Goal: Task Accomplishment & Management: Manage account settings

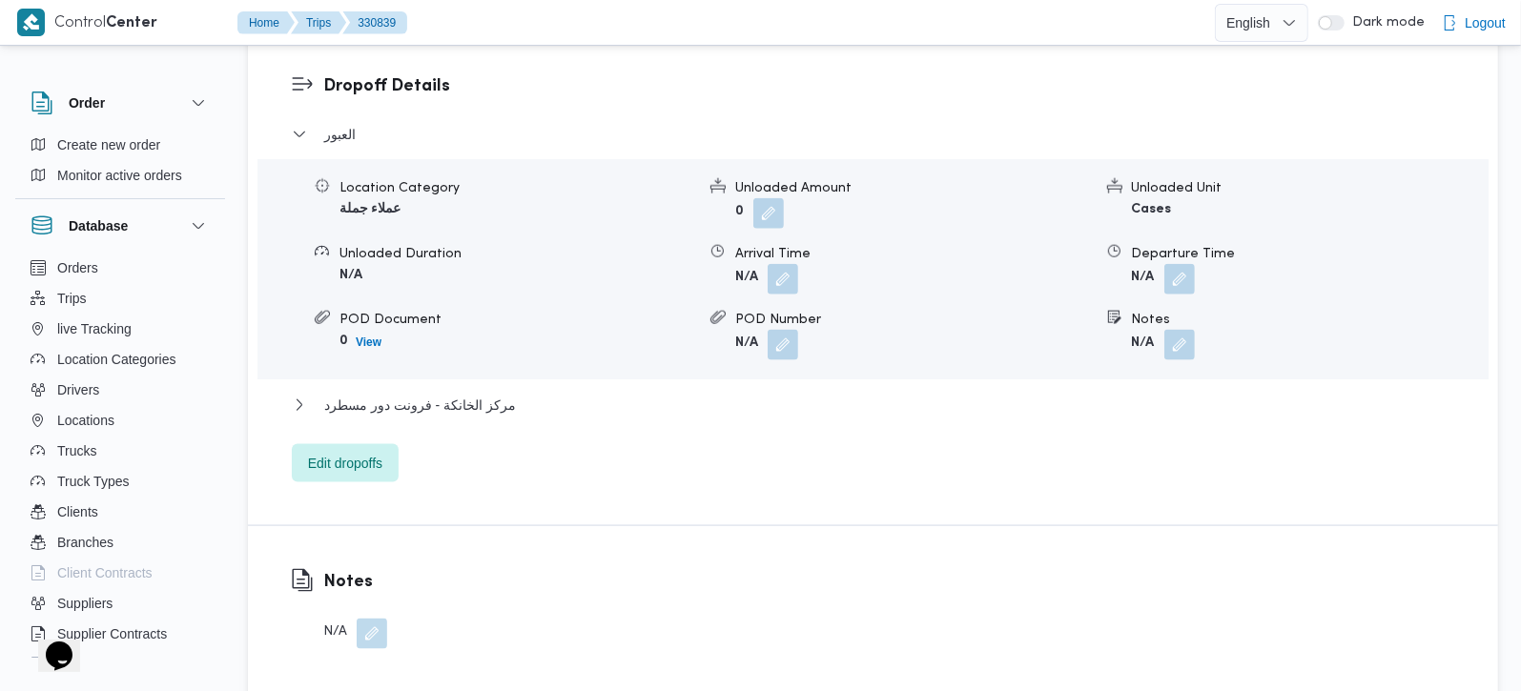
scroll to position [1682, 0]
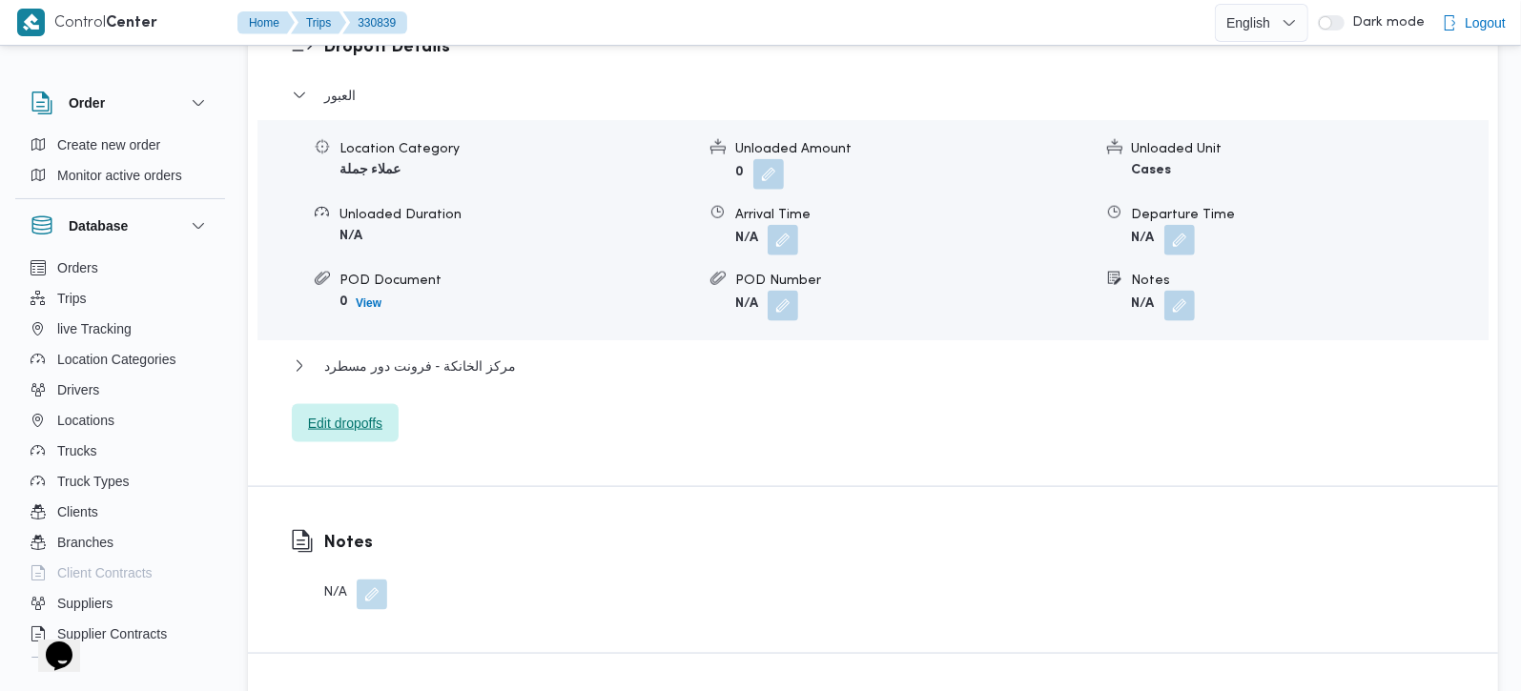
click at [333, 412] on span "Edit dropoffs" at bounding box center [345, 423] width 74 height 23
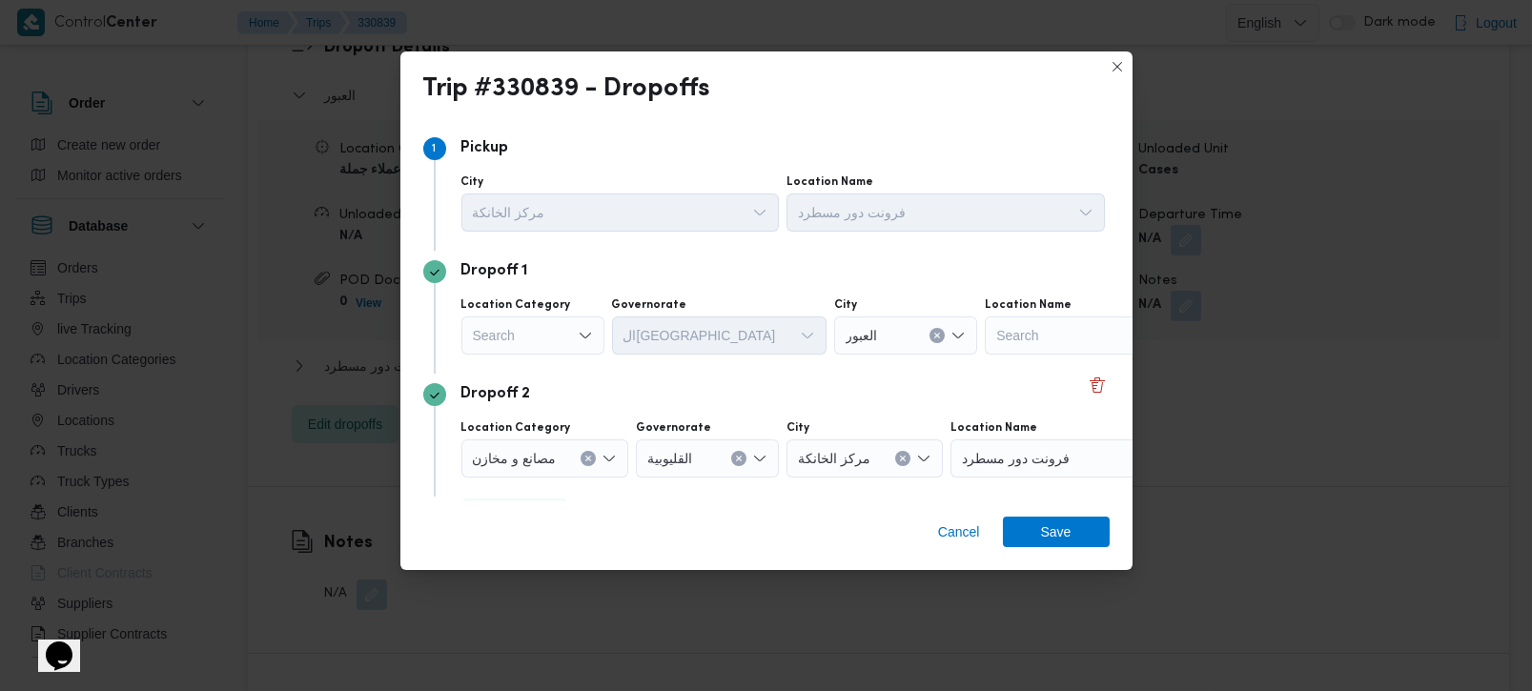
click at [567, 333] on div "Search" at bounding box center [533, 336] width 143 height 38
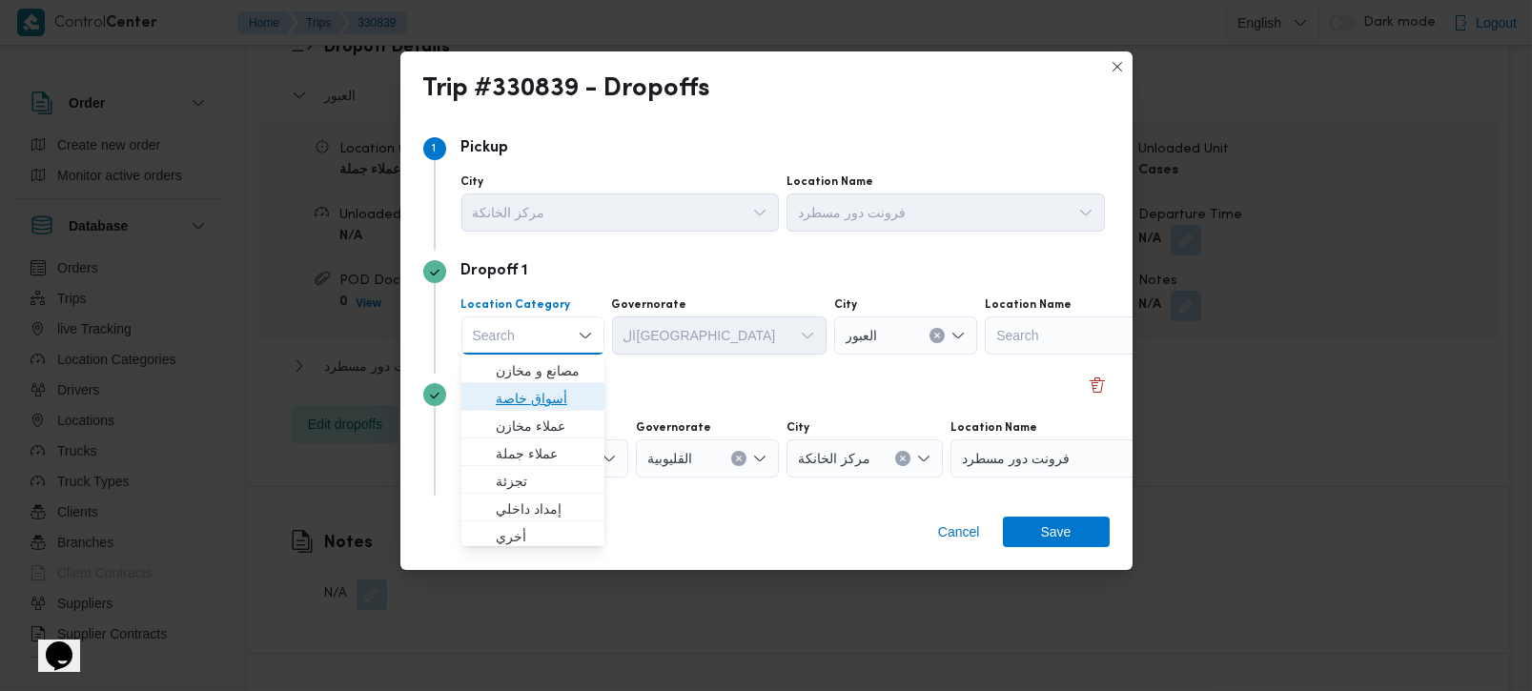
click at [550, 396] on span "أسواق خاصة" at bounding box center [544, 398] width 97 height 23
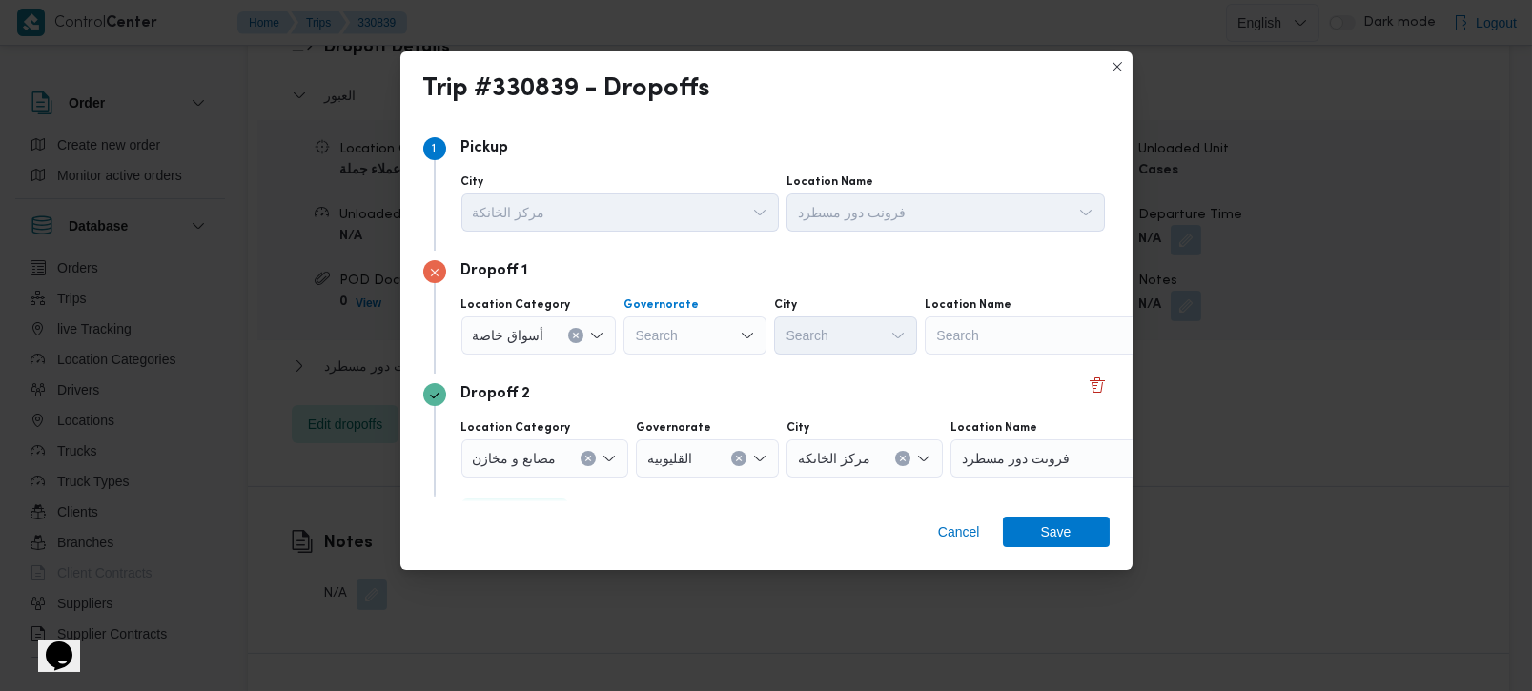
click at [701, 336] on div "Search" at bounding box center [695, 336] width 143 height 38
type input "قي"
click at [689, 366] on span "الشر قي ة" at bounding box center [704, 371] width 97 height 23
click at [951, 339] on div "Search" at bounding box center [1044, 336] width 238 height 38
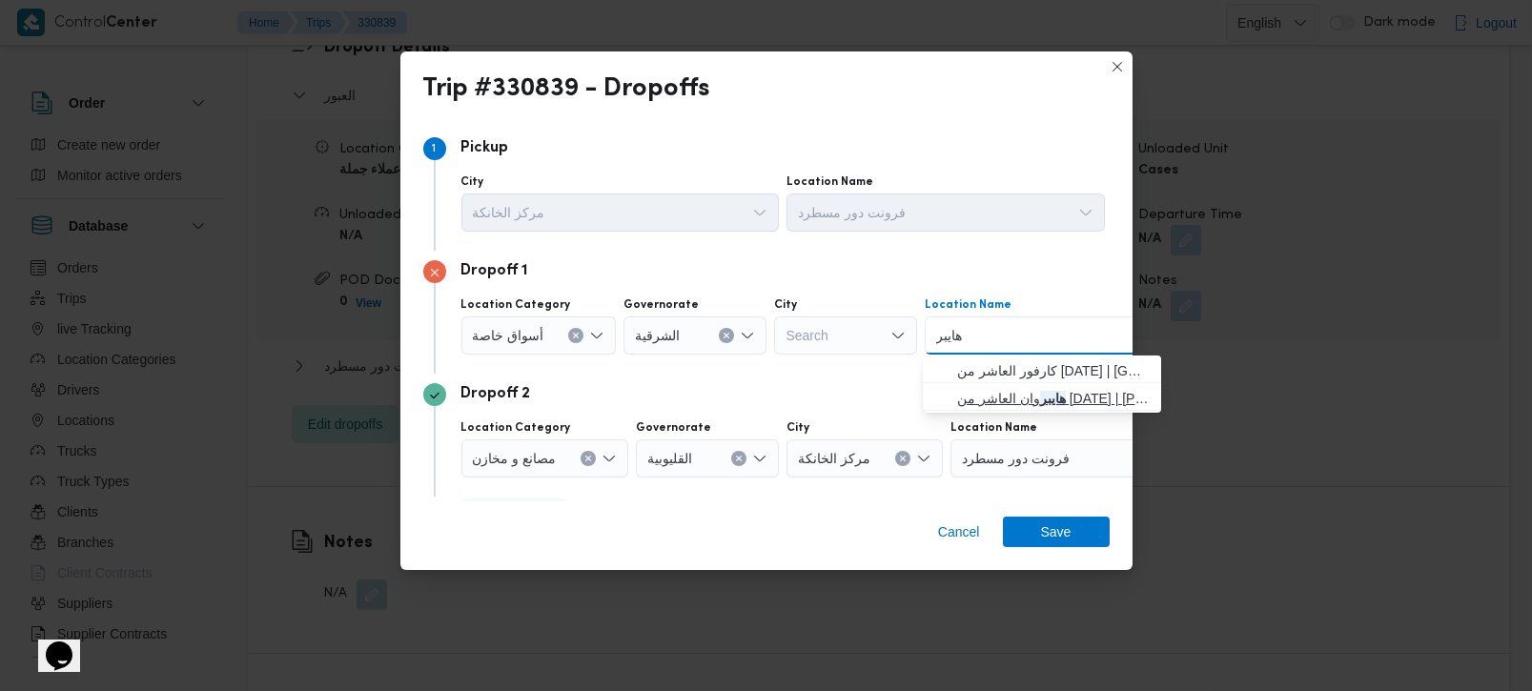
type input "هايبر"
click at [1040, 403] on span "هايبر وان العاشر من [DATE] | هايبر وان العاشر من [DATE] | null" at bounding box center [1053, 398] width 193 height 23
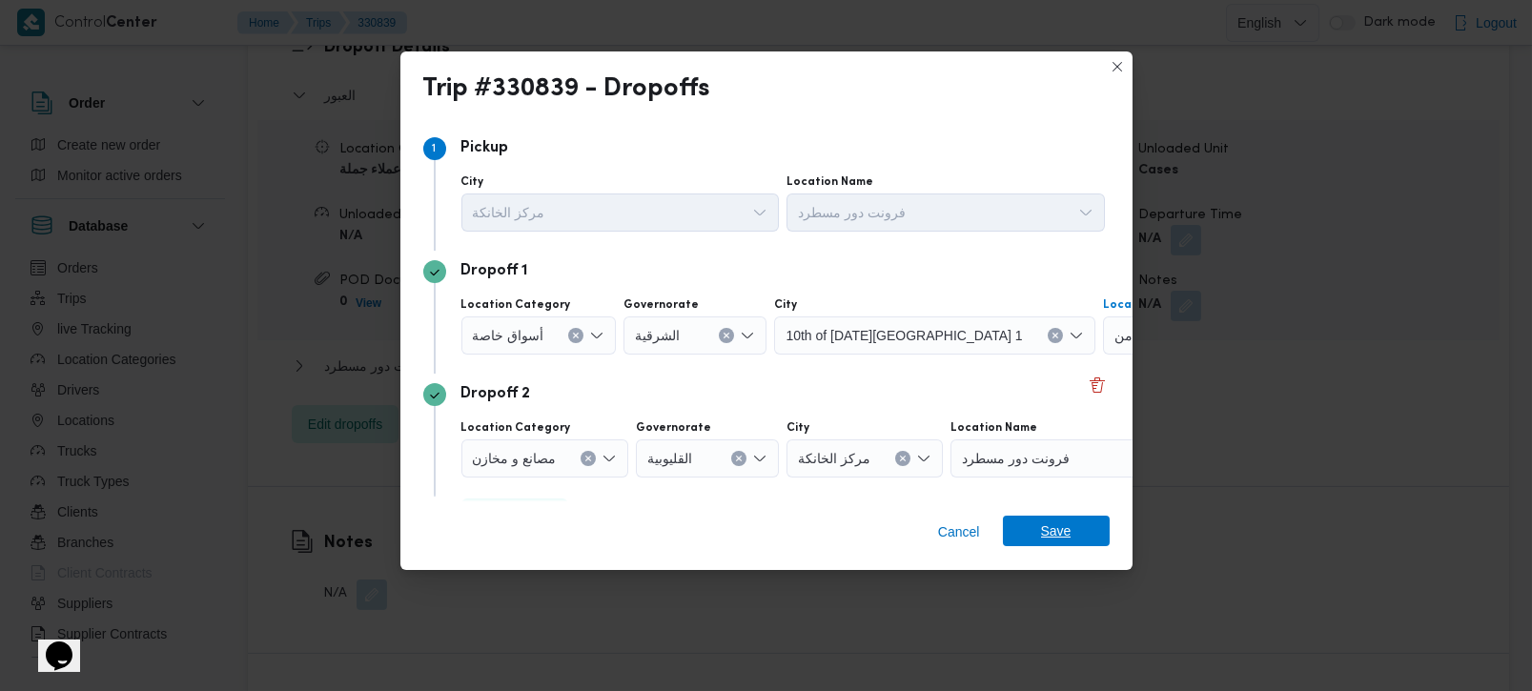
click at [1035, 523] on span "Save" at bounding box center [1056, 531] width 107 height 31
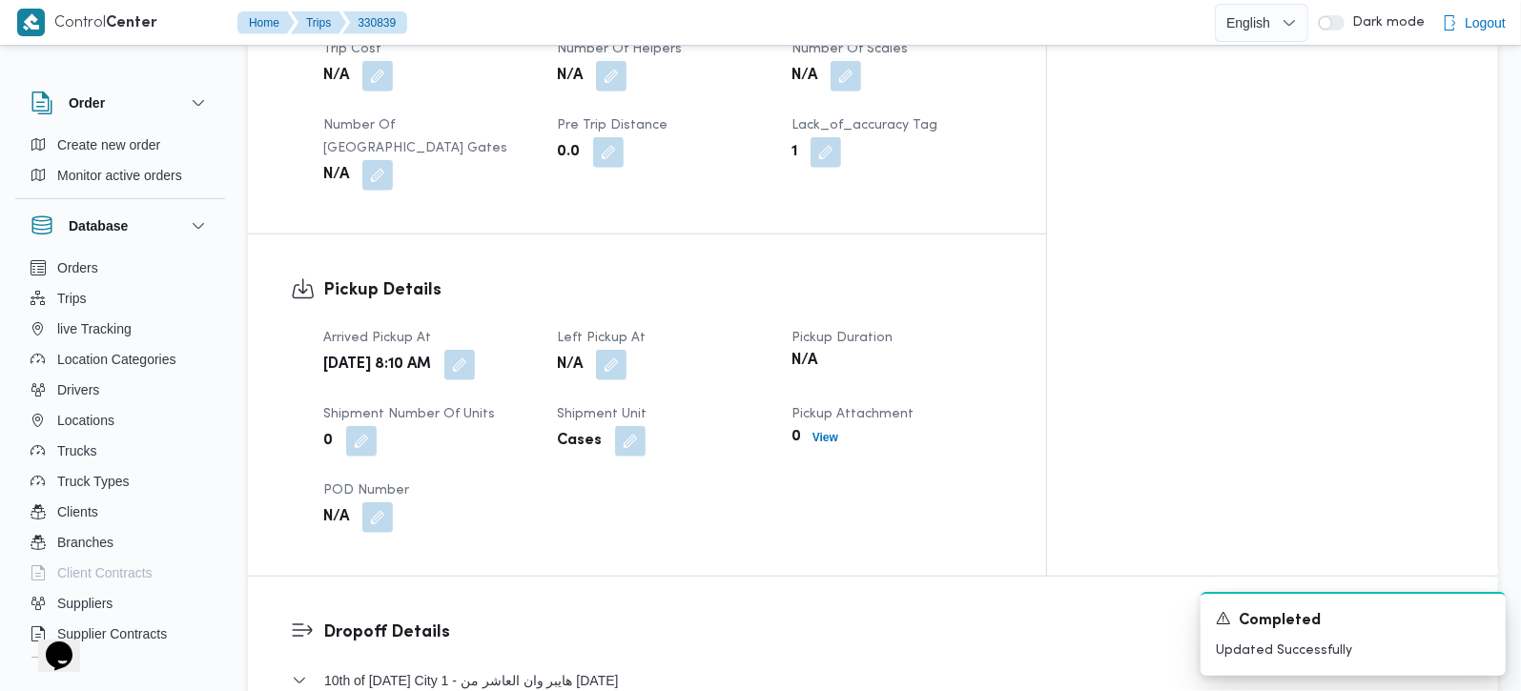
scroll to position [1018, 0]
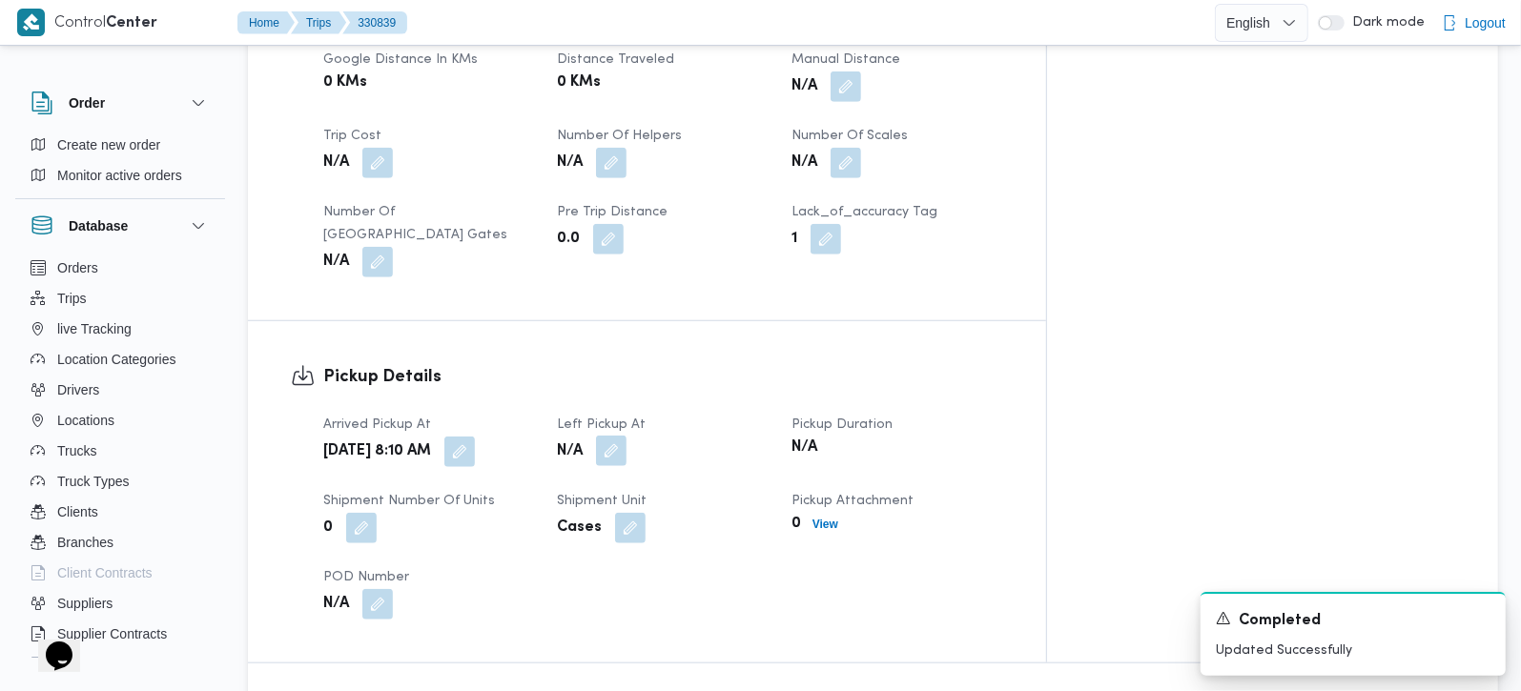
click at [627, 436] on button "button" at bounding box center [611, 451] width 31 height 31
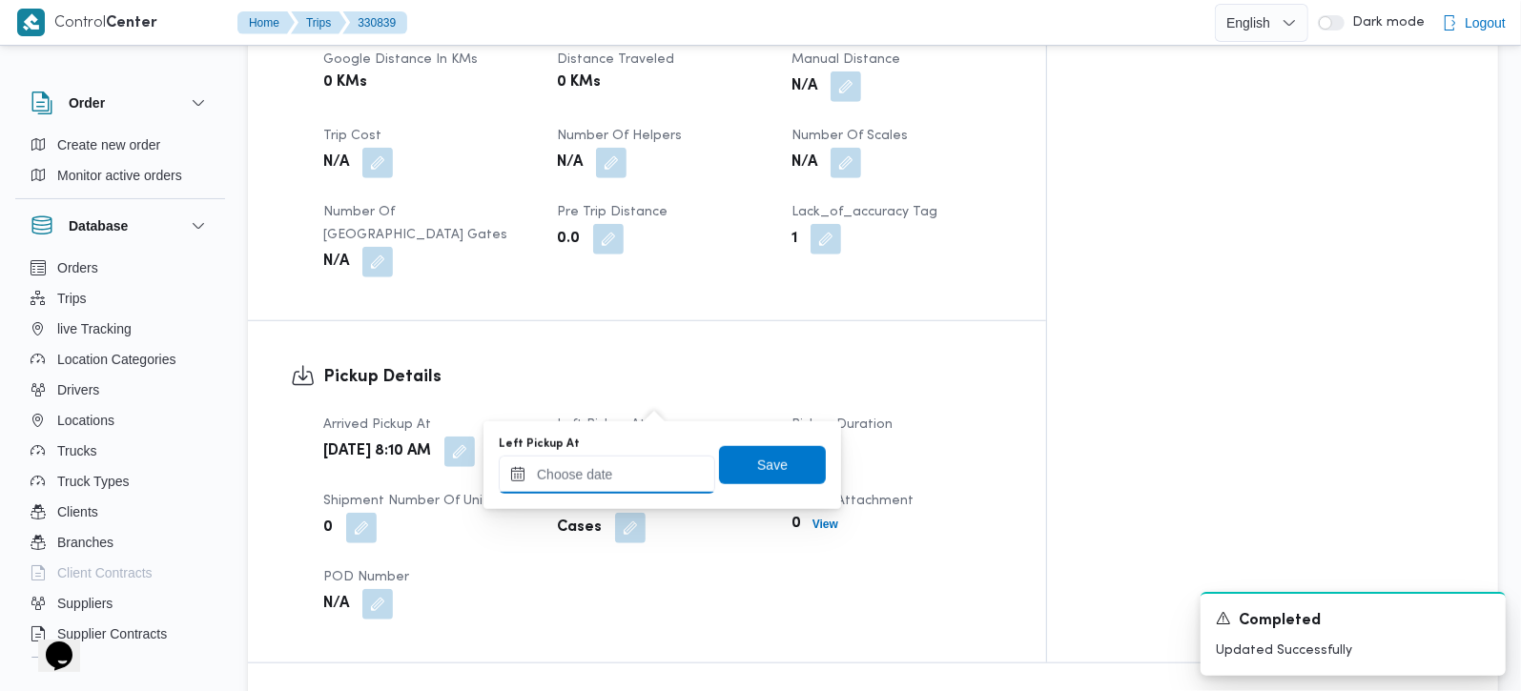
click at [627, 464] on div at bounding box center [607, 475] width 216 height 38
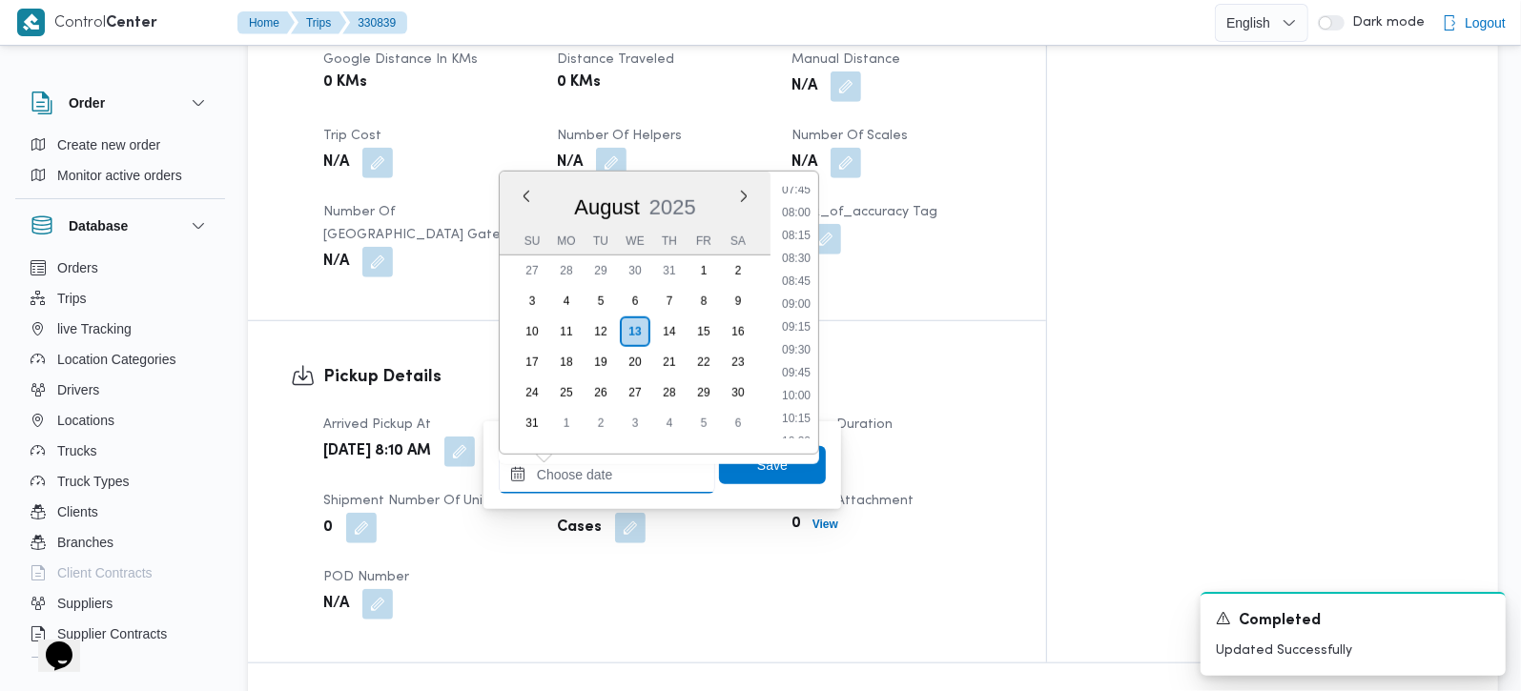
scroll to position [677, 0]
click at [809, 312] on li "08:45" at bounding box center [796, 320] width 44 height 19
type input "13/08/2025 08:45"
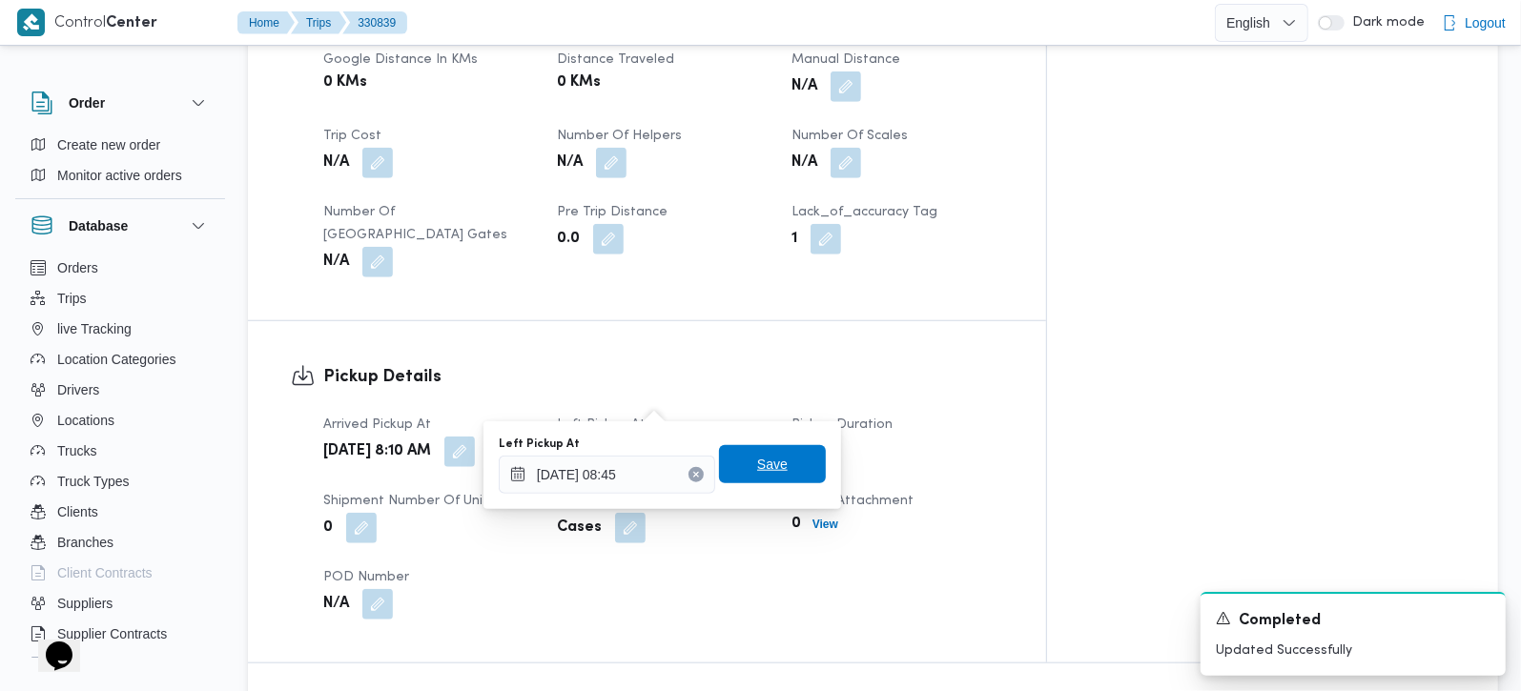
click at [783, 447] on span "Save" at bounding box center [772, 464] width 107 height 38
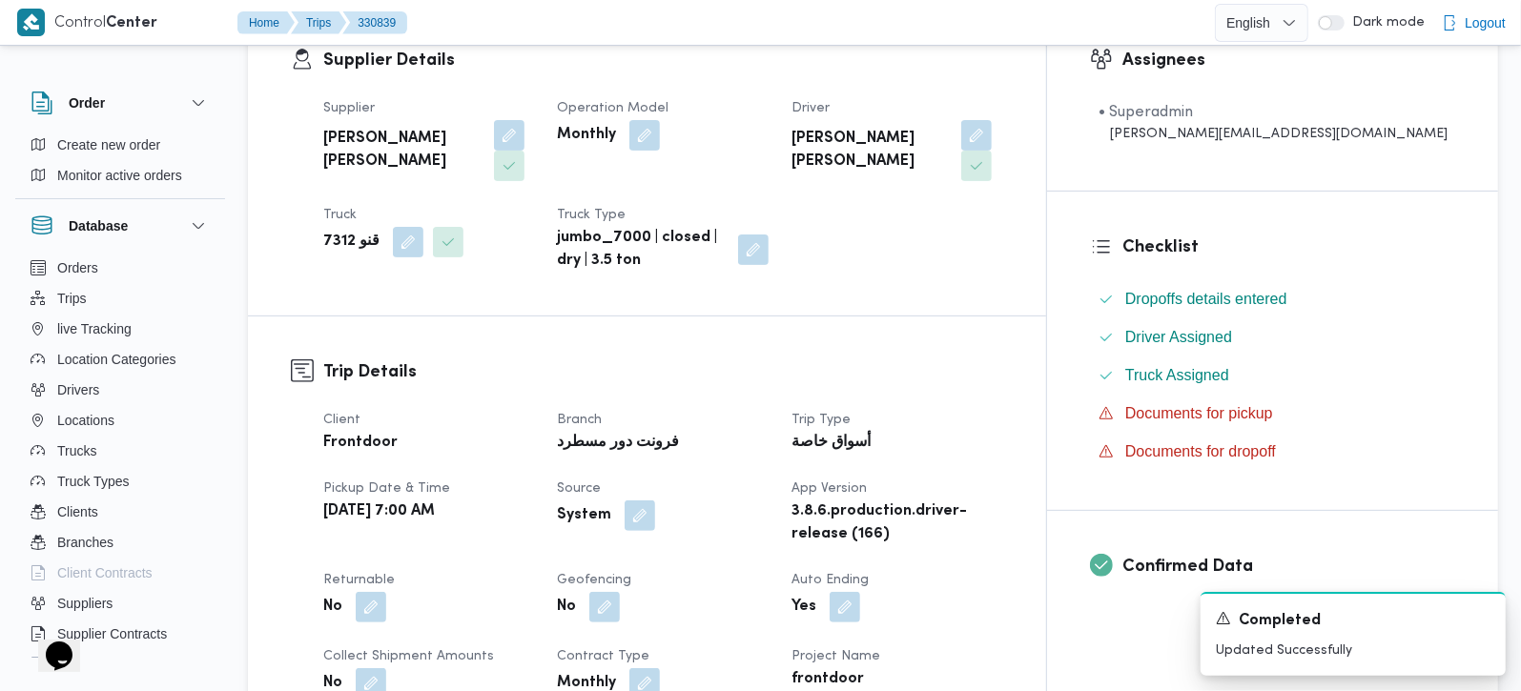
scroll to position [0, 0]
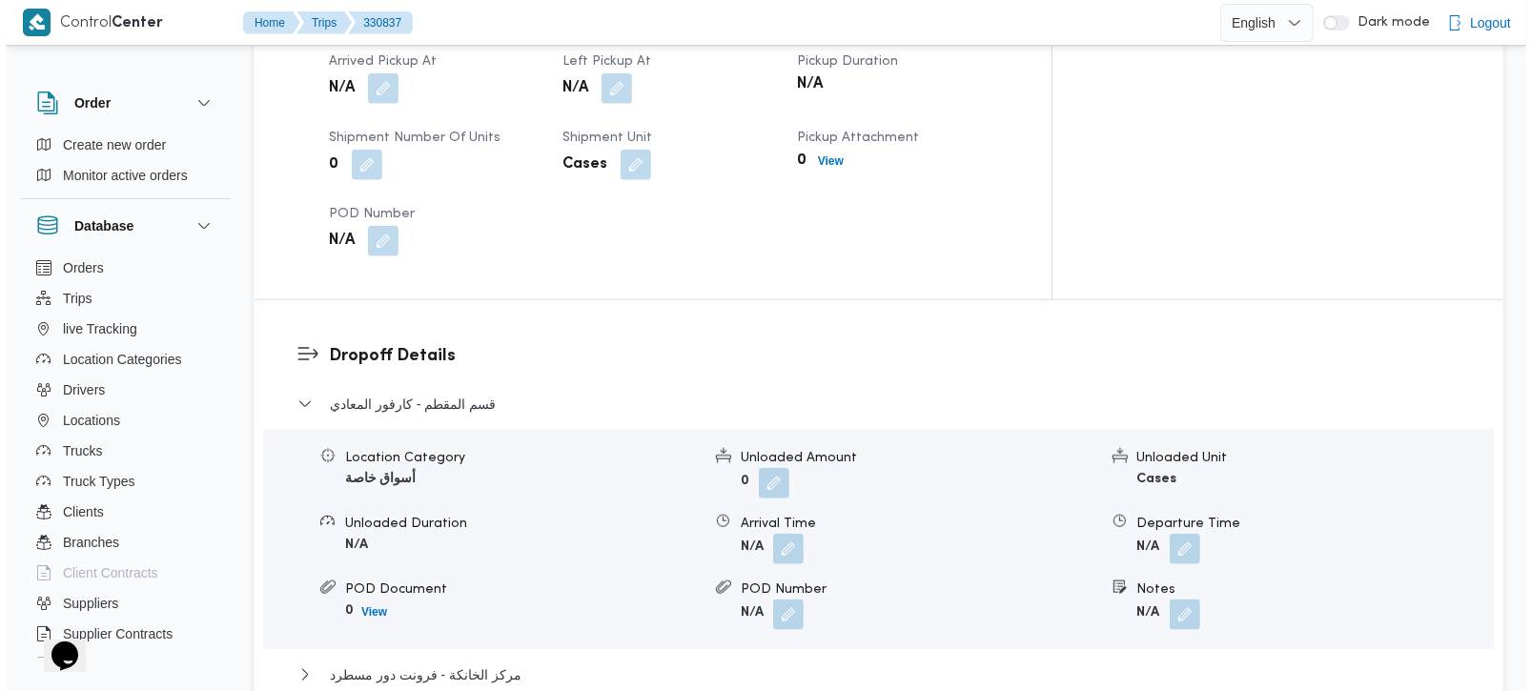
scroll to position [1458, 0]
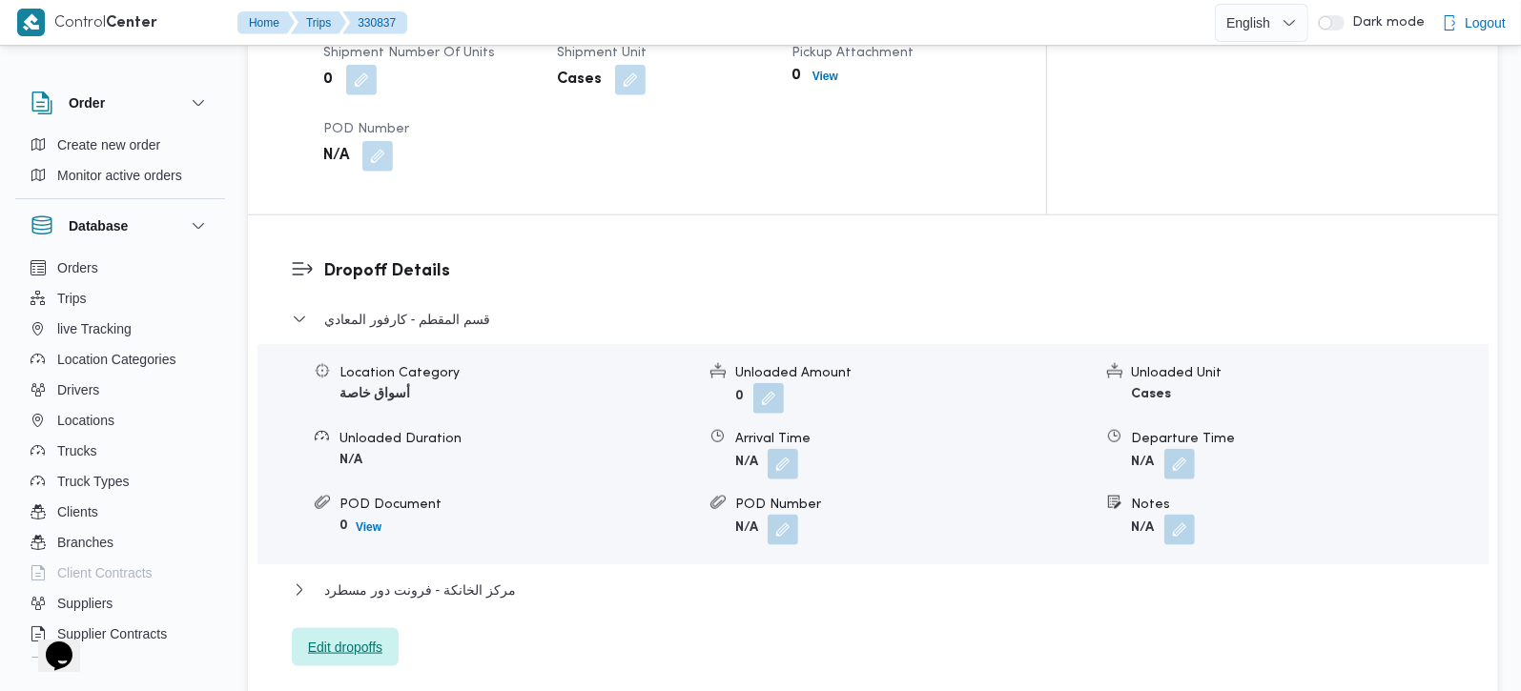
click at [371, 636] on span "Edit dropoffs" at bounding box center [345, 647] width 74 height 23
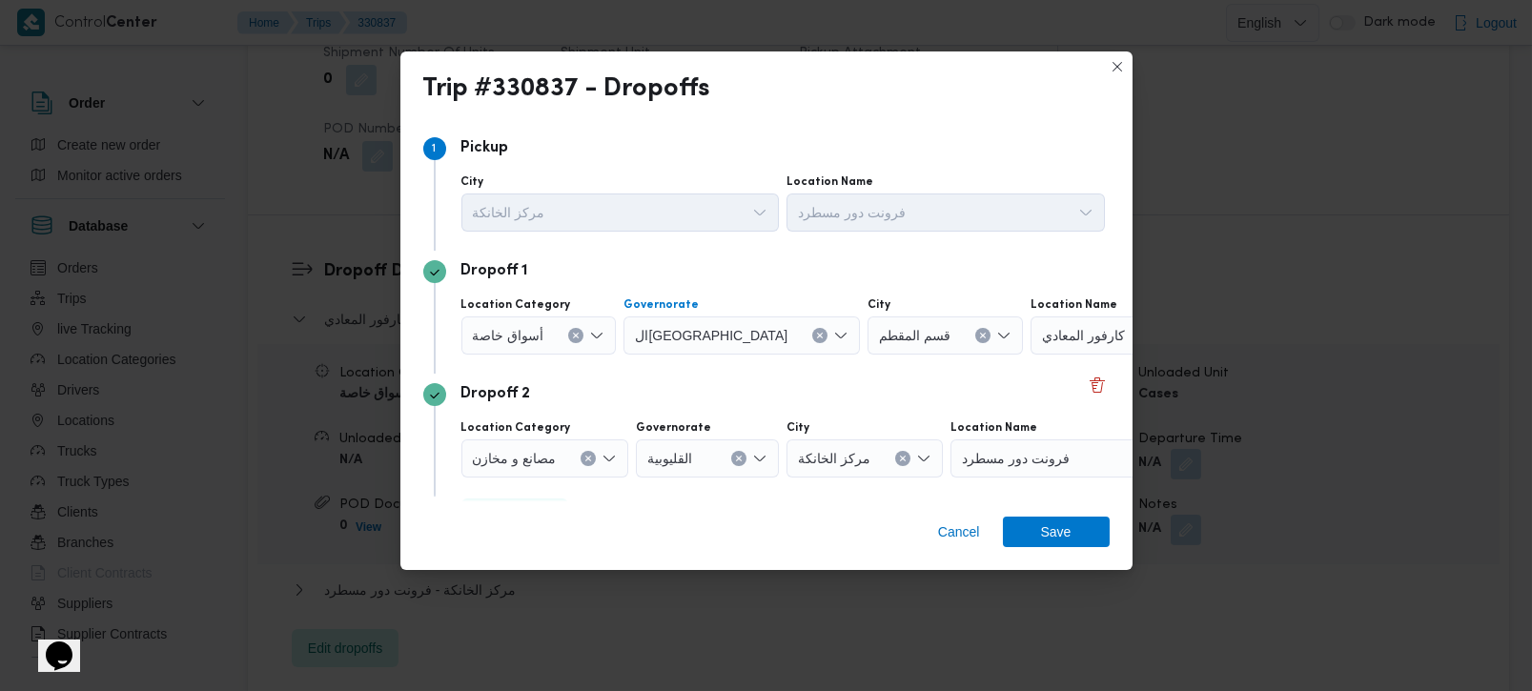
click at [816, 338] on icon "Clear input" at bounding box center [820, 336] width 8 height 8
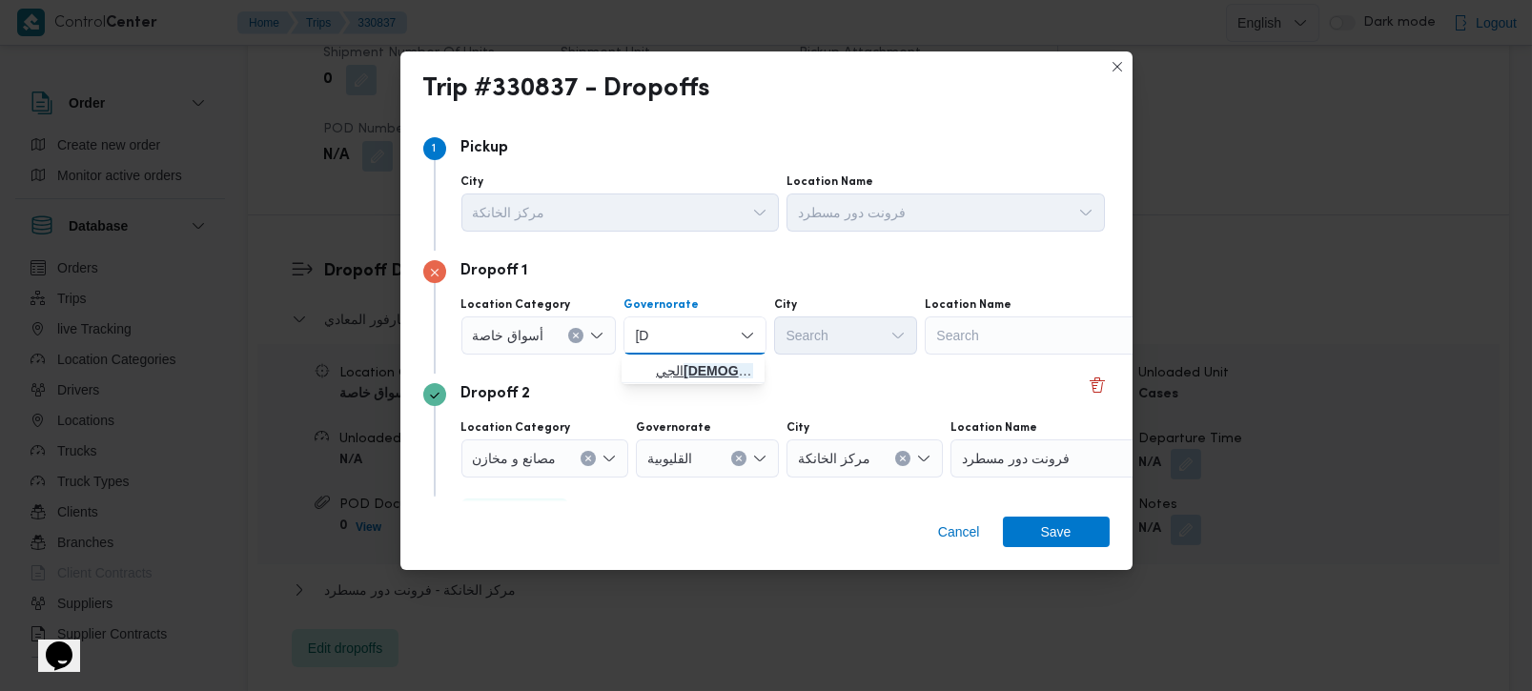
type input "زة"
click at [695, 373] on span "الجي زة" at bounding box center [704, 371] width 97 height 23
click at [1008, 341] on div "Search" at bounding box center [1044, 336] width 238 height 38
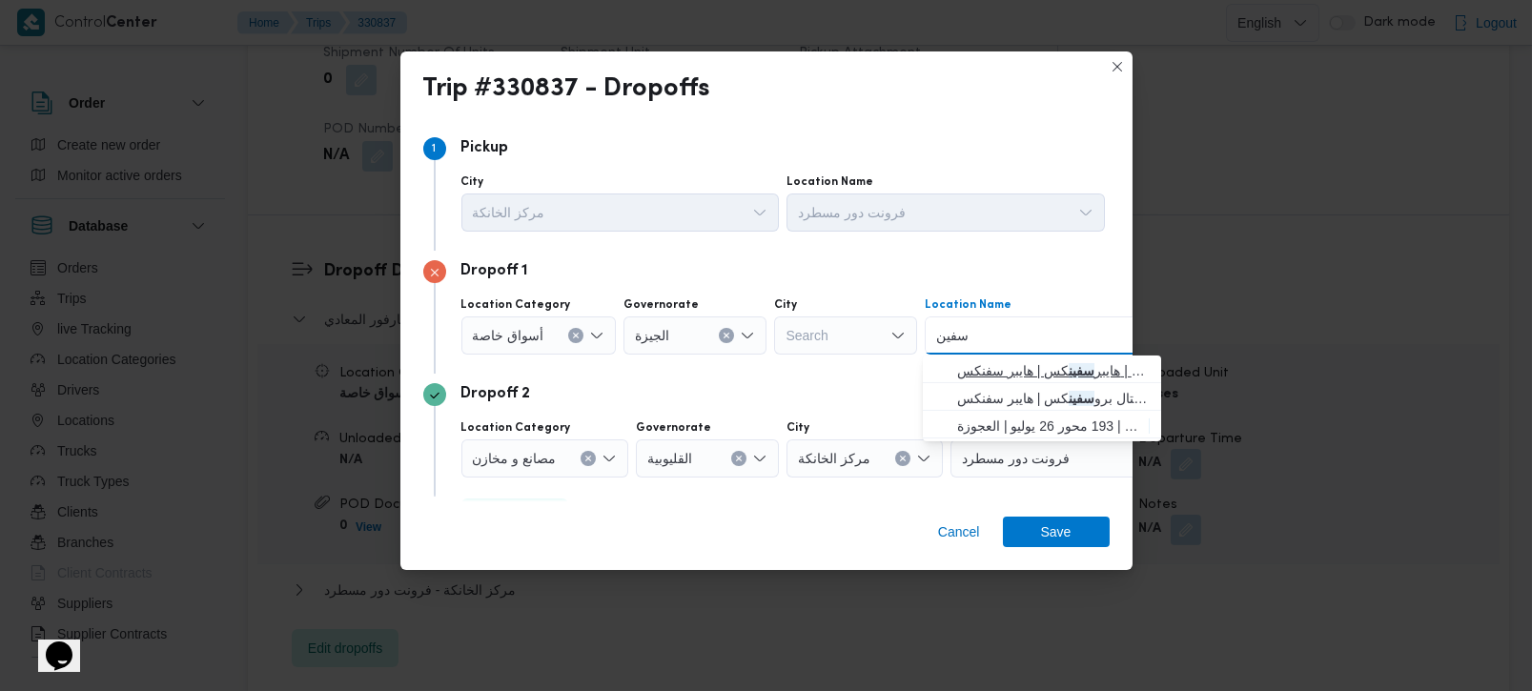
type input "سفين"
click at [1025, 360] on span "هايبر سفين كس | هايبر سفنكس | null" at bounding box center [1053, 371] width 193 height 23
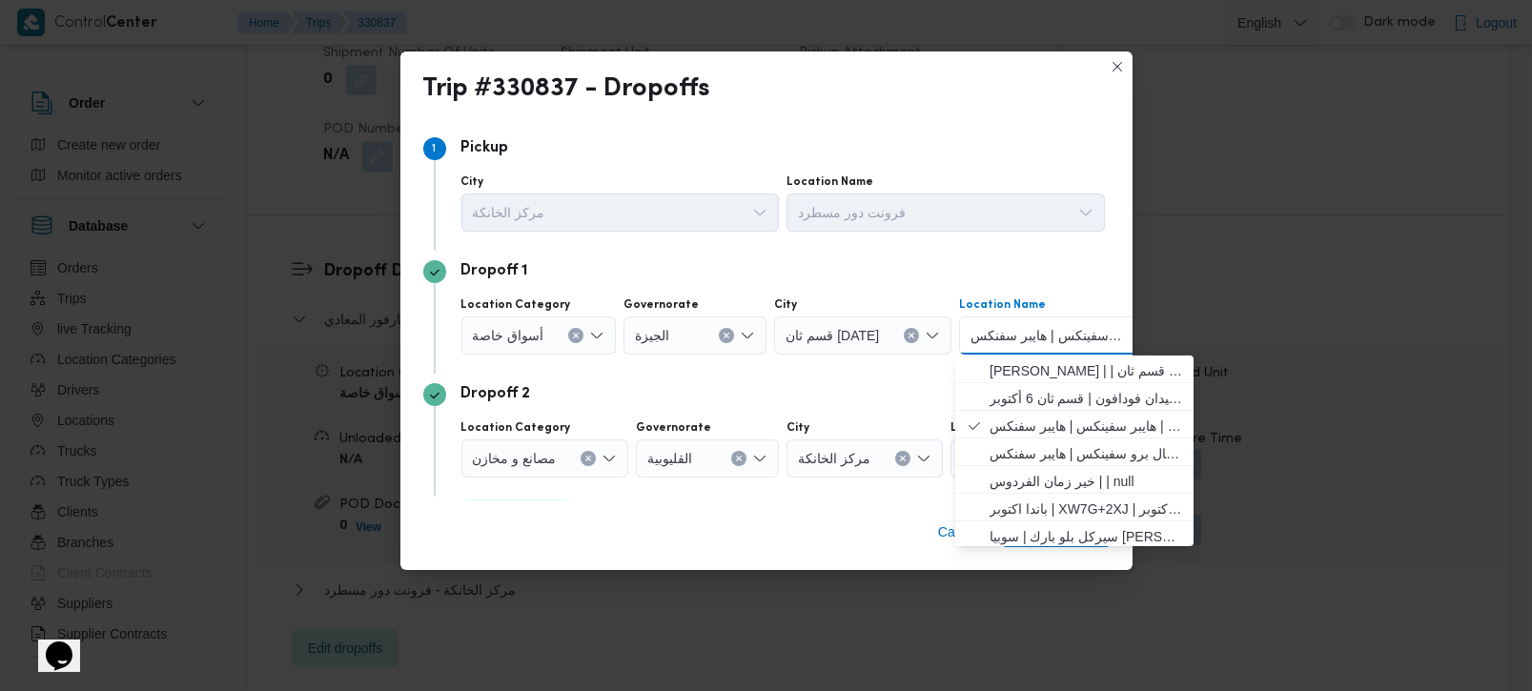
click at [624, 385] on div "Dropoff 2" at bounding box center [766, 394] width 687 height 23
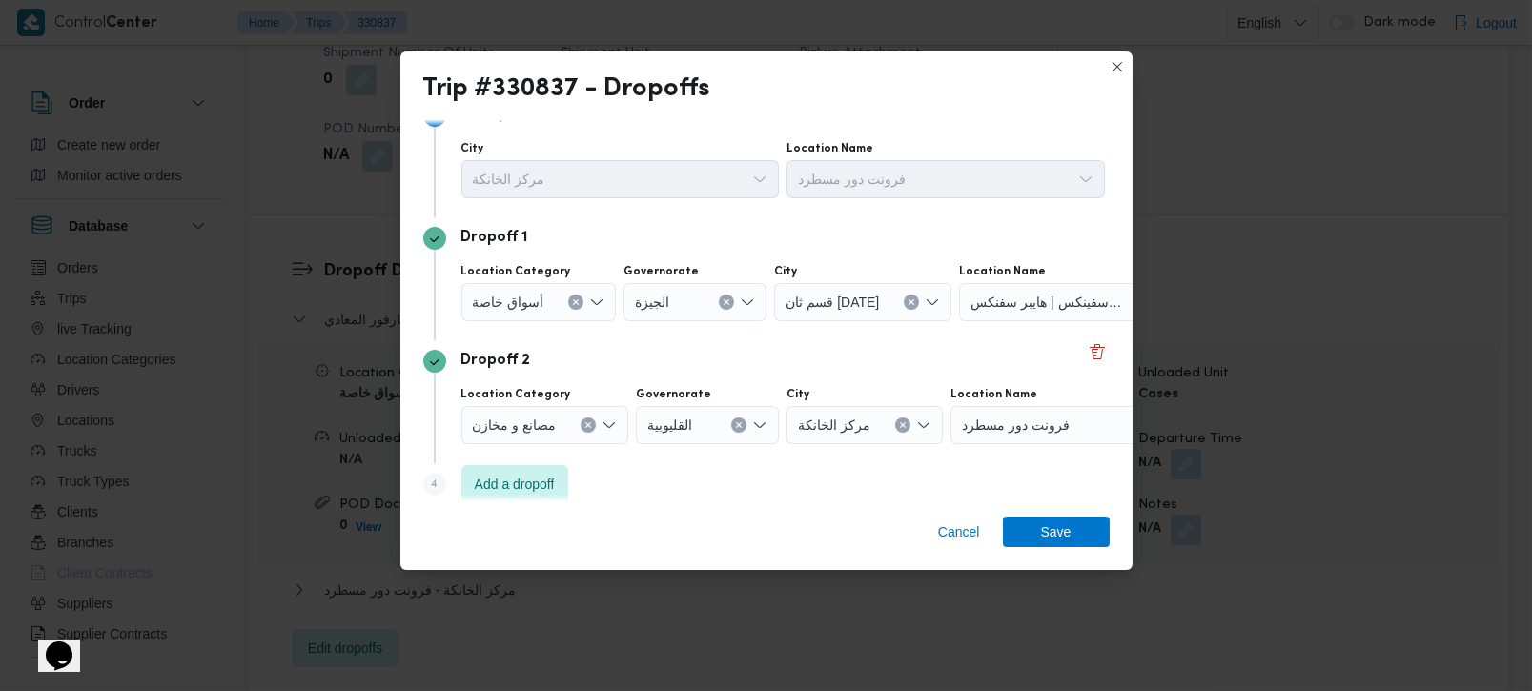
scroll to position [51, 0]
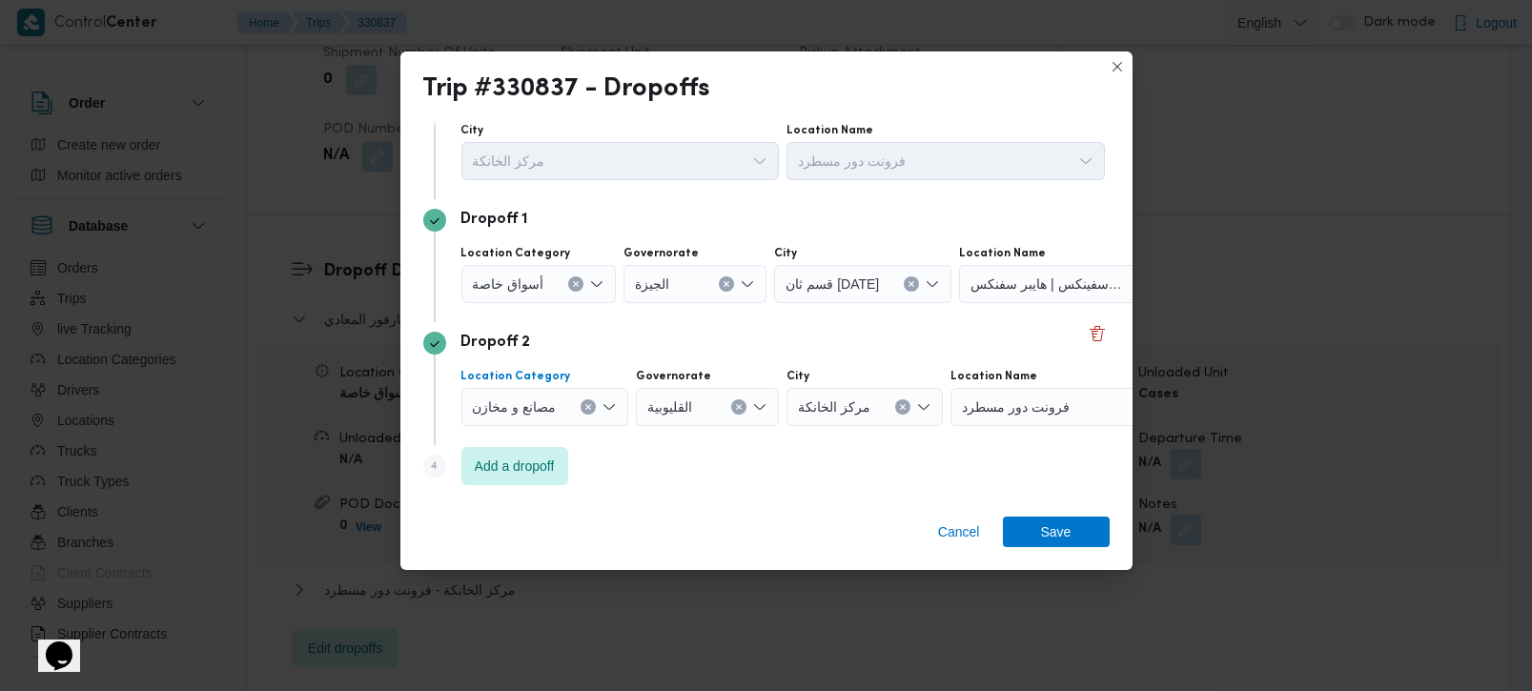
click at [581, 292] on button "Clear input" at bounding box center [575, 284] width 15 height 15
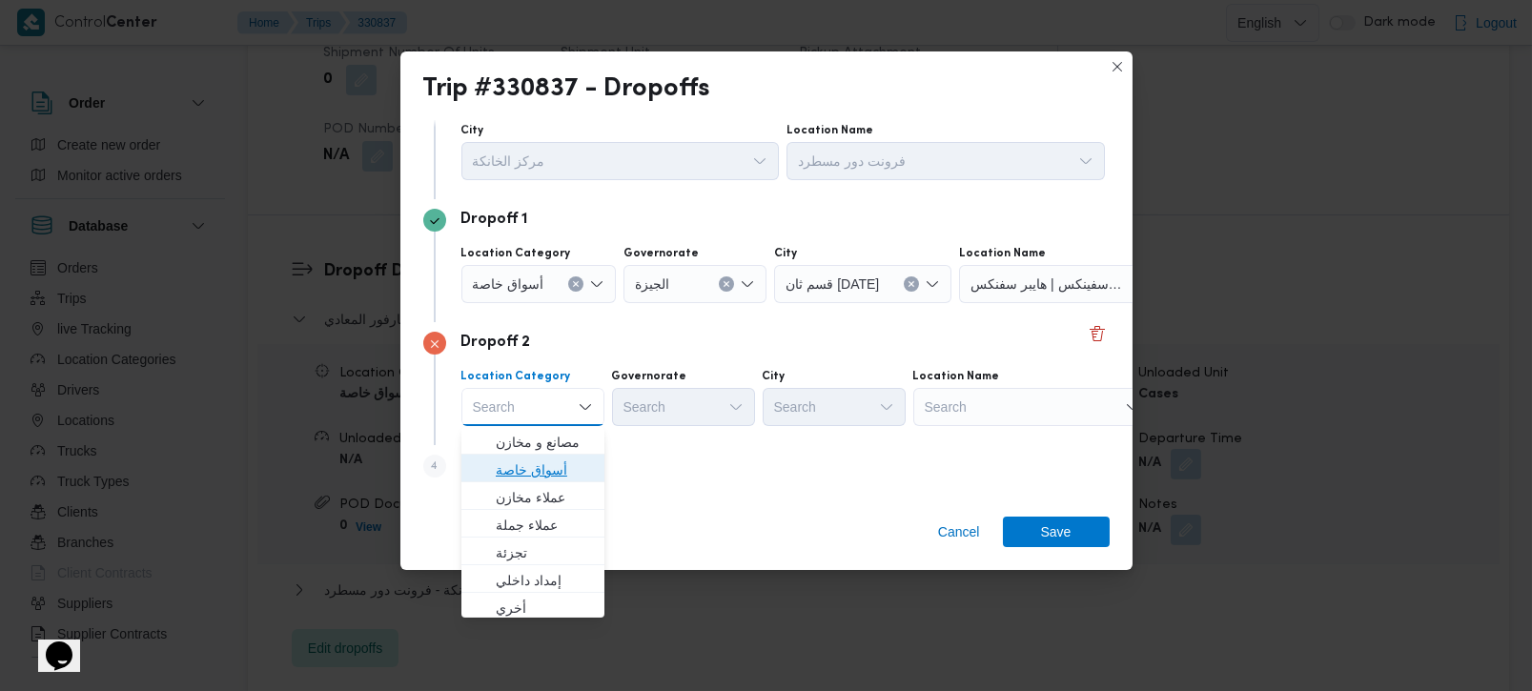
click at [517, 472] on span "أسواق خاصة" at bounding box center [544, 470] width 97 height 23
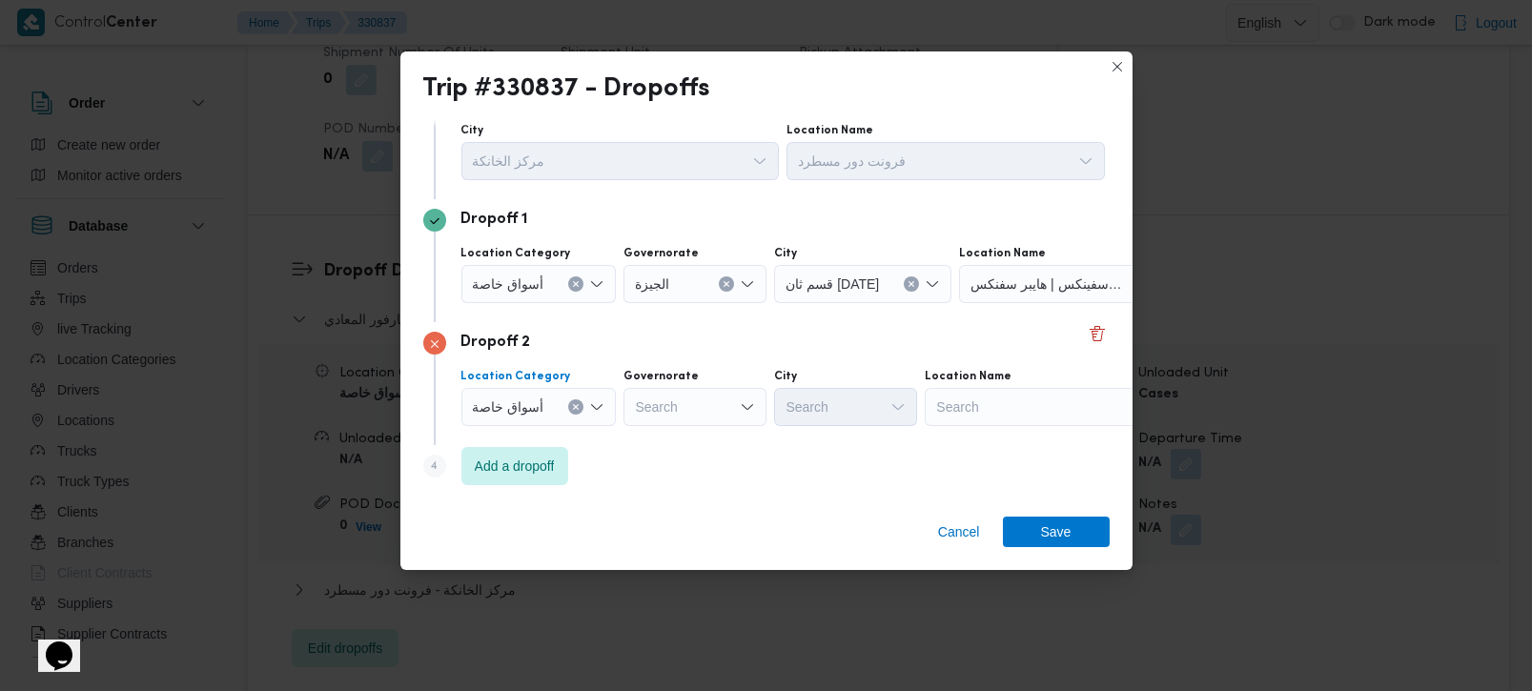
click at [649, 303] on div "Search" at bounding box center [695, 284] width 143 height 38
type input "زة"
click at [695, 431] on span "الجيزة" at bounding box center [704, 442] width 97 height 23
click at [999, 303] on div "Search" at bounding box center [1078, 284] width 238 height 38
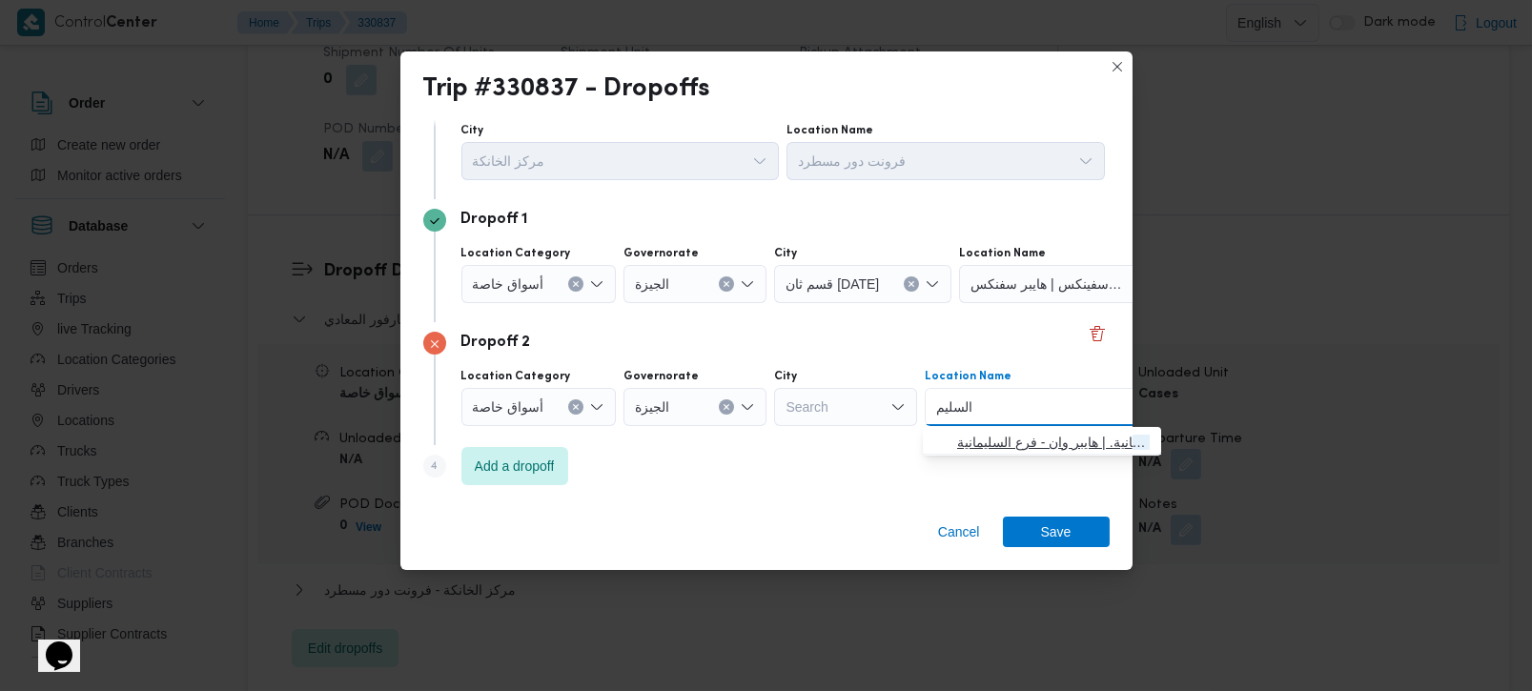
type input "السليم"
click at [1048, 445] on span "هايبر وان - فرع السليم انية. | هايبر وان - فرع السليمانية. | null" at bounding box center [1053, 442] width 193 height 23
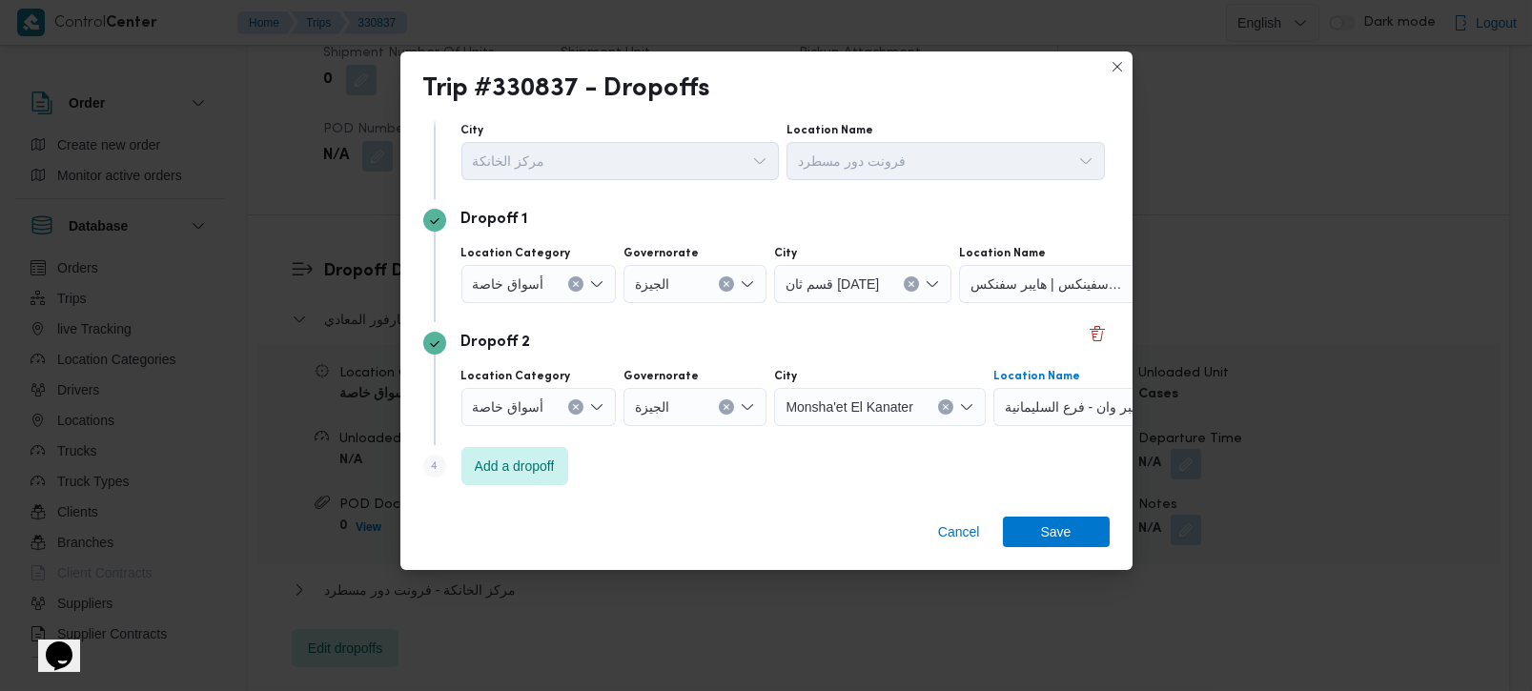
click at [576, 472] on div "Step 4 is disabled 4 Add a dropoff" at bounding box center [766, 470] width 687 height 50
click at [562, 471] on span "Add a dropoff" at bounding box center [515, 465] width 107 height 38
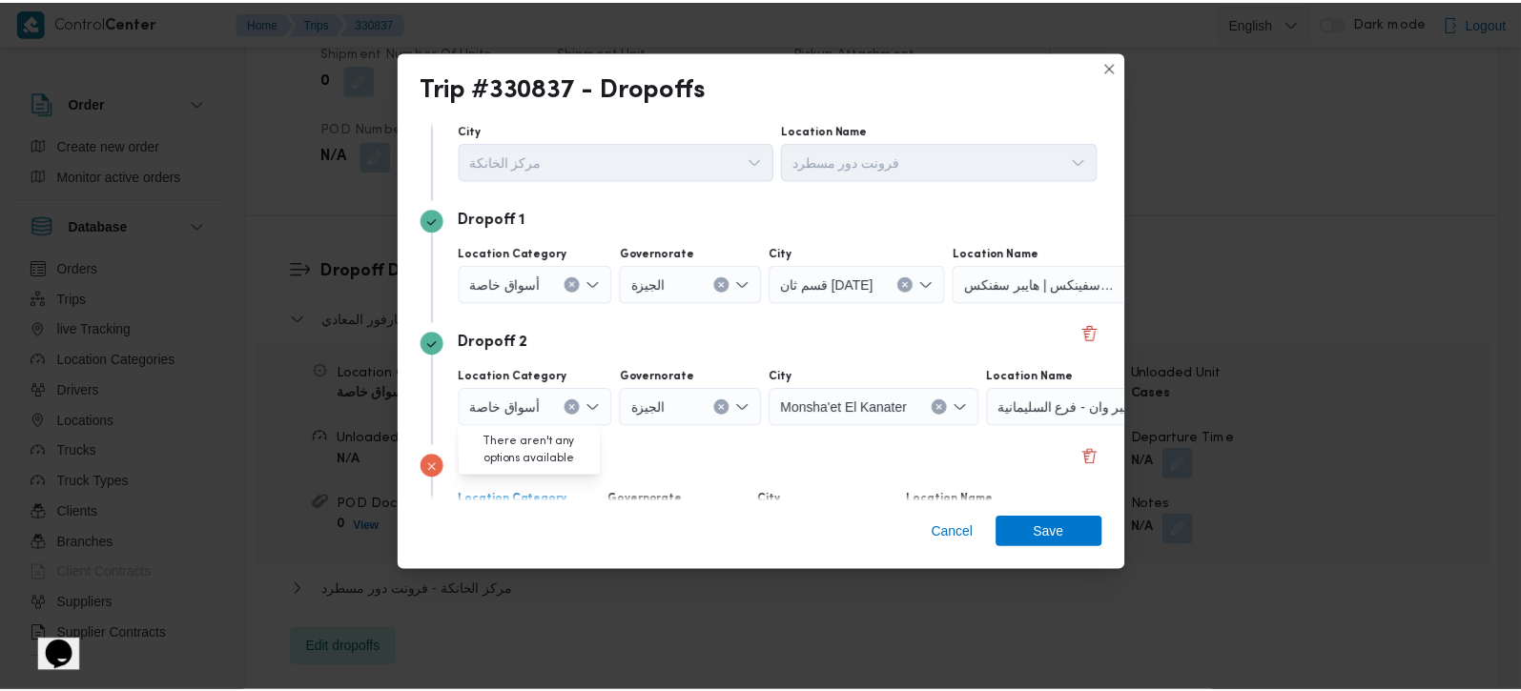
scroll to position [175, 0]
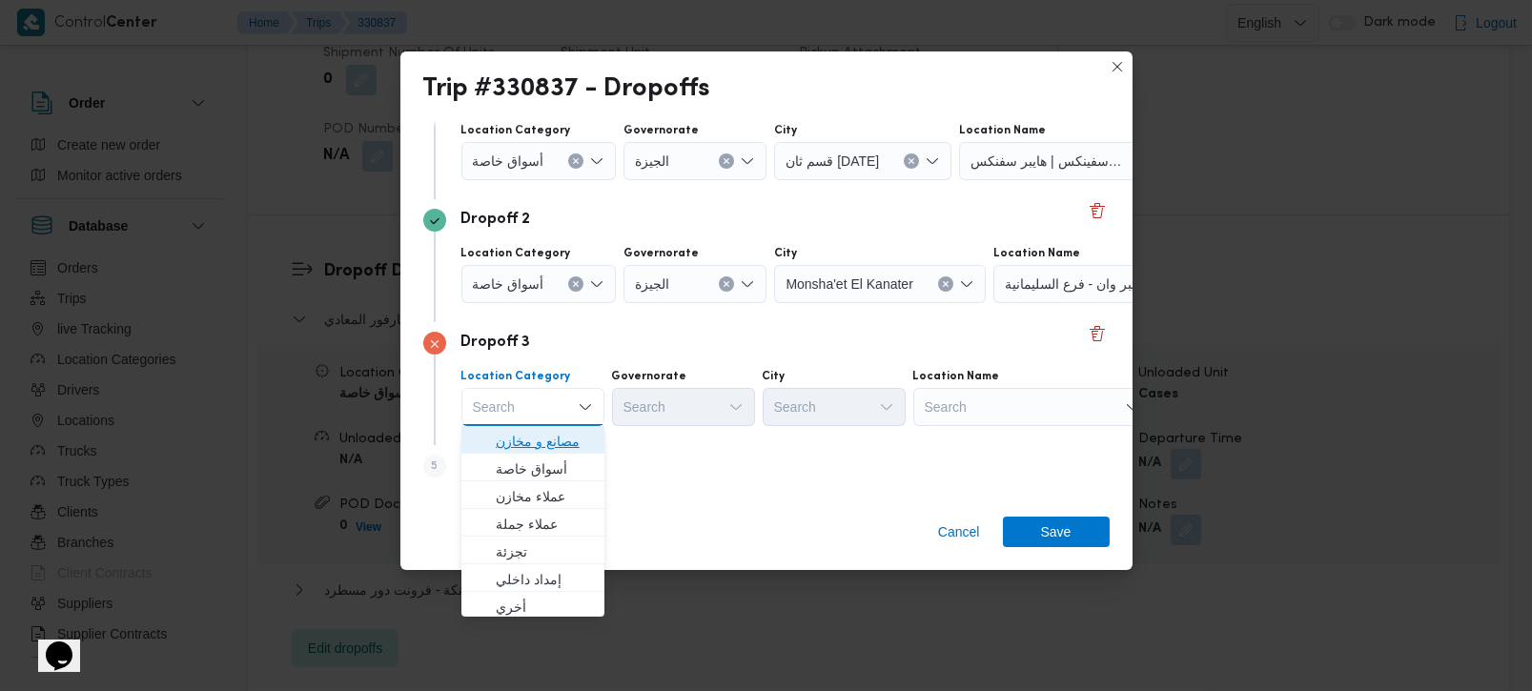
click at [570, 443] on span "مصانع و مخازن" at bounding box center [544, 441] width 97 height 23
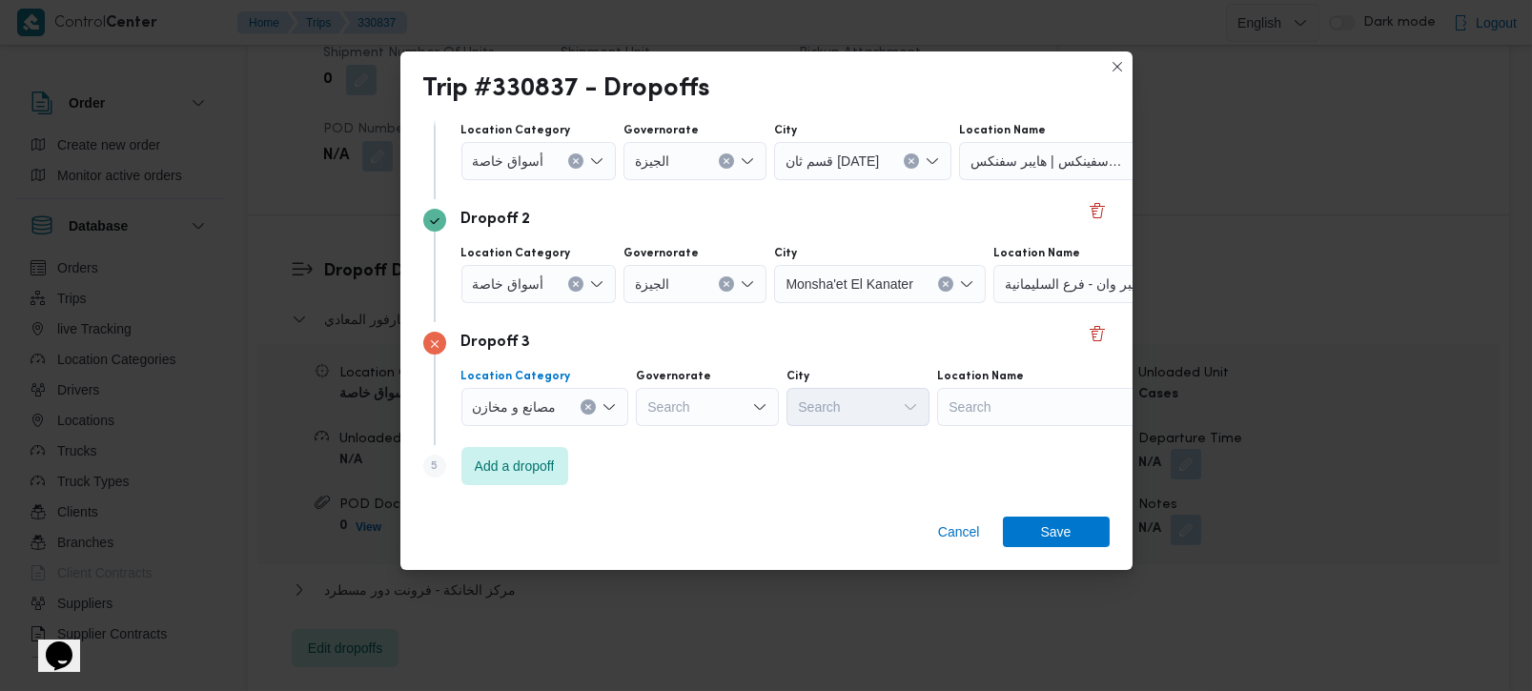
click at [1022, 180] on div "Search" at bounding box center [1078, 161] width 238 height 38
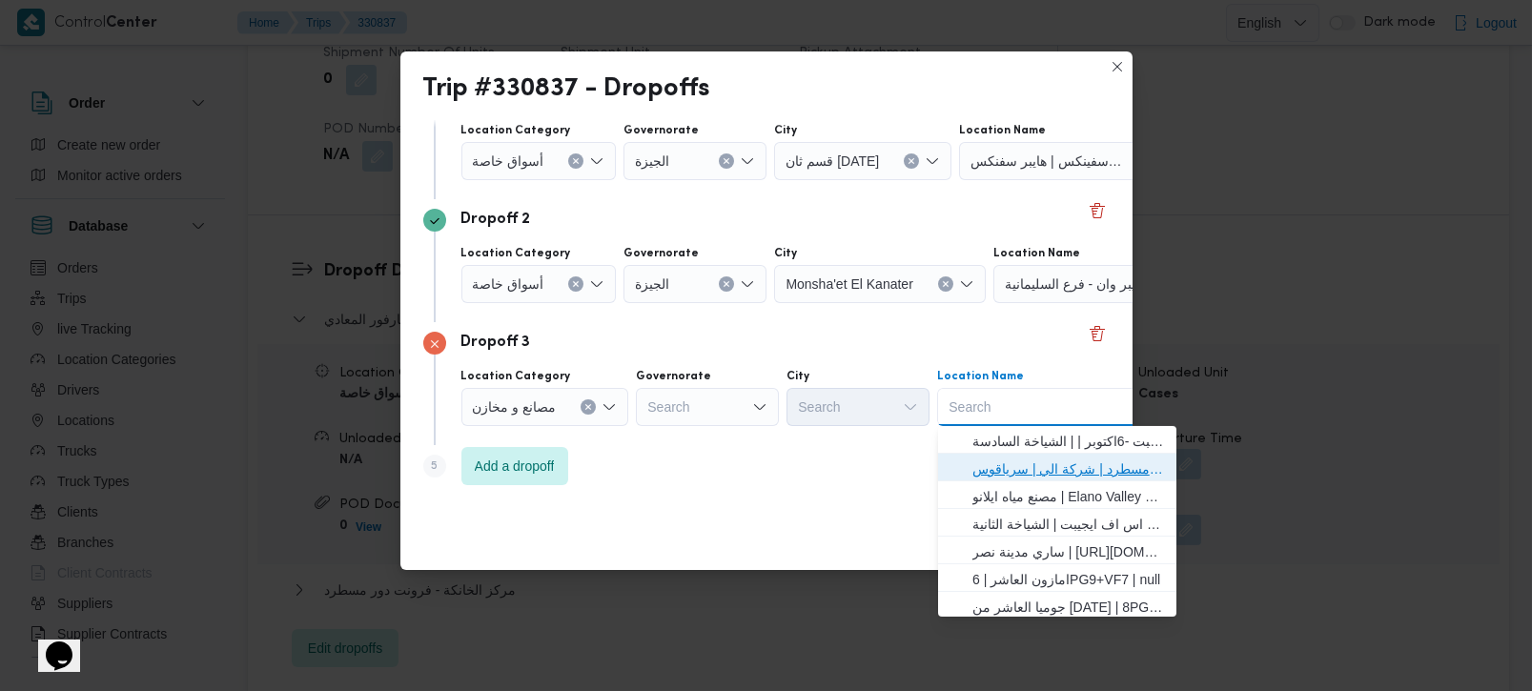
click at [991, 469] on span "فرونت دور مسطرد | شركة الي | سرياقوس" at bounding box center [1069, 469] width 193 height 23
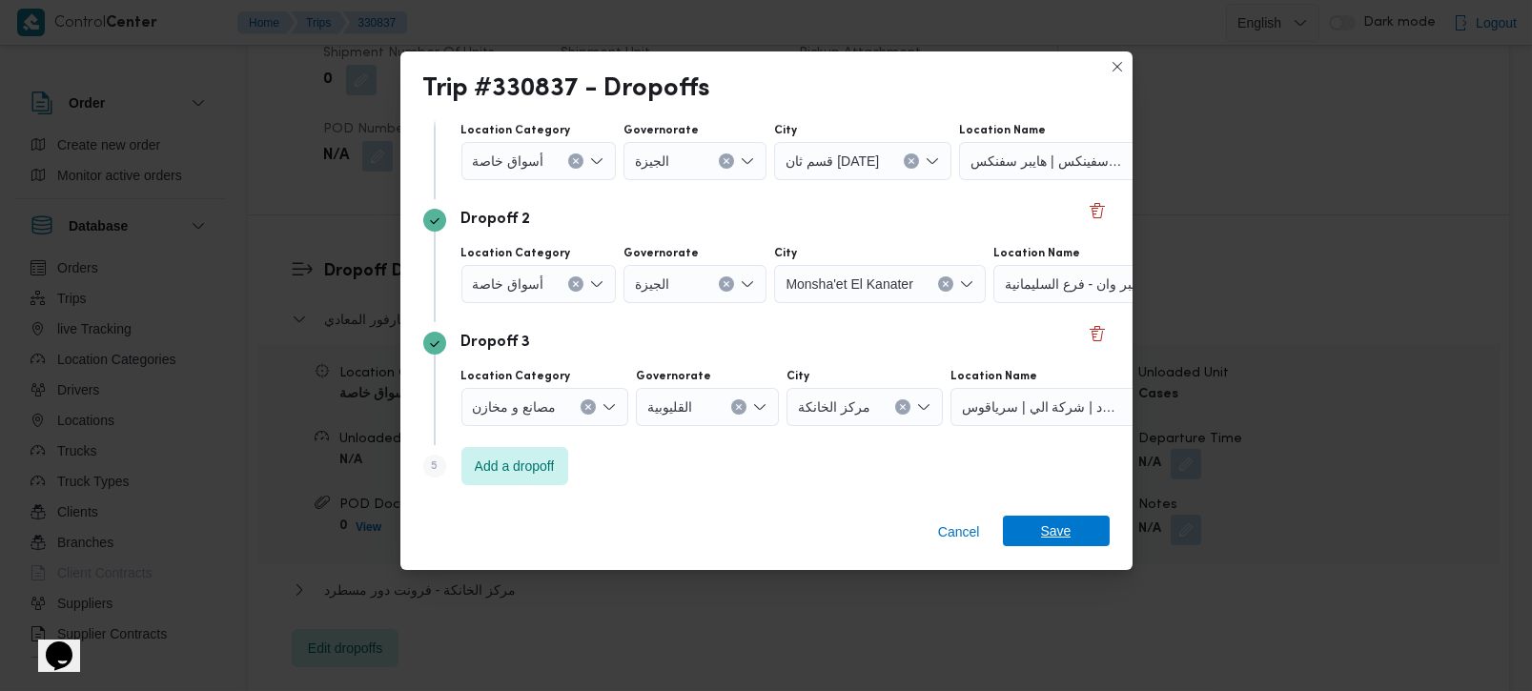
click at [1039, 528] on span "Save" at bounding box center [1056, 531] width 107 height 31
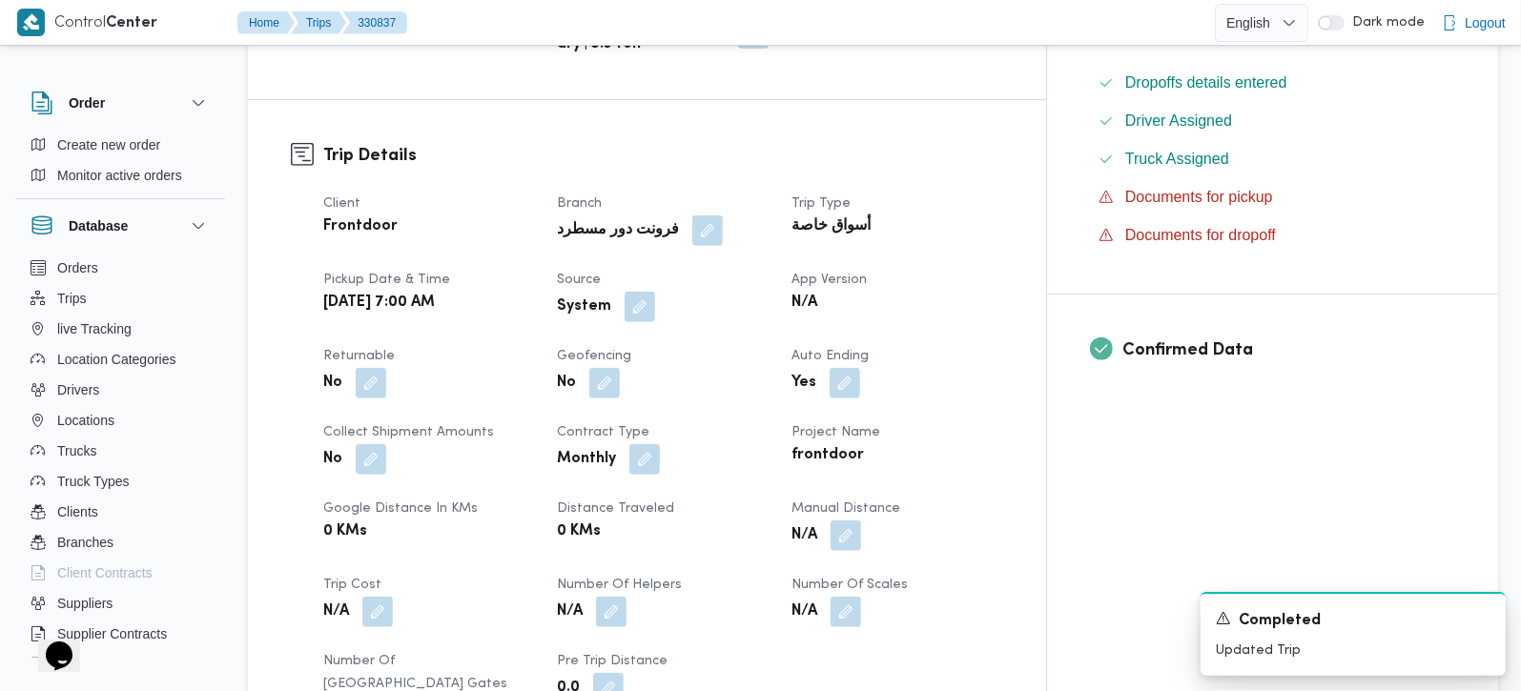
scroll to position [448, 0]
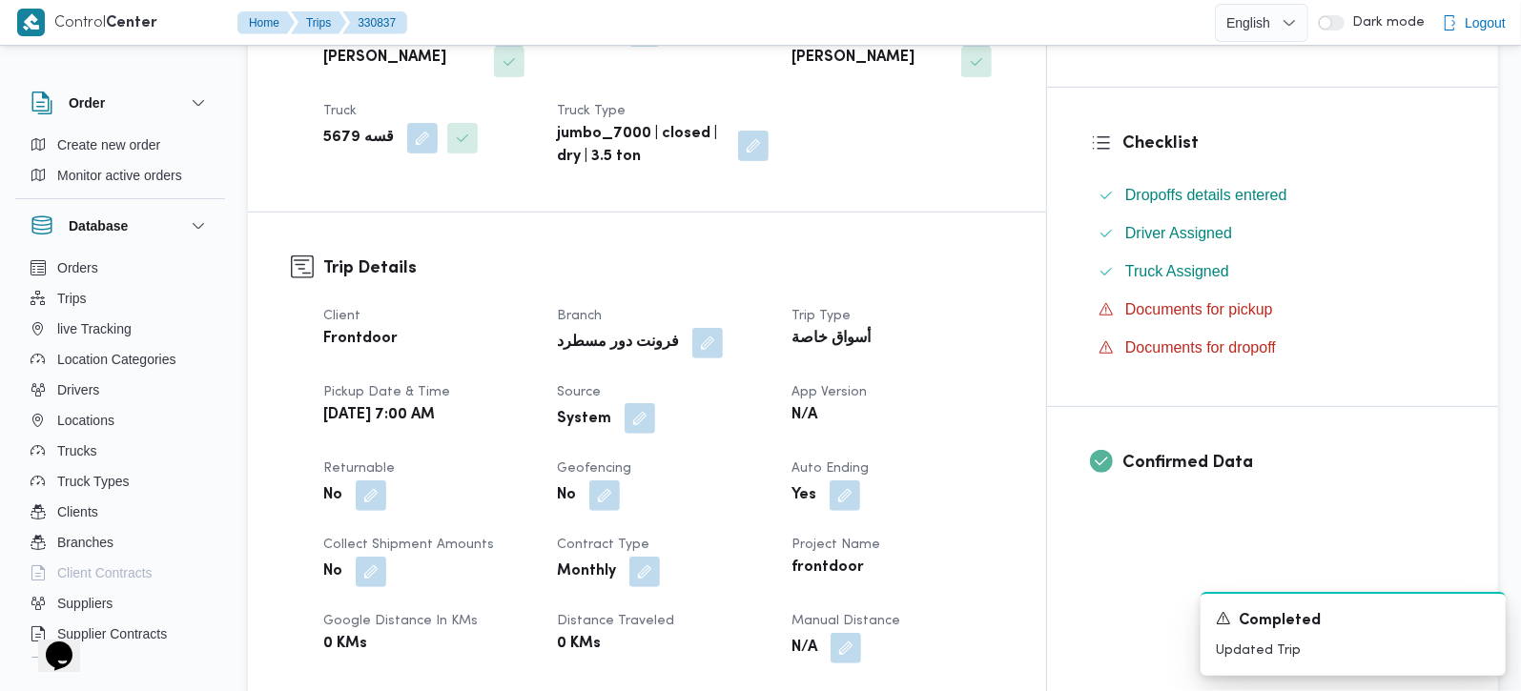
click at [655, 403] on button "button" at bounding box center [640, 418] width 31 height 31
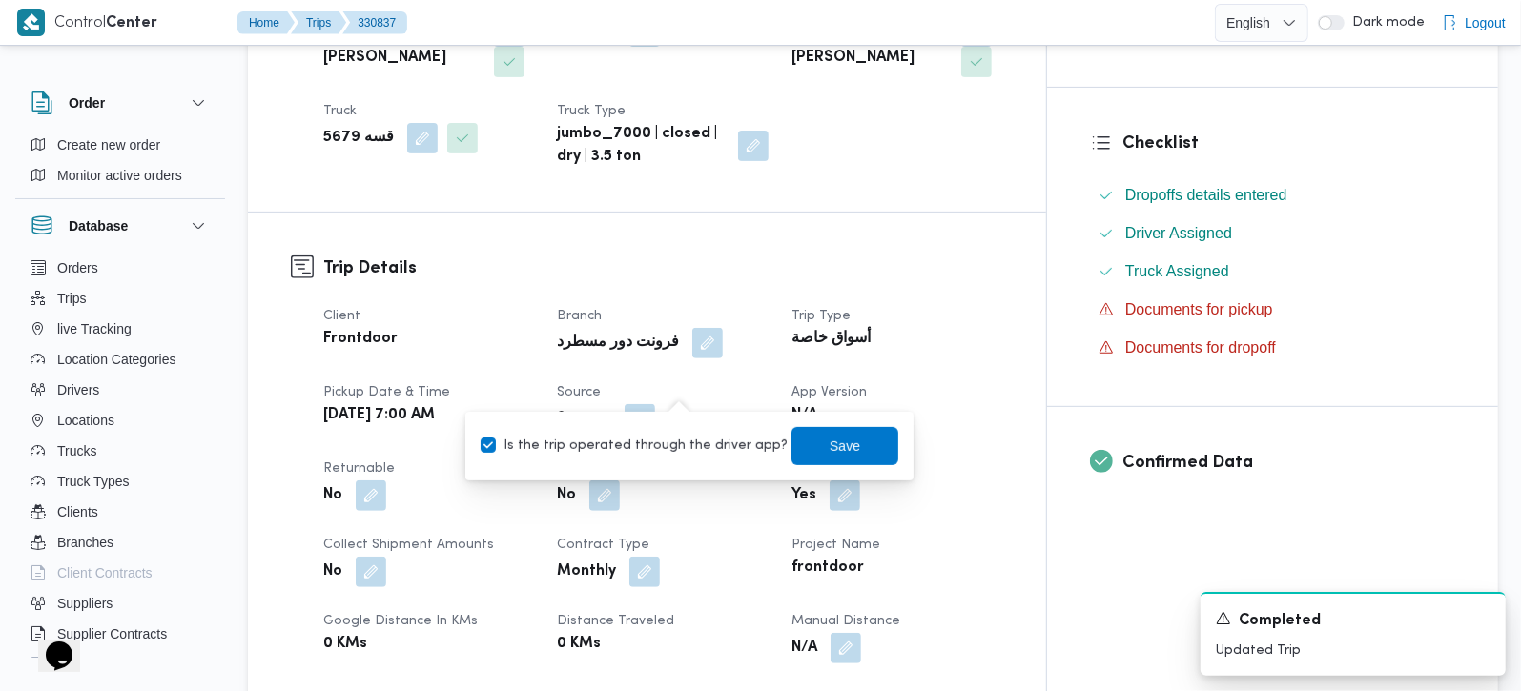
click at [664, 441] on label "Is the trip operated through the driver app?" at bounding box center [634, 446] width 307 height 23
checkbox input "false"
click at [859, 441] on span "Save" at bounding box center [845, 445] width 107 height 38
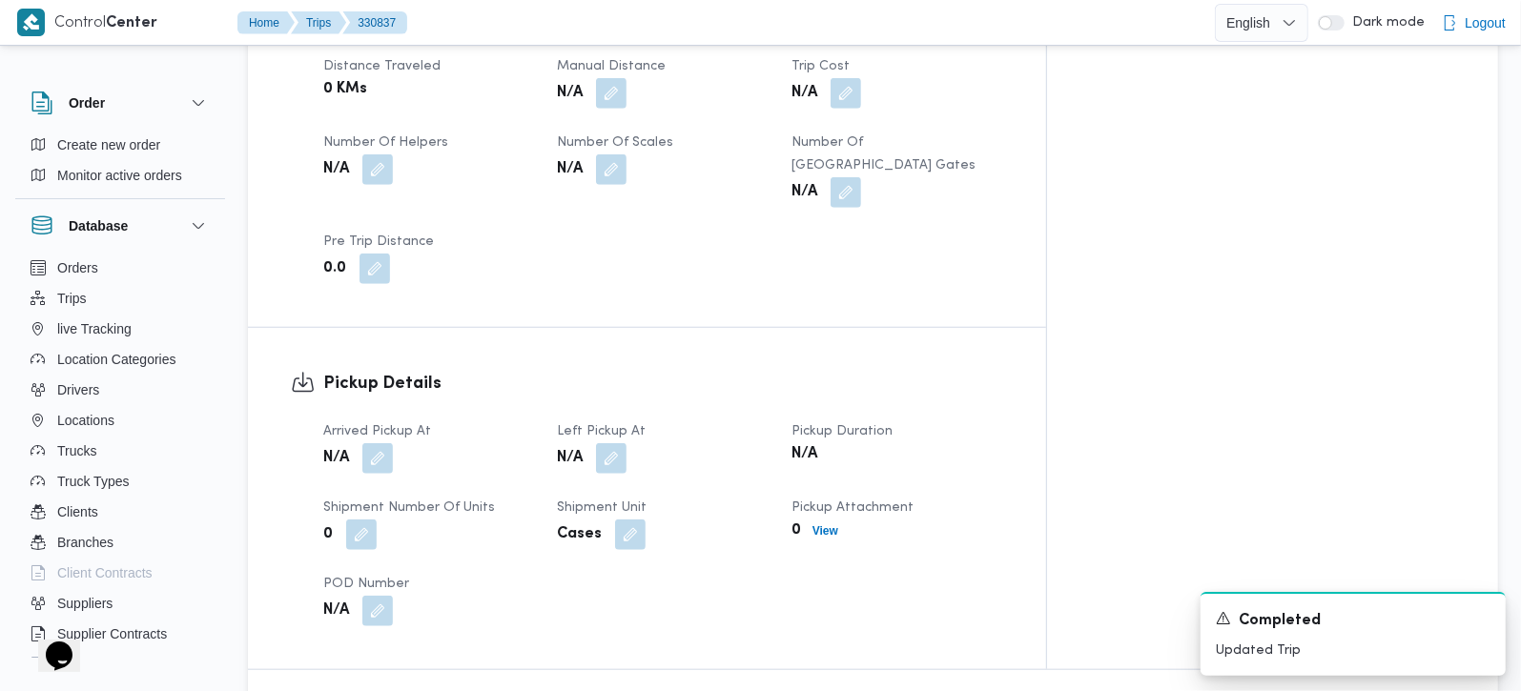
scroll to position [1009, 0]
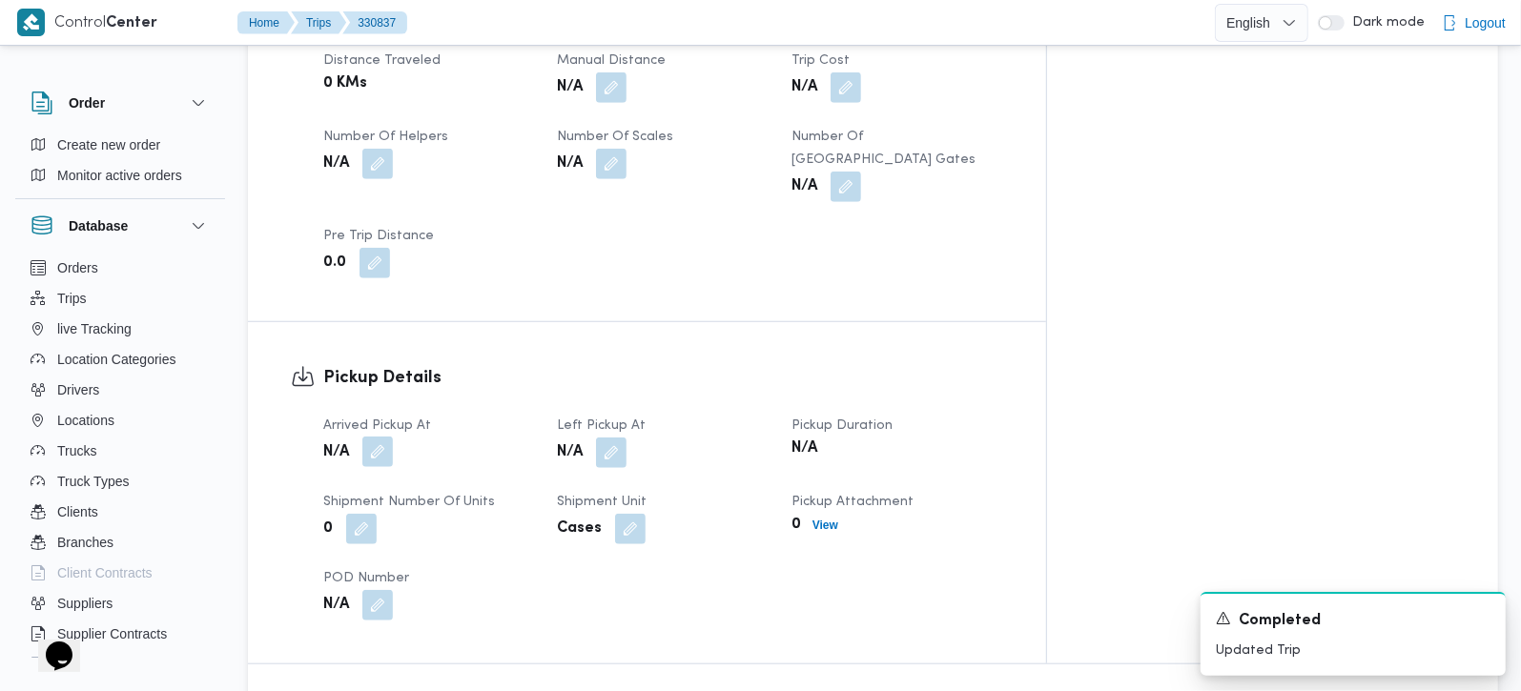
click at [374, 437] on button "button" at bounding box center [377, 452] width 31 height 31
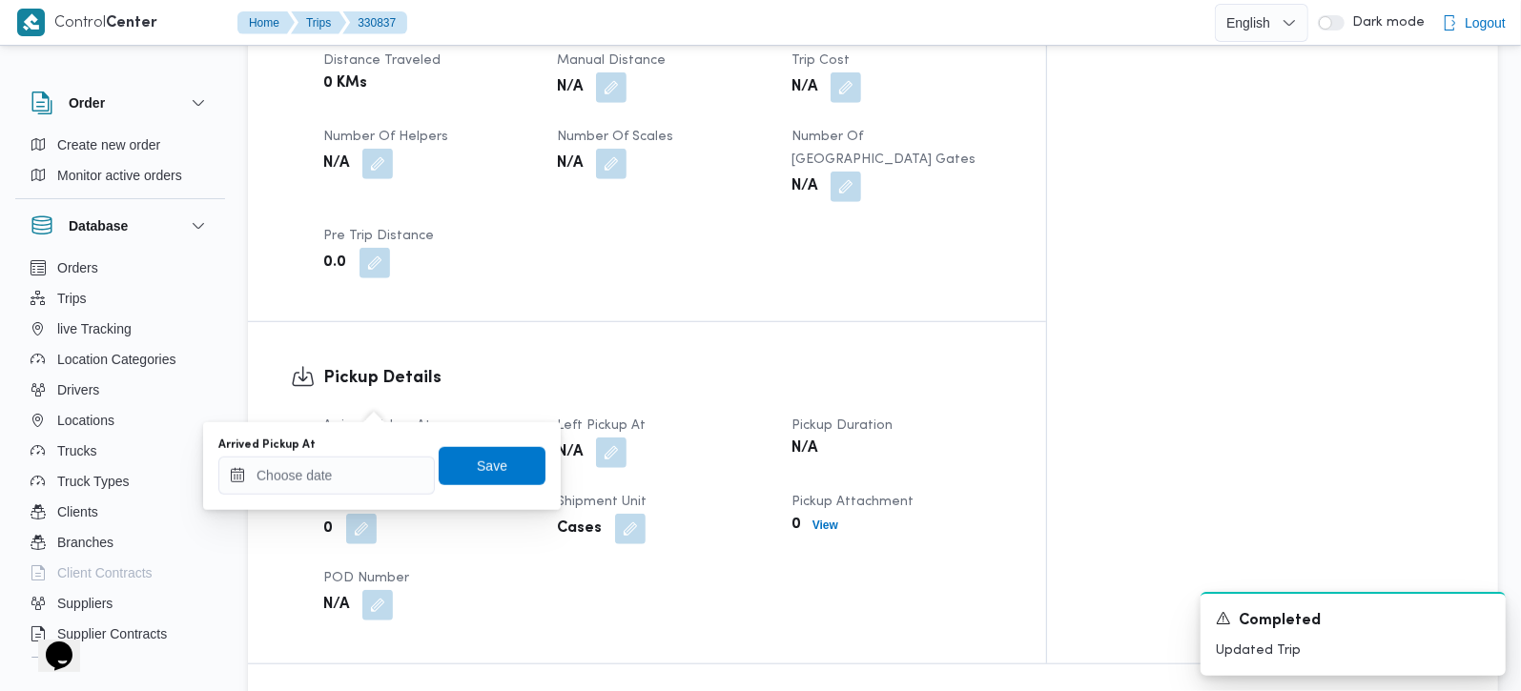
click at [326, 494] on div "You are in a dialog. To close this dialog, hit escape. Arrived Pickup At Save" at bounding box center [382, 466] width 358 height 88
click at [326, 481] on input "Arrived Pickup At" at bounding box center [326, 476] width 216 height 38
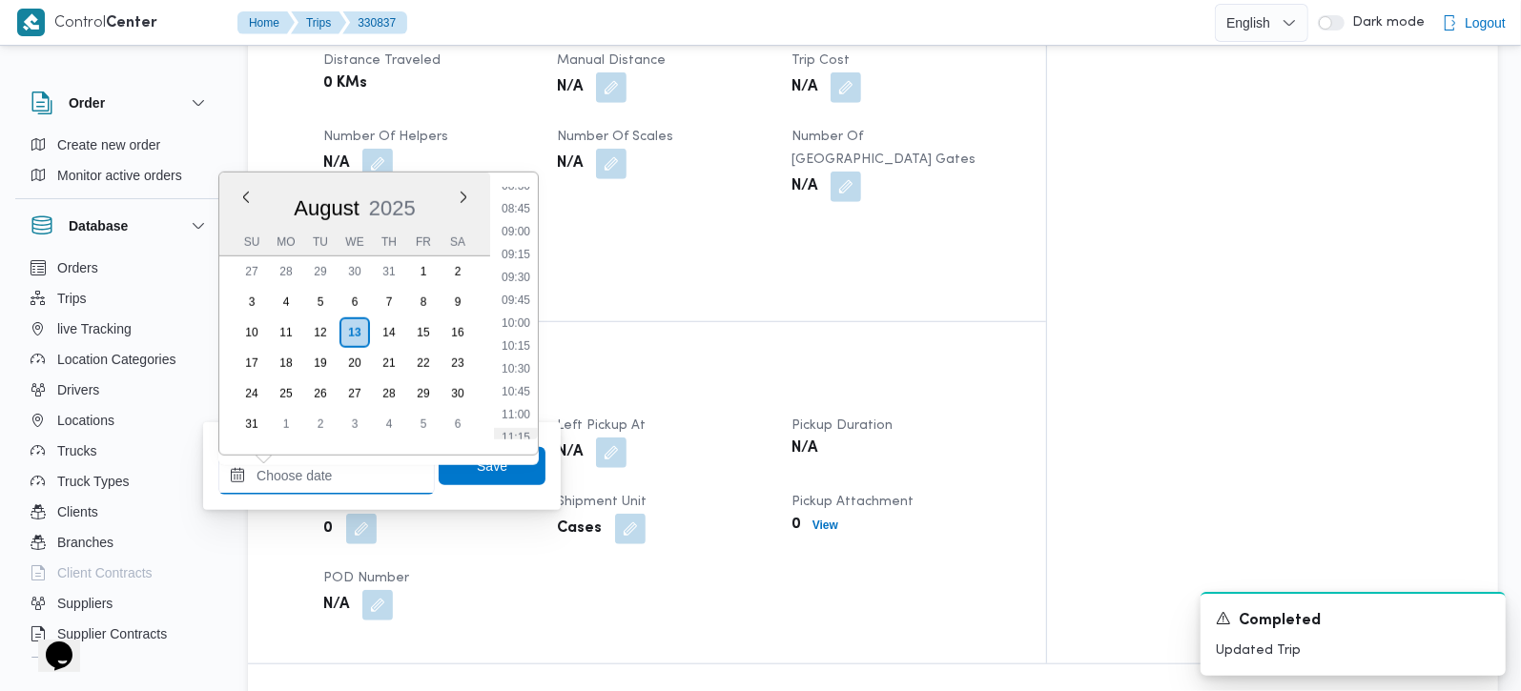
scroll to position [677, 0]
drag, startPoint x: 524, startPoint y: 204, endPoint x: 536, endPoint y: 355, distance: 151.2
click at [524, 204] on li "07:30" at bounding box center [516, 206] width 44 height 19
type input "13/08/2025 07:30"
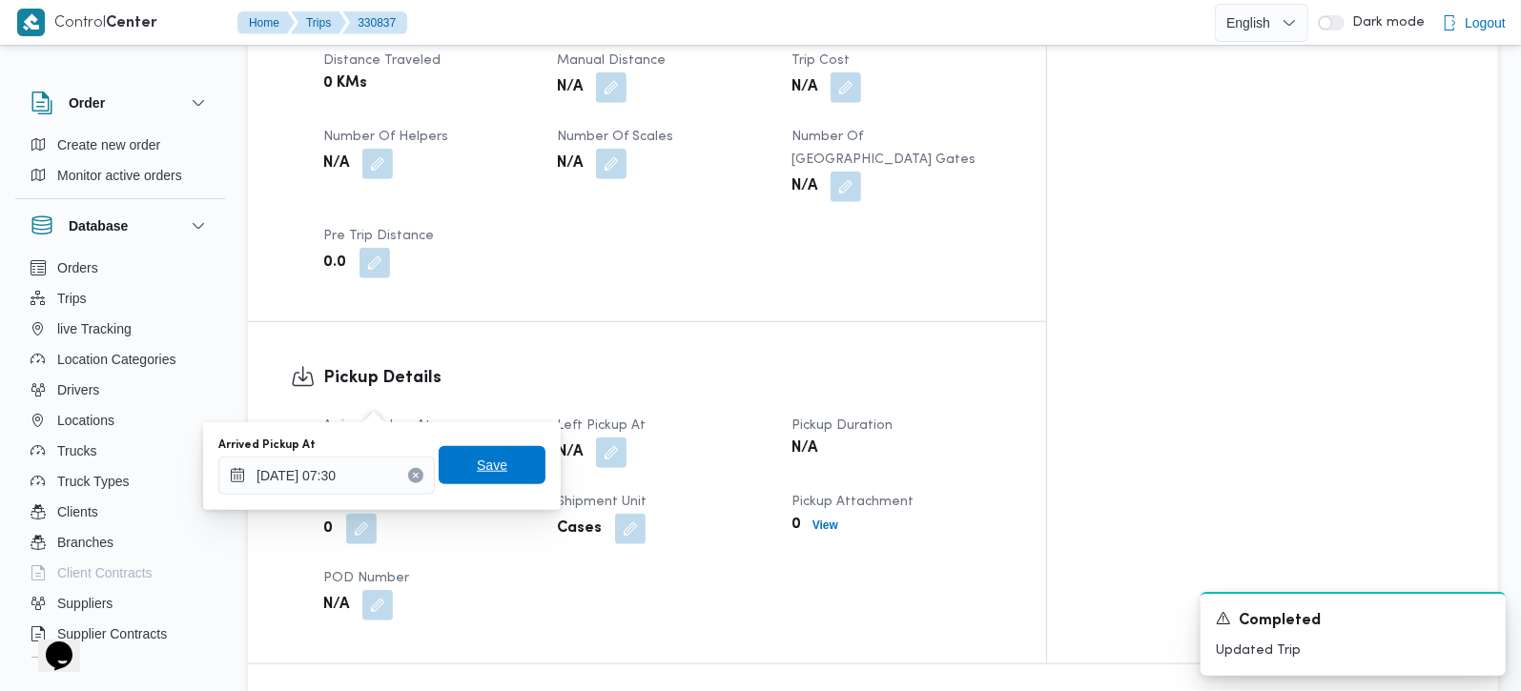
click at [491, 462] on span "Save" at bounding box center [492, 465] width 107 height 38
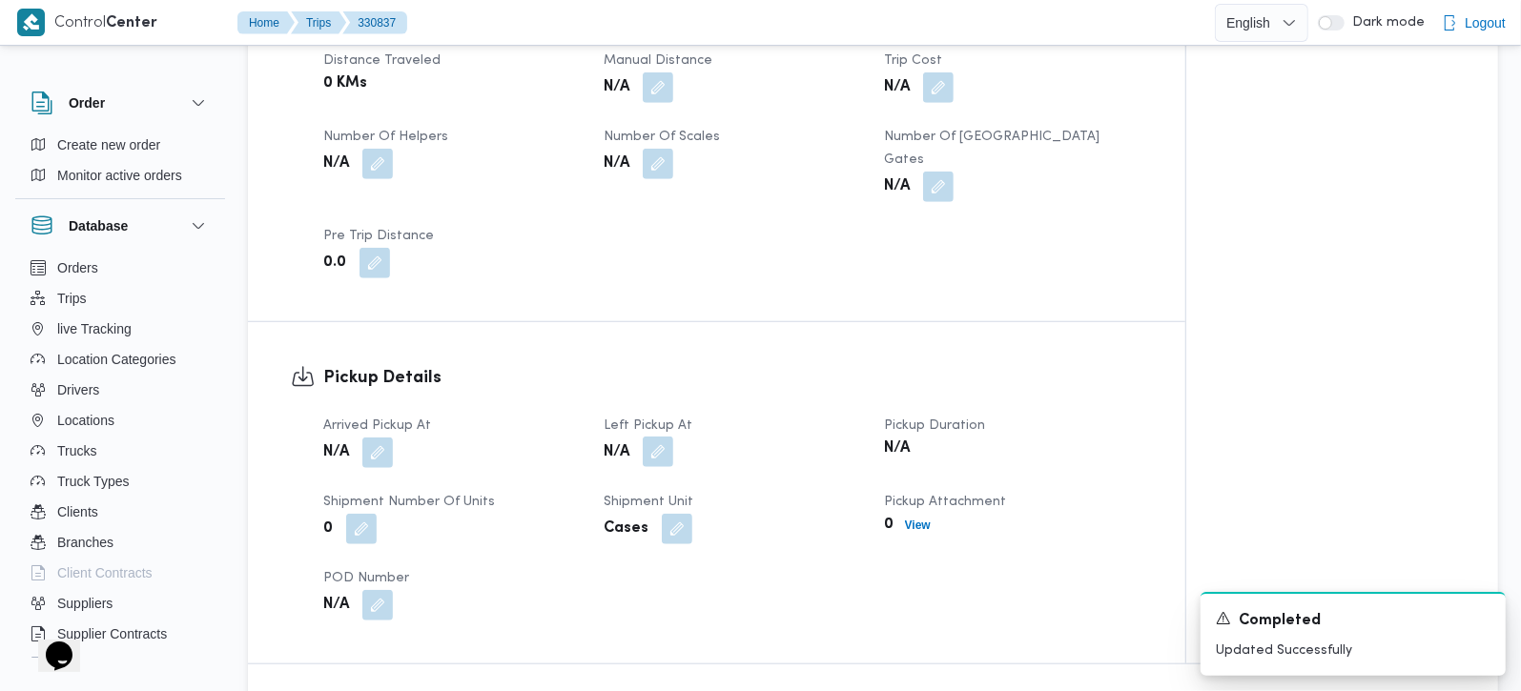
click at [660, 437] on button "button" at bounding box center [658, 452] width 31 height 31
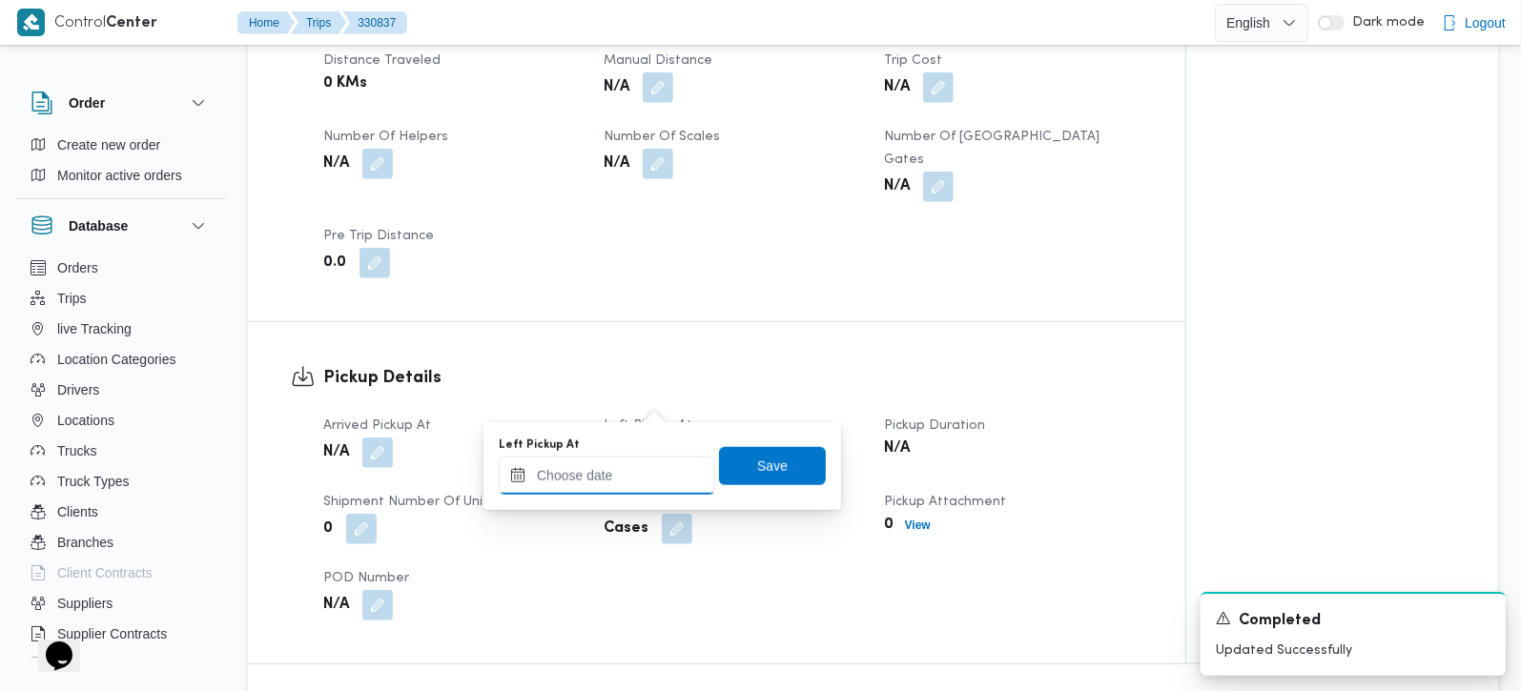
click at [646, 464] on input "Left Pickup At" at bounding box center [607, 476] width 216 height 38
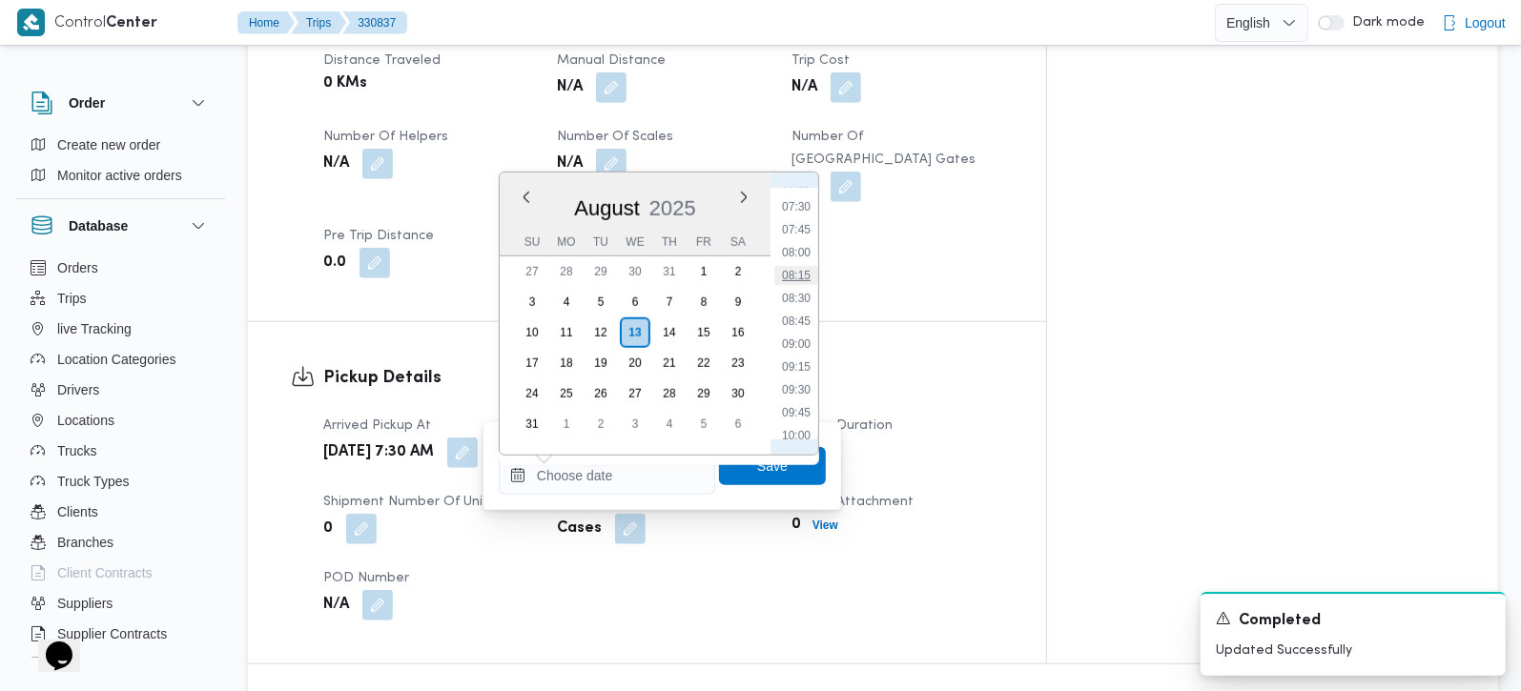
click at [799, 271] on li "08:15" at bounding box center [796, 275] width 44 height 19
type input "13/08/2025 08:15"
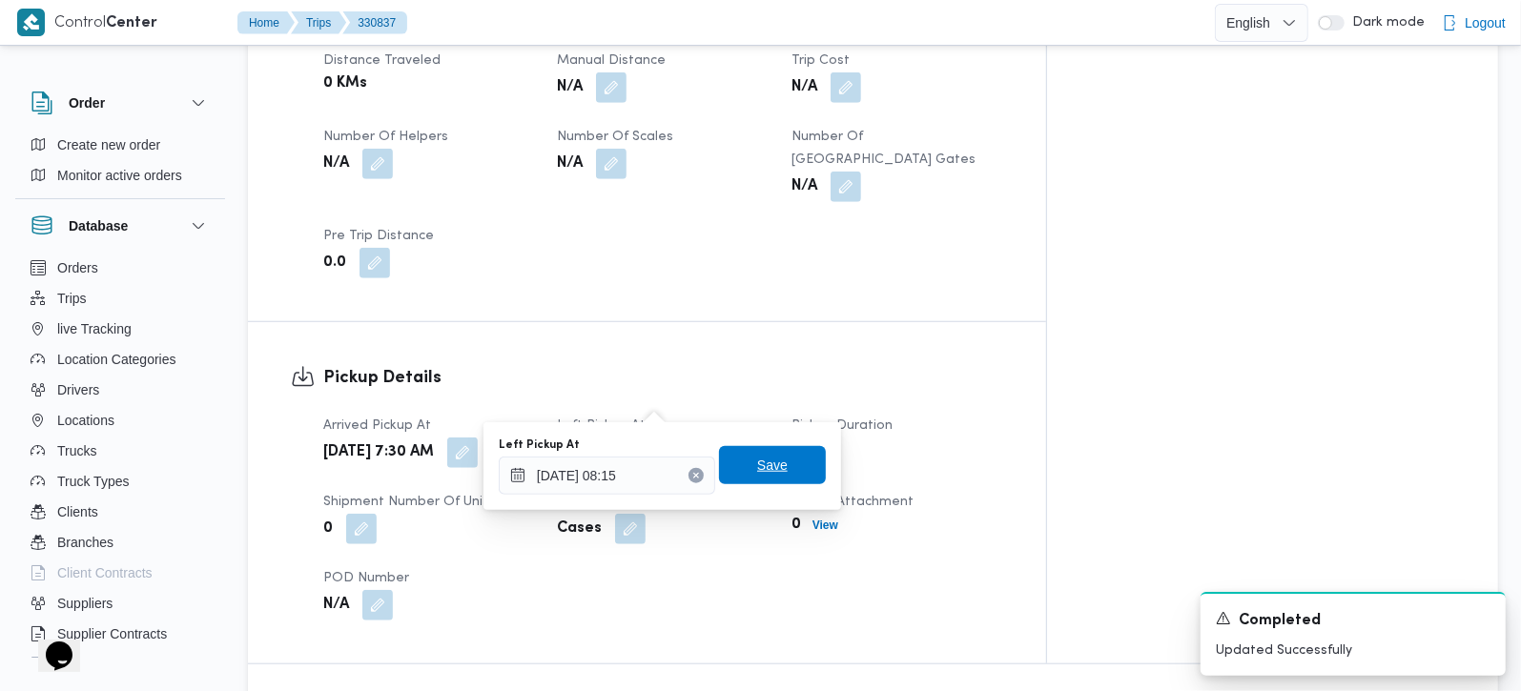
click at [764, 464] on span "Save" at bounding box center [772, 465] width 31 height 23
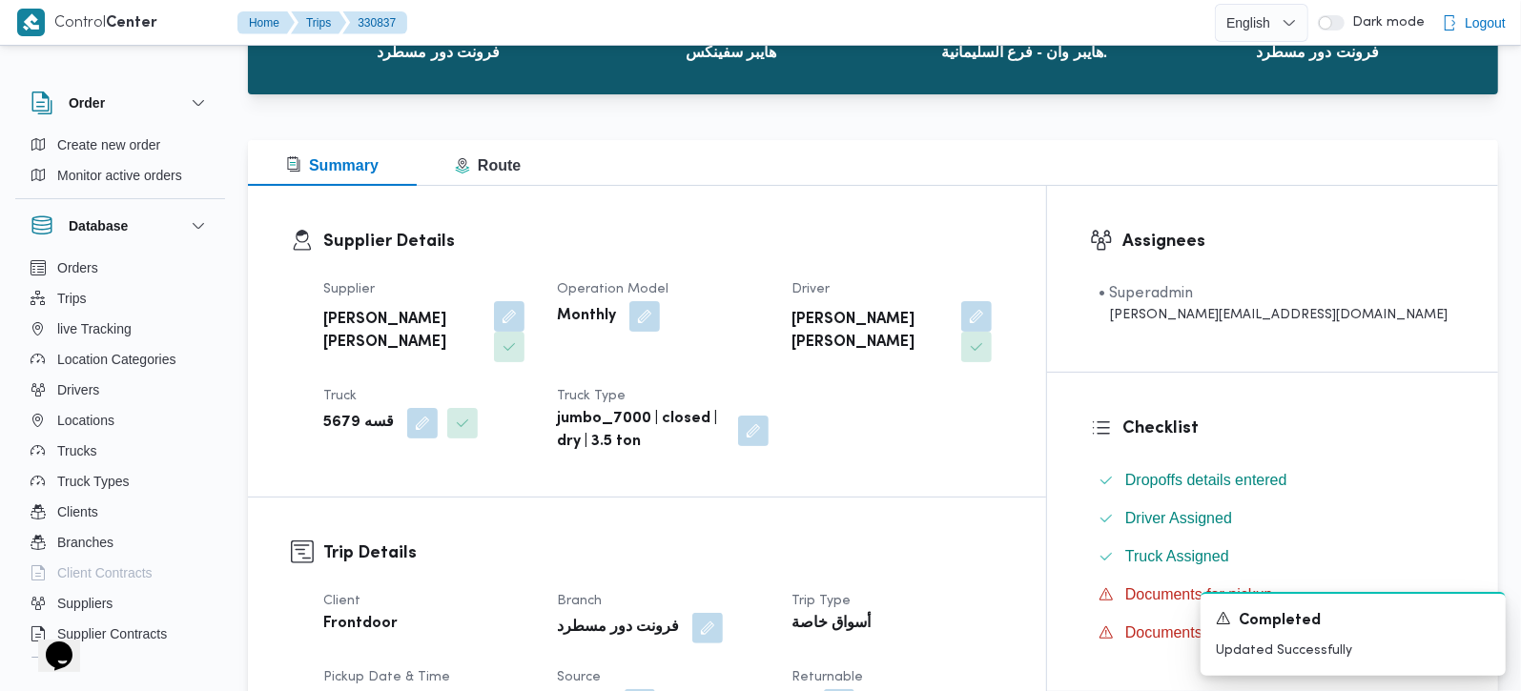
scroll to position [0, 0]
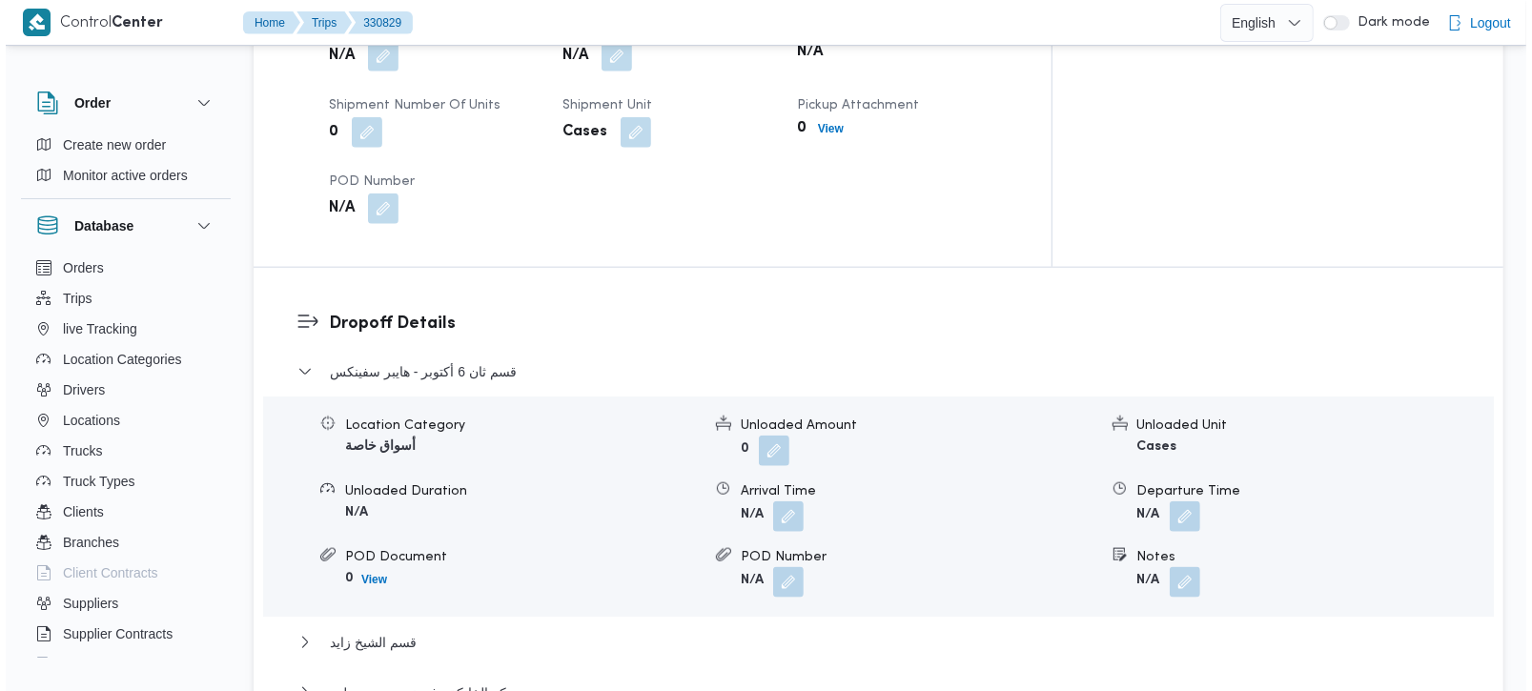
scroll to position [1458, 0]
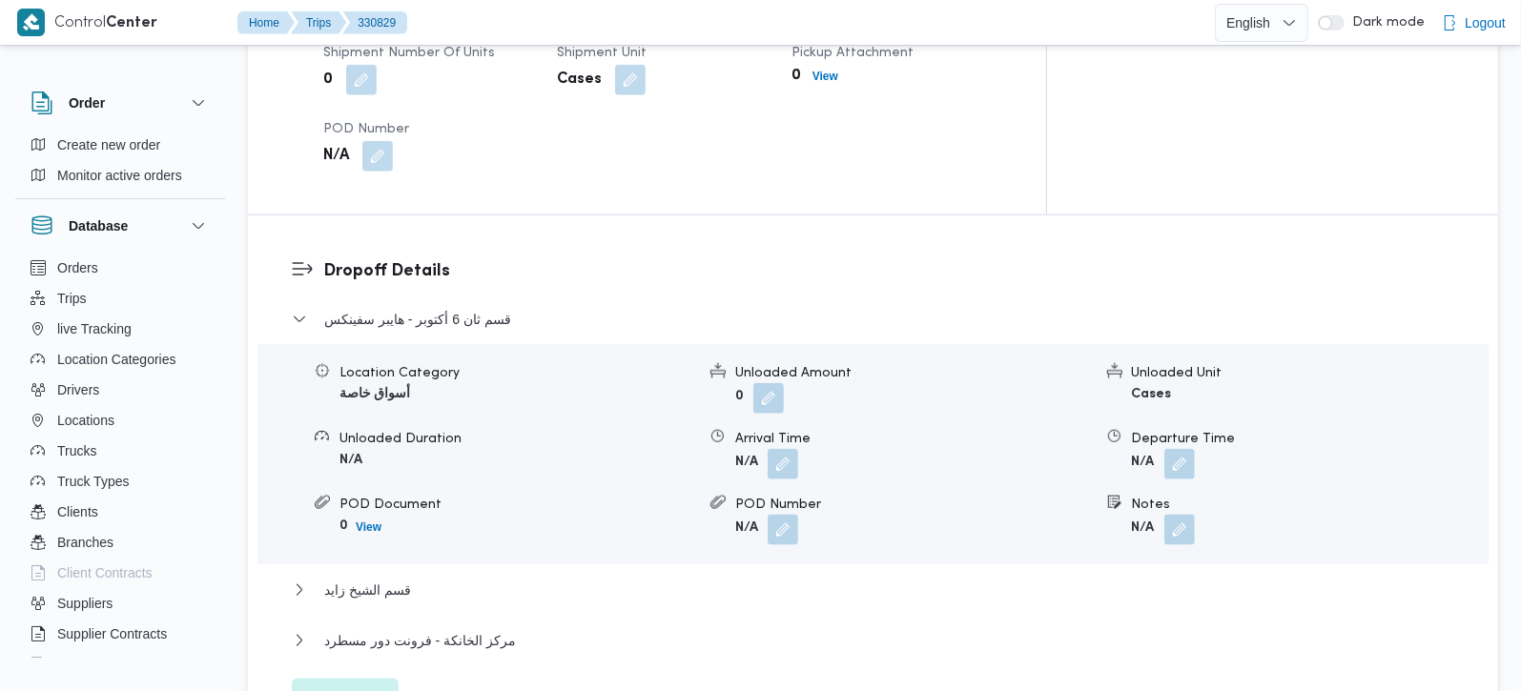
click at [369, 687] on span "Edit dropoffs" at bounding box center [345, 698] width 74 height 23
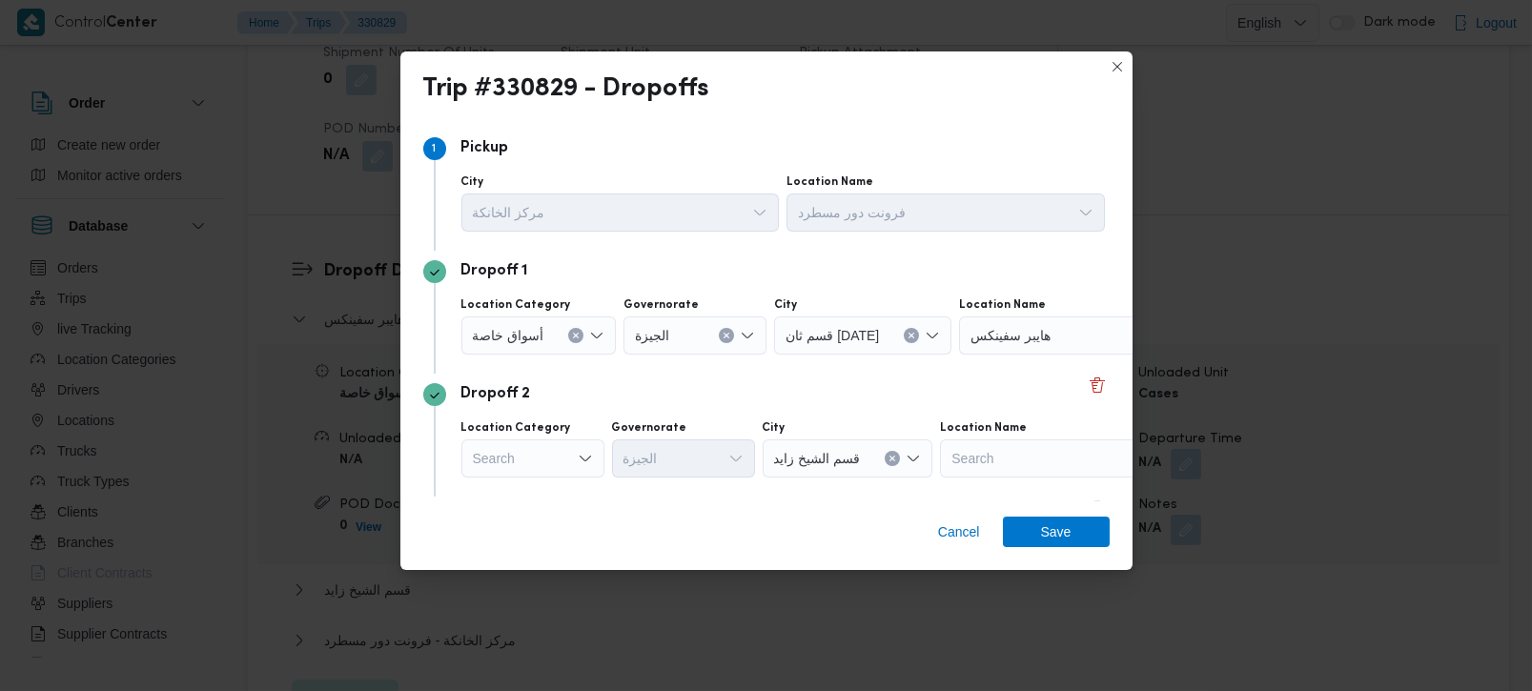
click at [589, 331] on icon "Open list of options" at bounding box center [596, 335] width 15 height 15
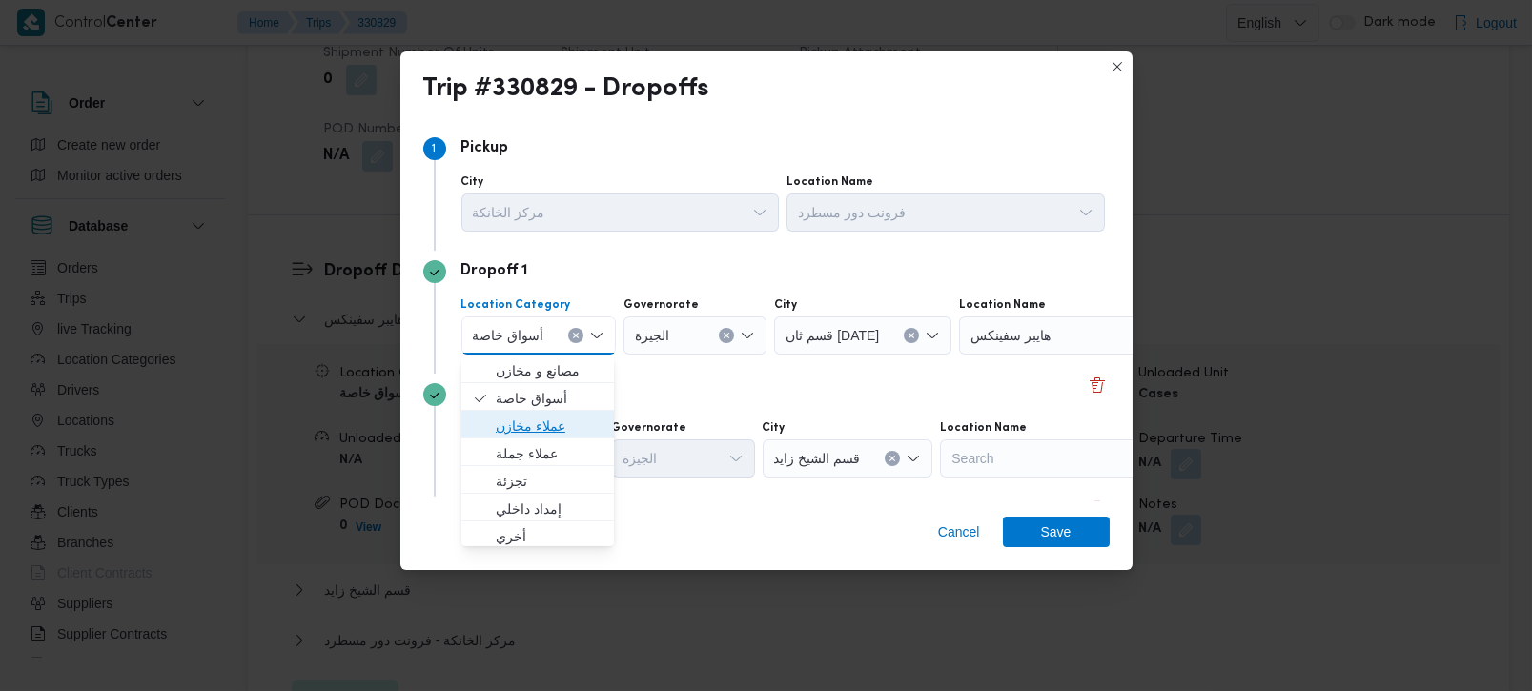
click at [543, 429] on span "عملاء مخازن" at bounding box center [550, 426] width 108 height 23
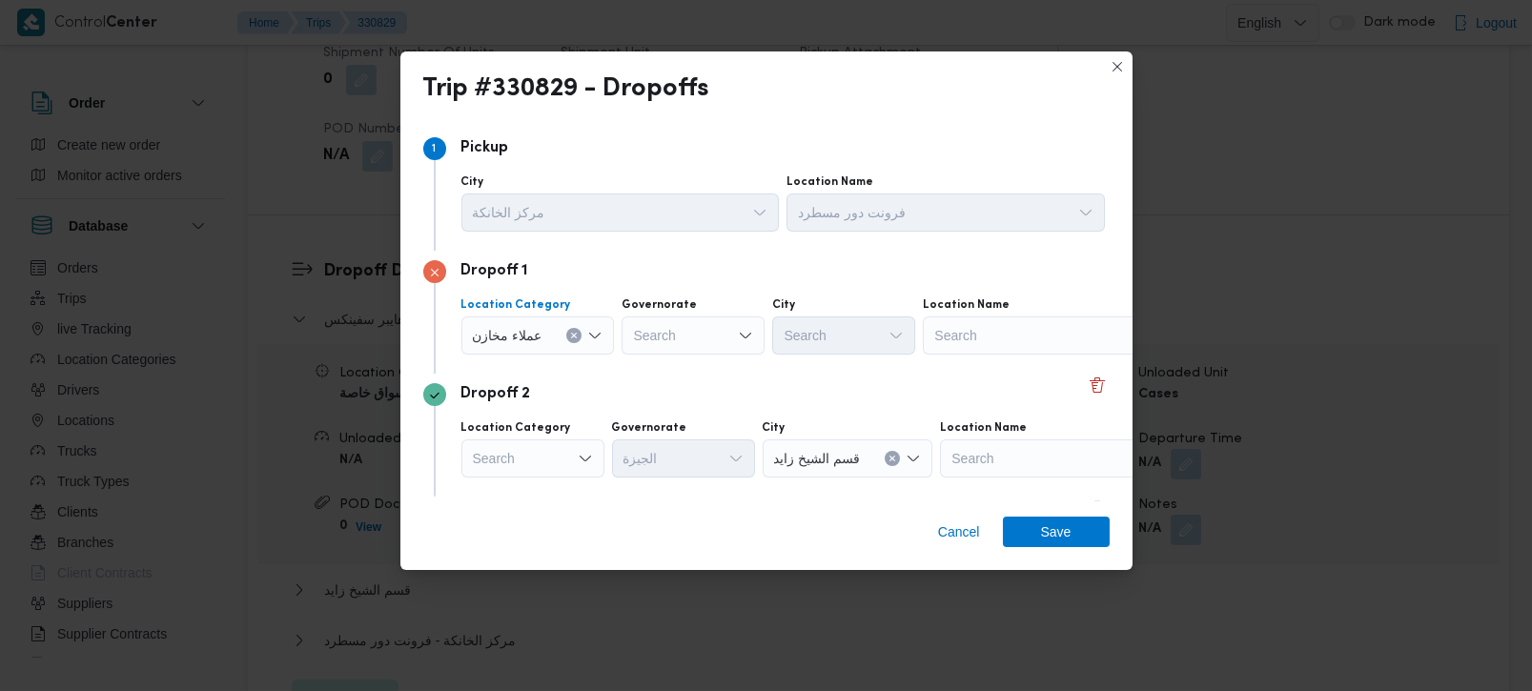
click at [691, 335] on div "Search" at bounding box center [693, 336] width 143 height 38
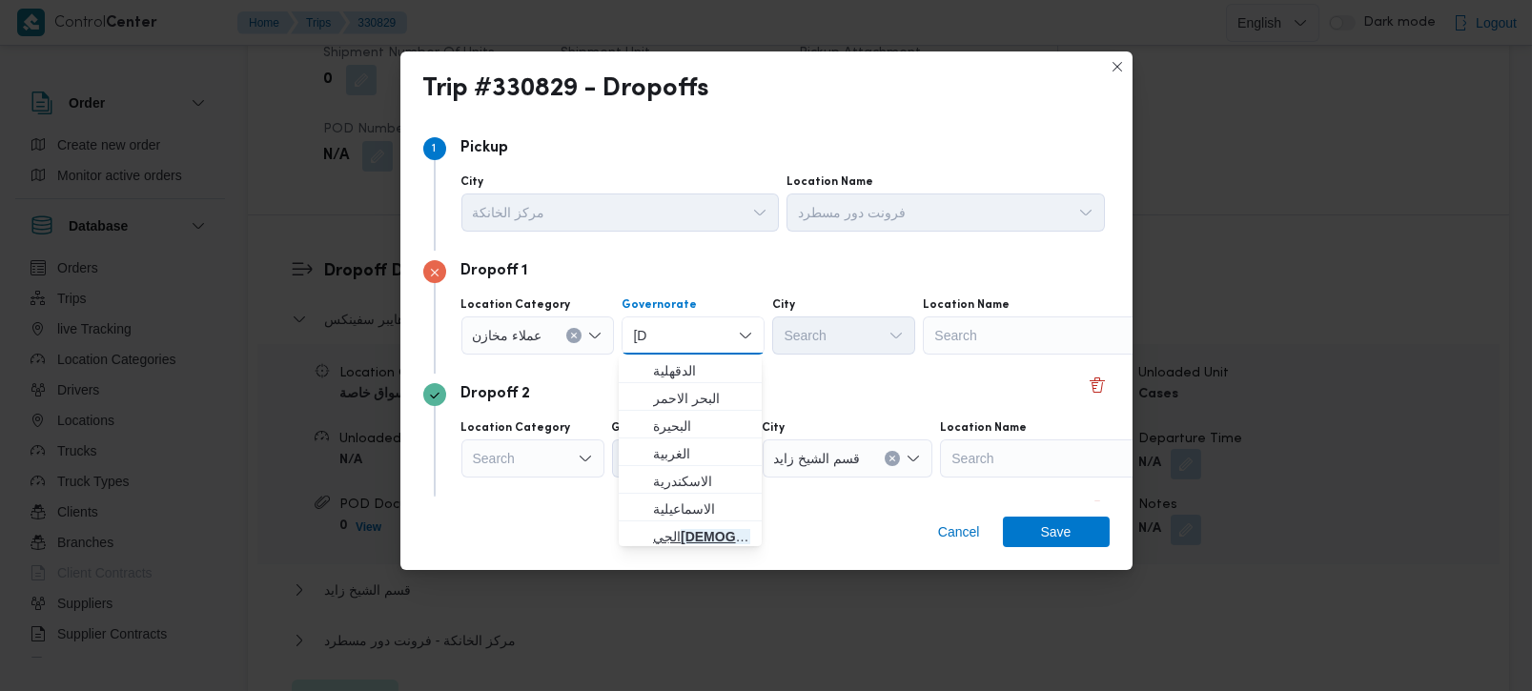
type input "زة"
click at [698, 529] on span "الجي زة" at bounding box center [701, 536] width 97 height 23
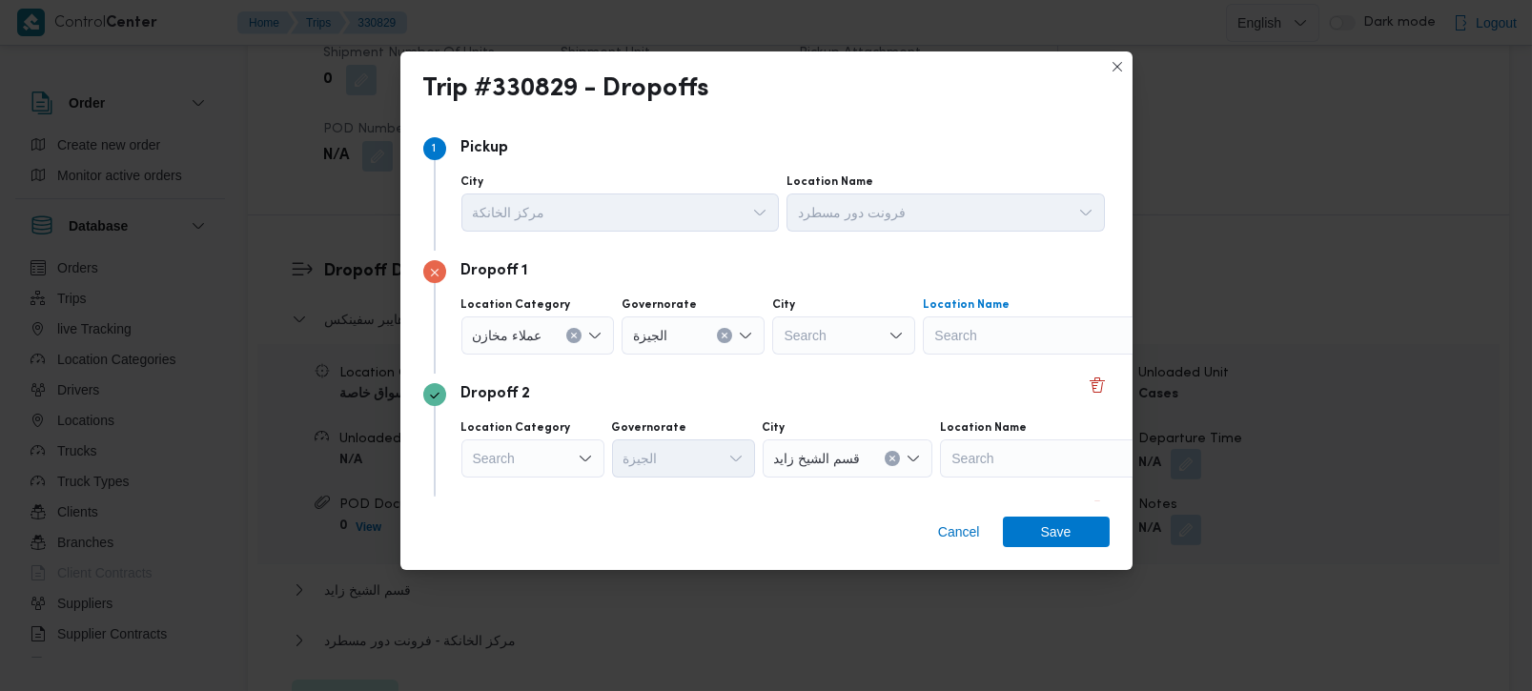
click at [1038, 335] on div "Search" at bounding box center [1042, 336] width 238 height 38
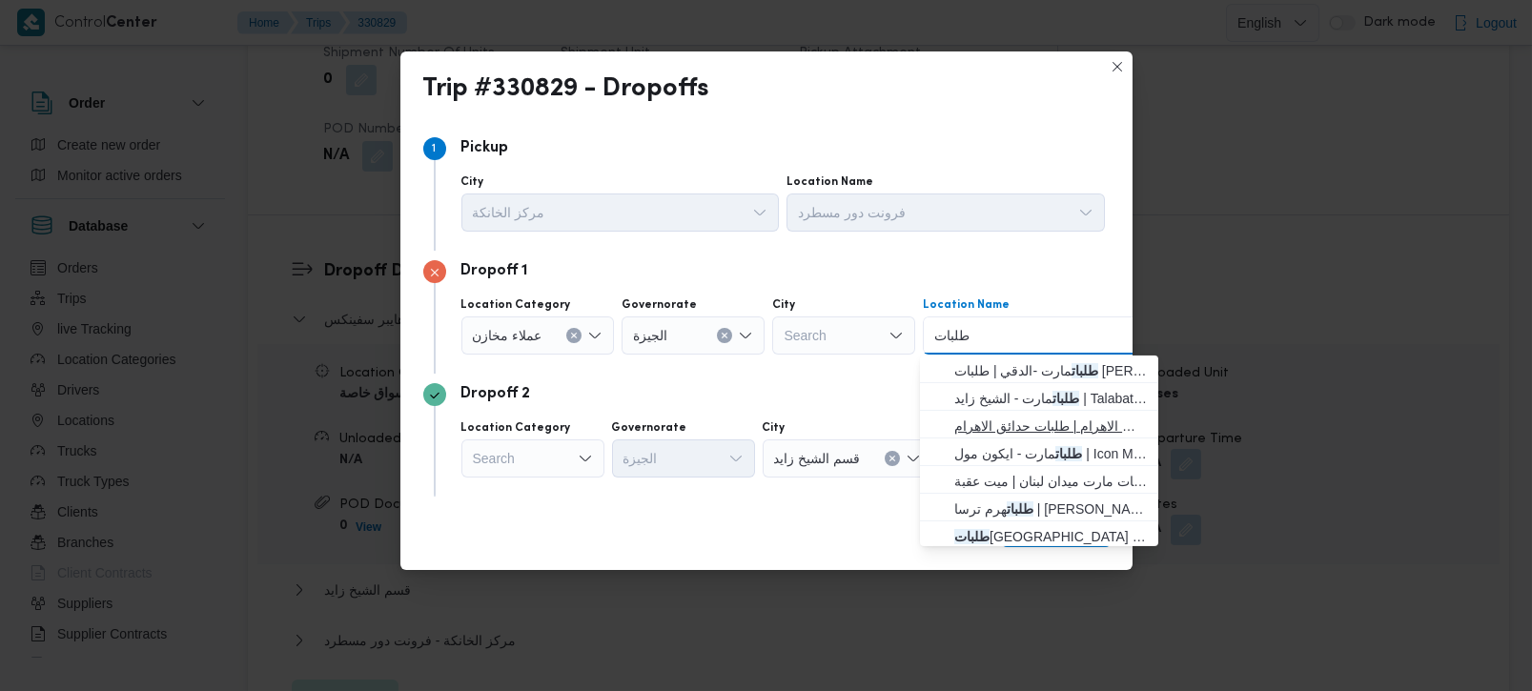
type input "طلبات"
click at [1059, 419] on span "طلبات مارت حدائق الاهرام | طلبات حدائق الاهرام | null" at bounding box center [1051, 426] width 193 height 23
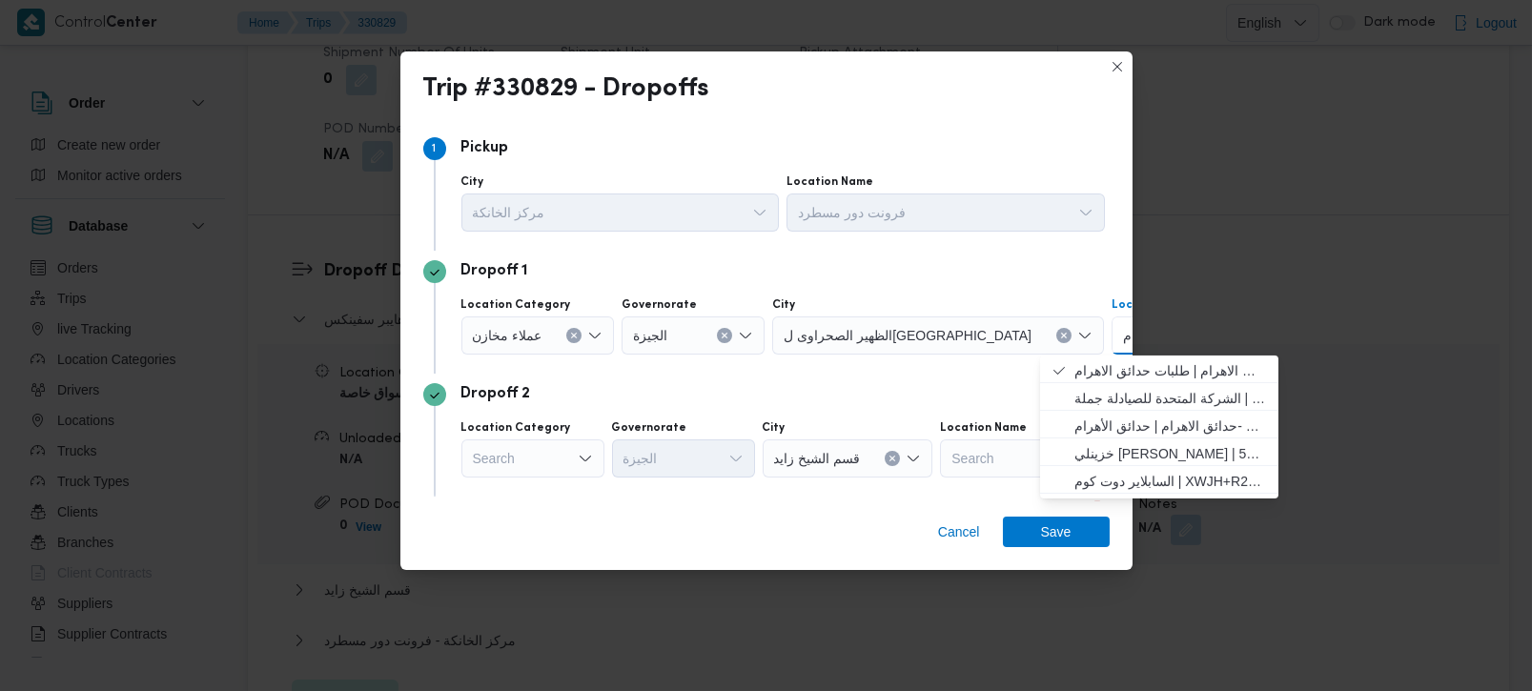
click at [659, 276] on div "Dropoff 1" at bounding box center [766, 271] width 687 height 23
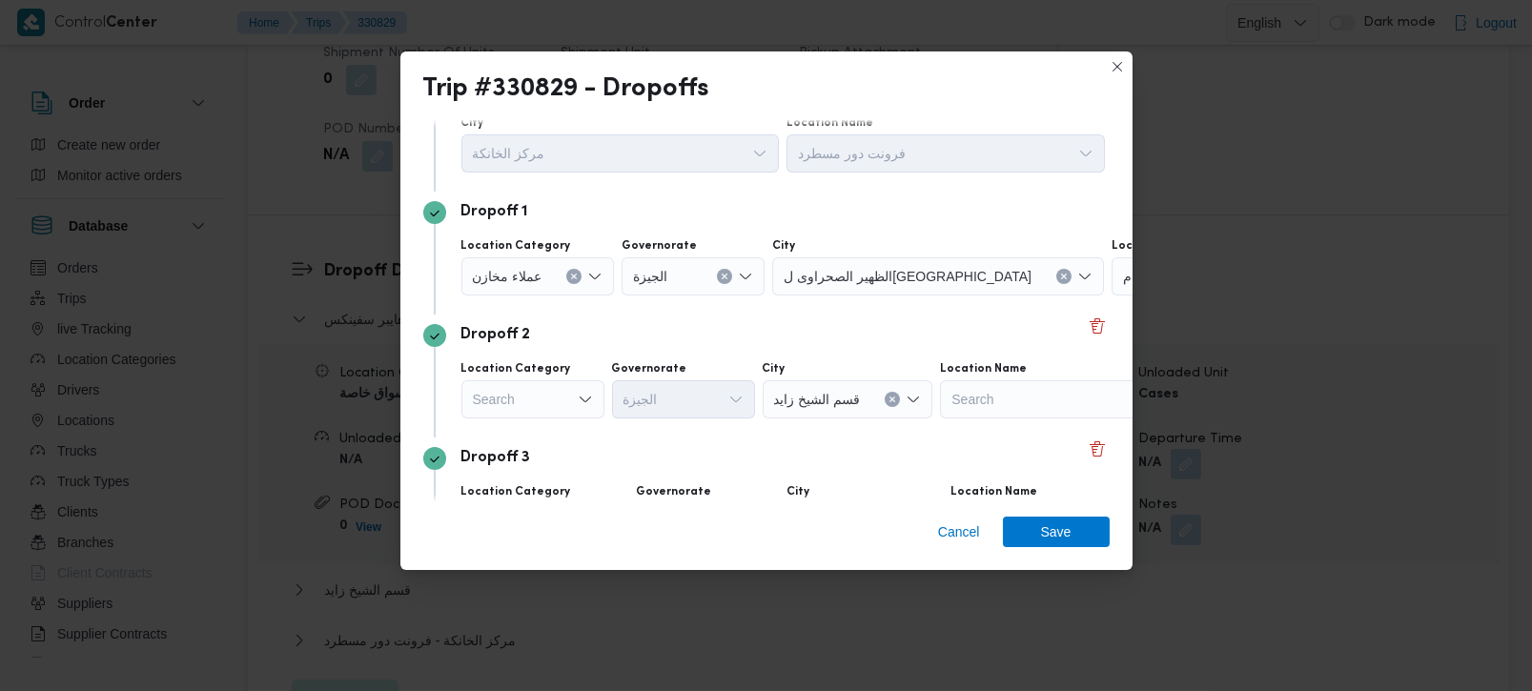
scroll to position [112, 0]
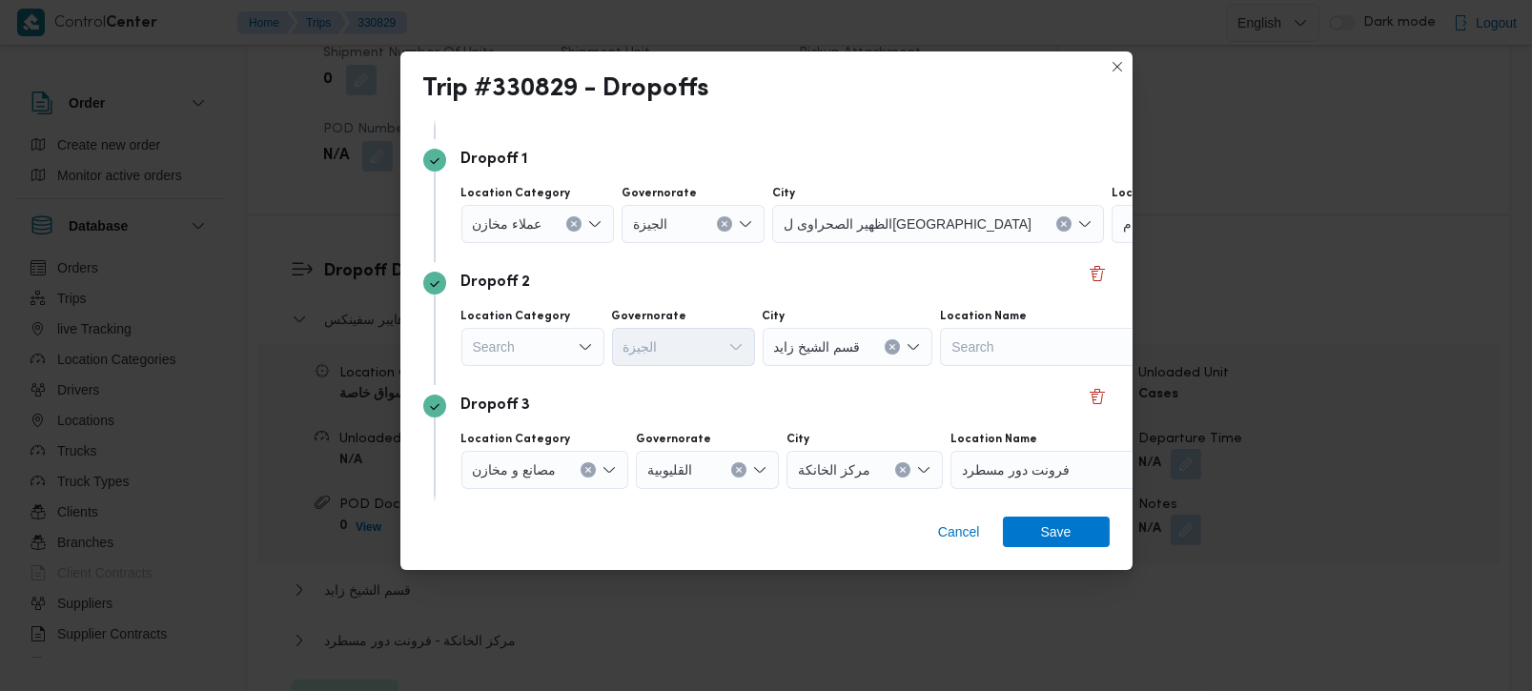
click at [523, 243] on div "Search" at bounding box center [539, 224] width 154 height 38
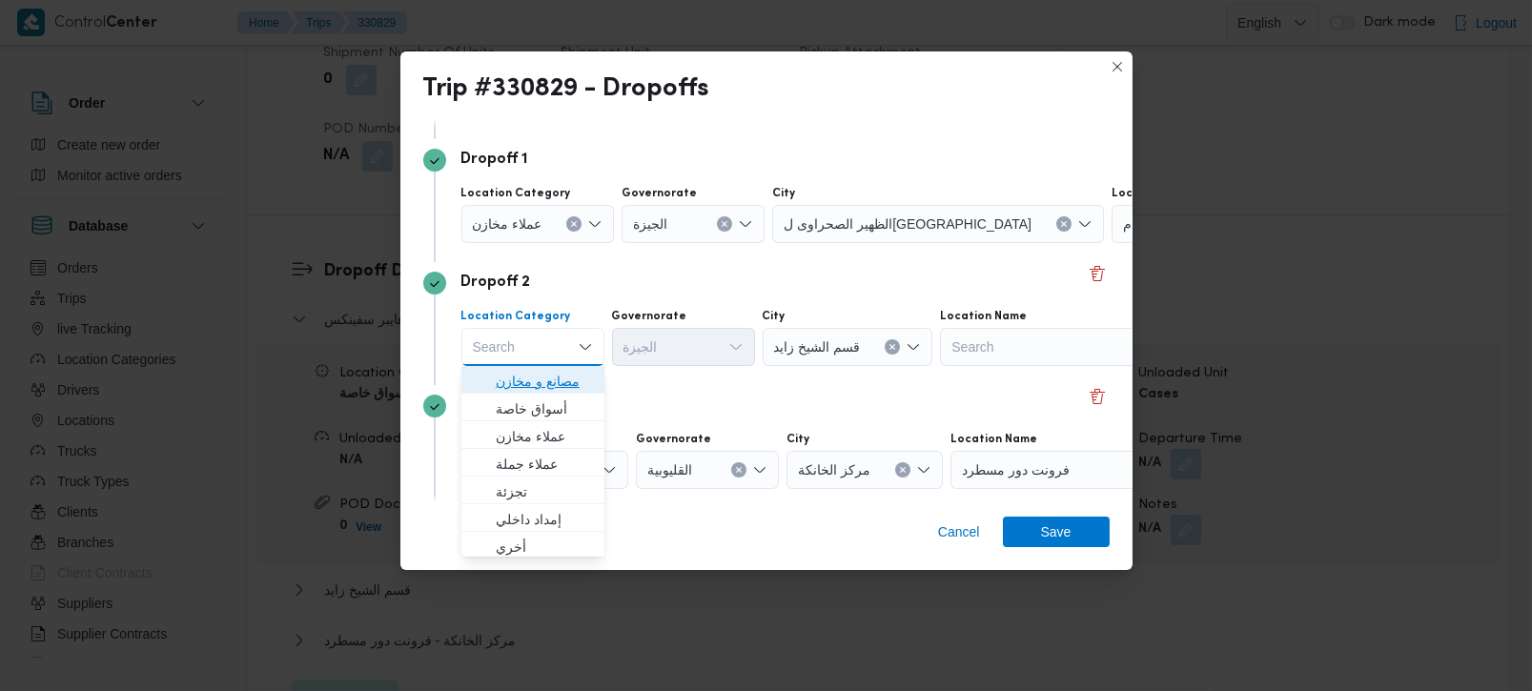
click at [556, 382] on span "مصانع و مخازن" at bounding box center [544, 381] width 97 height 23
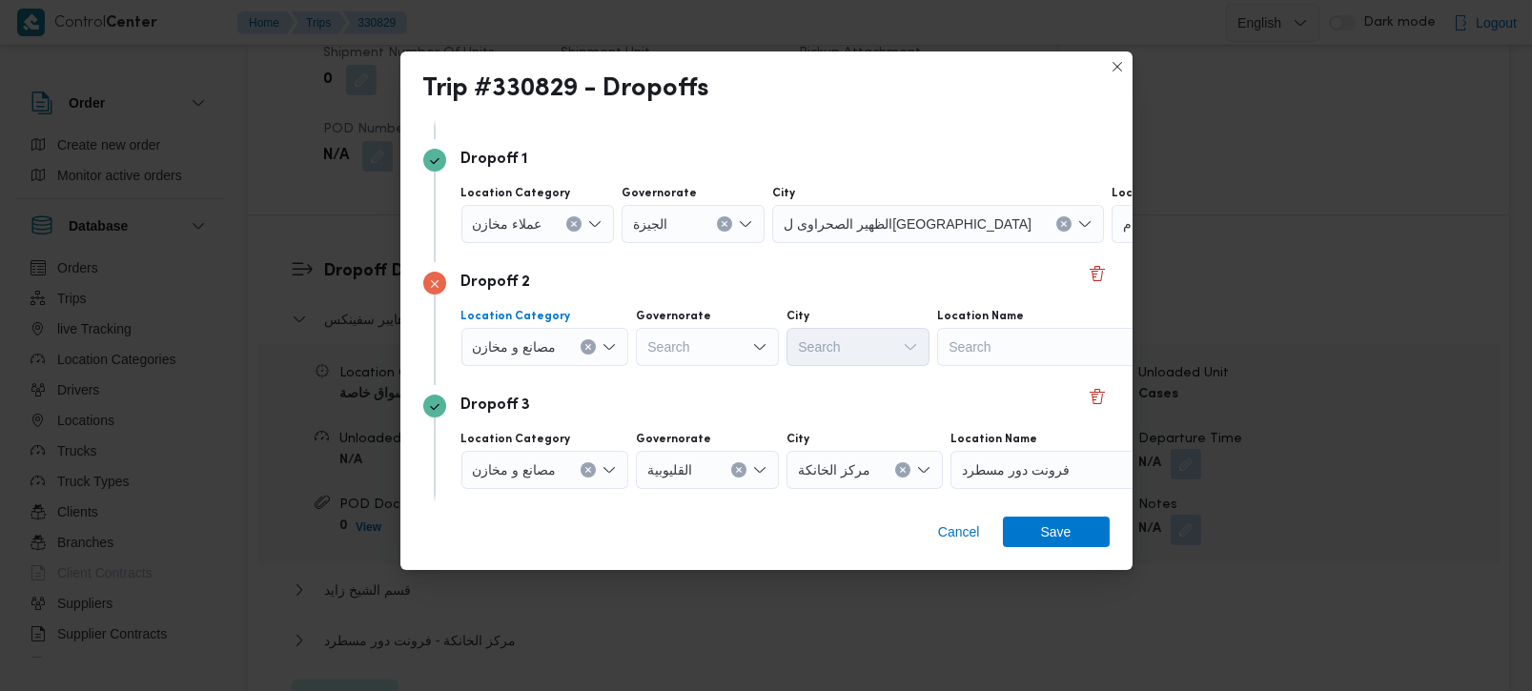
click at [577, 227] on icon "Clear input" at bounding box center [574, 224] width 5 height 5
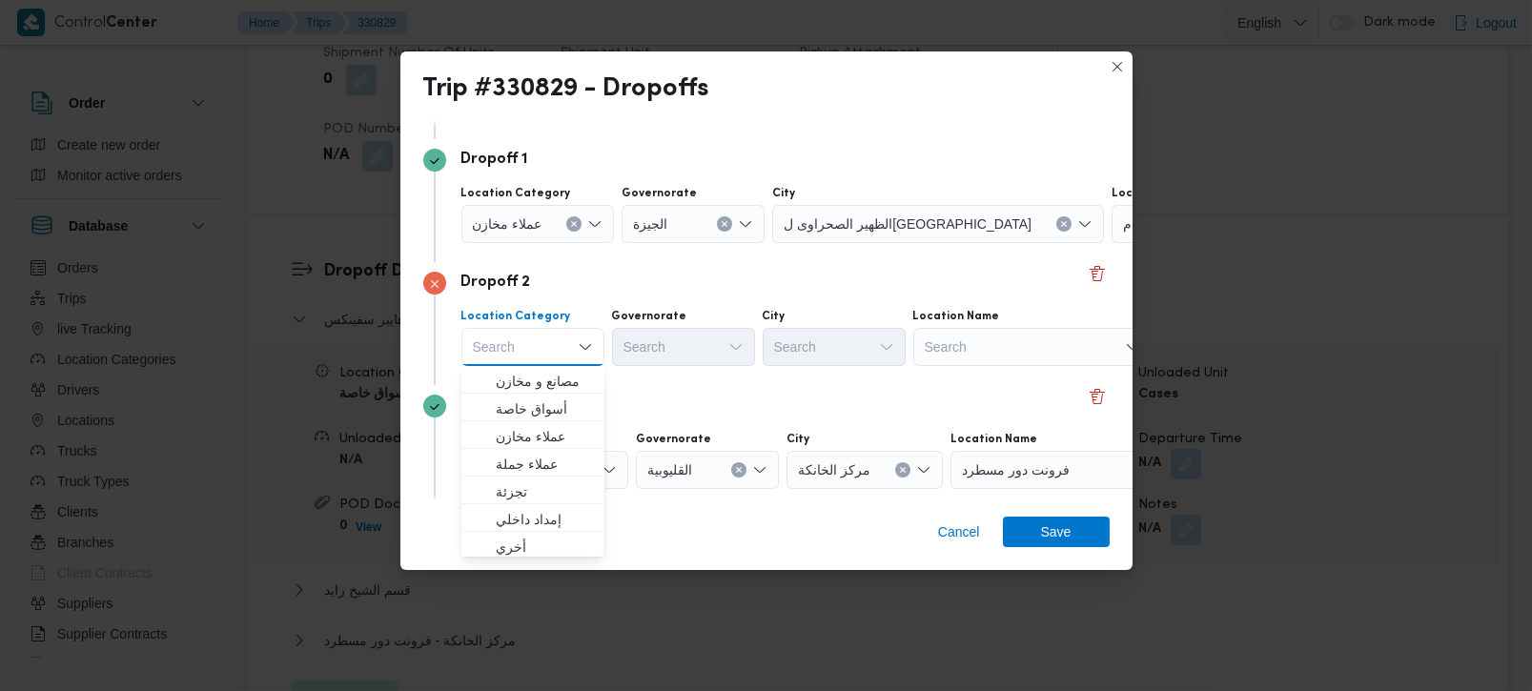
click at [1112, 243] on div "Search" at bounding box center [1231, 224] width 238 height 38
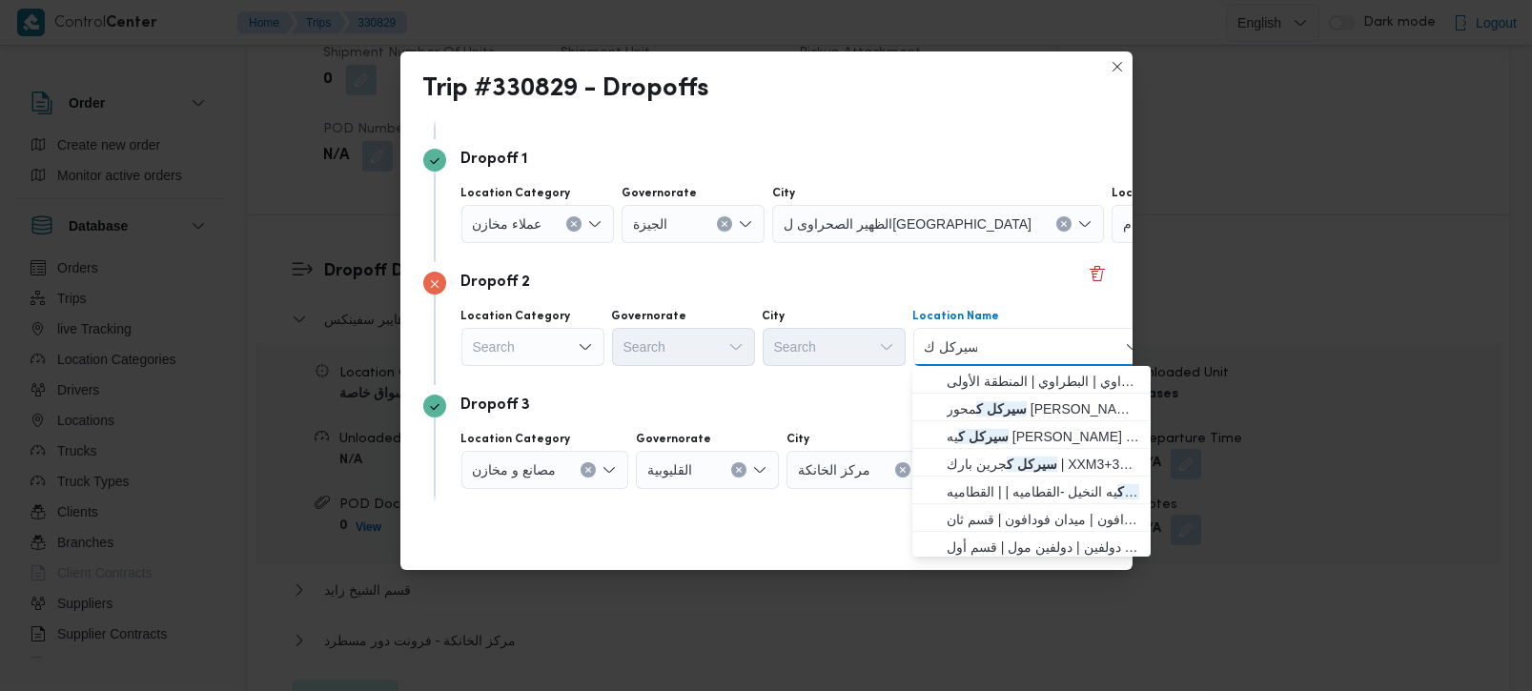
type input "سيركل ك"
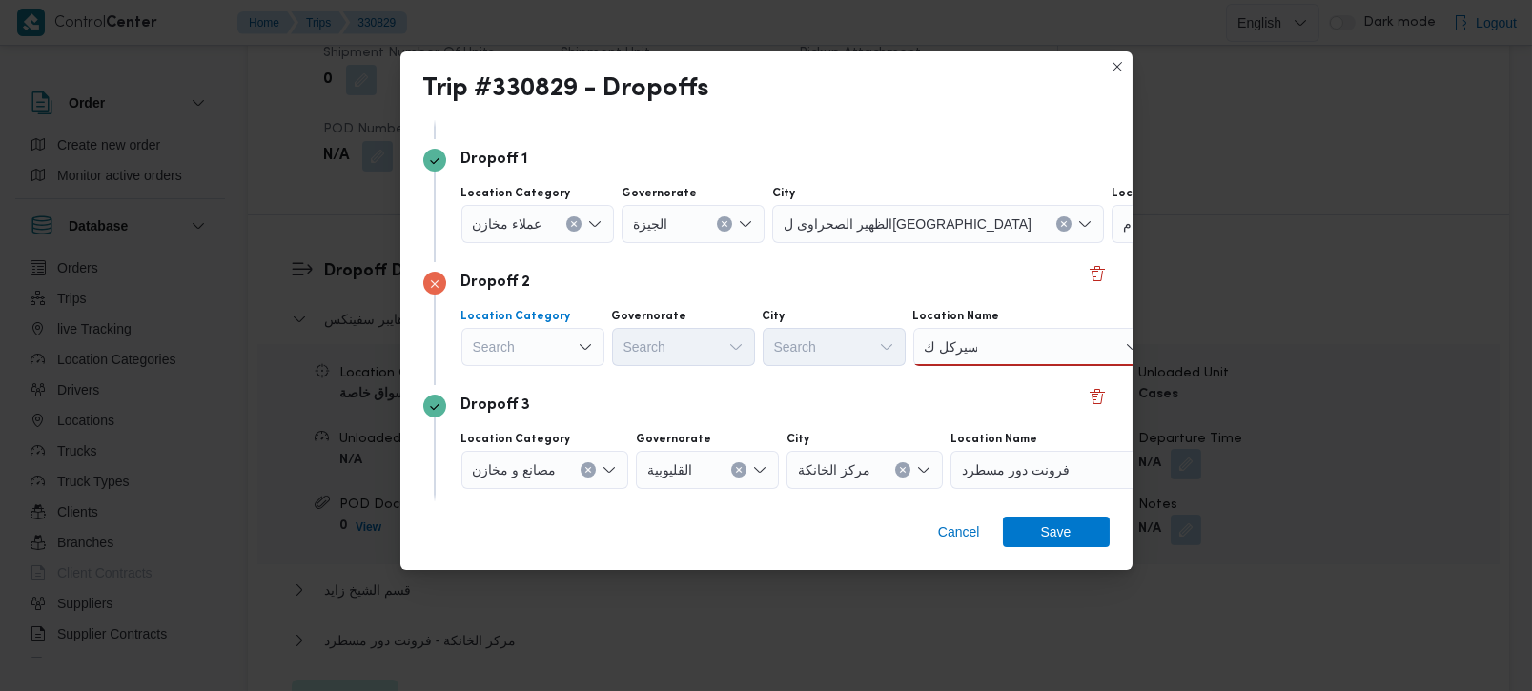
click at [538, 243] on div "Search" at bounding box center [539, 224] width 154 height 38
click at [1008, 344] on div "سيركل ك سيركل ك" at bounding box center [1033, 347] width 238 height 38
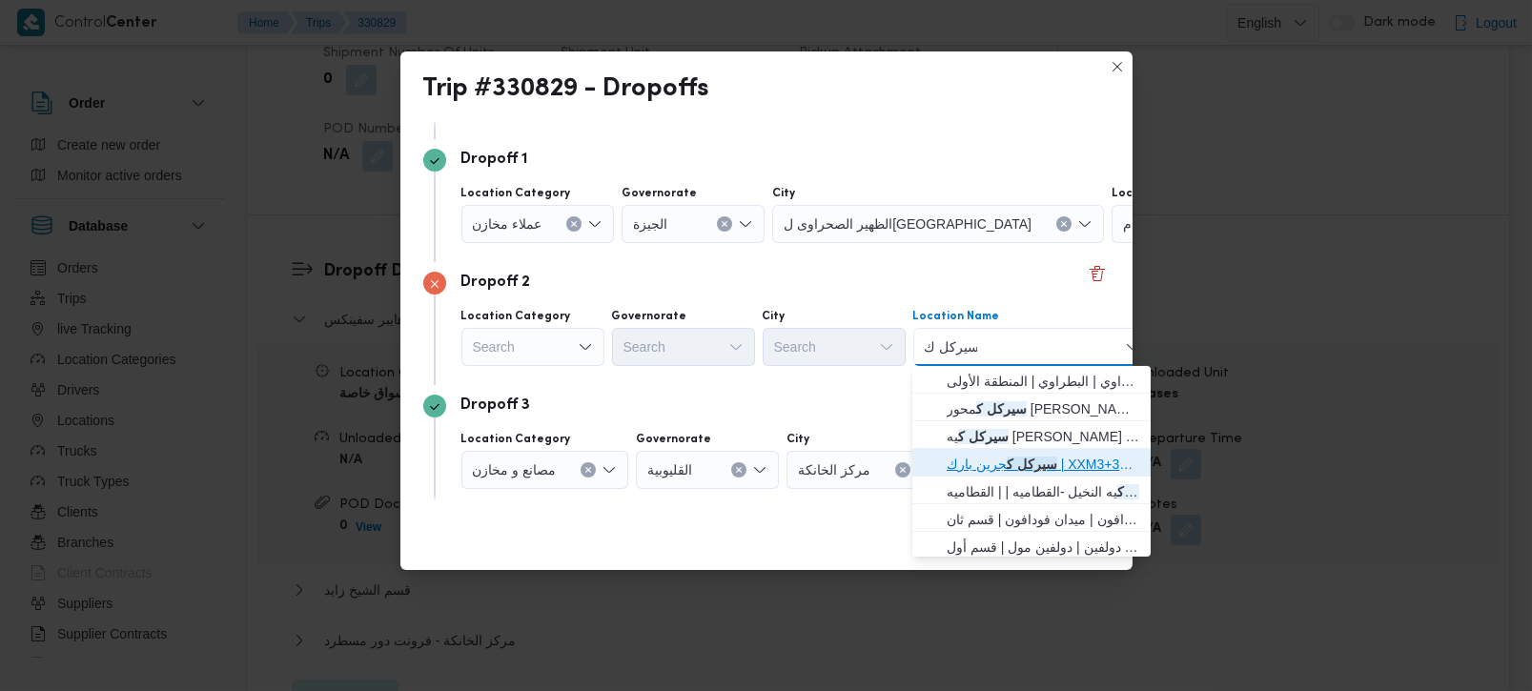
click at [1025, 466] on mark "سيركل ك" at bounding box center [1032, 464] width 51 height 15
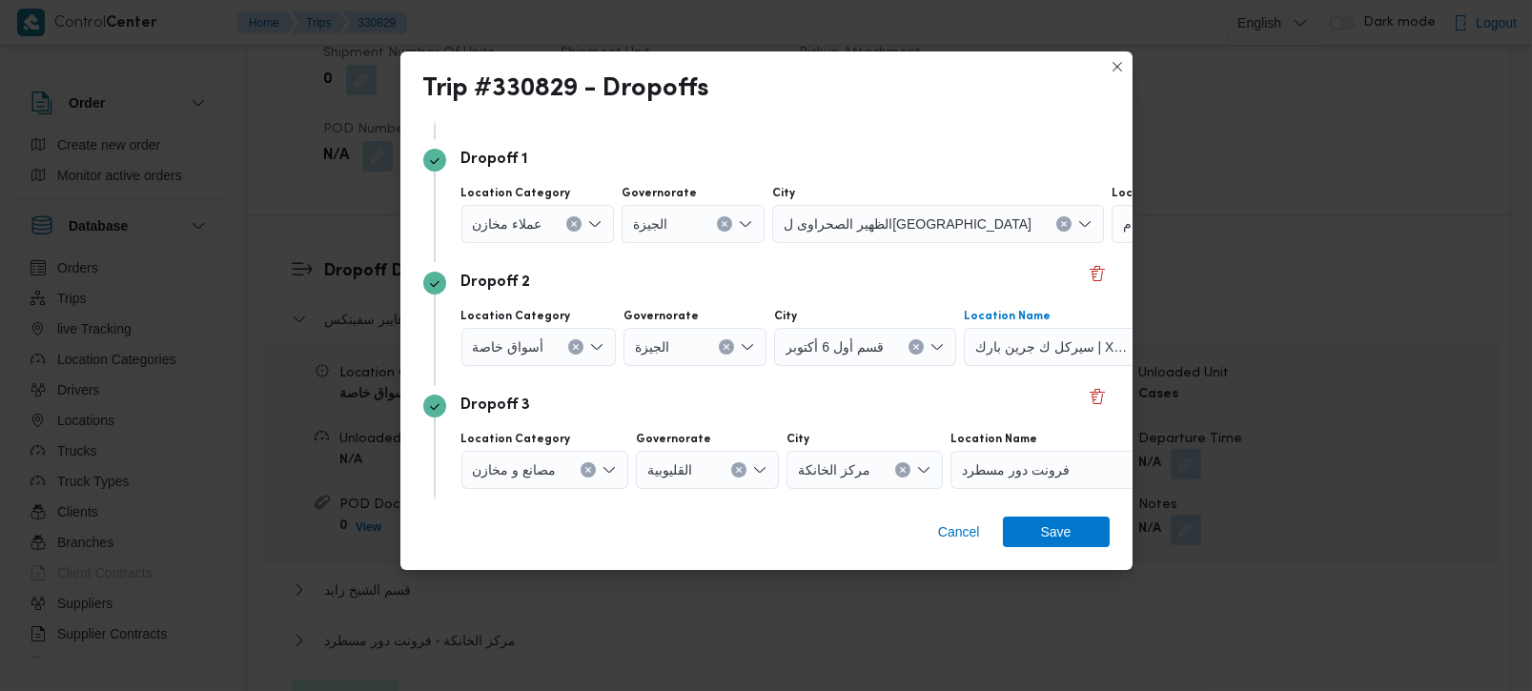
click at [1057, 232] on button "Clear input" at bounding box center [1064, 223] width 15 height 15
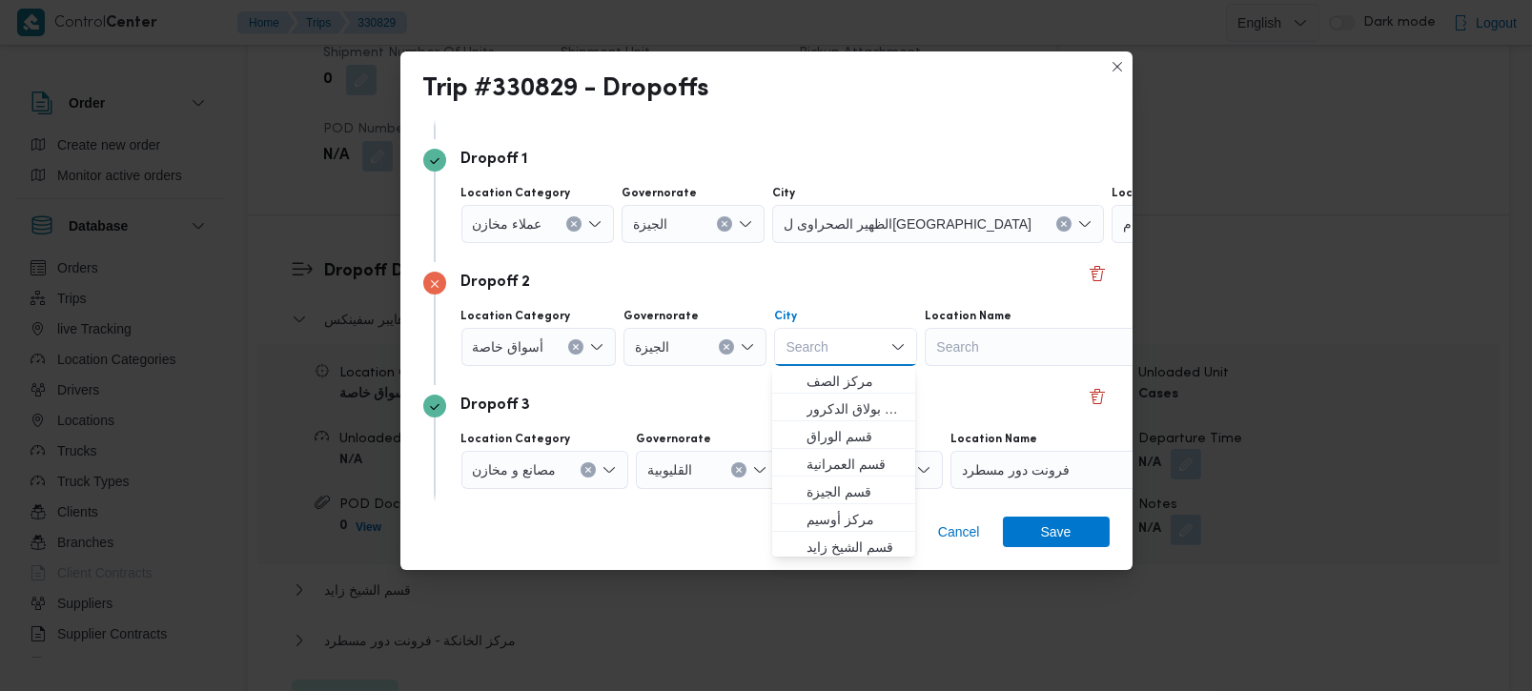
click at [1112, 243] on div "Search" at bounding box center [1231, 224] width 238 height 38
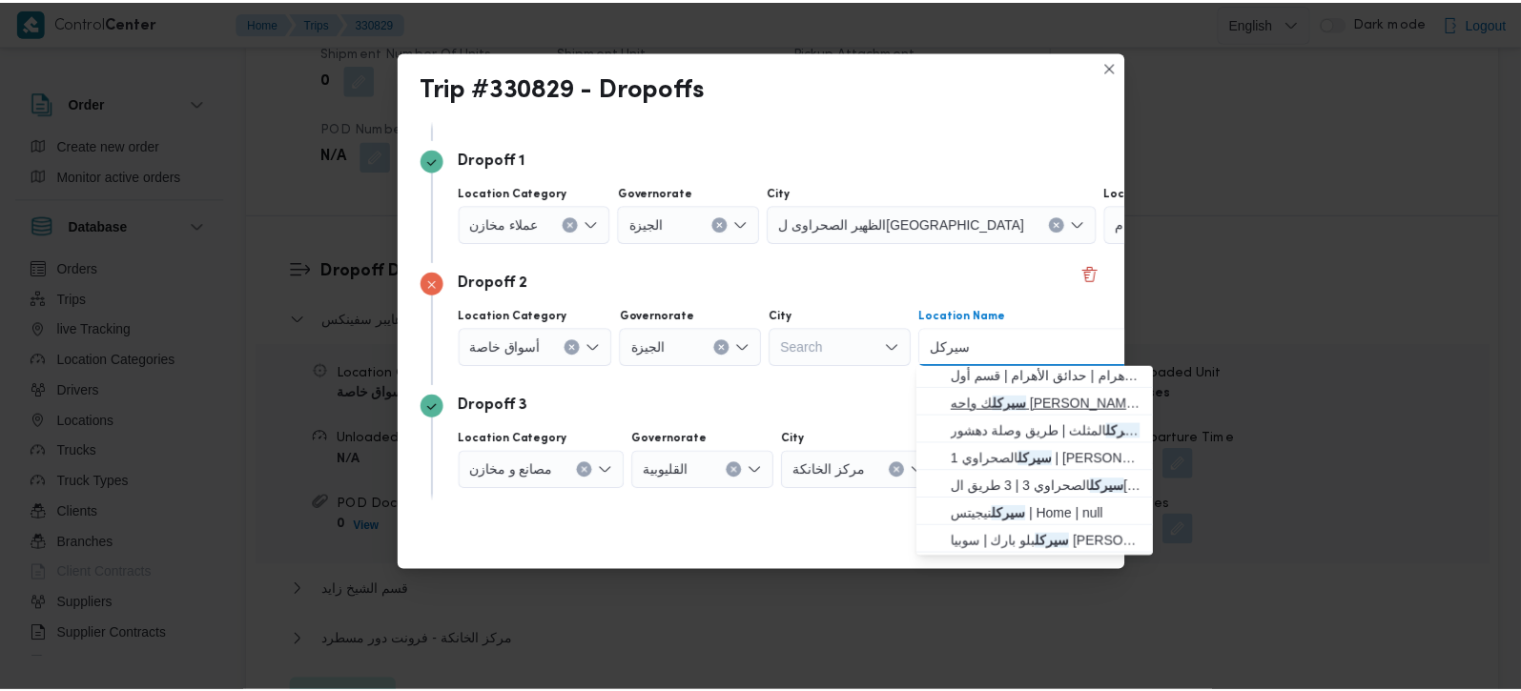
scroll to position [142, 0]
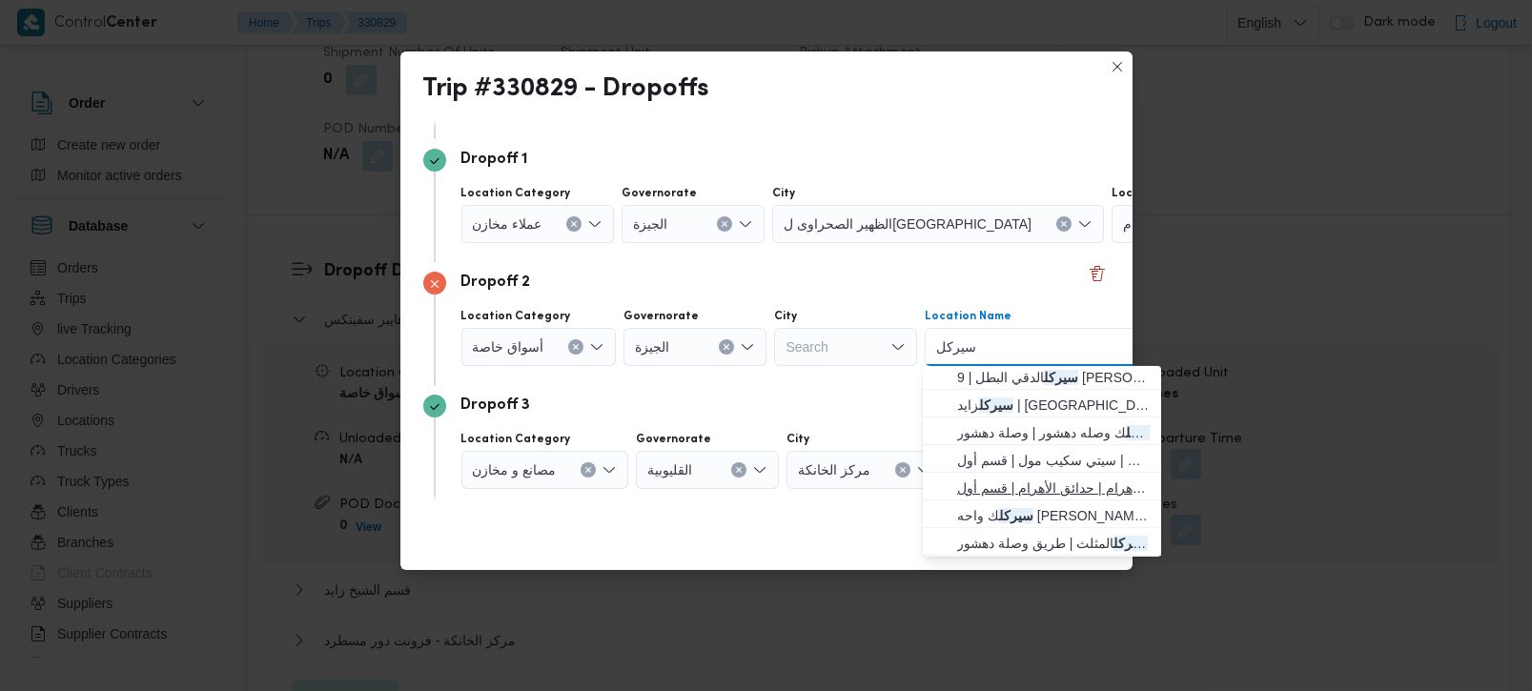
type input "سيركل"
click at [1027, 482] on span "سيركل كي - حدائق الاهرام | حدائق الأهرام | قسم أول 6 أكتوبر" at bounding box center [1053, 488] width 193 height 23
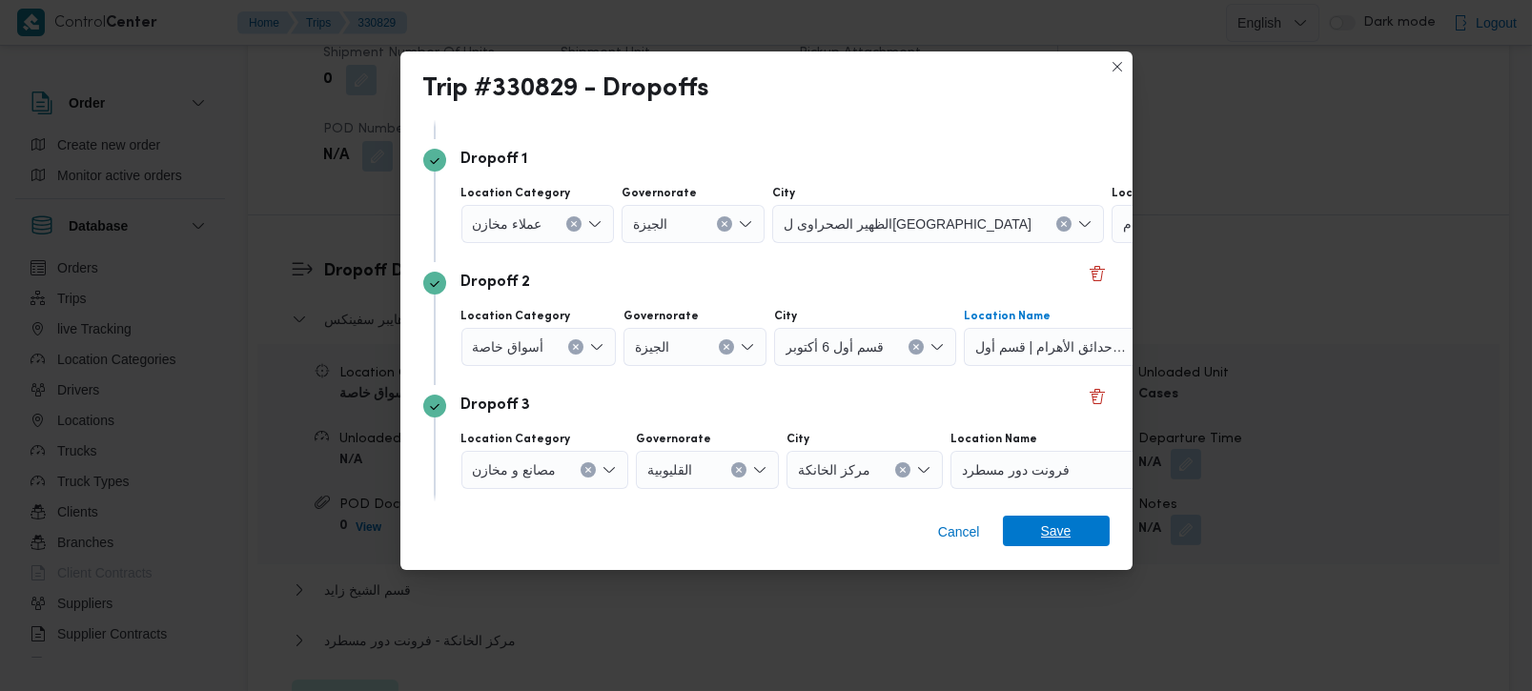
click at [1039, 533] on span "Save" at bounding box center [1056, 531] width 107 height 31
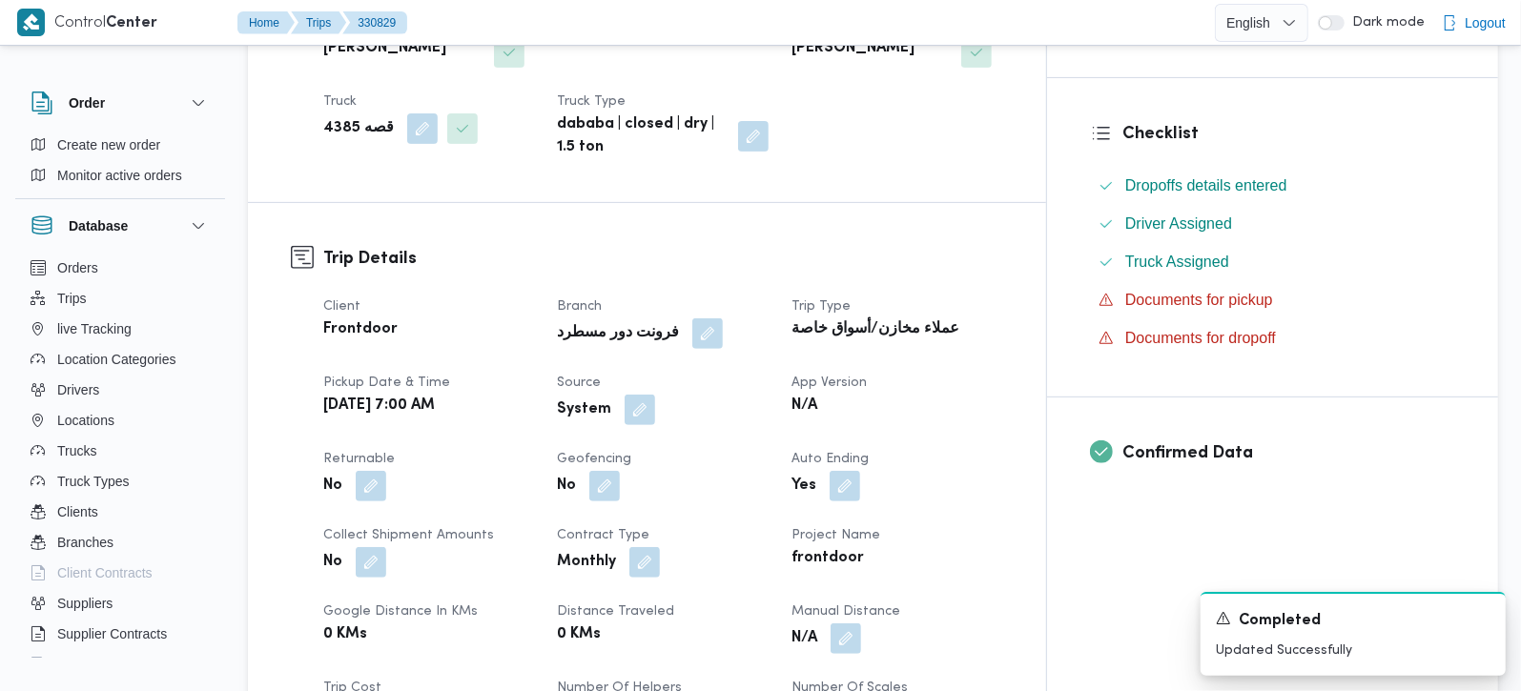
scroll to position [448, 0]
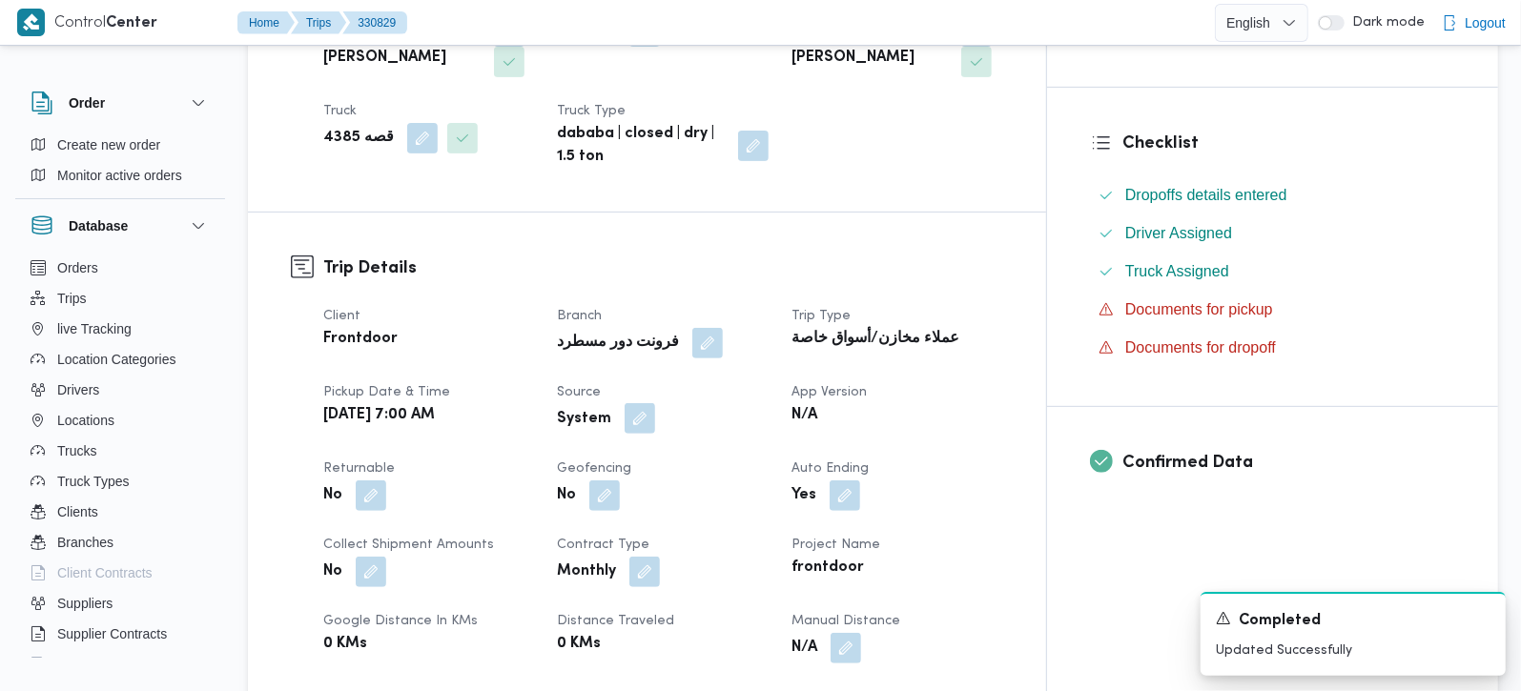
click at [655, 403] on button "button" at bounding box center [640, 418] width 31 height 31
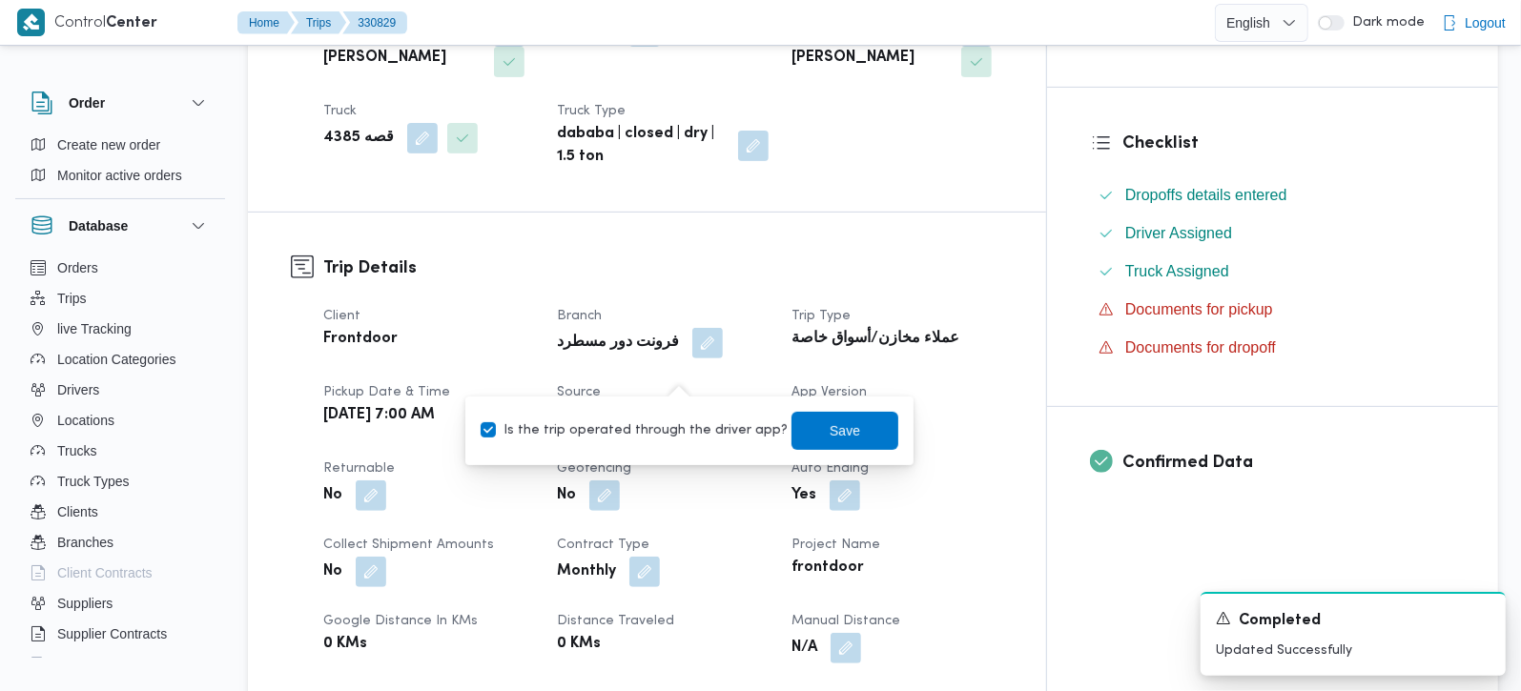
click at [643, 428] on label "Is the trip operated through the driver app?" at bounding box center [634, 431] width 307 height 23
checkbox input "false"
click at [830, 431] on span "Save" at bounding box center [845, 430] width 31 height 23
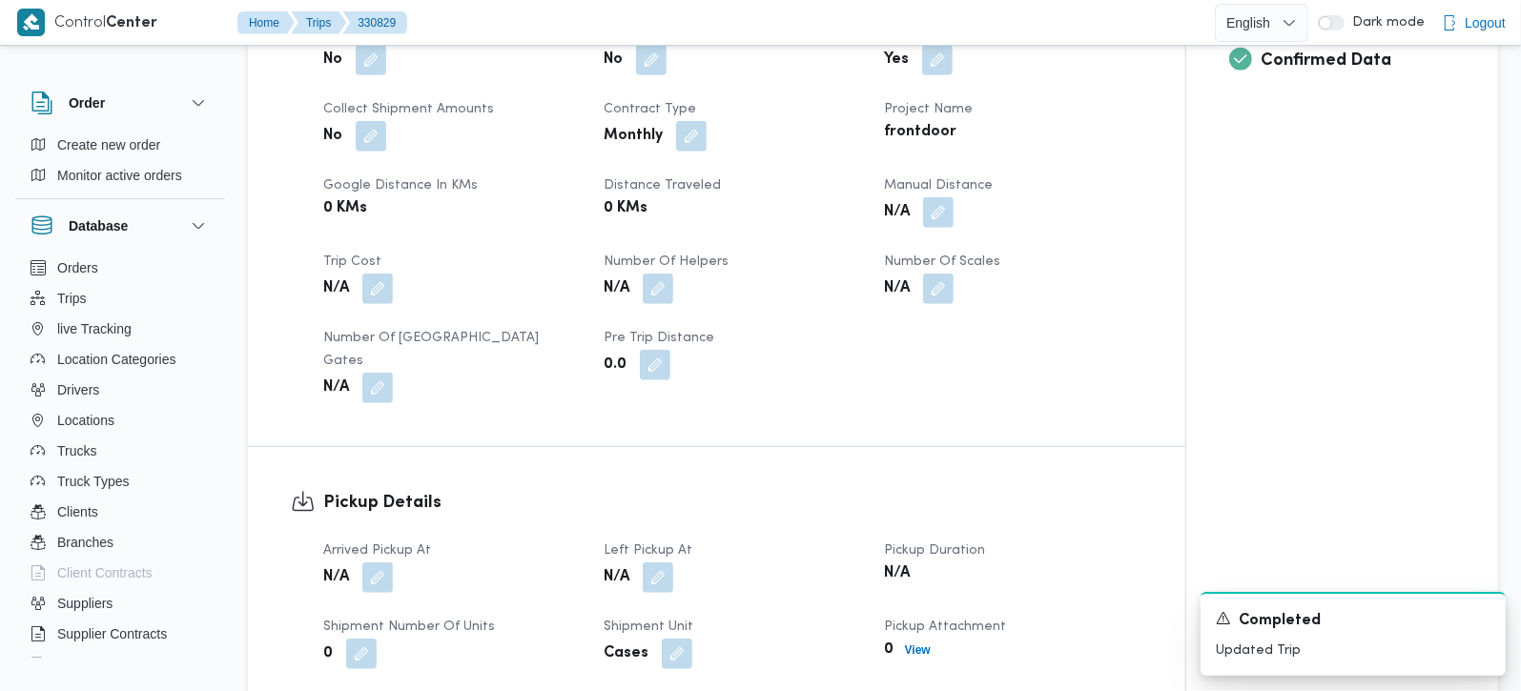
scroll to position [897, 0]
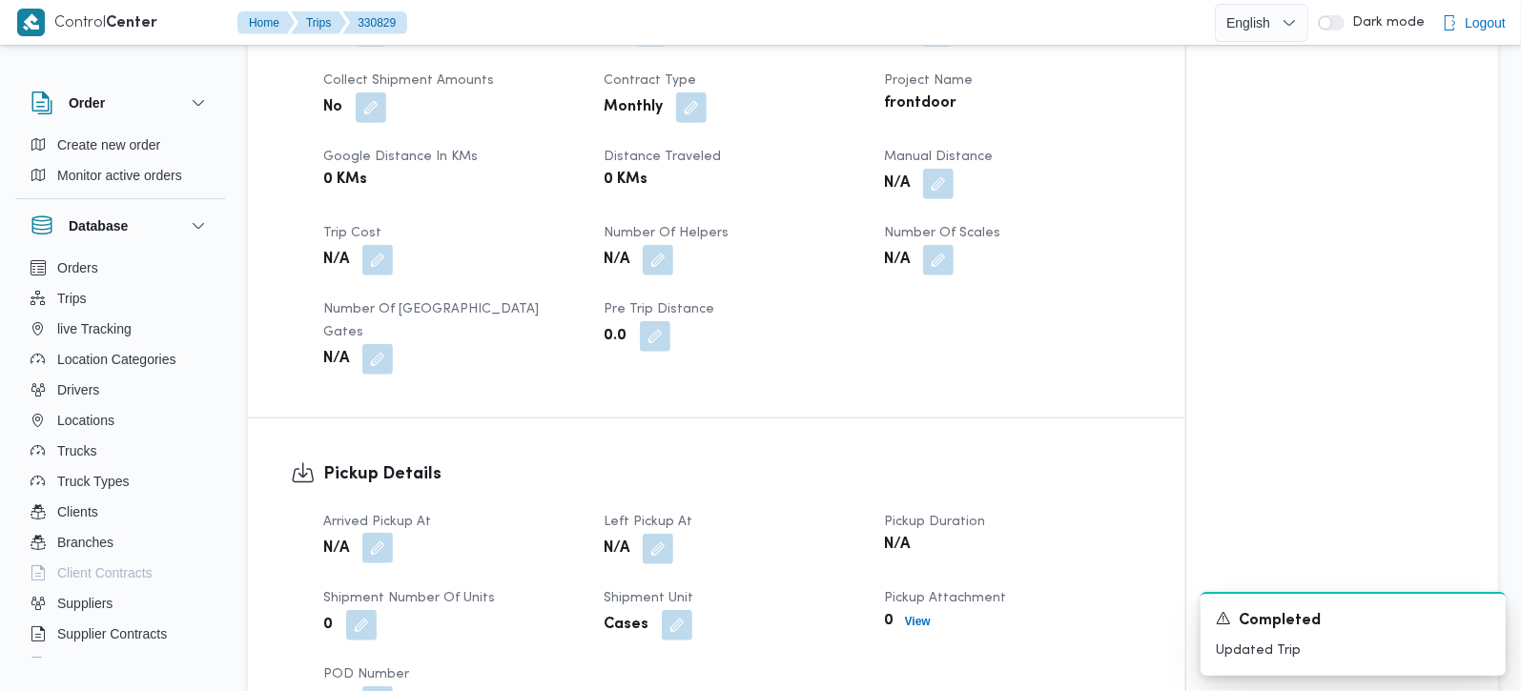
click at [374, 533] on button "button" at bounding box center [377, 548] width 31 height 31
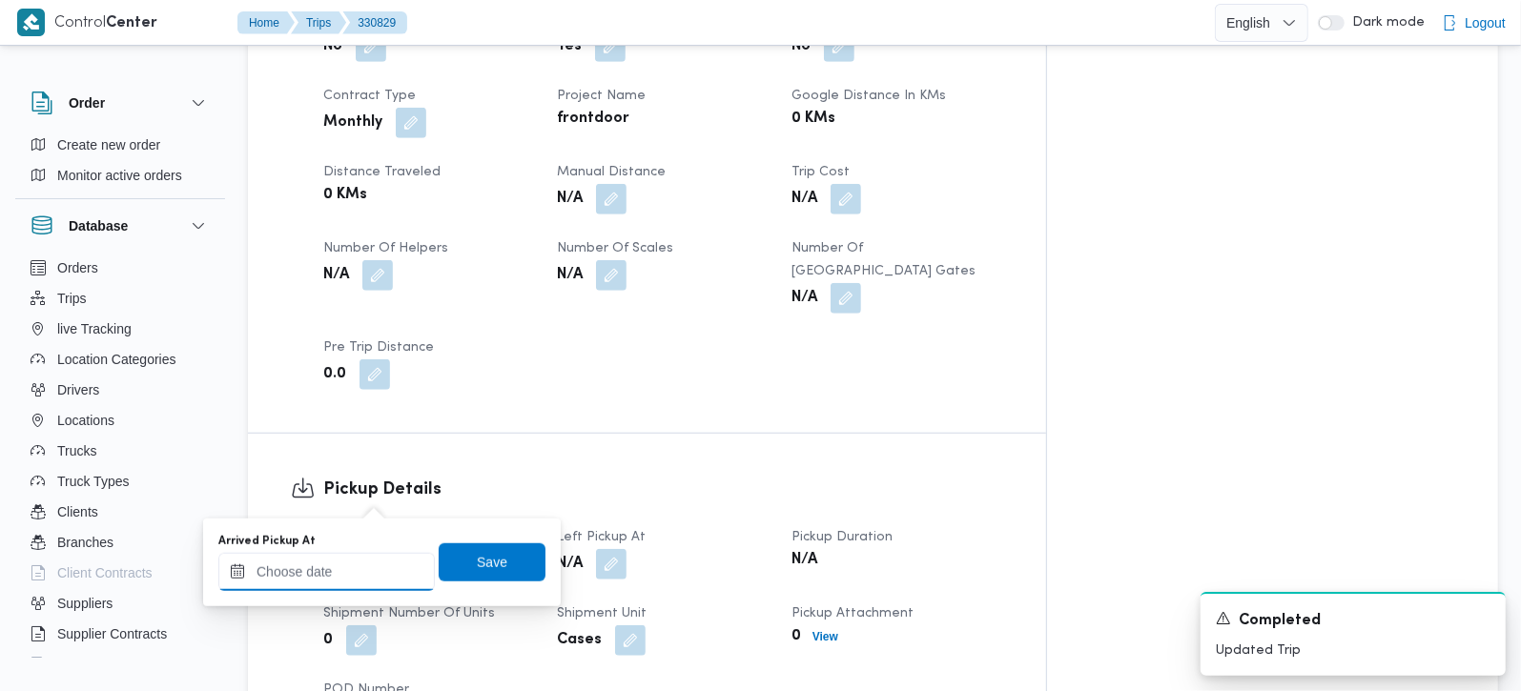
click at [352, 573] on input "Arrived Pickup At" at bounding box center [326, 572] width 216 height 38
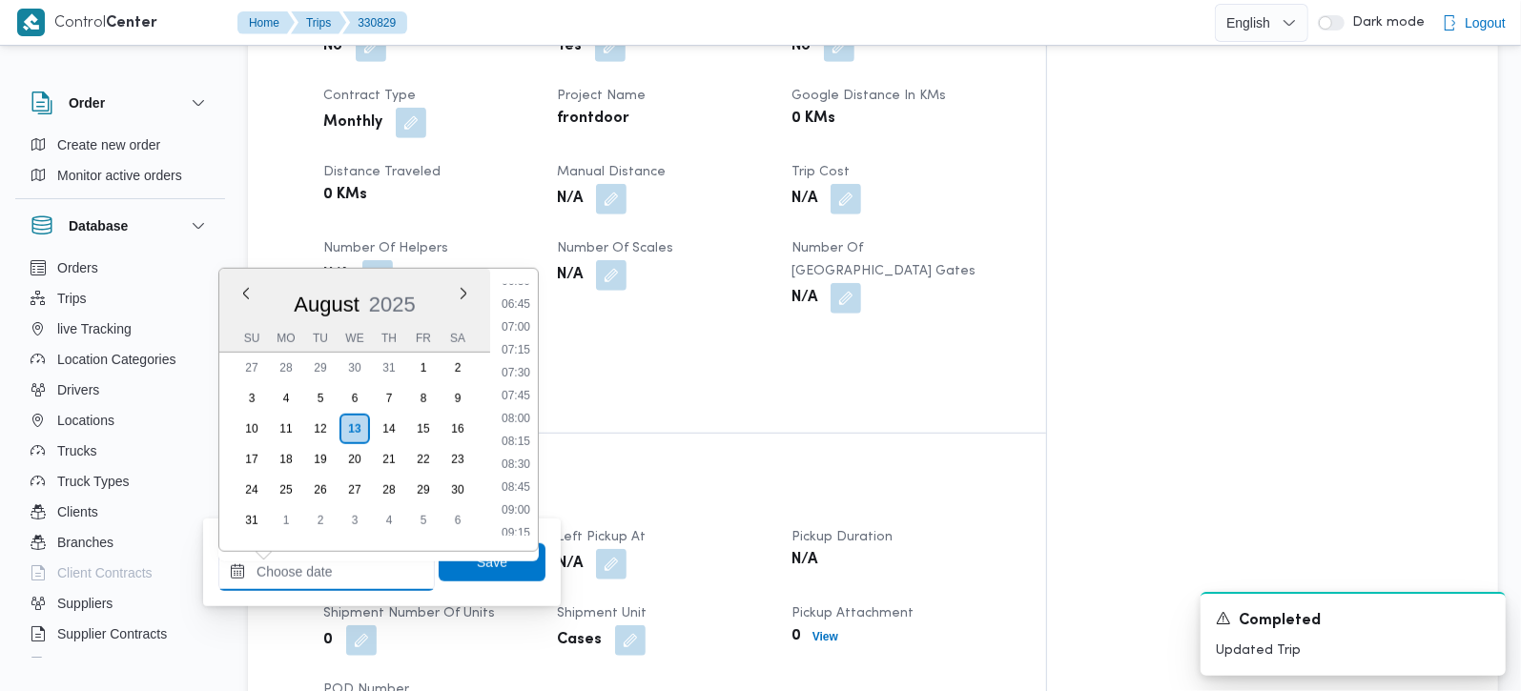
scroll to position [587, 0]
click at [525, 386] on li "07:30" at bounding box center [516, 392] width 44 height 19
type input "13/08/2025 07:30"
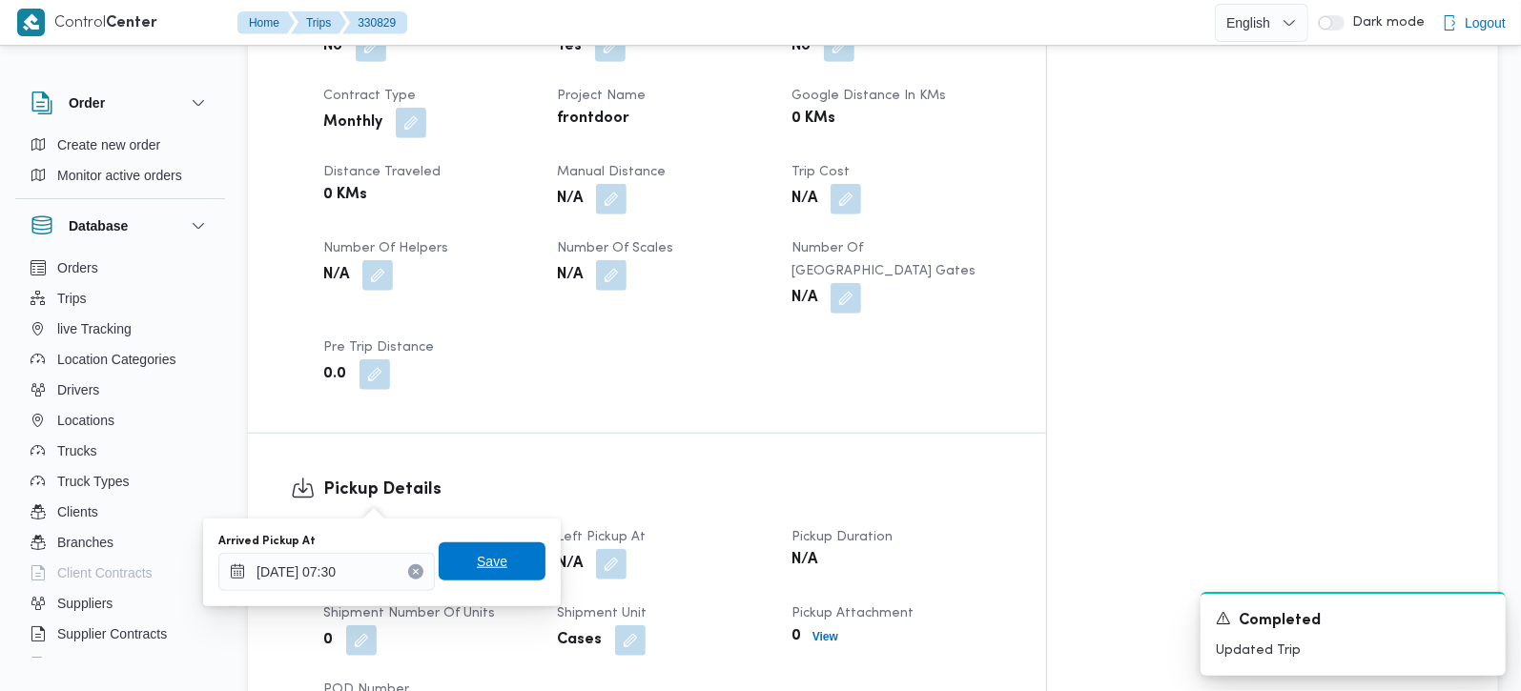
click at [505, 550] on span "Save" at bounding box center [492, 562] width 107 height 38
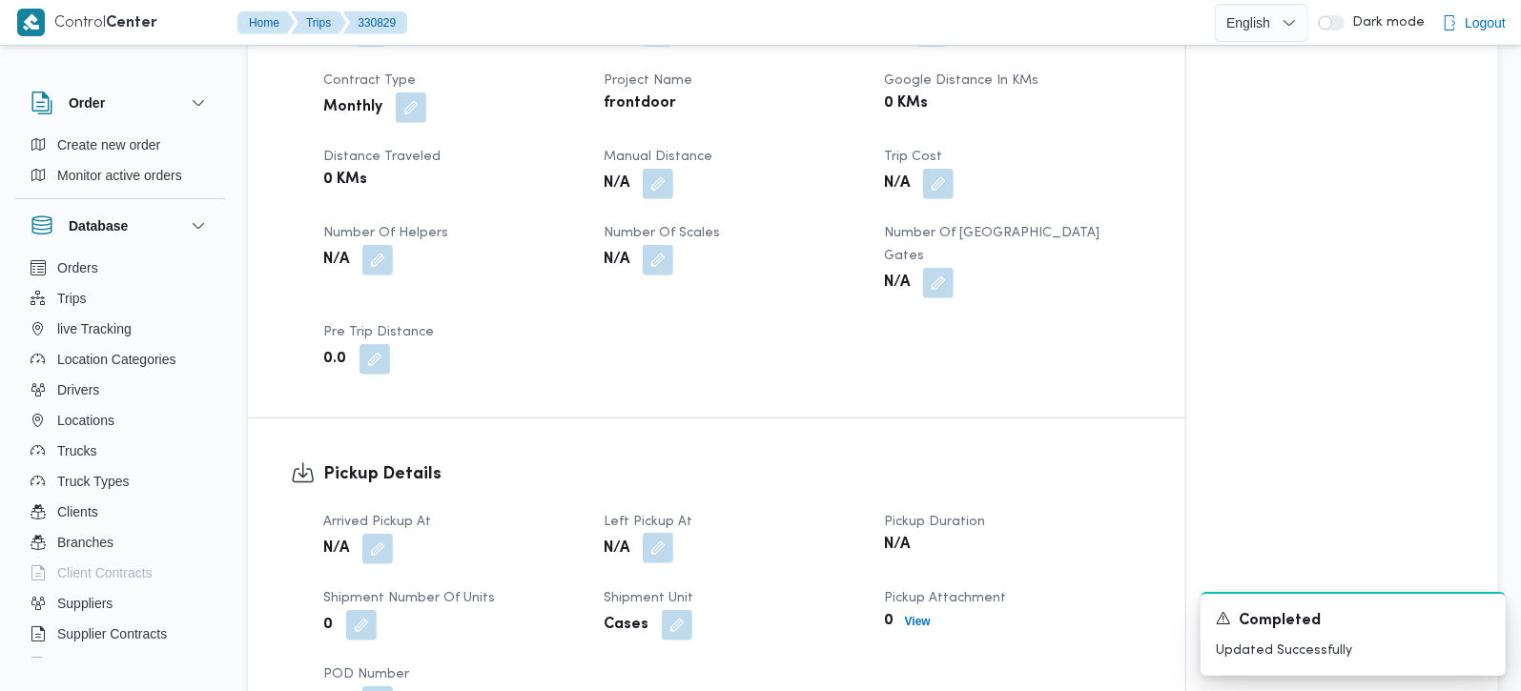
click at [668, 533] on button "button" at bounding box center [658, 548] width 31 height 31
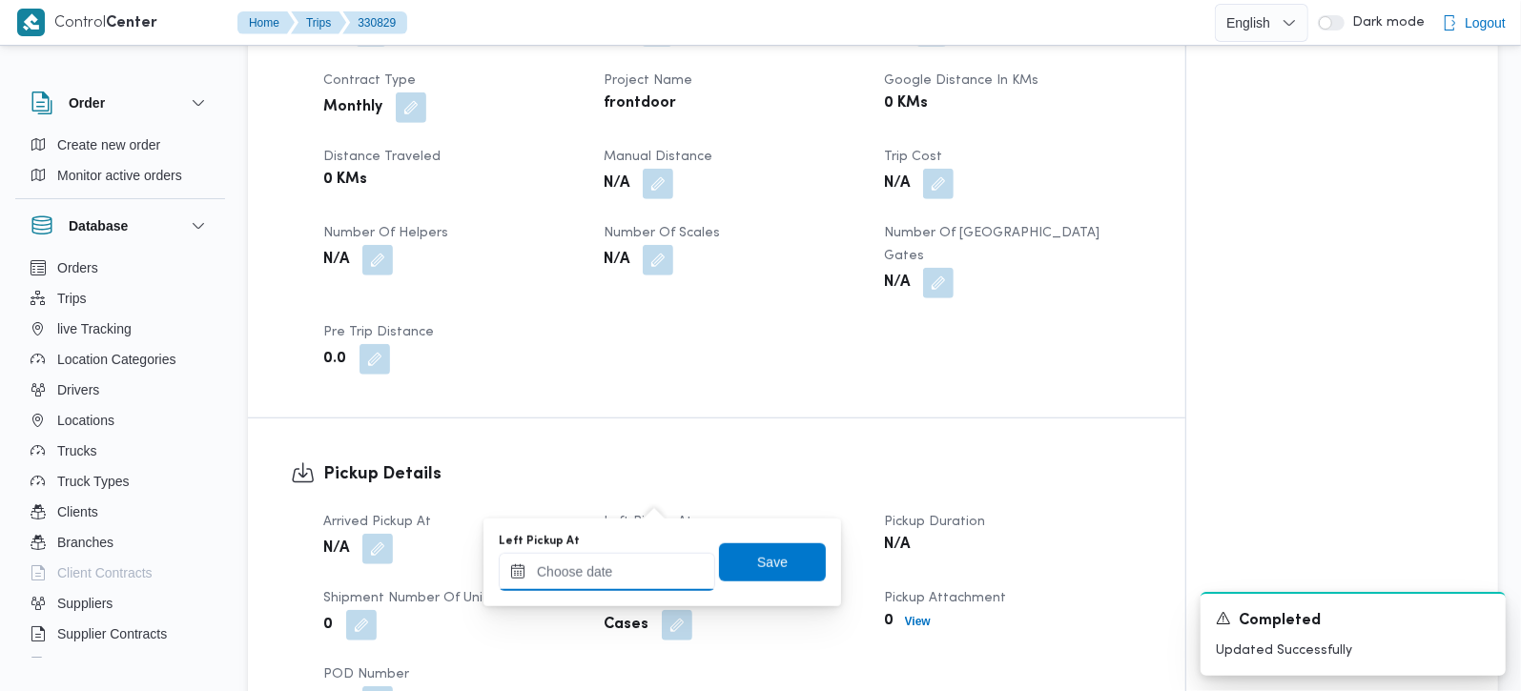
click at [650, 574] on input "Left Pickup At" at bounding box center [607, 572] width 216 height 38
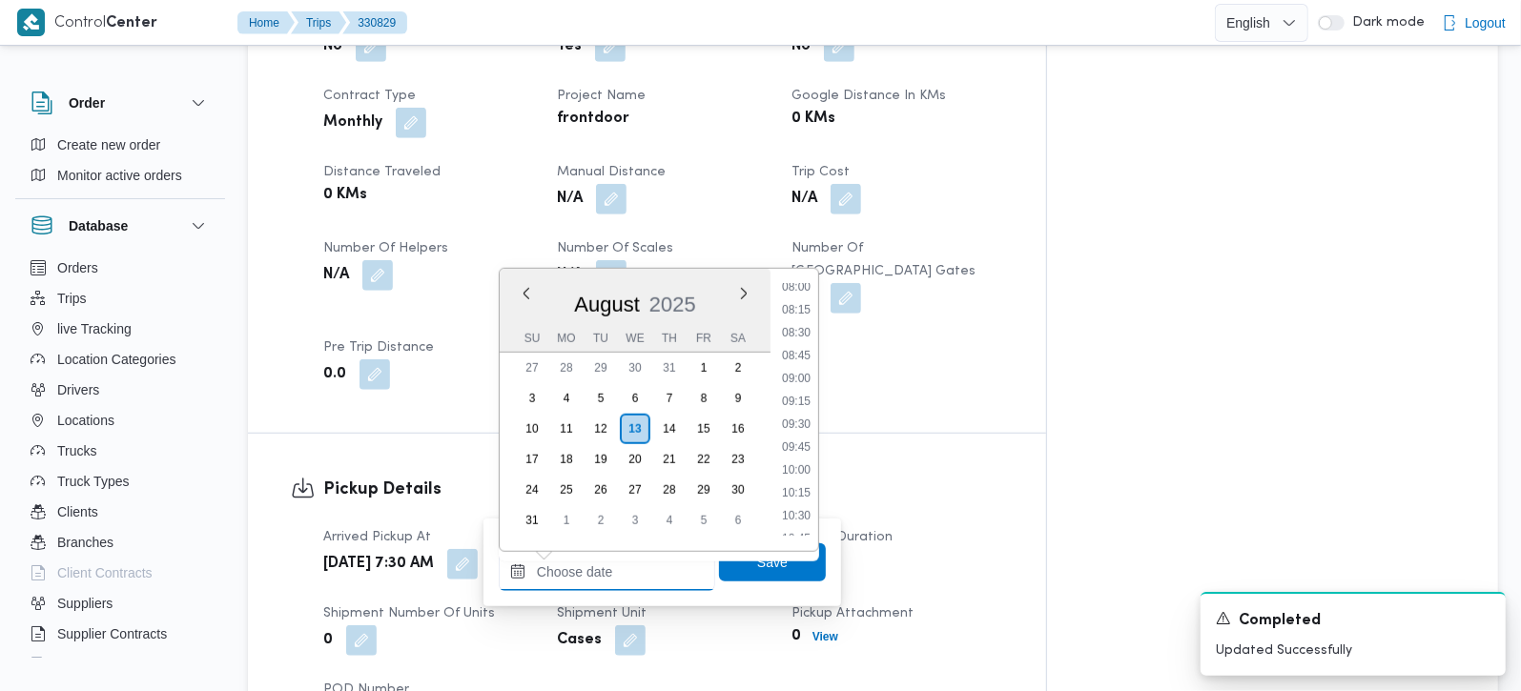
scroll to position [700, 0]
click at [809, 371] on li "08:30" at bounding box center [796, 371] width 44 height 19
type input "13/08/2025 08:30"
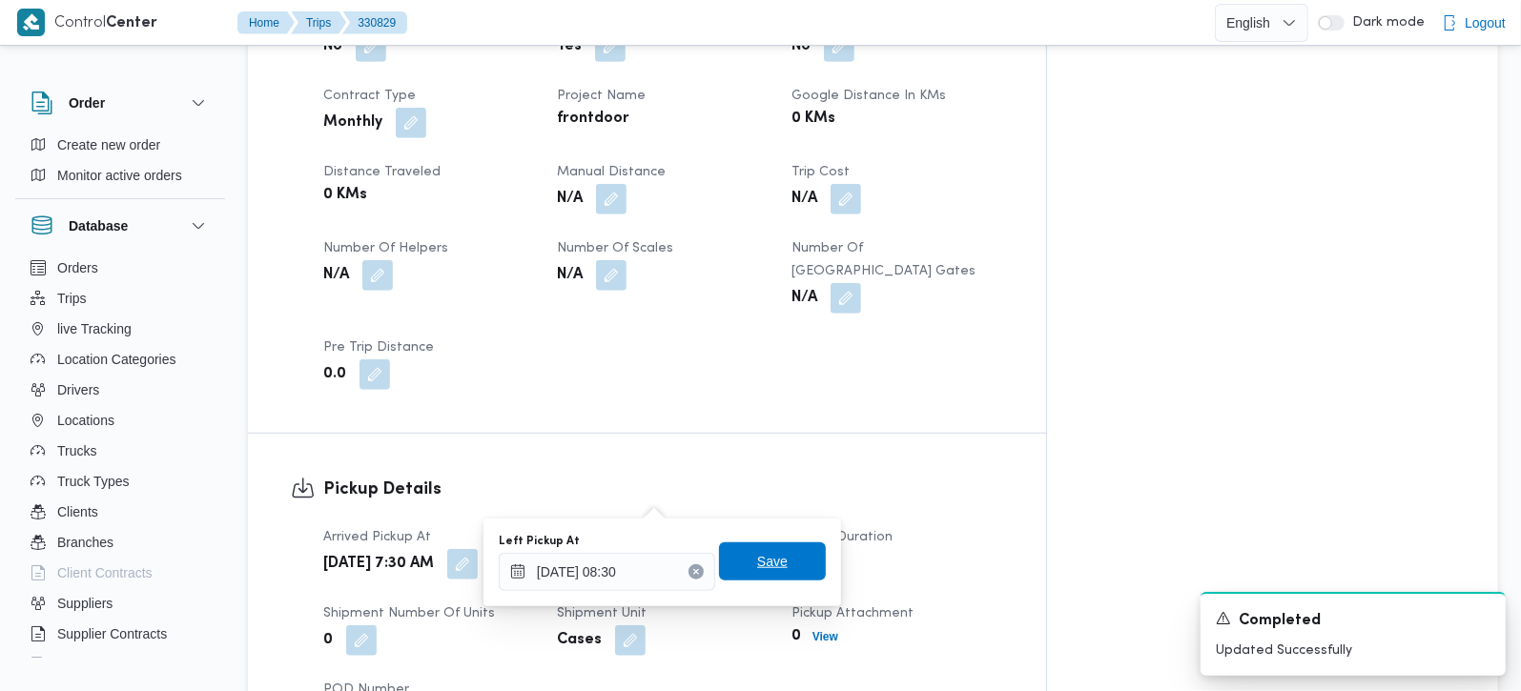
click at [761, 549] on span "Save" at bounding box center [772, 562] width 107 height 38
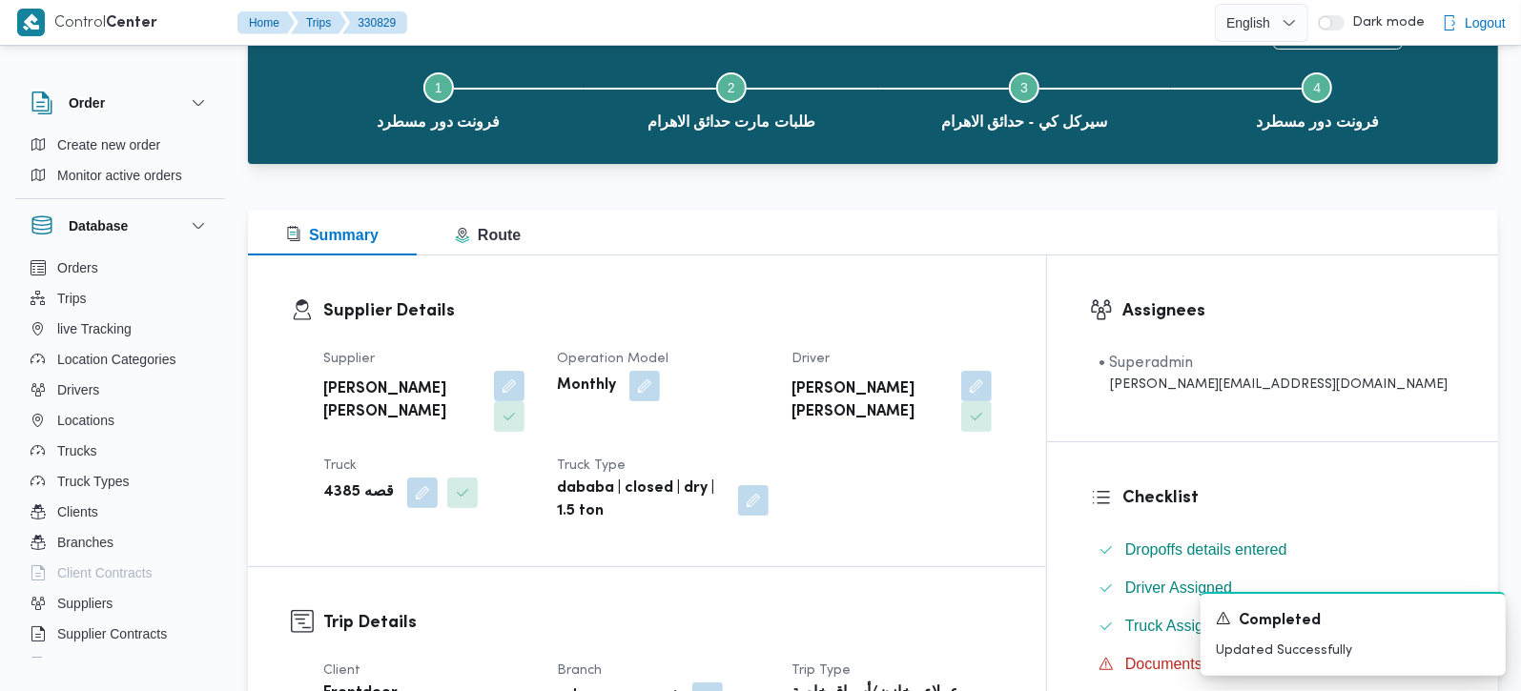
scroll to position [0, 0]
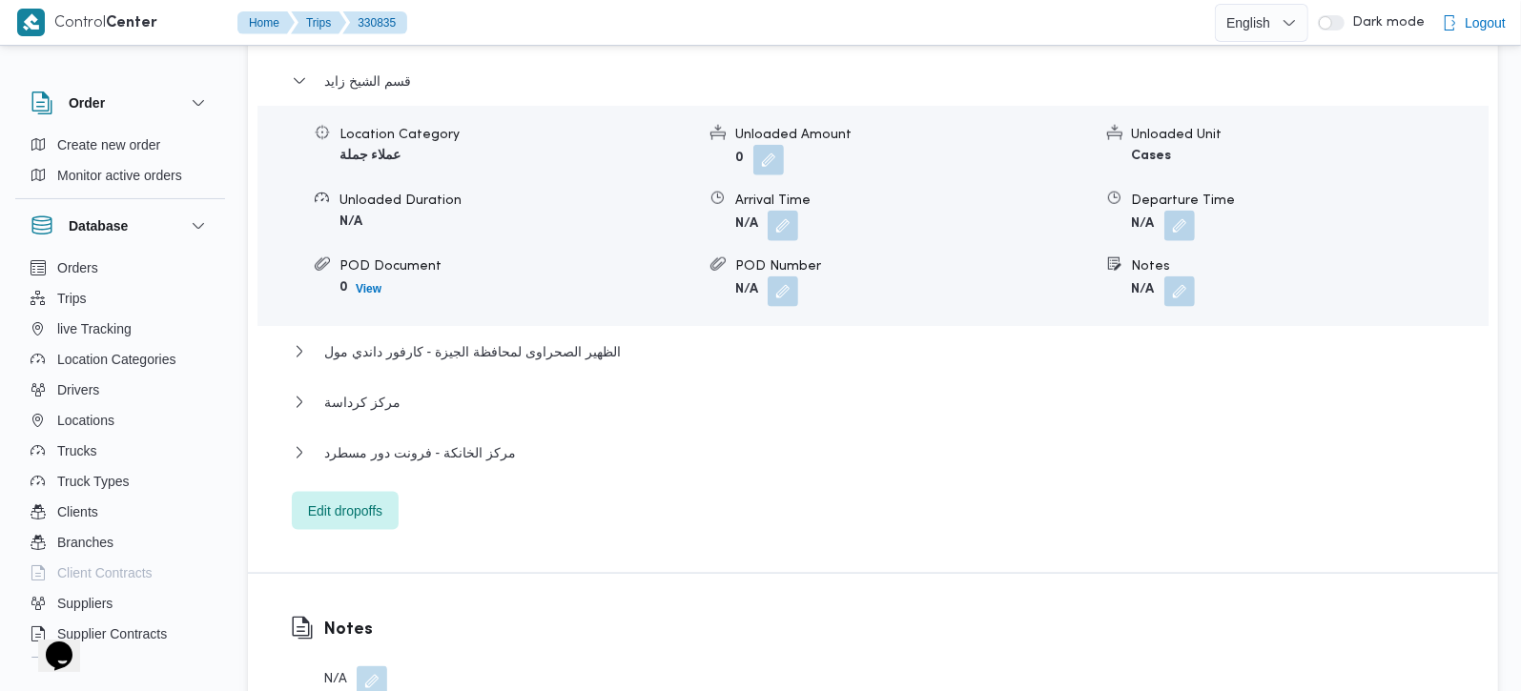
scroll to position [1682, 0]
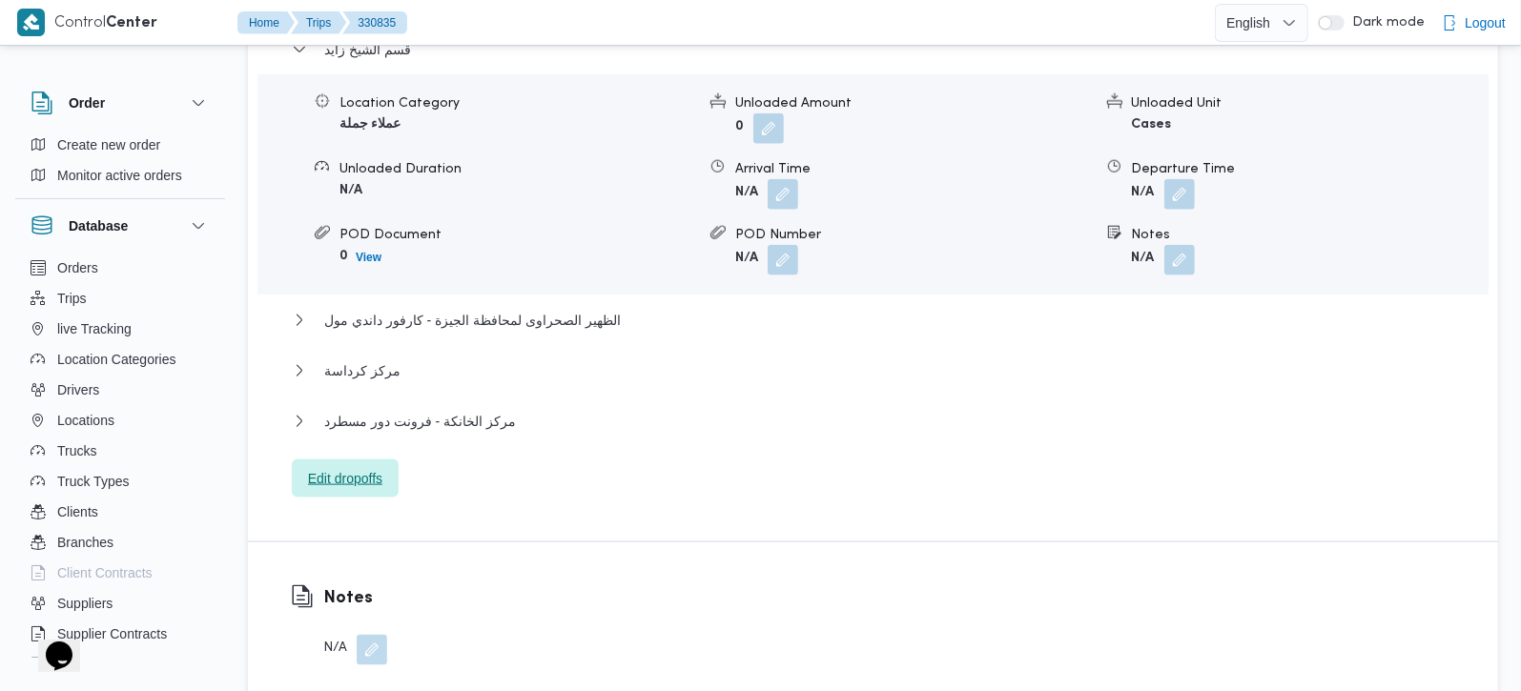
click at [374, 467] on span "Edit dropoffs" at bounding box center [345, 478] width 74 height 23
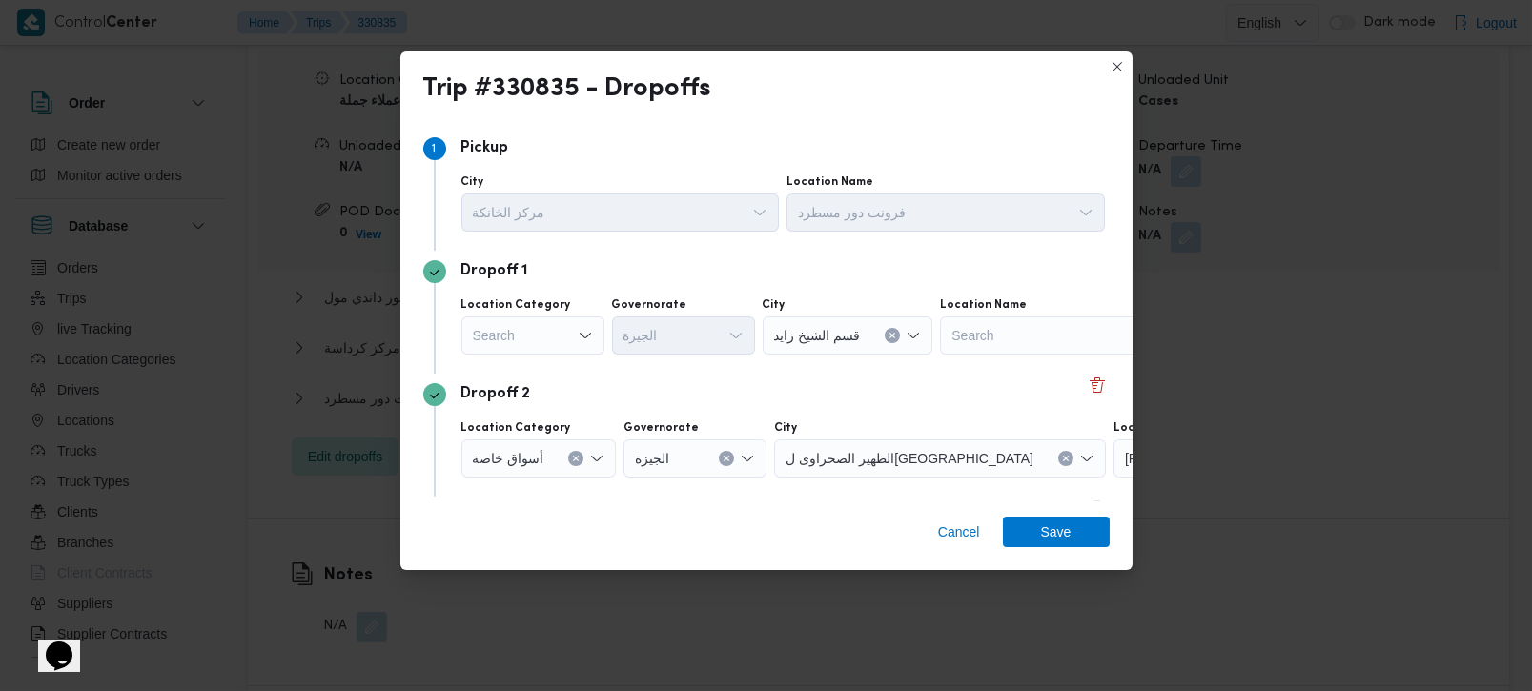
click at [574, 332] on div "Search" at bounding box center [533, 336] width 143 height 38
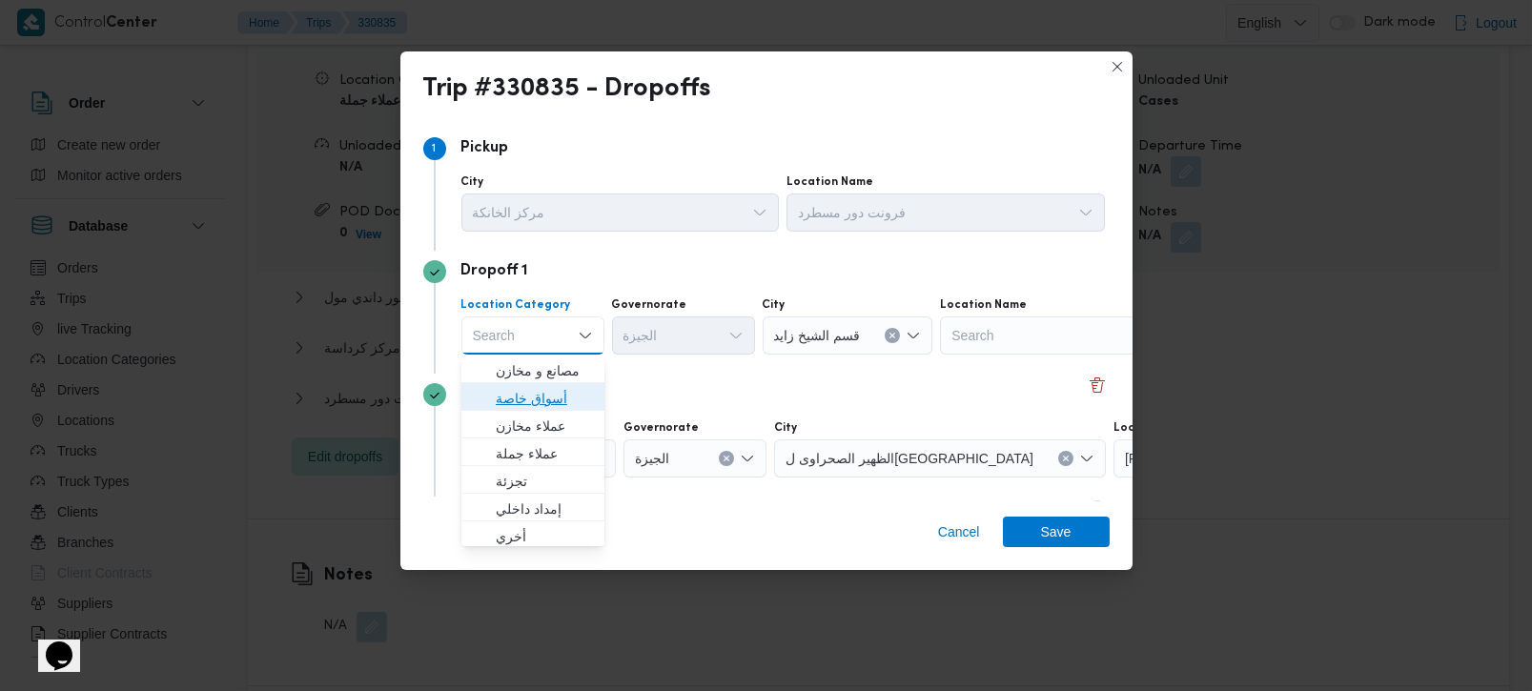
click at [528, 402] on span "أسواق خاصة" at bounding box center [544, 398] width 97 height 23
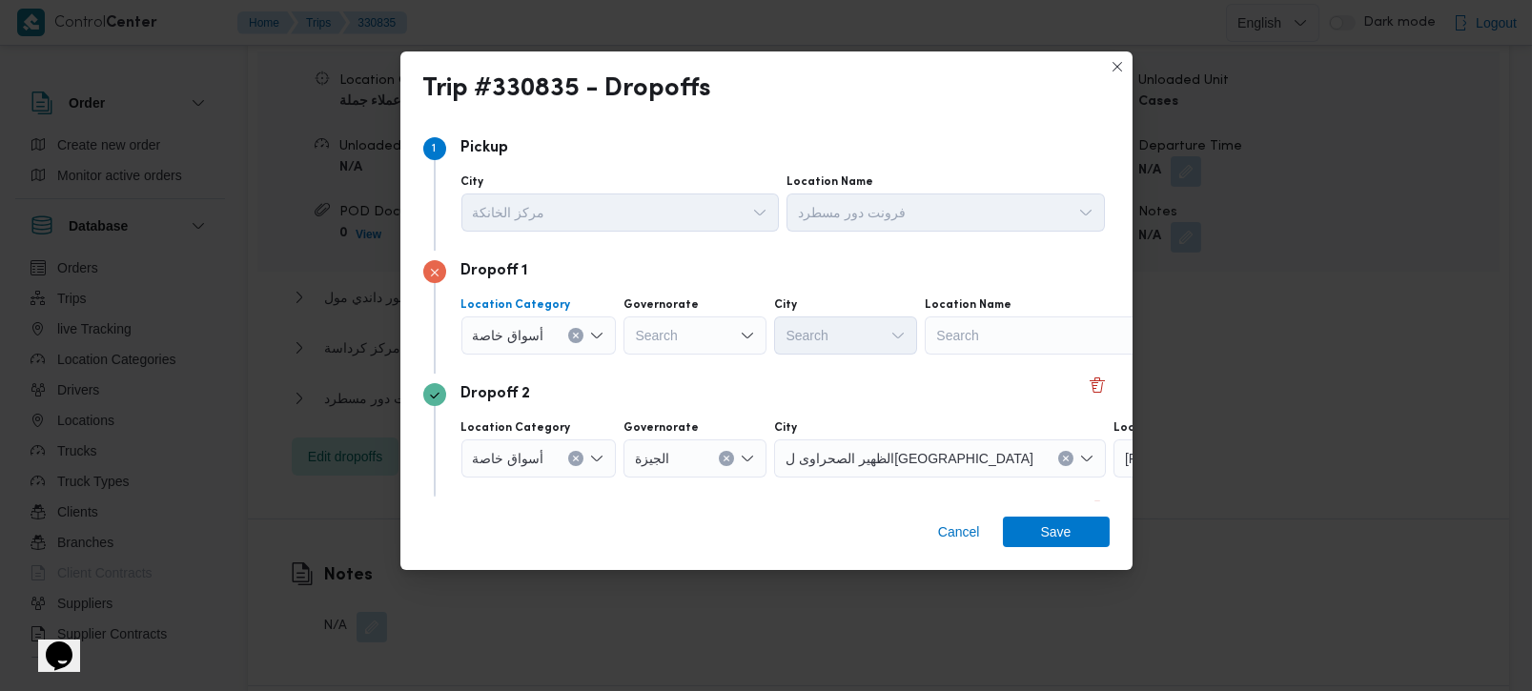
click at [710, 340] on div "Search" at bounding box center [695, 336] width 143 height 38
type input "قي"
click at [700, 360] on span "الشر قي ة" at bounding box center [704, 371] width 97 height 23
click at [1025, 346] on div "Search" at bounding box center [1044, 336] width 238 height 38
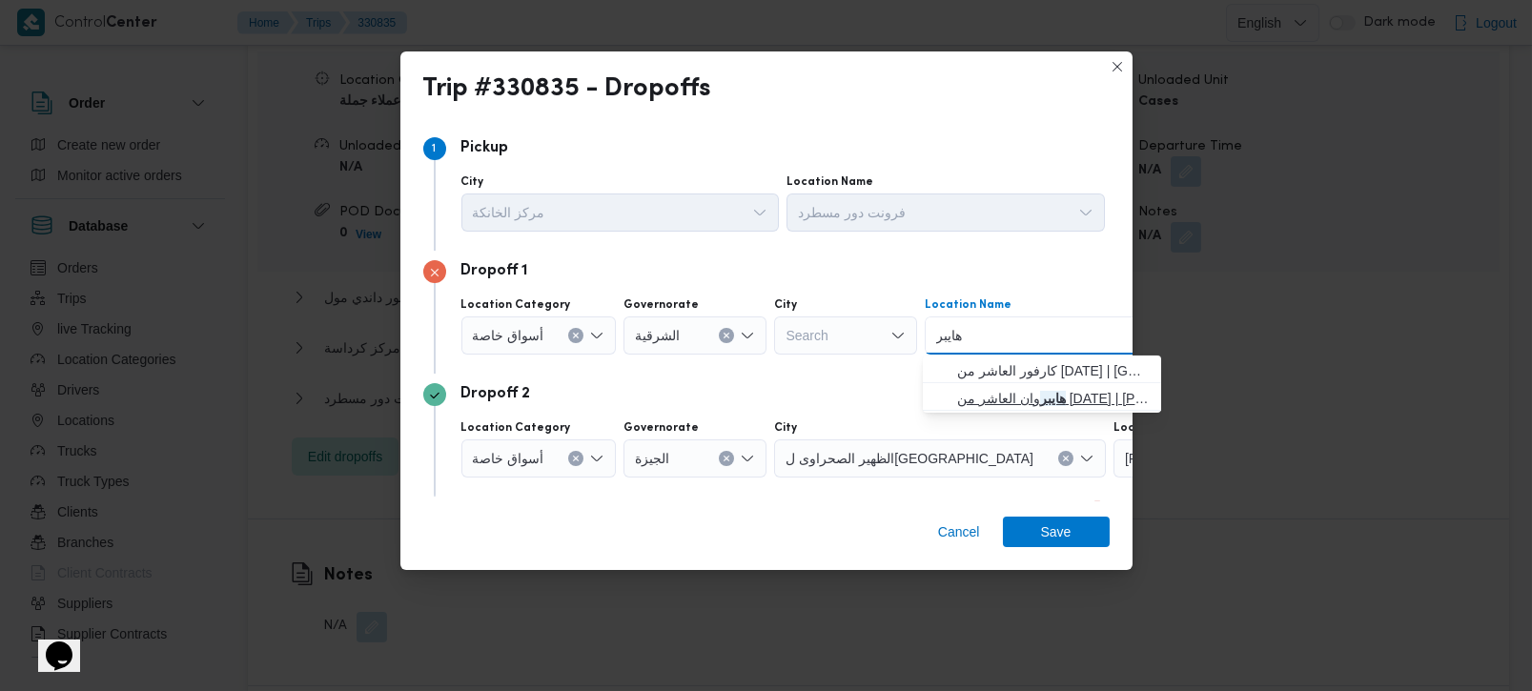
type input "هايبر"
click at [1037, 391] on span "هايبر وان العاشر من رمضان | هايبر وان العاشر من رمضان | null" at bounding box center [1053, 398] width 193 height 23
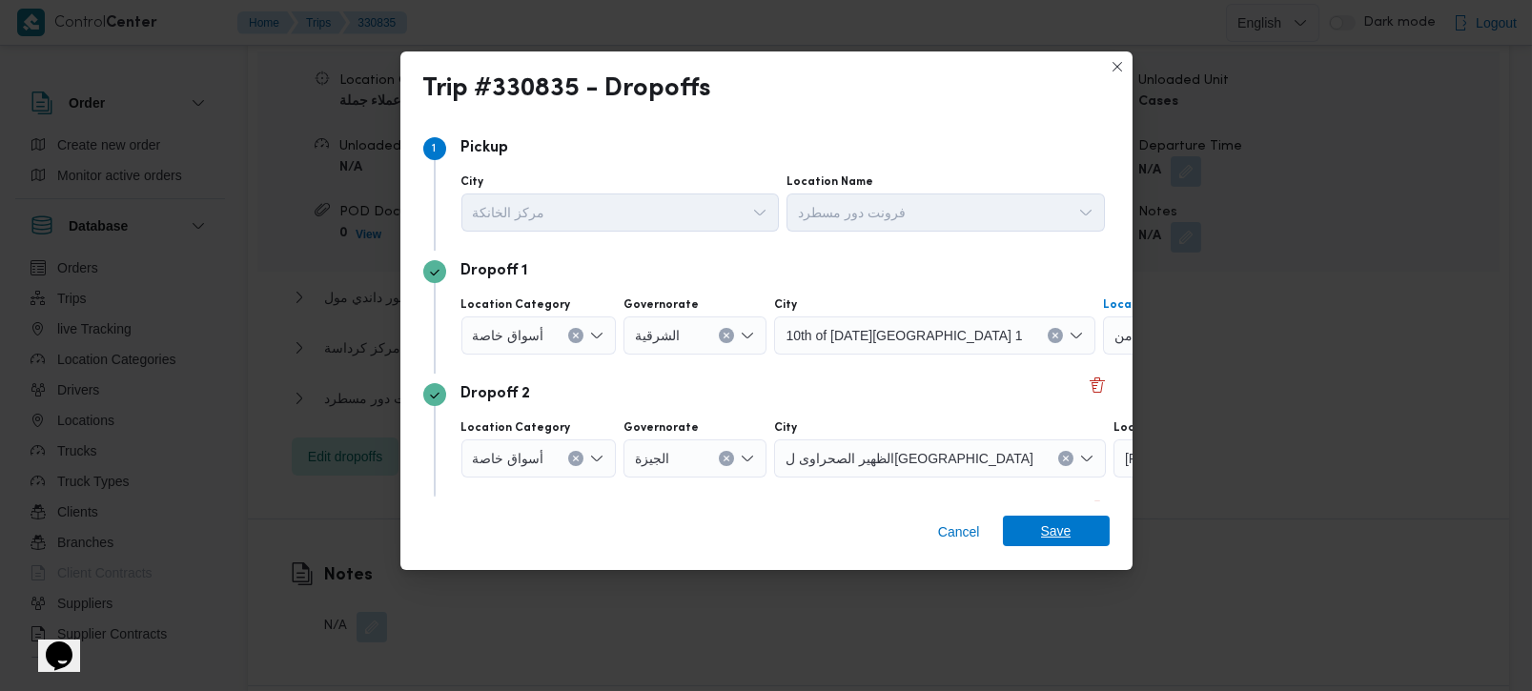
click at [1072, 538] on span "Save" at bounding box center [1056, 531] width 107 height 31
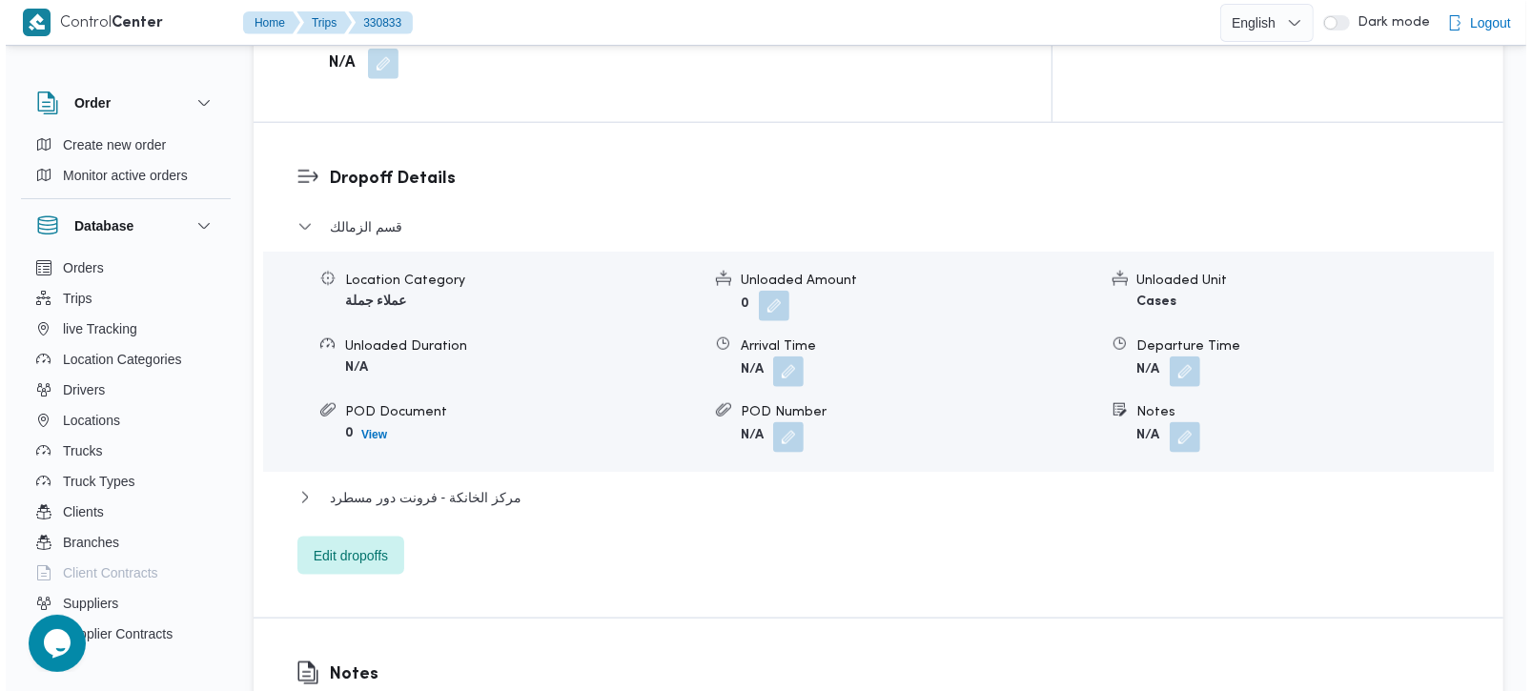
scroll to position [1571, 0]
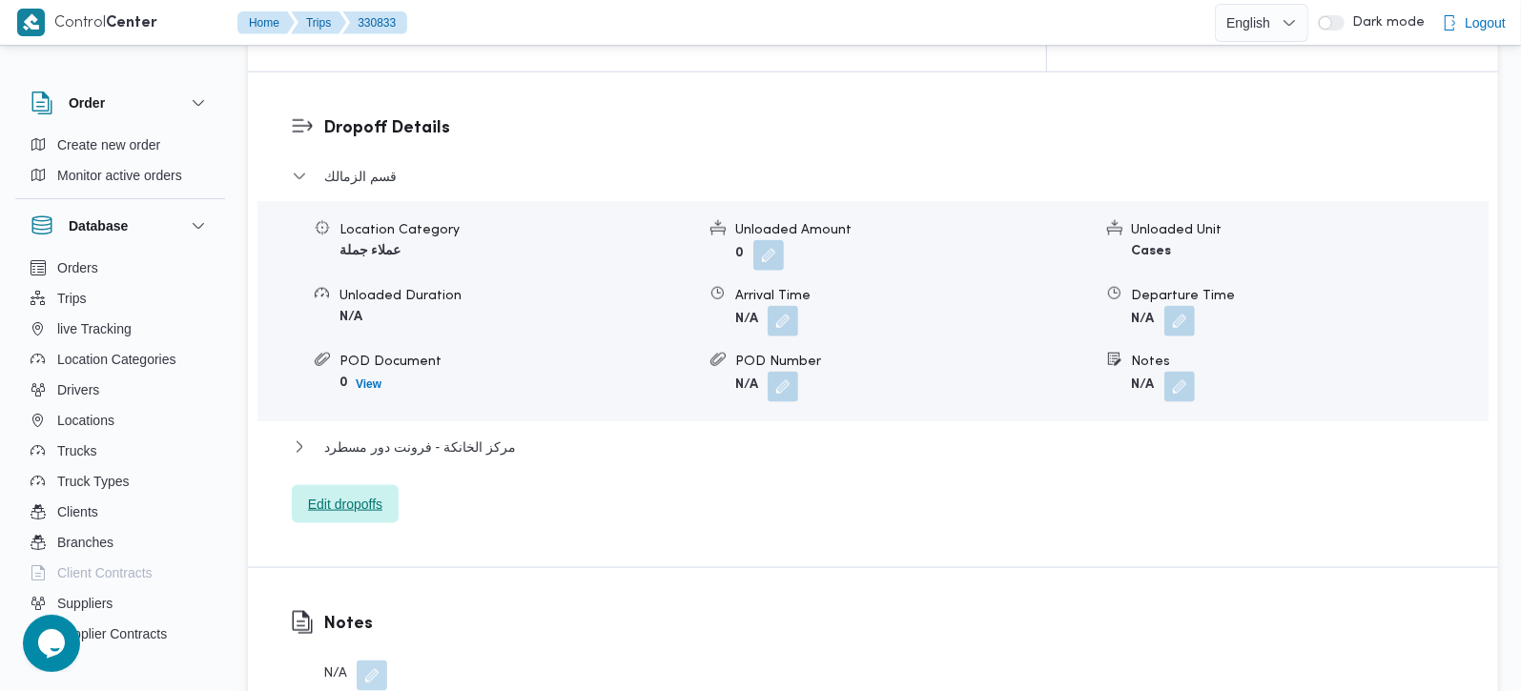
click at [377, 493] on span "Edit dropoffs" at bounding box center [345, 504] width 74 height 23
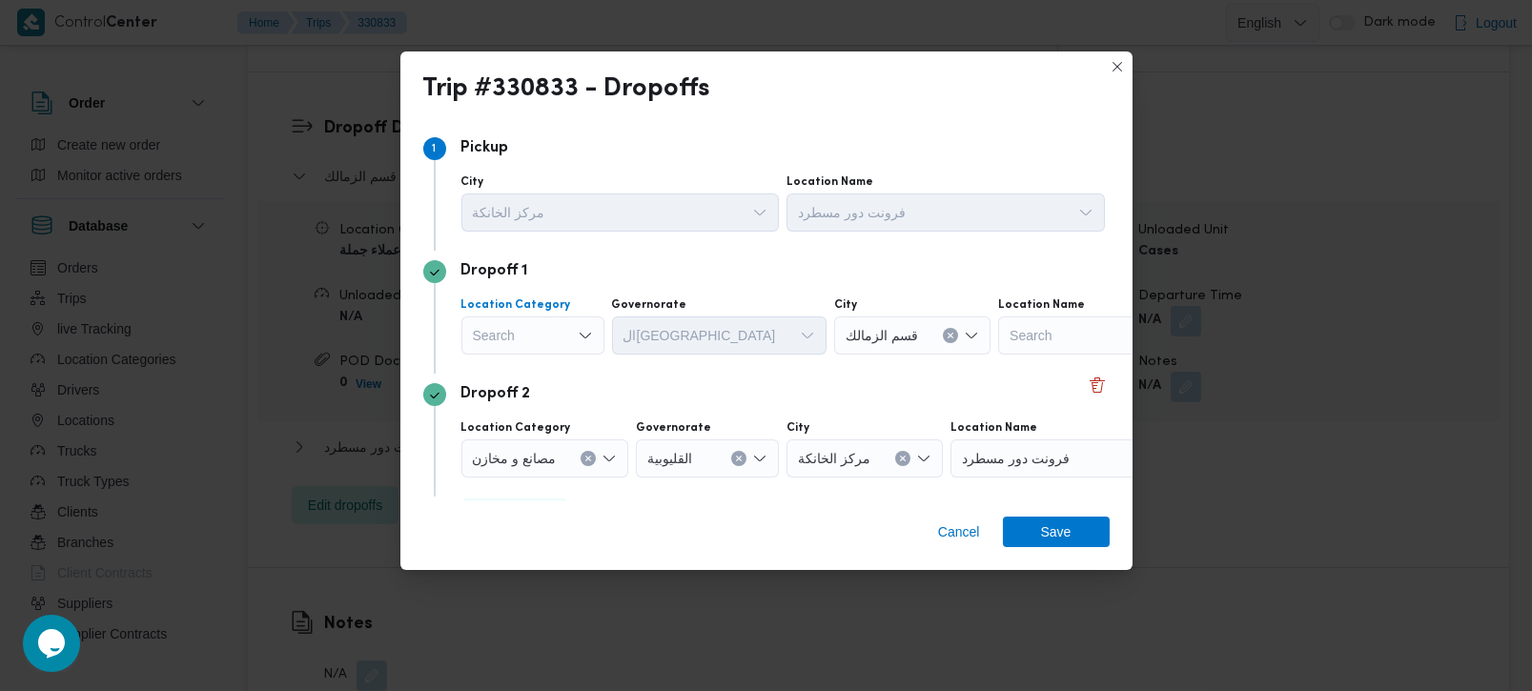
click at [571, 335] on div "Search" at bounding box center [533, 336] width 143 height 38
click at [554, 363] on span "مصانع و مخازن" at bounding box center [544, 370] width 97 height 23
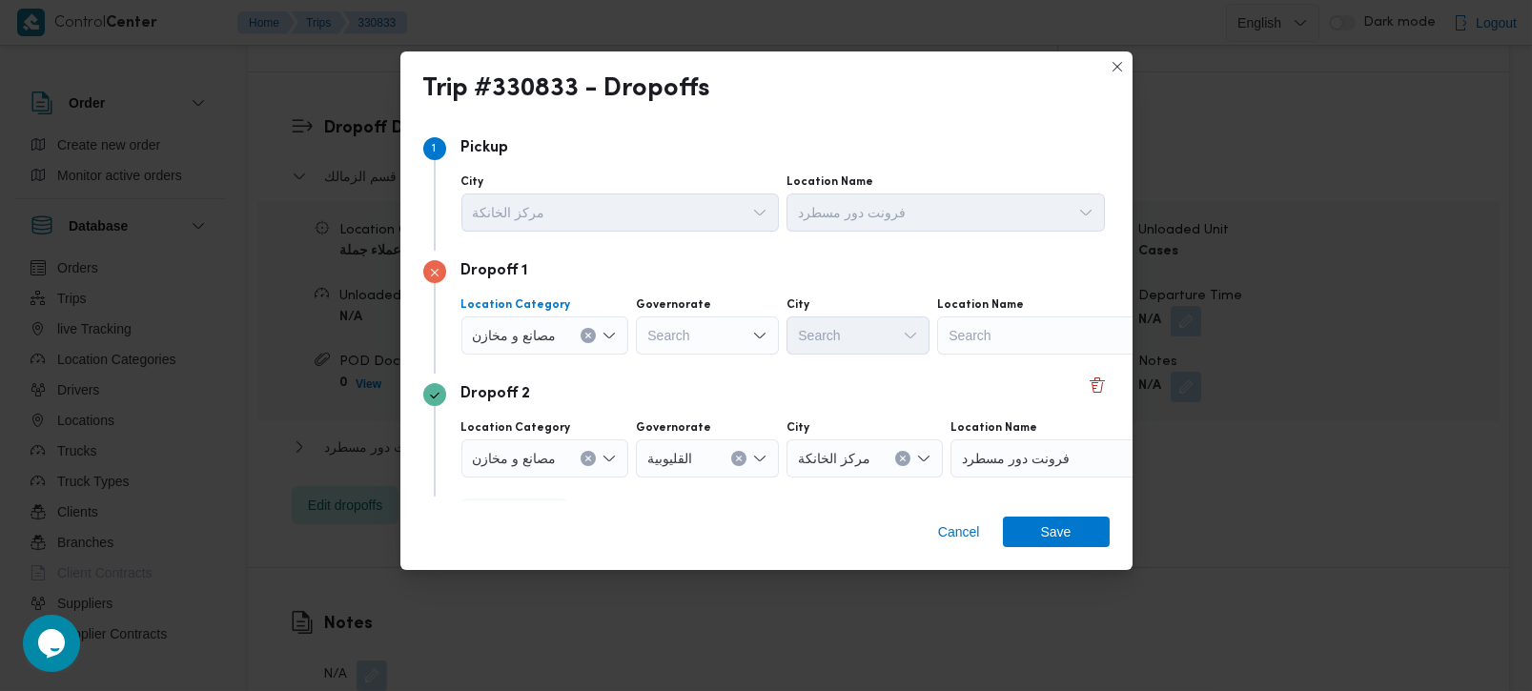
click at [585, 334] on icon "Clear input" at bounding box center [589, 336] width 8 height 8
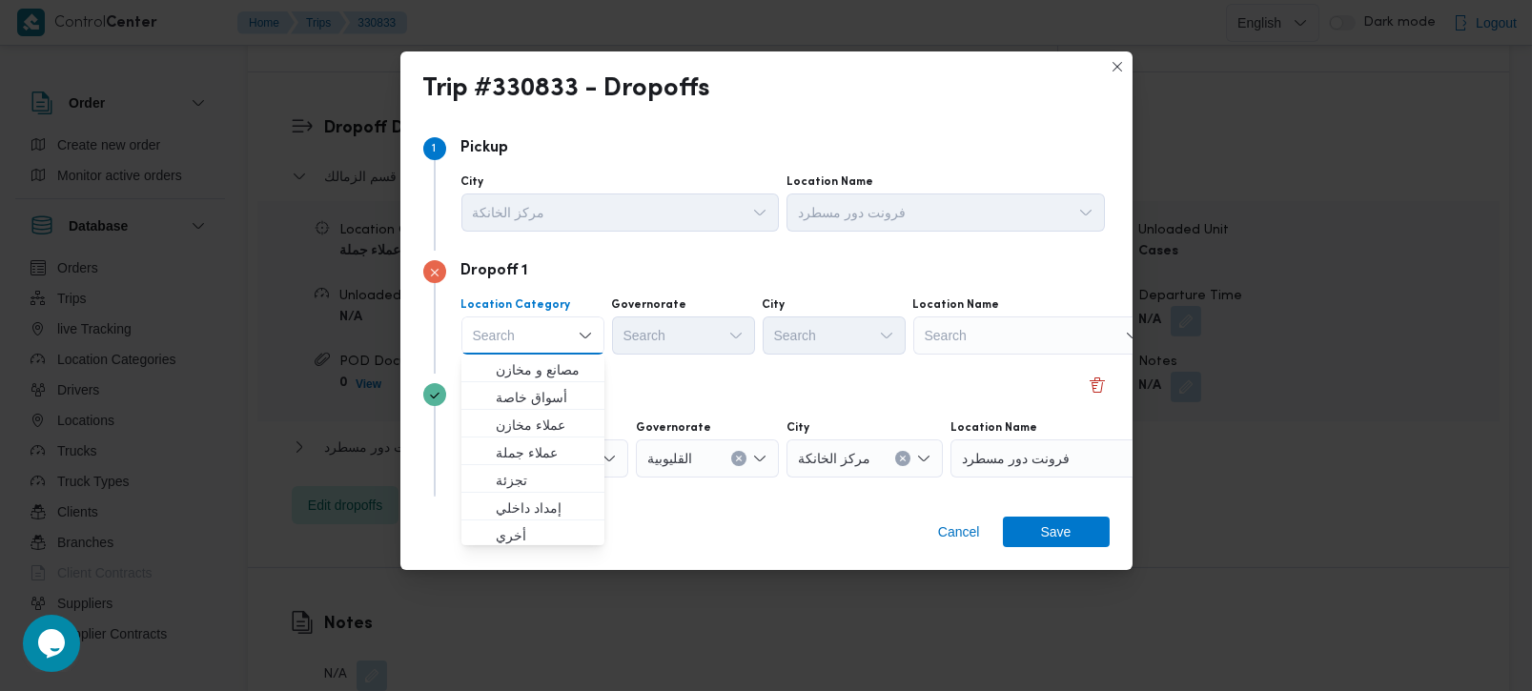
click at [1000, 332] on div "Search" at bounding box center [1033, 336] width 238 height 38
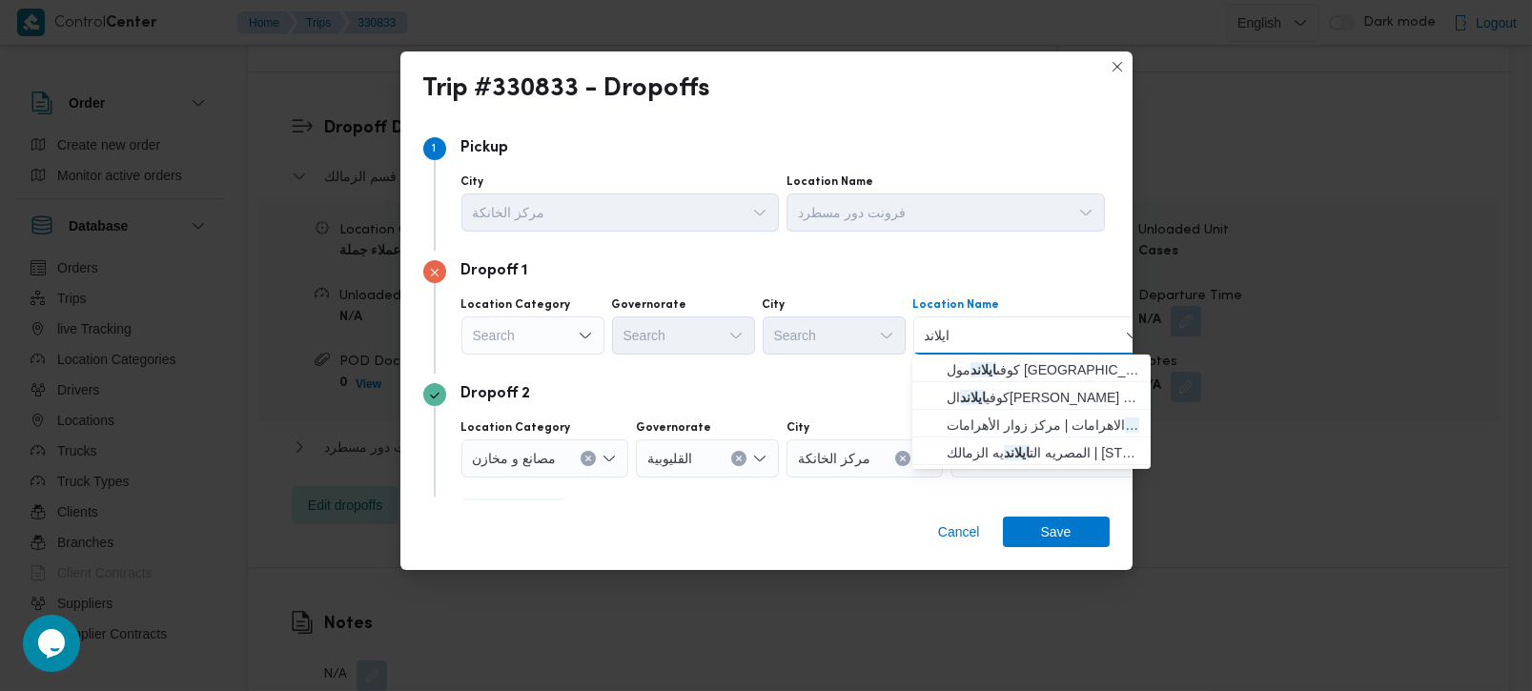
type input "ايلاند"
click at [937, 338] on input "ايلاند" at bounding box center [939, 335] width 29 height 23
click at [571, 336] on div "Search" at bounding box center [533, 336] width 143 height 38
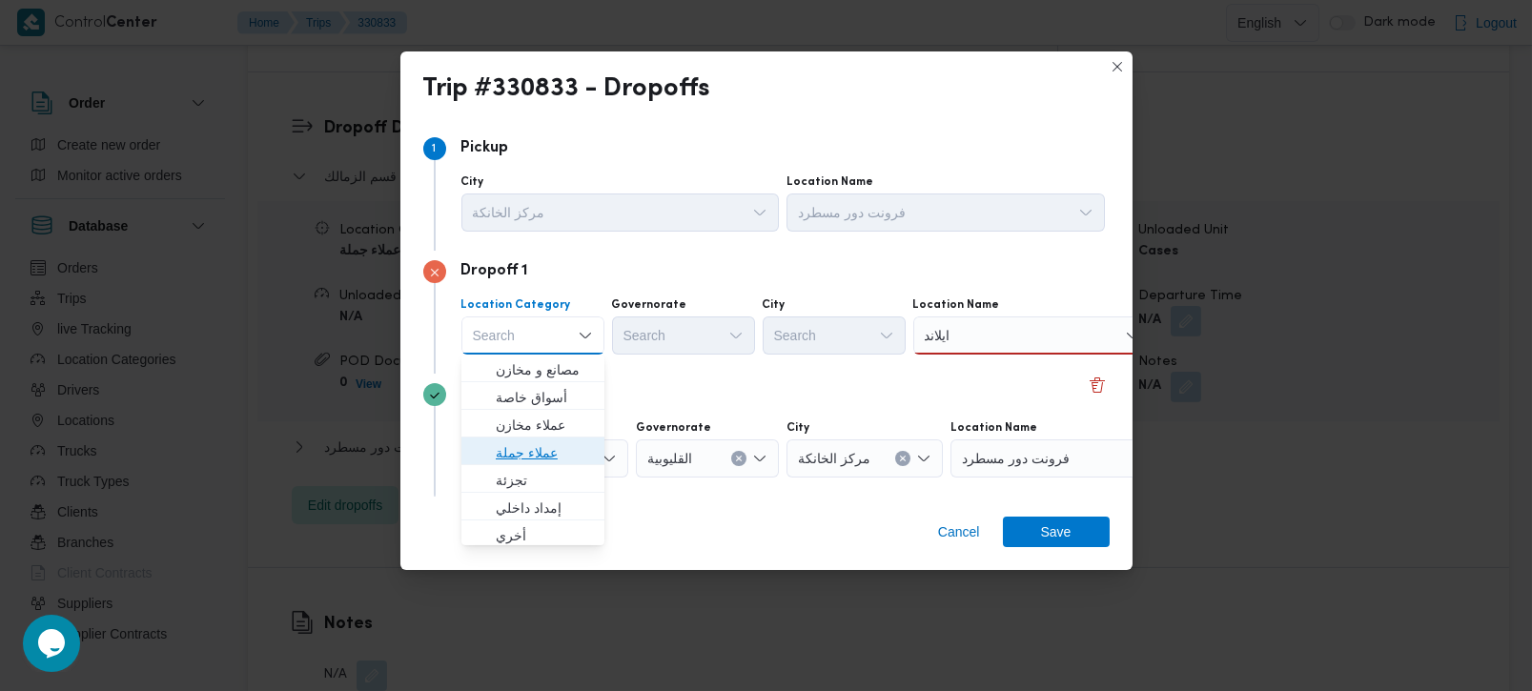
click at [536, 449] on span "عملاء جملة" at bounding box center [544, 453] width 97 height 23
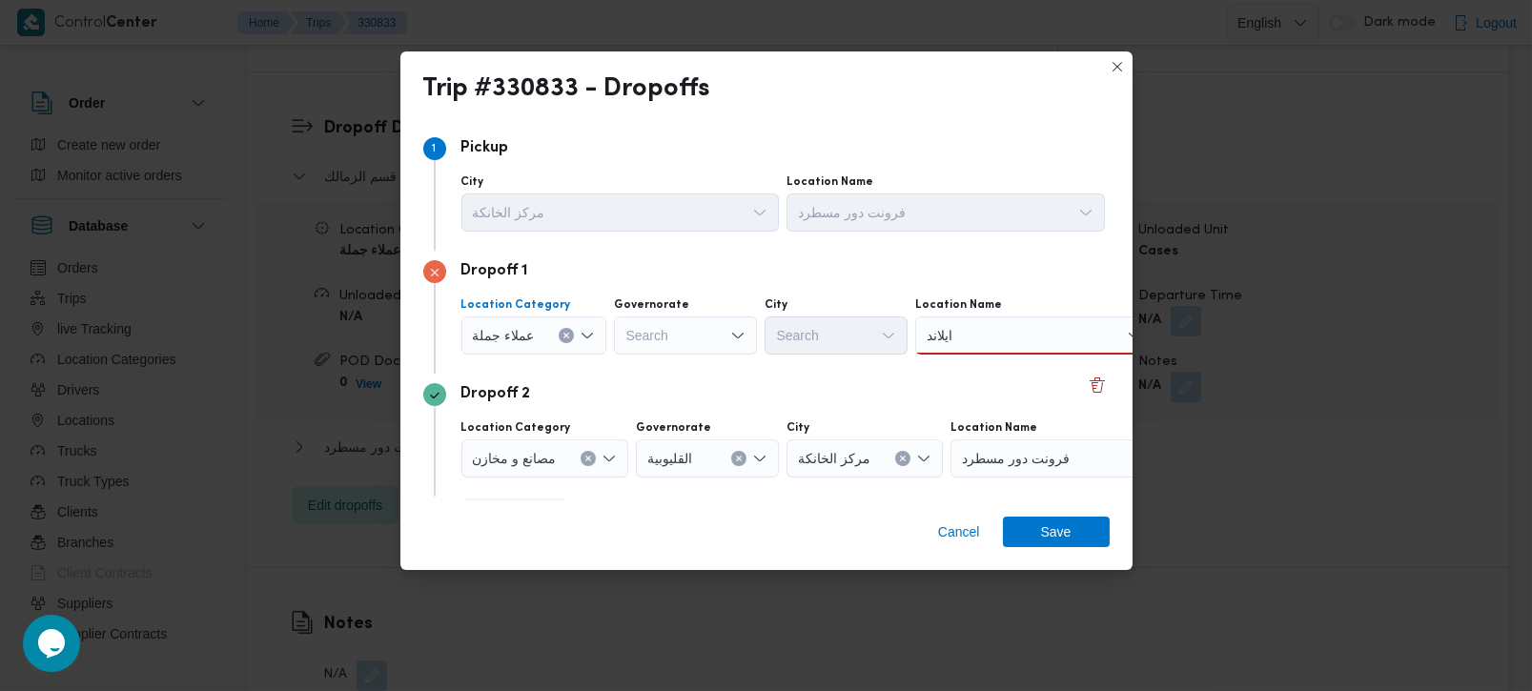
click at [705, 340] on div "Search" at bounding box center [685, 336] width 143 height 38
type input "رة"
click at [721, 332] on icon "Clear input" at bounding box center [725, 336] width 8 height 8
type input "رة"
click at [689, 396] on span "القاه رة" at bounding box center [695, 397] width 97 height 23
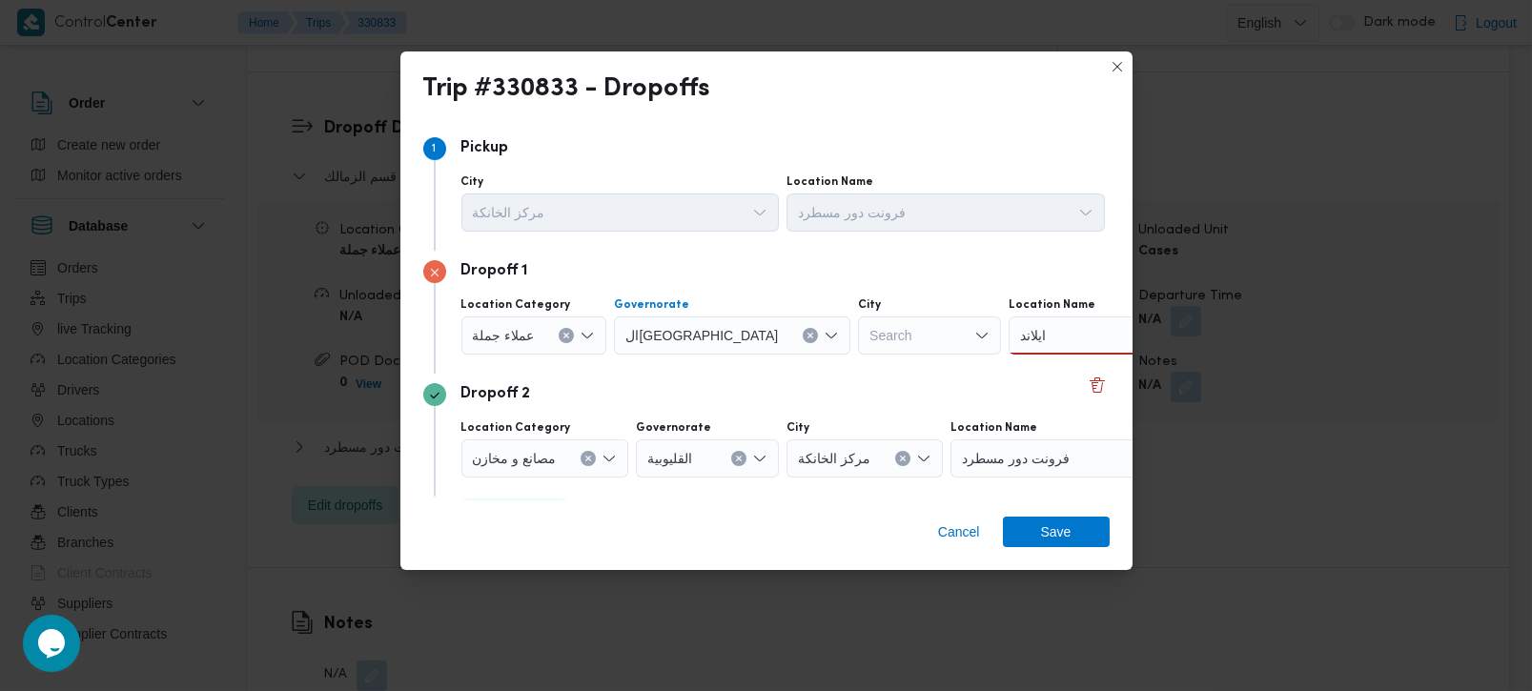
click at [1020, 336] on input "ايلاند" at bounding box center [1034, 335] width 29 height 23
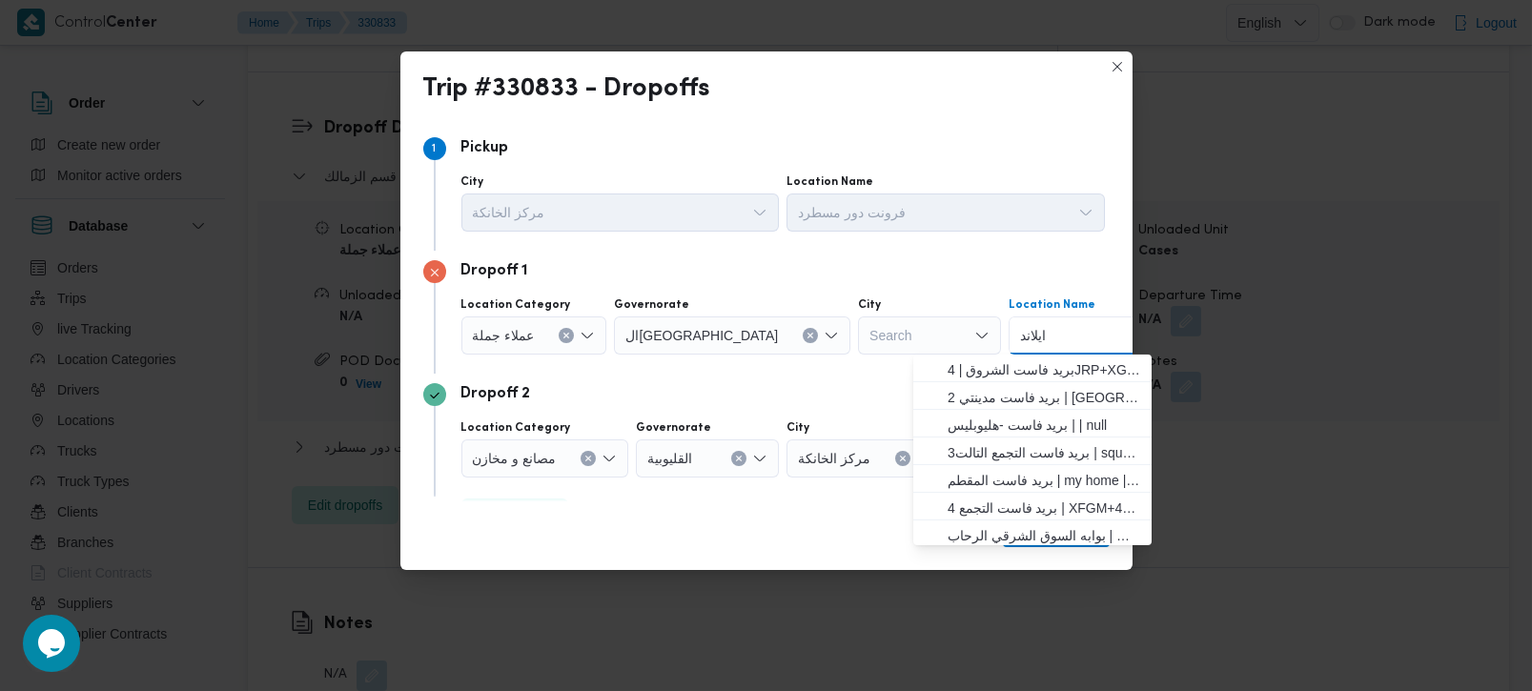
click at [1020, 336] on input "ايلاند" at bounding box center [1034, 335] width 29 height 23
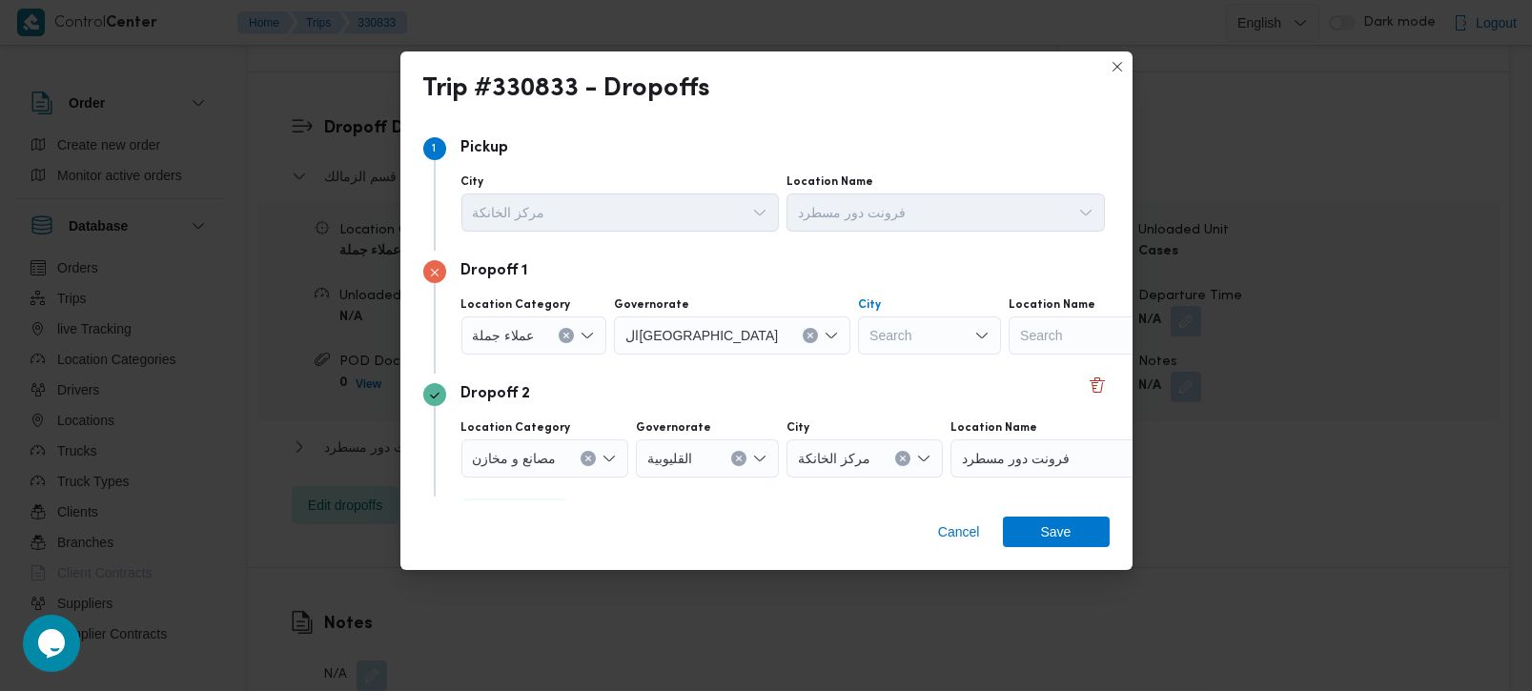
click at [858, 335] on div "Search" at bounding box center [929, 336] width 143 height 38
type input "زما"
click at [838, 389] on span "قسم الزمالك" at bounding box center [845, 397] width 97 height 23
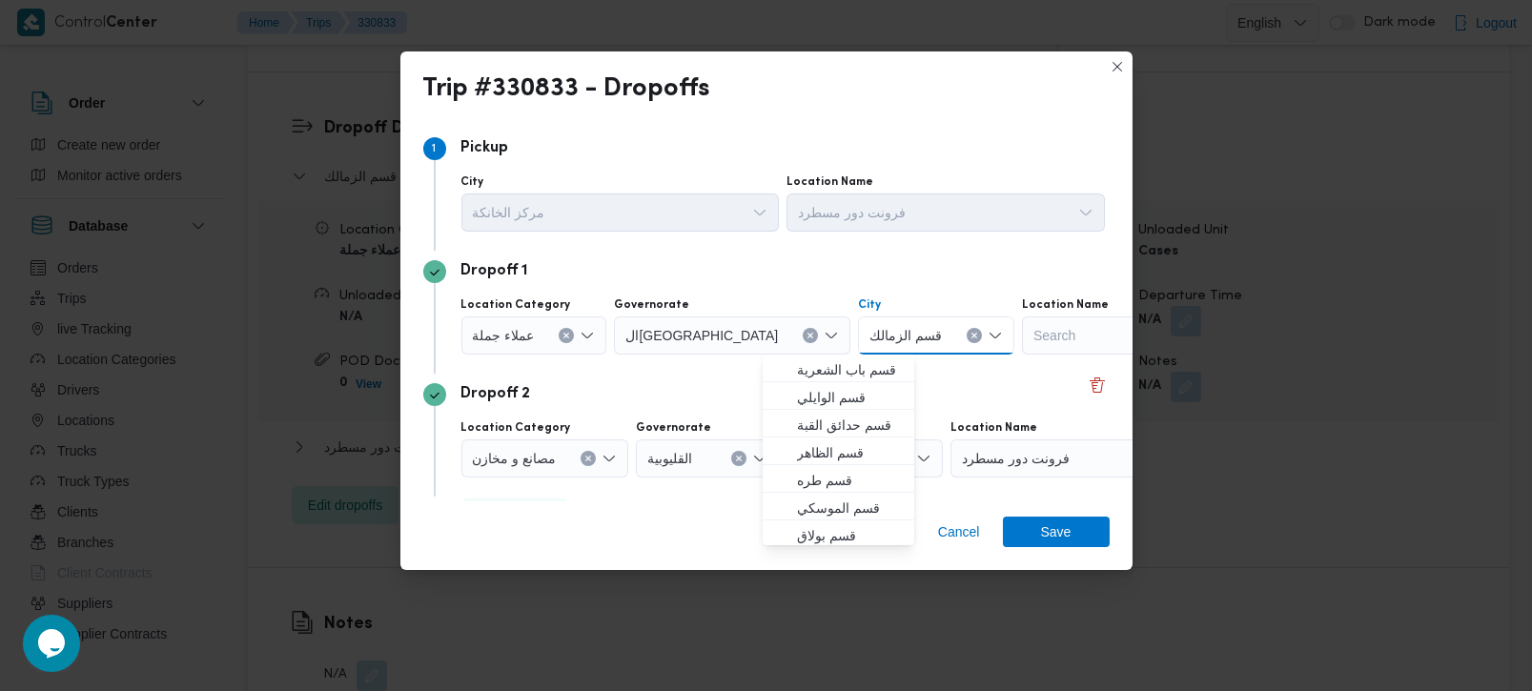
click at [707, 385] on div "Dropoff 2" at bounding box center [766, 394] width 687 height 23
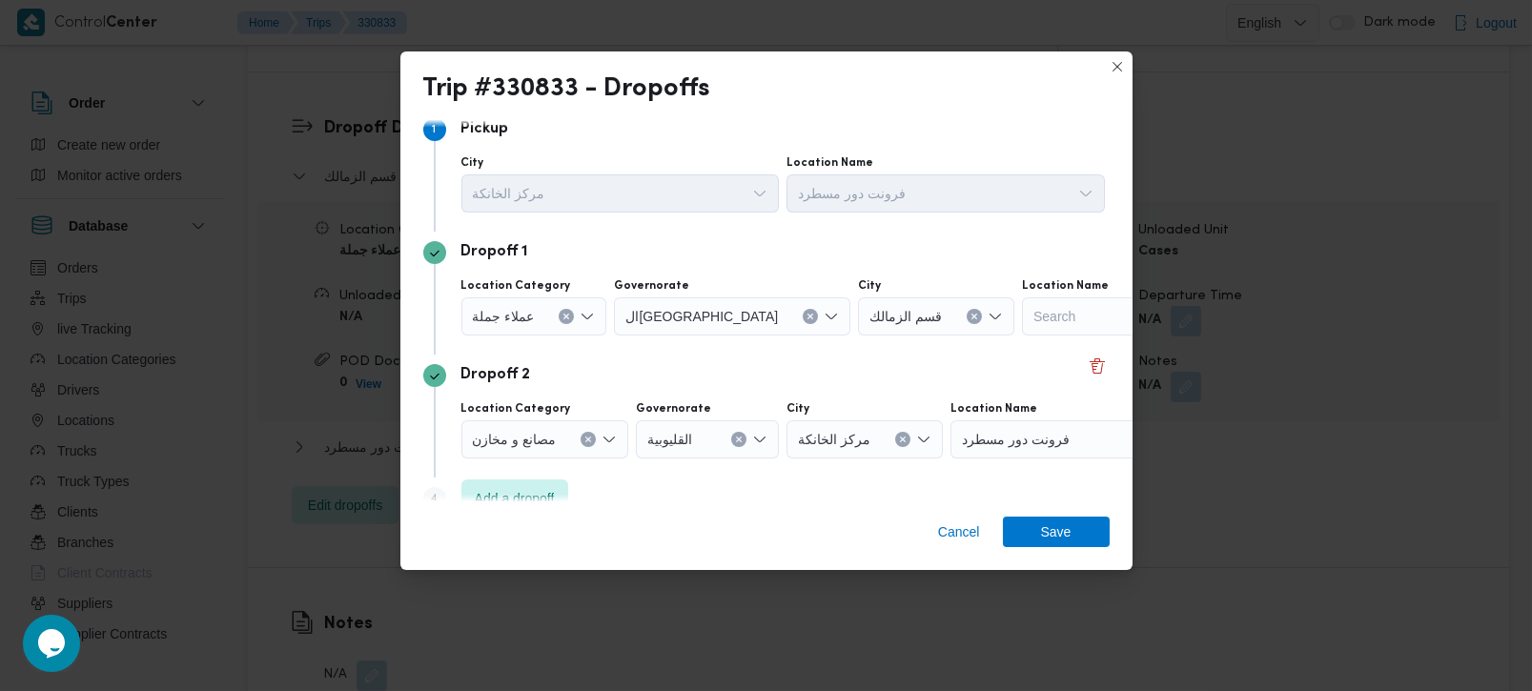
scroll to position [51, 0]
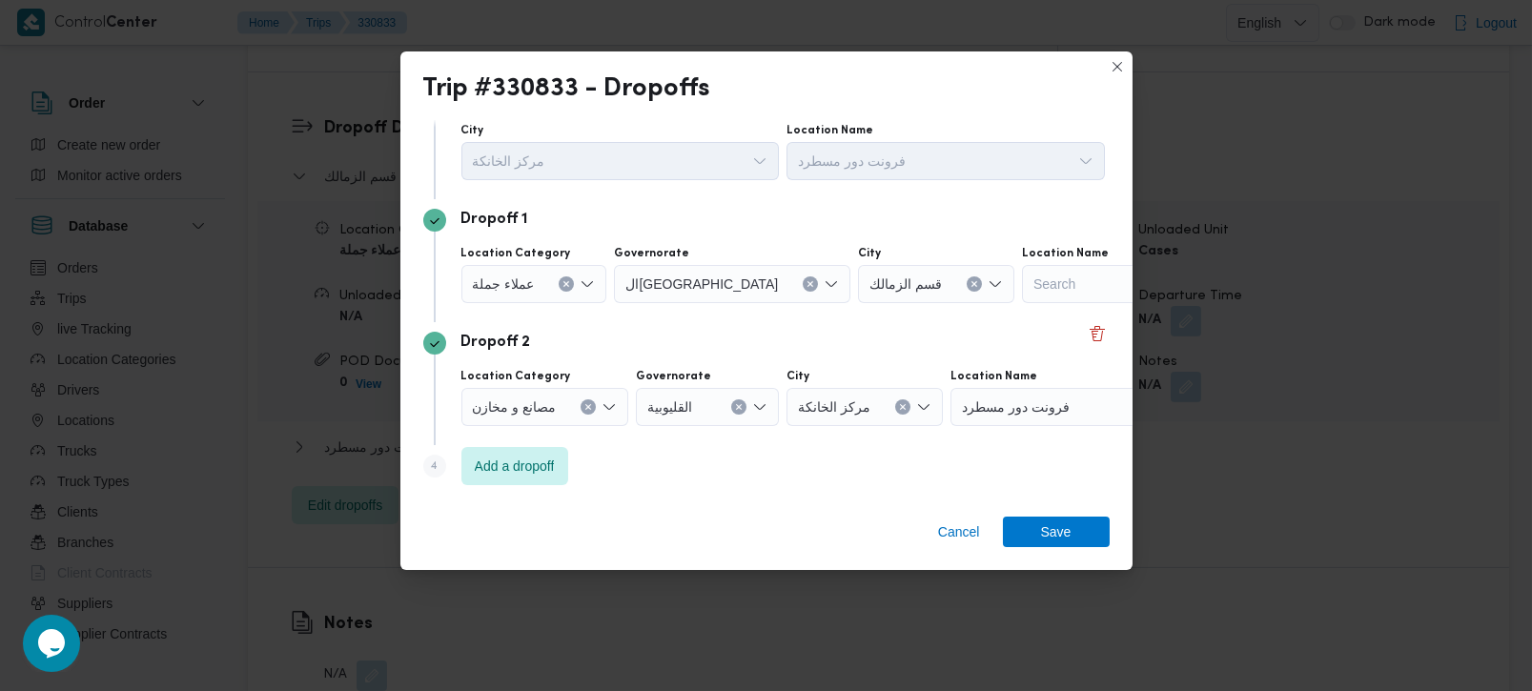
click at [592, 405] on icon "Clear input" at bounding box center [589, 407] width 8 height 8
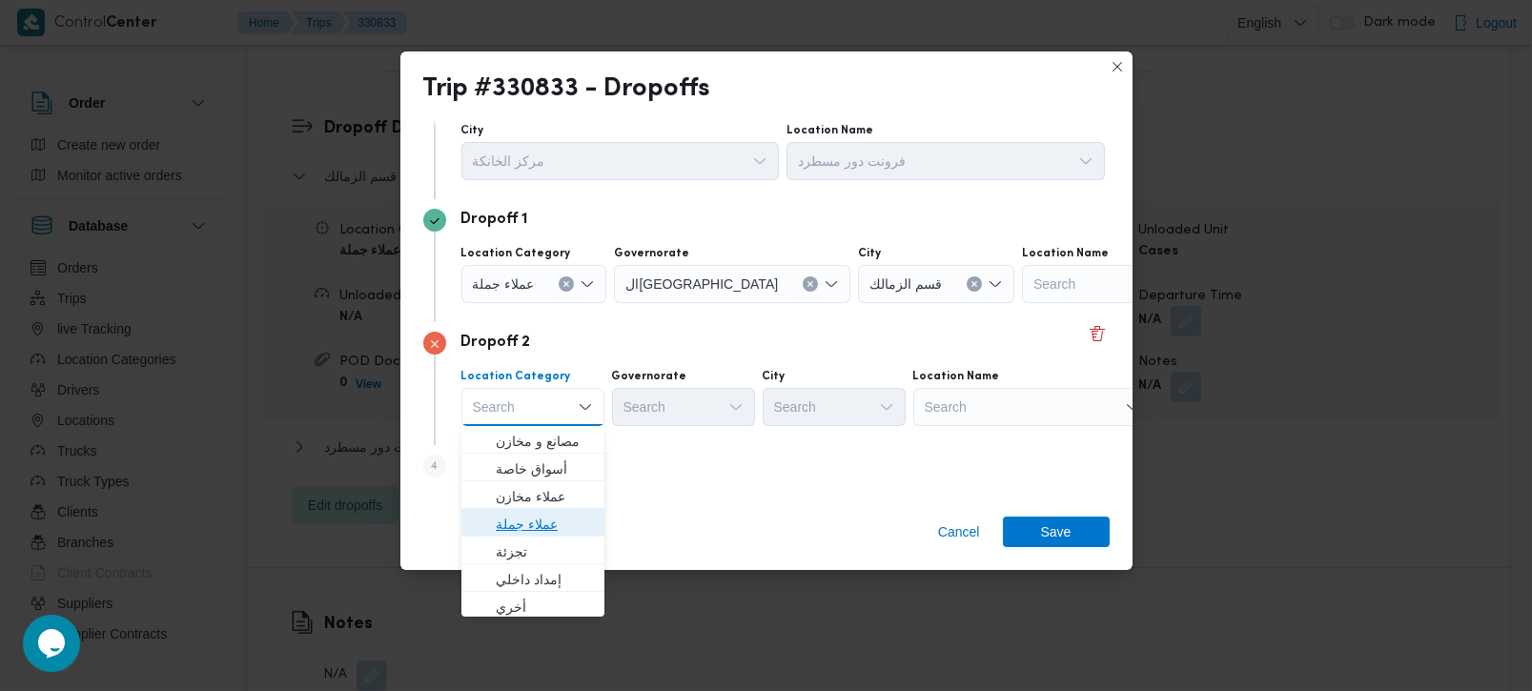
click at [528, 530] on span "عملاء جملة" at bounding box center [544, 524] width 97 height 23
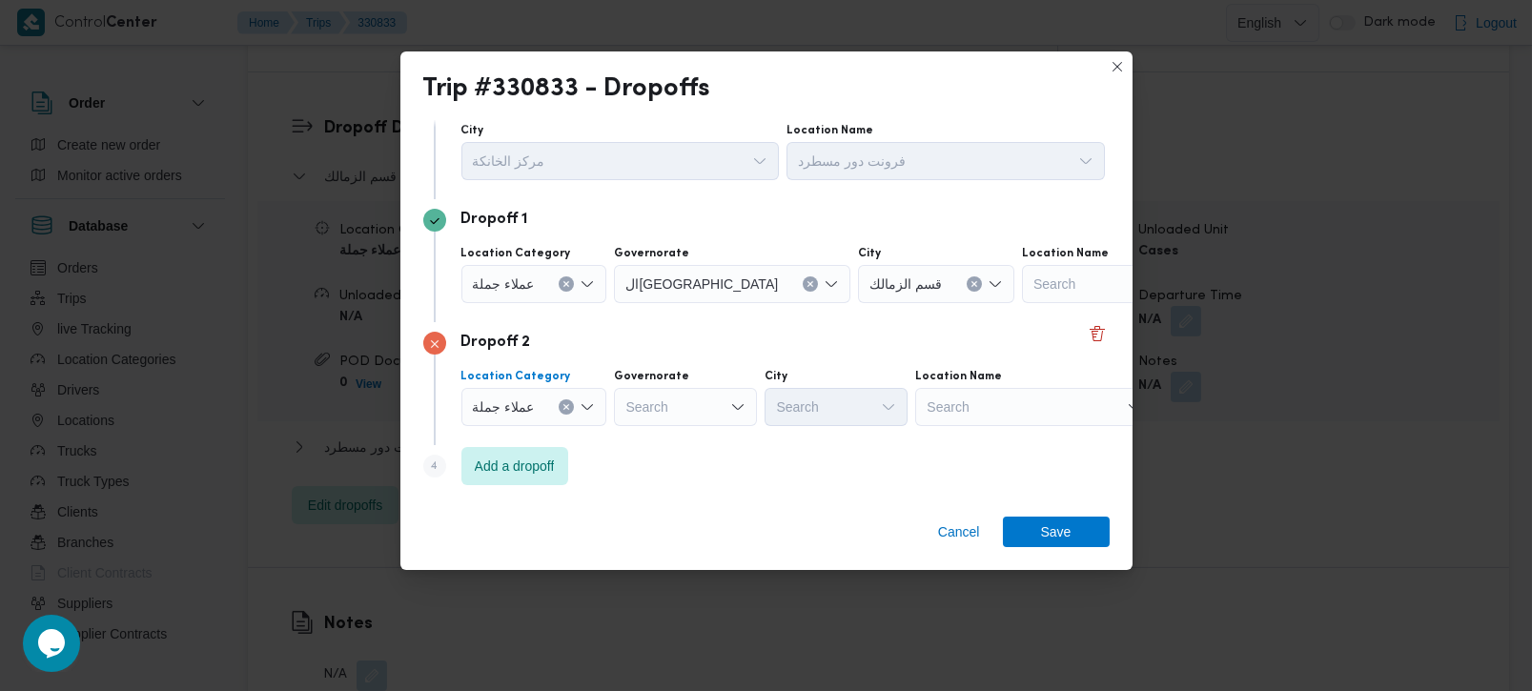
click at [662, 303] on div "Search" at bounding box center [732, 284] width 236 height 38
type input "رة"
click at [670, 472] on span "القاه رة" at bounding box center [695, 469] width 97 height 23
click at [868, 303] on div "Search" at bounding box center [936, 284] width 156 height 38
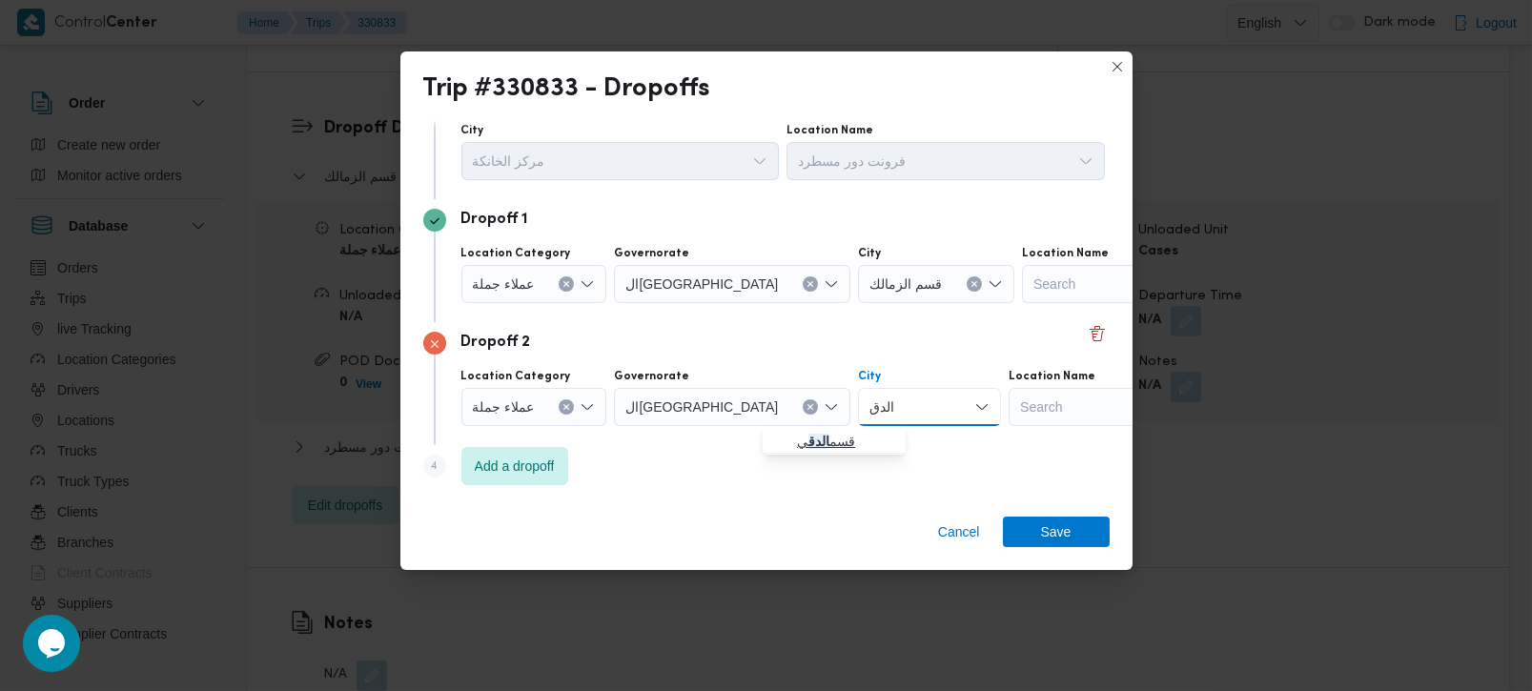
type input "الدق"
click at [854, 446] on span "قسم الدق ي" at bounding box center [845, 441] width 97 height 23
click at [524, 474] on span "Add a dropoff" at bounding box center [515, 465] width 80 height 23
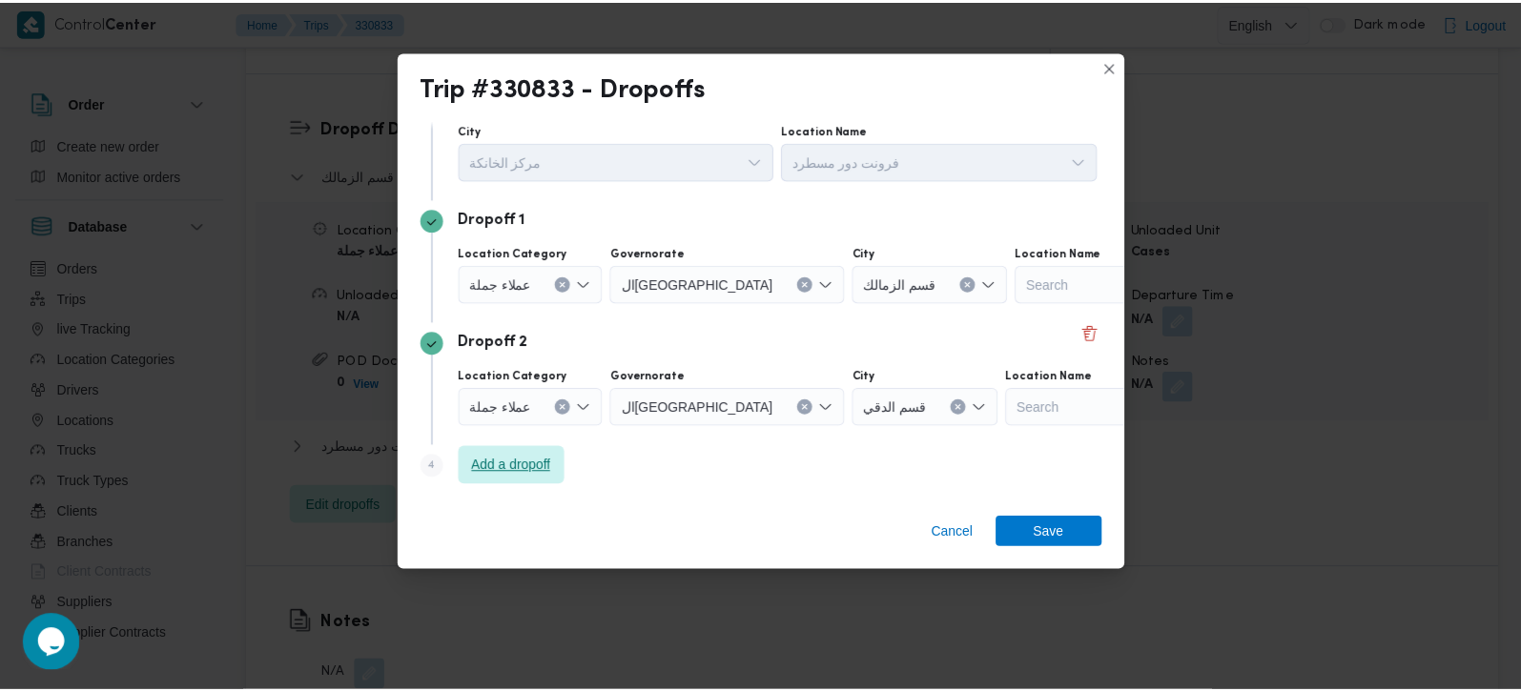
scroll to position [175, 0]
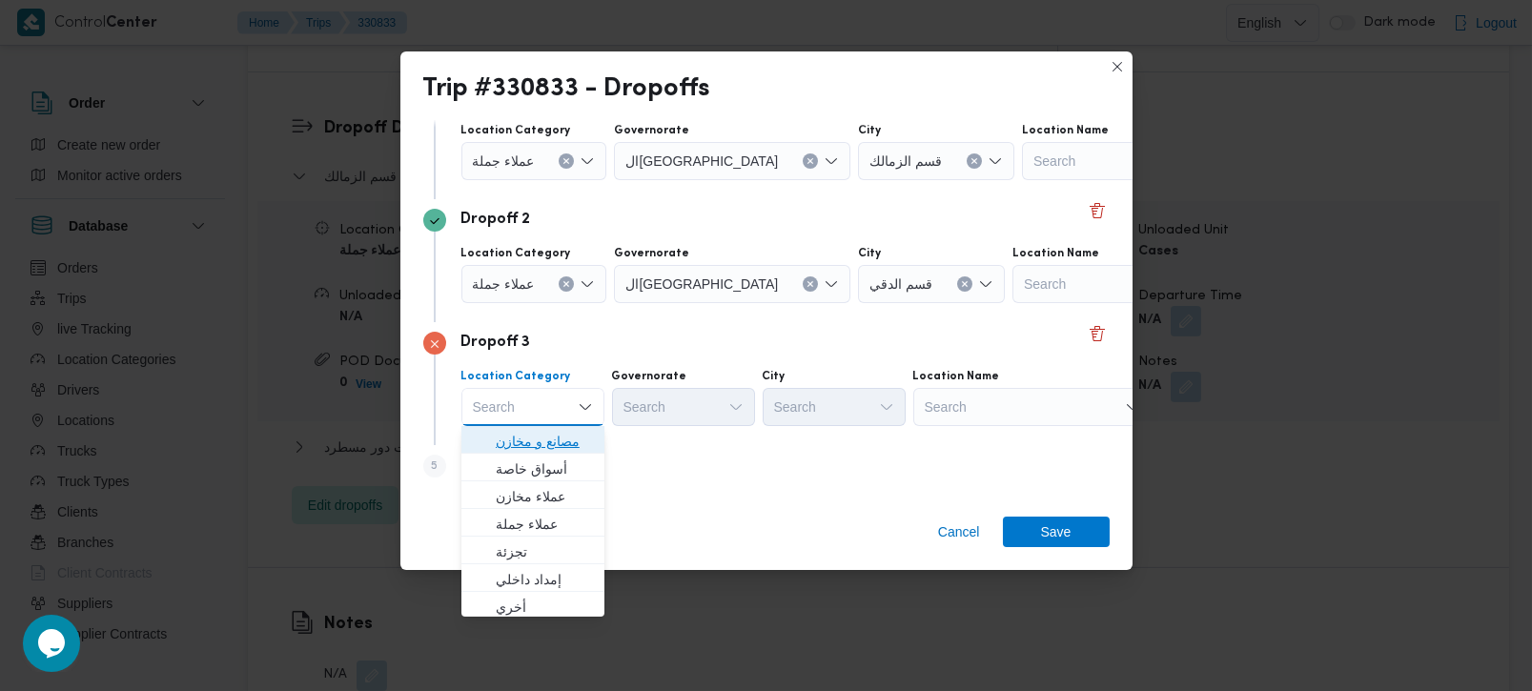
click at [531, 448] on span "مصانع و مخازن" at bounding box center [544, 441] width 97 height 23
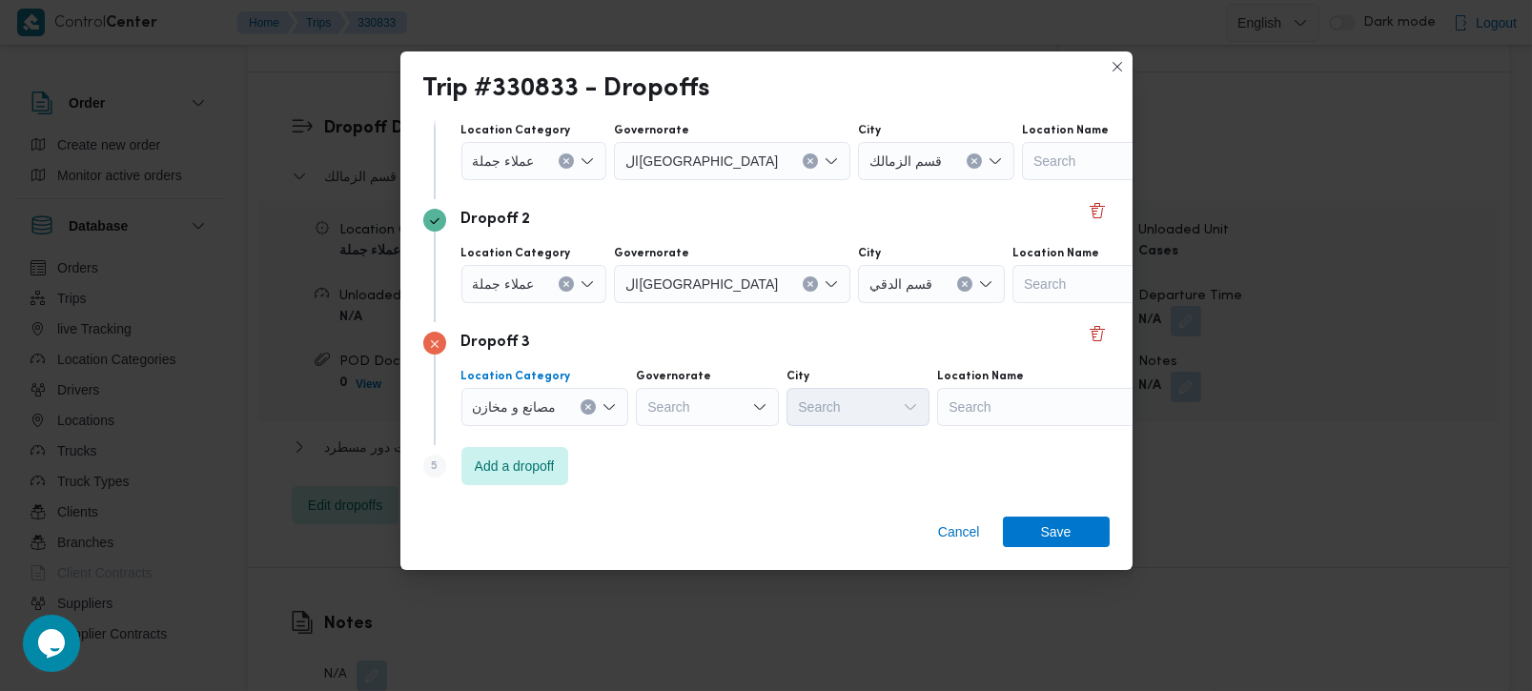
click at [1022, 180] on div "Search" at bounding box center [1141, 161] width 238 height 38
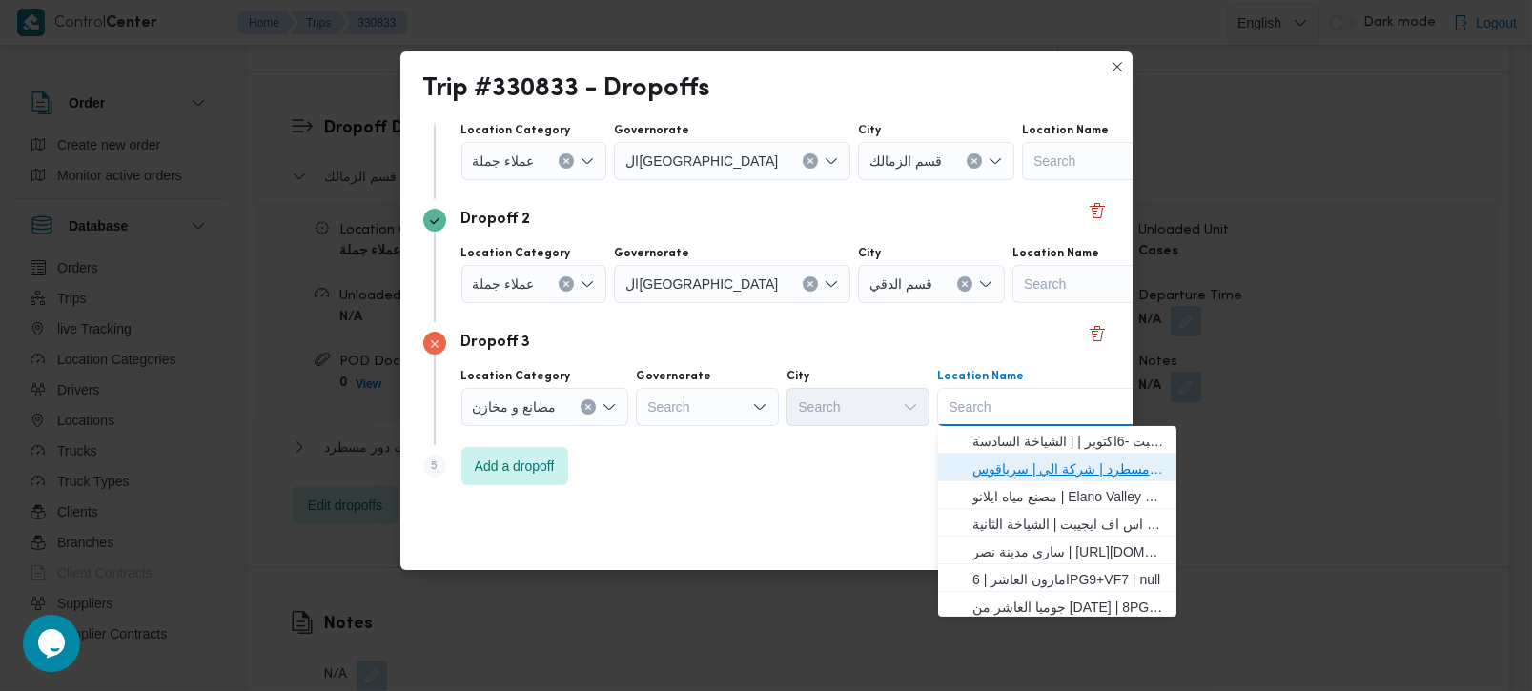
click at [987, 468] on span "فرونت دور مسطرد | شركة الي | سرياقوس" at bounding box center [1069, 469] width 193 height 23
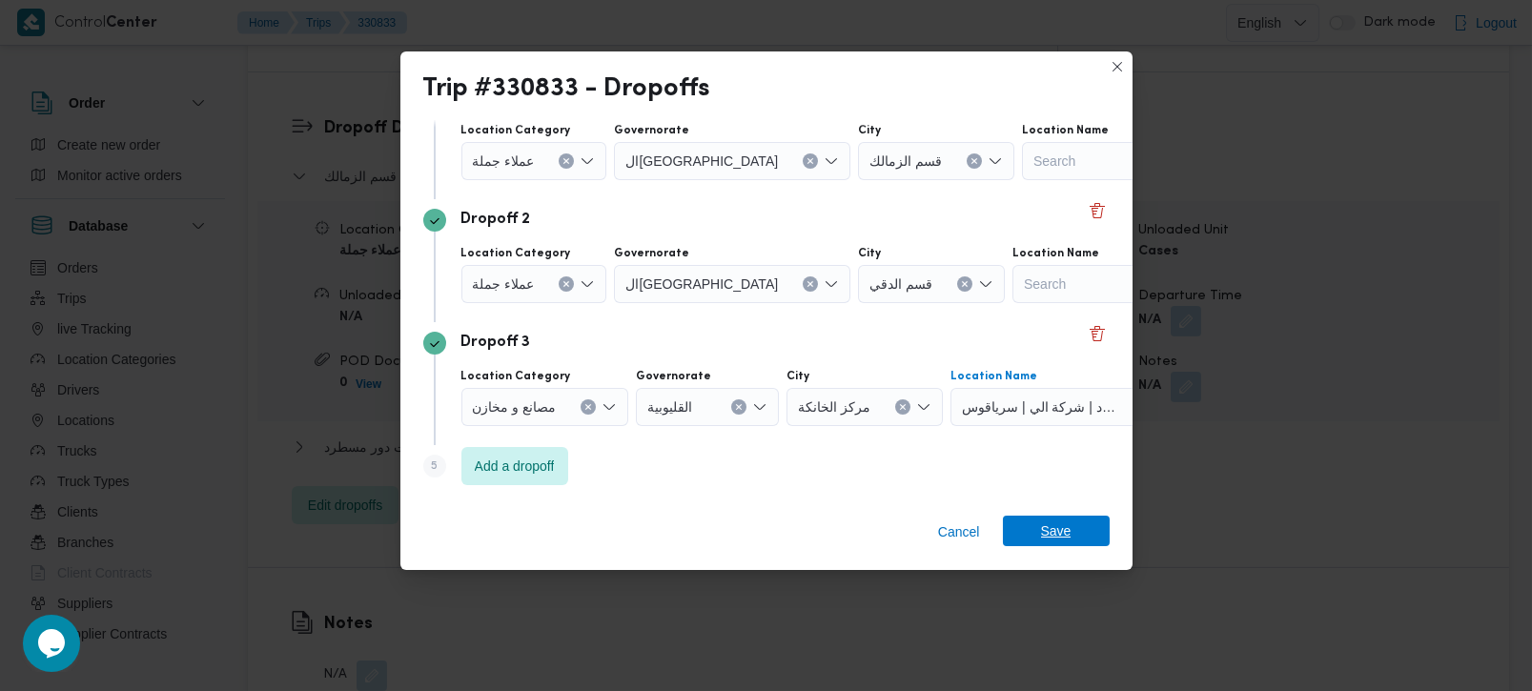
click at [1034, 537] on span "Save" at bounding box center [1056, 531] width 107 height 31
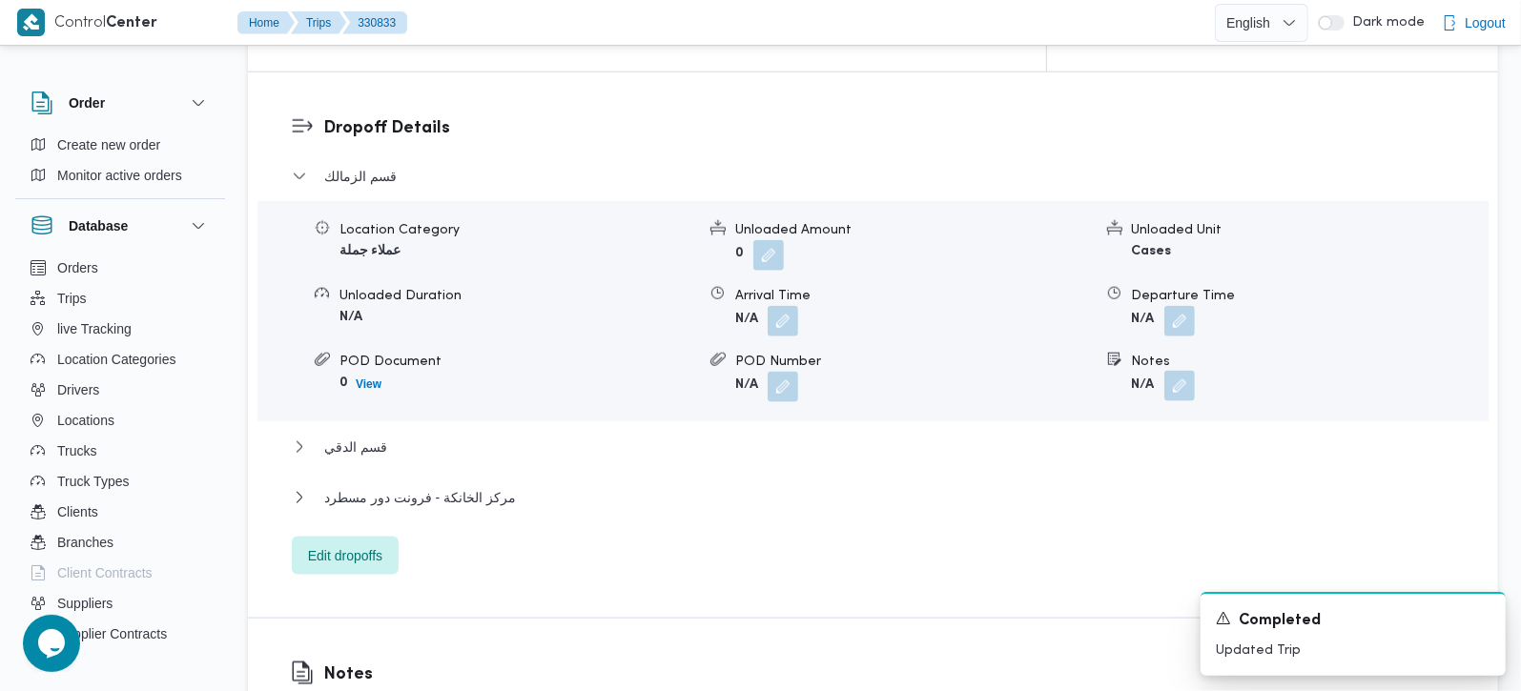
click at [1180, 371] on button "button" at bounding box center [1179, 386] width 31 height 31
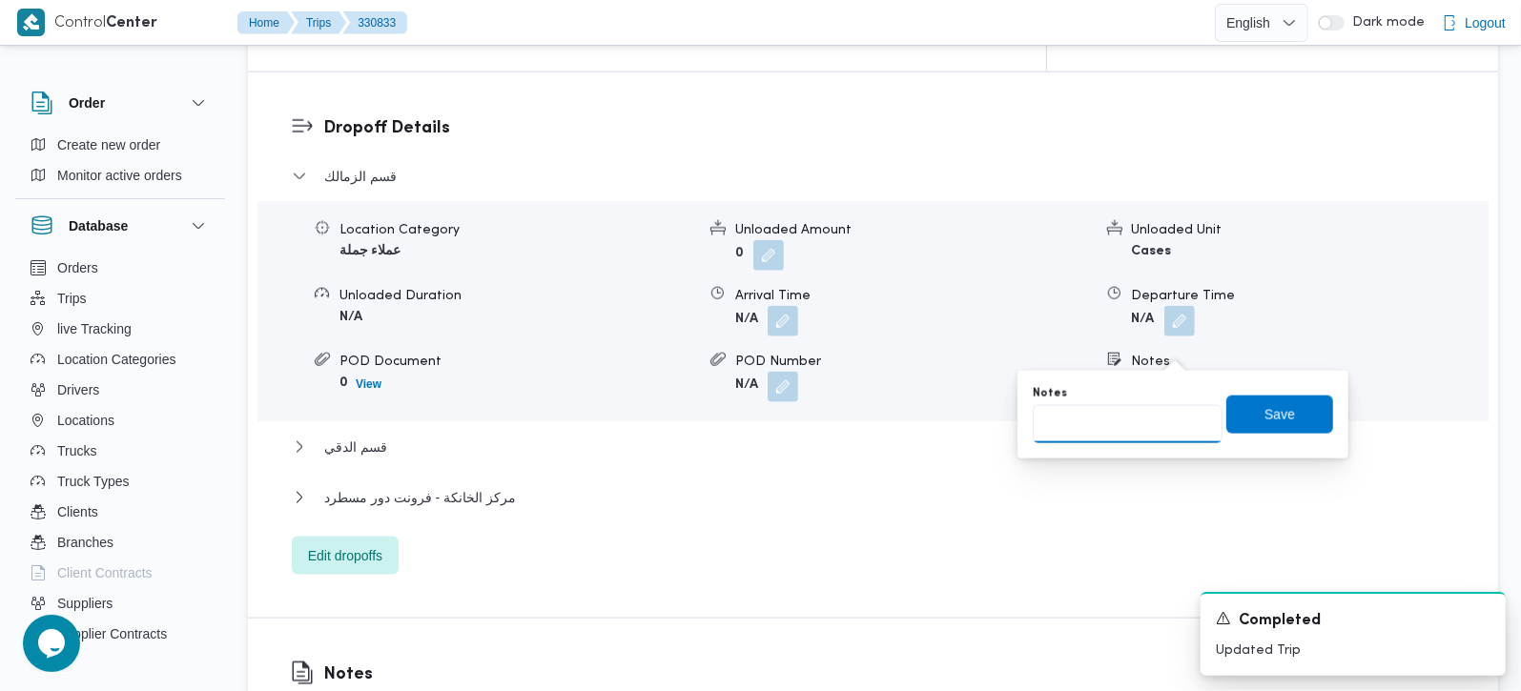
click at [1148, 419] on input "Notes" at bounding box center [1128, 424] width 190 height 38
type input "كوفي ايلاند و سعودي"
click at [1264, 422] on span "Save" at bounding box center [1279, 413] width 31 height 23
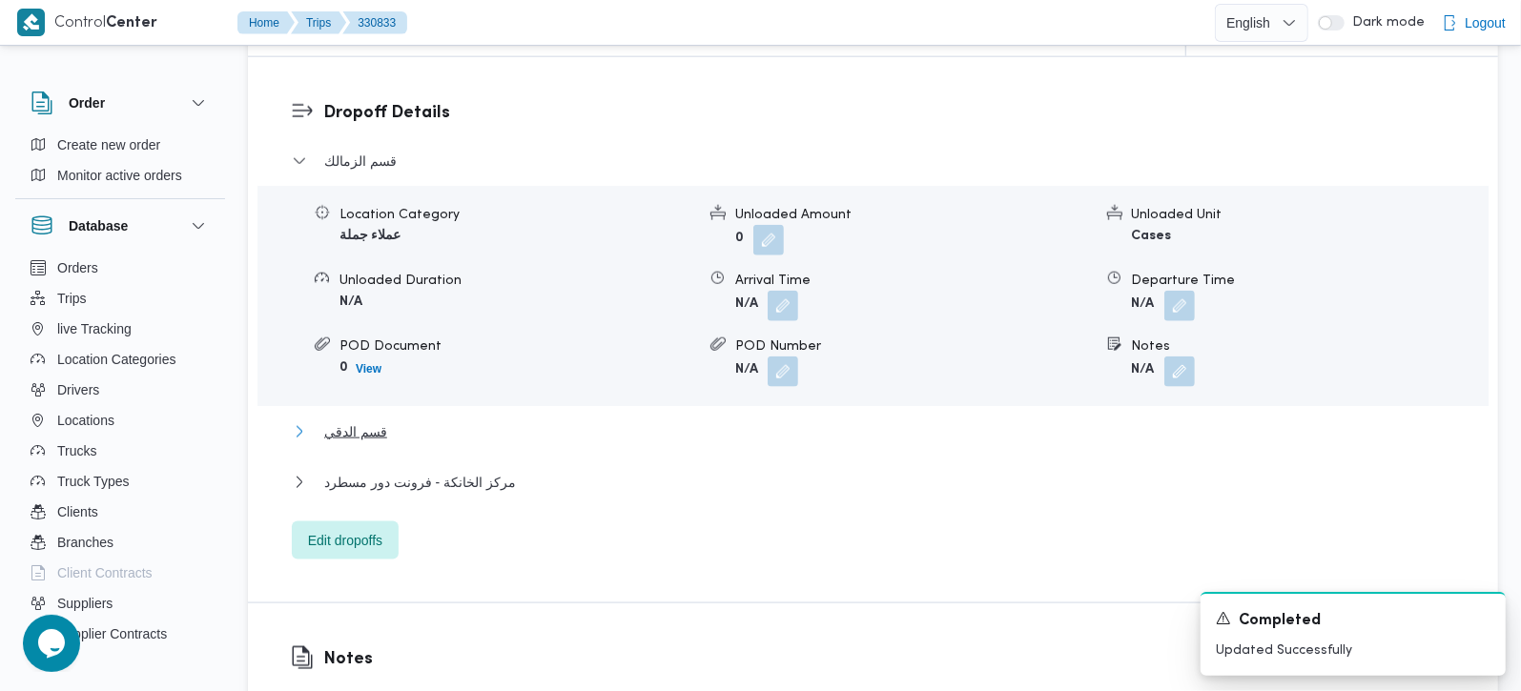
click at [345, 421] on span "قسم الدقي" at bounding box center [355, 432] width 63 height 23
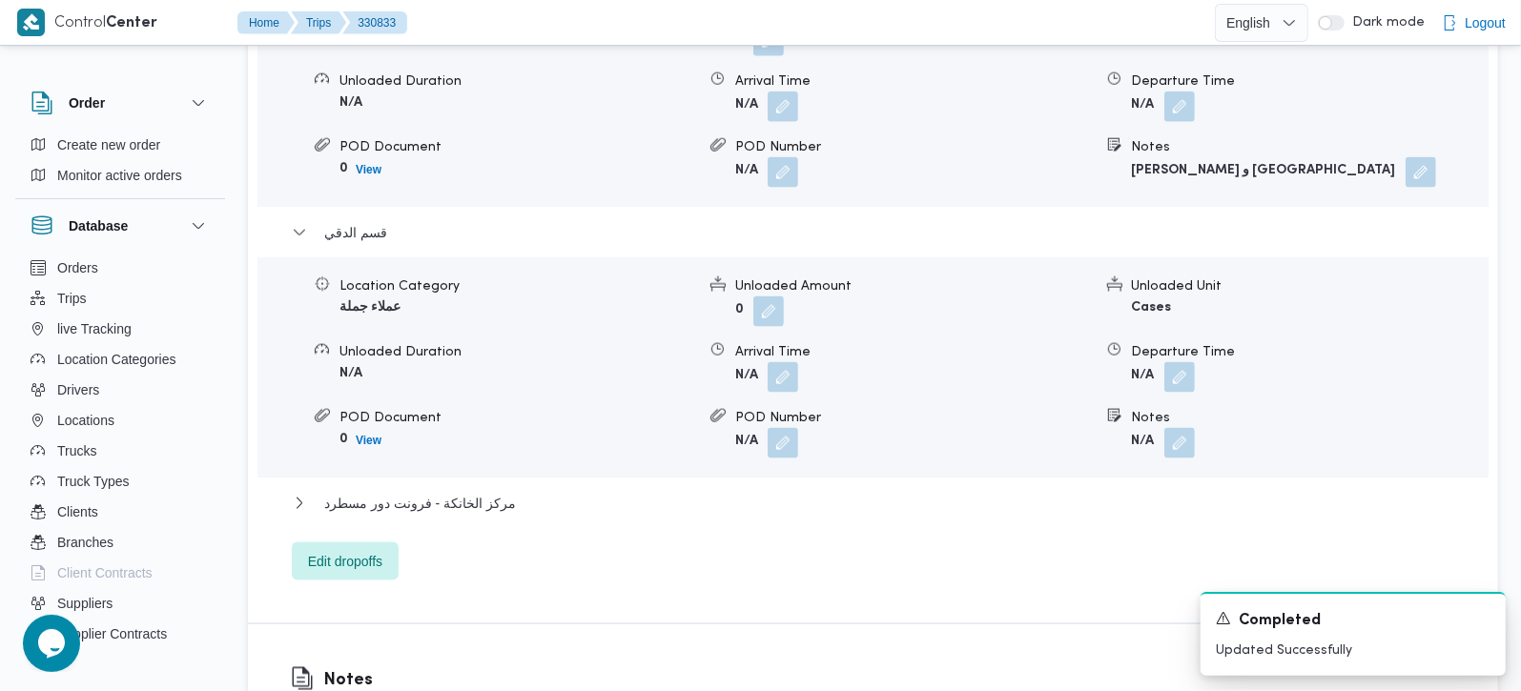
scroll to position [1795, 0]
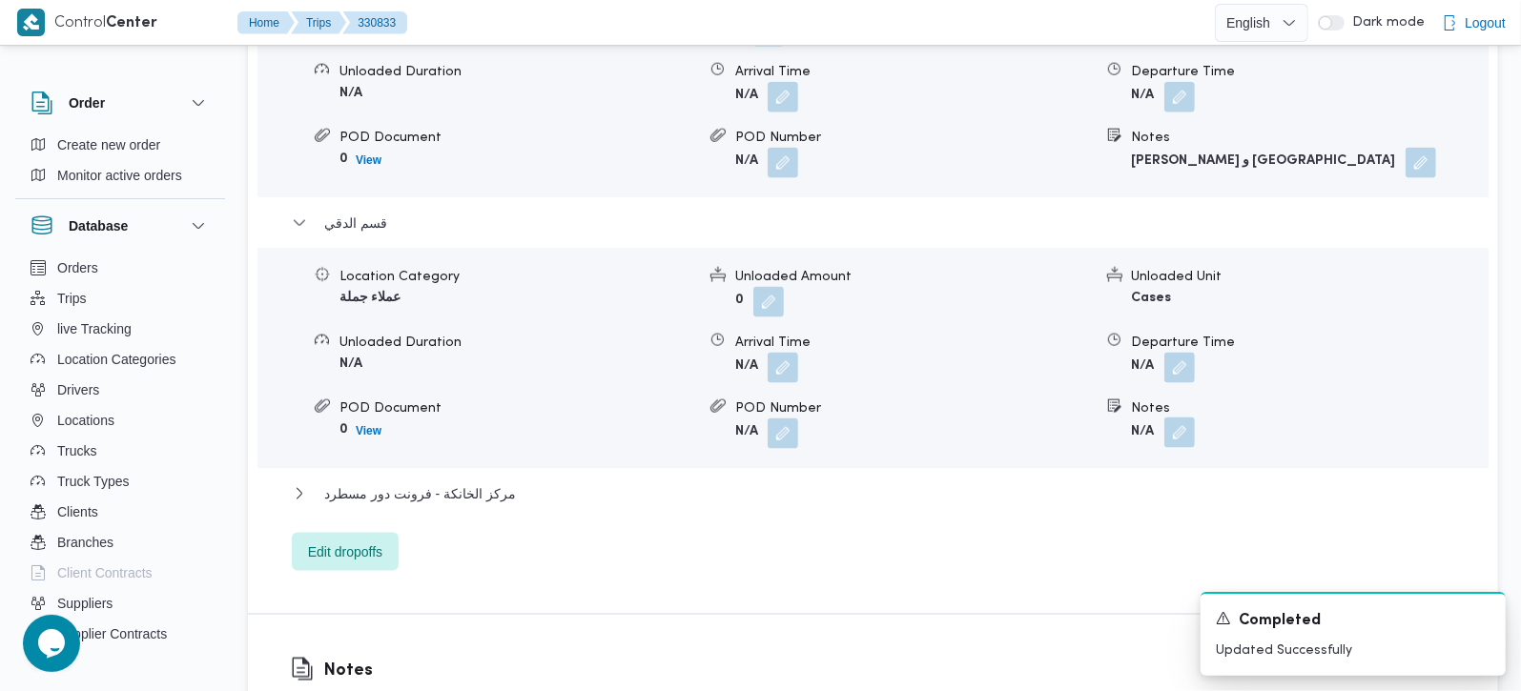
click at [1180, 418] on button "button" at bounding box center [1179, 433] width 31 height 31
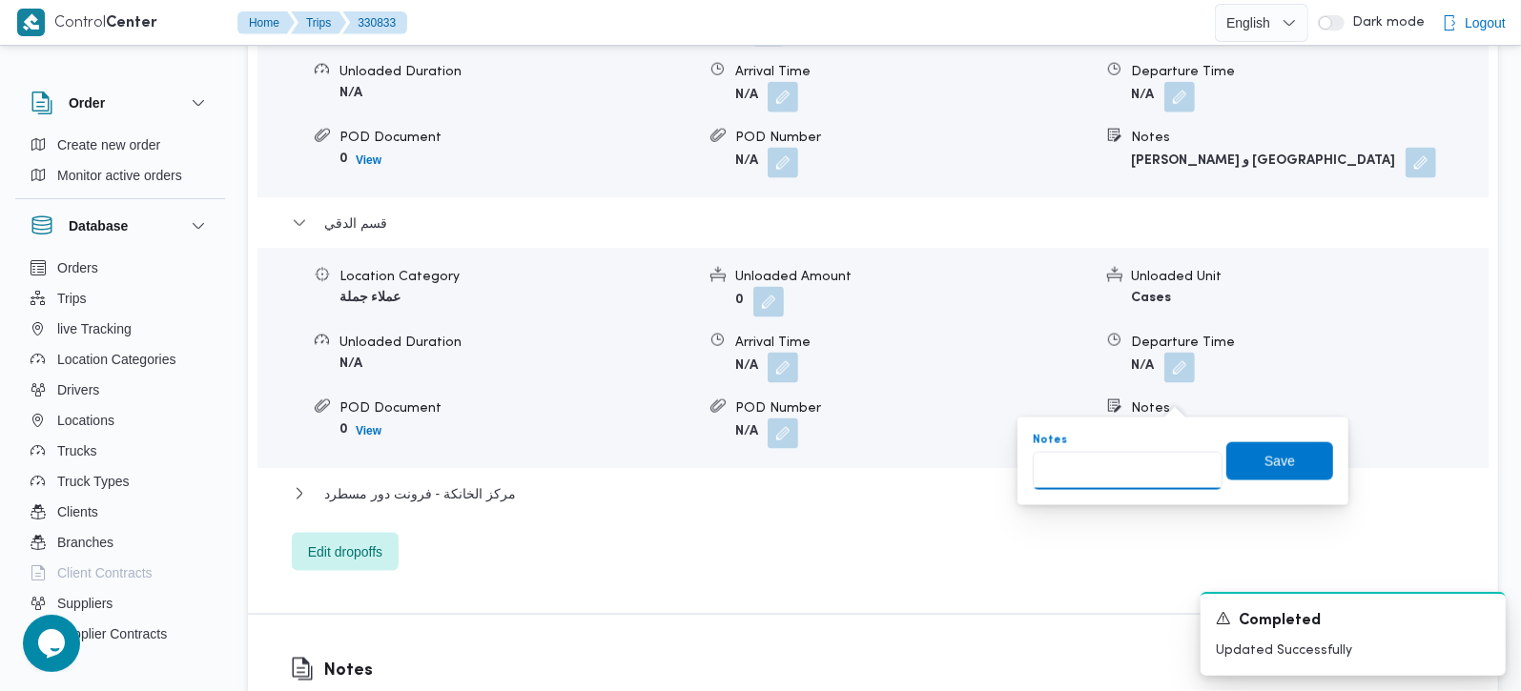
click at [1115, 473] on input "Notes" at bounding box center [1128, 471] width 190 height 38
type input "طلبات و العثيم"
click at [1264, 463] on span "Save" at bounding box center [1279, 460] width 31 height 23
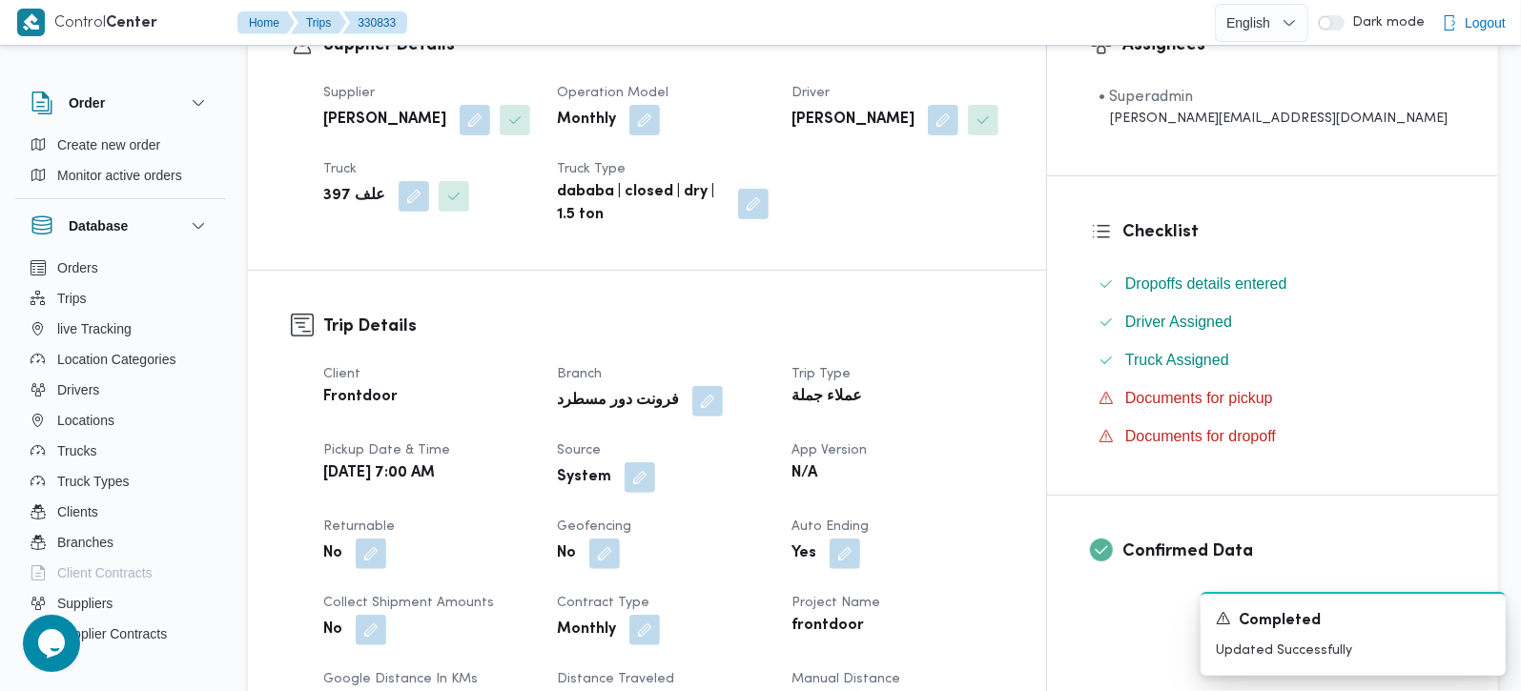
scroll to position [561, 0]
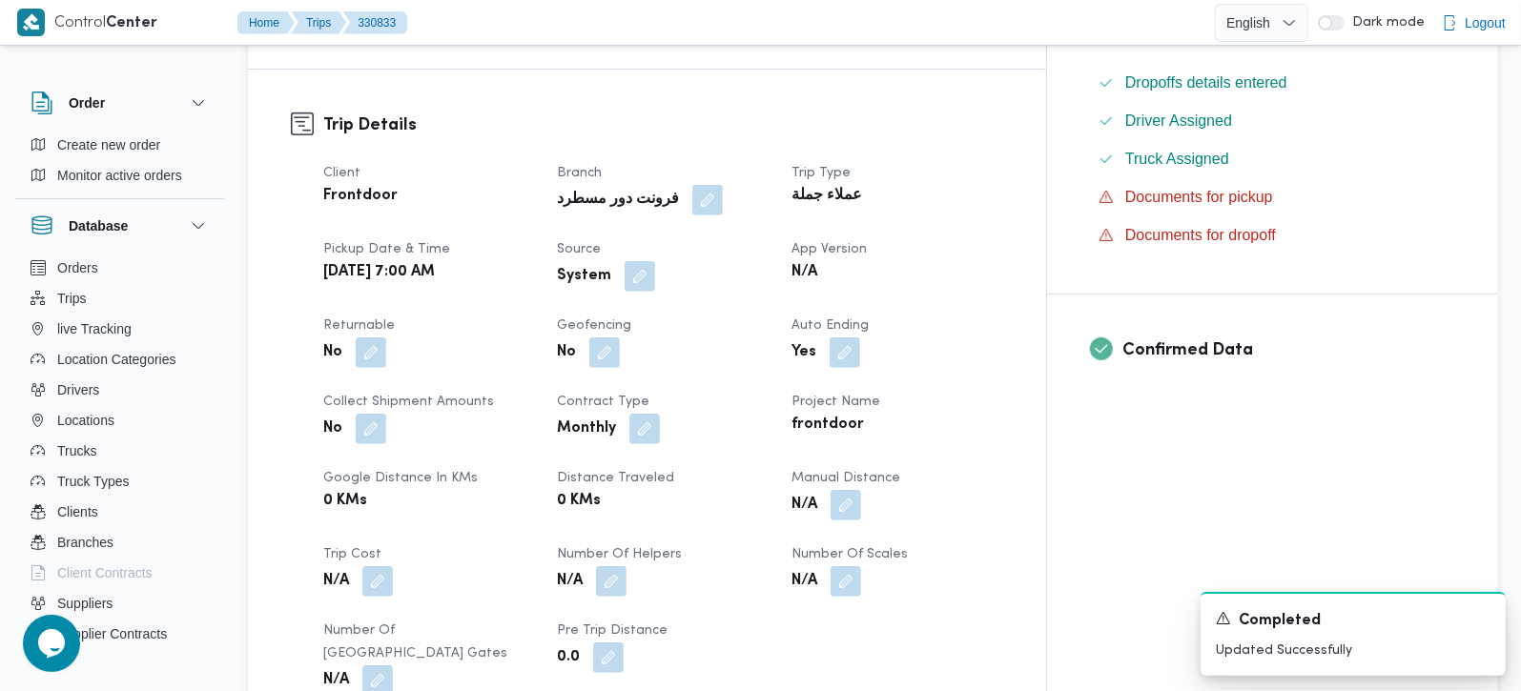
click at [701, 259] on div "System" at bounding box center [662, 276] width 215 height 34
click at [655, 264] on button "button" at bounding box center [640, 275] width 31 height 31
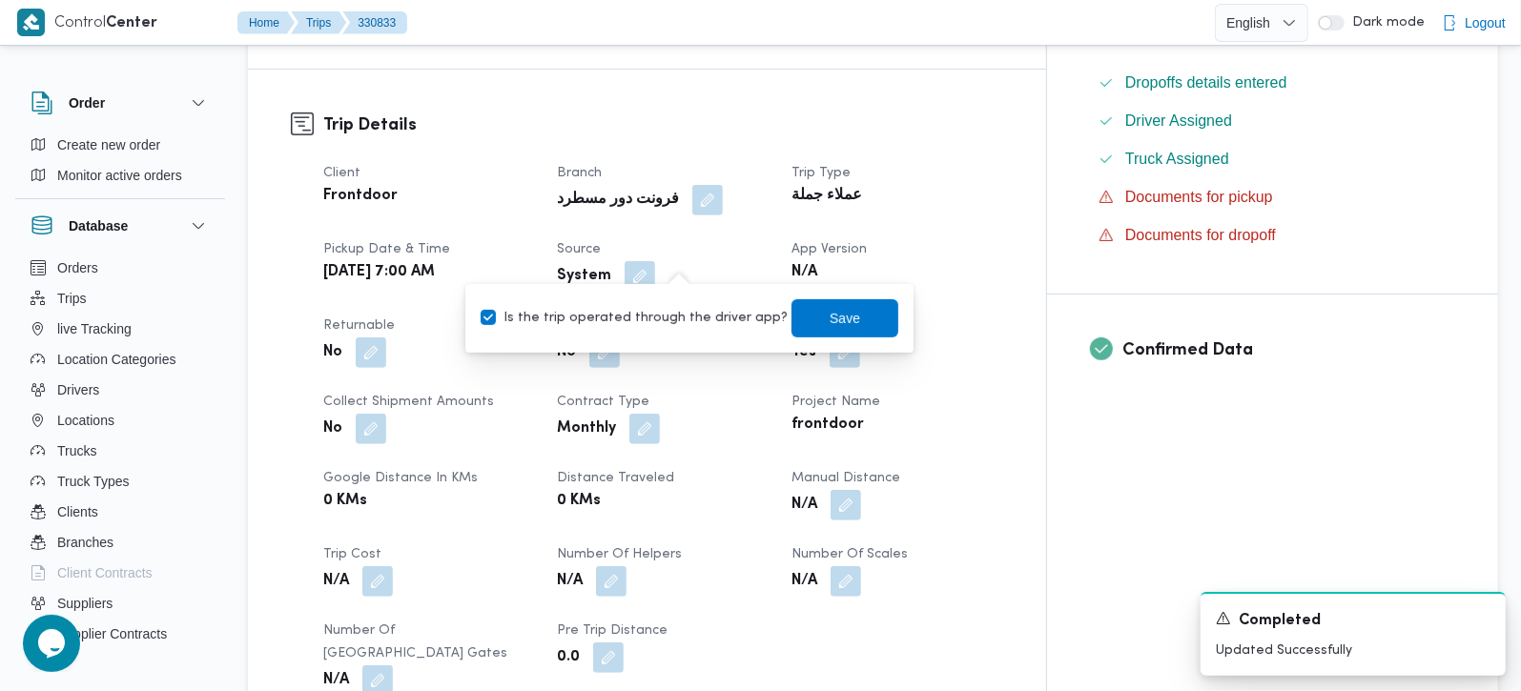
click at [671, 314] on label "Is the trip operated through the driver app?" at bounding box center [634, 318] width 307 height 23
checkbox input "false"
click at [831, 333] on span "Save" at bounding box center [845, 317] width 107 height 38
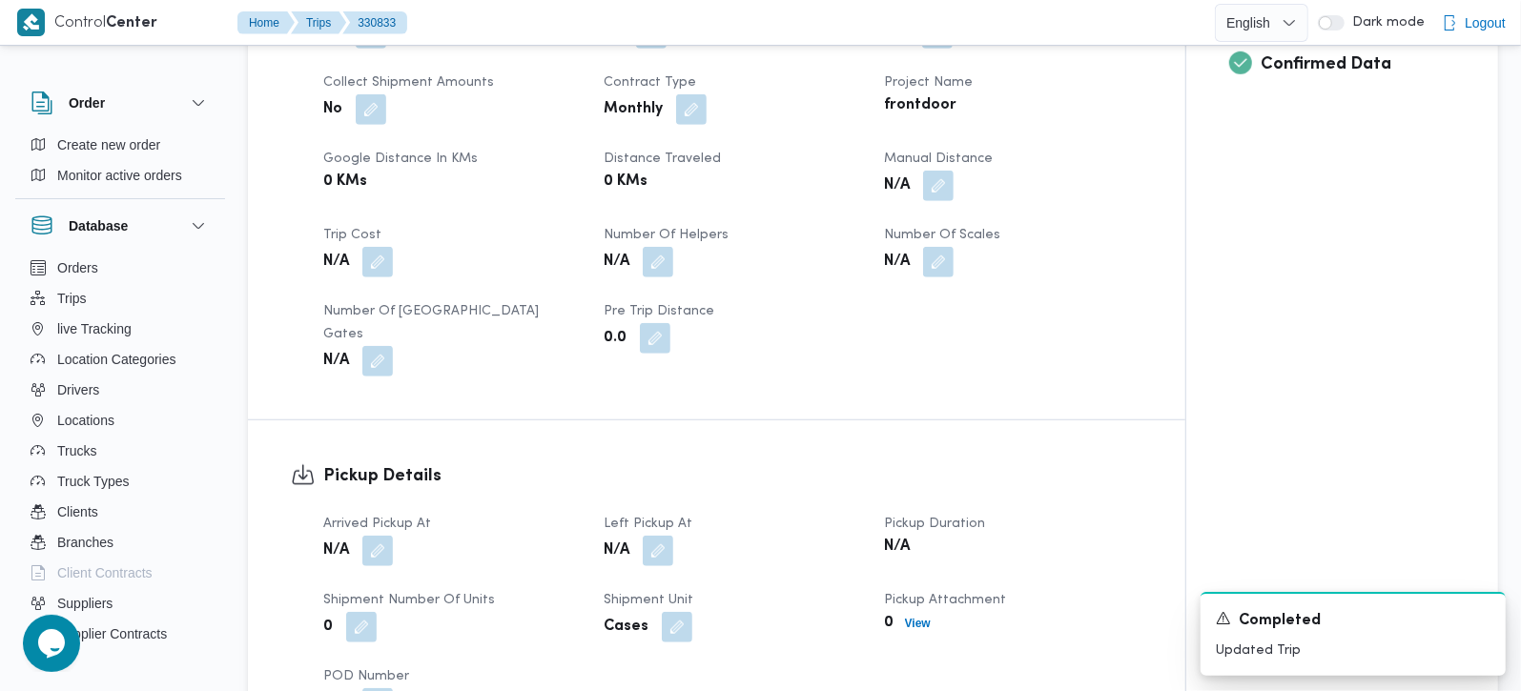
scroll to position [1009, 0]
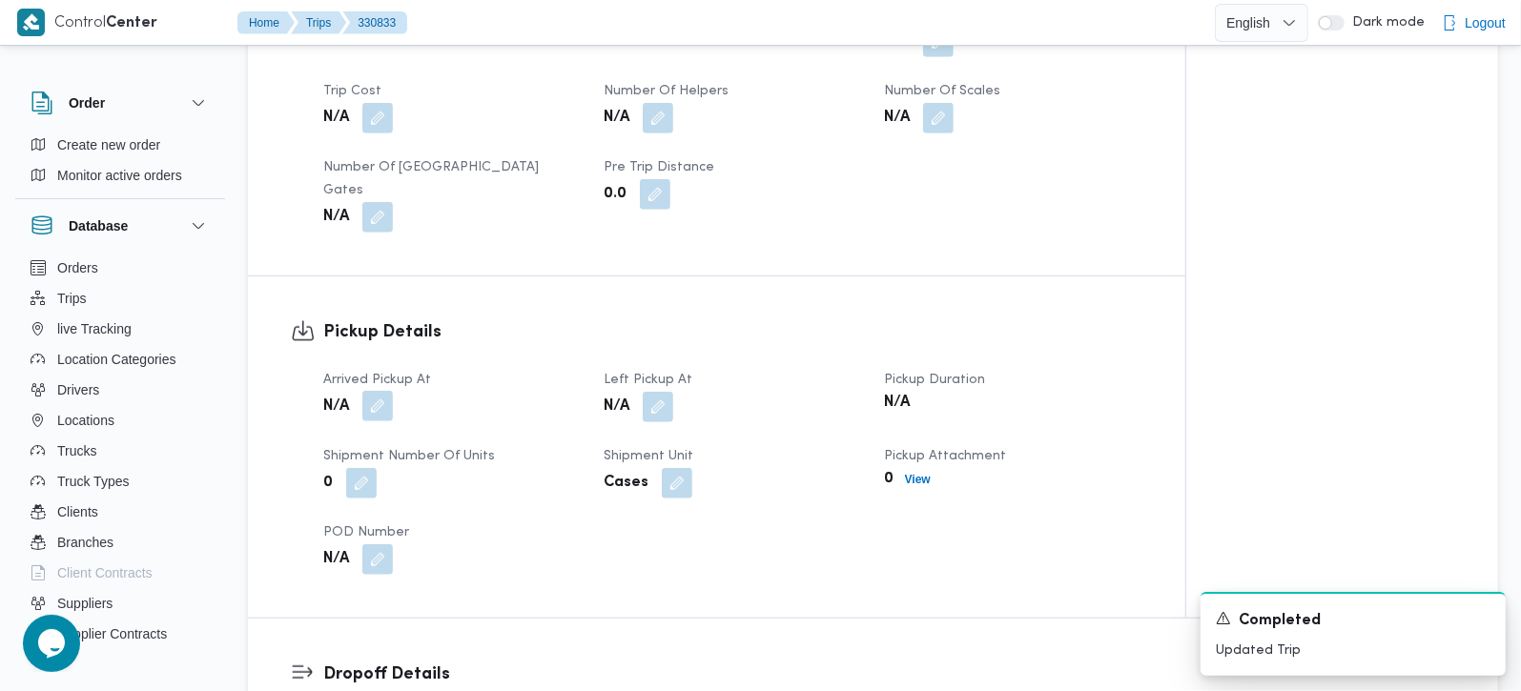
click at [386, 391] on button "button" at bounding box center [377, 406] width 31 height 31
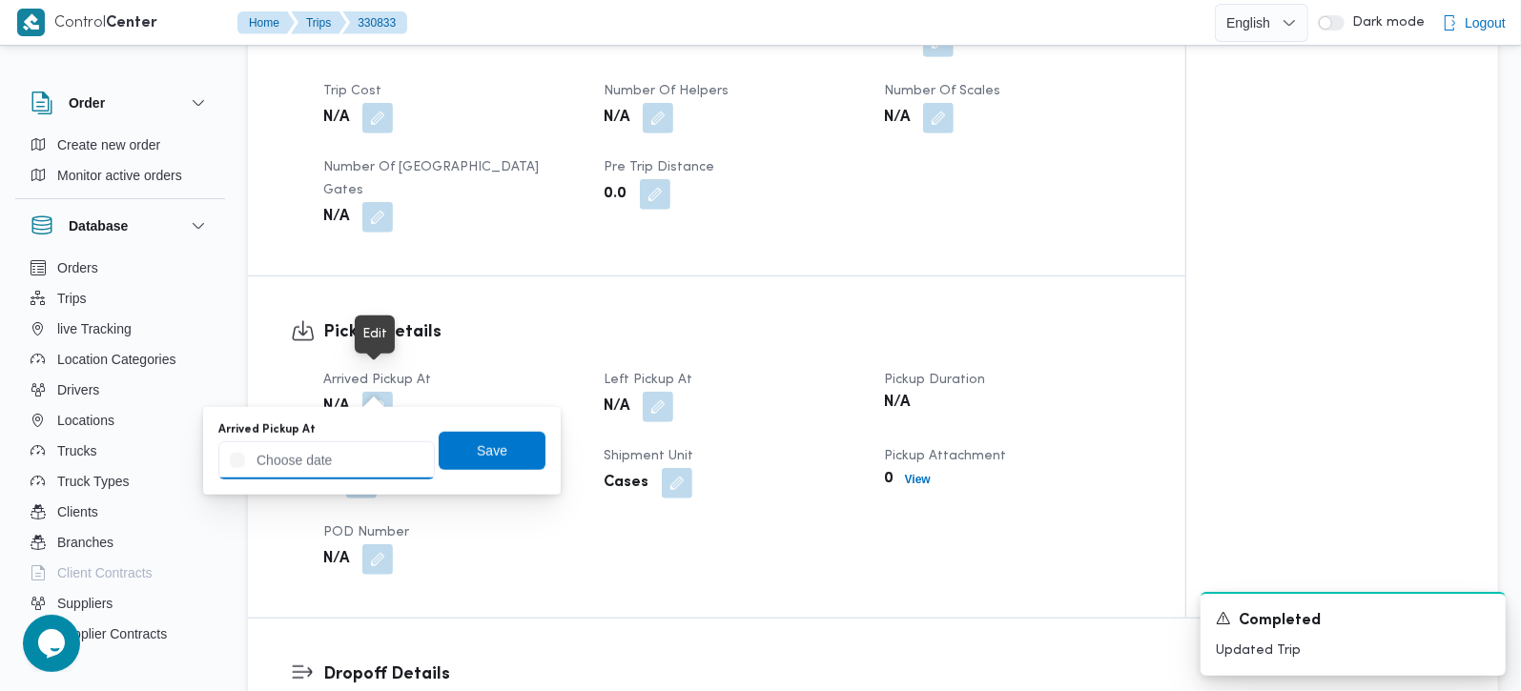
click at [347, 453] on input "Arrived Pickup At" at bounding box center [326, 461] width 216 height 38
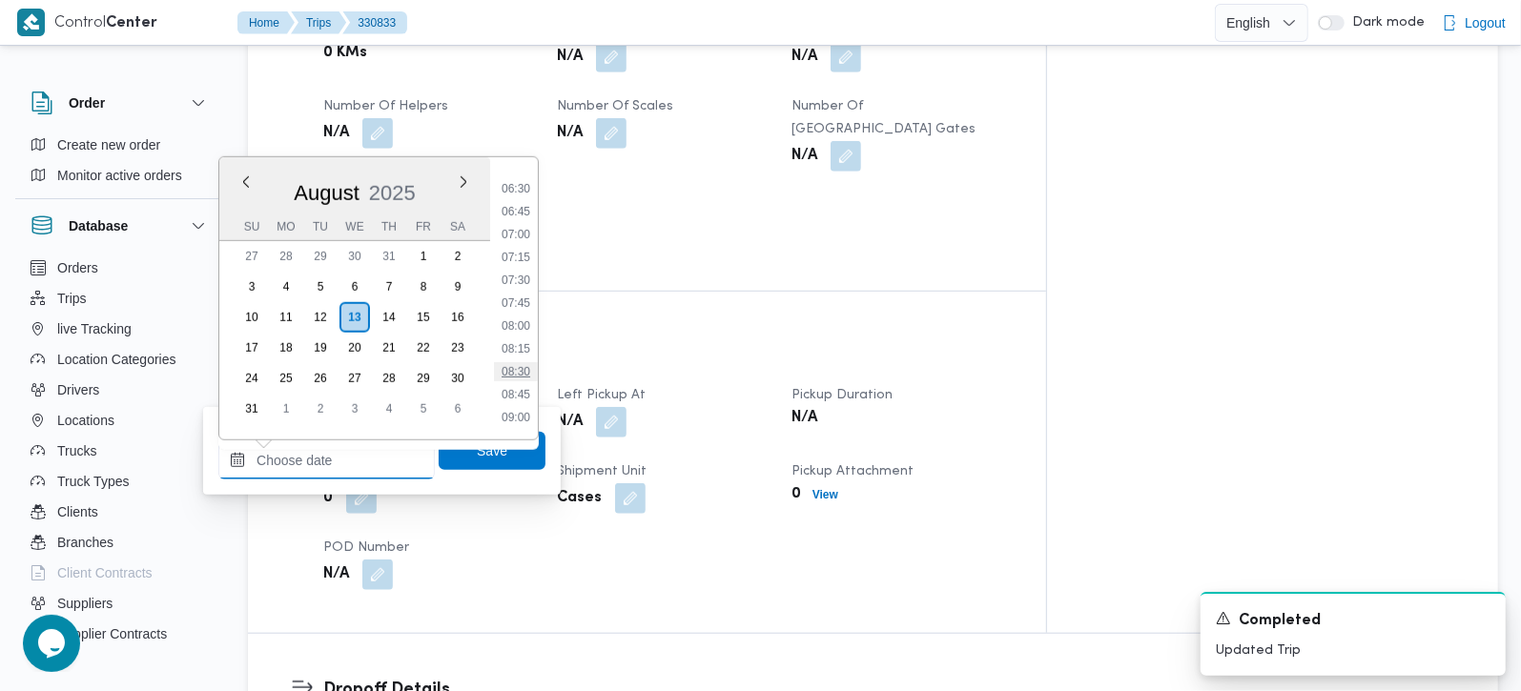
scroll to position [587, 0]
click at [516, 283] on li "07:30" at bounding box center [516, 281] width 44 height 19
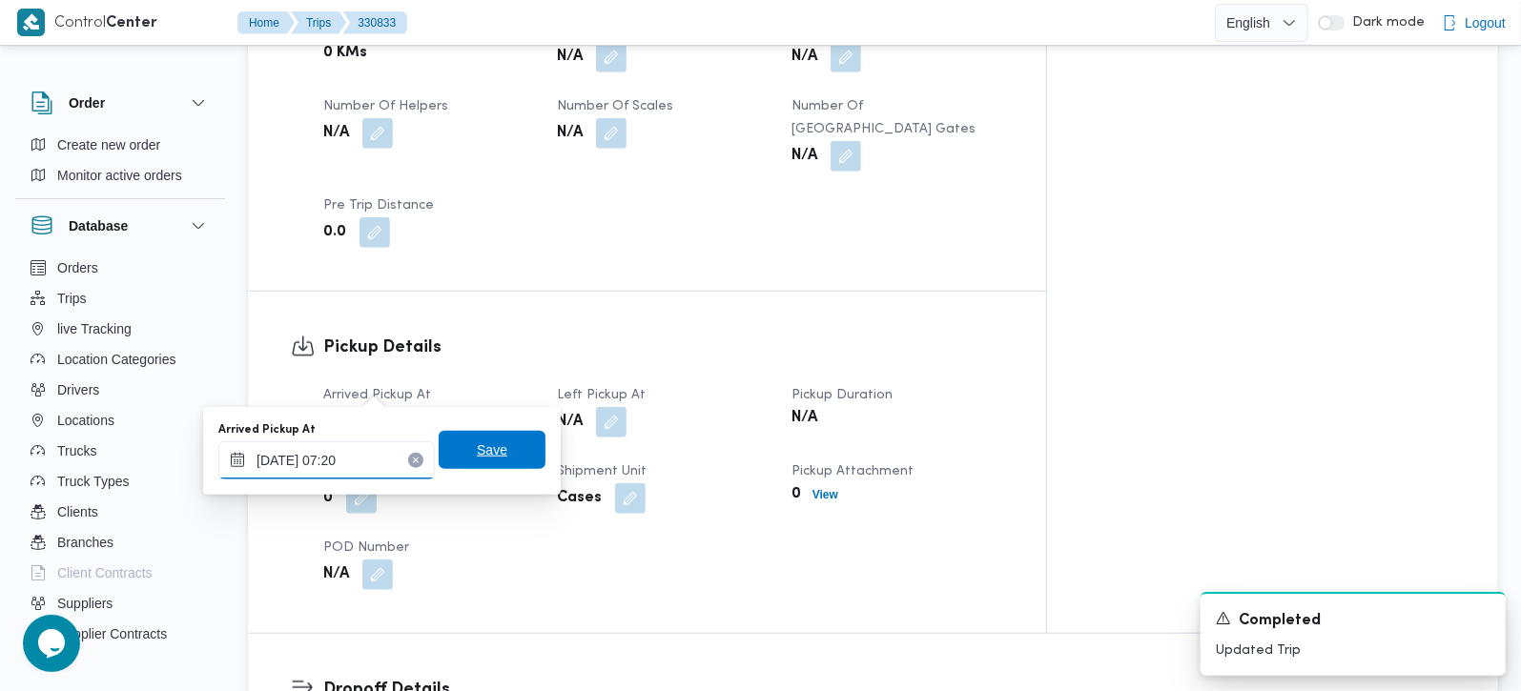
type input "13/08/2025 07:20"
click at [484, 437] on span "Save" at bounding box center [492, 450] width 107 height 38
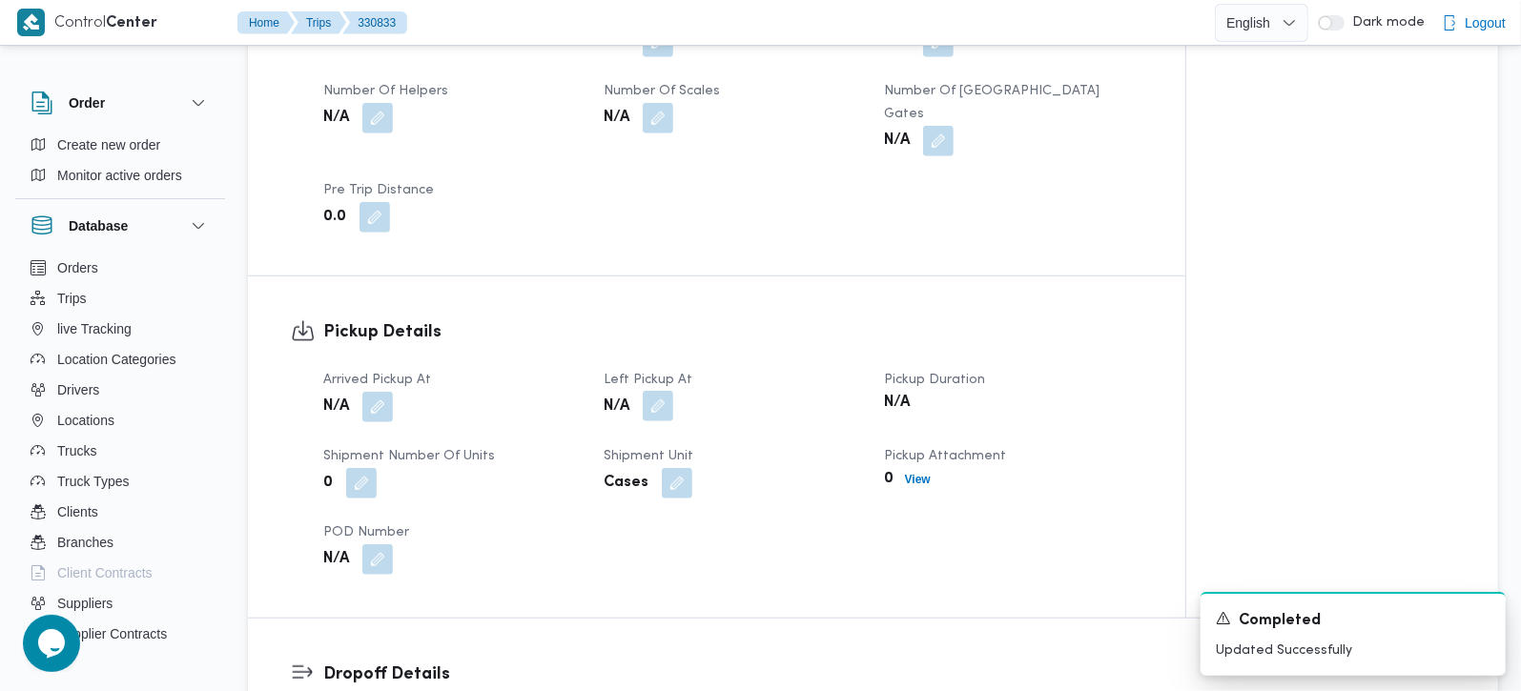
click at [651, 391] on button "button" at bounding box center [658, 406] width 31 height 31
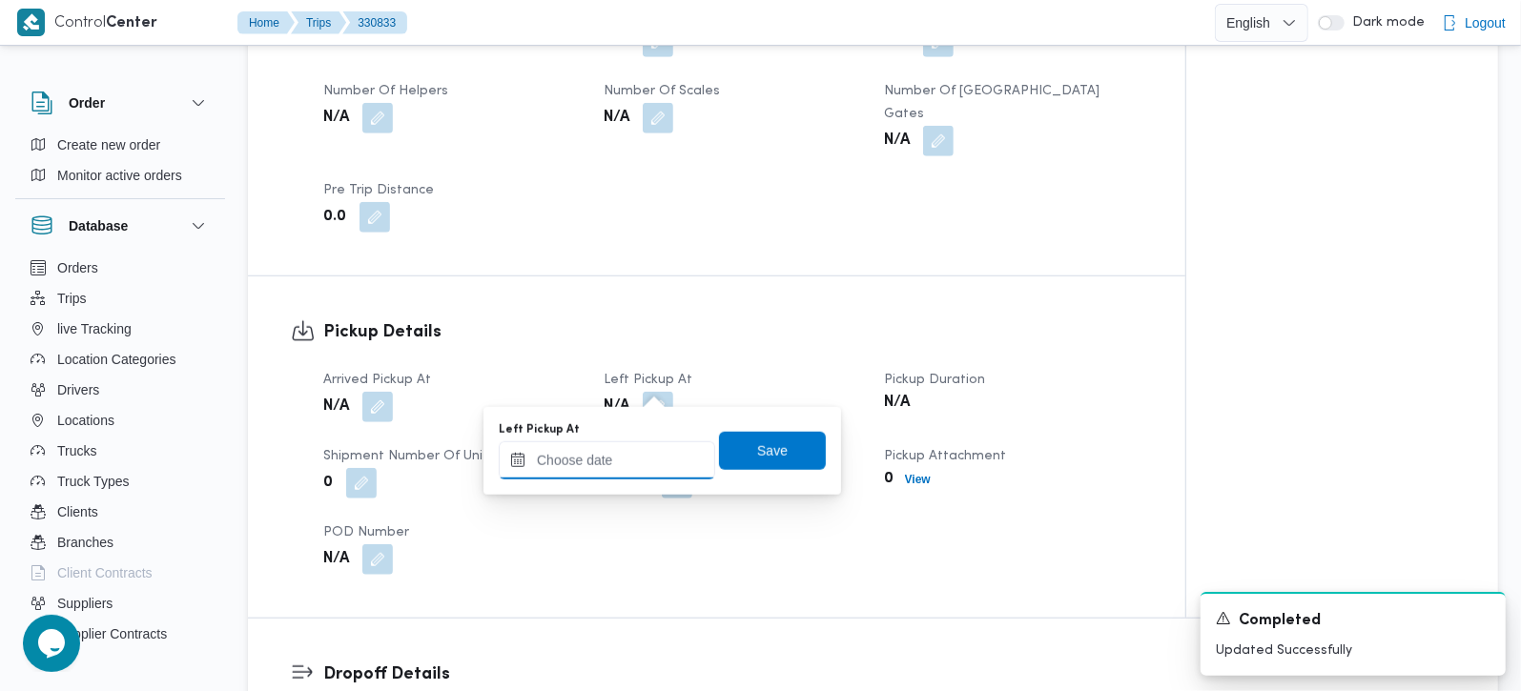
click at [636, 467] on input "Left Pickup At" at bounding box center [607, 461] width 216 height 38
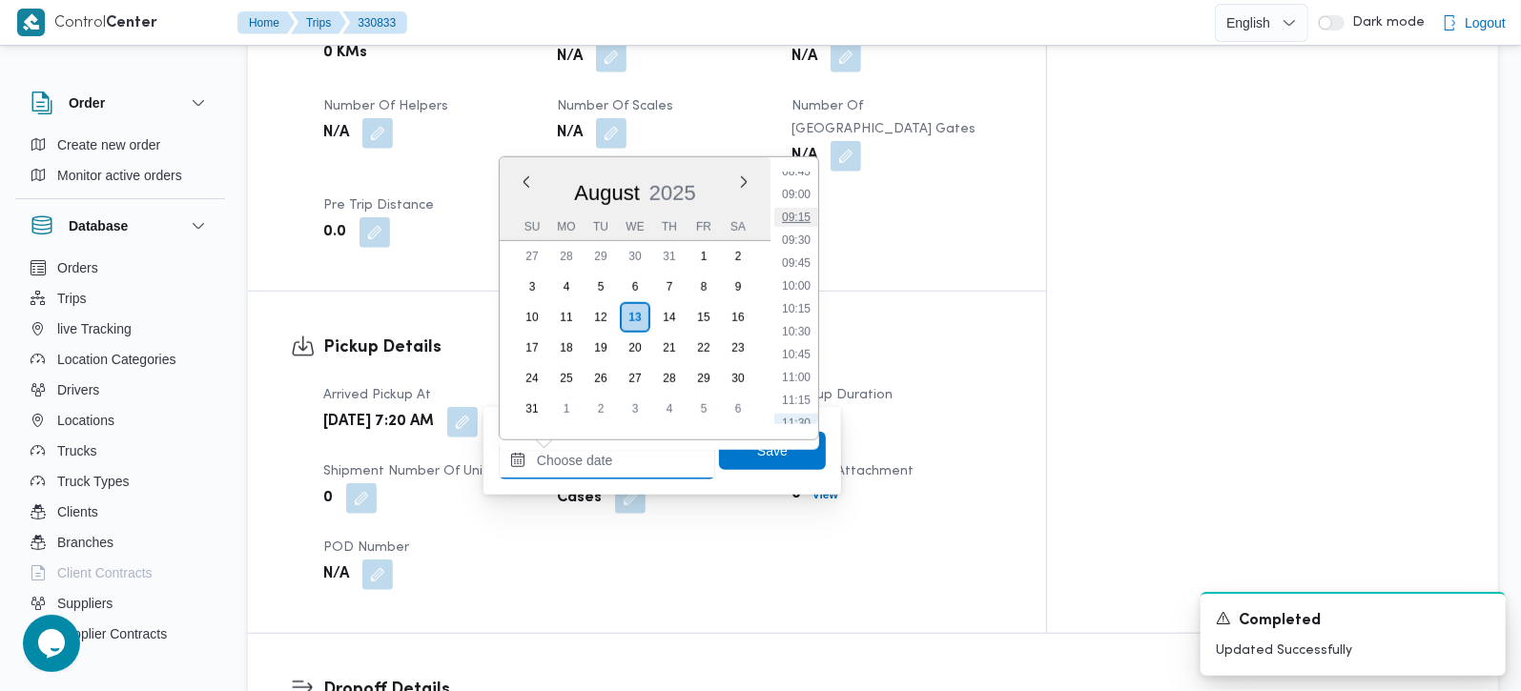
scroll to position [700, 0]
click at [808, 238] on li "08:15" at bounding box center [796, 237] width 44 height 19
type input "13/08/2025 08:15"
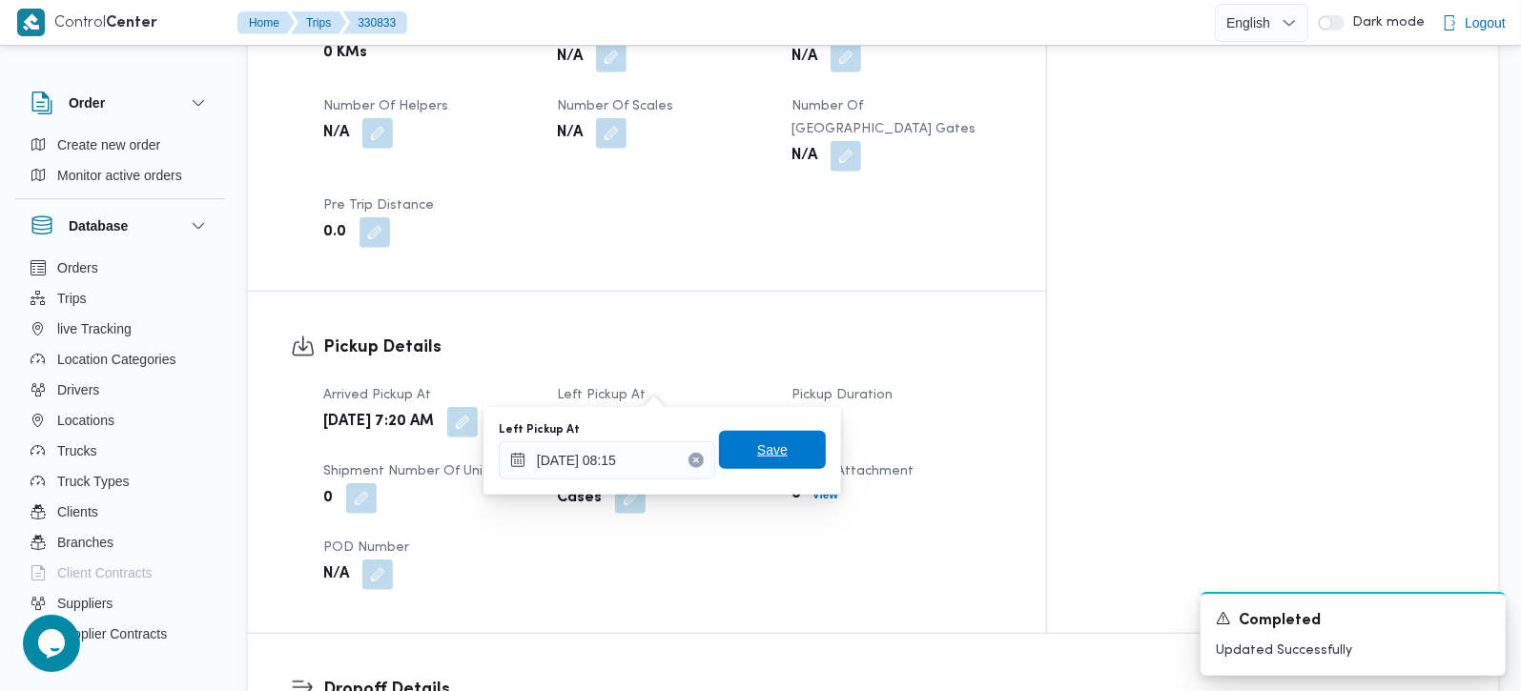
click at [764, 436] on span "Save" at bounding box center [772, 450] width 107 height 38
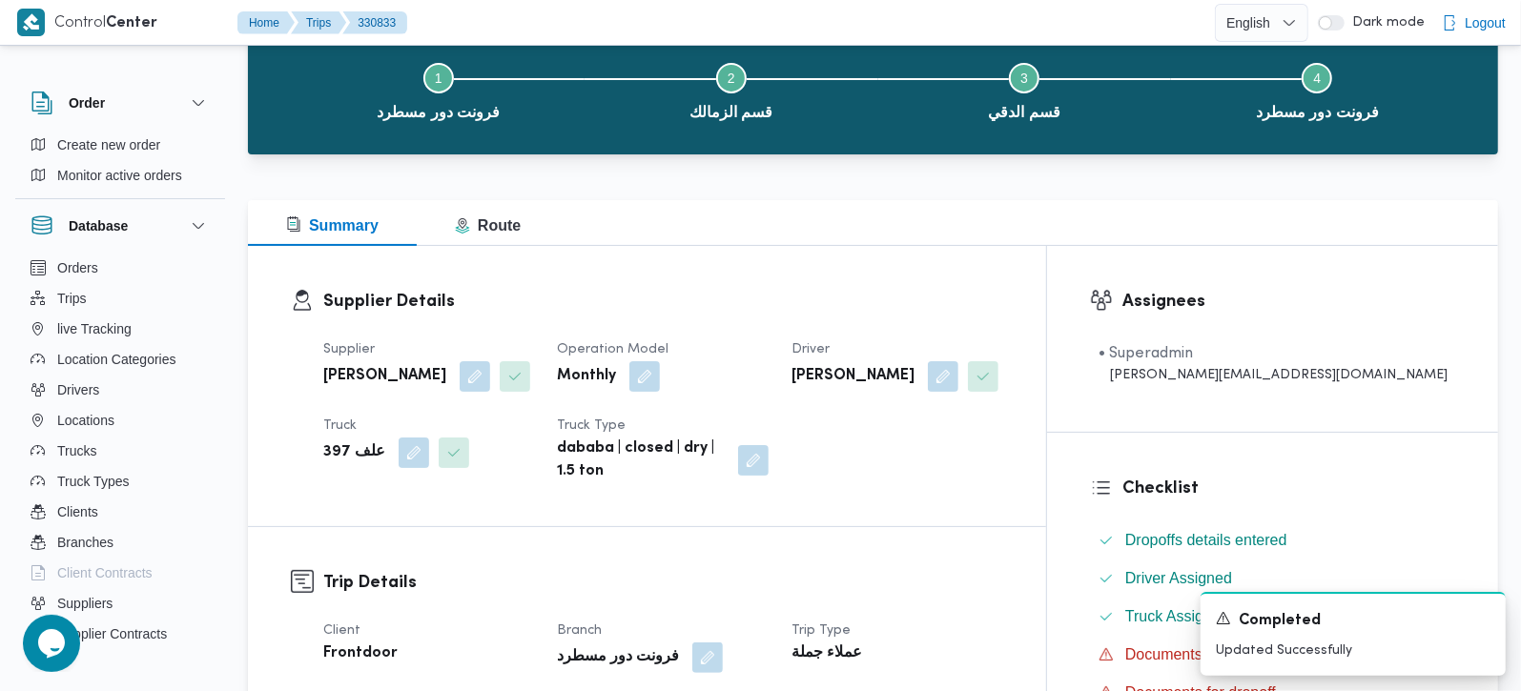
scroll to position [0, 0]
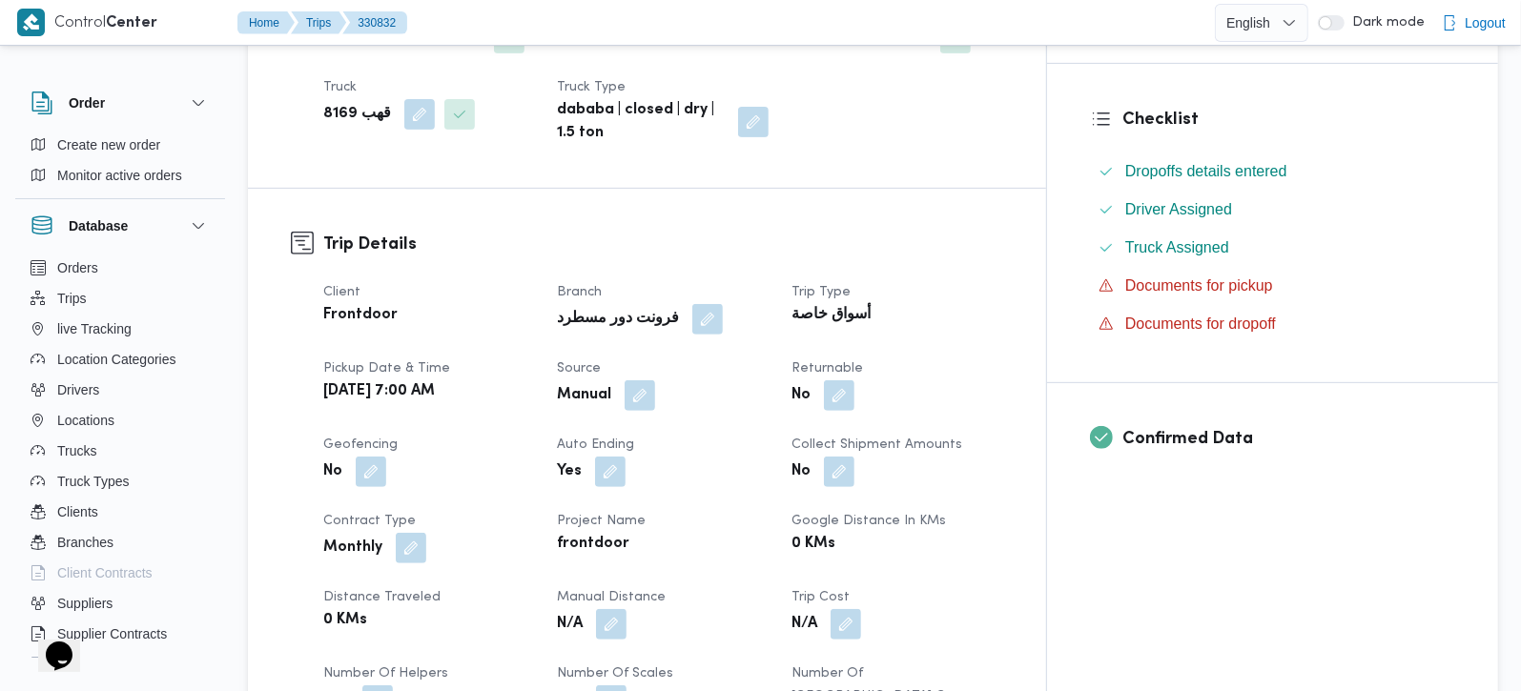
scroll to position [448, 0]
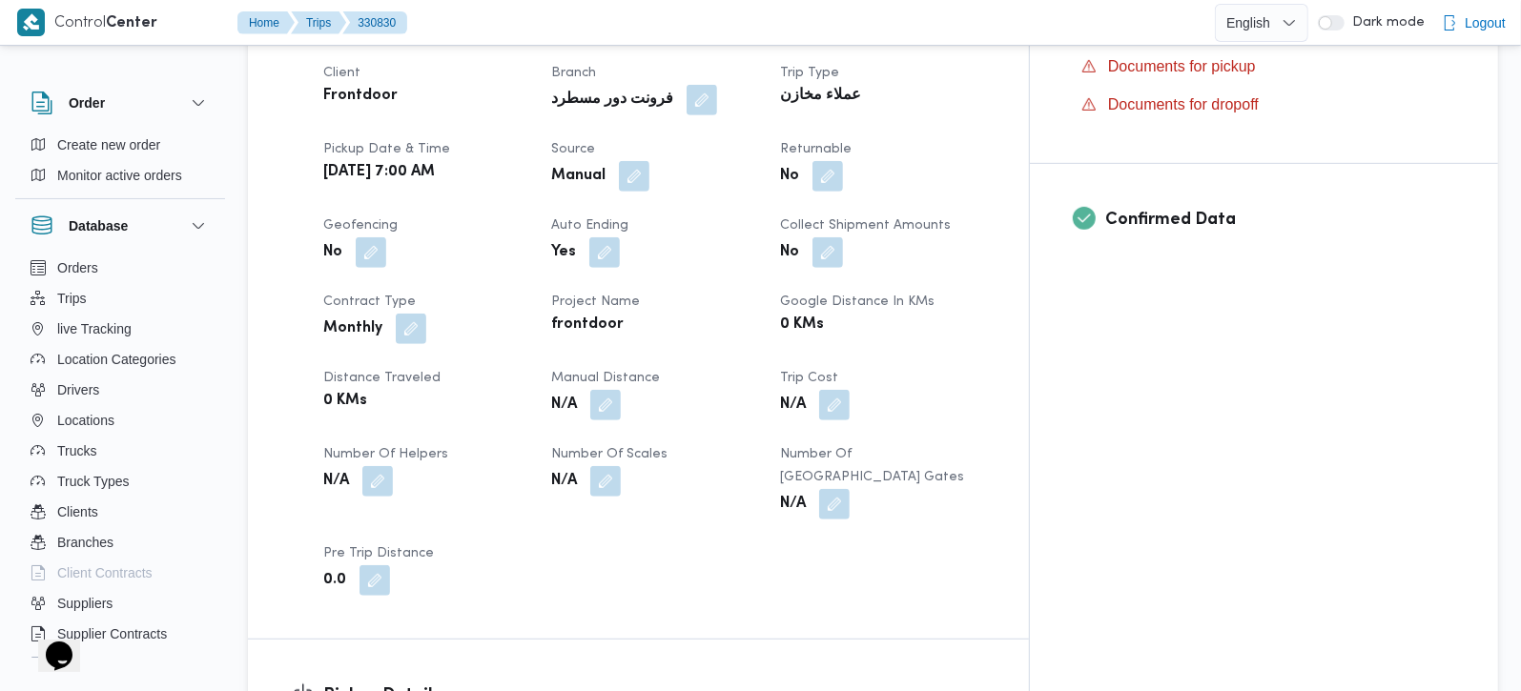
scroll to position [785, 0]
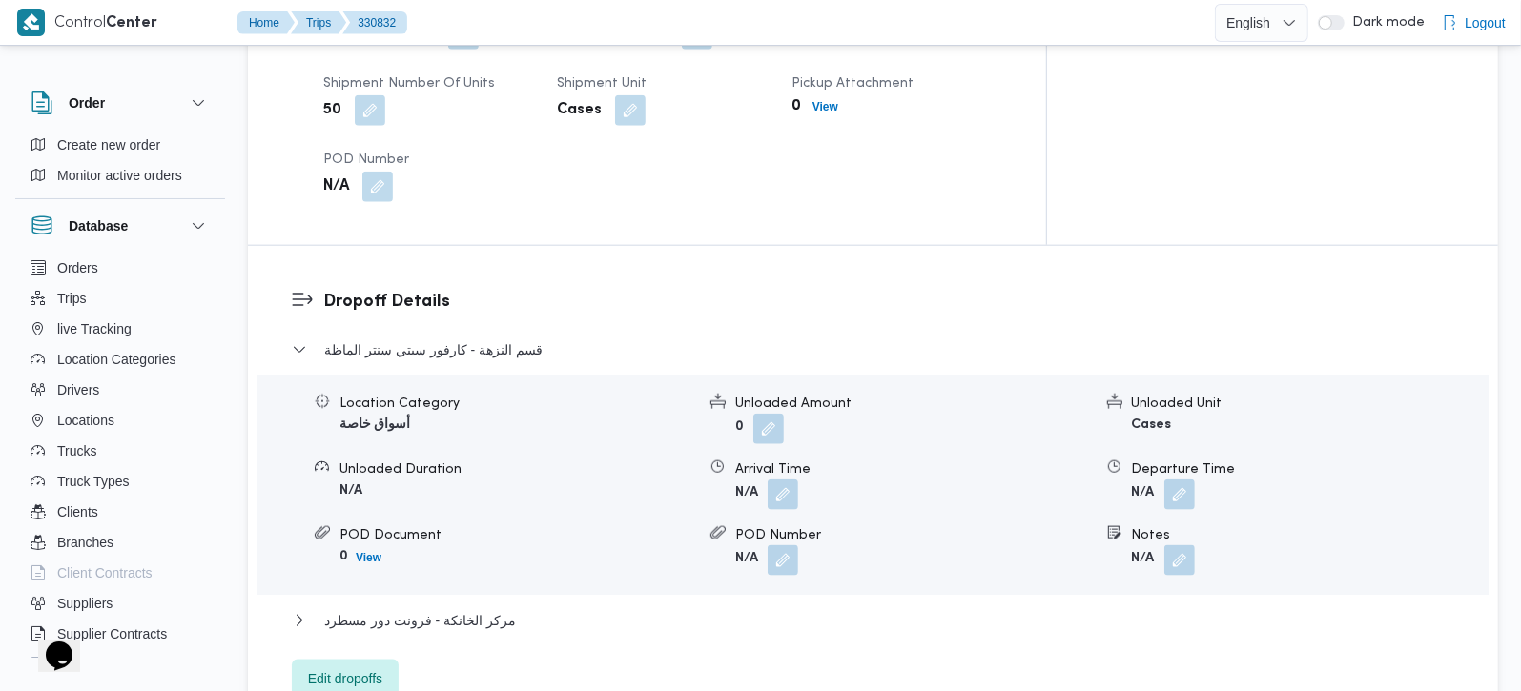
scroll to position [1510, 0]
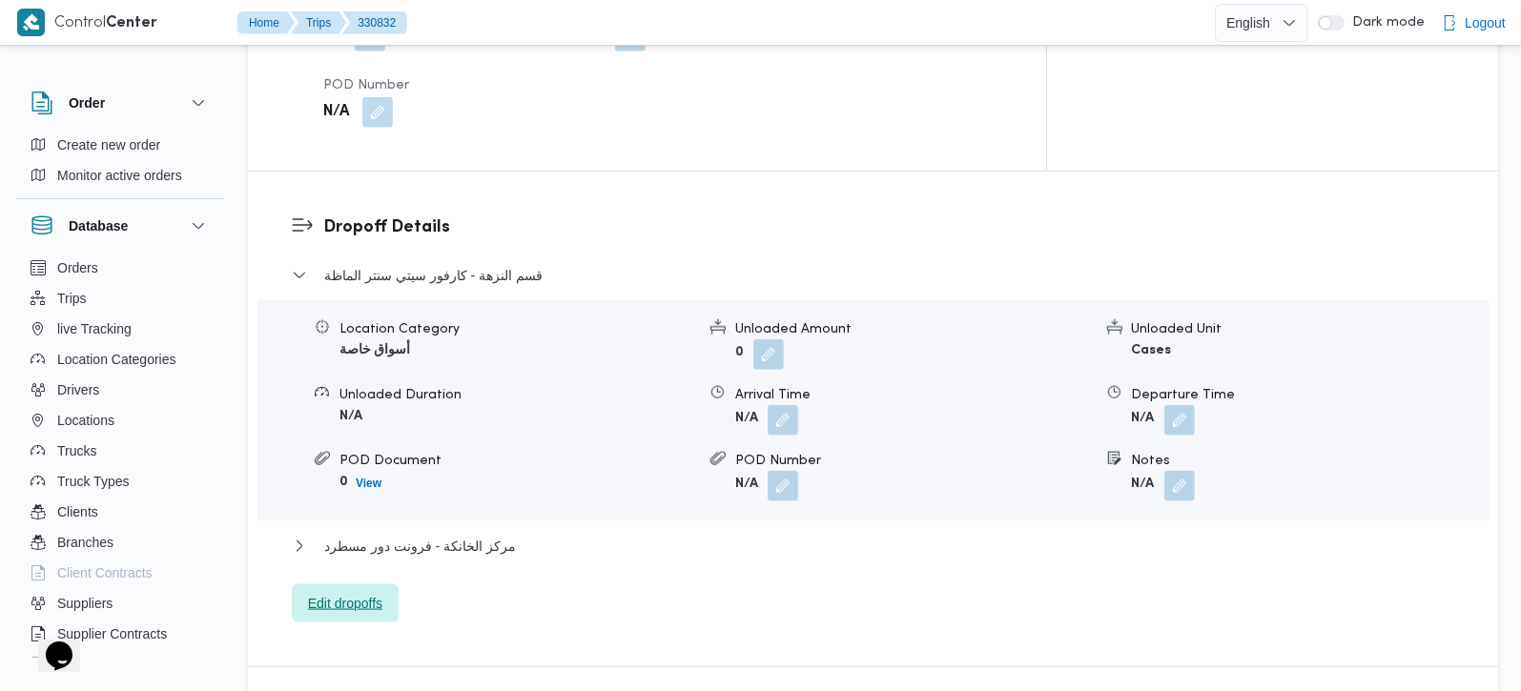
click at [359, 592] on span "Edit dropoffs" at bounding box center [345, 603] width 74 height 23
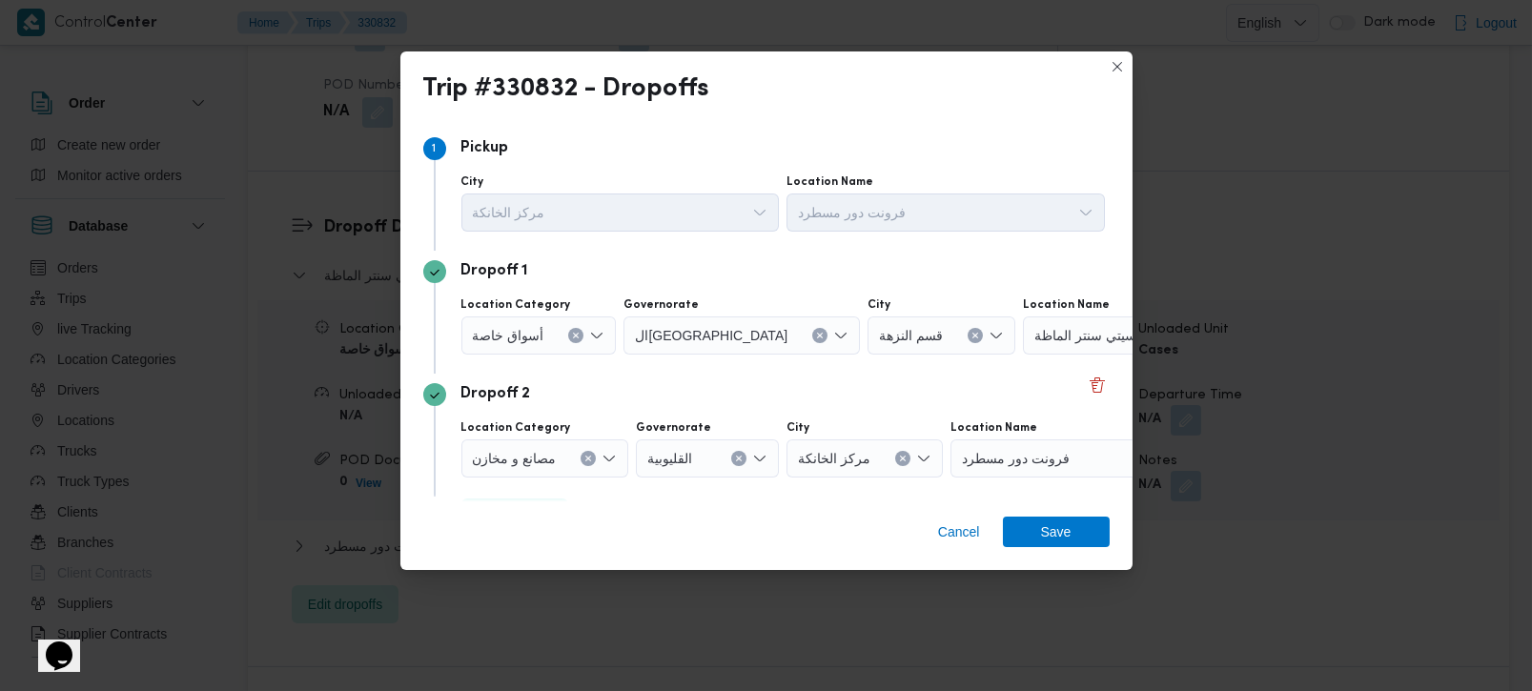
click at [968, 329] on button "Clear input" at bounding box center [975, 335] width 15 height 15
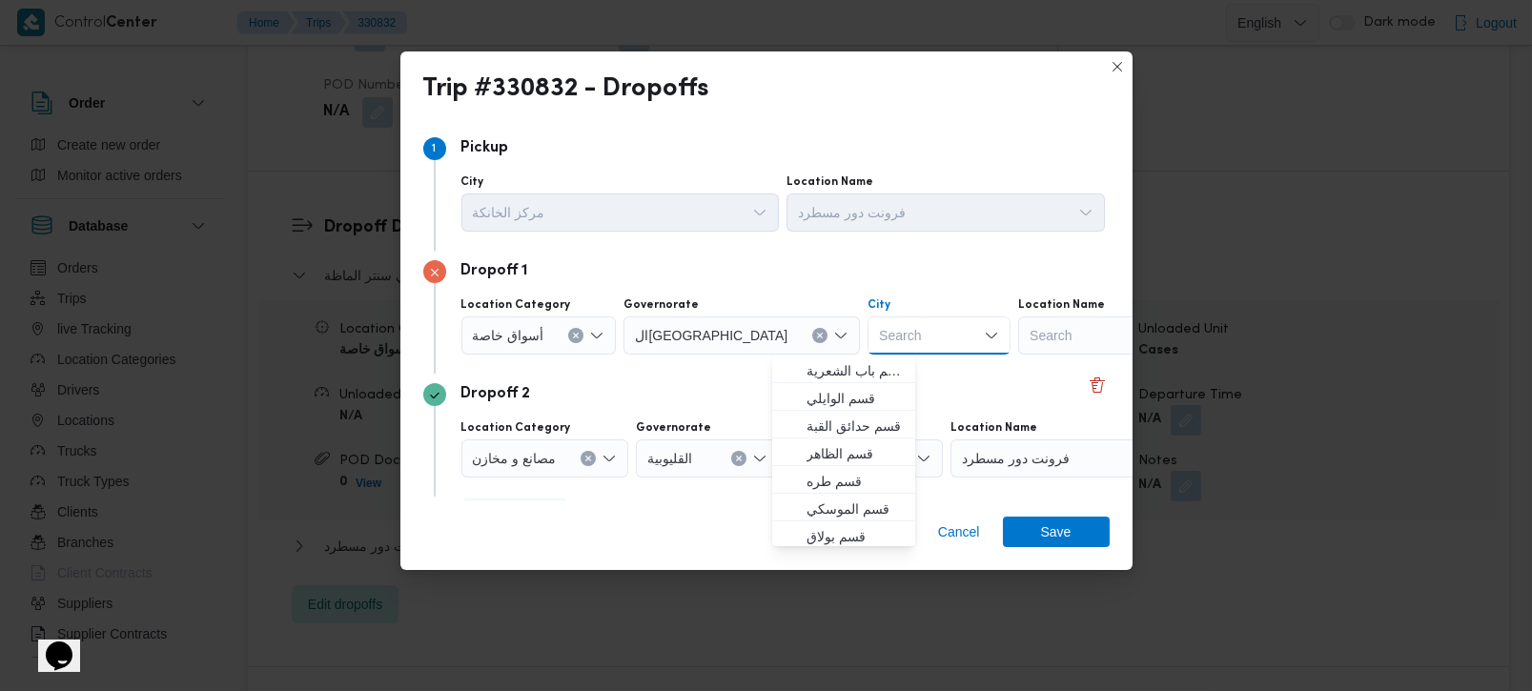
click at [1018, 339] on div "Search" at bounding box center [1137, 336] width 238 height 38
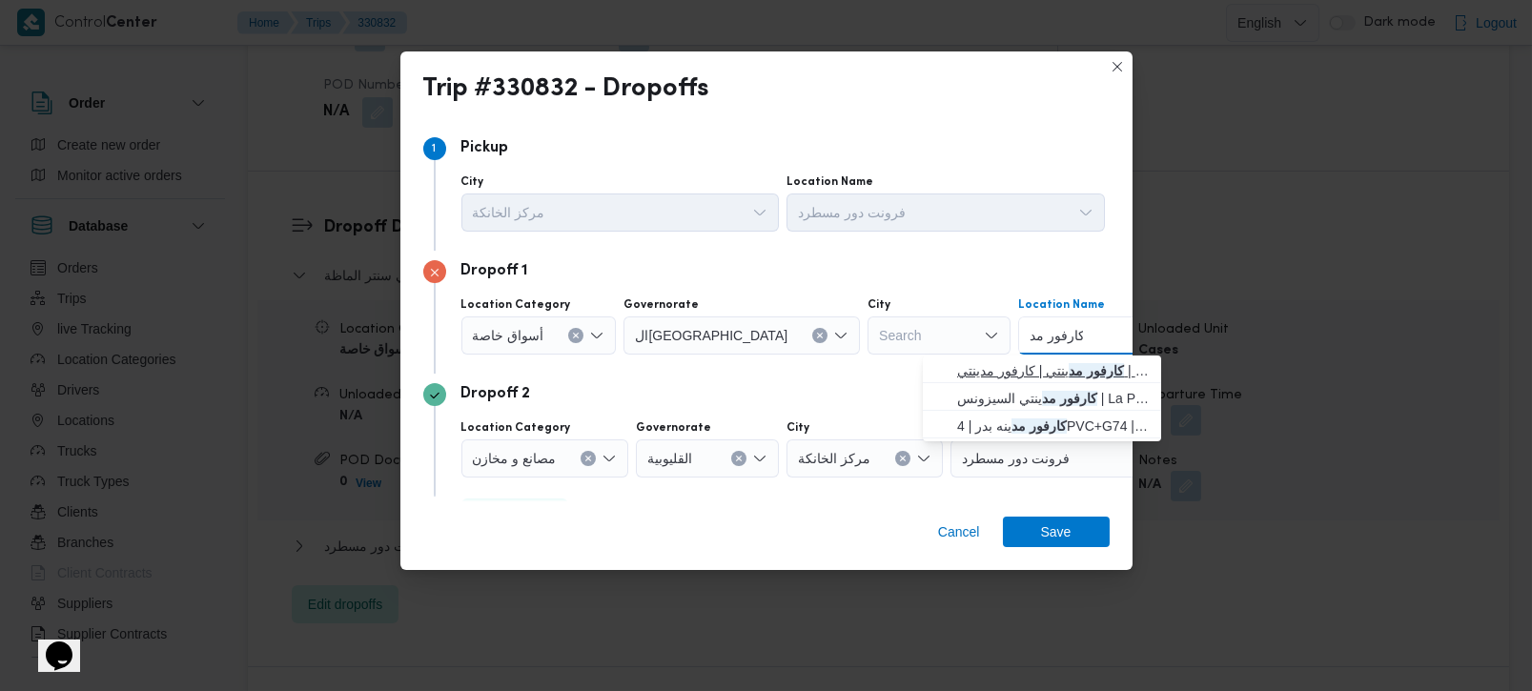
type input "كارفور مد"
click at [1046, 374] on span "كارفور مد ينتي | كارفور مدينتي | null" at bounding box center [1053, 371] width 193 height 23
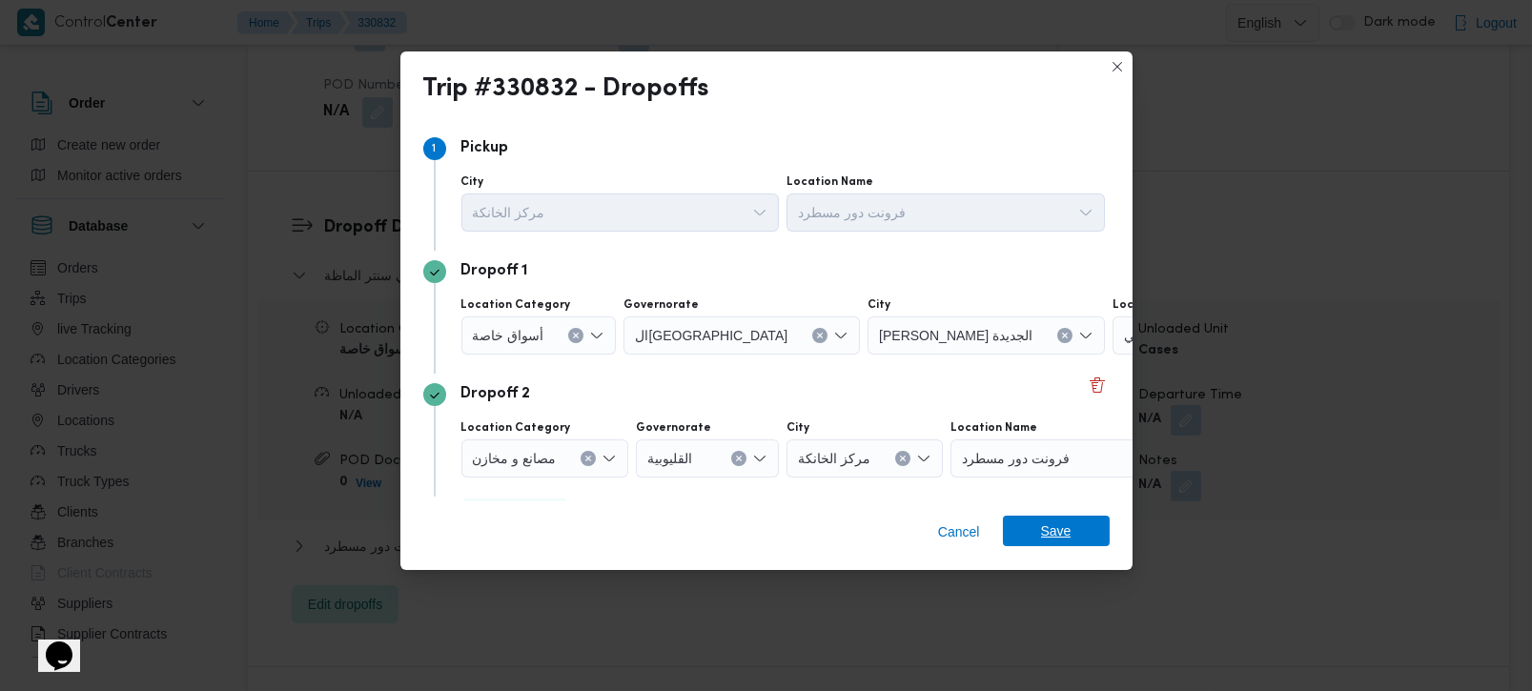
click at [1048, 530] on span "Save" at bounding box center [1056, 531] width 31 height 31
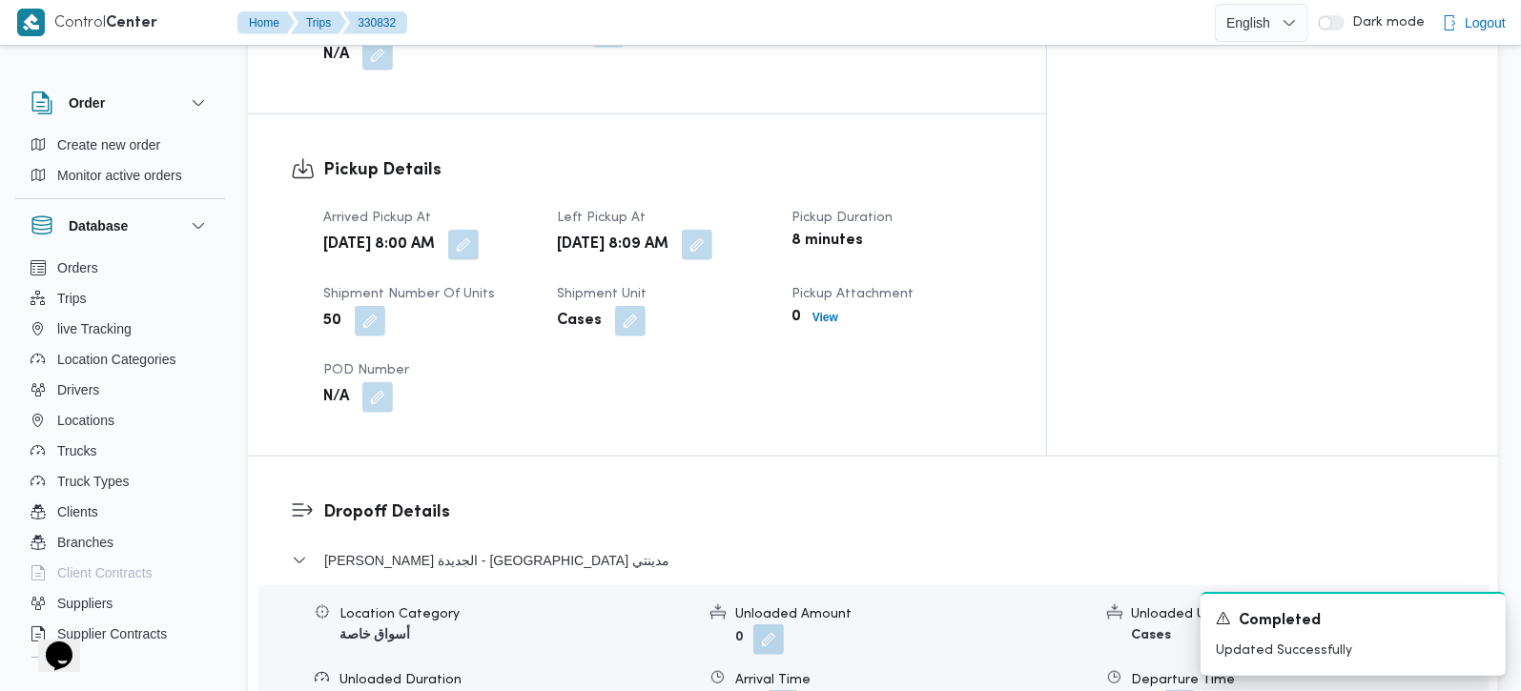
scroll to position [1173, 0]
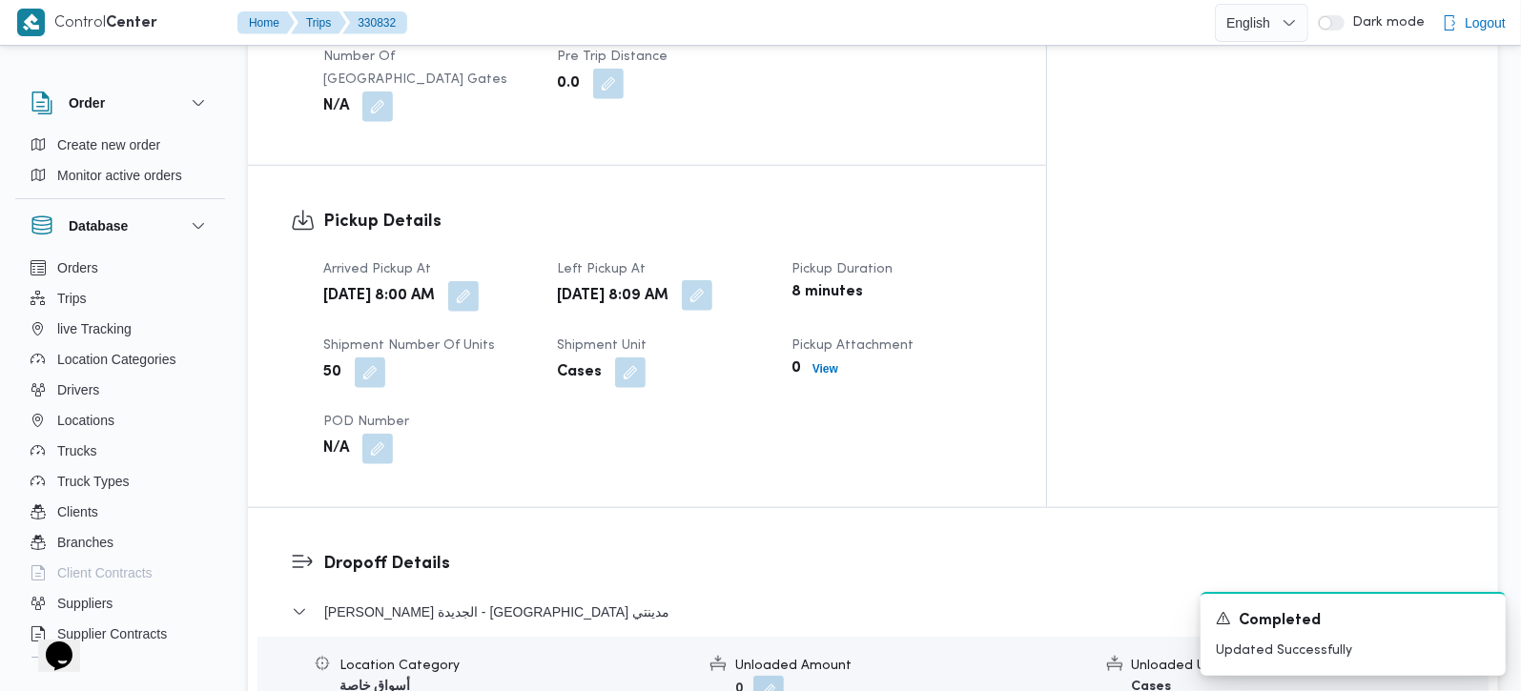
click at [712, 280] on button "button" at bounding box center [697, 295] width 31 height 31
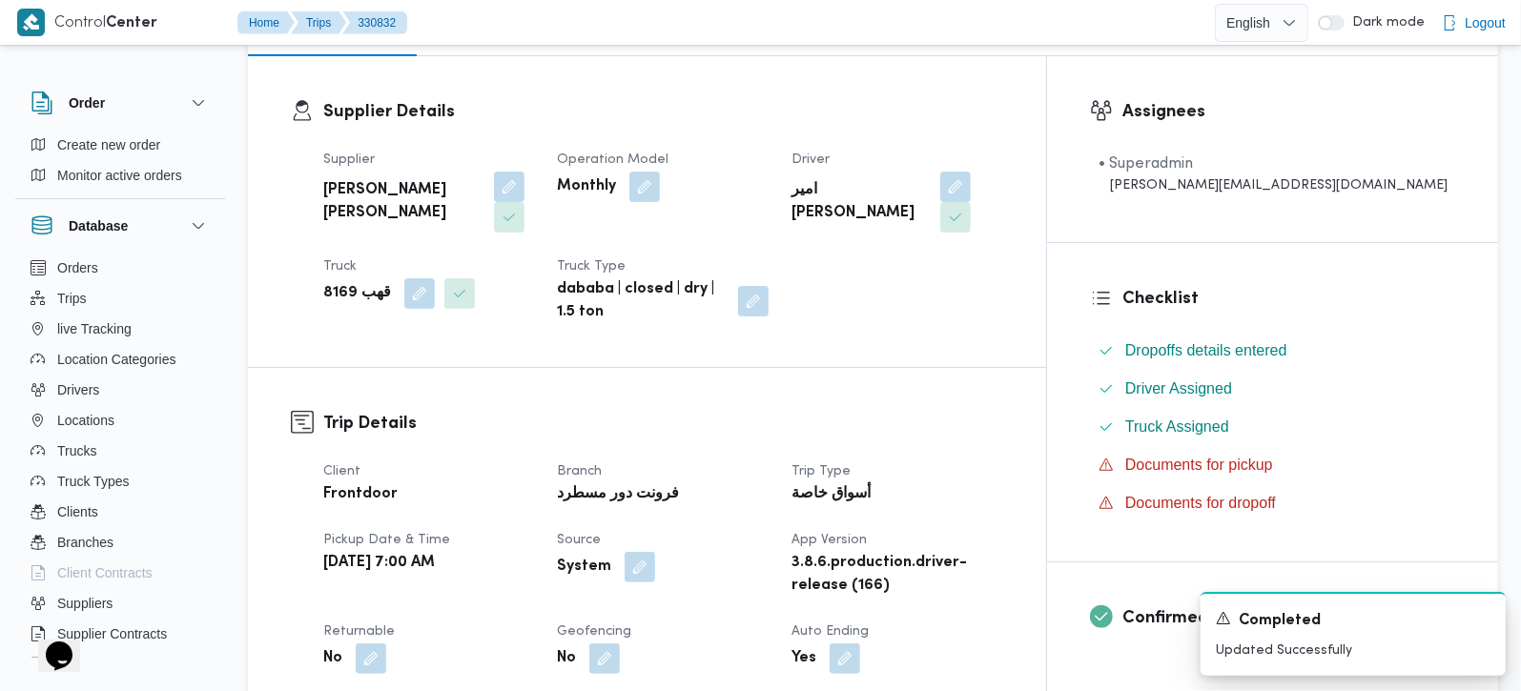
scroll to position [0, 0]
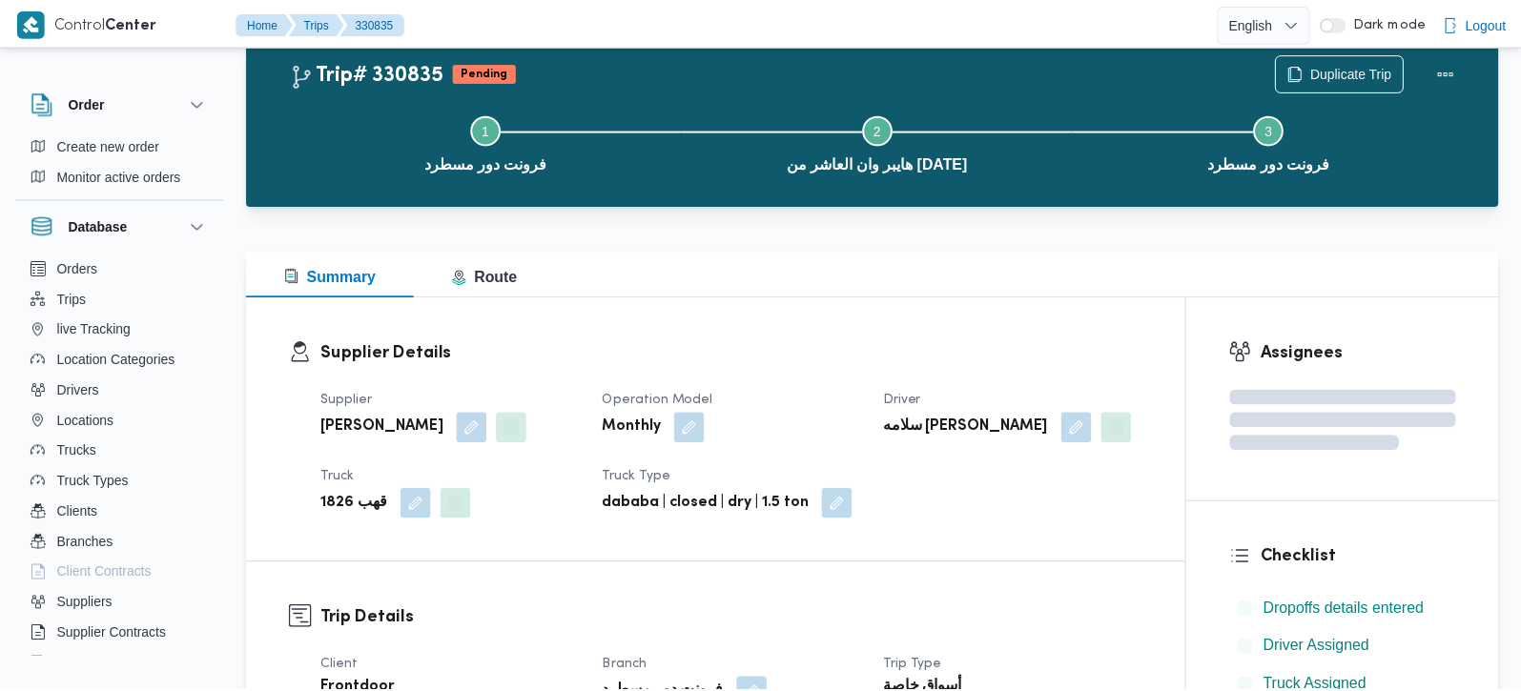
scroll to position [51, 0]
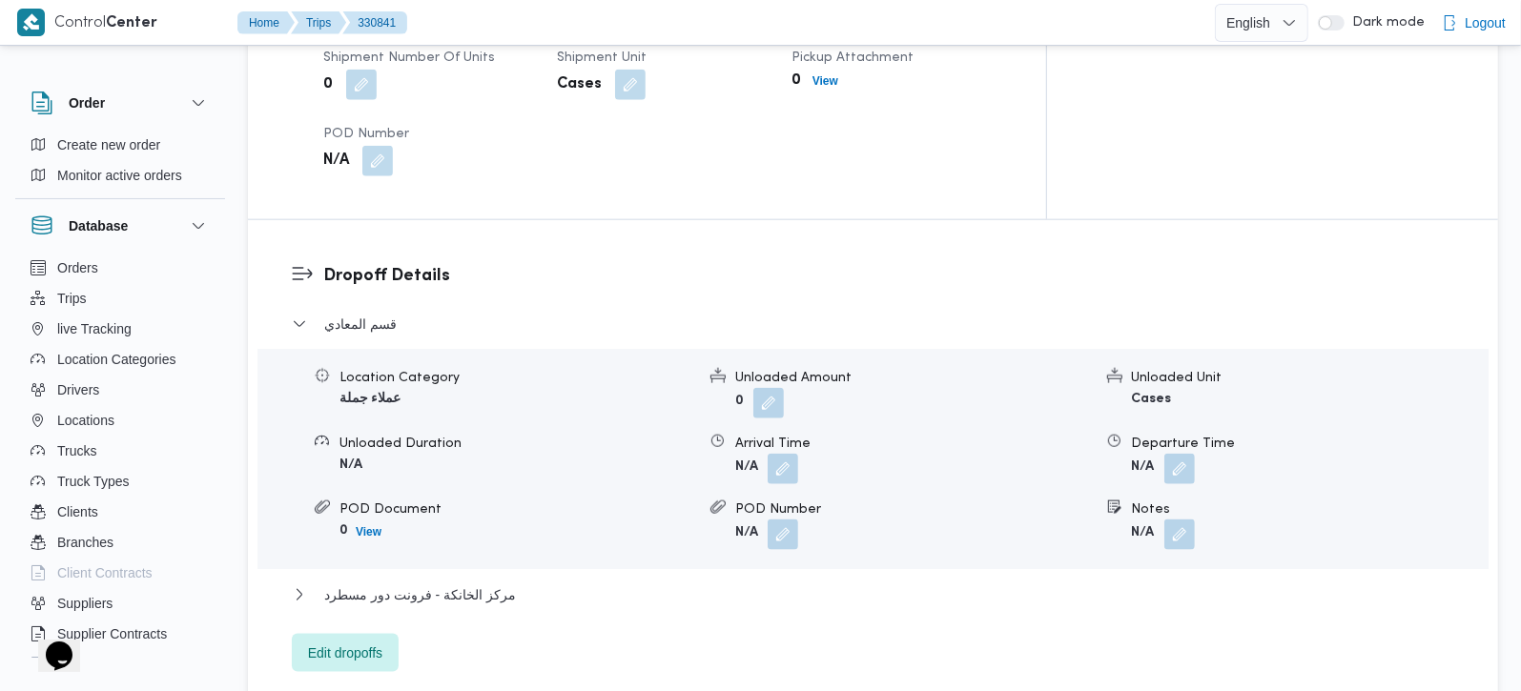
scroll to position [1458, 0]
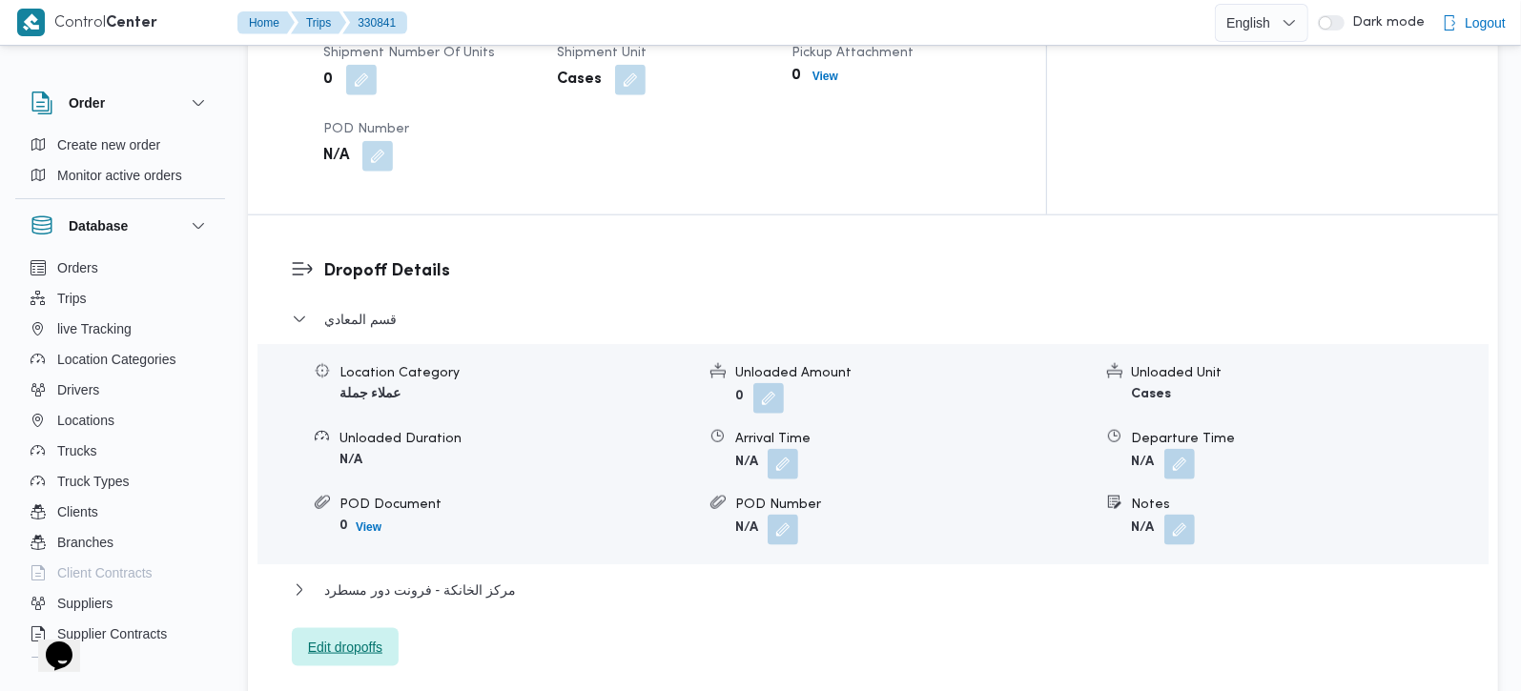
click at [364, 636] on span "Edit dropoffs" at bounding box center [345, 647] width 74 height 23
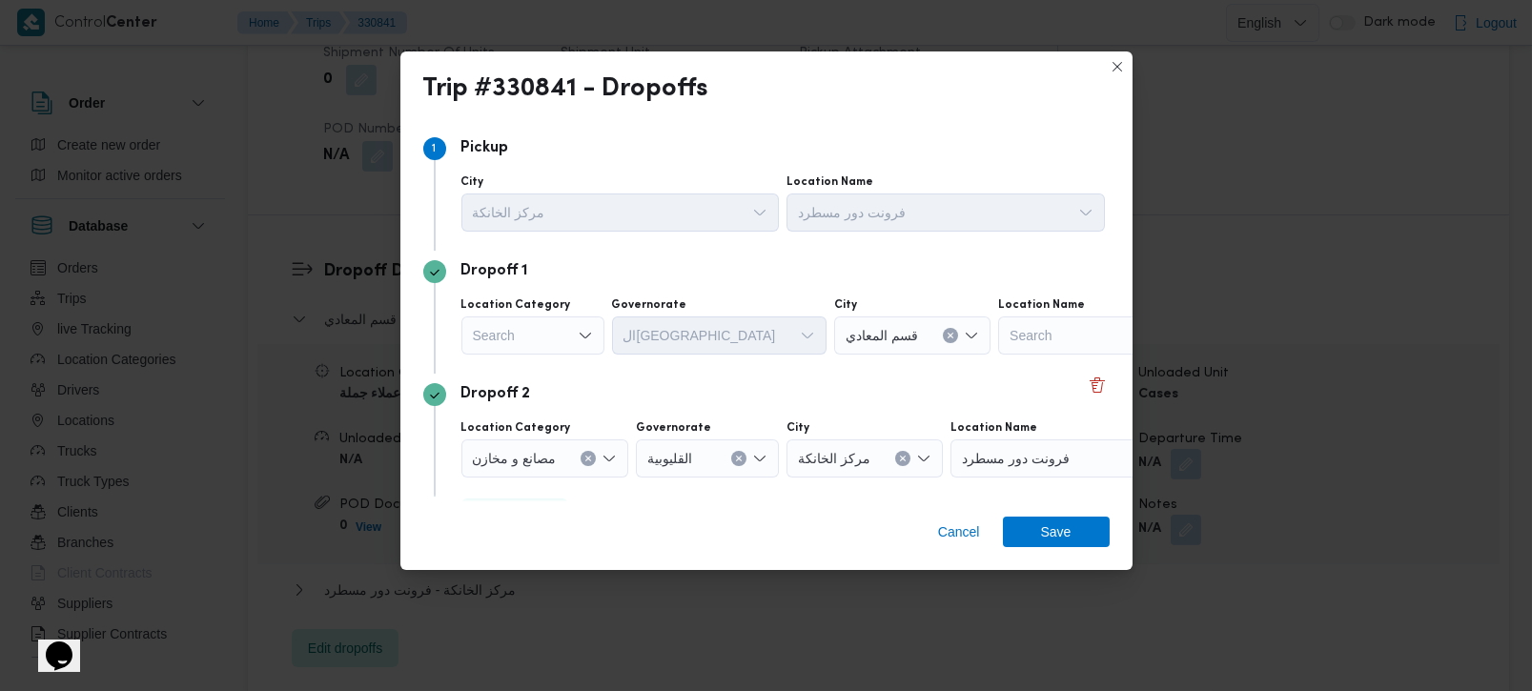
click at [566, 338] on div "Search" at bounding box center [533, 336] width 143 height 38
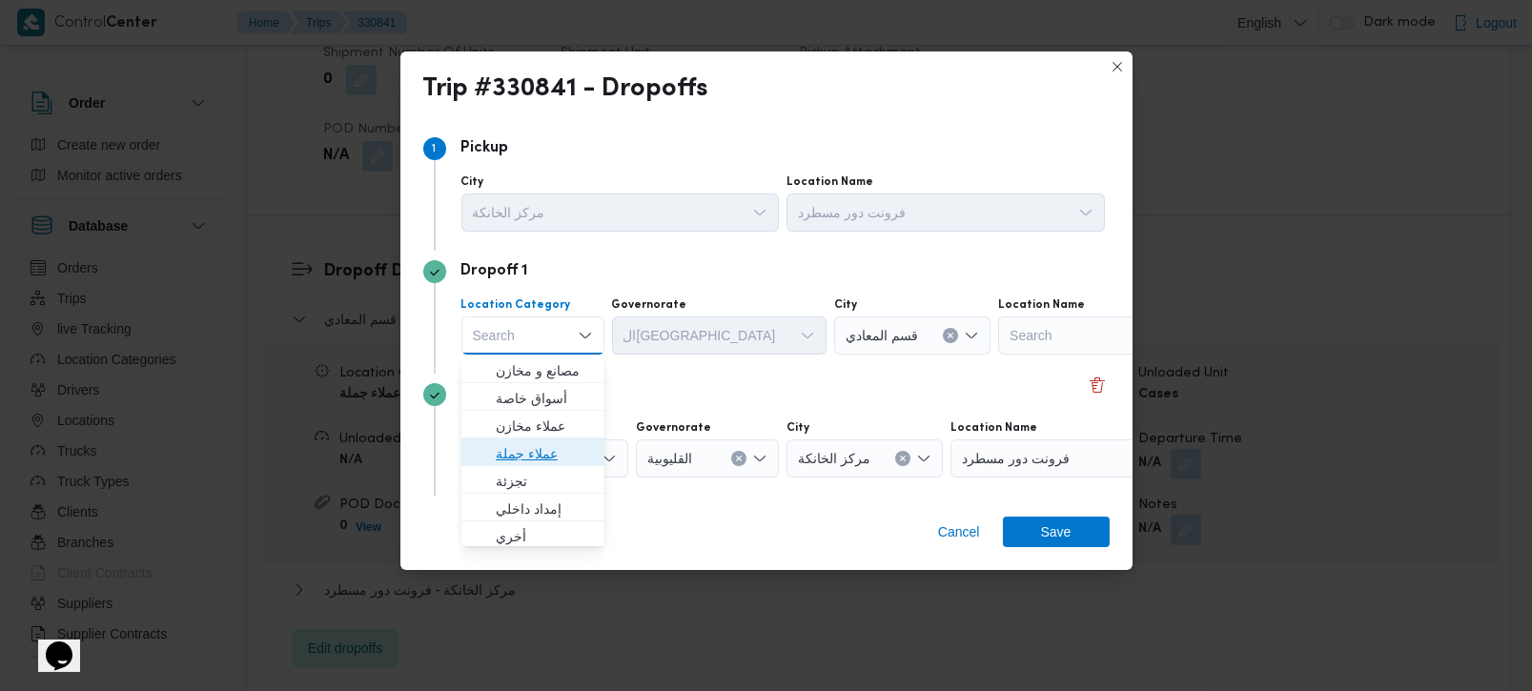
click at [542, 448] on span "عملاء جملة" at bounding box center [544, 453] width 97 height 23
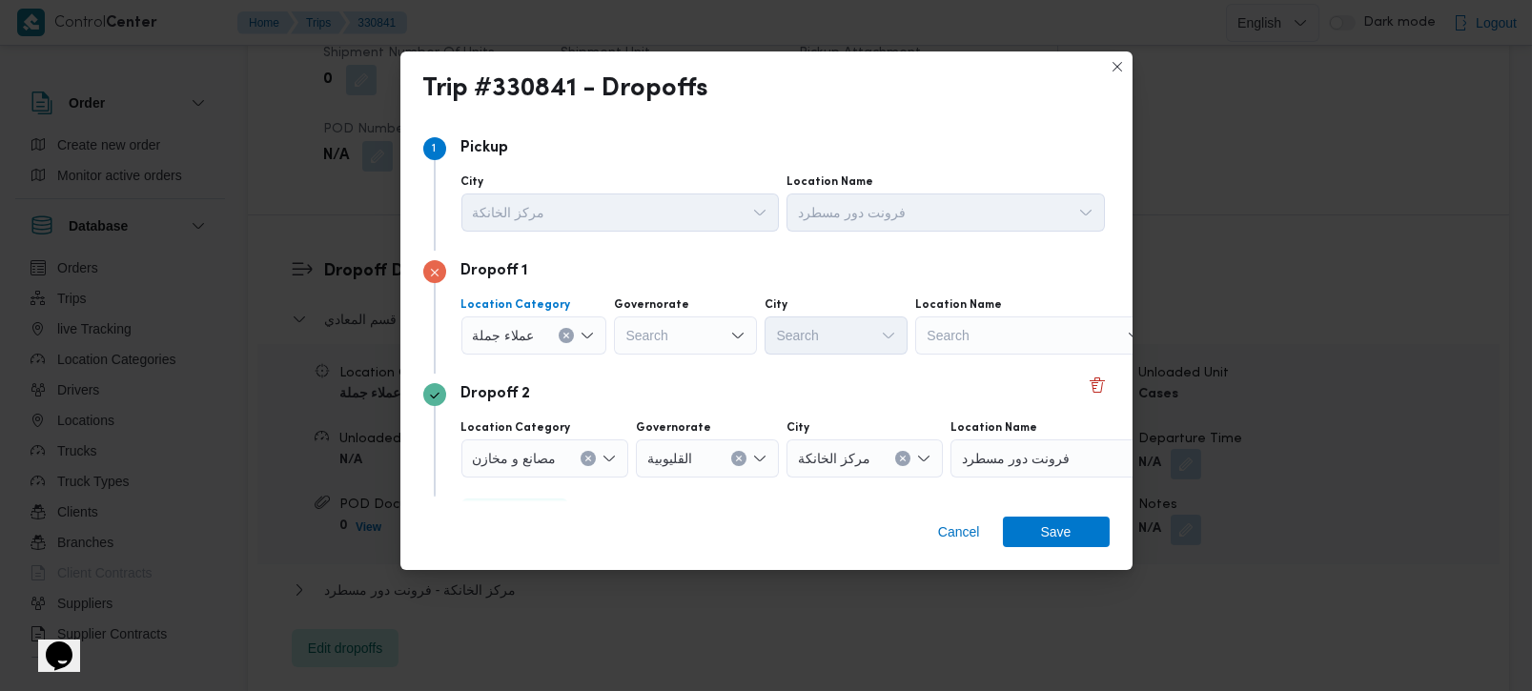
click at [691, 342] on div "Search" at bounding box center [685, 336] width 143 height 38
type input "زة"
click at [688, 369] on span "الجي زة" at bounding box center [695, 371] width 97 height 23
click at [967, 333] on div "Search" at bounding box center [1034, 336] width 238 height 38
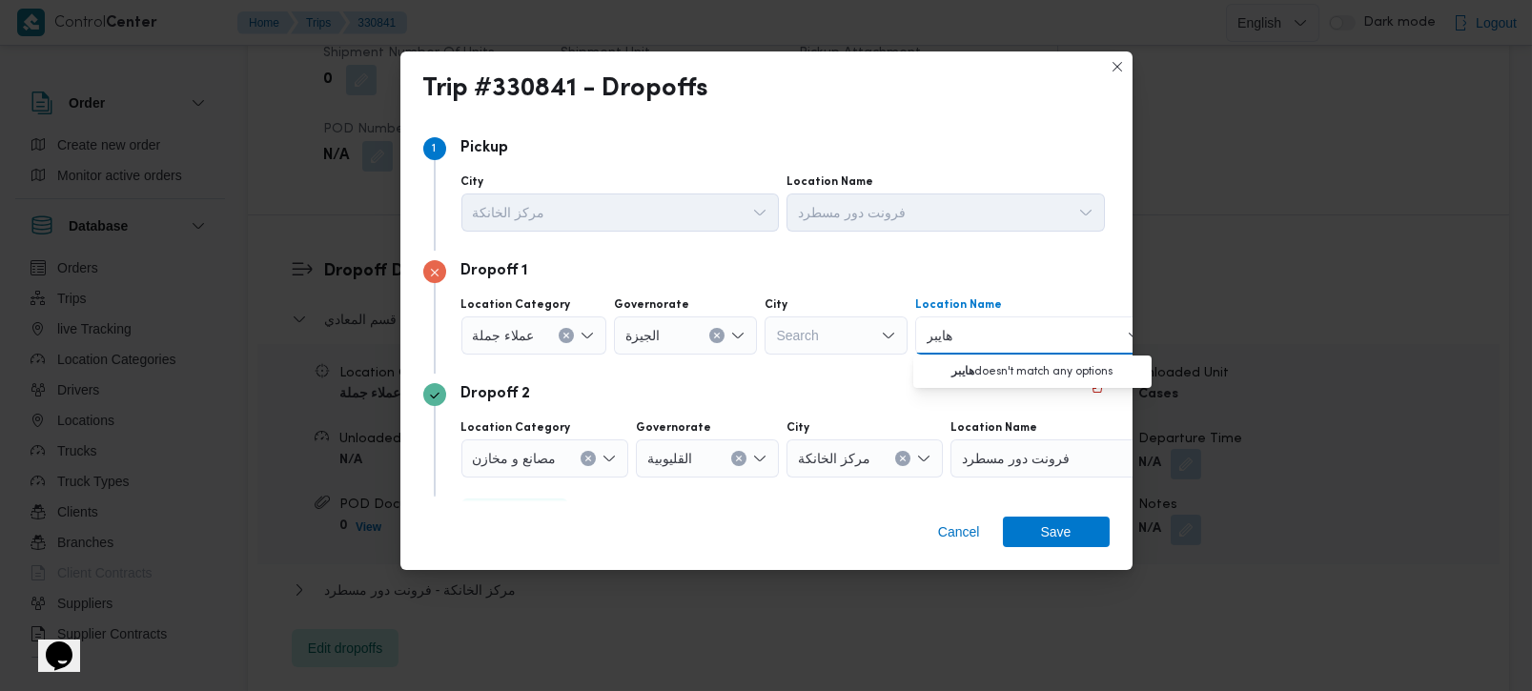
type input "هايبر"
click at [589, 328] on icon "Open list of options" at bounding box center [587, 335] width 15 height 15
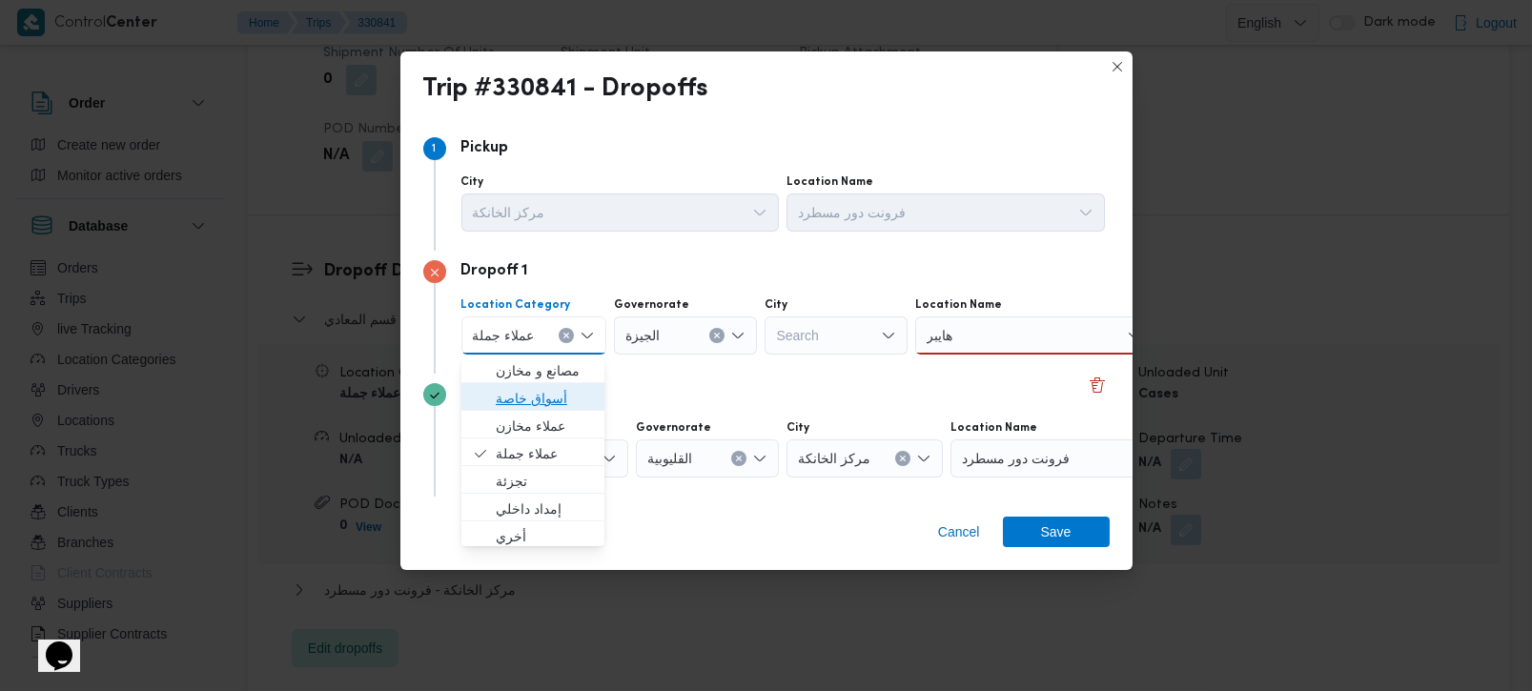
click at [541, 395] on span "أسواق خاصة" at bounding box center [544, 398] width 97 height 23
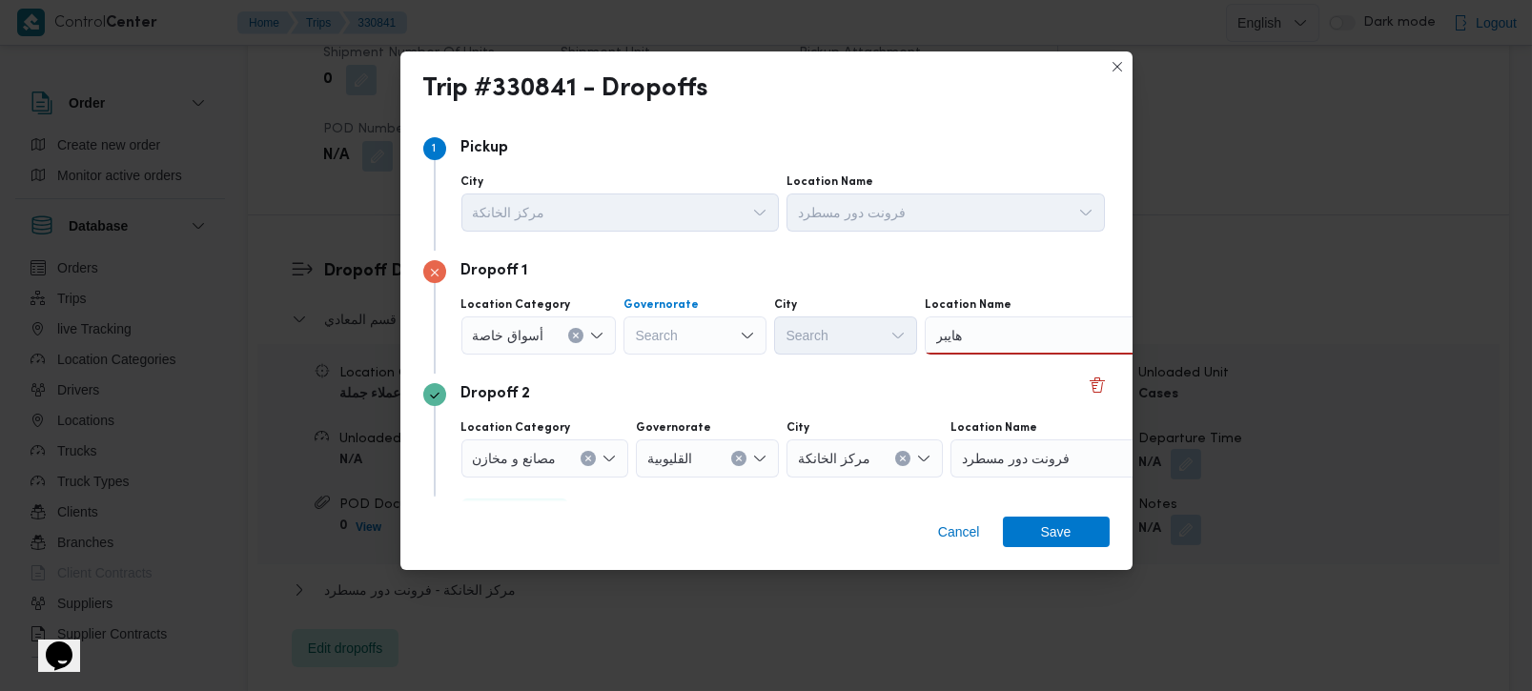
click at [650, 333] on div "Search" at bounding box center [695, 336] width 143 height 38
type input "زة"
click at [682, 357] on span "الجي زة" at bounding box center [693, 371] width 128 height 31
click at [1018, 339] on div "هايبر هايبر" at bounding box center [1044, 336] width 238 height 38
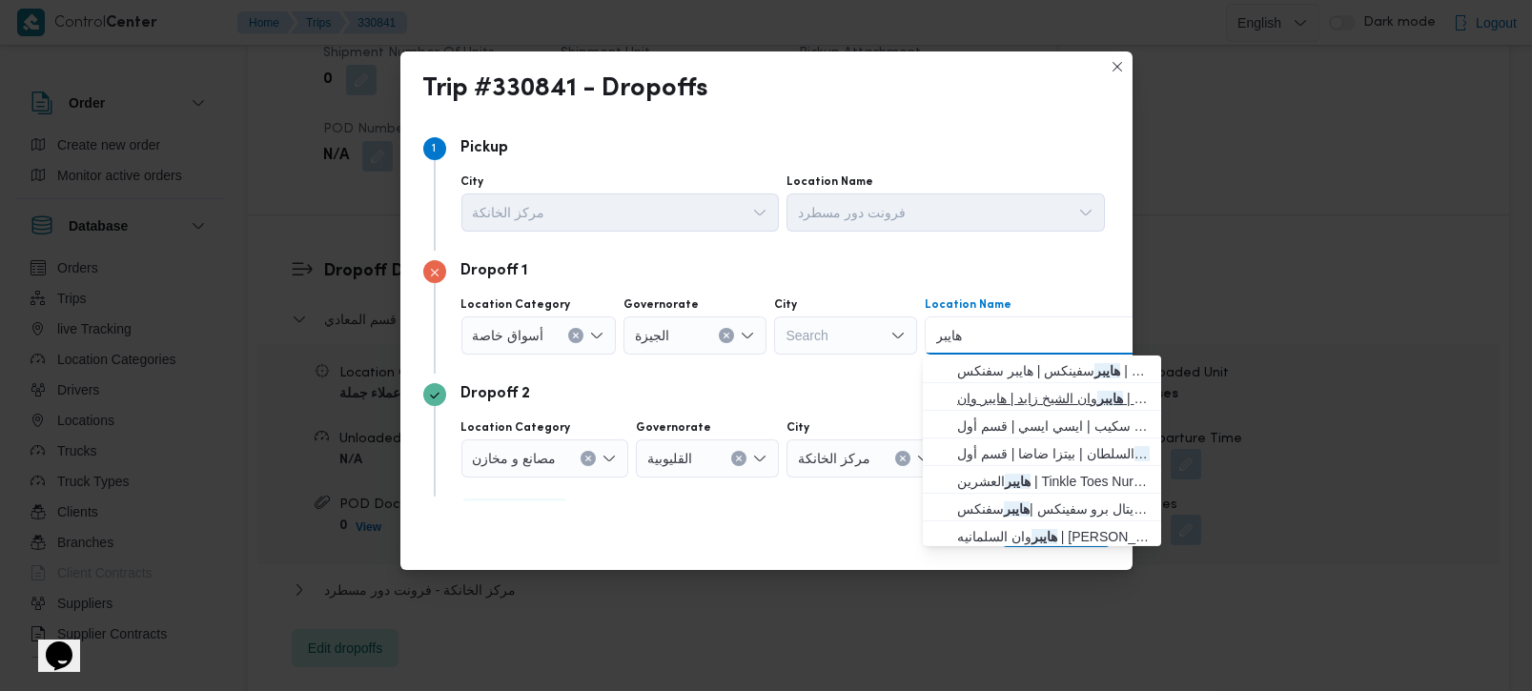
type input "هايبر"
click at [1039, 390] on span "هايبر وان الشيخ زايد | هايبر وان | null" at bounding box center [1053, 398] width 193 height 23
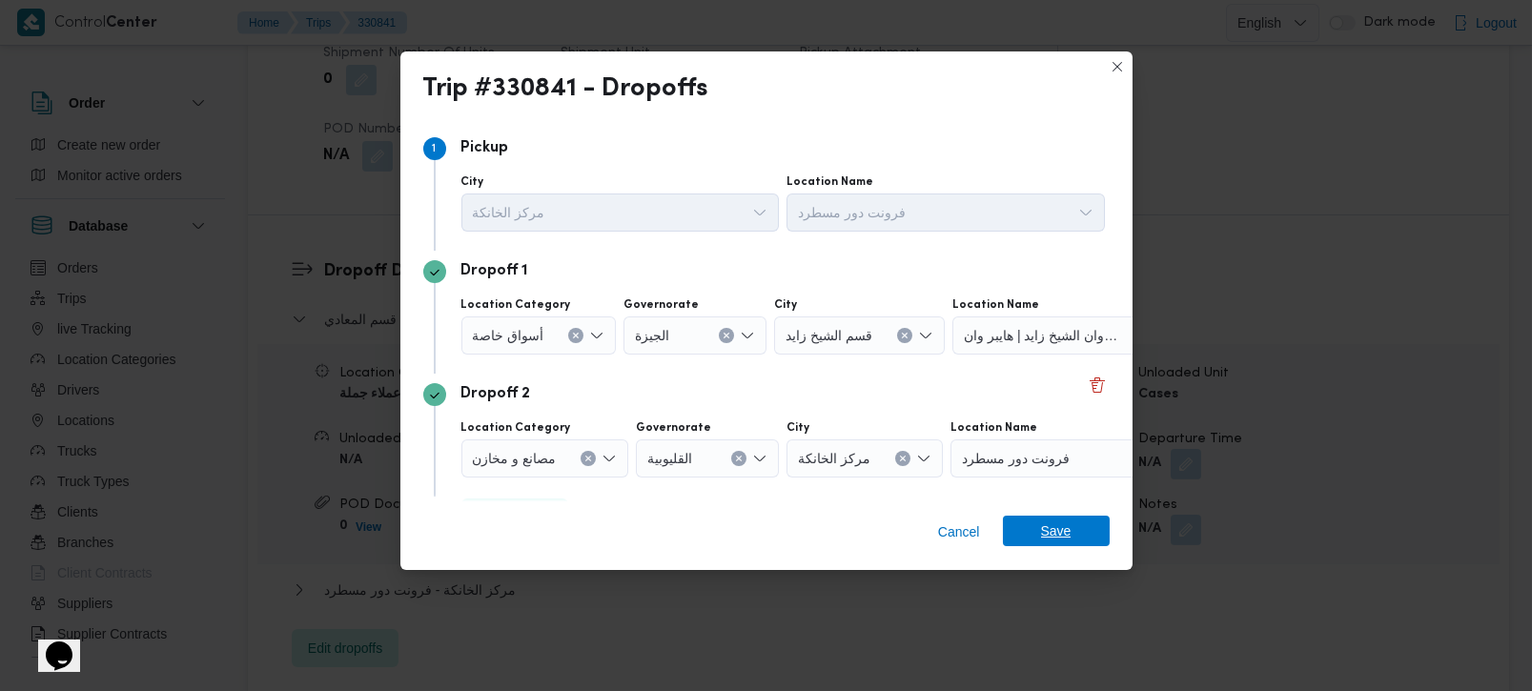
click at [1033, 531] on span "Save" at bounding box center [1056, 531] width 107 height 31
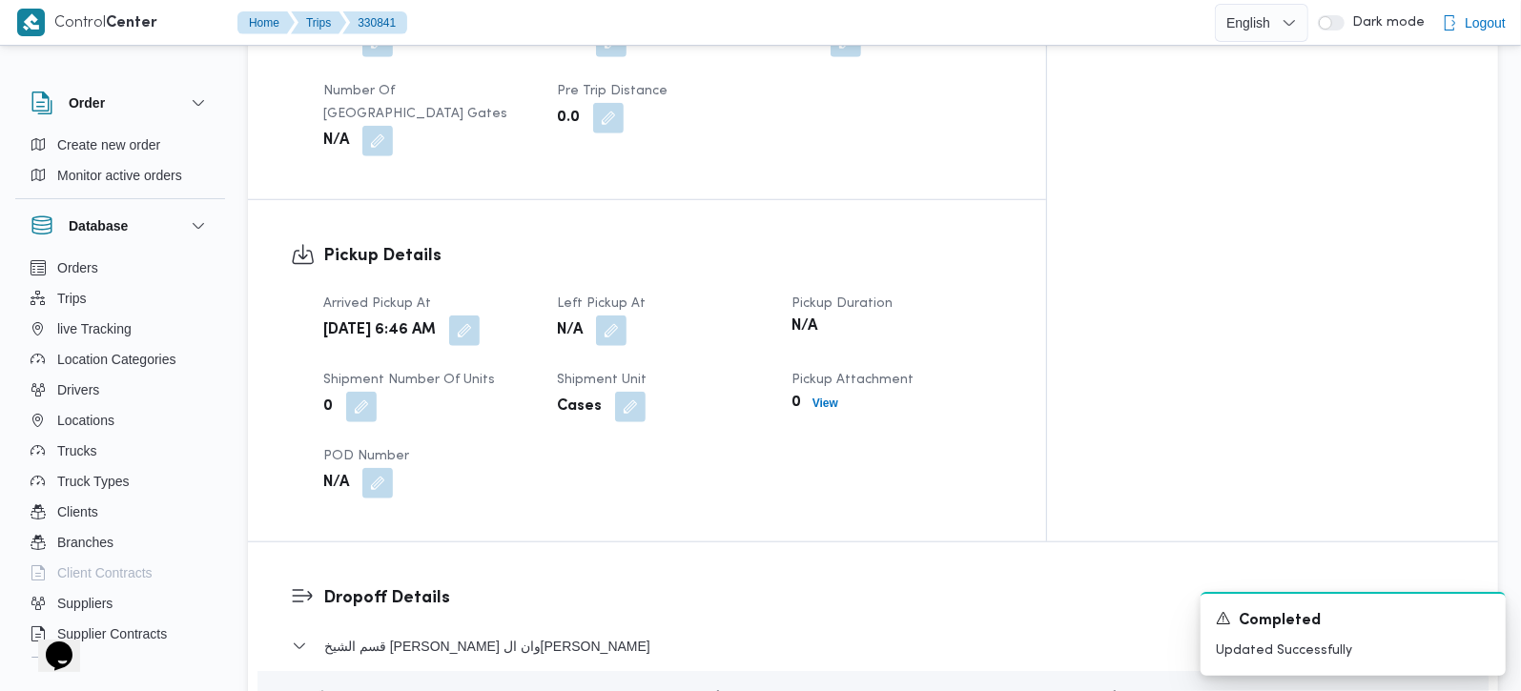
scroll to position [1129, 0]
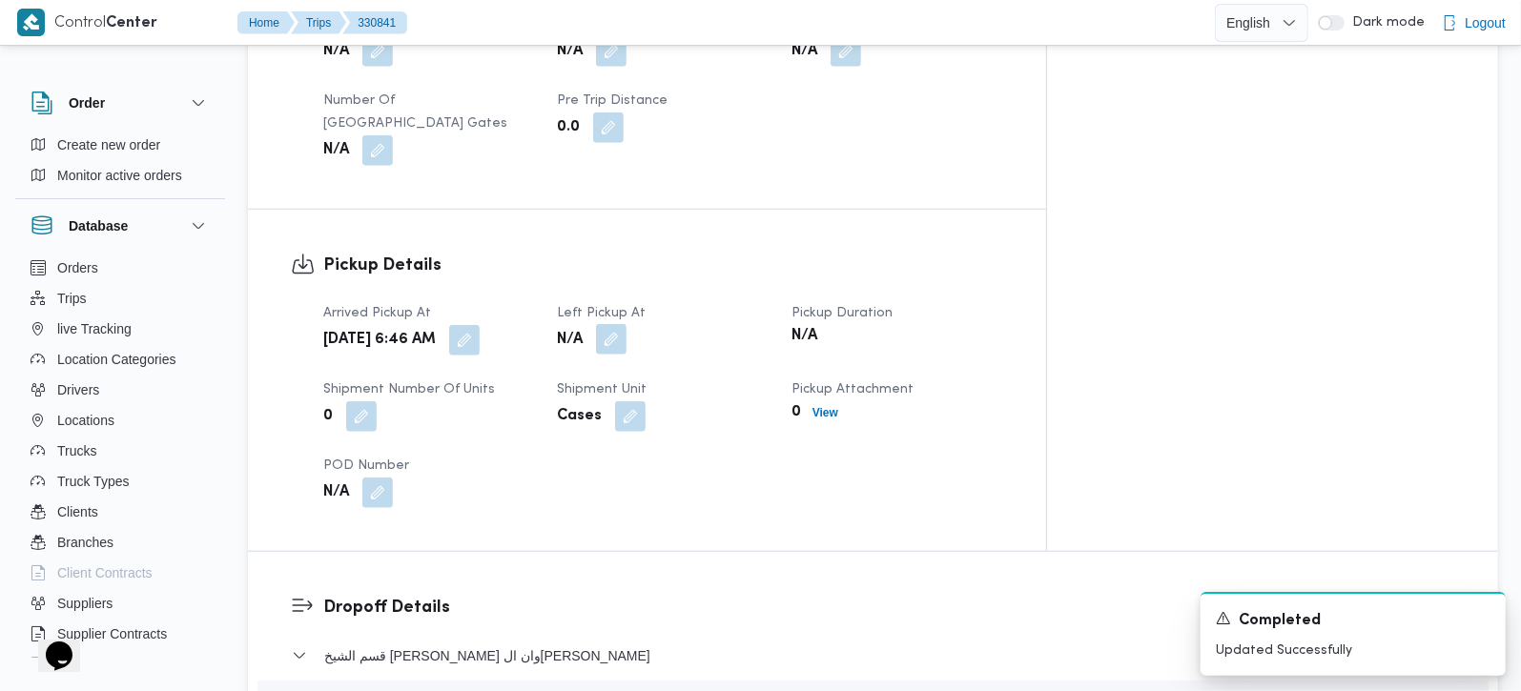
click at [627, 324] on button "button" at bounding box center [611, 339] width 31 height 31
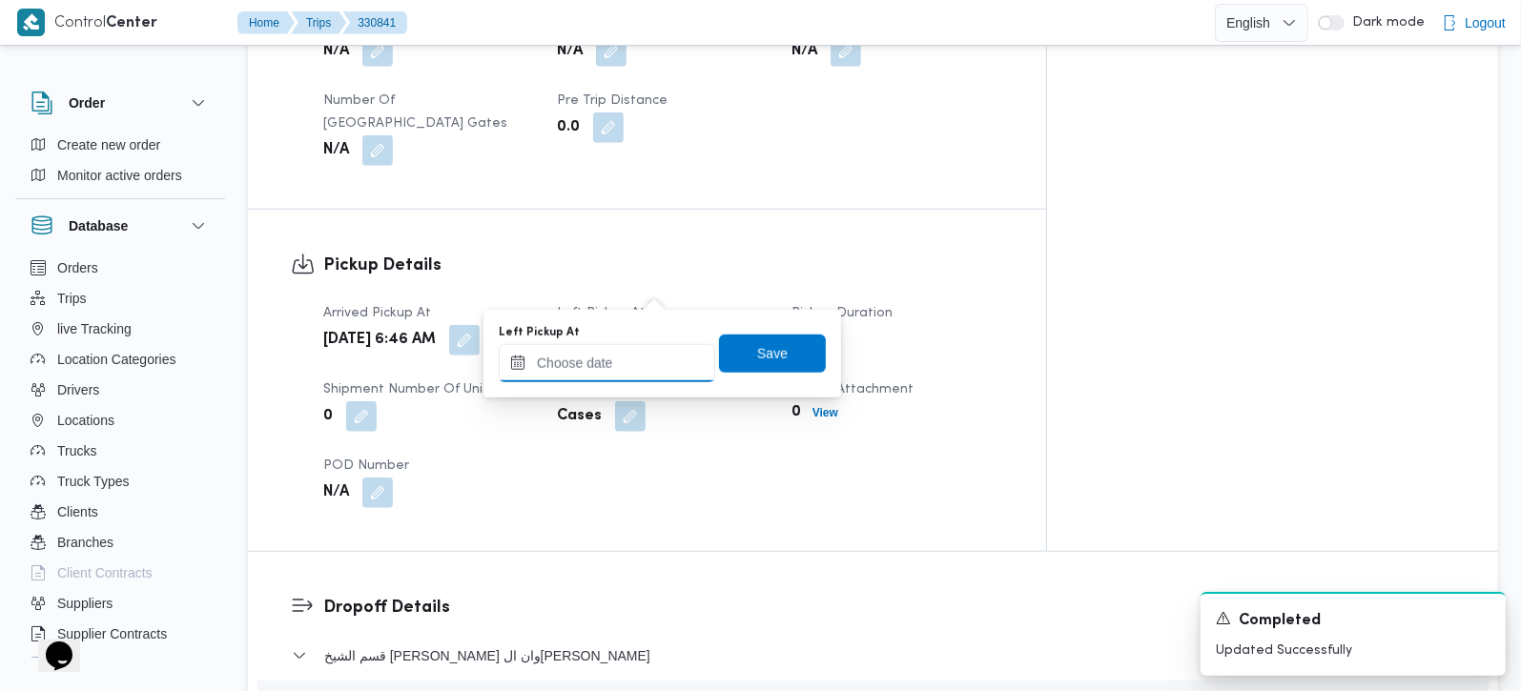
click at [632, 370] on input "Left Pickup At" at bounding box center [607, 363] width 216 height 38
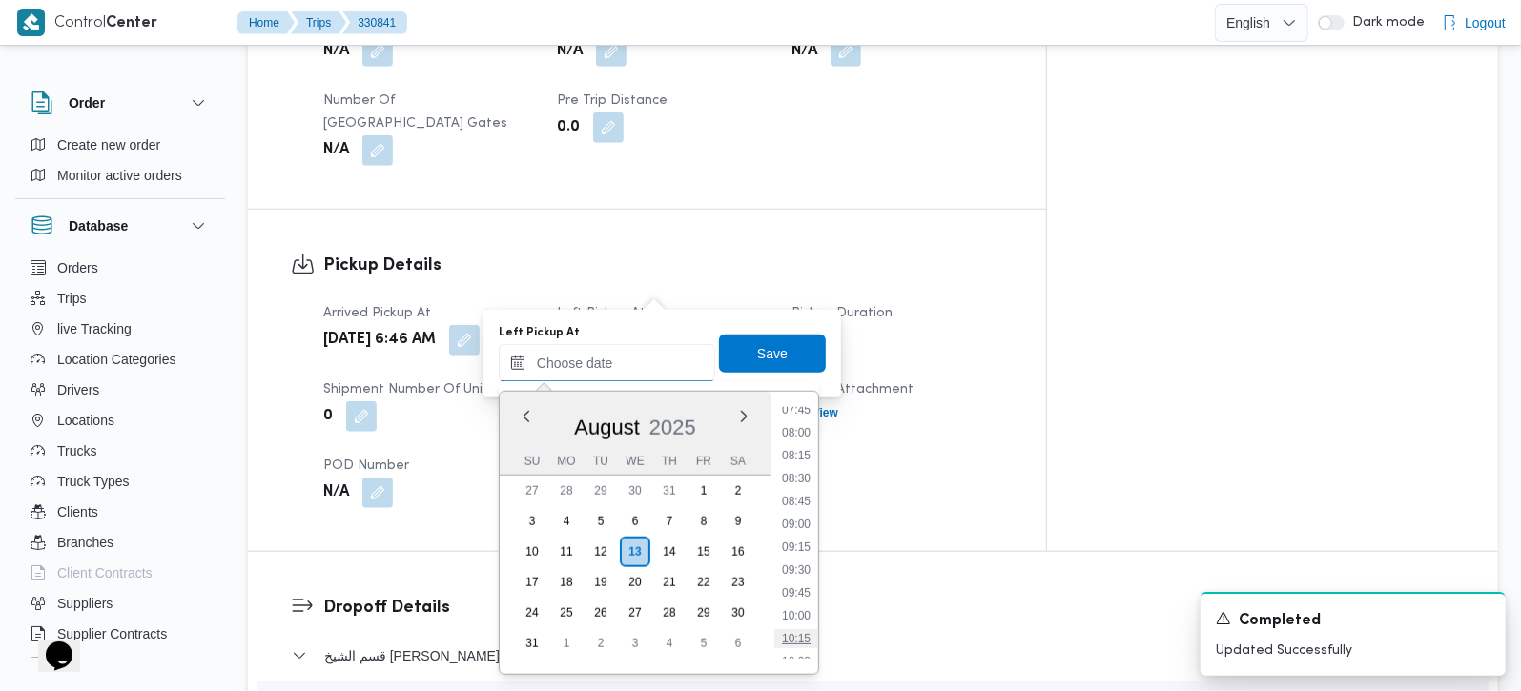
scroll to position [677, 0]
click at [796, 442] on li "07:45" at bounding box center [796, 449] width 44 height 19
type input "13/08/2025 07:45"
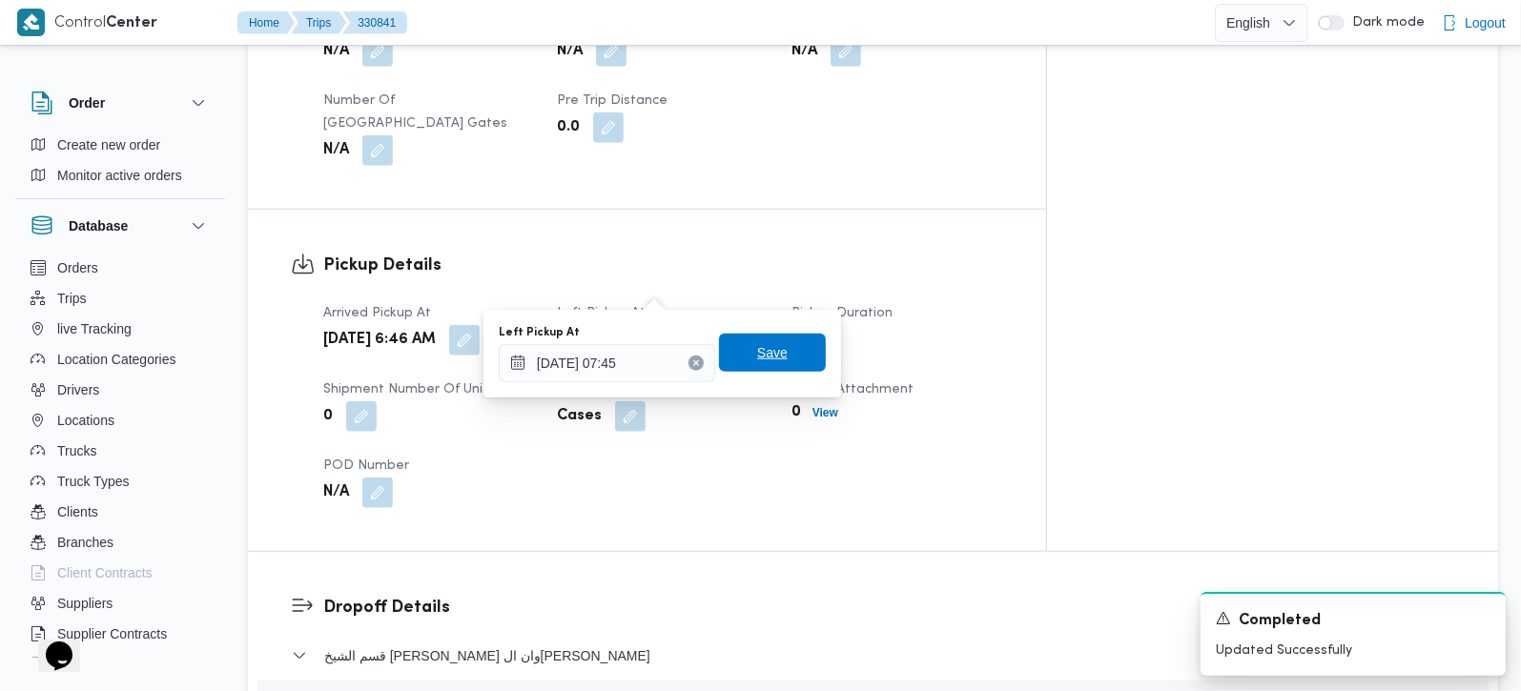
click at [760, 352] on span "Save" at bounding box center [772, 352] width 31 height 23
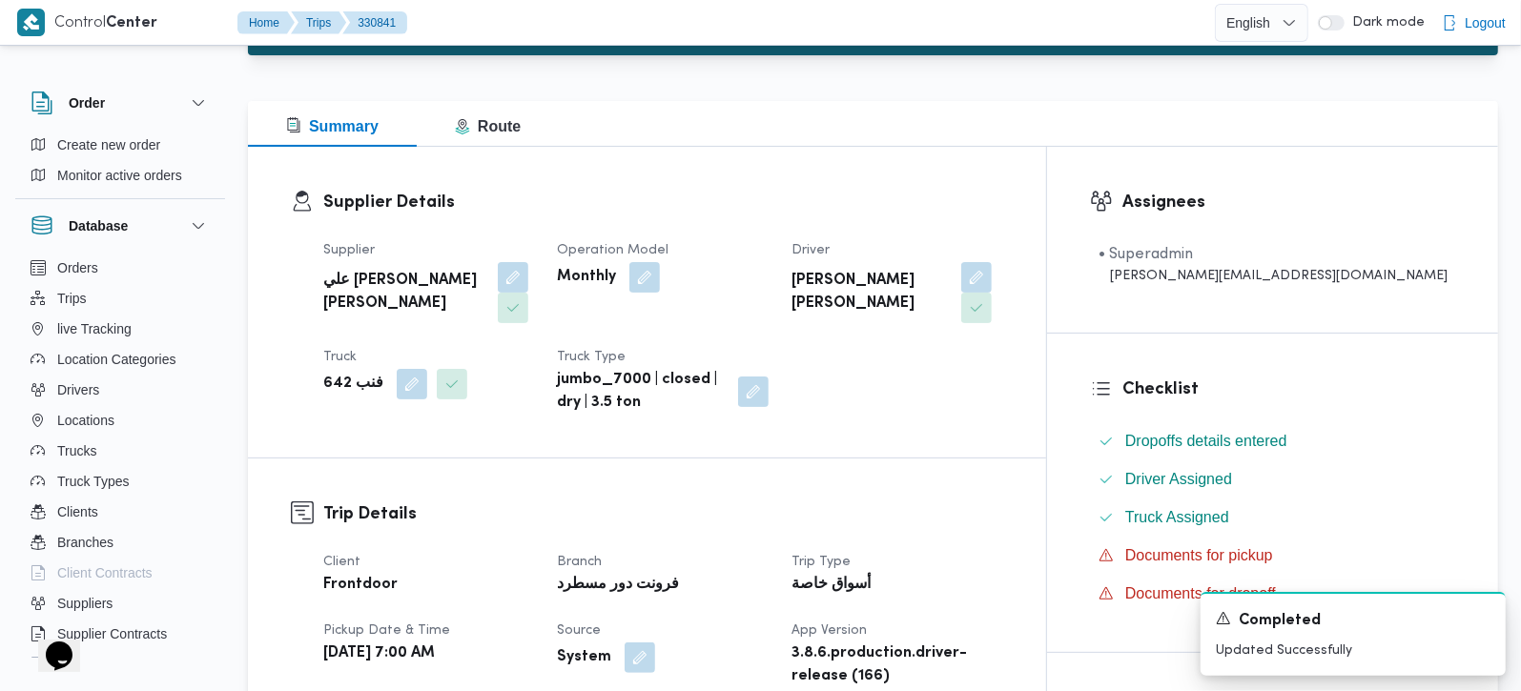
scroll to position [0, 0]
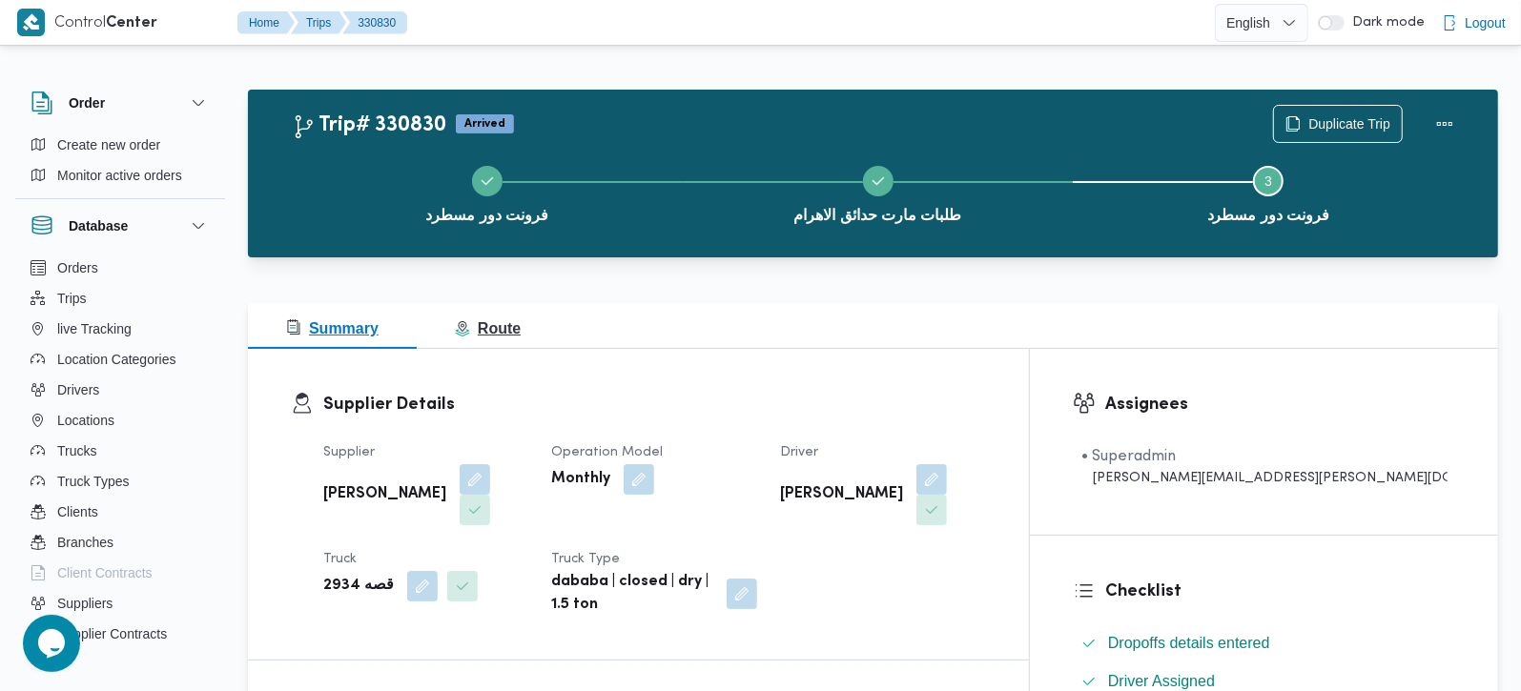
click at [469, 329] on span "Route" at bounding box center [488, 328] width 66 height 16
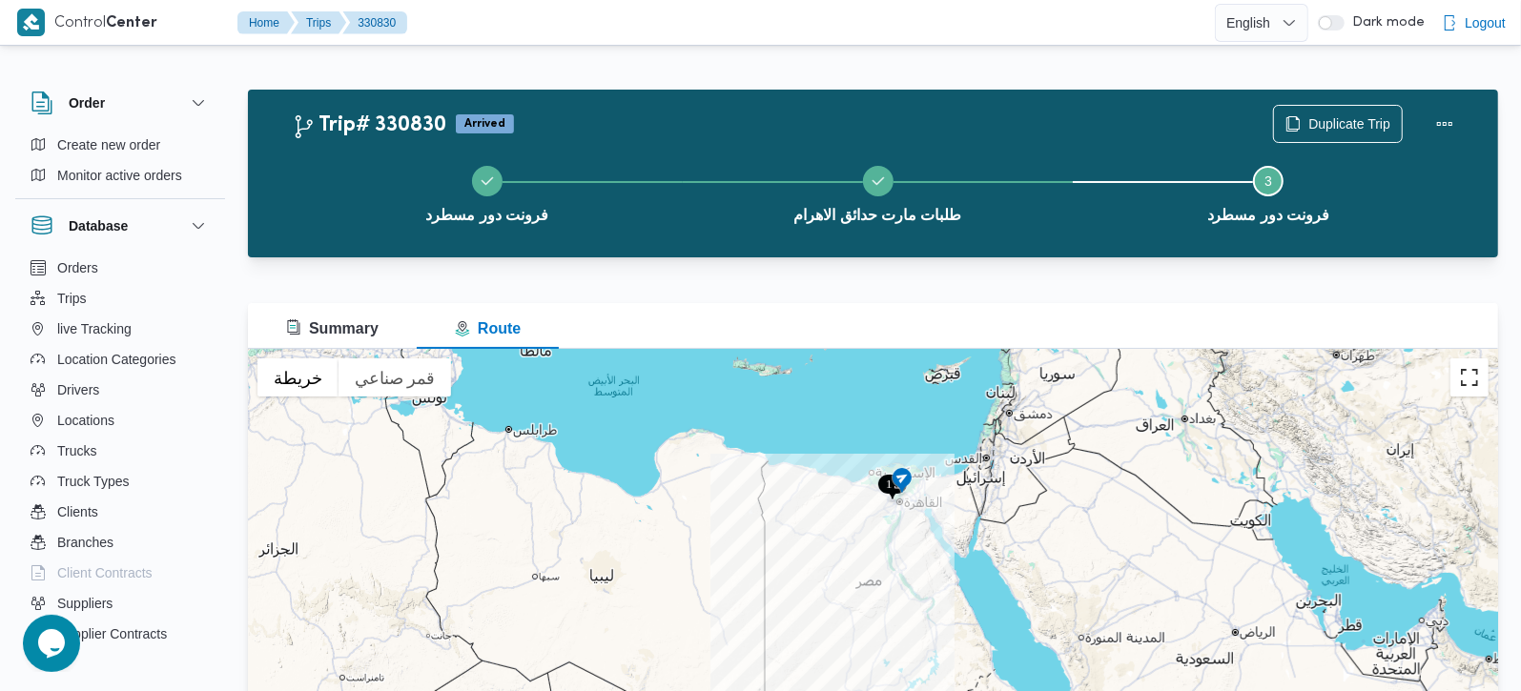
click at [1465, 379] on button "تبديل إلى العرض ملء الشاشة" at bounding box center [1469, 378] width 38 height 38
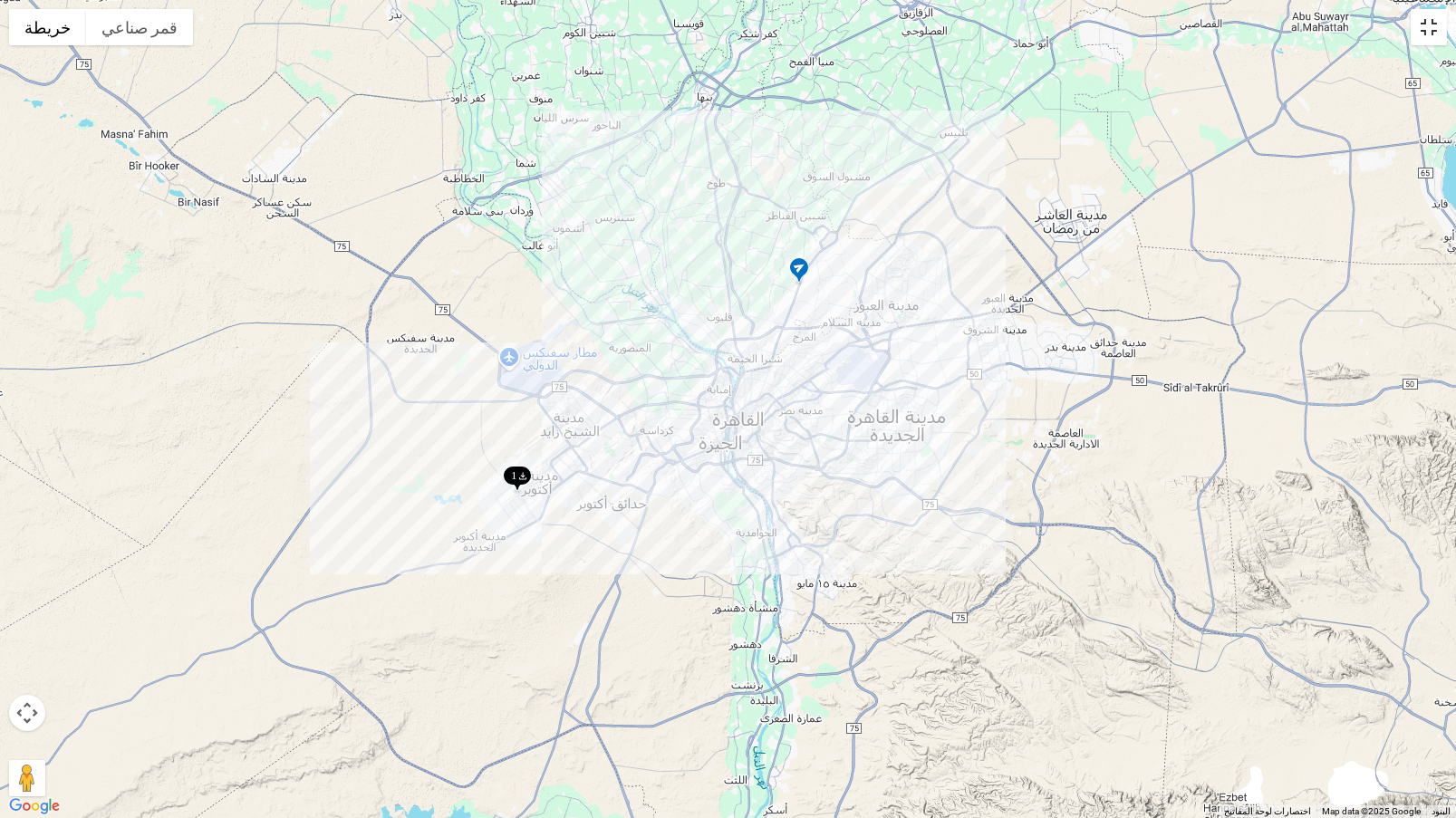
click at [1427, 31] on button "تبديل إلى العرض ملء الشاشة" at bounding box center [1429, 28] width 36 height 36
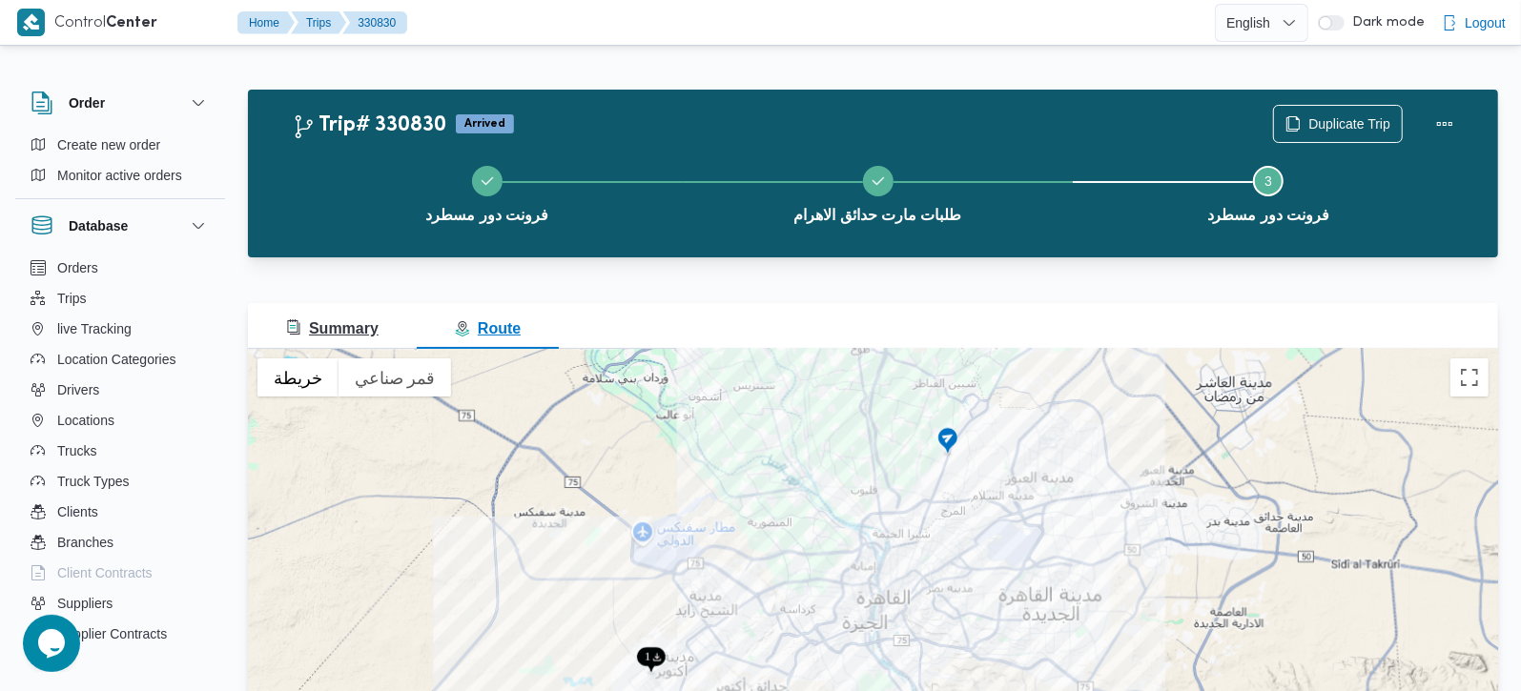
click at [345, 339] on span "Summary" at bounding box center [332, 329] width 93 height 23
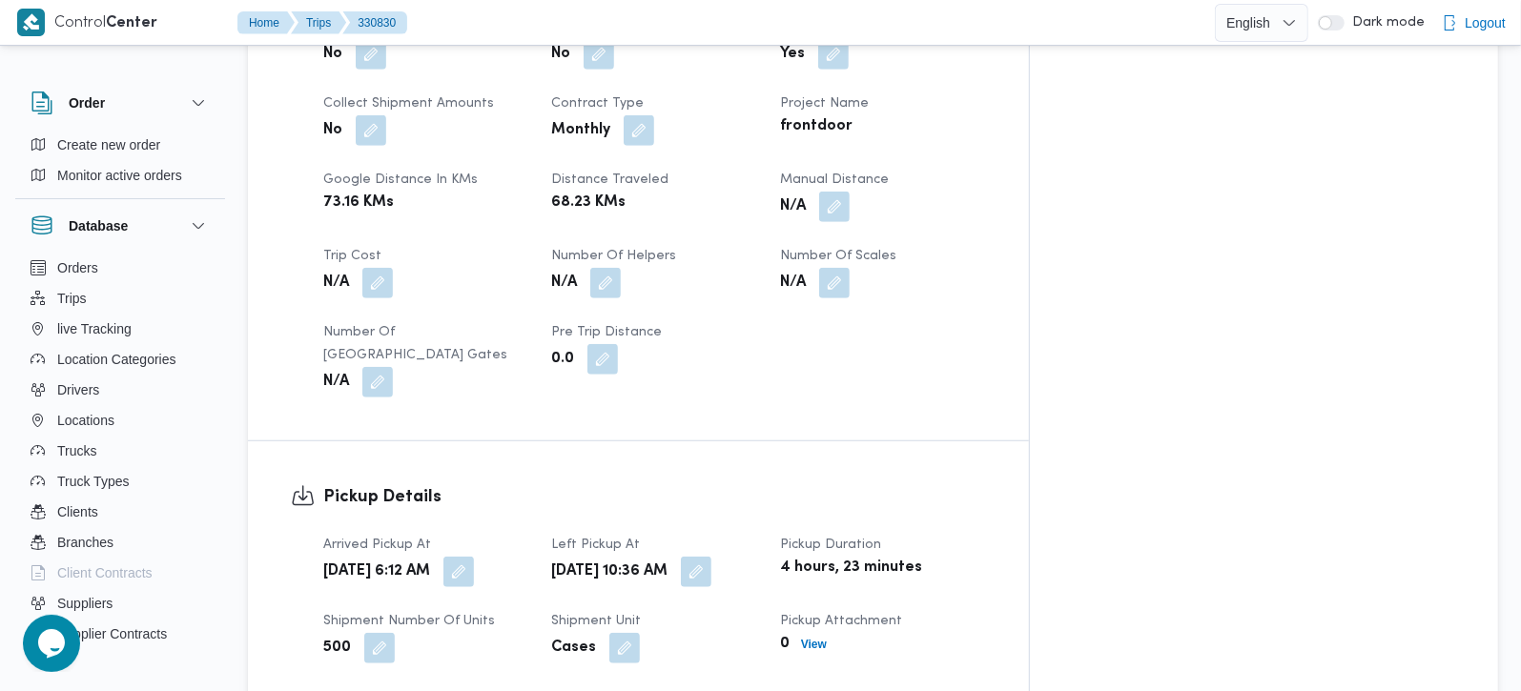
scroll to position [1121, 0]
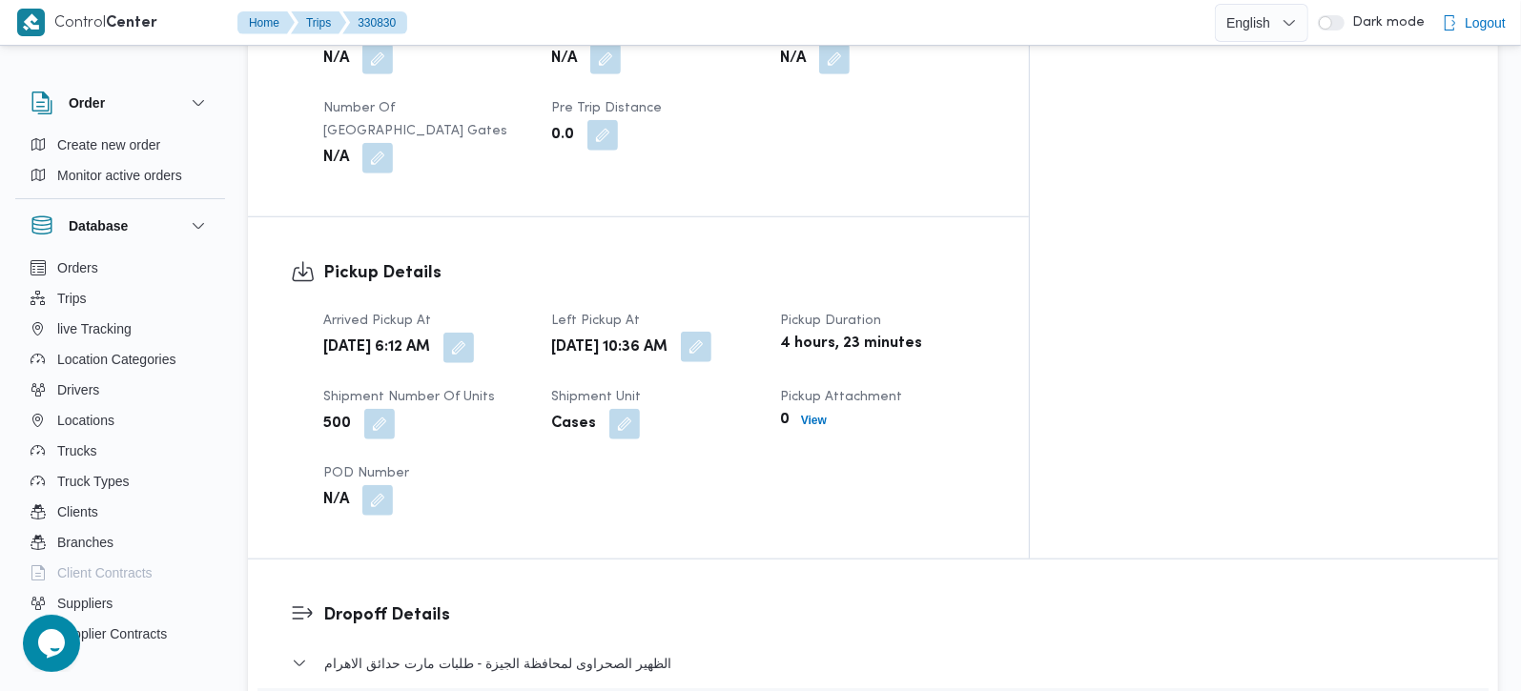
click at [711, 332] on button "button" at bounding box center [696, 347] width 31 height 31
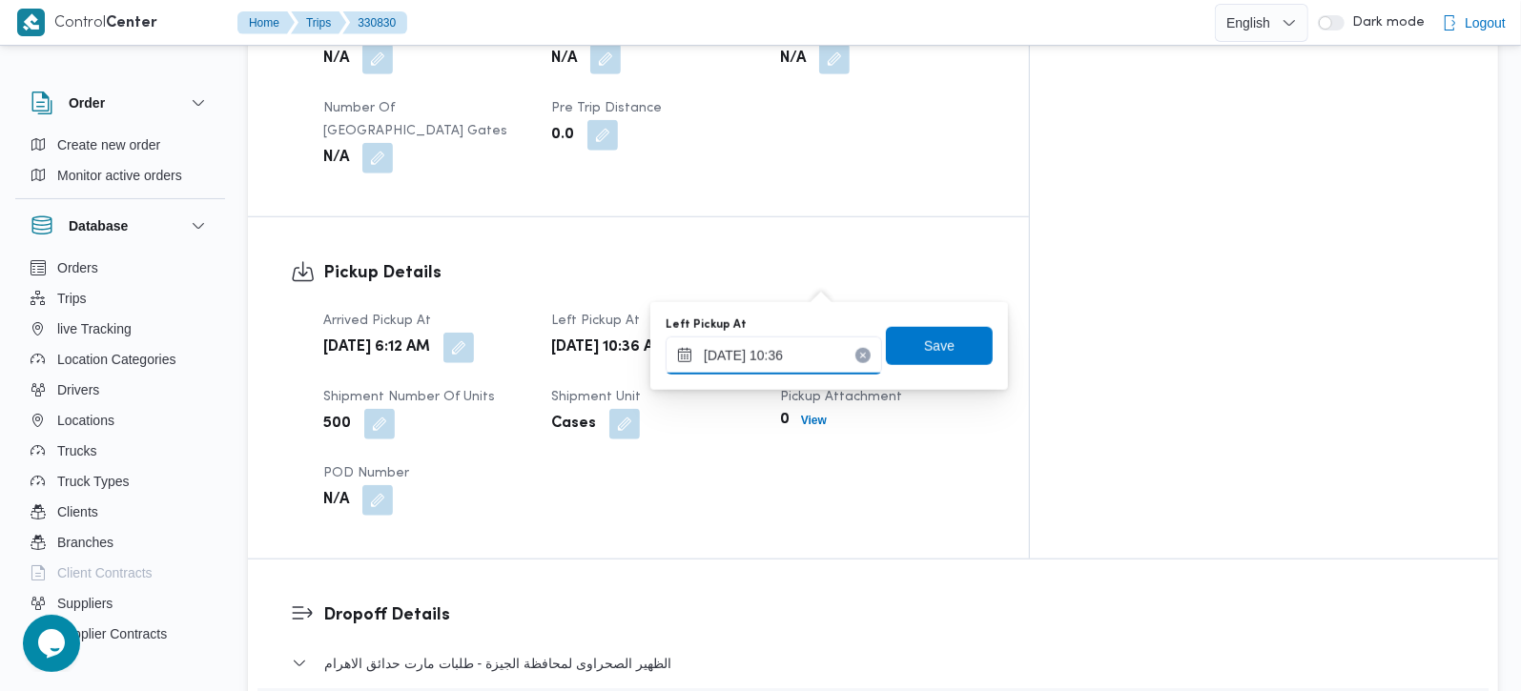
click at [780, 361] on input "13/08/2025 10:36" at bounding box center [774, 356] width 216 height 38
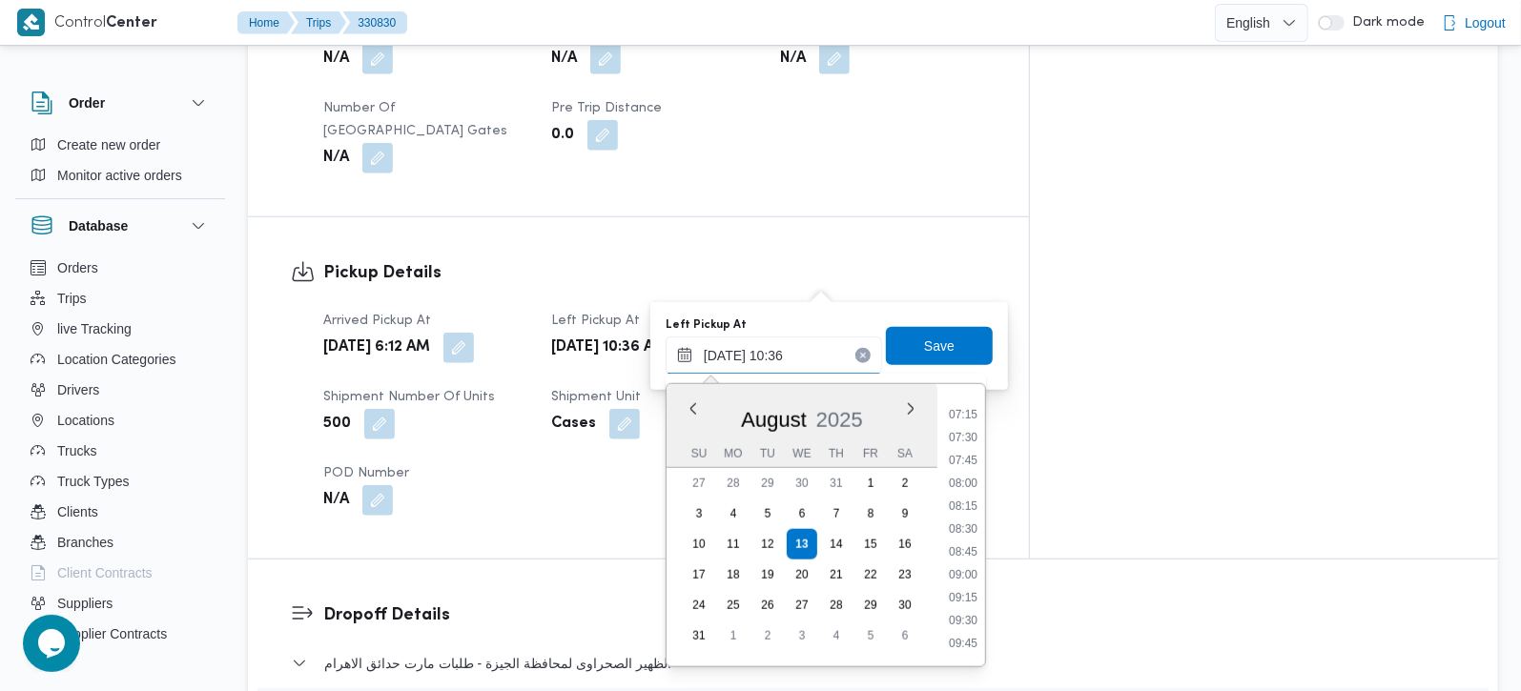
scroll to position [607, 0]
click at [972, 573] on li "08:30" at bounding box center [963, 579] width 44 height 19
type input "13/08/2025 08:30"
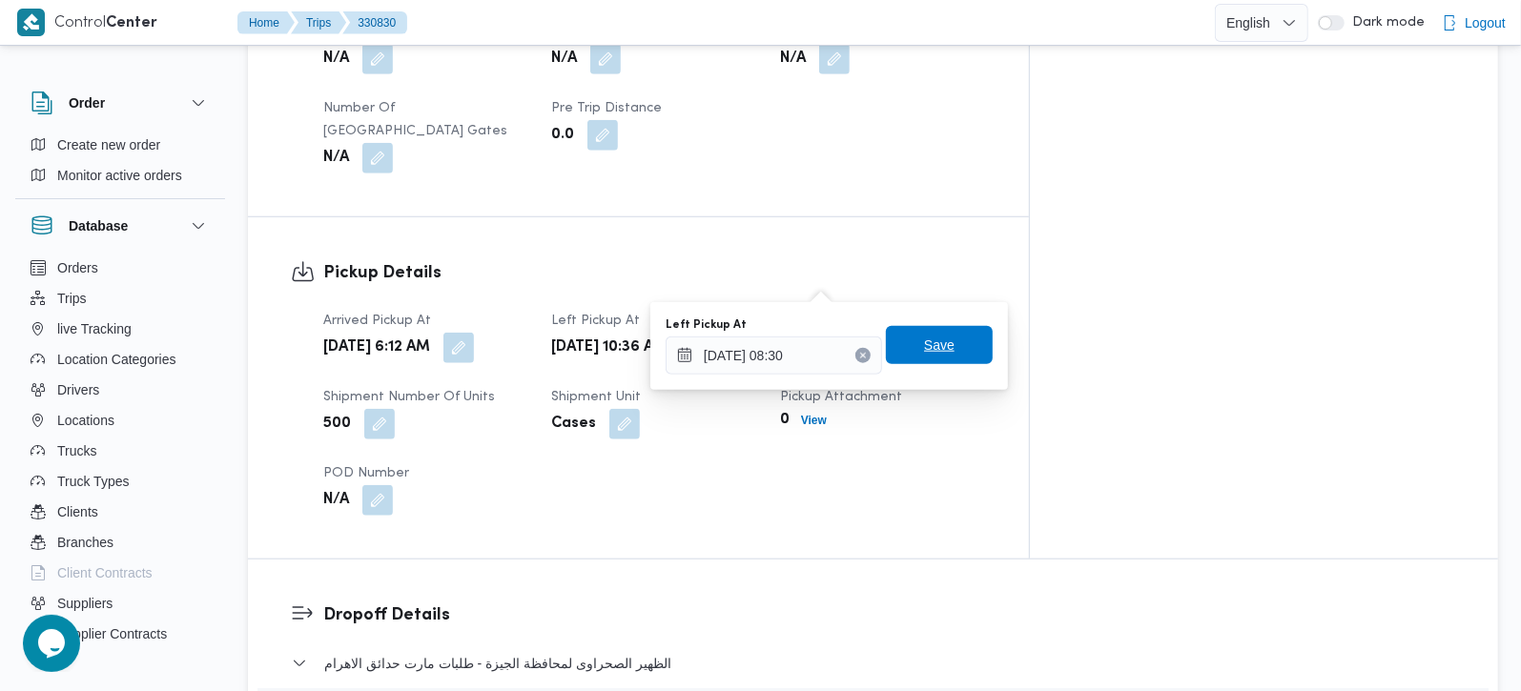
click at [926, 329] on span "Save" at bounding box center [939, 345] width 107 height 38
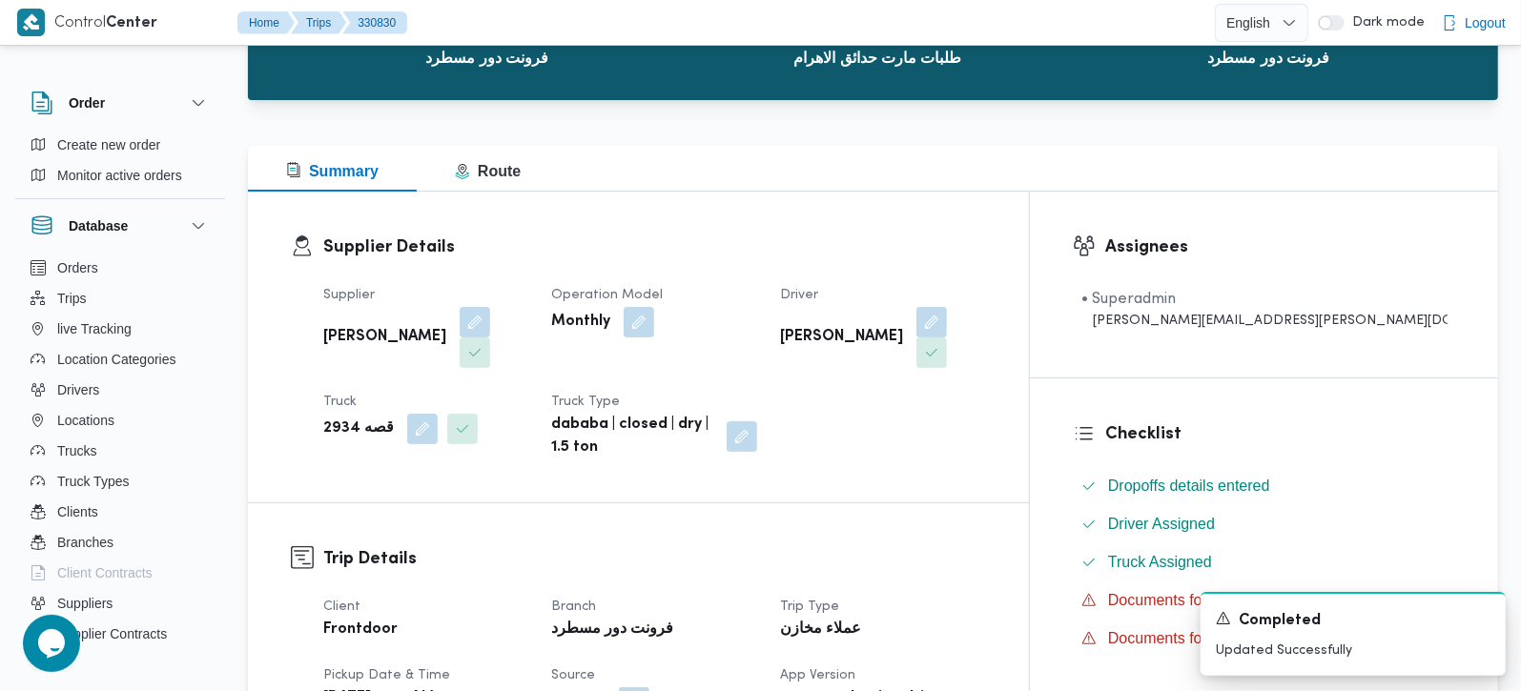
scroll to position [0, 0]
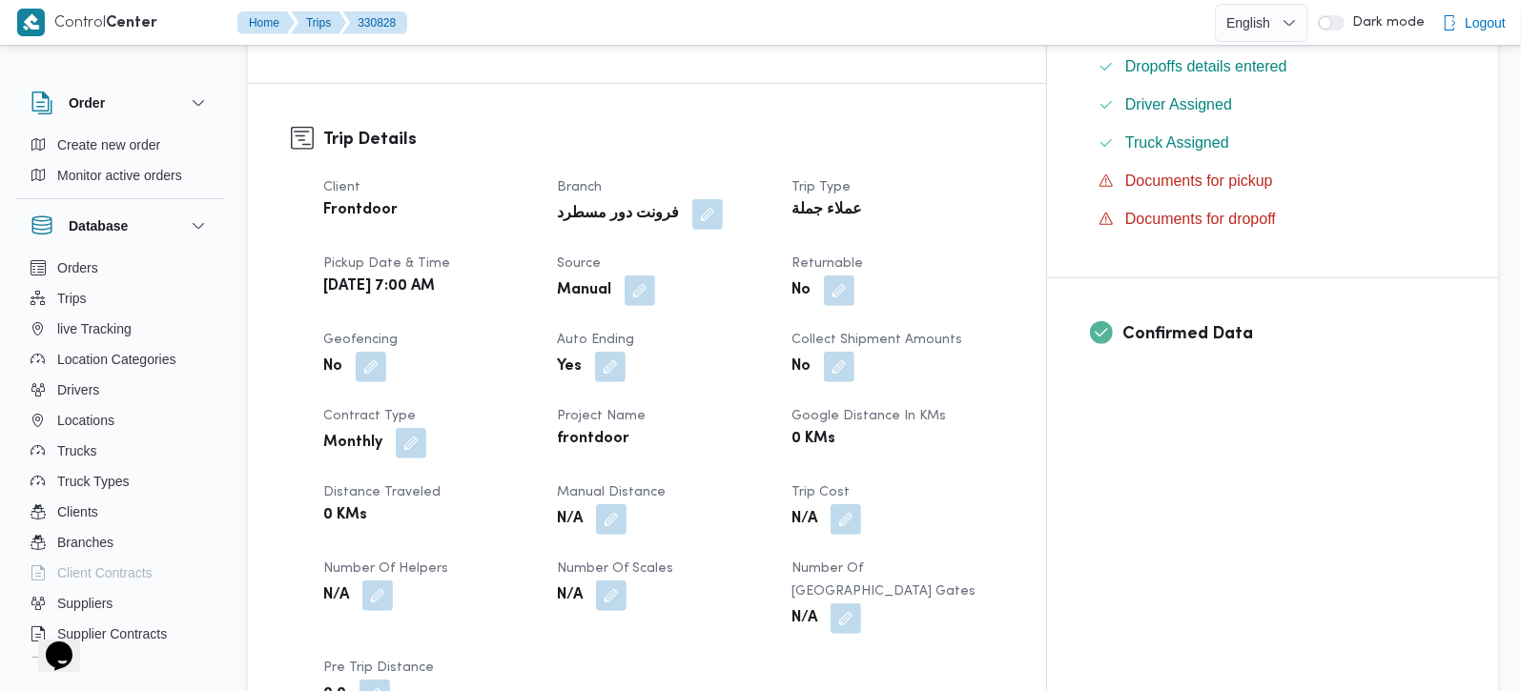
scroll to position [897, 0]
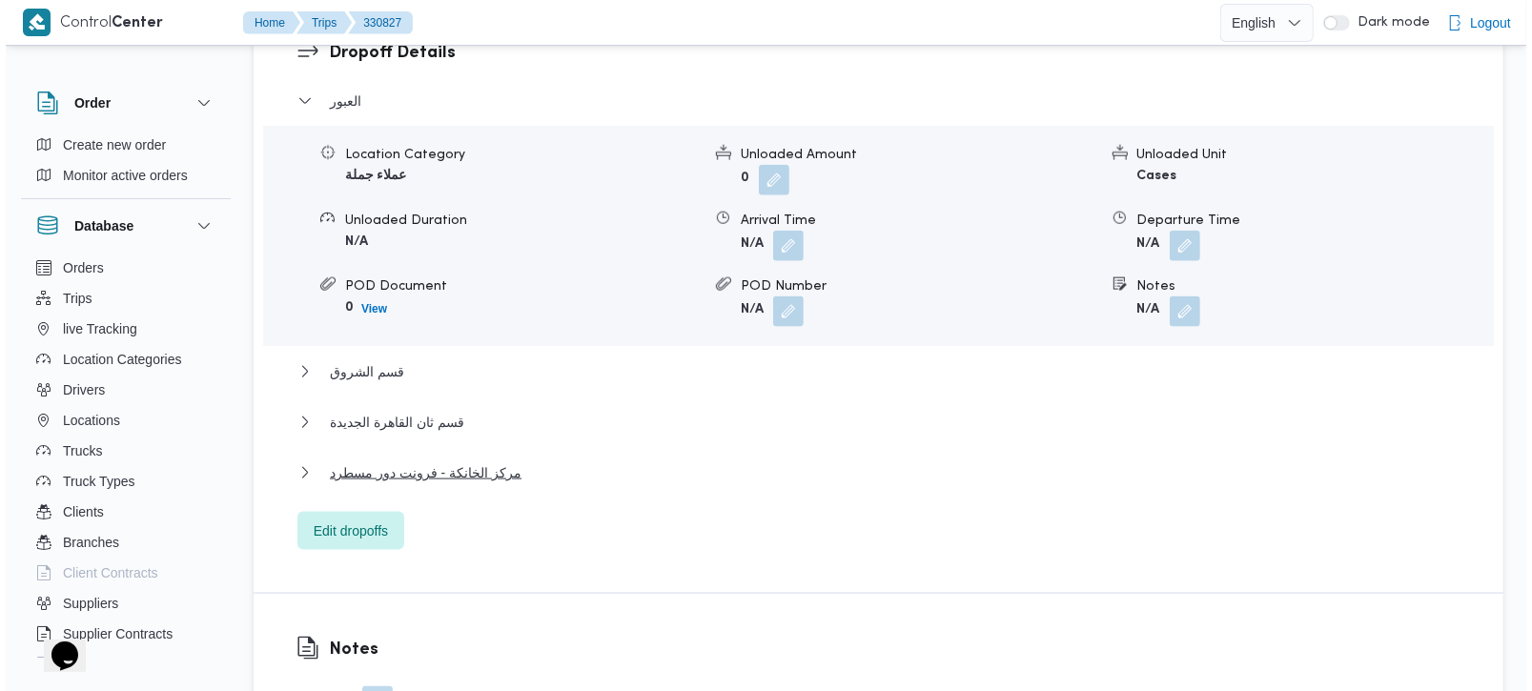
scroll to position [1682, 0]
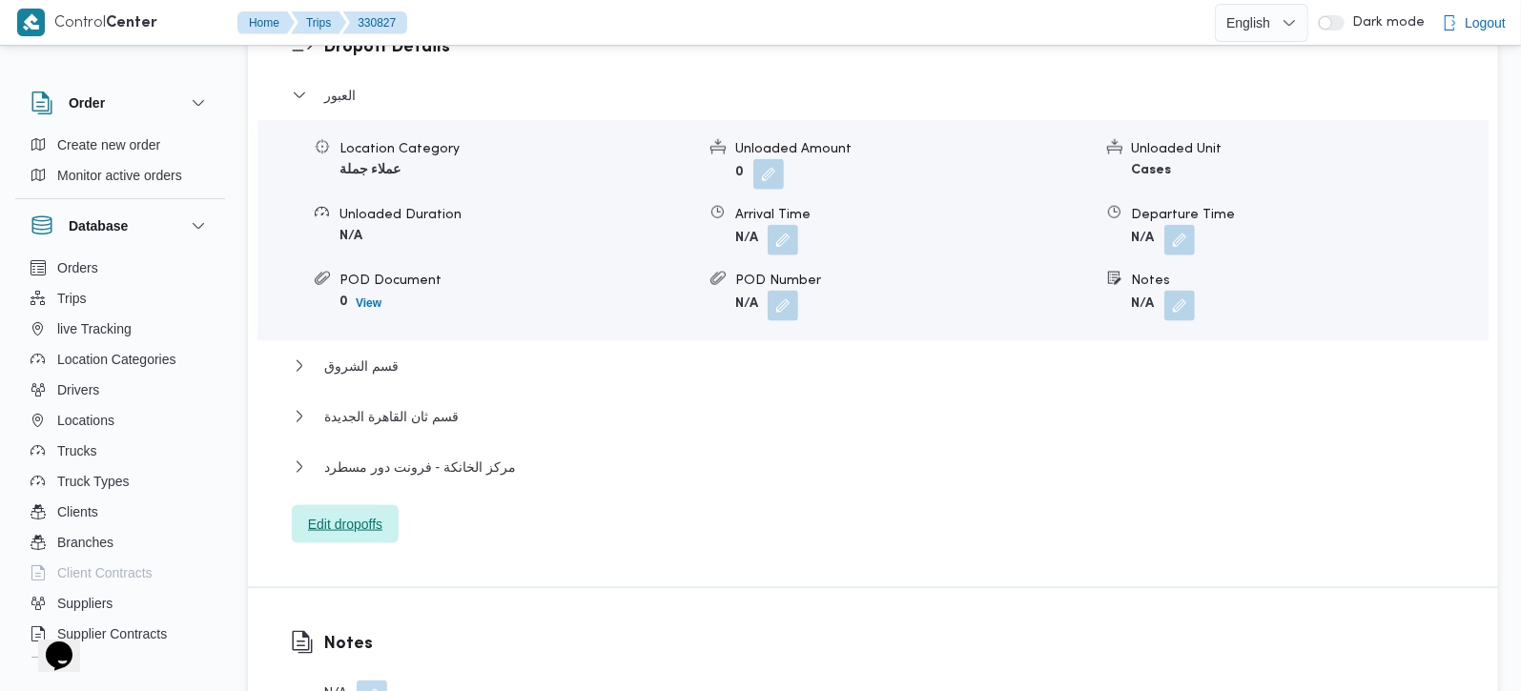
click at [372, 513] on span "Edit dropoffs" at bounding box center [345, 524] width 74 height 23
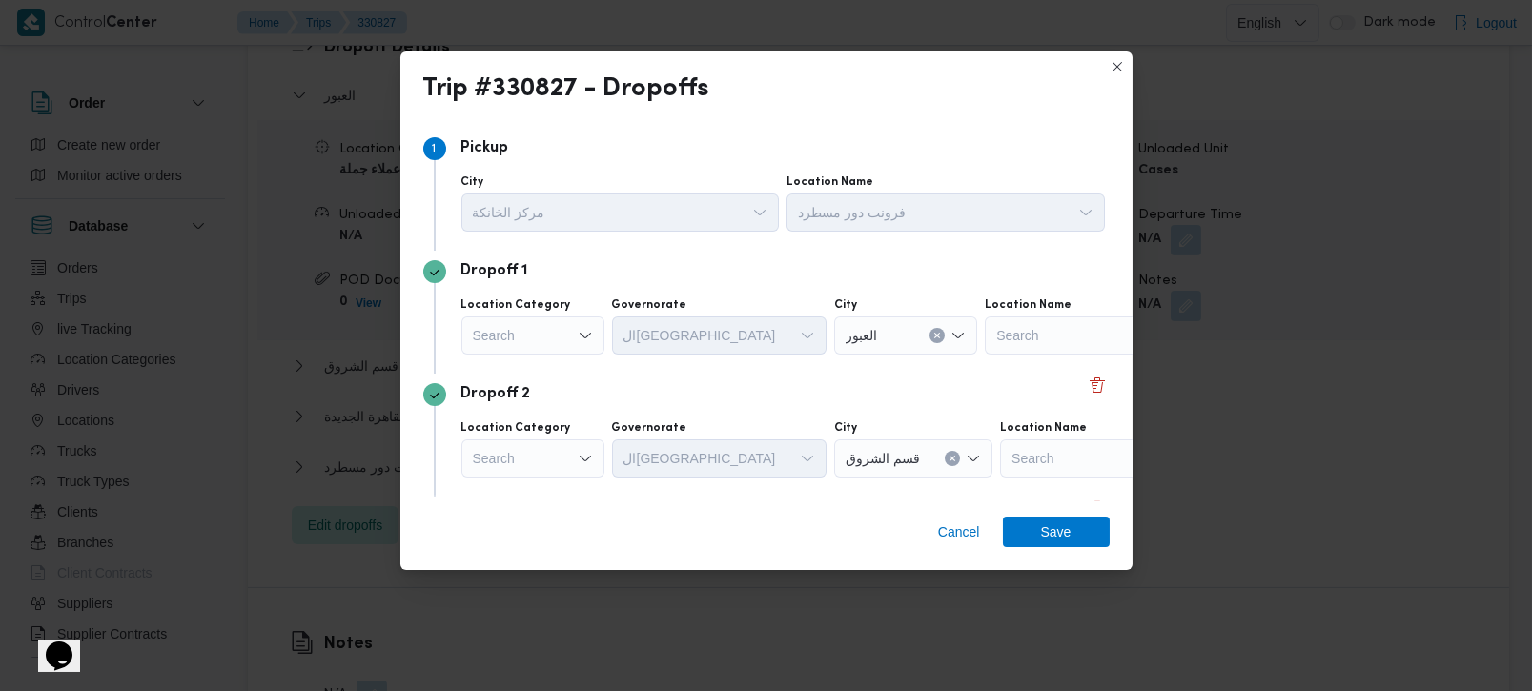
click at [537, 346] on div "Search" at bounding box center [533, 336] width 143 height 38
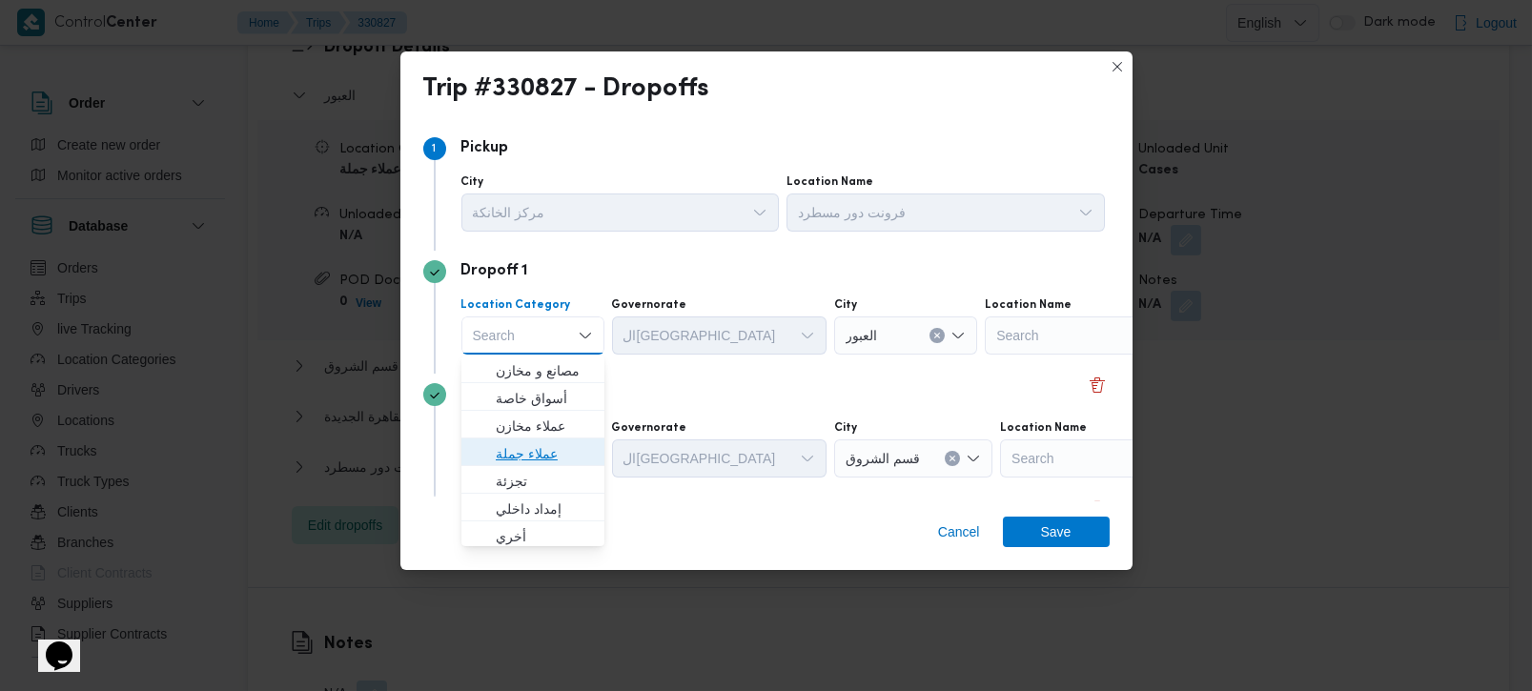
click at [539, 453] on span "عملاء جملة" at bounding box center [544, 453] width 97 height 23
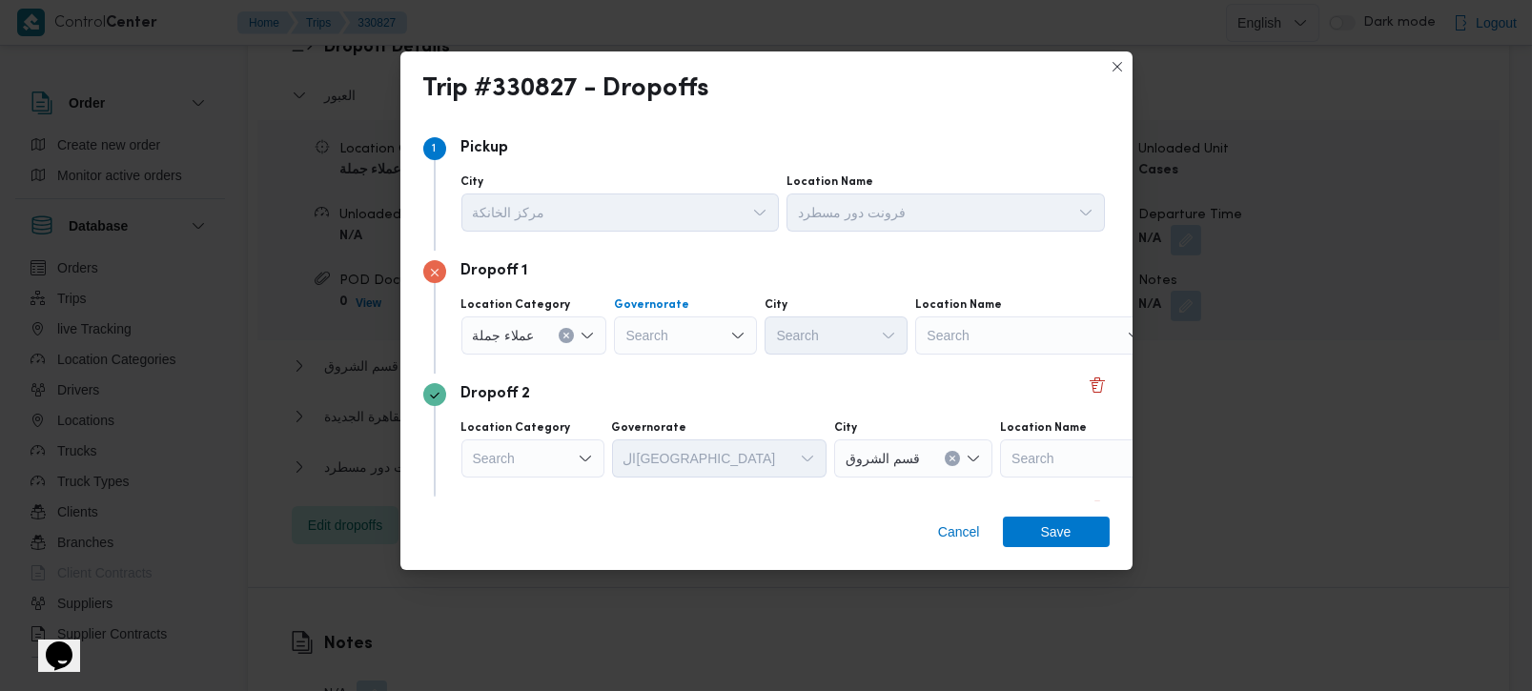
click at [659, 333] on div "Search" at bounding box center [685, 336] width 143 height 38
type input "رة"
click at [665, 396] on span "القاه رة" at bounding box center [695, 398] width 97 height 23
click at [858, 348] on div "Search" at bounding box center [929, 336] width 143 height 38
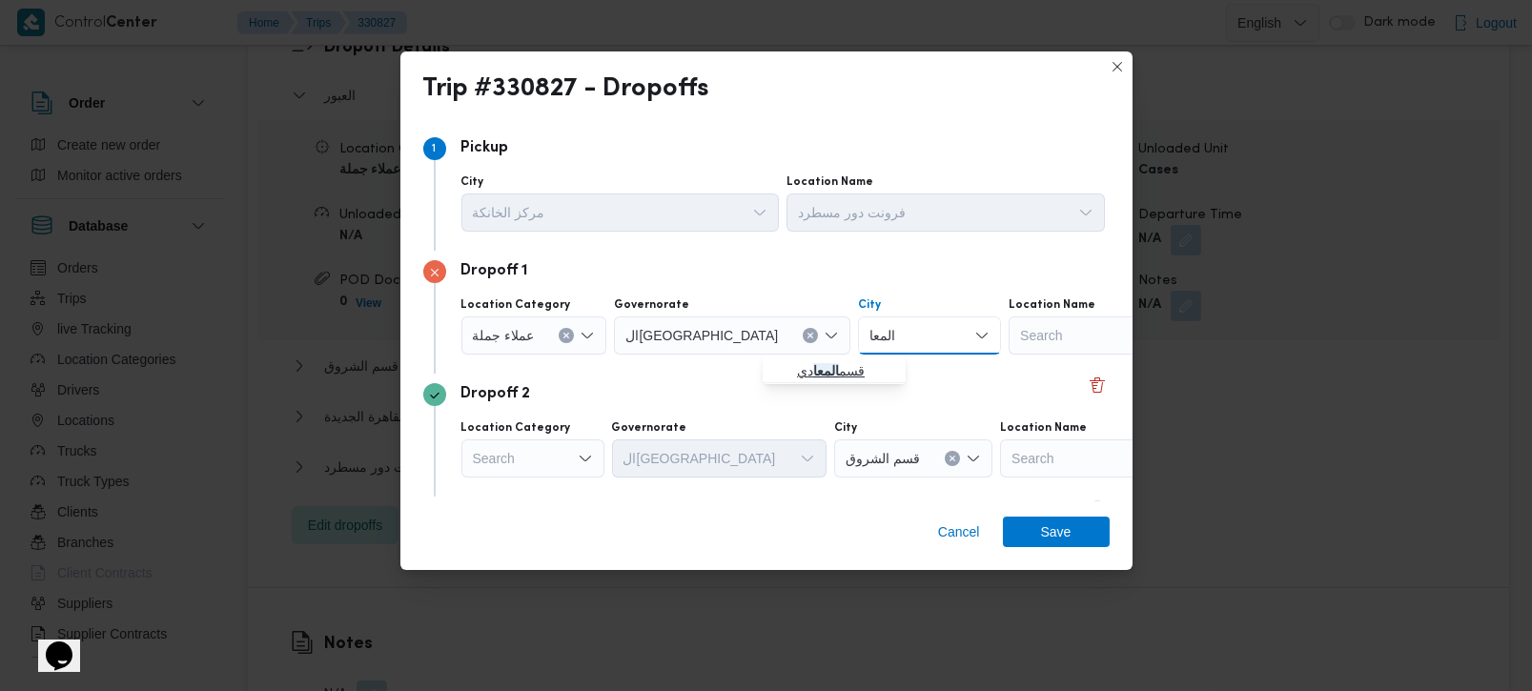
type input "المعا"
click at [843, 363] on span "قسم المعا دي" at bounding box center [845, 371] width 97 height 23
click at [786, 399] on div "Dropoff 2" at bounding box center [766, 394] width 687 height 23
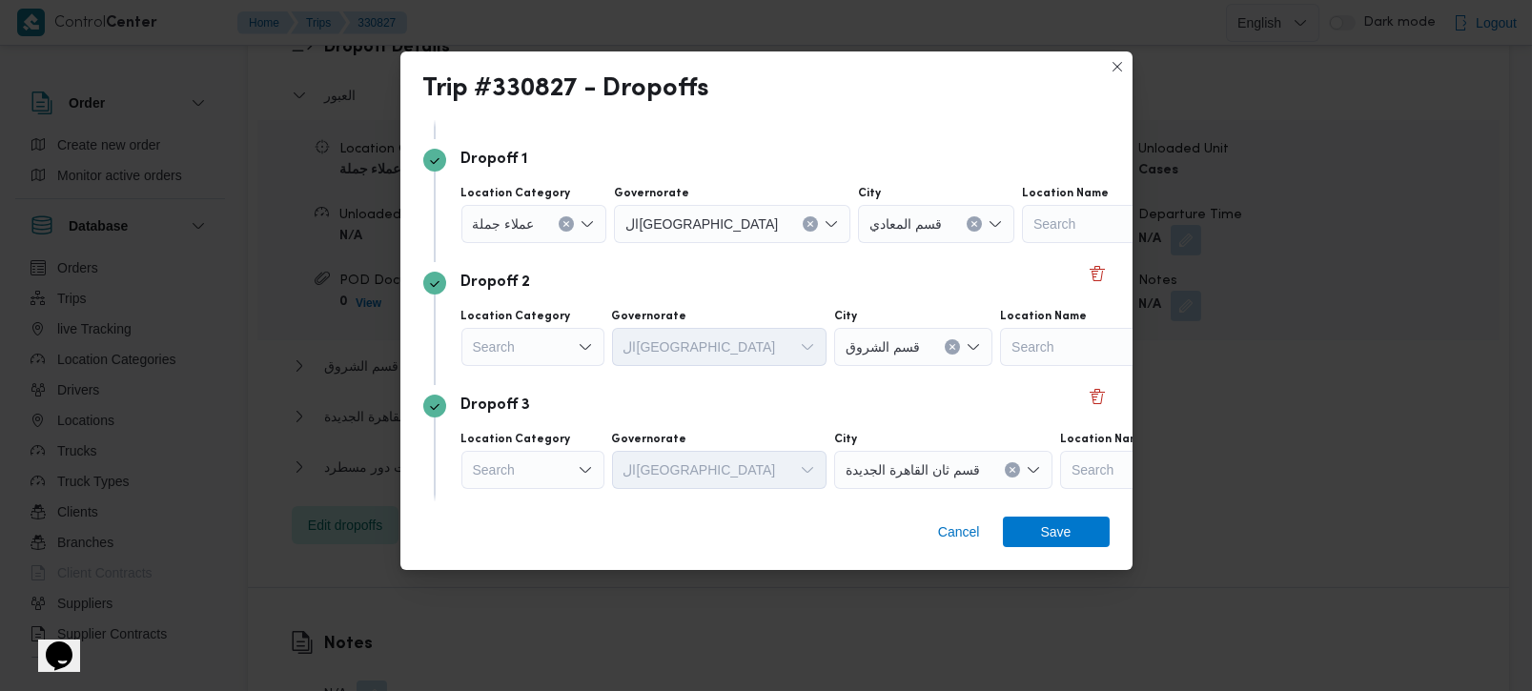
click at [581, 345] on icon "Open list of options" at bounding box center [584, 347] width 11 height 6
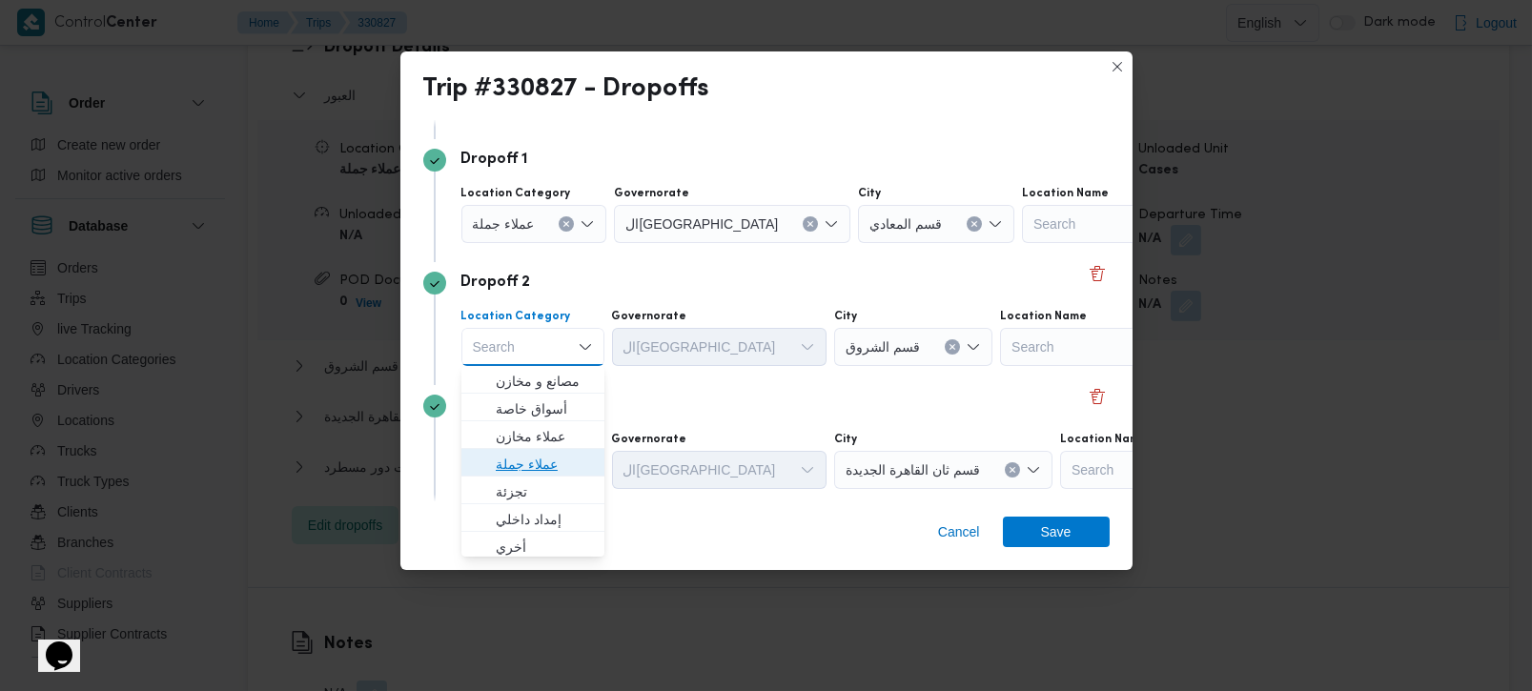
click at [538, 455] on span "عملاء جملة" at bounding box center [544, 464] width 97 height 23
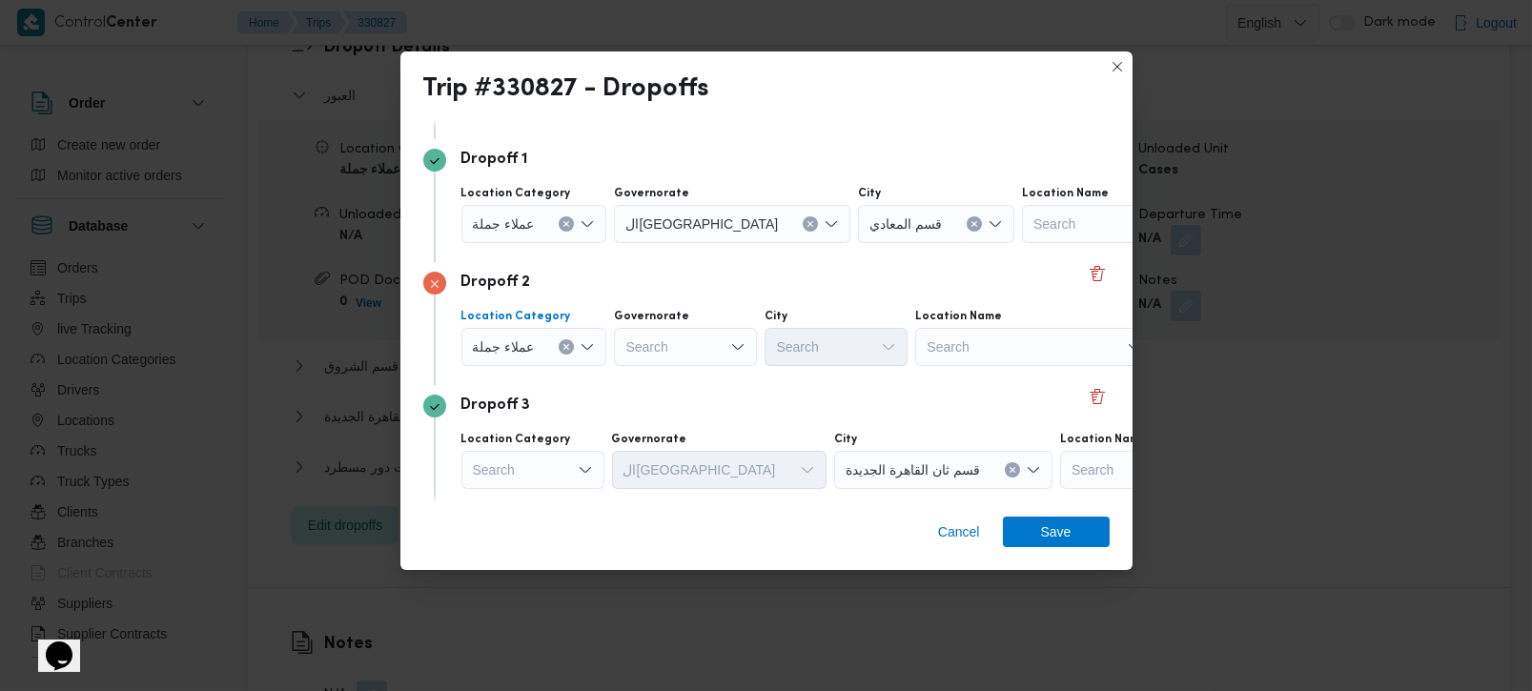
click at [668, 243] on div "Search" at bounding box center [732, 224] width 236 height 38
type input "رة"
click at [674, 410] on span "القاه رة" at bounding box center [695, 409] width 97 height 23
click at [858, 243] on div "Search" at bounding box center [936, 224] width 156 height 38
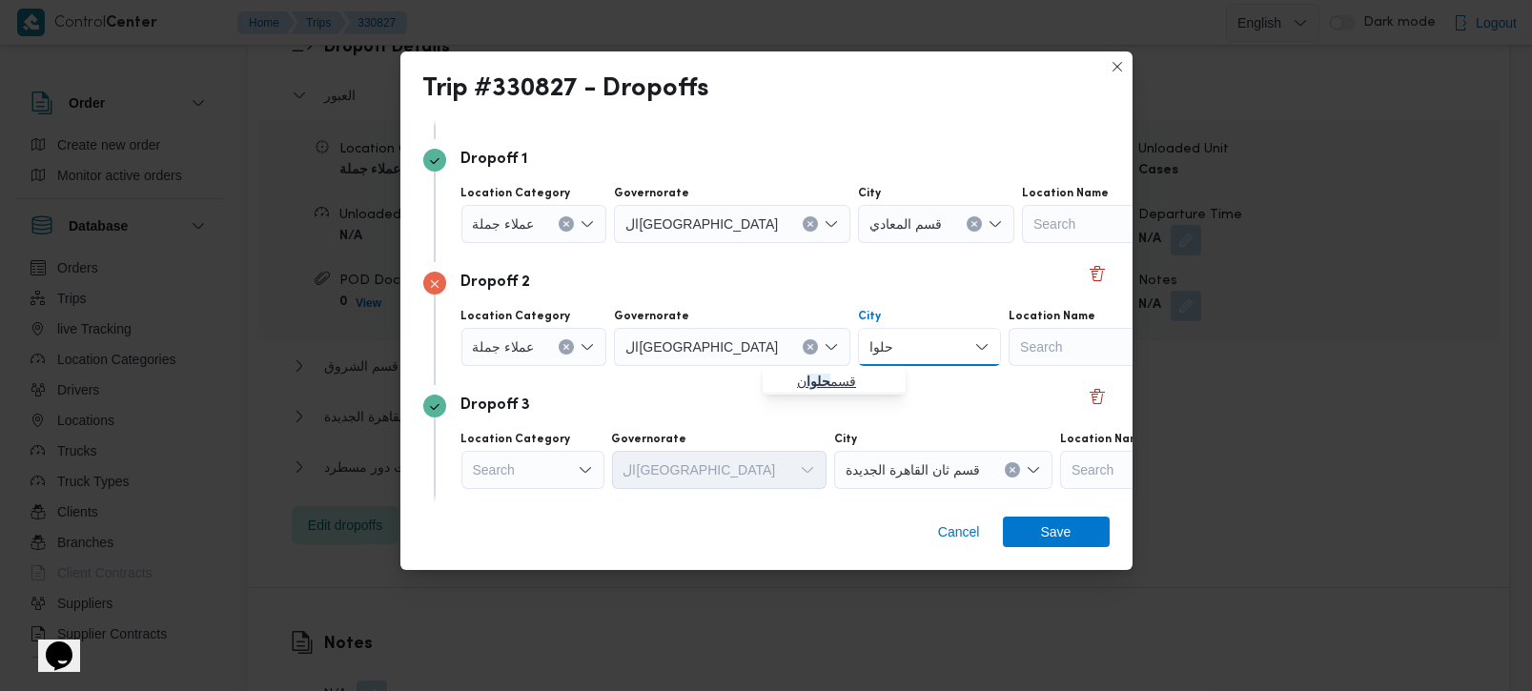
type input "حلوا"
click at [830, 385] on span "قسم حلوا ن" at bounding box center [845, 381] width 97 height 23
click at [739, 386] on div "Dropoff 3 Location Category Search Governorate القاهرة City قسم ثان القاهرة الج…" at bounding box center [766, 446] width 687 height 123
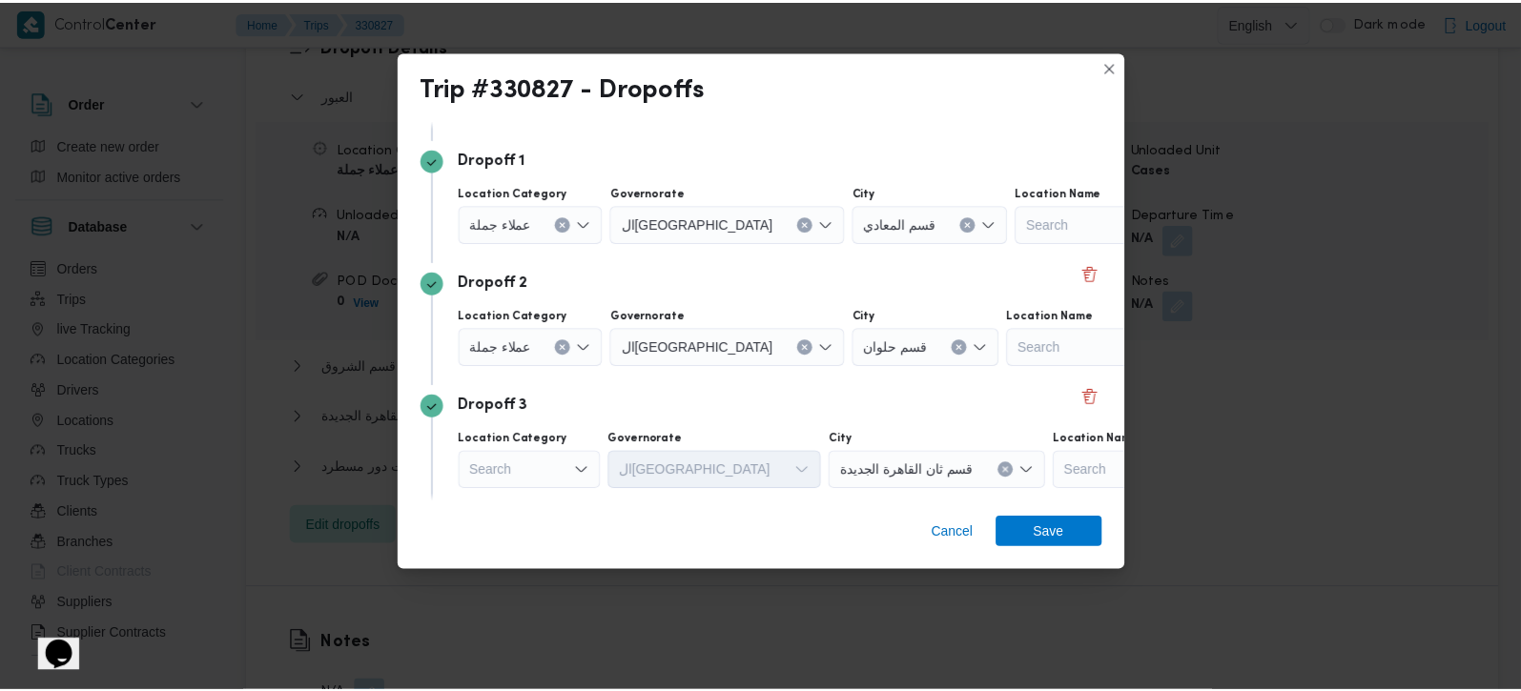
scroll to position [224, 0]
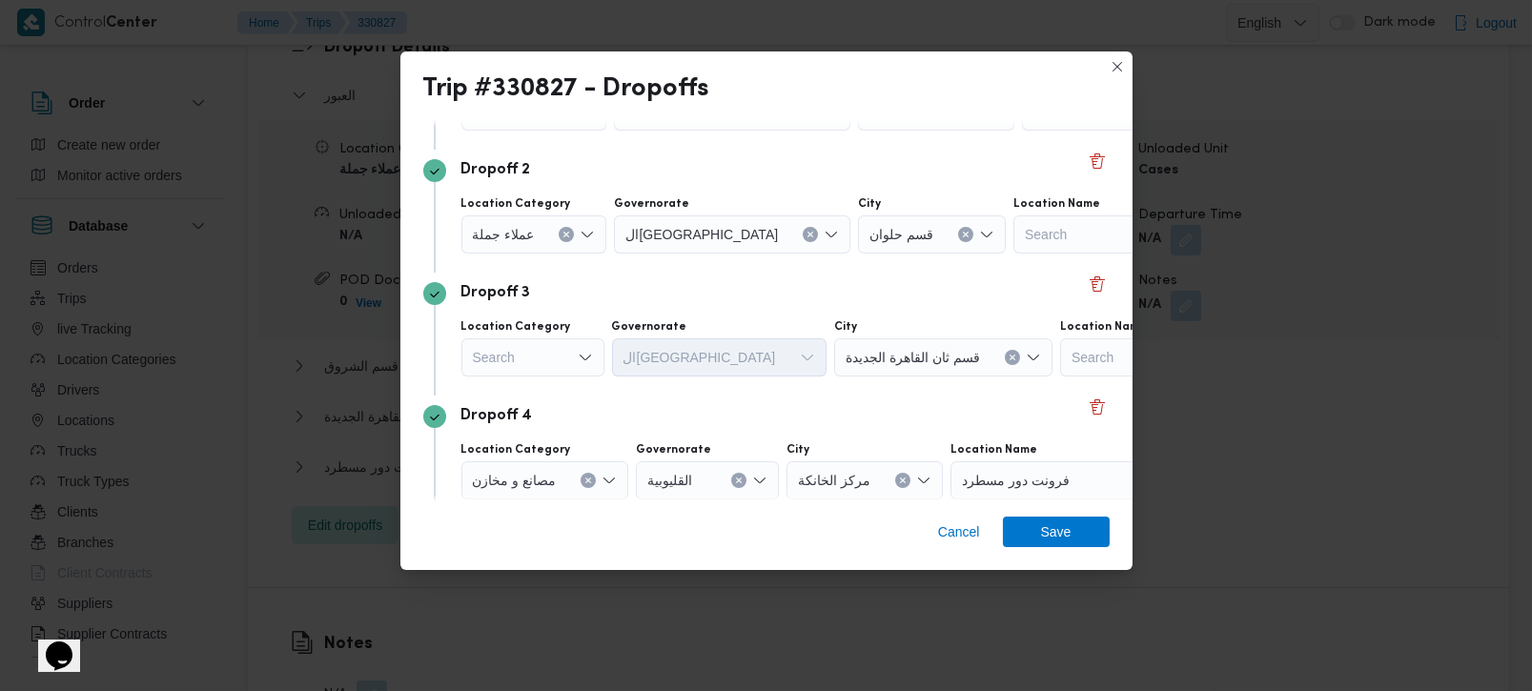
click at [536, 131] on div "Search" at bounding box center [535, 112] width 146 height 38
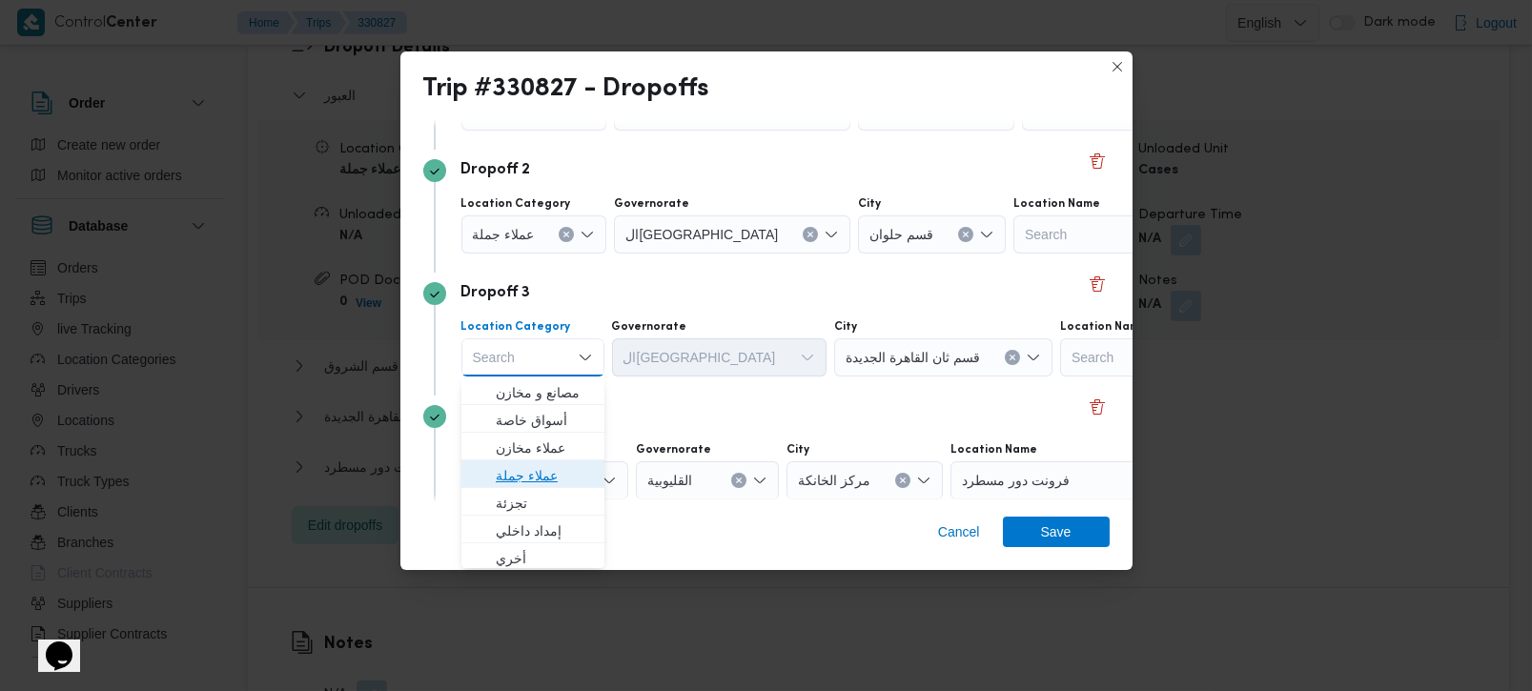
click at [542, 472] on span "عملاء جملة" at bounding box center [544, 475] width 97 height 23
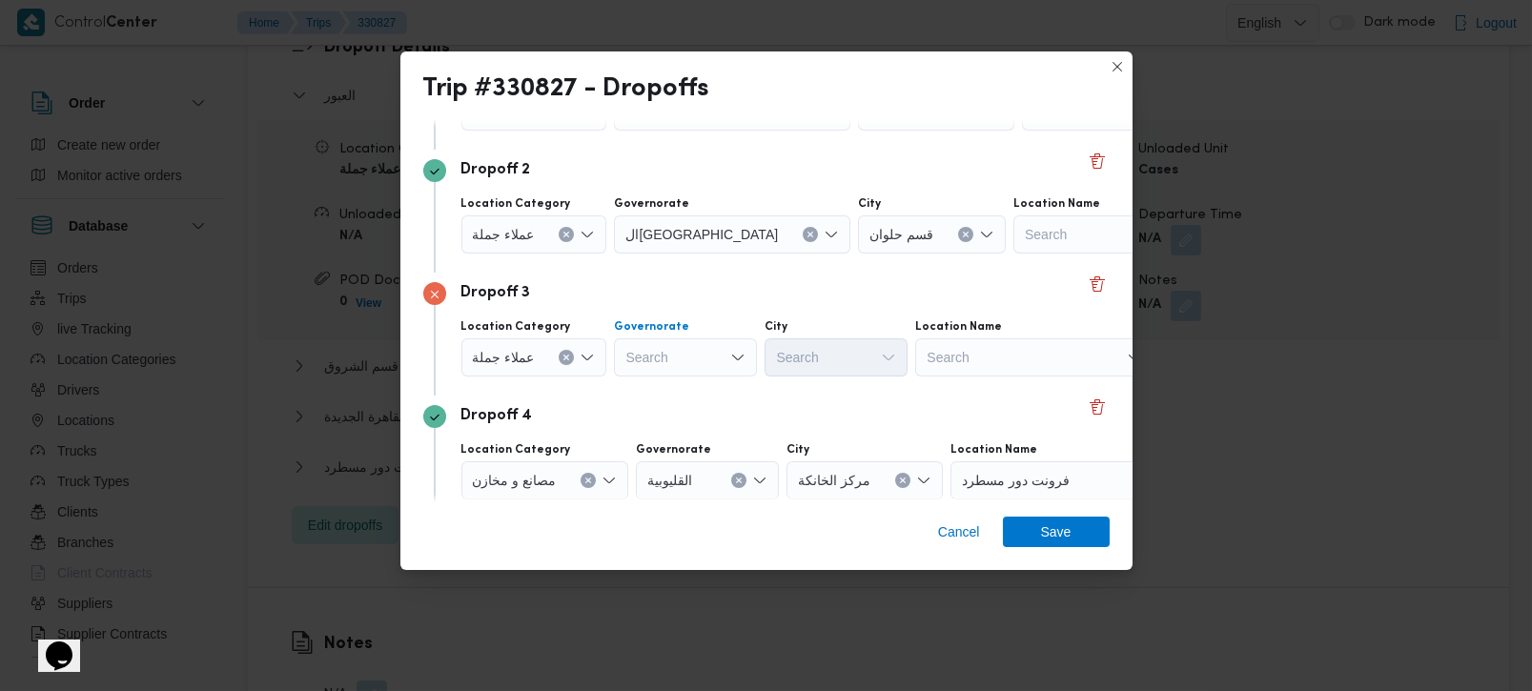
click at [649, 131] on div "Search" at bounding box center [732, 112] width 236 height 38
type input "رة"
click at [695, 426] on span "القاه رة" at bounding box center [695, 420] width 97 height 23
click at [858, 131] on div "Search" at bounding box center [936, 112] width 156 height 38
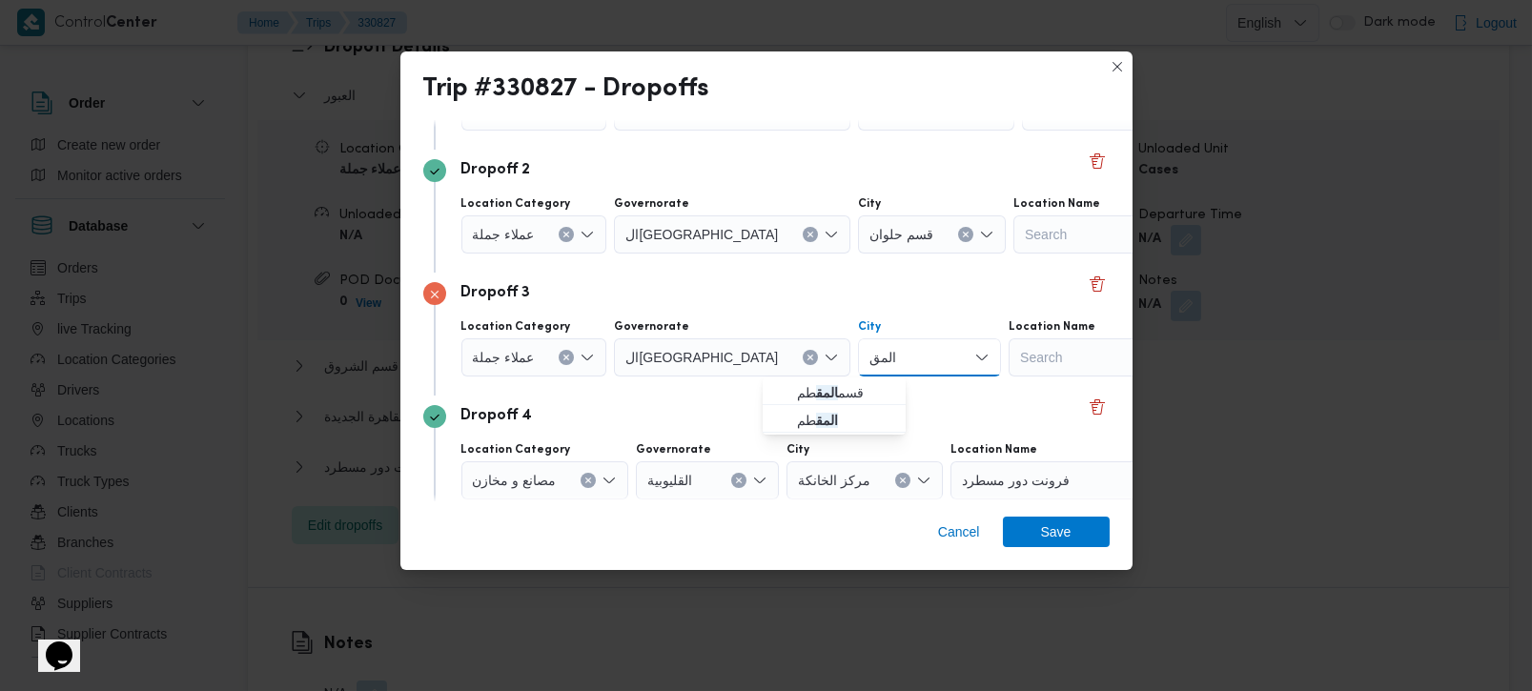
type input "المقط"
click at [866, 393] on span "قسم المقط م" at bounding box center [845, 392] width 97 height 23
click at [1041, 514] on div "Cancel Save" at bounding box center [767, 536] width 732 height 69
click at [1048, 535] on span "Save" at bounding box center [1056, 531] width 31 height 31
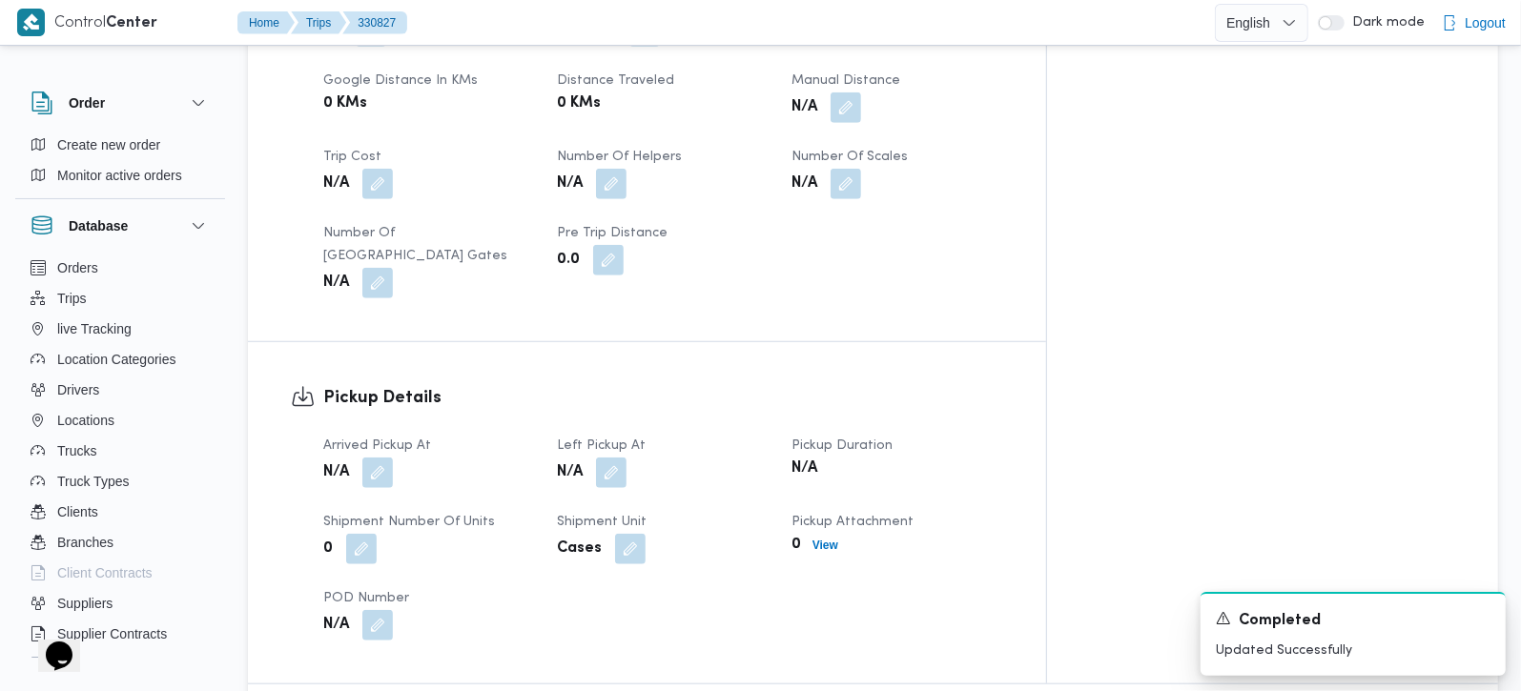
scroll to position [672, 0]
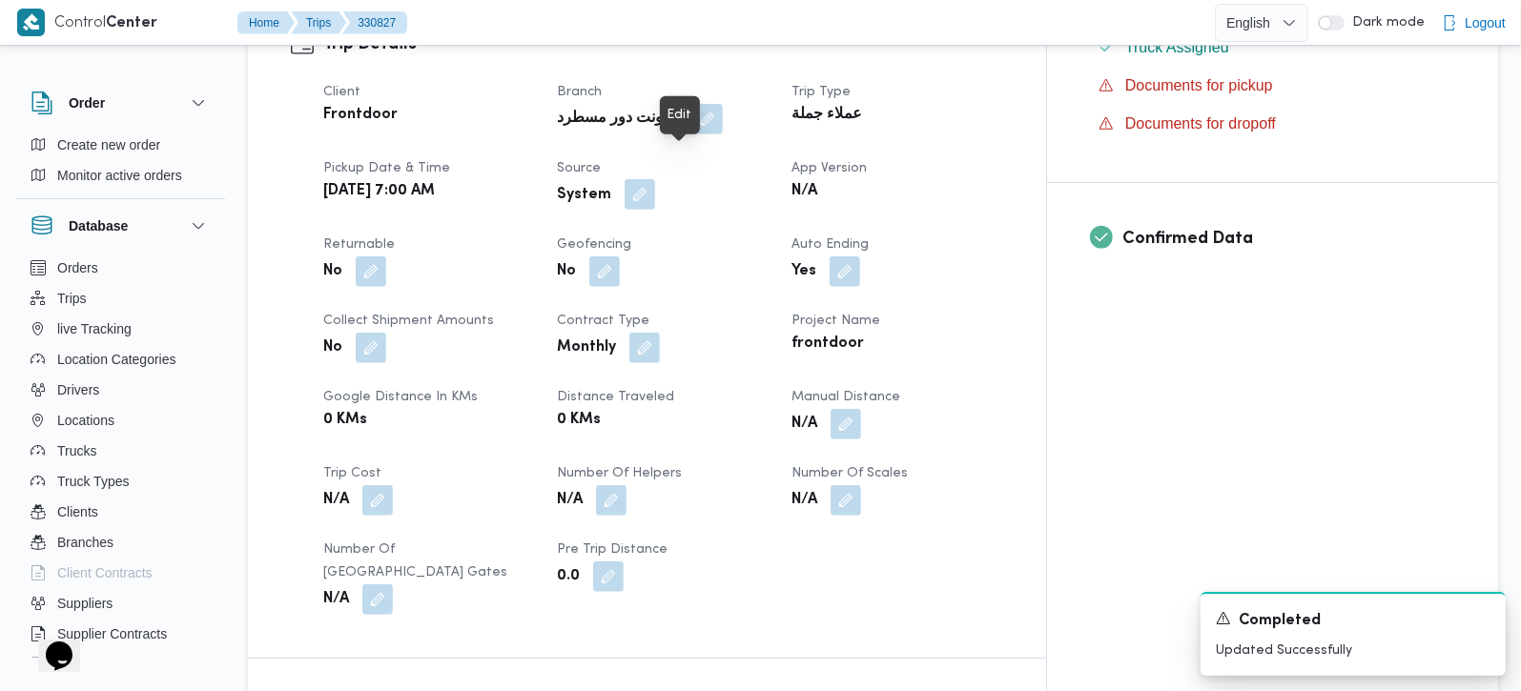
click at [655, 179] on button "button" at bounding box center [640, 194] width 31 height 31
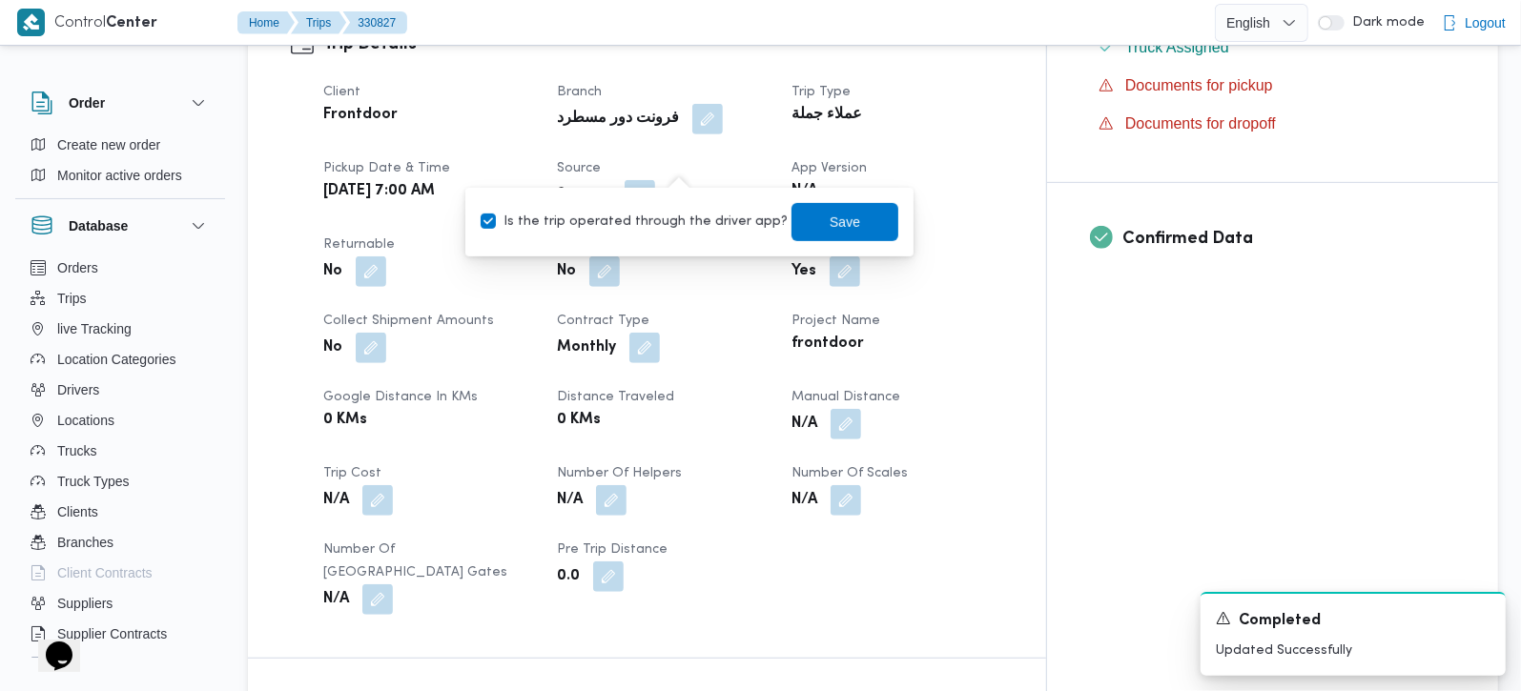
click at [659, 226] on label "Is the trip operated through the driver app?" at bounding box center [634, 222] width 307 height 23
checkbox input "false"
click at [848, 211] on span "Save" at bounding box center [845, 221] width 107 height 38
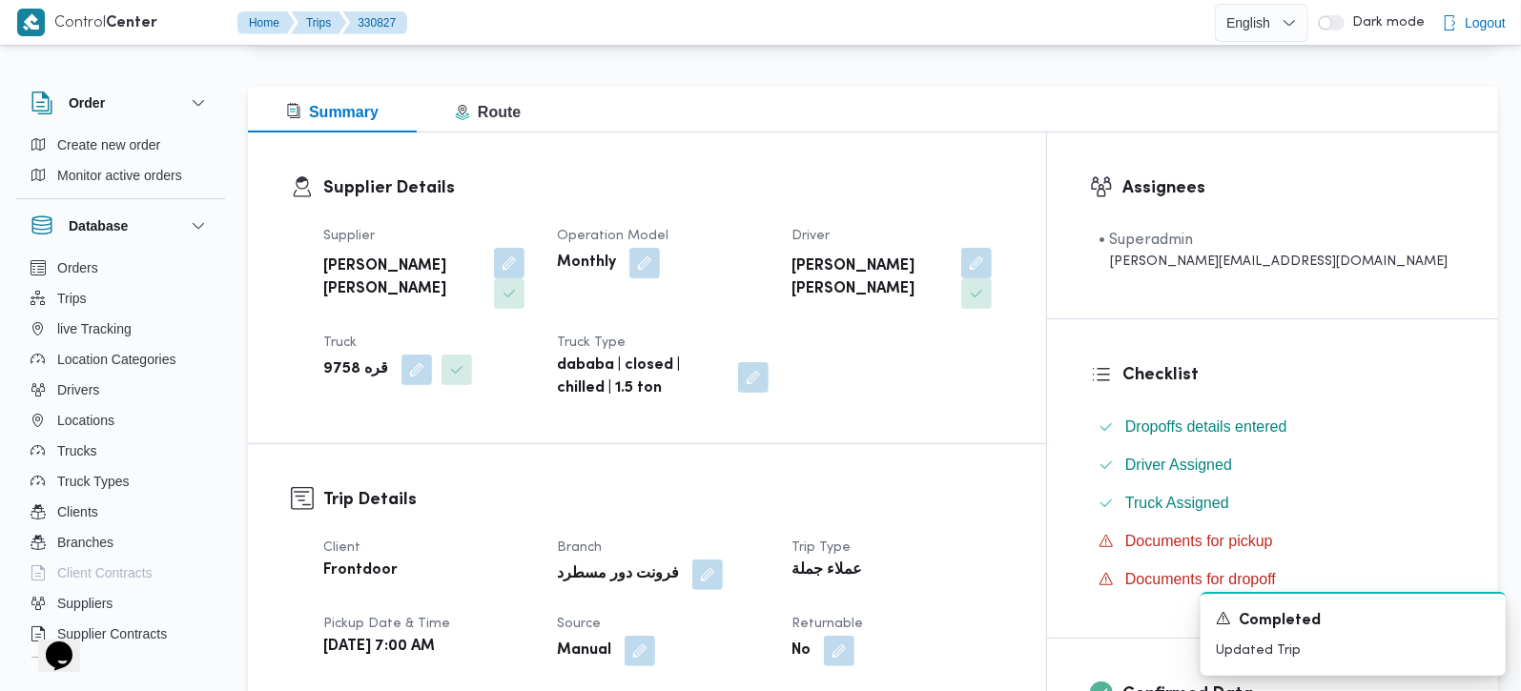
scroll to position [0, 0]
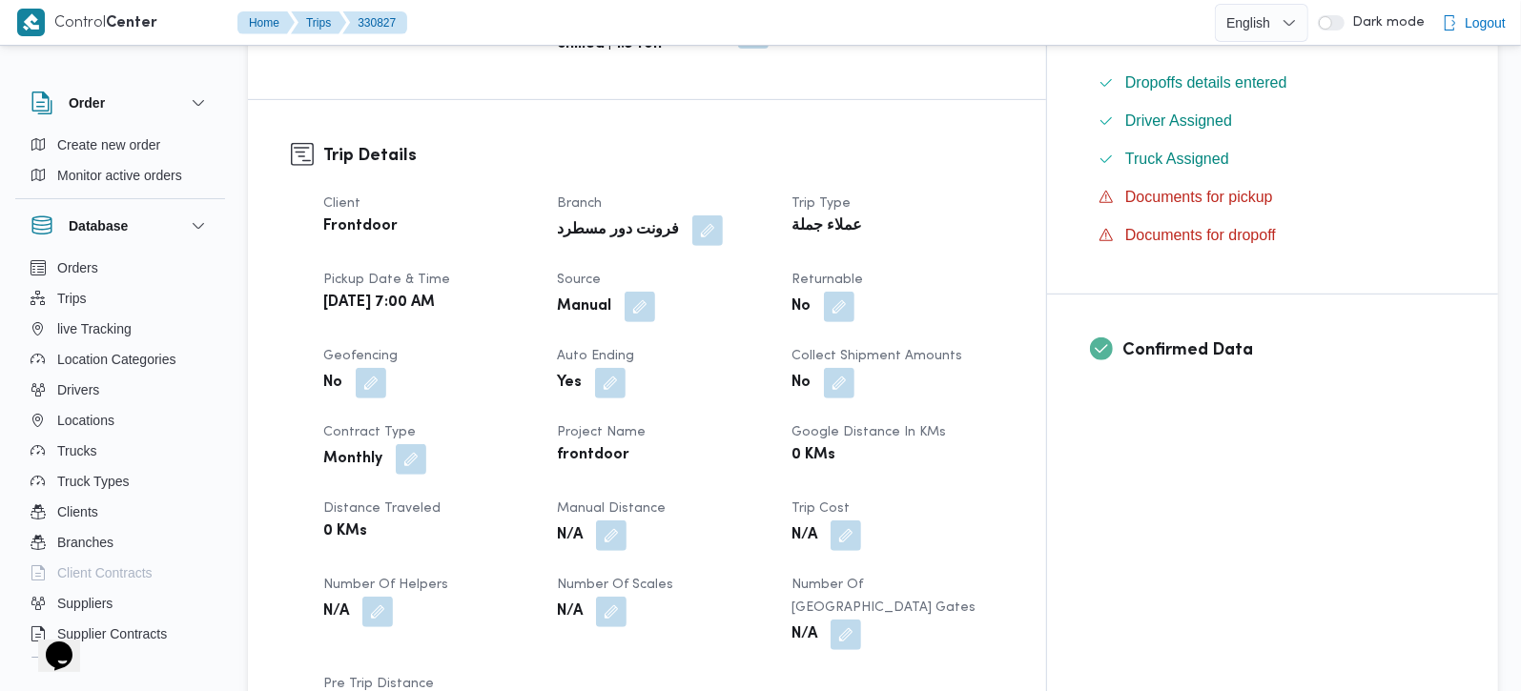
scroll to position [1009, 0]
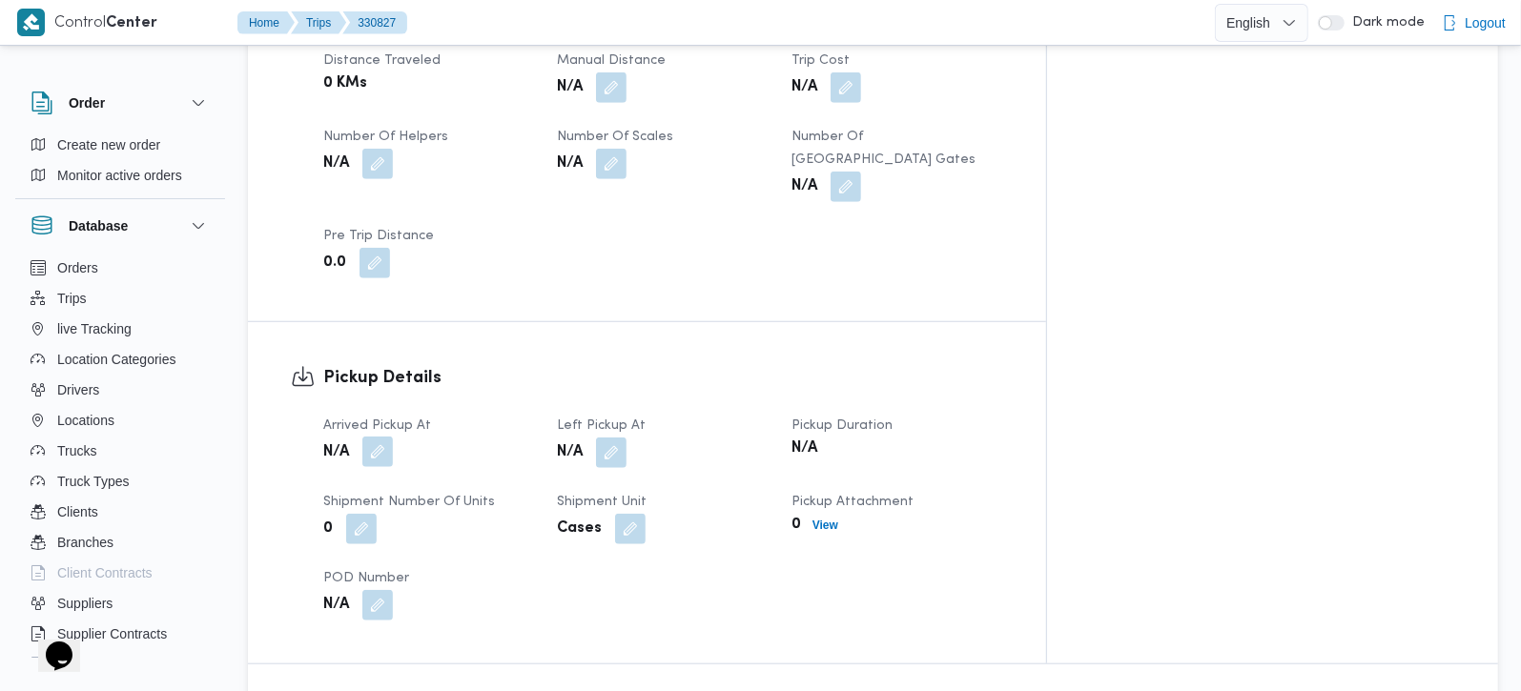
click at [389, 437] on button "button" at bounding box center [377, 452] width 31 height 31
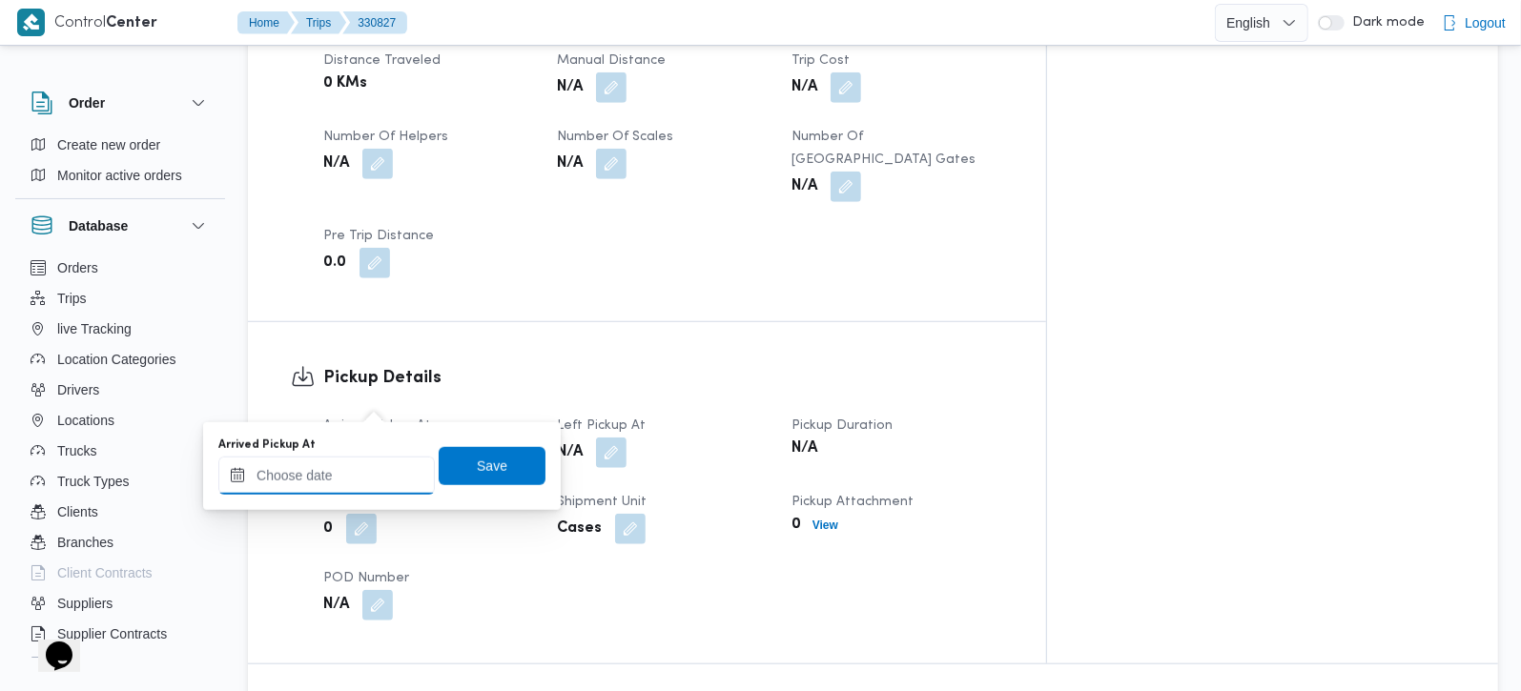
click at [354, 468] on input "Arrived Pickup At" at bounding box center [326, 476] width 216 height 38
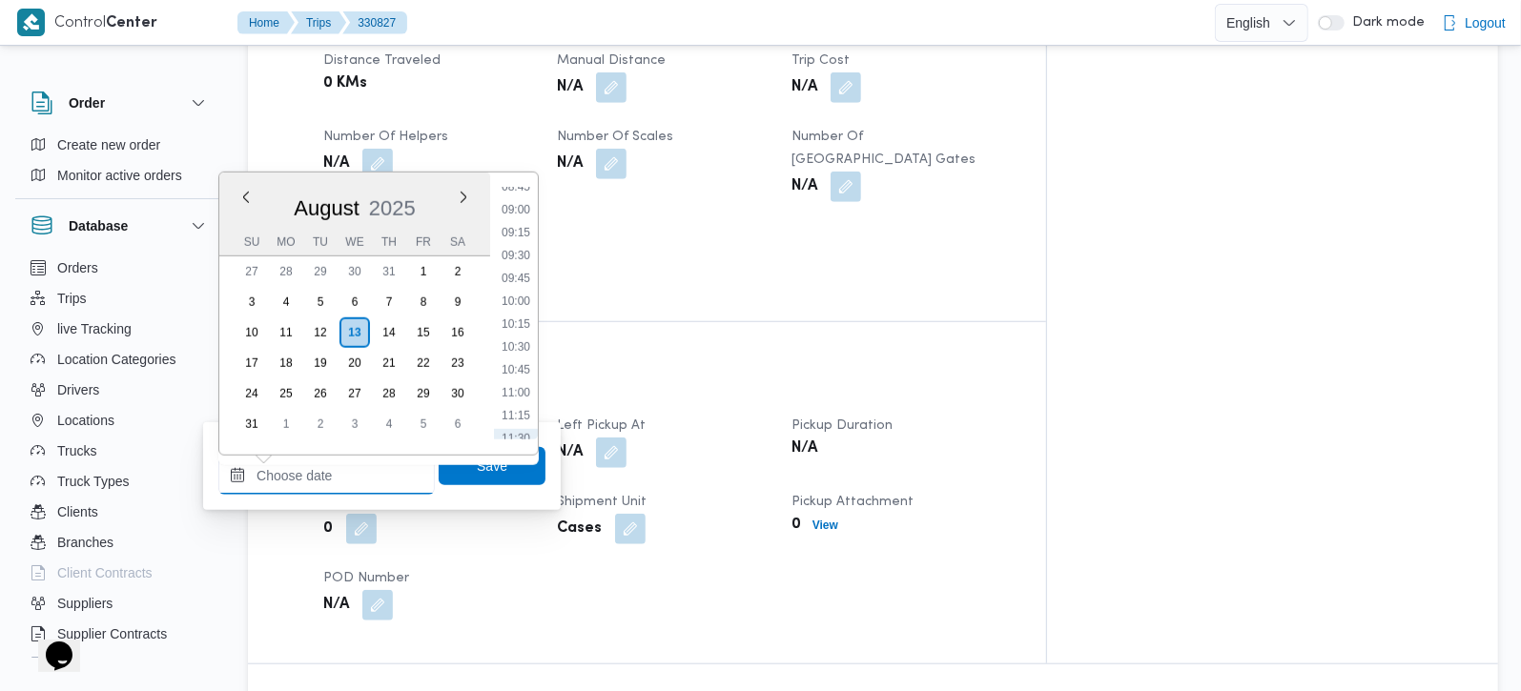
scroll to position [700, 0]
click at [531, 207] on li "07:45" at bounding box center [516, 206] width 44 height 19
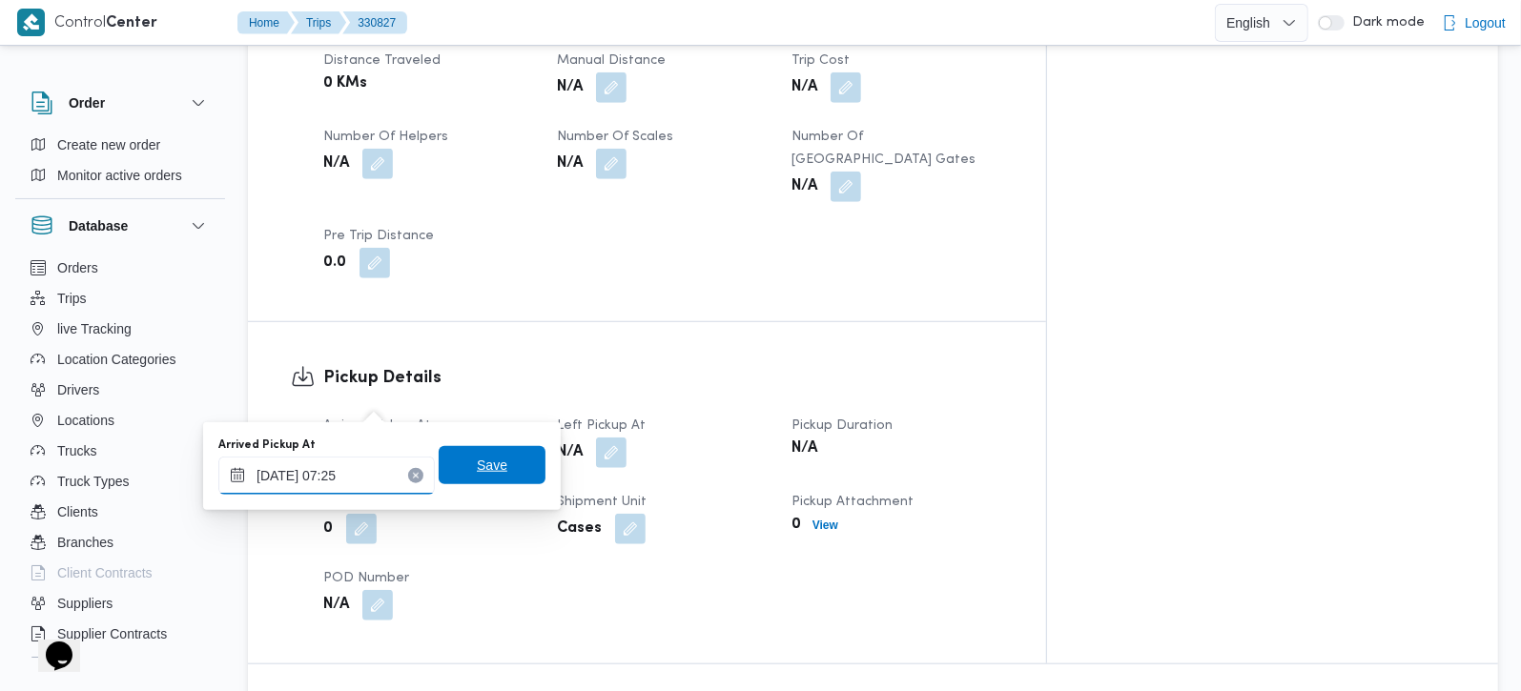
type input "[DATE] 07:25"
click at [495, 454] on span "Save" at bounding box center [492, 465] width 107 height 38
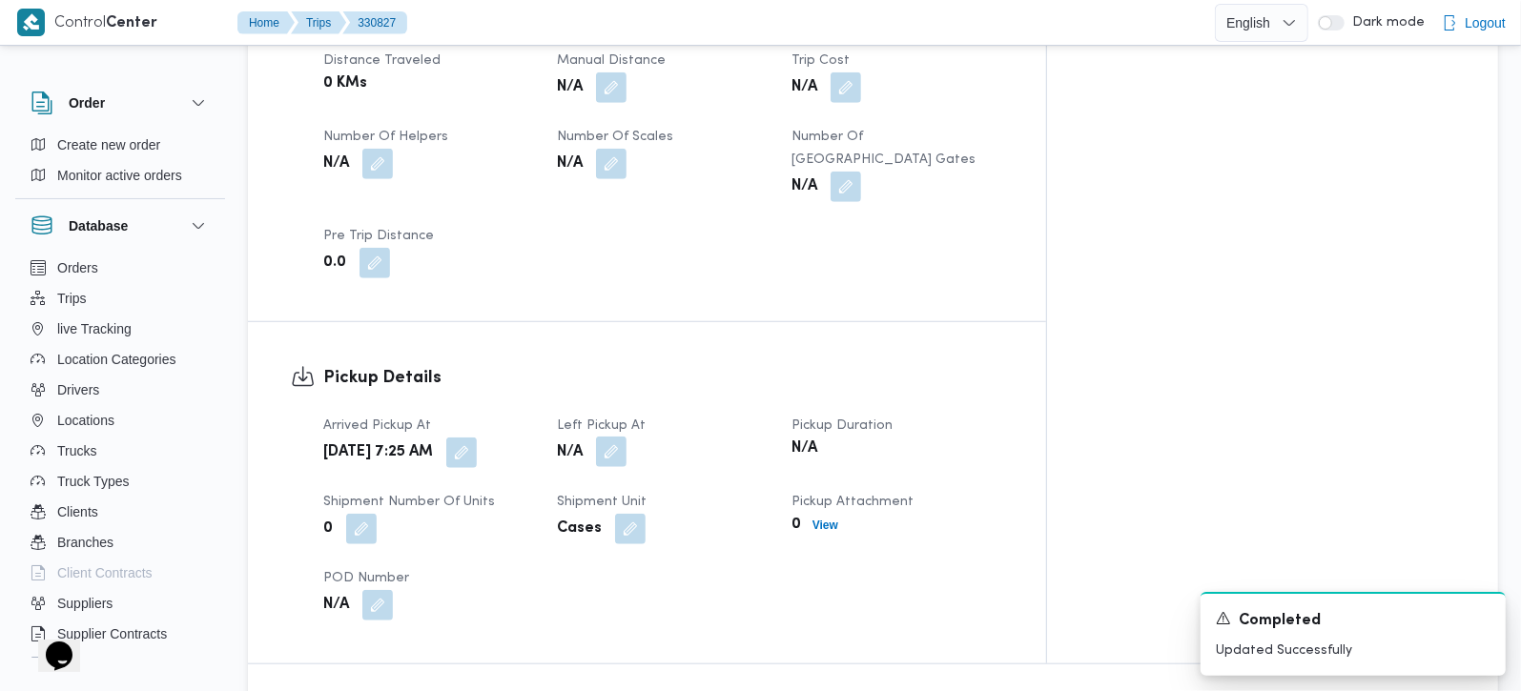
click at [627, 437] on button "button" at bounding box center [611, 452] width 31 height 31
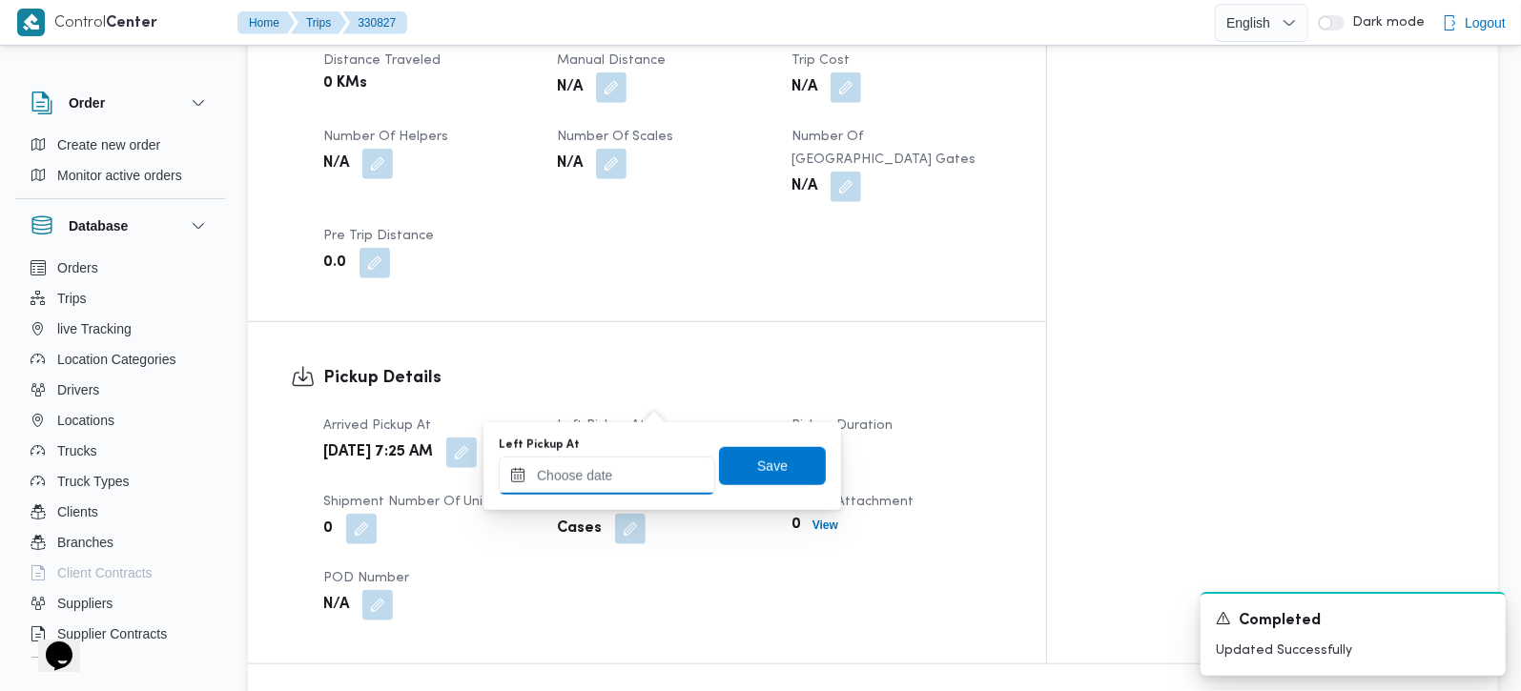
drag, startPoint x: 659, startPoint y: 405, endPoint x: 632, endPoint y: 483, distance: 82.6
click at [632, 483] on input "Left Pickup At" at bounding box center [607, 476] width 216 height 38
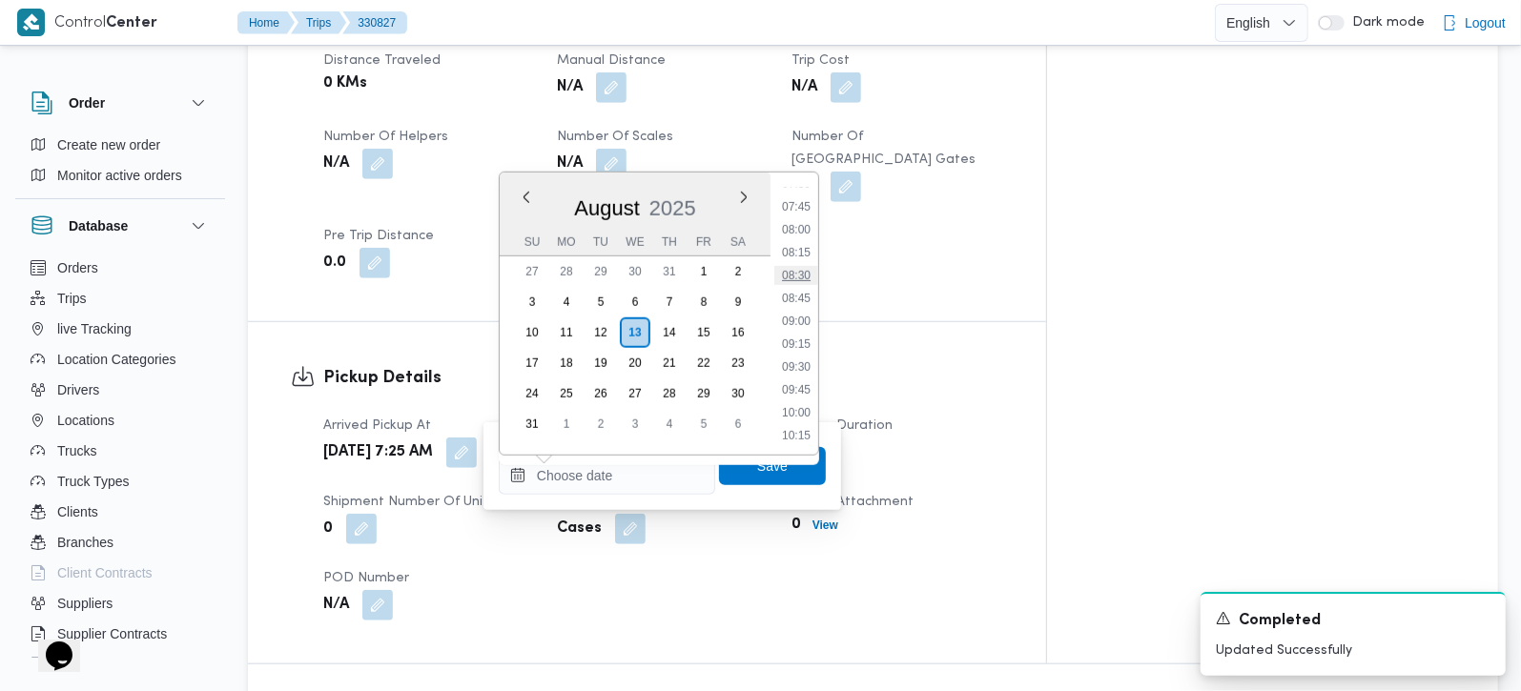
click at [804, 278] on li "08:30" at bounding box center [796, 275] width 44 height 19
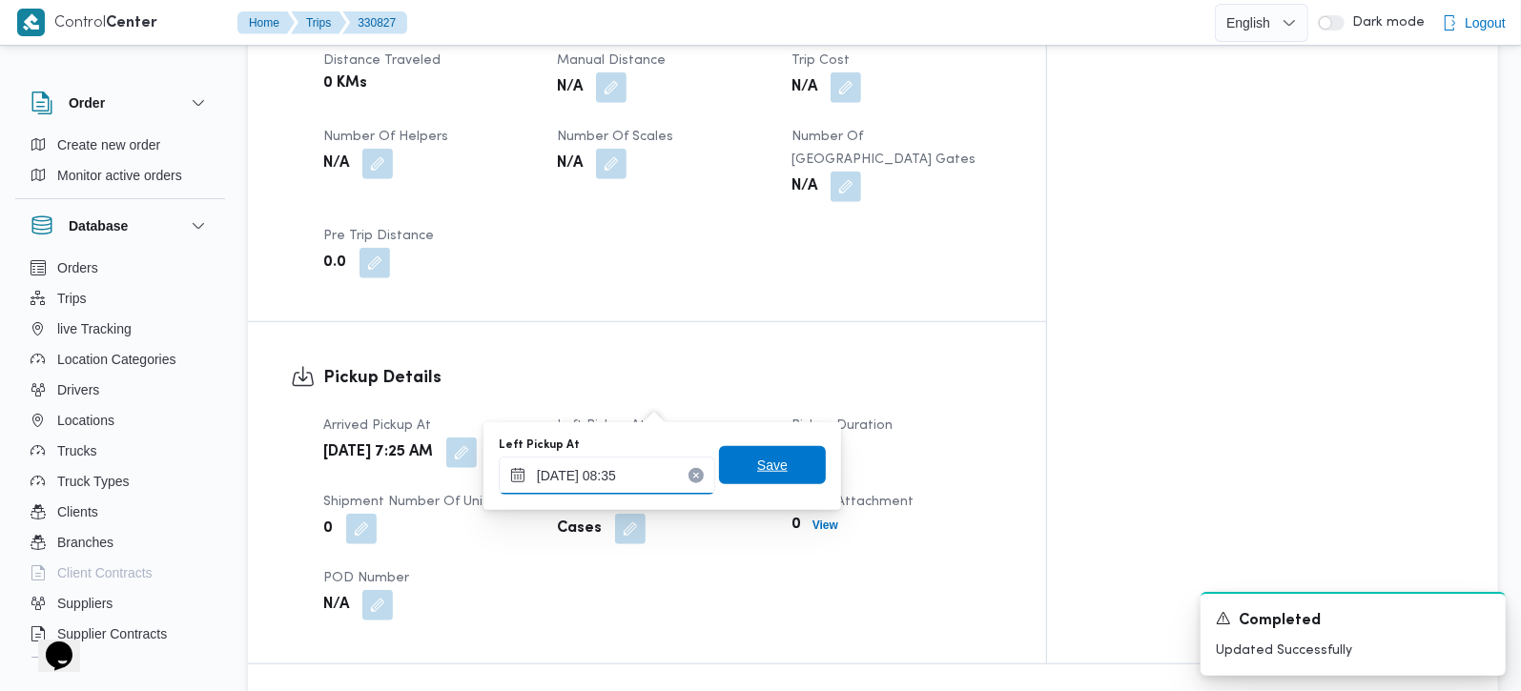
type input "13/08/2025 08:35"
click at [765, 464] on span "Save" at bounding box center [772, 465] width 31 height 23
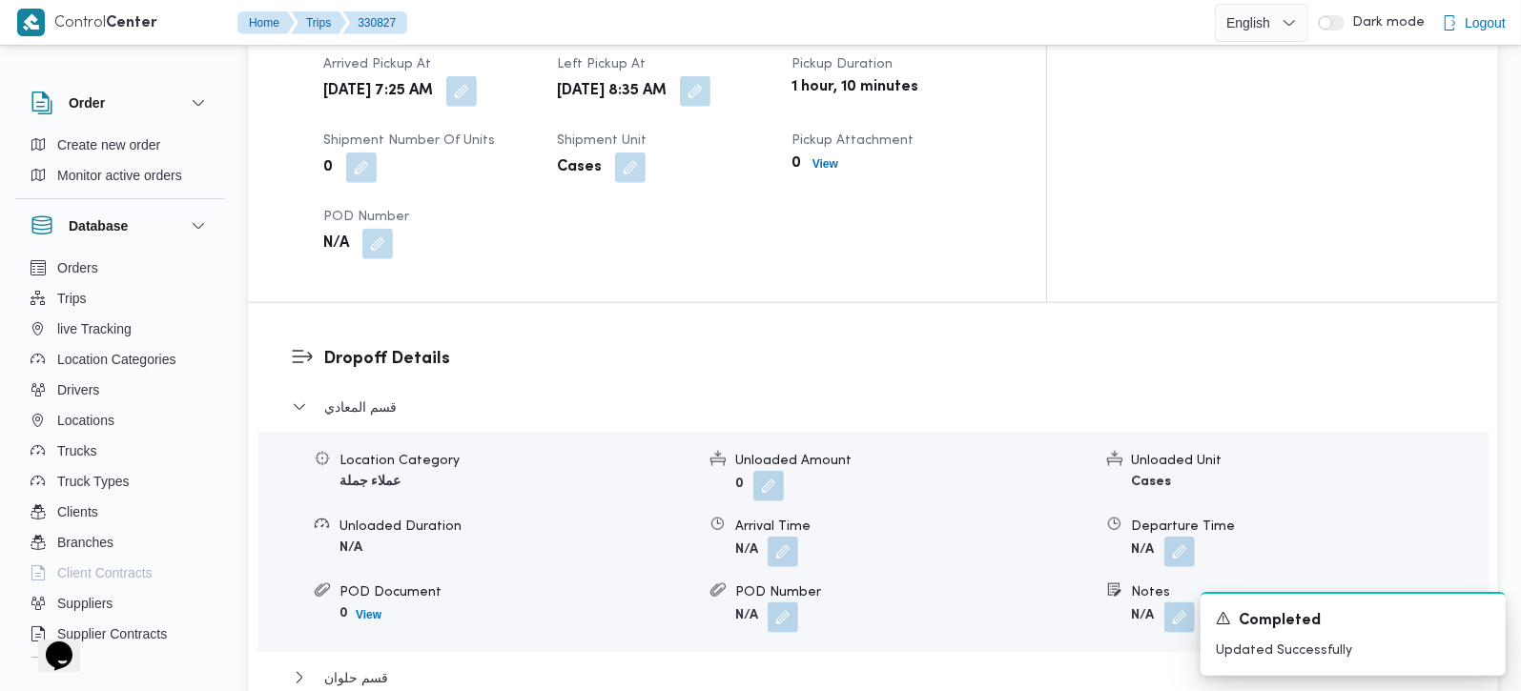
scroll to position [1458, 0]
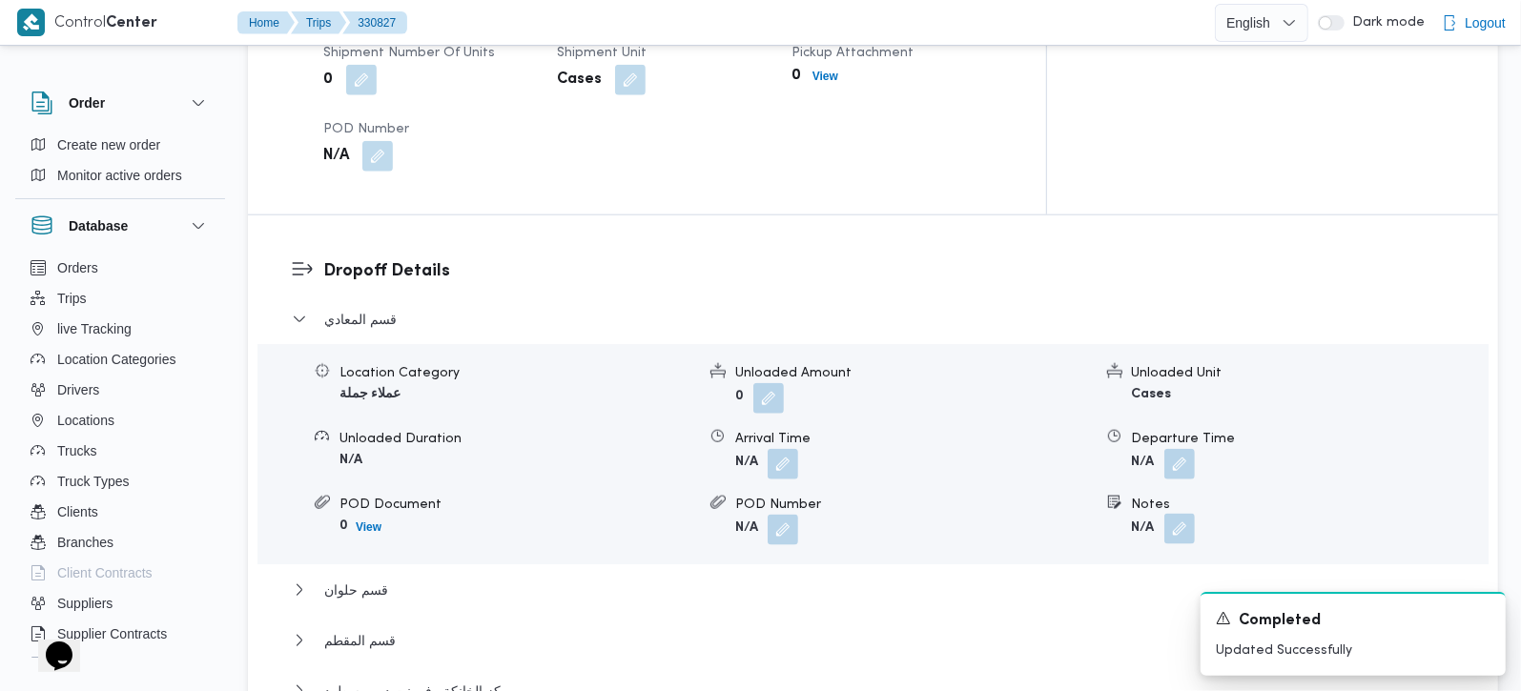
click at [1185, 514] on button "button" at bounding box center [1179, 529] width 31 height 31
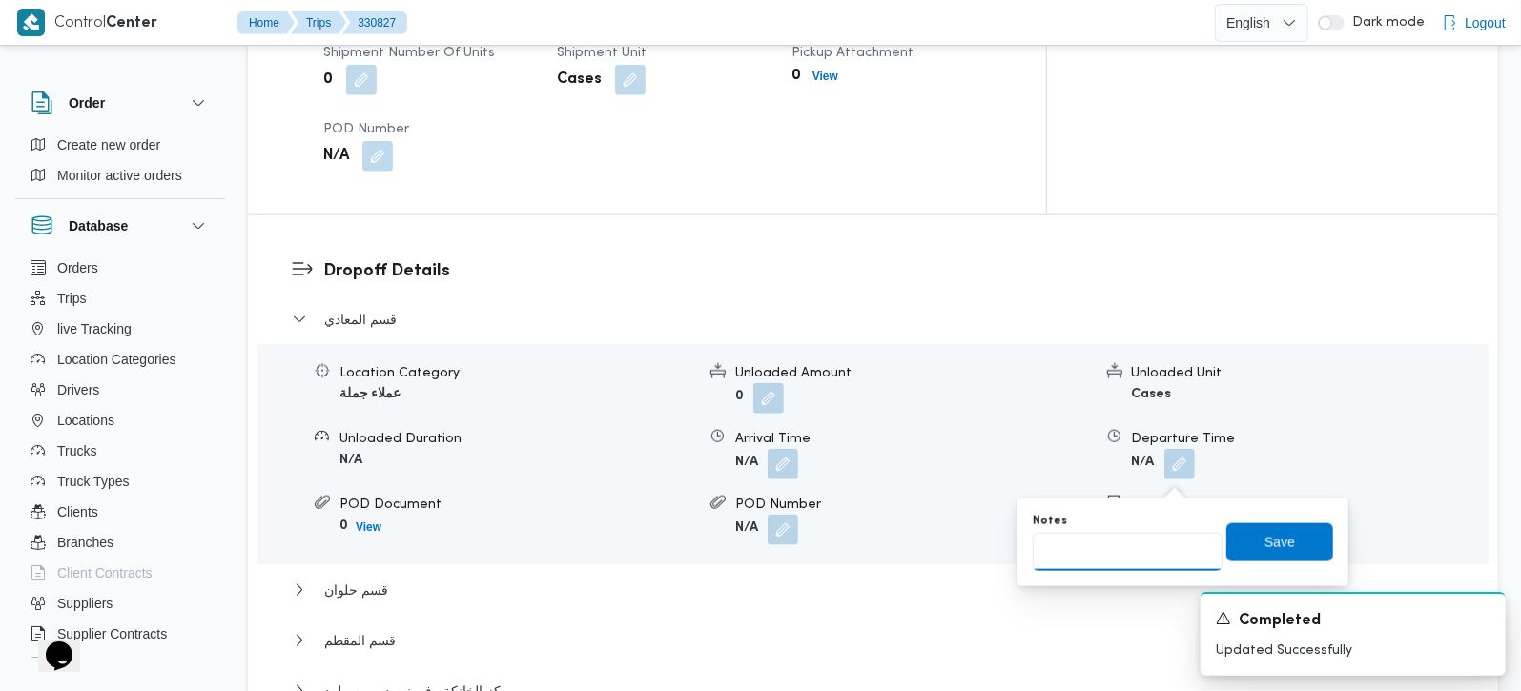
click at [1143, 545] on input "Notes" at bounding box center [1128, 552] width 190 height 38
type input "زهراء المعادي و المعادي و بيت الجملة المعادي و كورنيش المعادي"
click at [1277, 539] on span "Save" at bounding box center [1279, 541] width 31 height 23
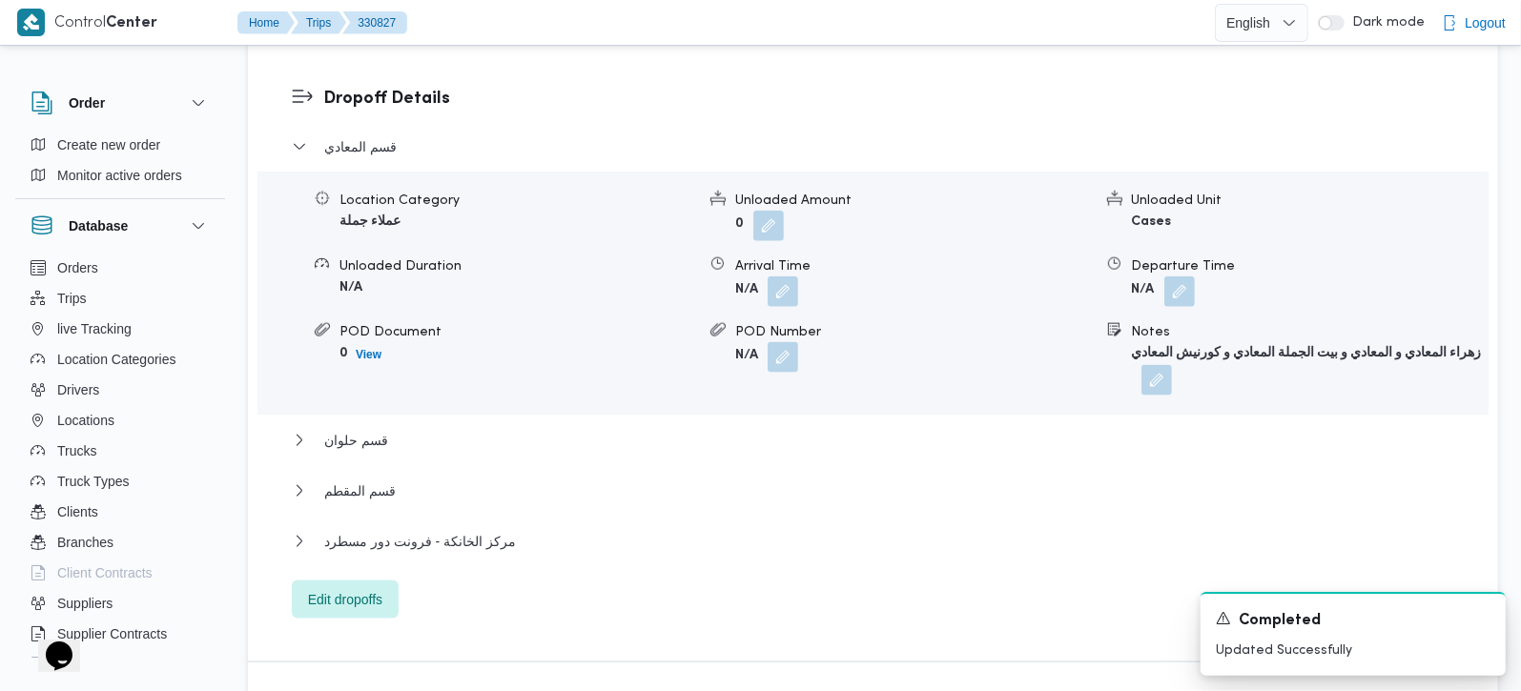
scroll to position [1682, 0]
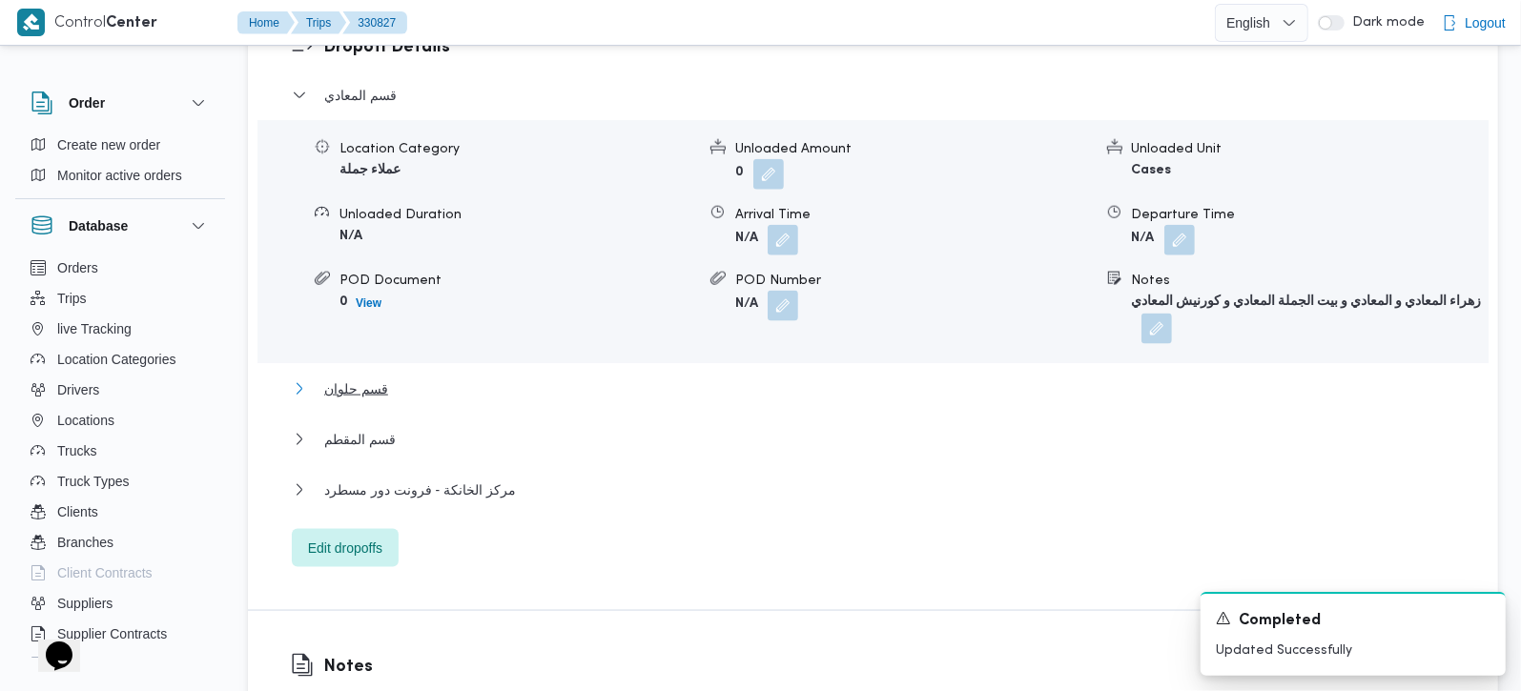
click at [344, 378] on span "قسم حلوان" at bounding box center [356, 389] width 64 height 23
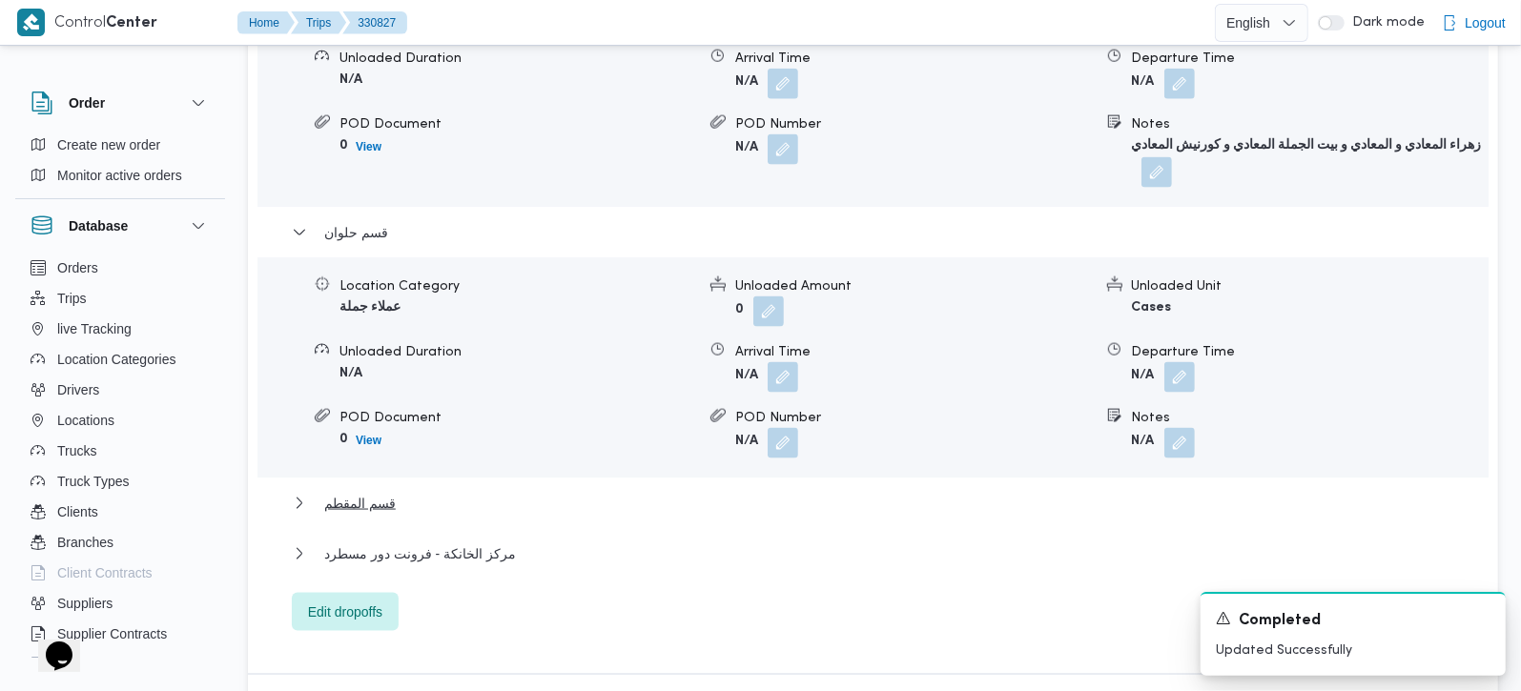
scroll to position [1907, 0]
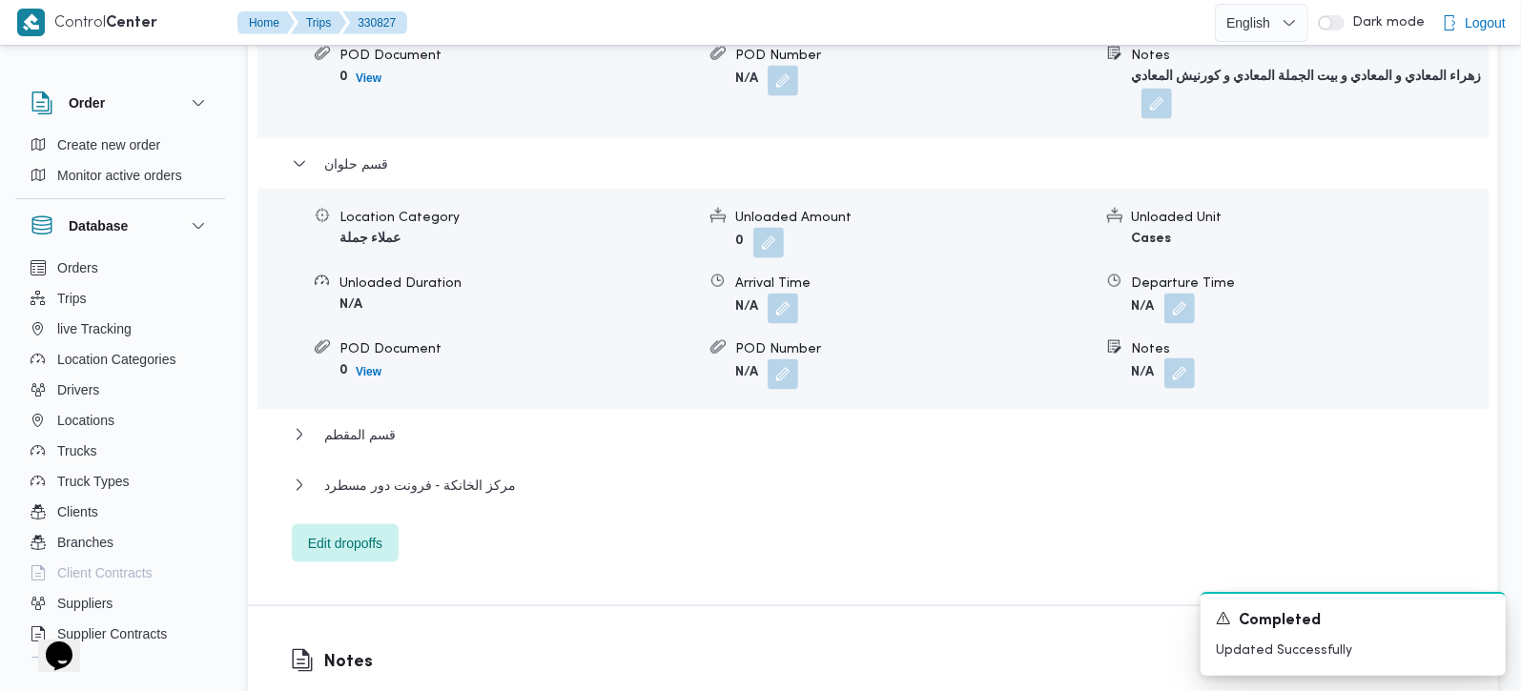
click at [1172, 359] on button "button" at bounding box center [1179, 374] width 31 height 31
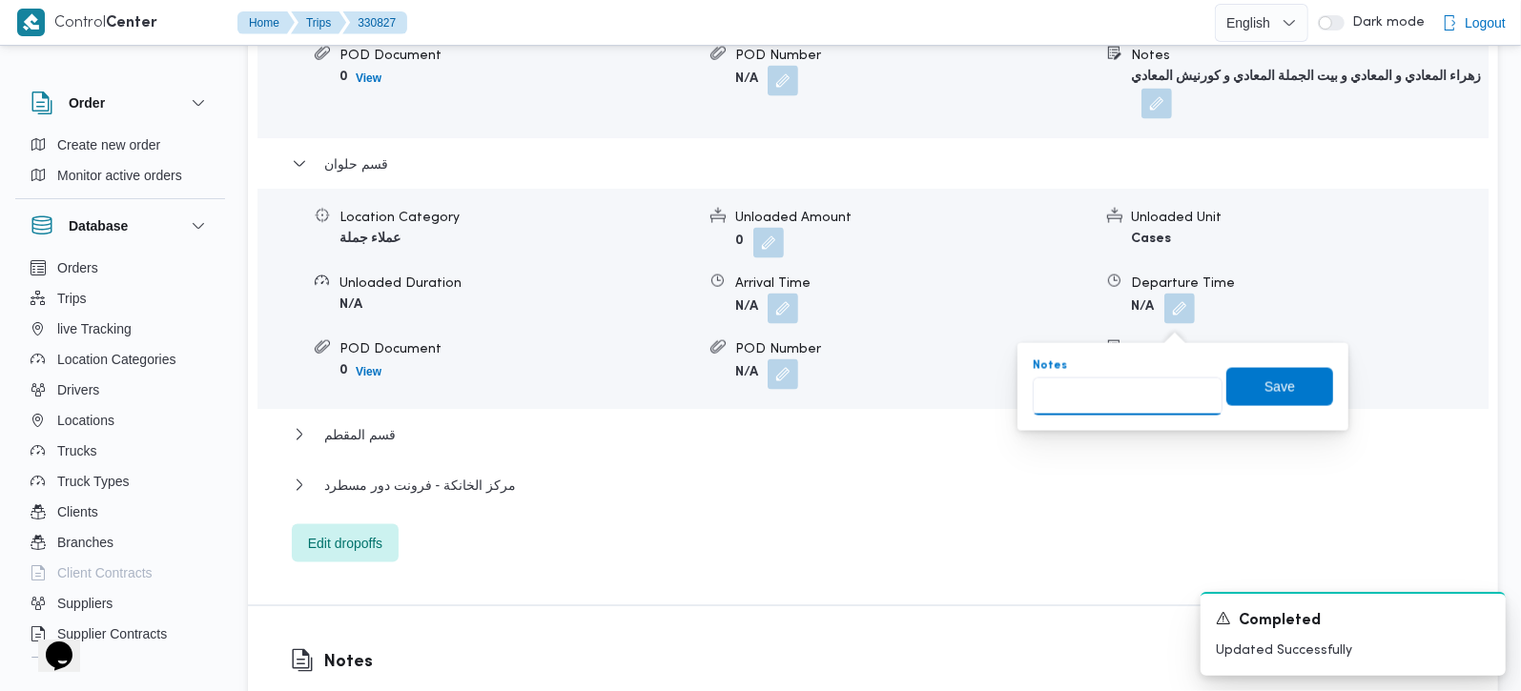
click at [1148, 388] on input "Notes" at bounding box center [1128, 397] width 190 height 38
type input "الفرجاني و طلبات"
click at [1241, 397] on span "Save" at bounding box center [1279, 386] width 107 height 38
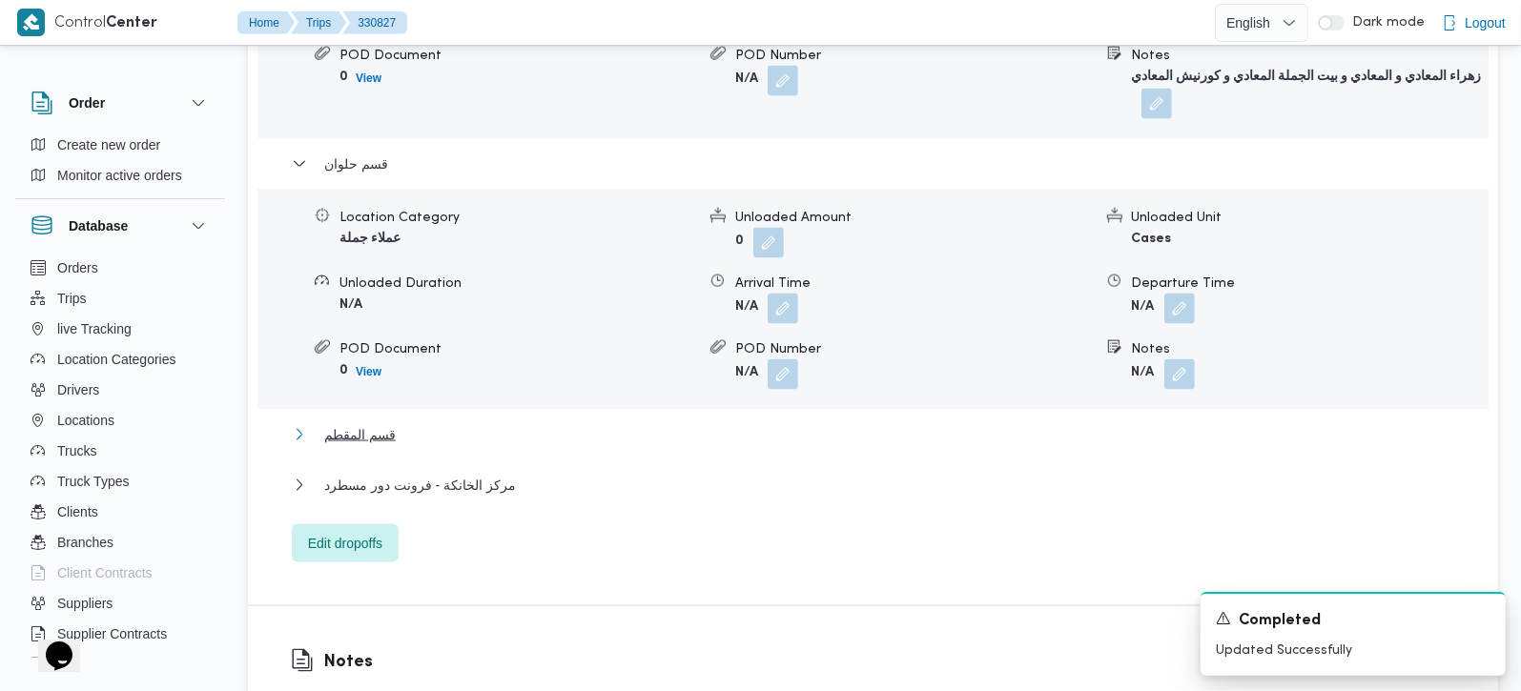
click at [367, 423] on span "قسم المقطم" at bounding box center [360, 434] width 72 height 23
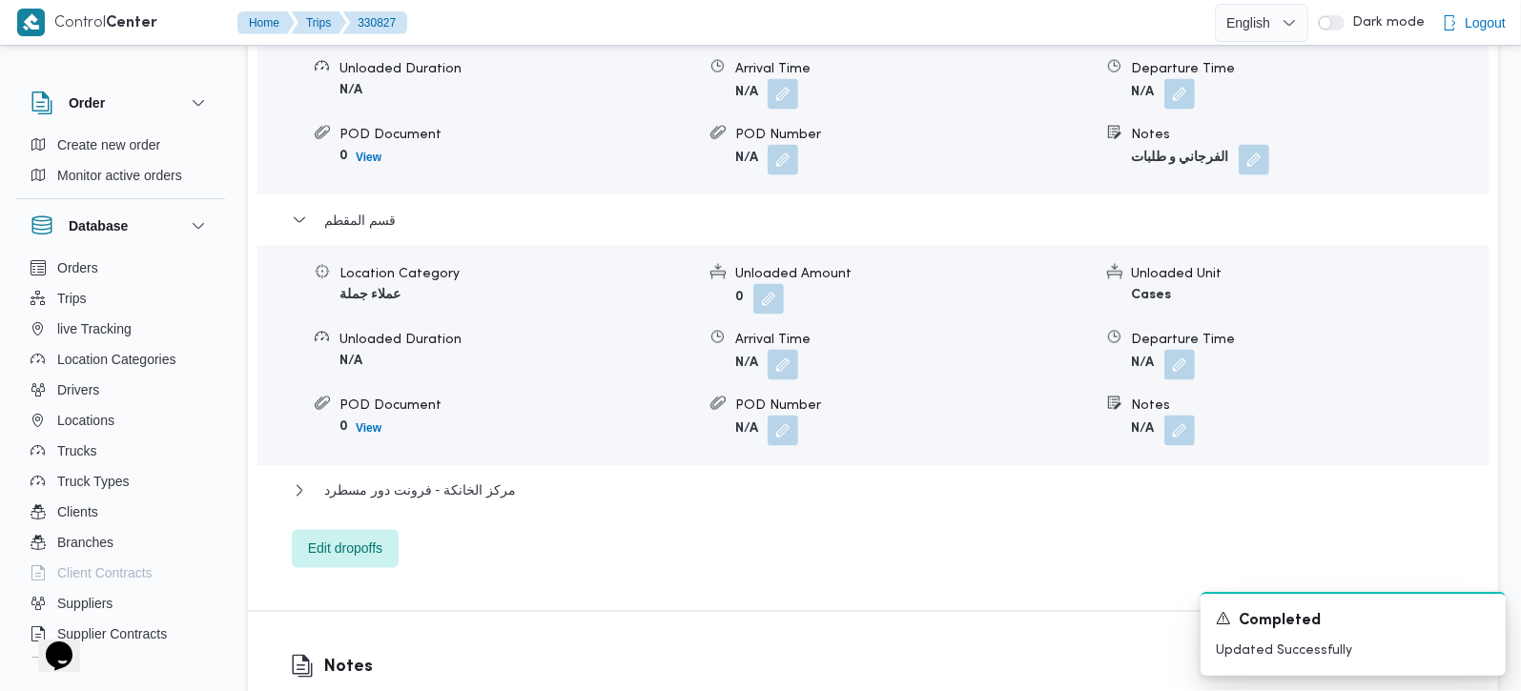
scroll to position [2131, 0]
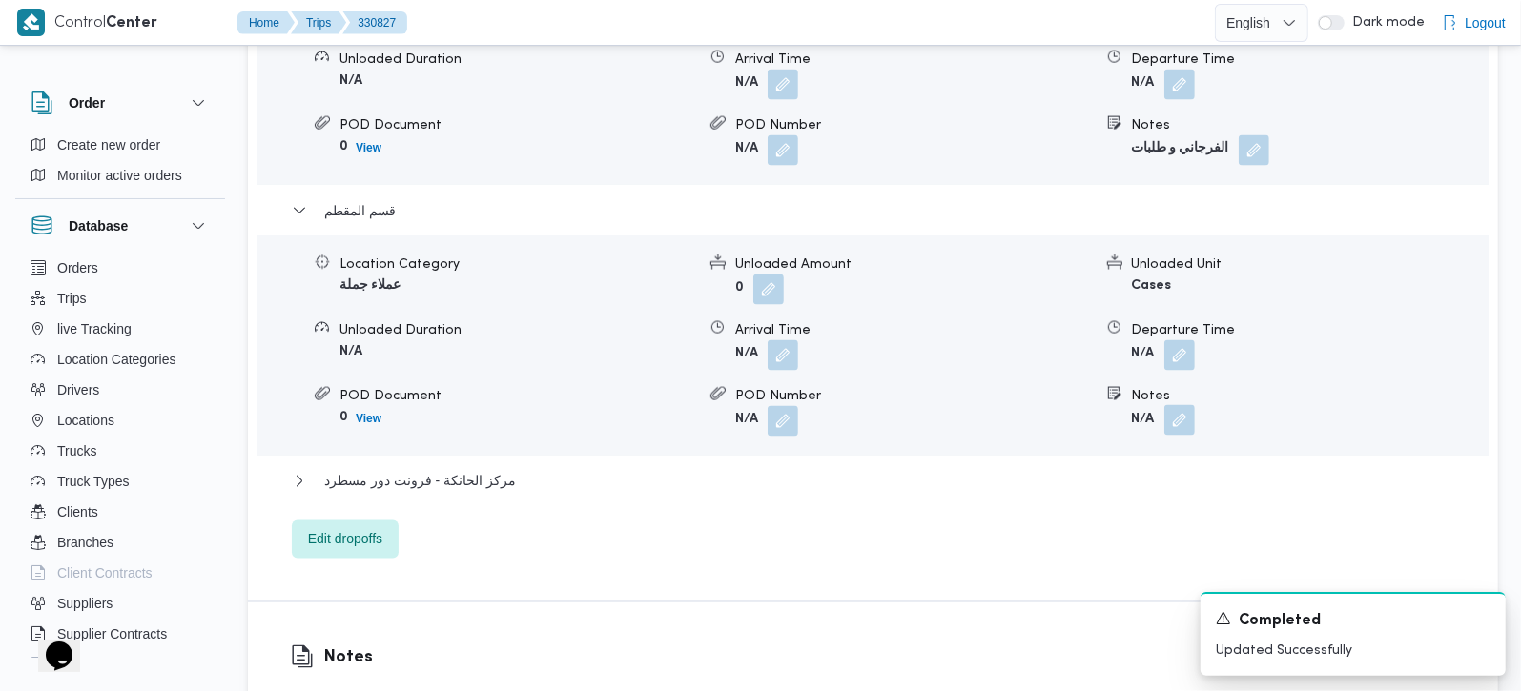
click at [1183, 405] on button "button" at bounding box center [1179, 420] width 31 height 31
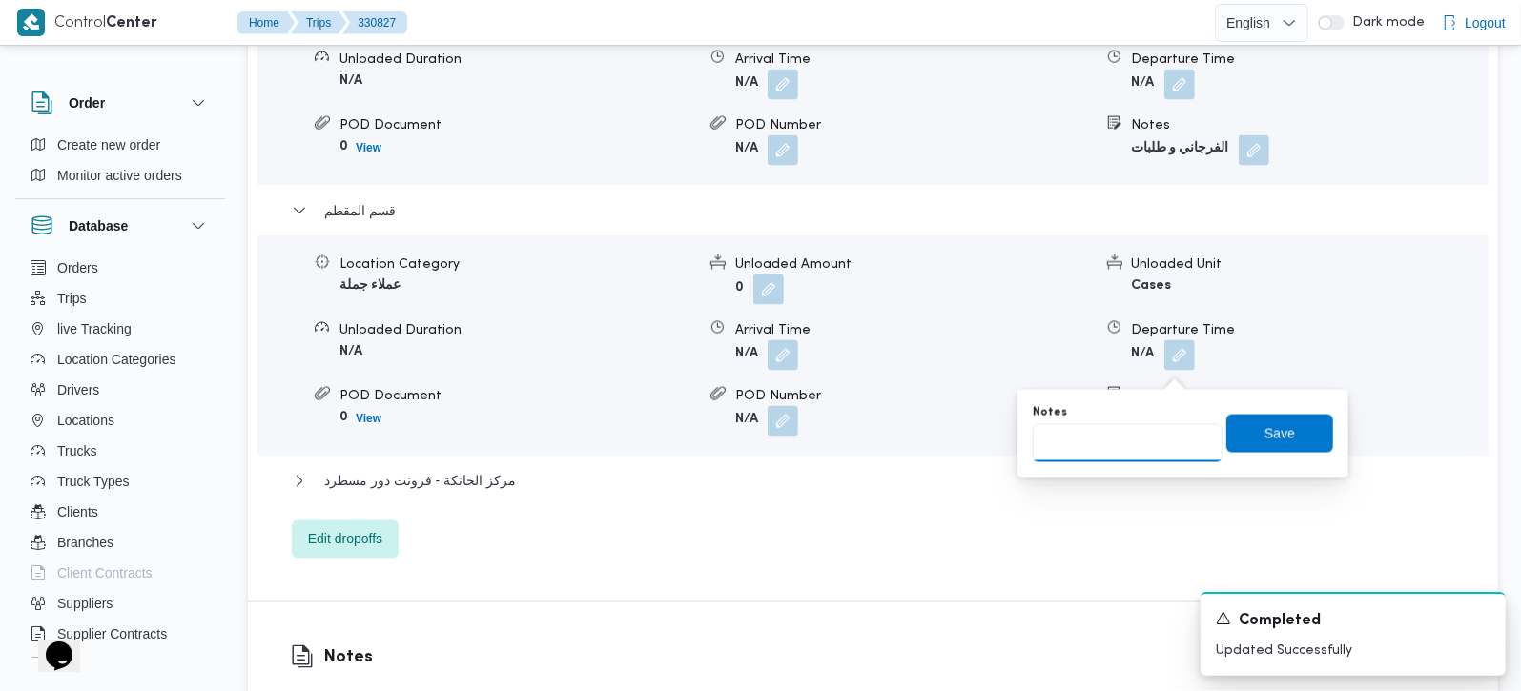
click at [1139, 442] on input "Notes" at bounding box center [1128, 443] width 190 height 38
type input "المقطم و هضبة الوسطى"
click at [1264, 428] on span "Save" at bounding box center [1279, 432] width 31 height 23
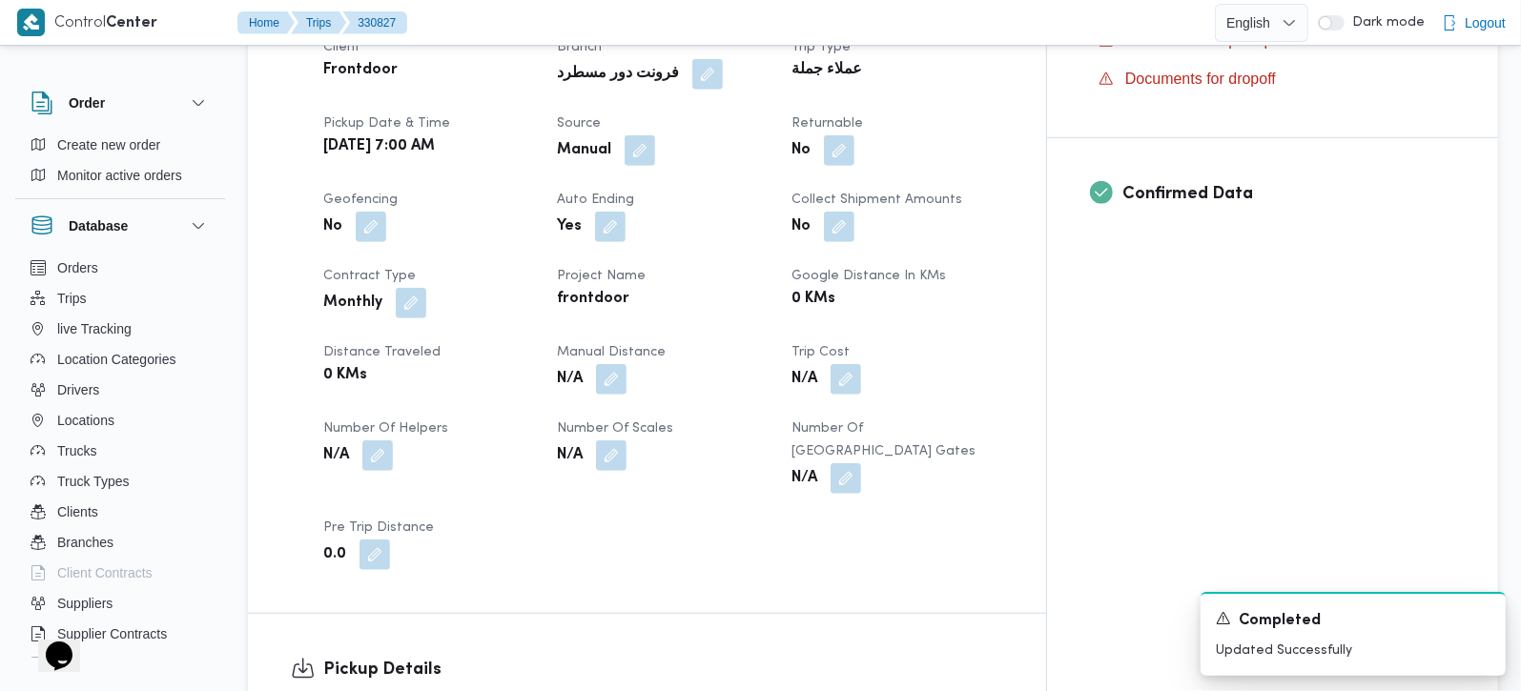
scroll to position [448, 0]
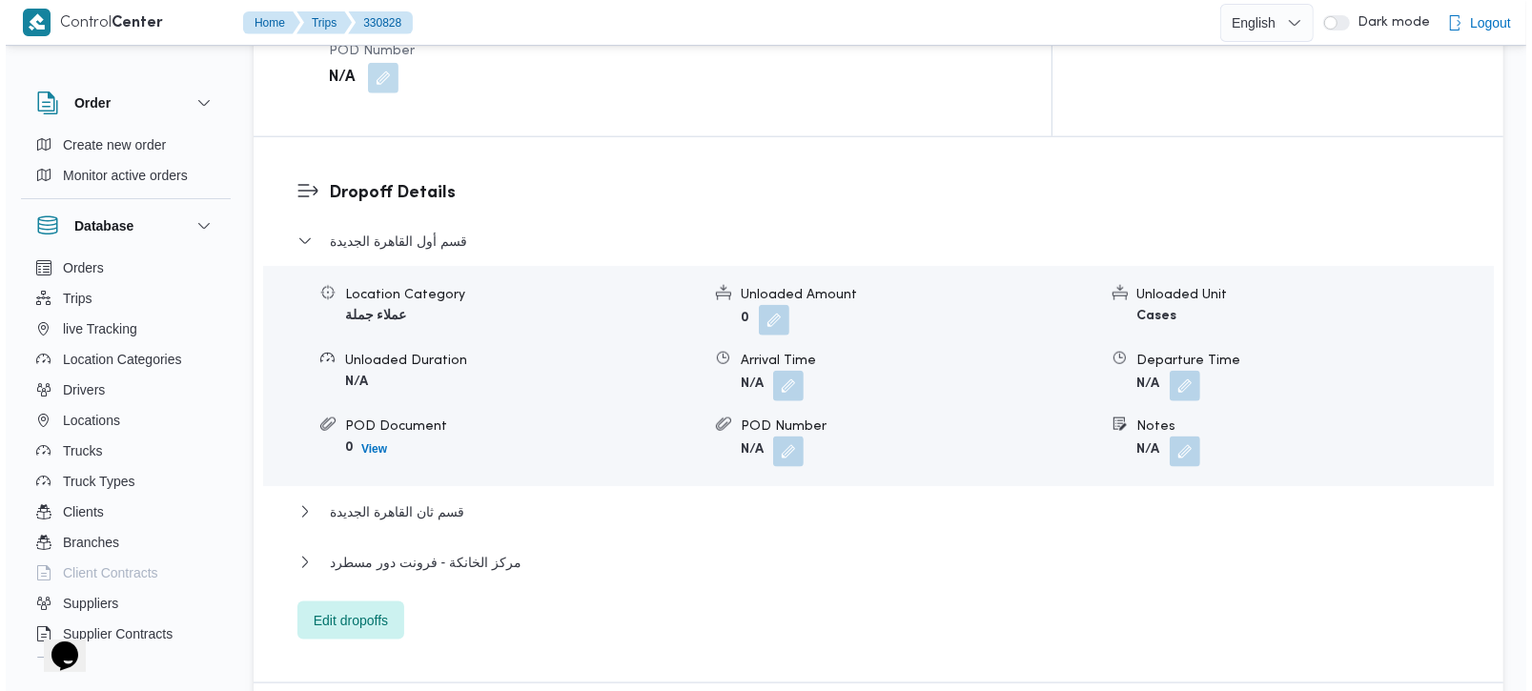
scroll to position [1622, 0]
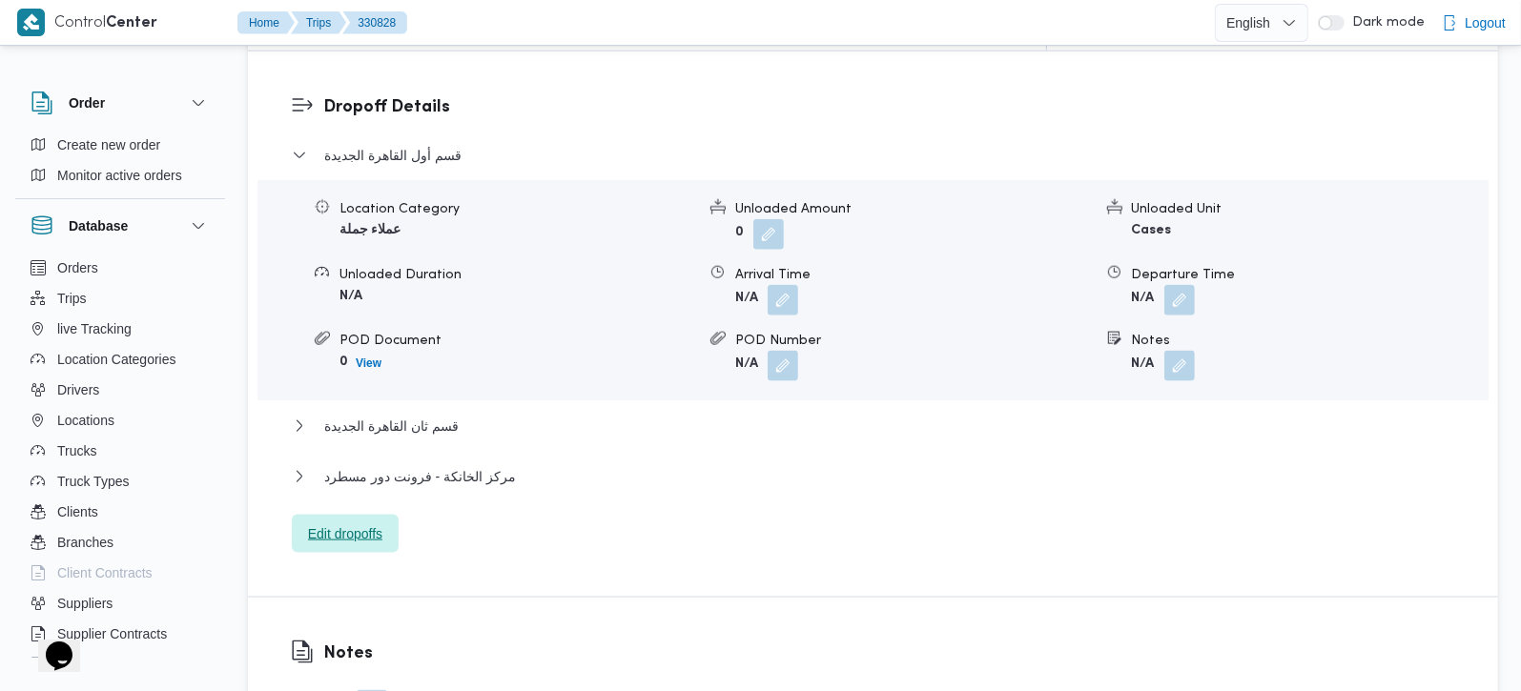
click at [365, 523] on span "Edit dropoffs" at bounding box center [345, 534] width 74 height 23
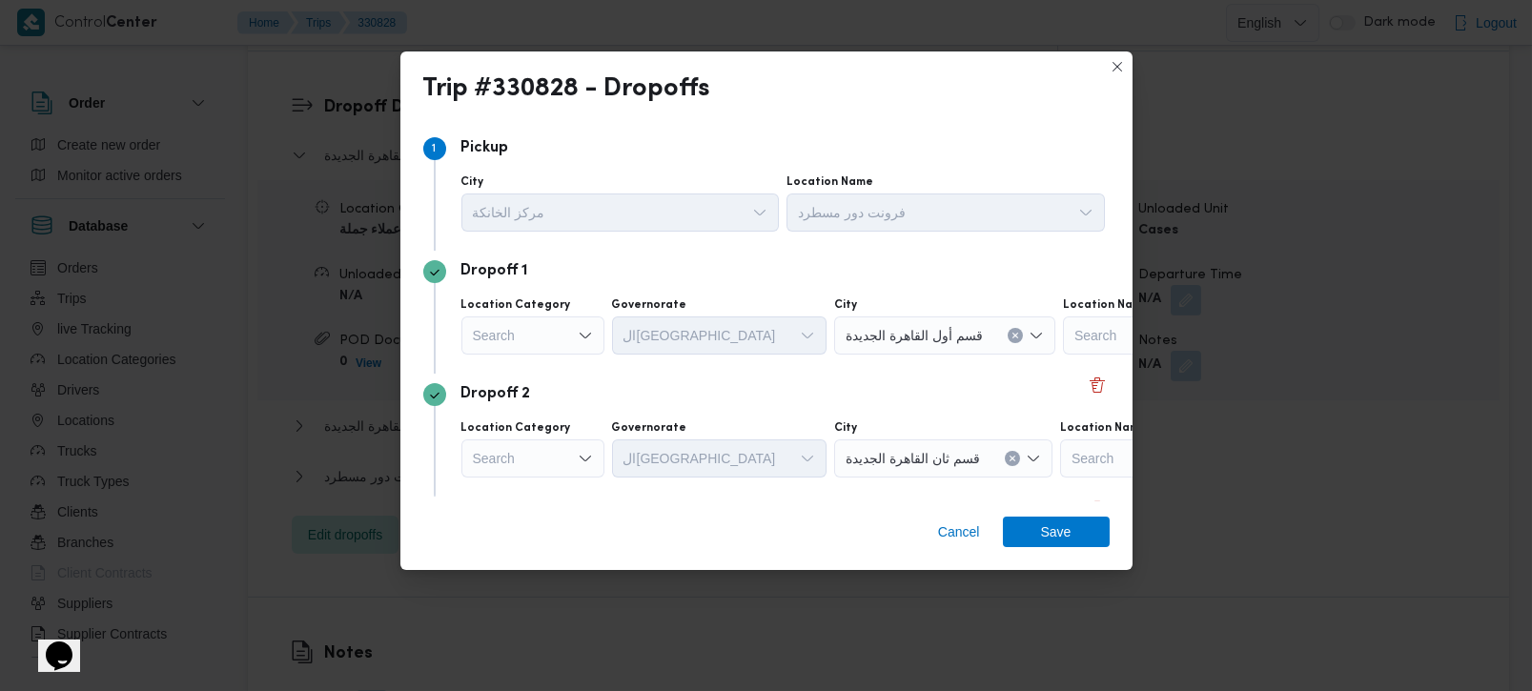
click at [571, 333] on div "Search" at bounding box center [533, 336] width 143 height 38
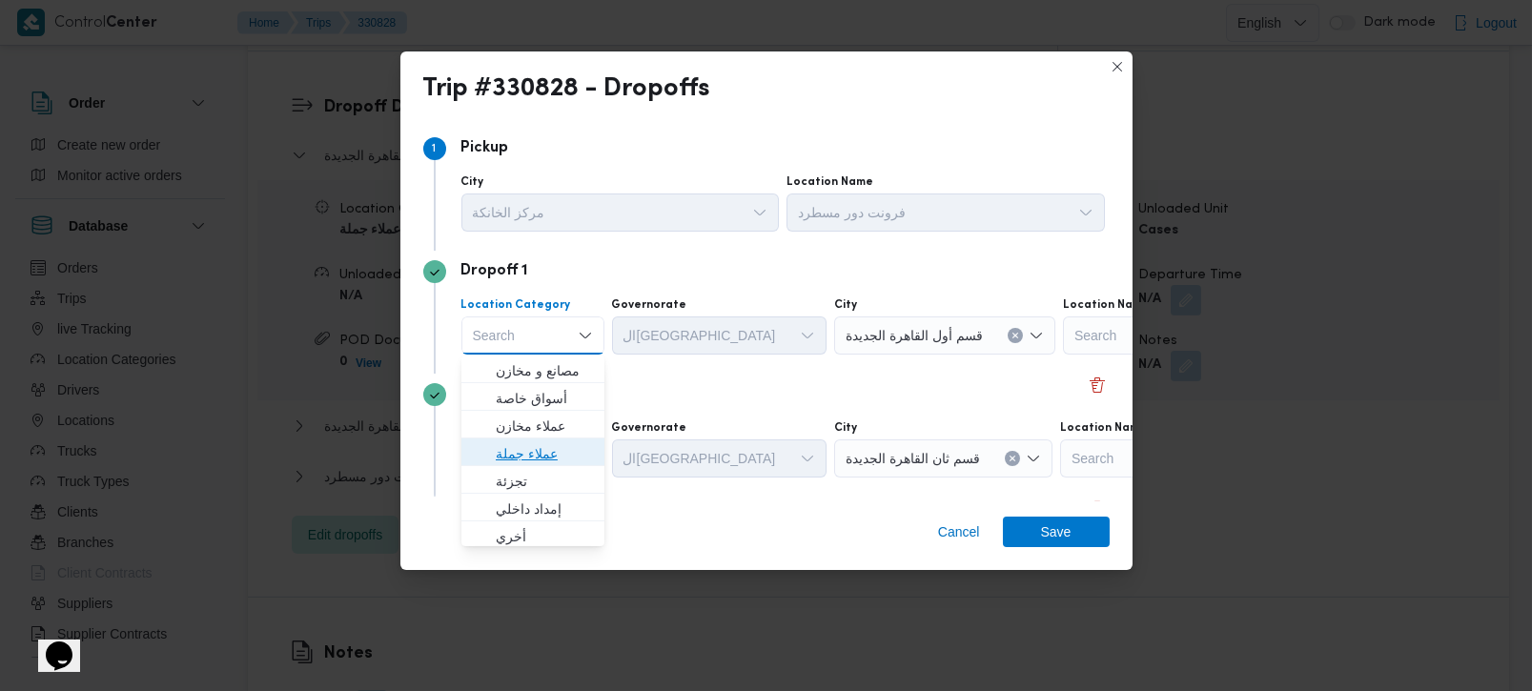
click at [543, 456] on span "عملاء جملة" at bounding box center [544, 453] width 97 height 23
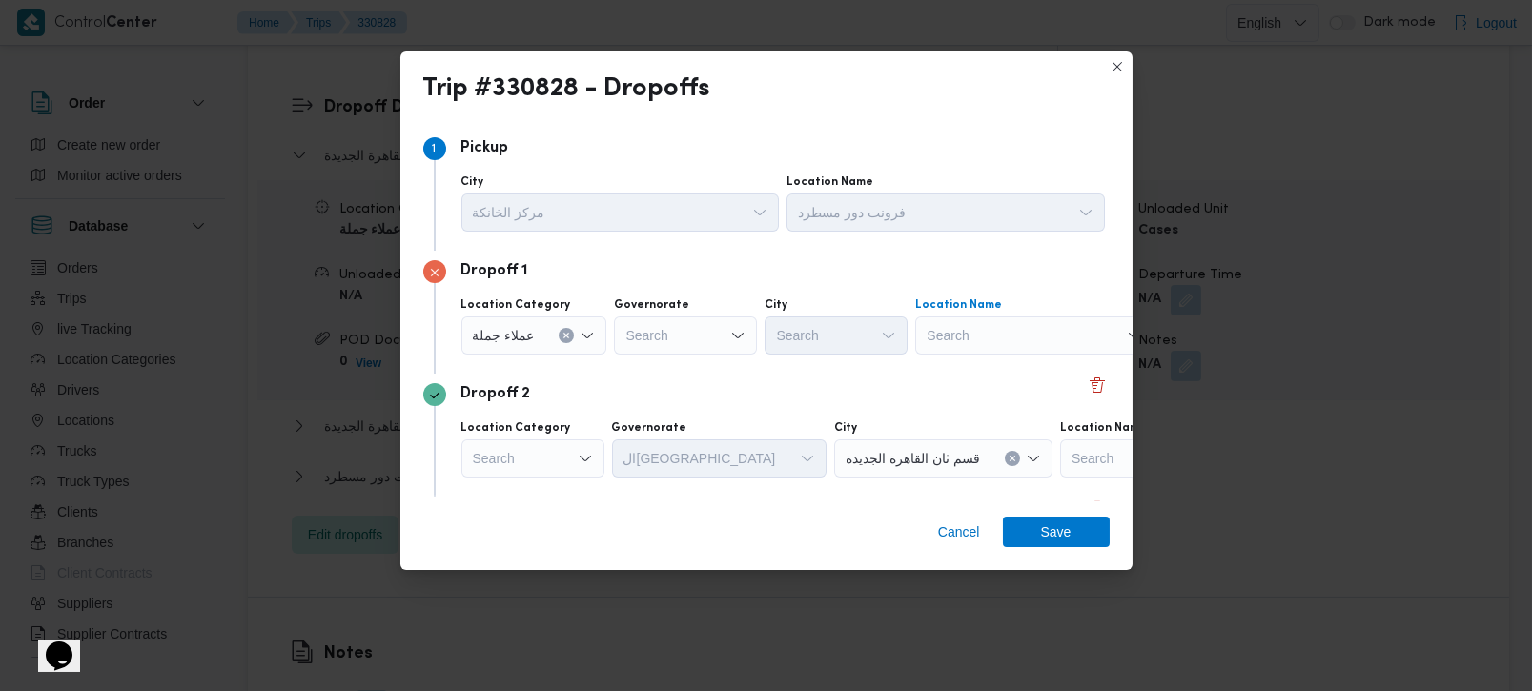
click at [982, 334] on div "Search" at bounding box center [1034, 336] width 238 height 38
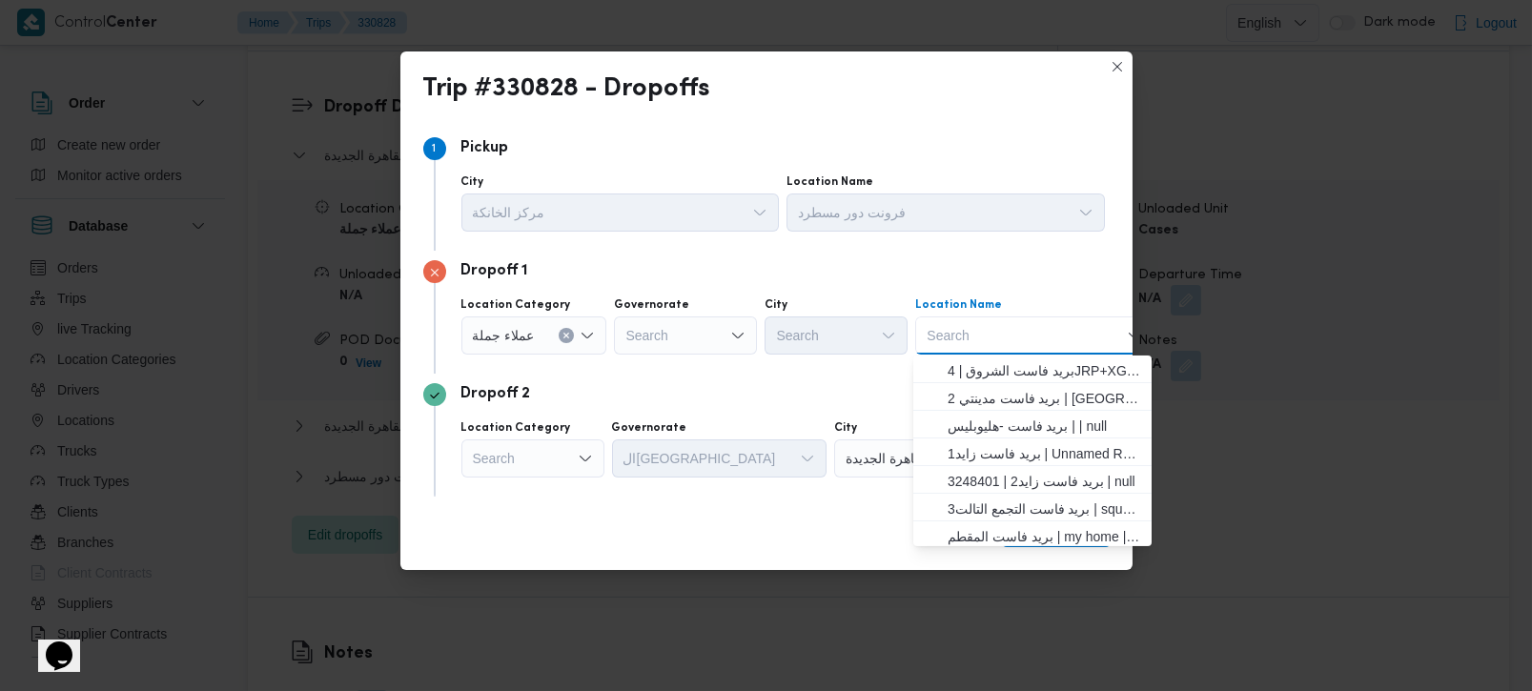
click at [667, 350] on div "Search" at bounding box center [685, 336] width 143 height 38
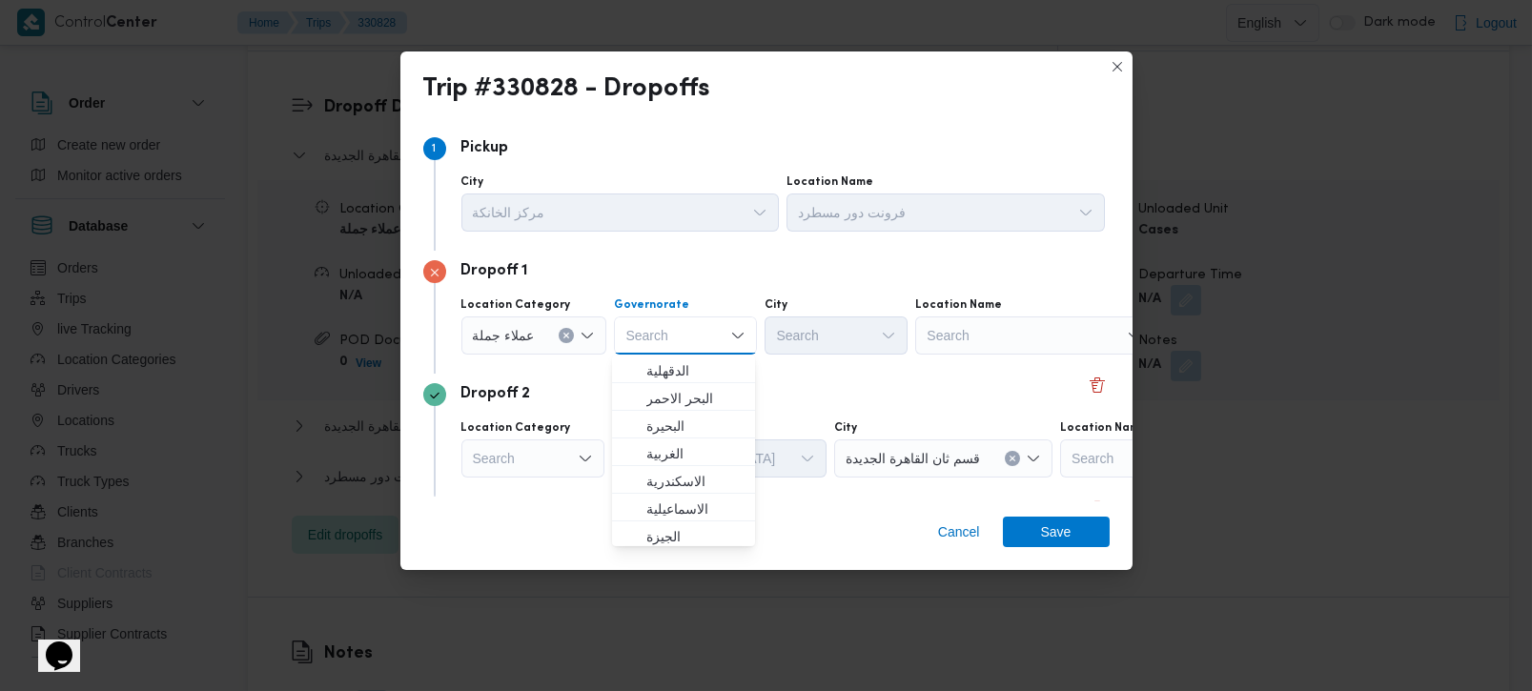
click at [1048, 333] on div "Search" at bounding box center [1034, 336] width 238 height 38
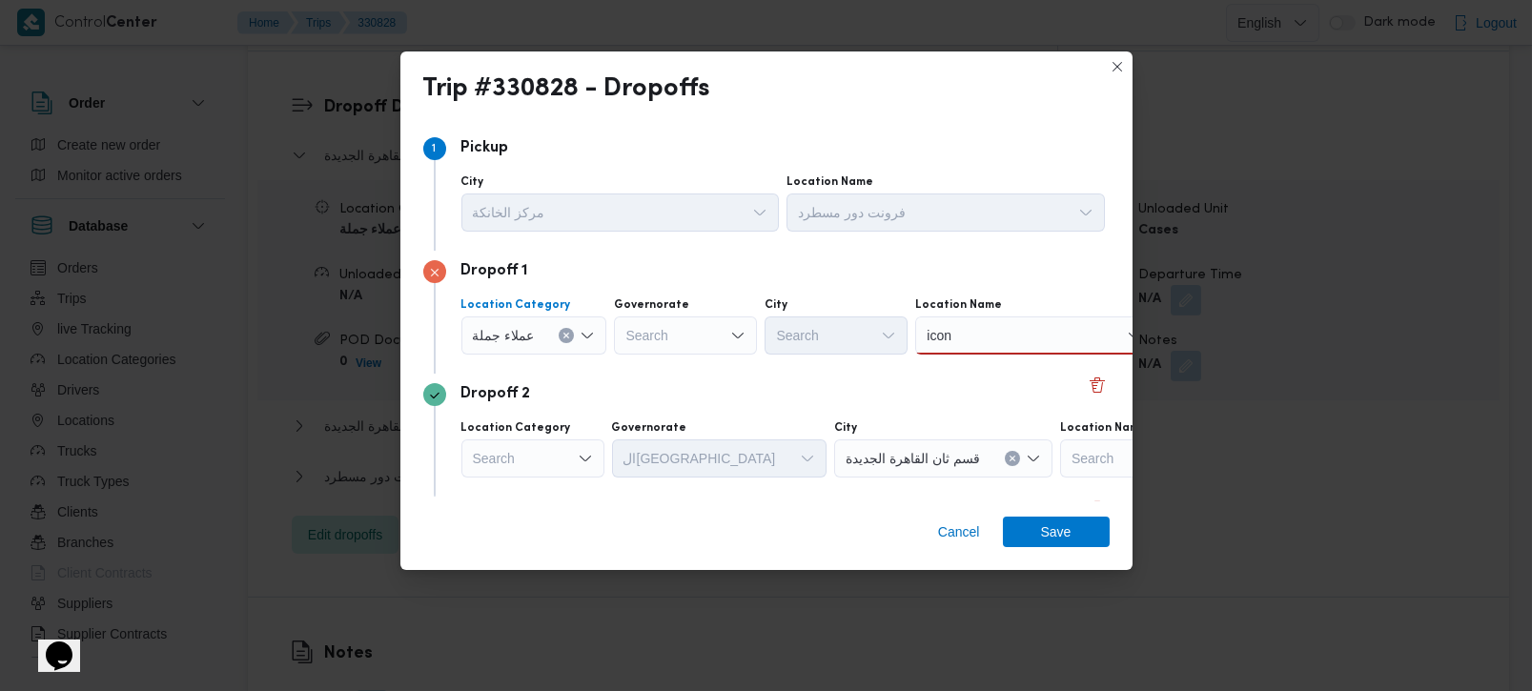
click at [564, 328] on button "Clear input" at bounding box center [566, 335] width 15 height 15
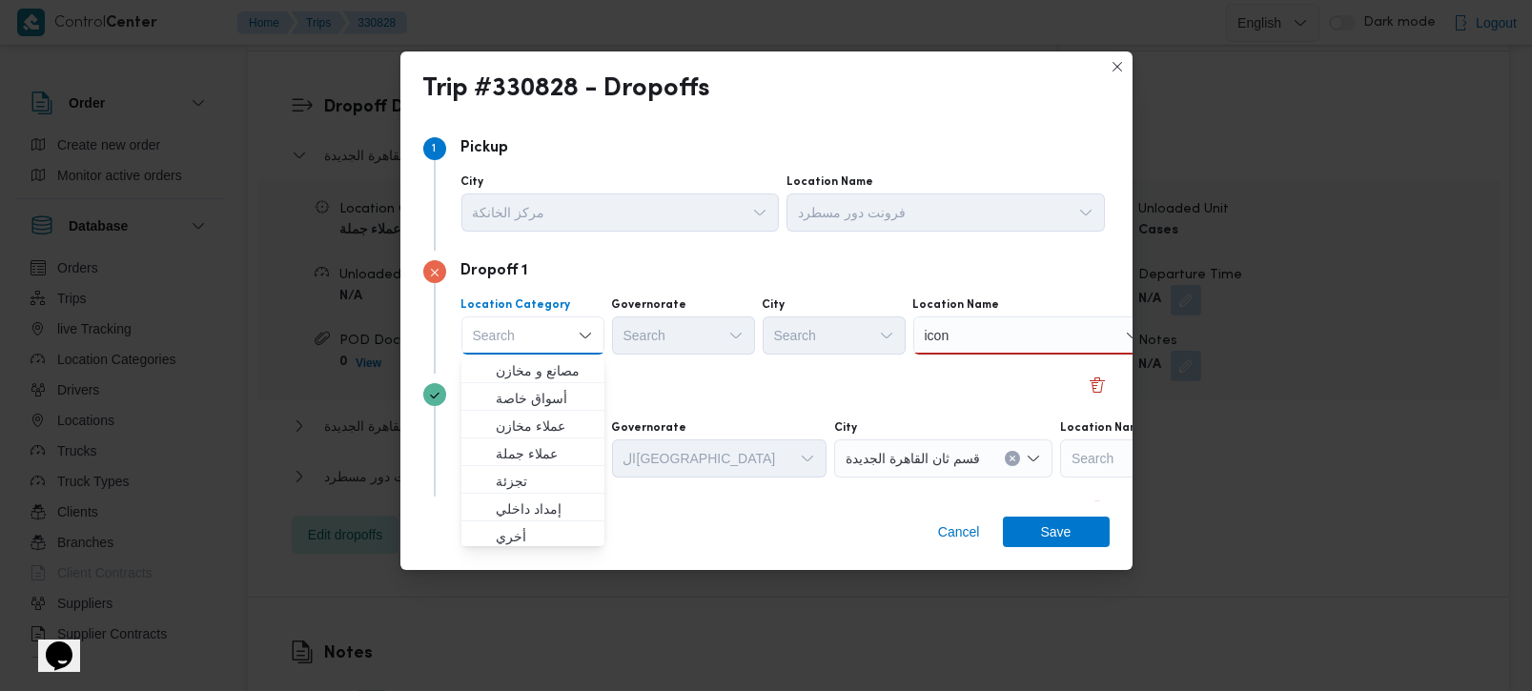
click at [984, 344] on div "icon icon" at bounding box center [1033, 336] width 238 height 38
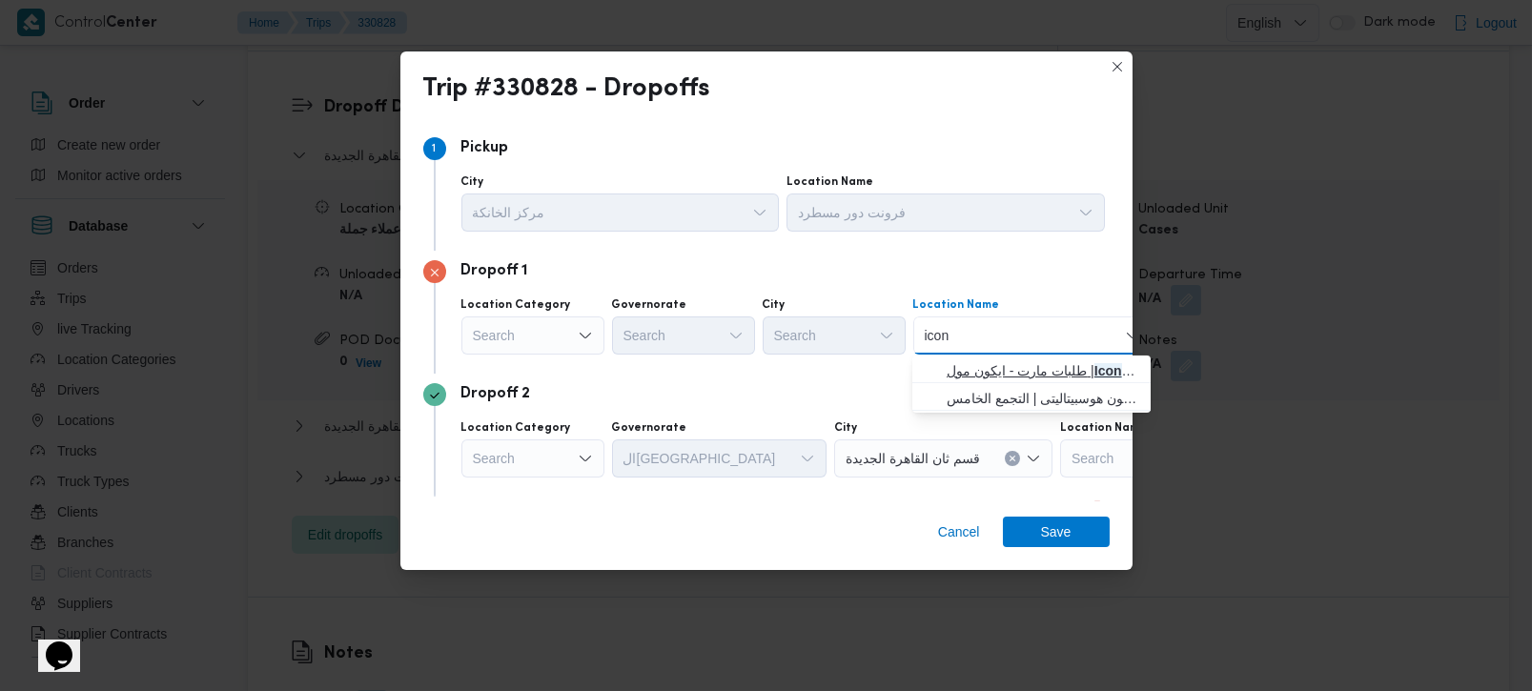
type input "icon"
click at [1003, 367] on span "طلبات مارت - ايكون مول | Icon Mall | قسم أول 6 أكتوبر" at bounding box center [1043, 371] width 193 height 23
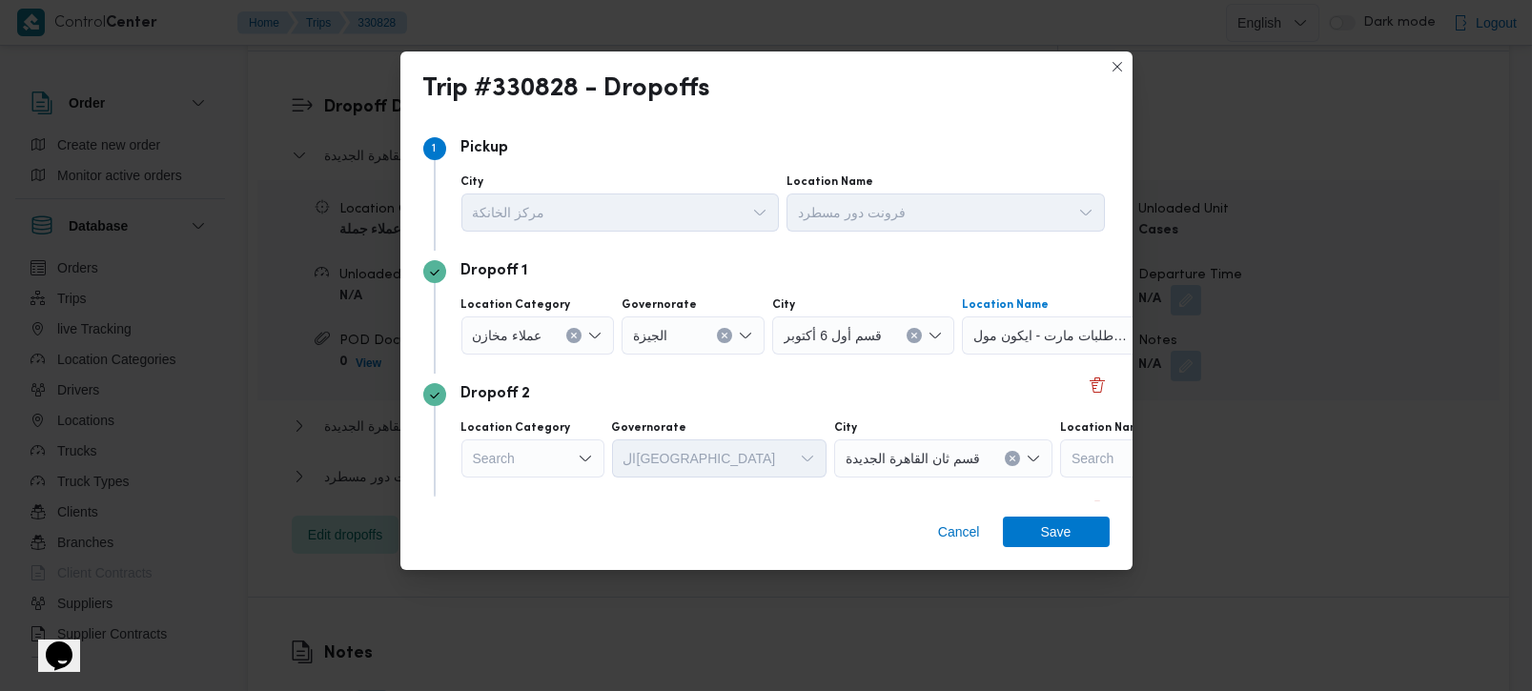
click at [570, 332] on icon "Clear input" at bounding box center [574, 336] width 8 height 8
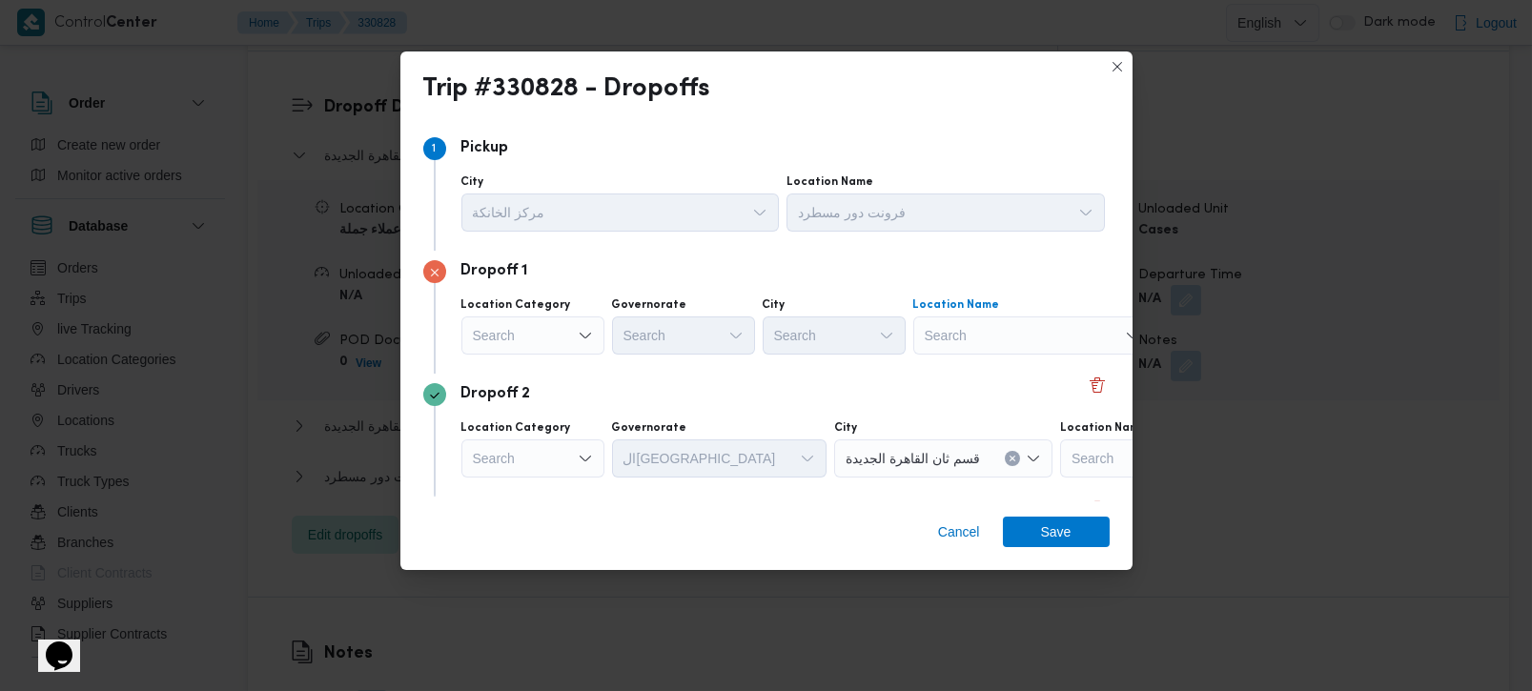
click at [1002, 334] on div "Search" at bounding box center [1033, 336] width 238 height 38
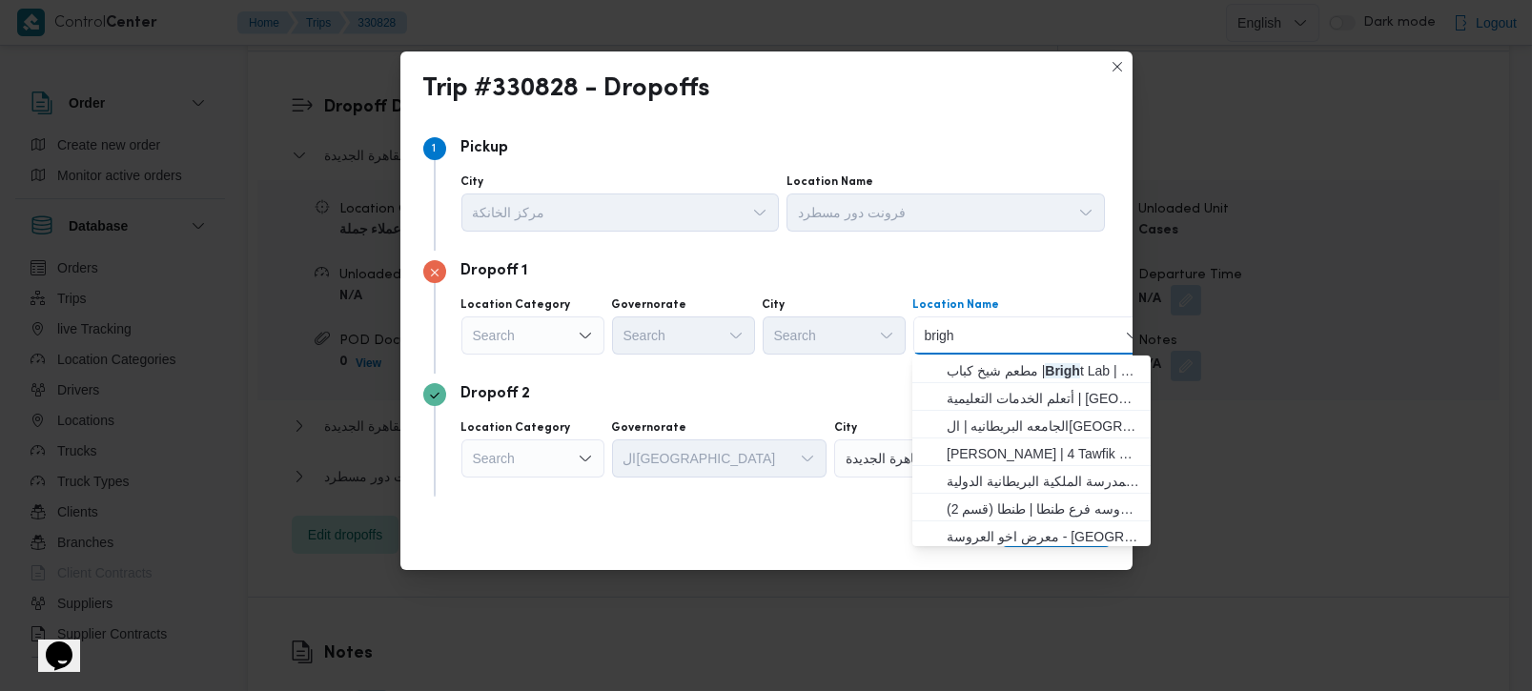
type input "bright"
type input "ستار"
click at [562, 328] on div "Search" at bounding box center [533, 336] width 143 height 38
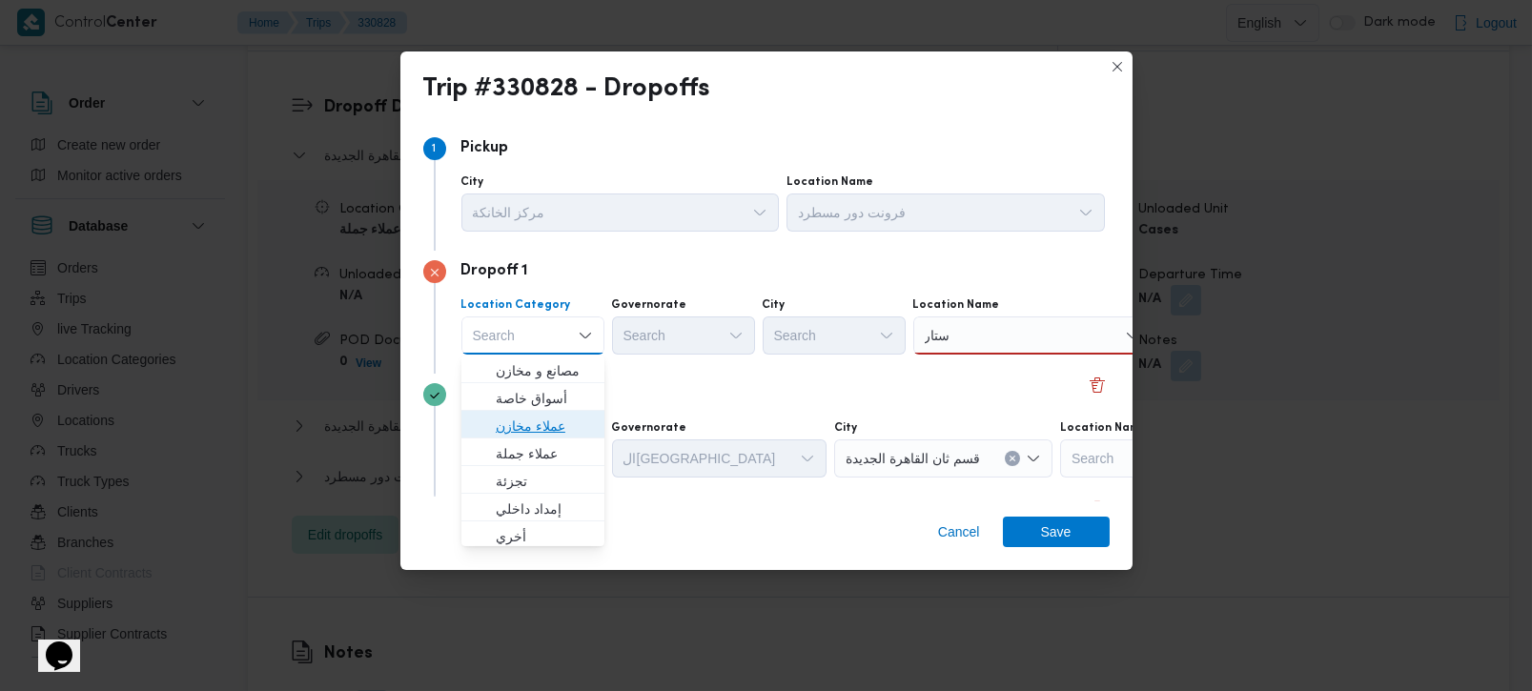
click at [535, 423] on span "عملاء مخازن" at bounding box center [544, 426] width 97 height 23
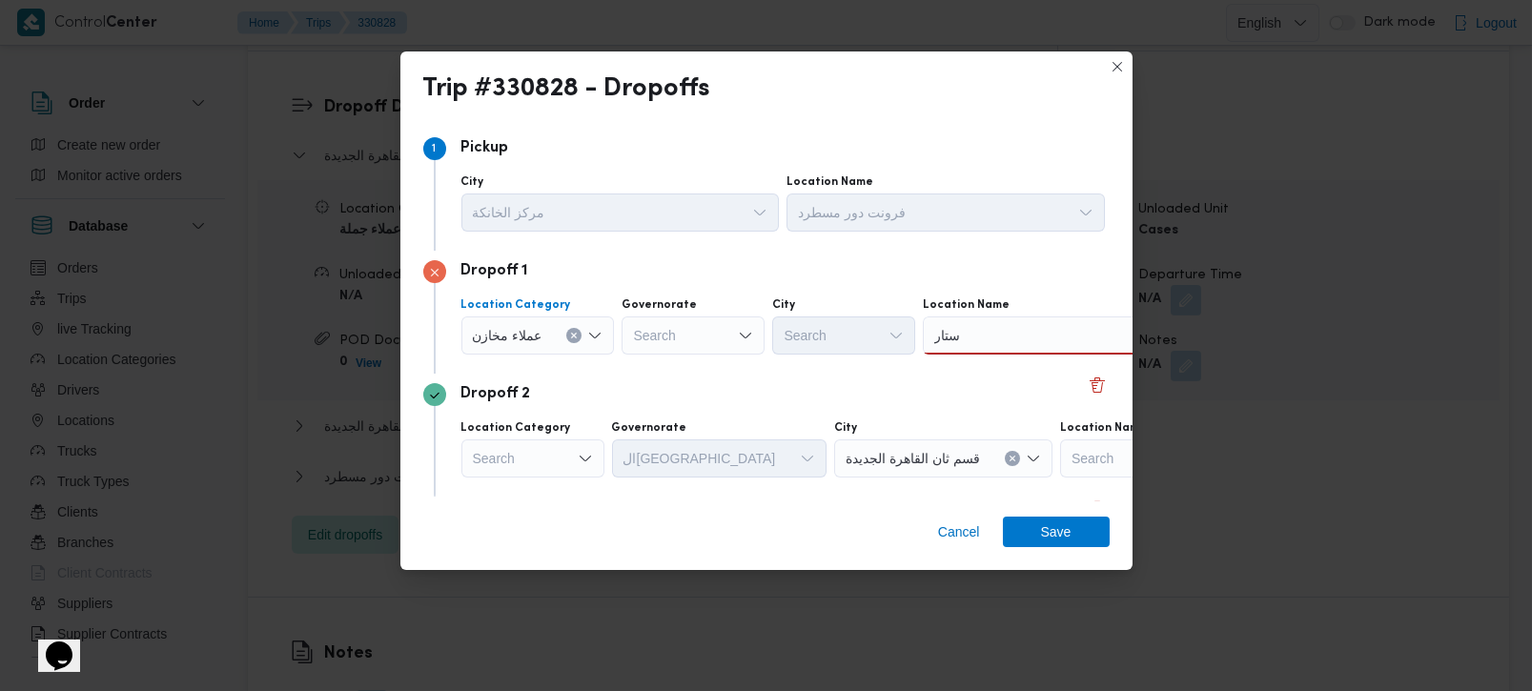
click at [989, 329] on div "ستار ستار" at bounding box center [1042, 336] width 238 height 38
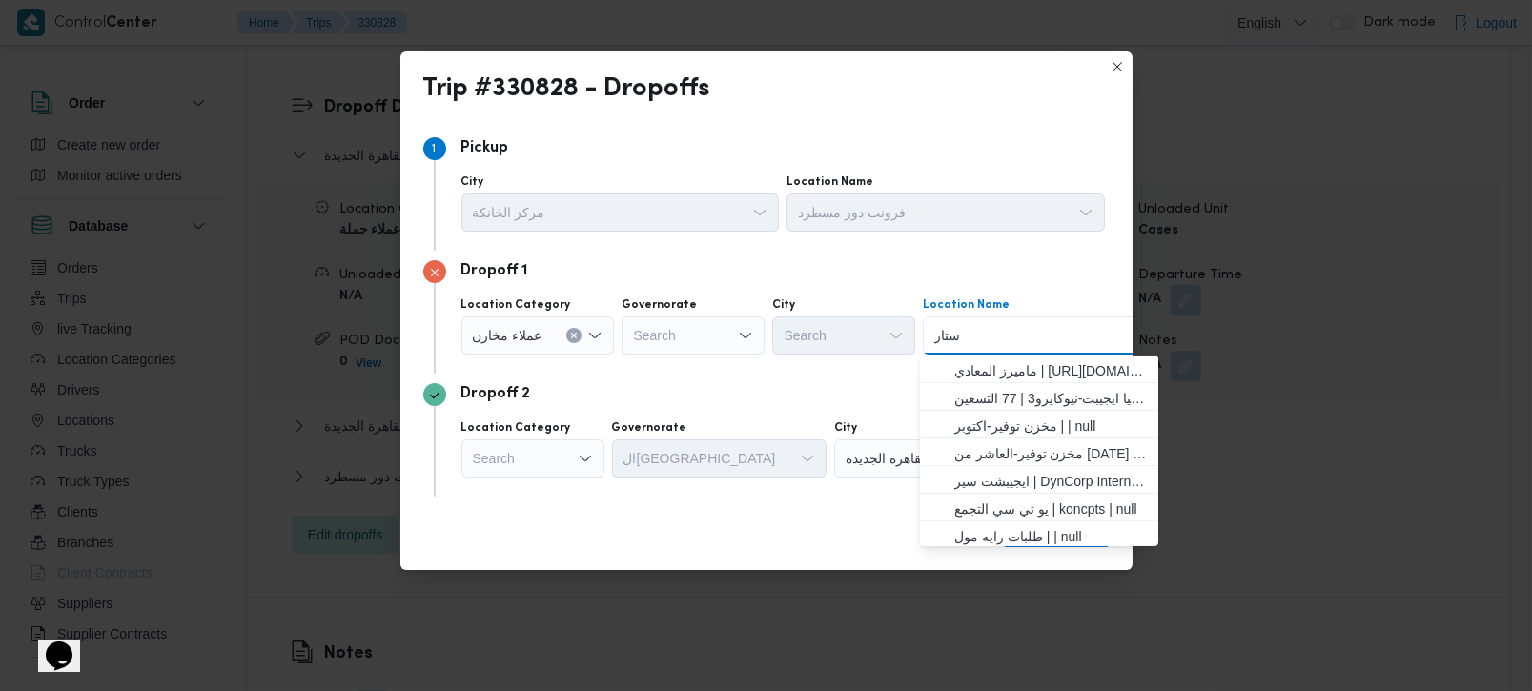
click at [738, 342] on icon "Open list of options" at bounding box center [745, 335] width 15 height 15
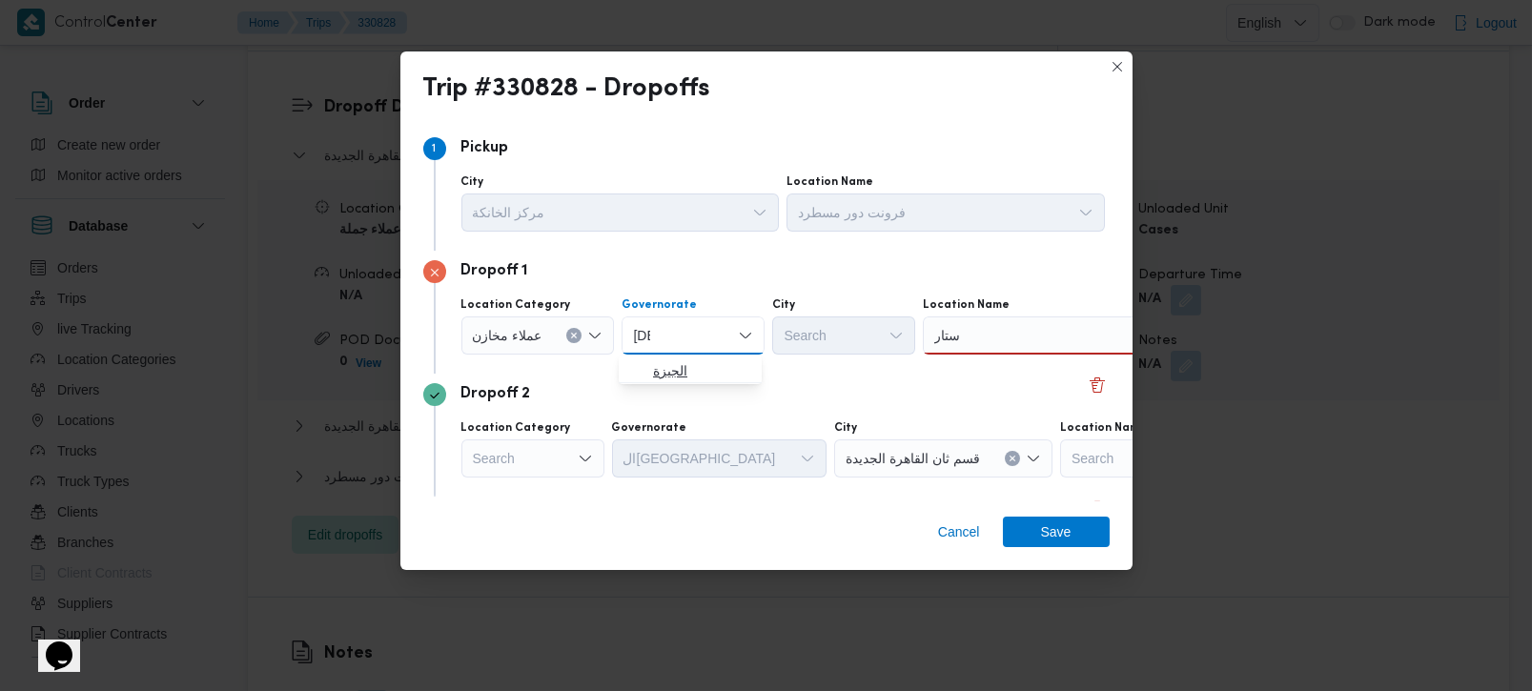
type input "زة"
click at [710, 371] on span "الجيزة" at bounding box center [701, 371] width 97 height 23
click at [972, 334] on div "ستار ستار" at bounding box center [1042, 336] width 238 height 38
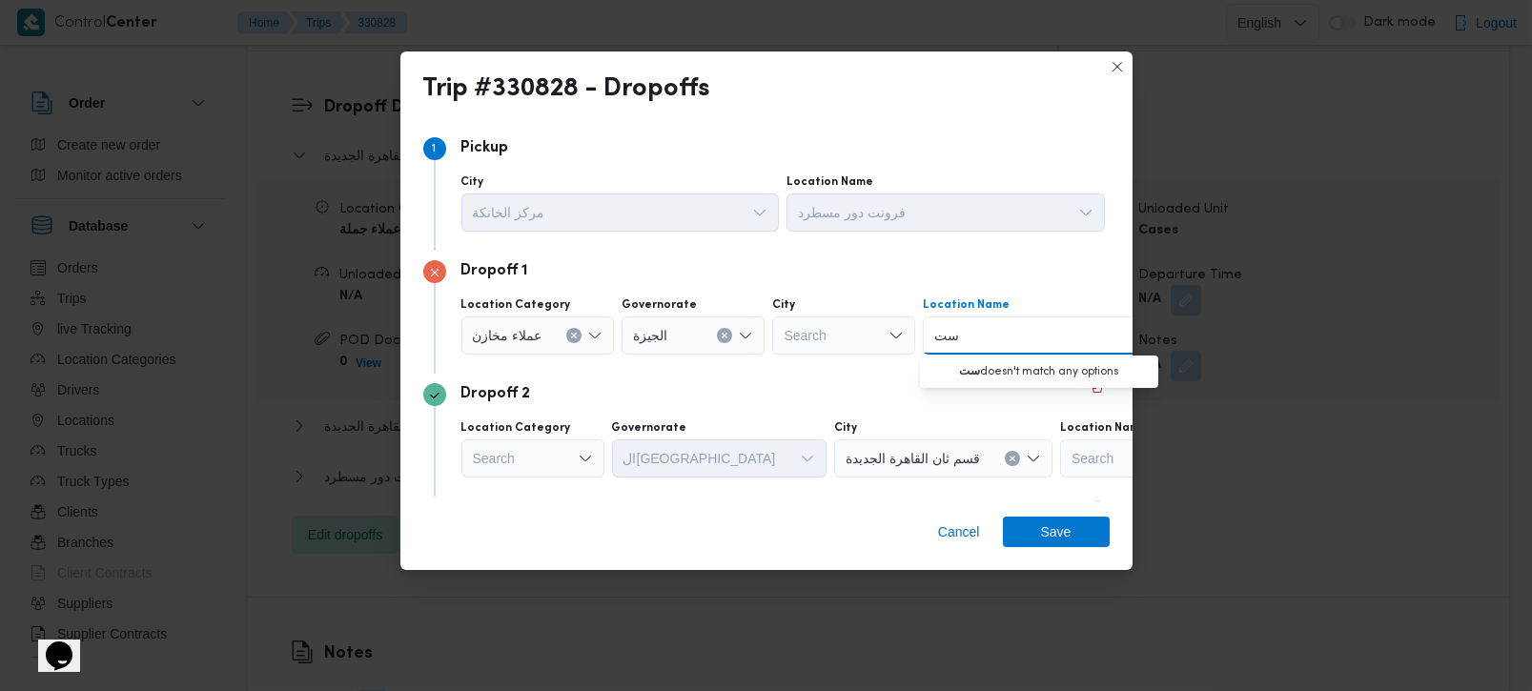
type input "س"
click at [570, 332] on icon "Clear input" at bounding box center [574, 336] width 8 height 8
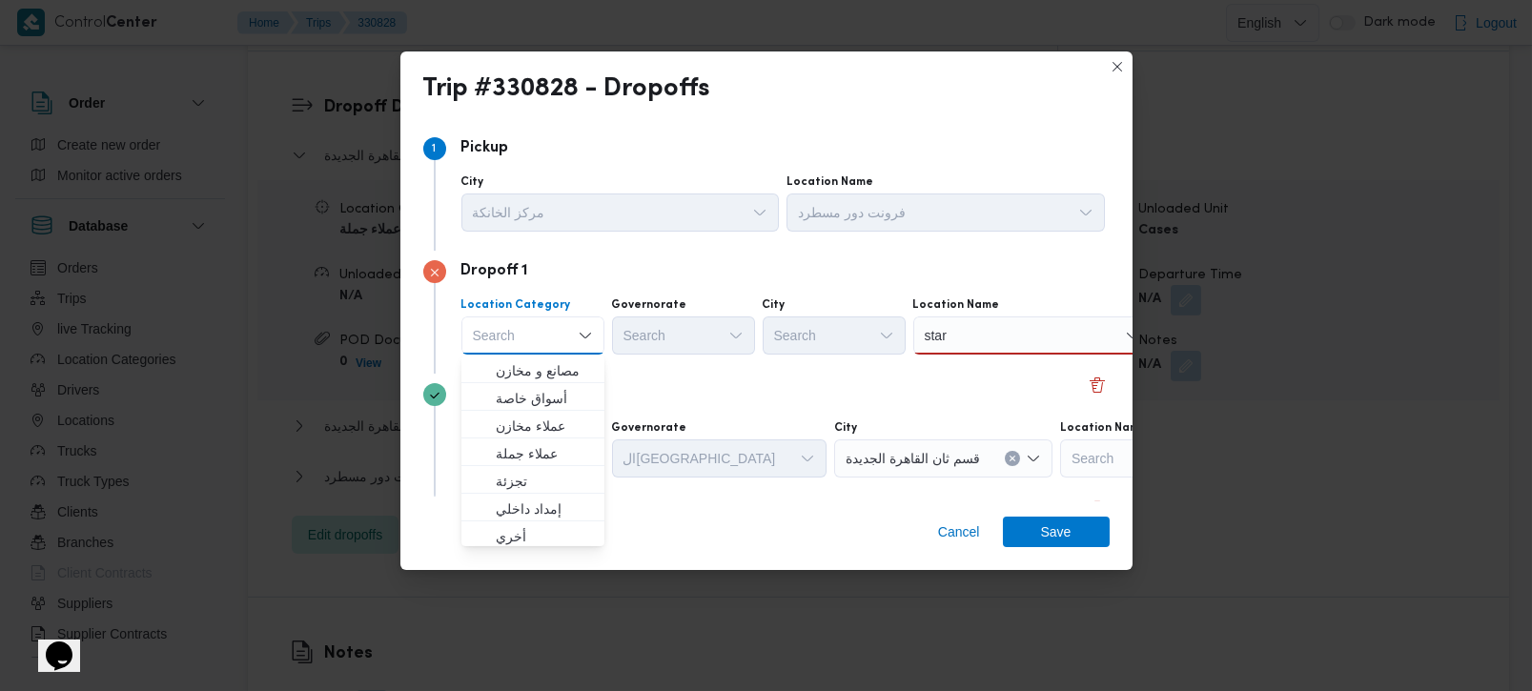
click at [975, 338] on div "star star" at bounding box center [1033, 336] width 238 height 38
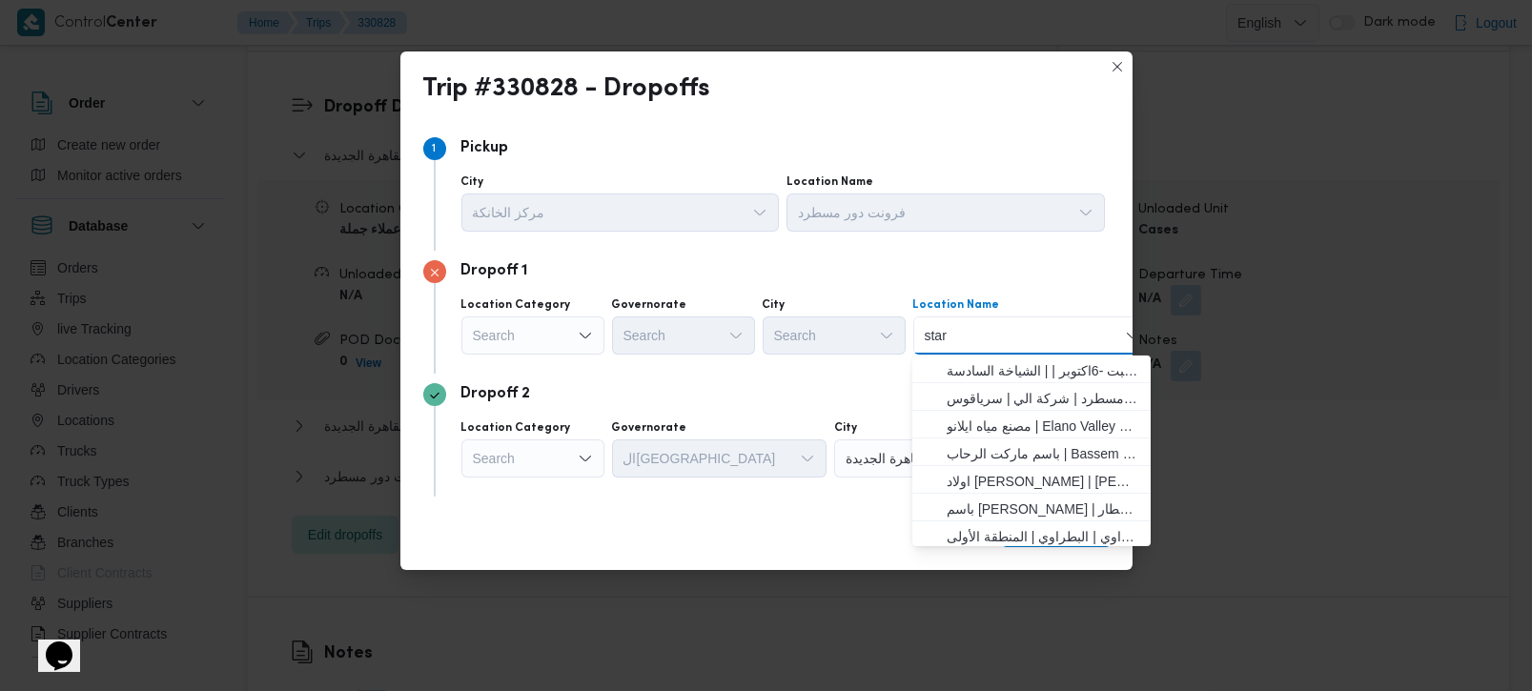
type input "stars"
click at [934, 335] on input "stars" at bounding box center [940, 335] width 30 height 23
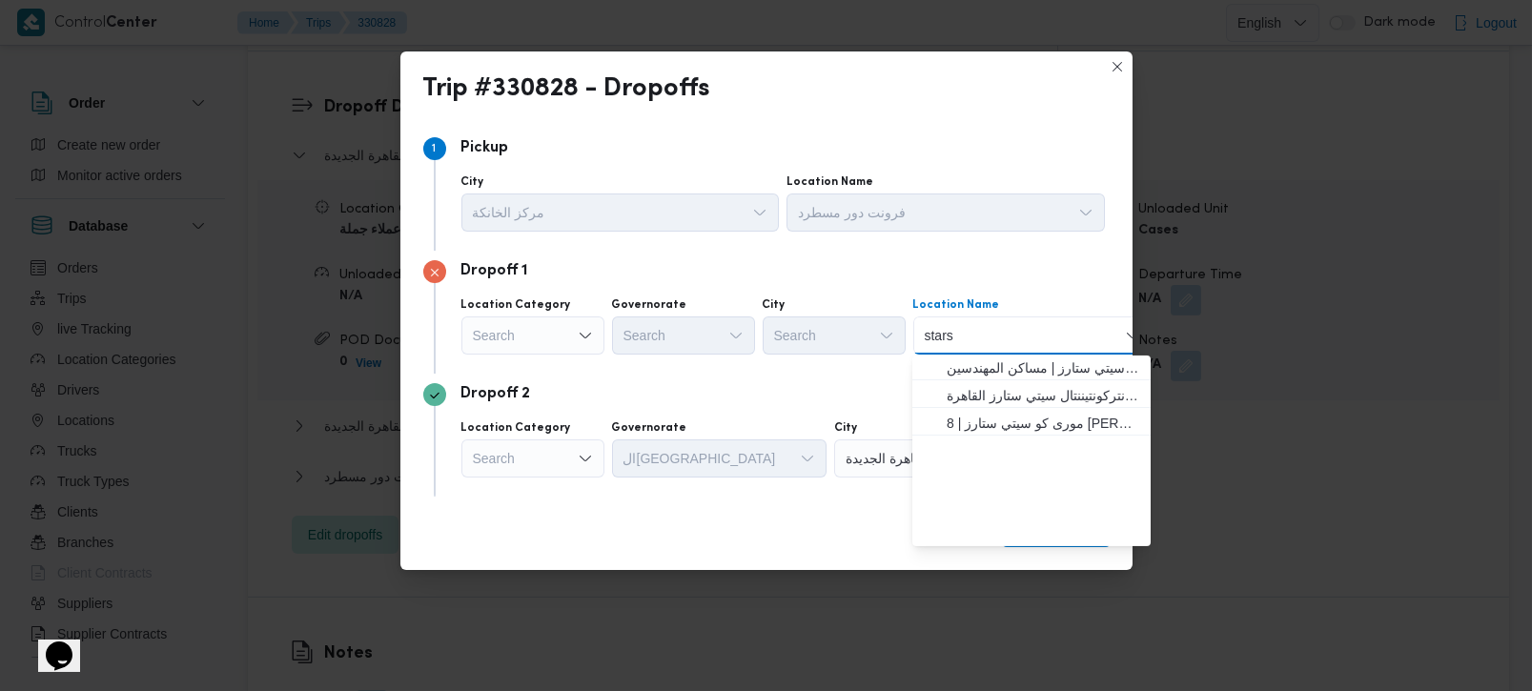
scroll to position [0, 0]
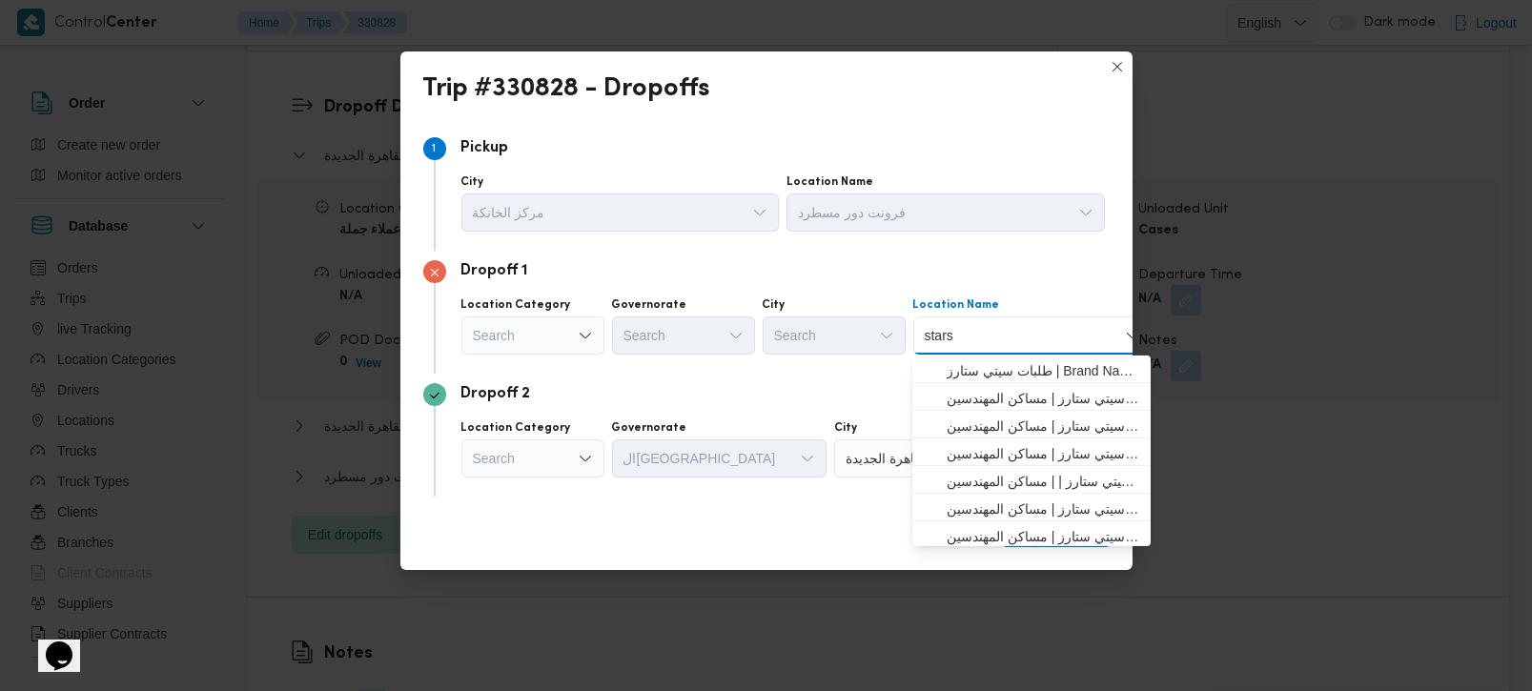
click at [934, 335] on input "stars" at bounding box center [940, 335] width 30 height 23
click at [827, 280] on div "Dropoff 1" at bounding box center [766, 271] width 687 height 23
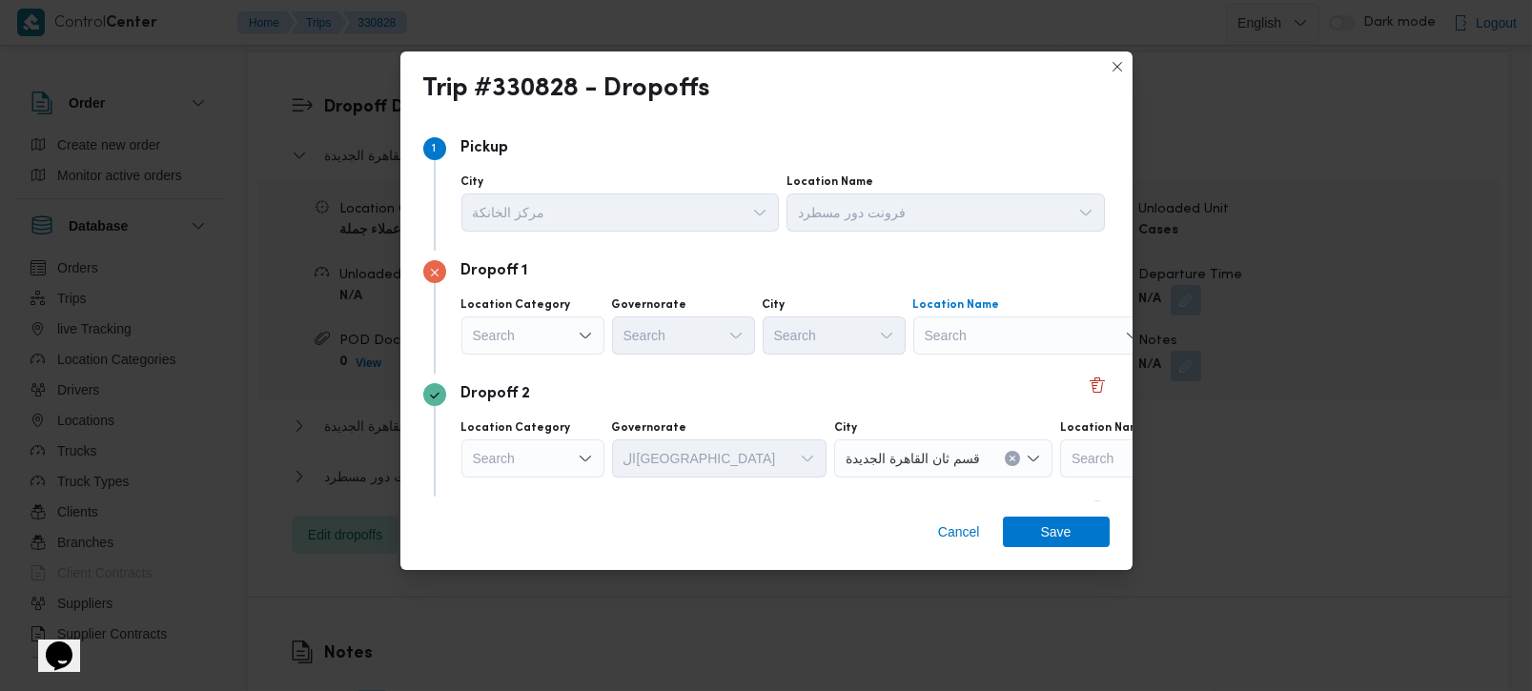
click at [981, 319] on div "Search" at bounding box center [1033, 336] width 238 height 38
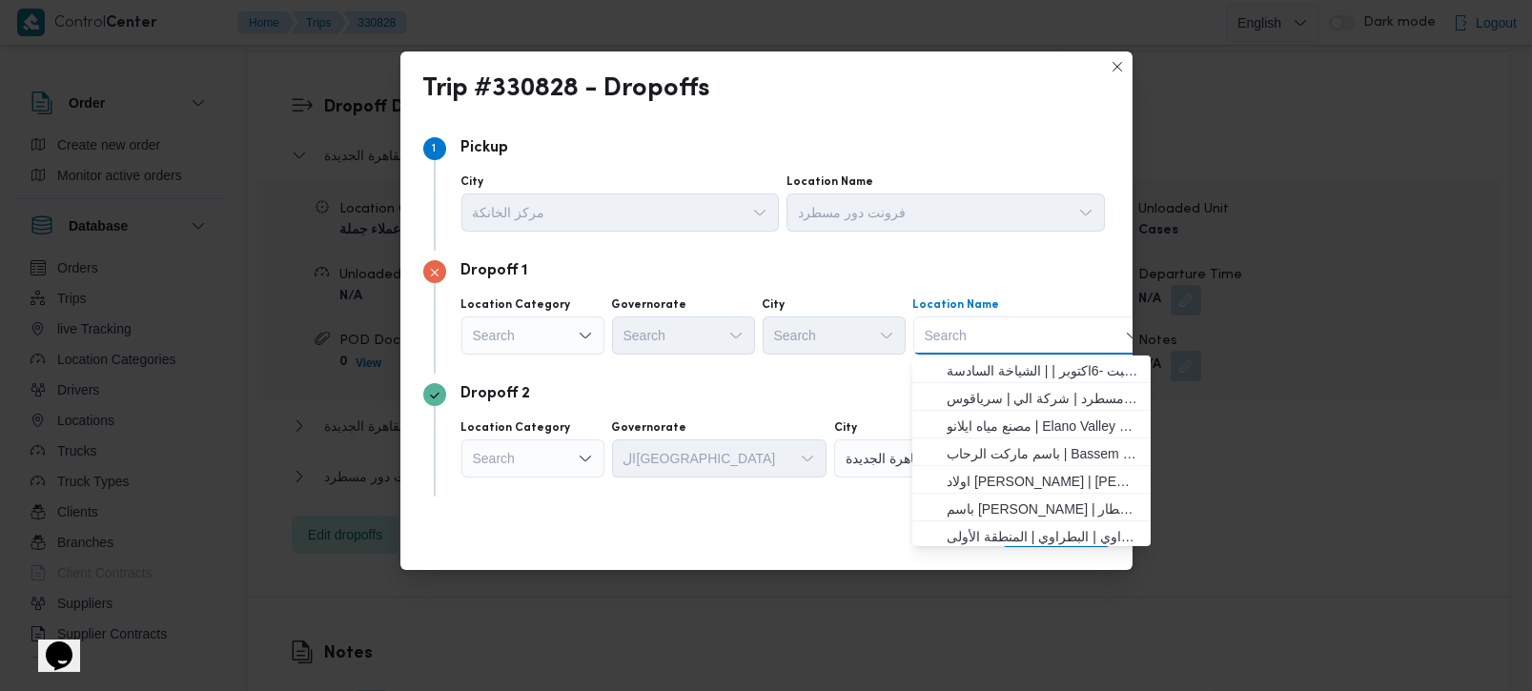
paste input "طلبات مول برايت ستارز"
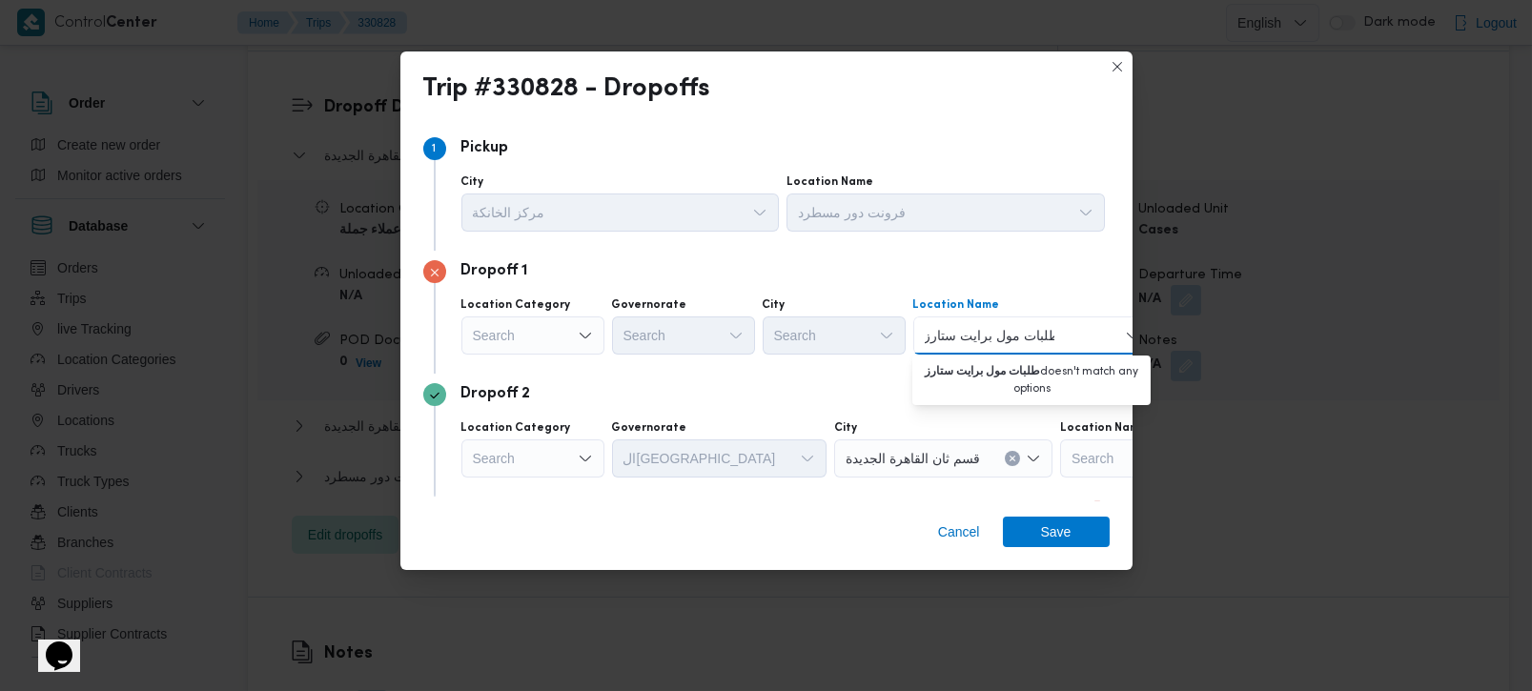
click at [1041, 333] on input "طلبات مول برايت ستارز" at bounding box center [990, 335] width 130 height 23
click at [1007, 329] on input "مول برايت ستارز" at bounding box center [970, 335] width 91 height 23
click at [941, 332] on input "برايت ستارز" at bounding box center [957, 335] width 64 height 23
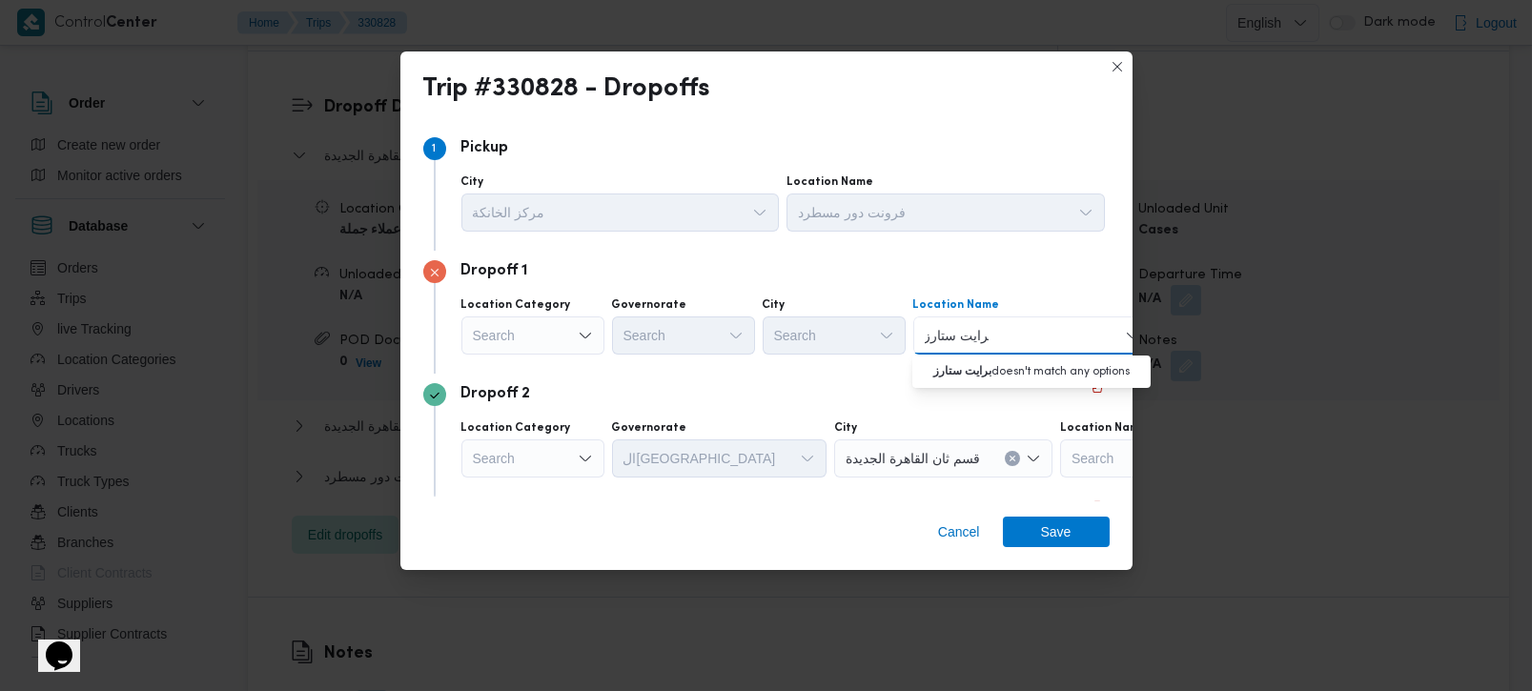
click at [941, 332] on input "برايت ستارز" at bounding box center [957, 335] width 64 height 23
type input "برايت"
click at [563, 335] on div "Search" at bounding box center [533, 336] width 143 height 38
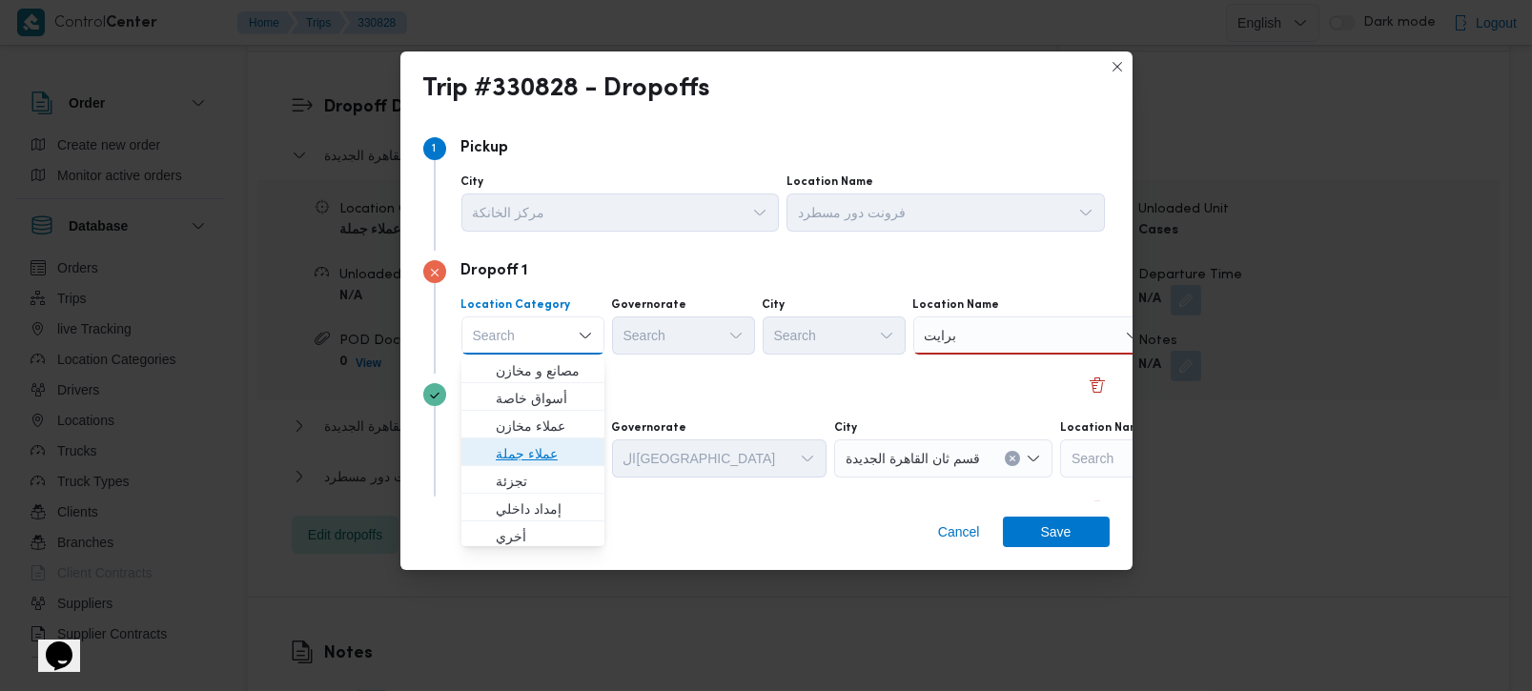
click at [512, 455] on span "عملاء جملة" at bounding box center [544, 453] width 97 height 23
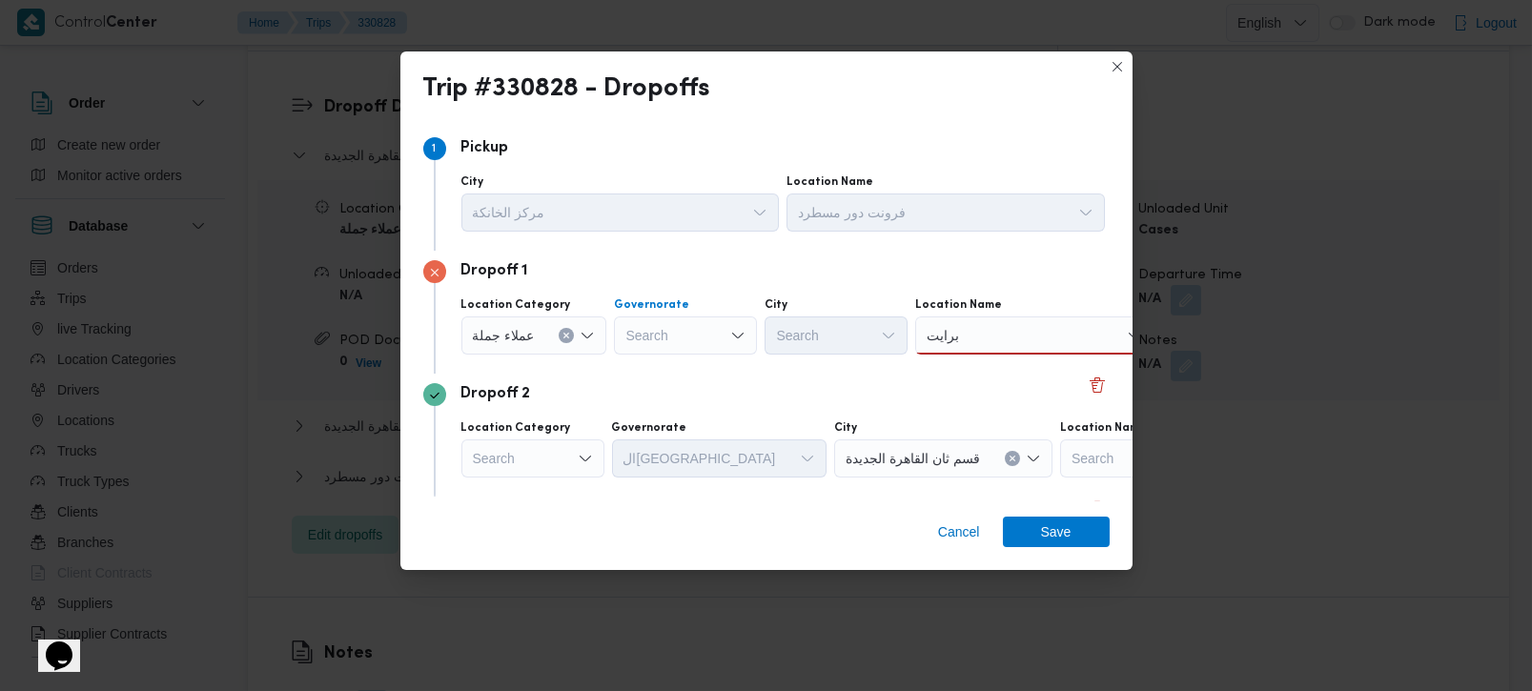
click at [627, 335] on div at bounding box center [627, 335] width 10 height 31
type input "زة"
click at [667, 378] on span "الجيزة" at bounding box center [695, 371] width 97 height 23
click at [943, 335] on input "برايت" at bounding box center [944, 335] width 34 height 23
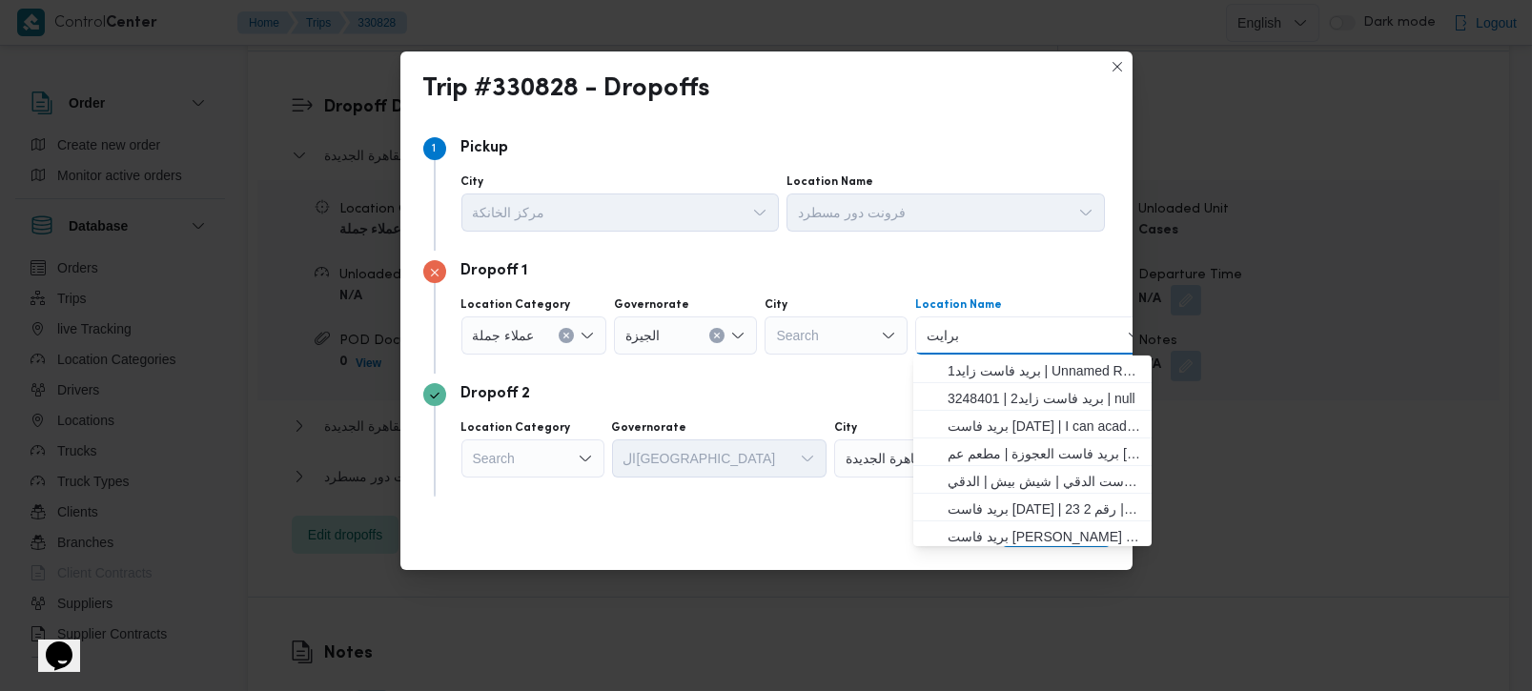
click at [943, 335] on input "برايت" at bounding box center [944, 335] width 34 height 23
click at [795, 331] on div "Search" at bounding box center [836, 336] width 143 height 38
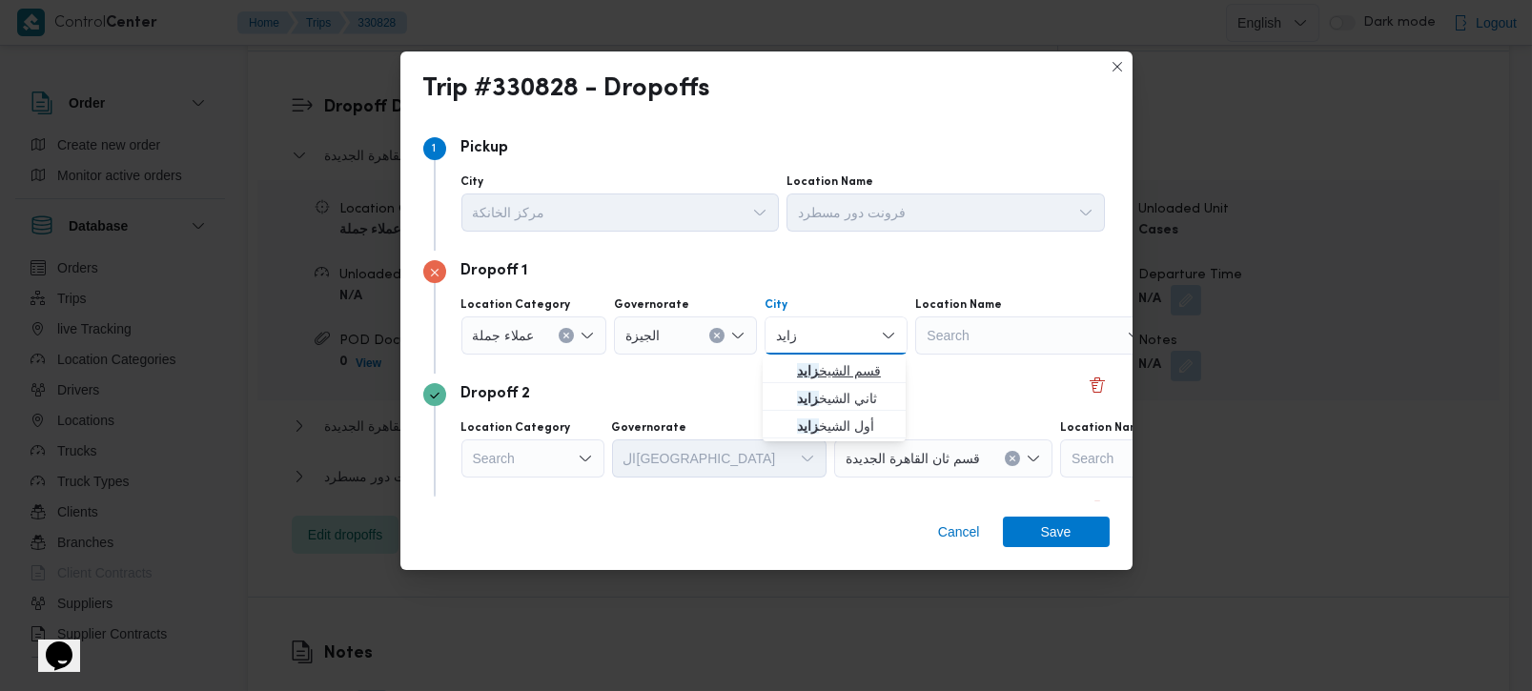
type input "زايد"
click at [837, 360] on span "قسم الشيخ زايد" at bounding box center [845, 371] width 97 height 23
click at [901, 390] on div "Dropoff 2" at bounding box center [766, 394] width 687 height 23
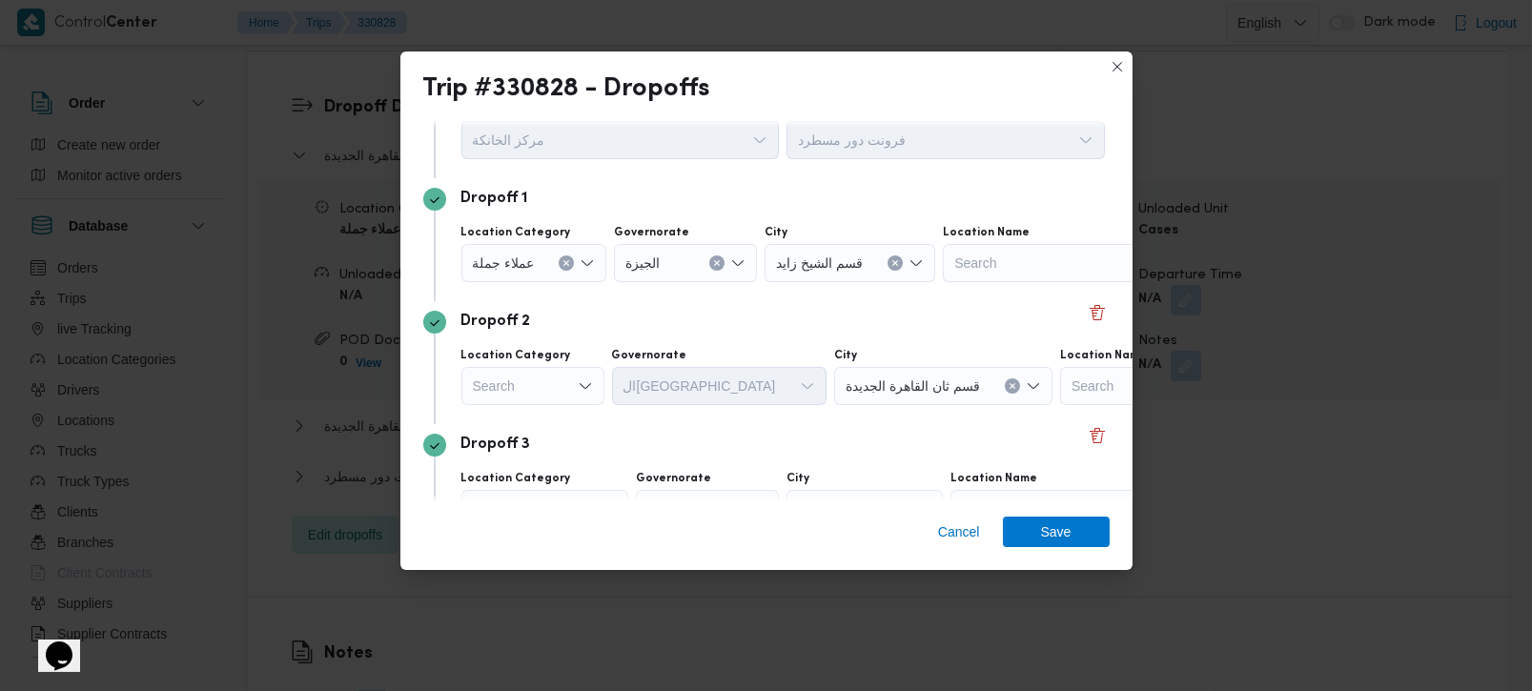
scroll to position [112, 0]
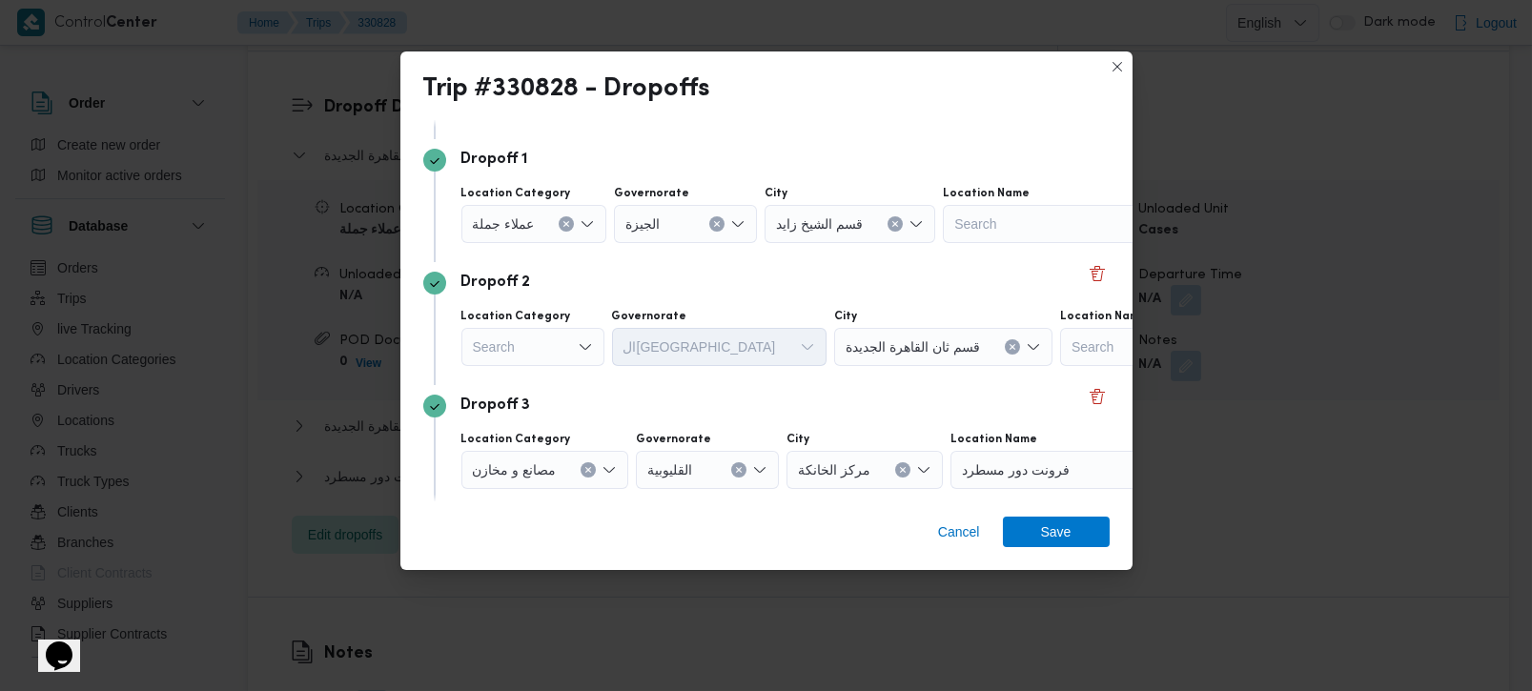
click at [789, 392] on div "Dropoff 3 Location Category مصانع و مخازن Governorate القليوبية City مركز الخان…" at bounding box center [766, 446] width 687 height 123
click at [578, 346] on icon "Open list of options" at bounding box center [585, 346] width 15 height 15
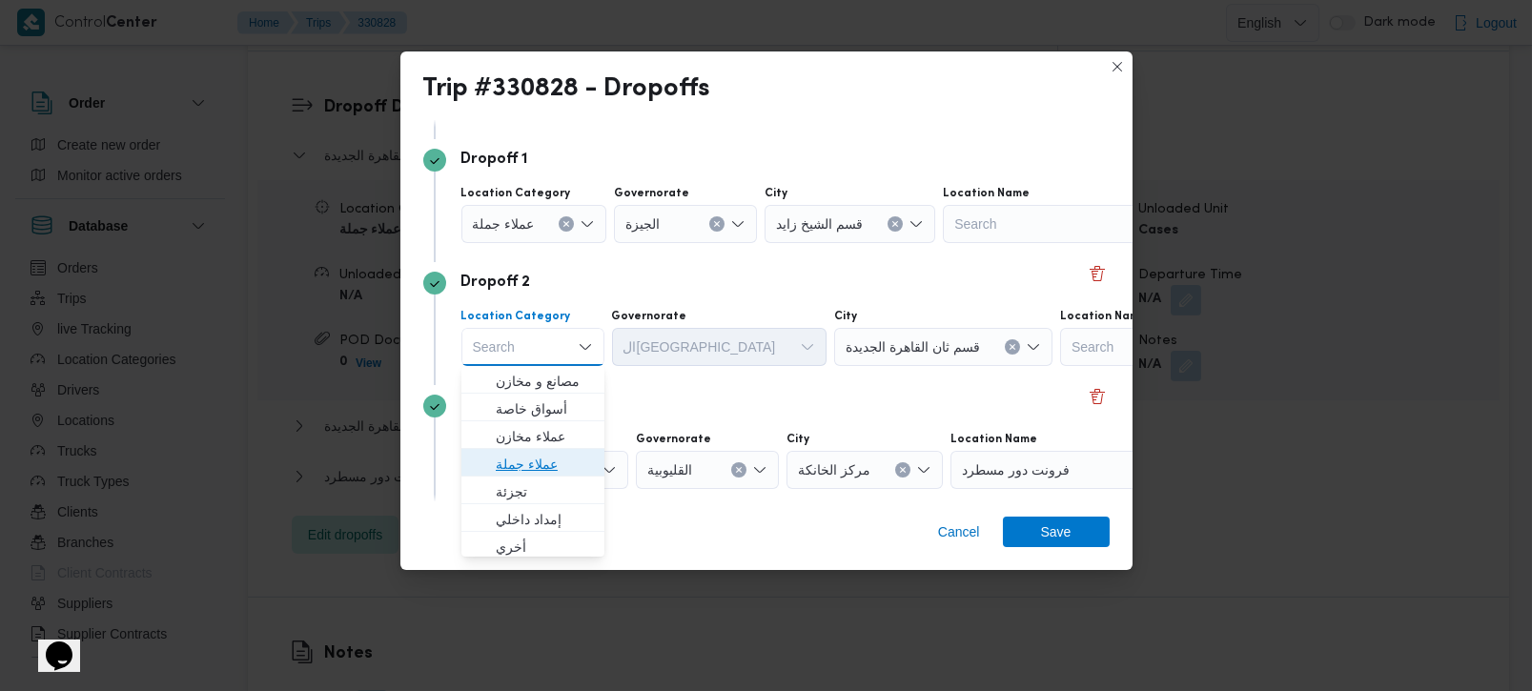
click at [541, 463] on span "عملاء جملة" at bounding box center [544, 464] width 97 height 23
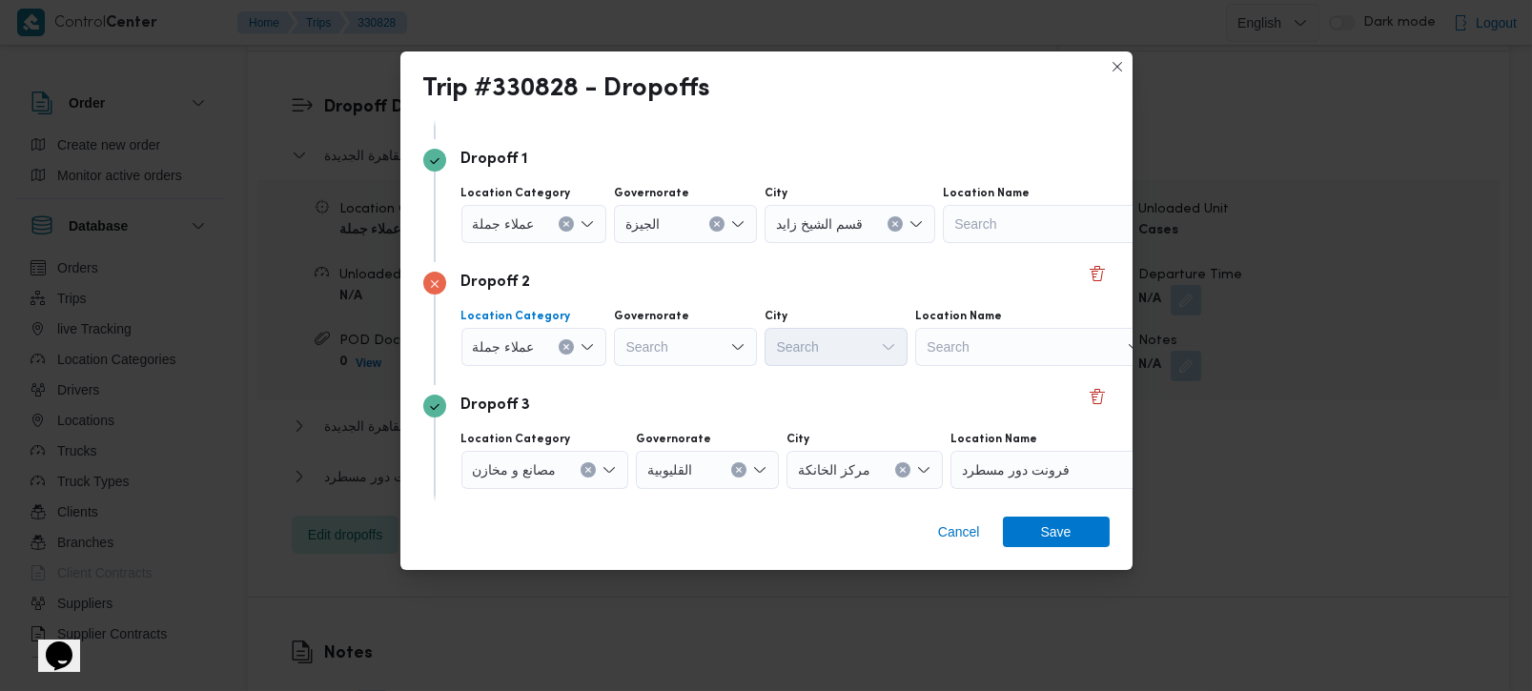
click at [701, 243] on div "Search" at bounding box center [685, 224] width 143 height 38
type input "زة"
click at [667, 374] on span "الجي زة" at bounding box center [695, 381] width 97 height 23
click at [831, 243] on div "Search" at bounding box center [850, 224] width 171 height 38
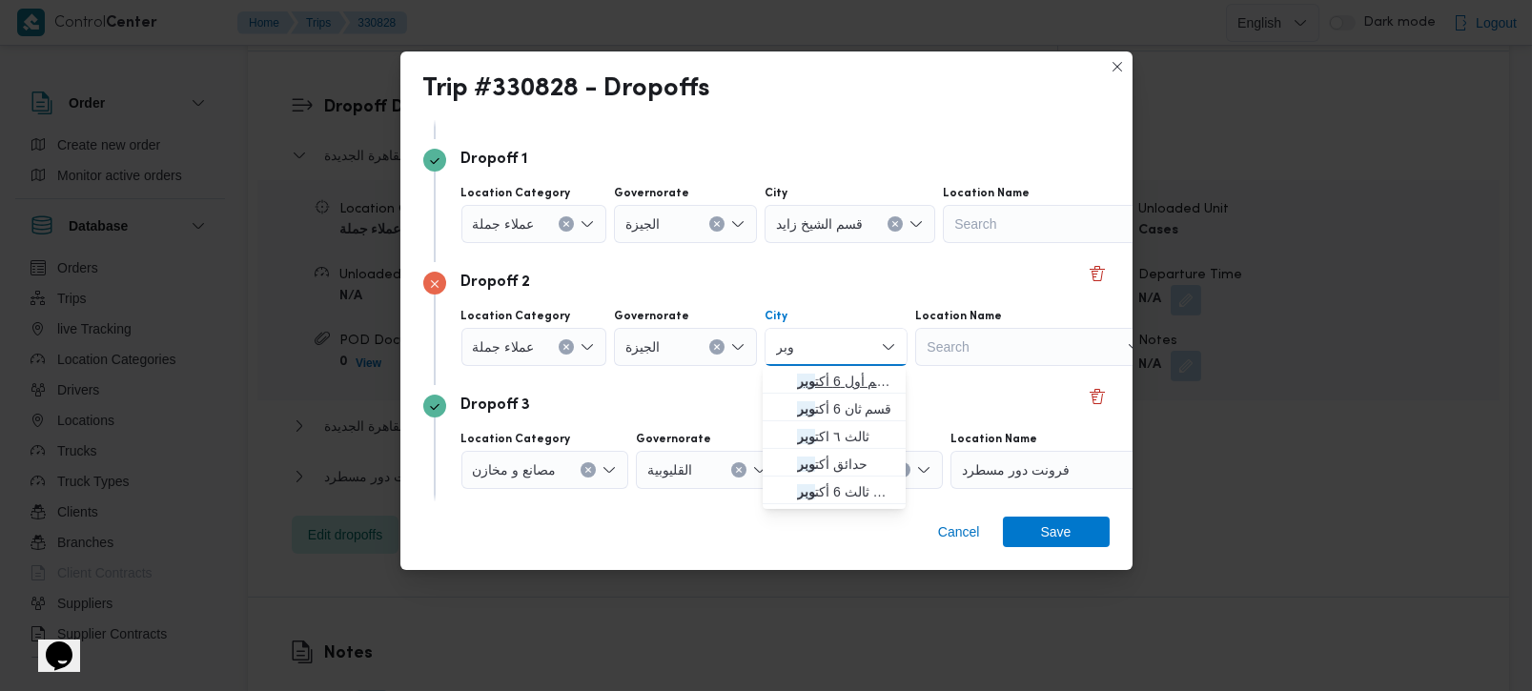
type input "وبر"
click at [836, 380] on span "قسم أول 6 أكت وبر" at bounding box center [845, 381] width 97 height 23
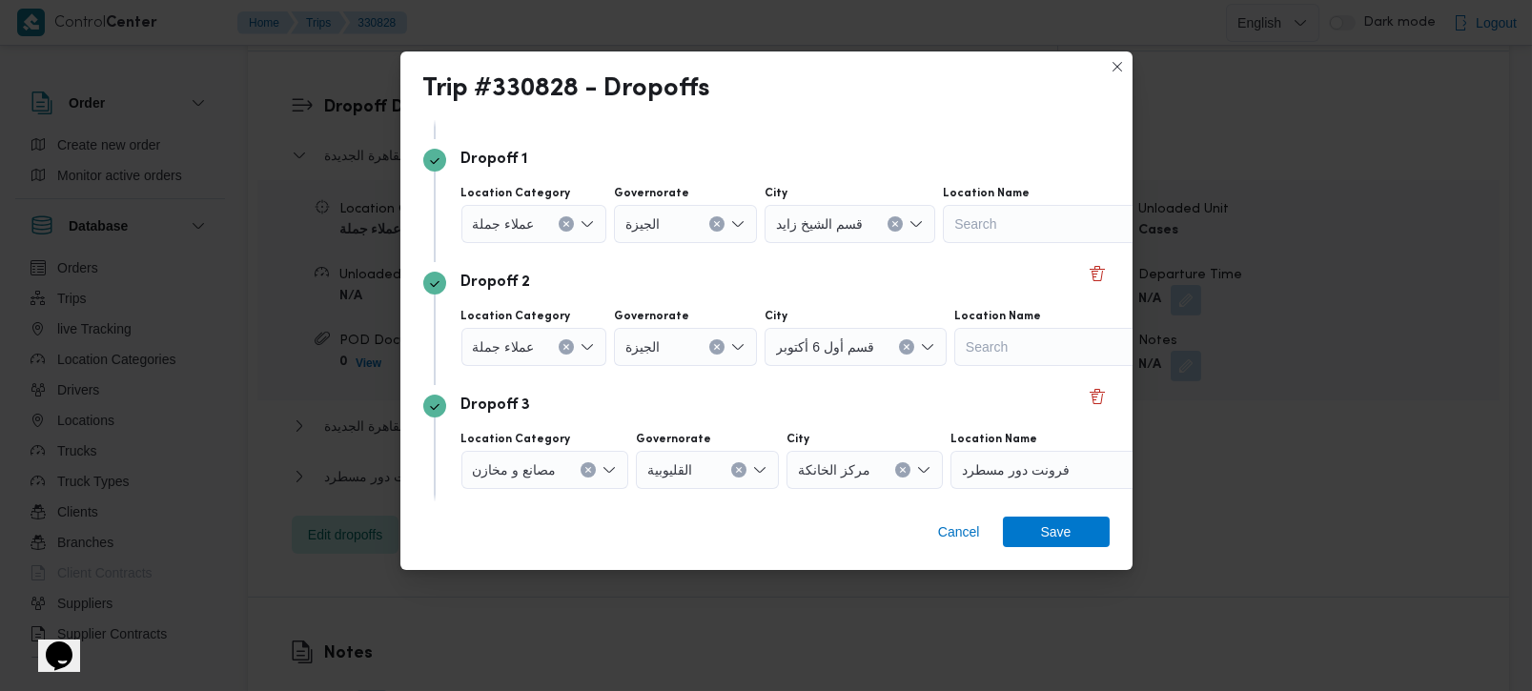
click at [757, 397] on div "Dropoff 3" at bounding box center [766, 406] width 687 height 23
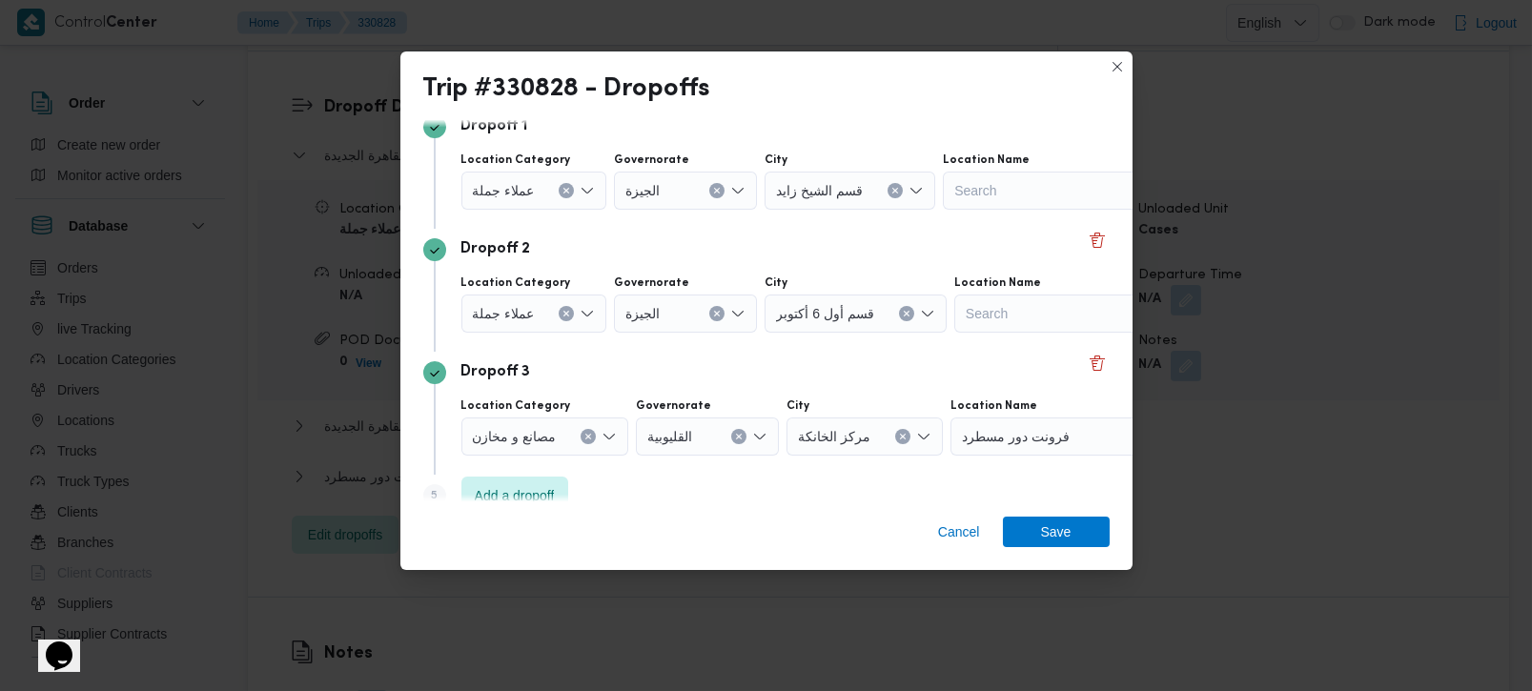
scroll to position [175, 0]
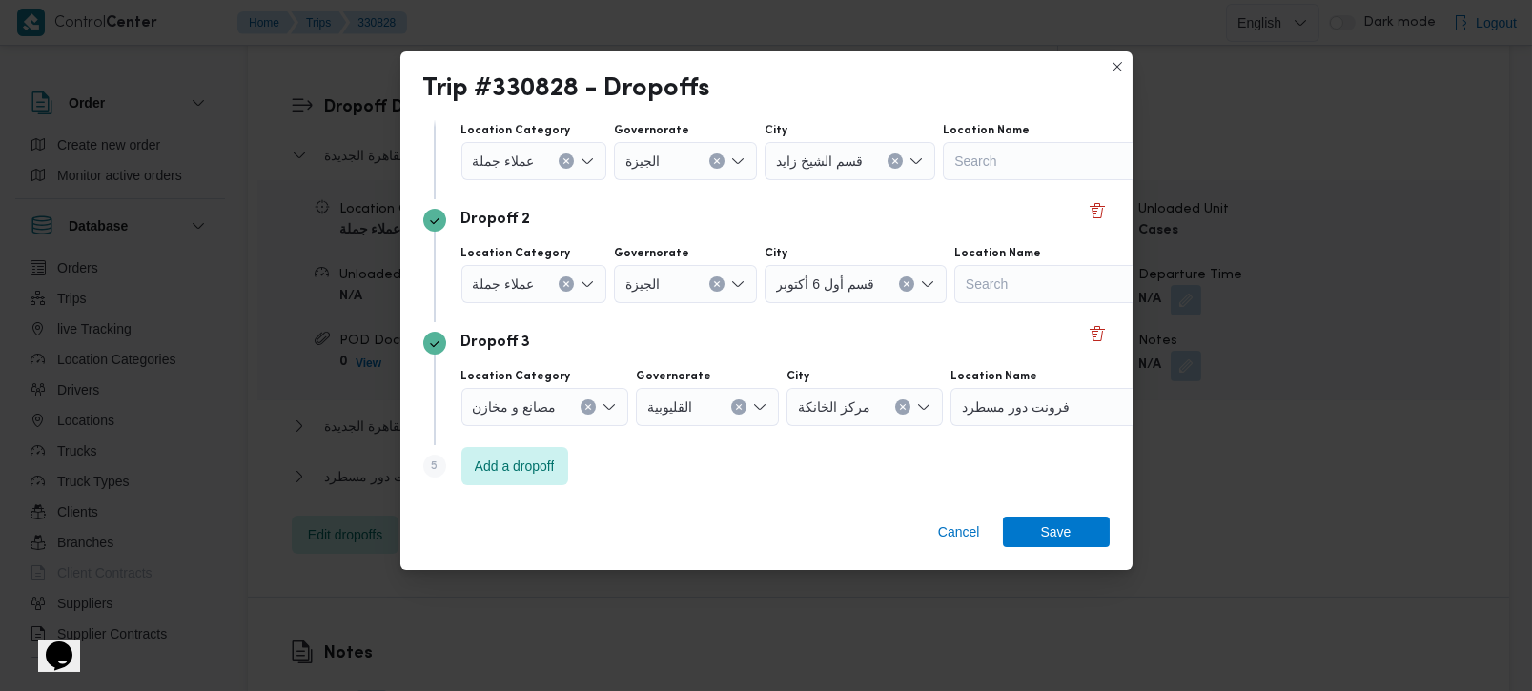
click at [574, 169] on button "Clear input" at bounding box center [566, 161] width 15 height 15
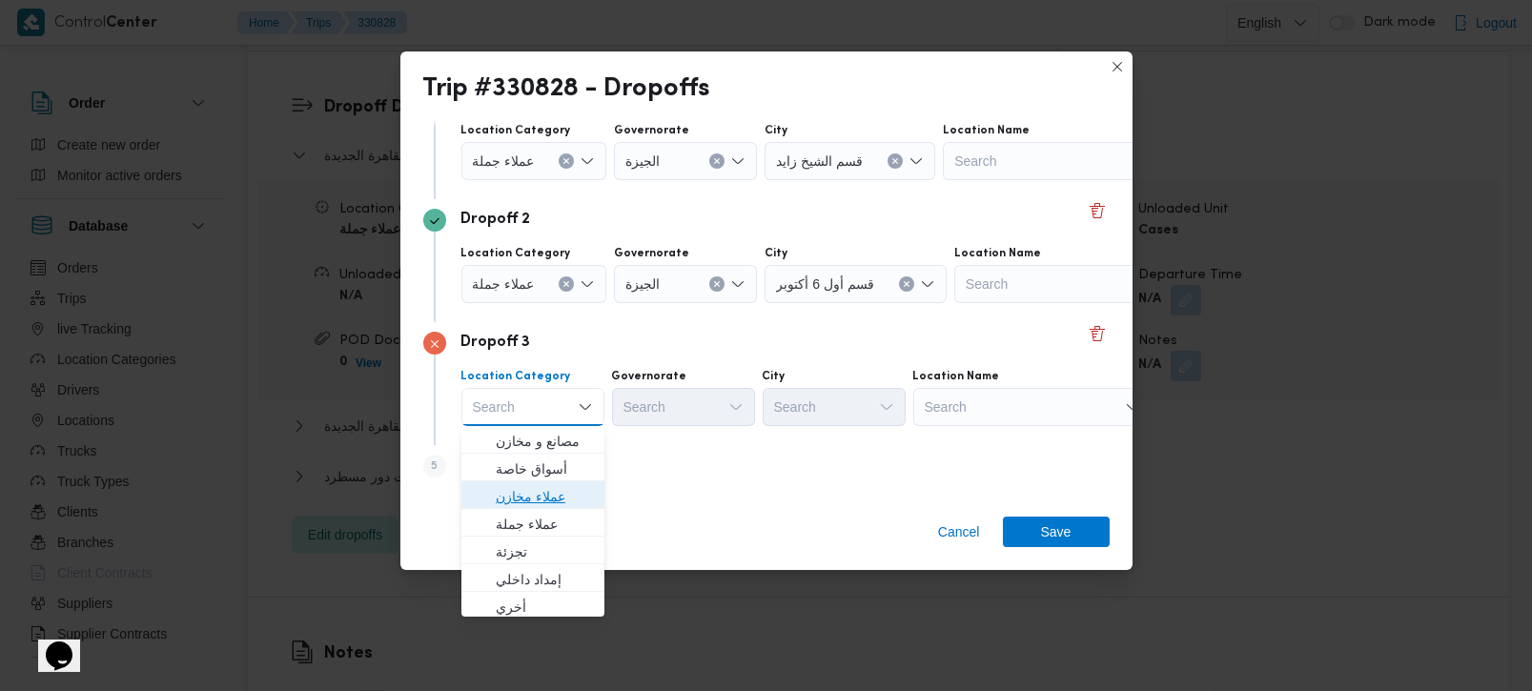
click at [549, 493] on span "عملاء مخازن" at bounding box center [544, 496] width 97 height 23
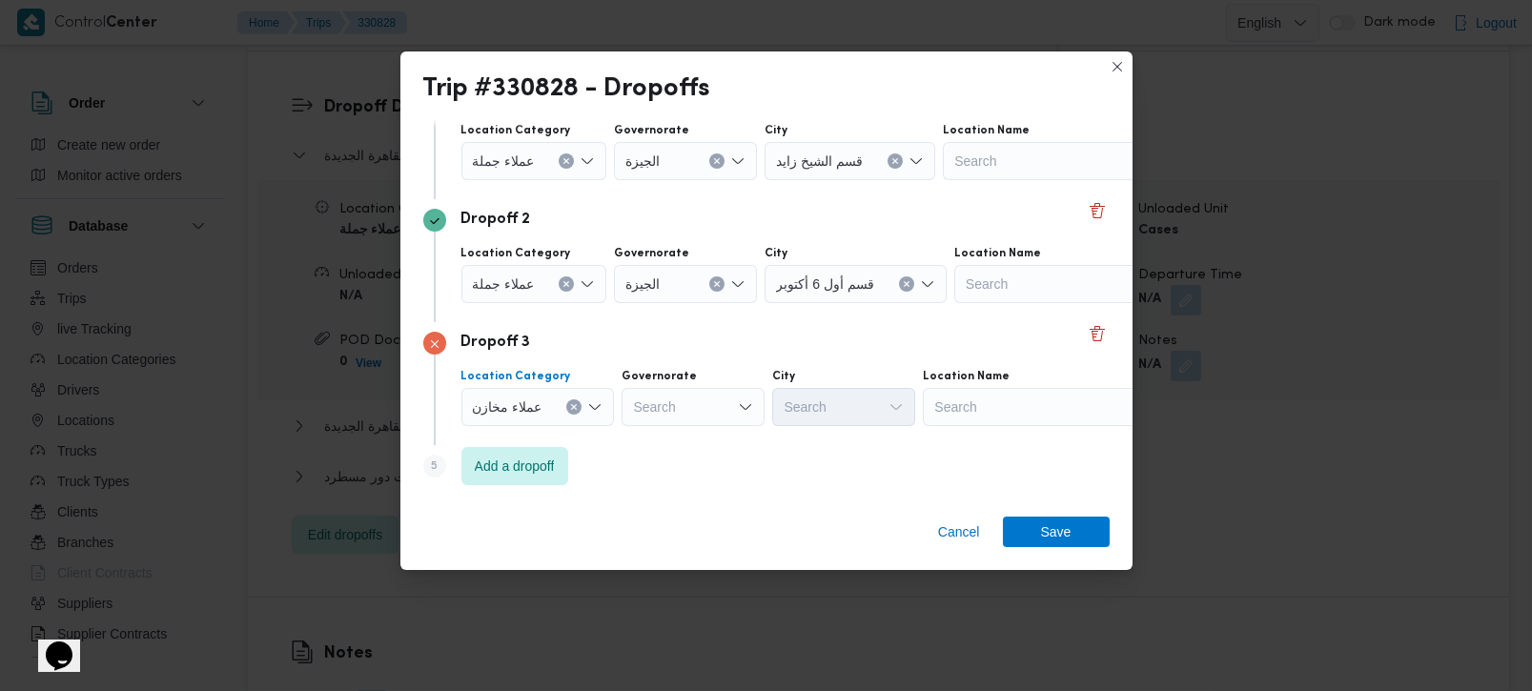
click at [570, 169] on button "Clear input" at bounding box center [566, 161] width 15 height 15
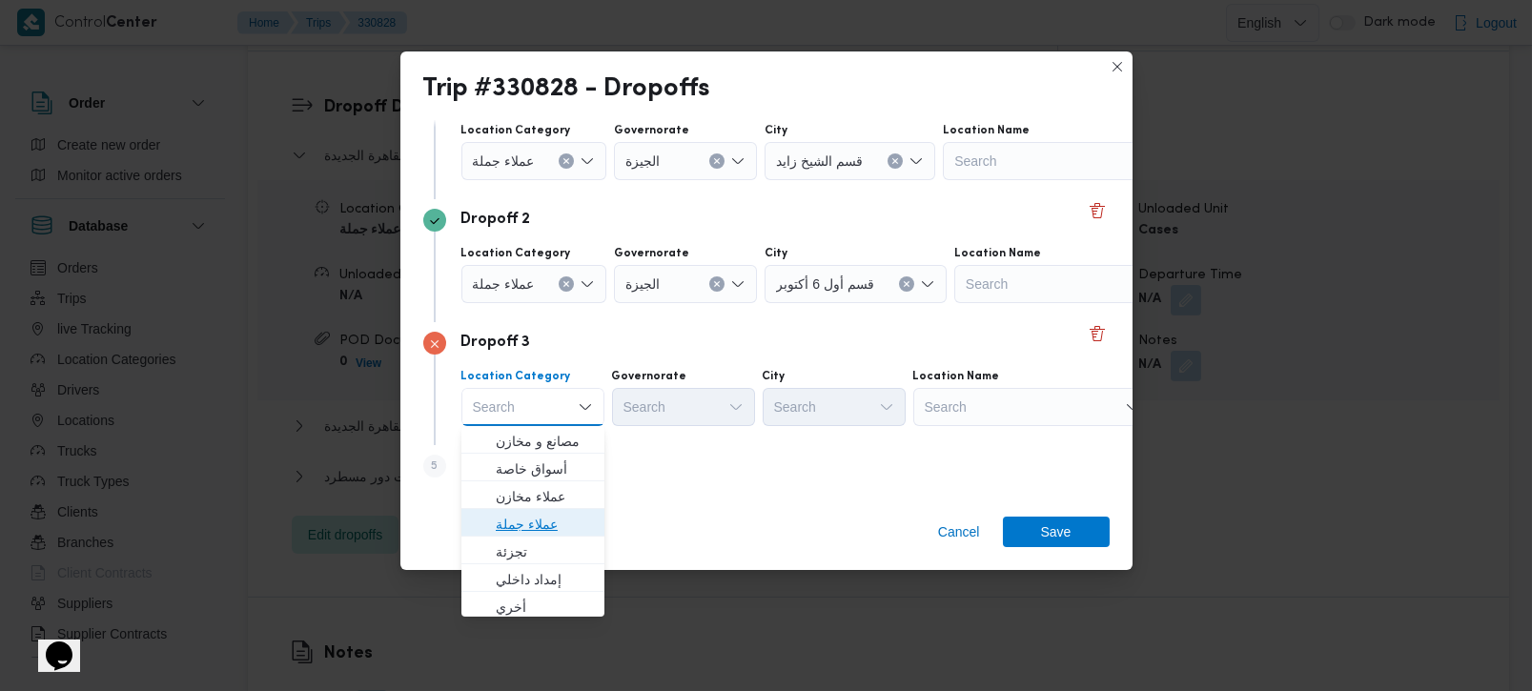
click at [544, 516] on span "عملاء جملة" at bounding box center [544, 524] width 97 height 23
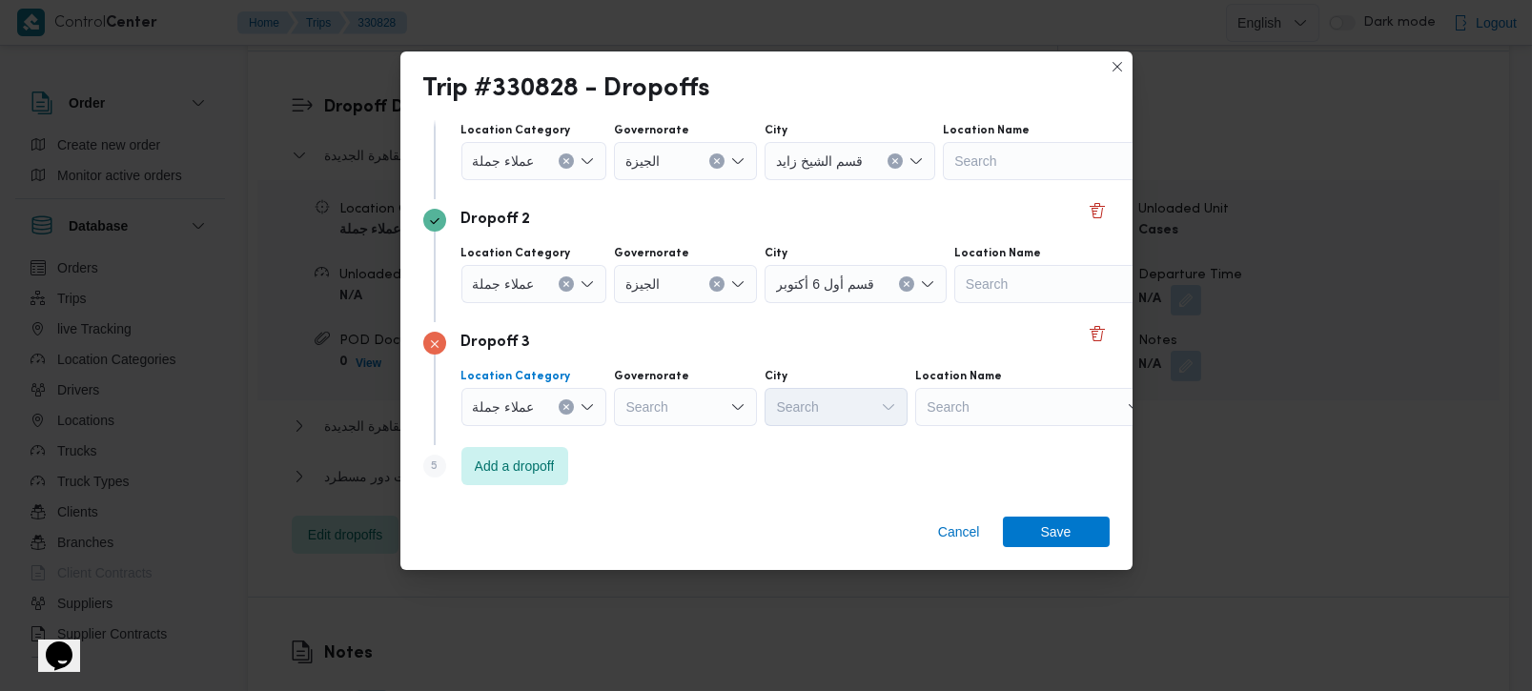
click at [659, 180] on div "Search" at bounding box center [685, 161] width 143 height 38
type input "زة"
click at [662, 442] on span "الجي زة" at bounding box center [695, 441] width 97 height 23
click at [816, 180] on div "Search" at bounding box center [850, 161] width 171 height 38
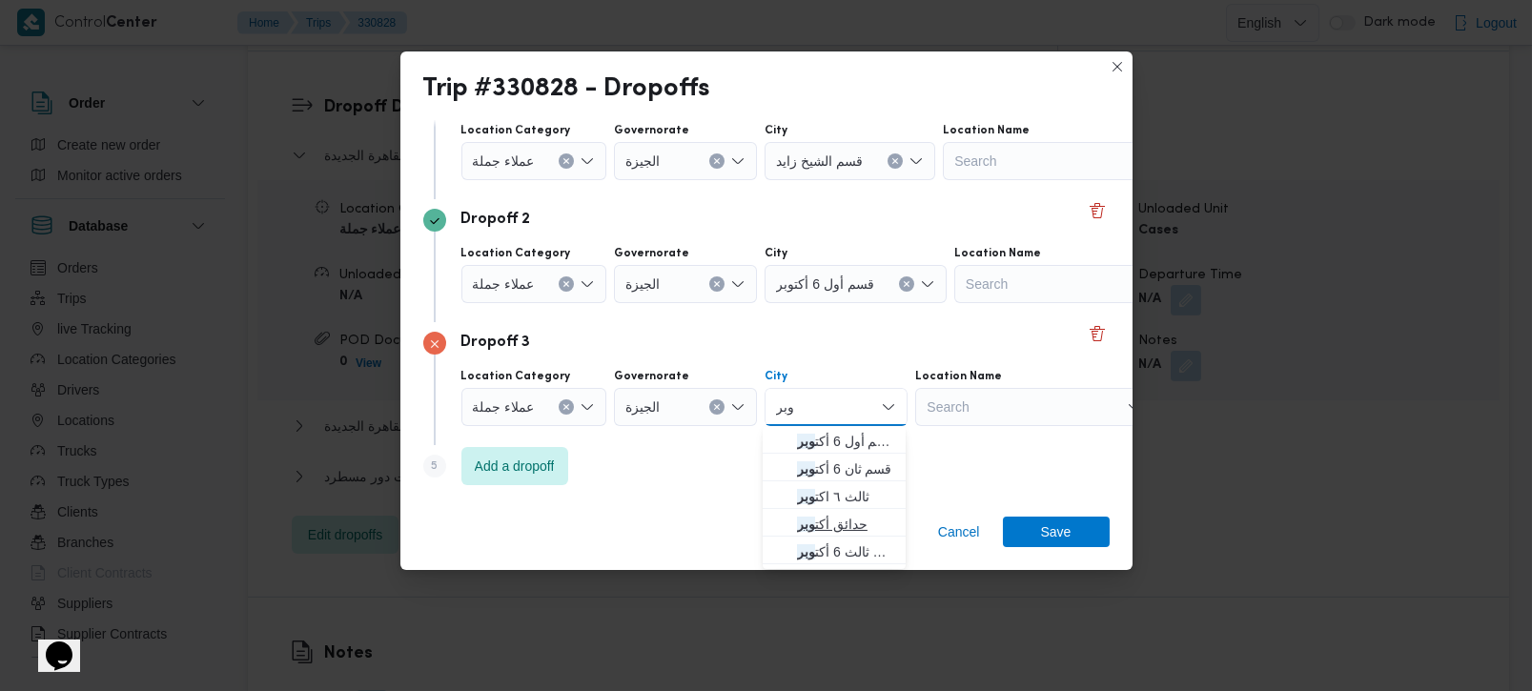
type input "وبر"
click at [841, 519] on span "حدائق أكت وبر" at bounding box center [845, 524] width 97 height 23
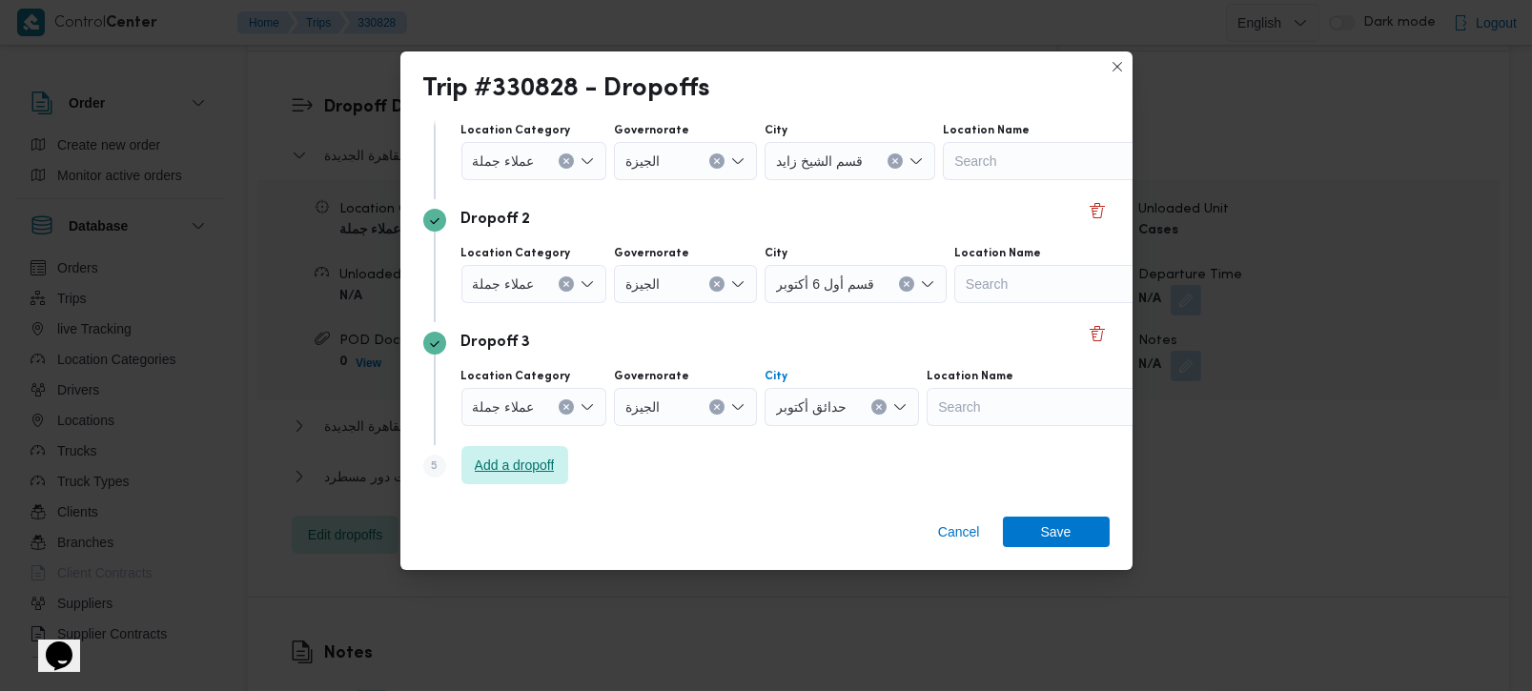
click at [538, 462] on span "Add a dropoff" at bounding box center [515, 465] width 80 height 23
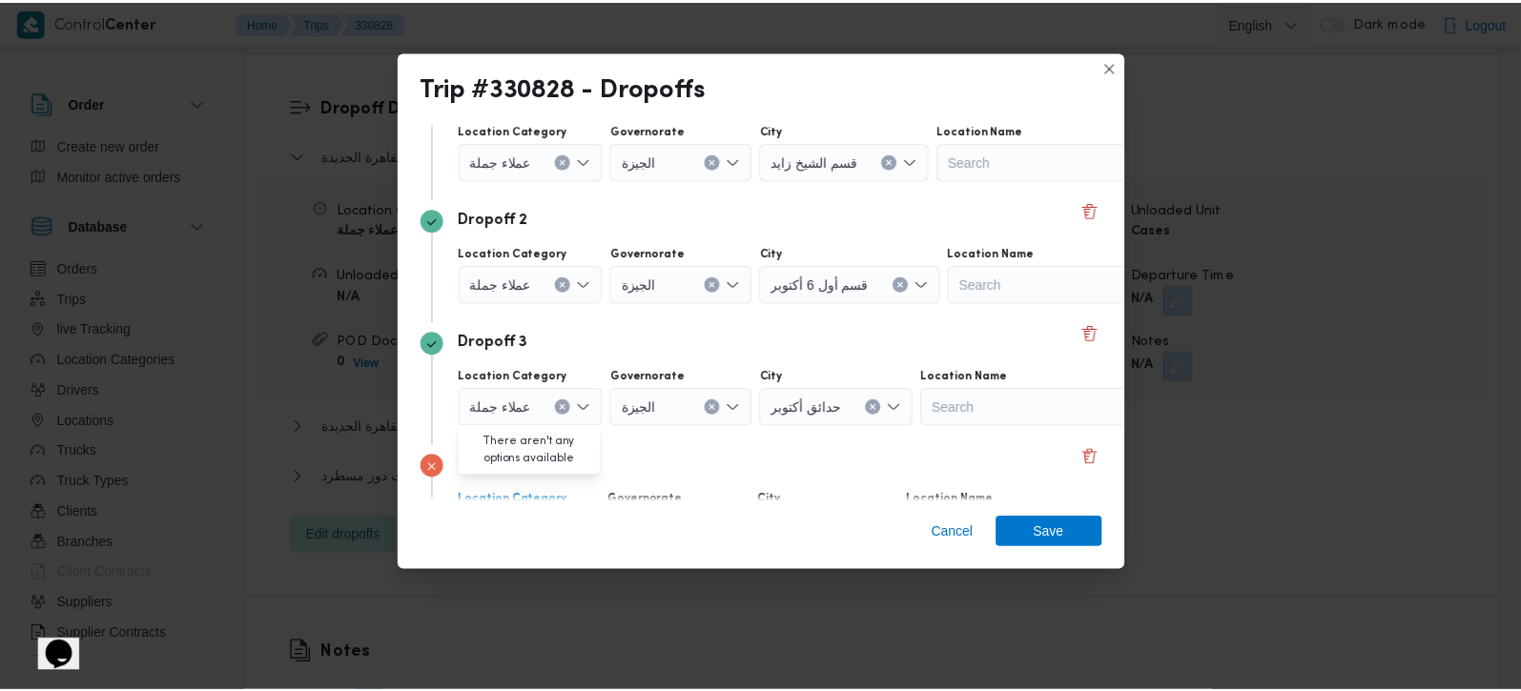
scroll to position [298, 0]
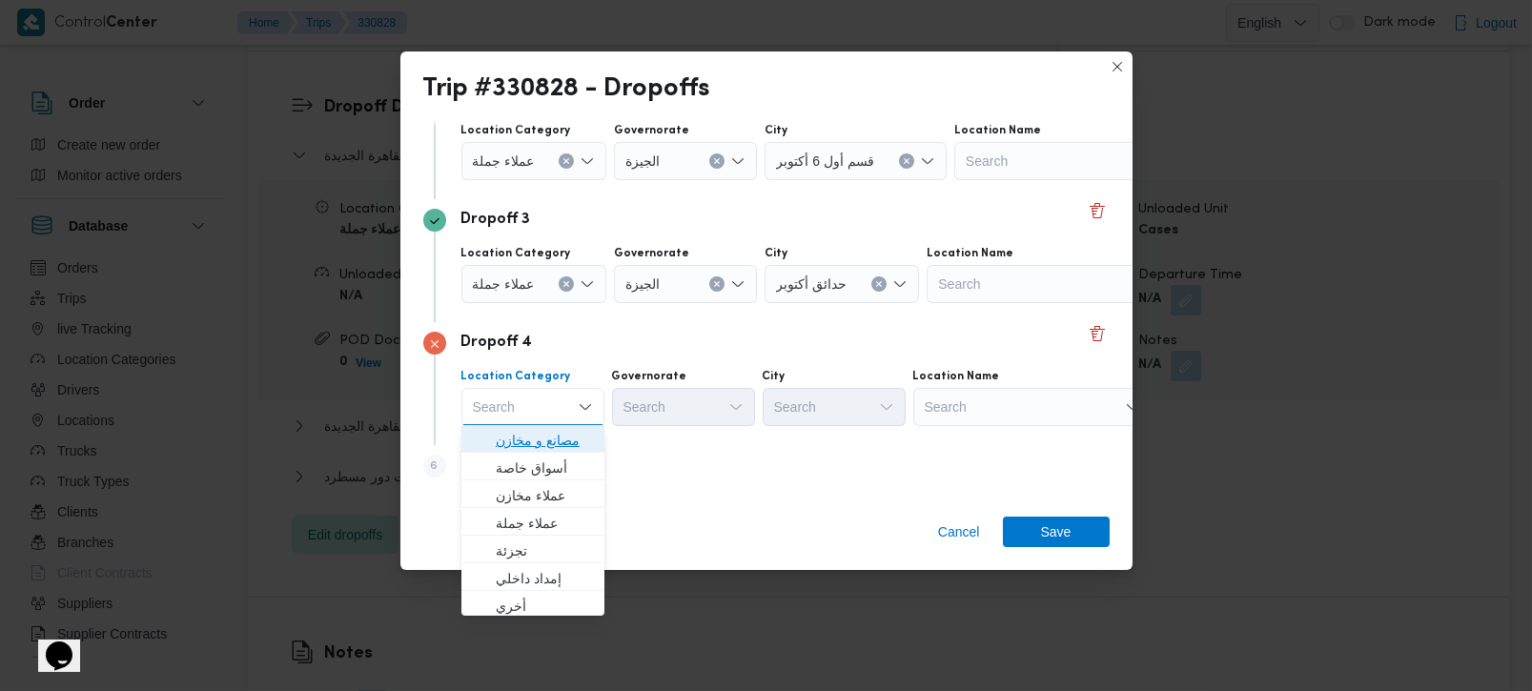
click at [552, 448] on span "مصانع و مخازن" at bounding box center [544, 440] width 97 height 23
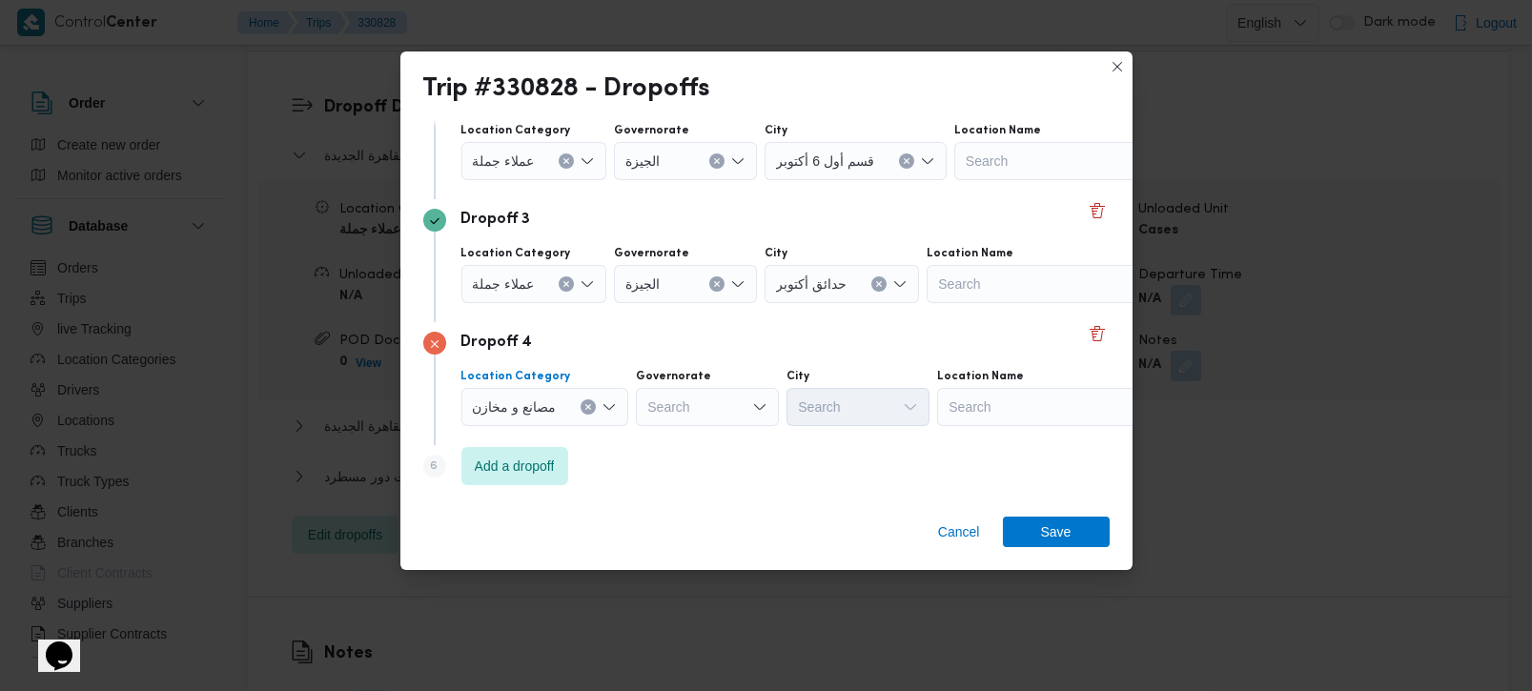
click at [975, 57] on div "Search" at bounding box center [1062, 38] width 238 height 38
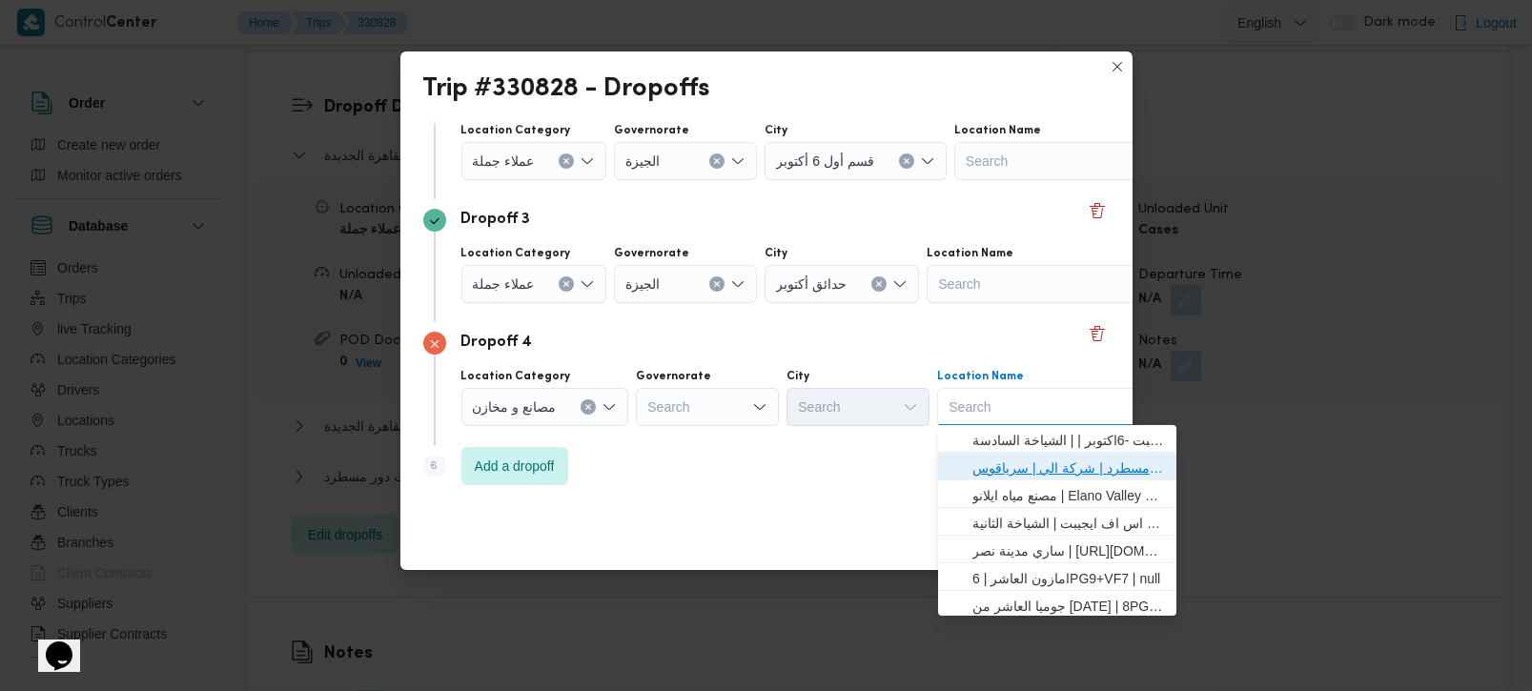
click at [996, 461] on span "فرونت دور مسطرد | شركة الي | سرياقوس" at bounding box center [1069, 468] width 193 height 23
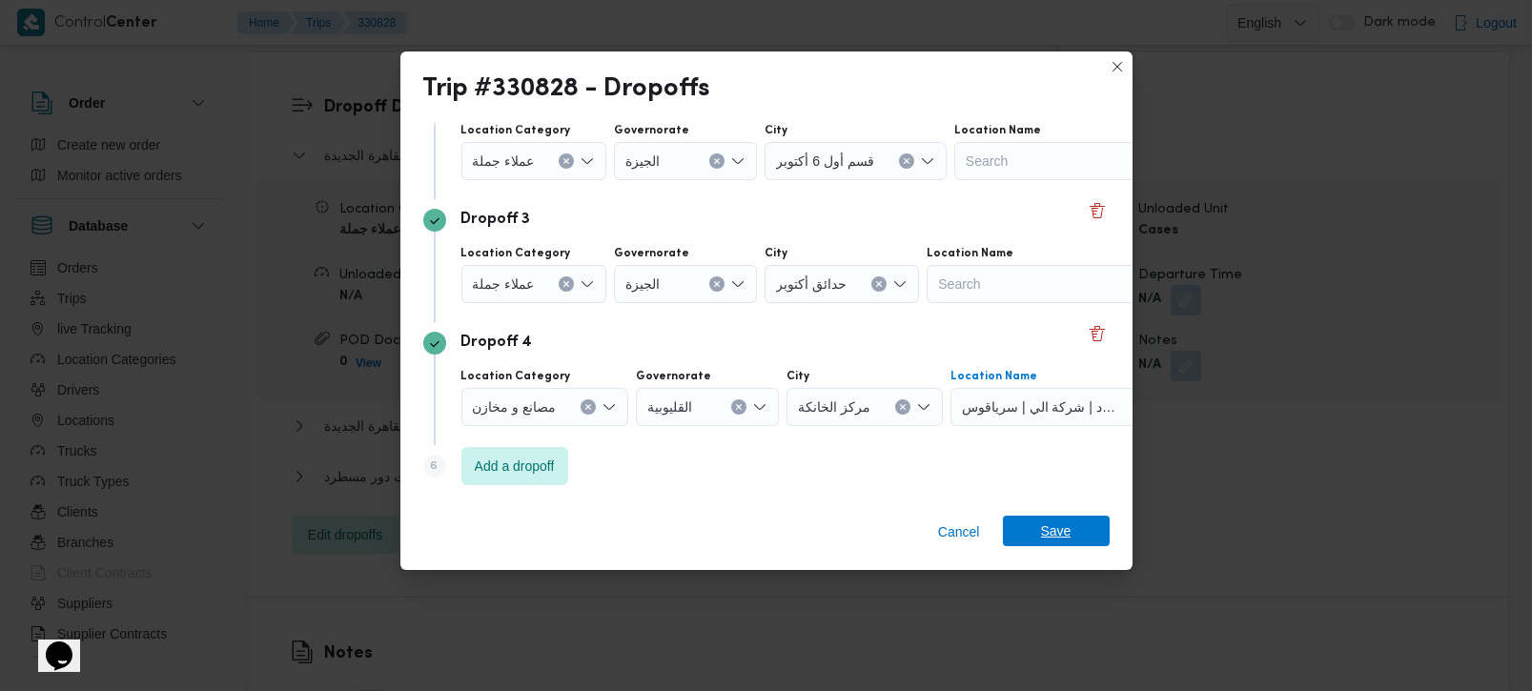
click at [1024, 526] on span "Save" at bounding box center [1056, 531] width 107 height 31
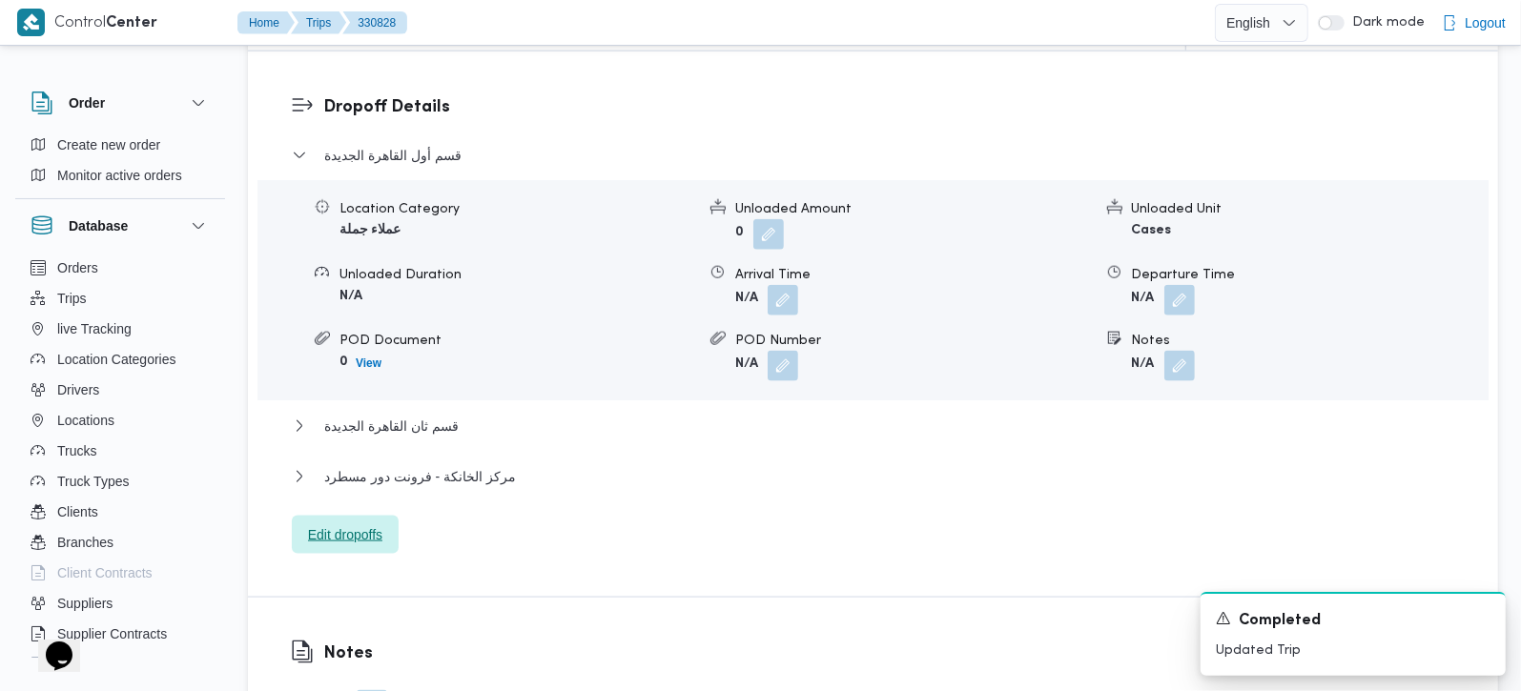
scroll to position [1510, 0]
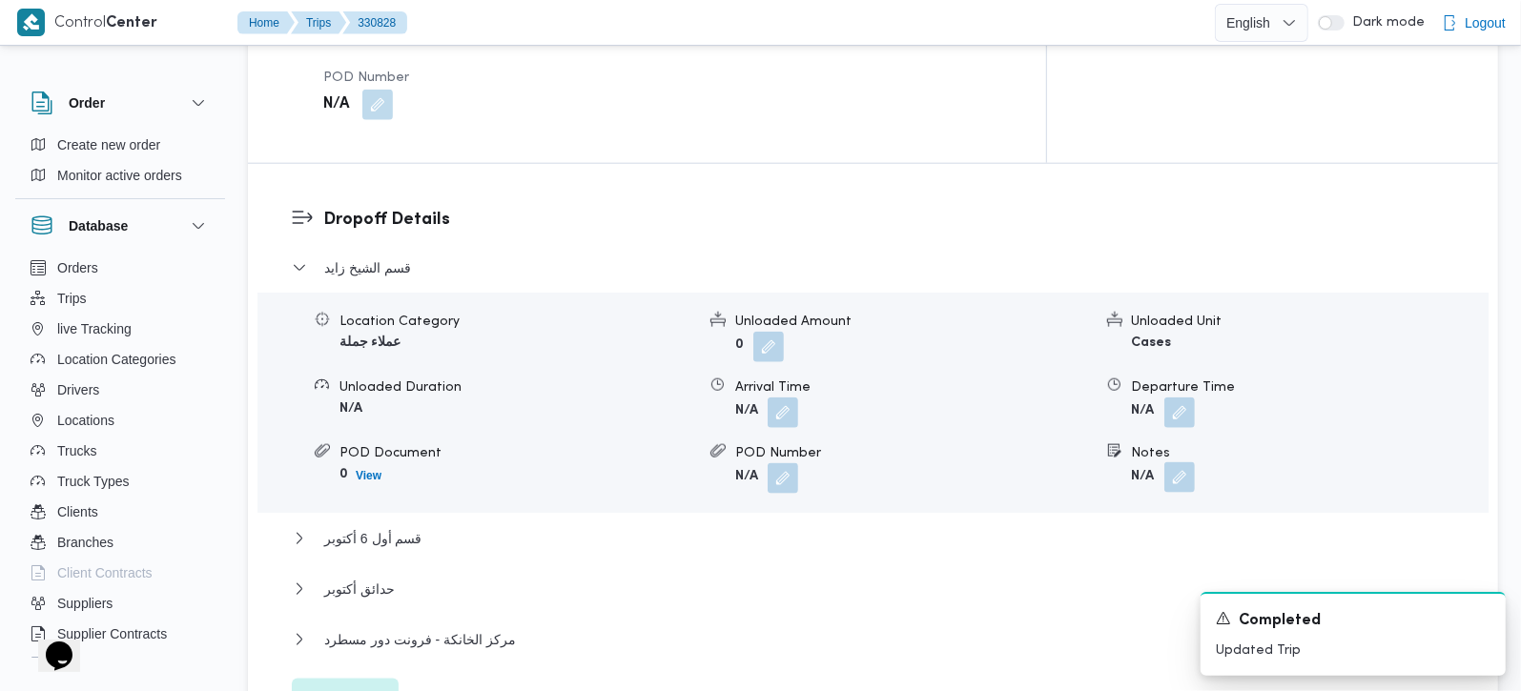
click at [1184, 463] on button "button" at bounding box center [1179, 478] width 31 height 31
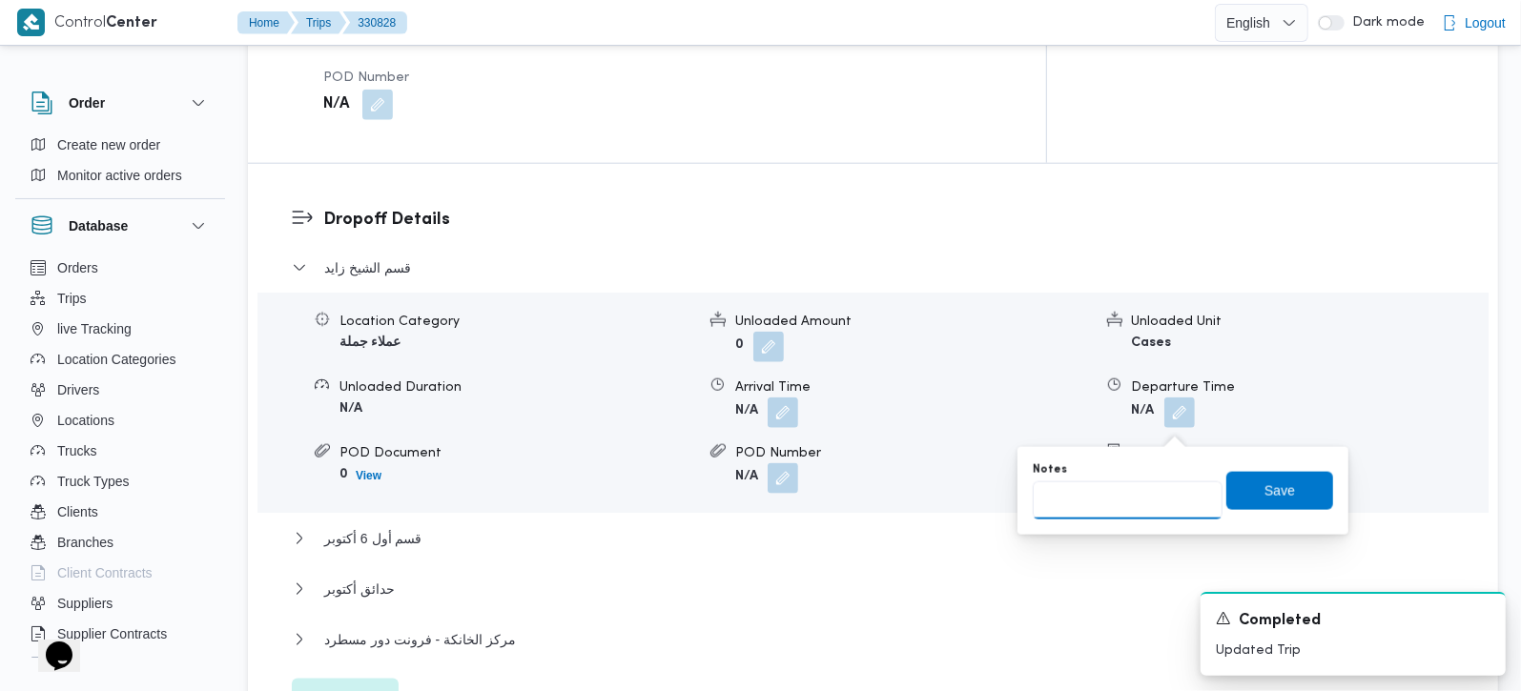
click at [1140, 491] on input "Notes" at bounding box center [1128, 501] width 190 height 38
type input "طلبات و بالم هيلز"
click at [1292, 482] on span "Save" at bounding box center [1279, 490] width 107 height 38
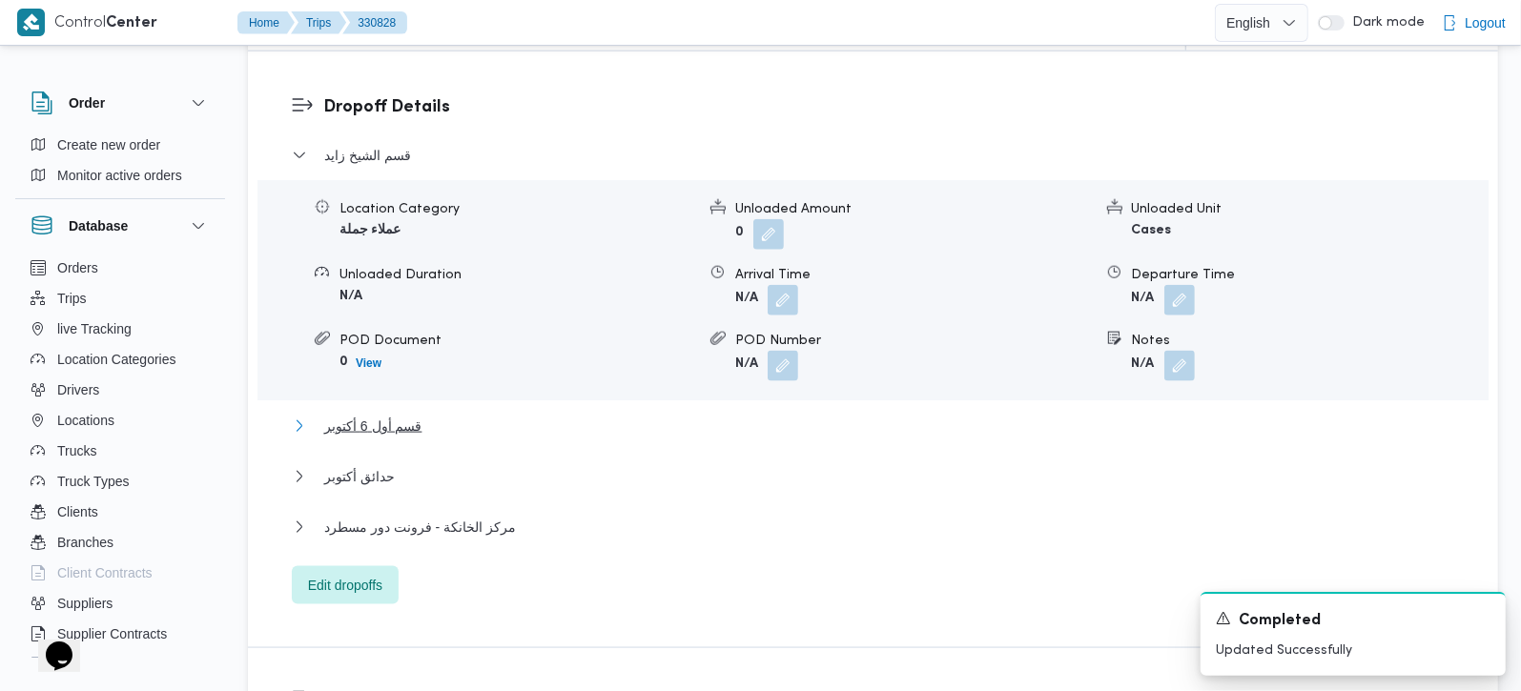
click at [400, 415] on span "قسم أول 6 أكتوبر" at bounding box center [372, 426] width 97 height 23
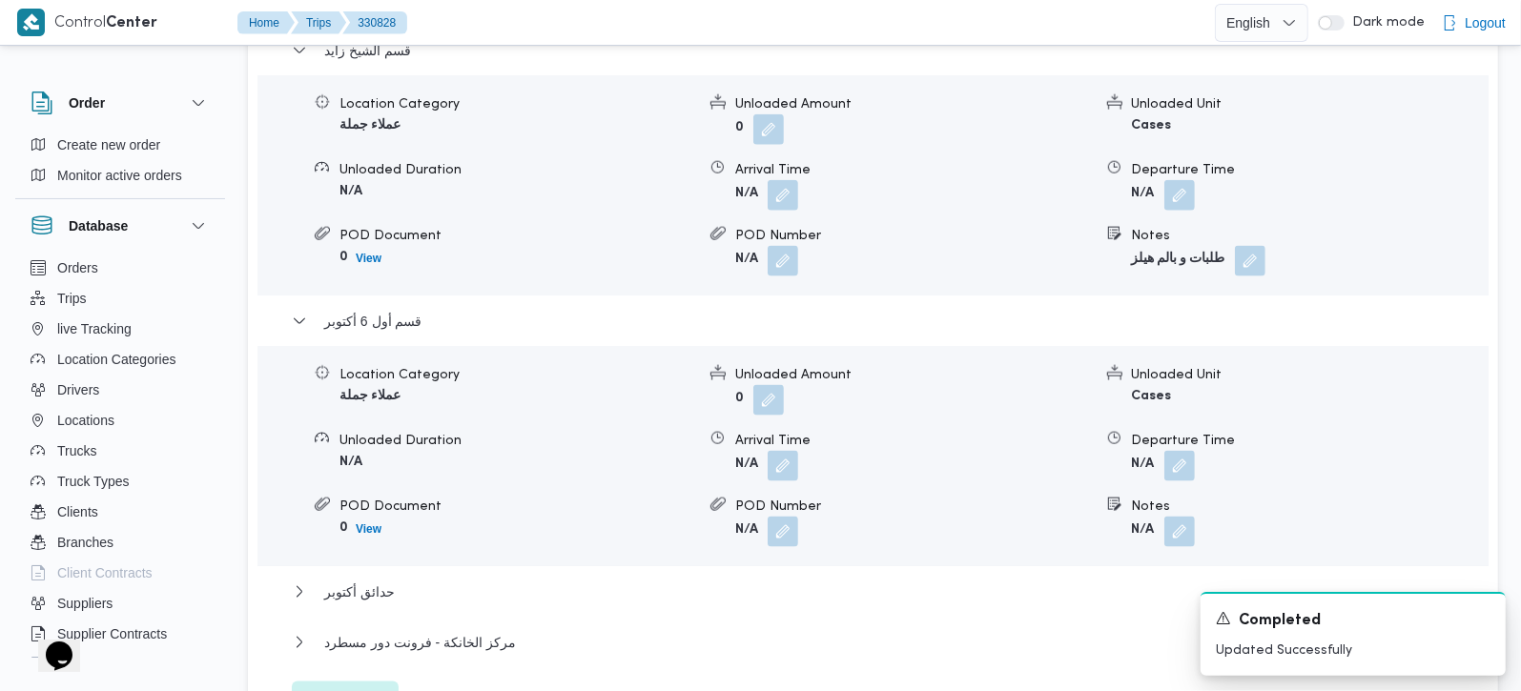
scroll to position [1846, 0]
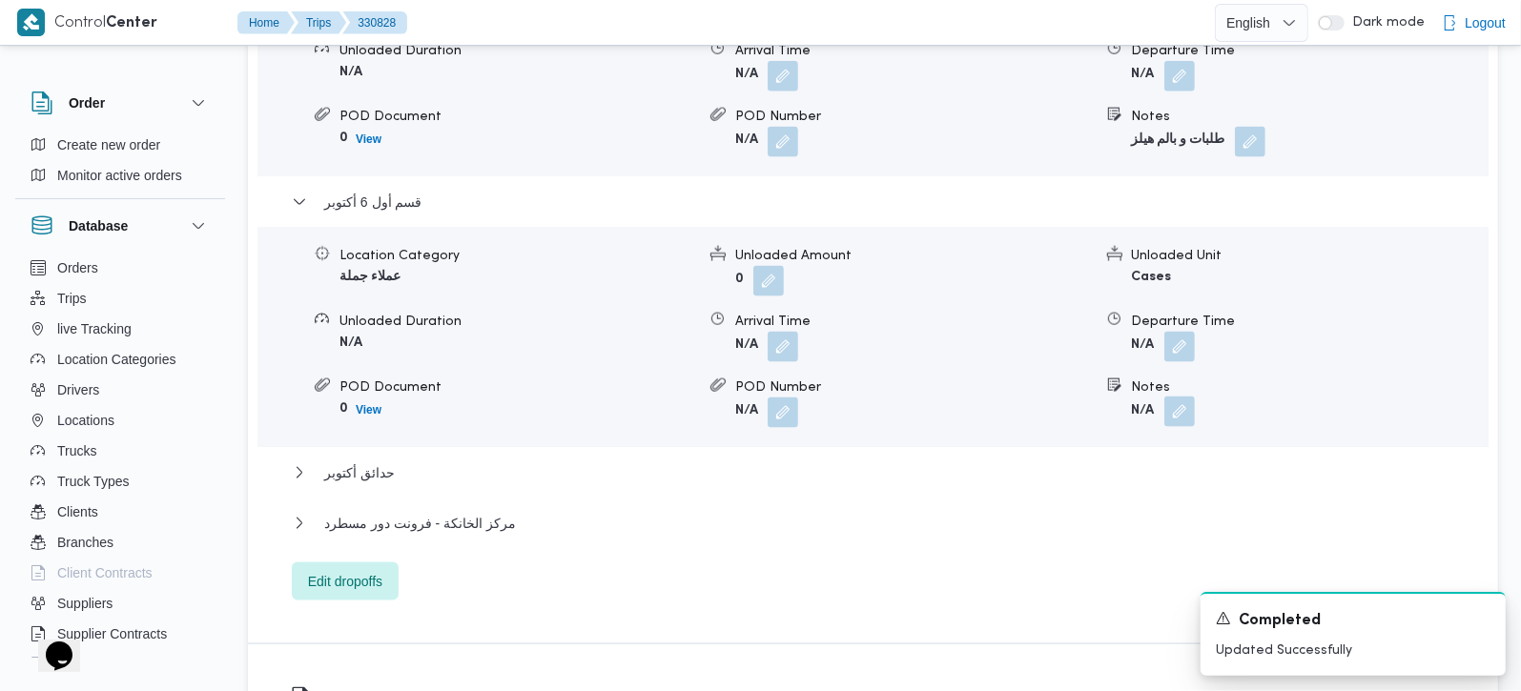
click at [1168, 397] on button "button" at bounding box center [1179, 412] width 31 height 31
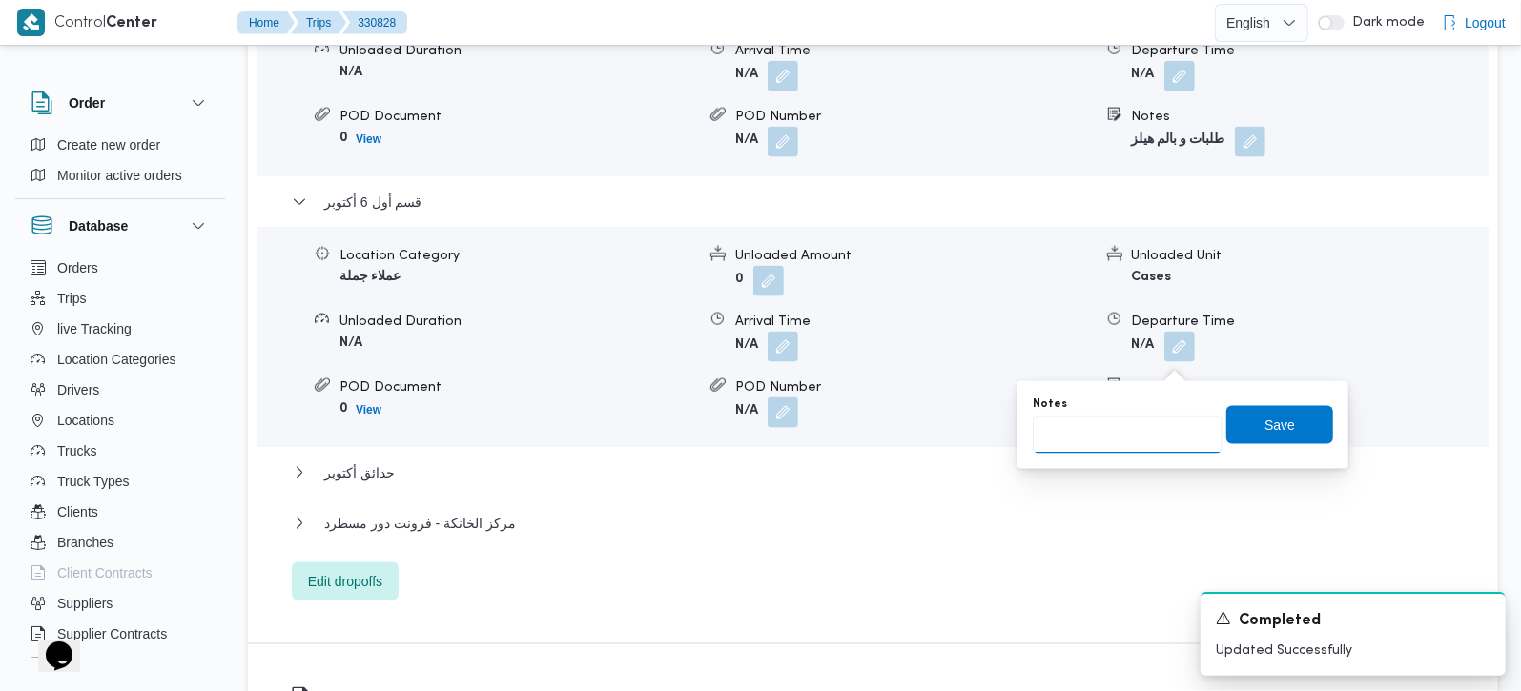
click at [1133, 438] on input "Notes" at bounding box center [1128, 435] width 190 height 38
type input "ايكون مول و برايت ستارز"
click at [1304, 418] on span "Save" at bounding box center [1279, 424] width 107 height 38
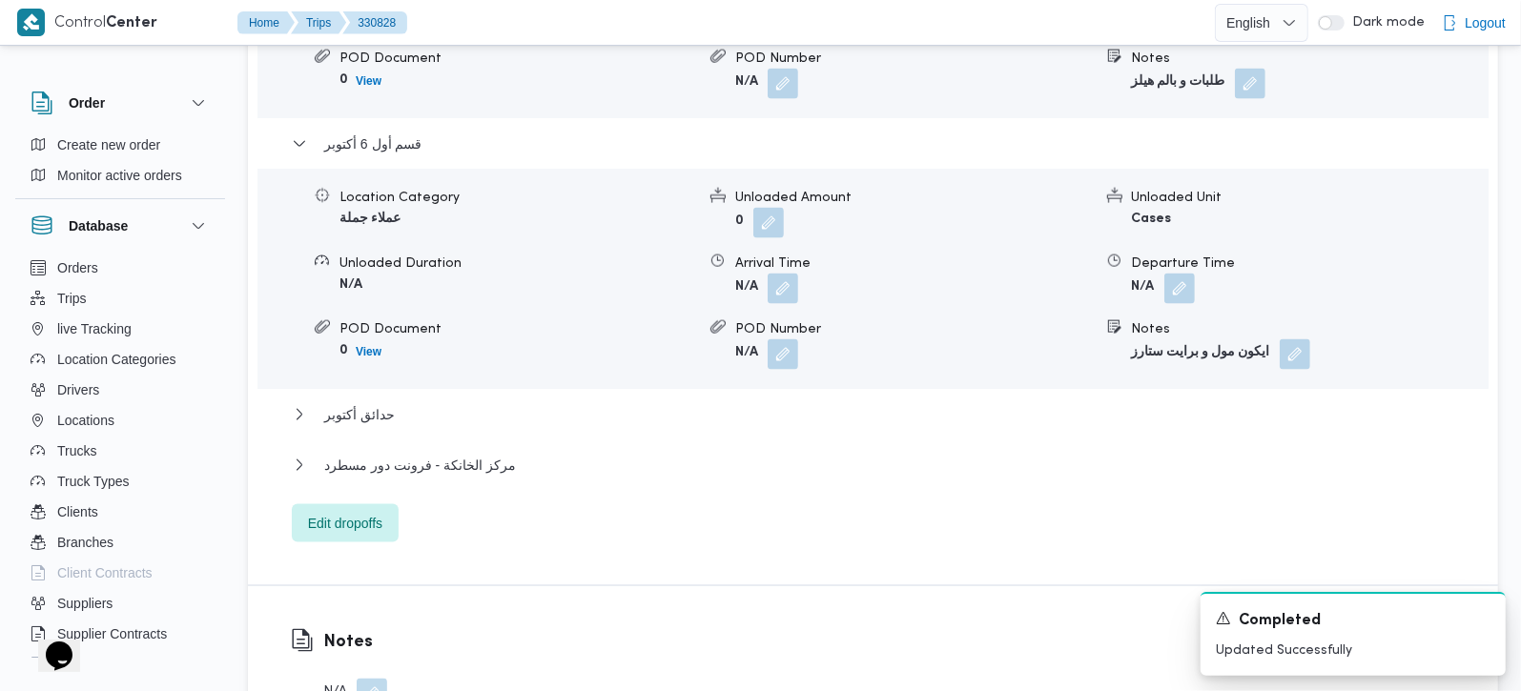
scroll to position [1959, 0]
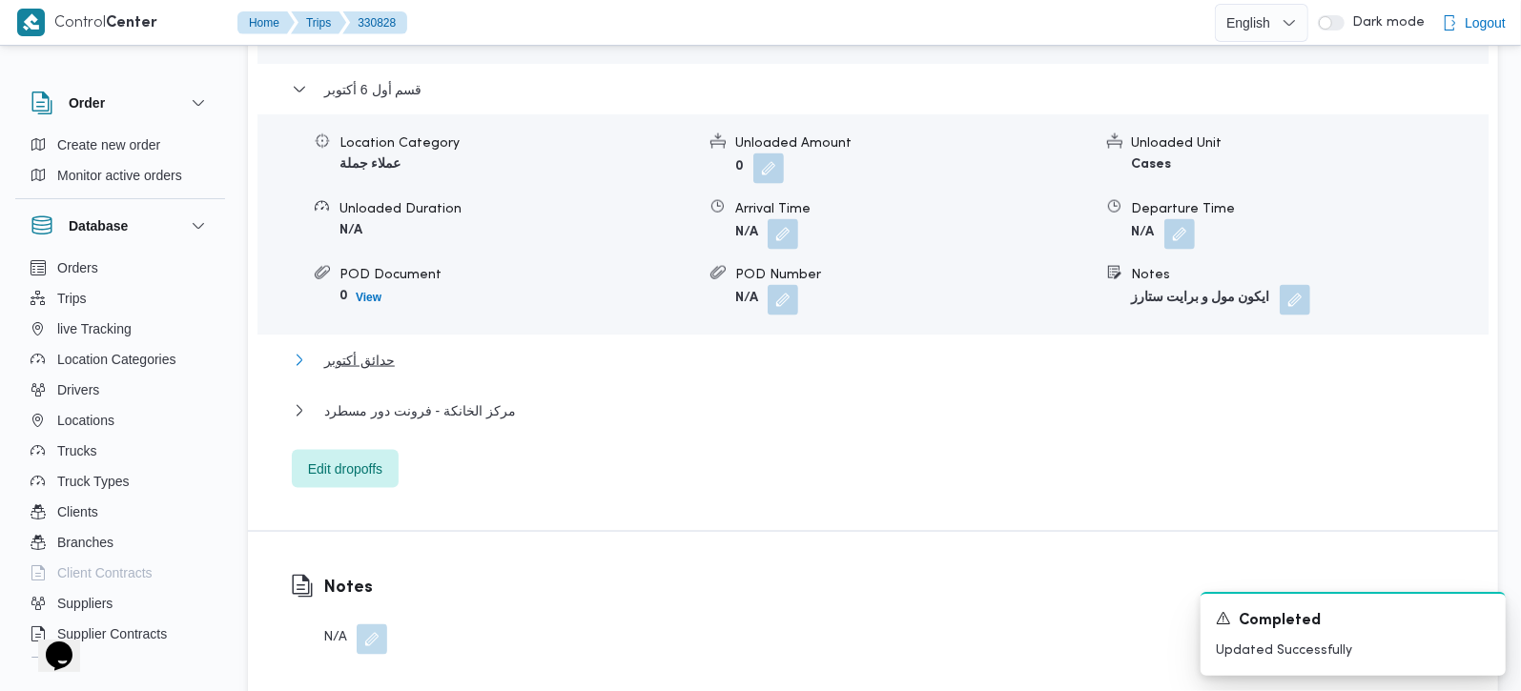
click at [392, 349] on button "حدائق أكتوبر" at bounding box center [873, 360] width 1163 height 23
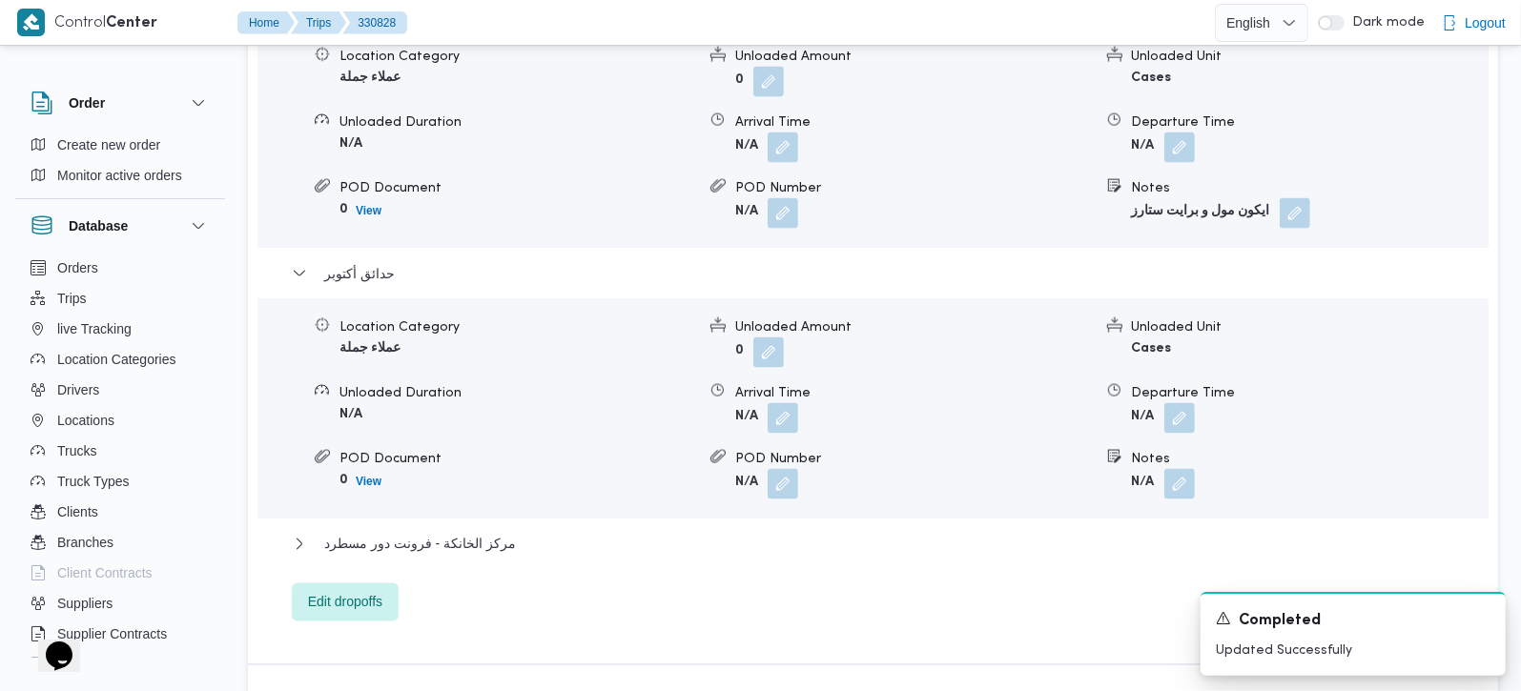
scroll to position [2070, 0]
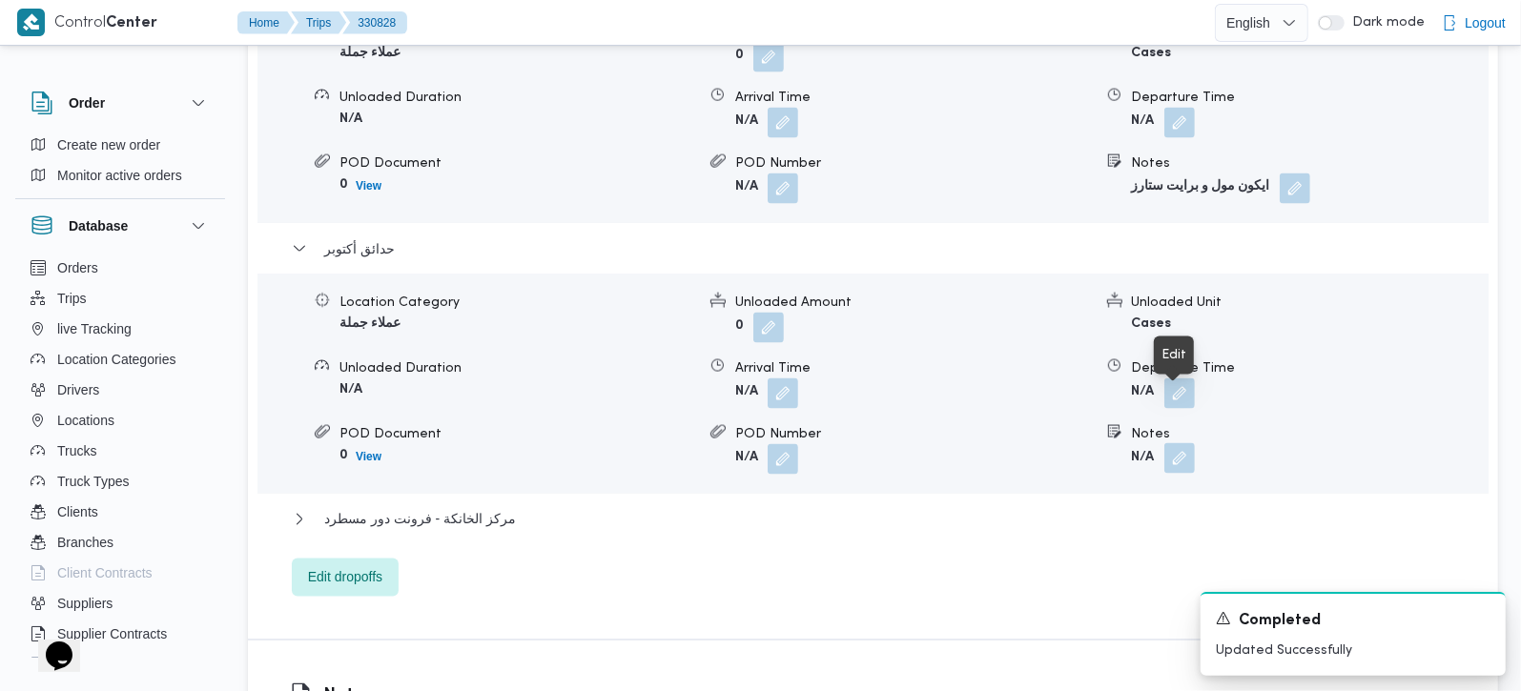
click at [1173, 443] on button "button" at bounding box center [1179, 458] width 31 height 31
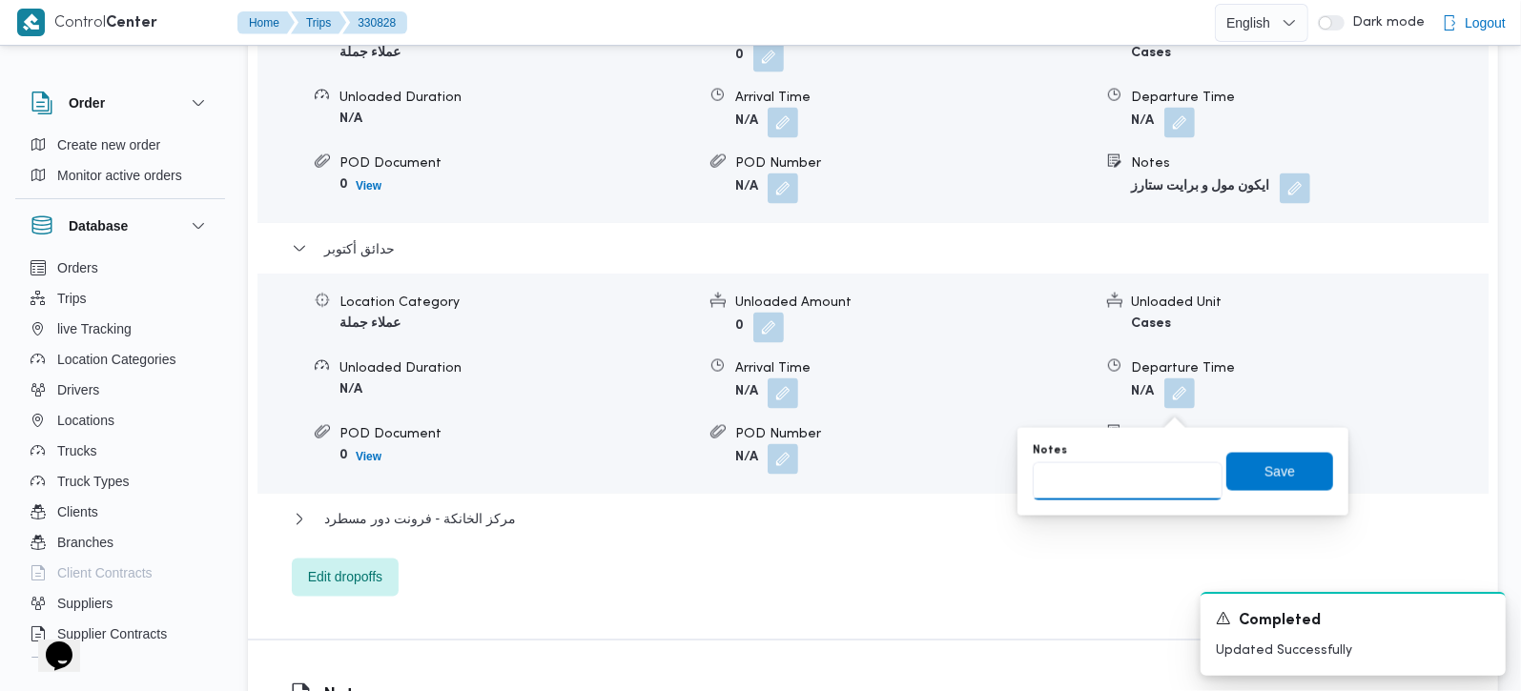
click at [1120, 491] on input "Notes" at bounding box center [1128, 482] width 190 height 38
type input "طلبات"
click at [1264, 476] on span "Save" at bounding box center [1279, 471] width 31 height 23
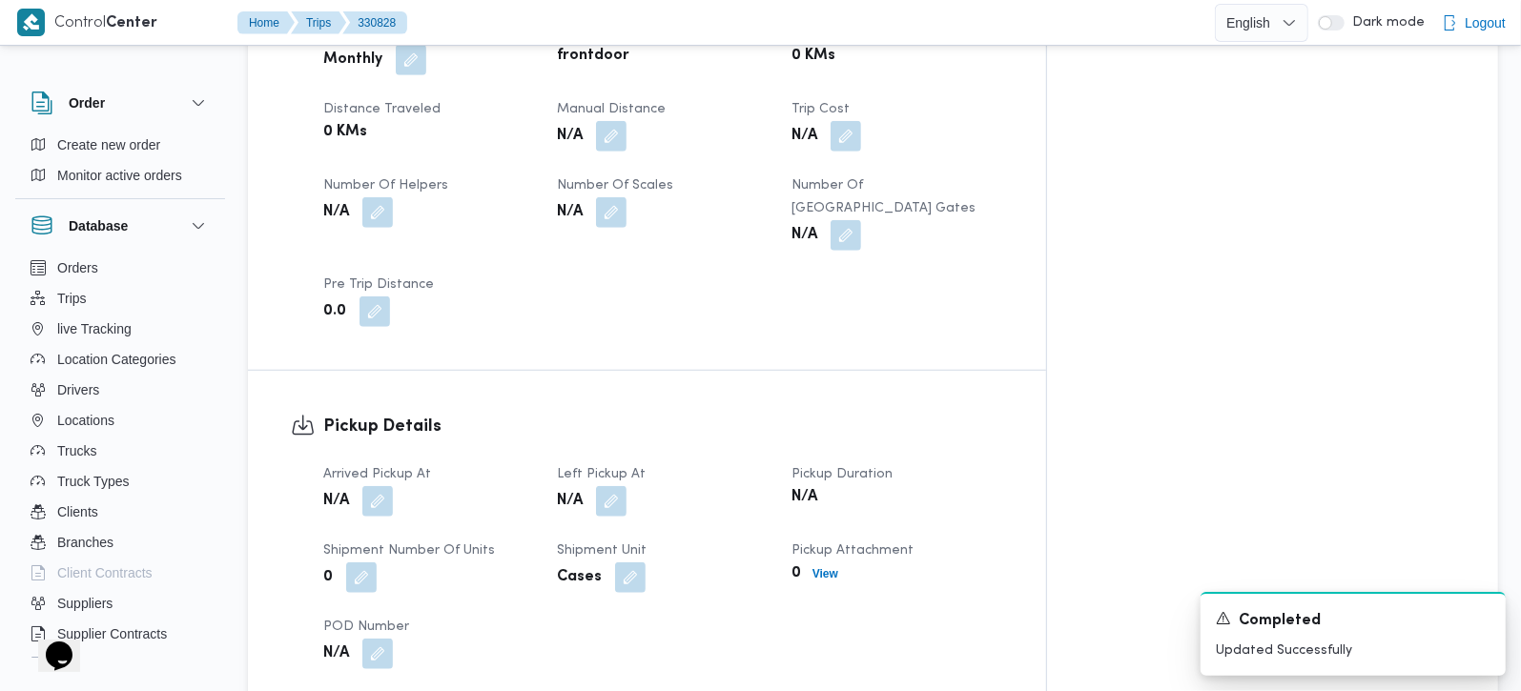
scroll to position [949, 0]
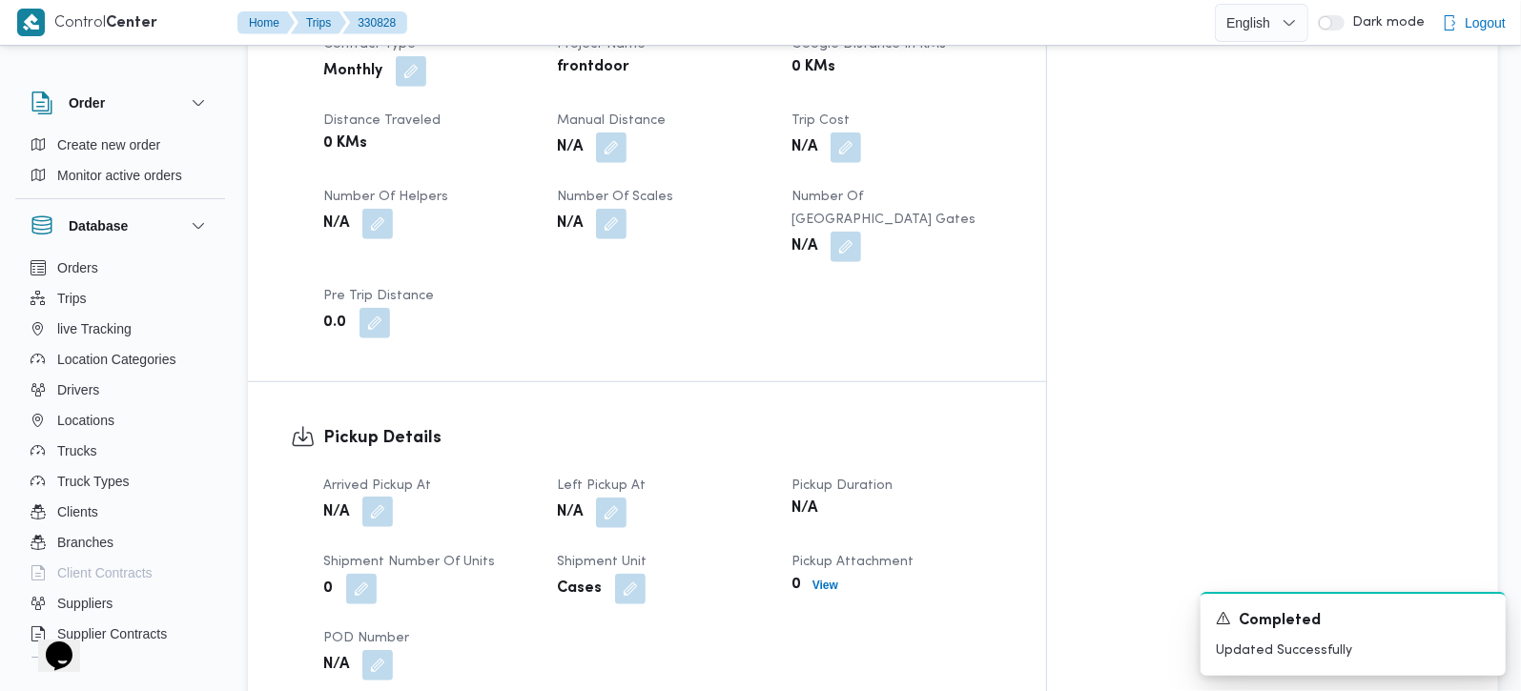
click at [382, 497] on button "button" at bounding box center [377, 512] width 31 height 31
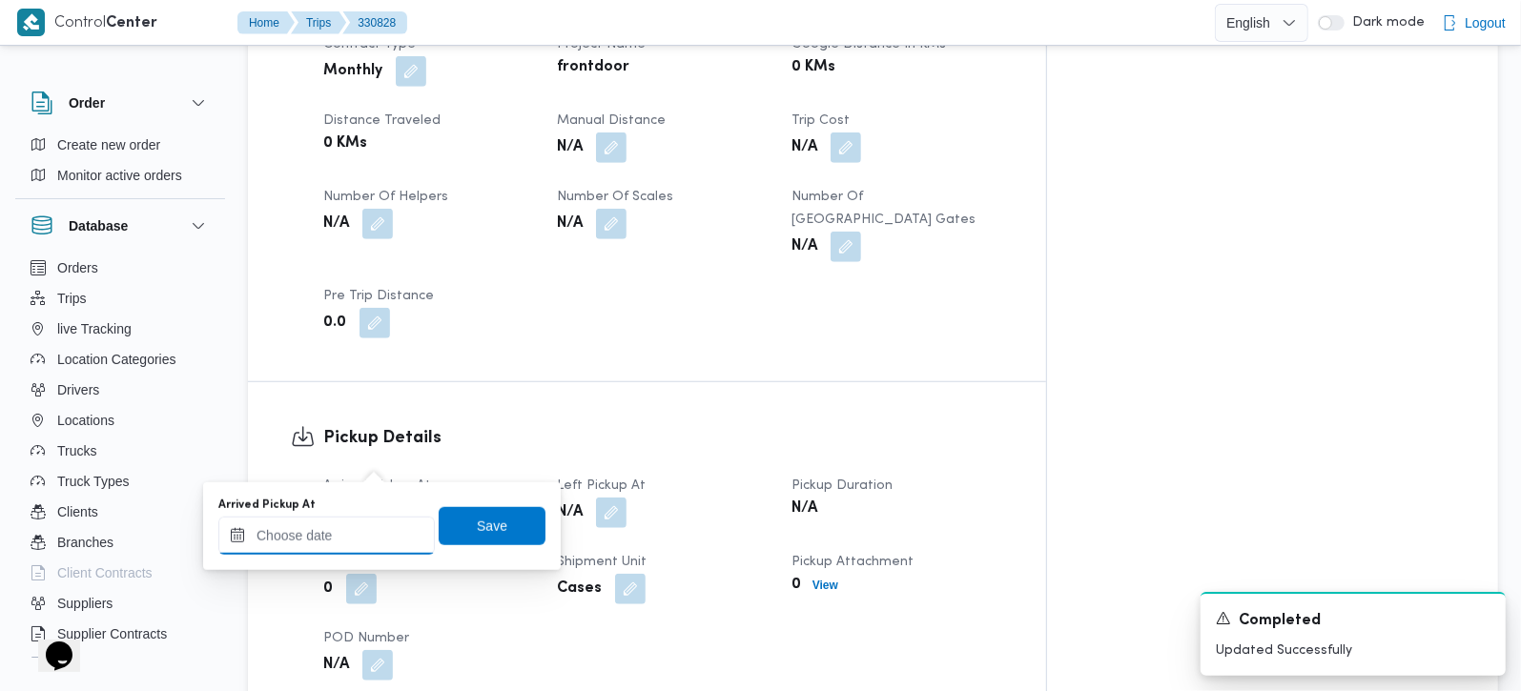
click at [331, 543] on input "Arrived Pickup At" at bounding box center [326, 536] width 216 height 38
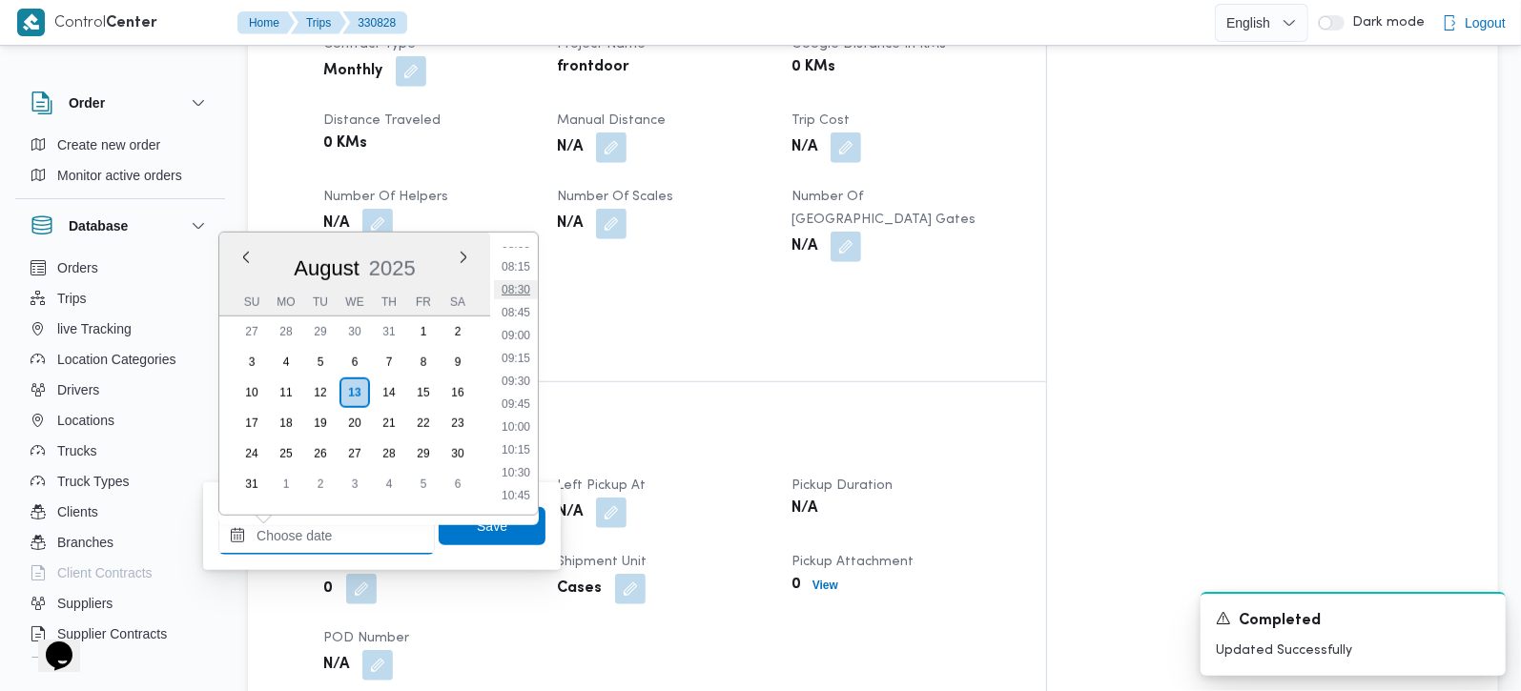
scroll to position [633, 0]
click at [518, 310] on li "07:30" at bounding box center [516, 310] width 44 height 19
type input "13/08/2025 07:30"
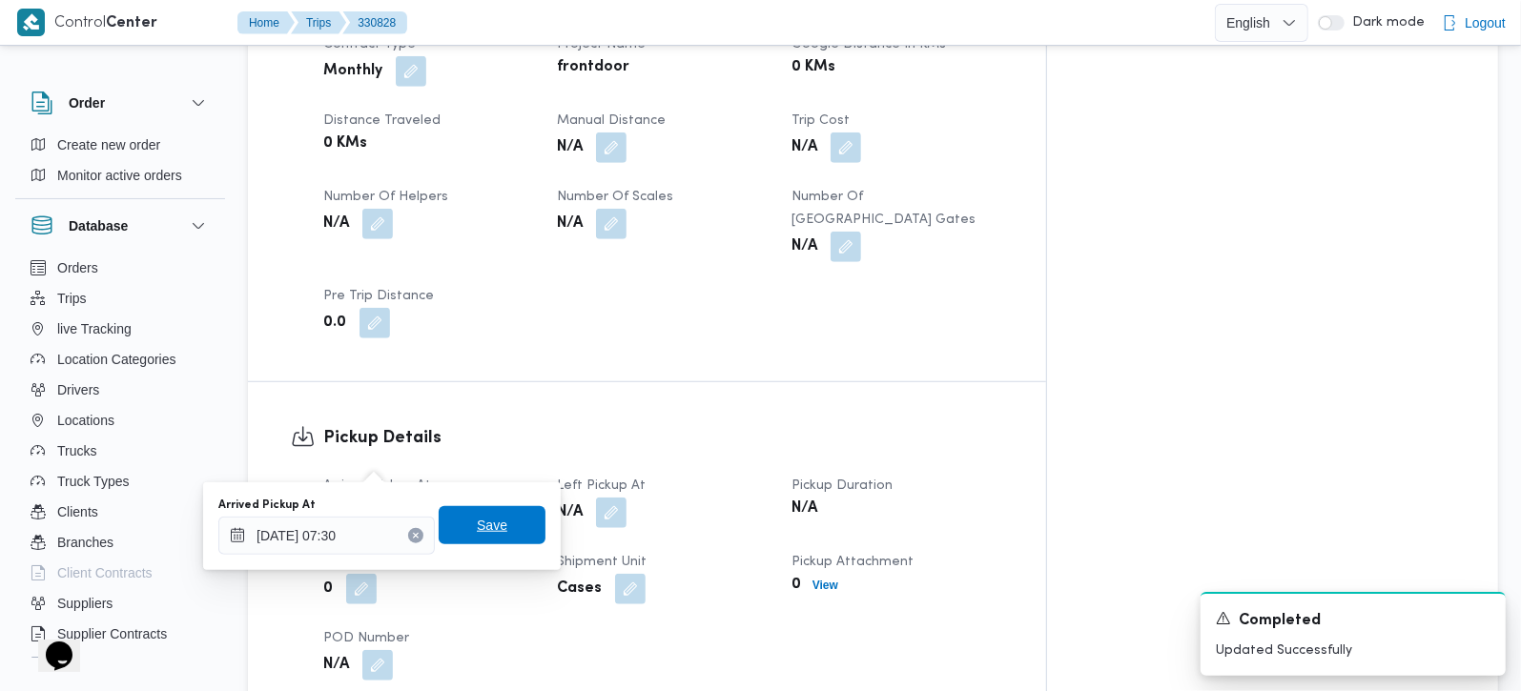
click at [478, 528] on span "Save" at bounding box center [492, 525] width 31 height 23
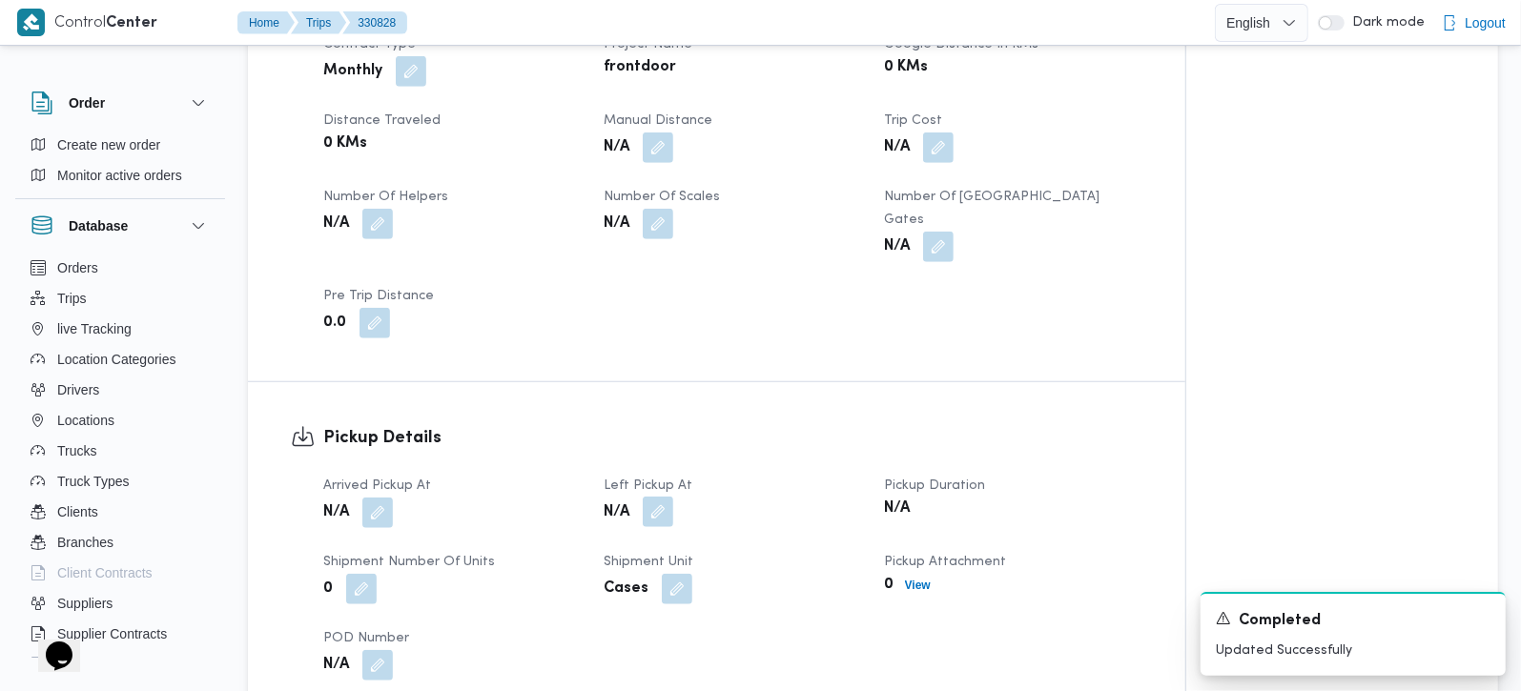
click at [655, 497] on button "button" at bounding box center [658, 512] width 31 height 31
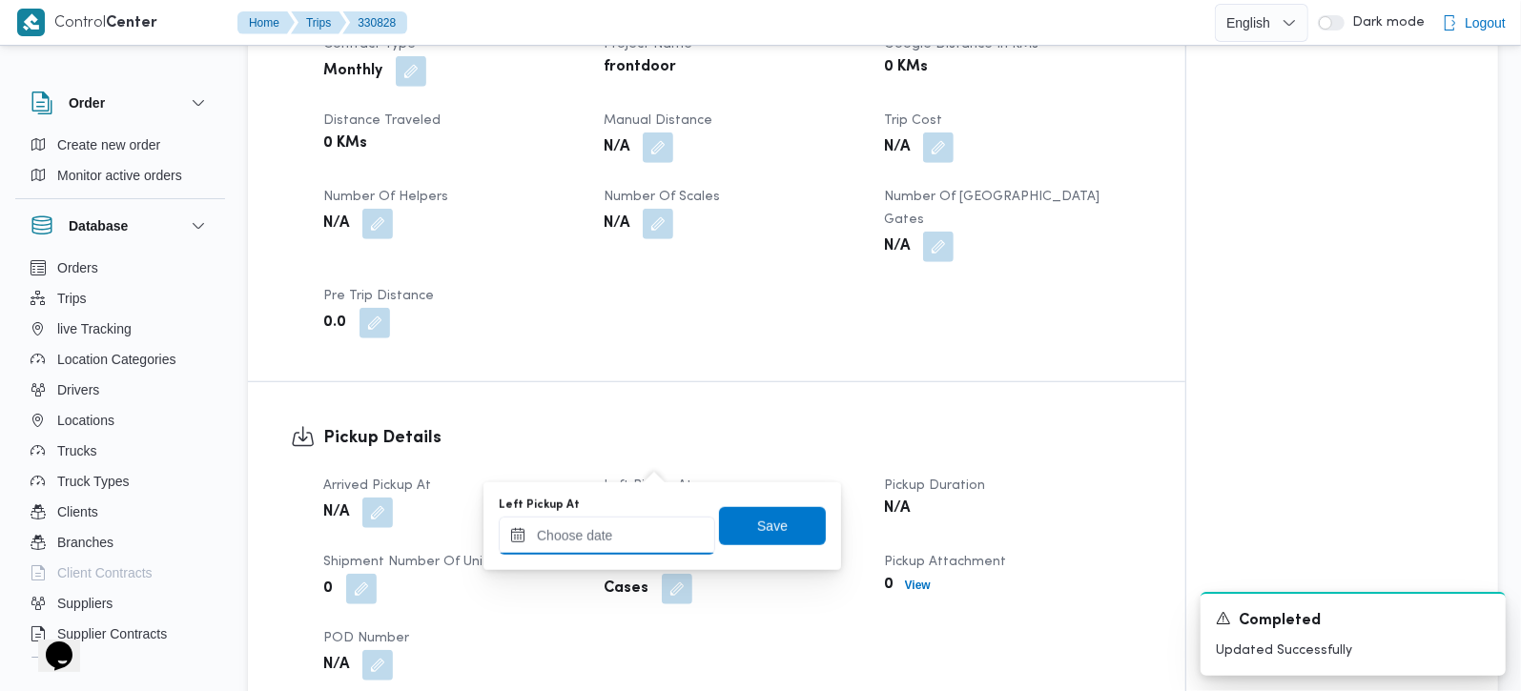
click at [627, 541] on input "Left Pickup At" at bounding box center [607, 536] width 216 height 38
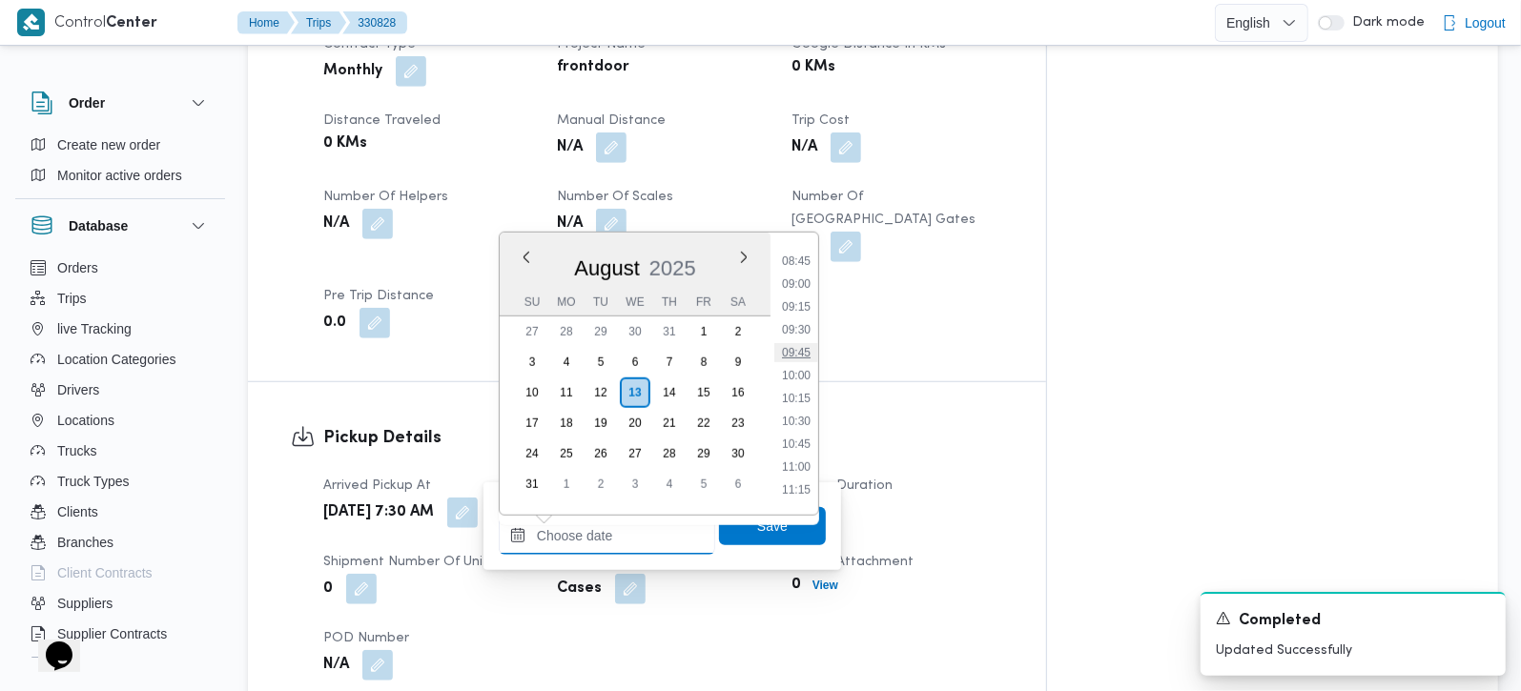
scroll to position [746, 0]
click at [803, 288] on li "08:30" at bounding box center [796, 289] width 44 height 19
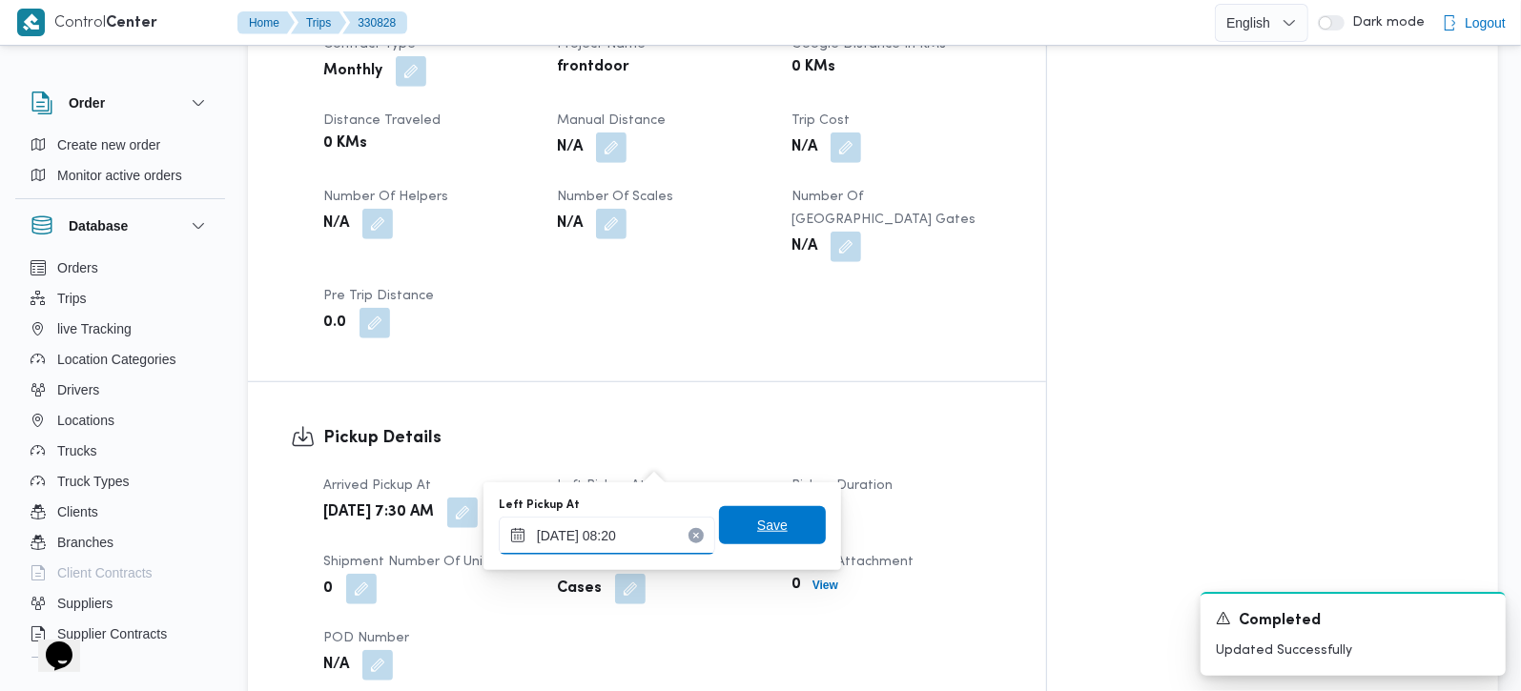
type input "13/08/2025 08:20"
click at [740, 519] on span "Save" at bounding box center [772, 525] width 107 height 38
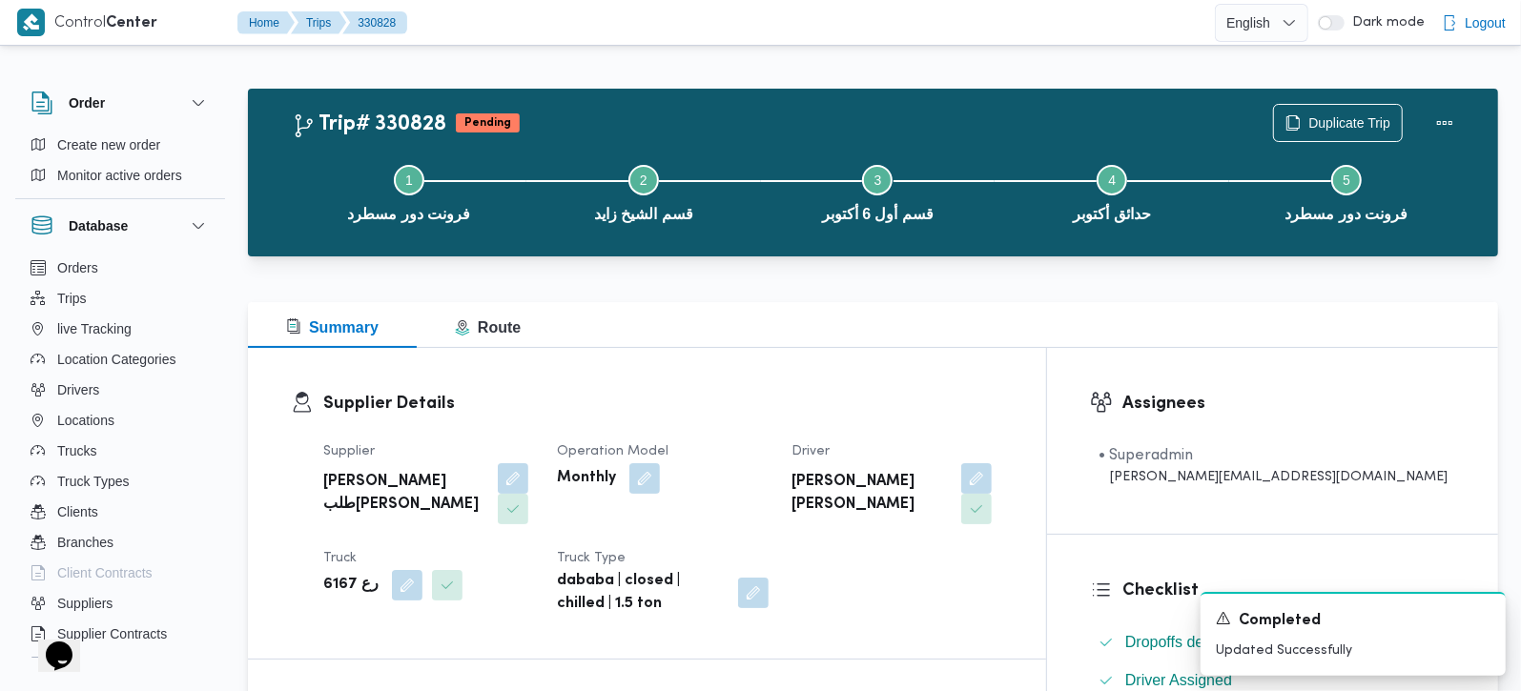
scroll to position [0, 0]
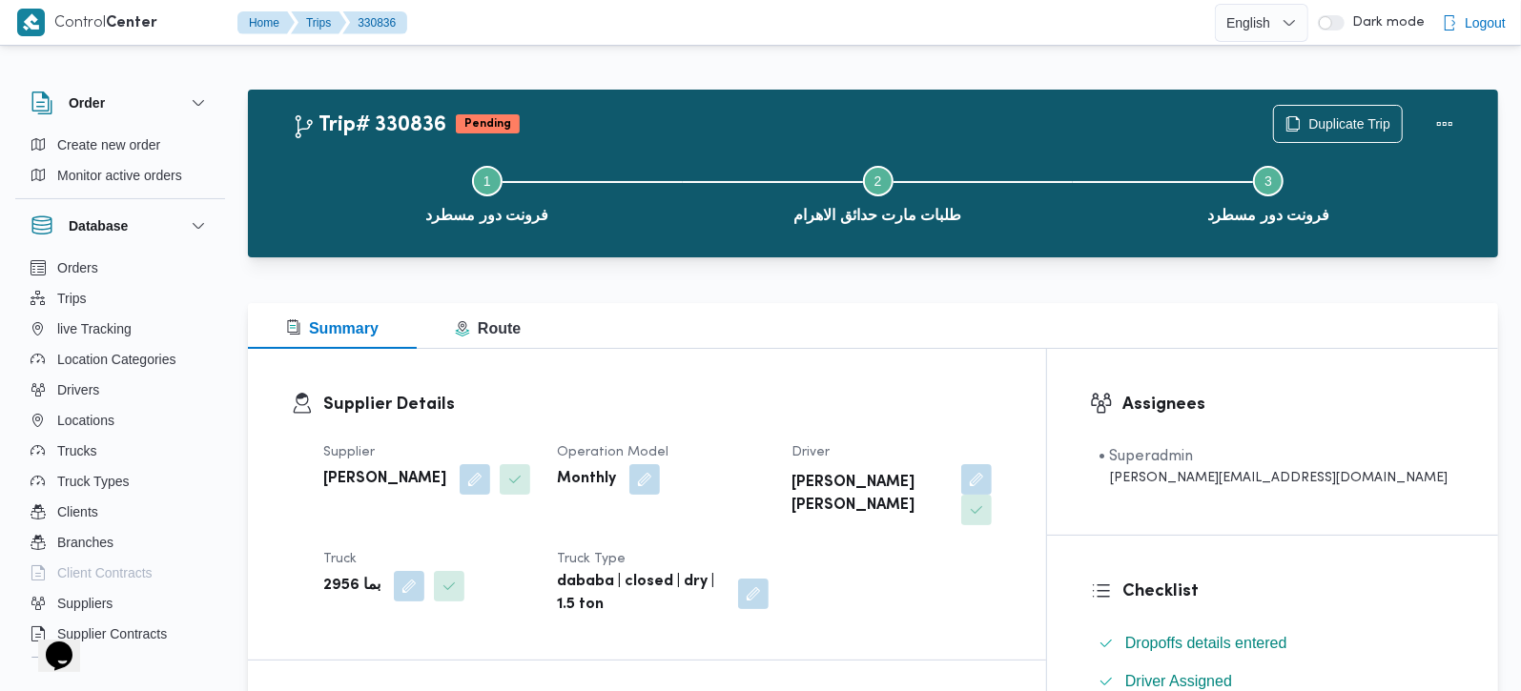
click at [339, 588] on b "بما 2956" at bounding box center [351, 586] width 57 height 23
copy b "2956"
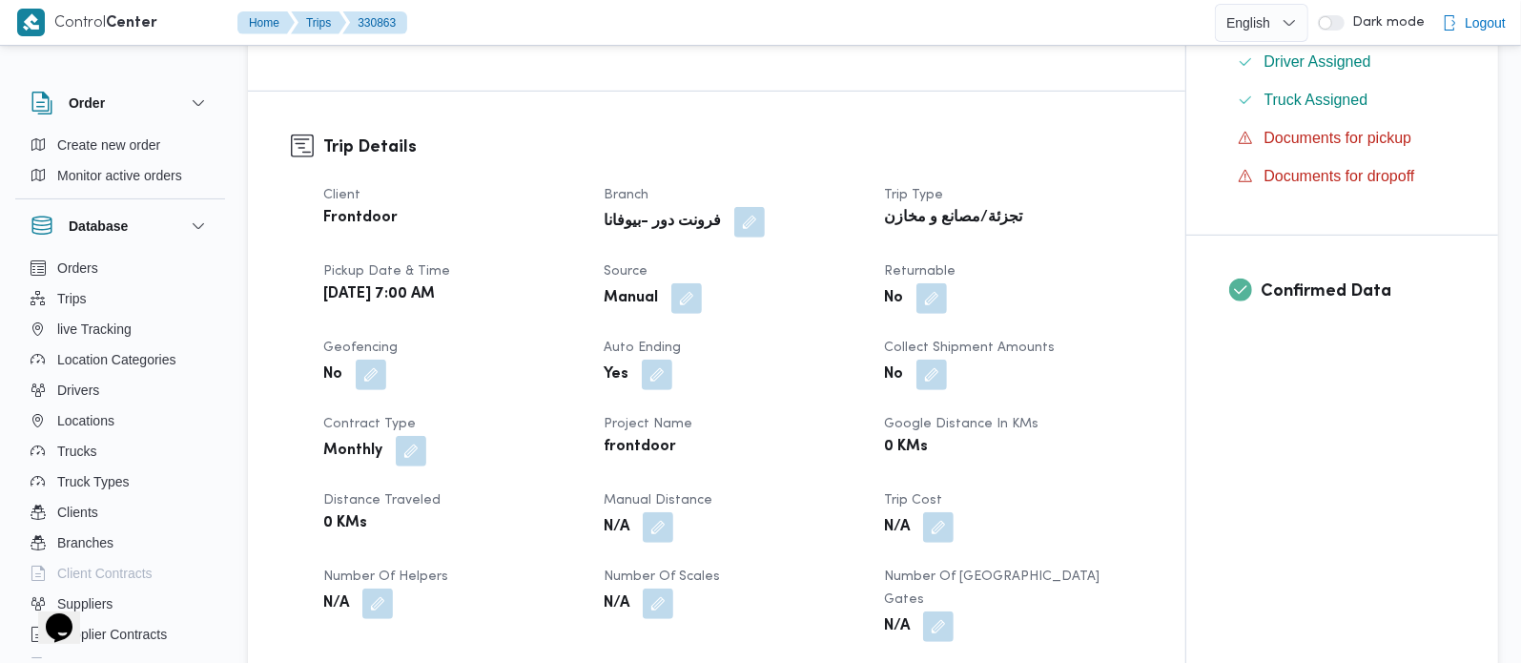
scroll to position [672, 0]
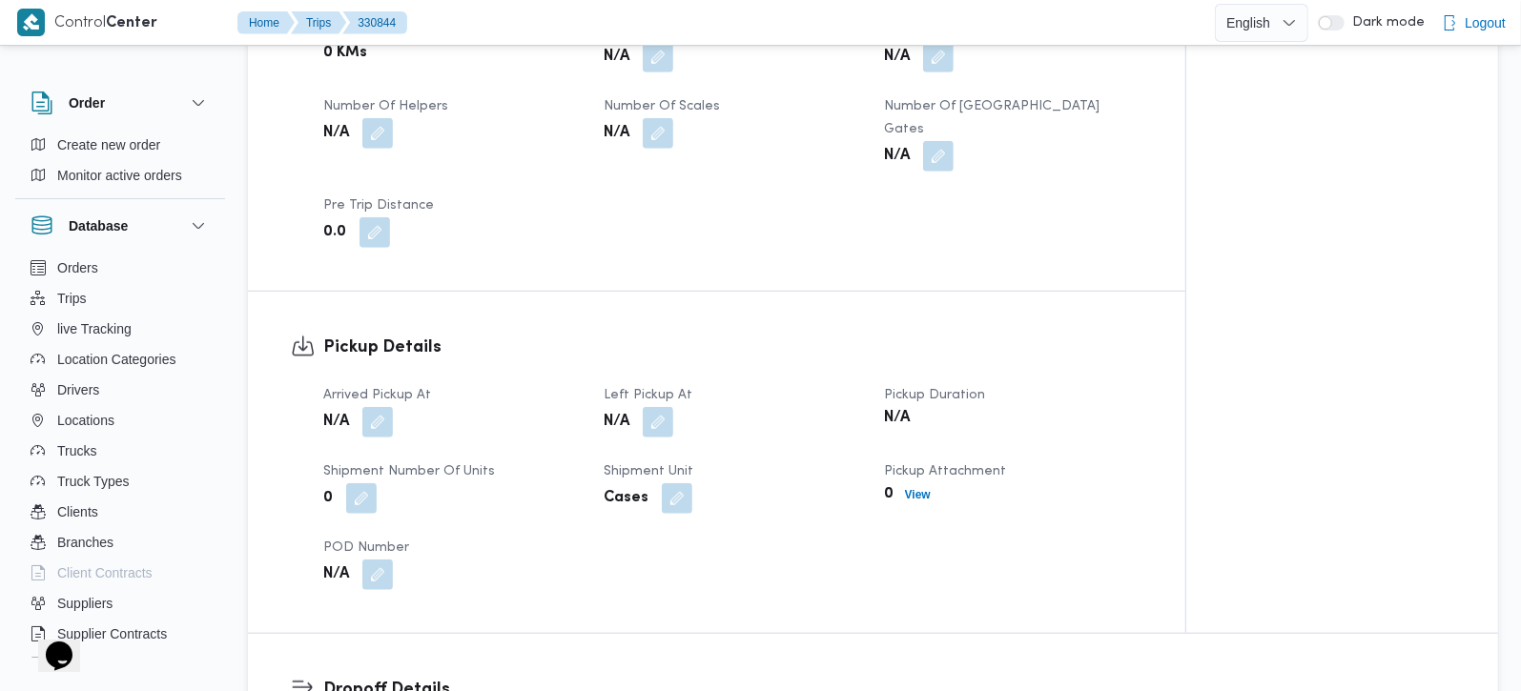
scroll to position [1346, 0]
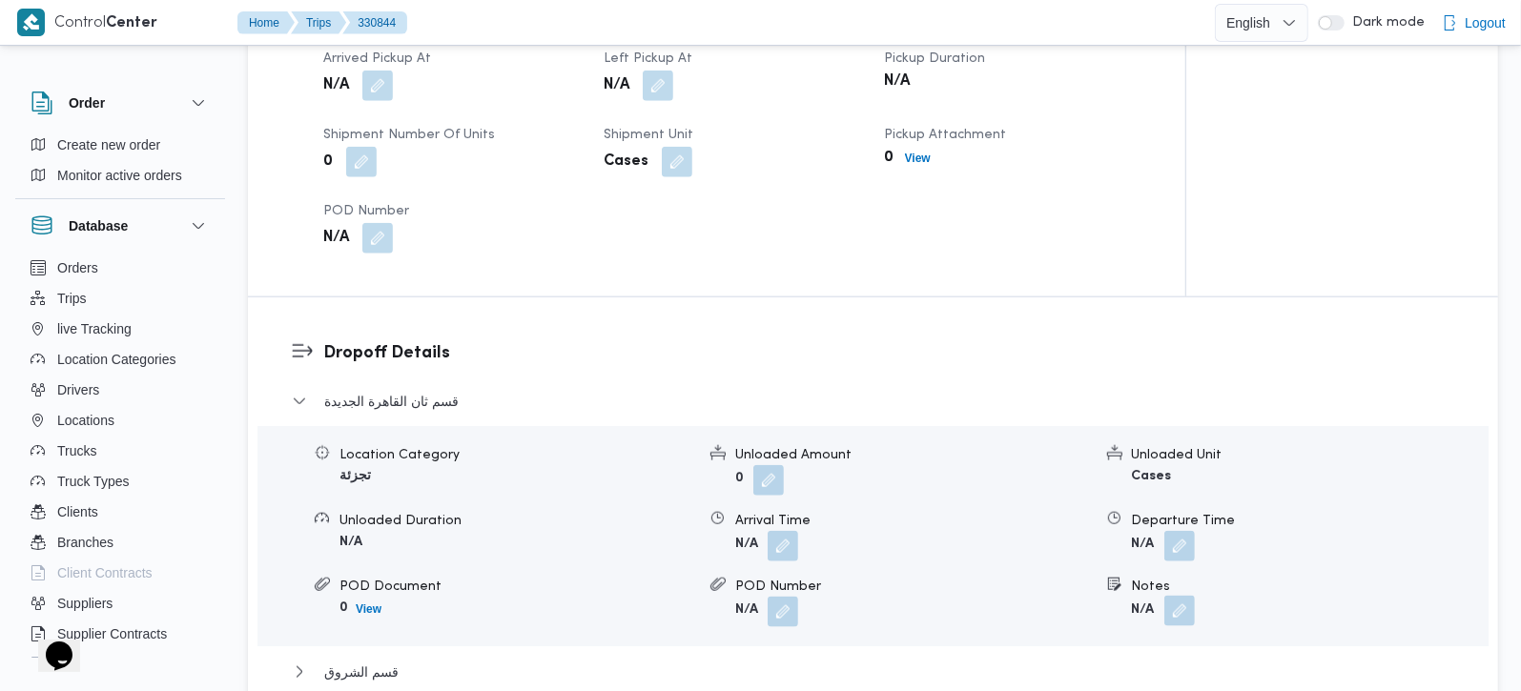
click at [1178, 596] on button "button" at bounding box center [1179, 611] width 31 height 31
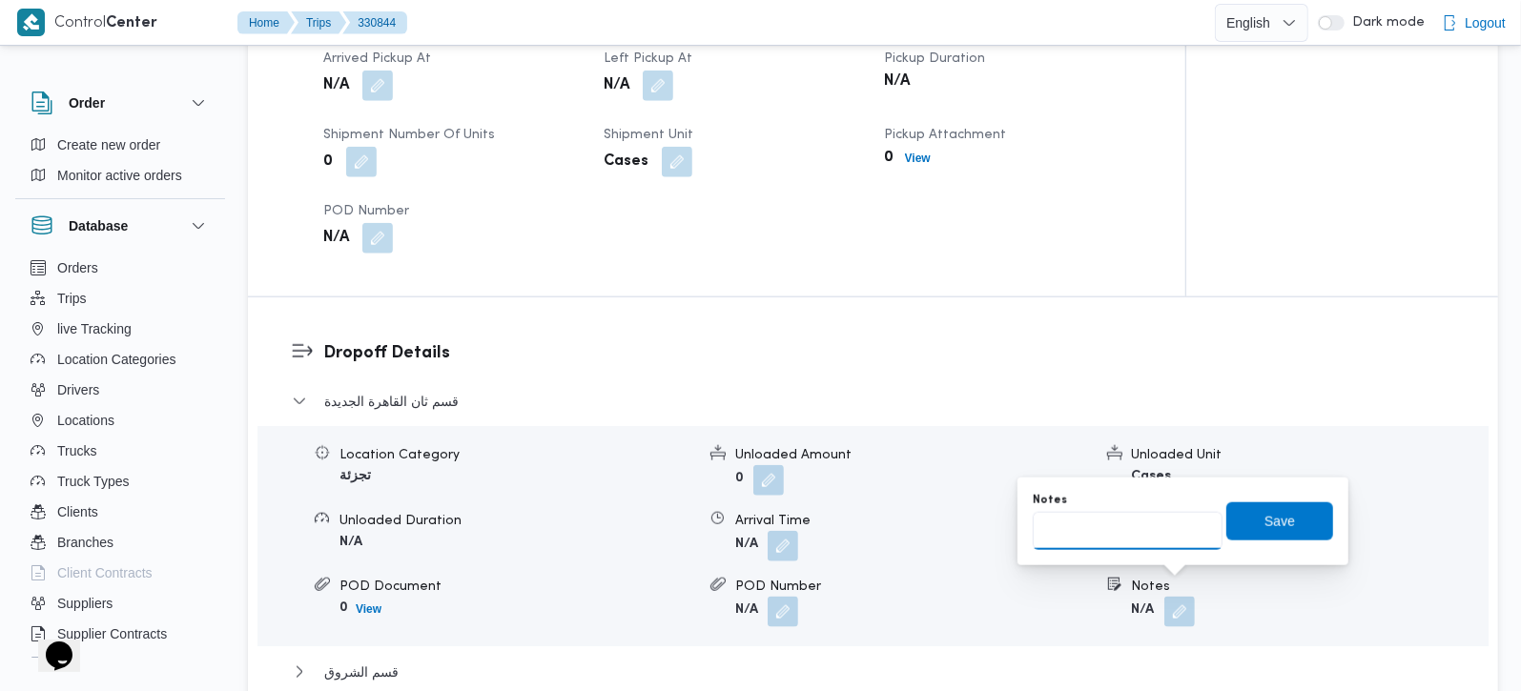
click at [1085, 531] on input "Notes" at bounding box center [1128, 531] width 190 height 38
paste input "مدينتي"
type input "مدينتي"
click at [1229, 529] on span "Save" at bounding box center [1279, 521] width 107 height 38
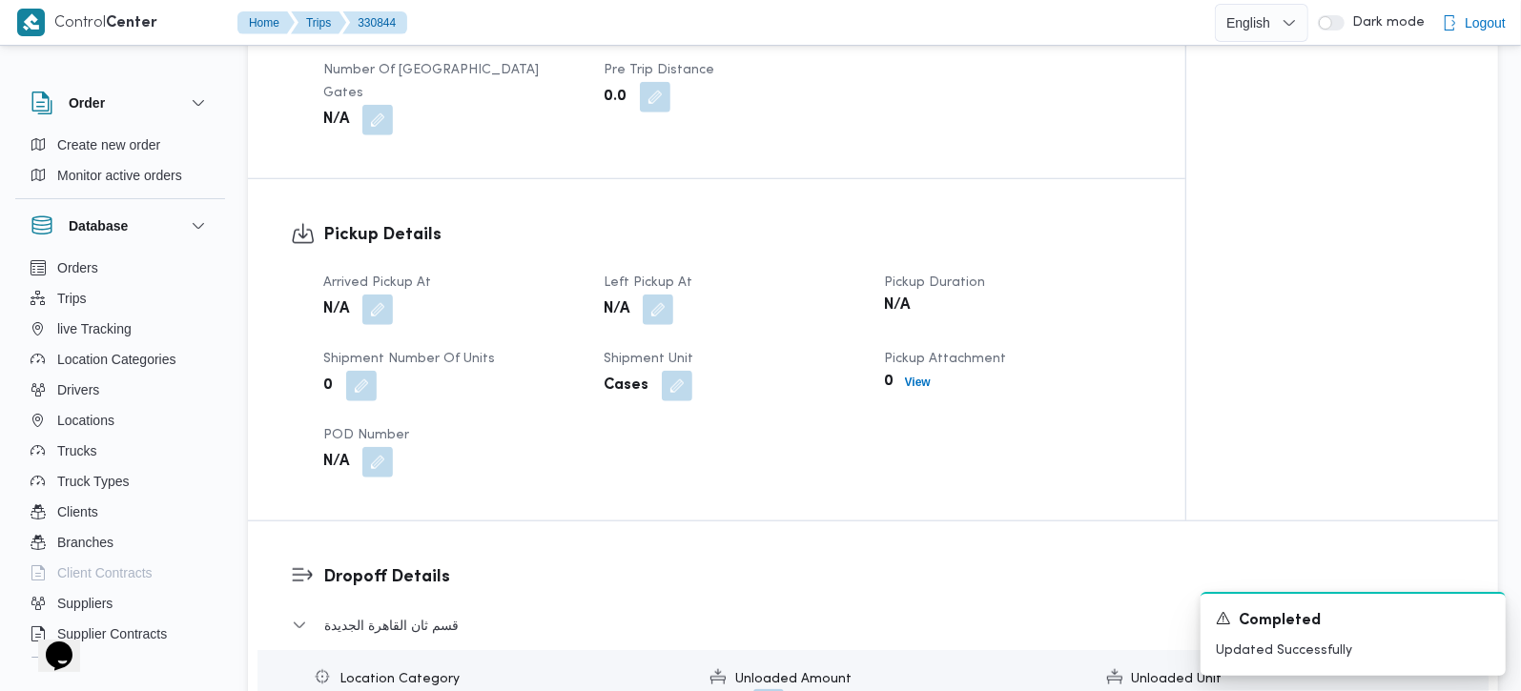
scroll to position [785, 0]
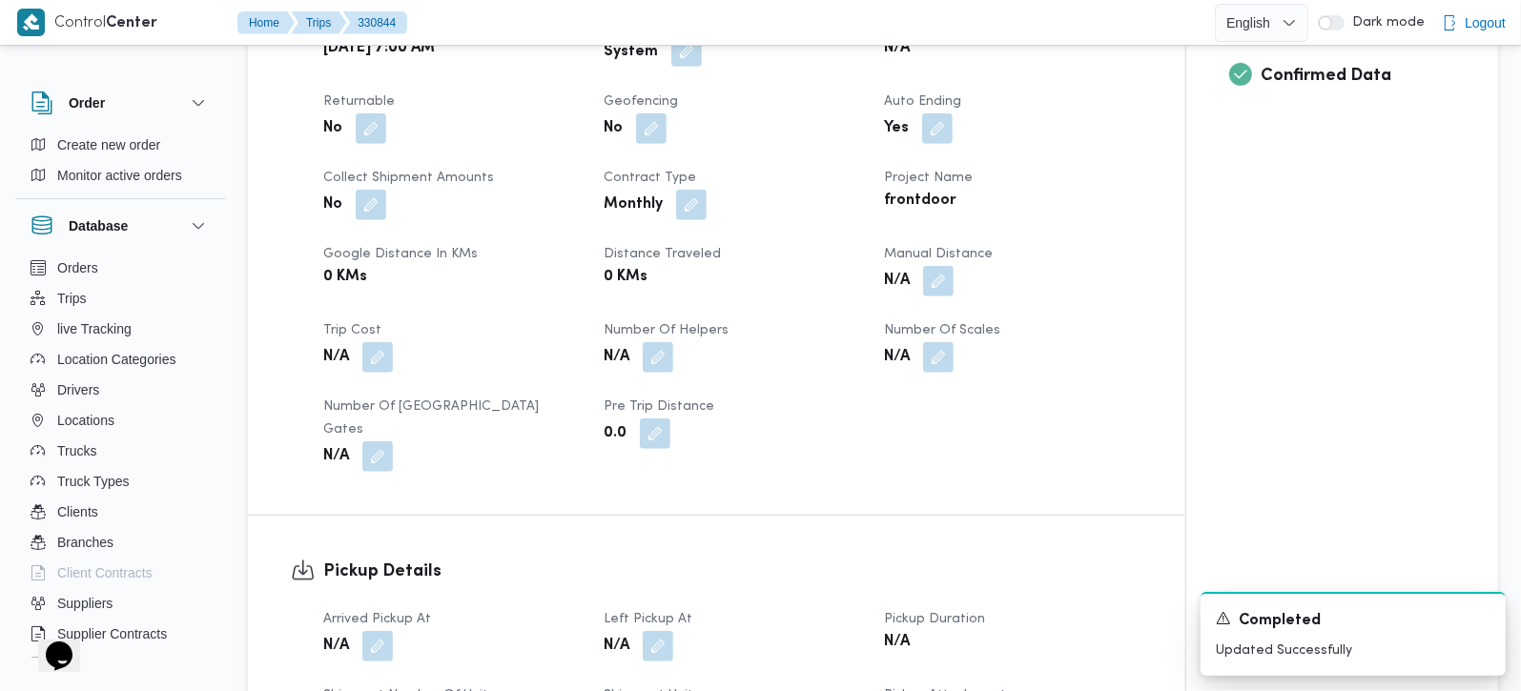
click at [690, 53] on button "button" at bounding box center [686, 51] width 31 height 31
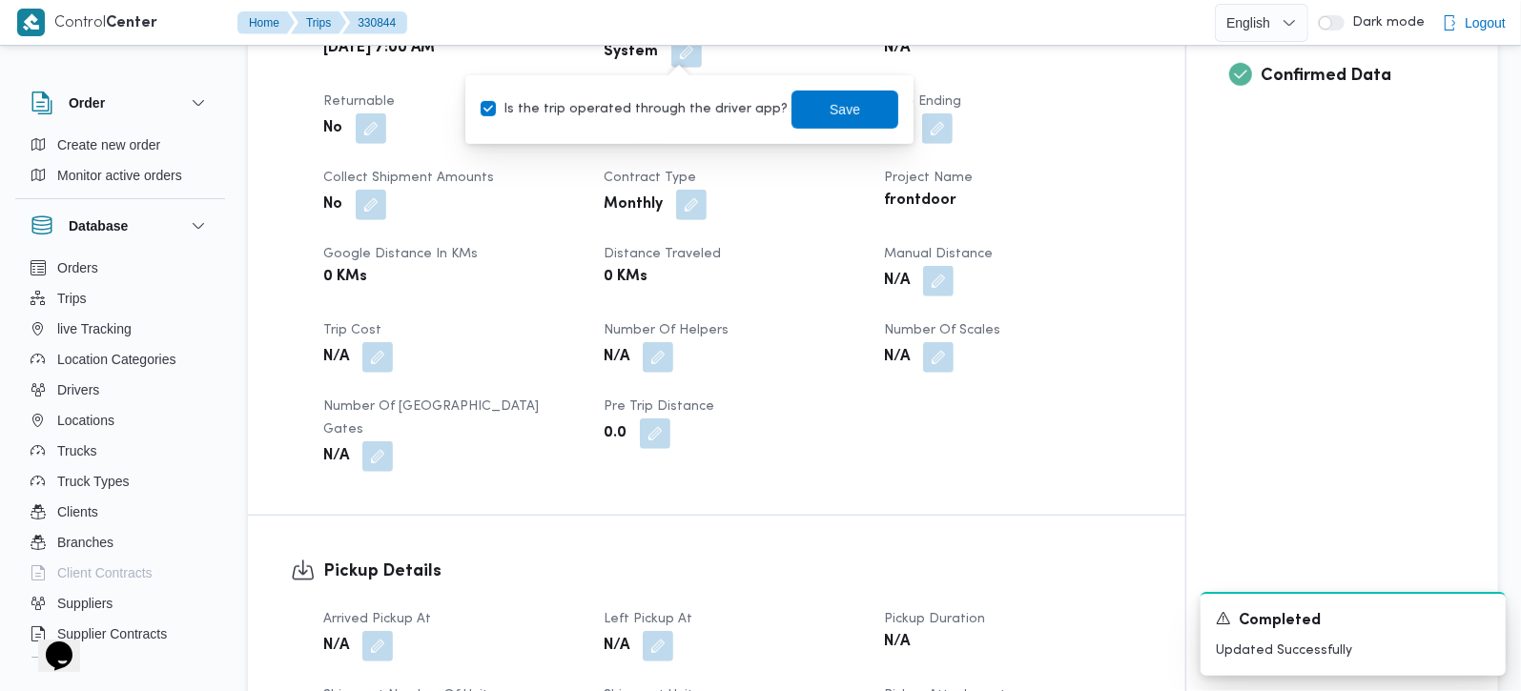
click at [691, 91] on div "Is the trip operated through the driver app? Save" at bounding box center [689, 110] width 421 height 42
click at [697, 100] on label "Is the trip operated through the driver app?" at bounding box center [634, 109] width 307 height 23
checkbox input "false"
click at [812, 121] on span "Save" at bounding box center [845, 109] width 107 height 38
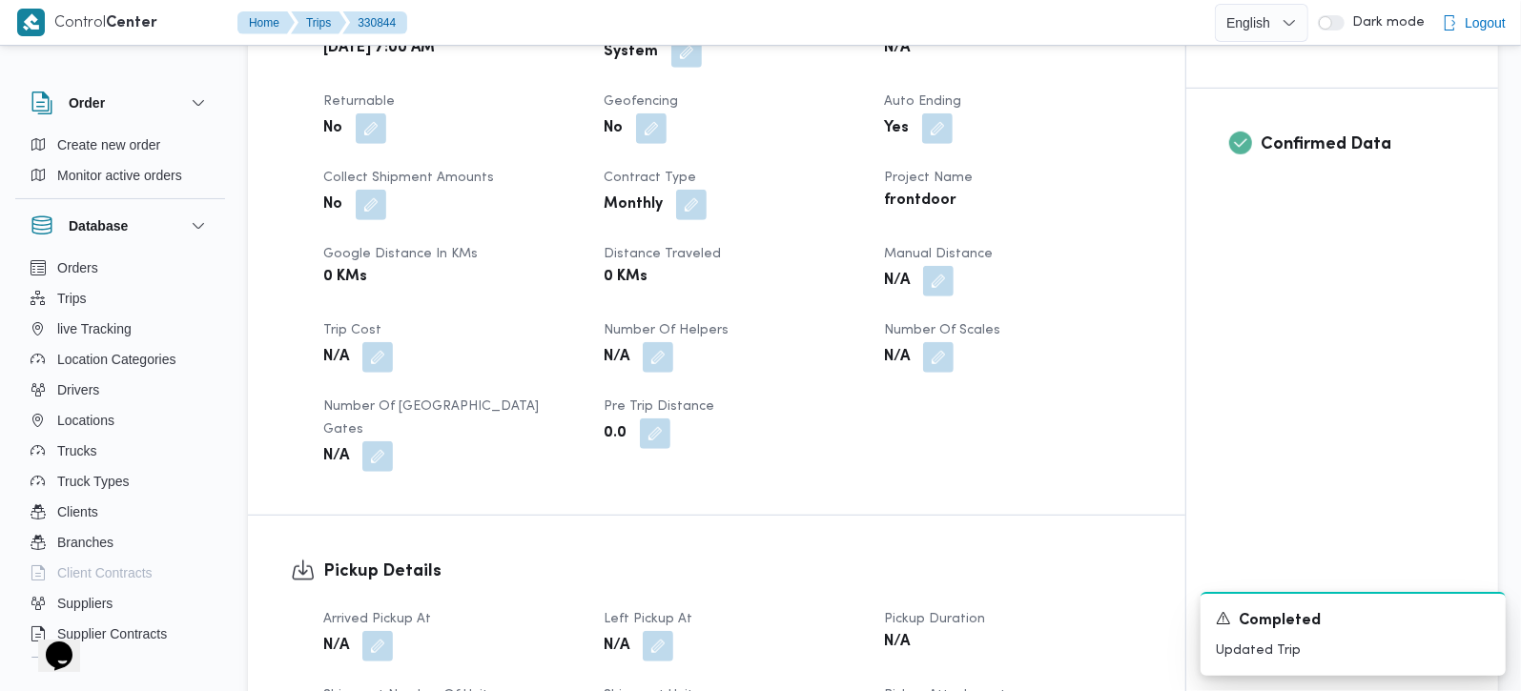
scroll to position [1009, 0]
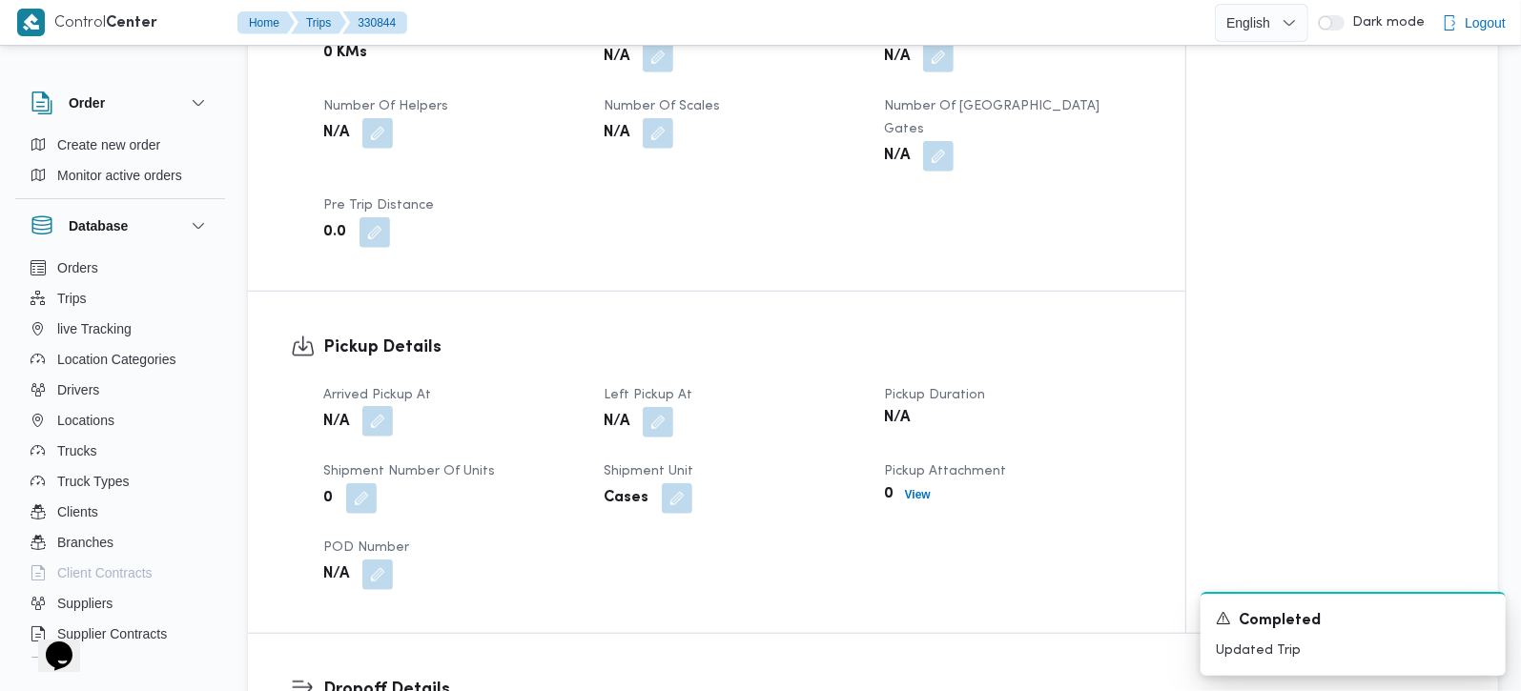
click at [374, 406] on button "button" at bounding box center [377, 421] width 31 height 31
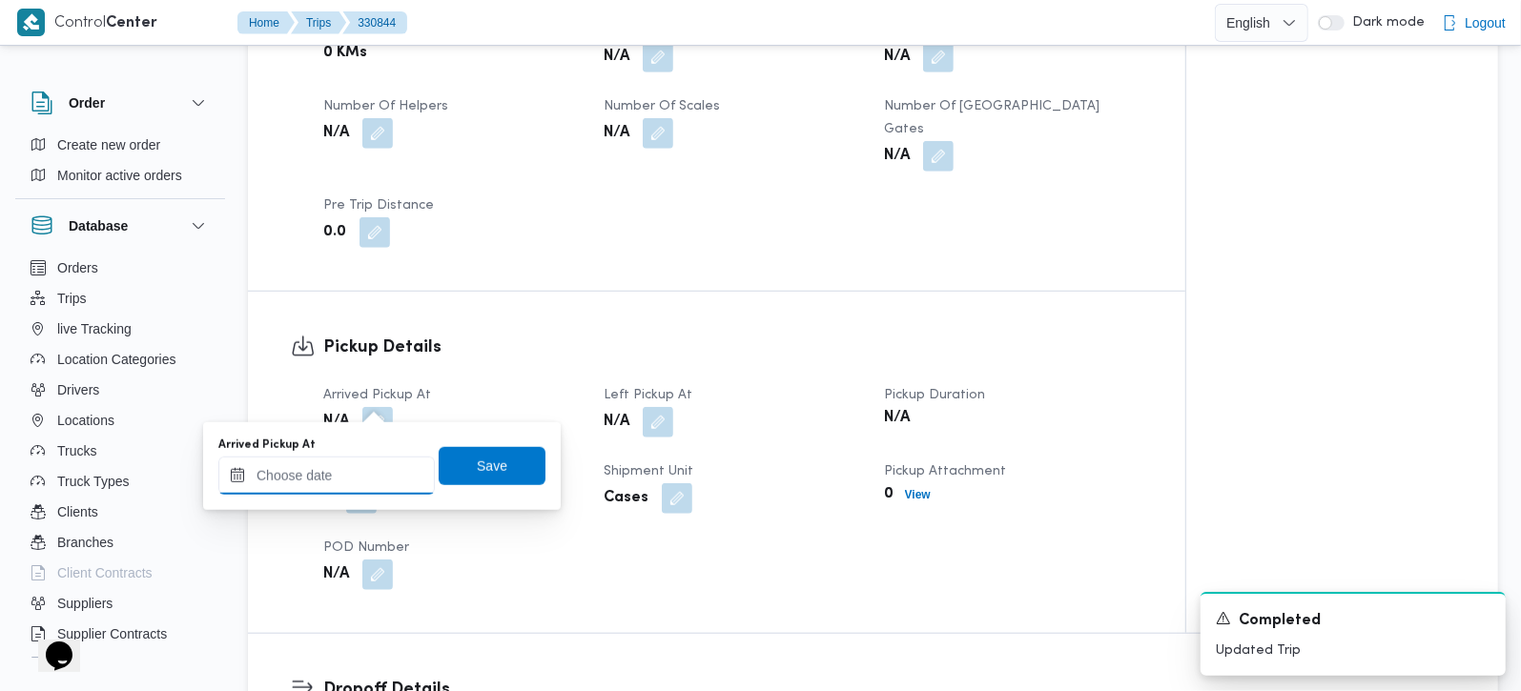
click at [353, 475] on input "Arrived Pickup At" at bounding box center [326, 476] width 216 height 38
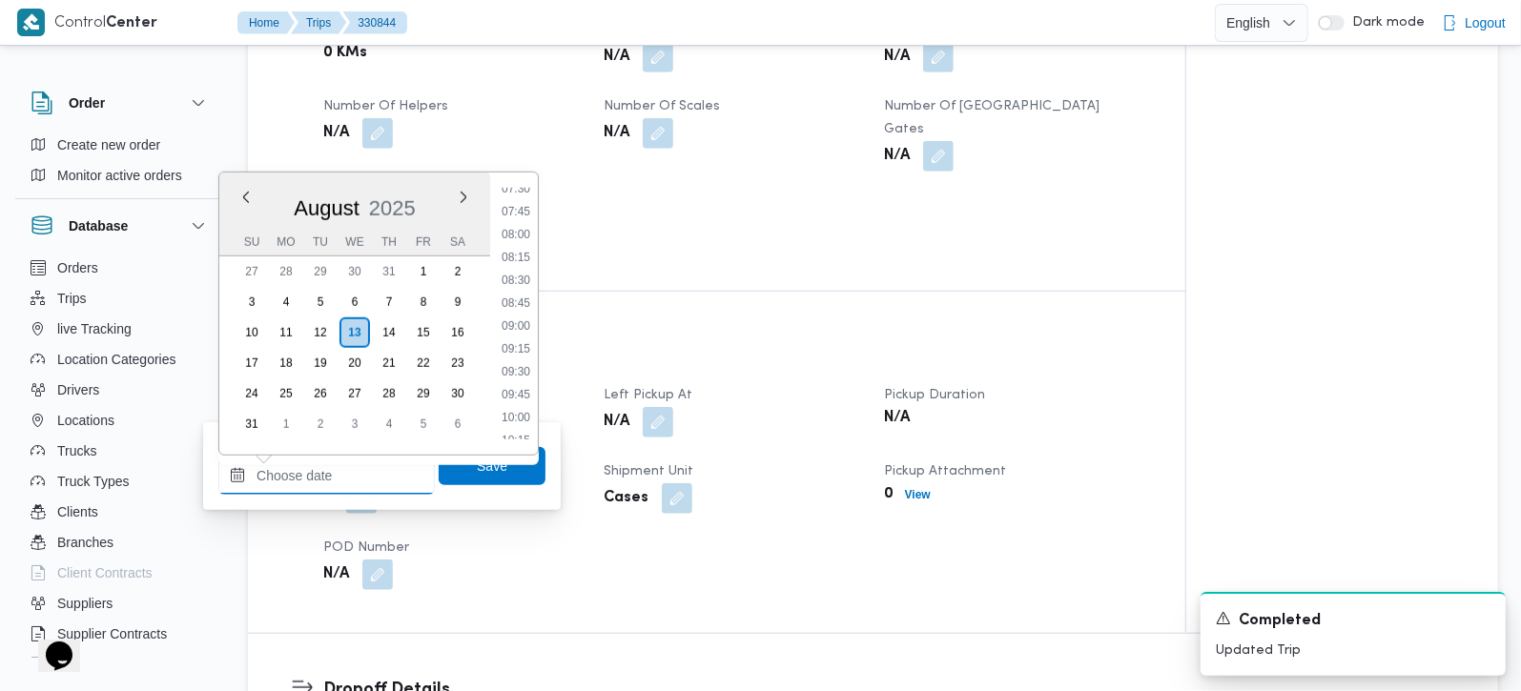
scroll to position [656, 0]
click at [532, 266] on li "08:00" at bounding box center [516, 273] width 44 height 19
type input "13/08/2025 08:00"
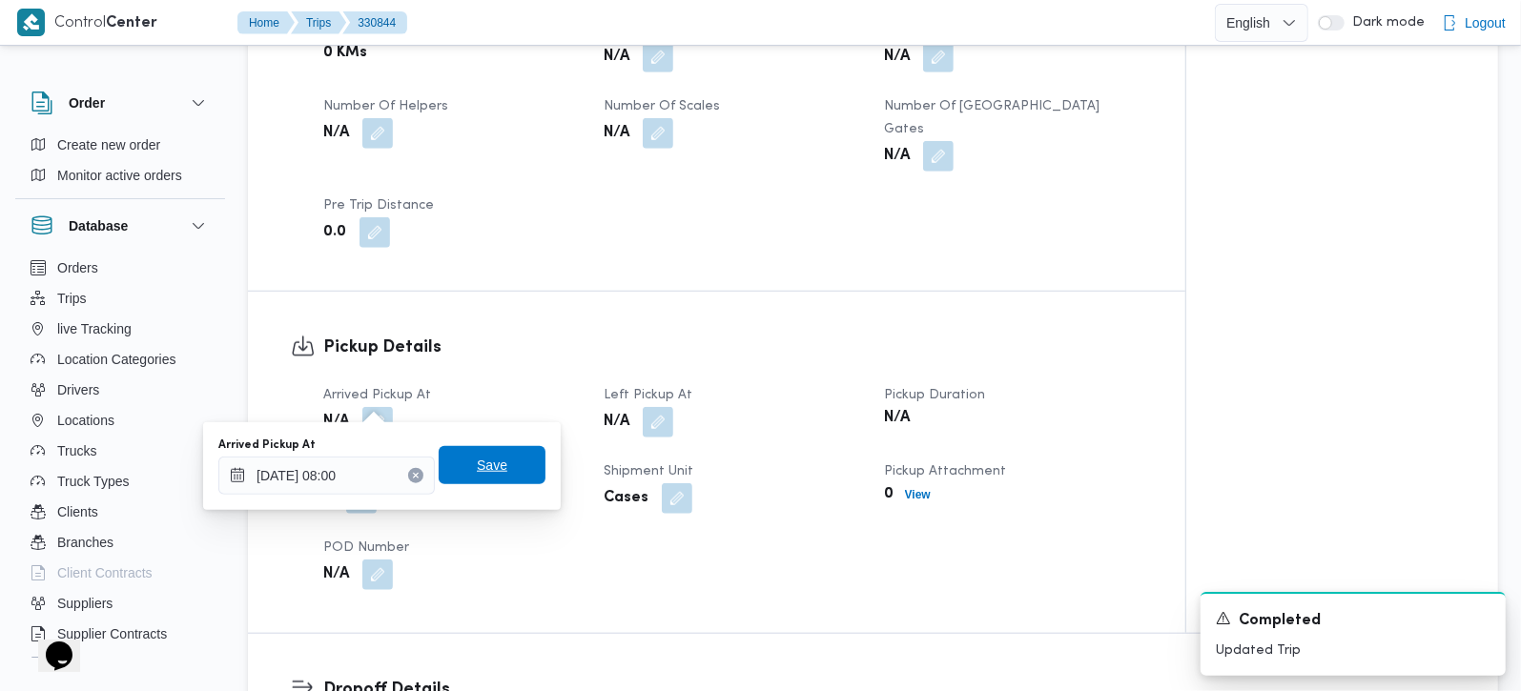
click at [484, 447] on div "Save" at bounding box center [492, 466] width 107 height 38
click at [486, 455] on span "Save" at bounding box center [492, 465] width 31 height 23
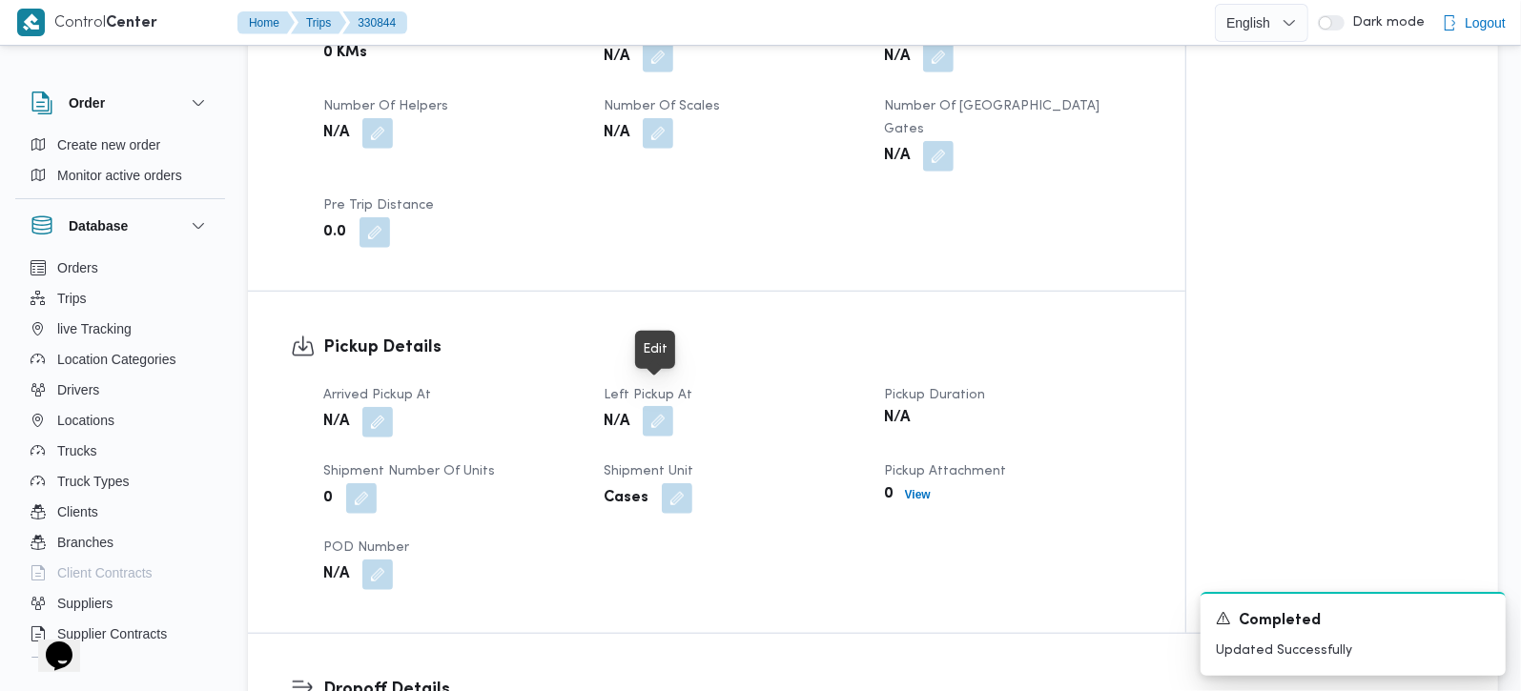
click at [650, 406] on button "button" at bounding box center [658, 421] width 31 height 31
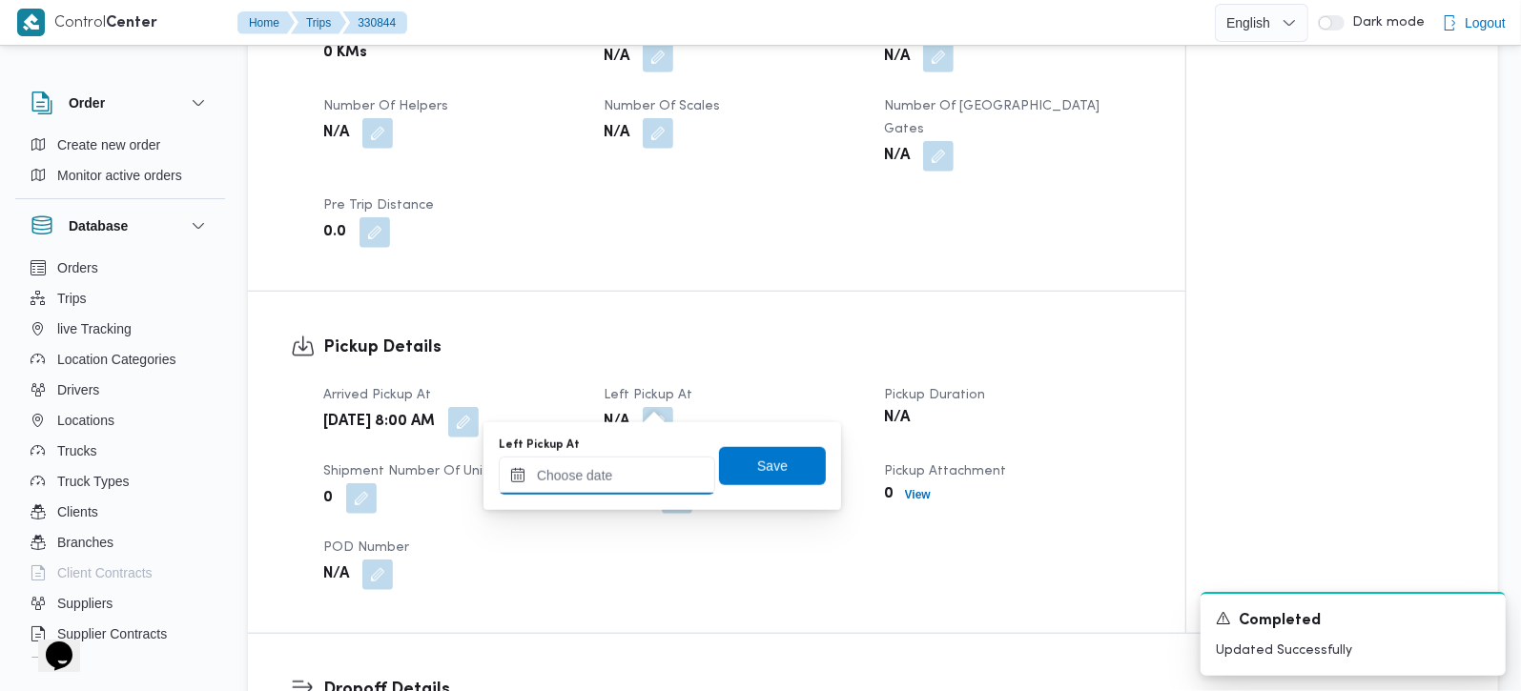
click at [636, 466] on input "Left Pickup At" at bounding box center [607, 476] width 216 height 38
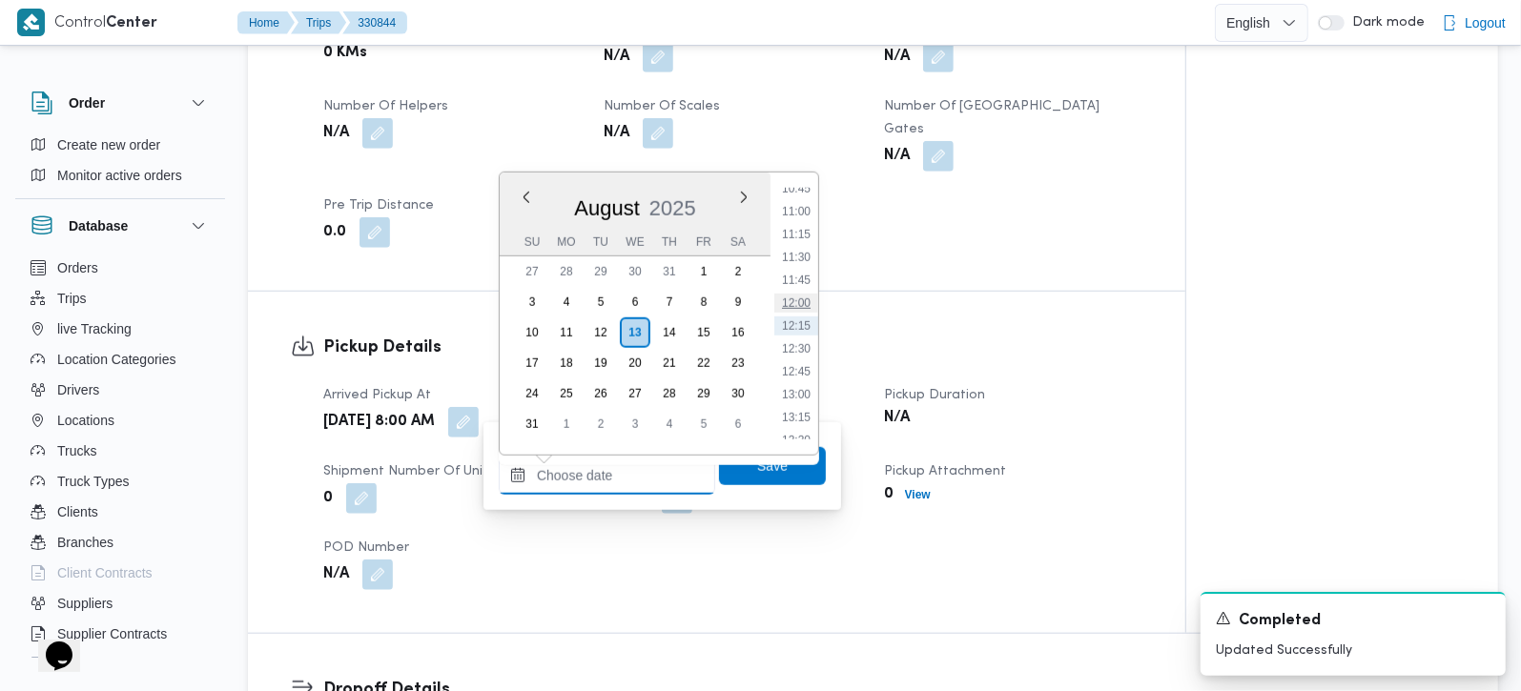
scroll to position [880, 0]
click at [796, 216] on li "09:45" at bounding box center [796, 209] width 44 height 19
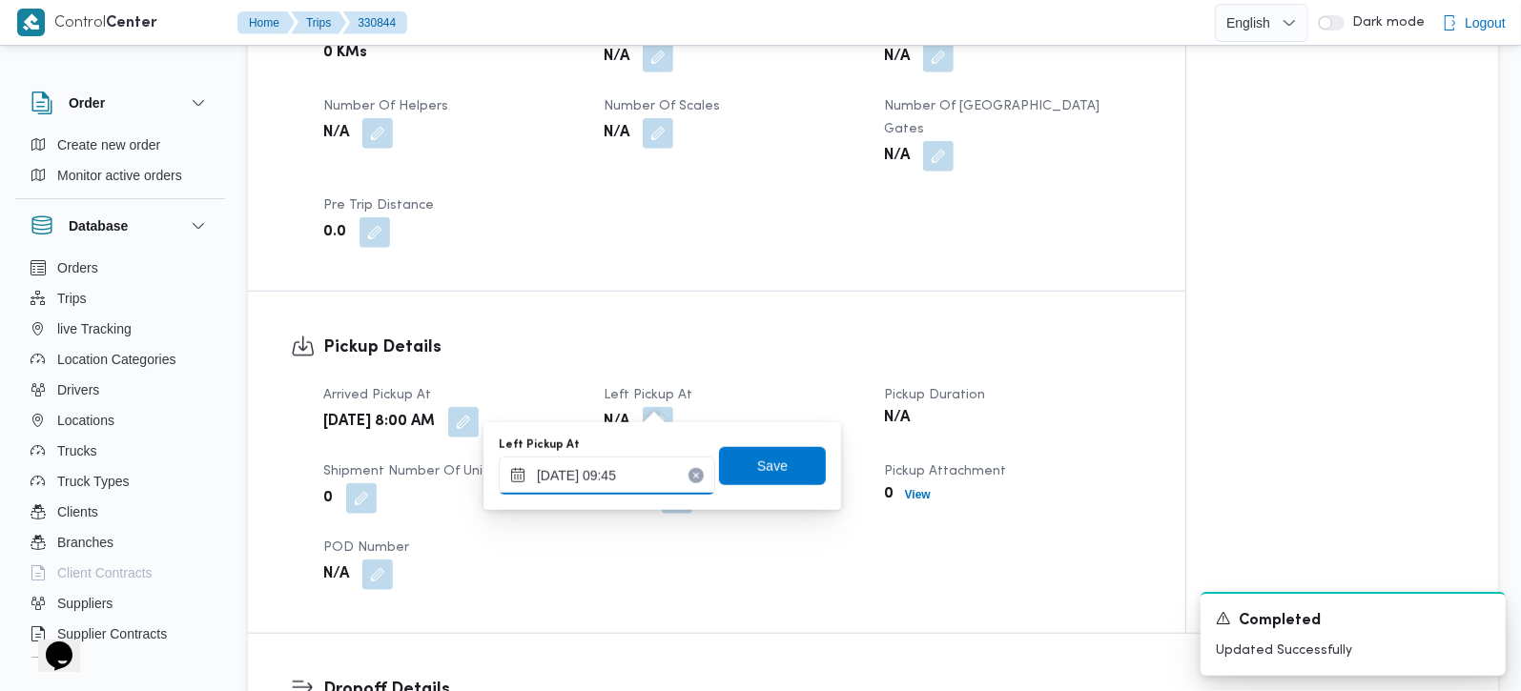
type input "13/08/2025 09:45"
click at [750, 452] on span "Save" at bounding box center [772, 465] width 107 height 38
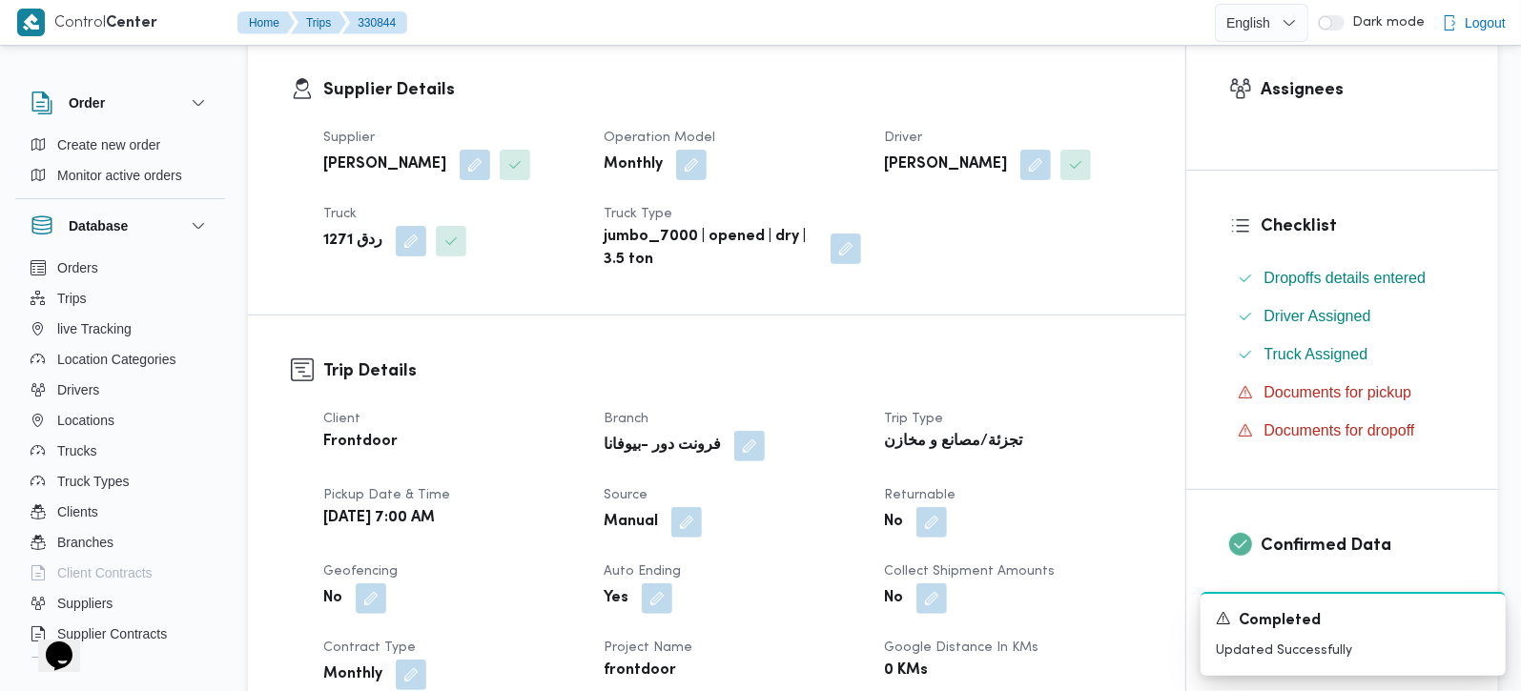
scroll to position [0, 0]
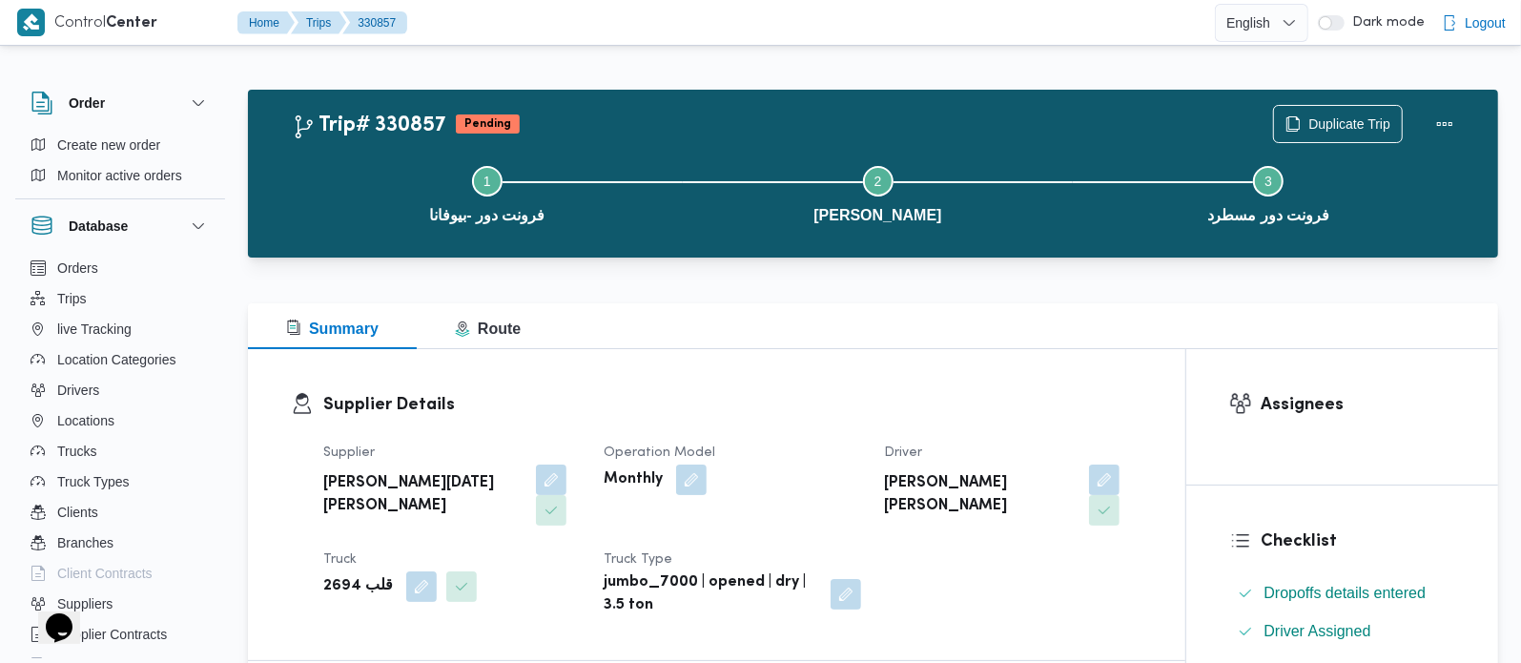
drag, startPoint x: 1051, startPoint y: 474, endPoint x: 1052, endPoint y: 500, distance: 25.8
click at [1089, 475] on button "button" at bounding box center [1104, 479] width 31 height 31
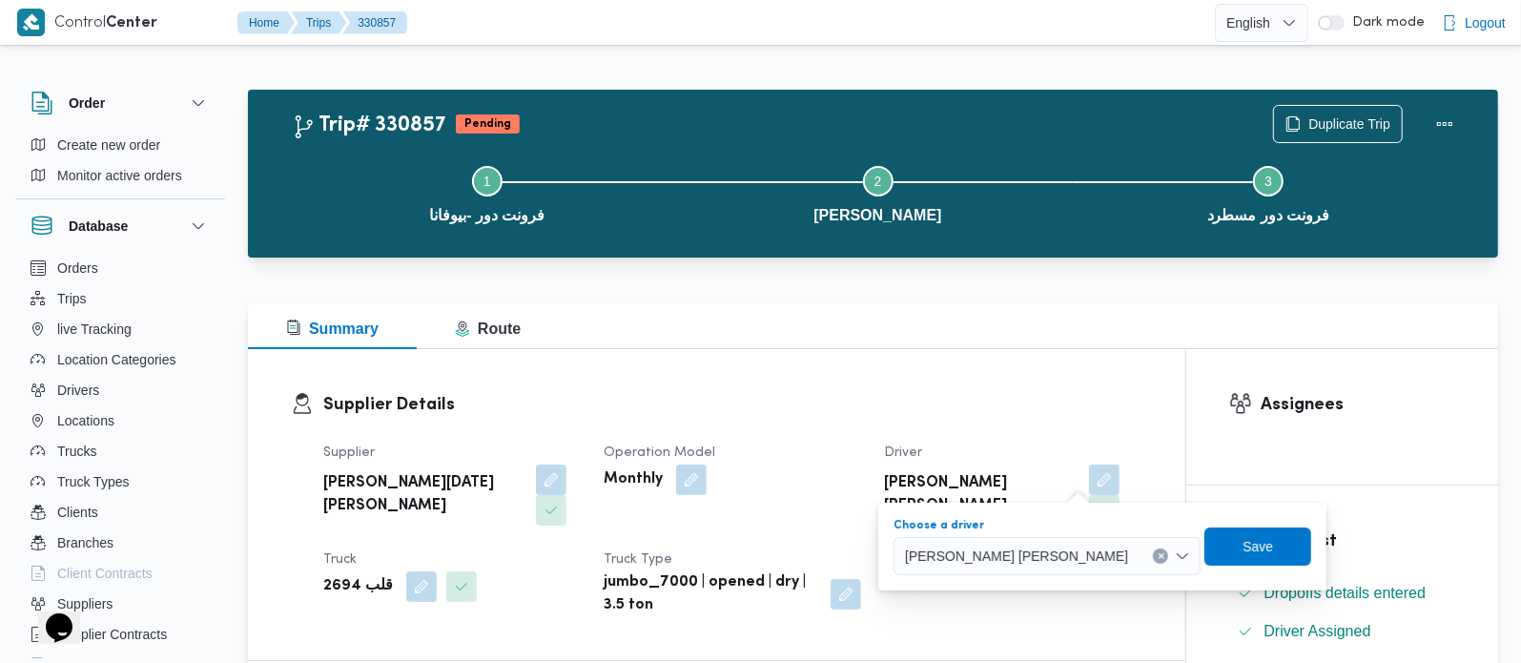
click at [1158, 552] on icon "Clear input" at bounding box center [1162, 556] width 8 height 8
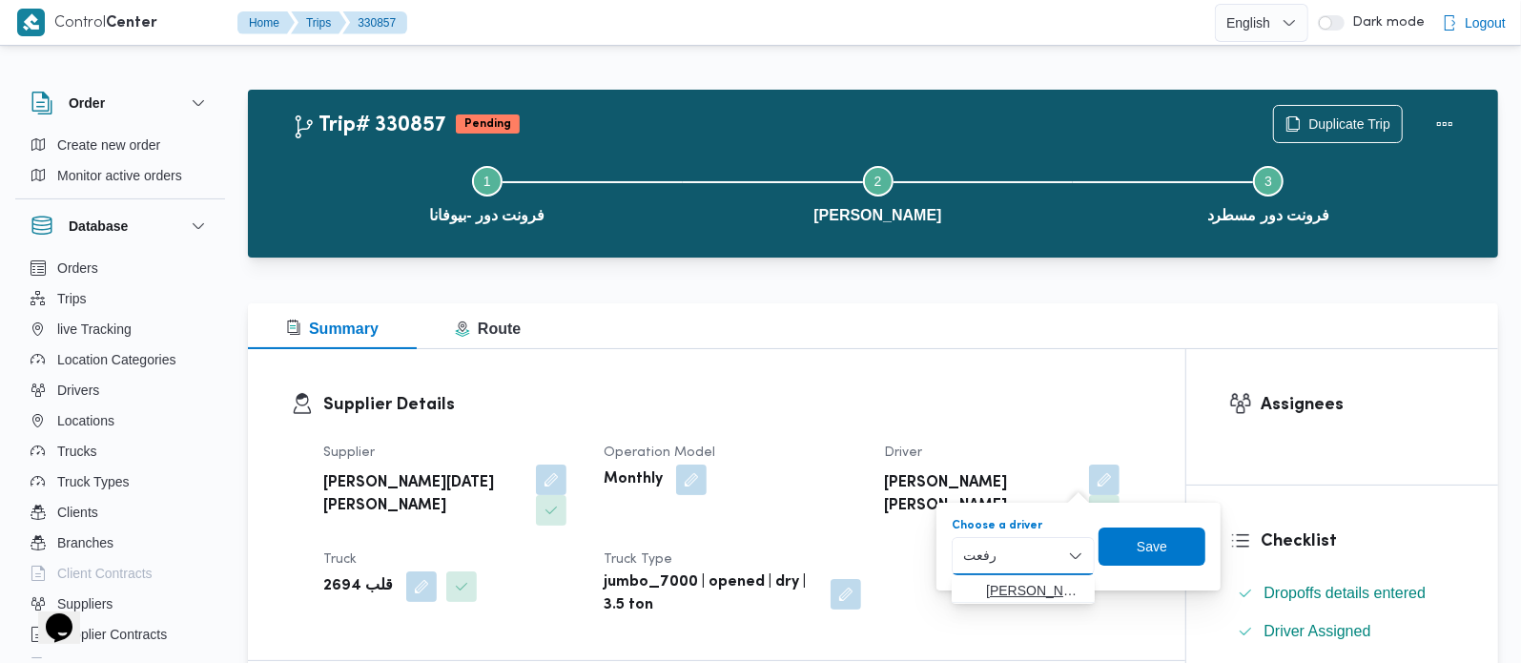
type input "رفعت"
click at [1054, 583] on span "محمود رفعت عبدالعظيم امام" at bounding box center [1034, 590] width 97 height 23
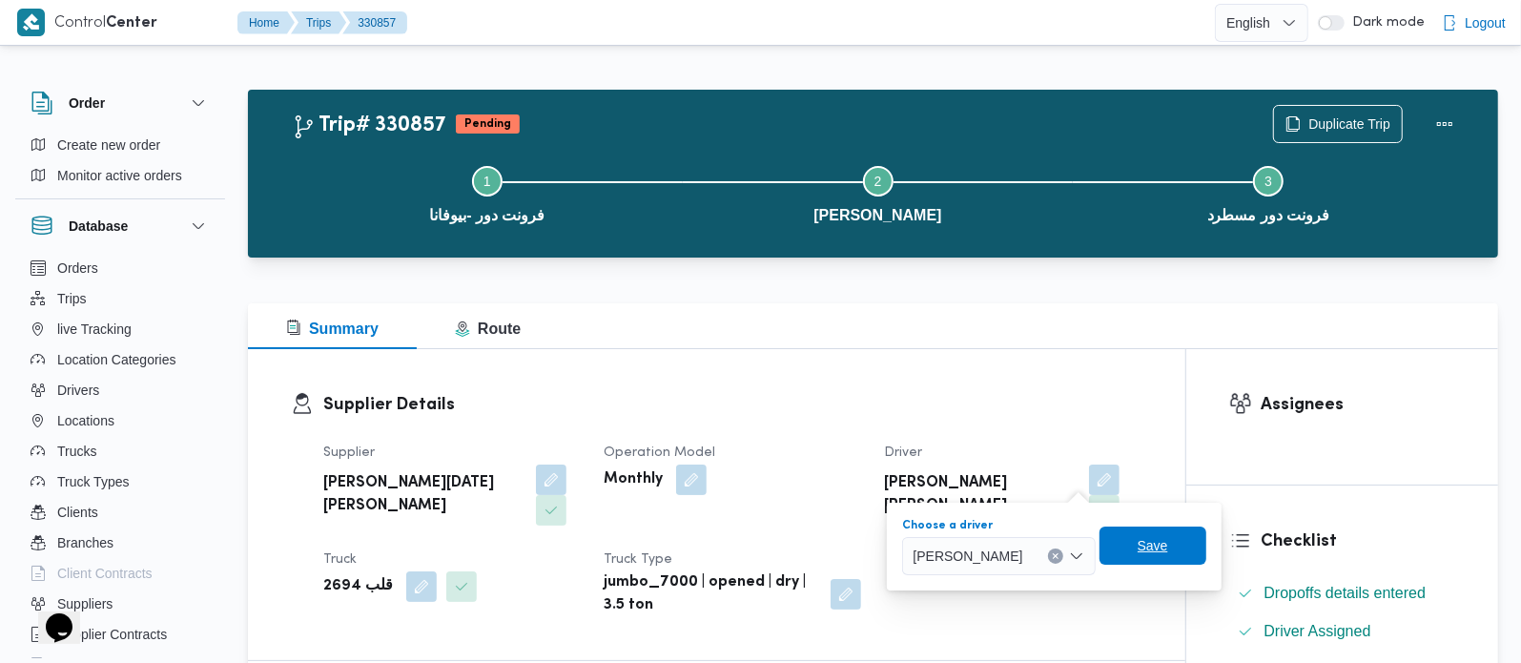
click at [1179, 562] on span "Save" at bounding box center [1153, 545] width 107 height 38
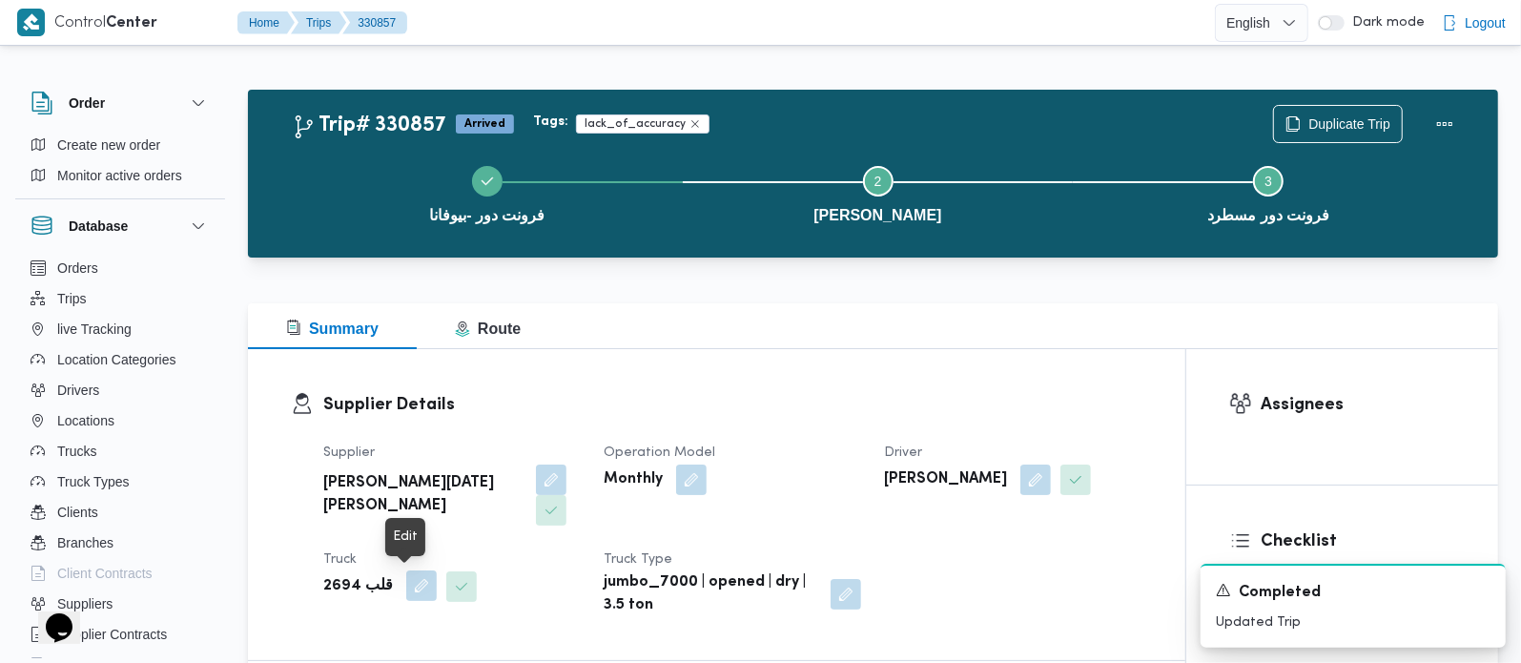
click at [406, 590] on button "button" at bounding box center [421, 585] width 31 height 31
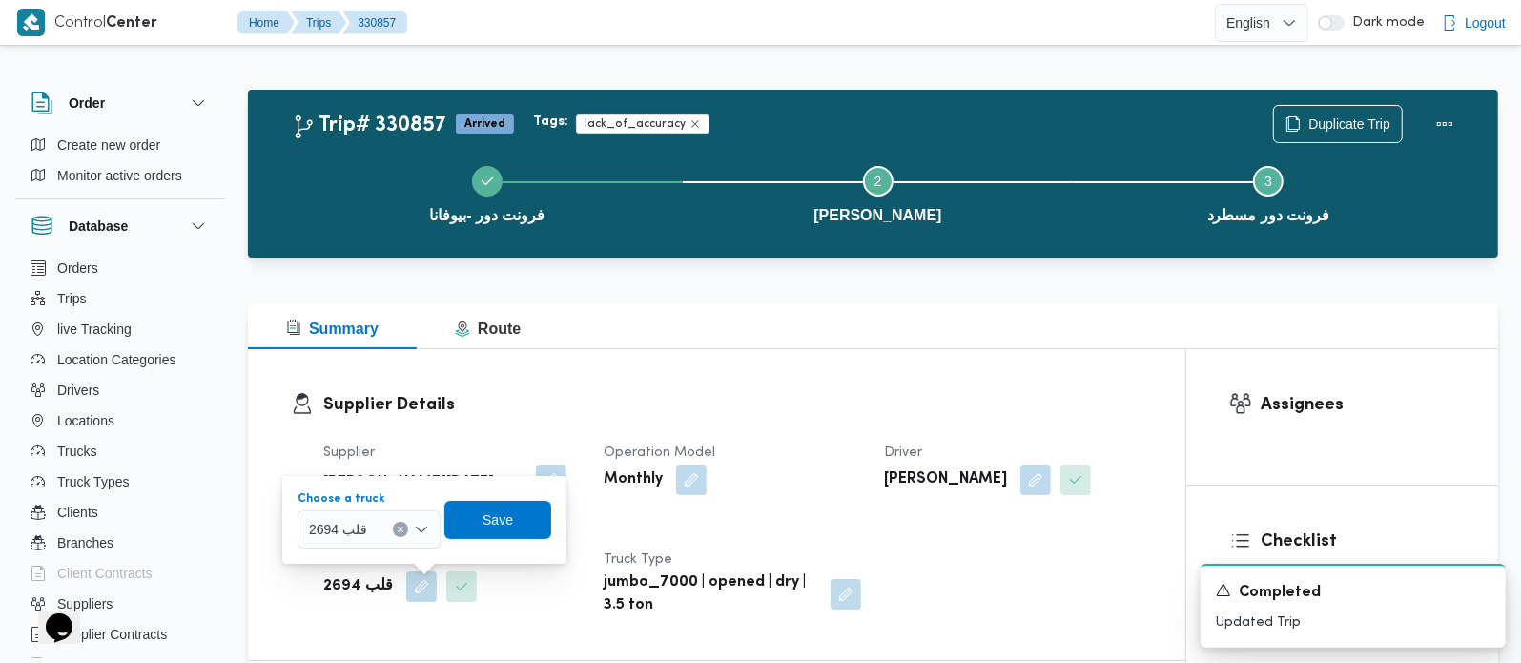
click at [397, 525] on icon "Clear input" at bounding box center [401, 529] width 8 height 8
type input "1697"
click at [357, 569] on mark "1697" at bounding box center [347, 563] width 30 height 15
click at [506, 505] on span "Save" at bounding box center [512, 519] width 107 height 38
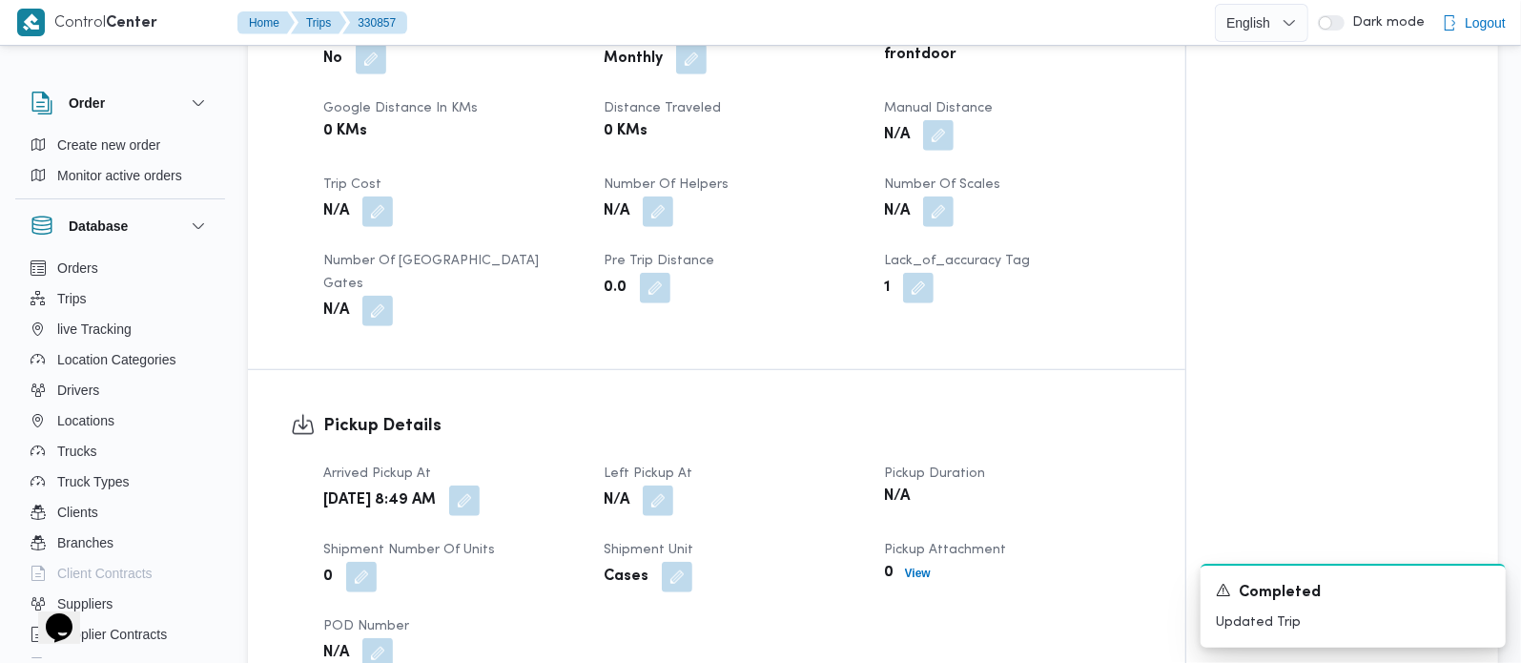
scroll to position [1009, 0]
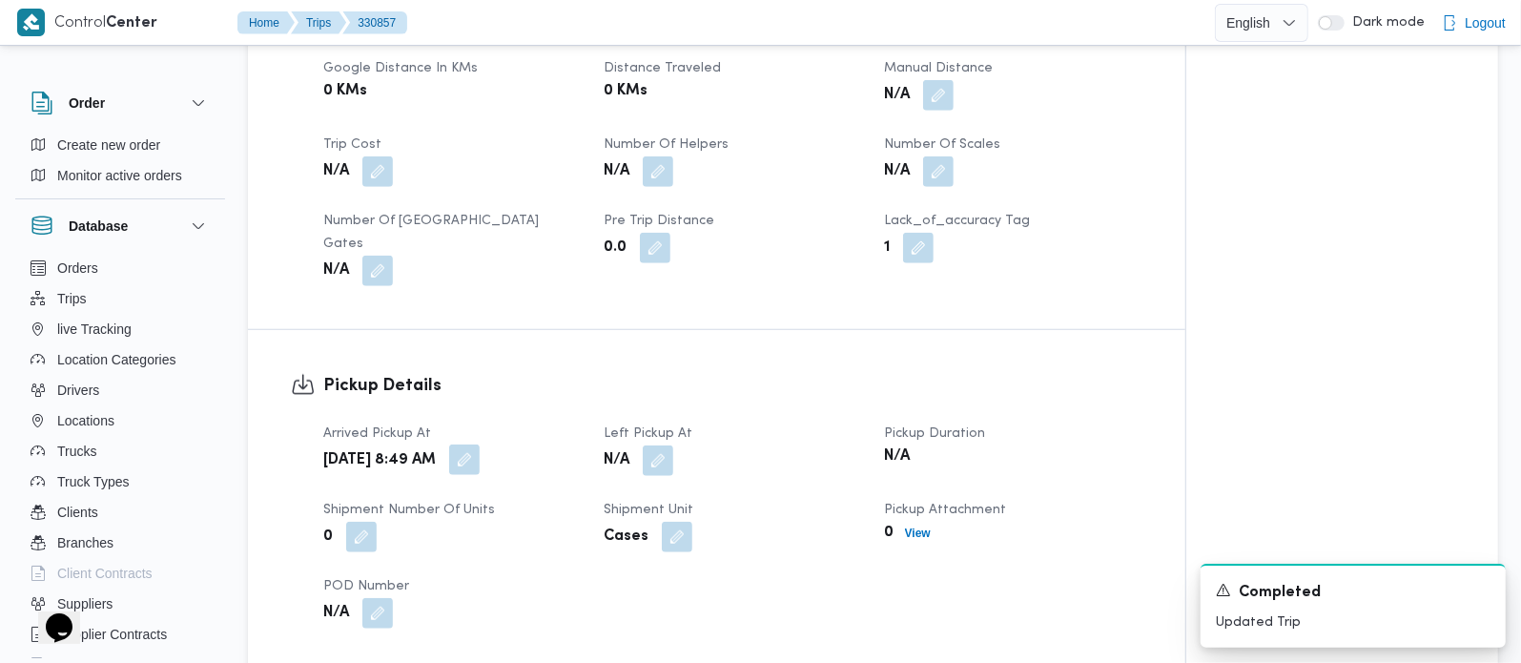
click at [480, 444] on button "button" at bounding box center [464, 459] width 31 height 31
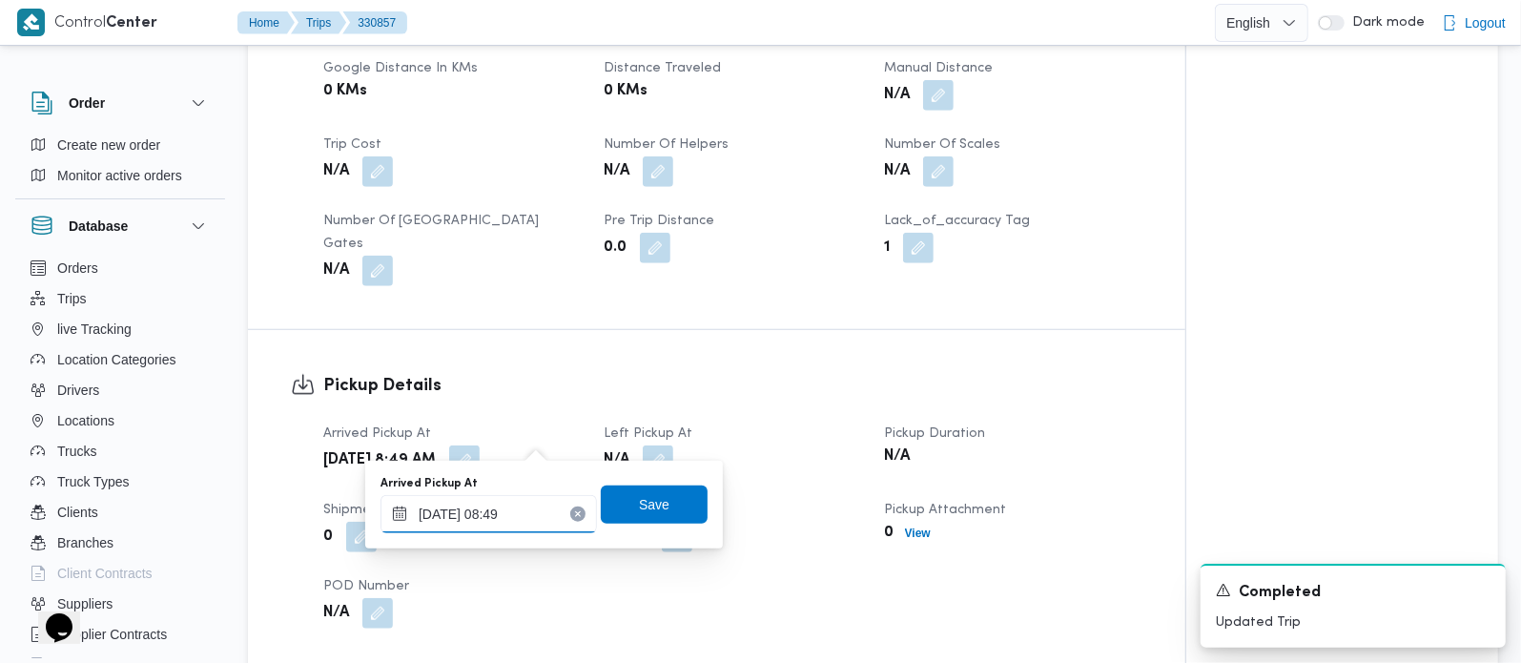
click at [507, 520] on input "13/08/2025 08:49" at bounding box center [488, 514] width 216 height 38
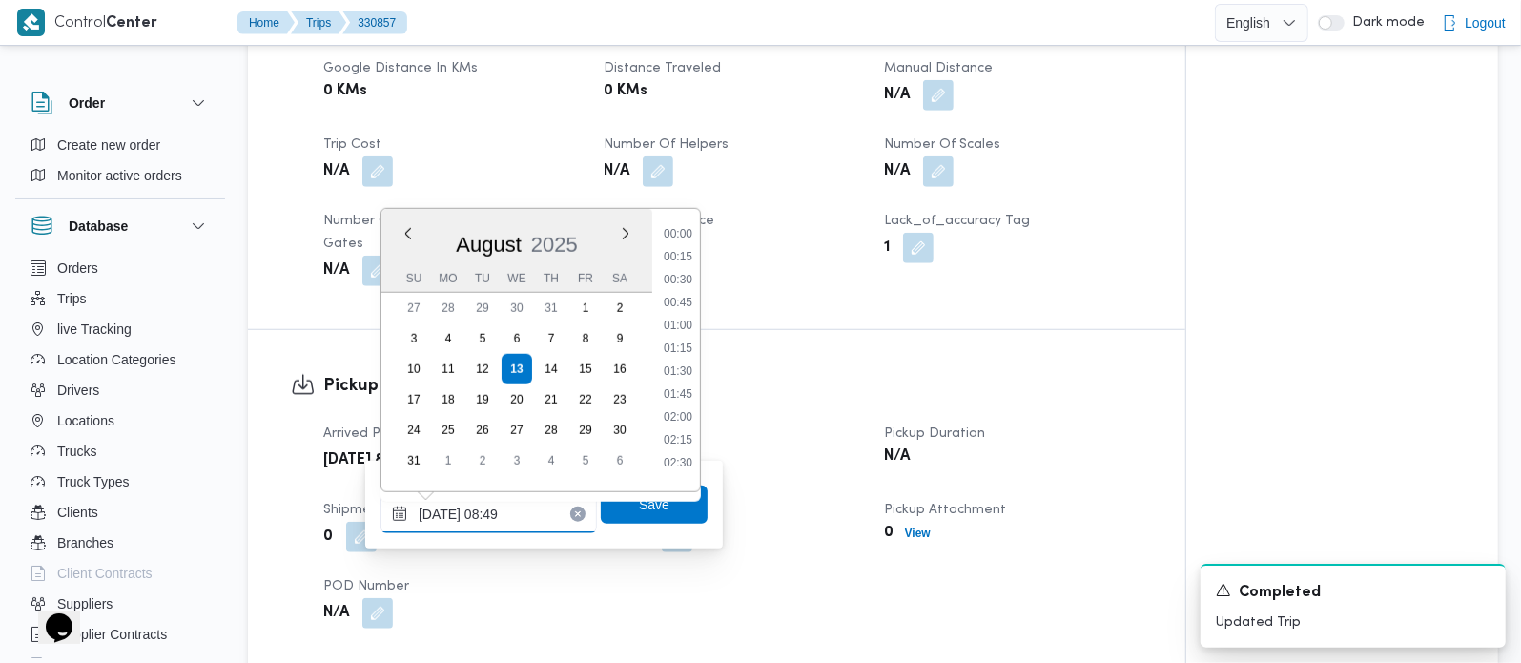
scroll to position [671, 0]
click at [678, 247] on li "07:30" at bounding box center [678, 248] width 44 height 19
type input "13/08/2025 07:30"
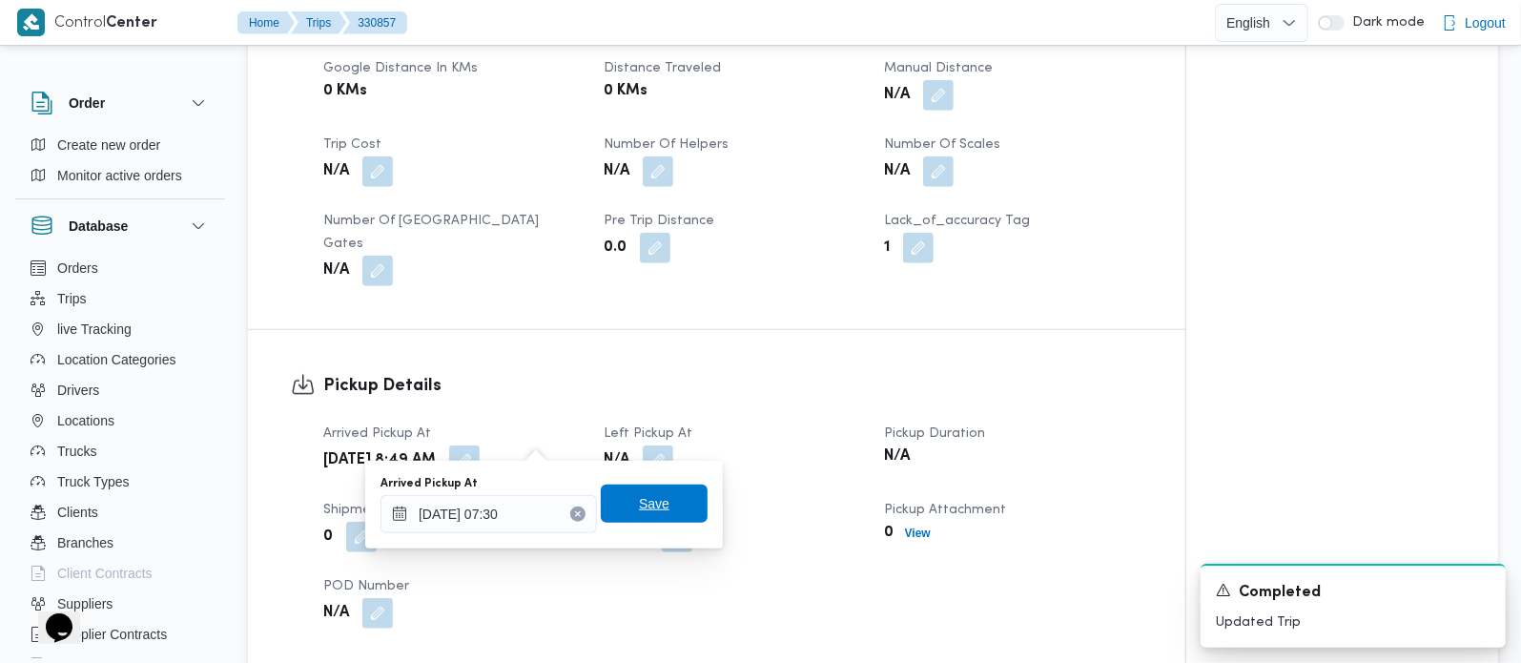
click at [639, 498] on span "Save" at bounding box center [654, 503] width 31 height 23
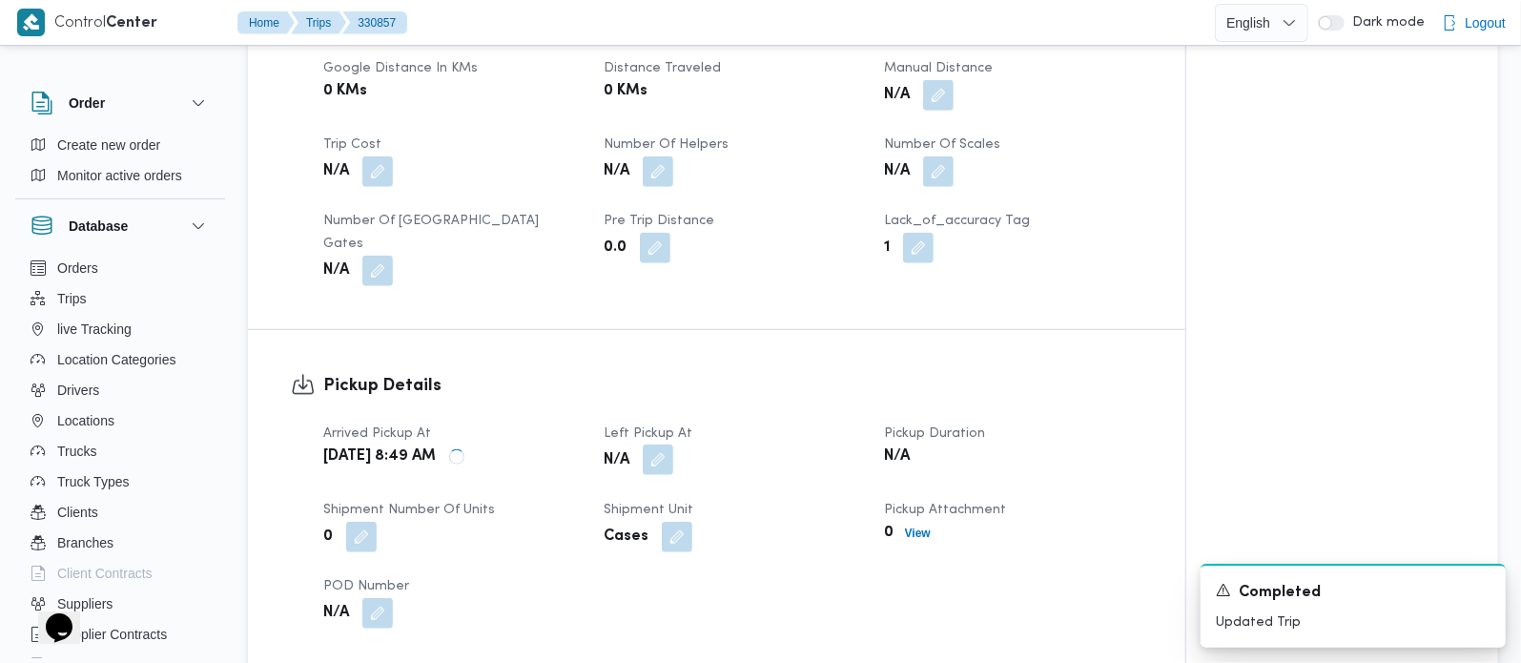
click at [669, 444] on button "button" at bounding box center [658, 459] width 31 height 31
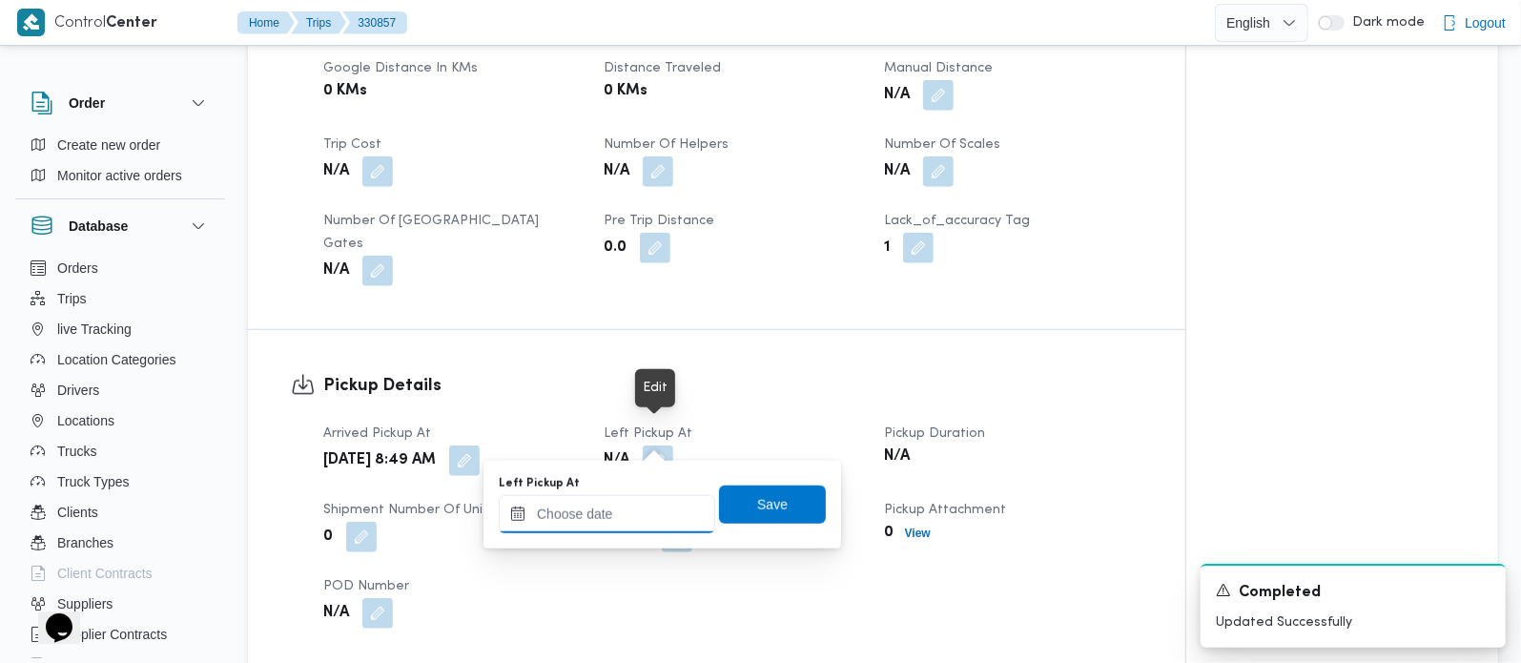
click at [632, 526] on input "Left Pickup At" at bounding box center [607, 514] width 216 height 38
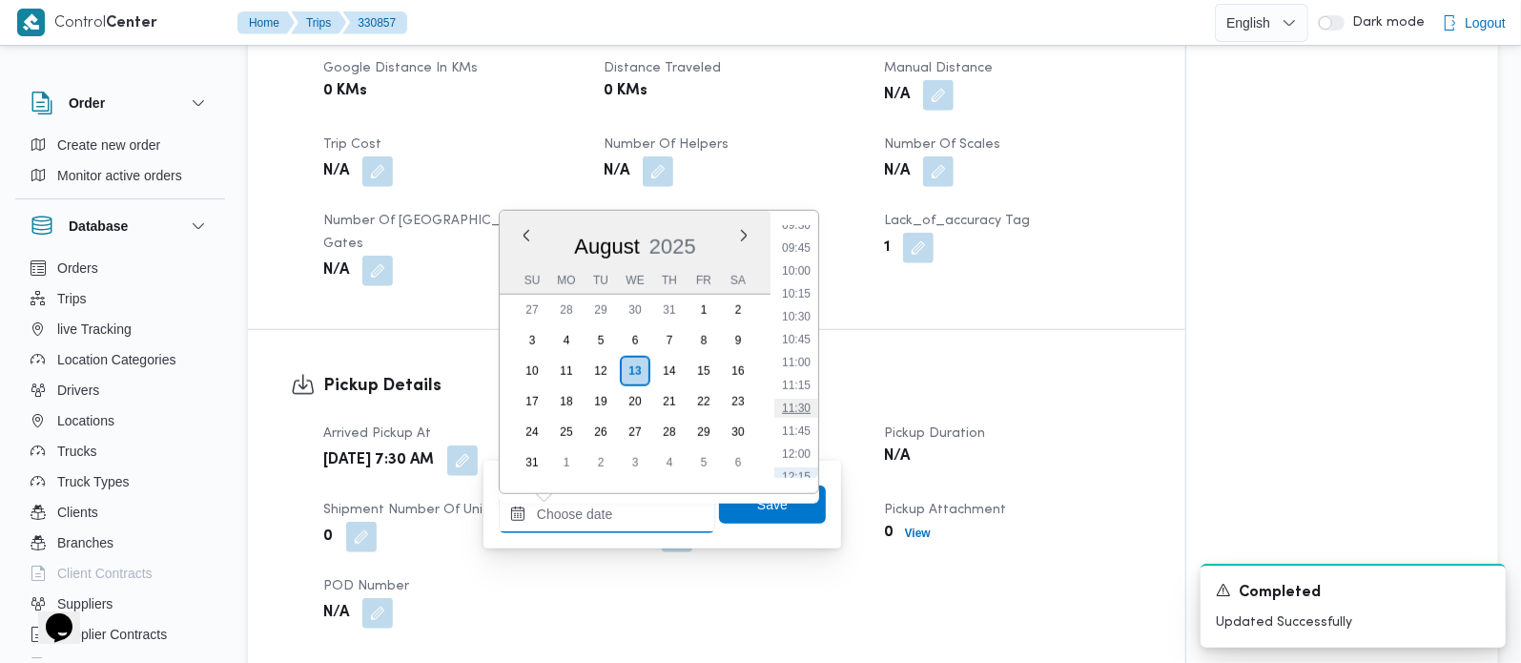
scroll to position [768, 0]
drag, startPoint x: 799, startPoint y: 336, endPoint x: 787, endPoint y: 382, distance: 48.3
click at [799, 336] on li "09:30" at bounding box center [796, 337] width 44 height 19
type input "[DATE] 09:30"
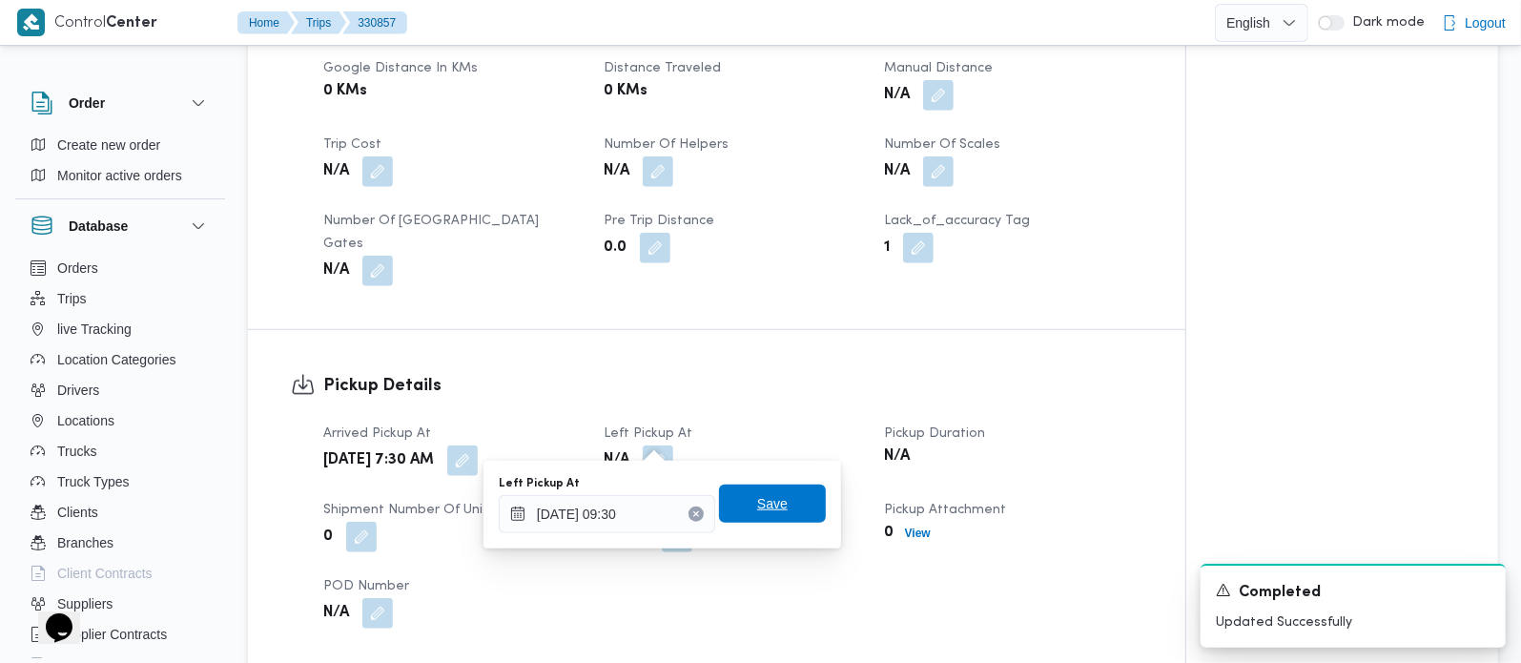
click at [748, 484] on span "Save" at bounding box center [772, 503] width 107 height 38
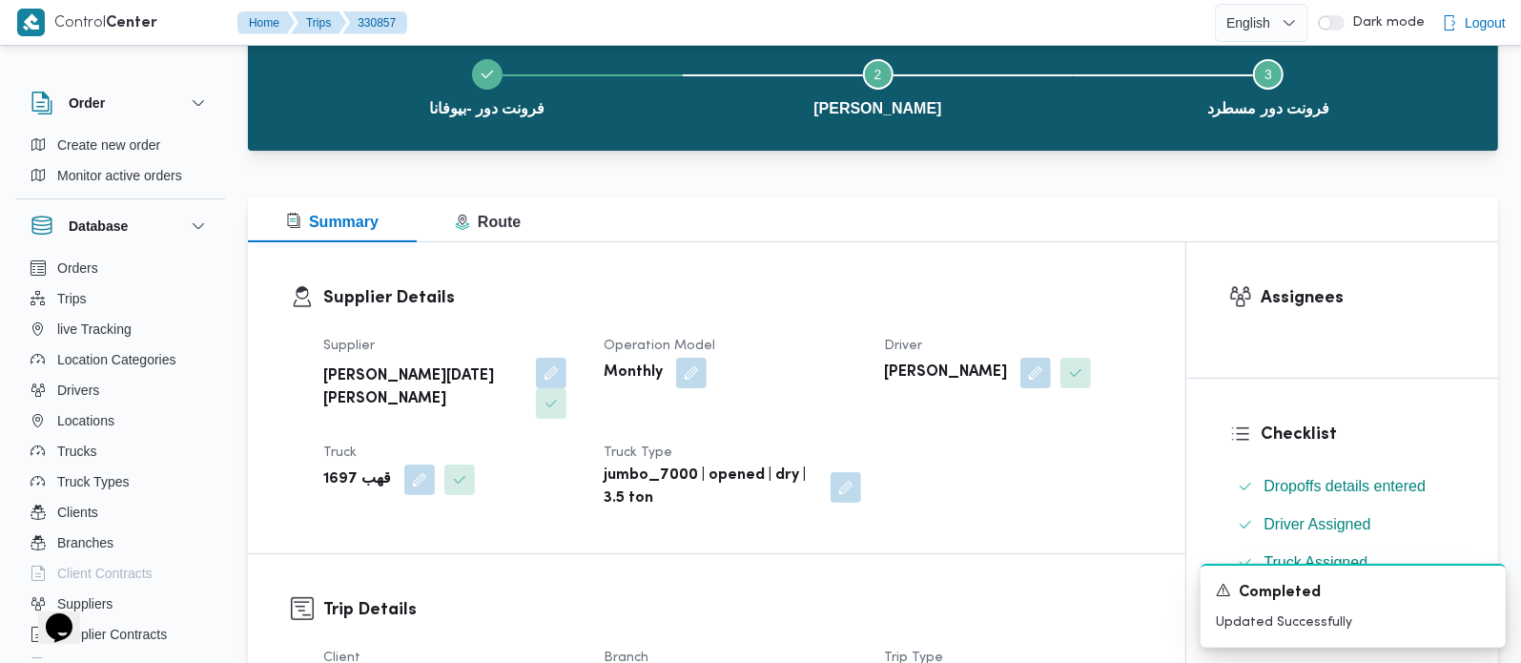
scroll to position [0, 0]
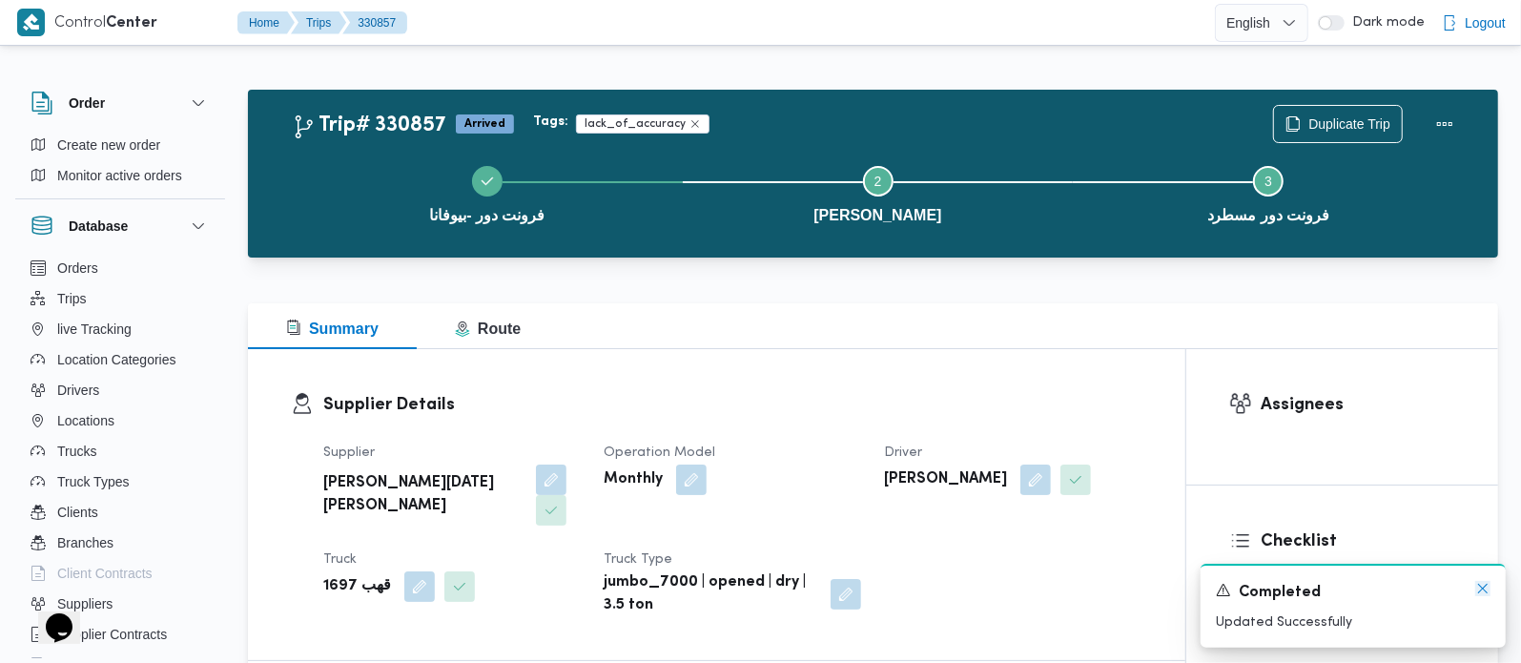
click at [1479, 586] on icon "Dismiss toast" at bounding box center [1483, 589] width 10 height 10
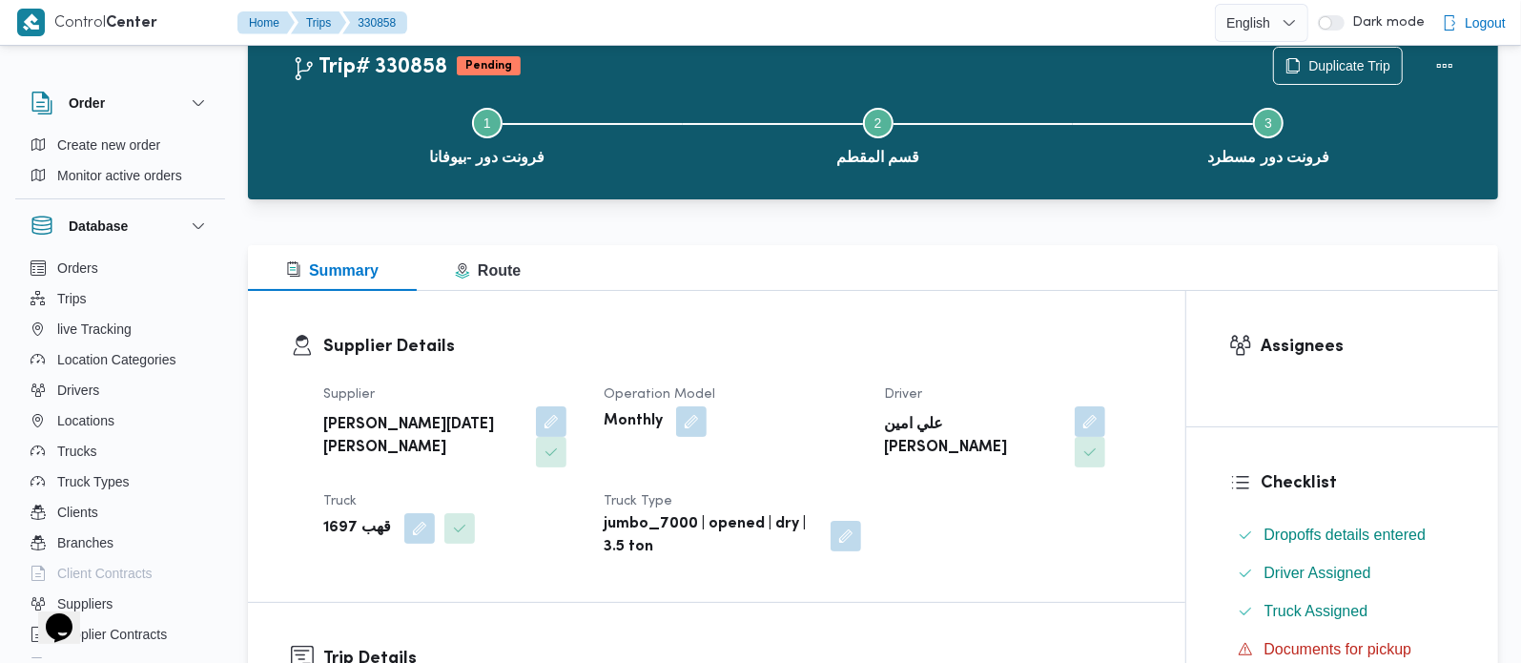
scroll to position [112, 0]
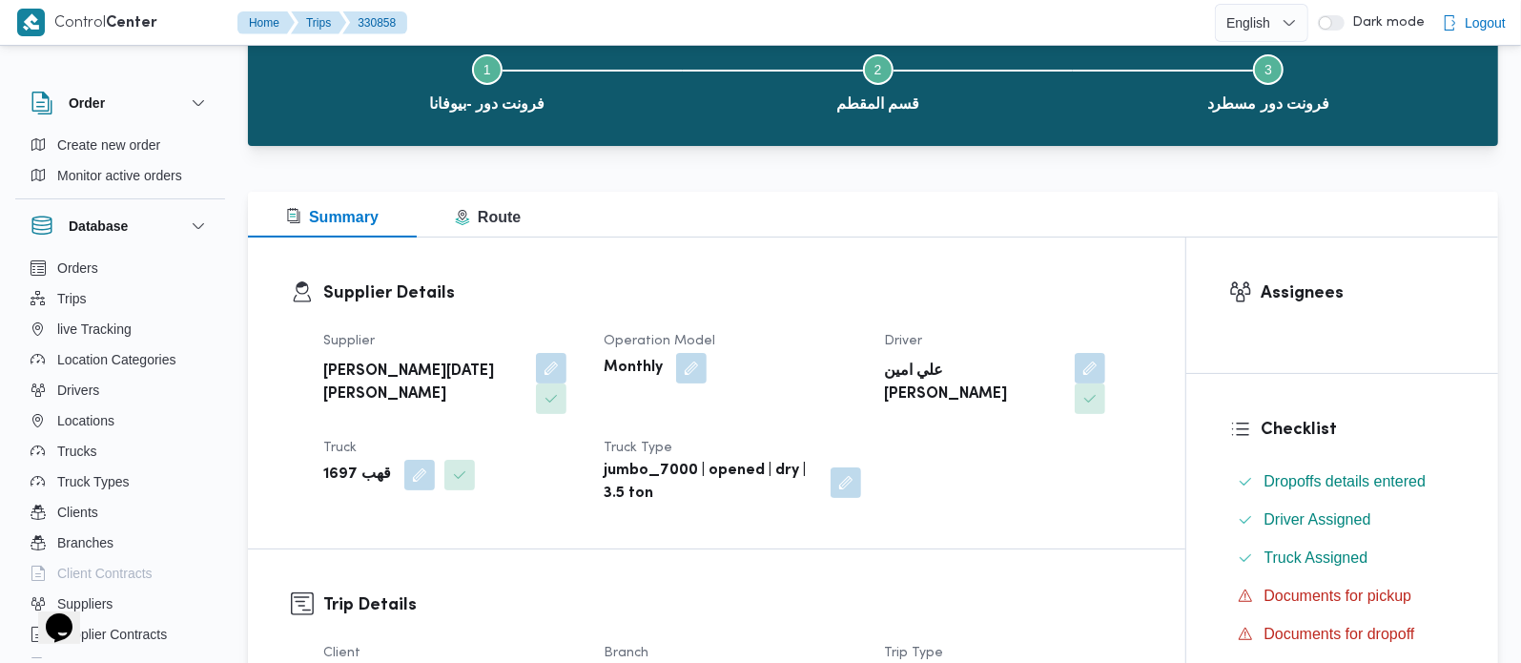
click at [405, 497] on div "Truck قهب 1697" at bounding box center [451, 471] width 257 height 69
click at [409, 480] on button "button" at bounding box center [419, 474] width 31 height 31
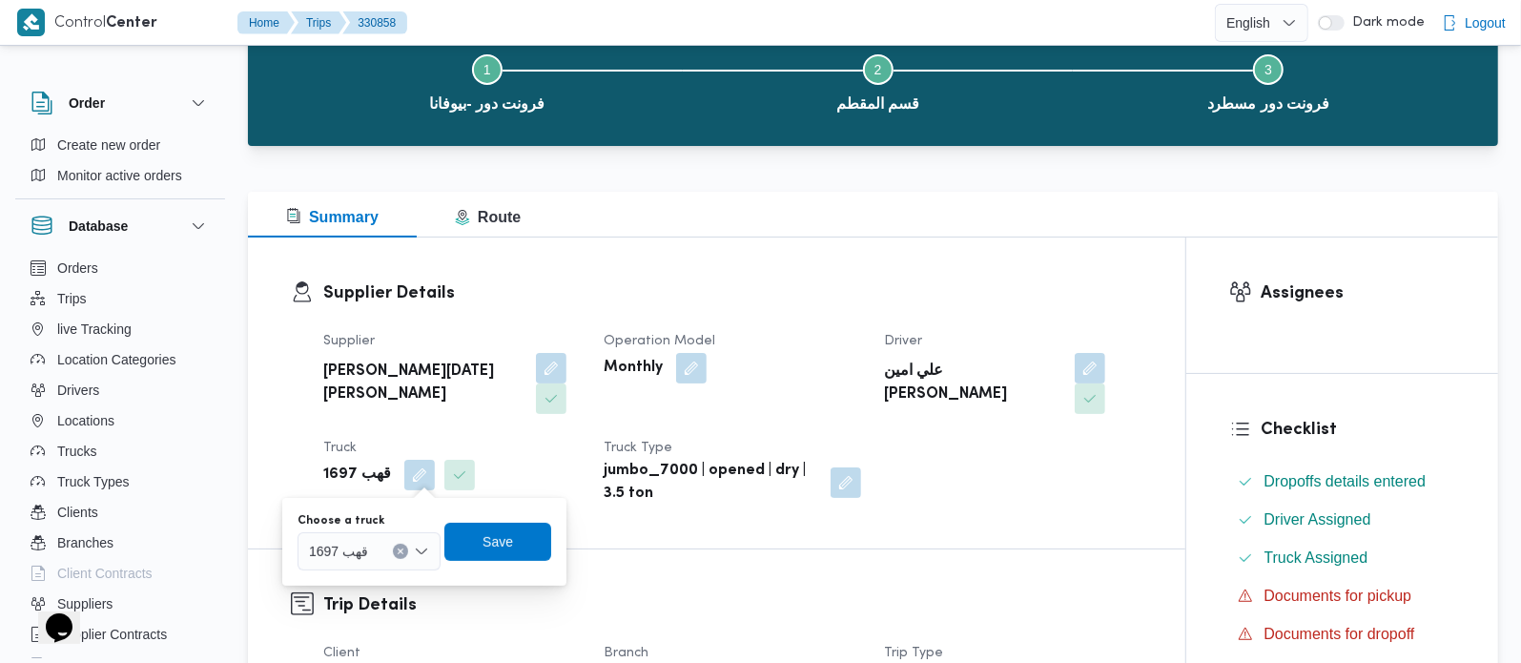
click at [405, 548] on button "Clear input" at bounding box center [400, 551] width 15 height 15
type input "2314"
click at [358, 580] on mark "2314" at bounding box center [347, 585] width 30 height 15
click at [476, 545] on span "Save" at bounding box center [515, 541] width 107 height 38
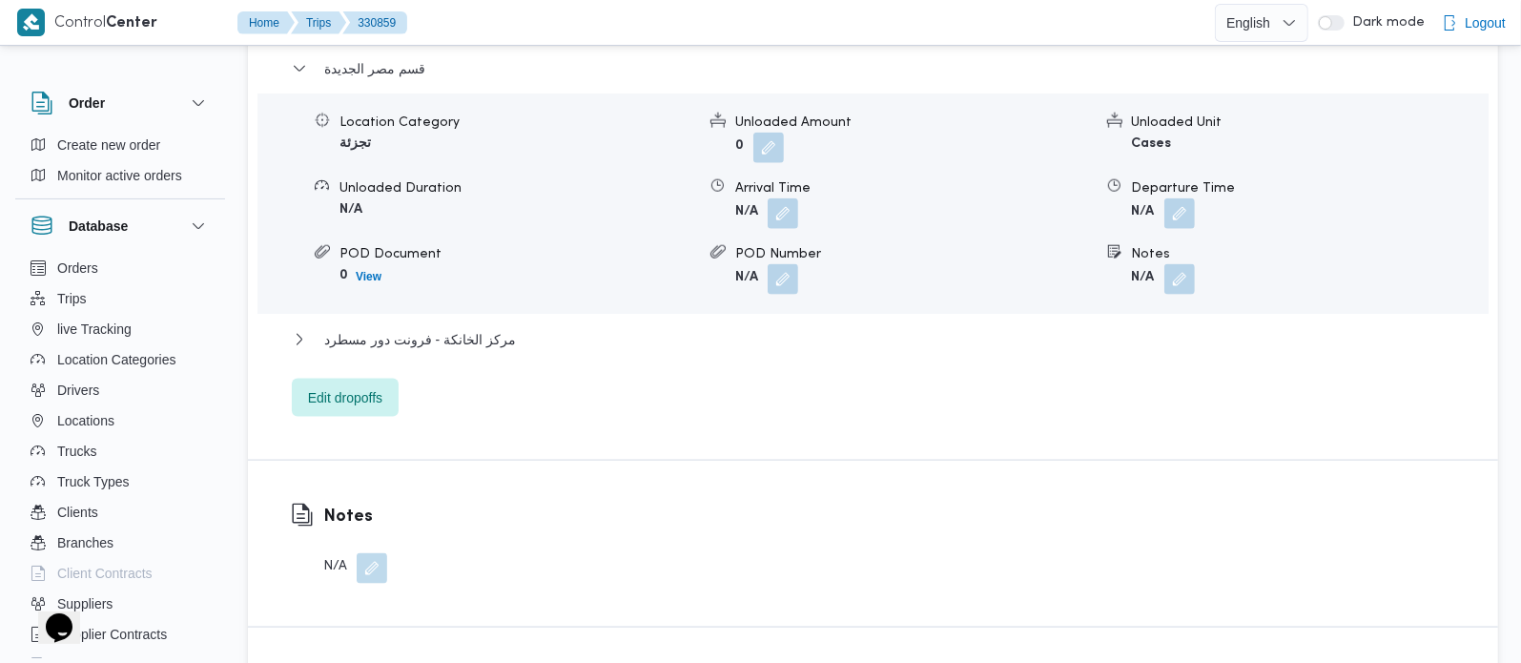
scroll to position [1682, 0]
click at [351, 395] on span "Edit dropoffs" at bounding box center [345, 392] width 74 height 23
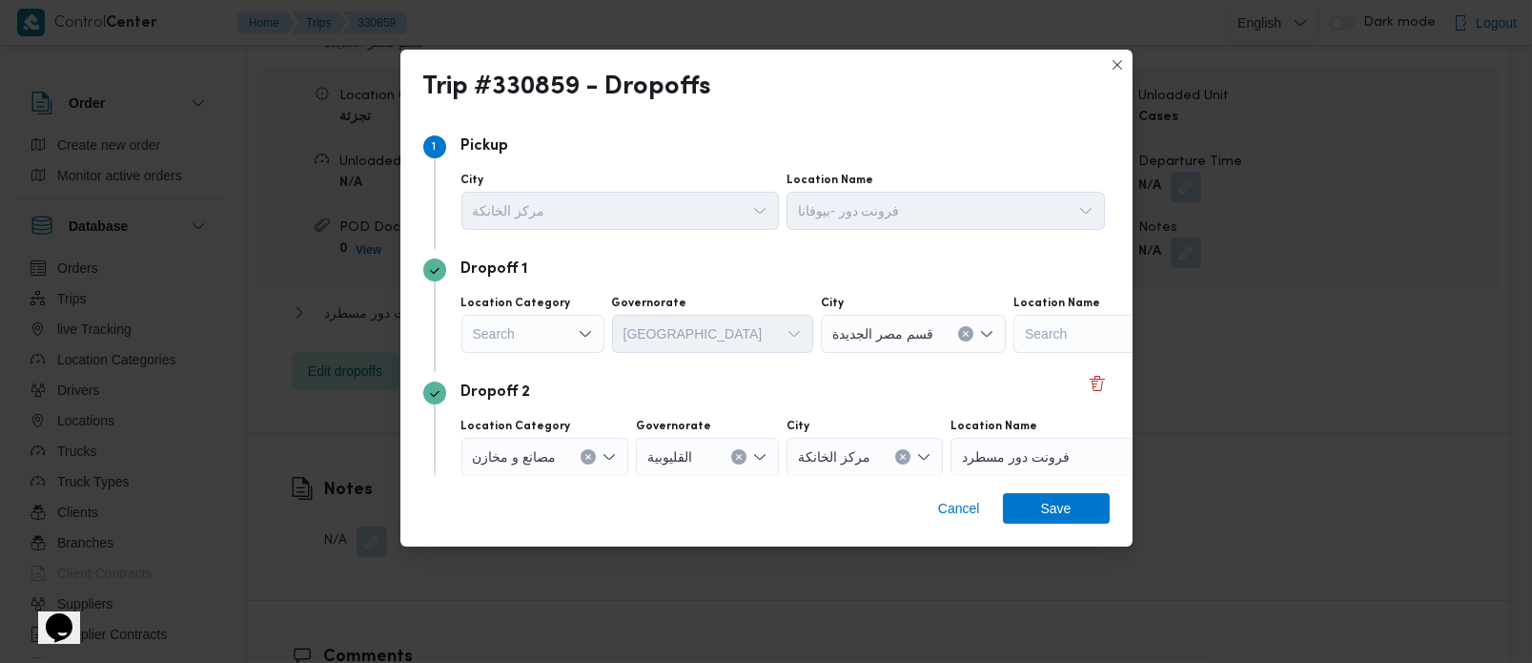
click at [569, 317] on div "Search" at bounding box center [533, 334] width 143 height 38
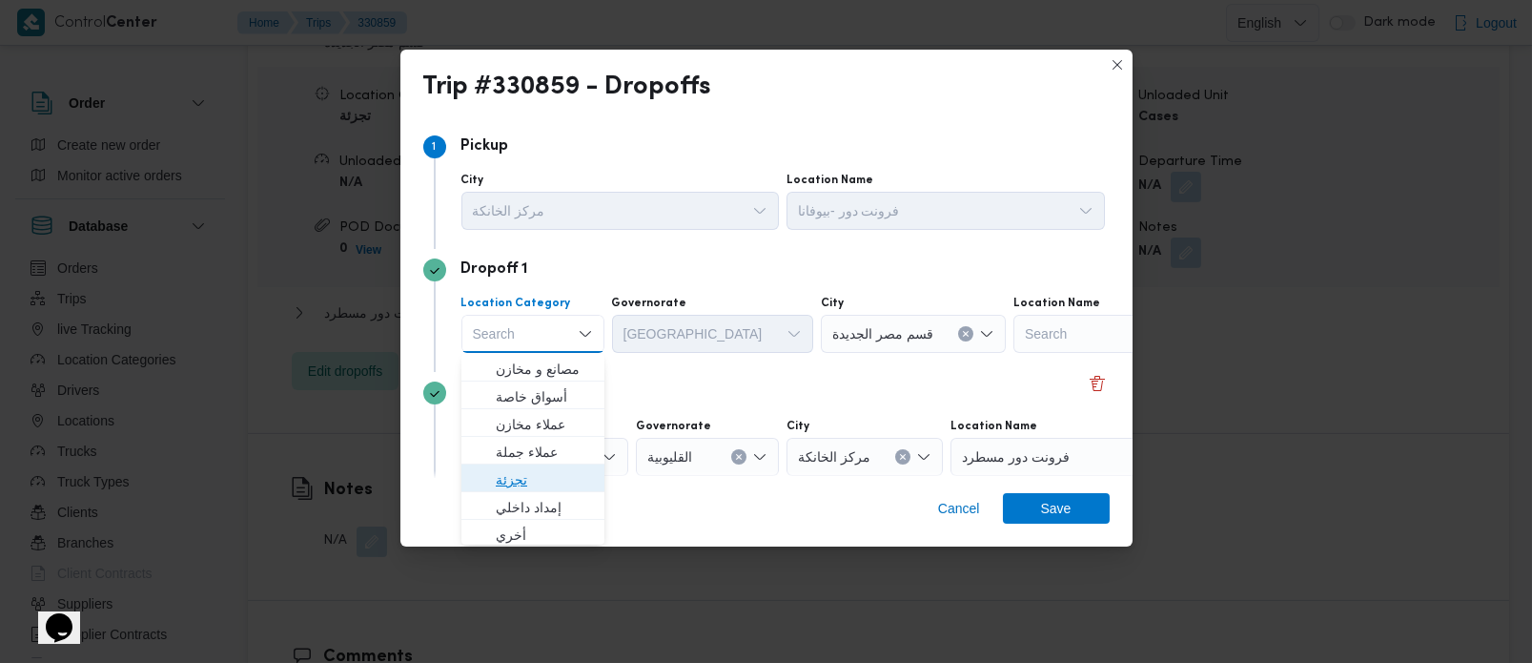
click at [519, 478] on span "تجزئة" at bounding box center [544, 479] width 97 height 23
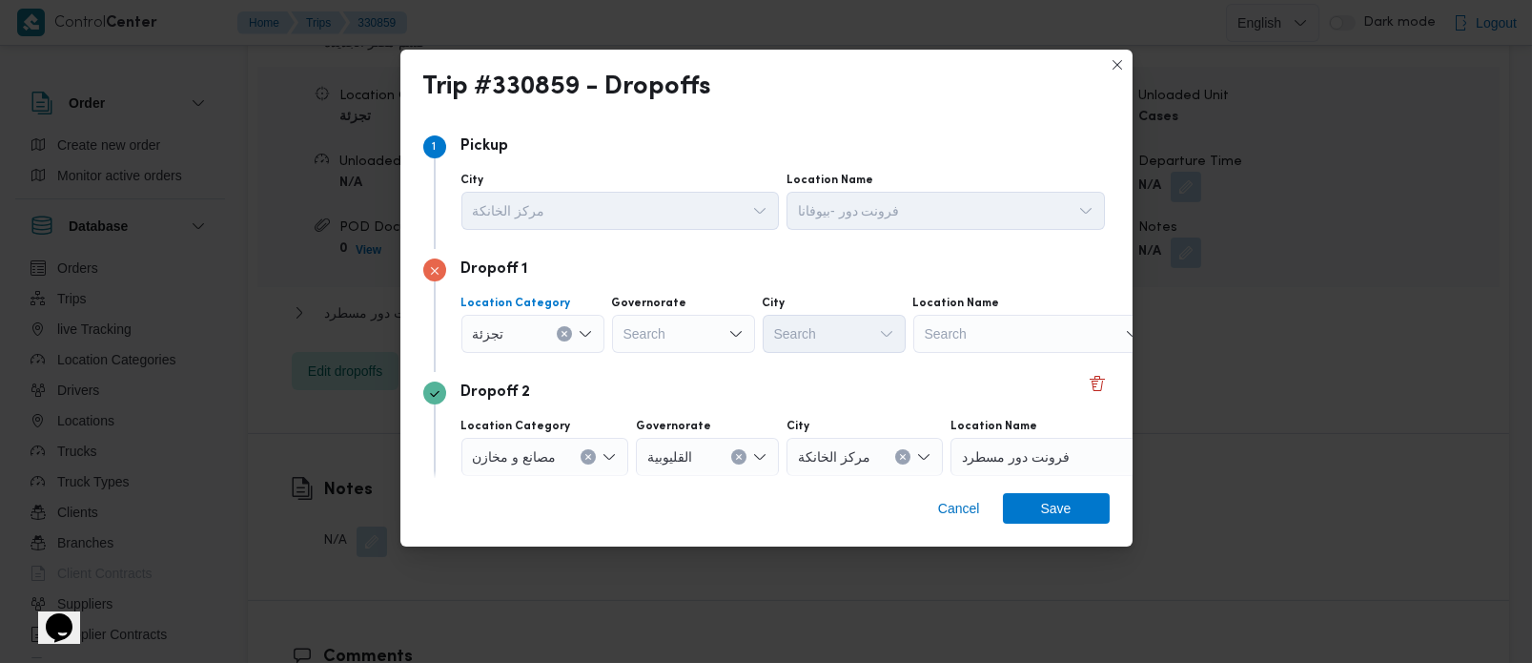
click at [630, 339] on div "Search" at bounding box center [683, 334] width 143 height 38
type input "زة"
click at [666, 378] on span "الجي زة" at bounding box center [694, 369] width 97 height 23
click at [805, 346] on div "Search" at bounding box center [834, 334] width 143 height 38
type input "رم"
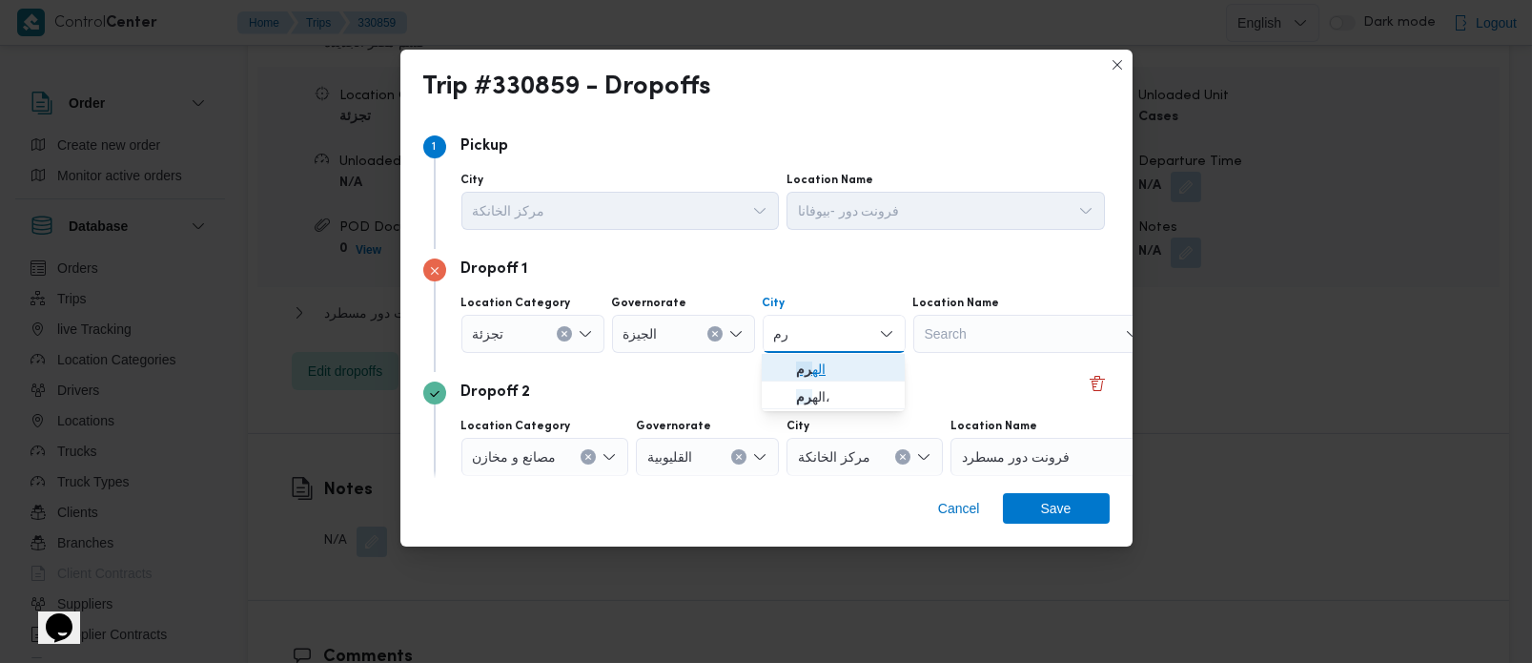
click at [817, 373] on span "اله رم" at bounding box center [844, 369] width 97 height 23
click at [1052, 517] on span "Save" at bounding box center [1056, 507] width 31 height 31
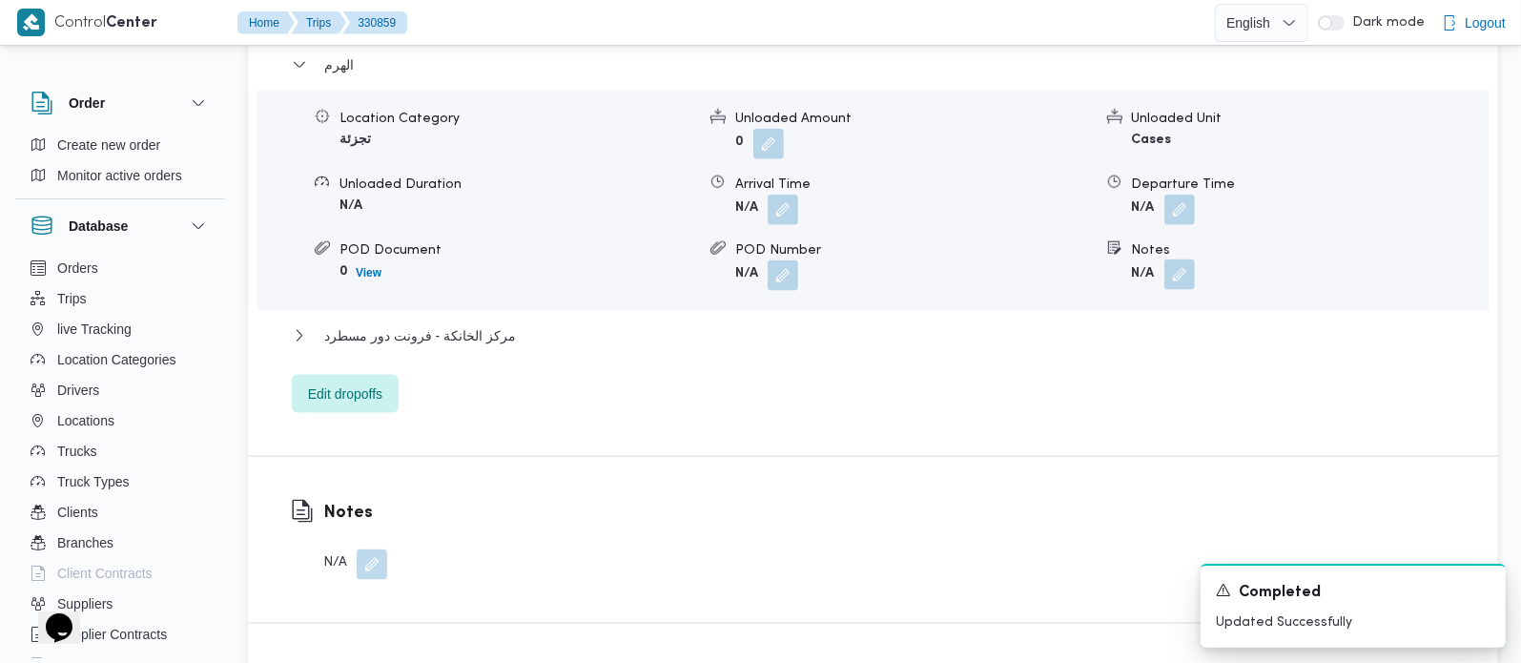
click at [1177, 278] on button "button" at bounding box center [1179, 274] width 31 height 31
click at [1161, 338] on div "Notes" at bounding box center [1128, 348] width 190 height 57
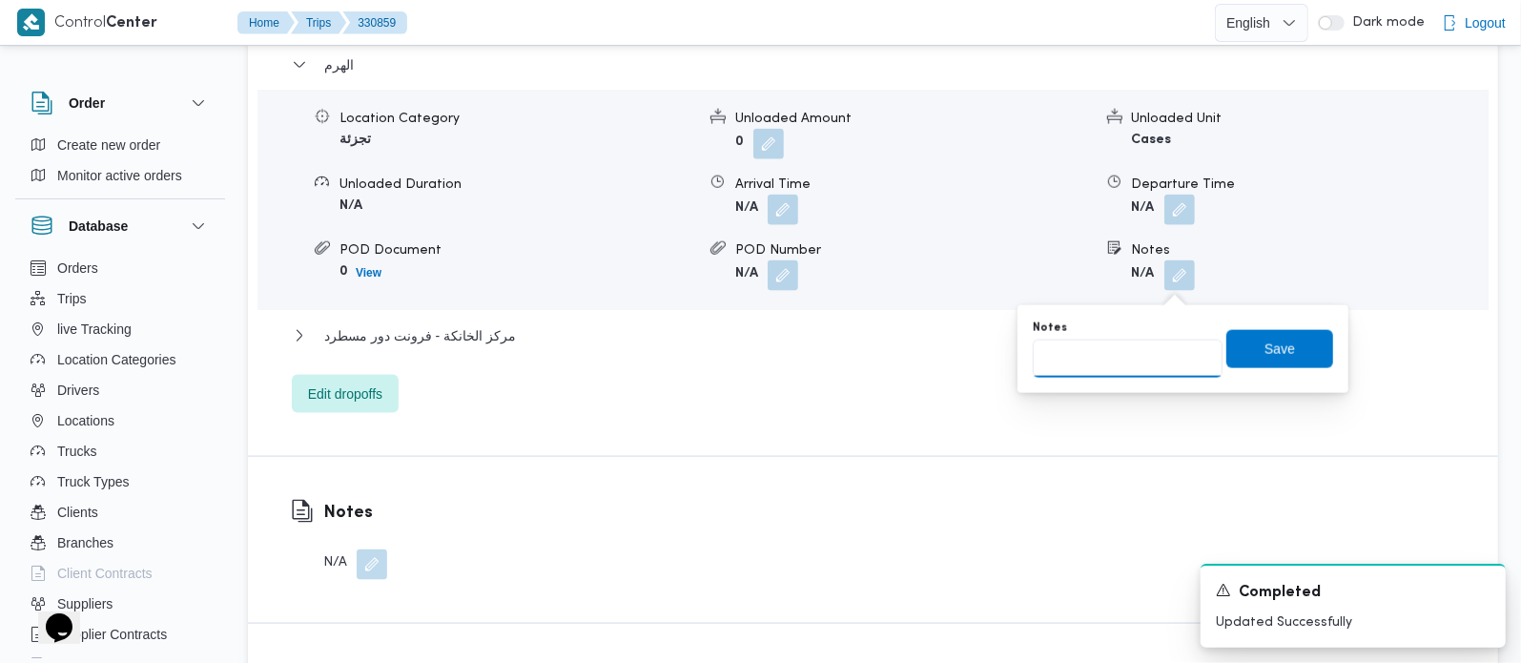
click at [1153, 355] on input "Notes" at bounding box center [1128, 358] width 190 height 38
paste input "حدائق الأهرام"
type input "حدائق الأهرام"
click at [1276, 353] on span "Save" at bounding box center [1279, 348] width 31 height 23
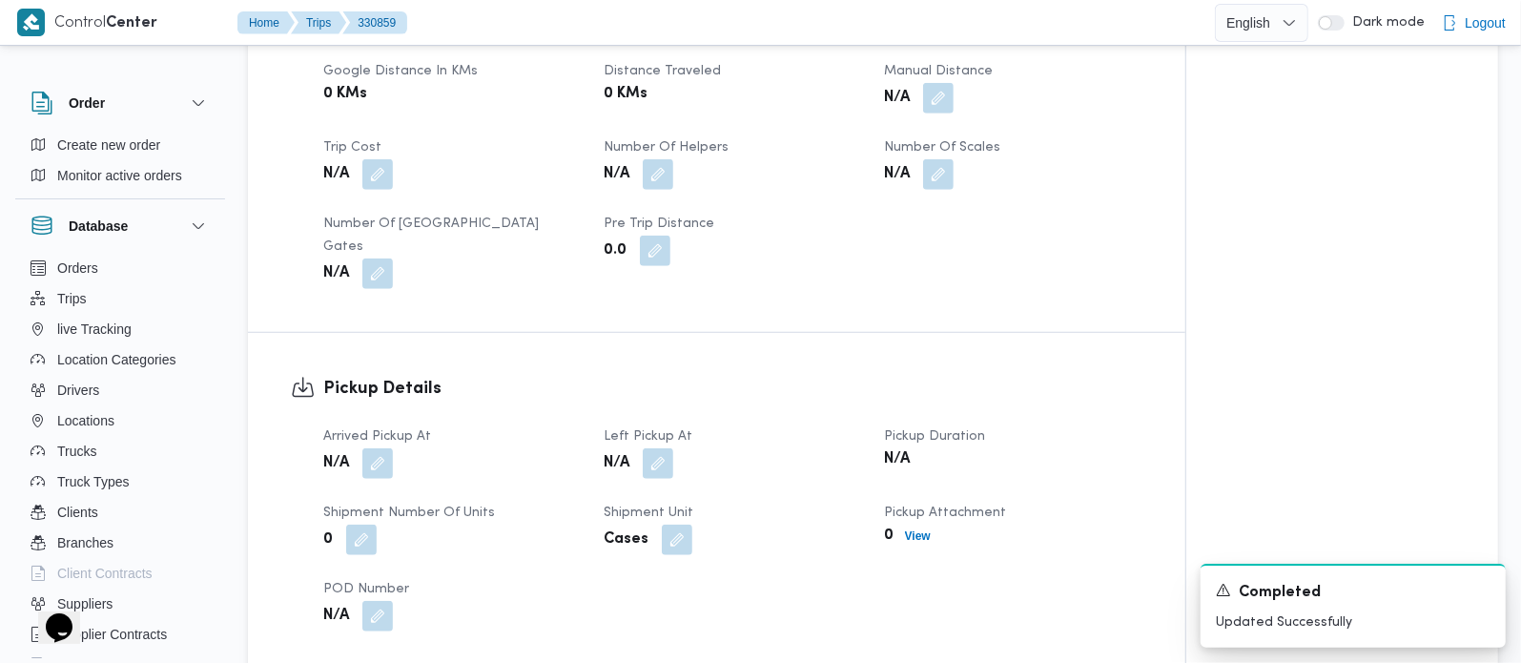
scroll to position [561, 0]
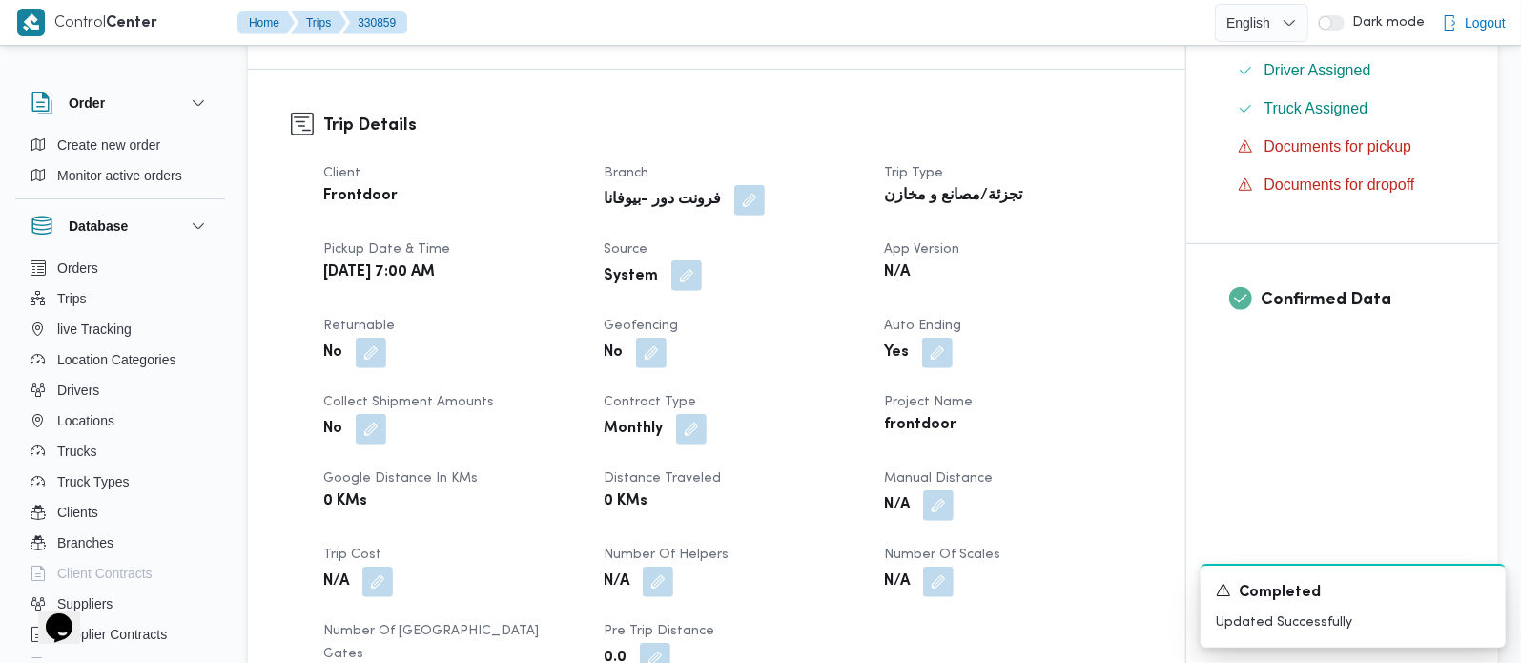
click at [671, 291] on button "button" at bounding box center [686, 275] width 31 height 31
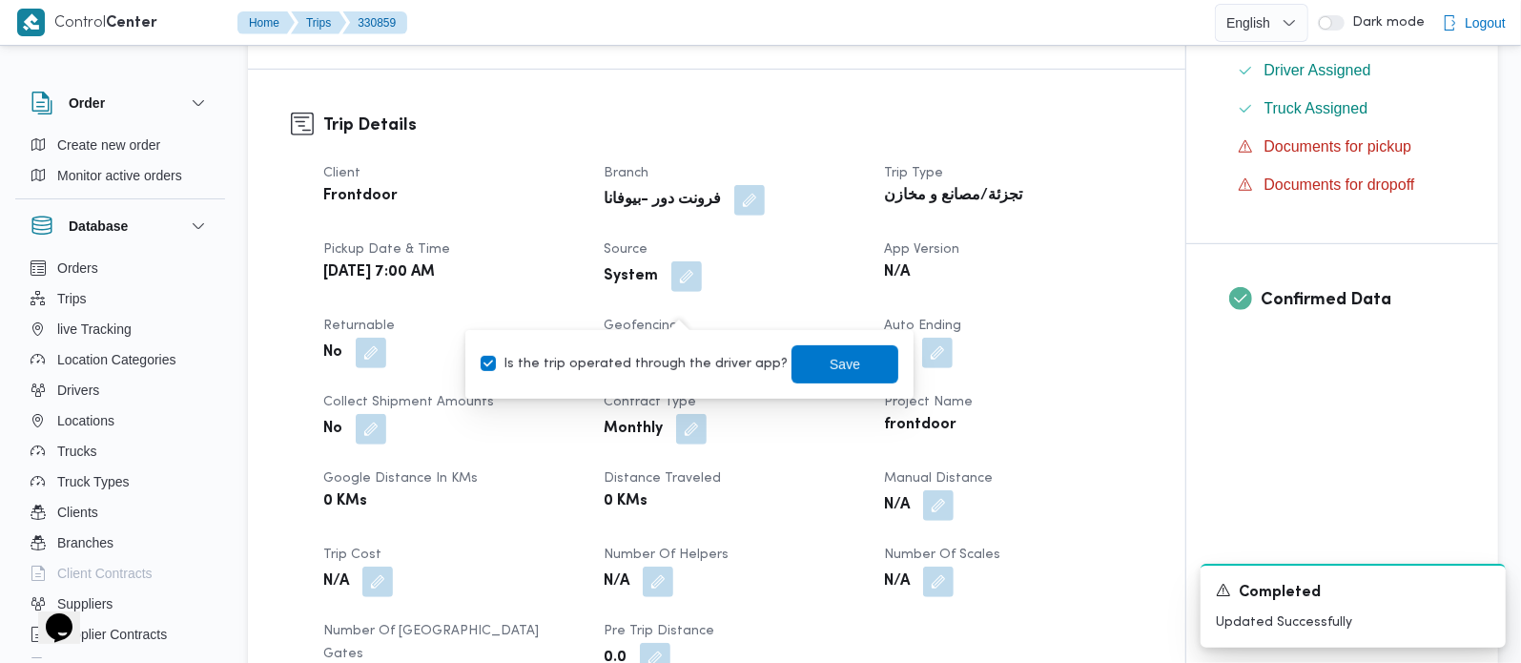
click at [675, 366] on label "Is the trip operated through the driver app?" at bounding box center [634, 364] width 307 height 23
checkbox input "false"
click at [792, 361] on span "Save" at bounding box center [845, 363] width 107 height 38
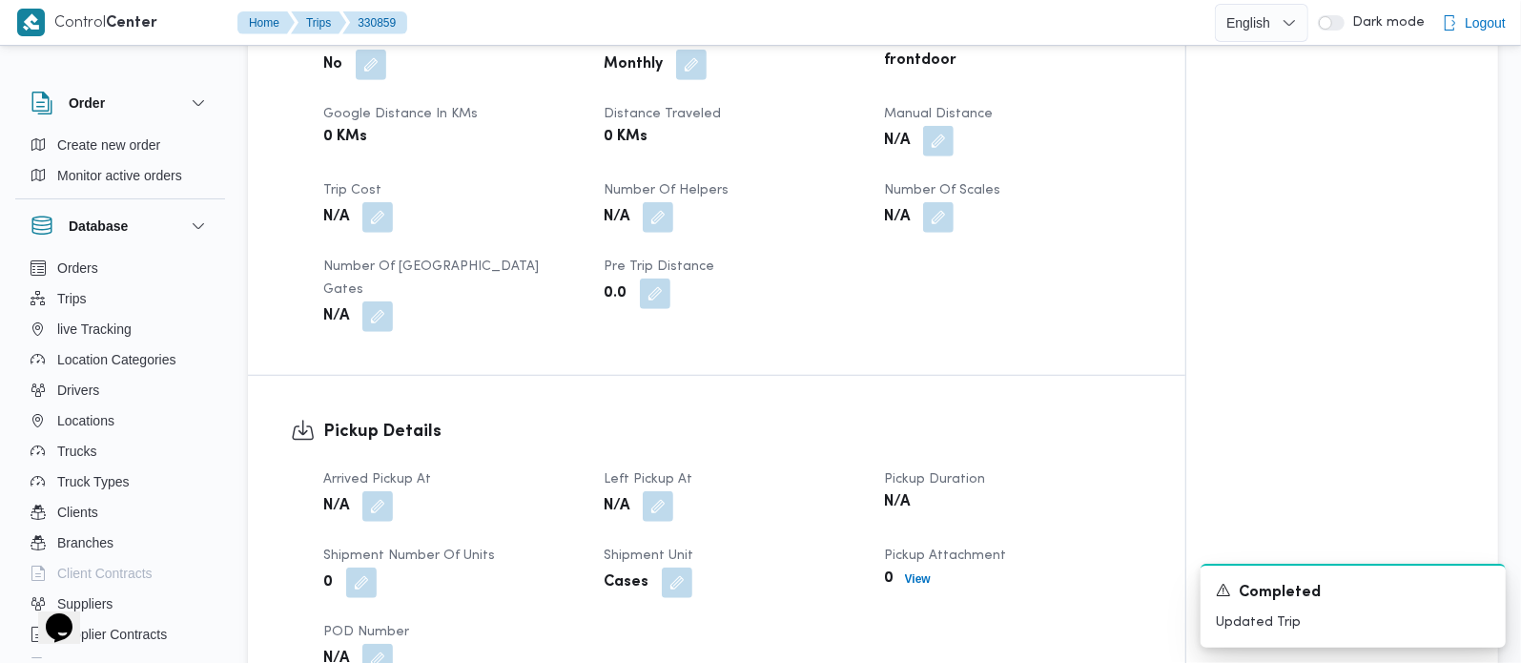
scroll to position [1009, 0]
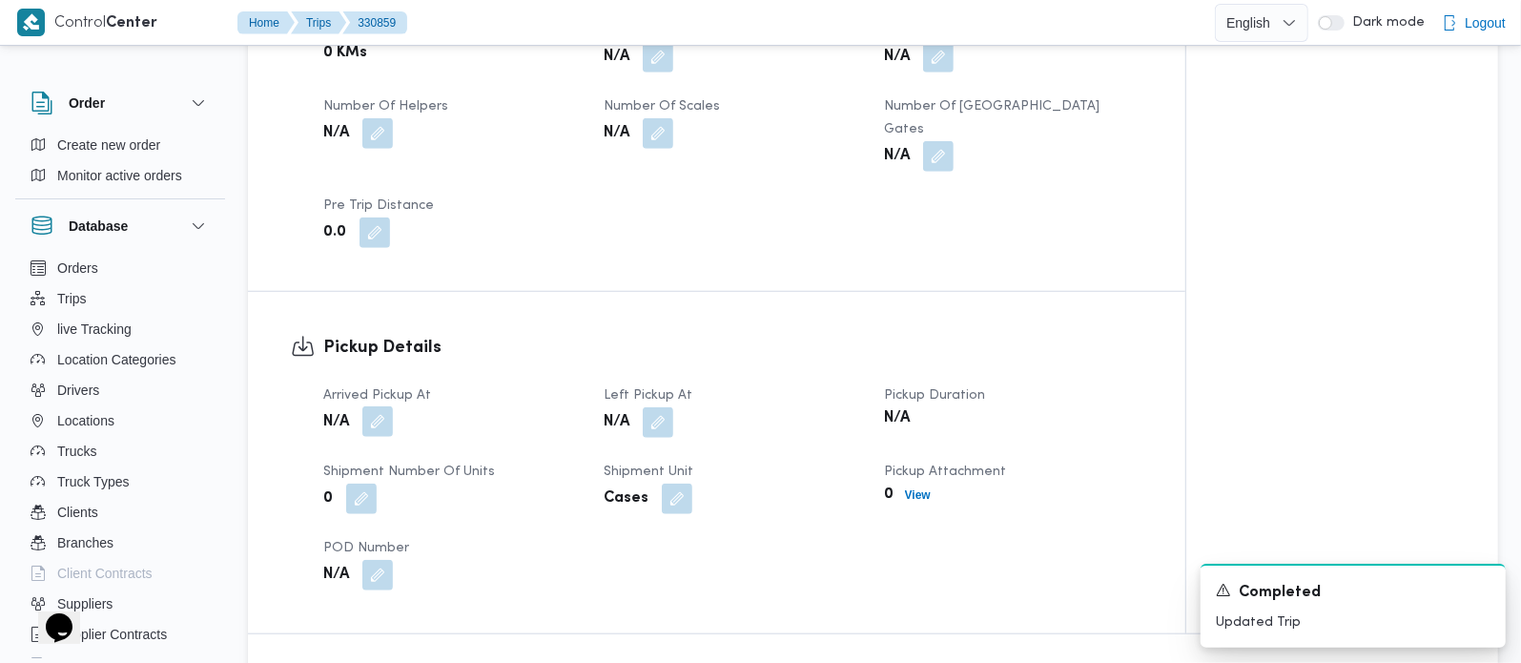
click at [374, 437] on button "button" at bounding box center [377, 421] width 31 height 31
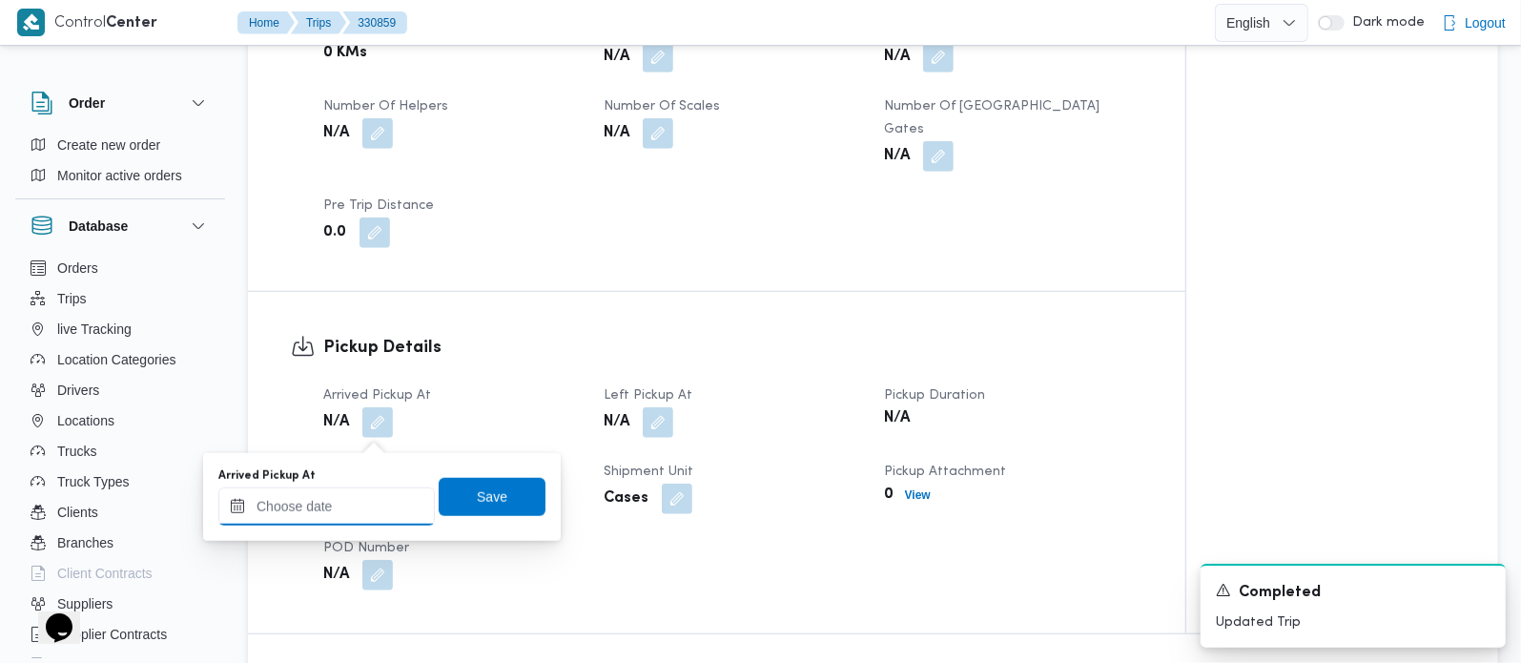
click at [361, 500] on input "Arrived Pickup At" at bounding box center [326, 506] width 216 height 38
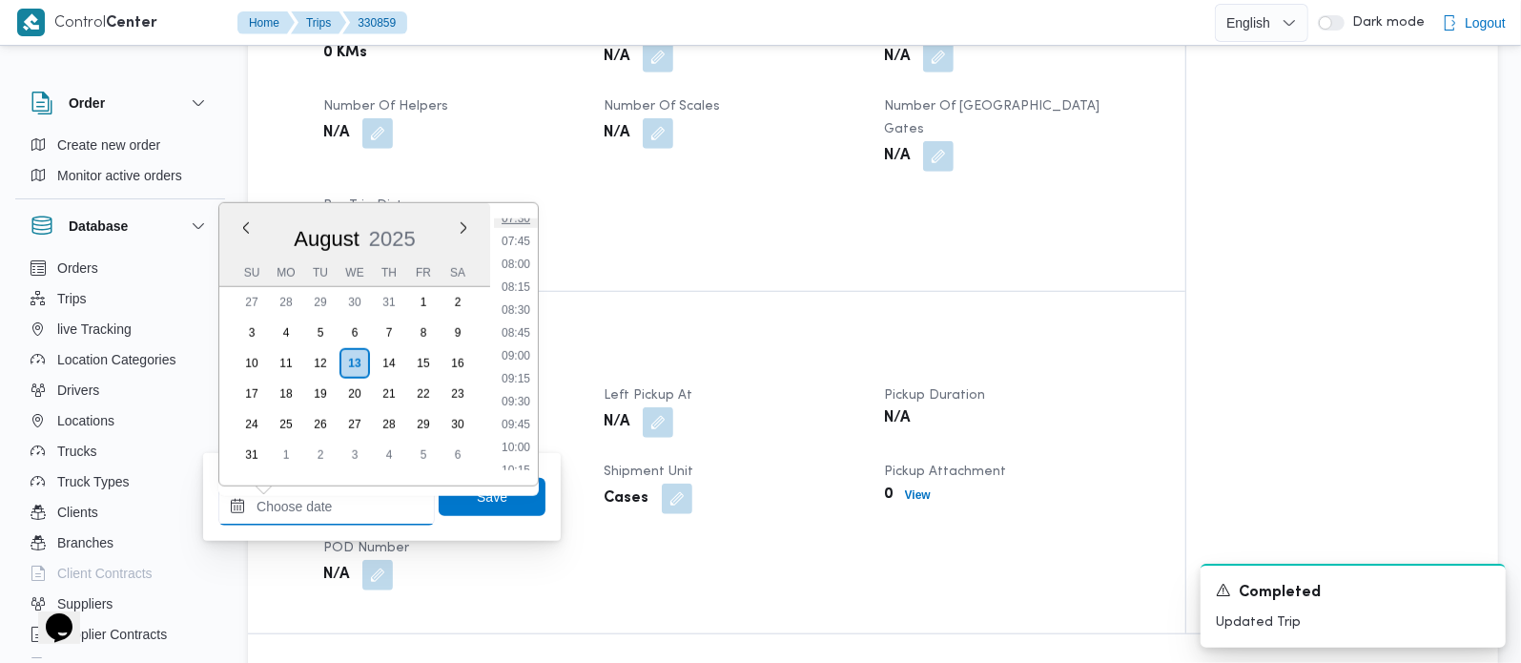
scroll to position [656, 0]
click at [524, 252] on li "07:30" at bounding box center [516, 258] width 44 height 19
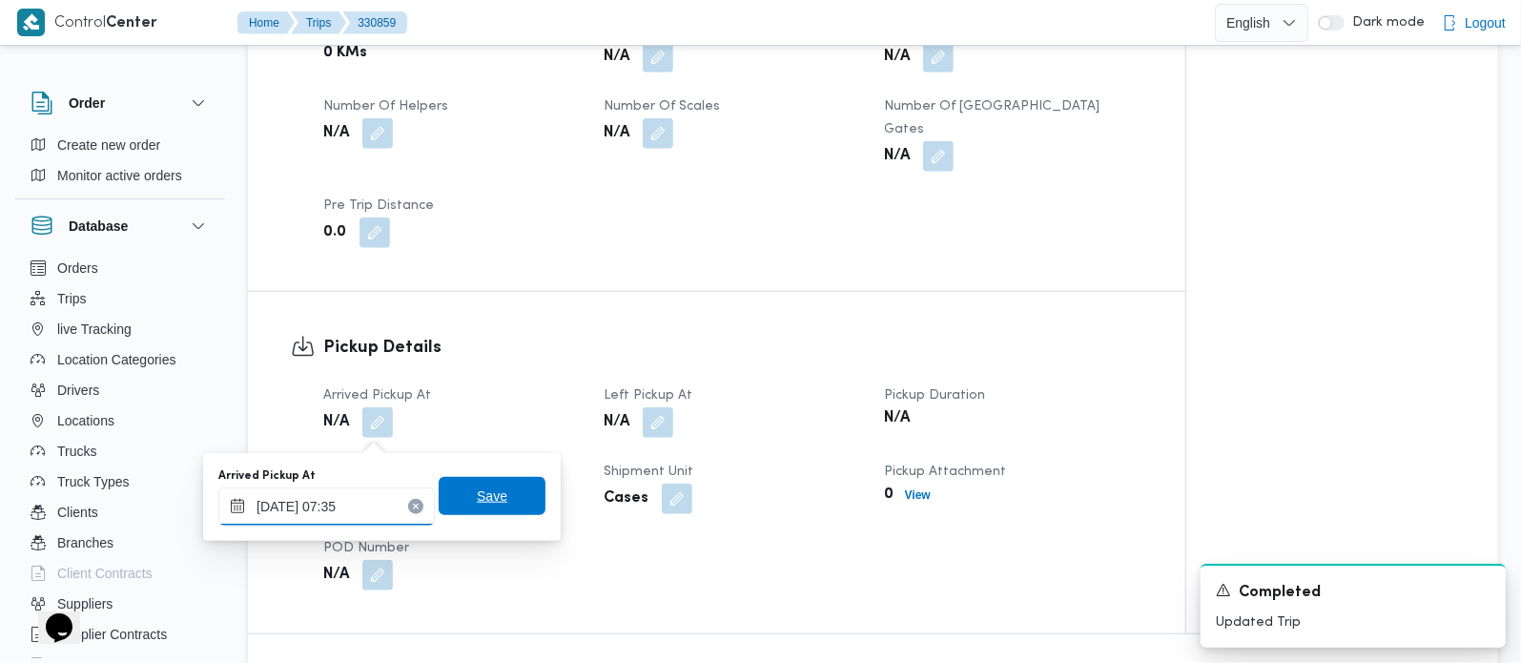
type input "13/08/2025 07:35"
click at [509, 478] on div "Save" at bounding box center [492, 497] width 107 height 38
click at [506, 486] on span "Save" at bounding box center [492, 496] width 107 height 38
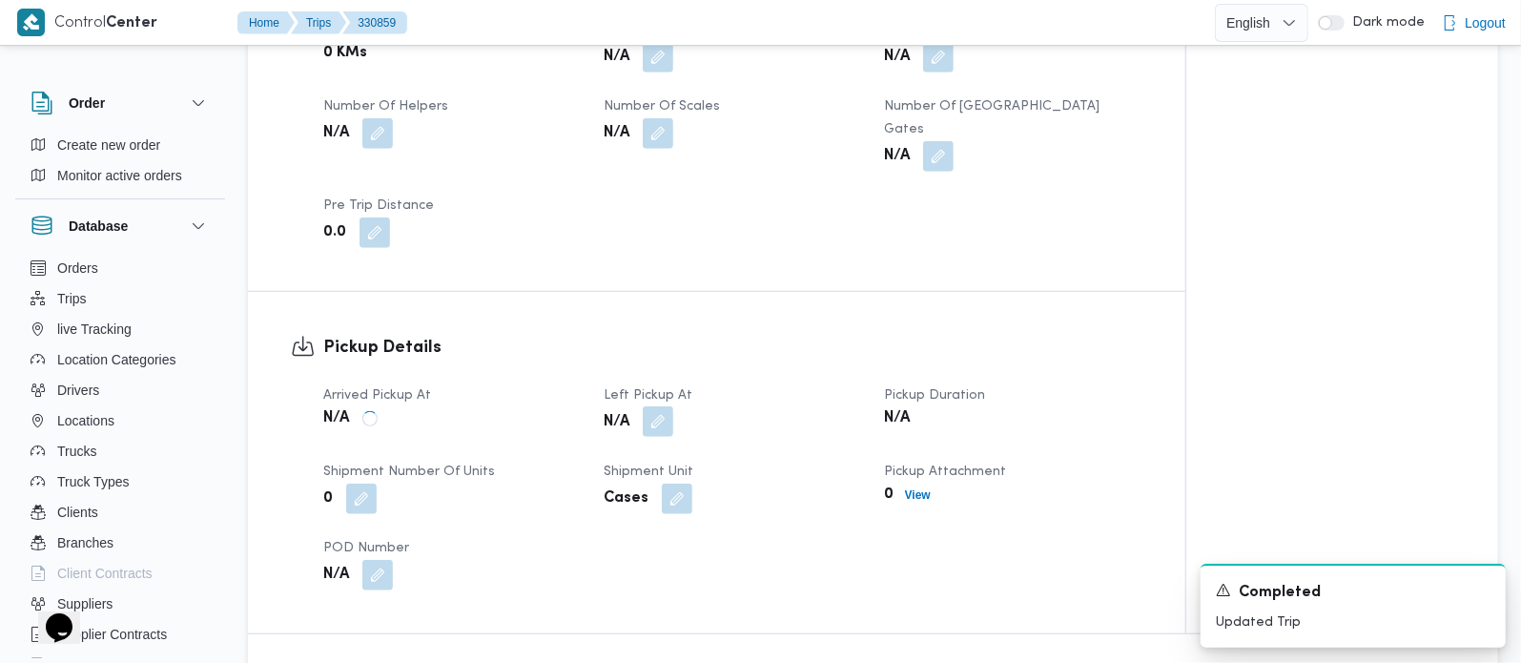
click at [650, 428] on button "button" at bounding box center [658, 421] width 31 height 31
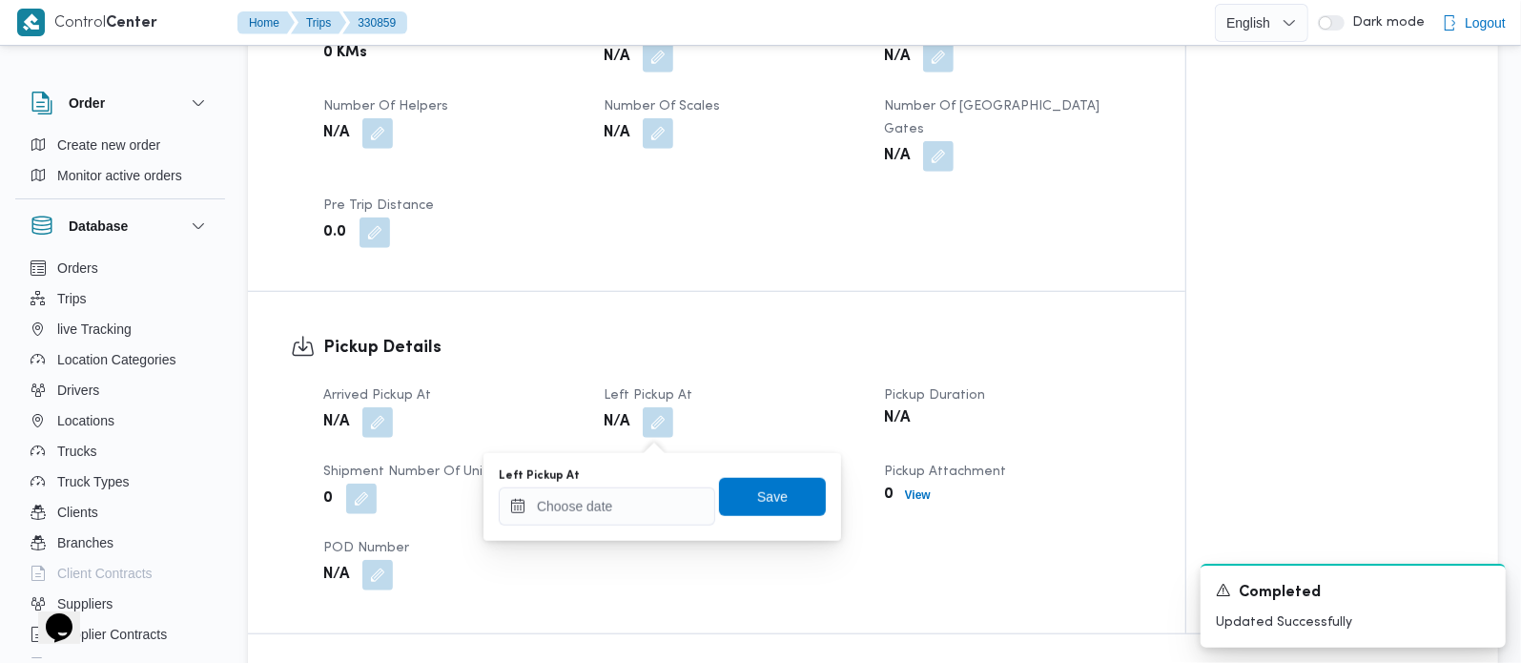
click at [624, 487] on div at bounding box center [607, 506] width 216 height 38
click at [625, 501] on input "Left Pickup At" at bounding box center [607, 506] width 216 height 38
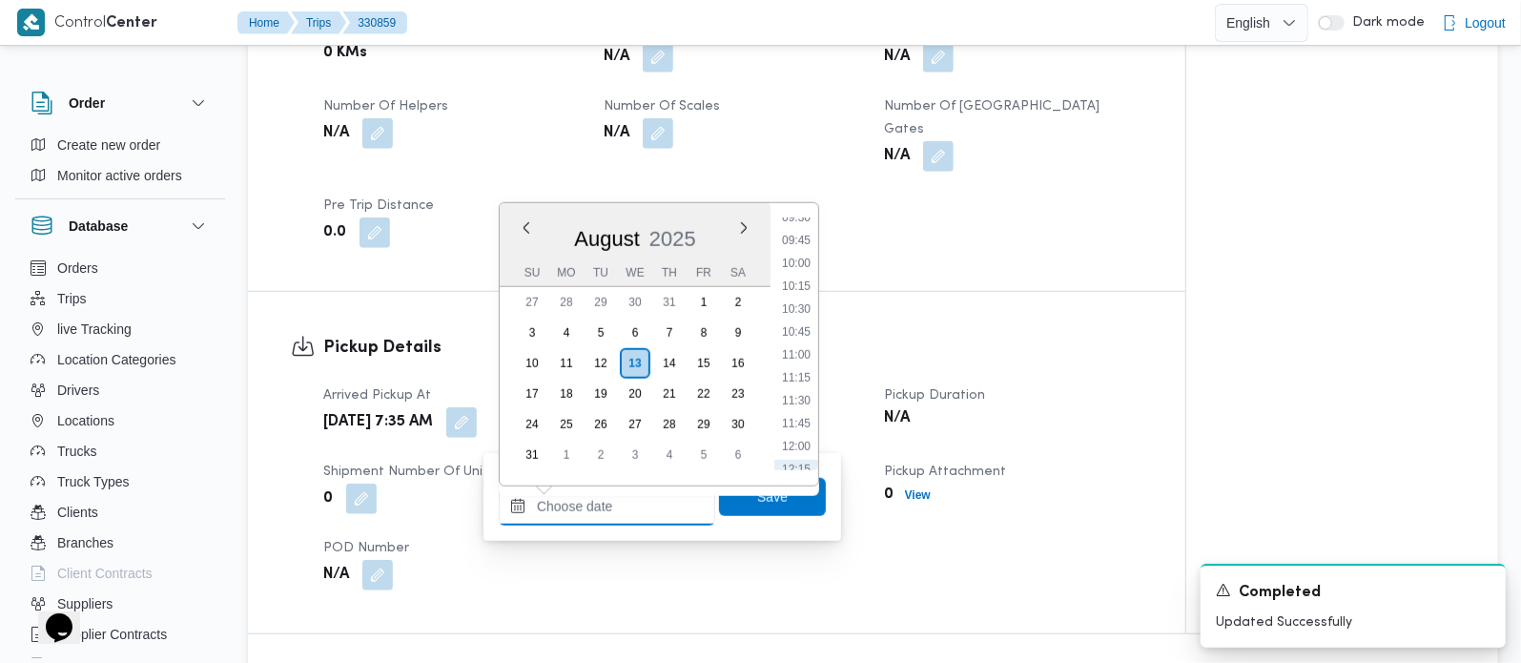
scroll to position [768, 0]
click at [800, 334] on li "09:30" at bounding box center [796, 329] width 44 height 19
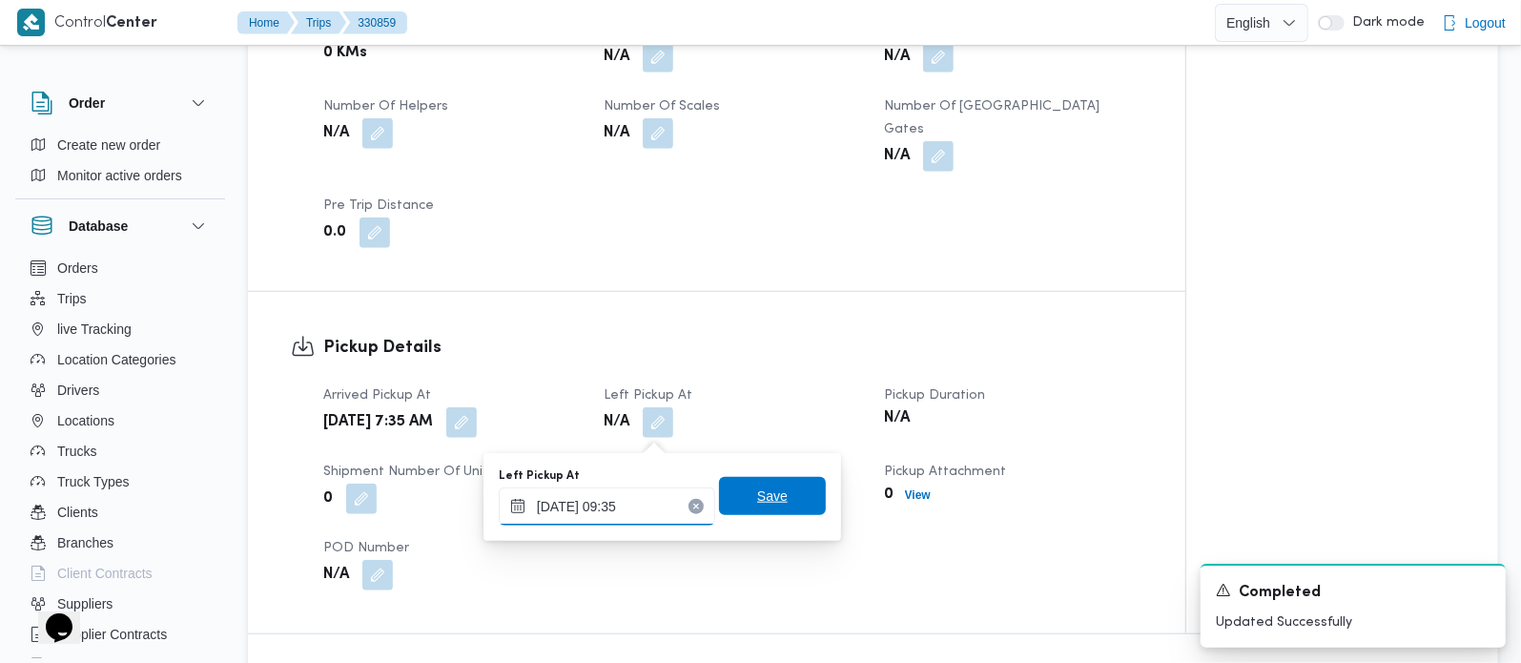
type input "13/08/2025 09:35"
click at [785, 485] on span "Save" at bounding box center [772, 496] width 107 height 38
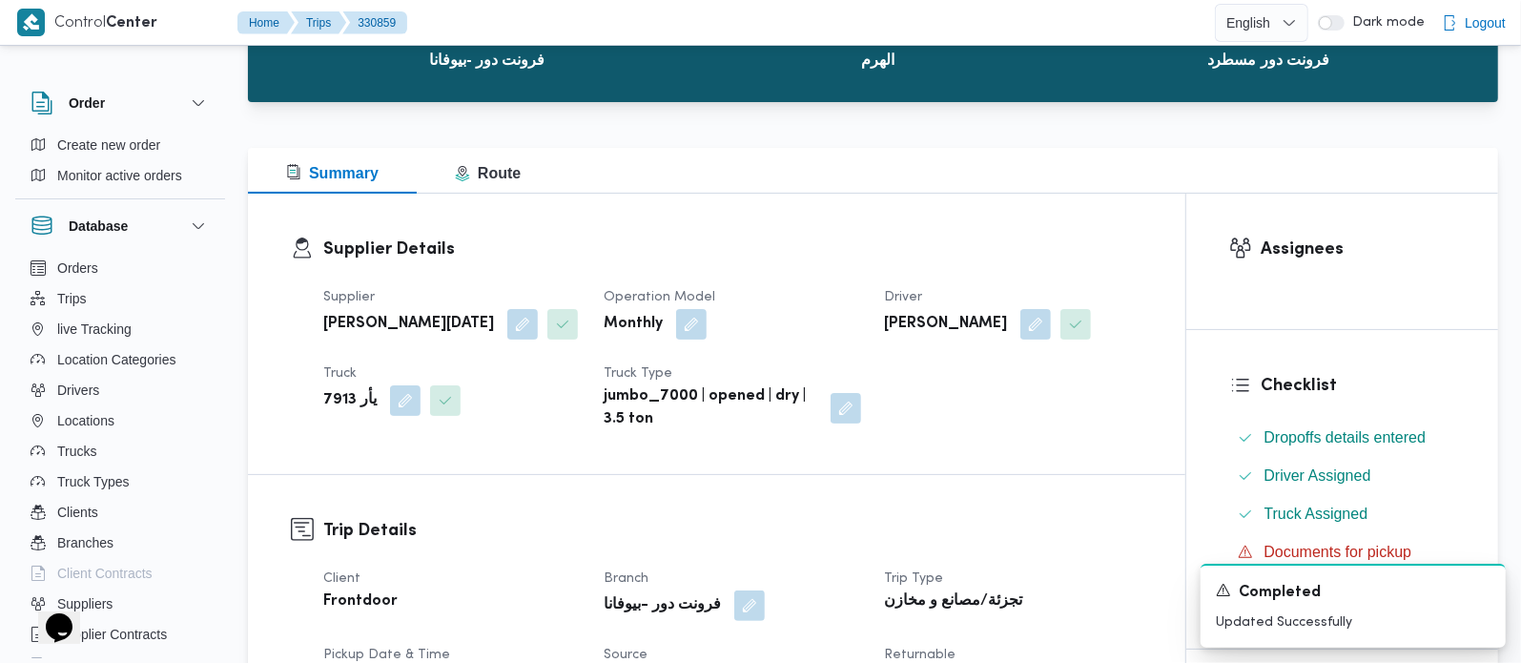
scroll to position [0, 0]
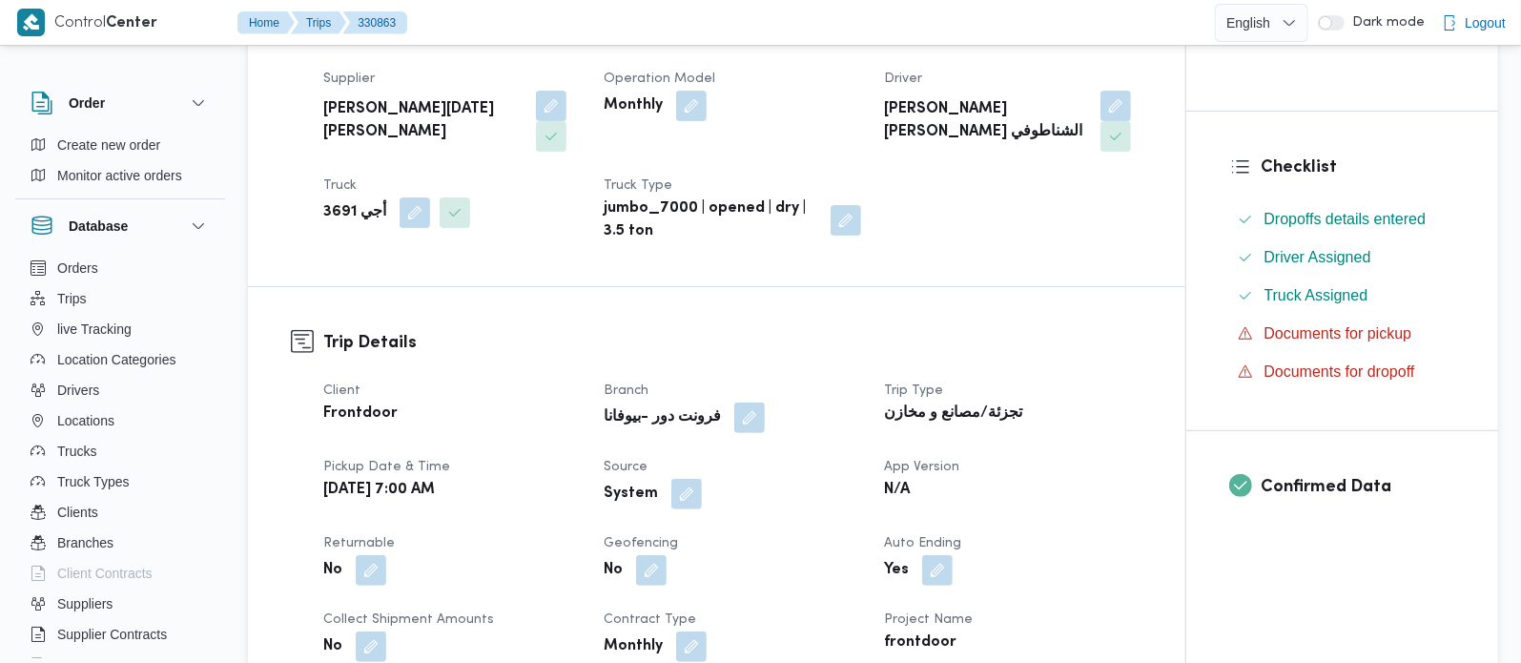
scroll to position [388, 0]
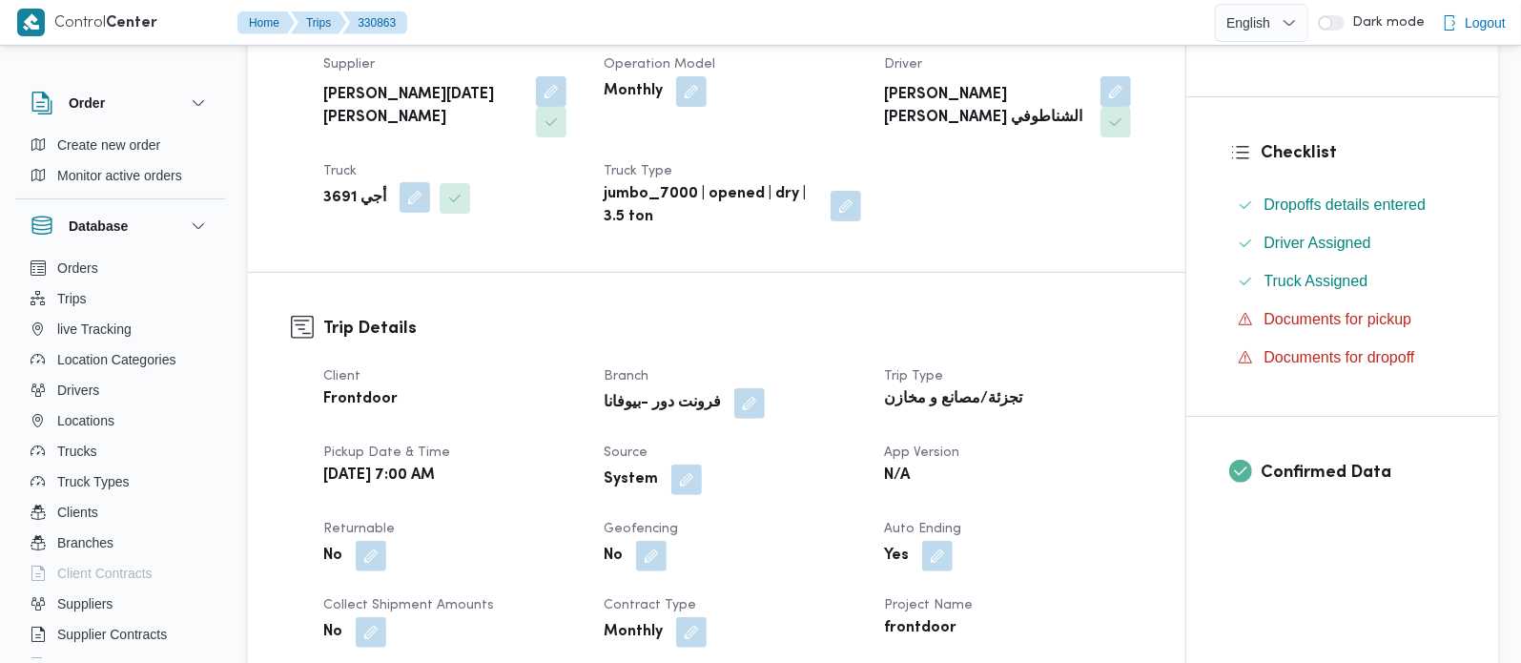
click at [400, 189] on button "button" at bounding box center [415, 197] width 31 height 31
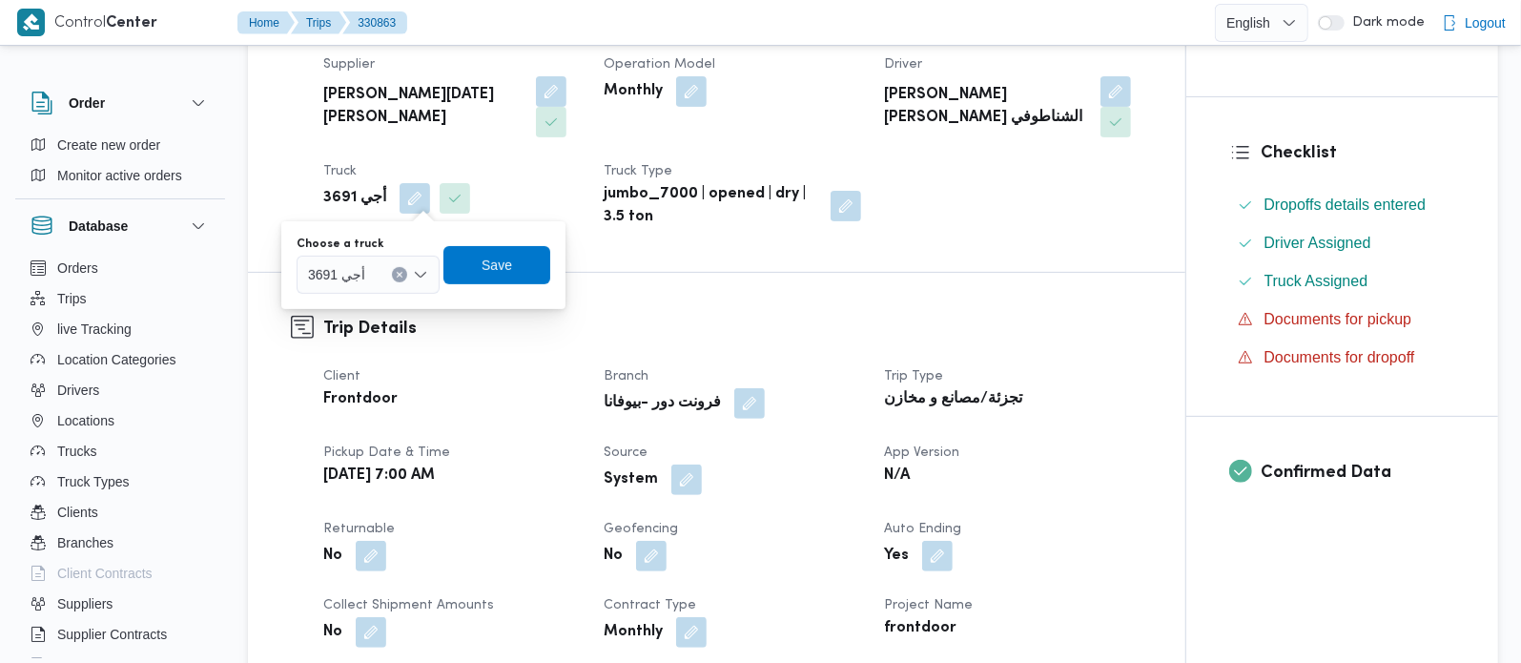
click at [403, 271] on button "Clear input" at bounding box center [399, 274] width 15 height 15
type input "2463"
click at [372, 310] on span "قلو 2463 | null" at bounding box center [379, 309] width 97 height 23
click at [512, 269] on span "Save" at bounding box center [507, 264] width 31 height 23
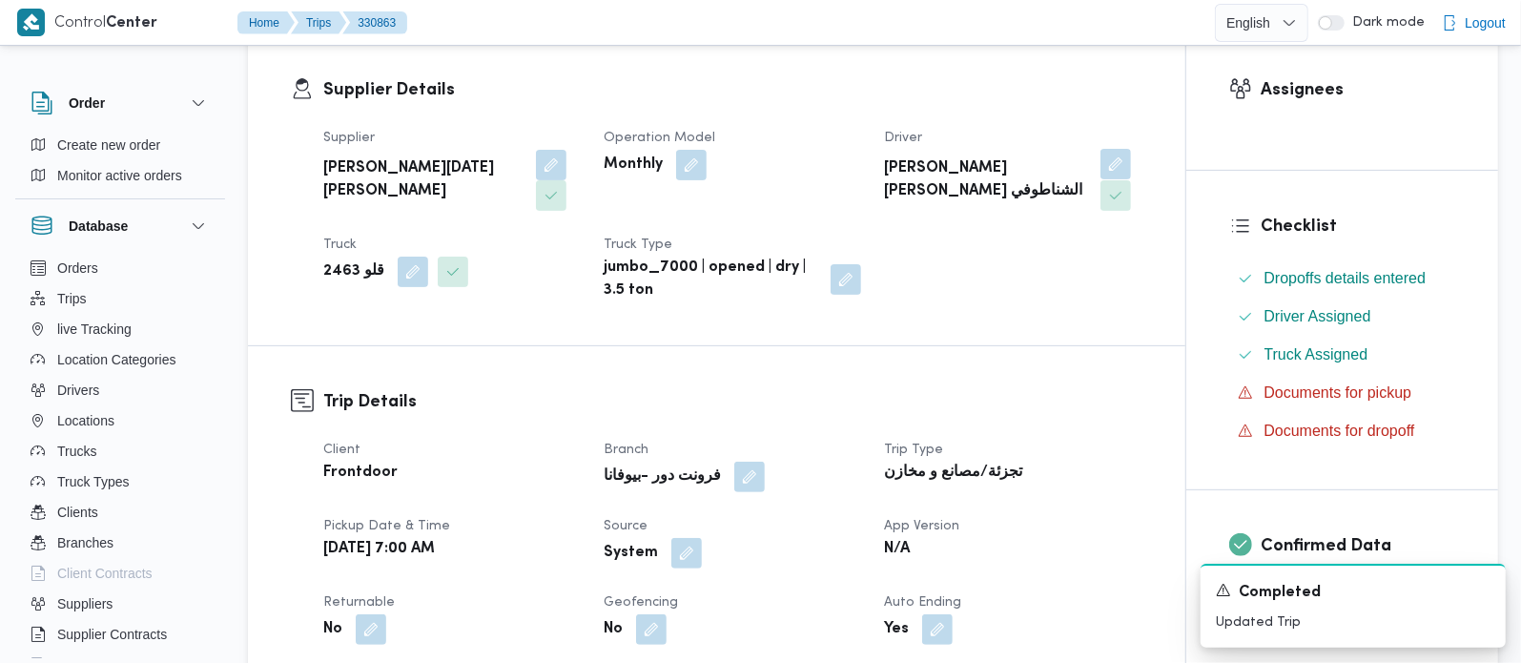
scroll to position [276, 0]
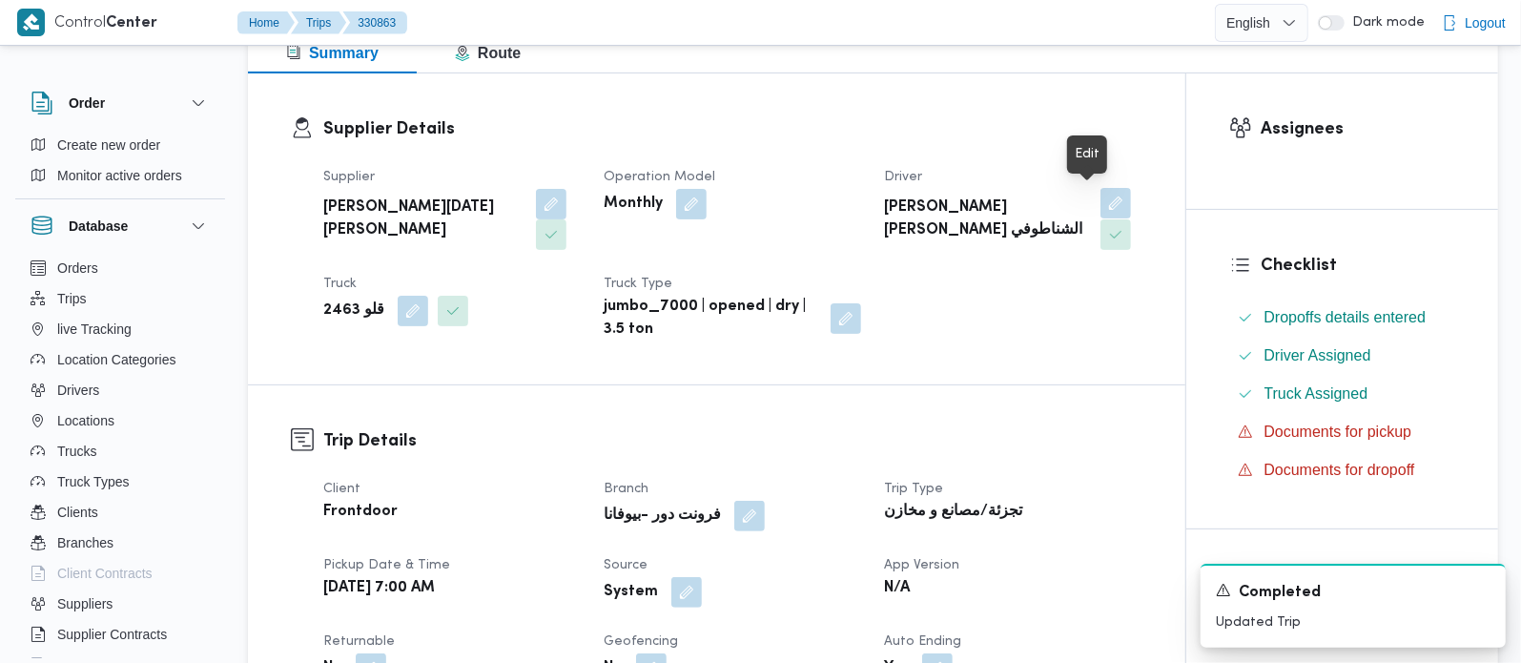
click at [1100, 211] on button "button" at bounding box center [1115, 203] width 31 height 31
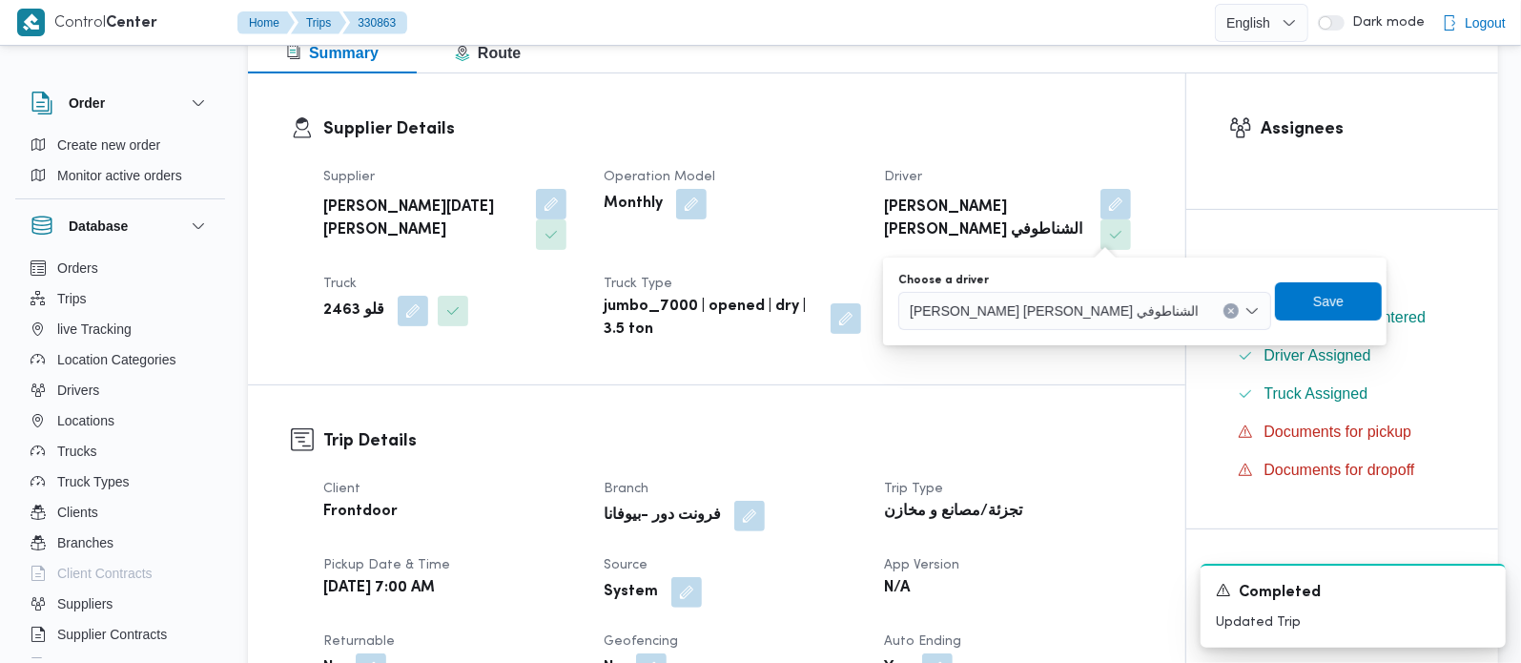
click at [1227, 310] on icon "Clear input" at bounding box center [1231, 311] width 8 height 8
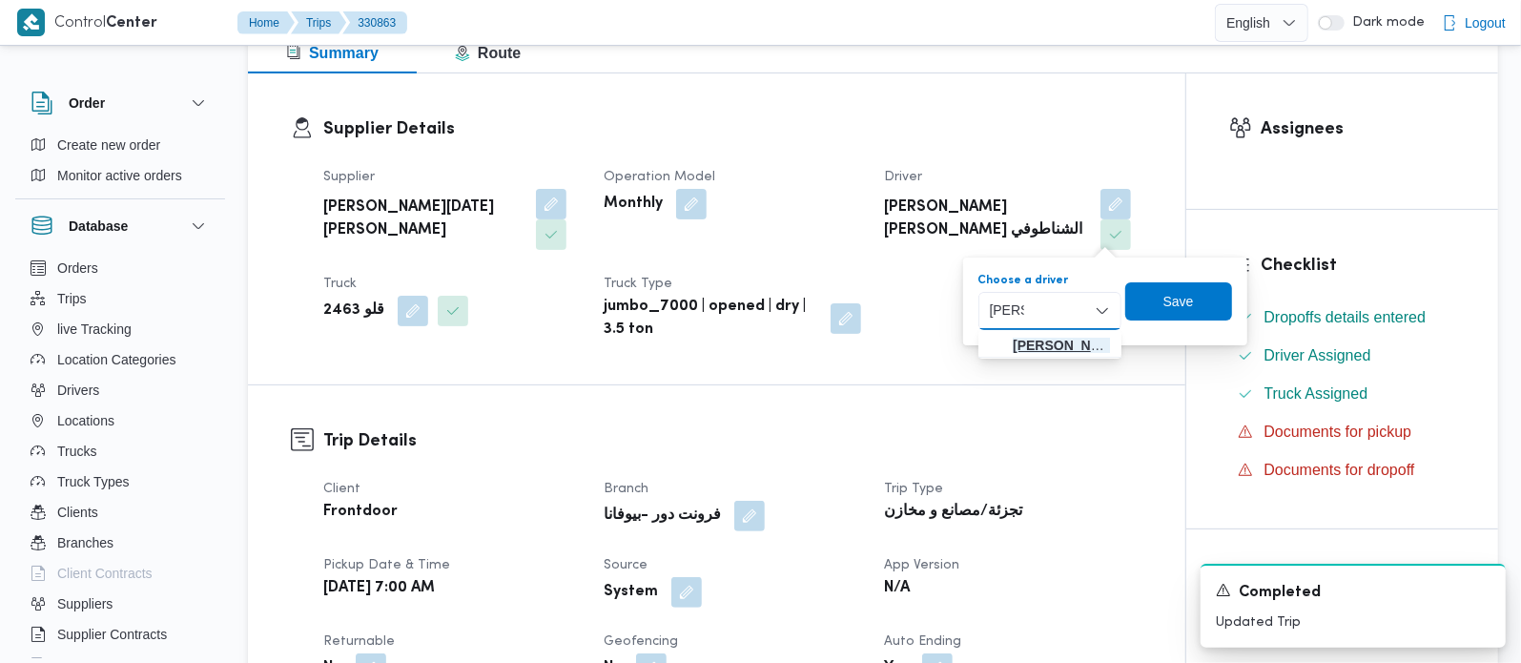
type input "ياسين"
click at [1054, 342] on span "ياسين عبدالعظيم محمد ابراهيم" at bounding box center [1061, 345] width 97 height 23
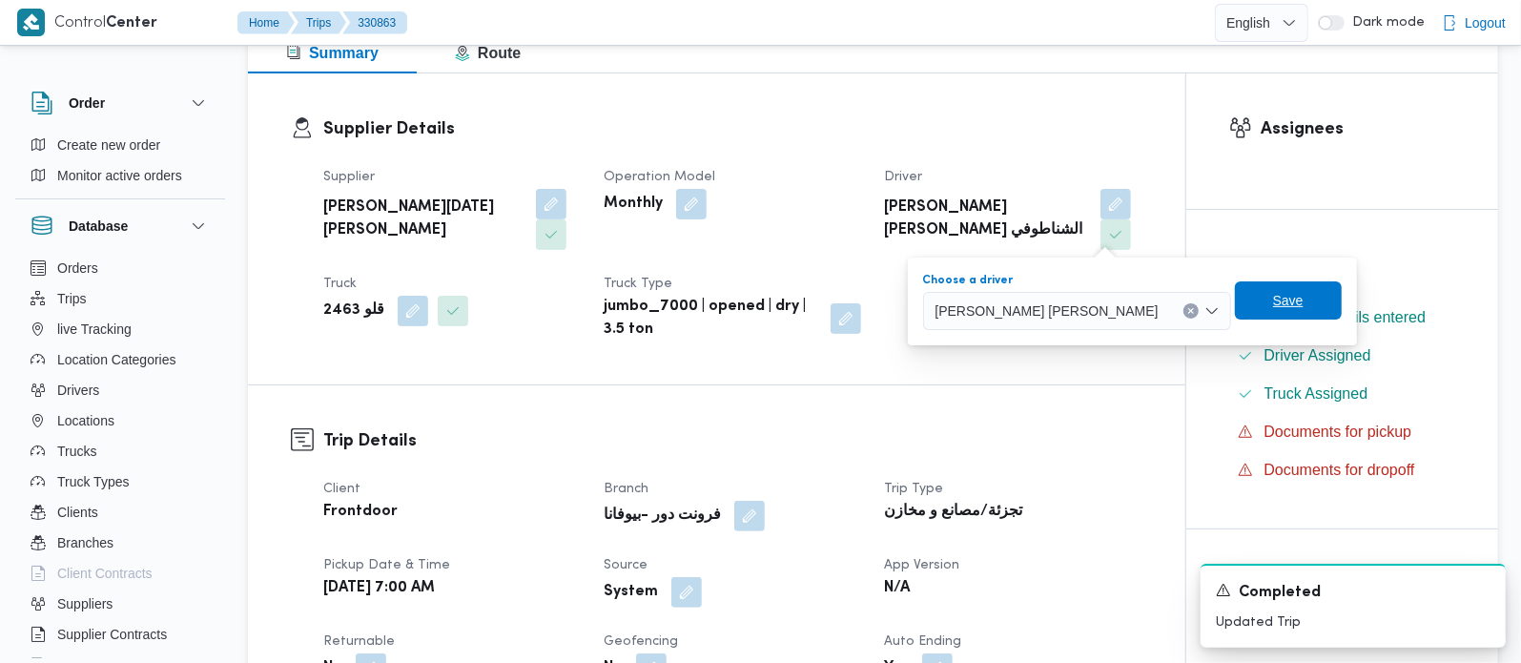
click at [1235, 307] on span "Save" at bounding box center [1288, 300] width 107 height 38
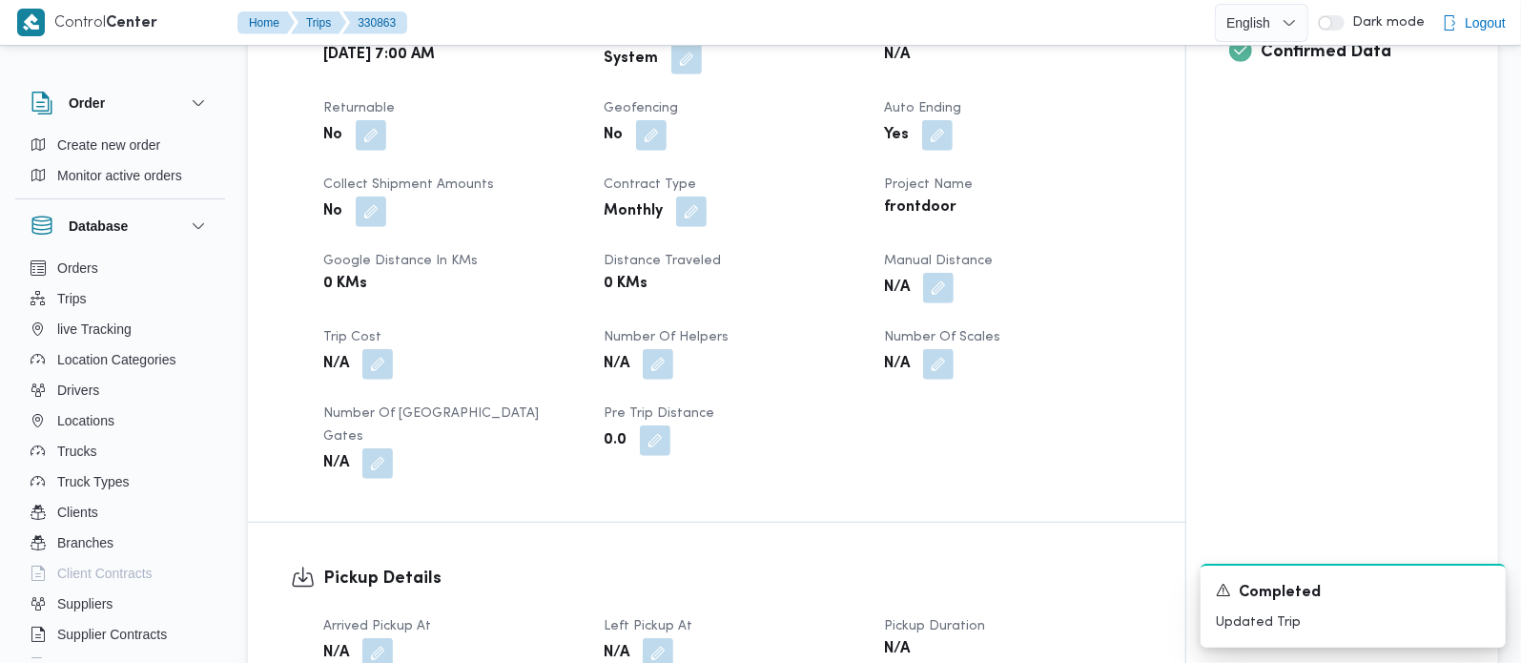
scroll to position [672, 0]
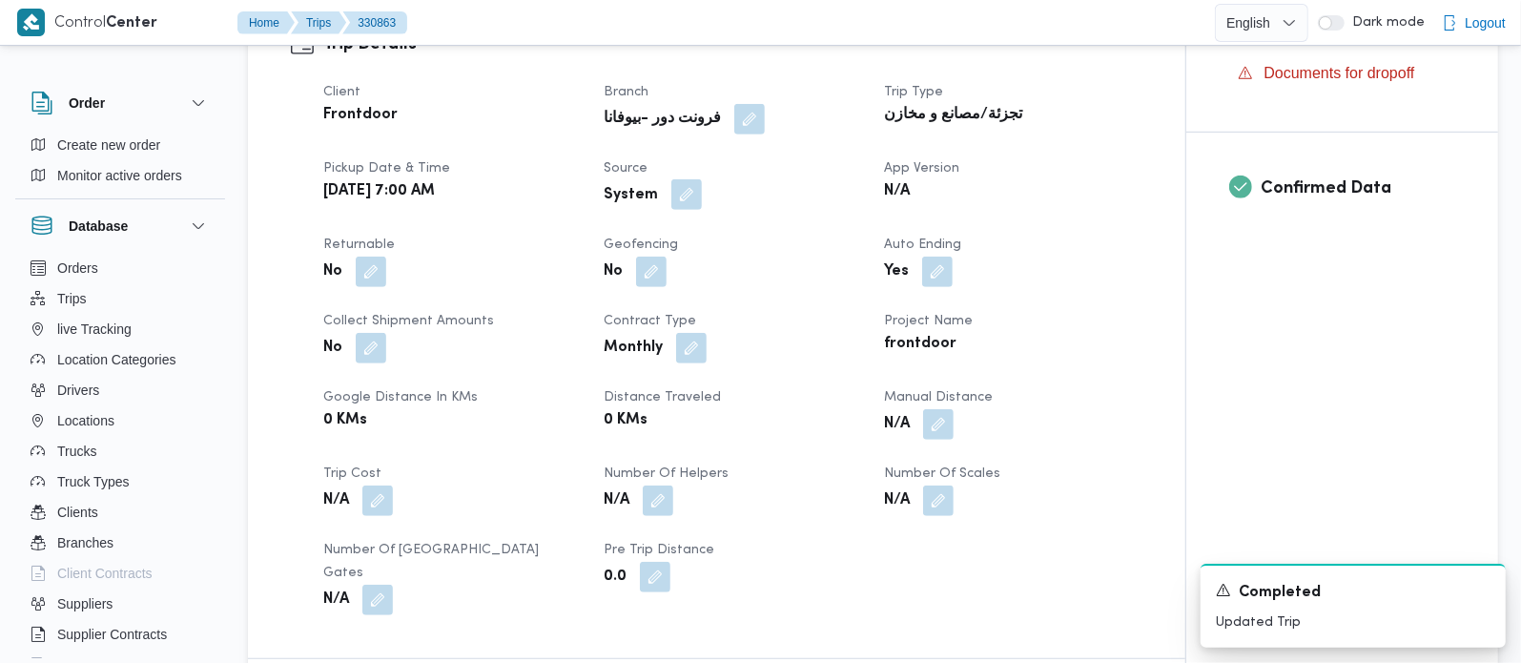
click at [684, 187] on button "button" at bounding box center [686, 194] width 31 height 31
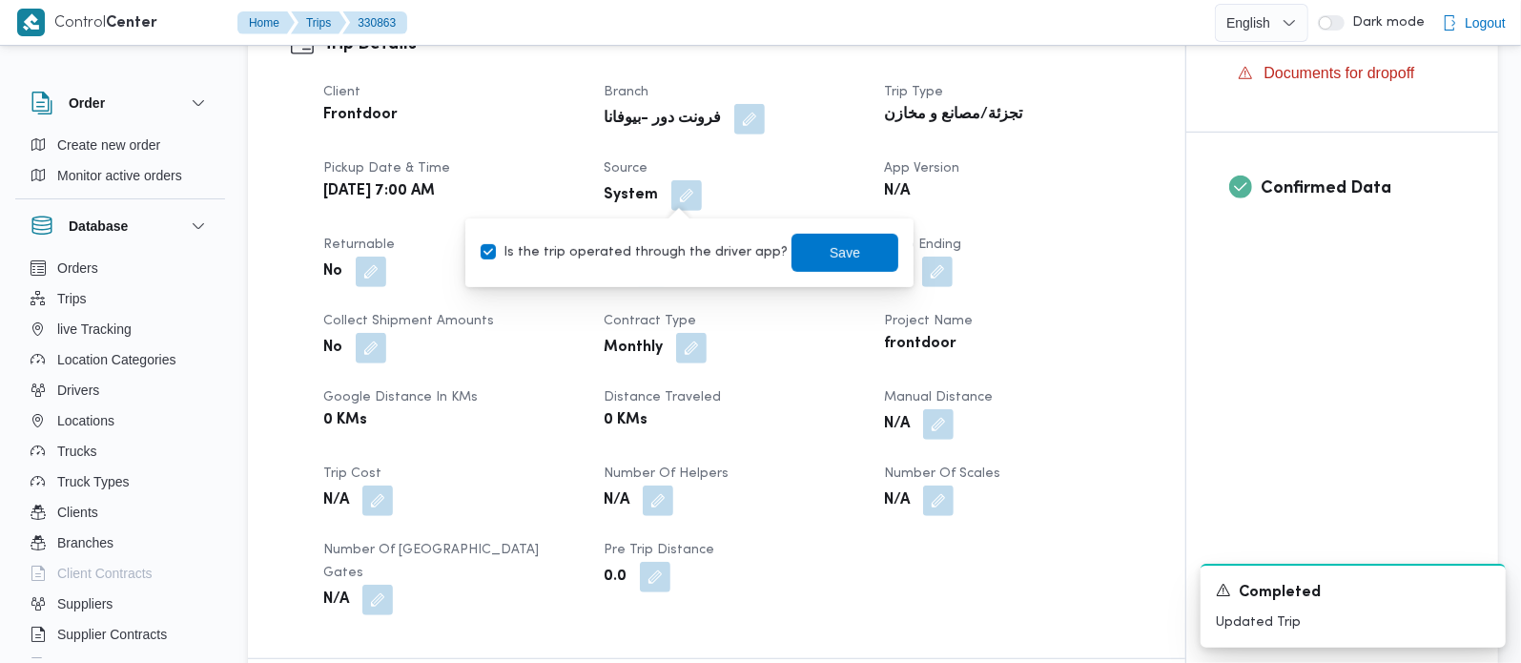
click label "Is the trip operated through the driver app?"
click input "Is the trip operated through the driver app?"
checkbox input "false"
click span "Save"
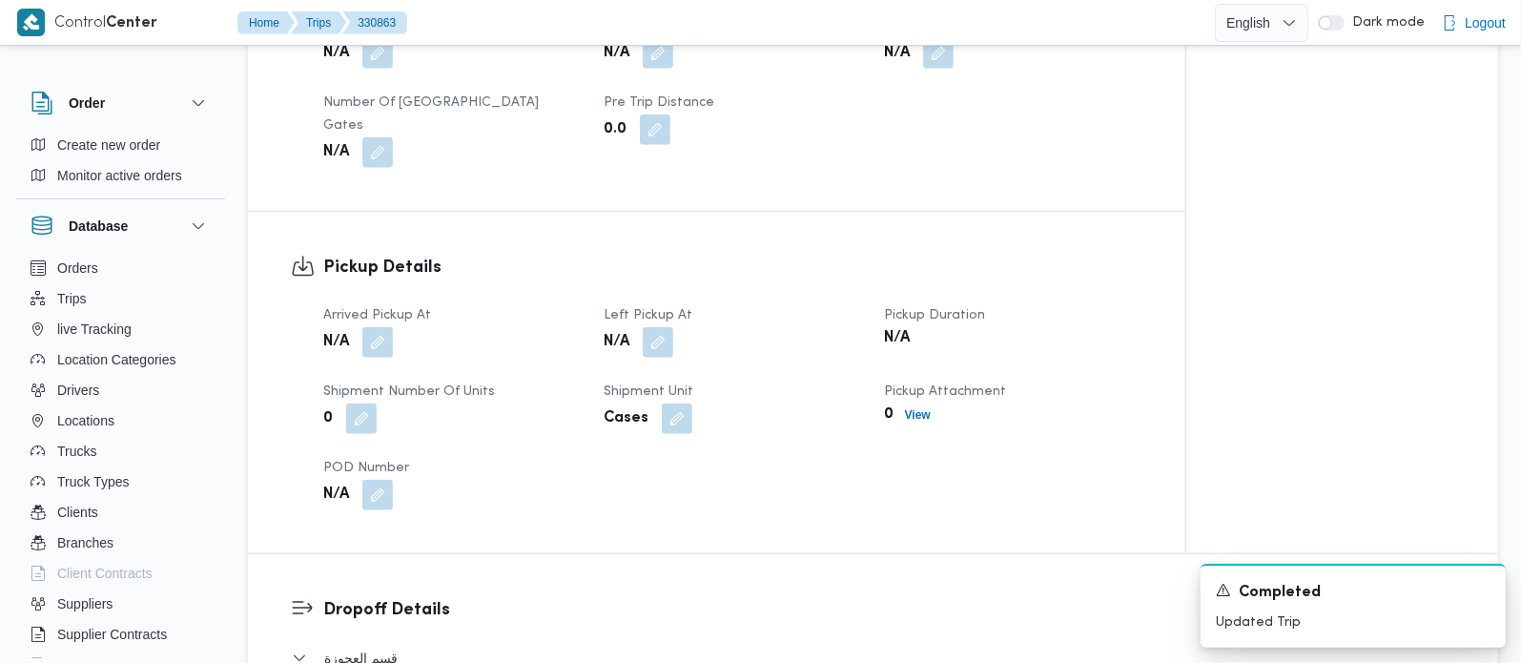
scroll to position [1121, 0]
click button "button"
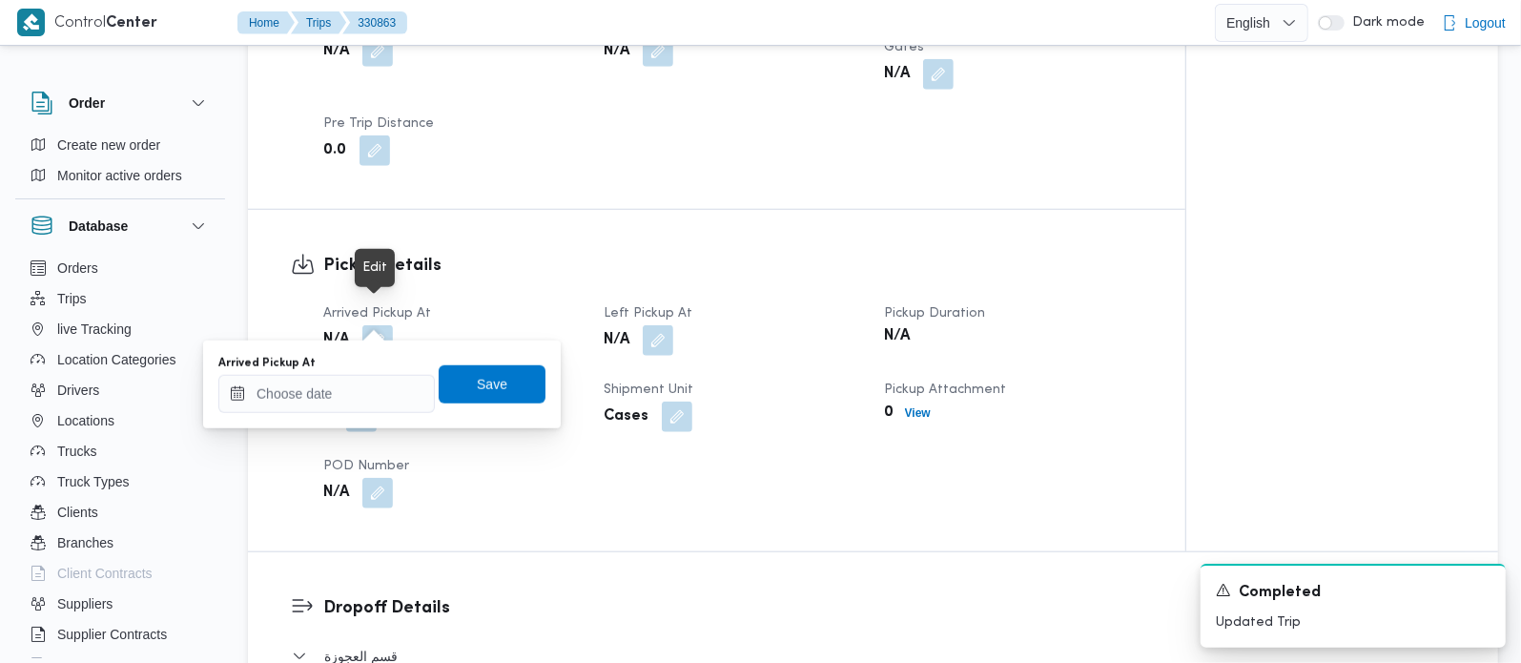
click div "Arrived Pickup At"
click input "Arrived Pickup At"
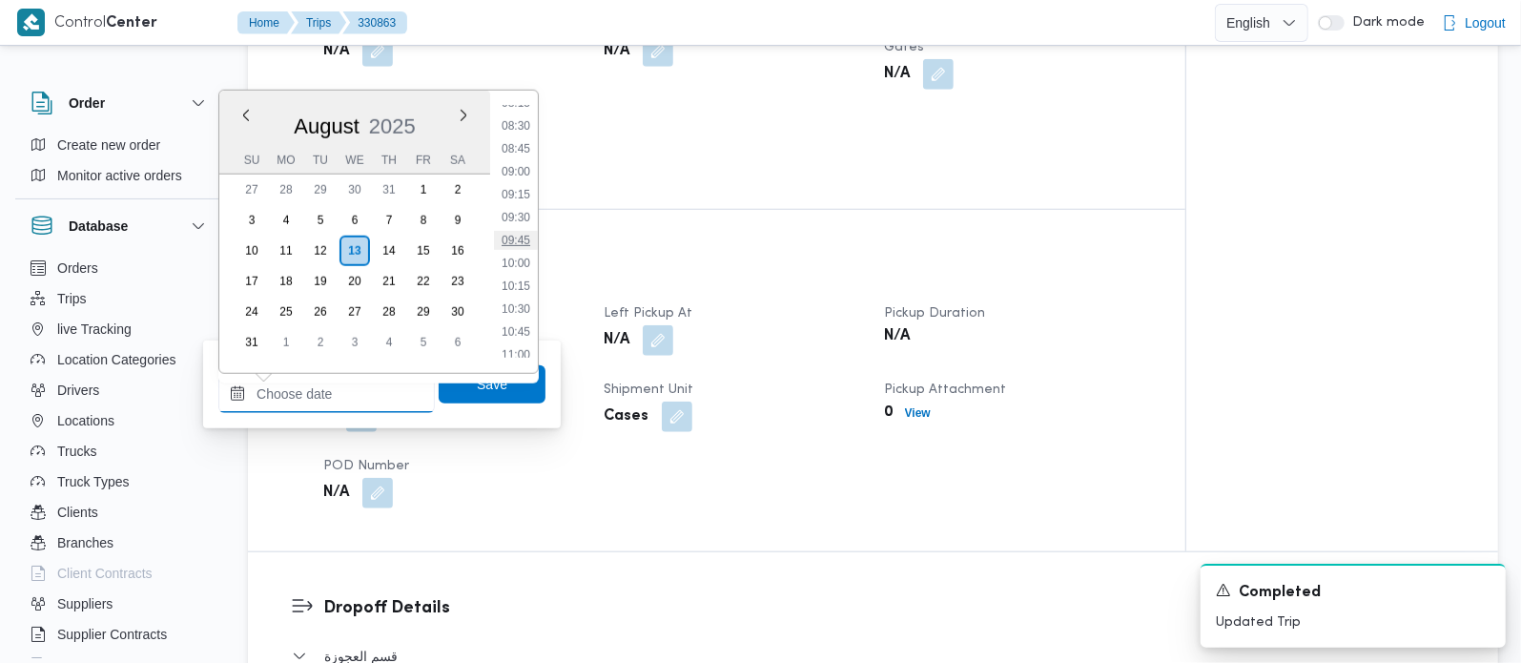
scroll to position [656, 0]
click li "07:30"
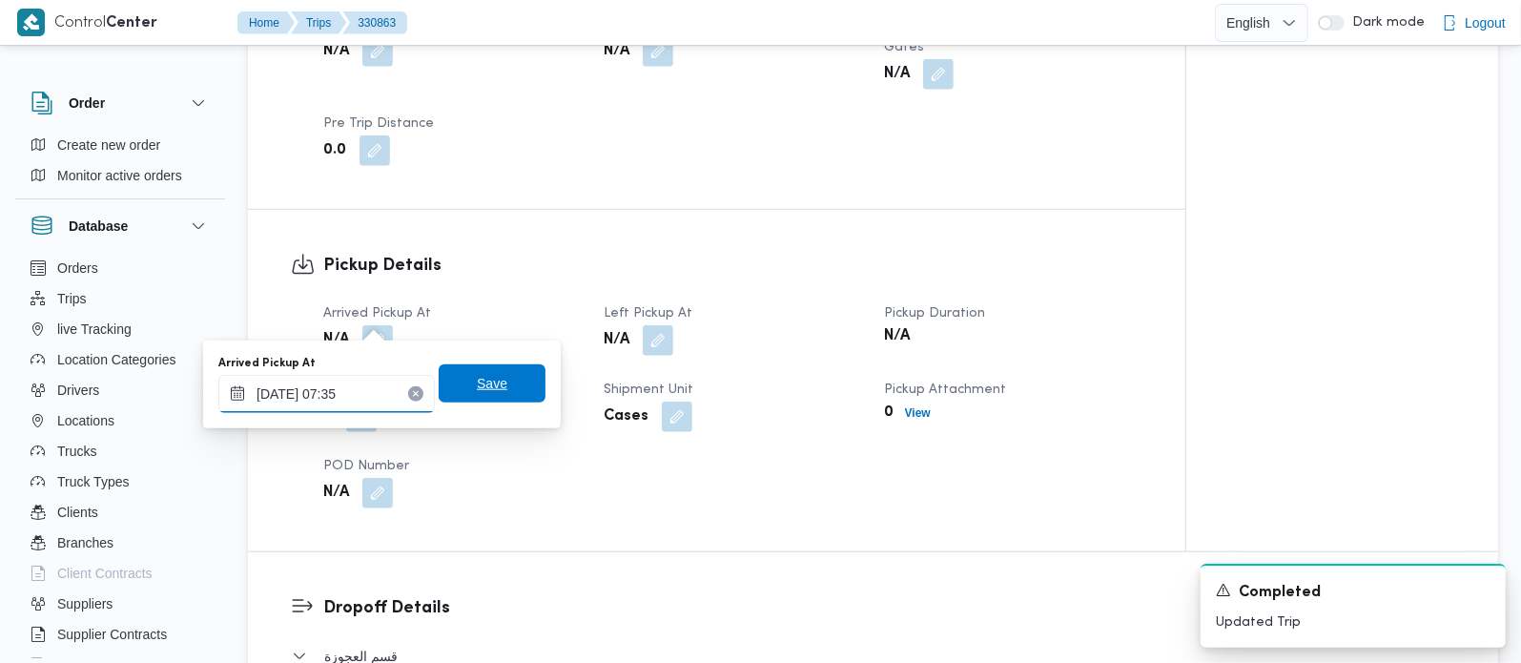
type input "13/08/2025 07:35"
click span "Save"
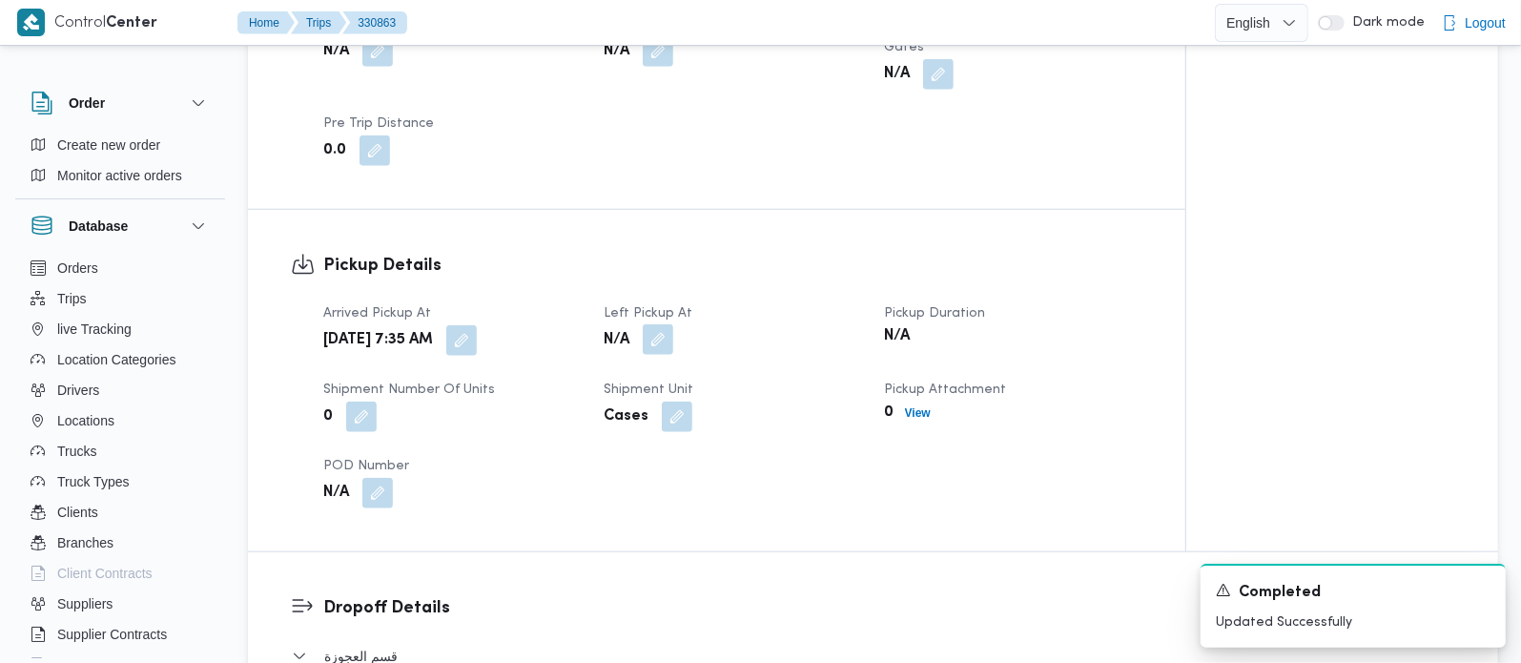
click button "button"
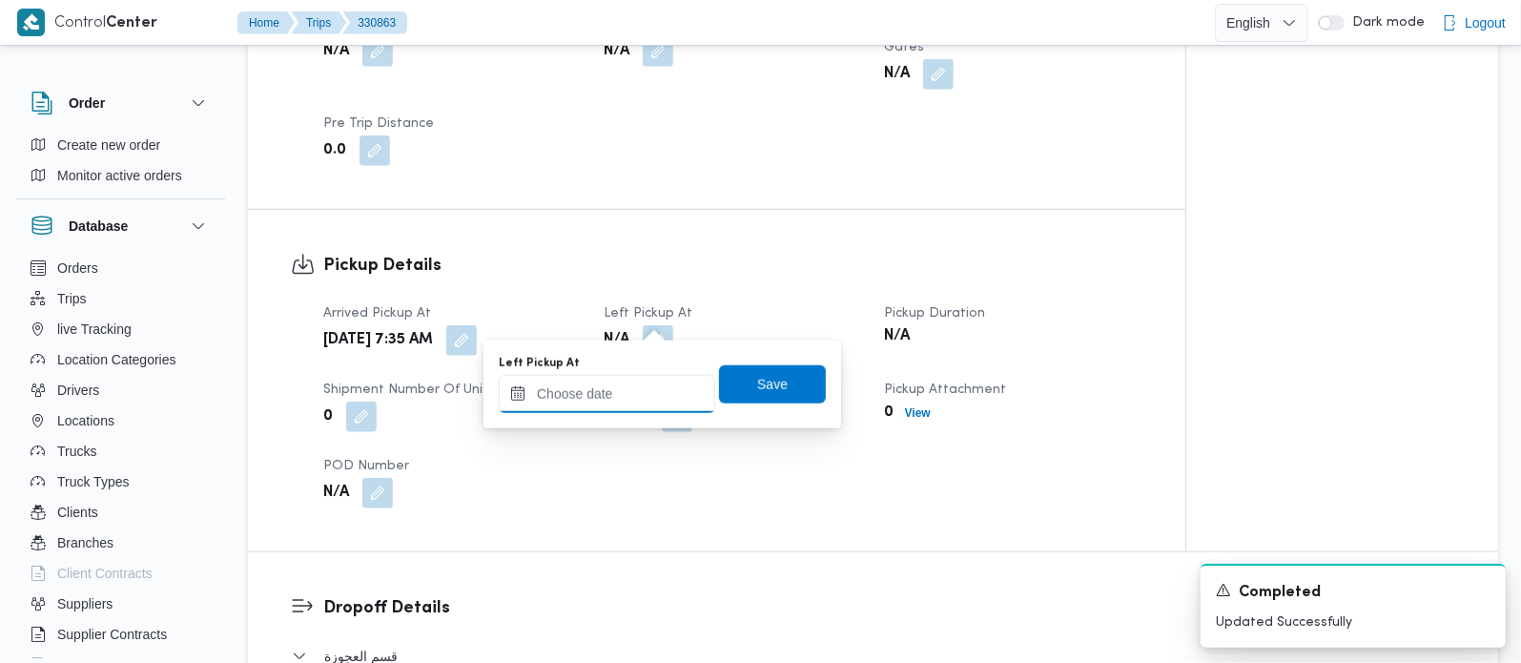
click input "Left Pickup At"
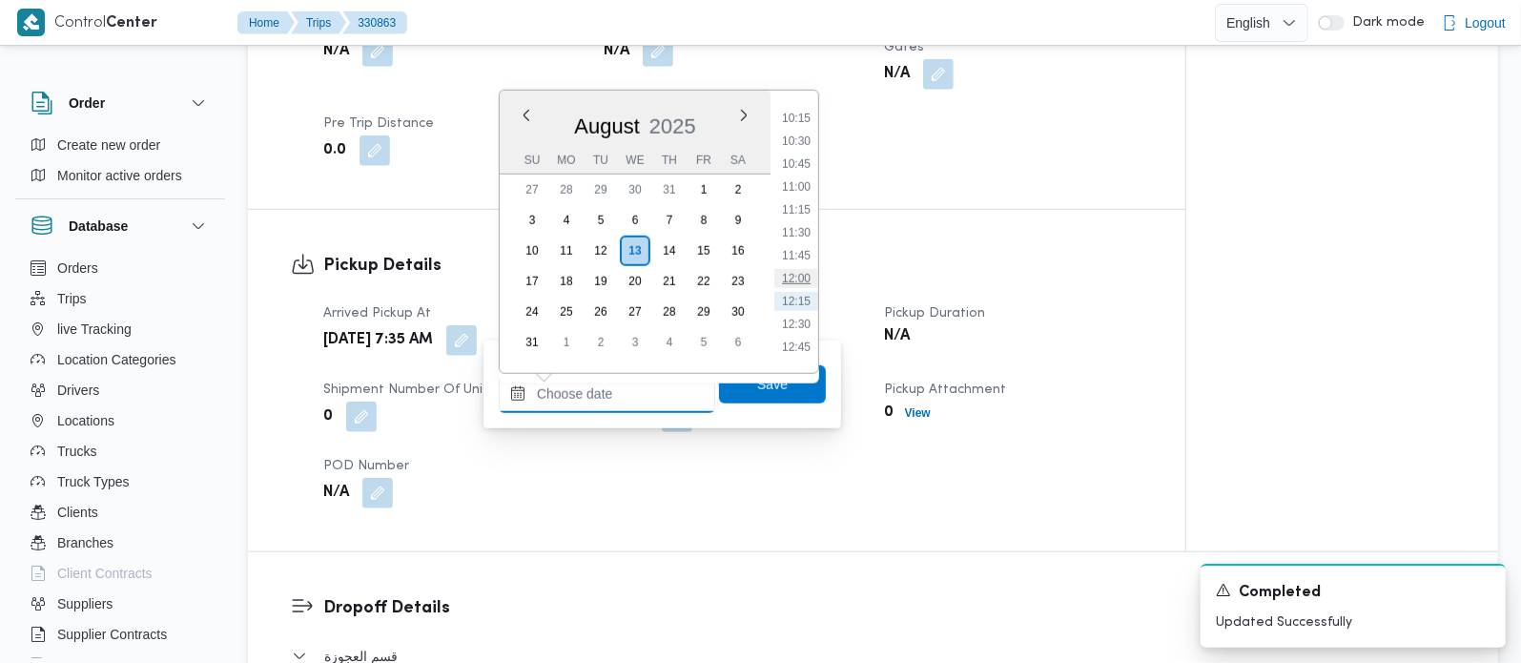
scroll to position [880, 0]
drag, startPoint x: 796, startPoint y: 187, endPoint x: 793, endPoint y: 243, distance: 56.3
click li "10:30"
type input "13/08/2025 10:30"
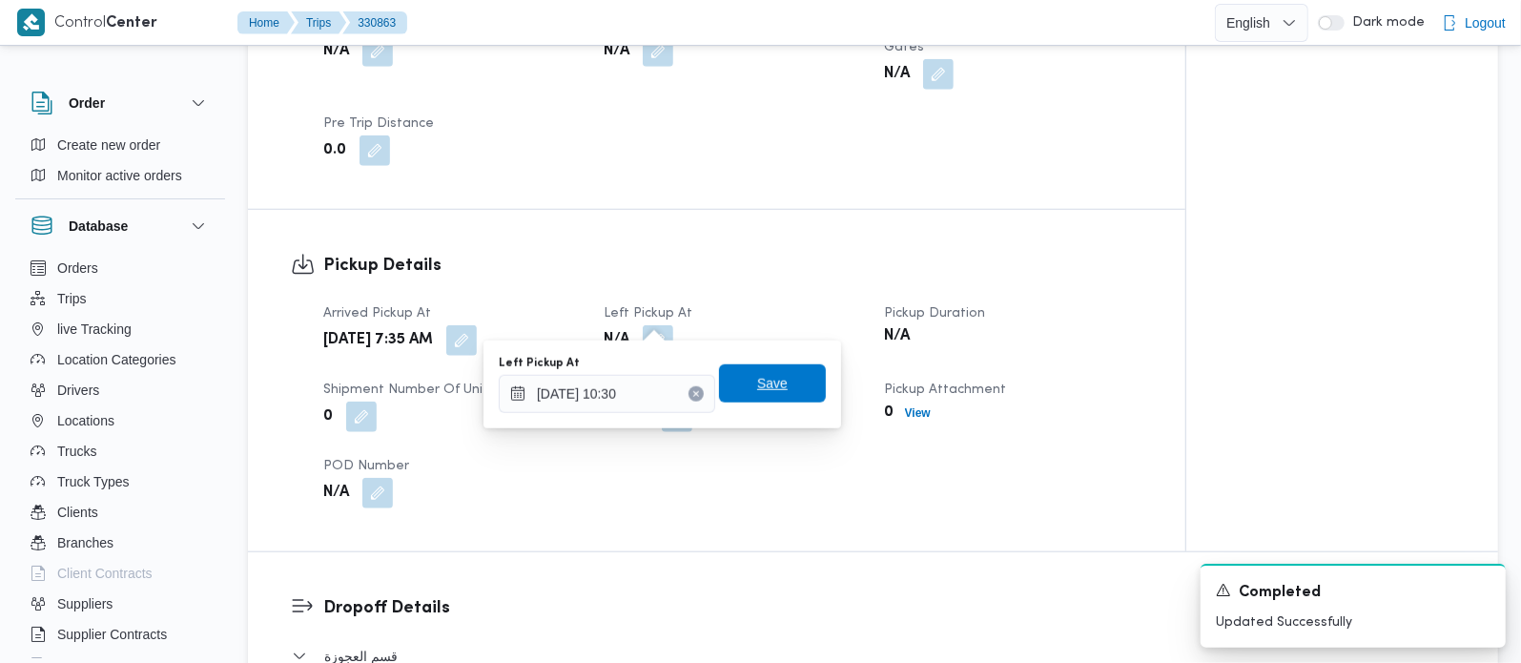
click span "Save"
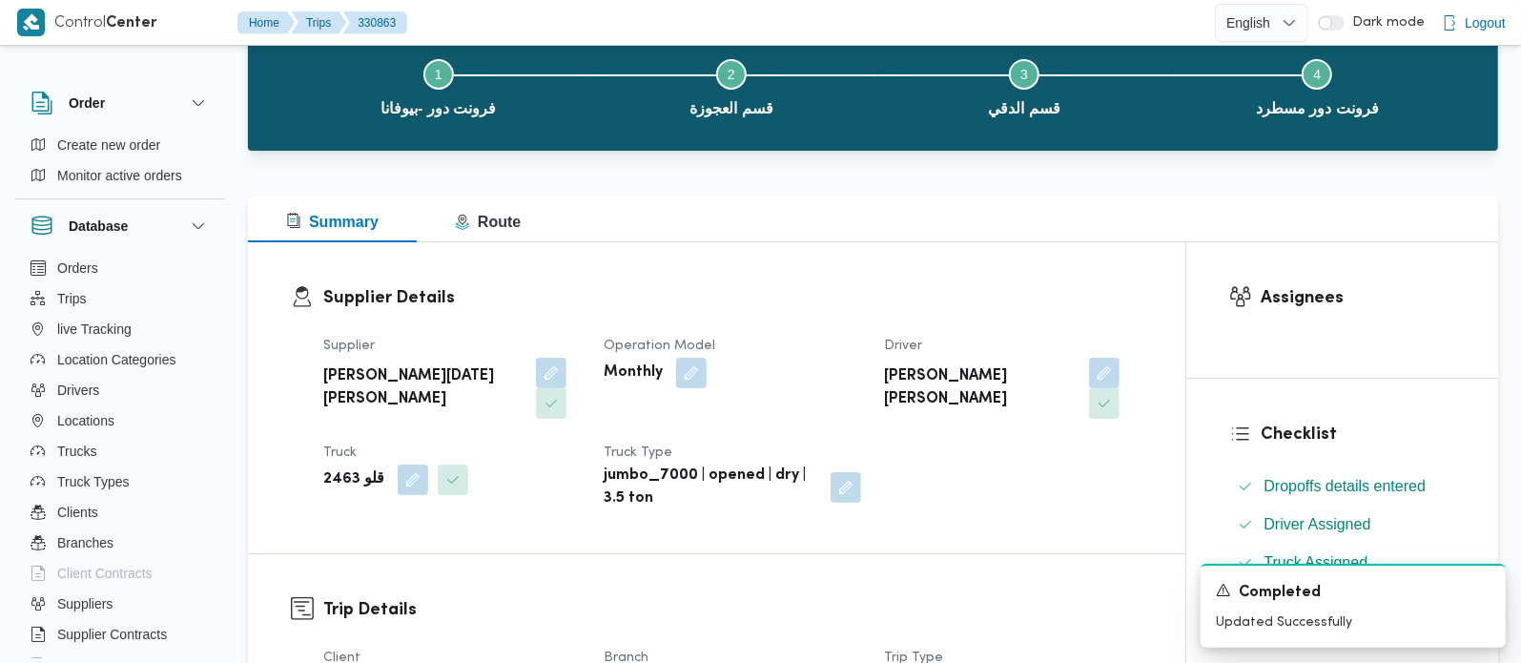
scroll to position [0, 0]
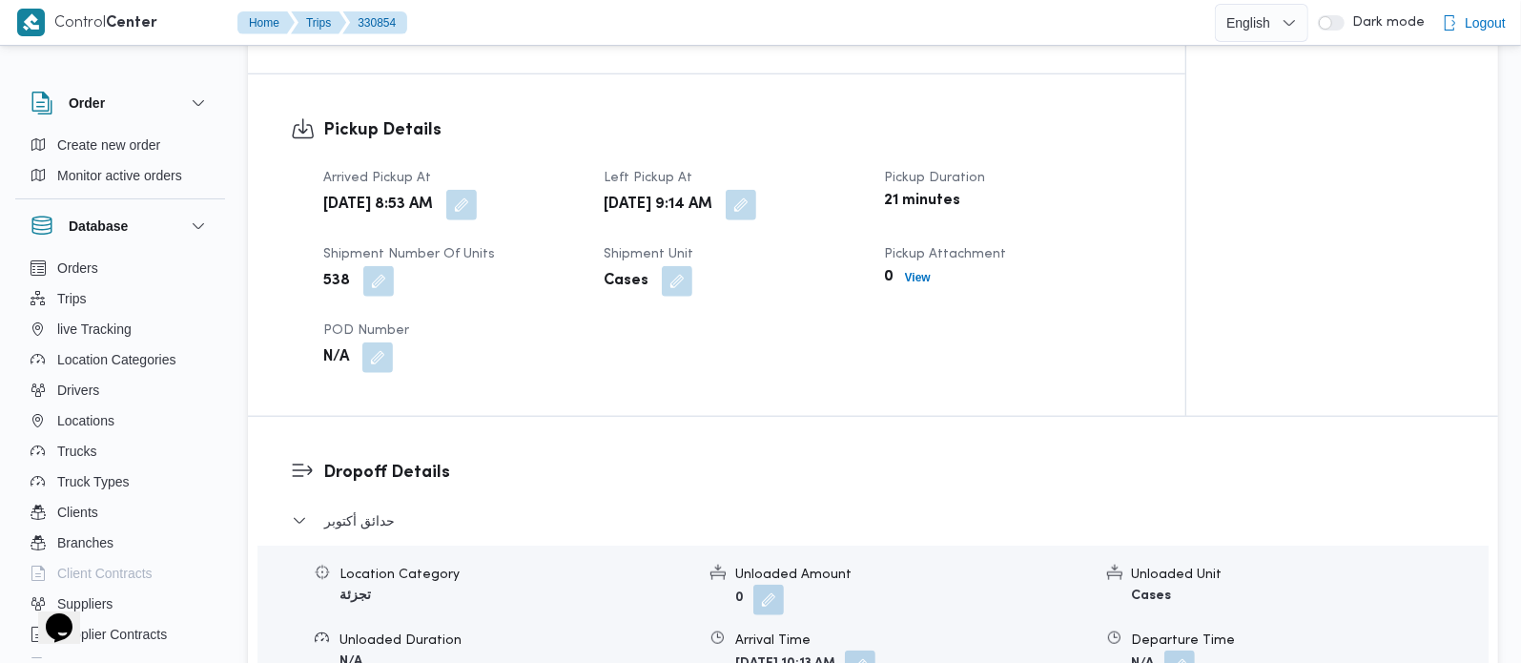
scroll to position [1571, 0]
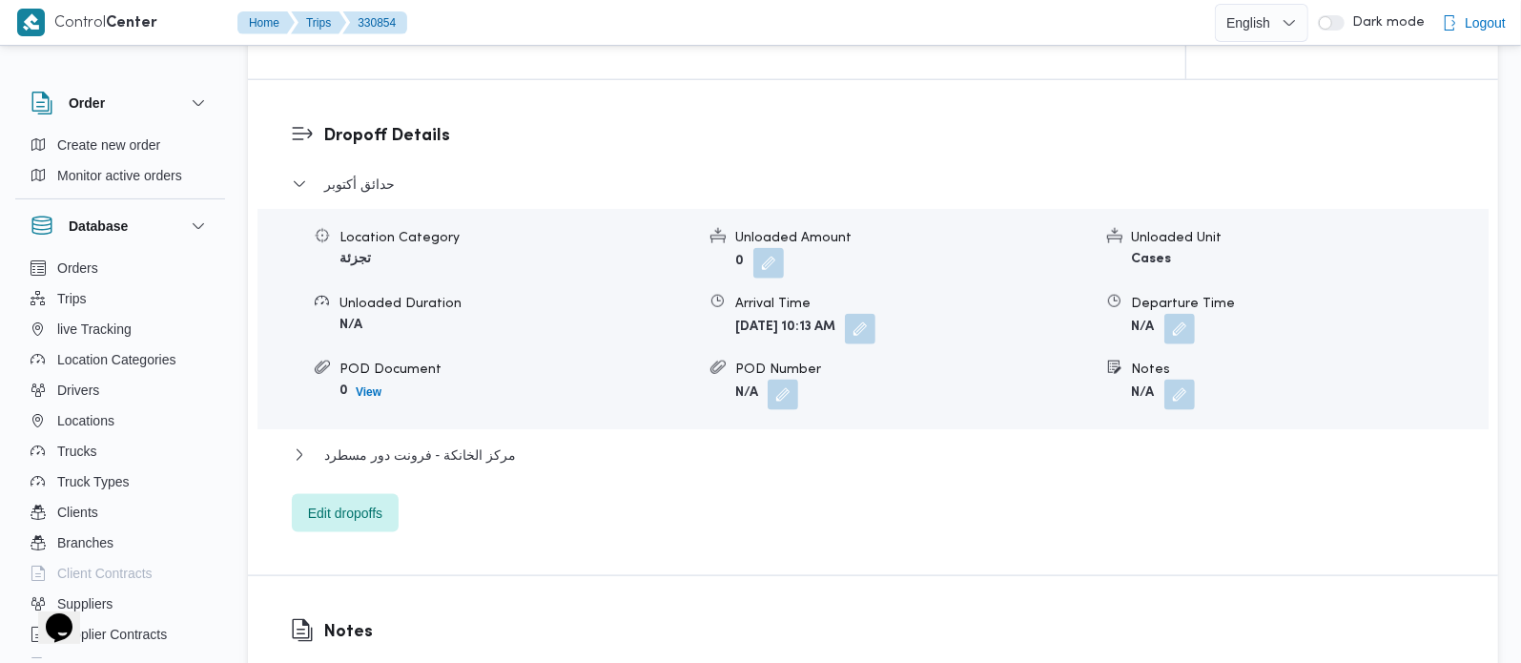
click at [1173, 380] on button "button" at bounding box center [1179, 395] width 31 height 31
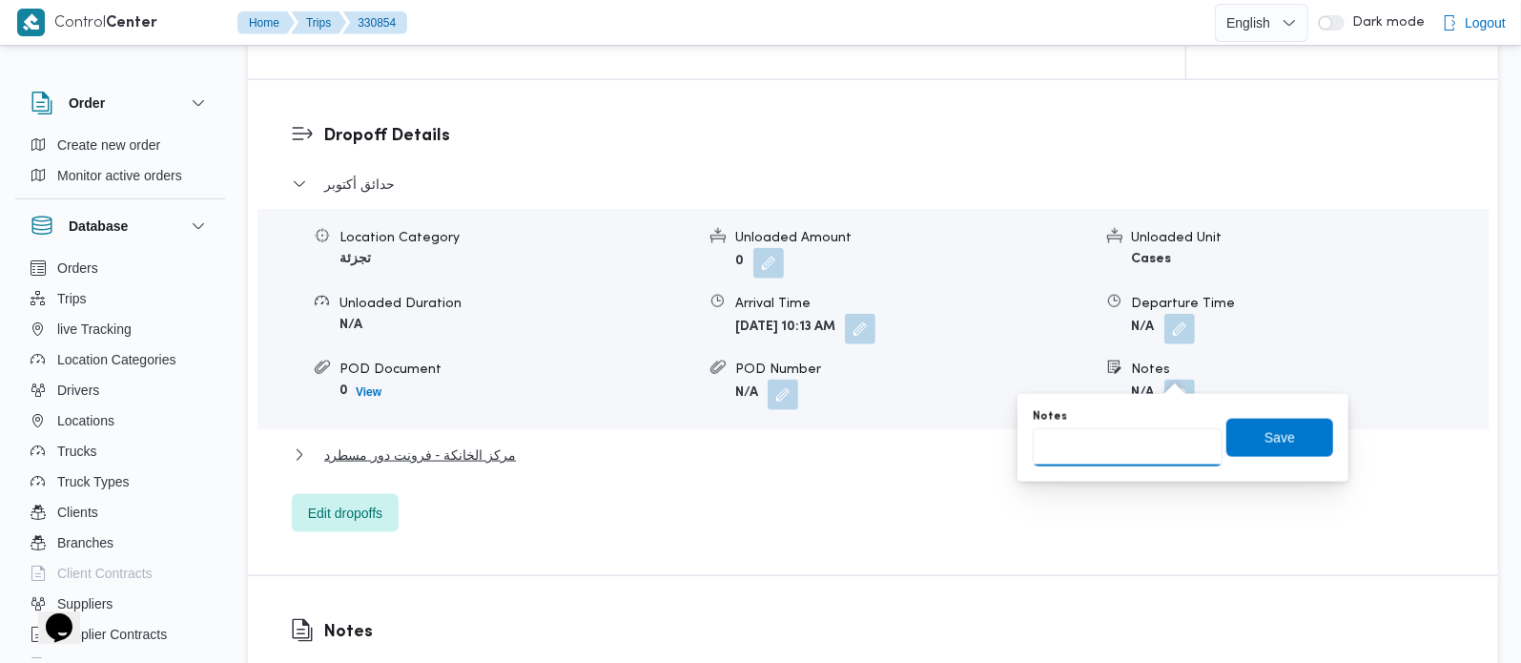
click at [1145, 437] on input "Notes" at bounding box center [1128, 447] width 190 height 38
paste input "حدايق اكتوبر-٨٠٠فدان"
type input "حدايق اكتوبر-٨٠٠فدان"
click at [1264, 435] on span "Save" at bounding box center [1279, 436] width 31 height 23
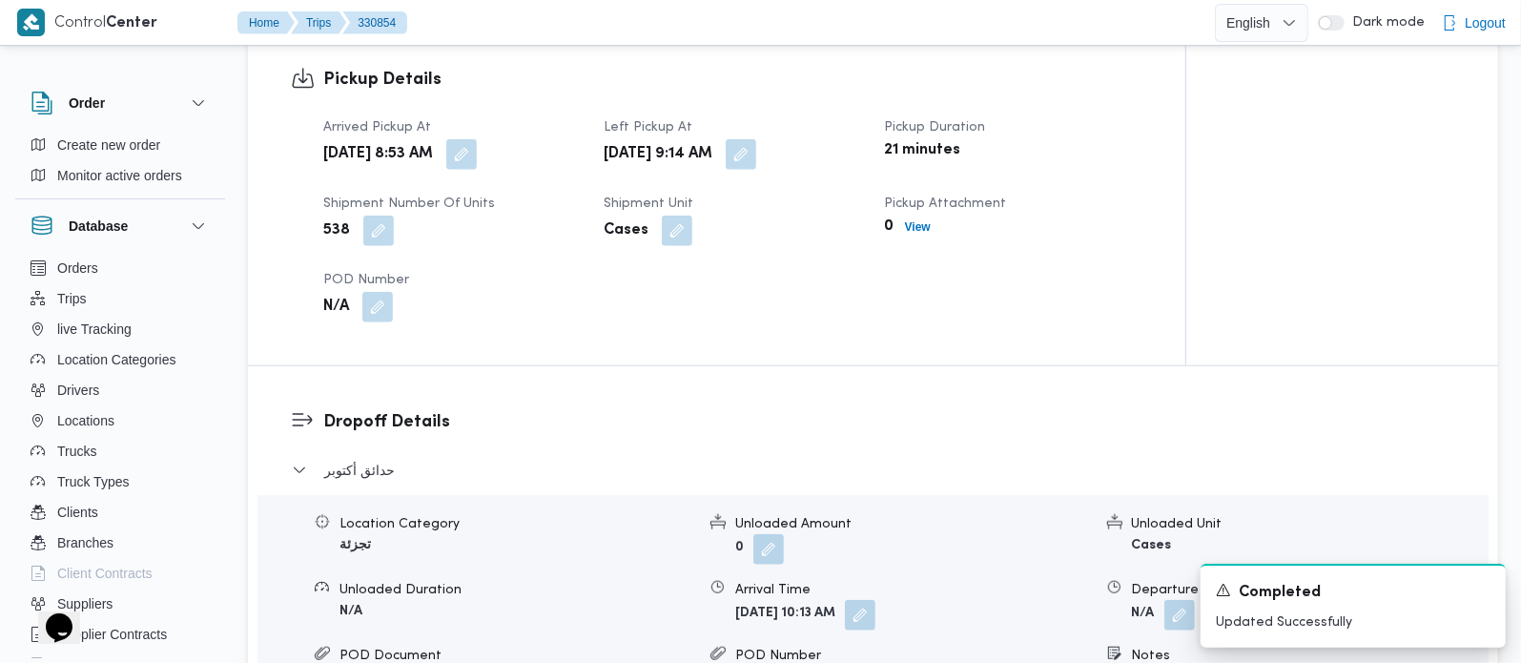
scroll to position [1234, 0]
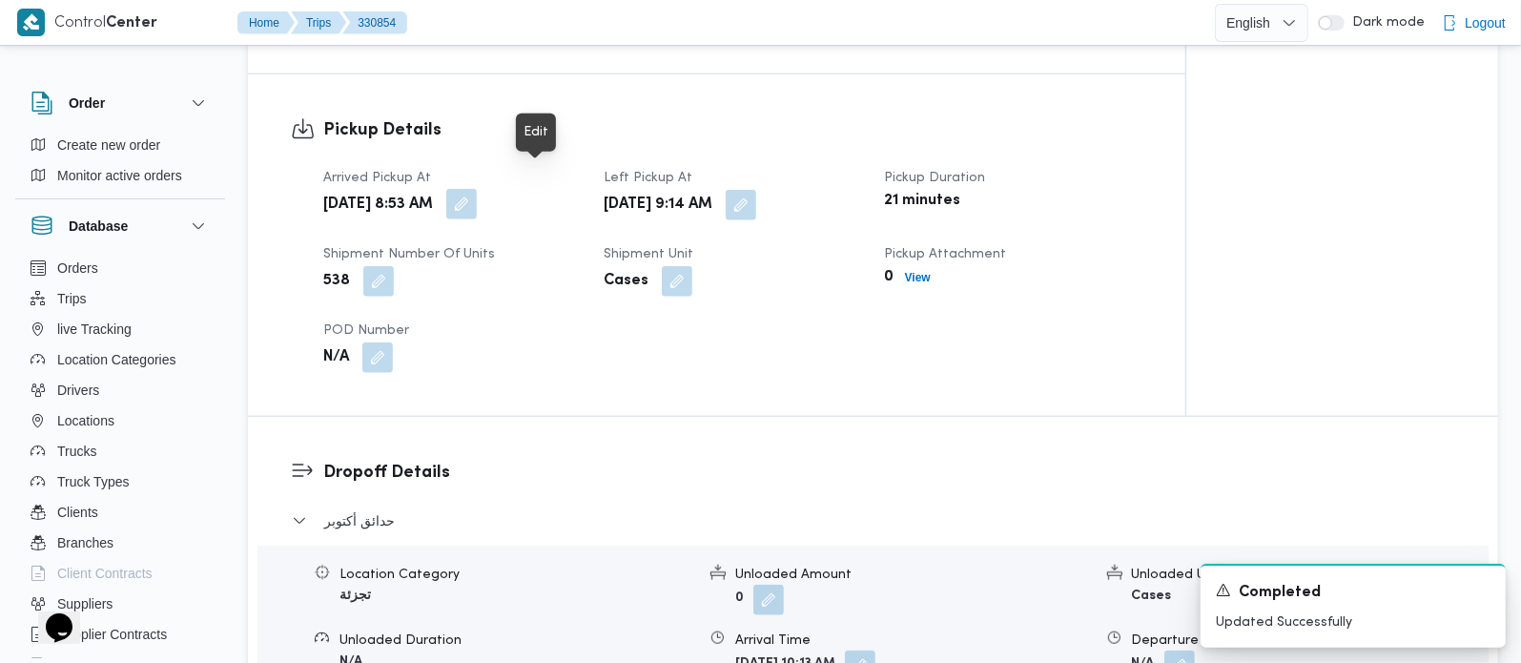
click at [477, 189] on button "button" at bounding box center [461, 204] width 31 height 31
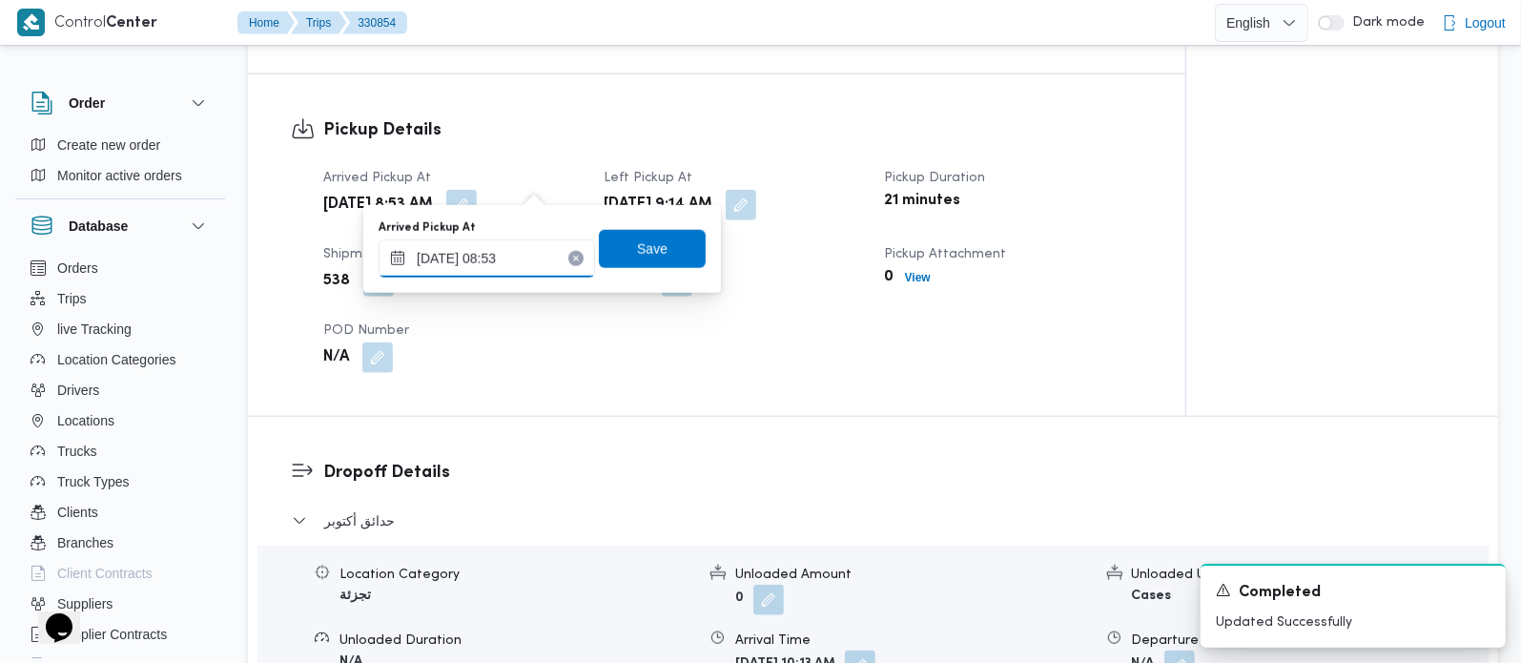
click at [504, 250] on input "13/08/2025 08:53" at bounding box center [487, 258] width 216 height 38
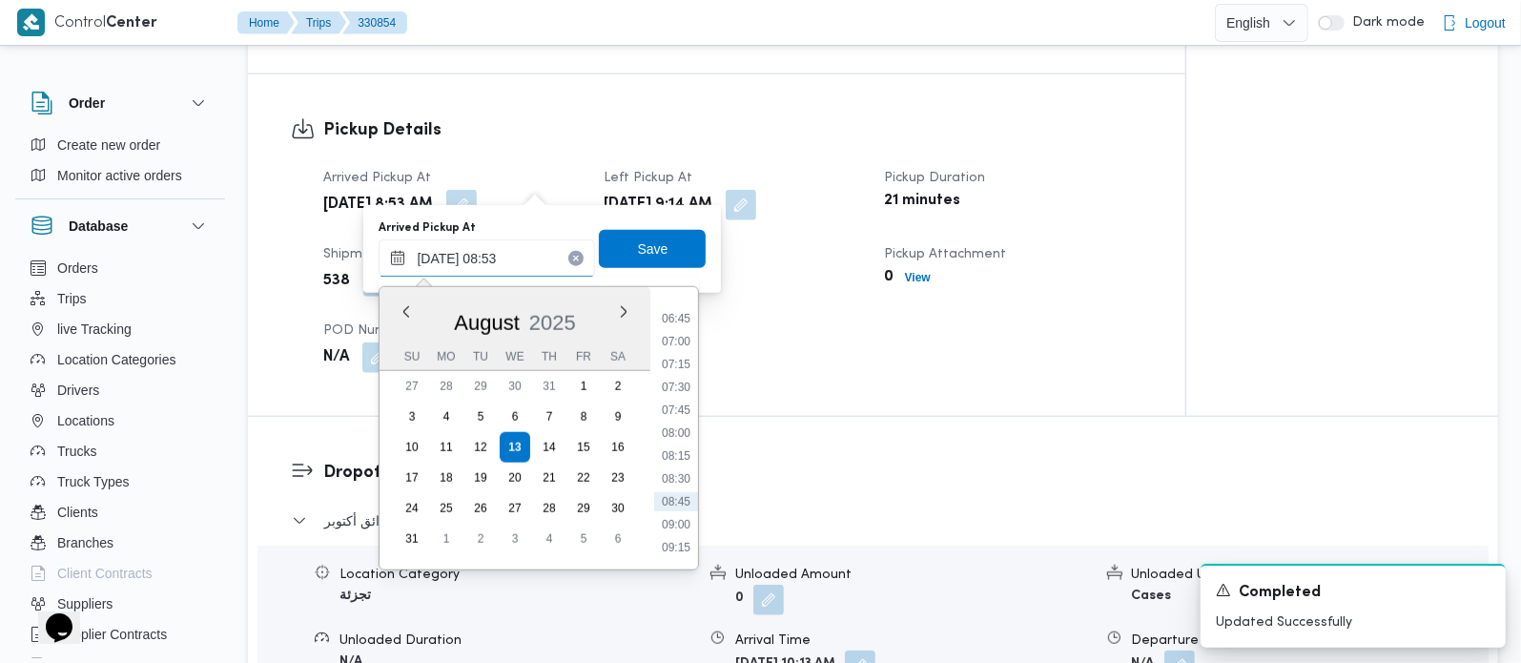
scroll to position [560, 0]
click at [682, 446] on li "07:30" at bounding box center [676, 438] width 44 height 19
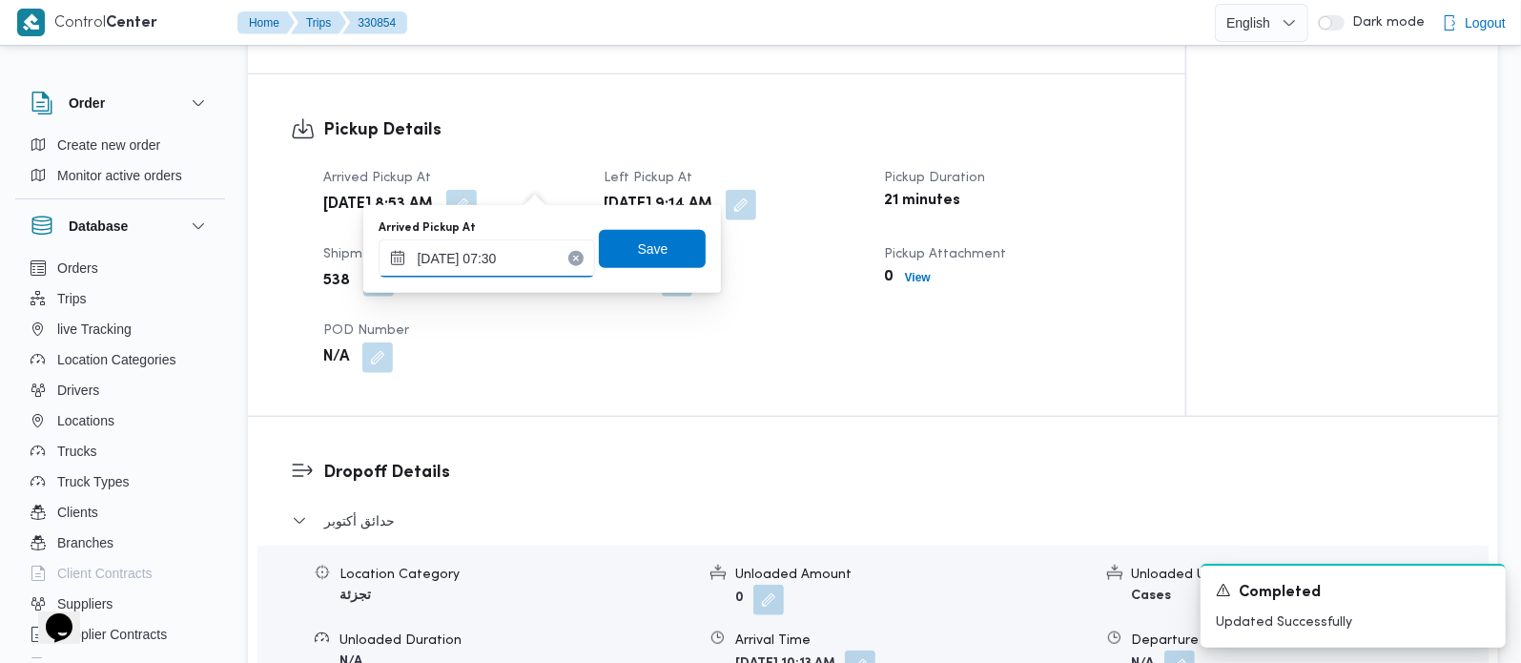
type input "13/08/2025 07:30"
click at [644, 277] on div "Arrived Pickup At 13/08/2025 07:30 Save" at bounding box center [542, 248] width 331 height 61
click at [643, 240] on span "Save" at bounding box center [653, 247] width 31 height 23
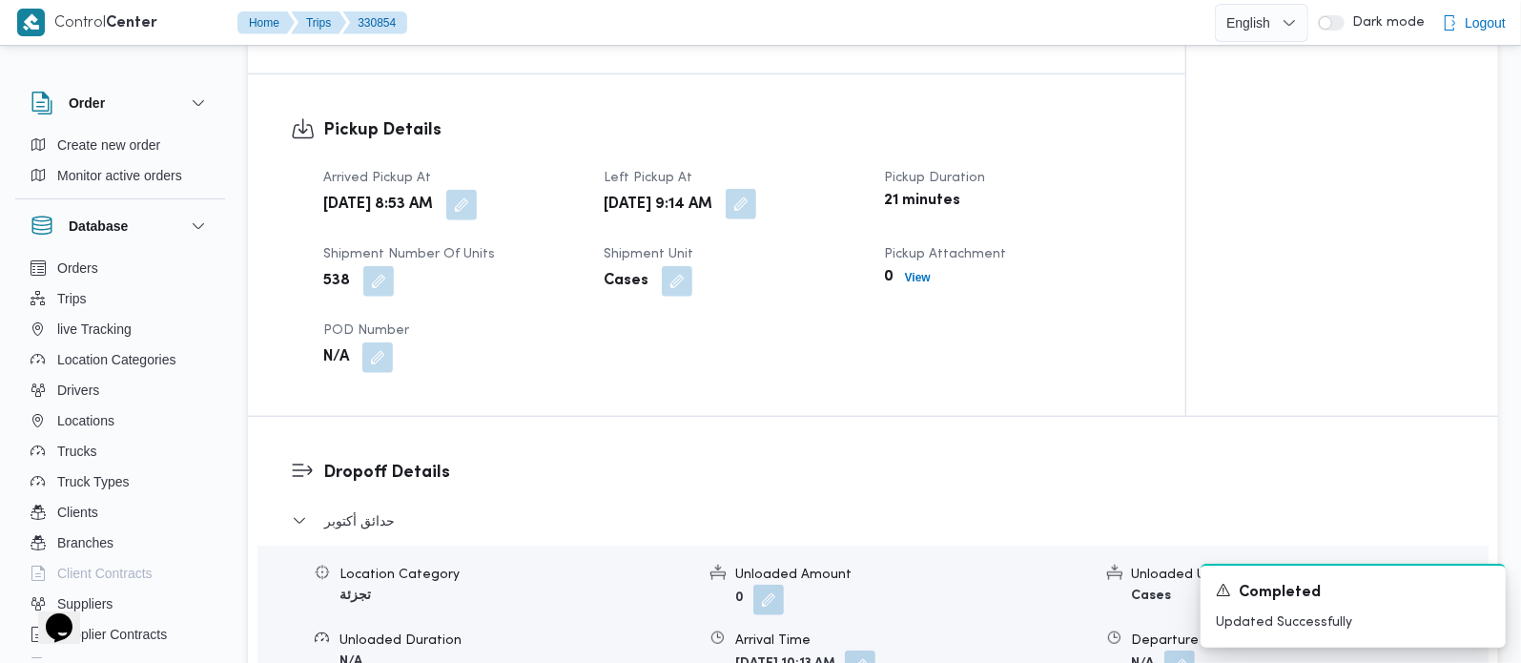
click at [756, 189] on button "button" at bounding box center [741, 204] width 31 height 31
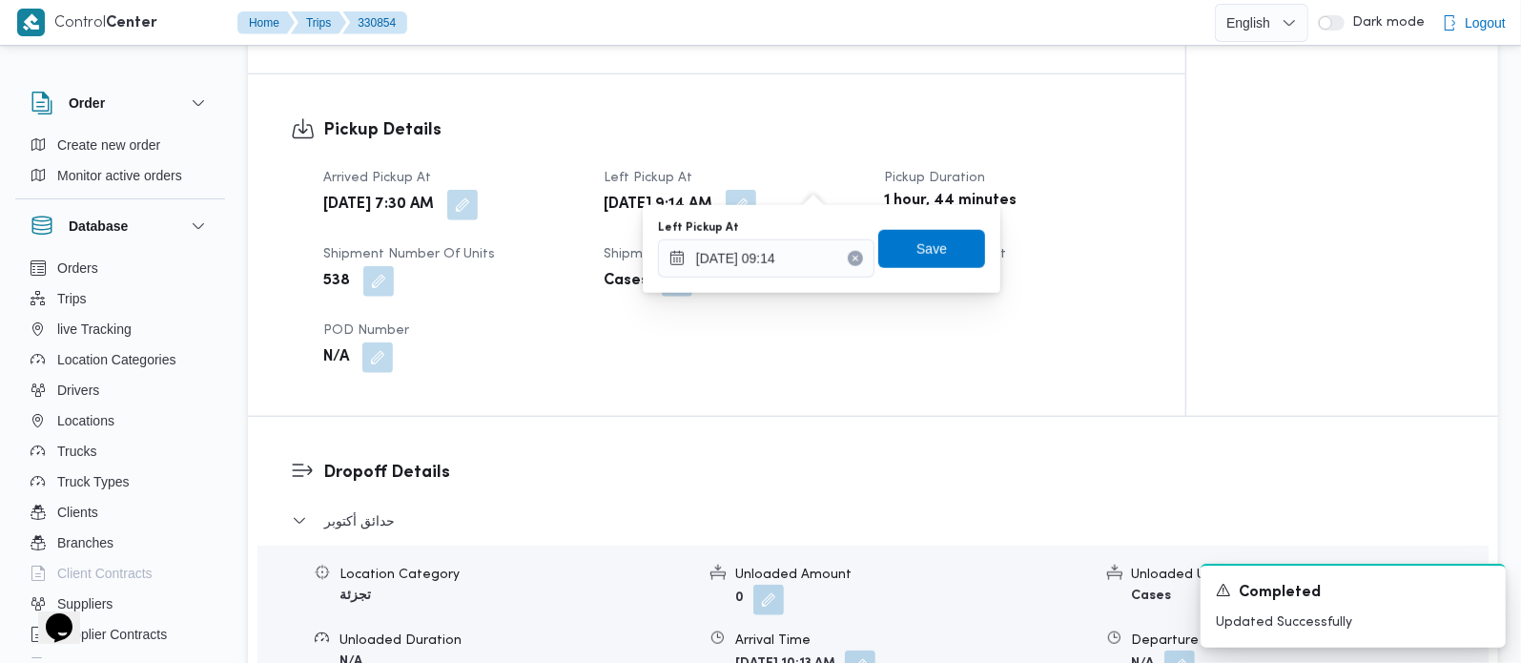
click at [882, 345] on div "Arrived Pickup At Wed, Aug 13, 2025 7:30 AM Left Pickup At Wed, Aug 13, 2025 9:…" at bounding box center [733, 269] width 842 height 229
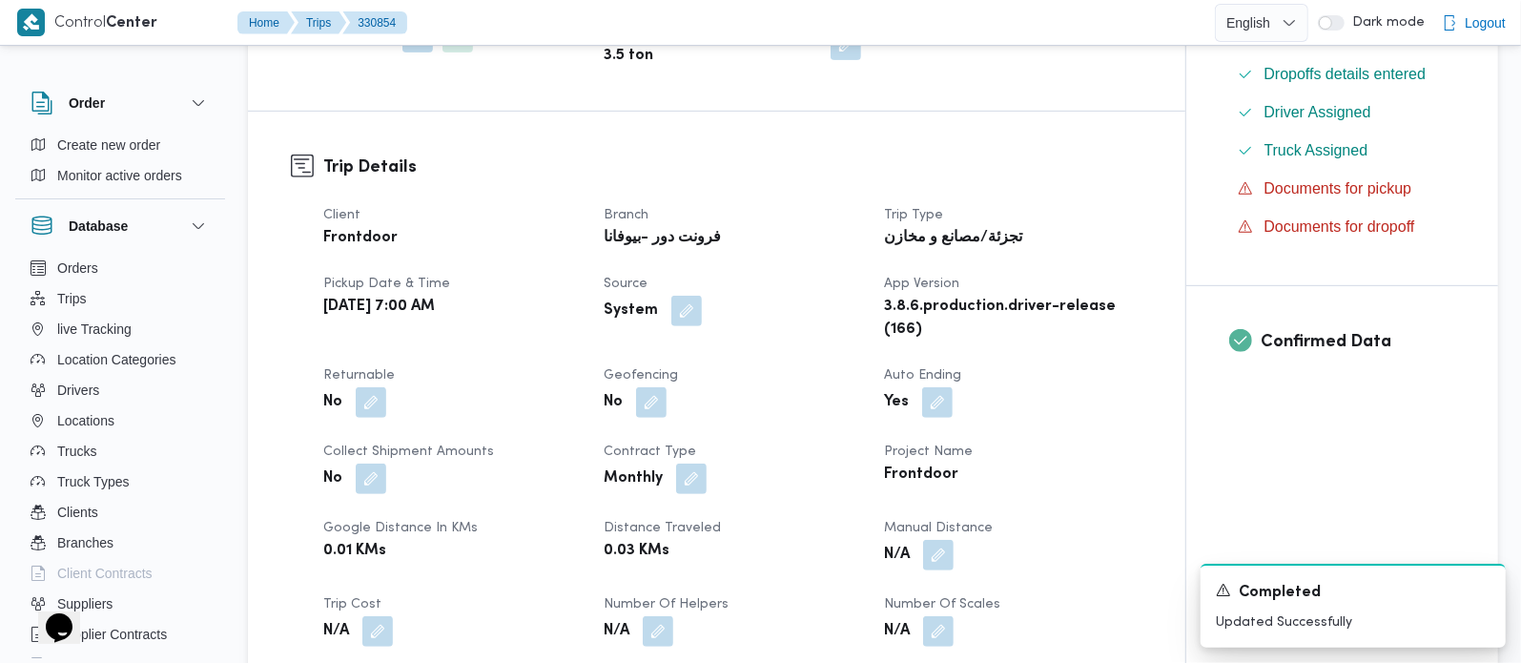
scroll to position [0, 0]
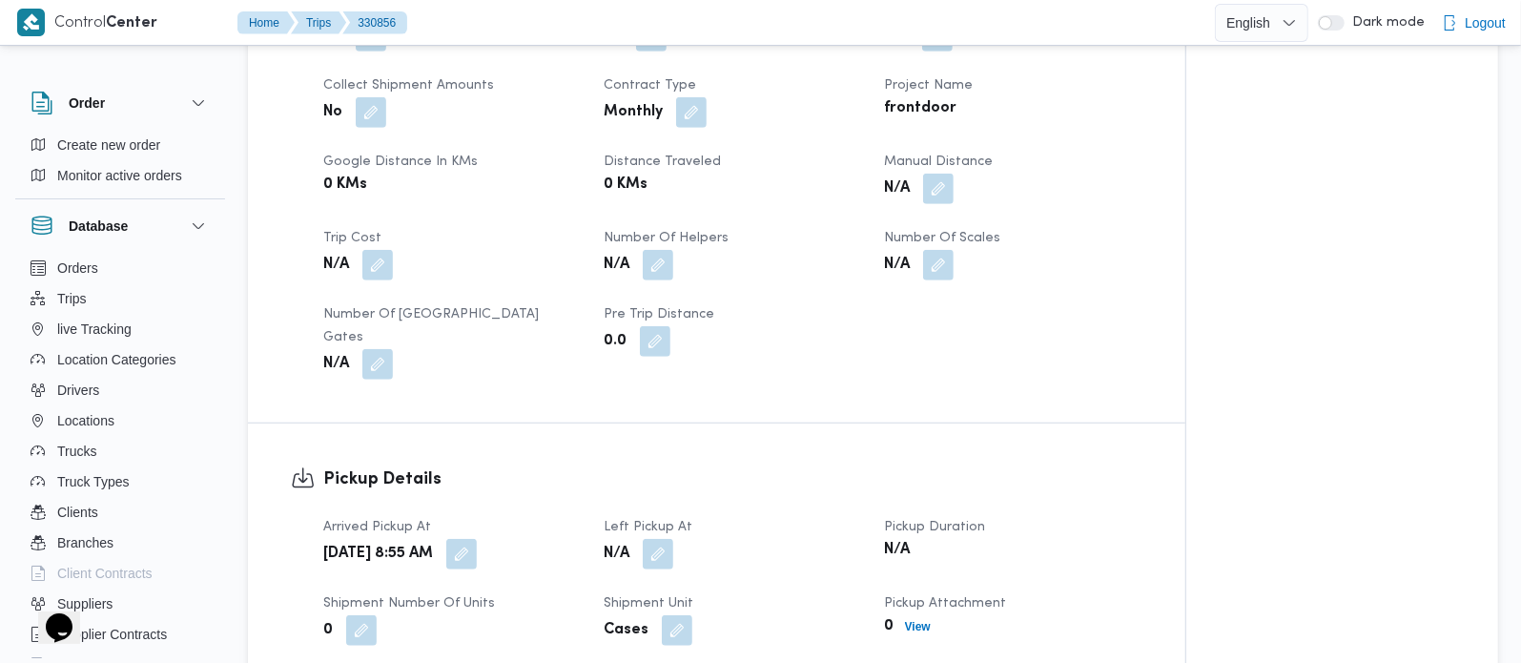
scroll to position [1009, 0]
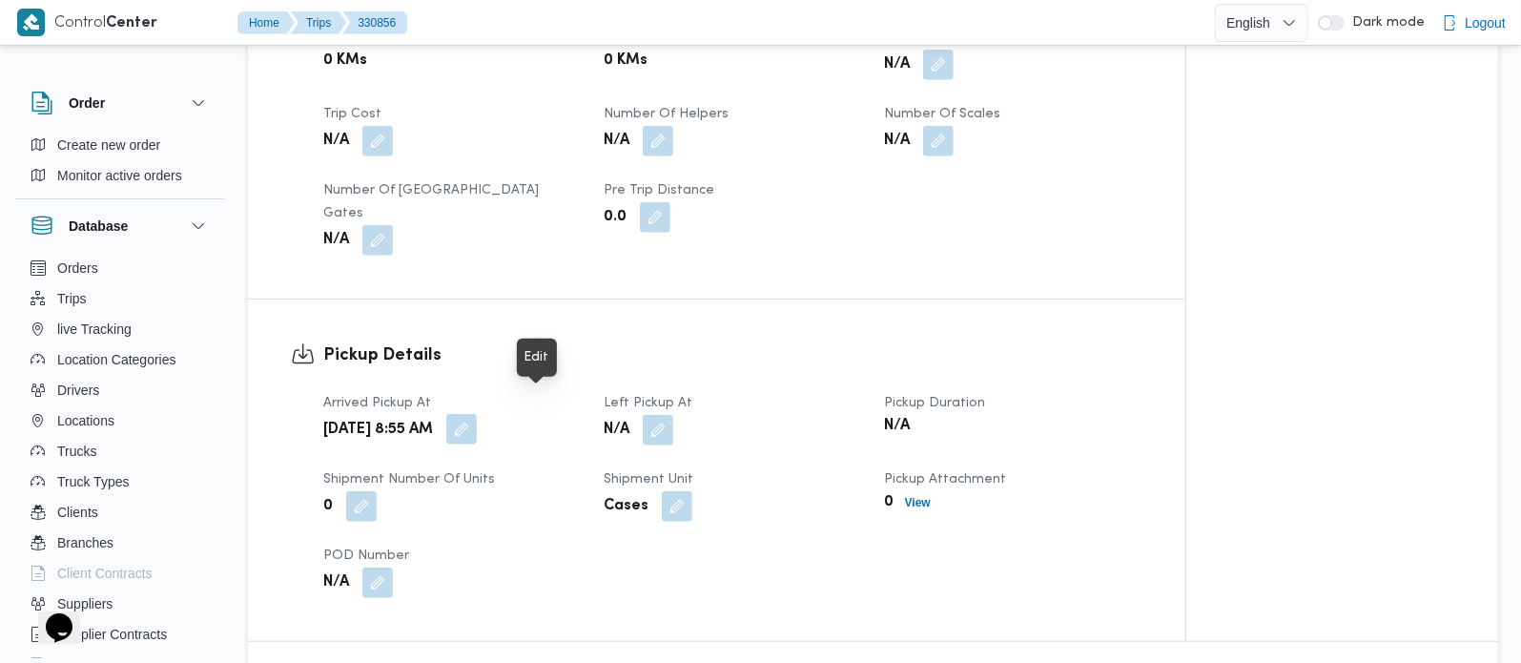
click at [477, 414] on button "button" at bounding box center [461, 429] width 31 height 31
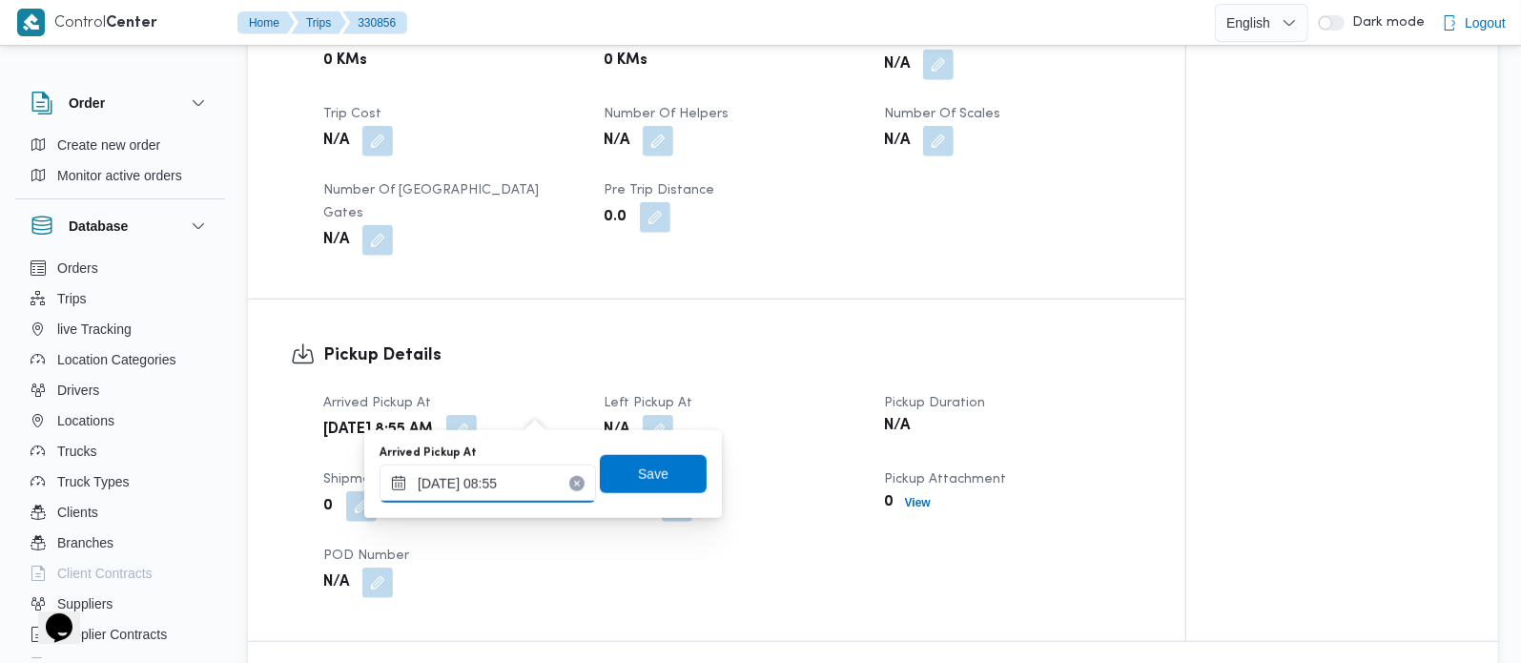
click at [507, 487] on input "[DATE] 08:55" at bounding box center [488, 483] width 216 height 38
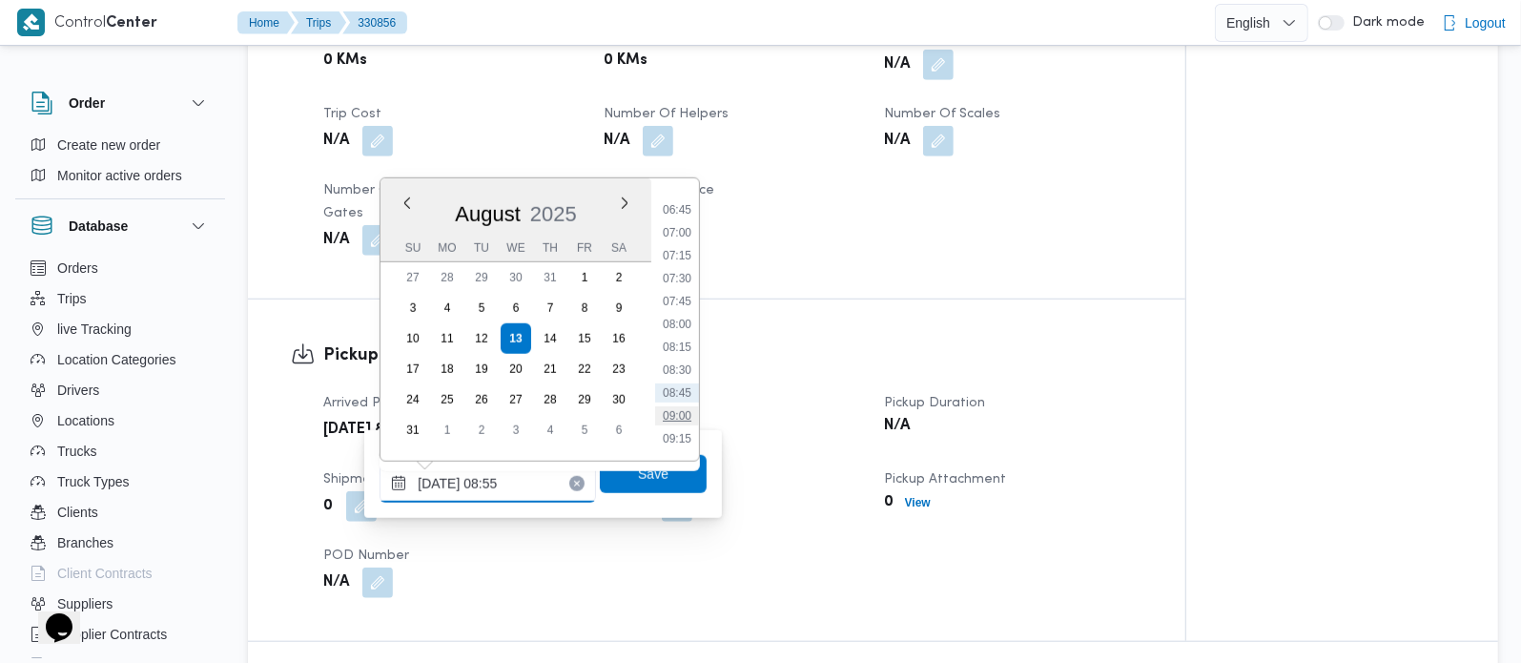
scroll to position [560, 0]
click at [683, 284] on li "07:00" at bounding box center [677, 284] width 44 height 19
type input "[DATE] 07:00"
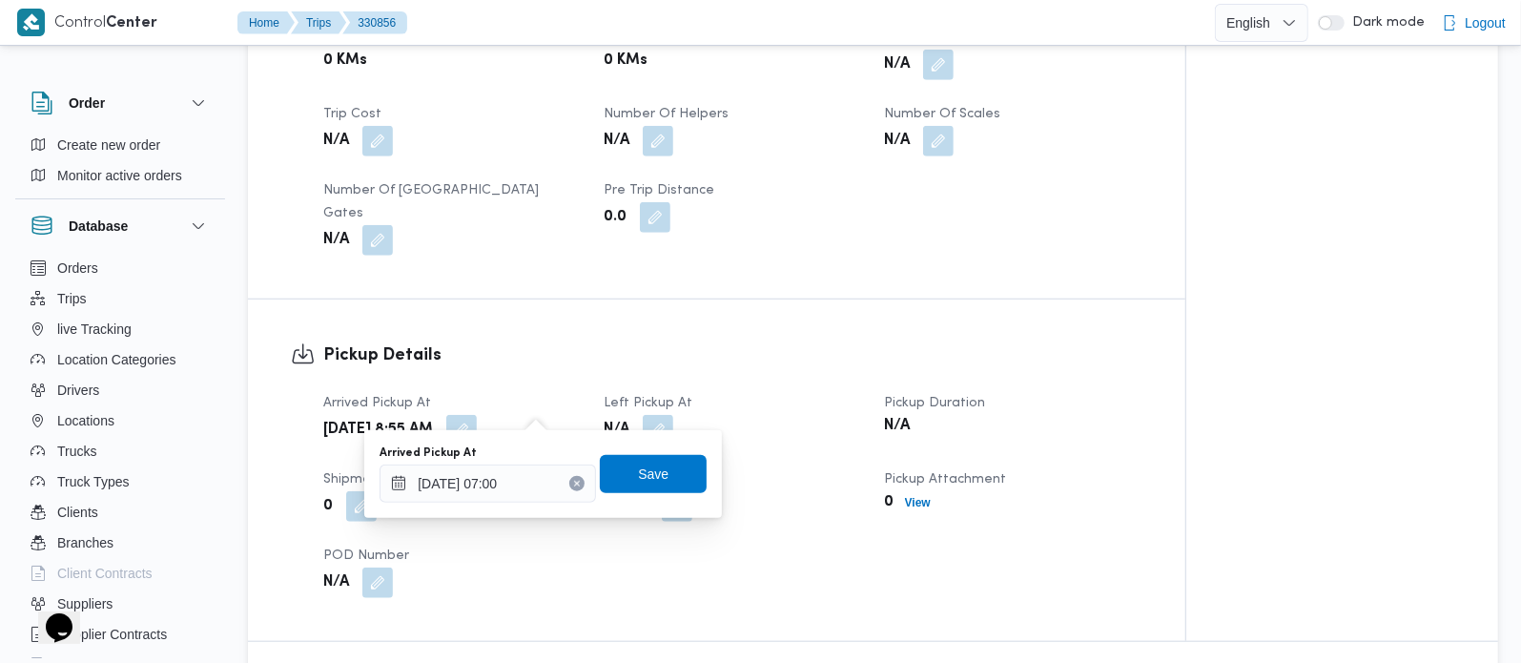
click at [636, 492] on div "Arrived Pickup At [DATE] 07:00 Save" at bounding box center [543, 473] width 331 height 61
click at [644, 490] on span "Save" at bounding box center [653, 473] width 107 height 38
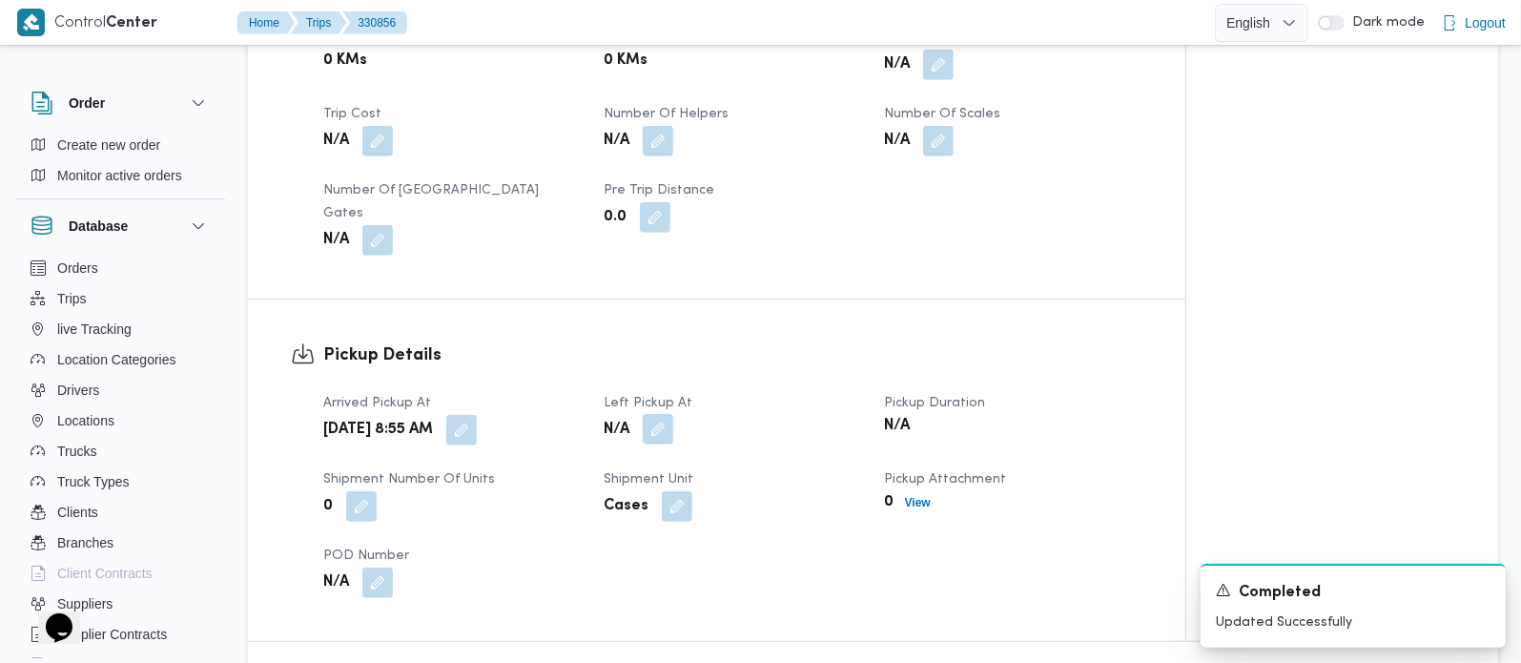
click at [653, 414] on button "button" at bounding box center [658, 429] width 31 height 31
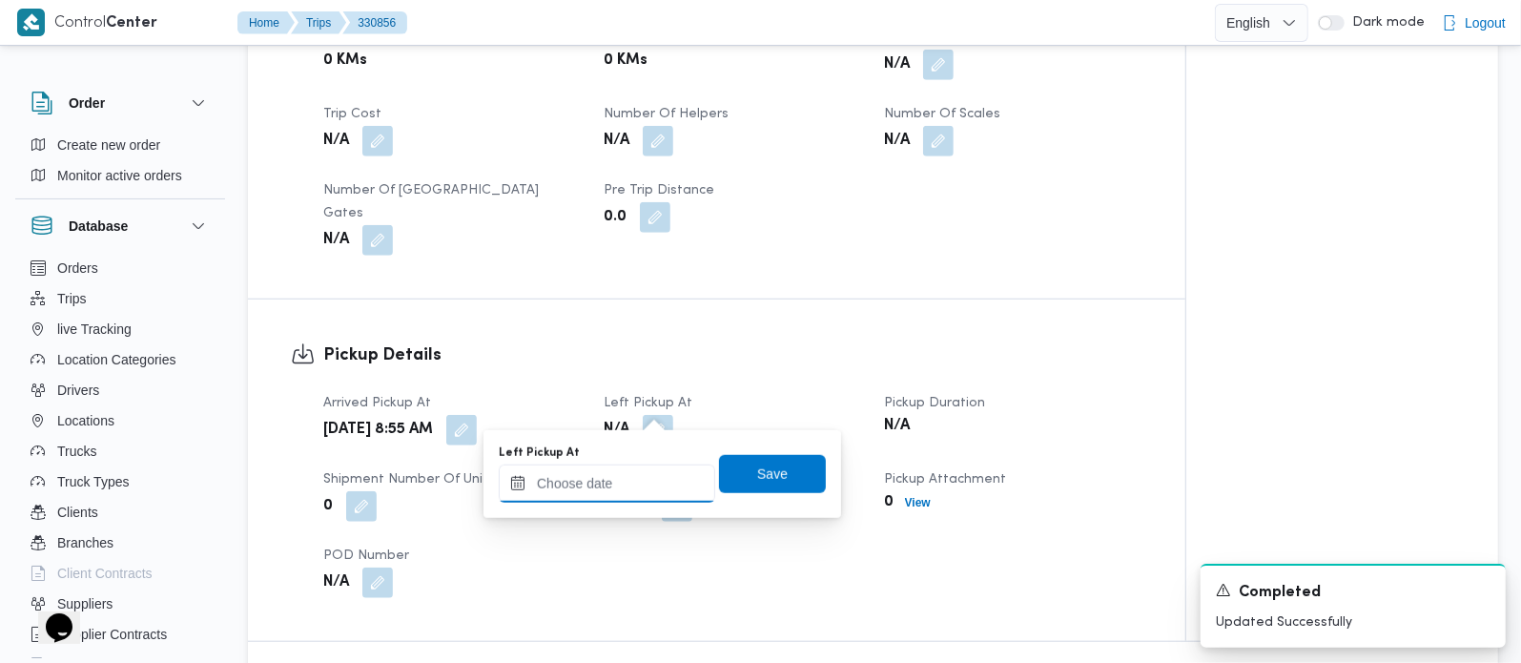
click at [633, 474] on input "Left Pickup At" at bounding box center [607, 483] width 216 height 38
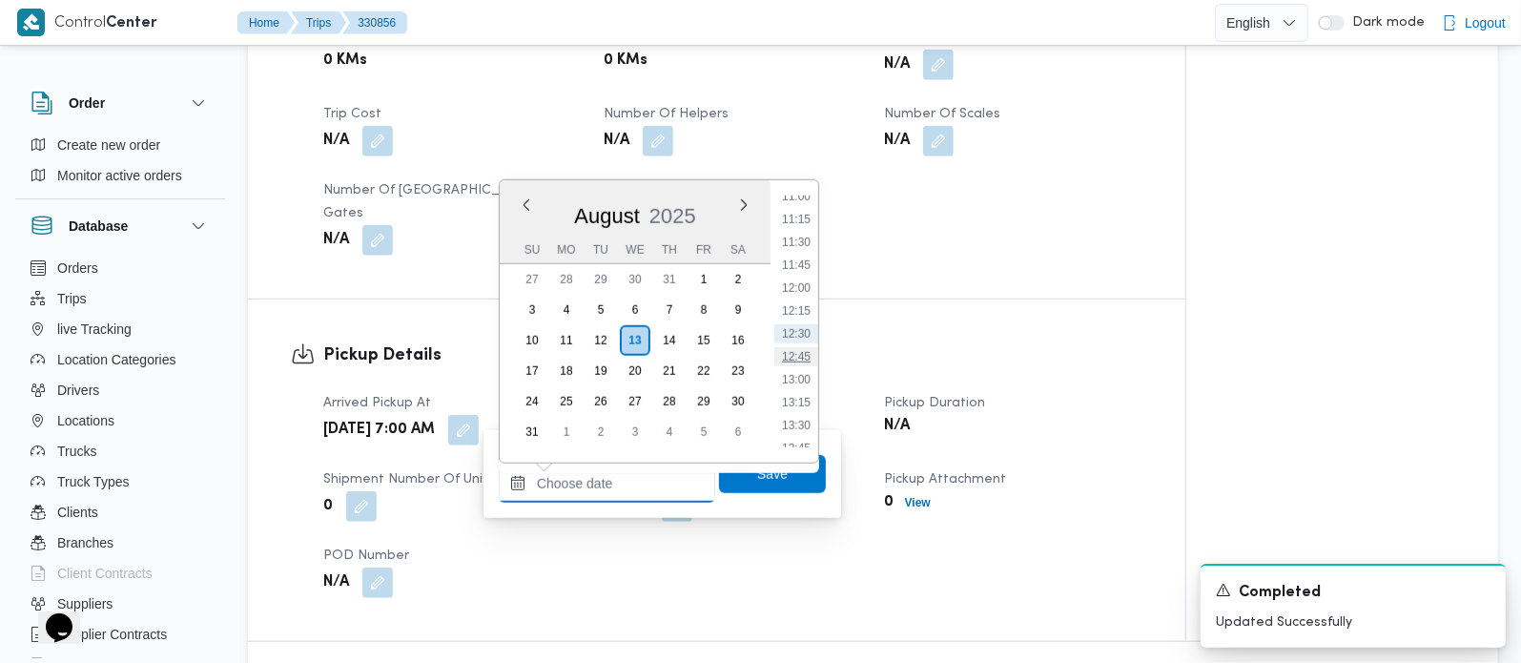
scroll to position [904, 0]
click at [803, 243] on li "10:15" at bounding box center [796, 239] width 44 height 19
type input "[DATE] 10:15"
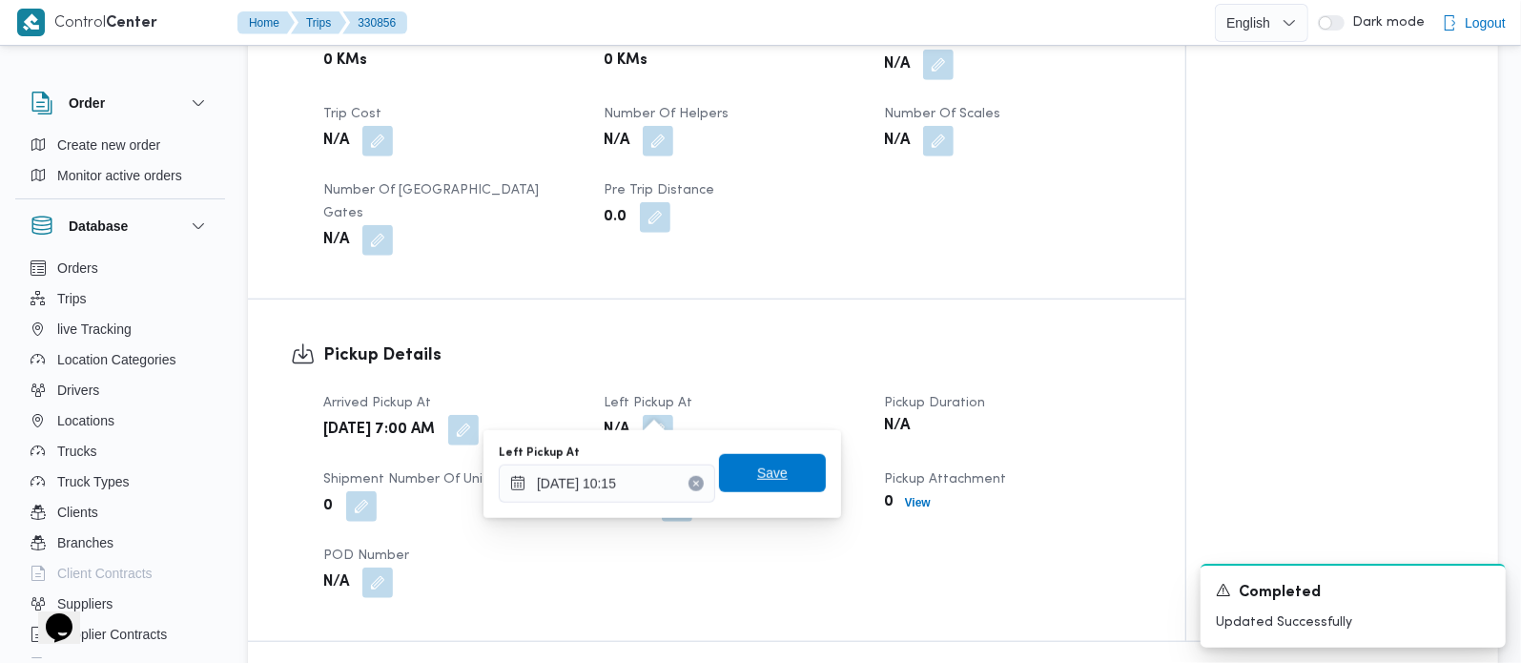
click at [774, 469] on span "Save" at bounding box center [772, 473] width 107 height 38
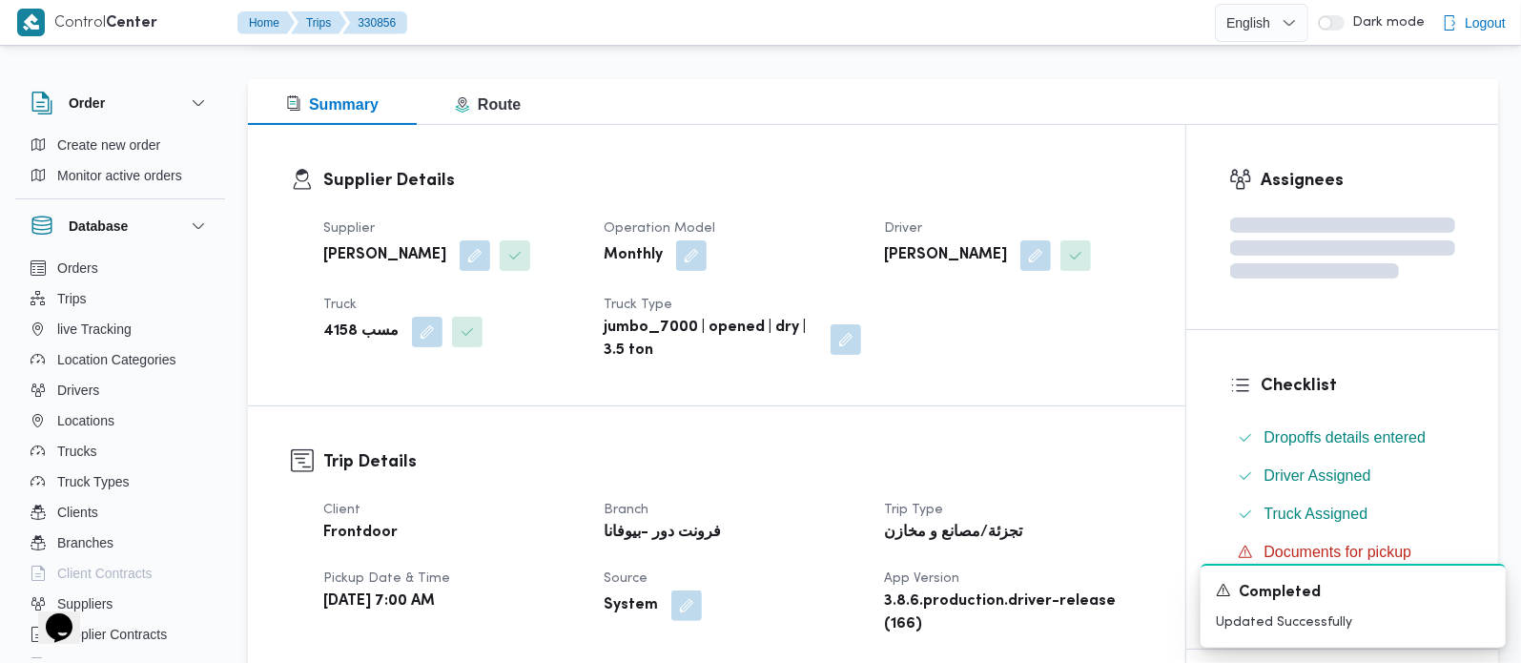
scroll to position [0, 0]
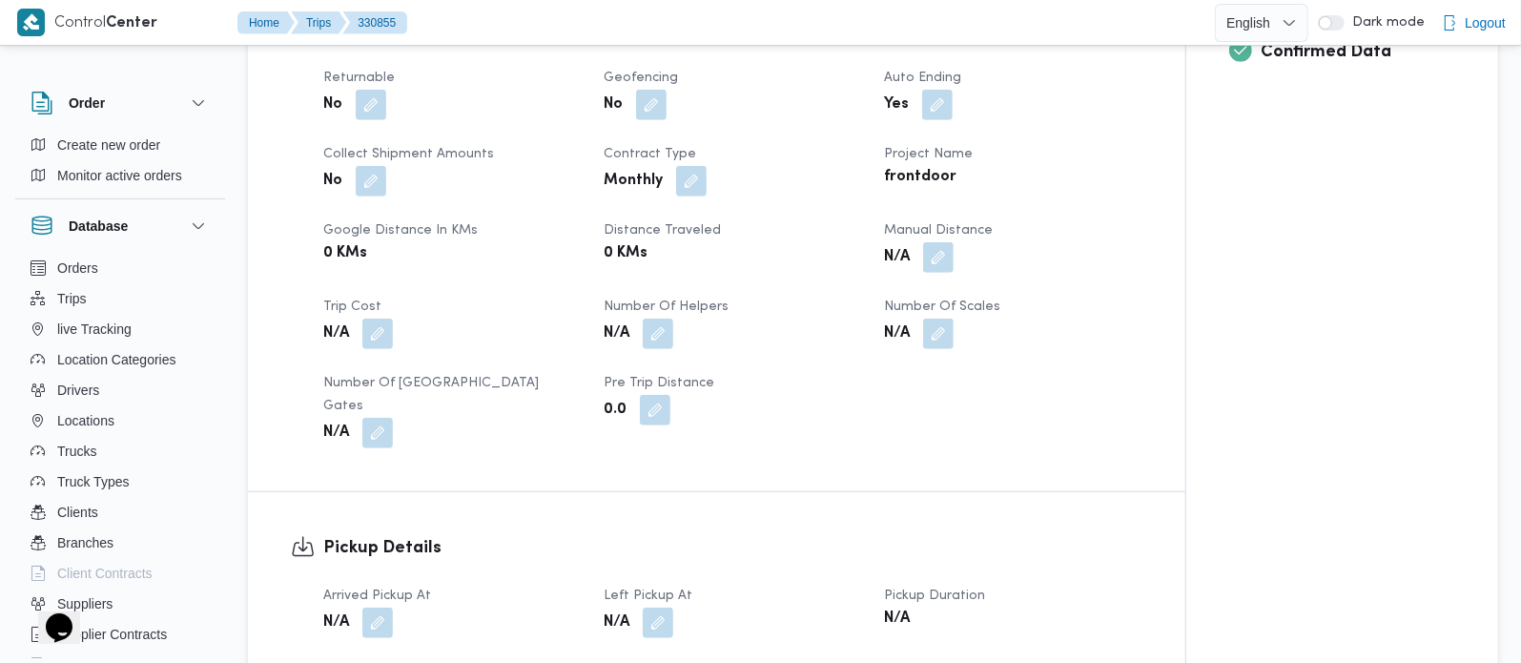
scroll to position [672, 0]
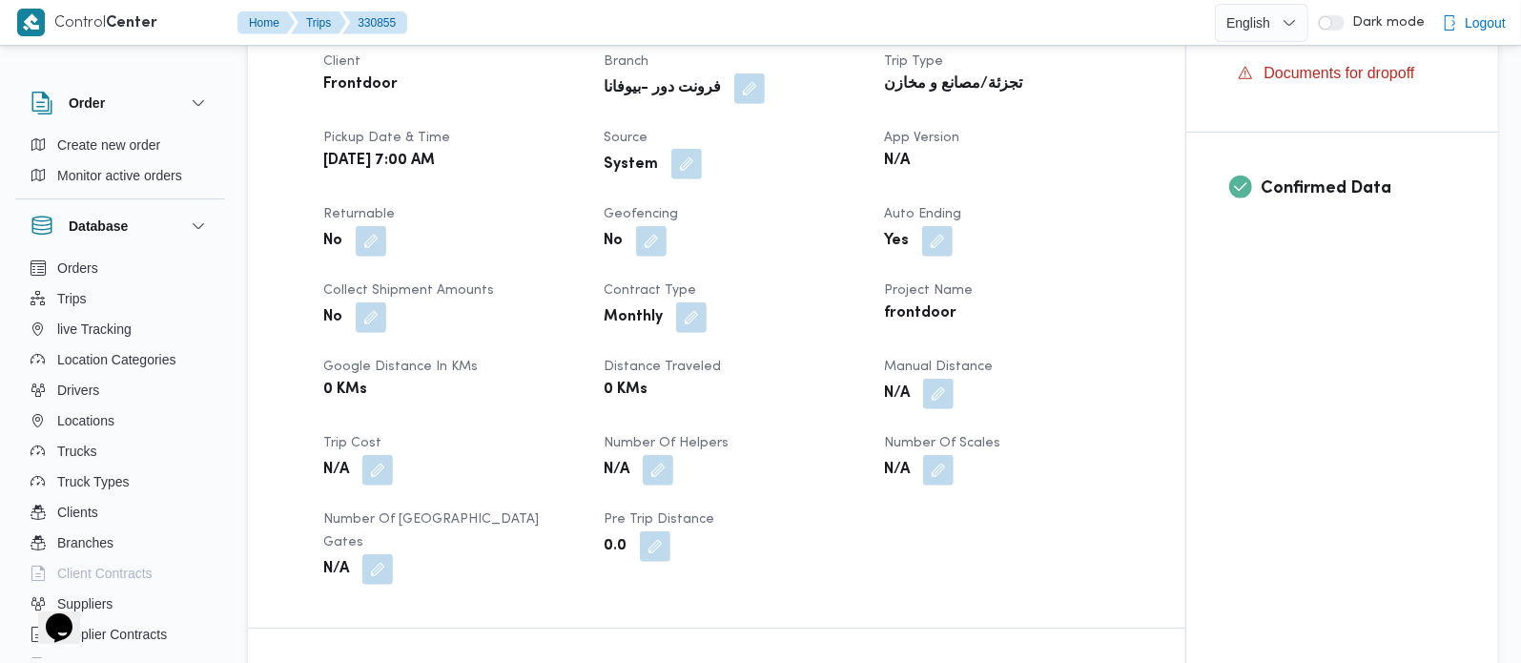
click at [685, 156] on button "button" at bounding box center [686, 164] width 31 height 31
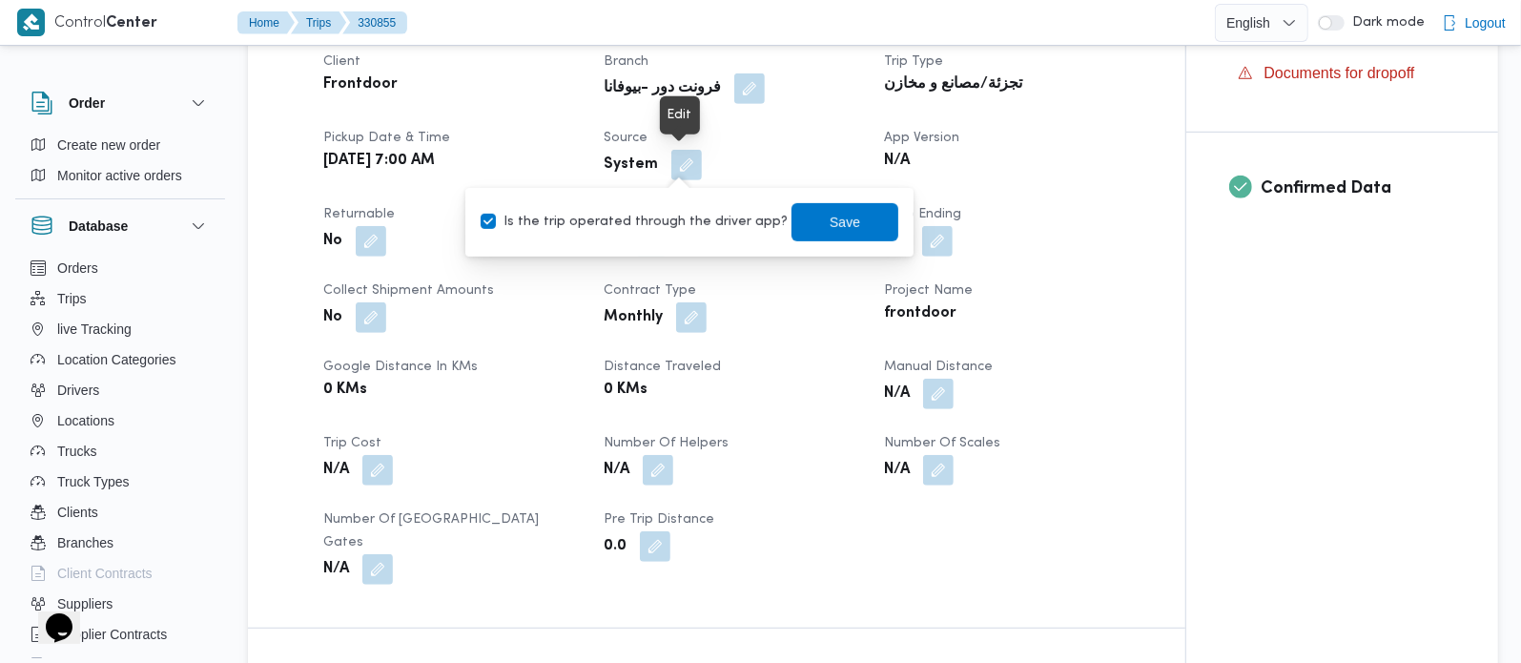
click at [663, 233] on div "Is the trip operated through the driver app? Save" at bounding box center [689, 222] width 421 height 42
click at [689, 211] on label "Is the trip operated through the driver app?" at bounding box center [634, 222] width 307 height 23
checkbox input "false"
click at [830, 226] on span "Save" at bounding box center [845, 221] width 31 height 23
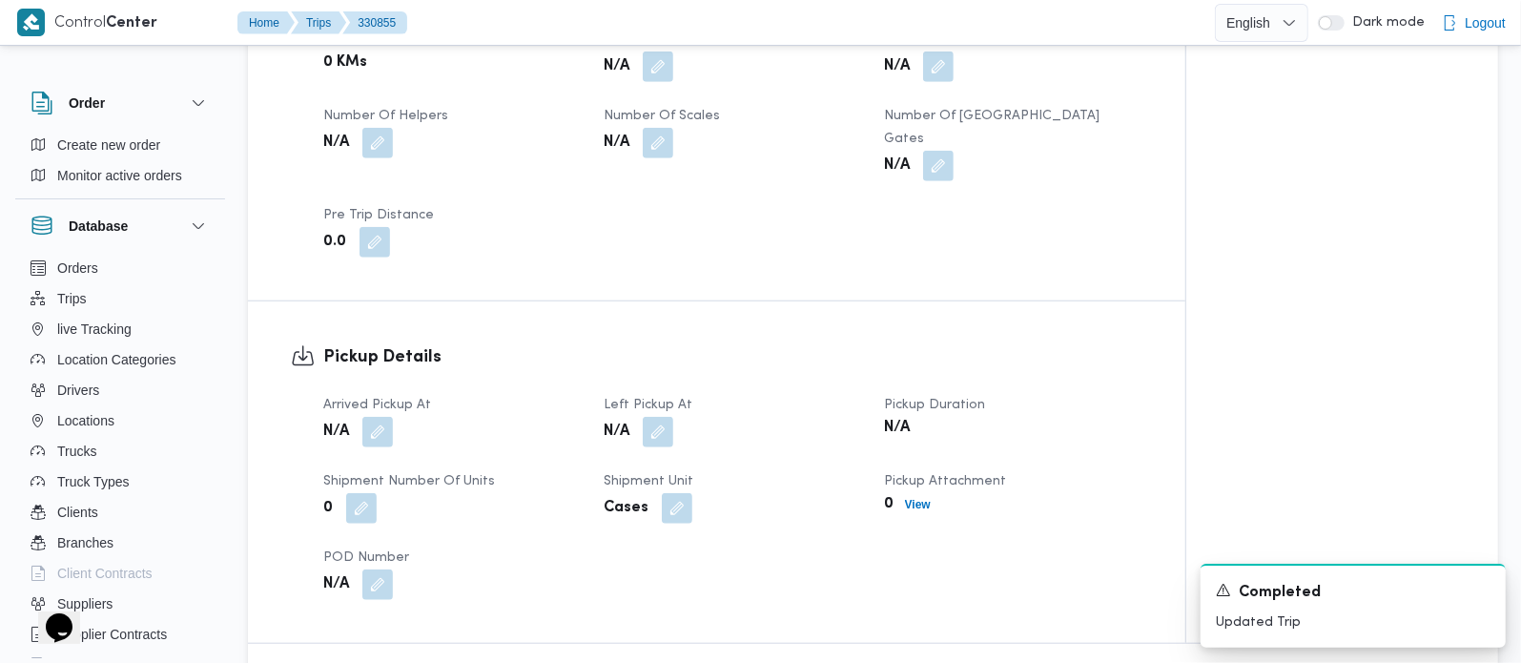
scroll to position [1009, 0]
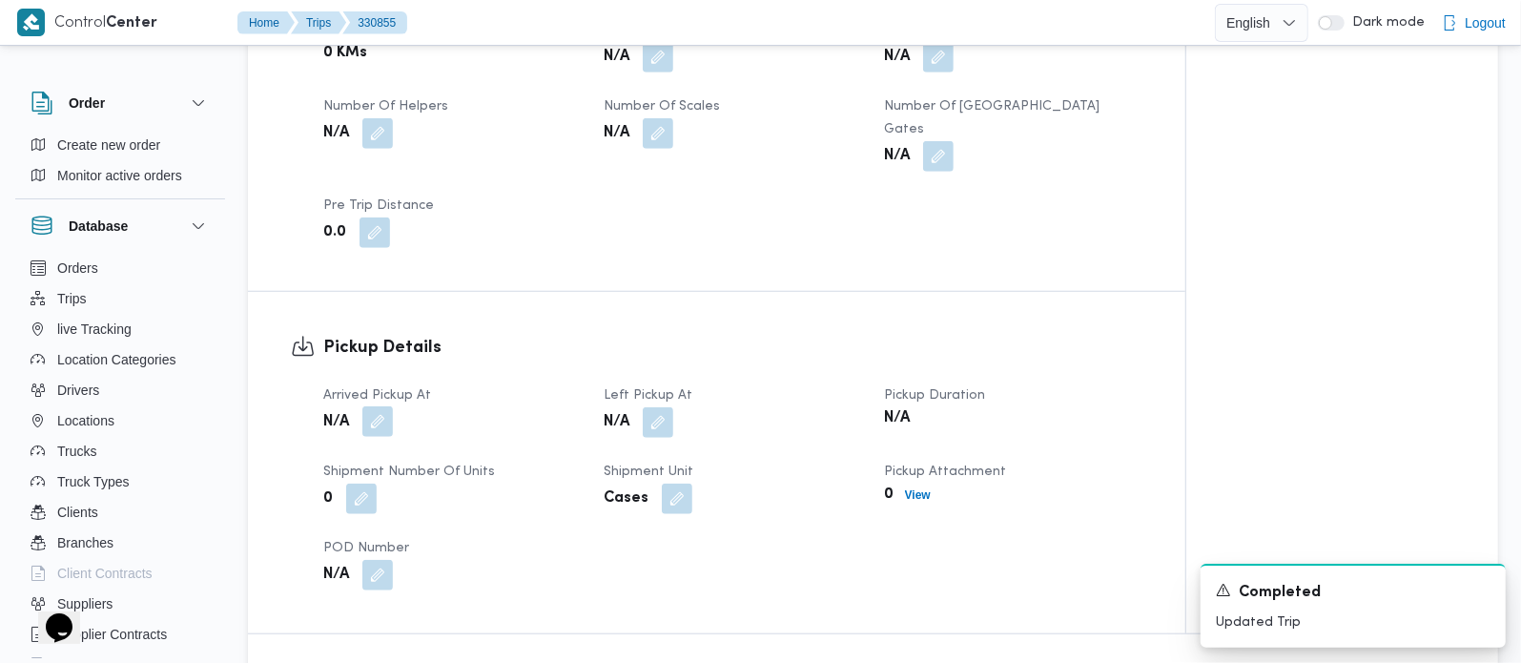
click at [385, 406] on button "button" at bounding box center [377, 421] width 31 height 31
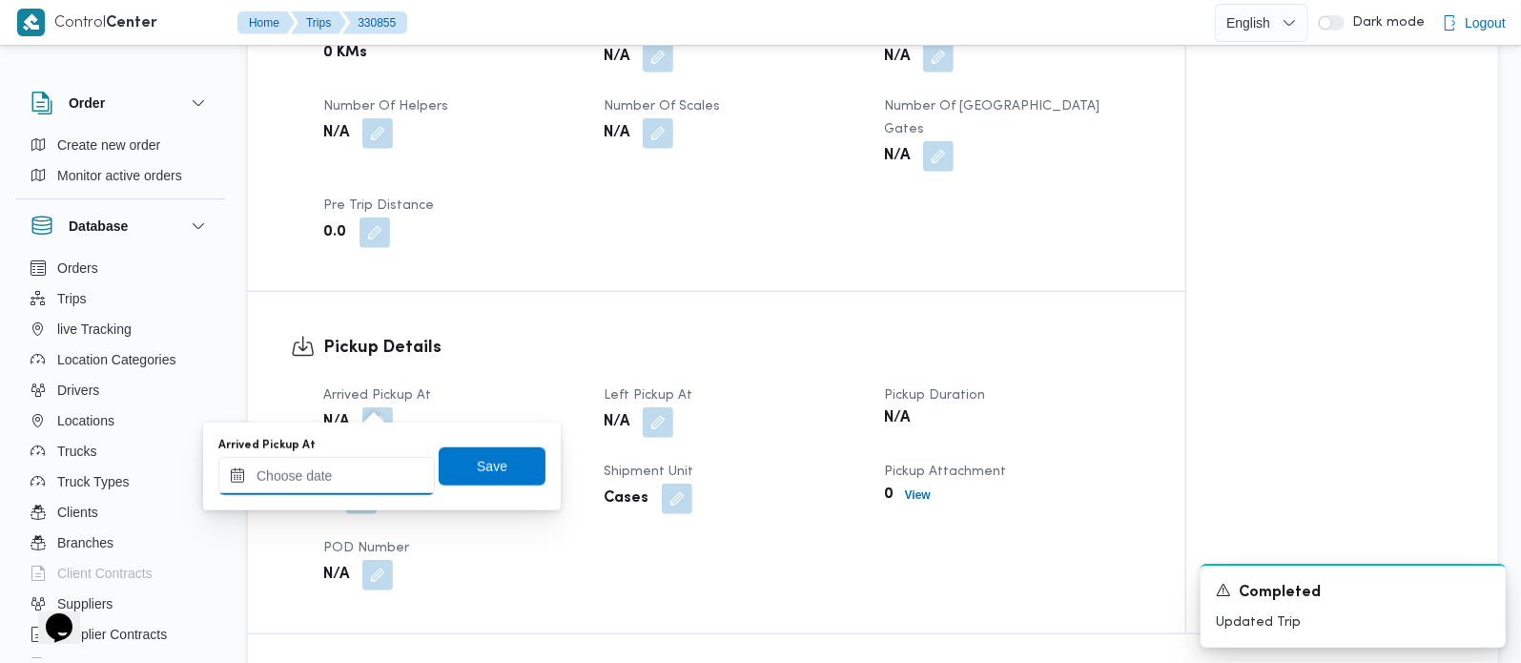
click at [363, 465] on input "Arrived Pickup At" at bounding box center [326, 476] width 216 height 38
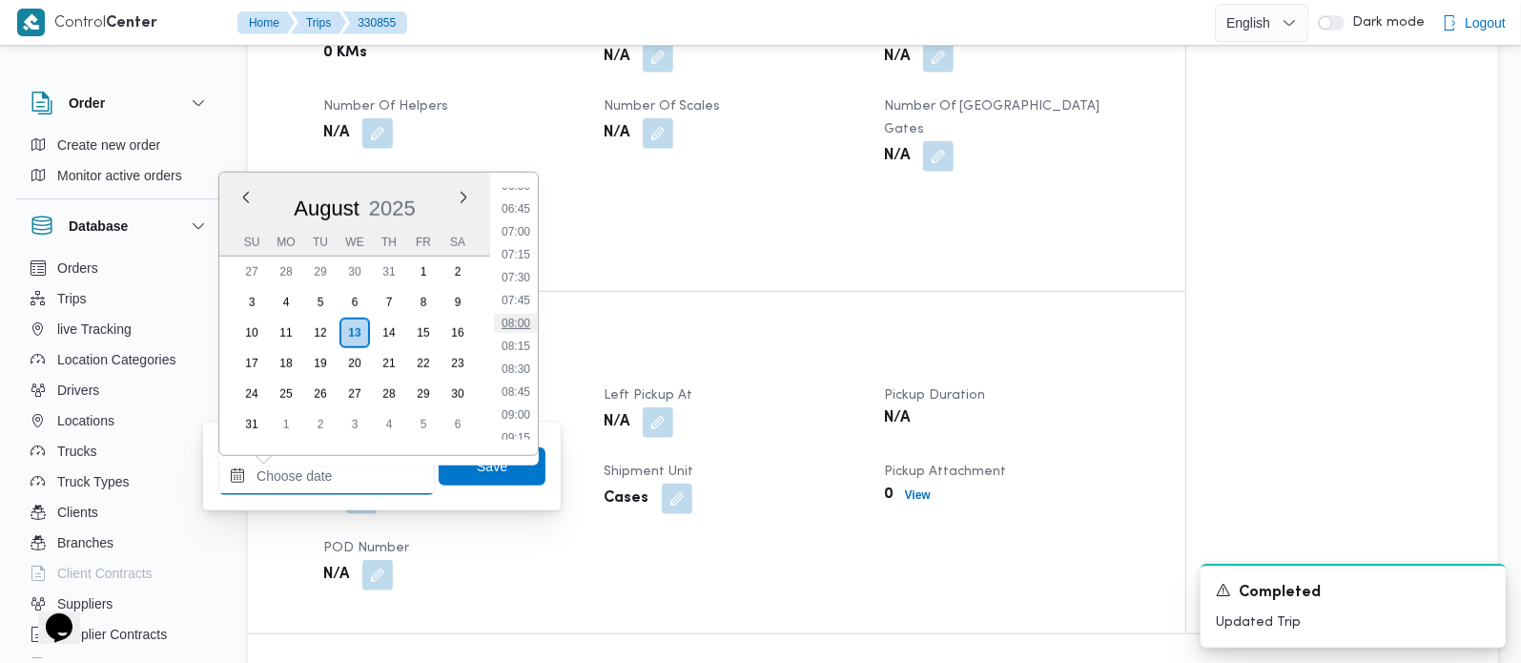
scroll to position [567, 0]
click at [516, 266] on li "07:00" at bounding box center [516, 270] width 44 height 19
type input "[DATE] 07:00"
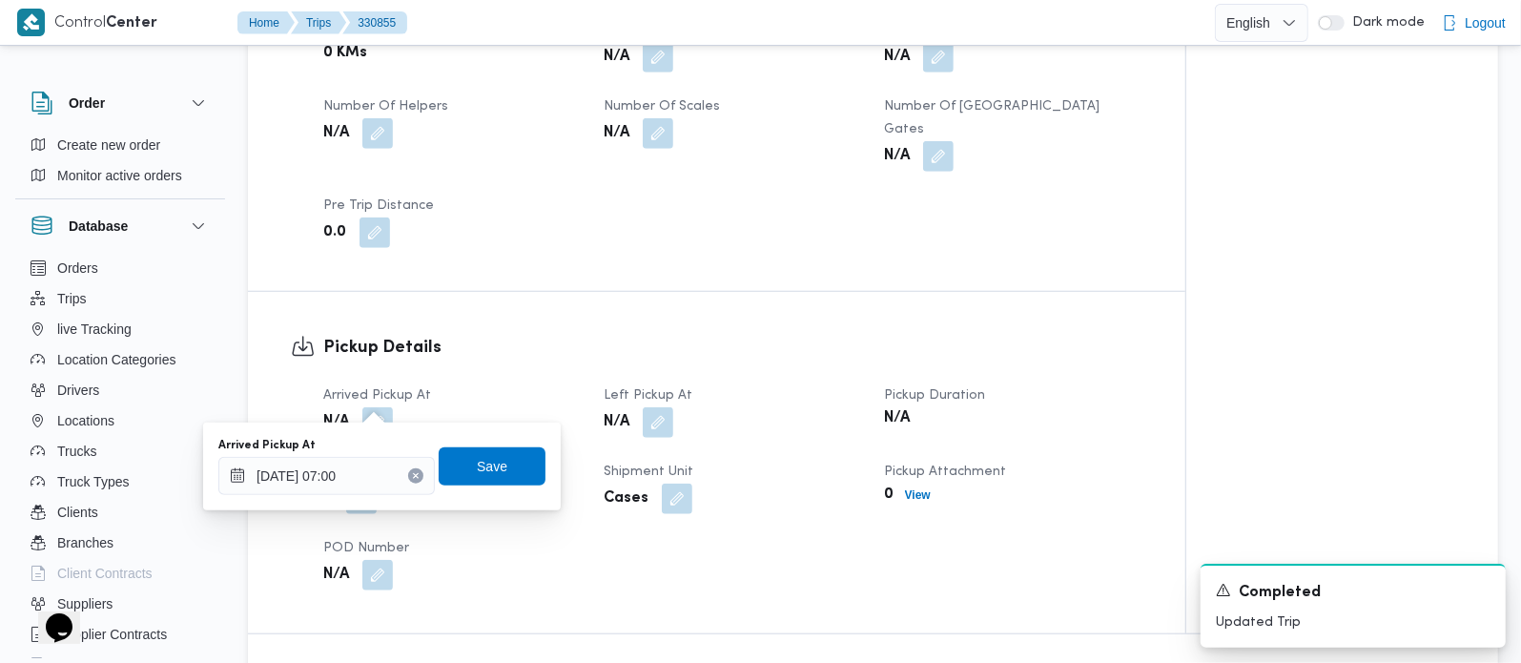
click at [486, 442] on div "Arrived Pickup At [DATE] 07:00 Save" at bounding box center [381, 466] width 331 height 61
click at [486, 456] on span "Save" at bounding box center [492, 465] width 31 height 23
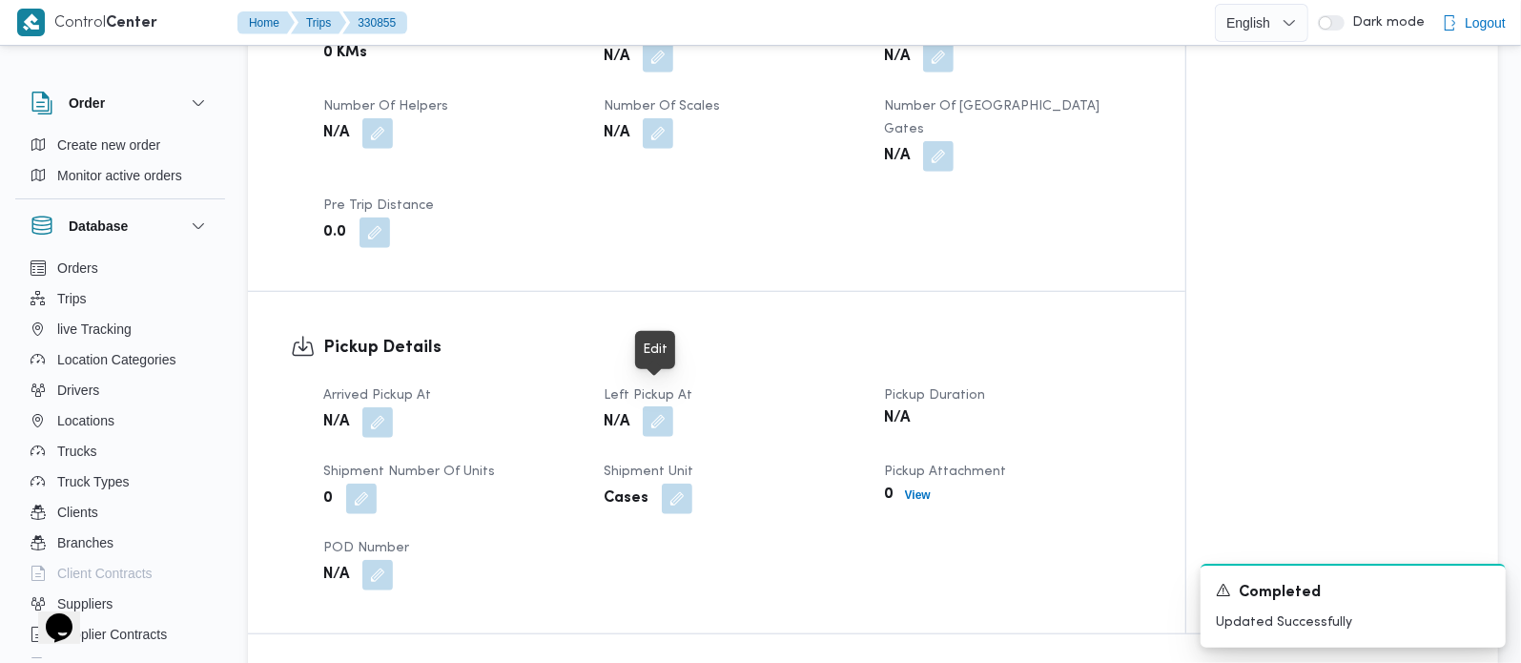
click at [650, 406] on button "button" at bounding box center [658, 421] width 31 height 31
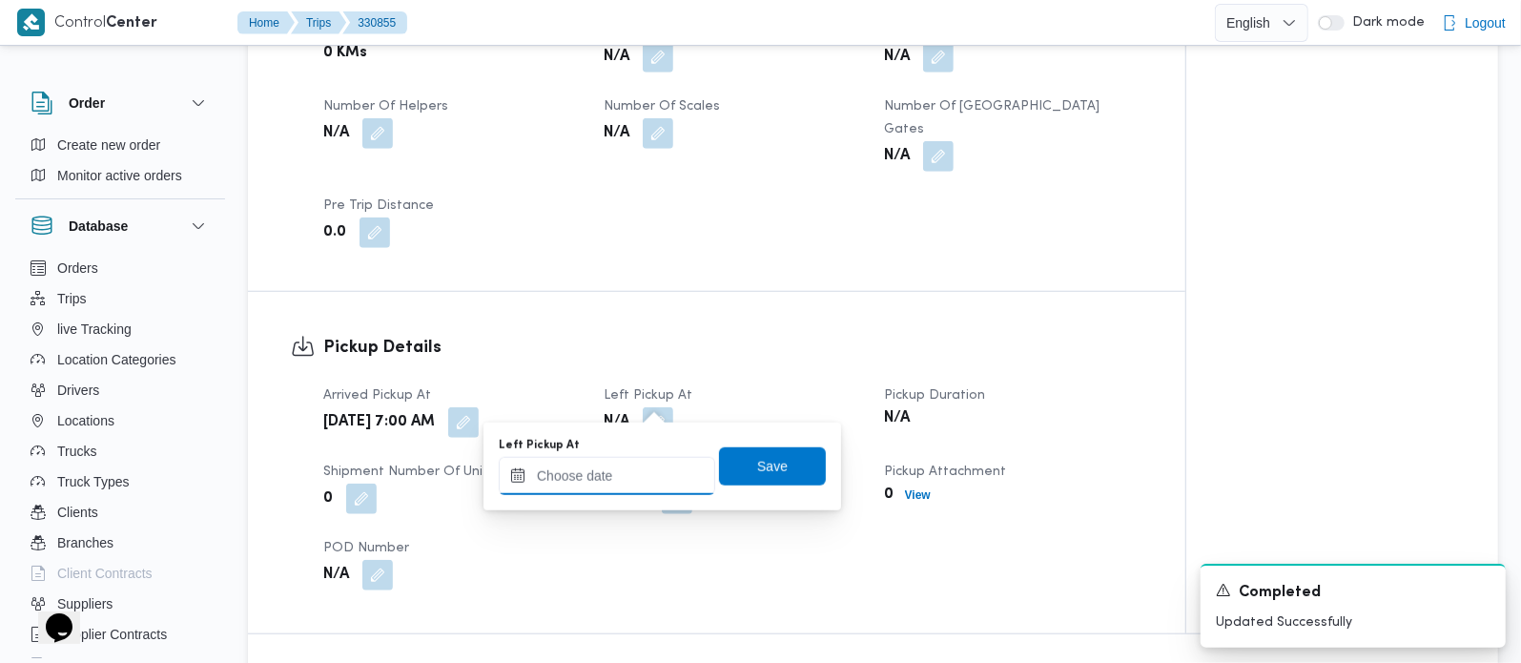
click at [645, 459] on div at bounding box center [607, 476] width 216 height 38
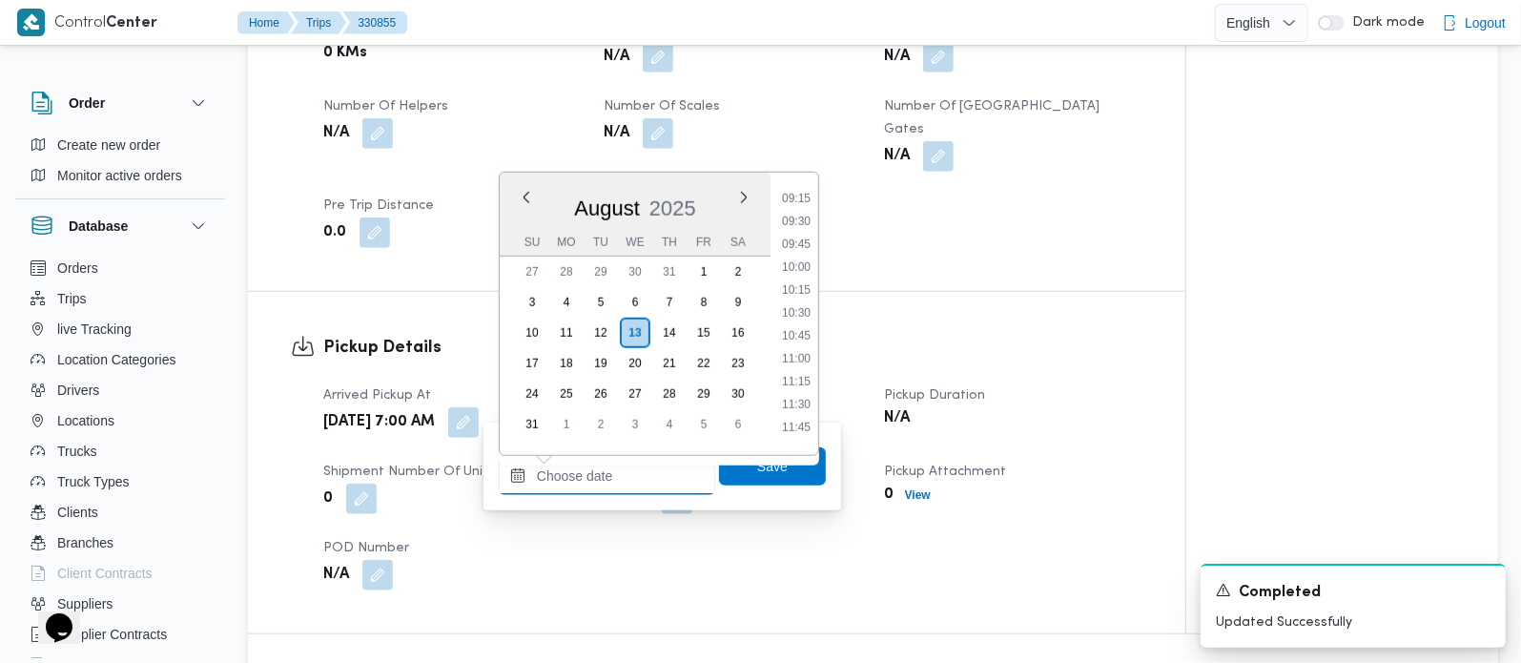
scroll to position [792, 0]
click at [808, 261] on ul "00:00 00:15 00:30 00:45 01:00 01:15 01:30 01:45 02:00 02:15 02:30 02:45 03:00 0…" at bounding box center [796, 314] width 44 height 252
click at [808, 277] on li "09:30" at bounding box center [796, 275] width 44 height 19
type input "[DATE] 09:30"
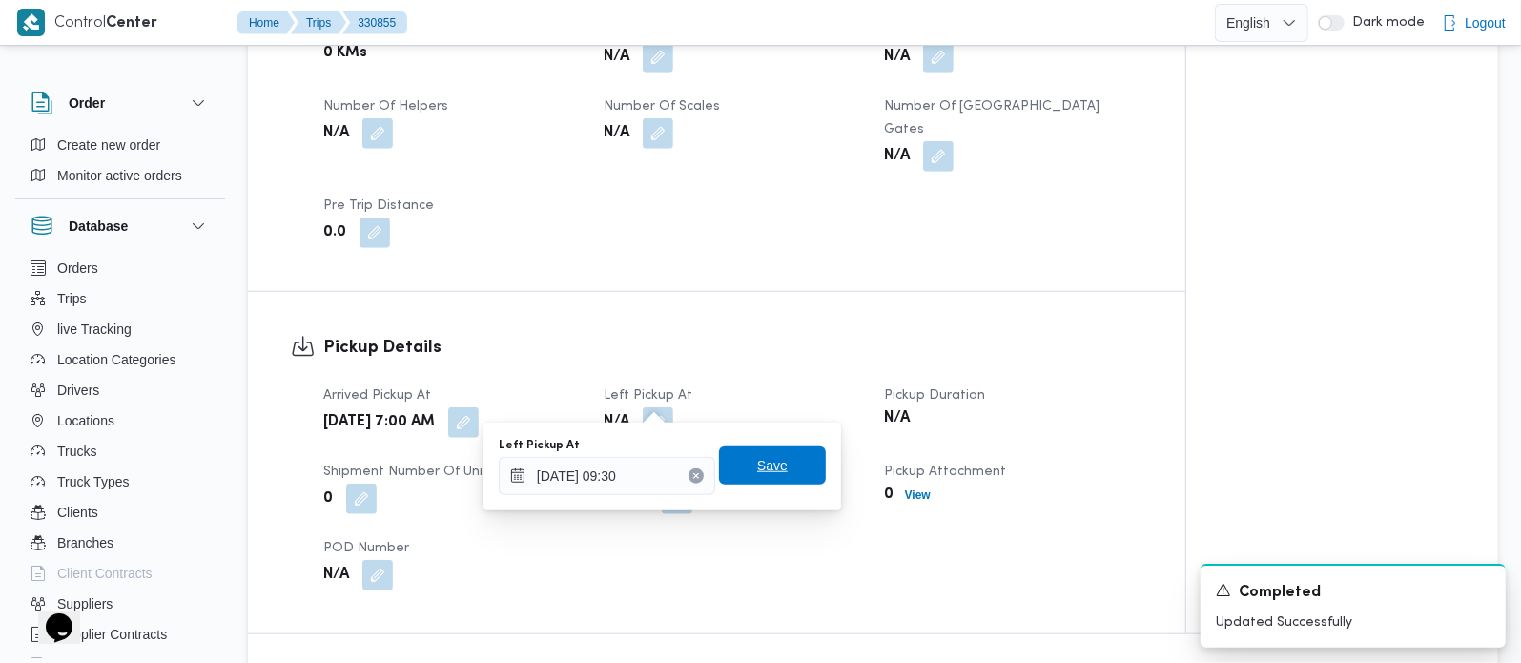
click at [778, 446] on span "Save" at bounding box center [772, 465] width 107 height 38
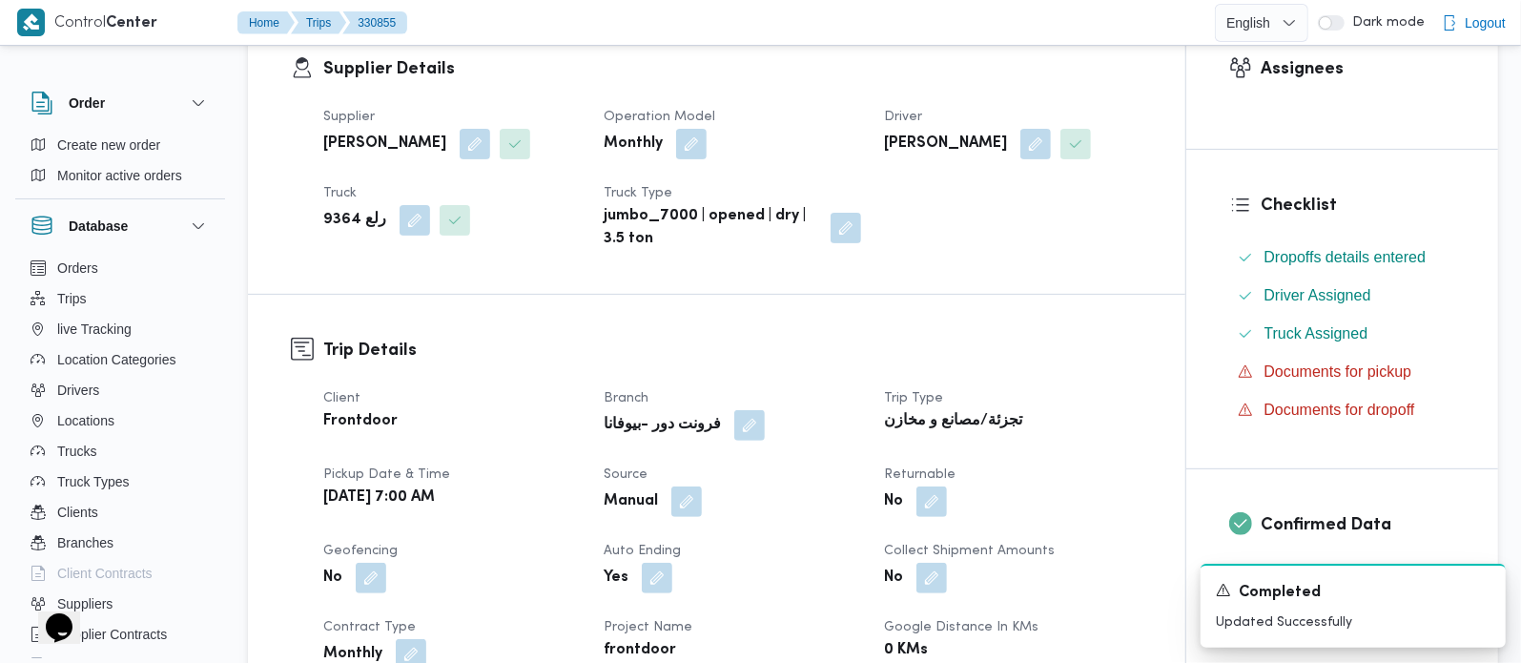
scroll to position [0, 0]
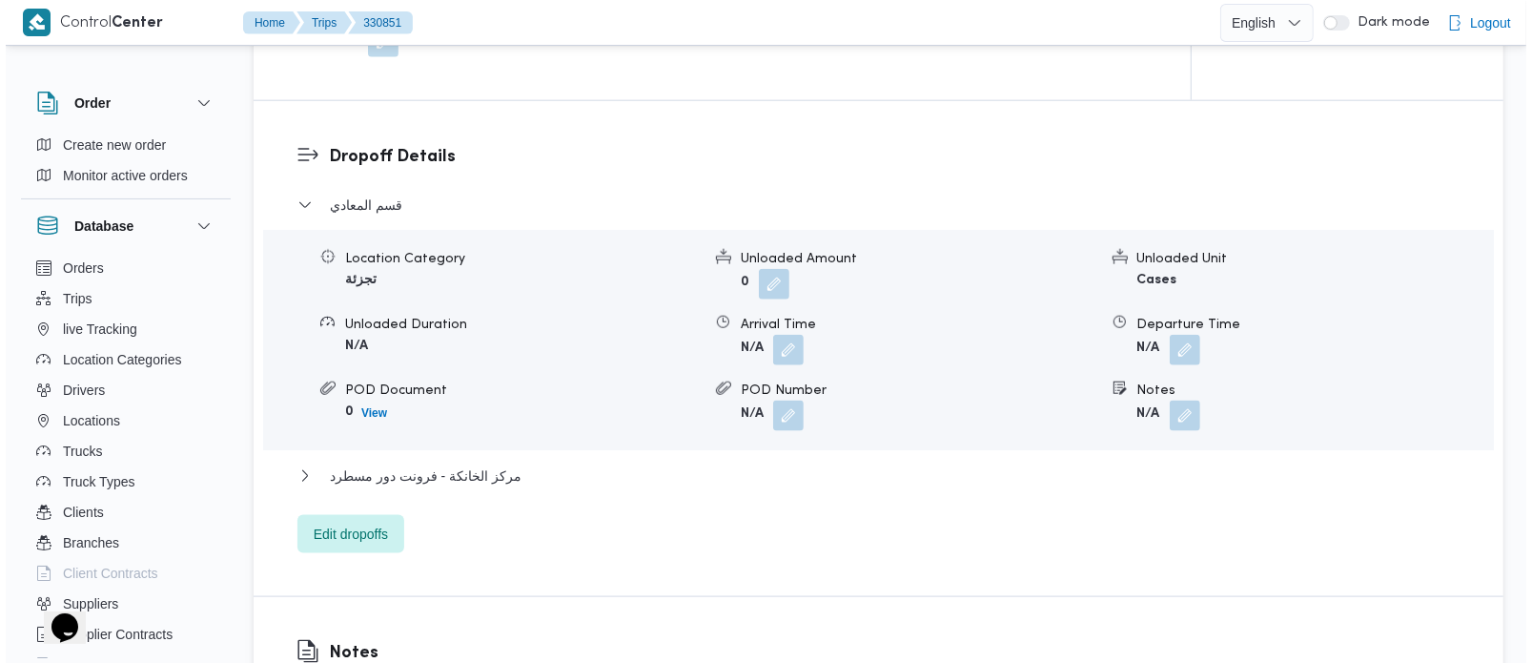
scroll to position [1571, 0]
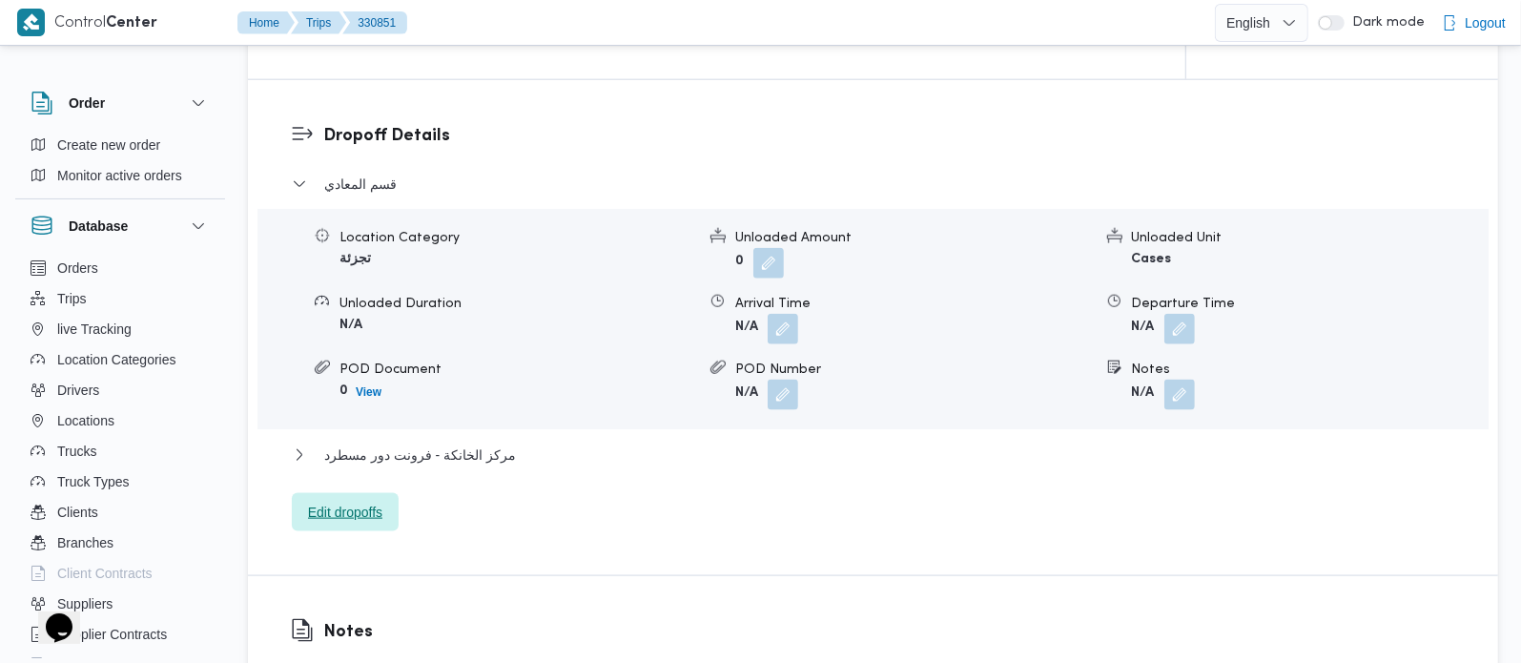
click at [365, 501] on span "Edit dropoffs" at bounding box center [345, 512] width 74 height 23
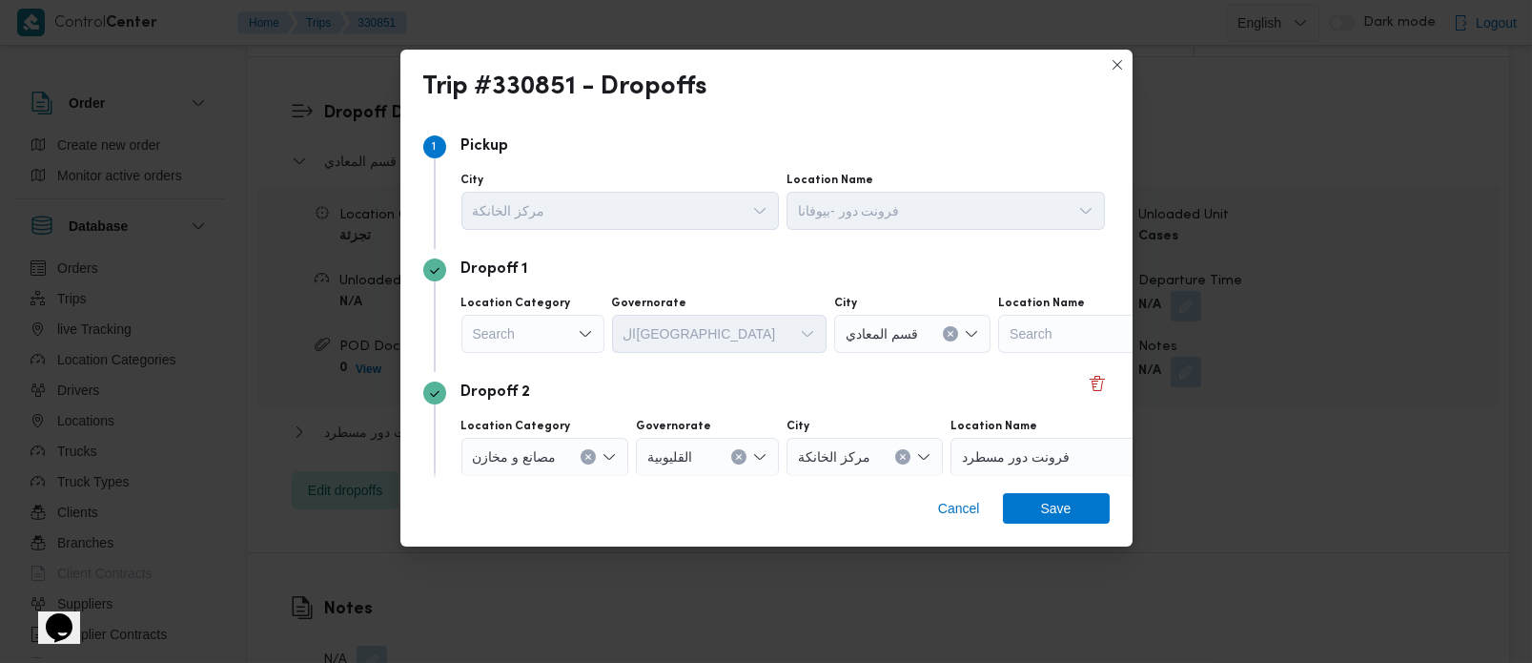
click at [558, 316] on div "Search" at bounding box center [533, 334] width 143 height 38
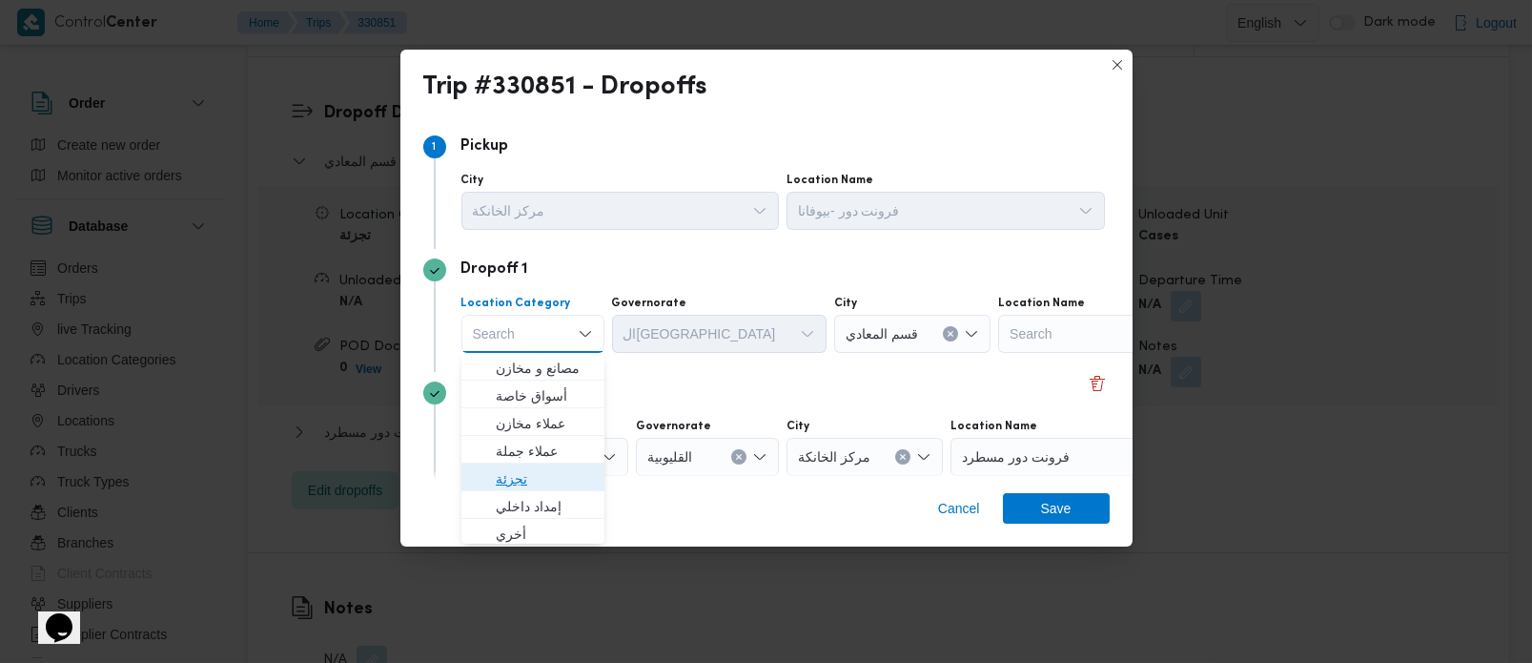
click at [510, 482] on span "تجزئة" at bounding box center [544, 478] width 97 height 23
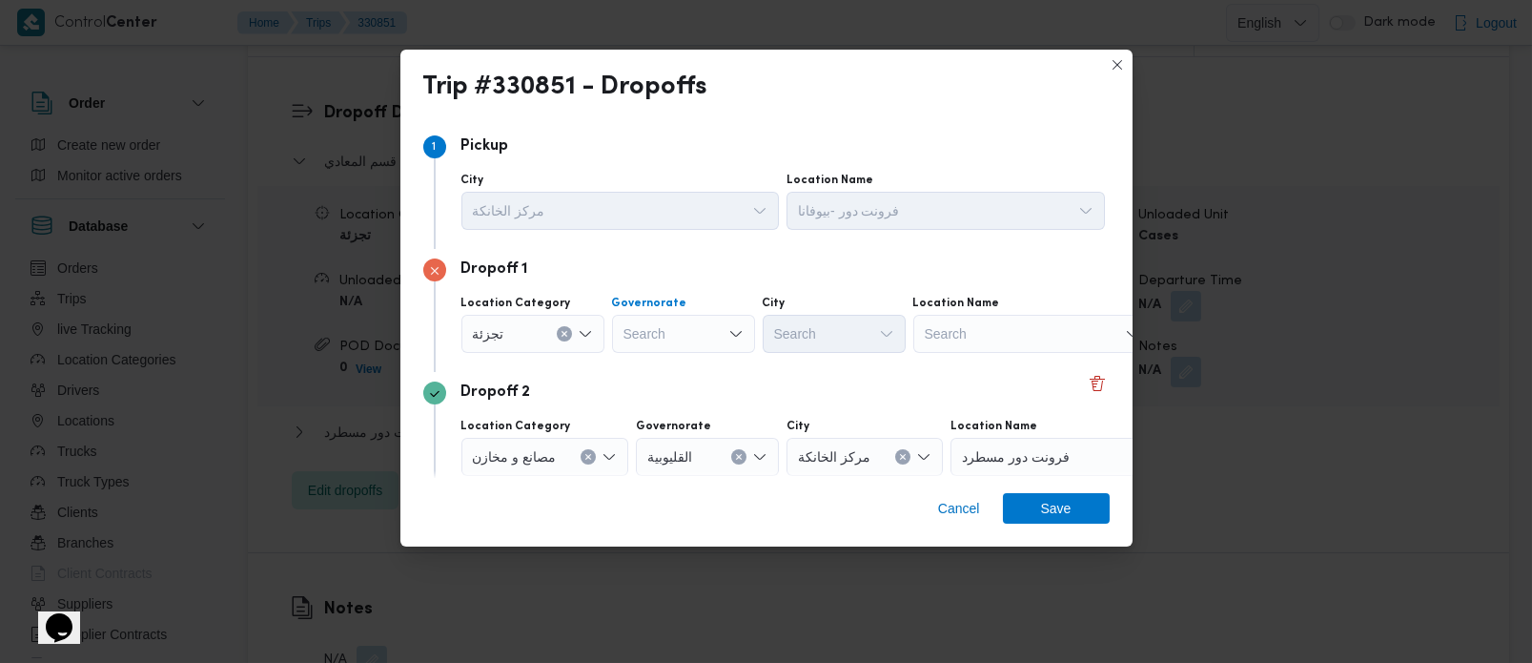
click at [695, 328] on div "Search" at bounding box center [683, 334] width 143 height 38
type input "رة"
click at [647, 402] on mark "رة" at bounding box center [653, 395] width 14 height 15
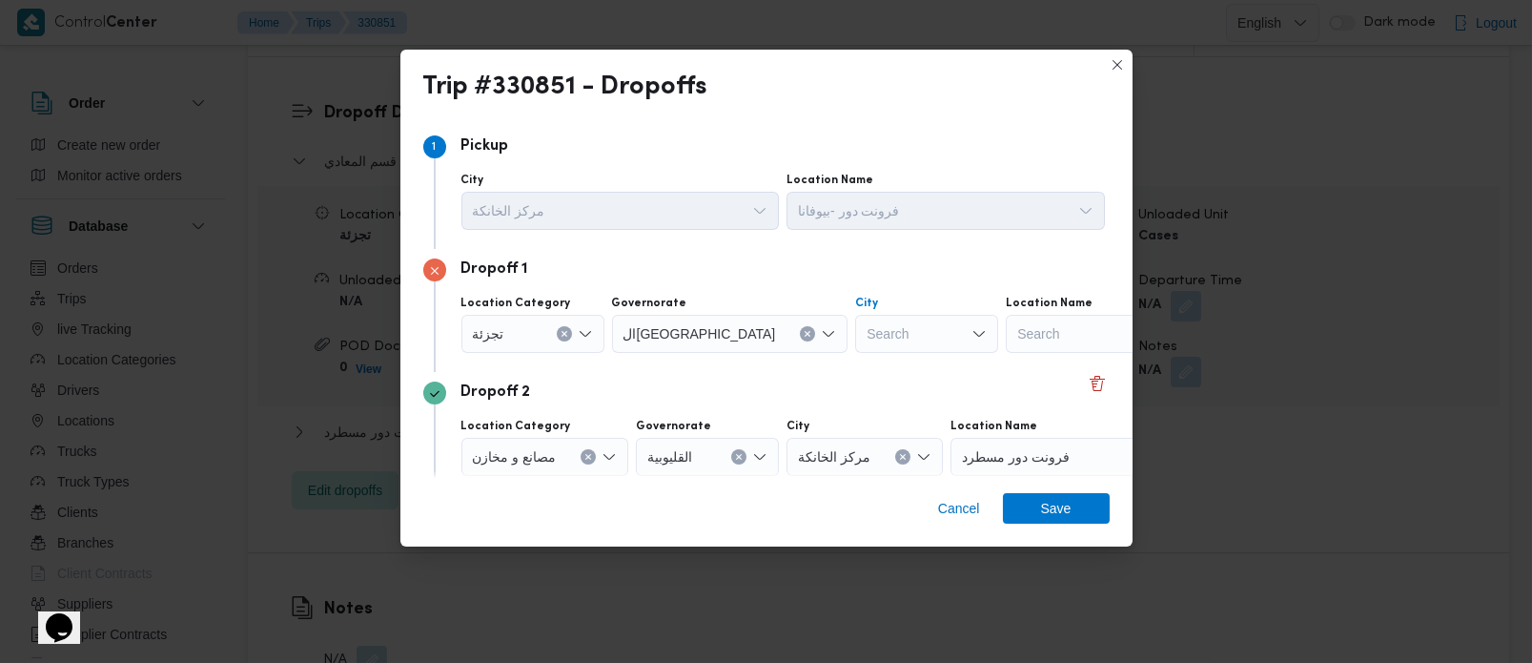
click at [855, 323] on div "Search" at bounding box center [926, 334] width 143 height 38
type input "العب"
click at [834, 366] on span "العب ور" at bounding box center [844, 368] width 97 height 23
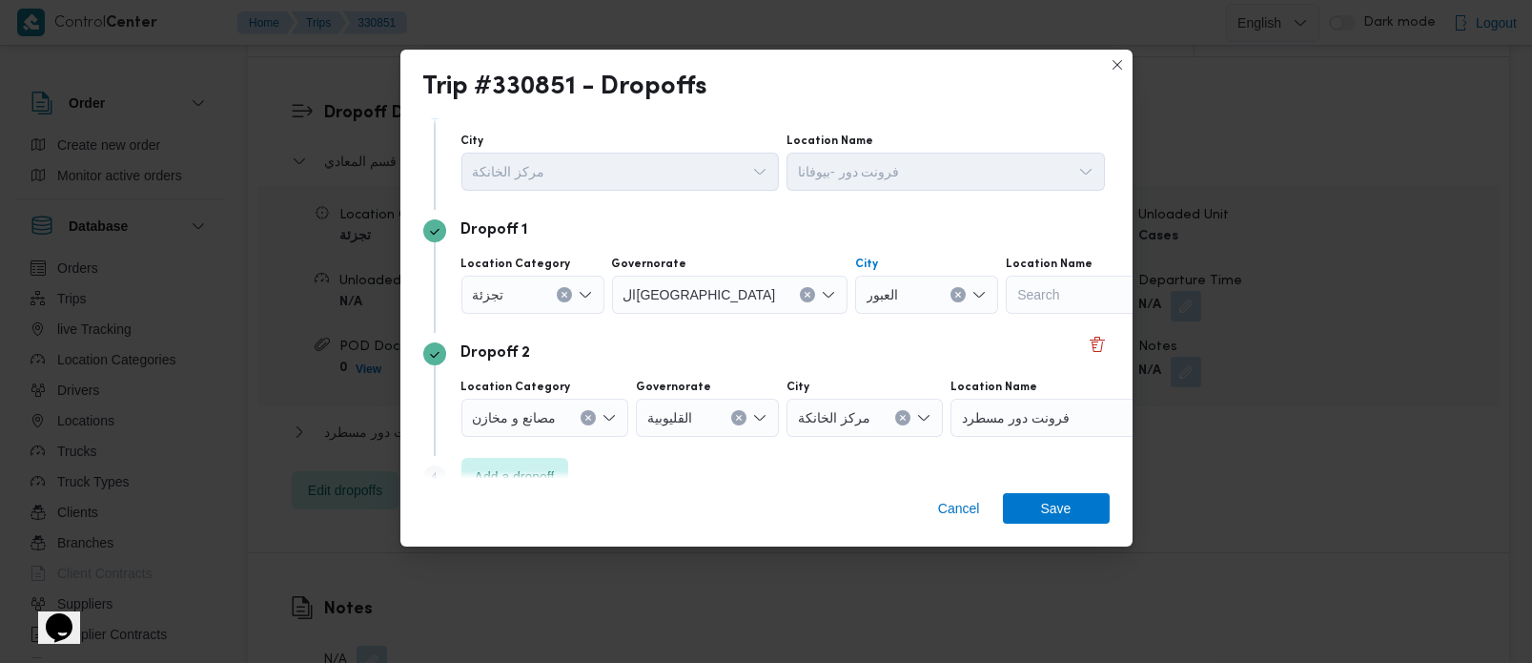
scroll to position [73, 0]
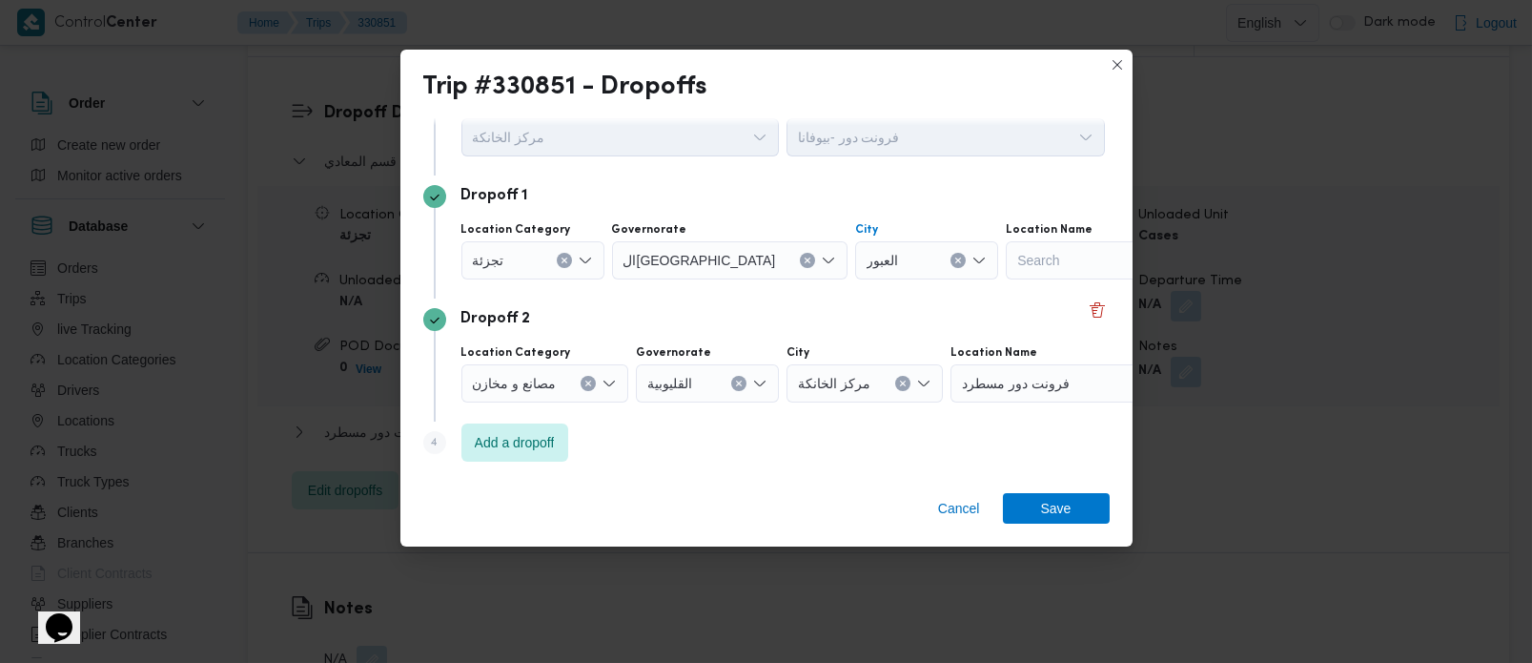
click at [589, 279] on div "مصانع و مخازن" at bounding box center [533, 260] width 143 height 38
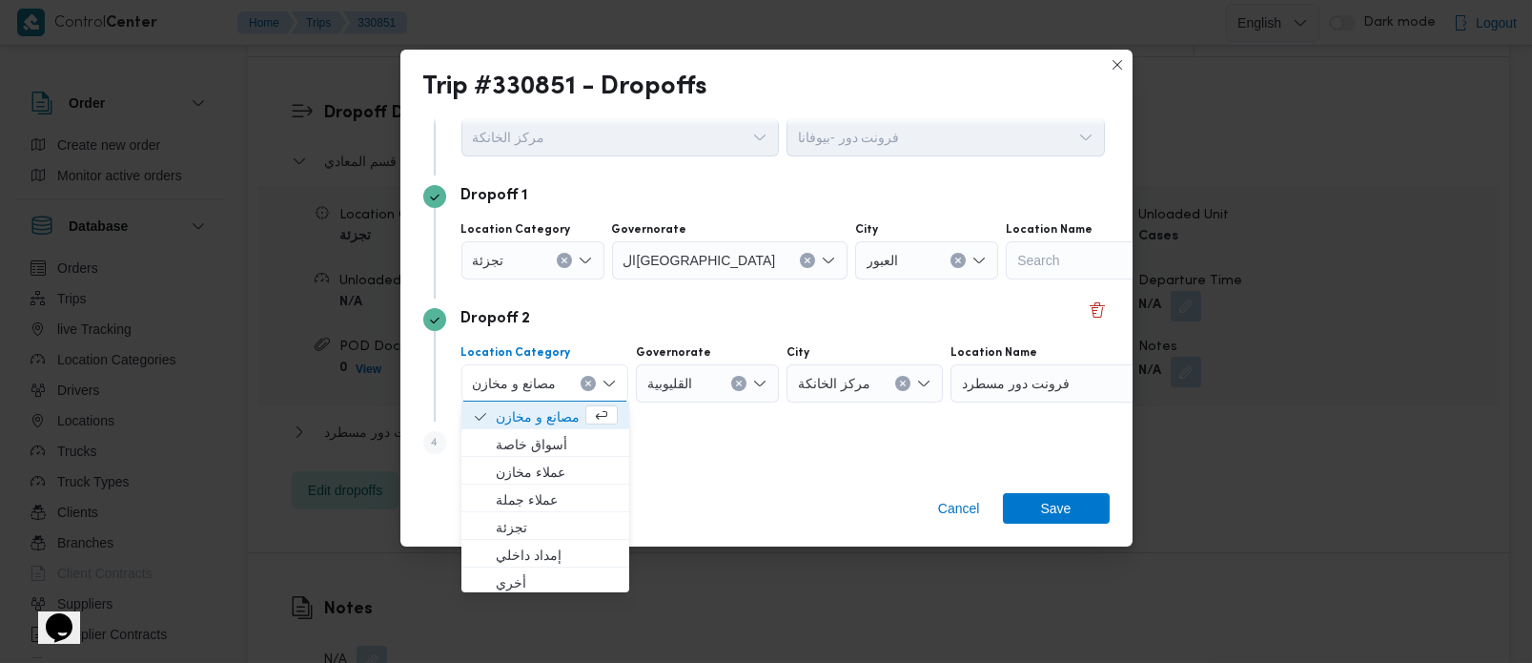
click at [585, 385] on icon "Clear input" at bounding box center [589, 384] width 8 height 8
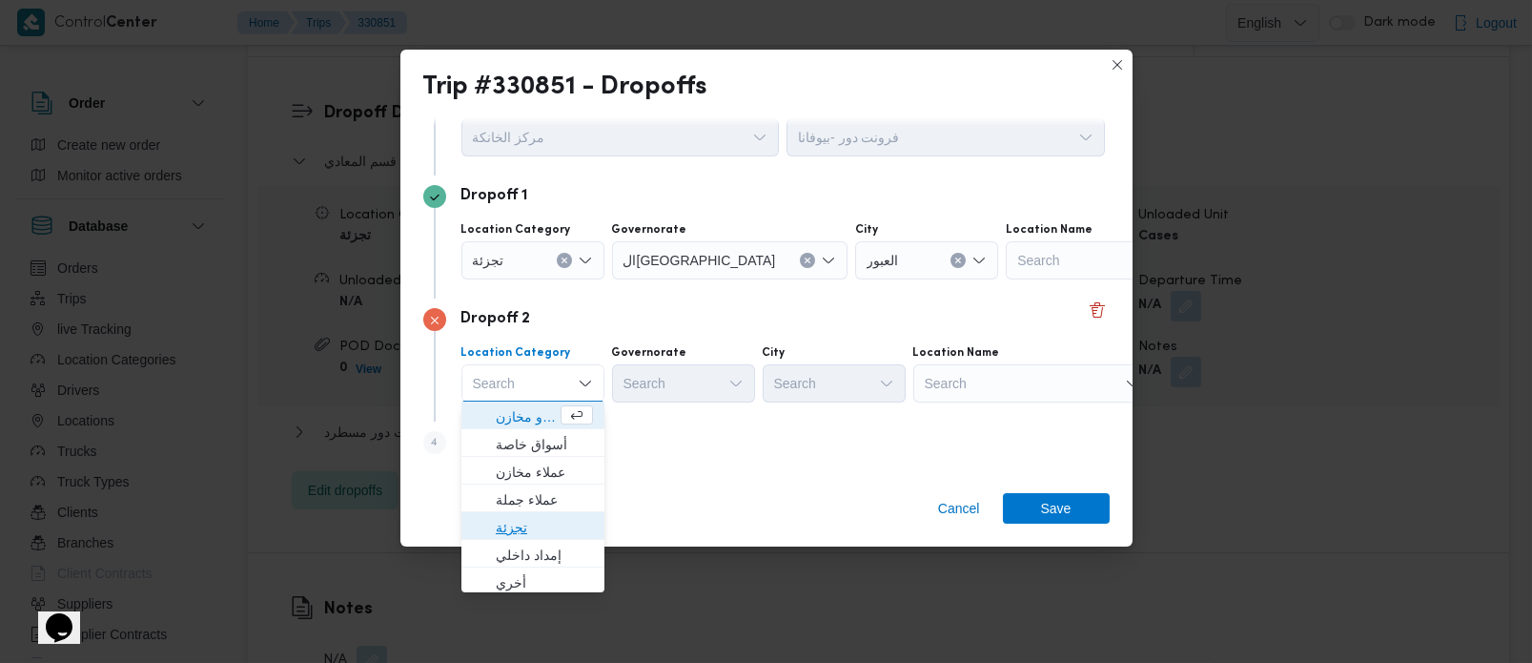
click at [523, 516] on span "تجزئة" at bounding box center [544, 527] width 97 height 23
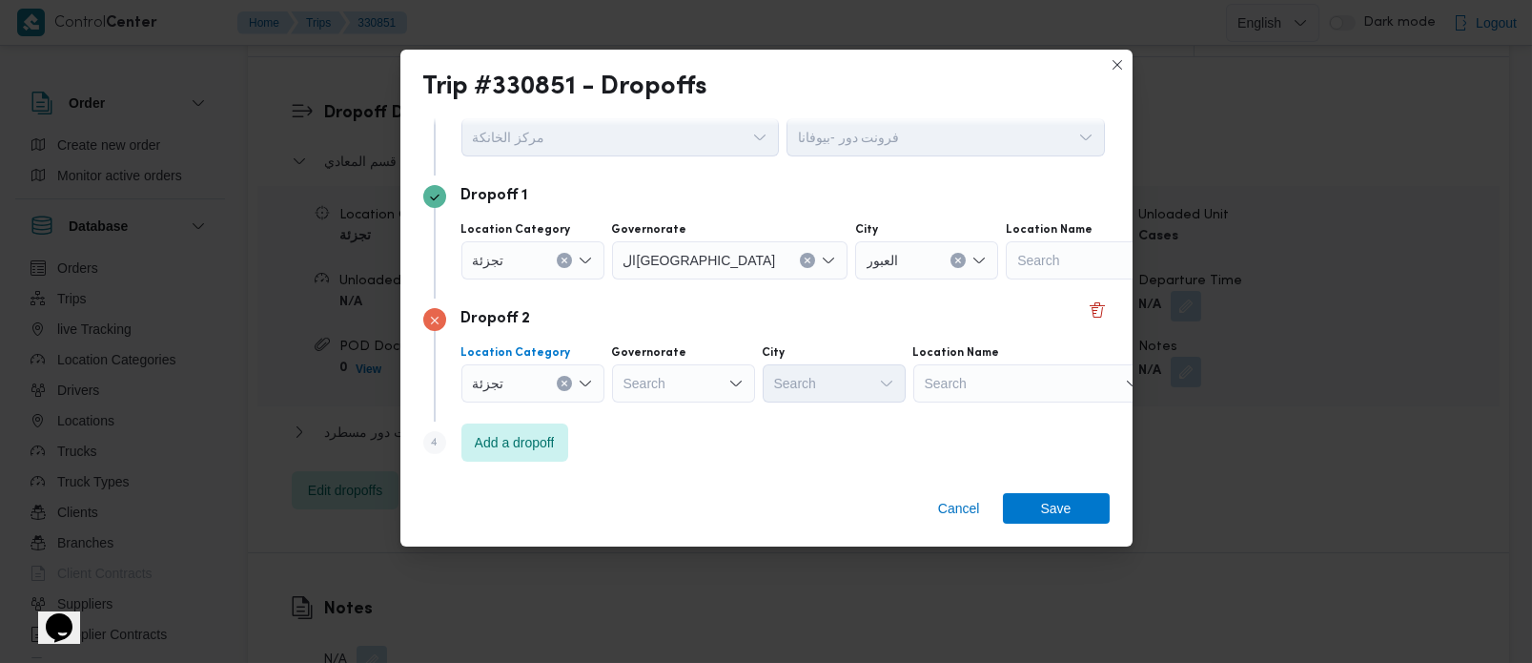
click at [644, 279] on div "Search" at bounding box center [730, 260] width 236 height 38
type input "رة"
click at [678, 452] on span "ال[GEOGRAPHIC_DATA]" at bounding box center [694, 444] width 97 height 23
click at [857, 279] on div "Search" at bounding box center [926, 260] width 143 height 38
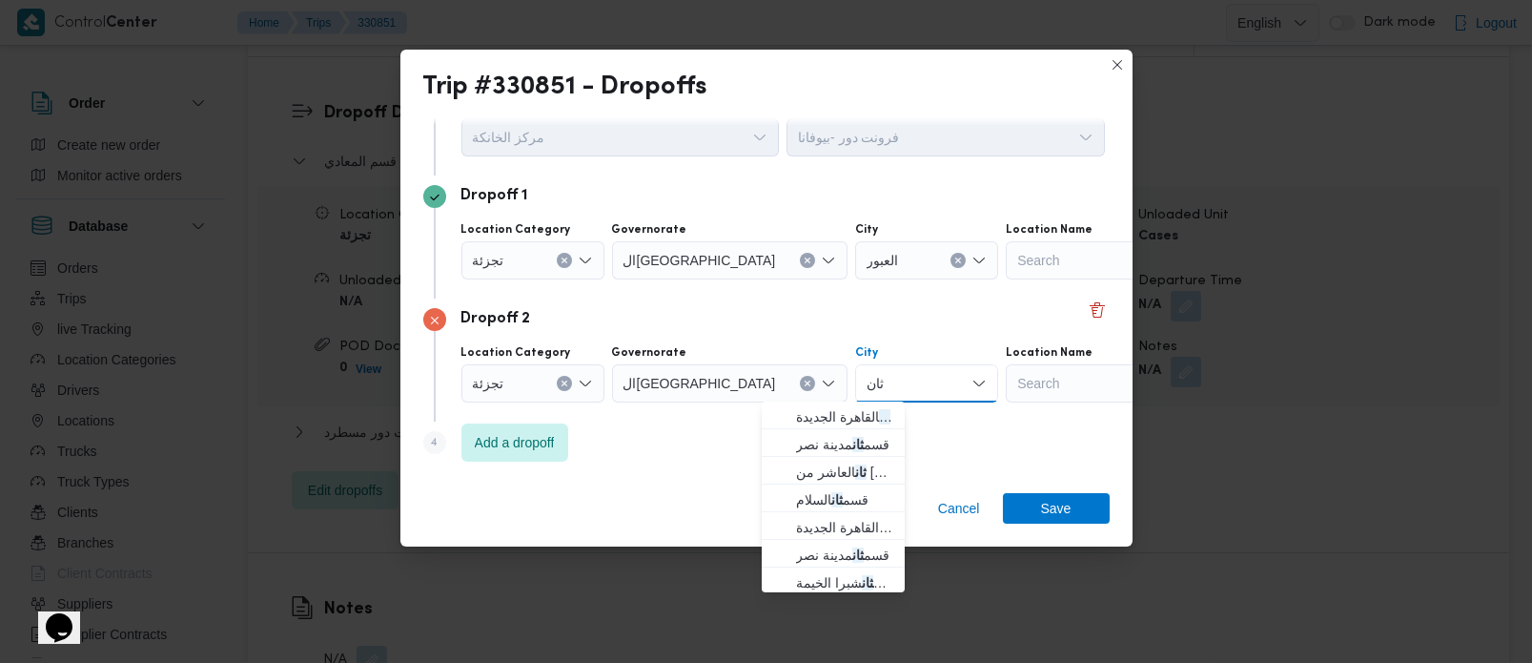
type input "ثان"
click at [827, 416] on span "قسم ثان القاهرة الجديدة" at bounding box center [844, 416] width 97 height 23
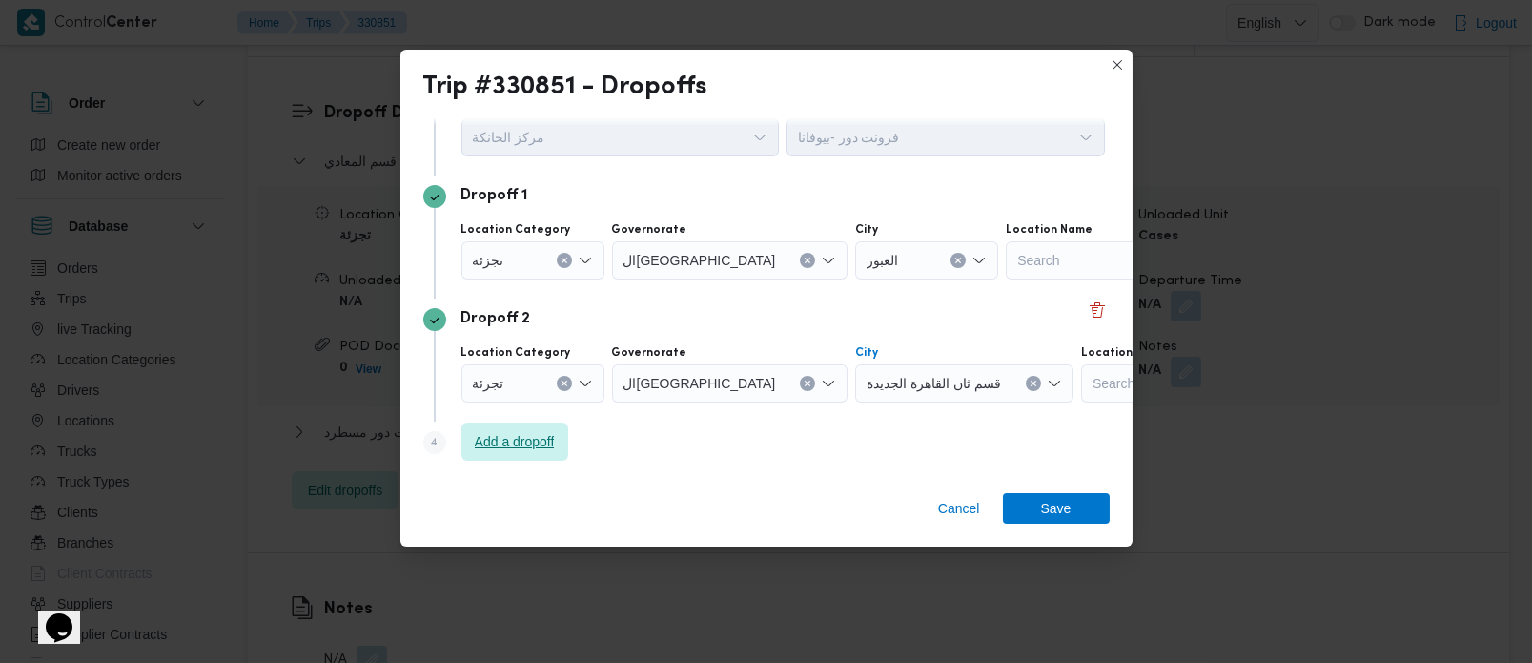
click at [526, 440] on span "Add a dropoff" at bounding box center [515, 441] width 80 height 23
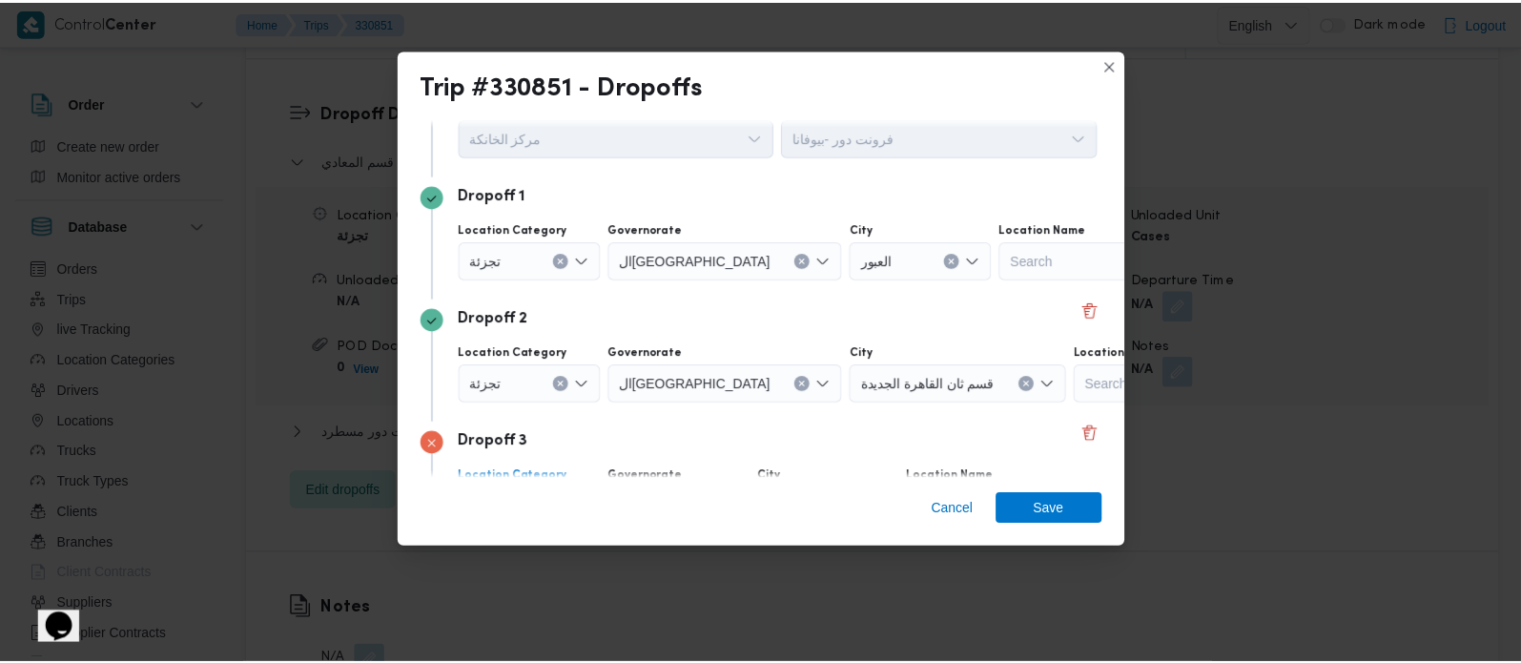
scroll to position [195, 0]
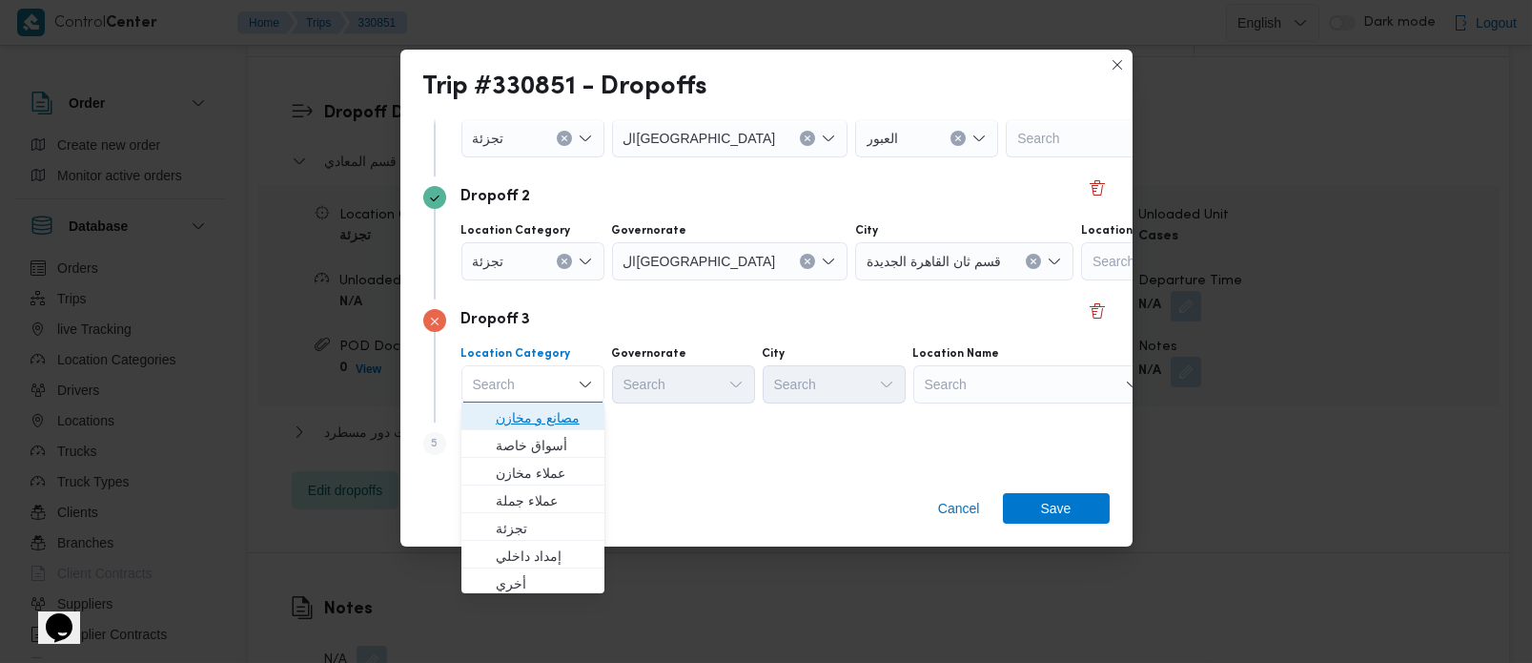
click at [544, 416] on span "مصانع و مخازن" at bounding box center [544, 417] width 97 height 23
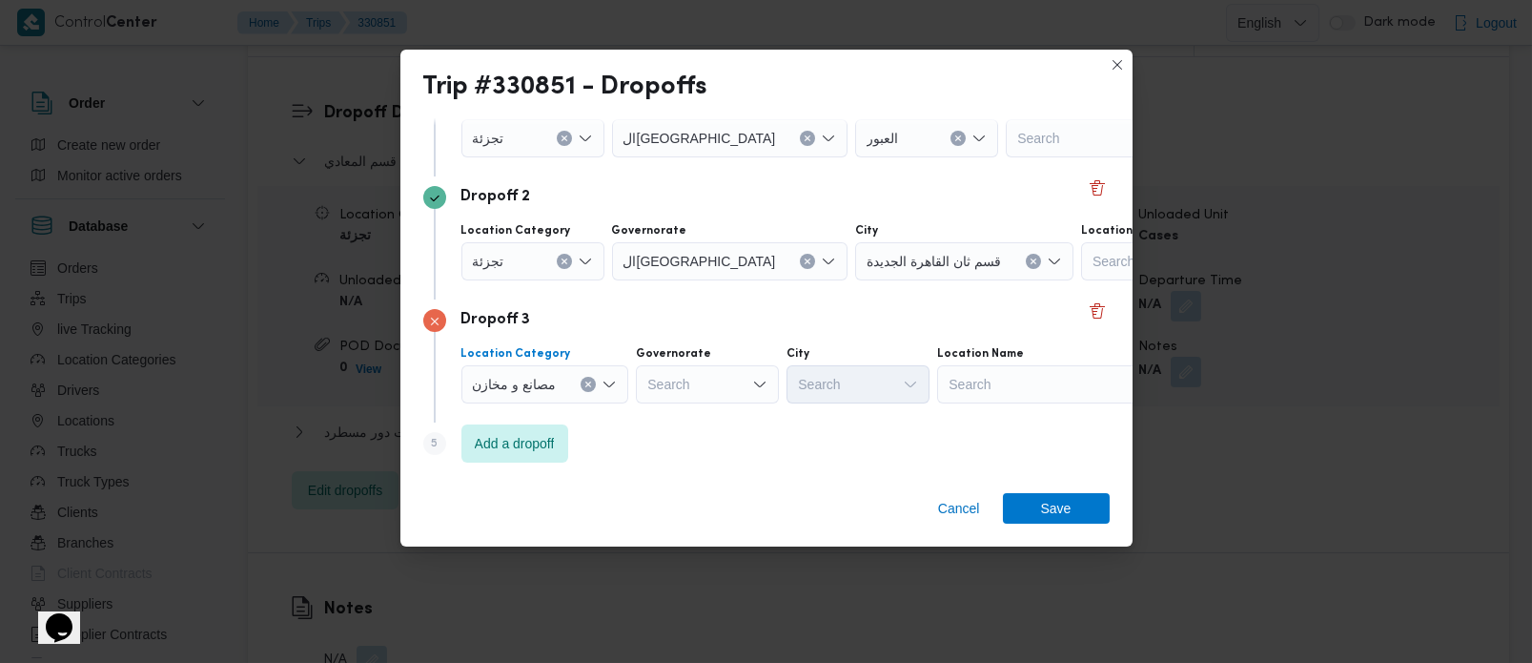
click at [1015, 157] on div "Search" at bounding box center [1125, 138] width 238 height 38
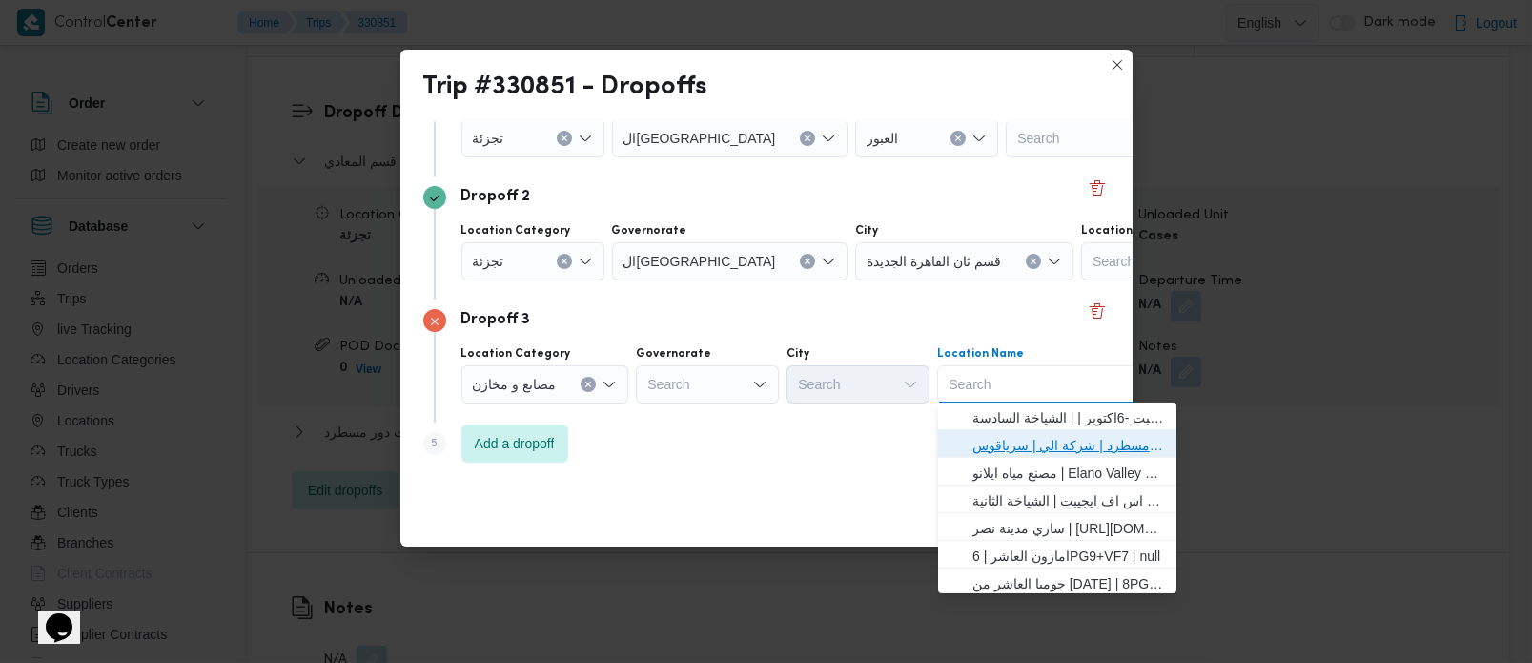
click at [1005, 442] on span "فرونت دور مسطرد | شركة الي | سرياقوس" at bounding box center [1069, 445] width 193 height 23
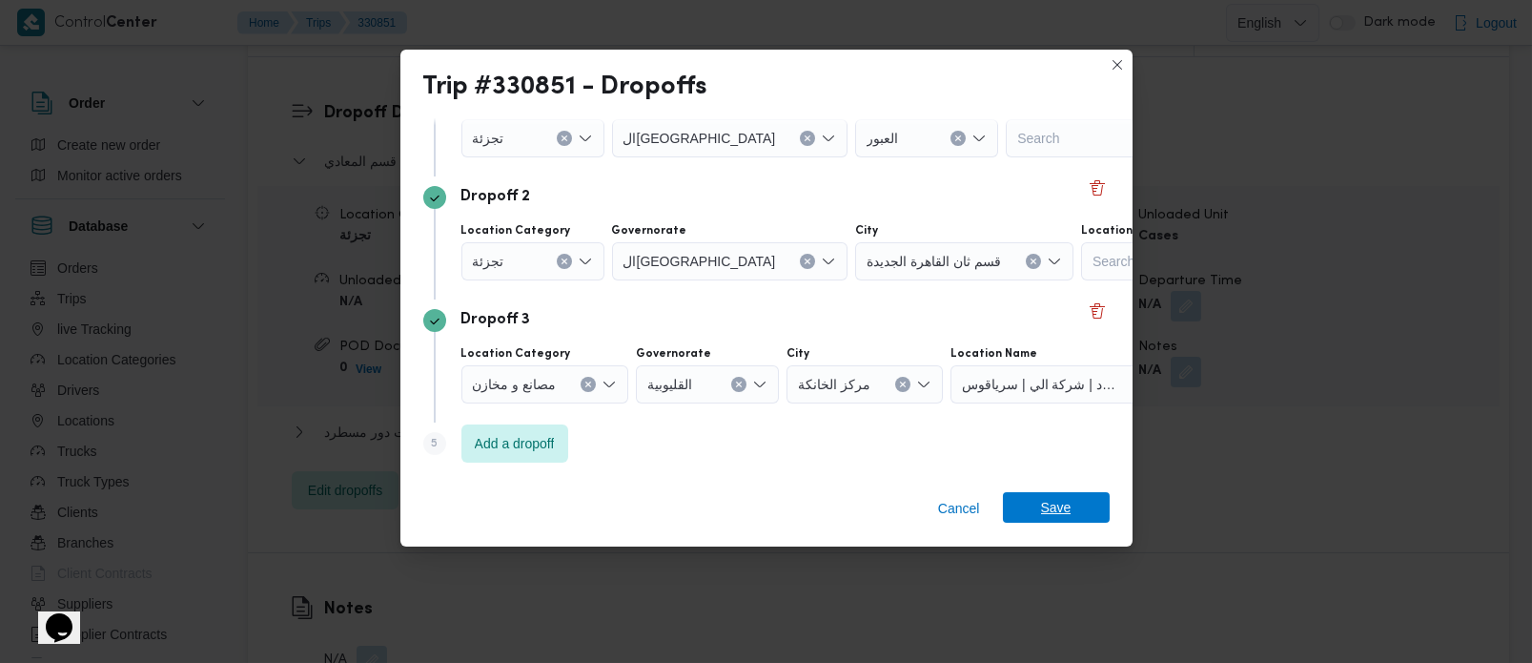
click at [1054, 505] on span "Save" at bounding box center [1056, 507] width 31 height 31
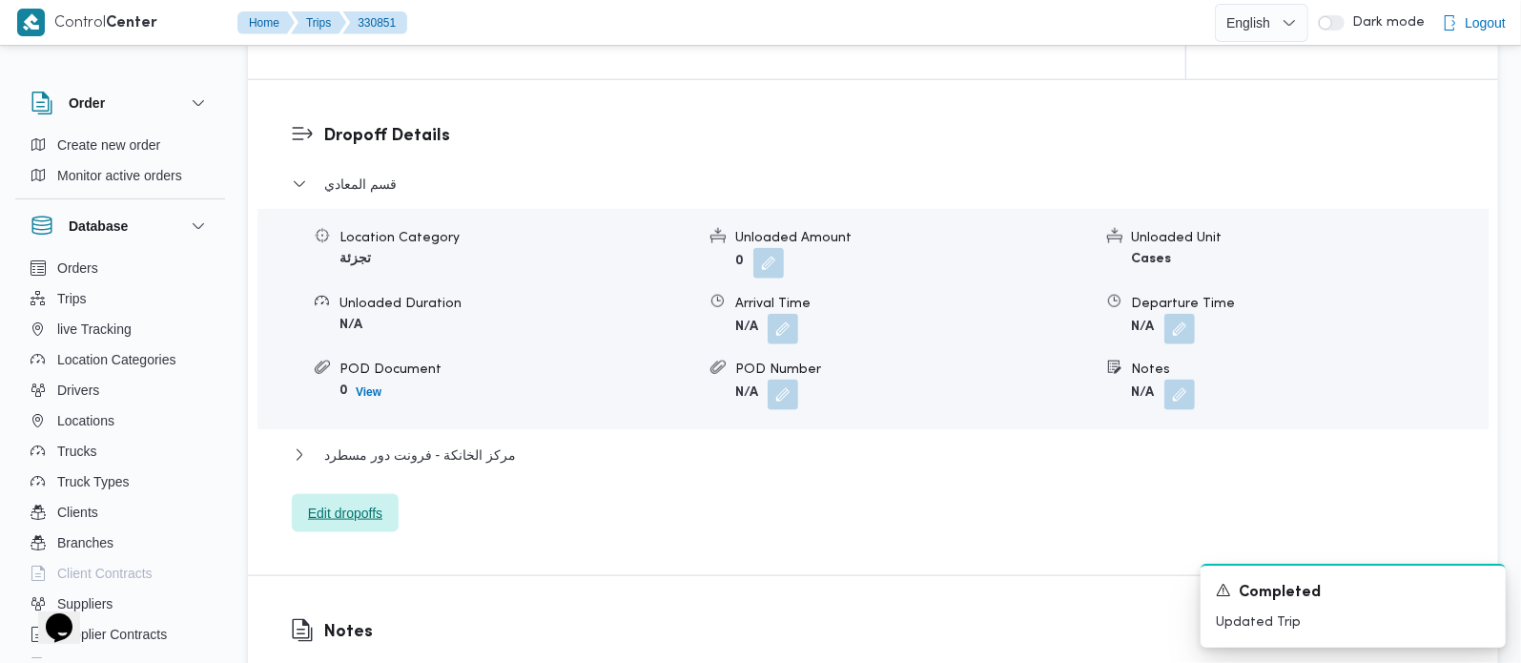
scroll to position [1682, 0]
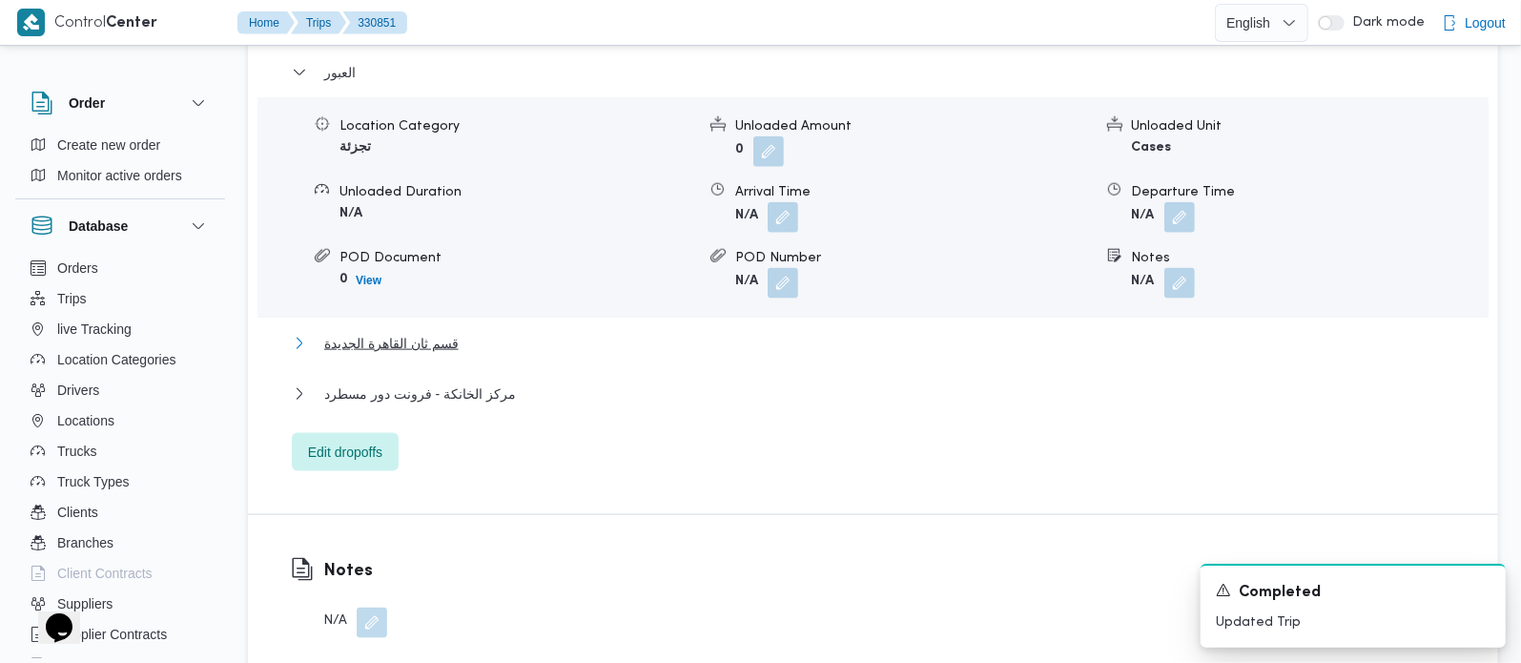
click at [435, 332] on span "قسم ثان القاهرة الجديدة" at bounding box center [391, 343] width 134 height 23
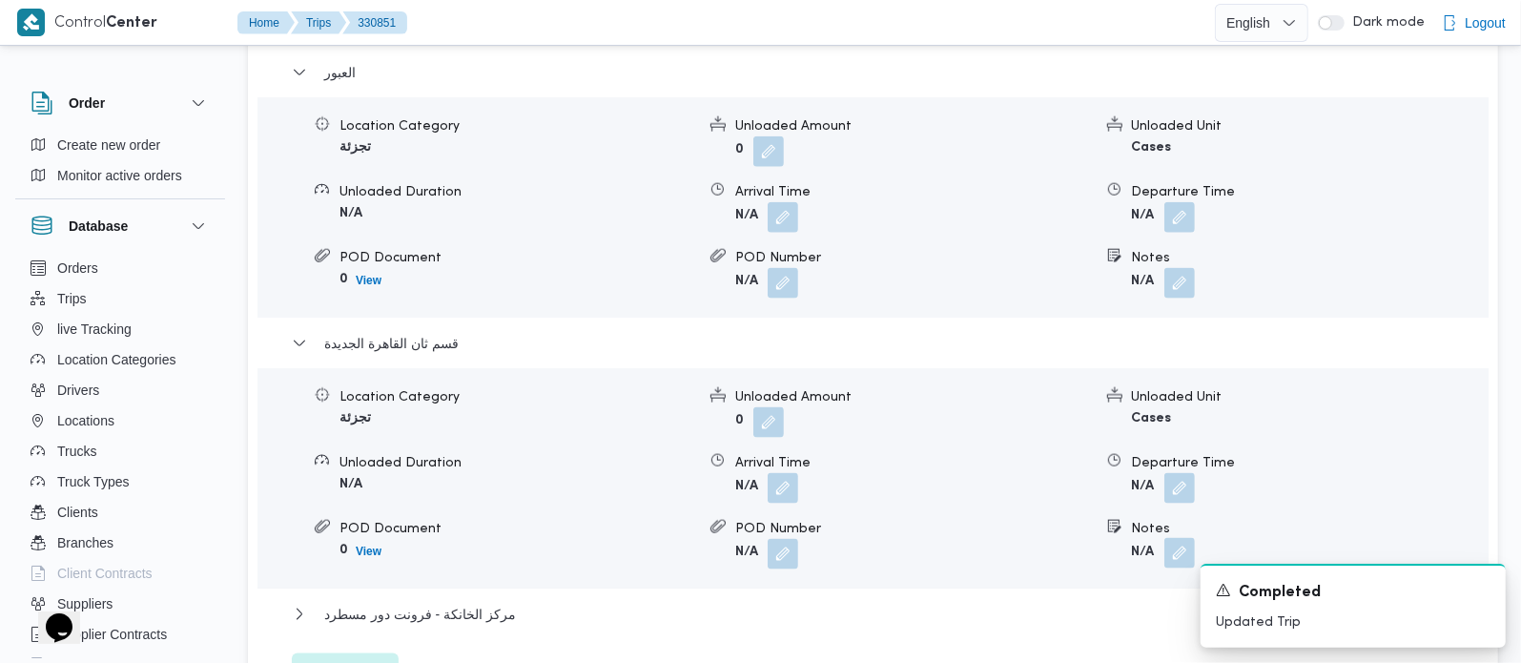
click at [1174, 538] on button "button" at bounding box center [1179, 553] width 31 height 31
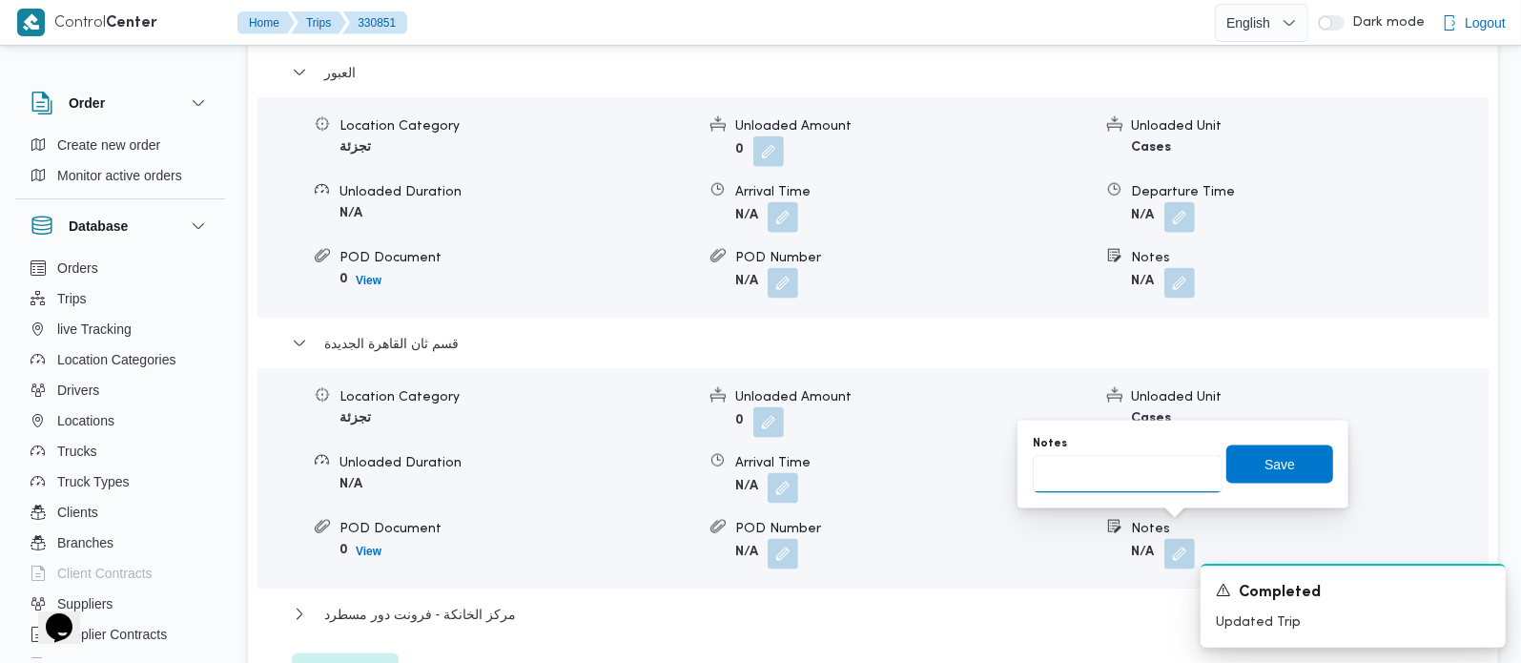
click at [1057, 486] on input "Notes" at bounding box center [1128, 474] width 190 height 38
paste input "المستقبل"
type input "المستقبل"
click at [1273, 466] on span "Save" at bounding box center [1279, 463] width 31 height 23
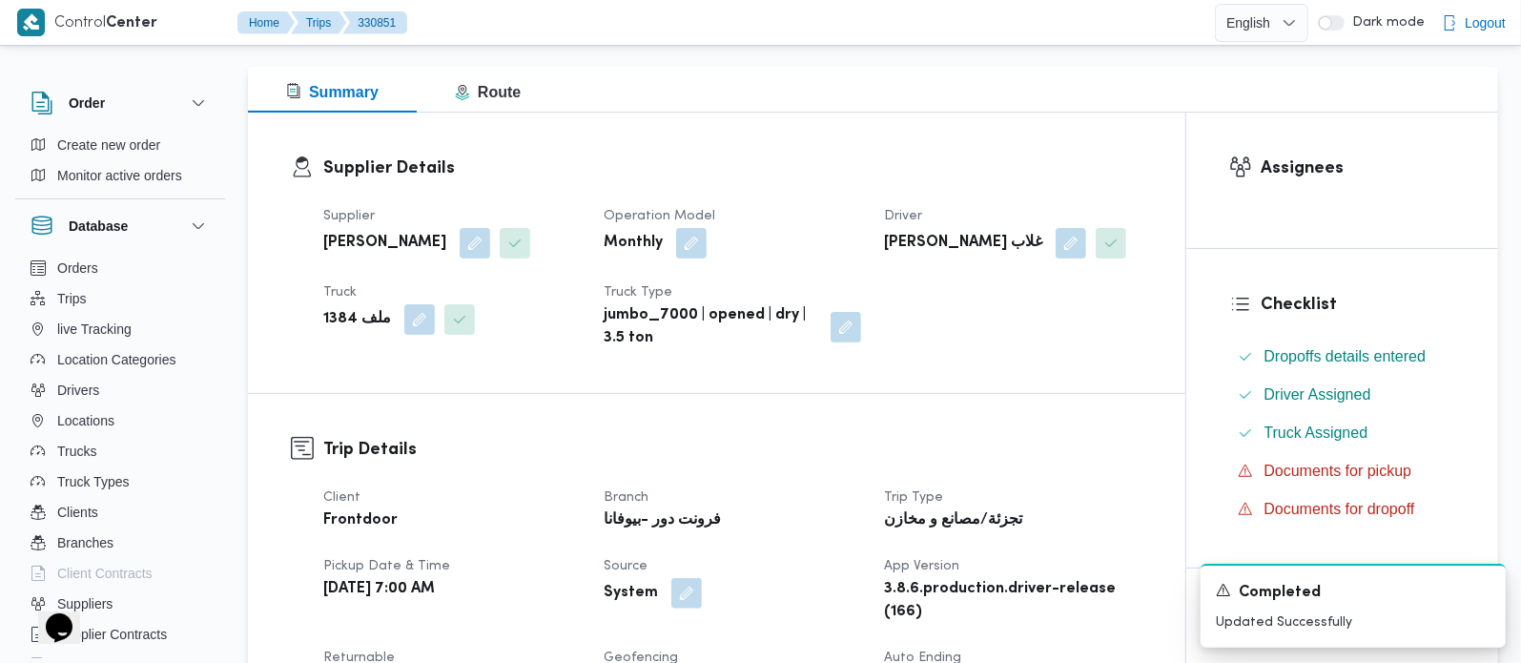
scroll to position [0, 0]
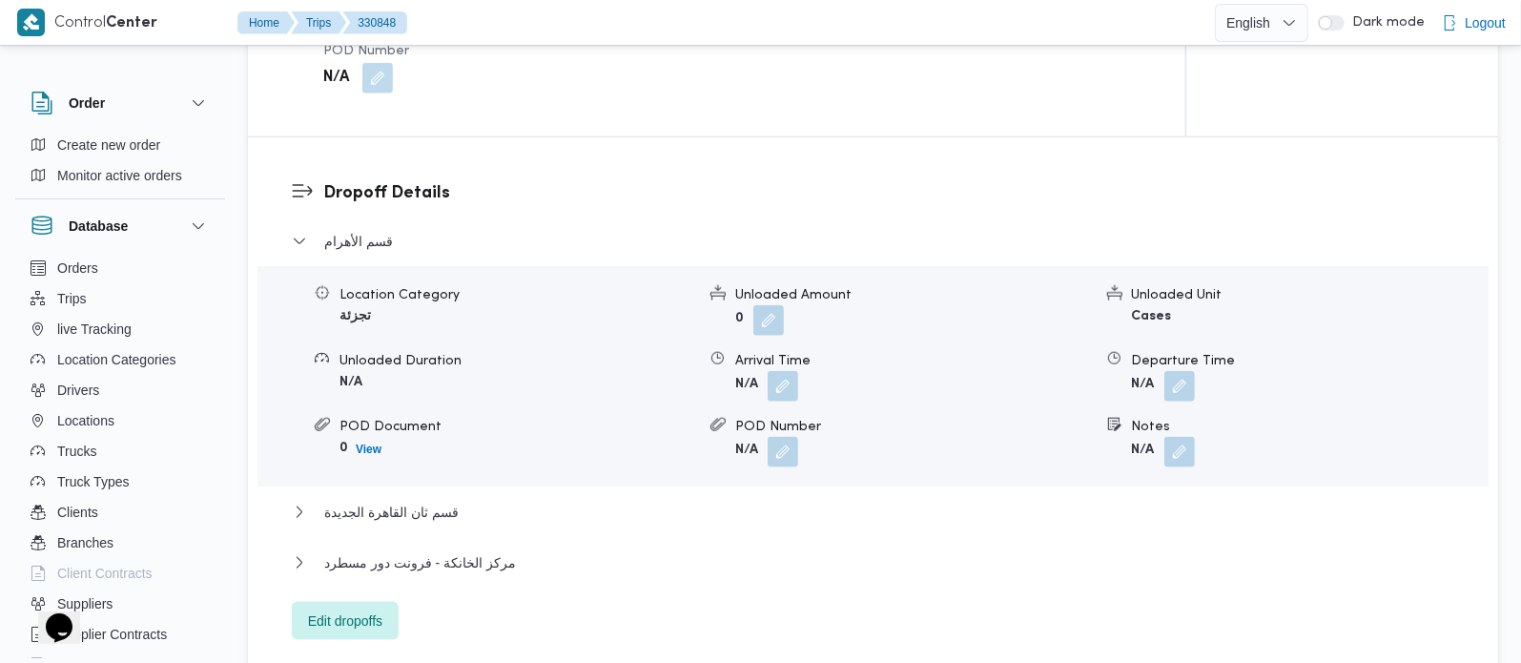
scroll to position [1682, 0]
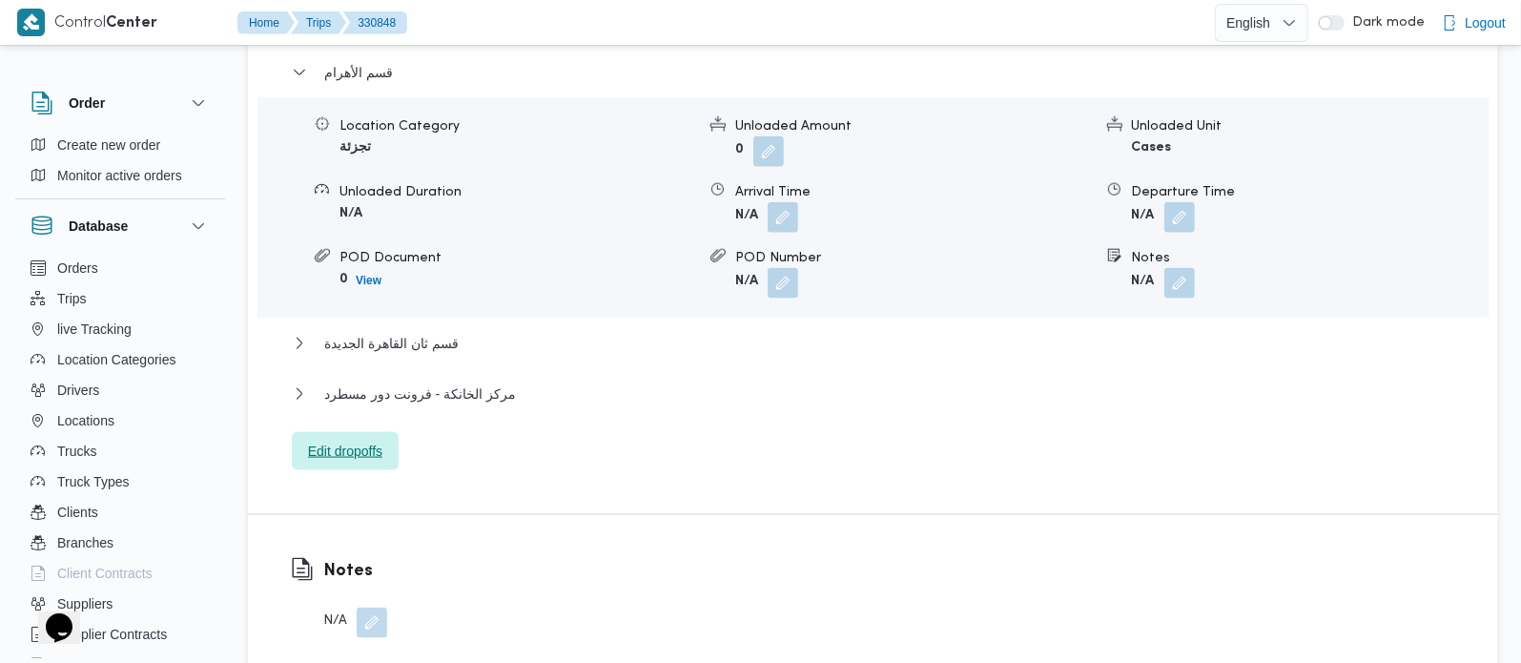
click at [371, 440] on span "Edit dropoffs" at bounding box center [345, 451] width 74 height 23
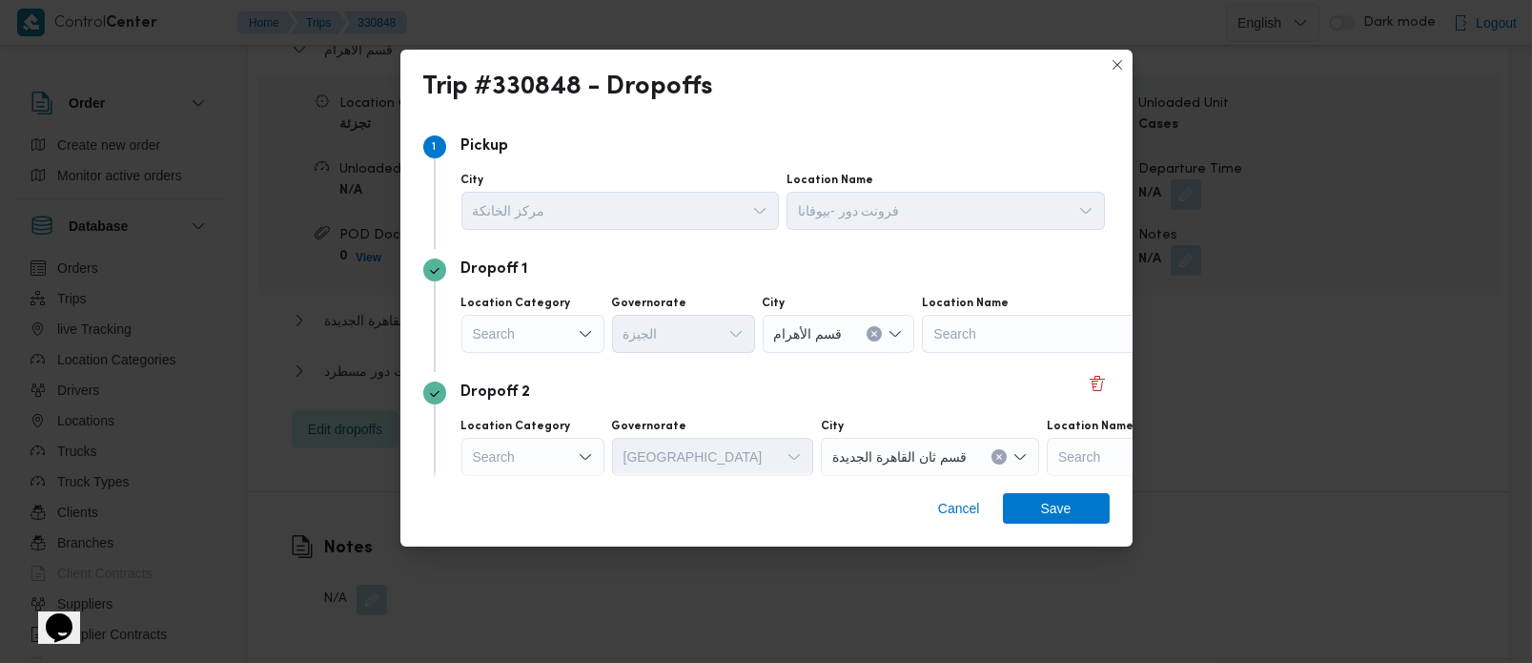
click at [544, 325] on div "Search" at bounding box center [533, 334] width 143 height 38
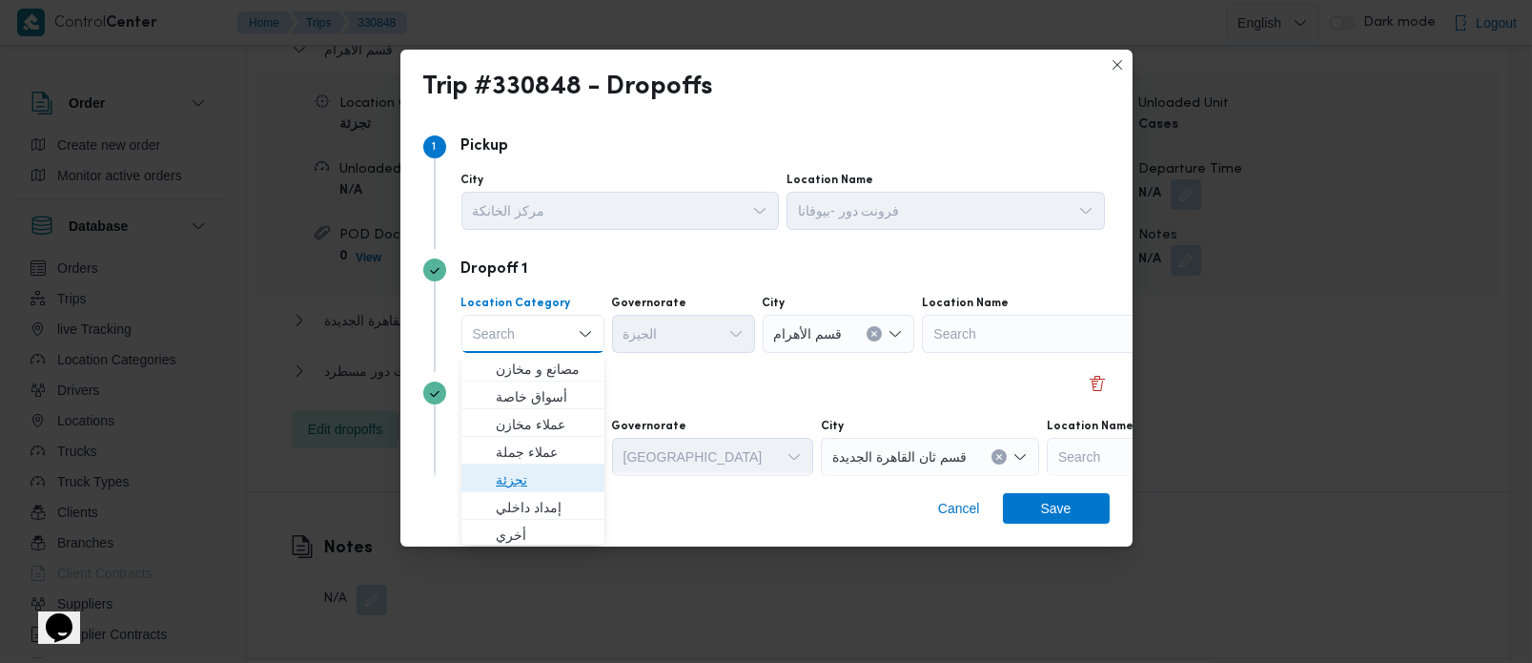
click at [514, 469] on span "تجزئة" at bounding box center [544, 479] width 97 height 23
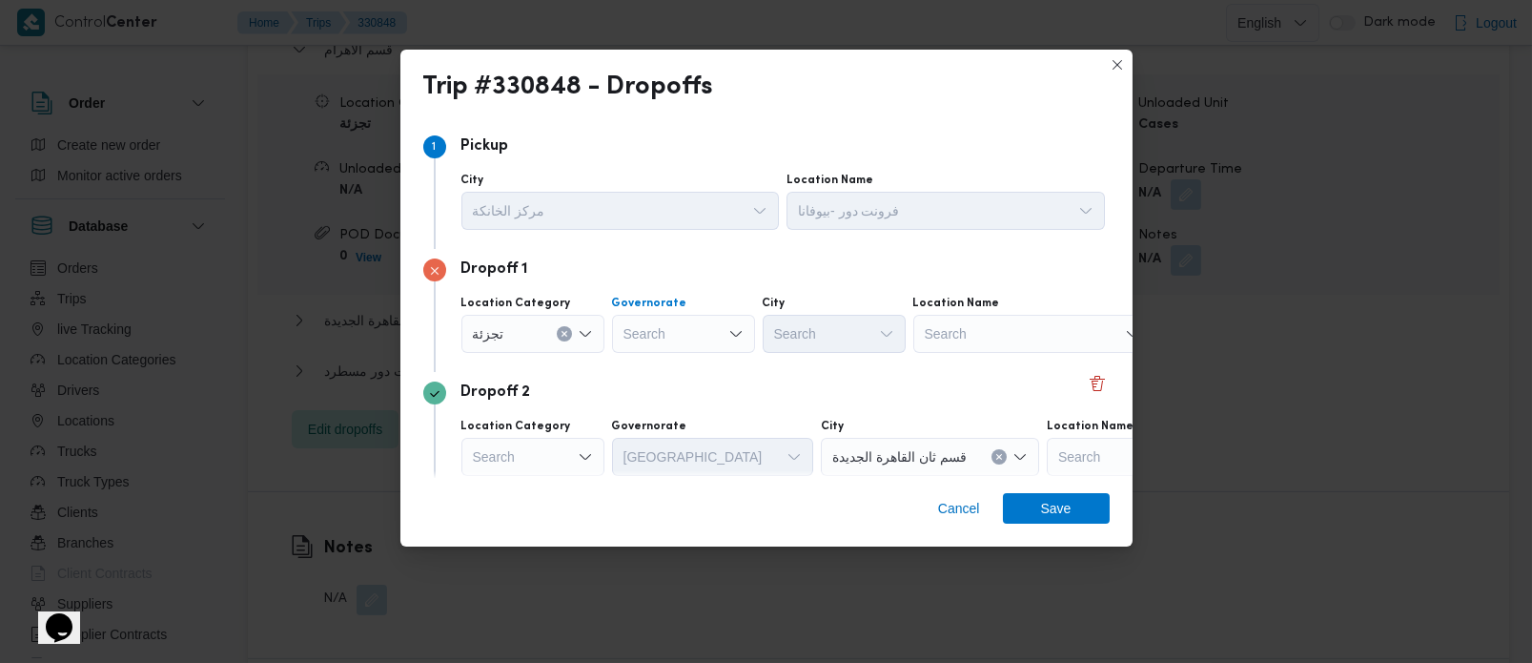
click at [659, 340] on div "Search" at bounding box center [683, 334] width 143 height 38
type input "زة"
click at [659, 373] on span "الجي زة" at bounding box center [694, 369] width 97 height 23
click at [793, 346] on div "Search" at bounding box center [834, 334] width 143 height 38
type input "فيص"
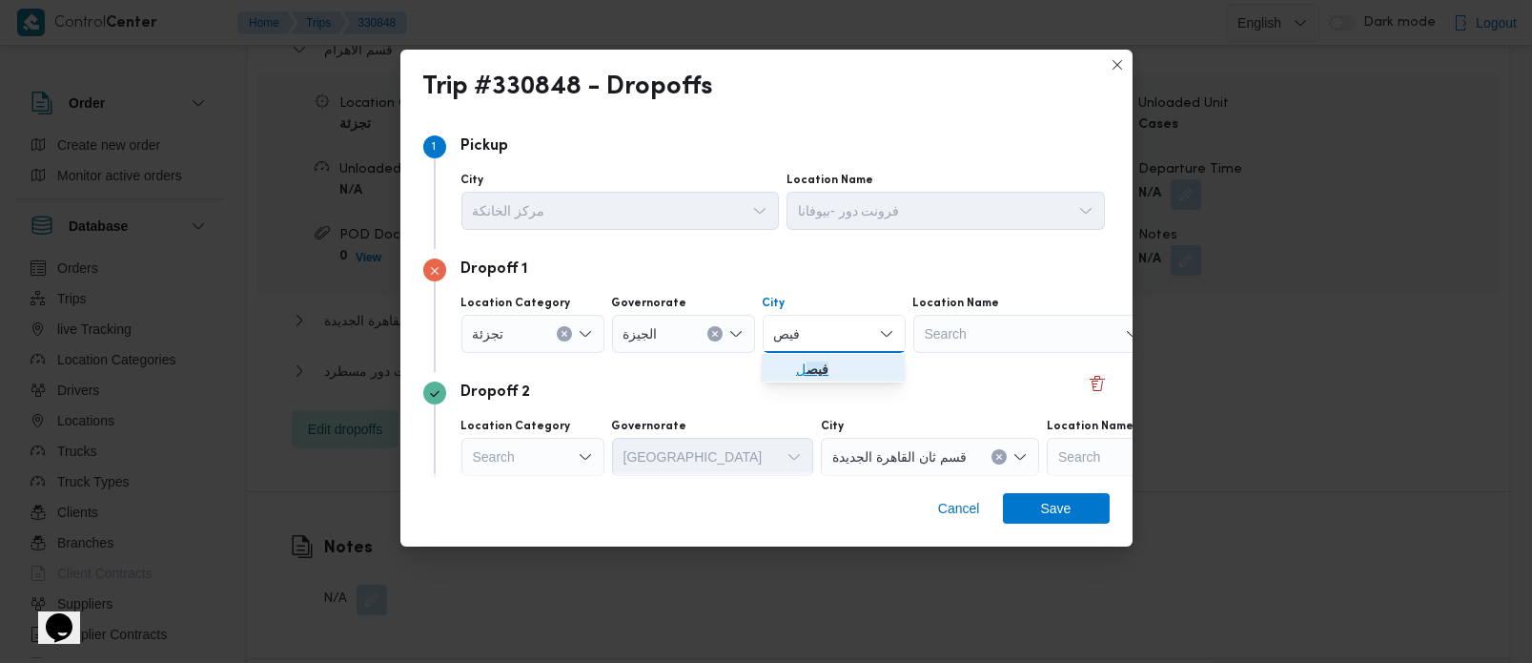
click at [850, 367] on span "فيص ل" at bounding box center [844, 369] width 97 height 23
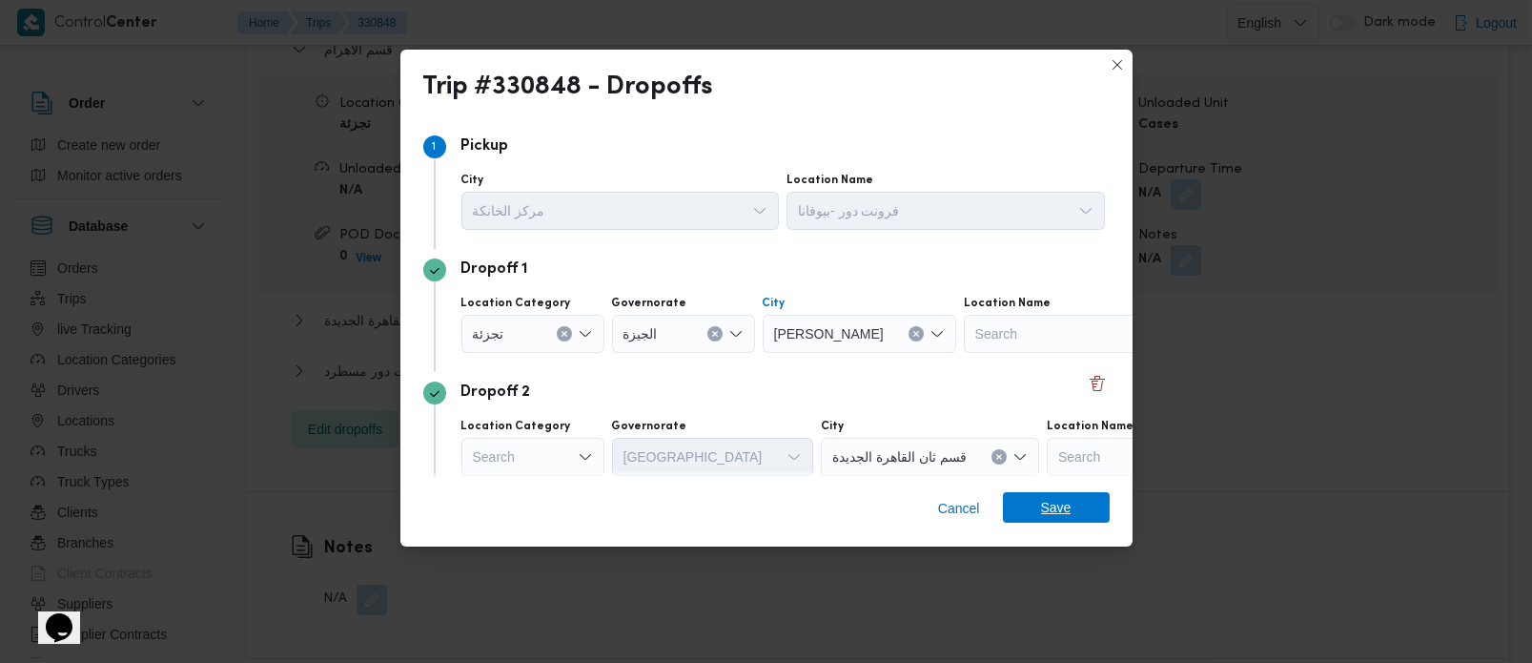
click at [1058, 494] on span "Save" at bounding box center [1056, 507] width 31 height 31
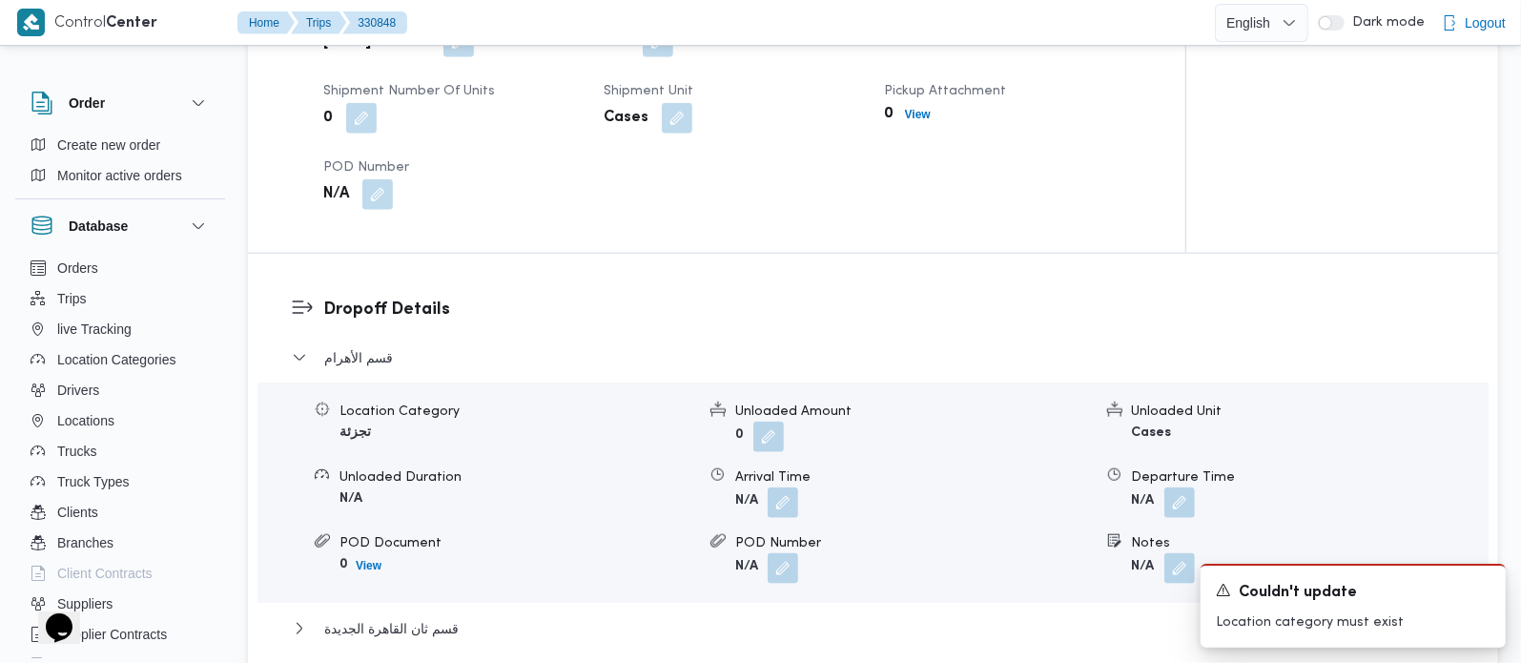
scroll to position [1346, 0]
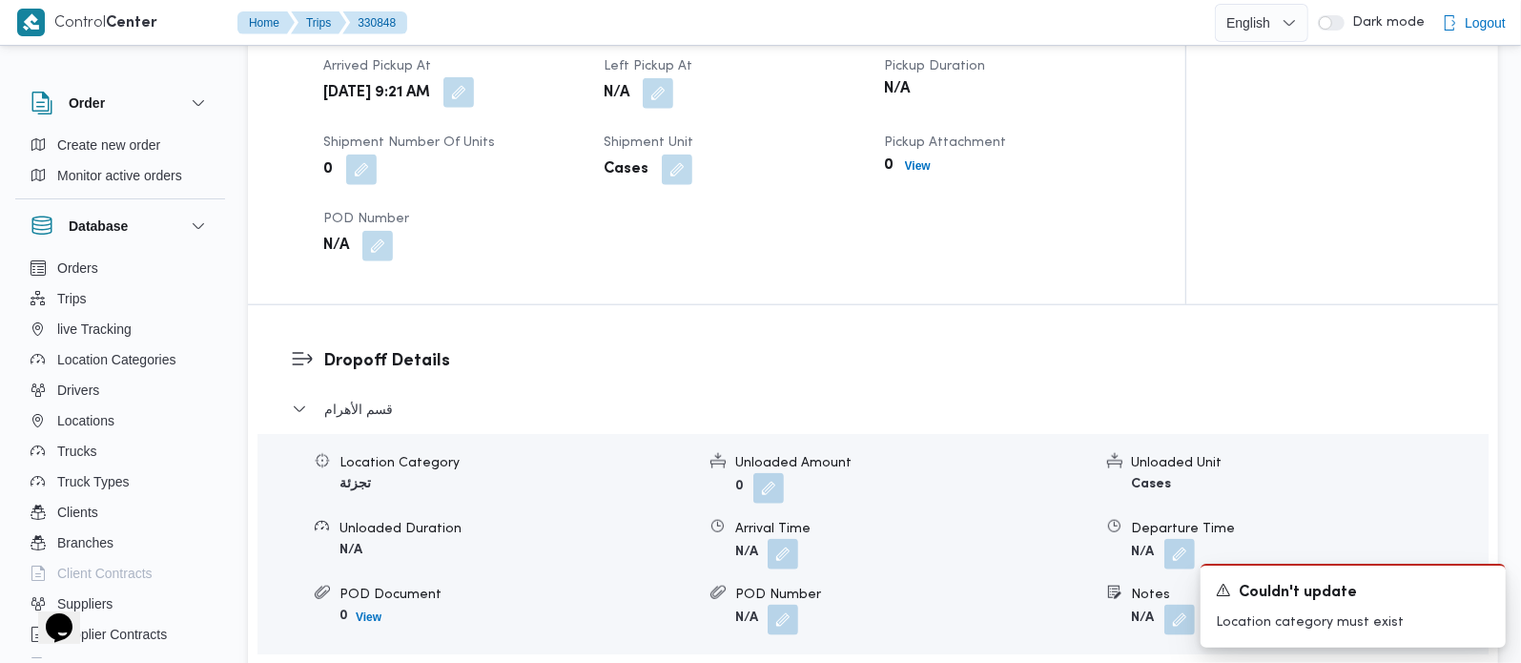
click at [474, 77] on button "button" at bounding box center [458, 92] width 31 height 31
click at [660, 77] on button "button" at bounding box center [658, 92] width 31 height 31
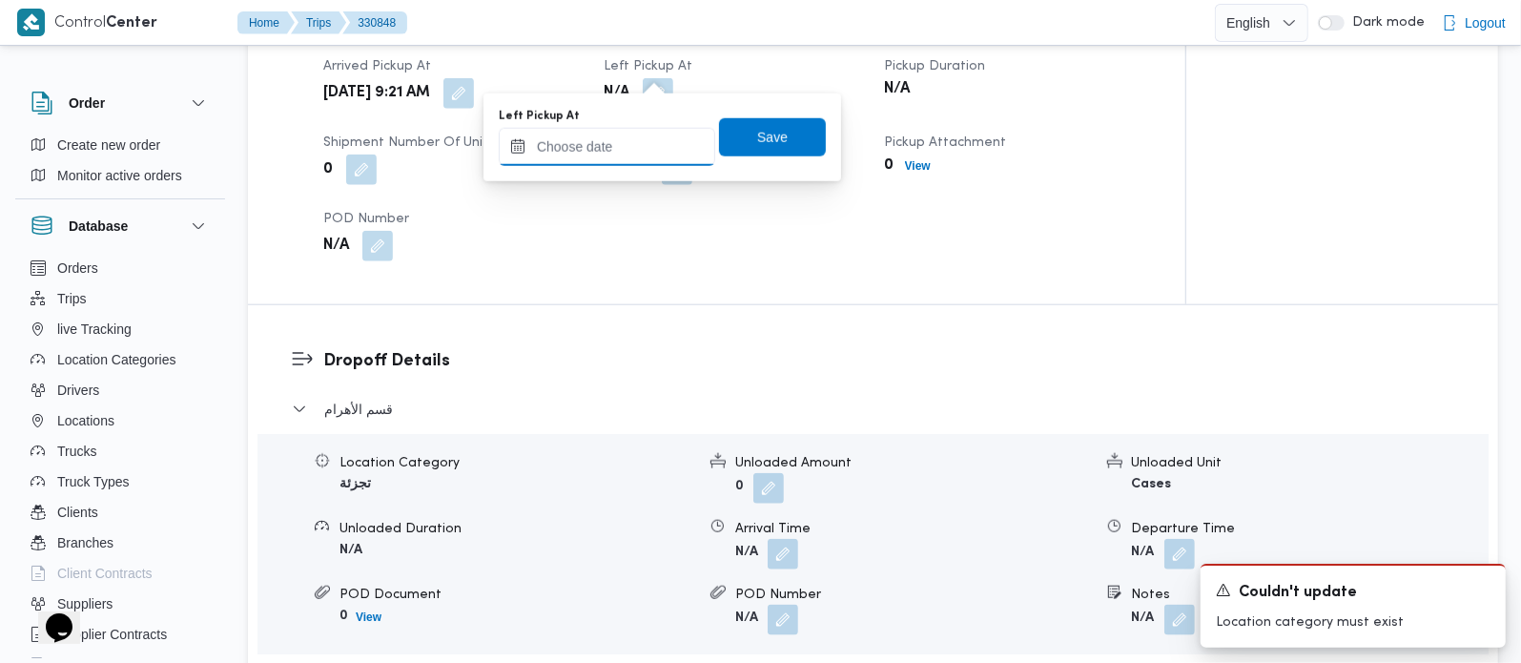
click at [618, 142] on input "Left Pickup At" at bounding box center [607, 147] width 216 height 38
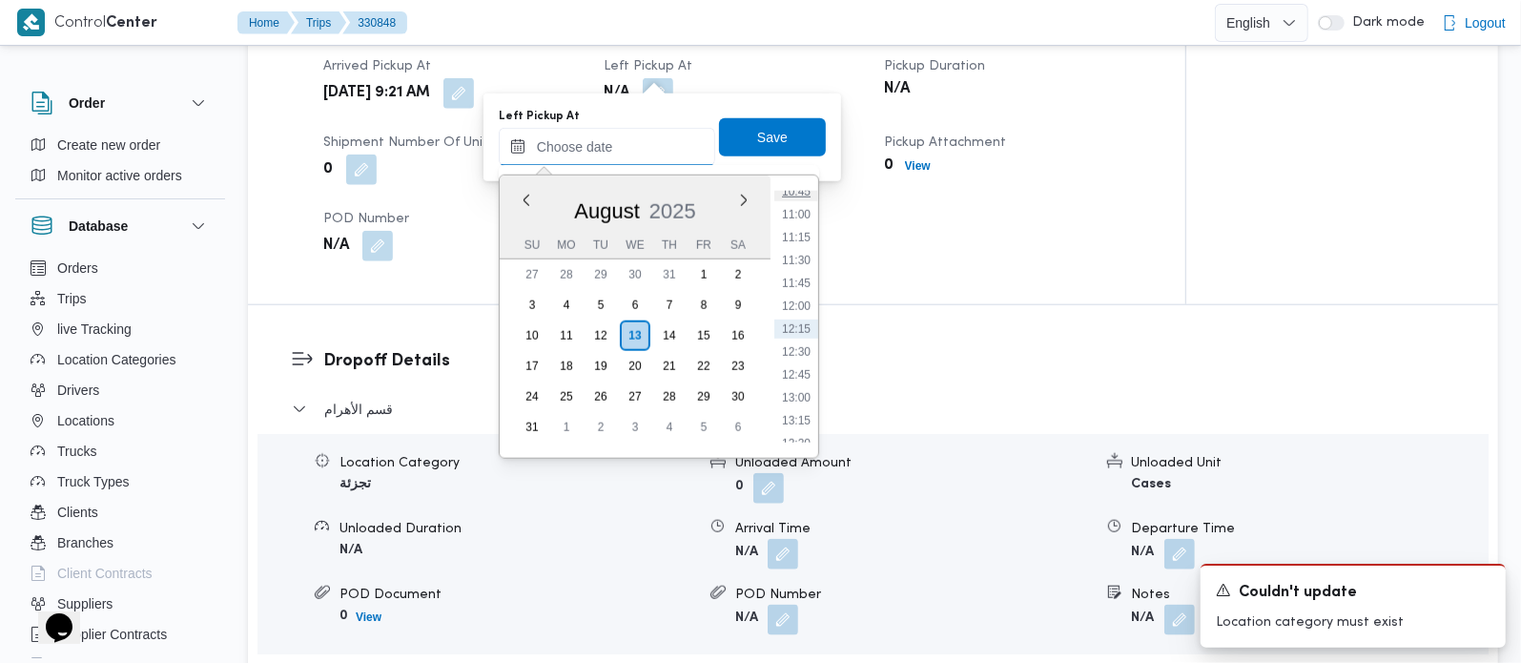
scroll to position [880, 0]
drag, startPoint x: 811, startPoint y: 270, endPoint x: 802, endPoint y: 216, distance: 54.1
click at [811, 272] on li "10:30" at bounding box center [796, 281] width 44 height 19
type input "13/08/2025 10:30"
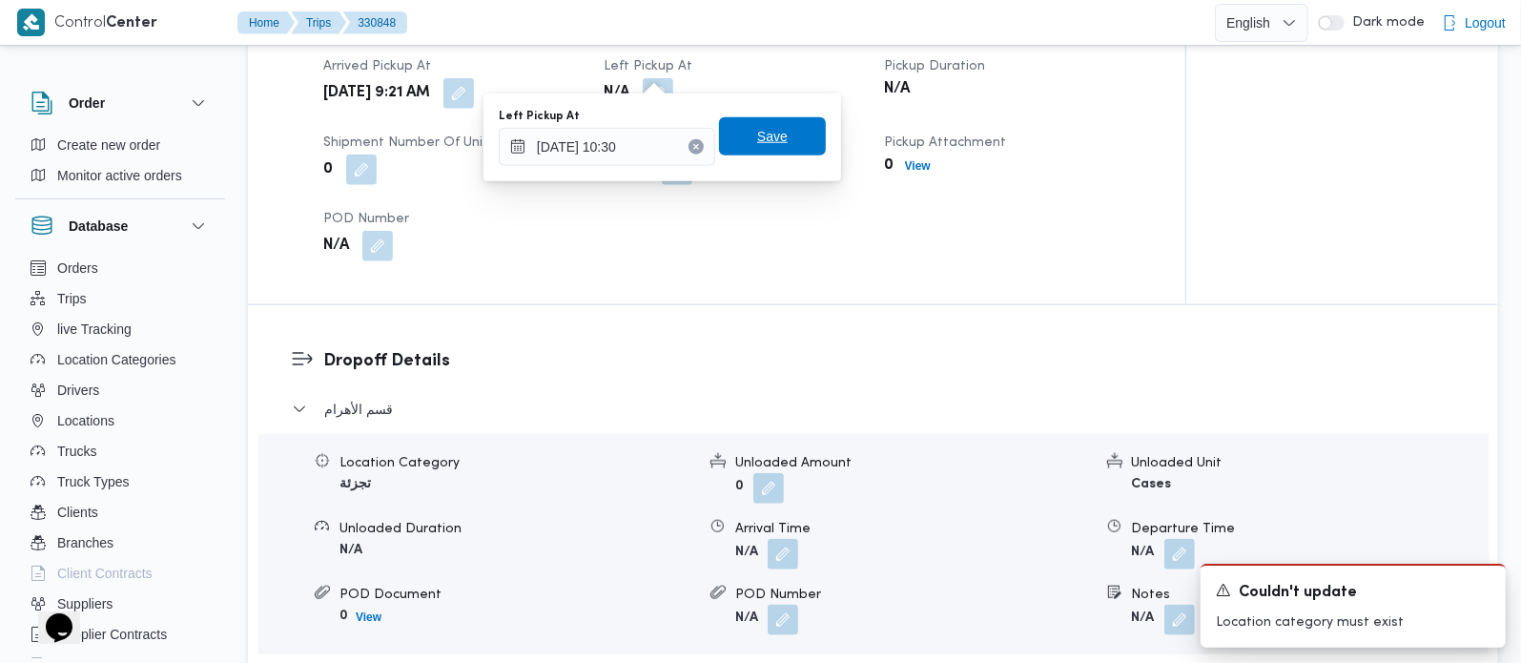
click at [810, 140] on span "Save" at bounding box center [772, 136] width 107 height 38
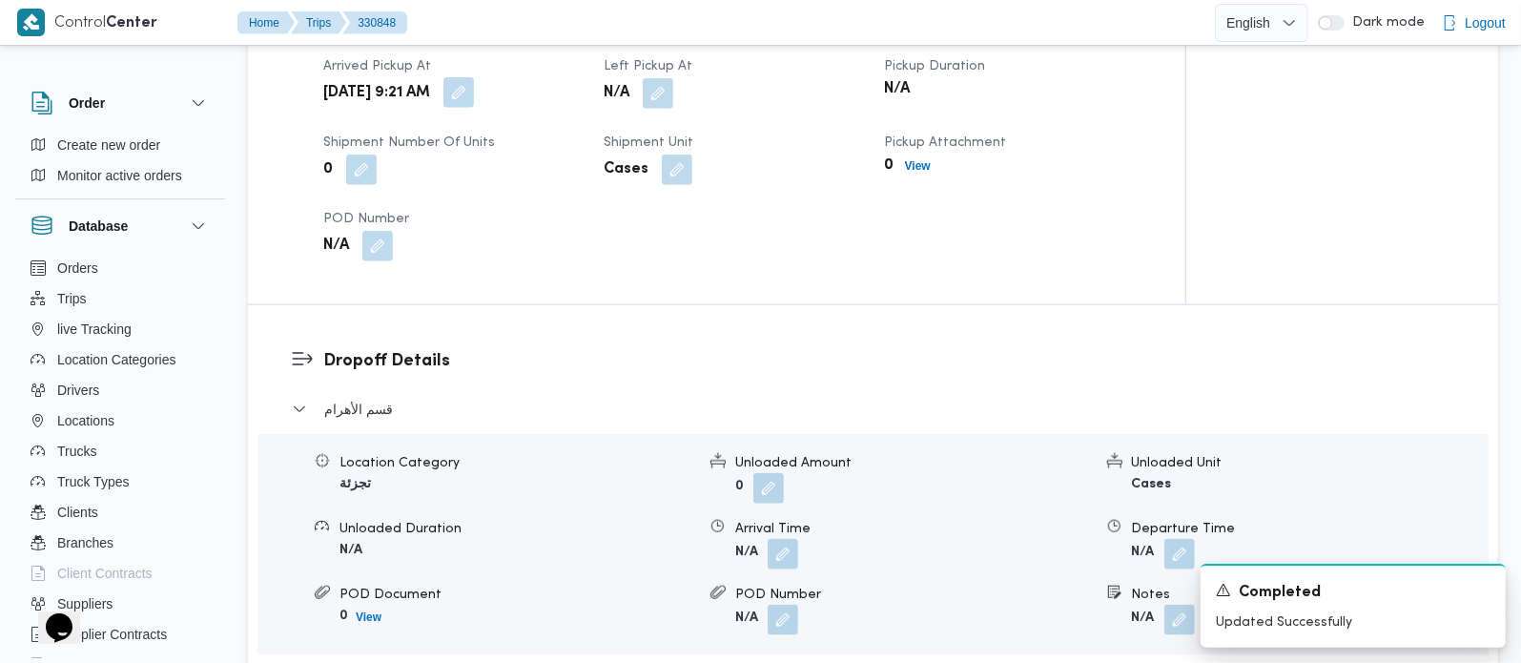
click at [474, 77] on button "button" at bounding box center [458, 92] width 31 height 31
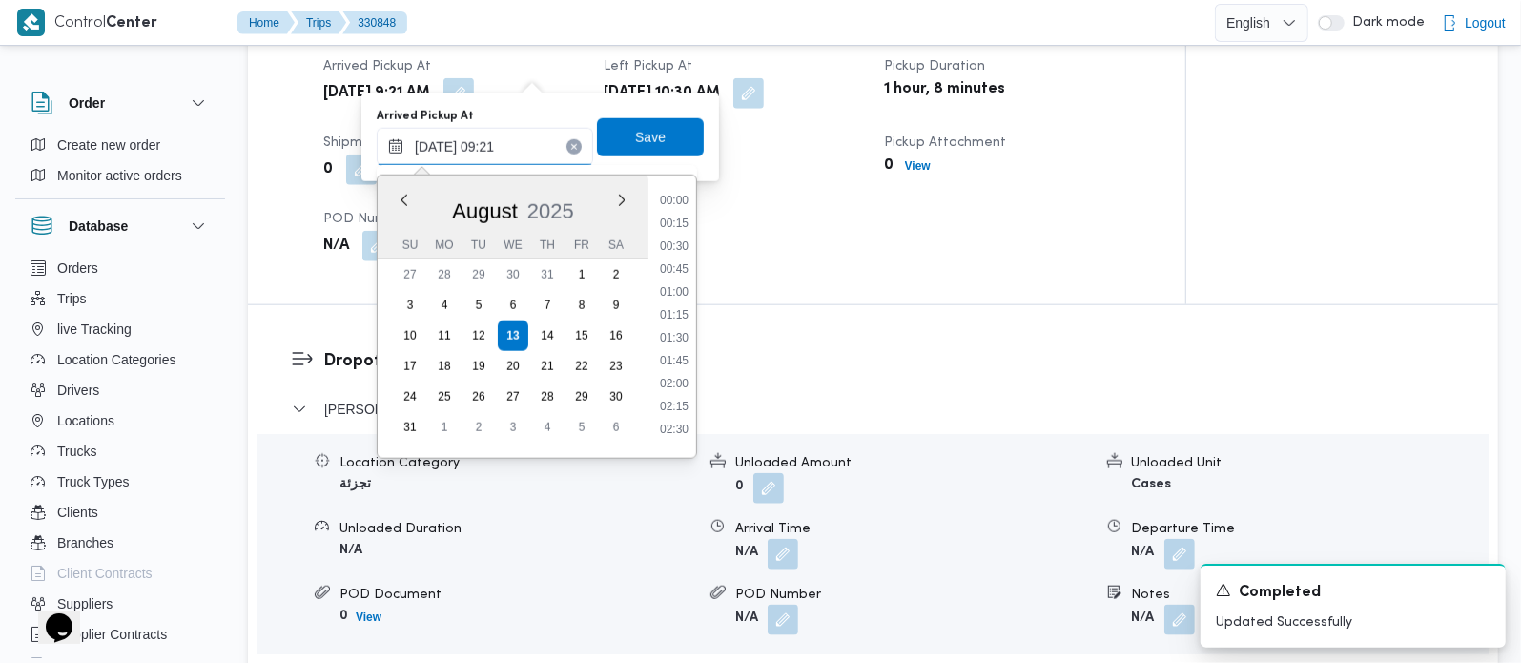
click at [494, 132] on input "13/08/2025 09:21" at bounding box center [485, 147] width 216 height 38
click at [676, 252] on li "08:30" at bounding box center [674, 261] width 44 height 19
type input "13/08/2025 08:30"
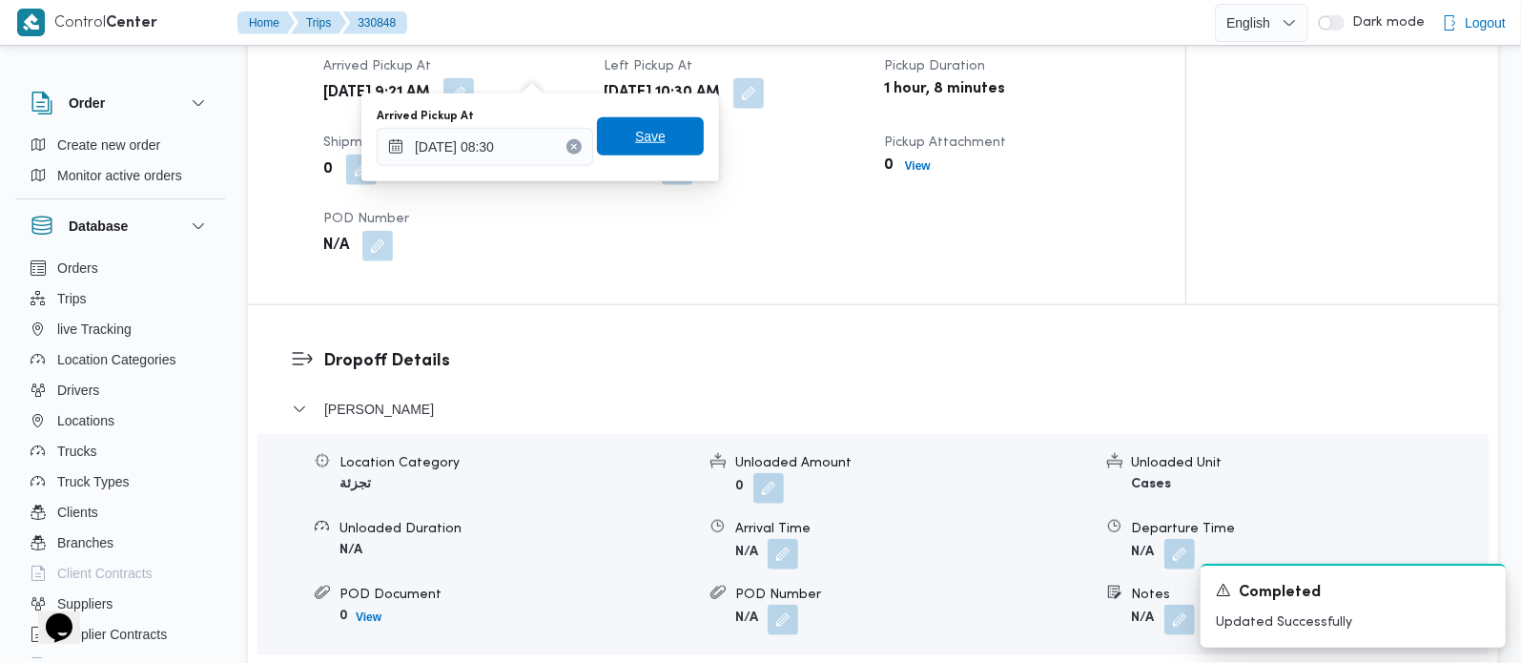
click at [670, 151] on span "Save" at bounding box center [650, 136] width 107 height 38
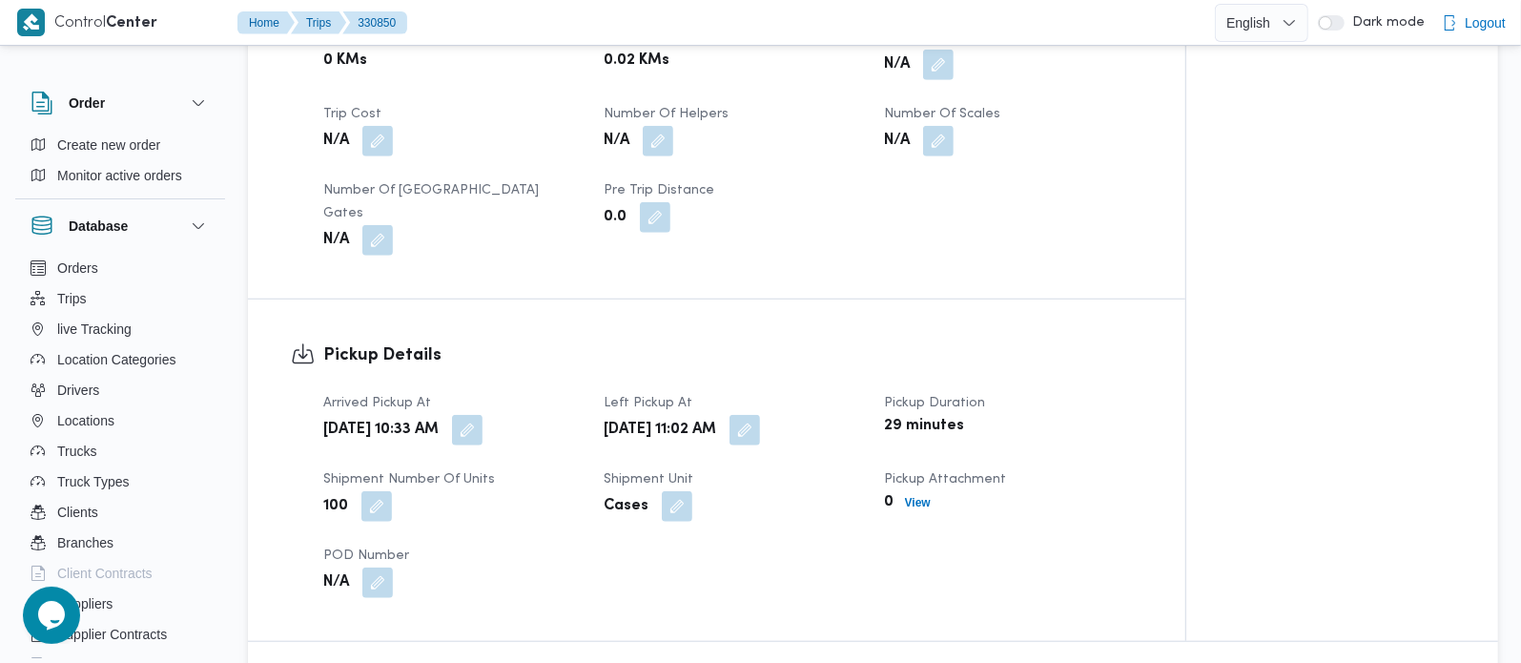
scroll to position [1458, 0]
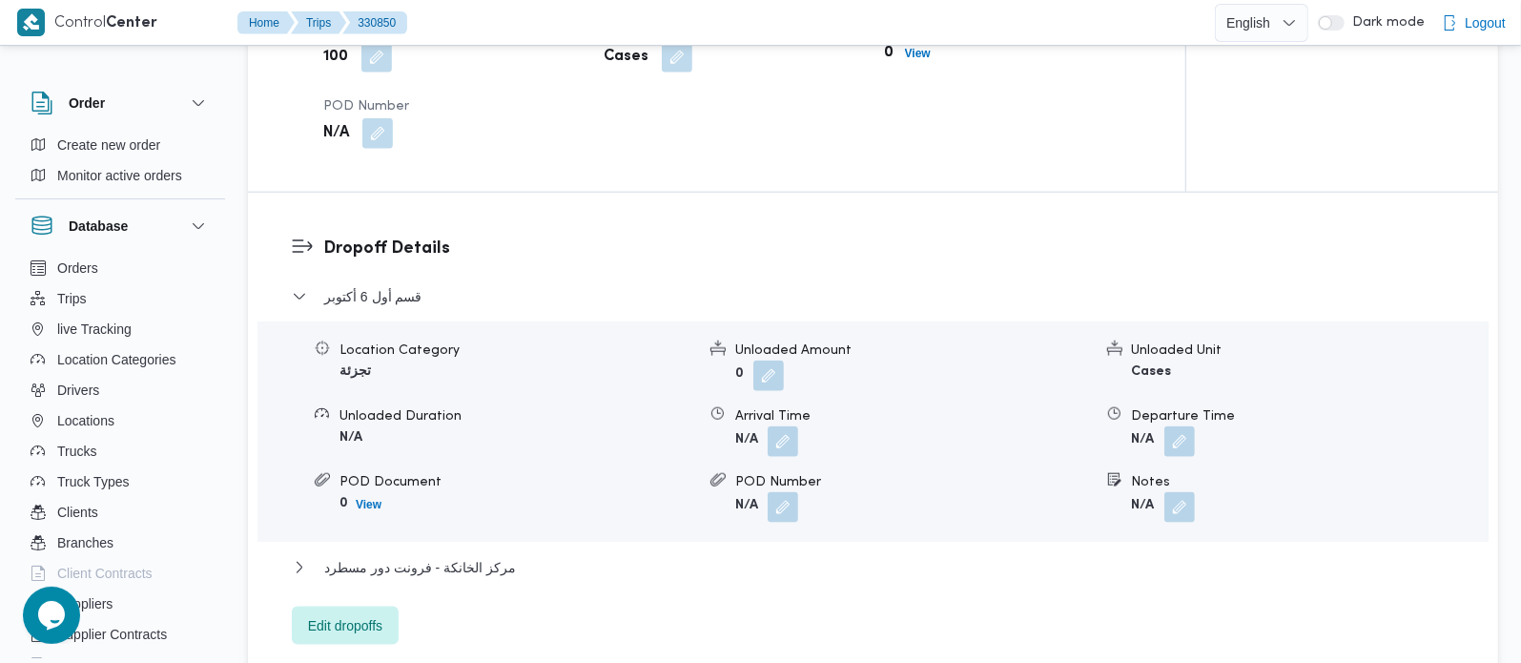
click at [376, 573] on div "قسم أول 6 أكتوبر Location Category تجزئة Unloaded Amount 0 Unloaded Unit Cases …" at bounding box center [873, 465] width 1163 height 360
click at [376, 606] on span "Edit dropoffs" at bounding box center [345, 625] width 107 height 38
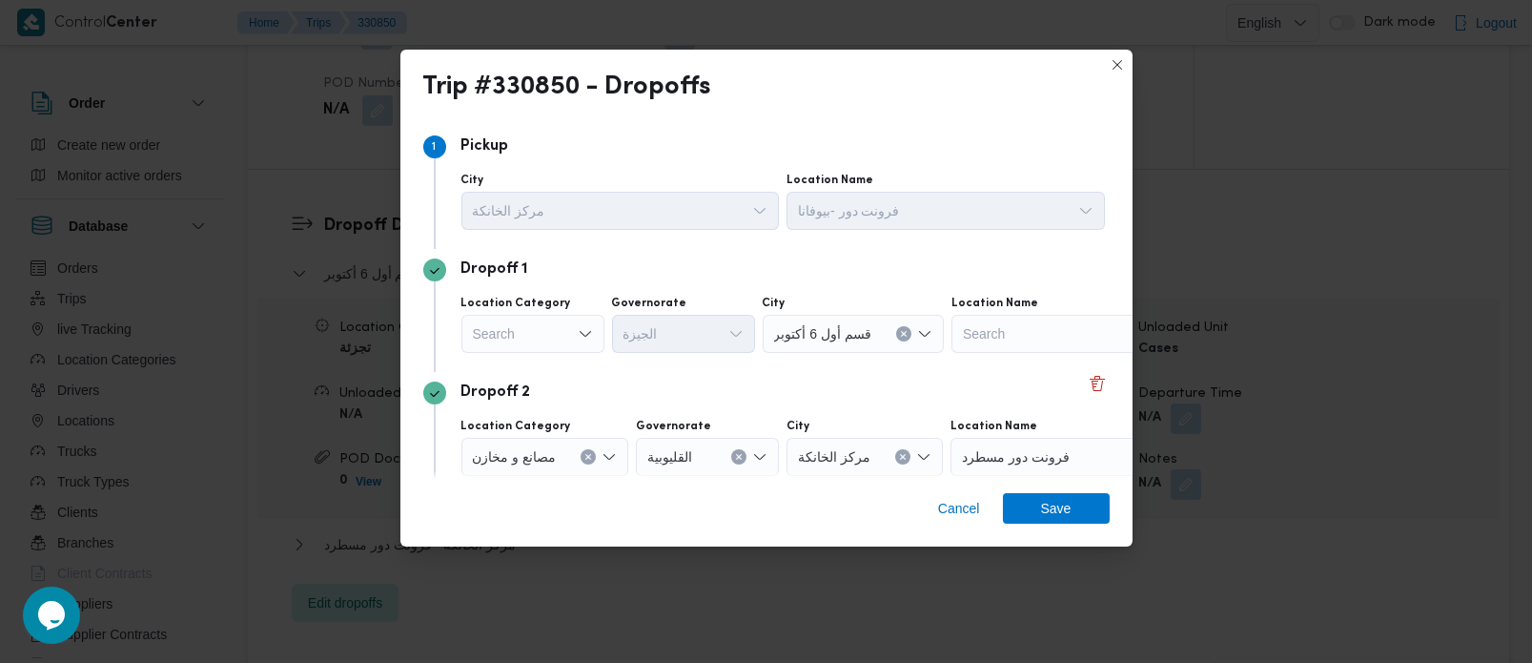
click at [556, 342] on div "Search" at bounding box center [533, 334] width 143 height 38
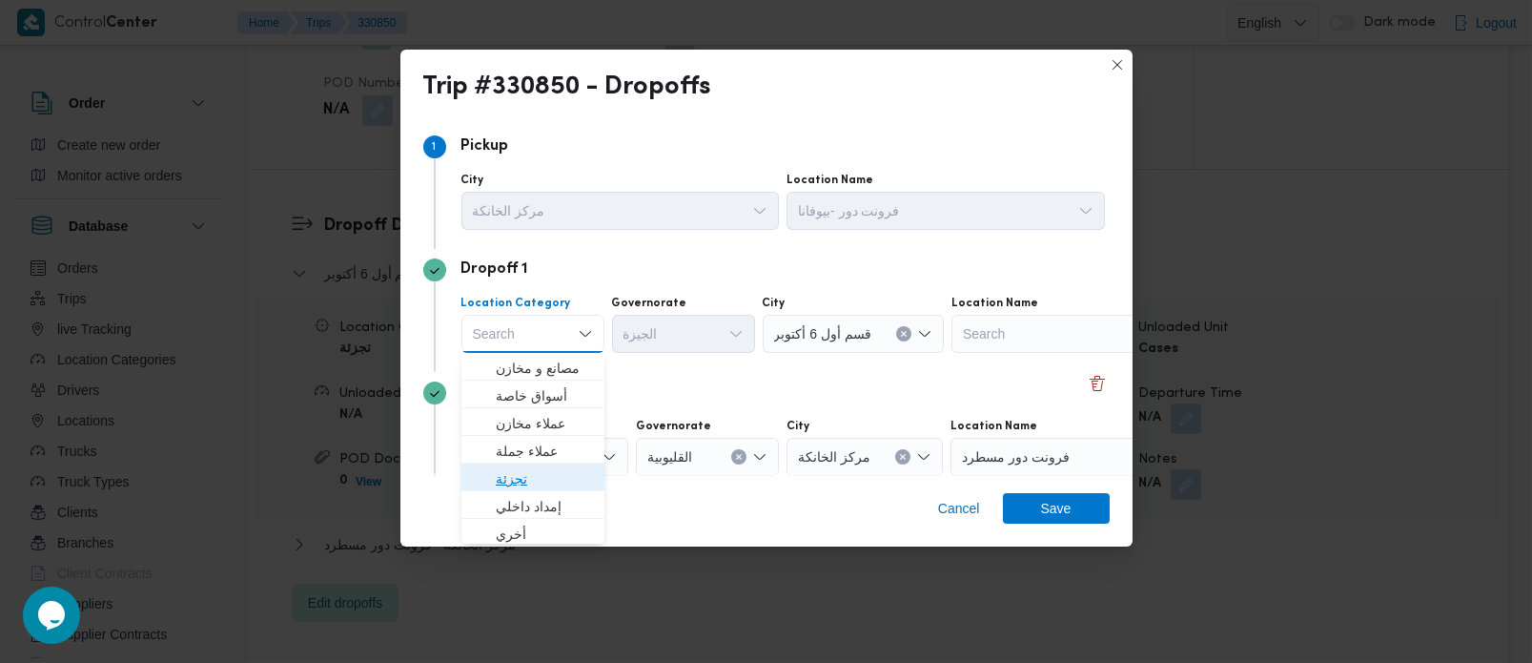
click at [542, 463] on span "تجزئة" at bounding box center [533, 478] width 128 height 31
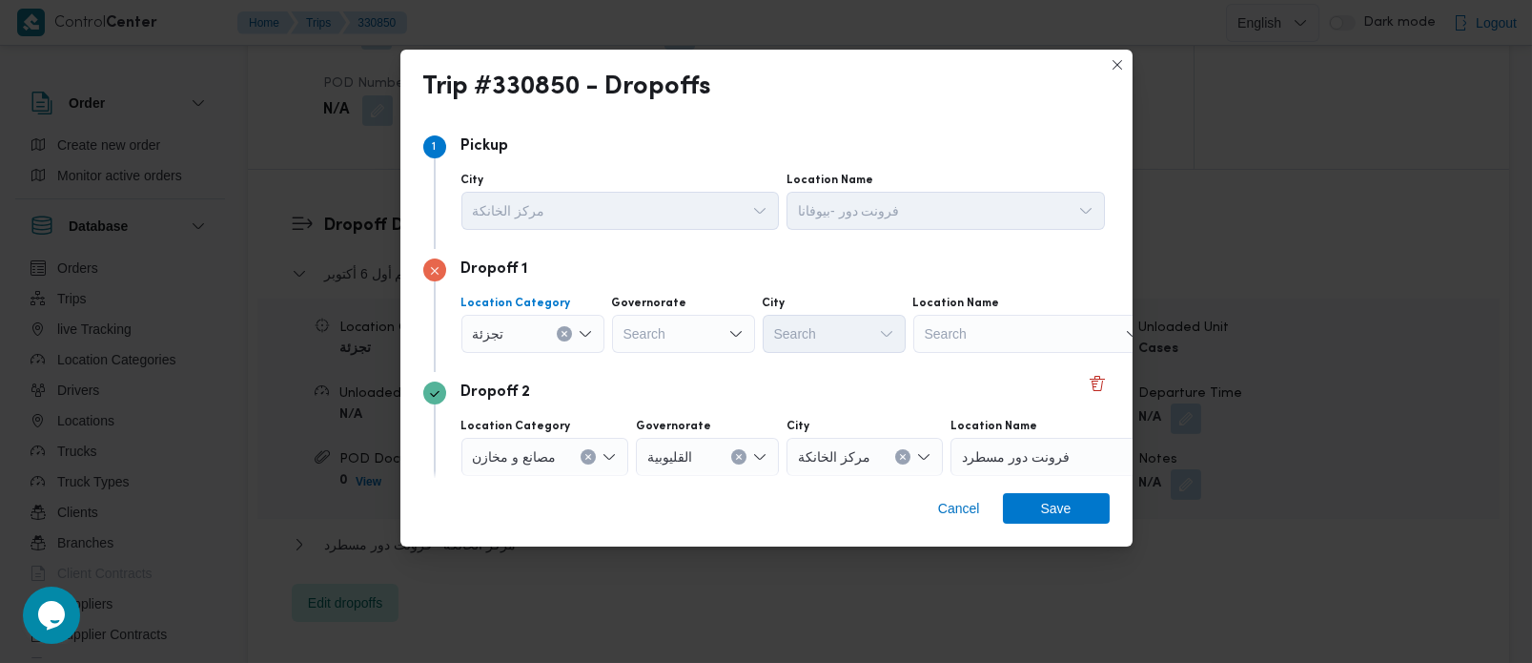
click at [630, 342] on div "Search" at bounding box center [683, 334] width 143 height 38
type input "[DEMOGRAPHIC_DATA]"
click at [670, 377] on span "الجي زة" at bounding box center [694, 368] width 97 height 23
click at [823, 334] on div "Search" at bounding box center [834, 334] width 143 height 38
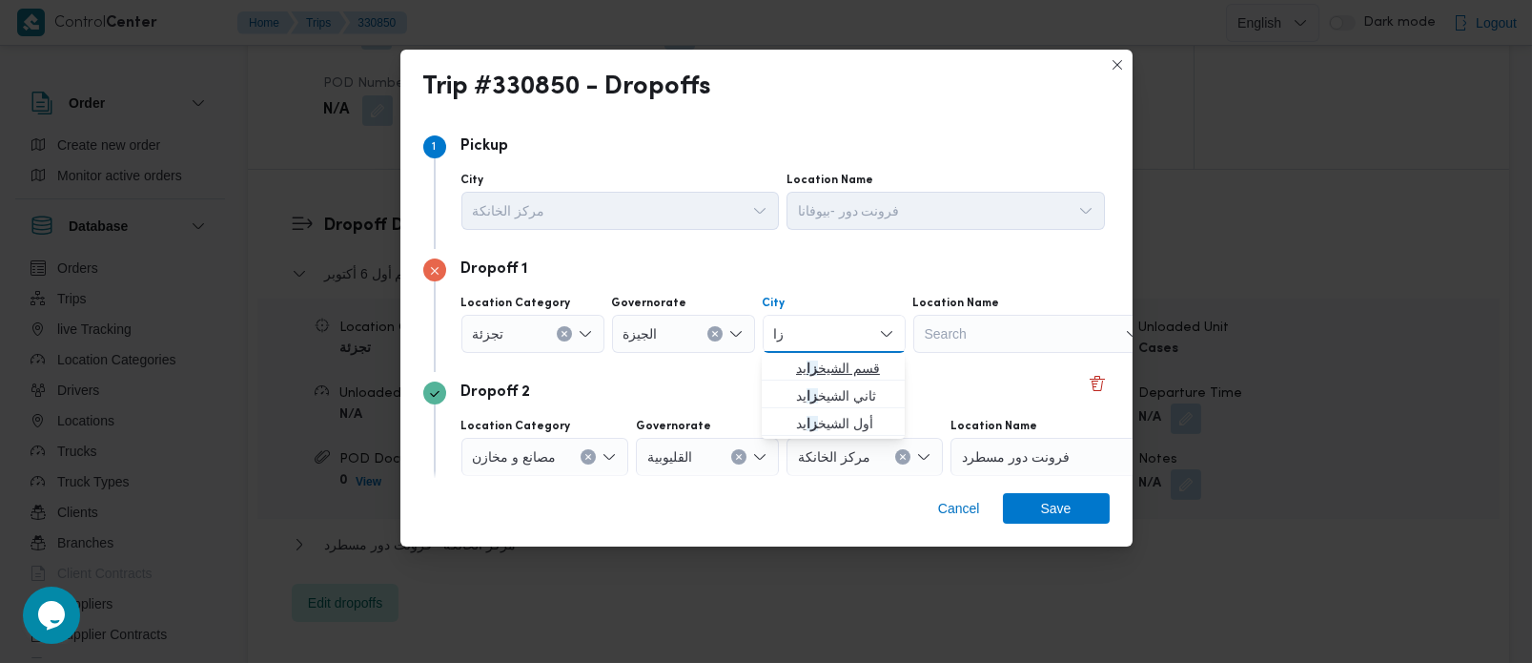
type input "زا"
click at [875, 363] on span "قسم الشيخ زا يد" at bounding box center [844, 368] width 97 height 23
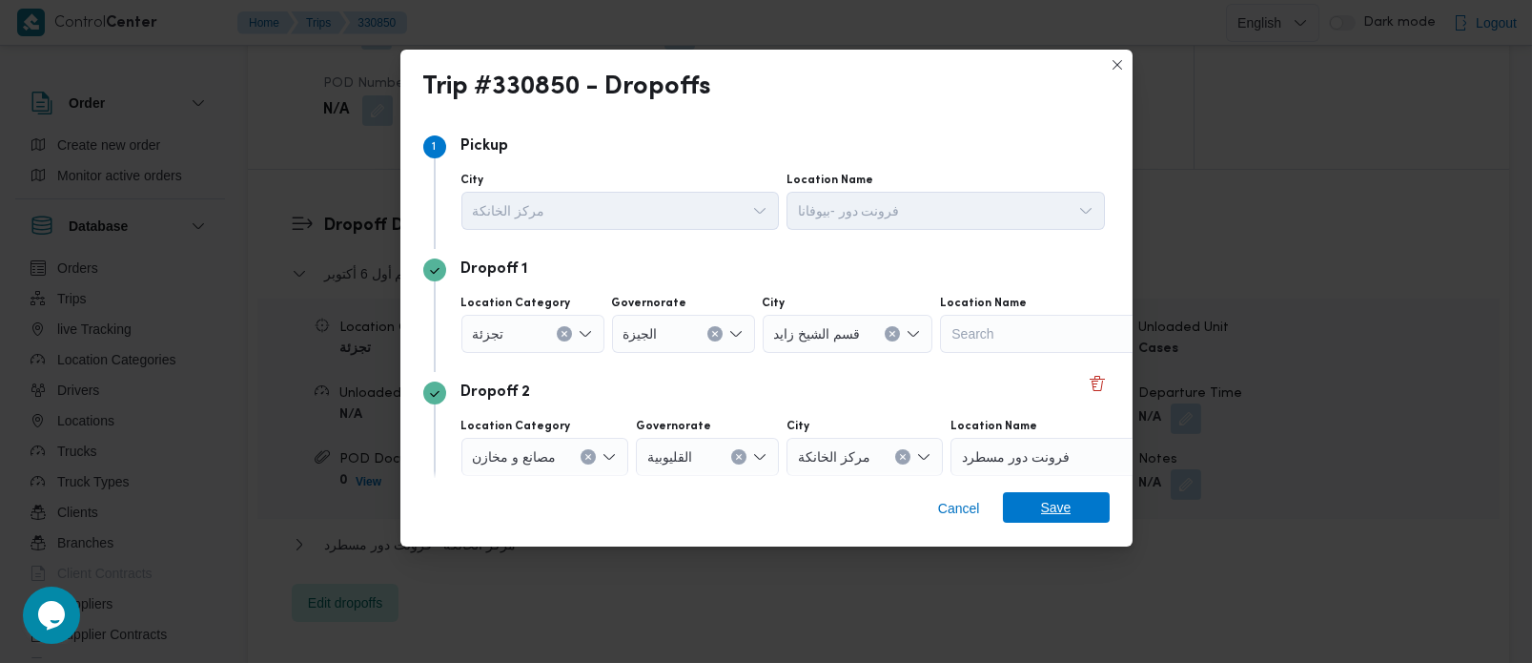
click at [1048, 514] on span "Save" at bounding box center [1056, 507] width 31 height 31
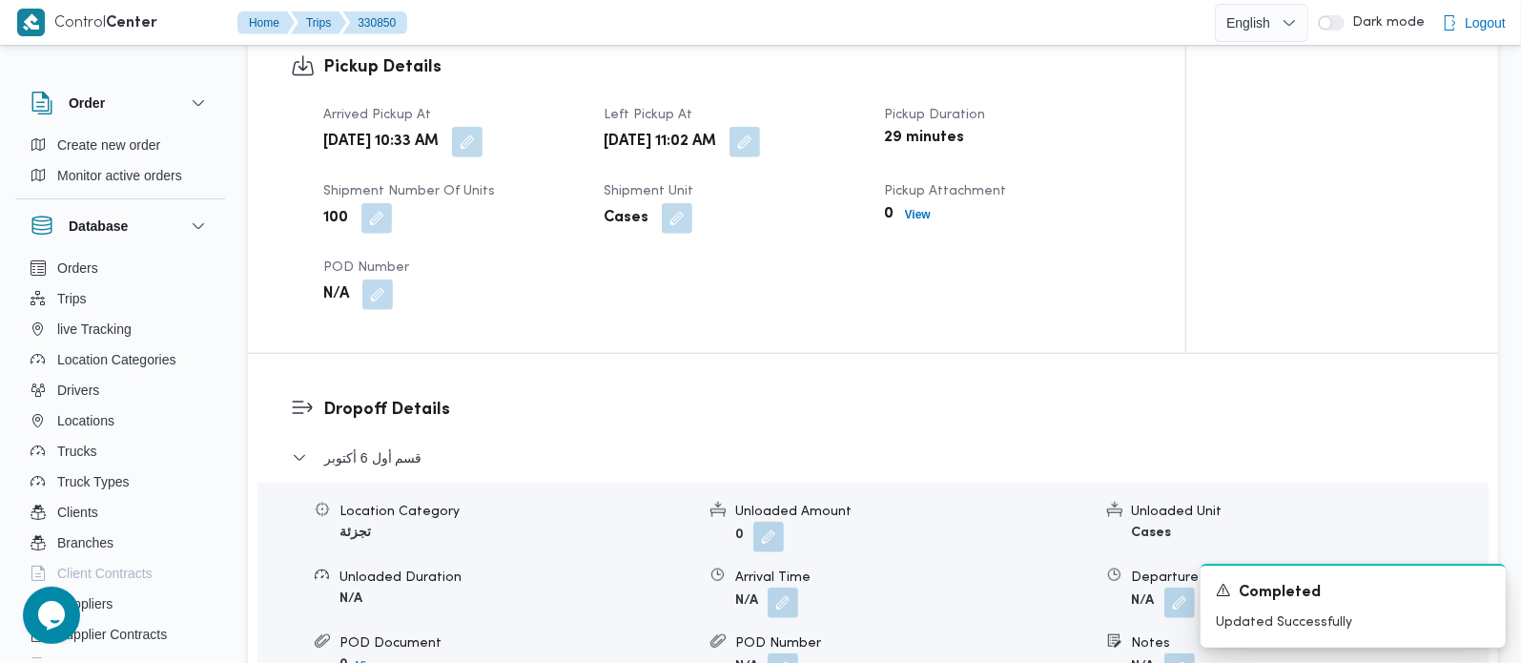
scroll to position [1234, 0]
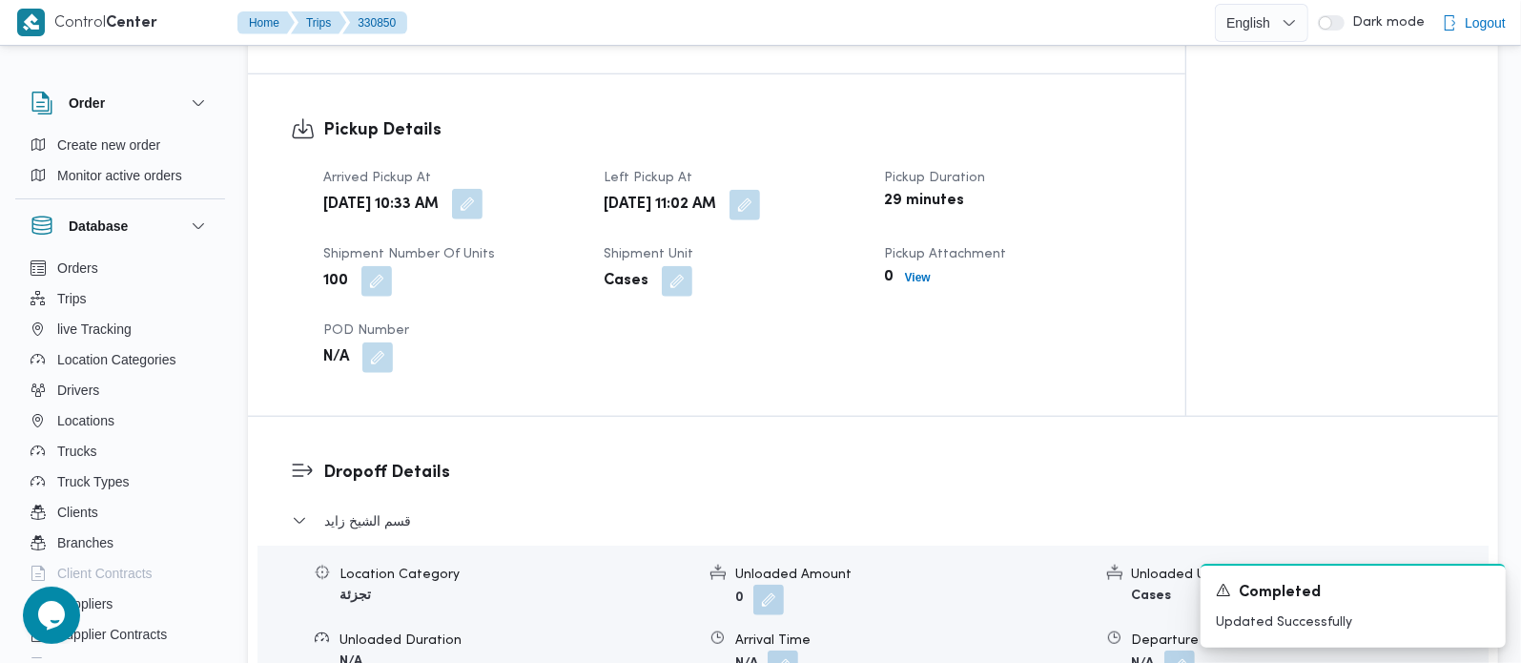
click at [483, 189] on button "button" at bounding box center [467, 204] width 31 height 31
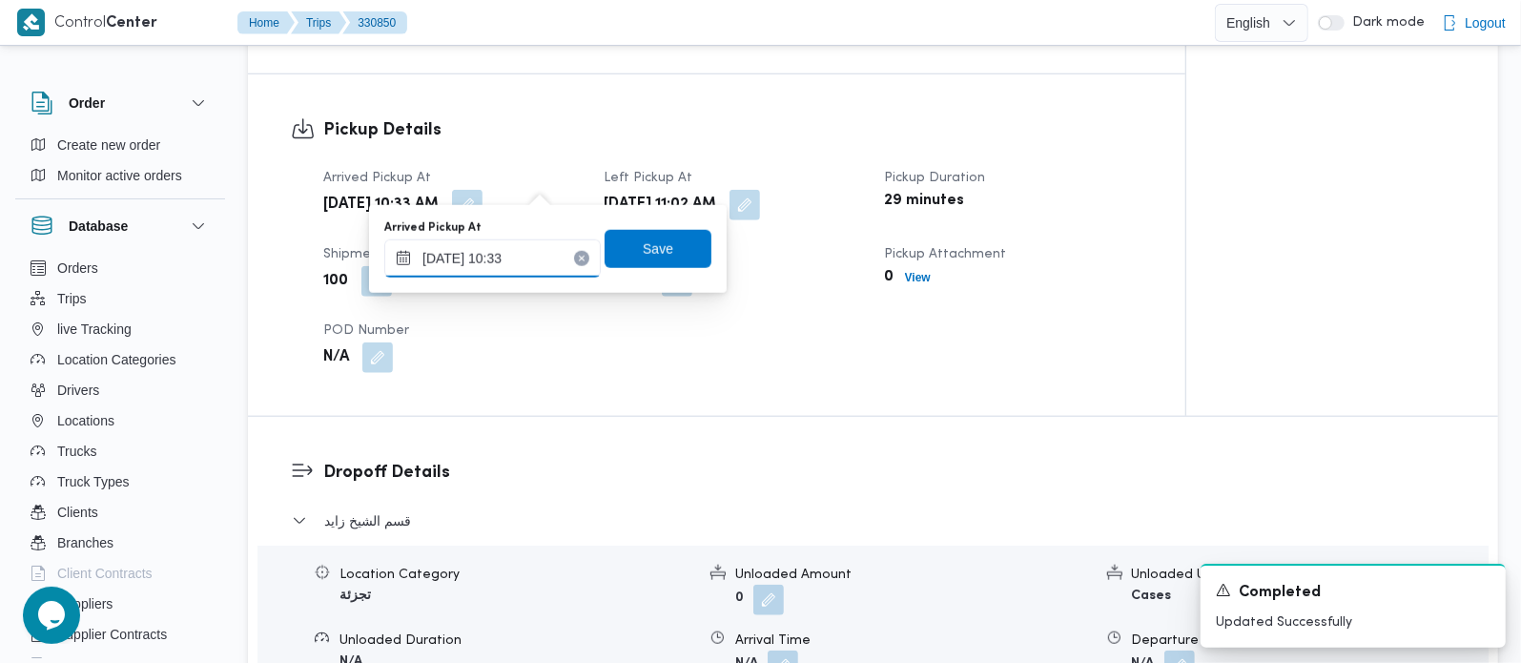
click at [486, 269] on input "[DATE] 10:33" at bounding box center [492, 258] width 216 height 38
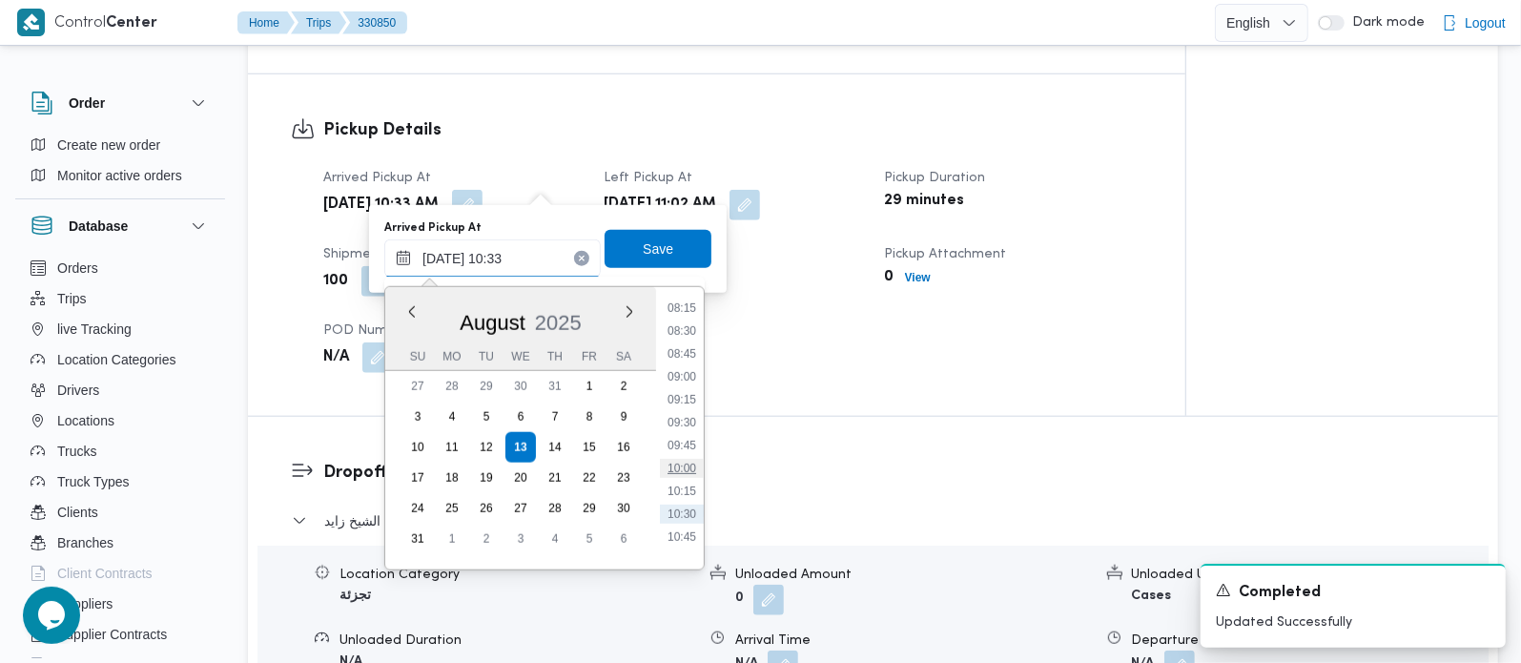
scroll to position [720, 0]
click at [679, 348] on li "08:15" at bounding box center [682, 347] width 44 height 19
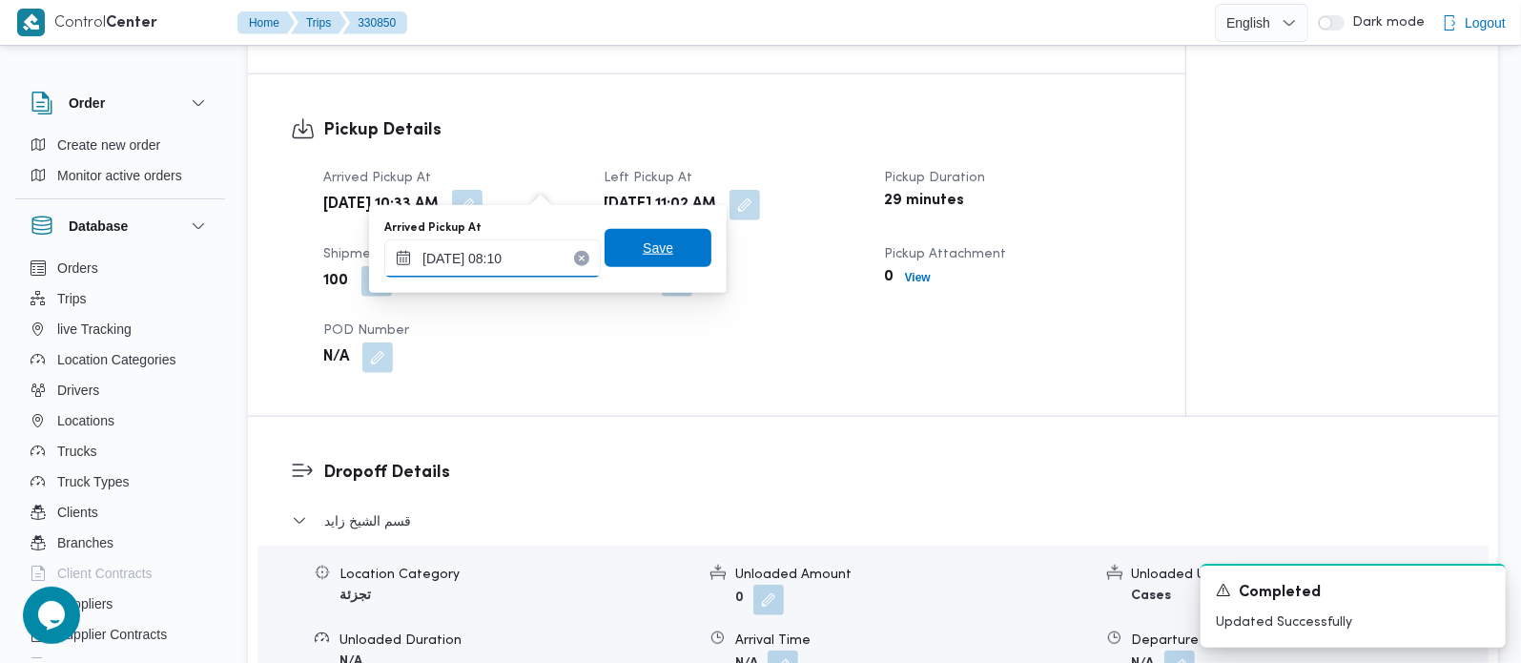
type input "[DATE] 08:10"
click at [624, 249] on span "Save" at bounding box center [658, 248] width 107 height 38
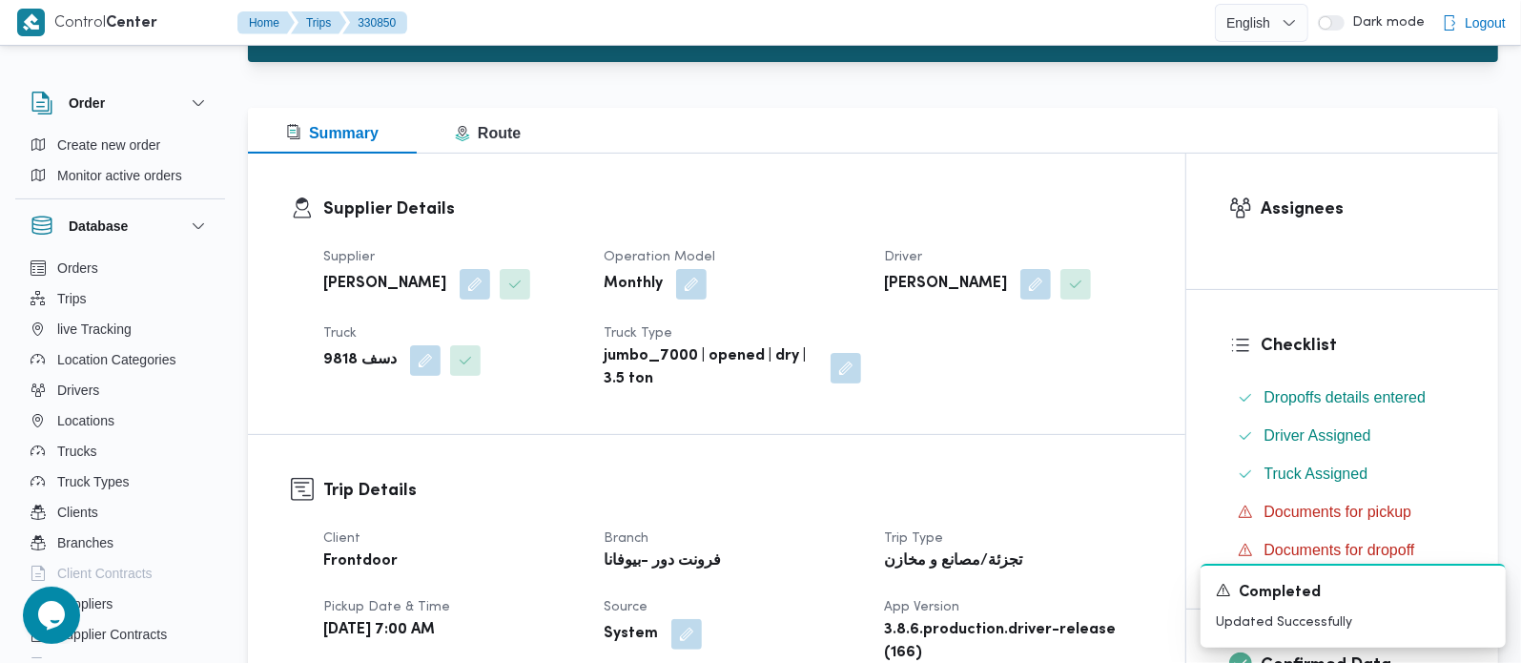
scroll to position [0, 0]
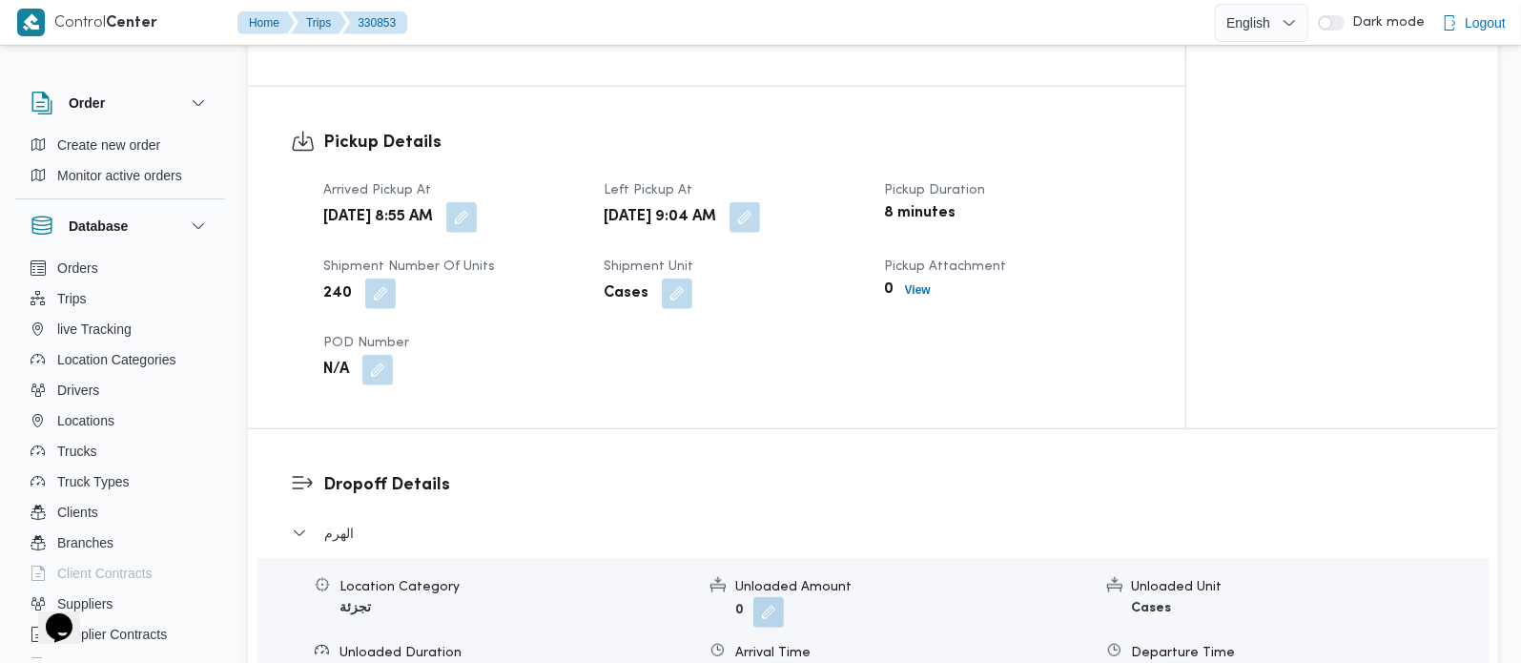
scroll to position [1346, 0]
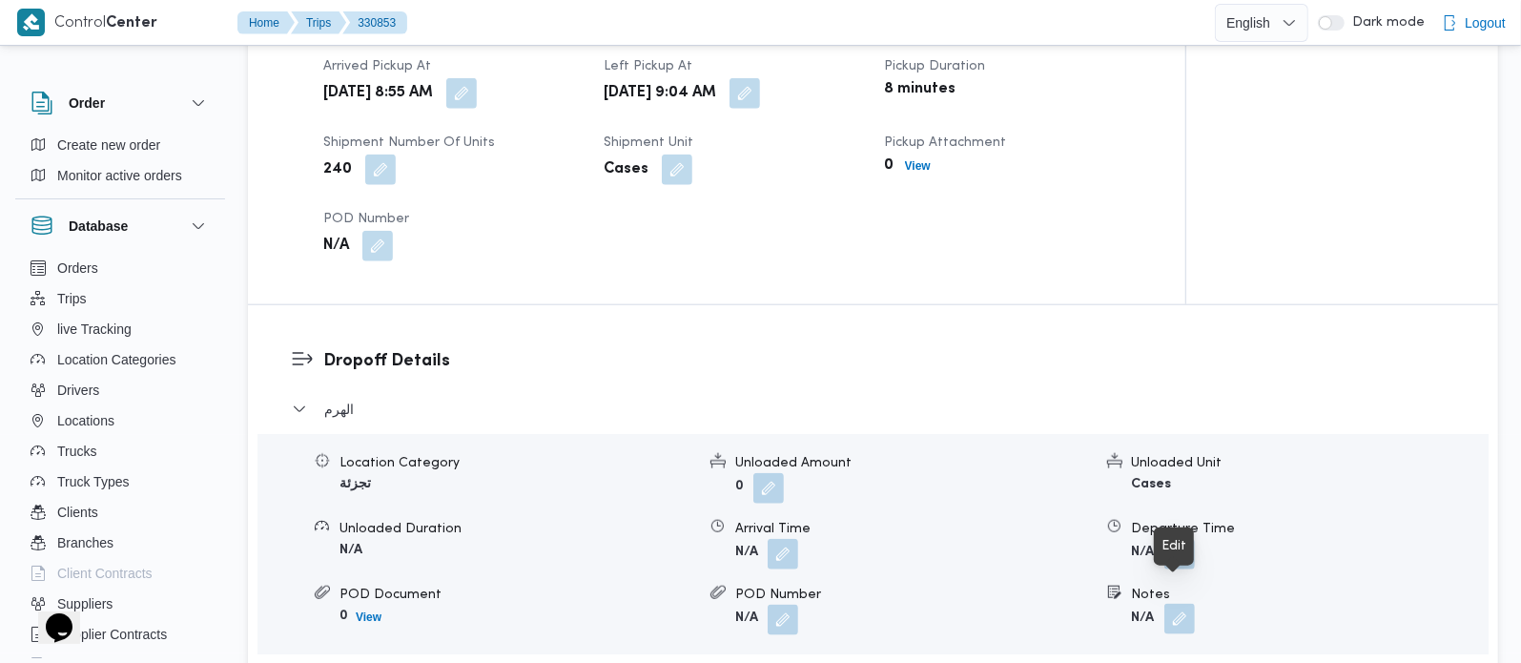
click at [1168, 604] on button "button" at bounding box center [1179, 619] width 31 height 31
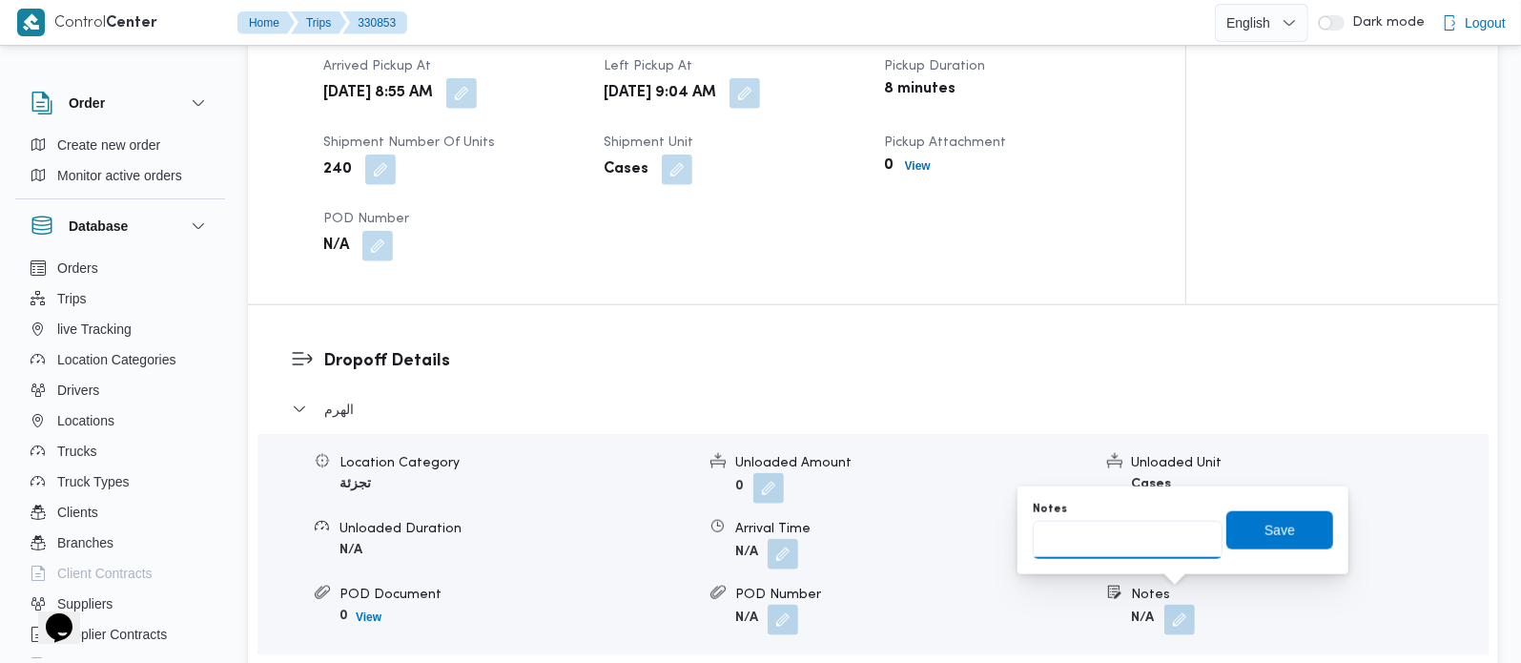
click at [1108, 551] on input "Notes" at bounding box center [1128, 540] width 190 height 38
paste input "اللبيني هرم"
type input "اللبيني هرم"
click at [1237, 524] on span "Save" at bounding box center [1279, 529] width 107 height 38
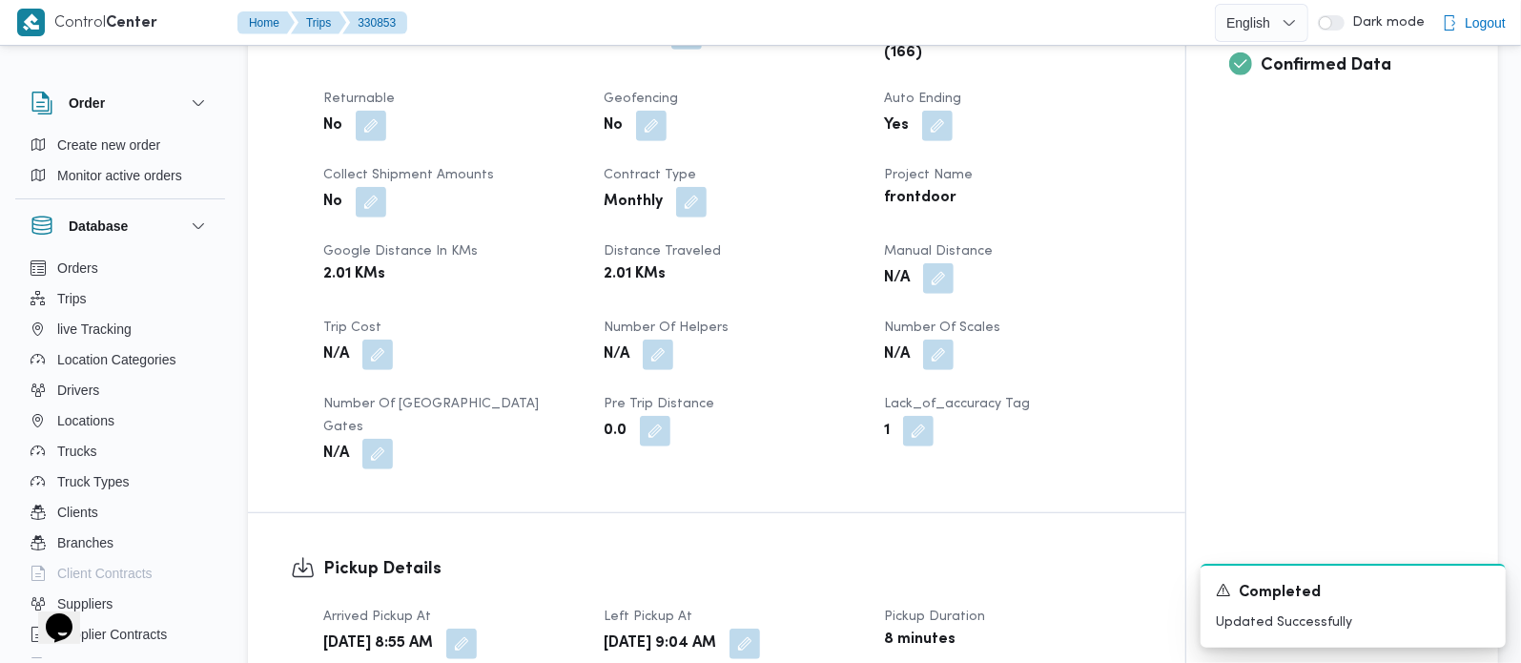
scroll to position [1121, 0]
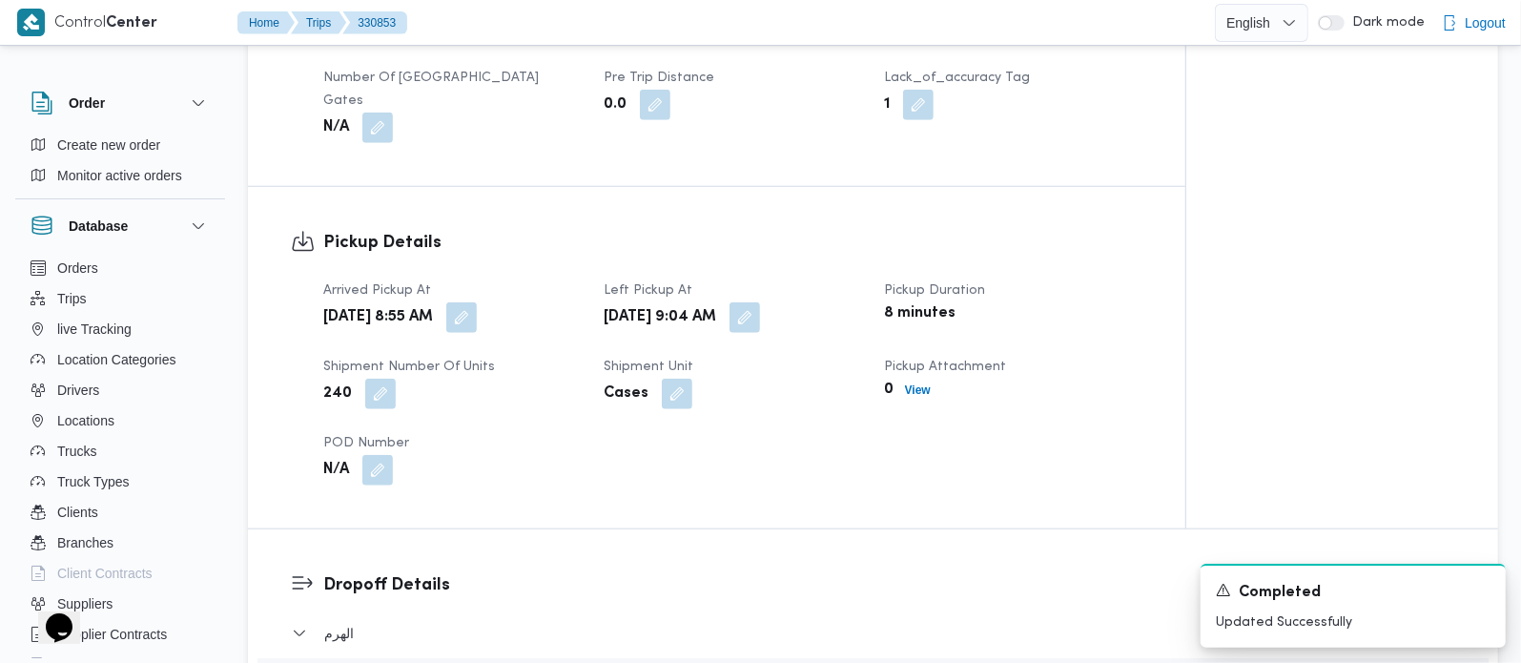
click at [812, 300] on div "[DATE] 9:04 AM" at bounding box center [732, 317] width 261 height 34
click at [760, 301] on button "button" at bounding box center [745, 316] width 31 height 31
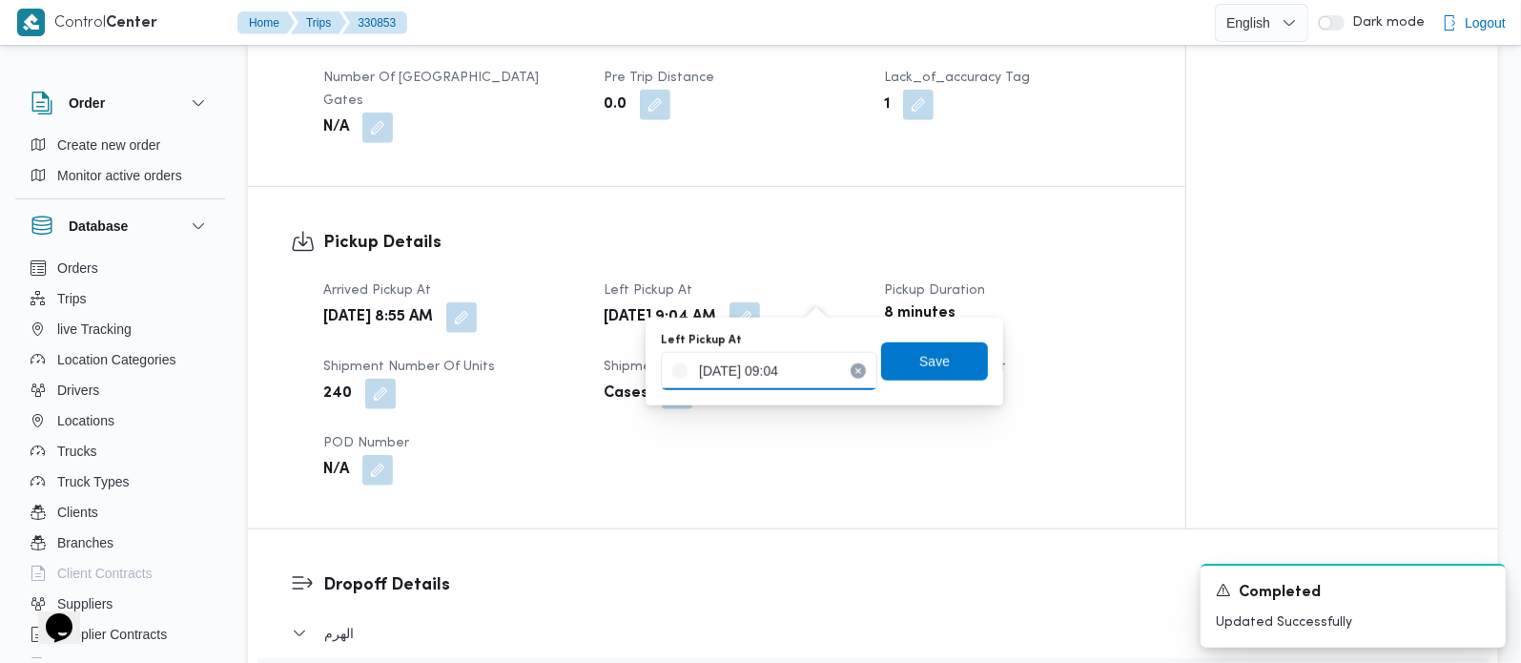
click at [789, 378] on input "[DATE] 09:04" at bounding box center [769, 371] width 216 height 38
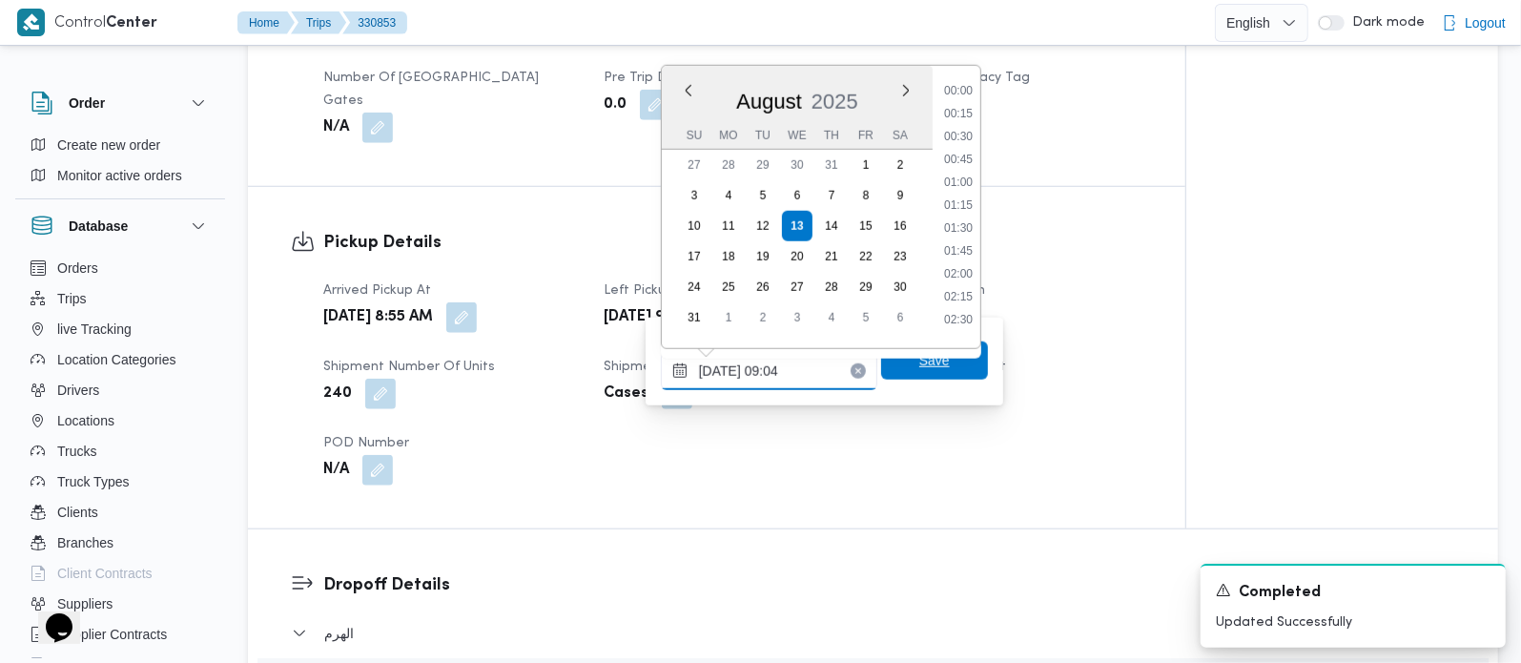
scroll to position [695, 0]
click at [956, 280] on li "09:45" at bounding box center [958, 287] width 44 height 19
type input "[DATE] 09:45"
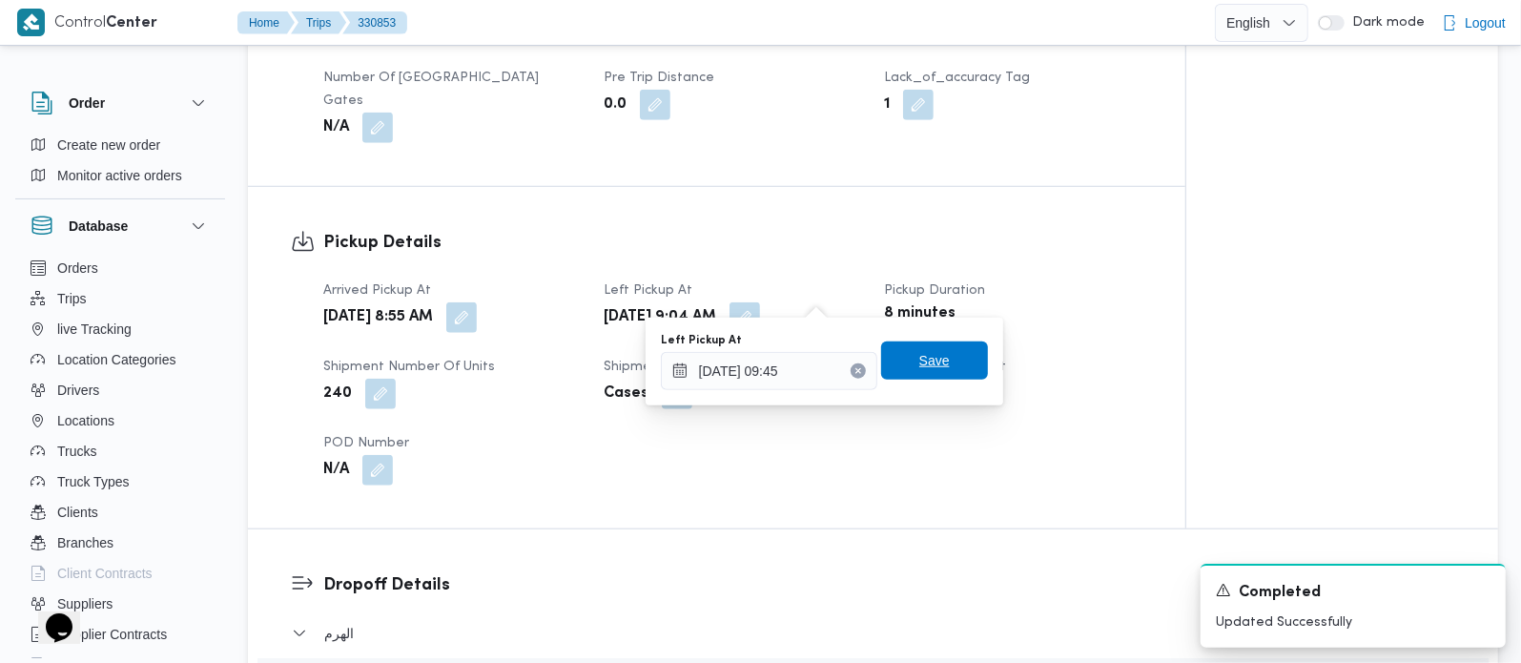
click at [946, 361] on span "Save" at bounding box center [934, 360] width 107 height 38
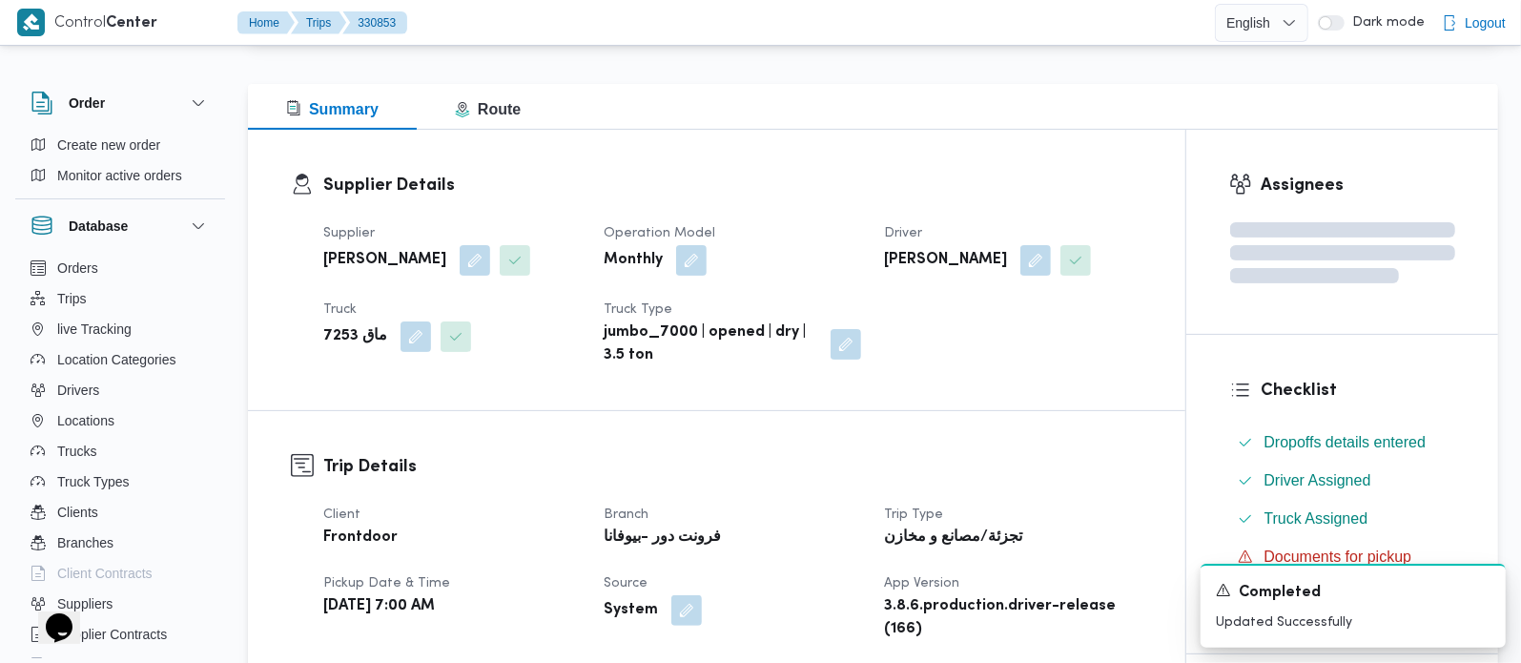
scroll to position [0, 0]
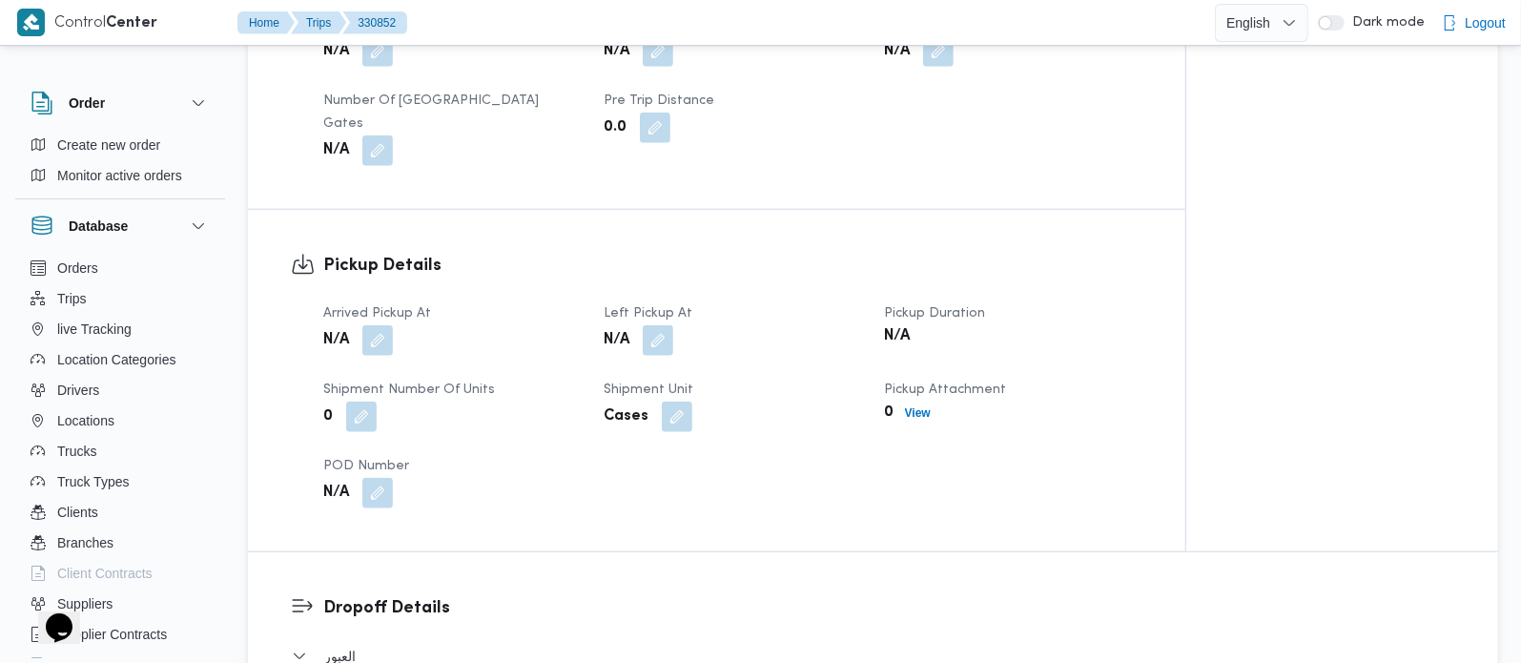
scroll to position [1571, 0]
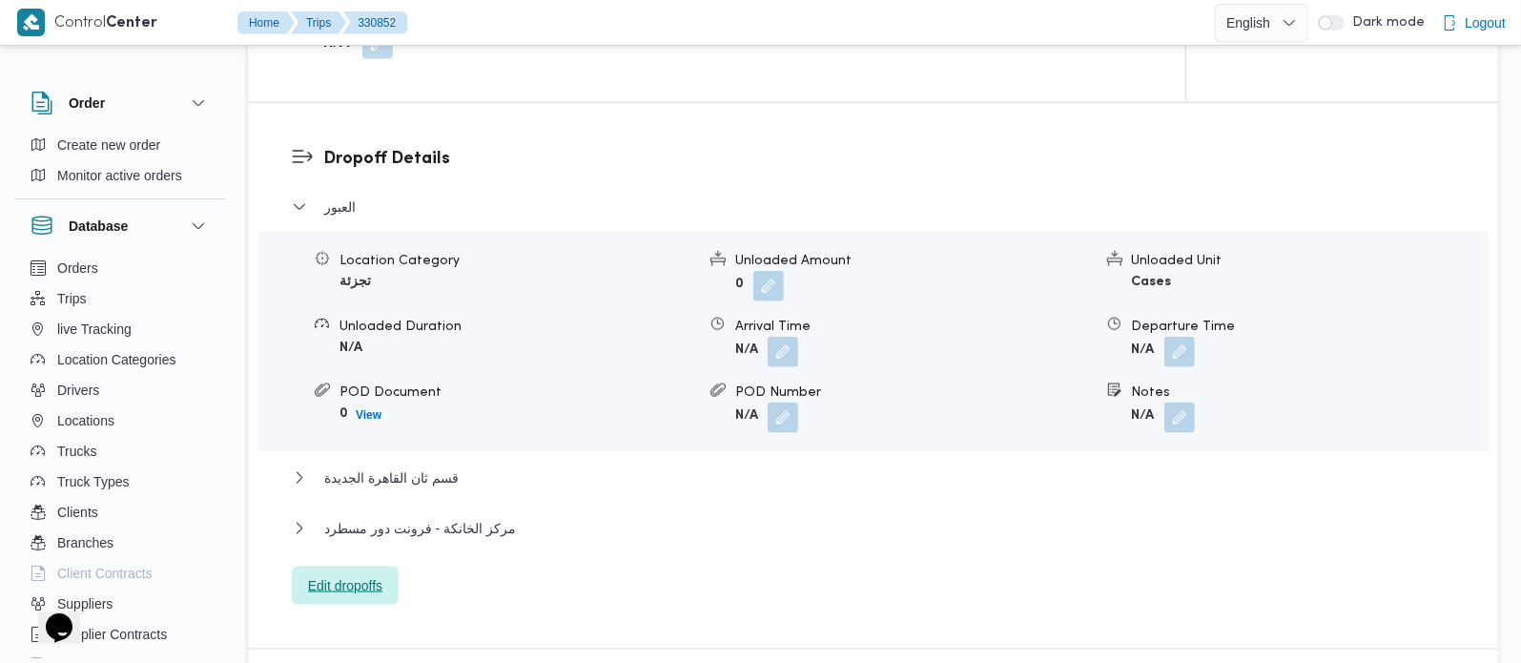
click at [391, 567] on span "Edit dropoffs" at bounding box center [345, 585] width 107 height 38
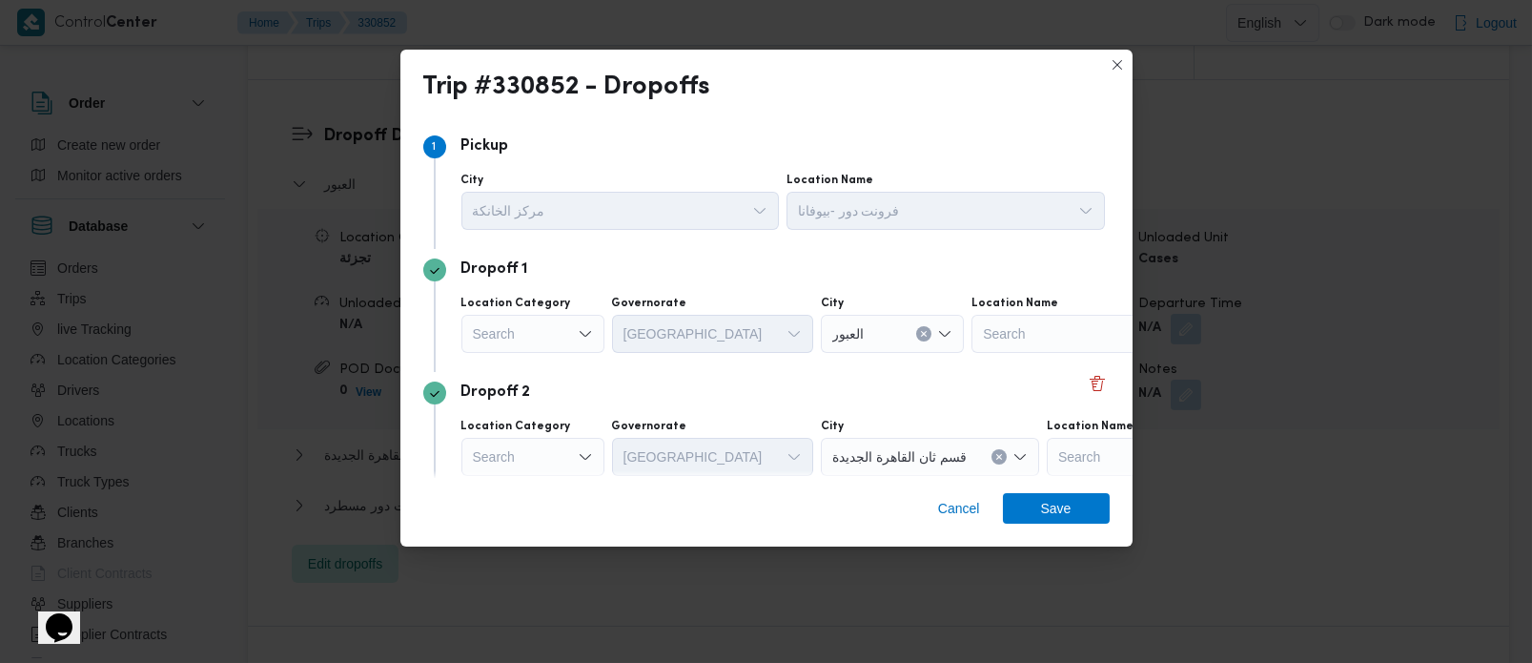
click at [557, 332] on div "Search" at bounding box center [533, 334] width 143 height 38
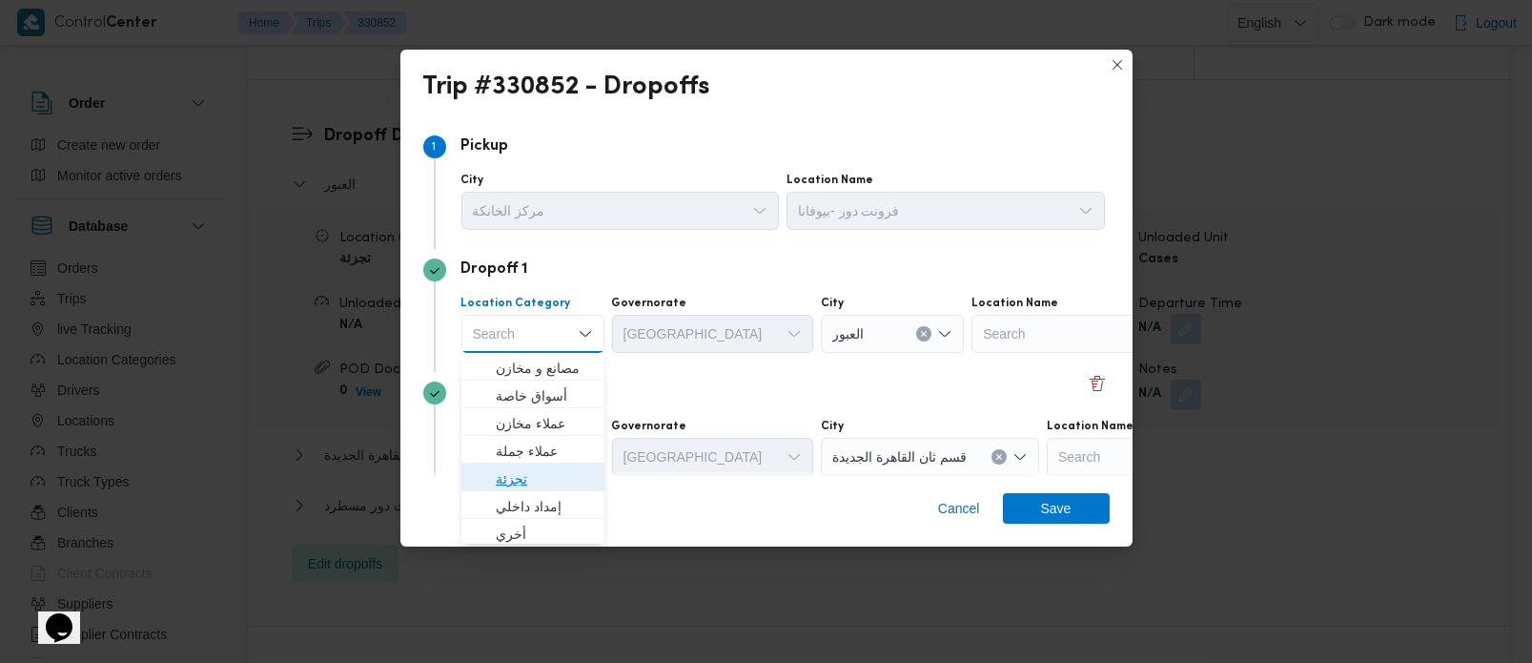
click at [533, 474] on span "تجزئة" at bounding box center [544, 478] width 97 height 23
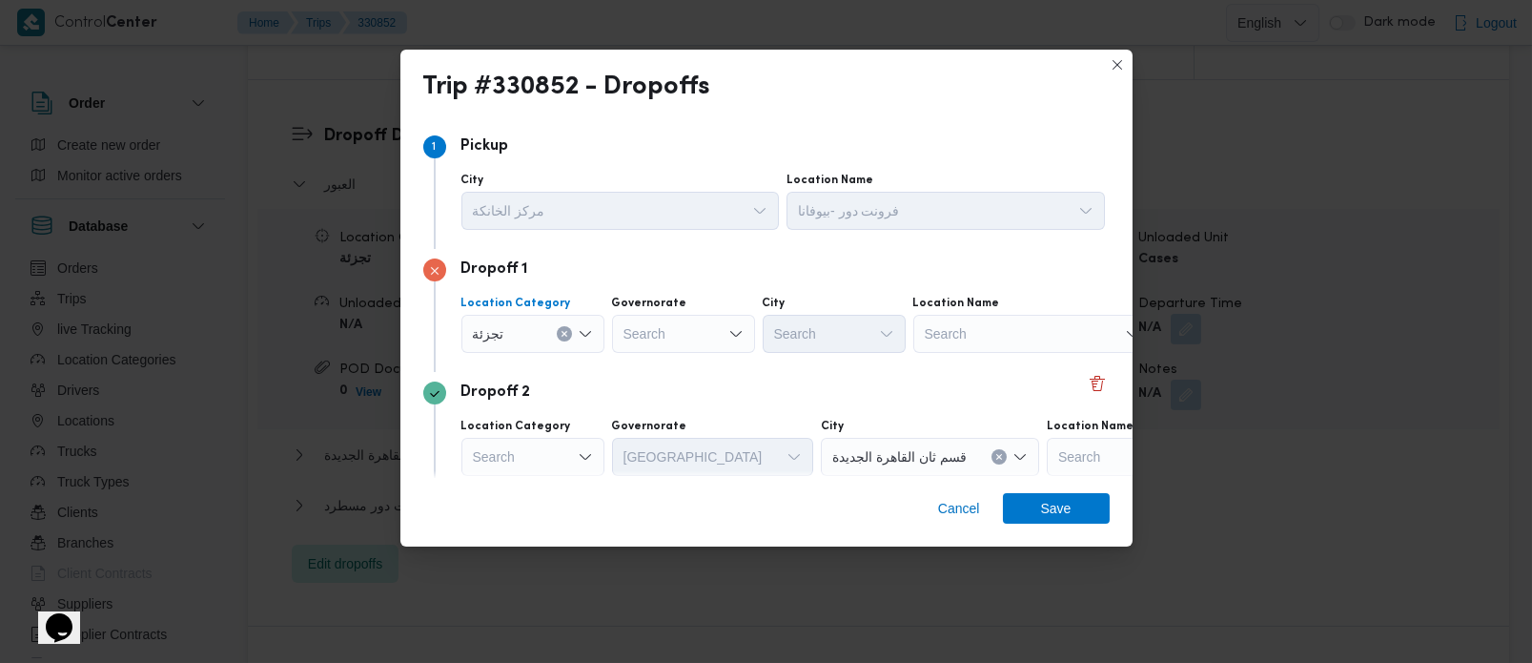
click at [713, 339] on div "Search" at bounding box center [683, 334] width 143 height 38
type input "رة"
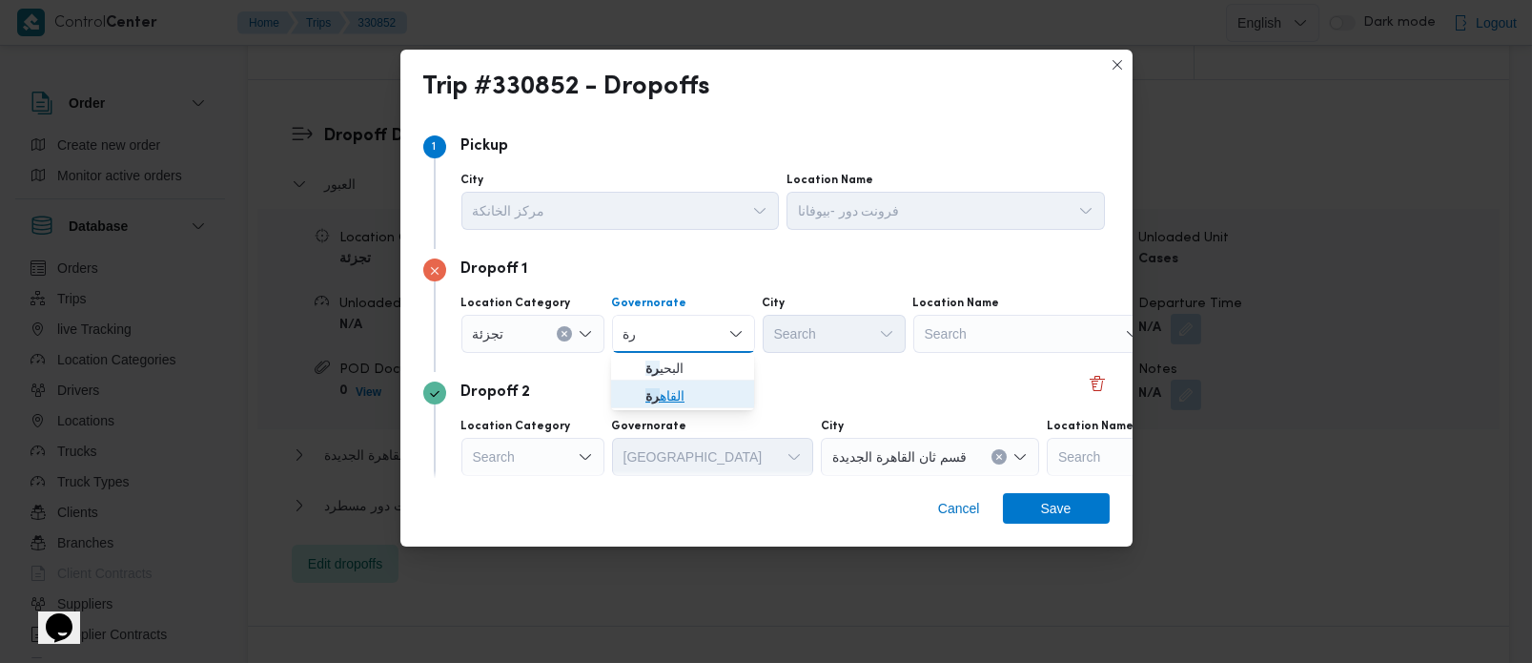
click at [664, 398] on span "القاه رة" at bounding box center [694, 395] width 97 height 23
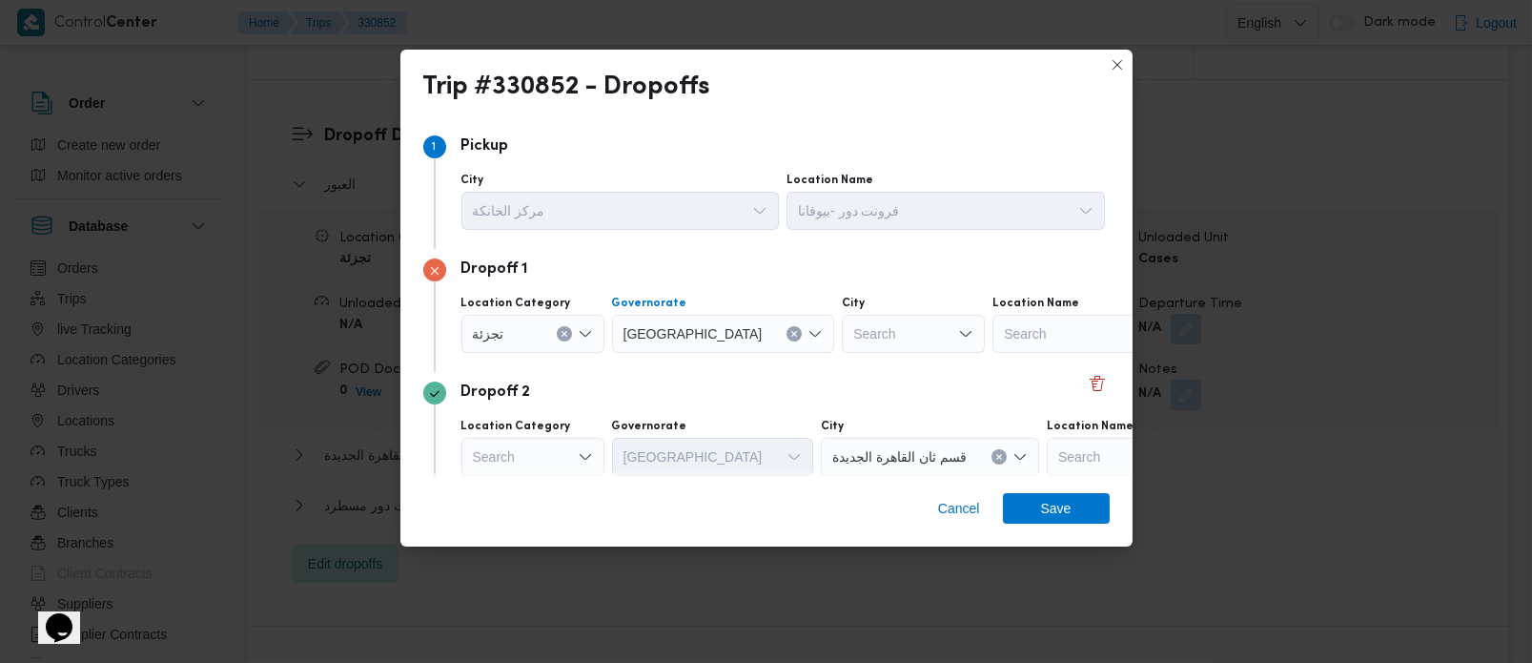
click at [844, 346] on div "Search" at bounding box center [913, 334] width 143 height 38
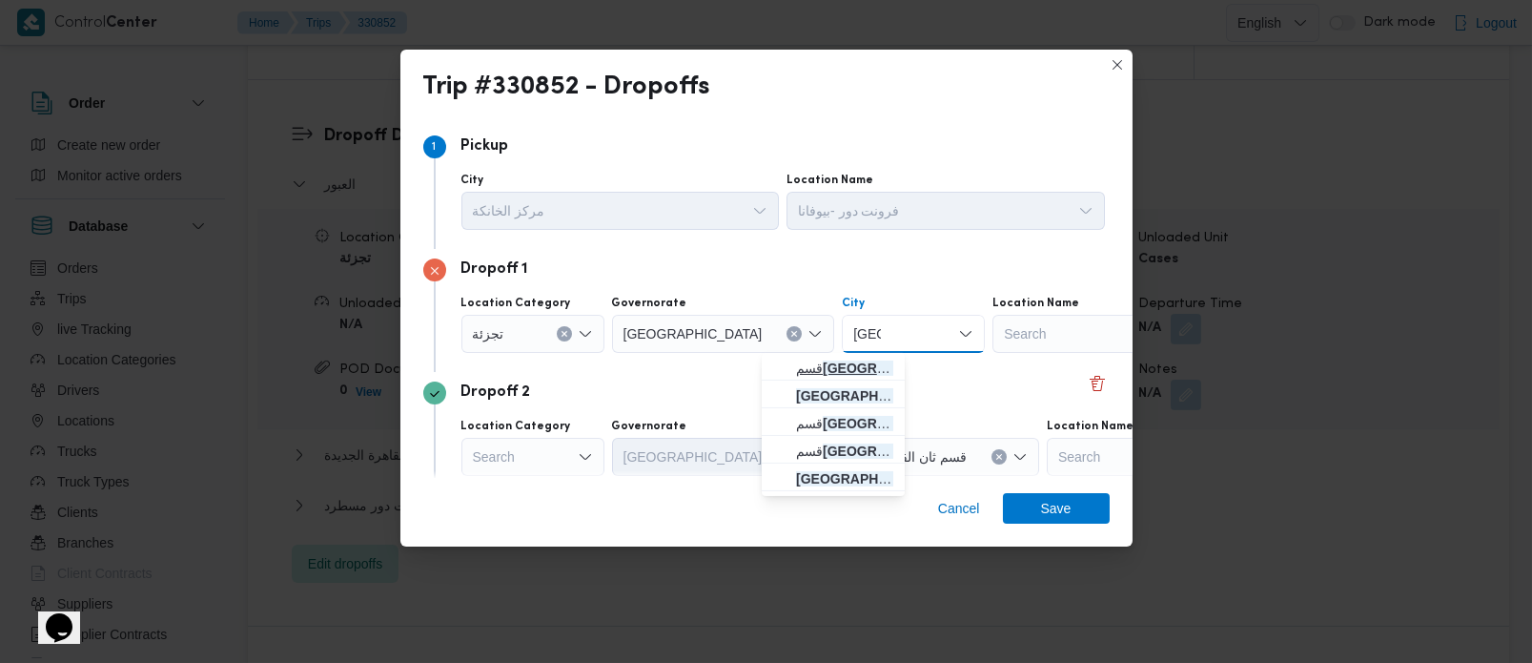
type input "[GEOGRAPHIC_DATA]"
click at [829, 360] on span "قسم [GEOGRAPHIC_DATA]" at bounding box center [844, 368] width 97 height 23
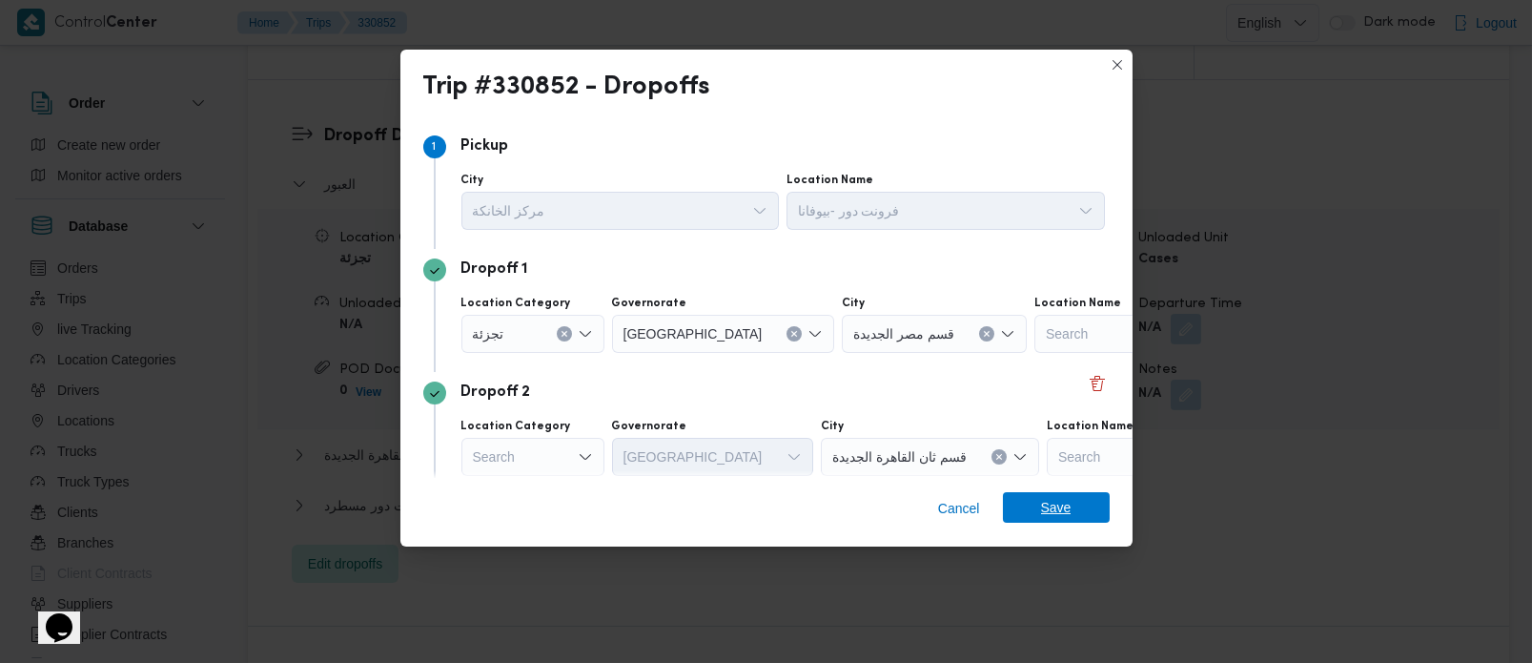
click at [1085, 499] on span "Save" at bounding box center [1056, 507] width 107 height 31
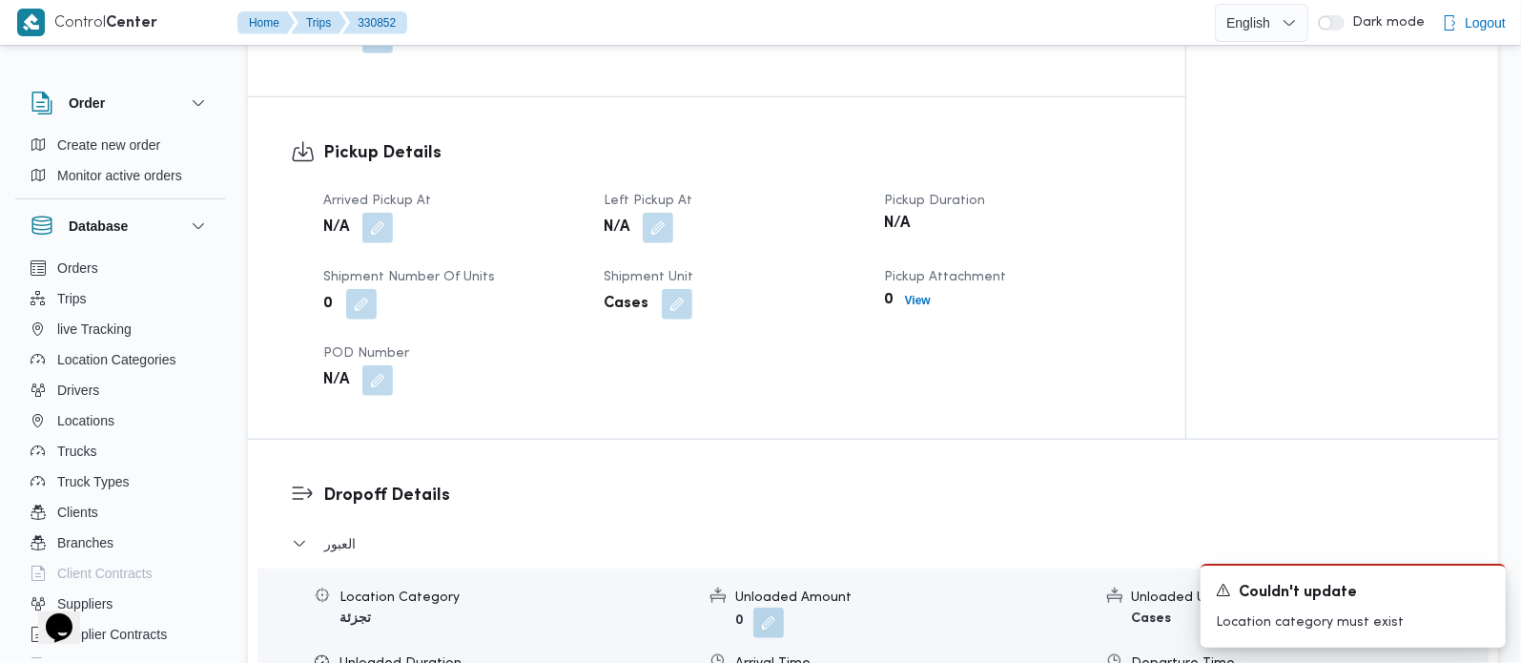
scroll to position [1121, 0]
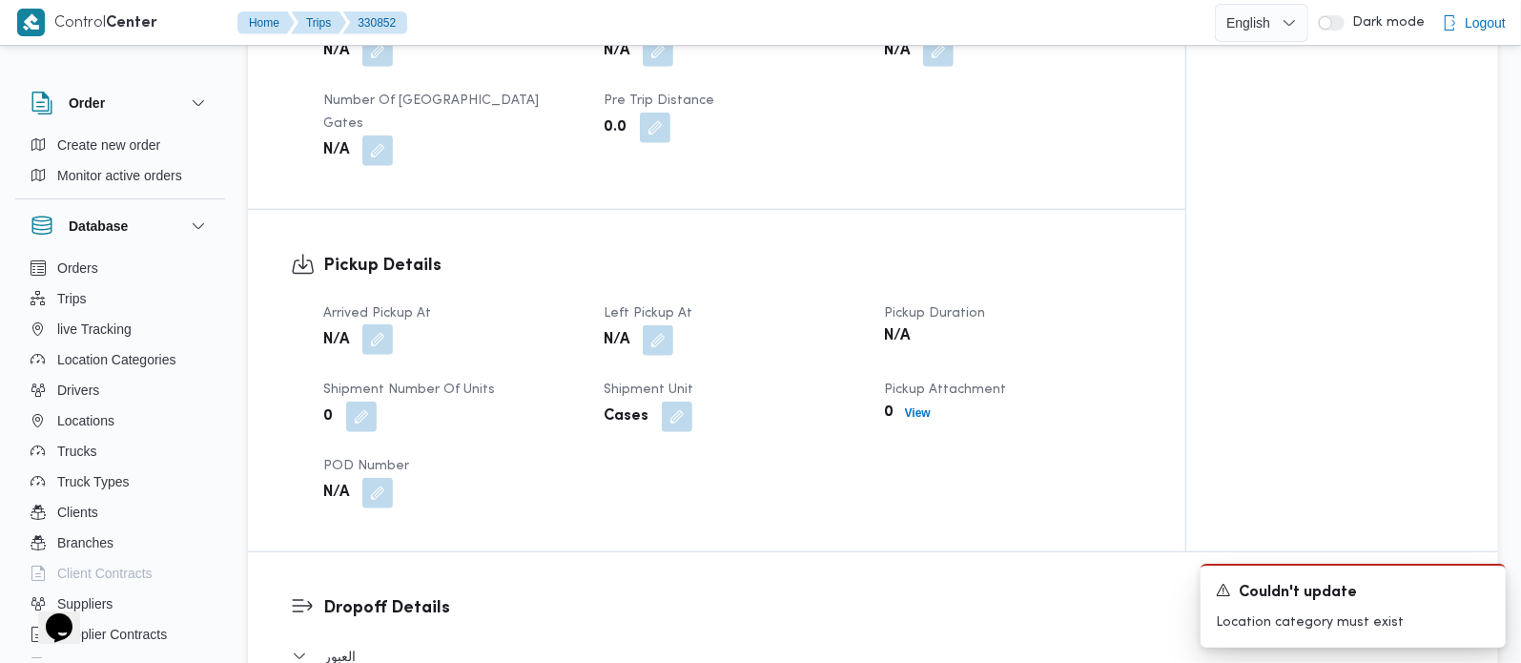
click at [386, 324] on button "button" at bounding box center [377, 339] width 31 height 31
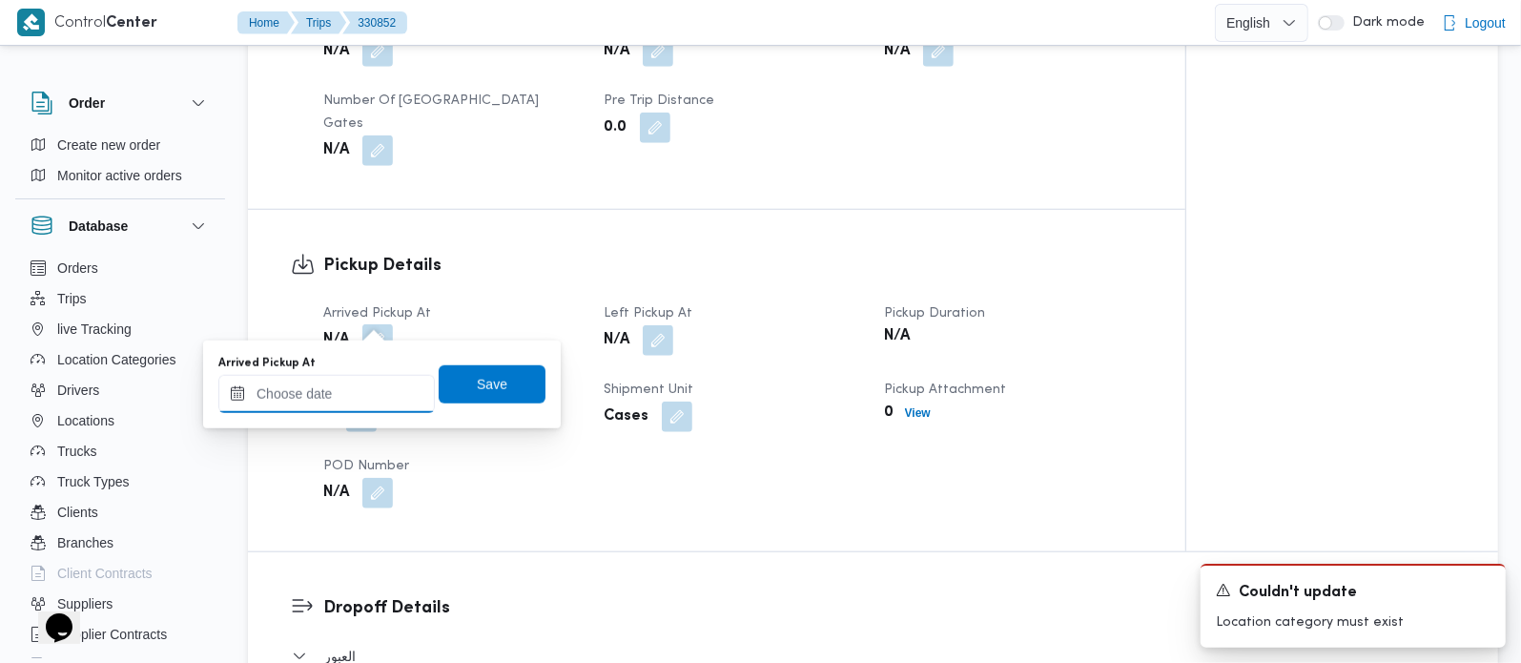
click at [340, 396] on input "Arrived Pickup At" at bounding box center [326, 394] width 216 height 38
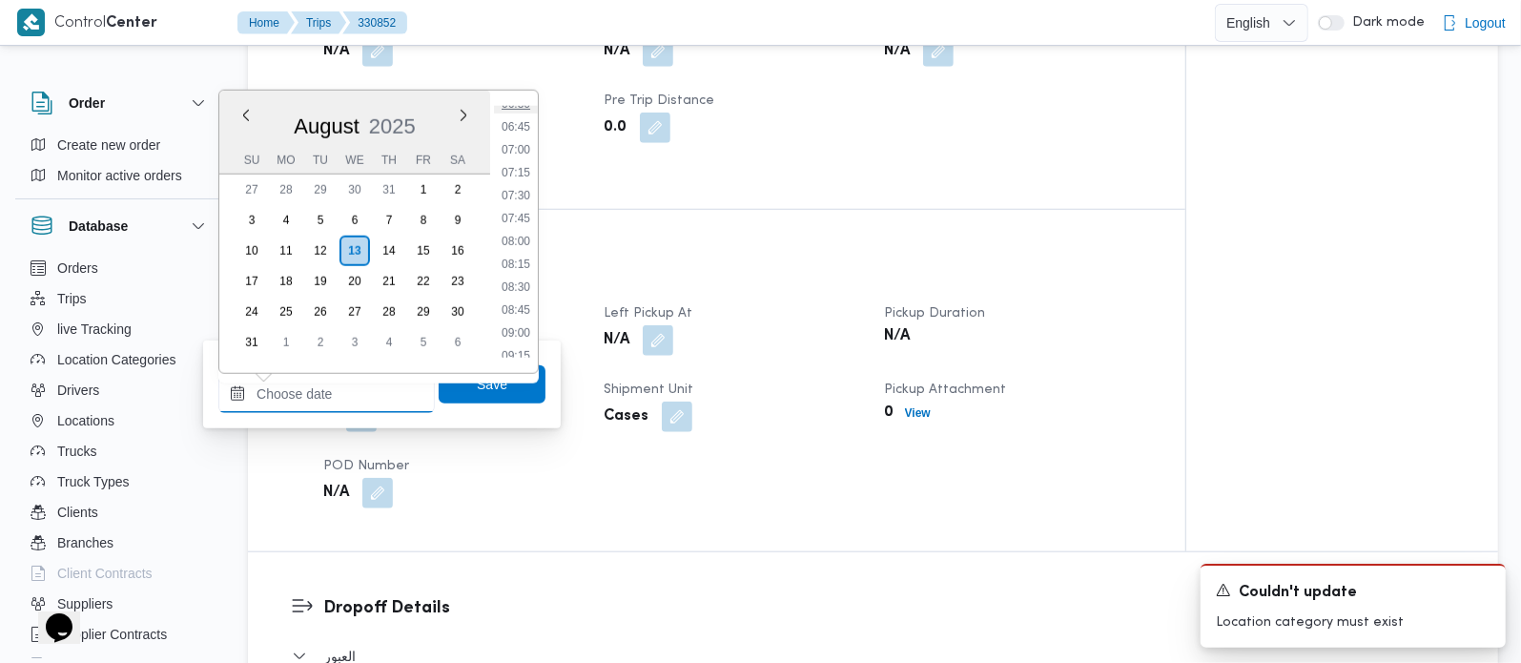
scroll to position [567, 0]
drag, startPoint x: 523, startPoint y: 178, endPoint x: 514, endPoint y: 246, distance: 68.2
click at [523, 179] on li "07:00" at bounding box center [516, 188] width 44 height 19
type input "[DATE] 07:00"
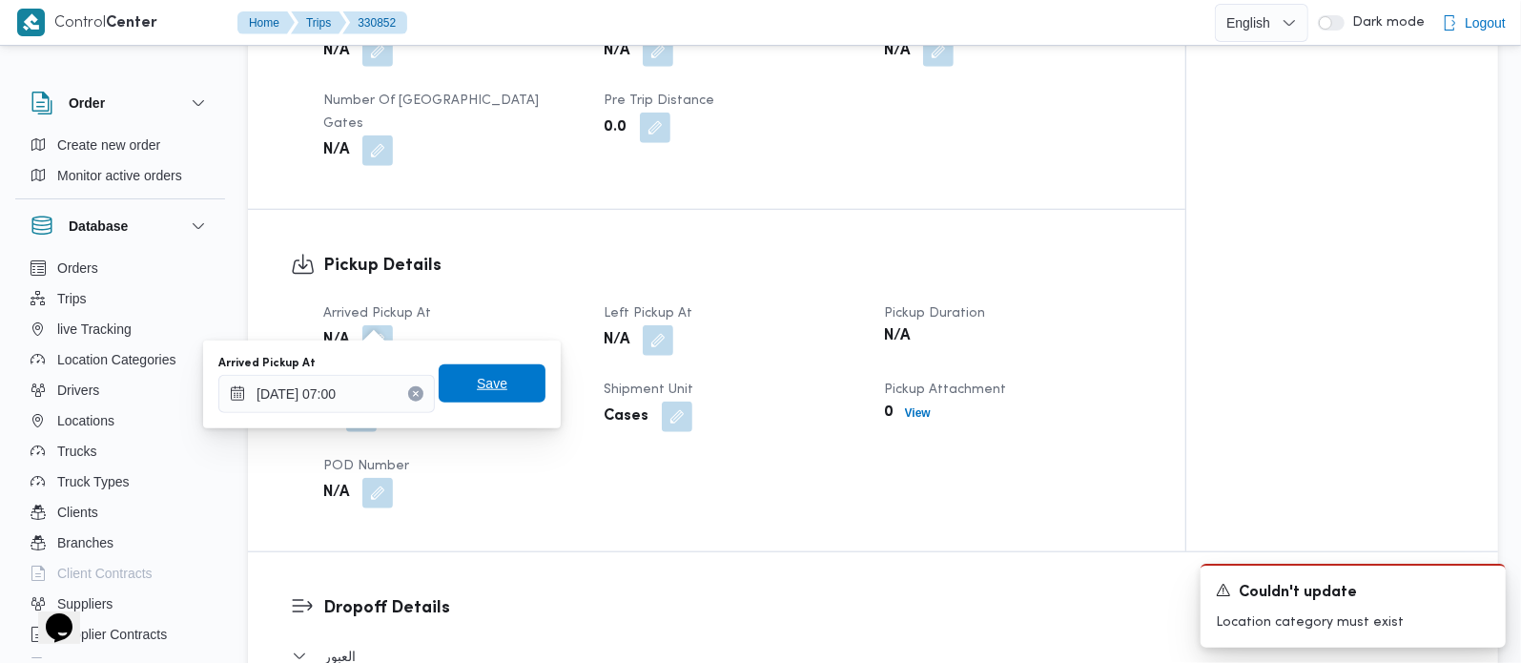
click at [491, 369] on span "Save" at bounding box center [492, 383] width 107 height 38
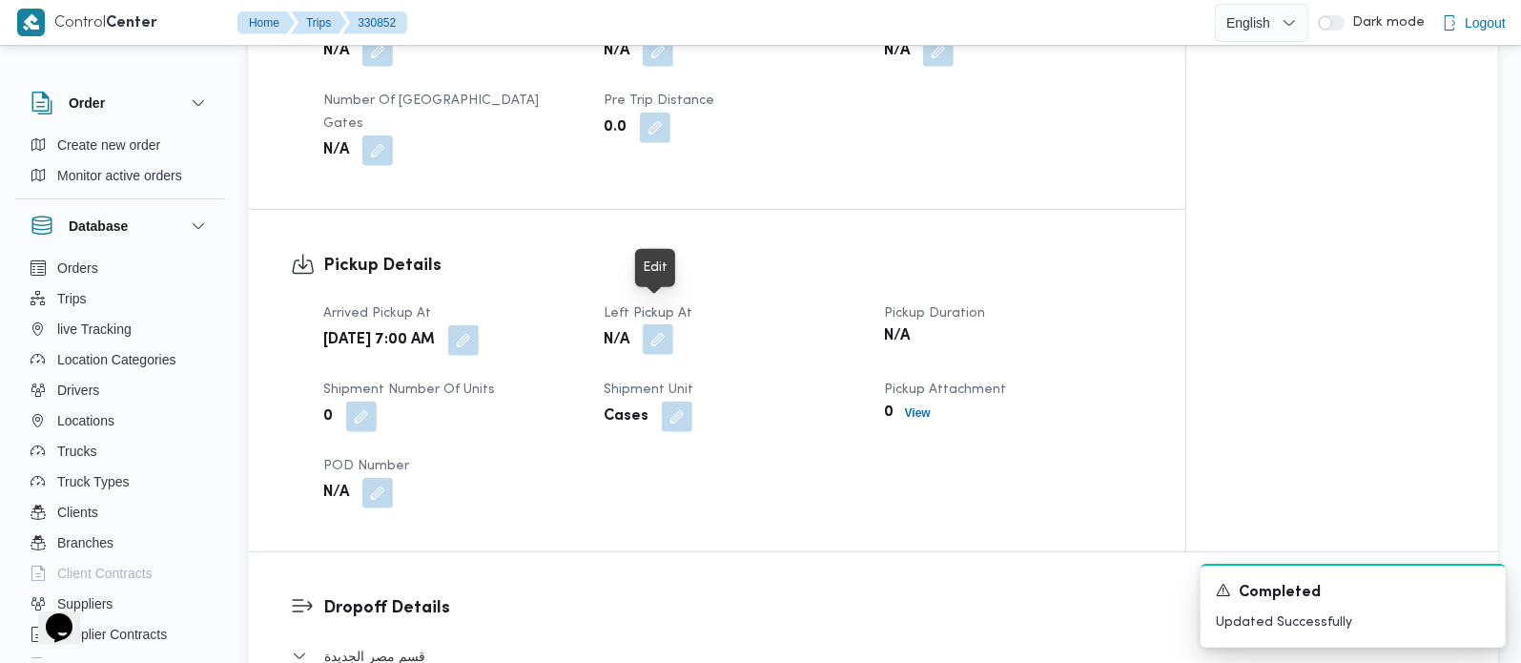
click at [653, 324] on button "button" at bounding box center [658, 339] width 31 height 31
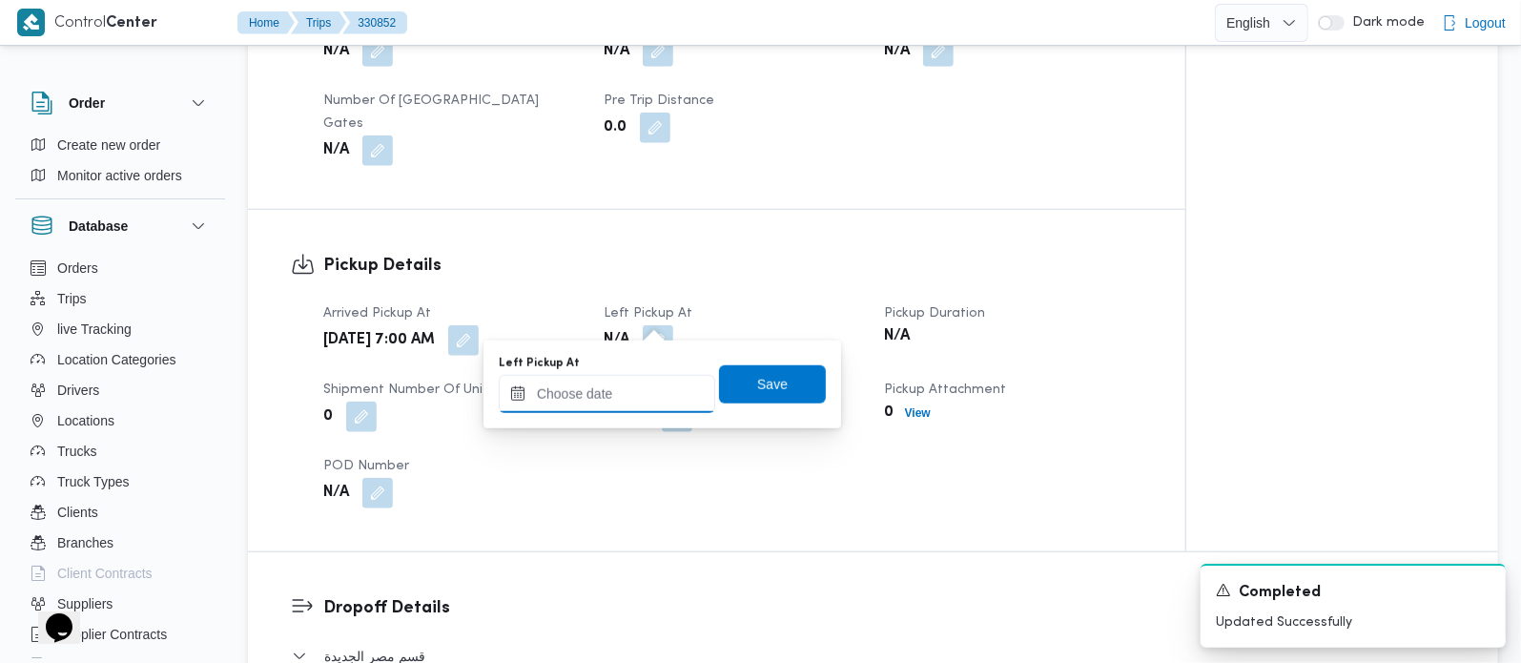
click at [624, 396] on input "Left Pickup At" at bounding box center [607, 394] width 216 height 38
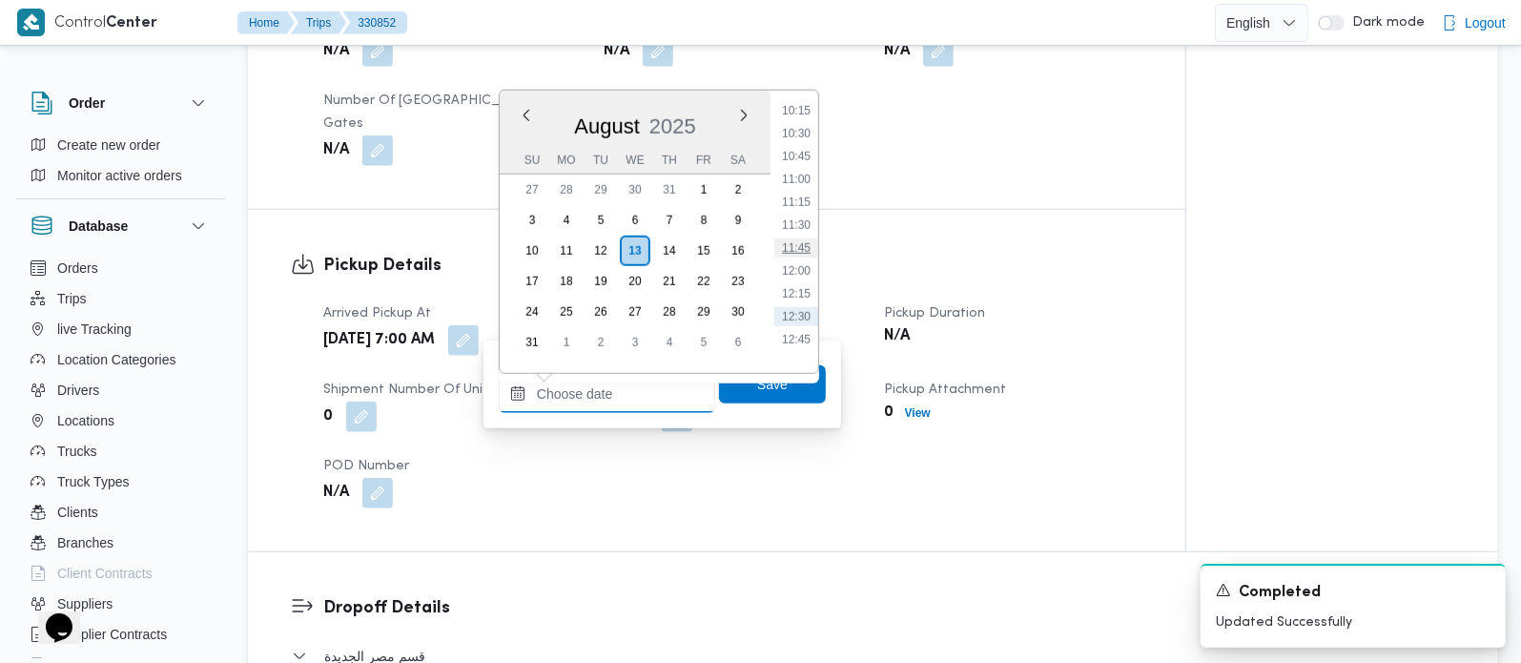
scroll to position [904, 0]
click at [811, 148] on li "10:15" at bounding box center [796, 149] width 44 height 19
type input "[DATE] 10:15"
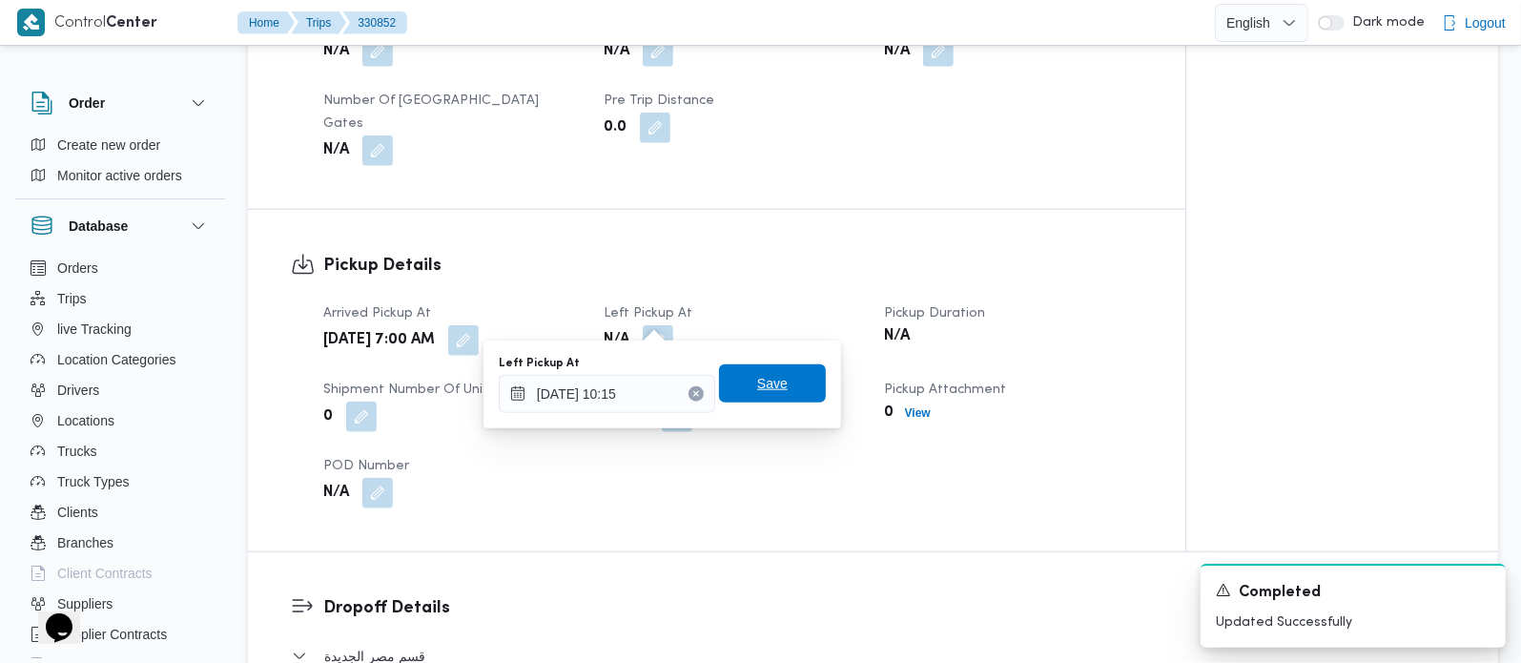
click at [765, 385] on span "Save" at bounding box center [772, 383] width 31 height 23
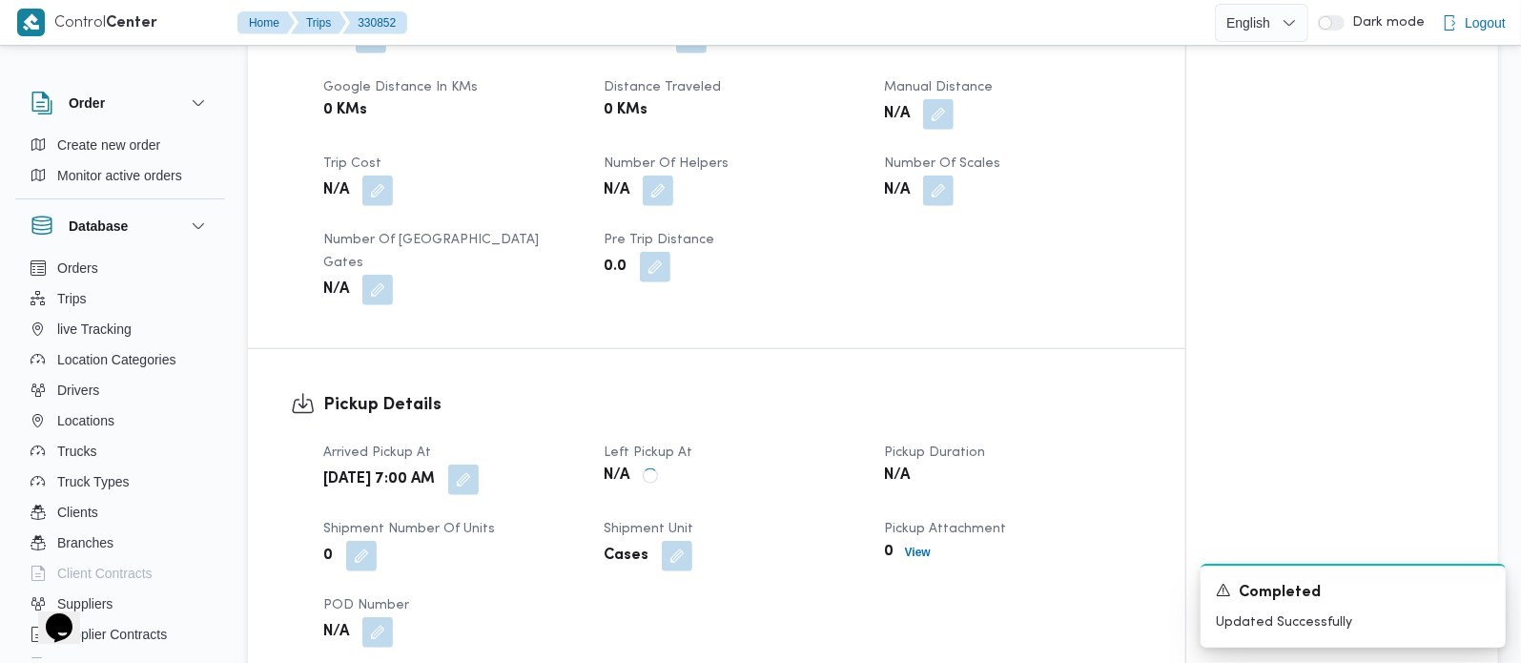
scroll to position [672, 0]
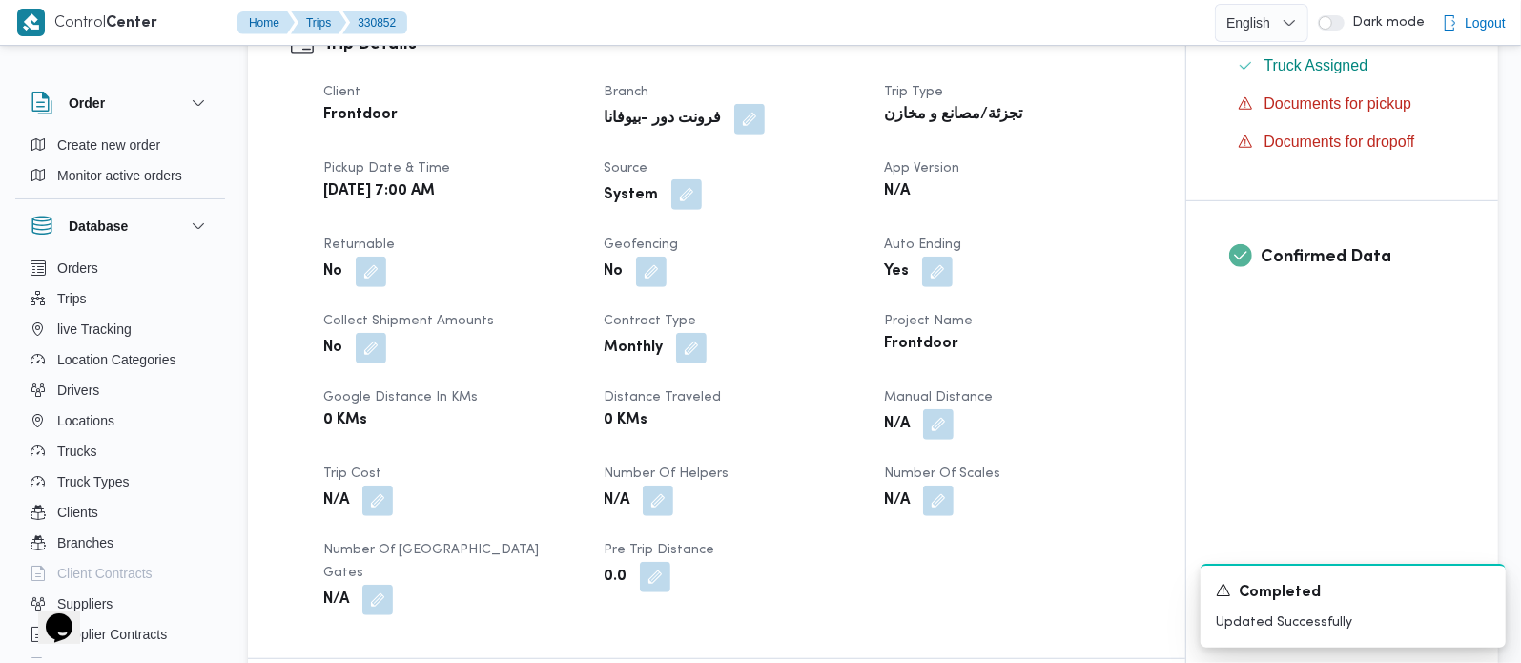
click at [686, 195] on button "button" at bounding box center [686, 194] width 31 height 31
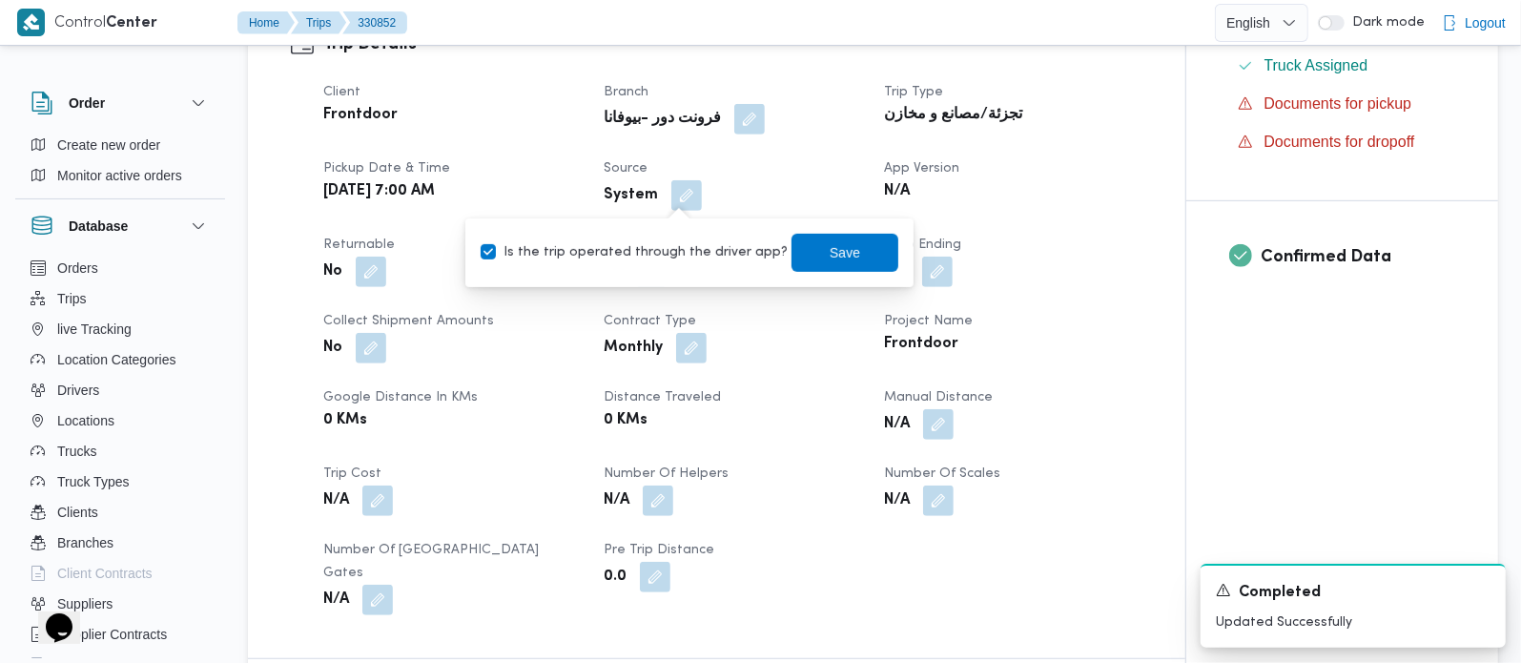
click at [686, 241] on label "Is the trip operated through the driver app?" at bounding box center [634, 252] width 307 height 23
checkbox input "false"
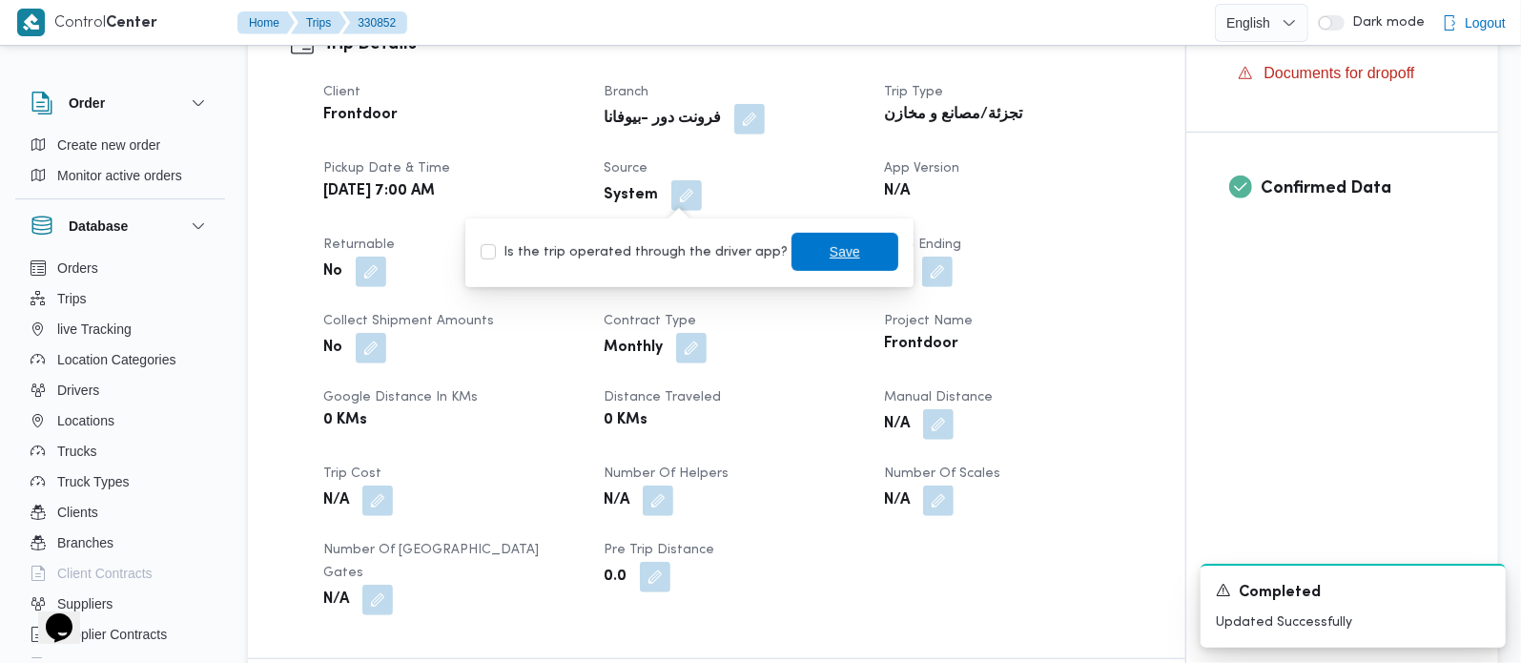
click at [853, 258] on span "Save" at bounding box center [845, 252] width 107 height 38
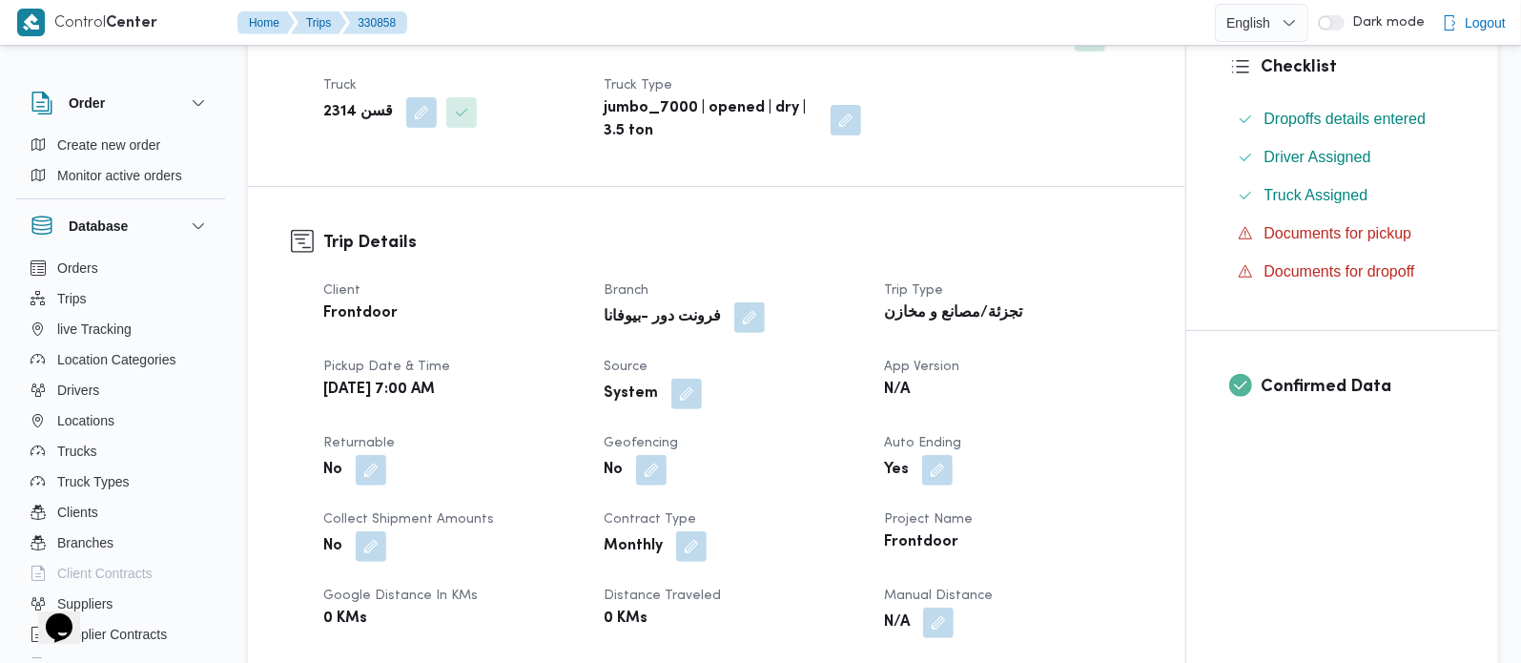
scroll to position [500, 0]
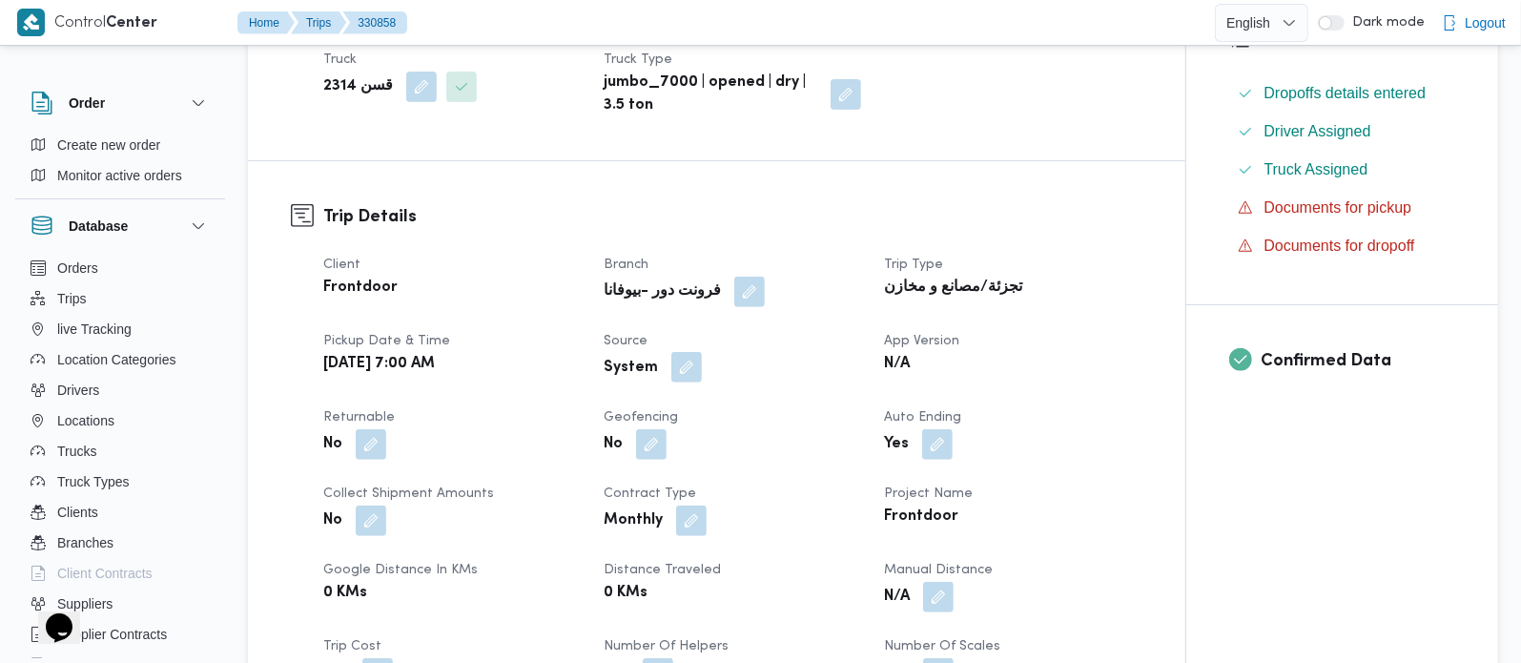
click at [694, 365] on button "button" at bounding box center [686, 367] width 31 height 31
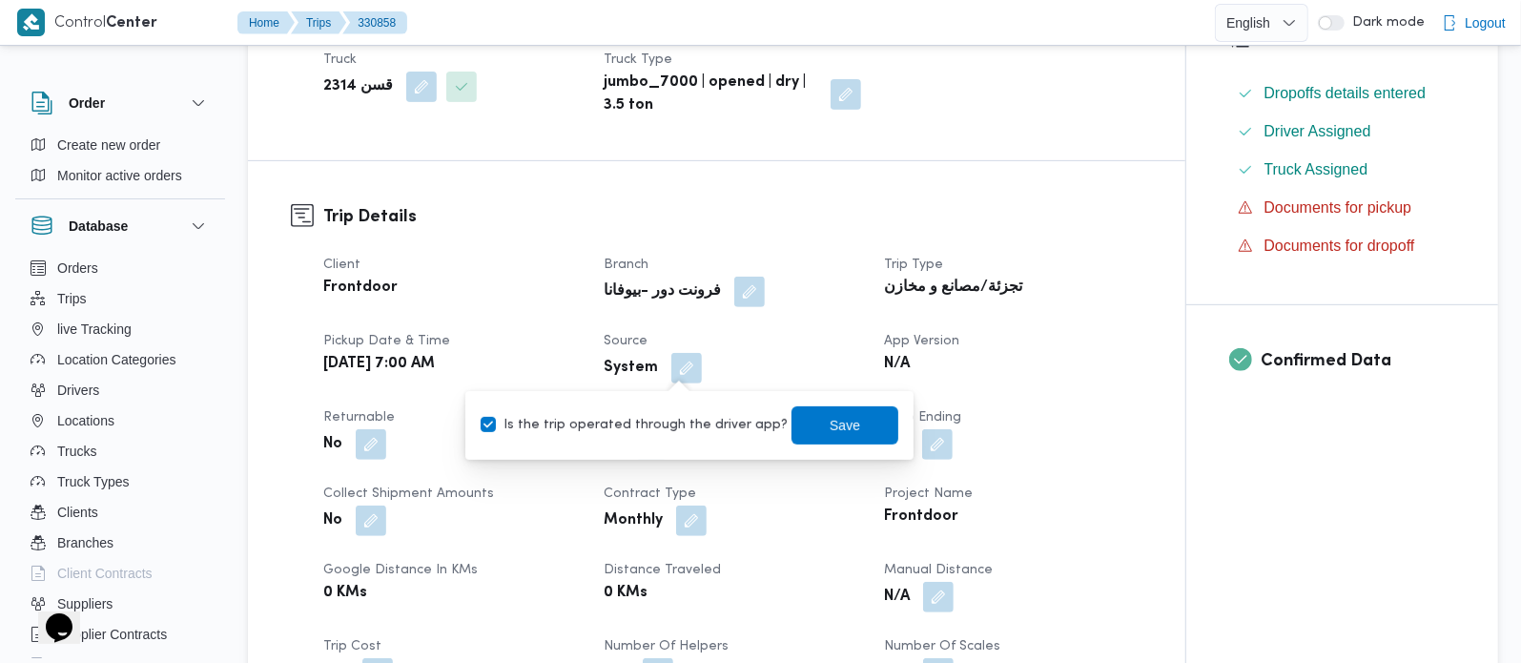
click at [647, 426] on label "Is the trip operated through the driver app?" at bounding box center [634, 425] width 307 height 23
checkbox input "false"
click at [847, 414] on span "Save" at bounding box center [845, 424] width 107 height 38
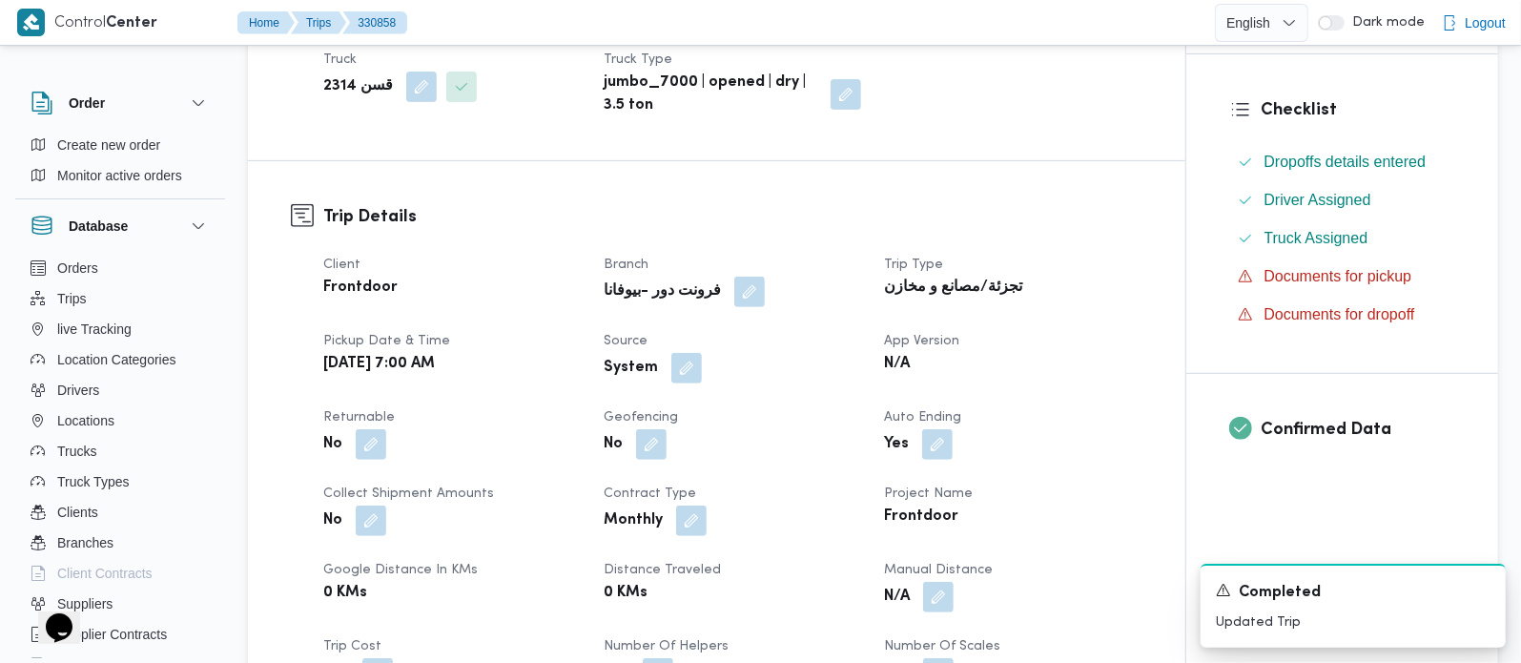
scroll to position [1060, 0]
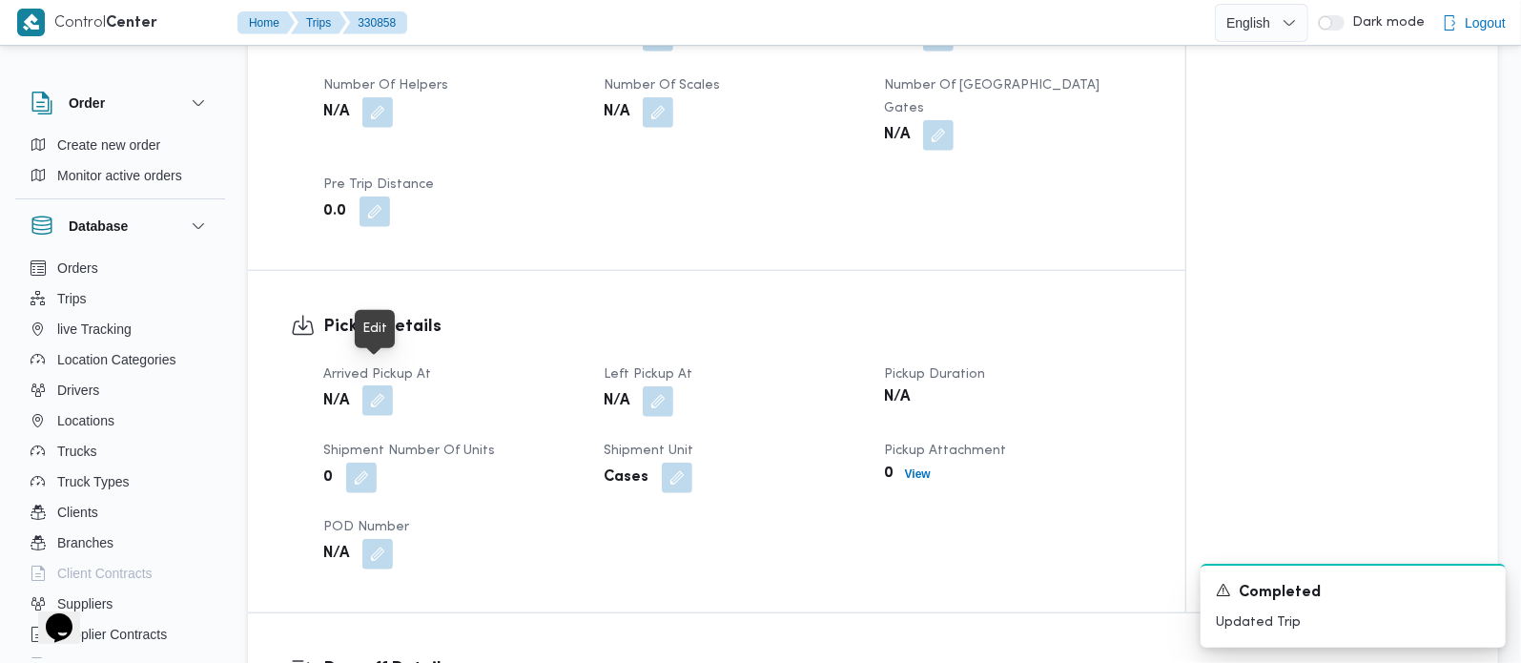
click at [371, 391] on button "button" at bounding box center [377, 400] width 31 height 31
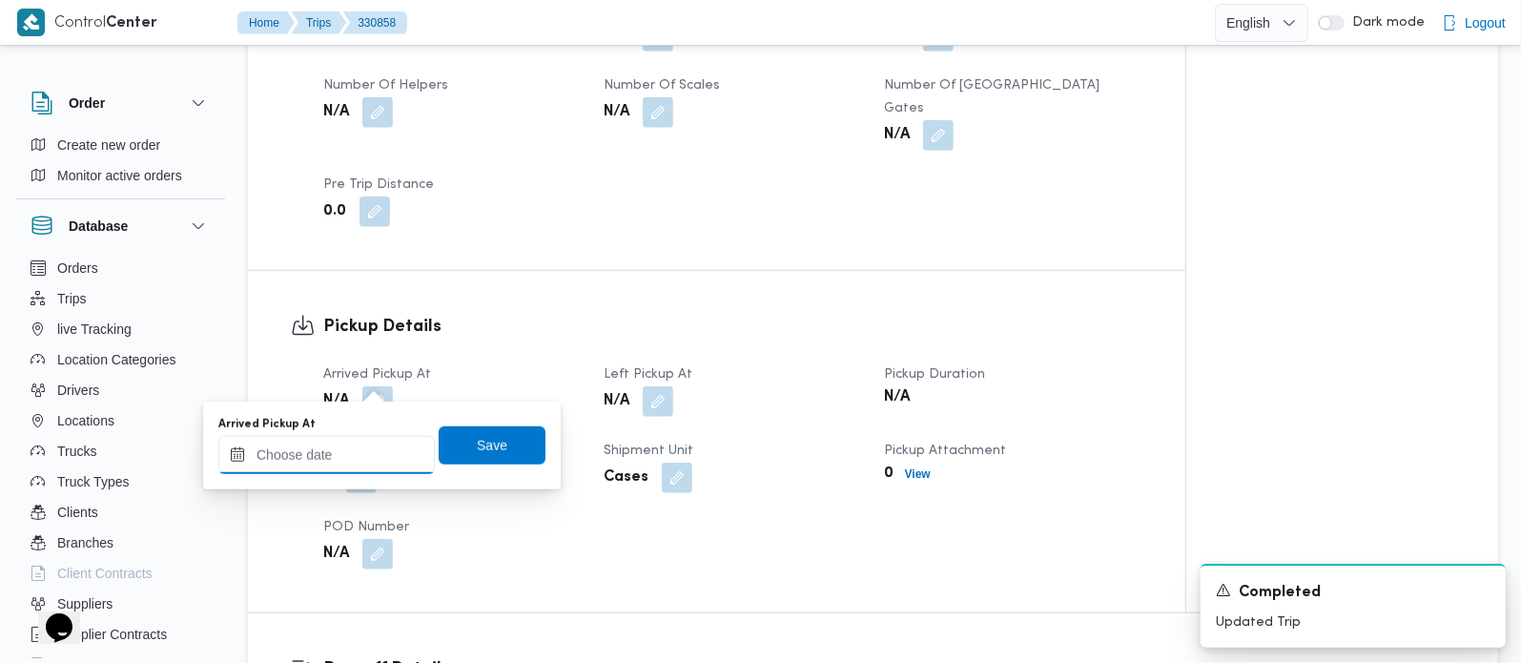
click at [372, 445] on input "Arrived Pickup At" at bounding box center [326, 455] width 216 height 38
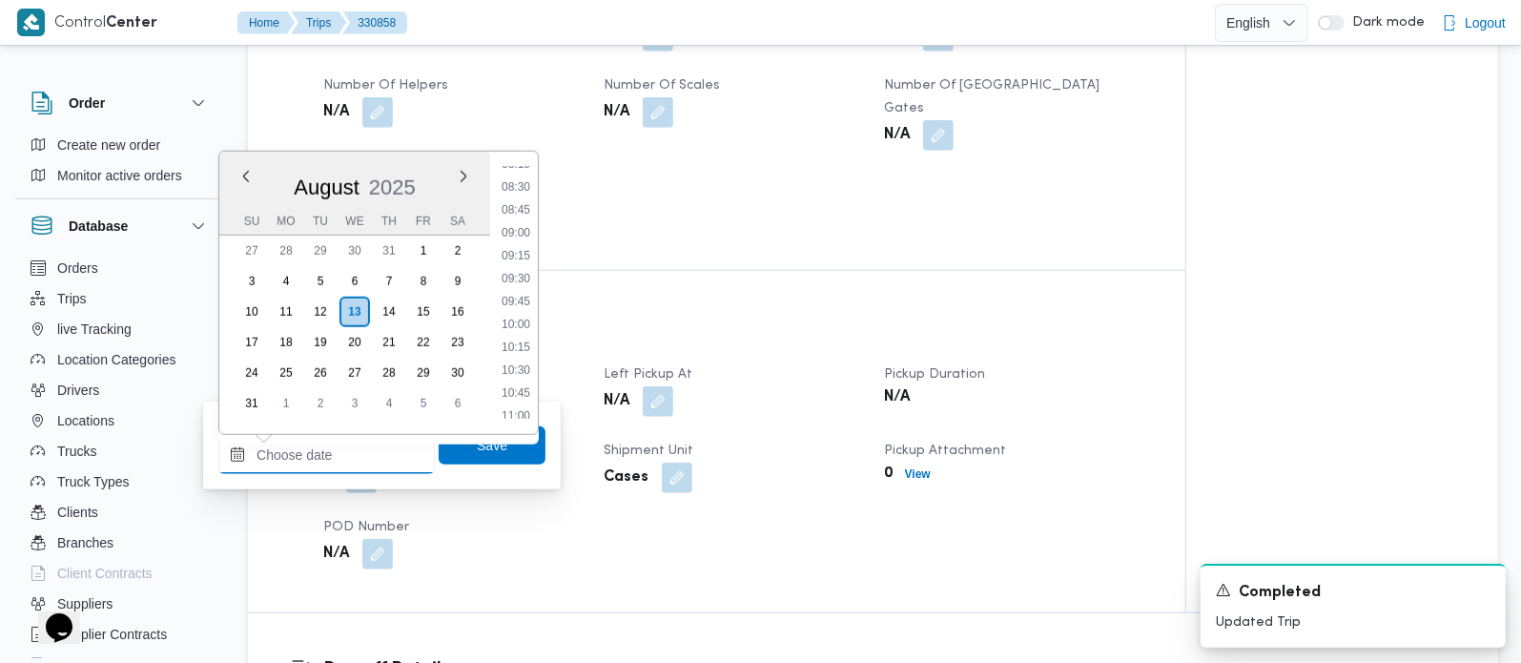
scroll to position [656, 0]
drag, startPoint x: 518, startPoint y: 180, endPoint x: 525, endPoint y: 202, distance: 23.2
click at [518, 180] on li "07:15" at bounding box center [516, 184] width 44 height 19
type input "[DATE] 07:15"
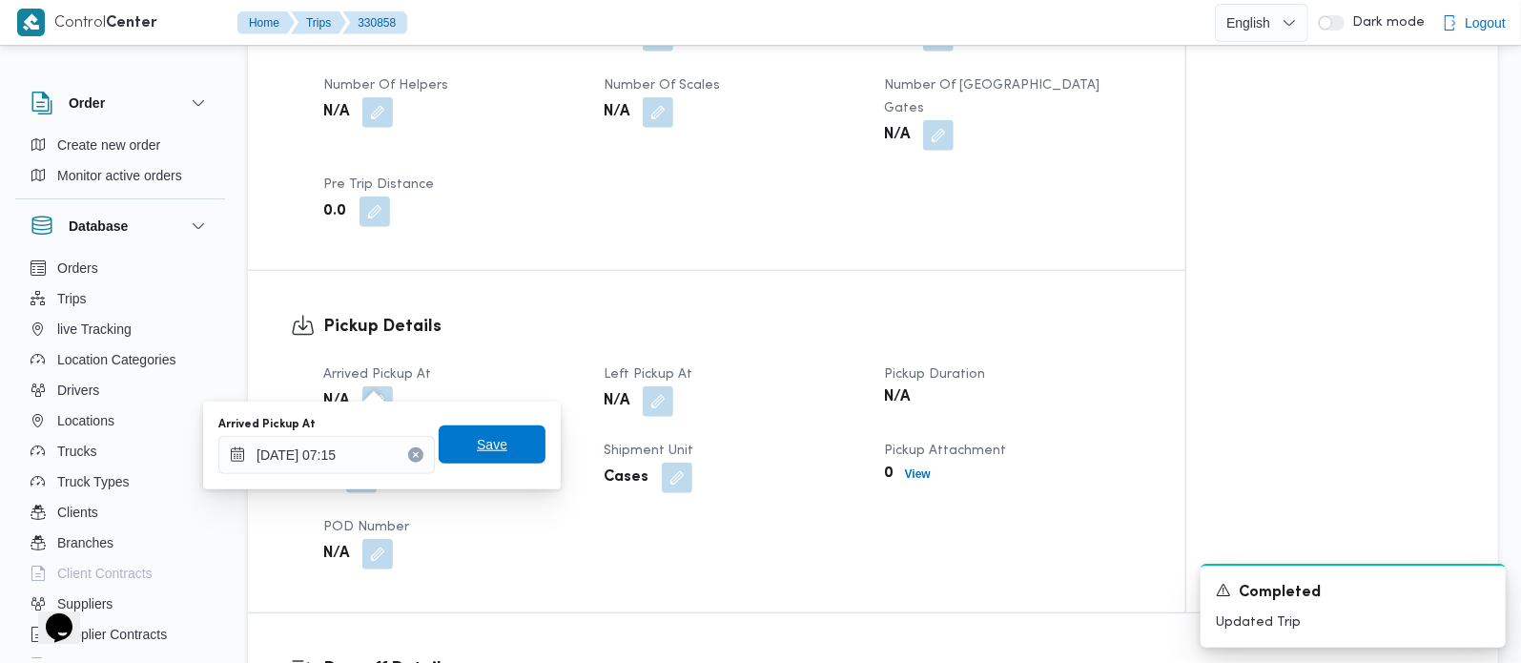
click at [487, 457] on span "Save" at bounding box center [492, 444] width 107 height 38
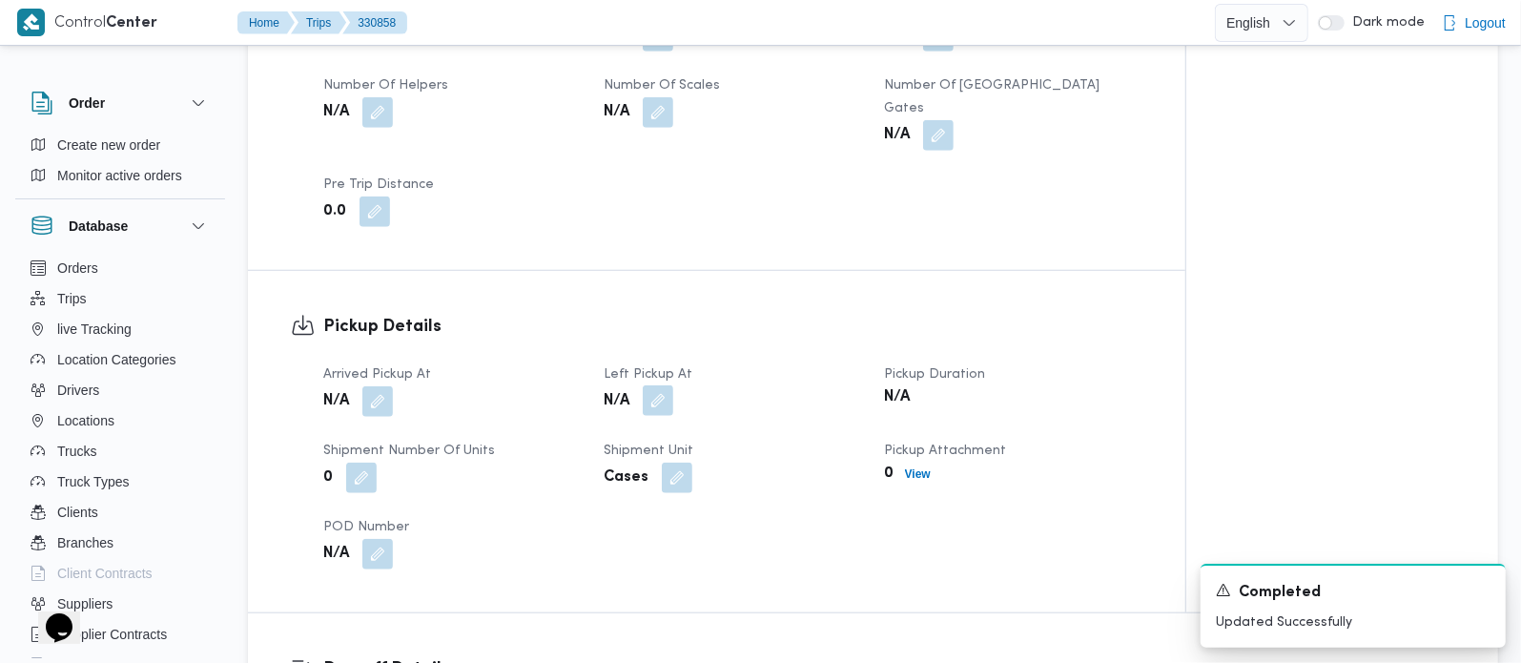
click at [668, 385] on button "button" at bounding box center [658, 400] width 31 height 31
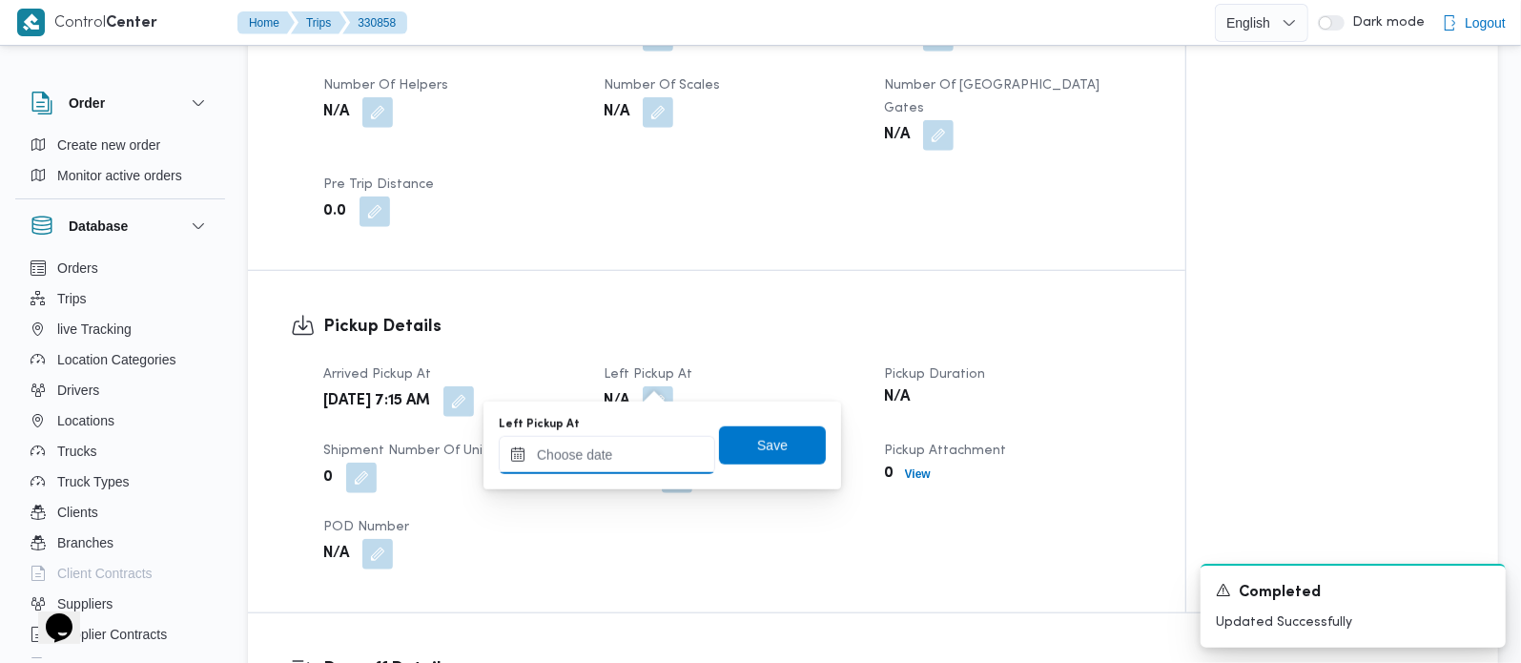
click at [638, 436] on input "Left Pickup At" at bounding box center [607, 455] width 216 height 38
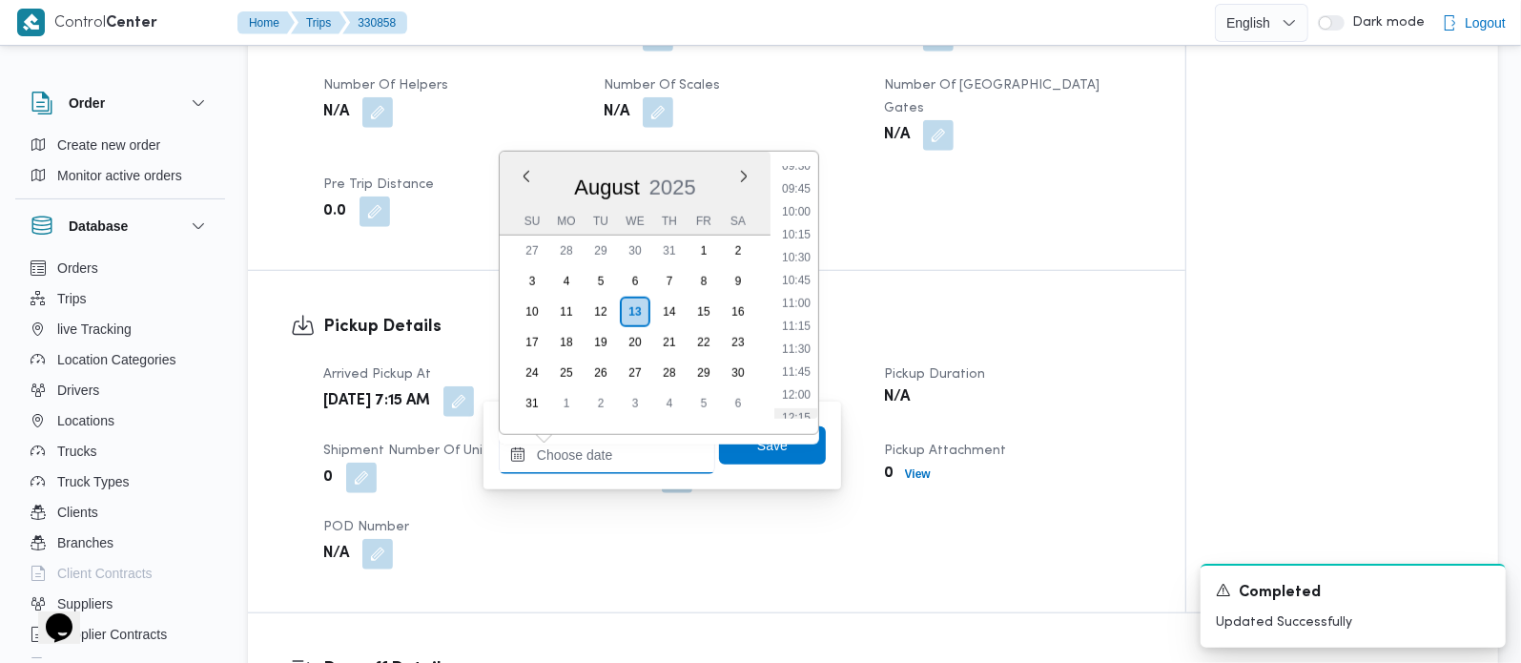
scroll to position [768, 0]
click at [803, 223] on li "09:00" at bounding box center [796, 232] width 44 height 19
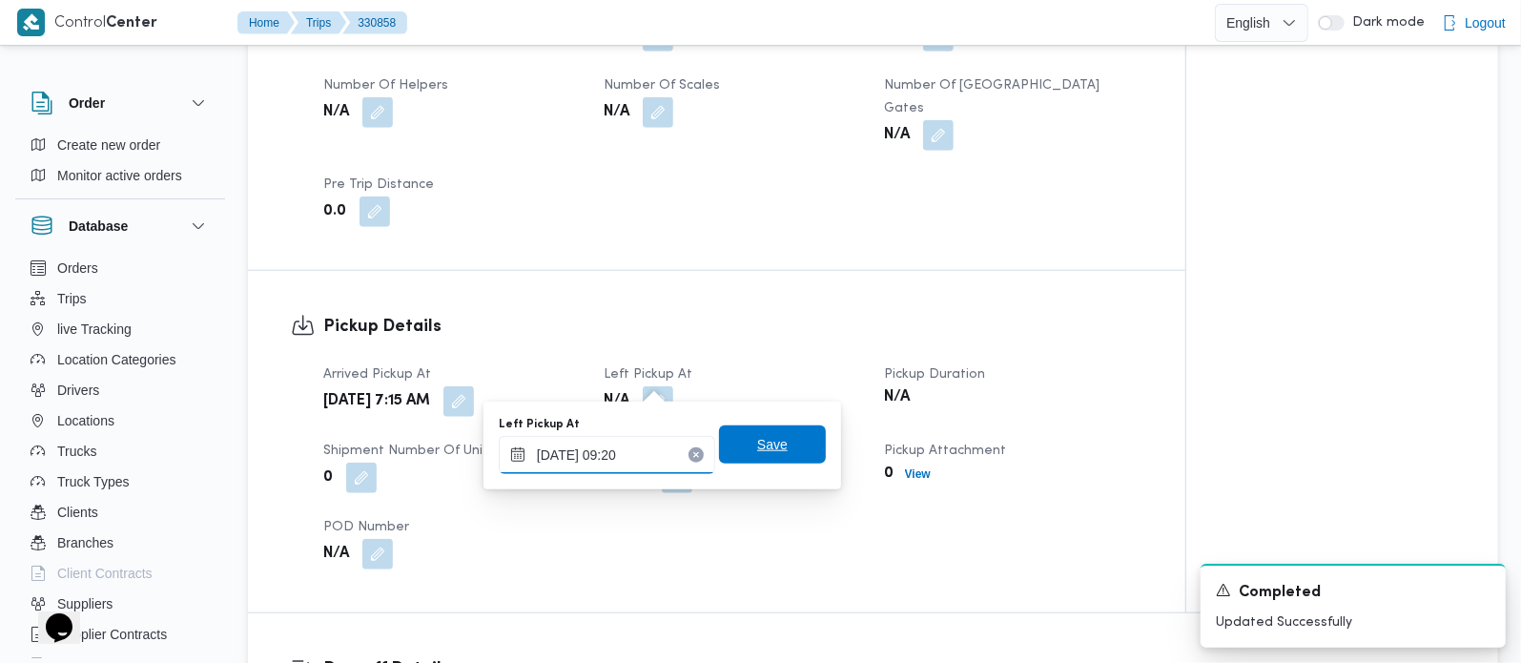
type input "[DATE] 09:20"
click at [798, 431] on span "Save" at bounding box center [772, 444] width 107 height 38
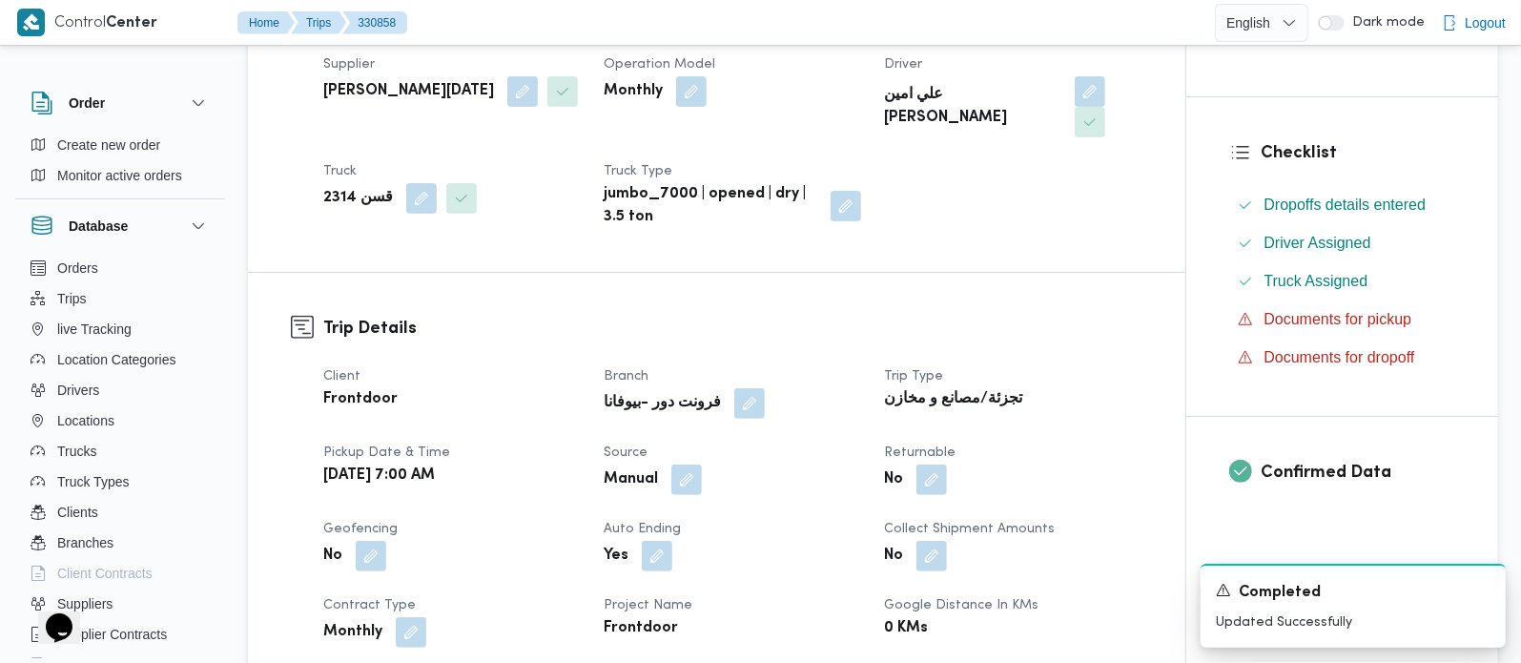
scroll to position [0, 0]
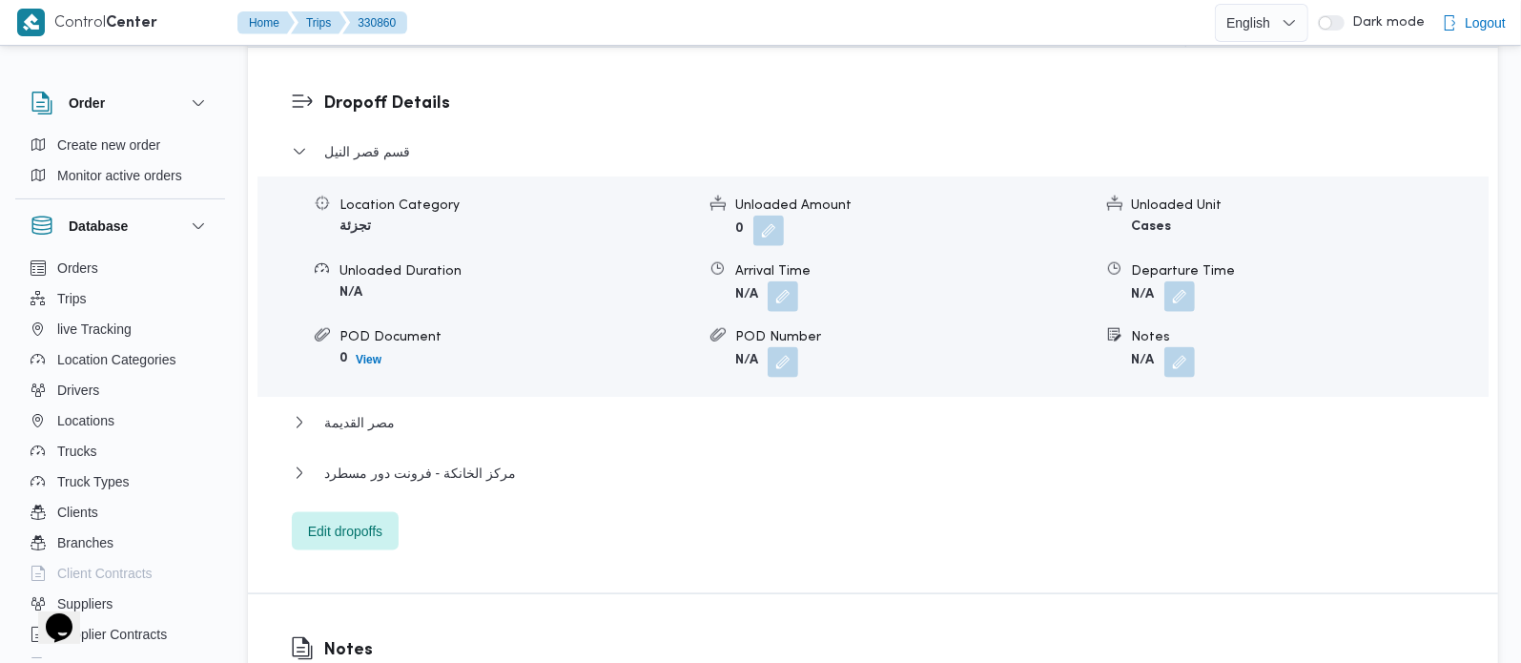
scroll to position [1622, 0]
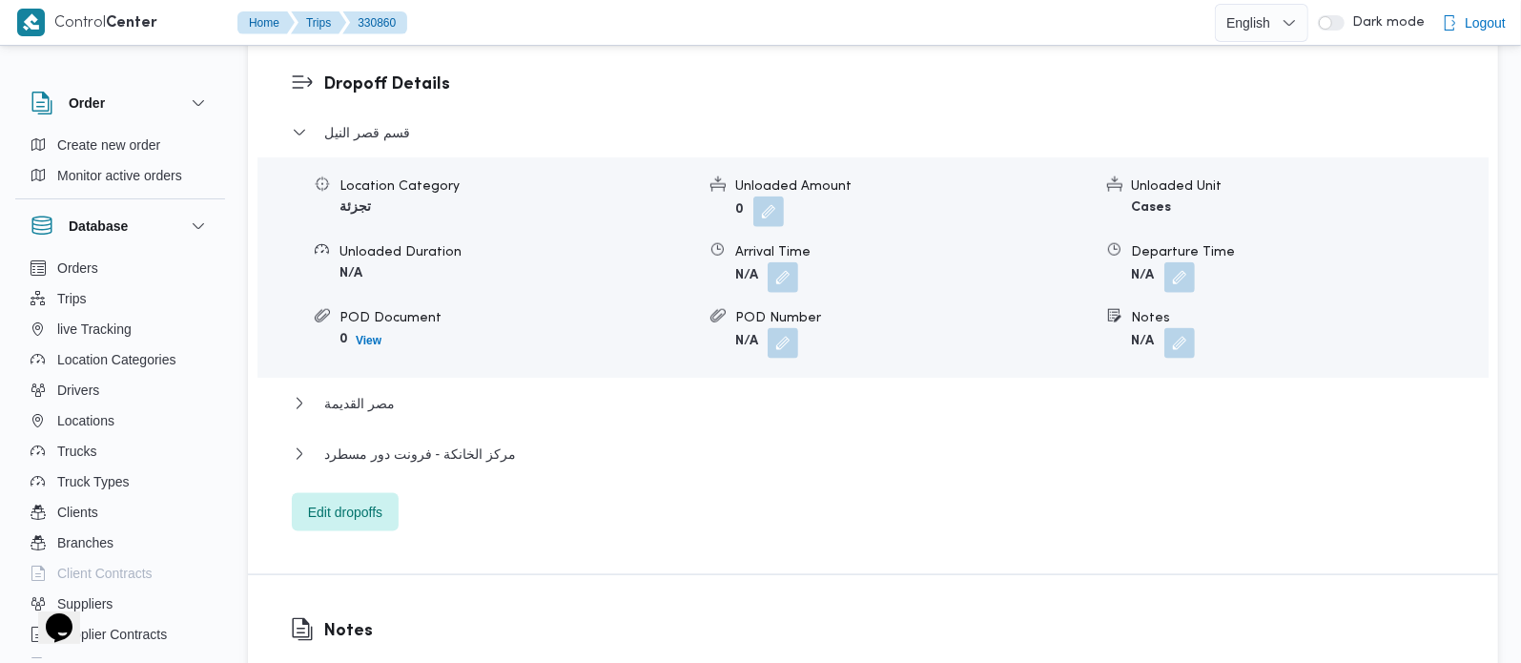
click at [1179, 357] on button "button" at bounding box center [1179, 343] width 31 height 31
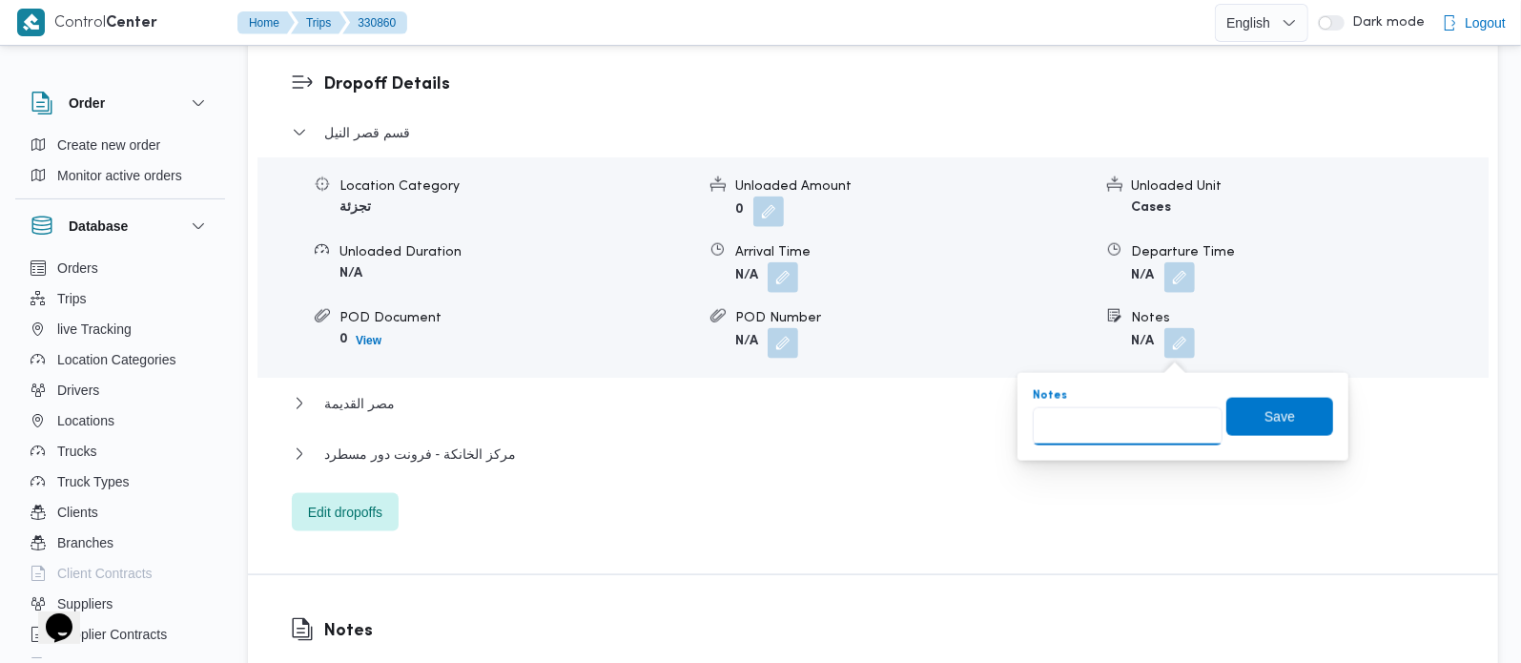
click at [1115, 431] on input "Notes" at bounding box center [1128, 426] width 190 height 38
paste input "وسط البلد"
type input "وسط البلد"
click at [1264, 414] on span "Save" at bounding box center [1279, 415] width 31 height 23
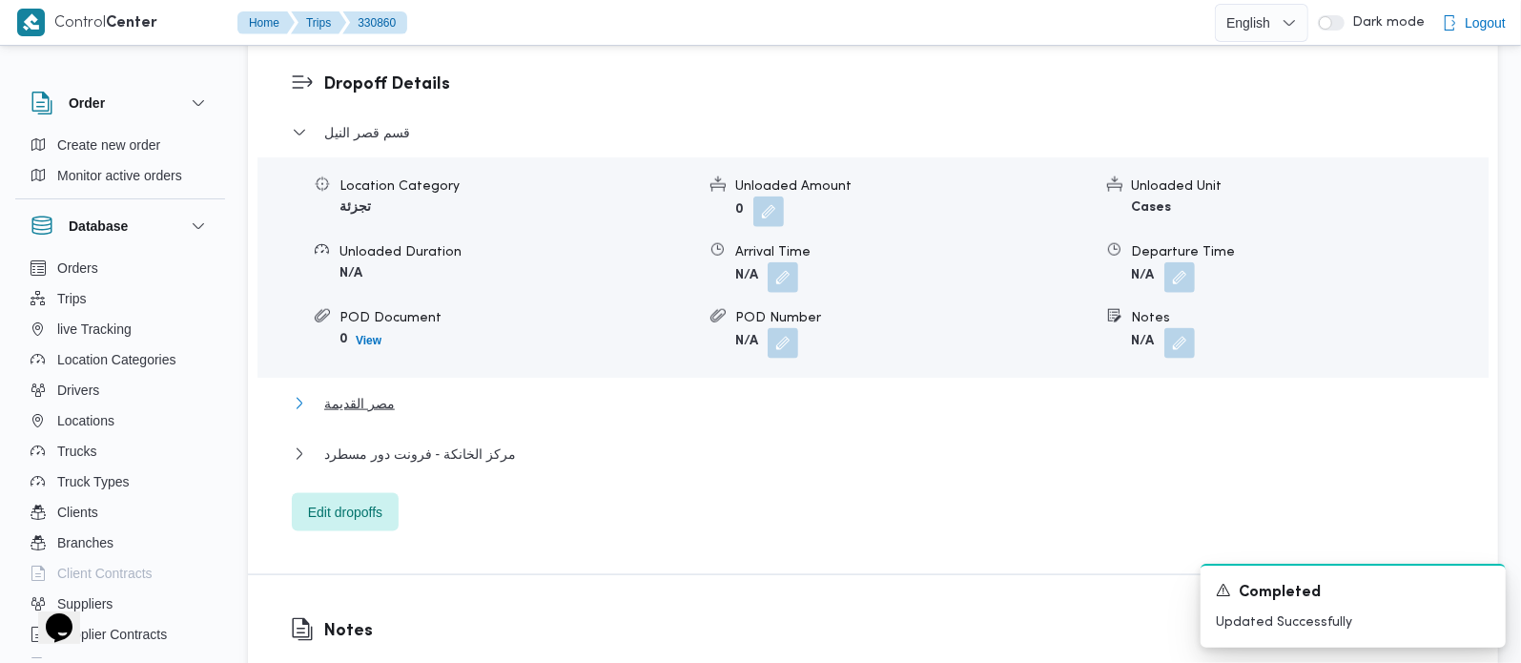
click at [395, 404] on button "مصر القديمة" at bounding box center [873, 403] width 1163 height 23
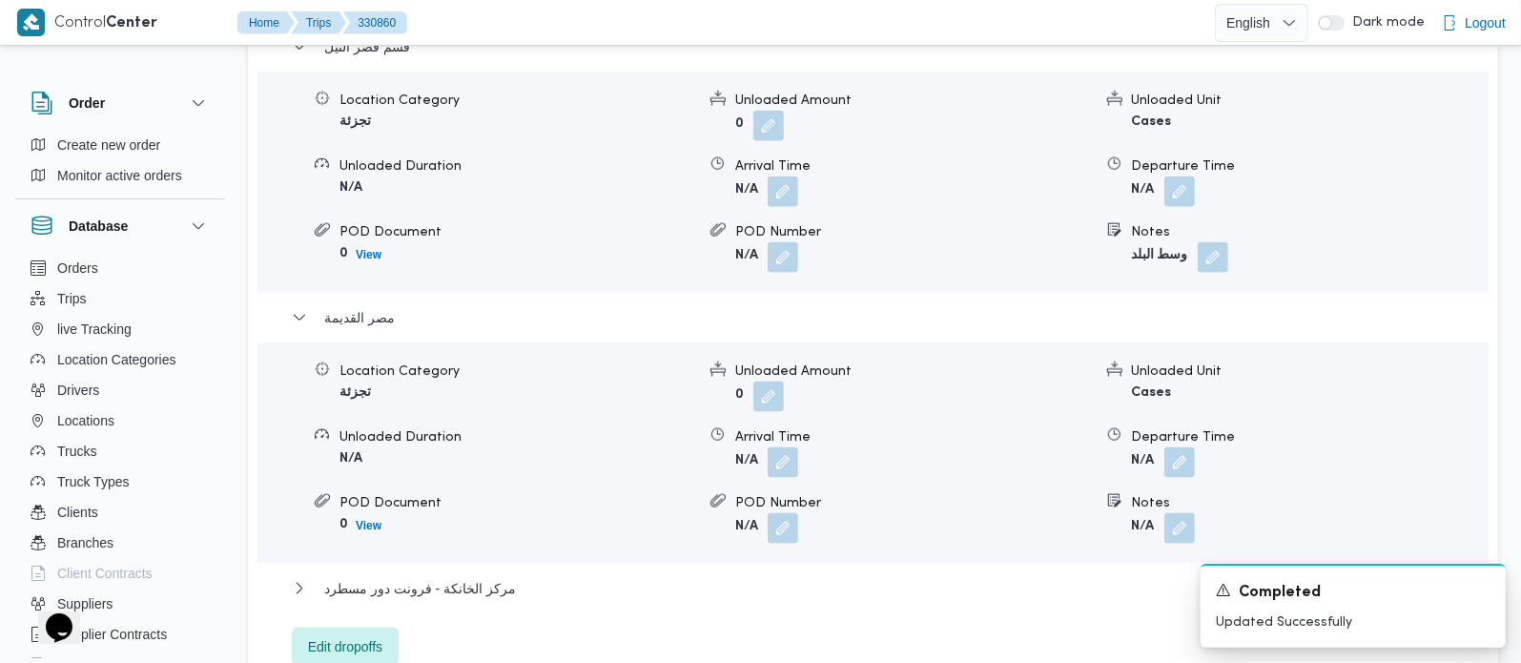
scroll to position [1846, 0]
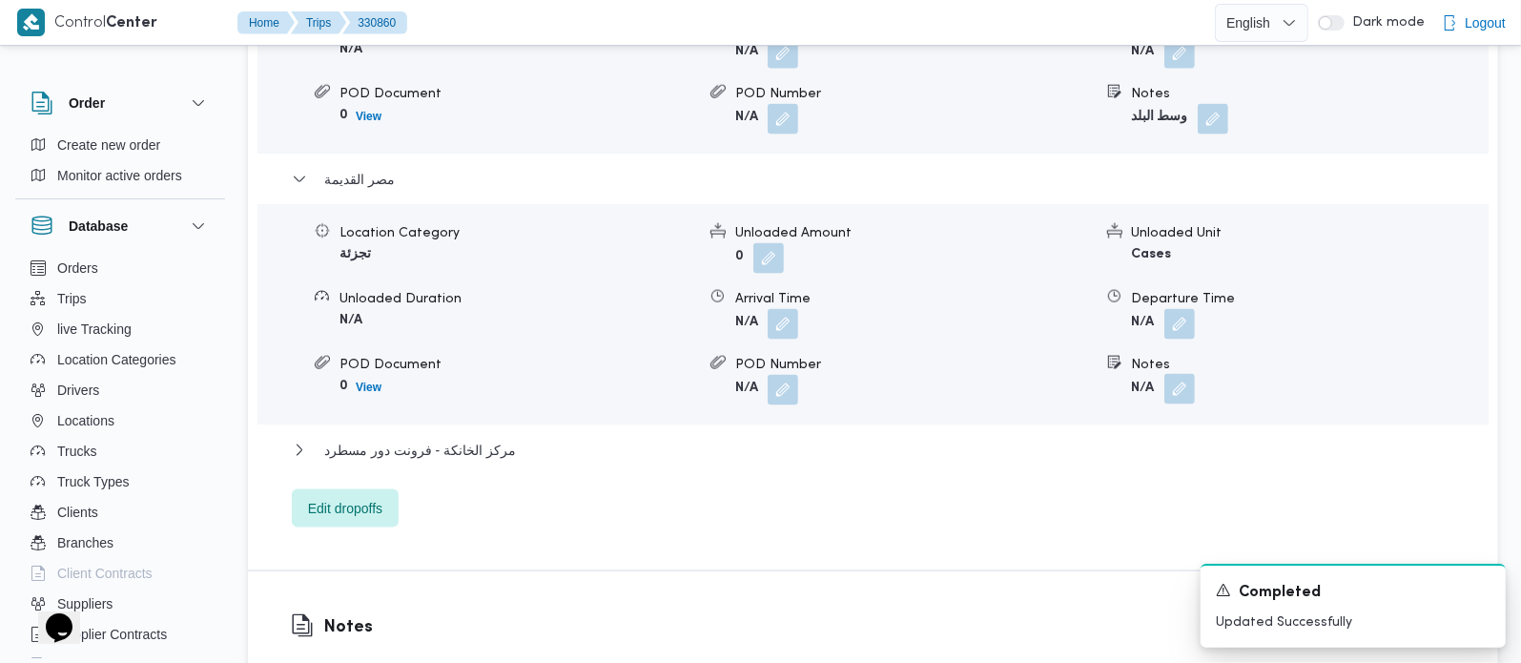
click at [1182, 389] on button "button" at bounding box center [1179, 389] width 31 height 31
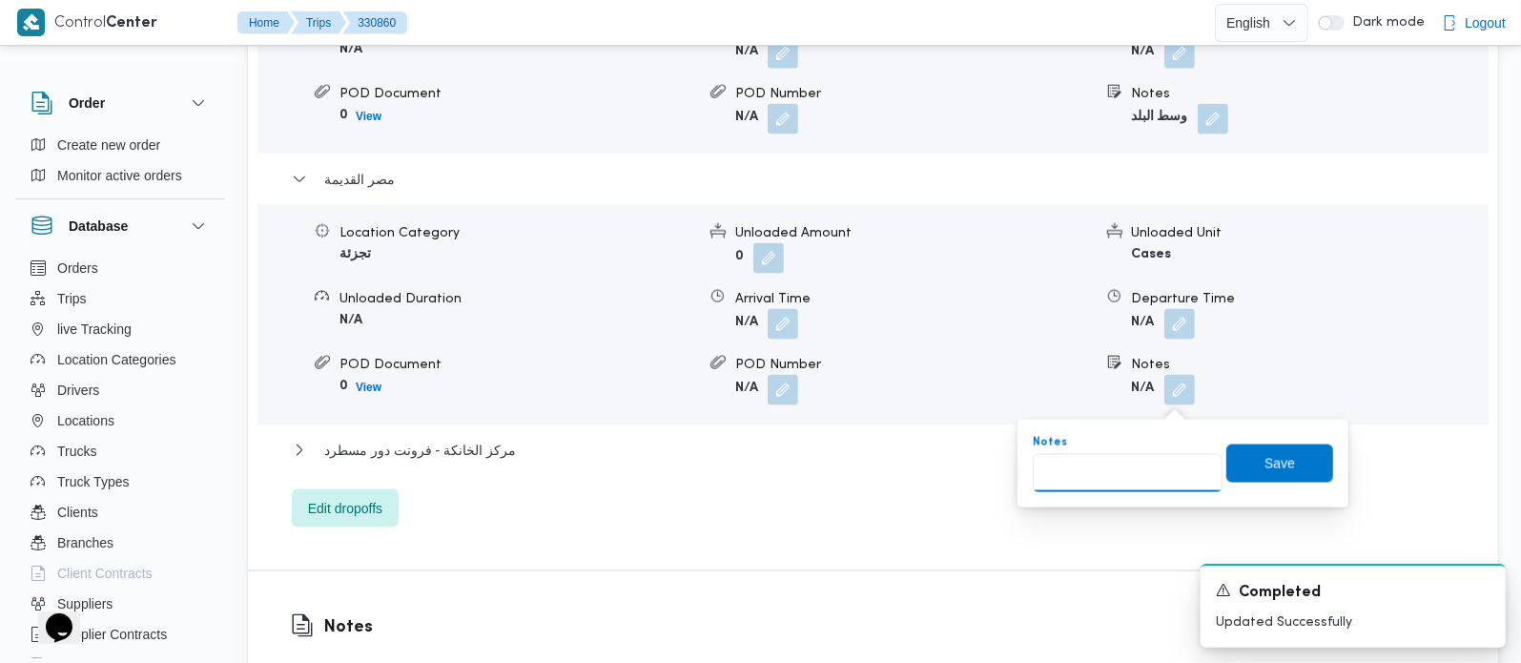
click at [1147, 465] on input "Notes" at bounding box center [1128, 473] width 190 height 38
paste input "المنيل"
type input "المنيل"
click at [1268, 457] on span "Save" at bounding box center [1279, 462] width 31 height 23
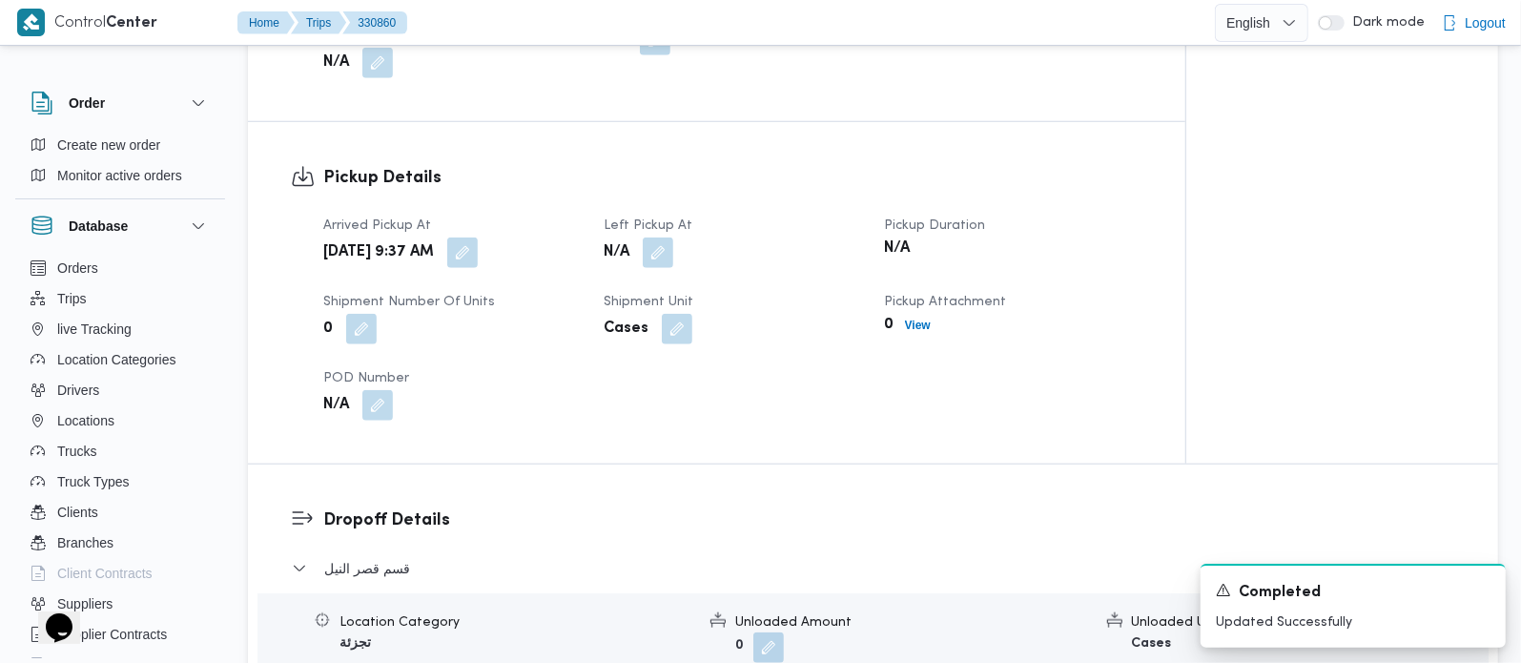
scroll to position [1173, 0]
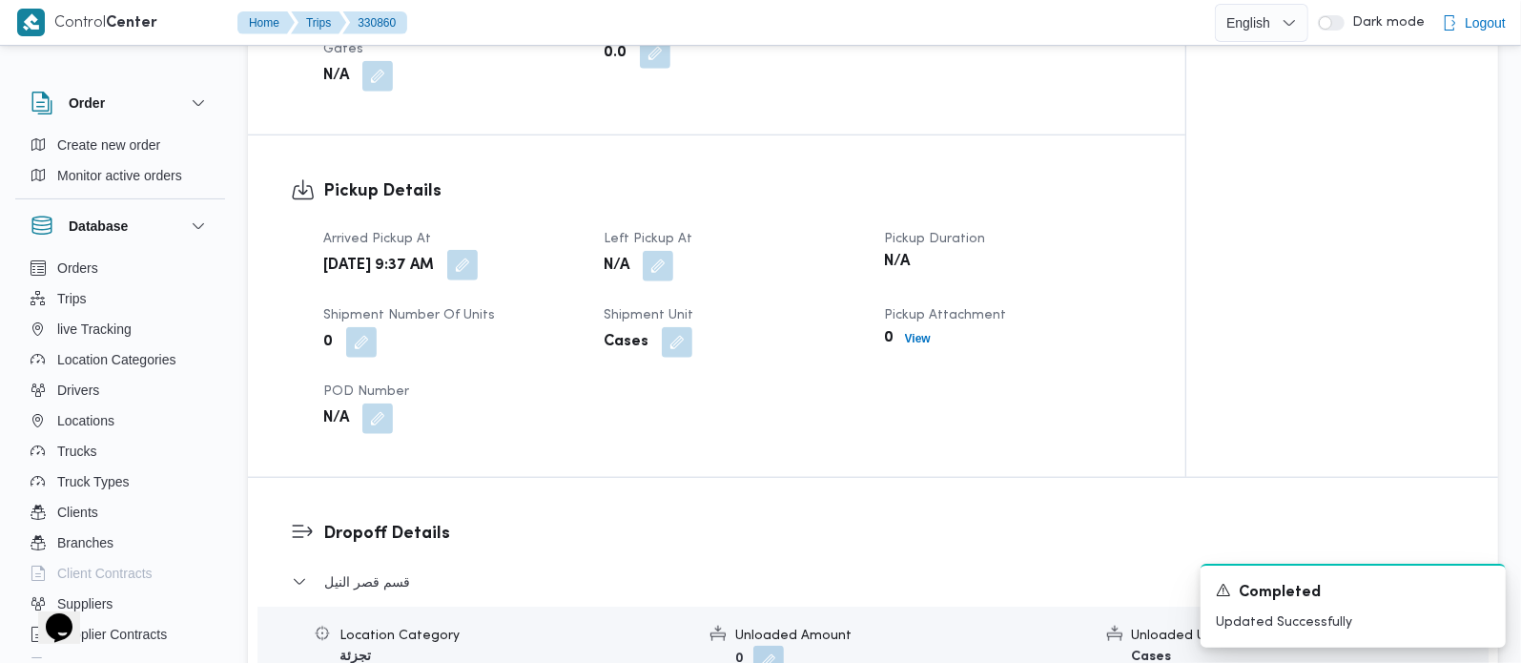
click at [478, 259] on button "button" at bounding box center [462, 265] width 31 height 31
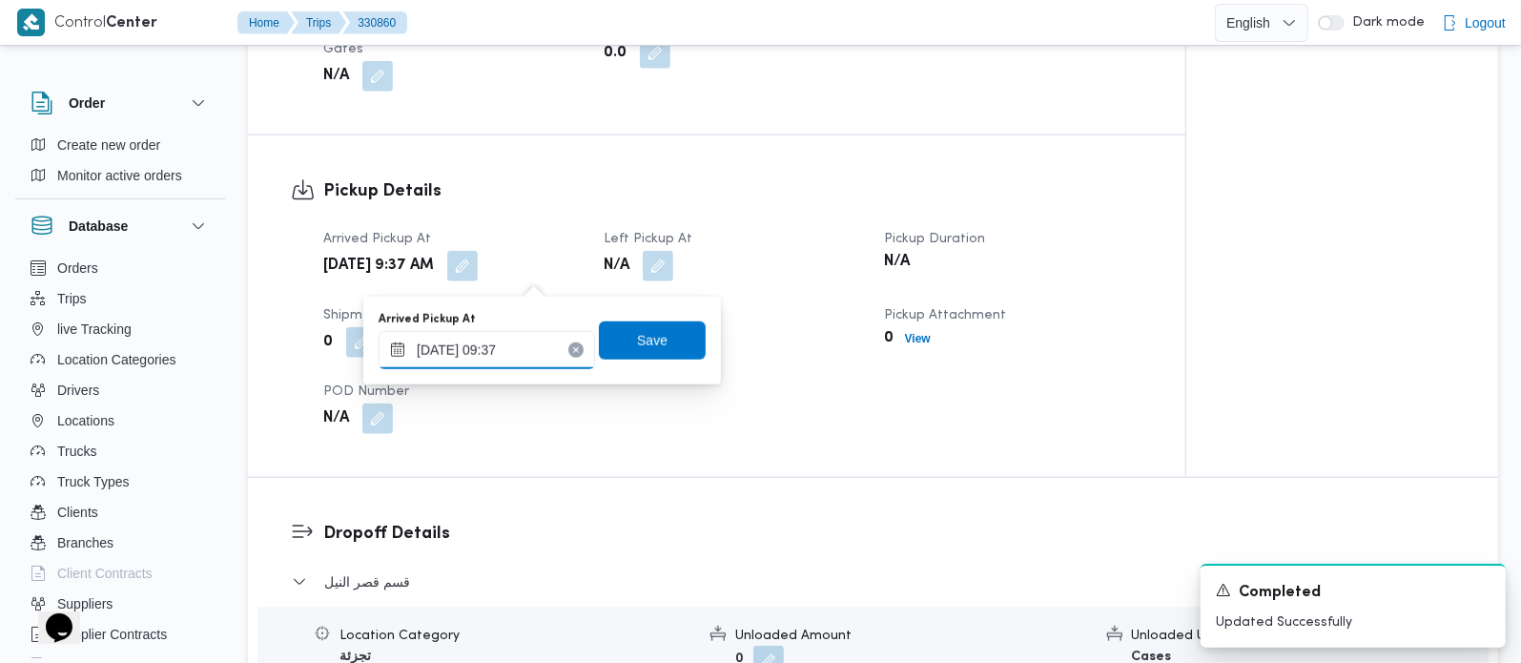
click at [506, 360] on input "13/08/2025 09:37" at bounding box center [487, 350] width 216 height 38
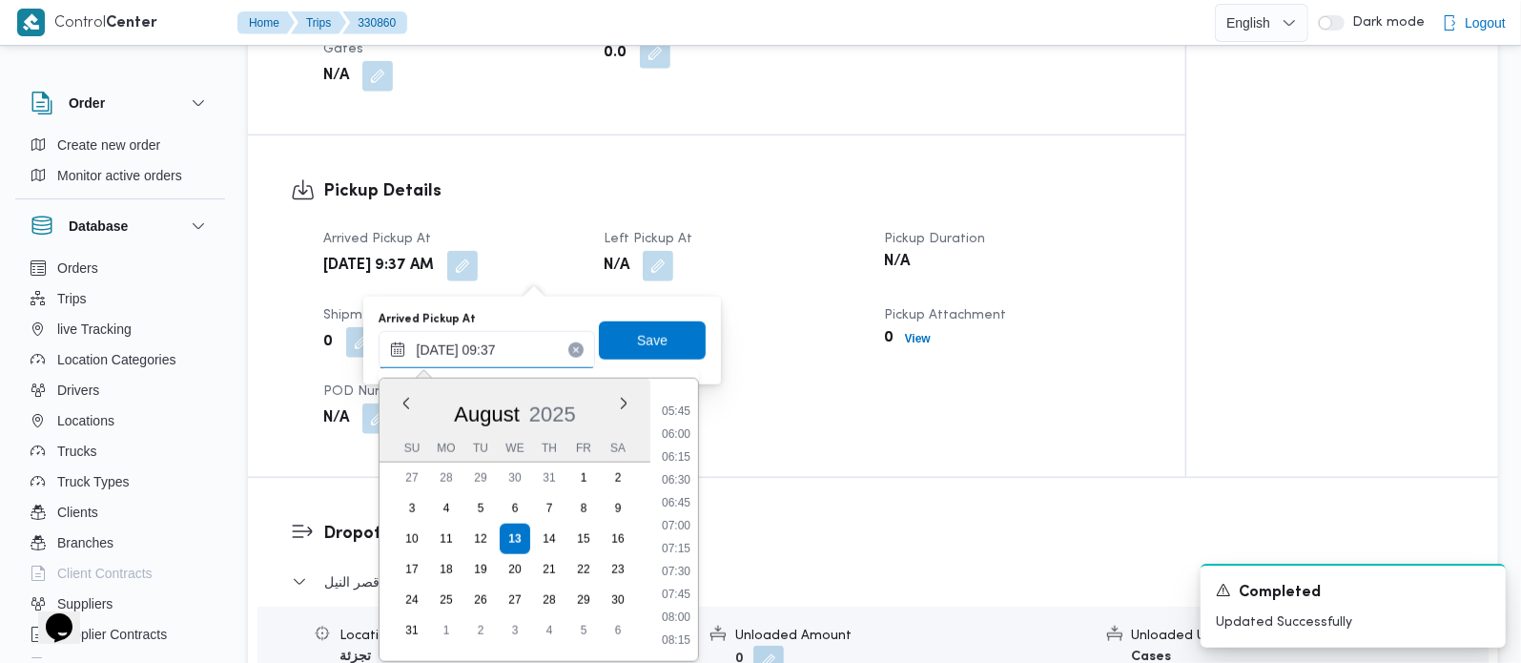
scroll to position [516, 0]
click at [683, 612] on li "08:00" at bounding box center [676, 619] width 44 height 19
type input "13/08/2025 08:00"
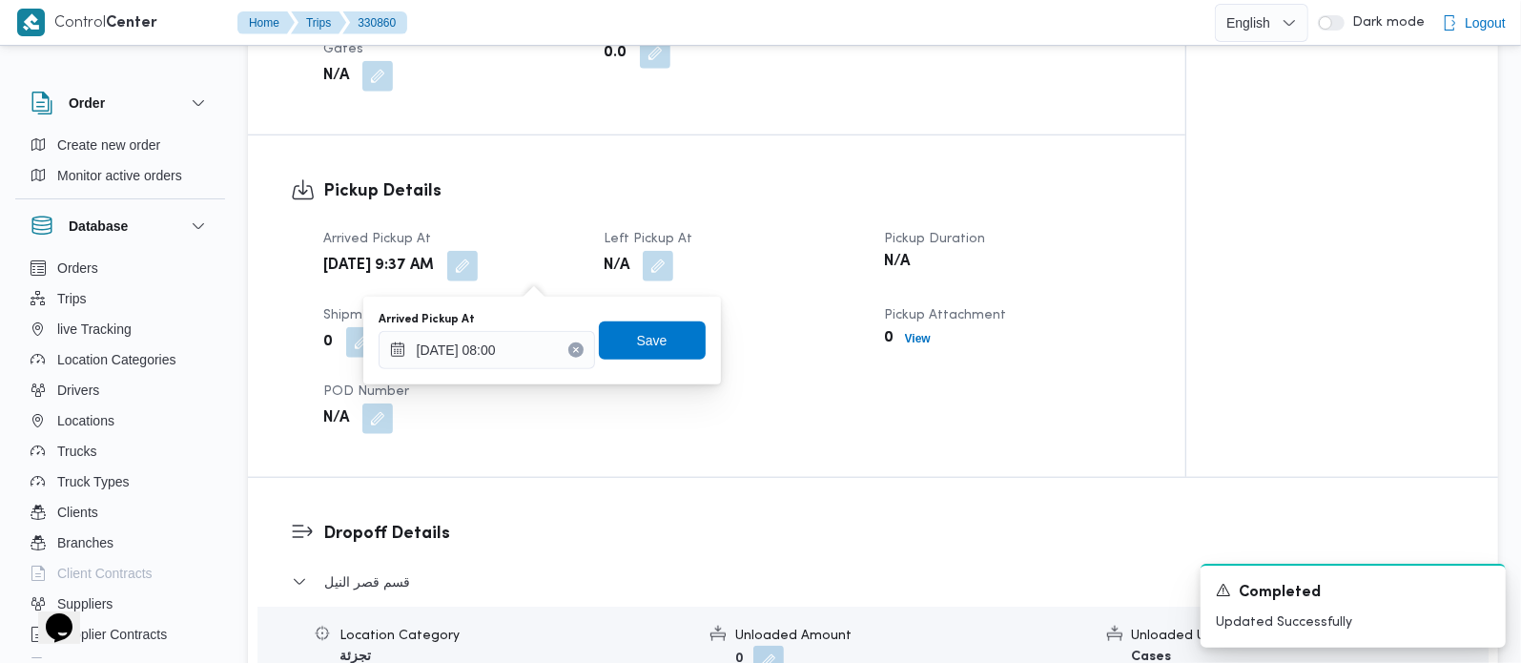
click at [636, 363] on div "Arrived Pickup At 13/08/2025 08:00 Save" at bounding box center [542, 340] width 331 height 61
click at [637, 340] on span "Save" at bounding box center [652, 339] width 31 height 23
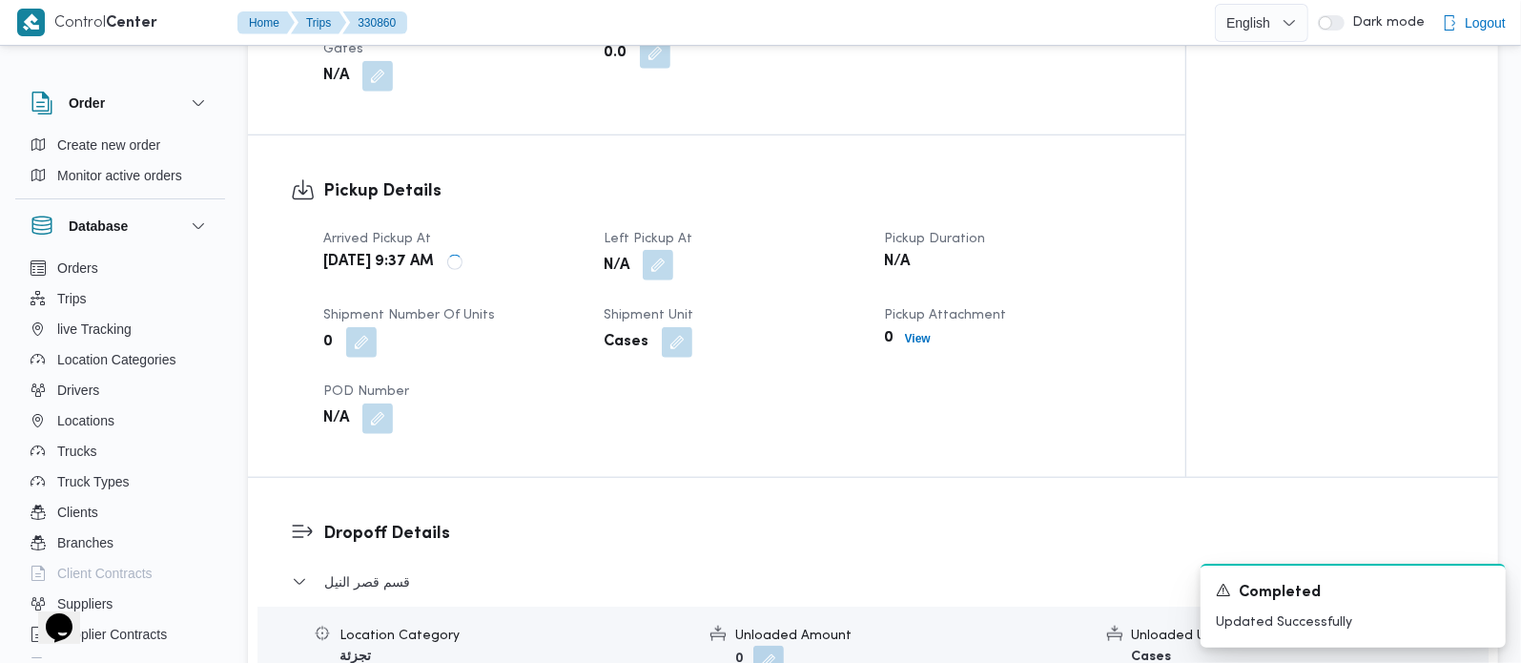
click at [666, 274] on button "button" at bounding box center [658, 265] width 31 height 31
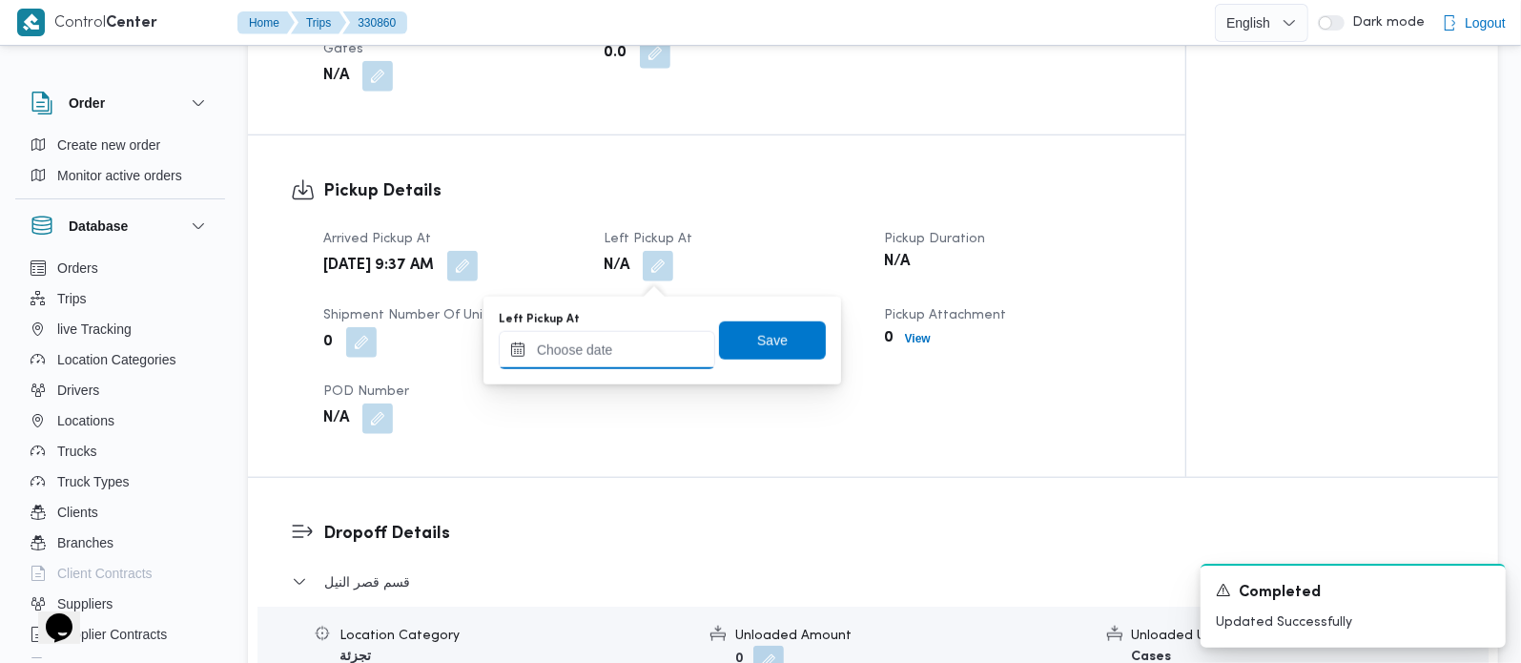
click at [627, 350] on input "Left Pickup At" at bounding box center [607, 350] width 216 height 38
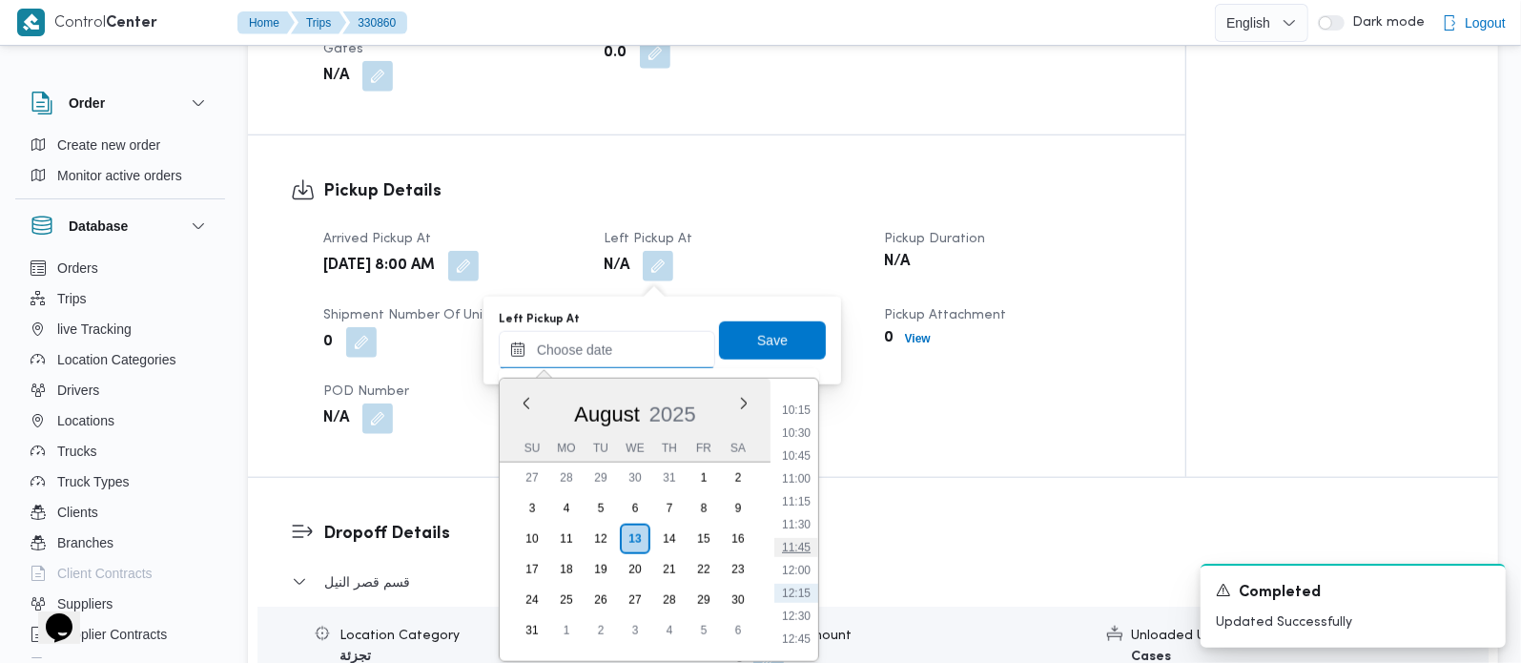
scroll to position [880, 0]
click at [781, 416] on li "09:45" at bounding box center [796, 415] width 44 height 19
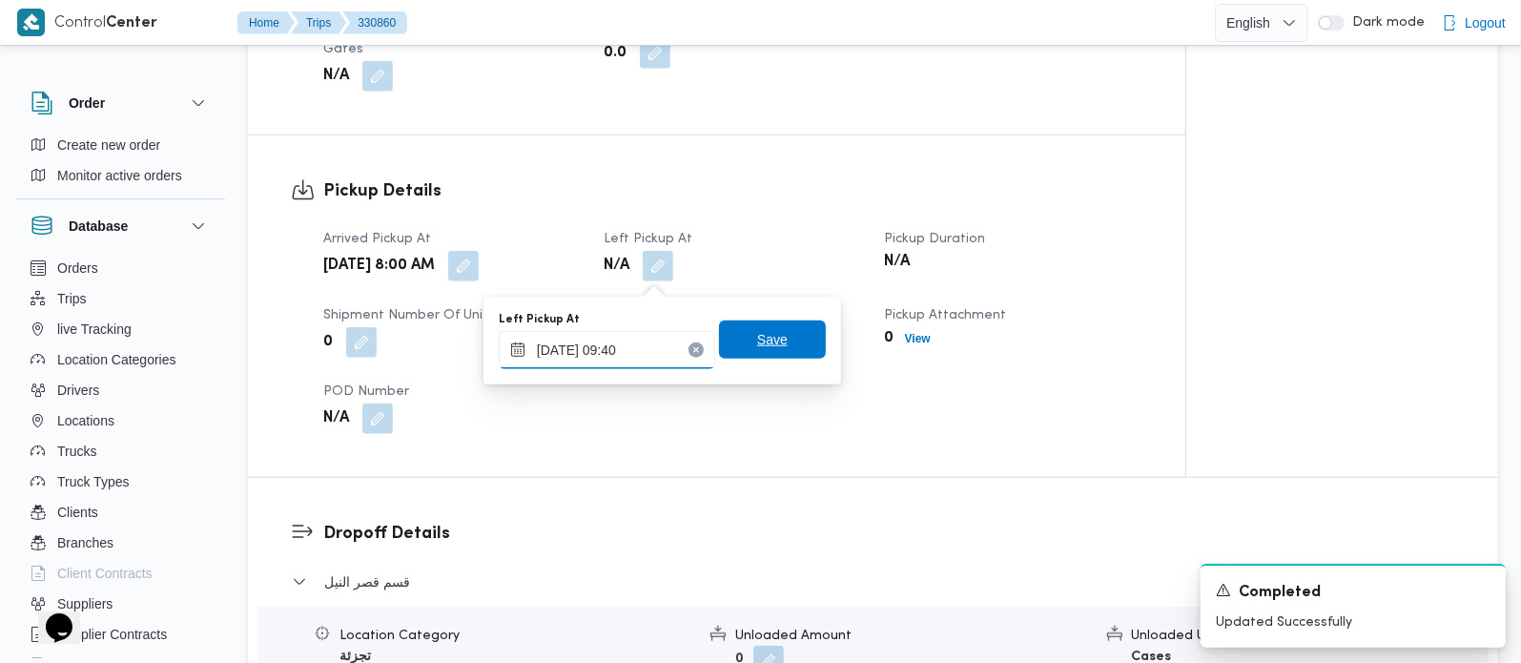
type input "13/08/2025 09:40"
click at [757, 339] on span "Save" at bounding box center [772, 339] width 31 height 23
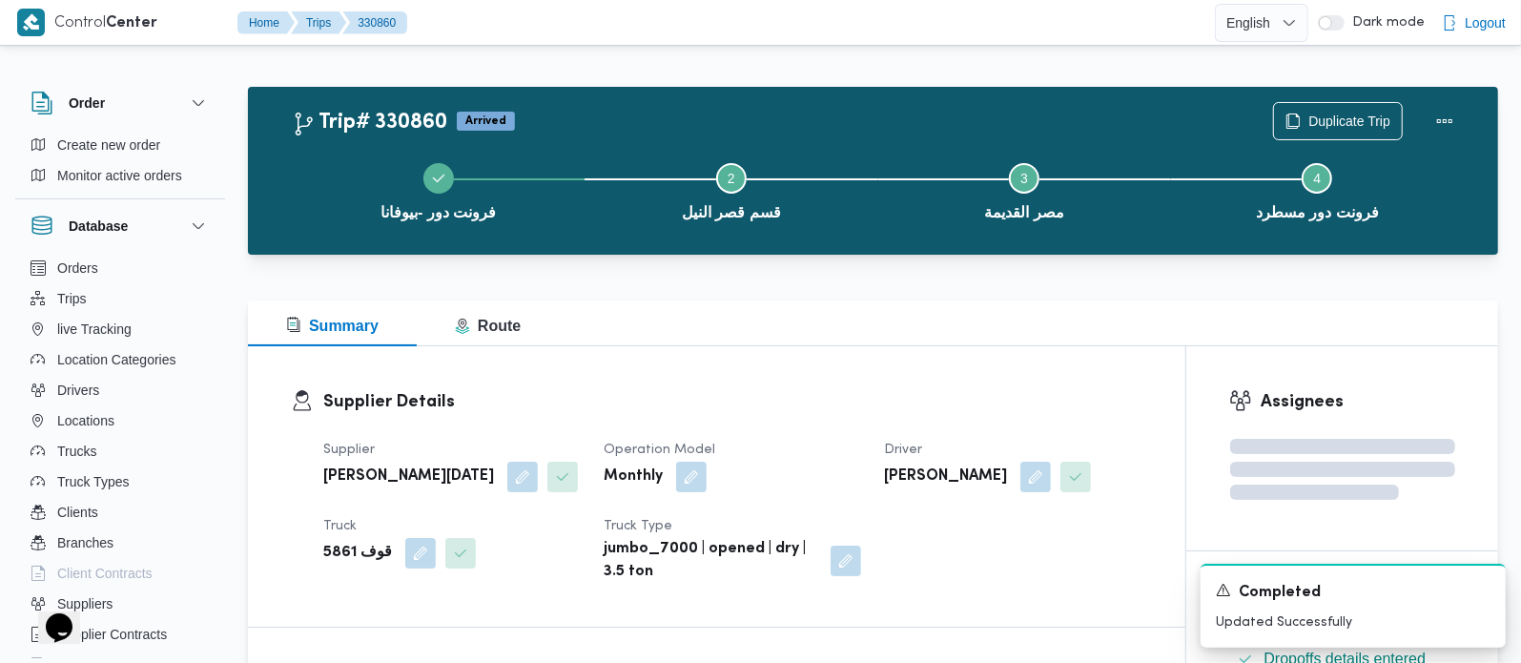
scroll to position [0, 0]
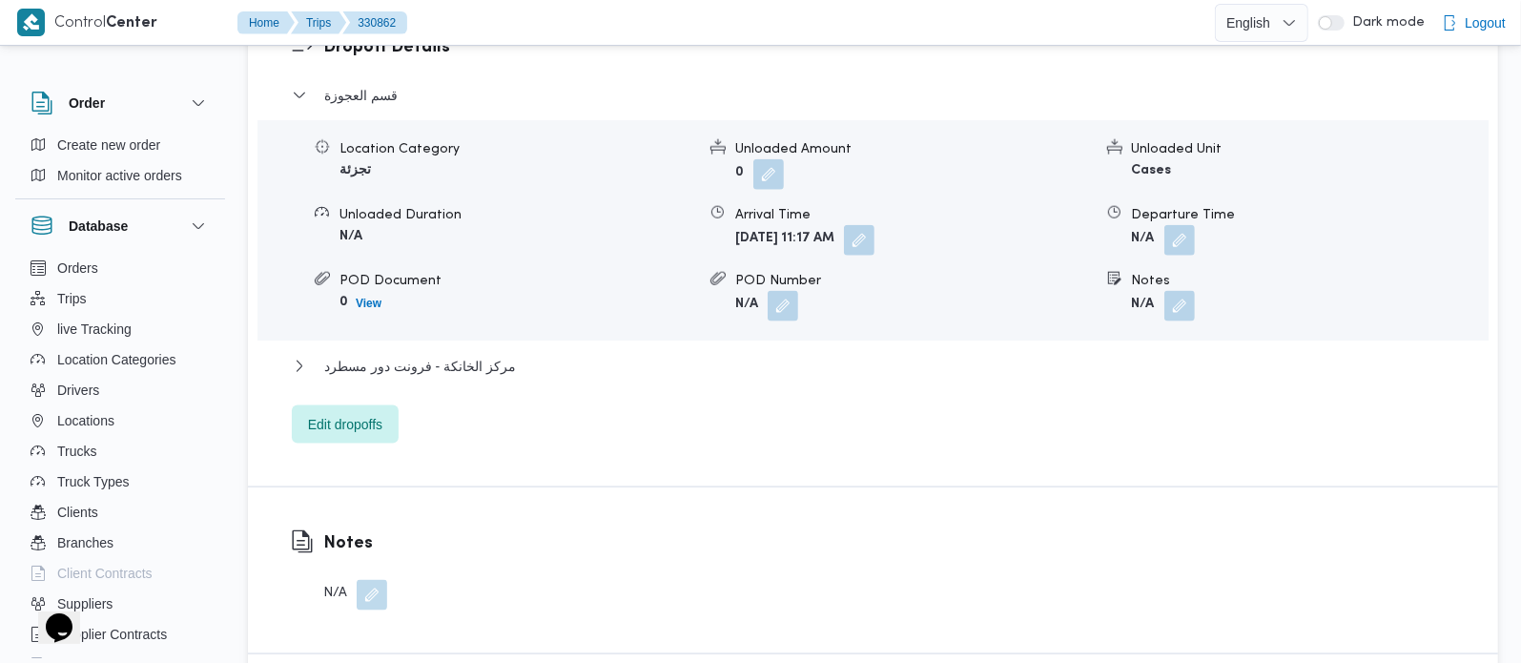
scroll to position [1682, 0]
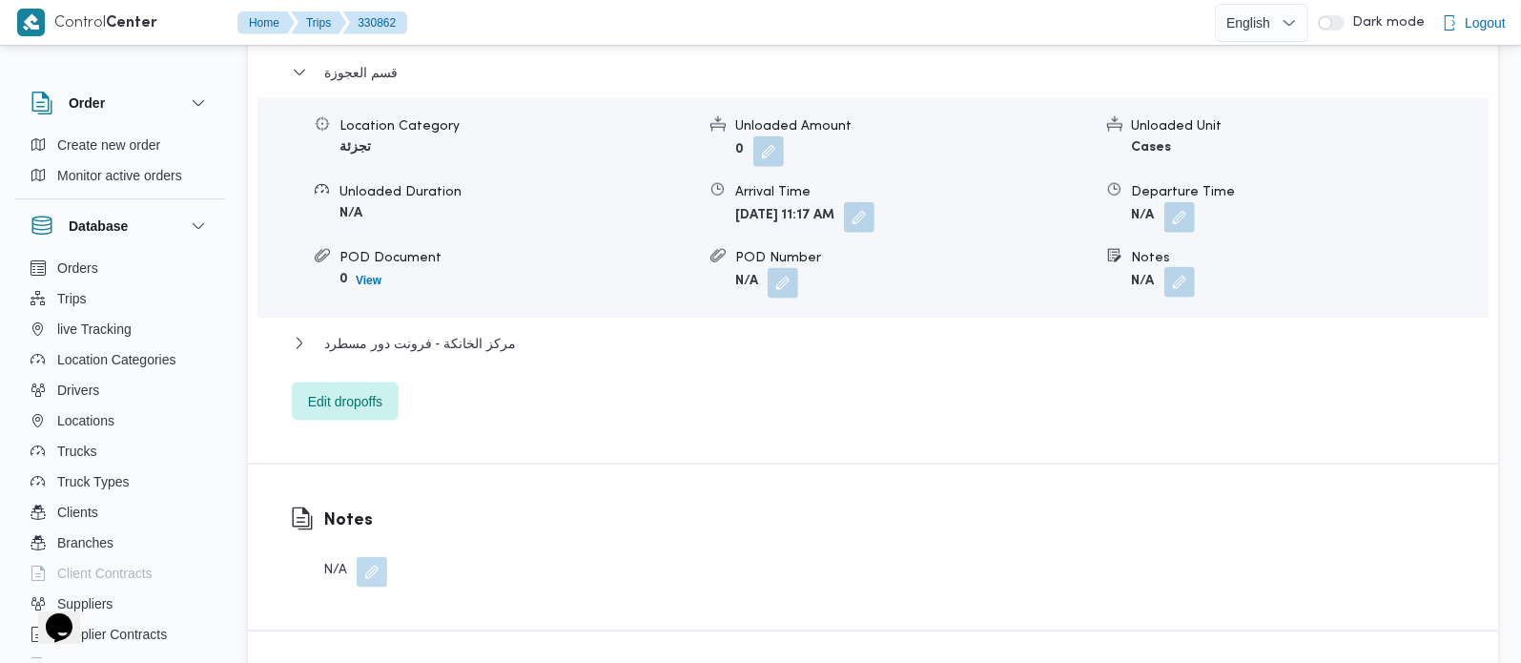
click at [1170, 283] on button "button" at bounding box center [1179, 282] width 31 height 31
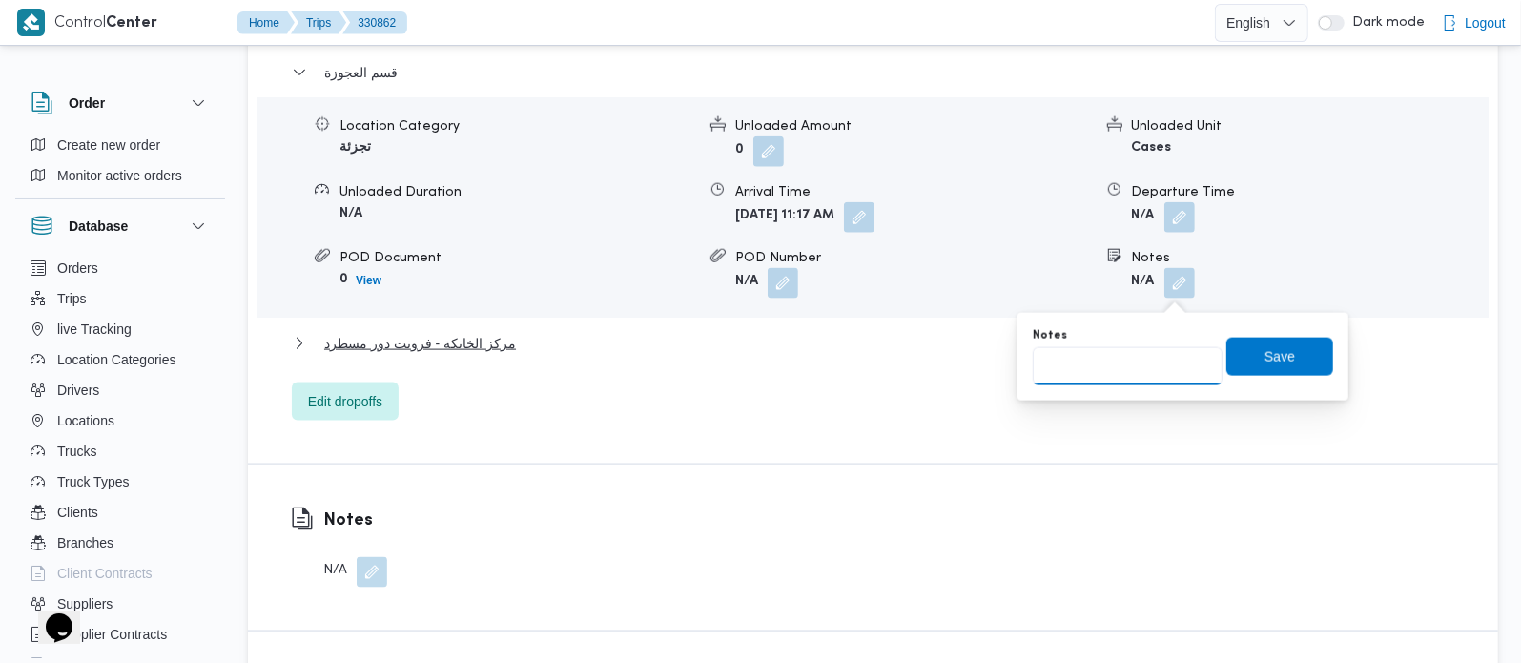
click at [1136, 379] on input "Notes" at bounding box center [1128, 366] width 190 height 38
paste input "المهندسين"
type input "المهندسين"
click at [1241, 347] on span "Save" at bounding box center [1279, 356] width 107 height 38
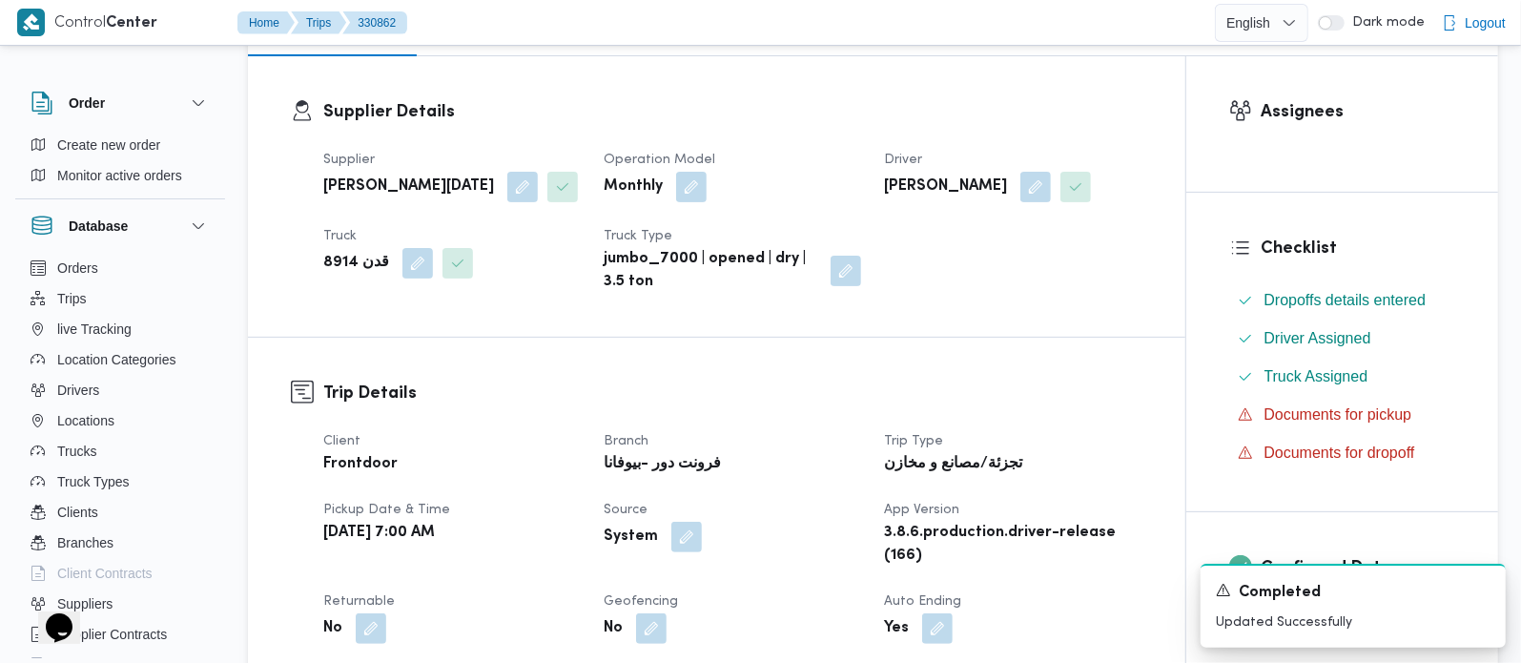
scroll to position [0, 0]
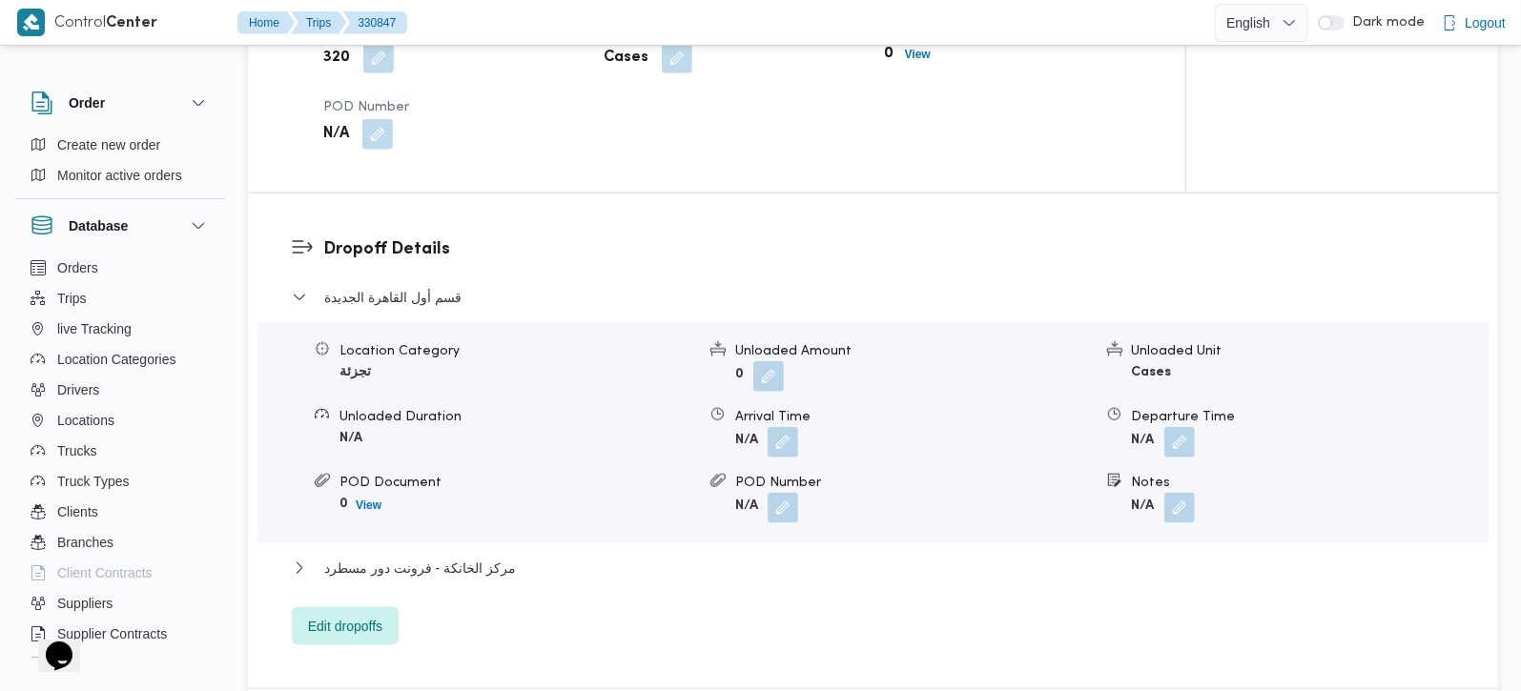
scroll to position [1458, 0]
click at [1171, 491] on button "button" at bounding box center [1179, 506] width 31 height 31
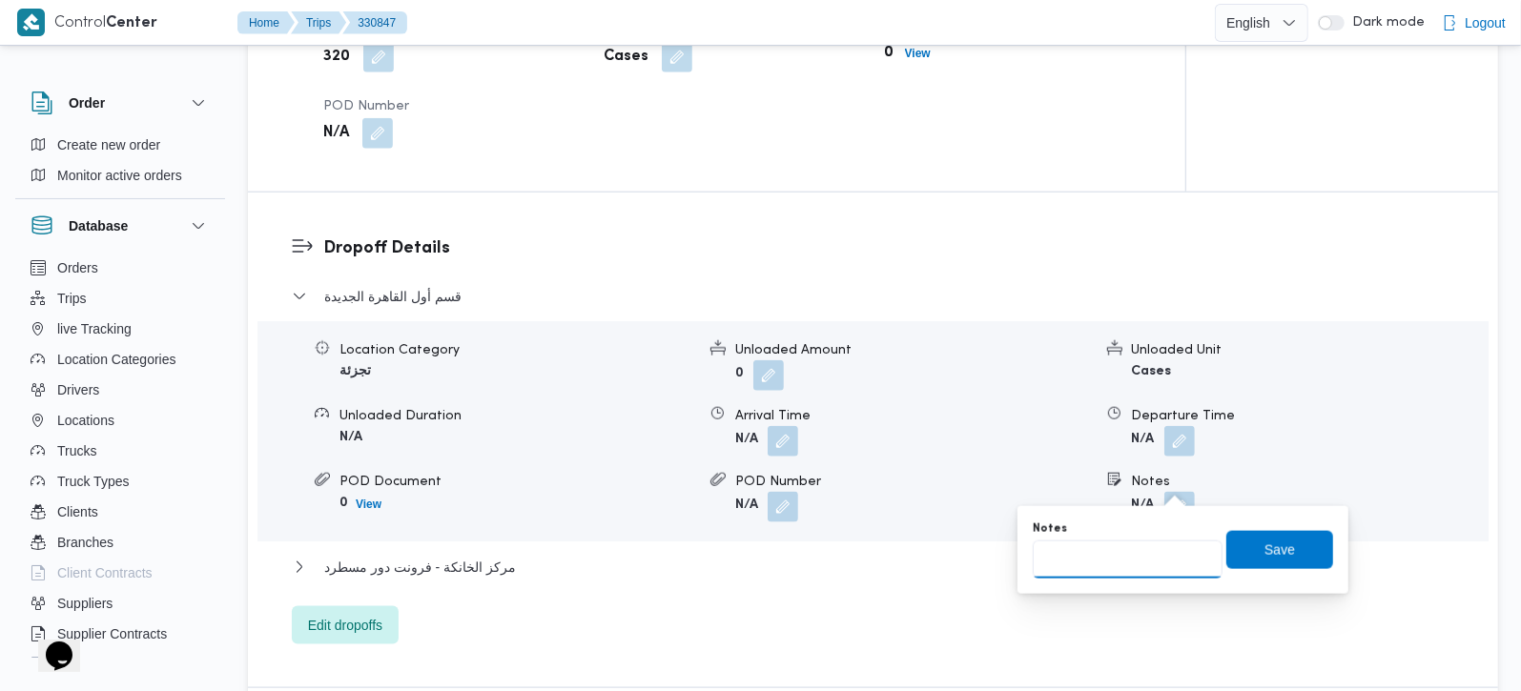
click at [1136, 561] on input "Notes" at bounding box center [1128, 560] width 190 height 38
paste input "التجمع الخامس"
type input "التجمع الخامس"
click at [1304, 544] on span "Save" at bounding box center [1279, 549] width 107 height 38
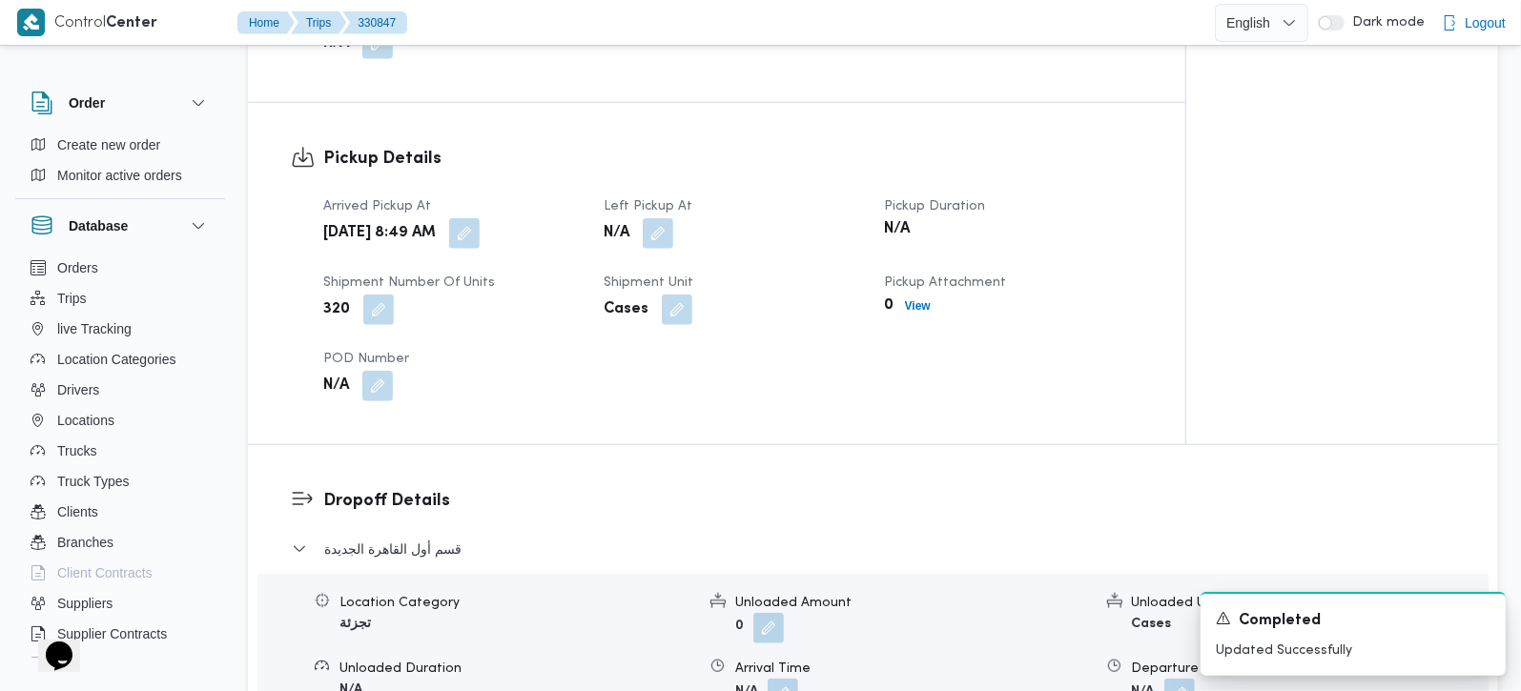
scroll to position [1121, 0]
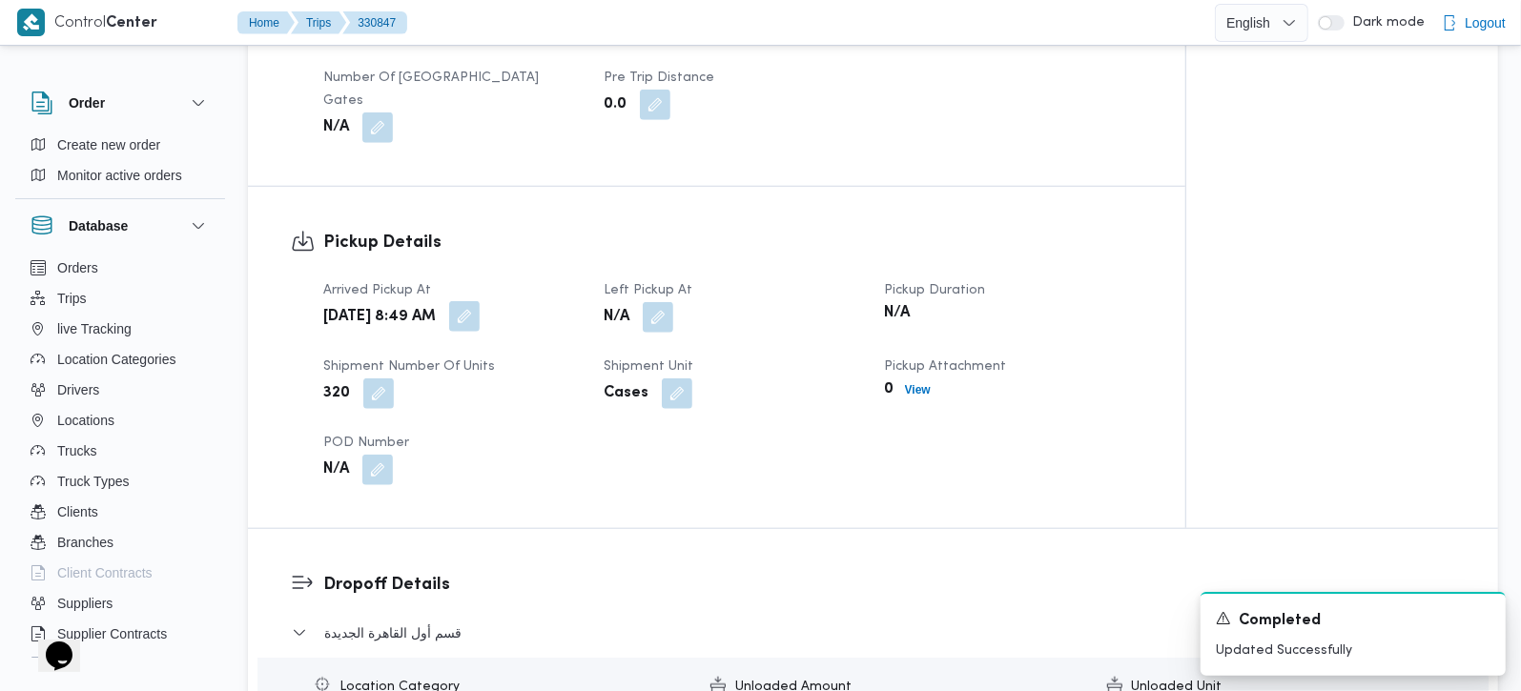
click at [480, 301] on button "button" at bounding box center [464, 316] width 31 height 31
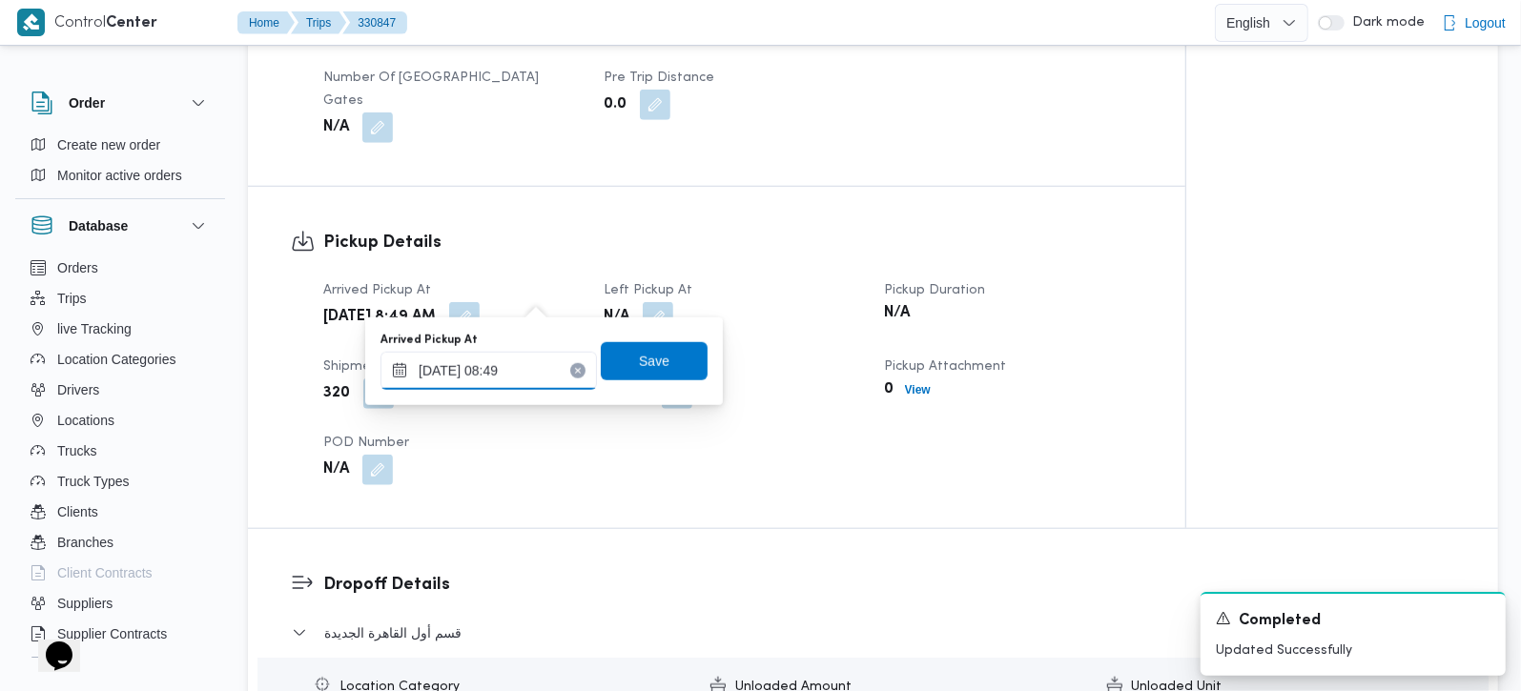
click at [511, 357] on input "13/08/2025 08:49" at bounding box center [488, 371] width 216 height 38
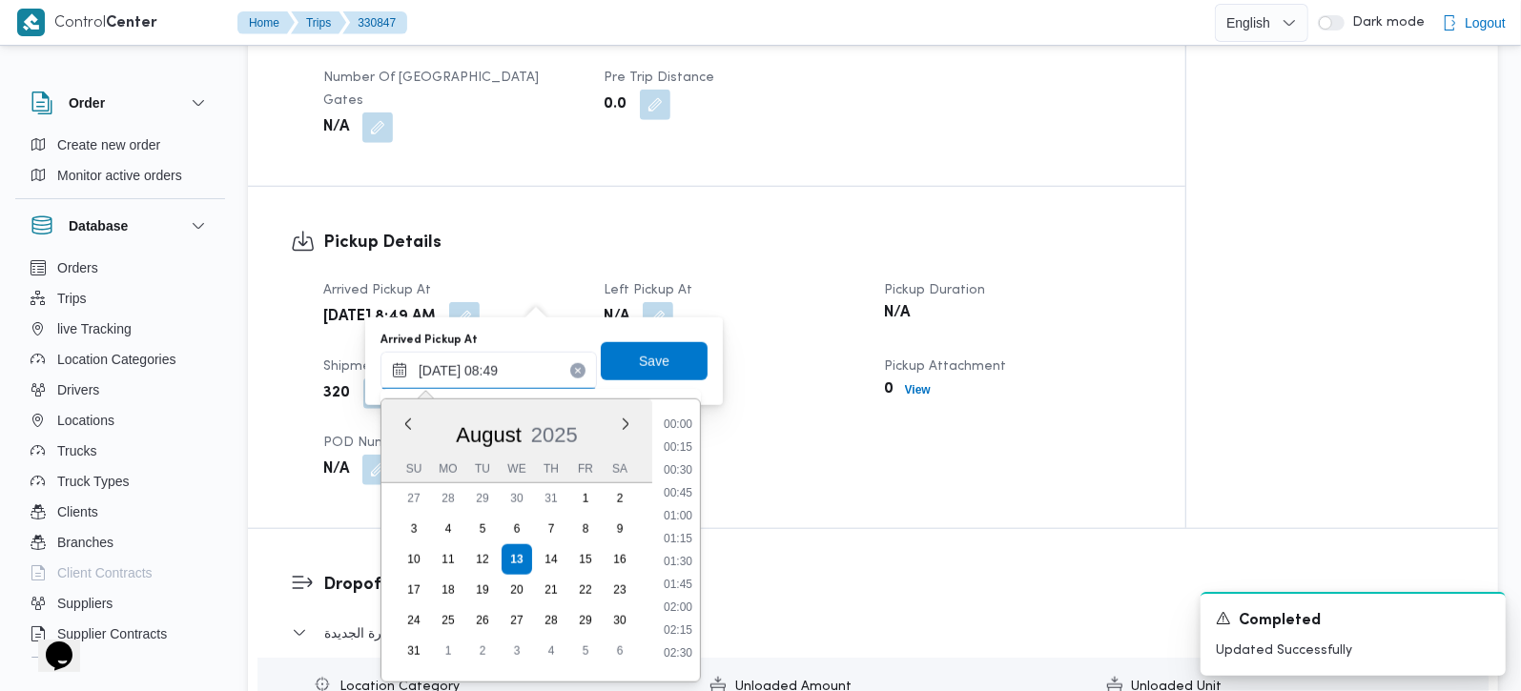
scroll to position [671, 0]
click at [688, 482] on li "08:00" at bounding box center [678, 485] width 44 height 19
type input "13/08/2025 08:00"
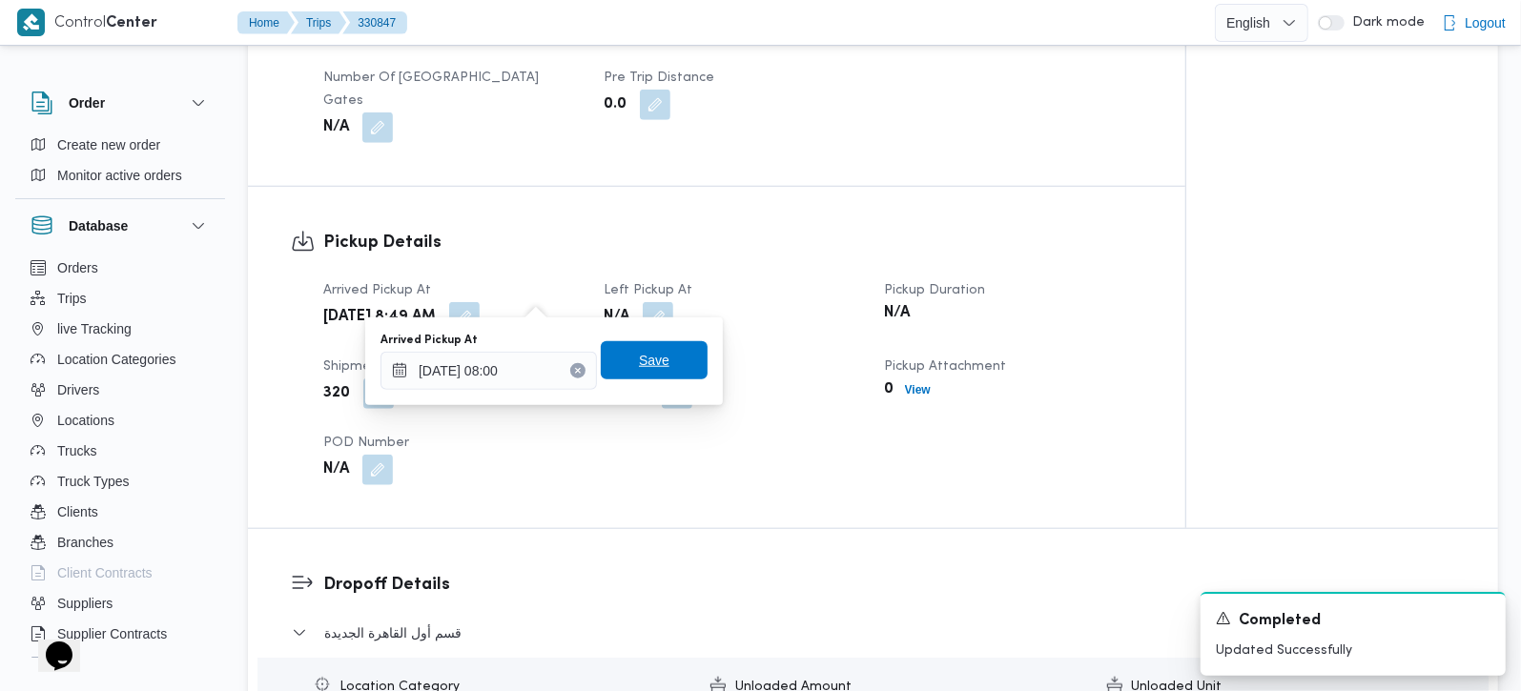
click at [670, 372] on span "Save" at bounding box center [654, 360] width 107 height 38
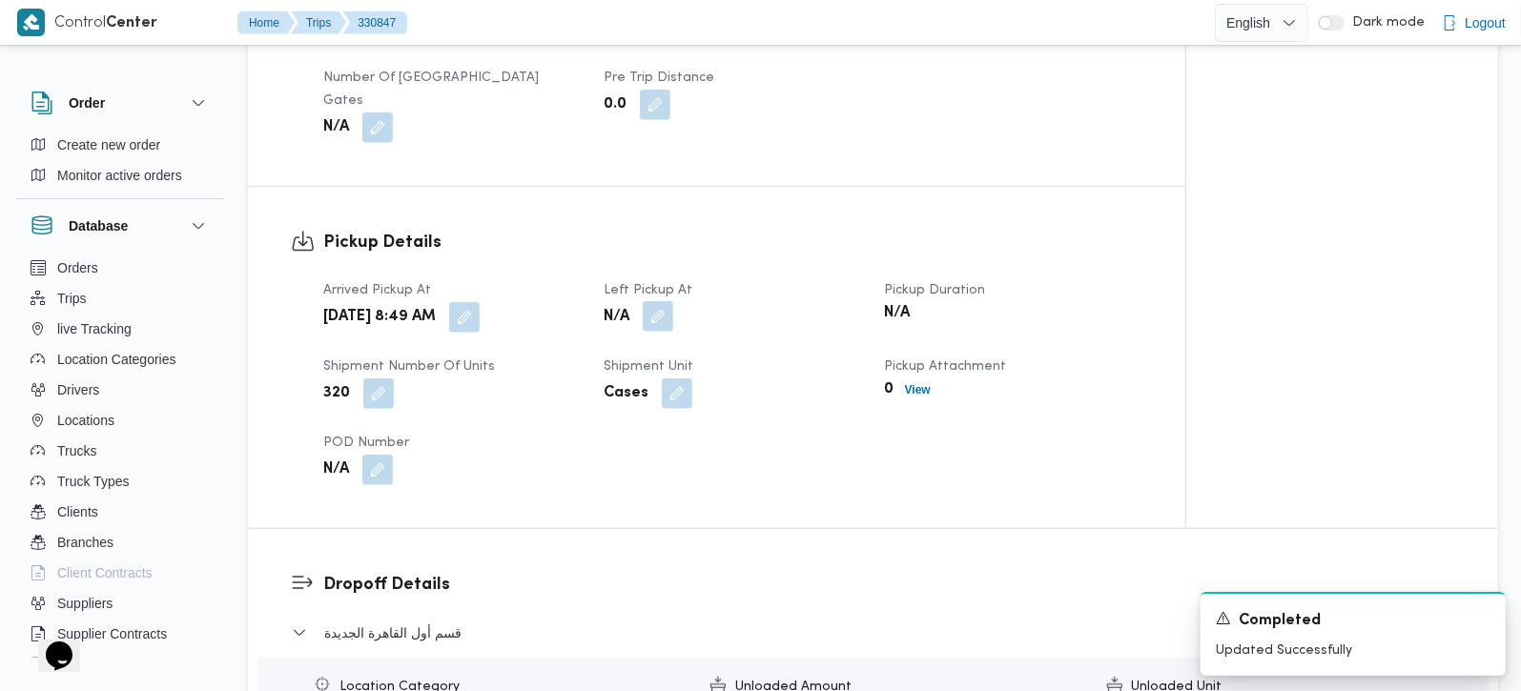
click at [669, 301] on button "button" at bounding box center [658, 316] width 31 height 31
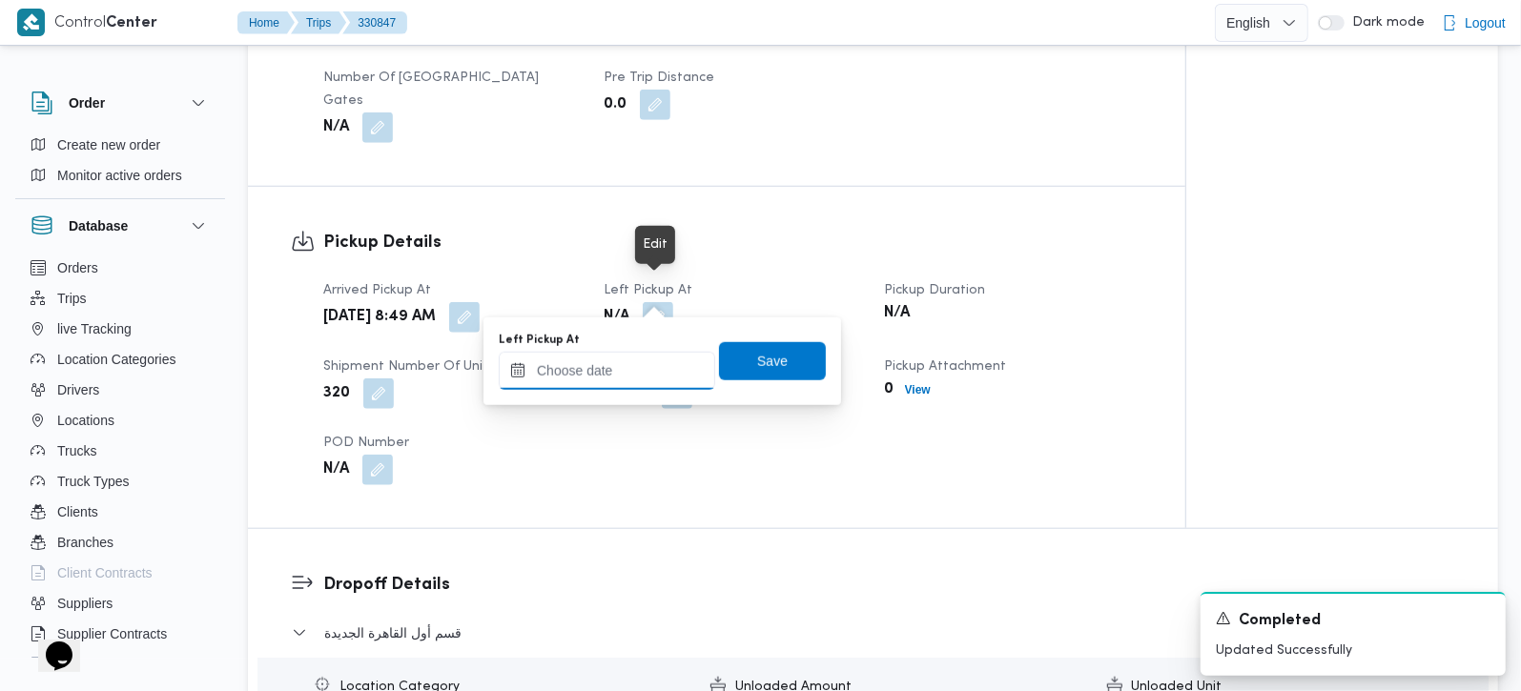
click at [641, 379] on input "Left Pickup At" at bounding box center [607, 371] width 216 height 38
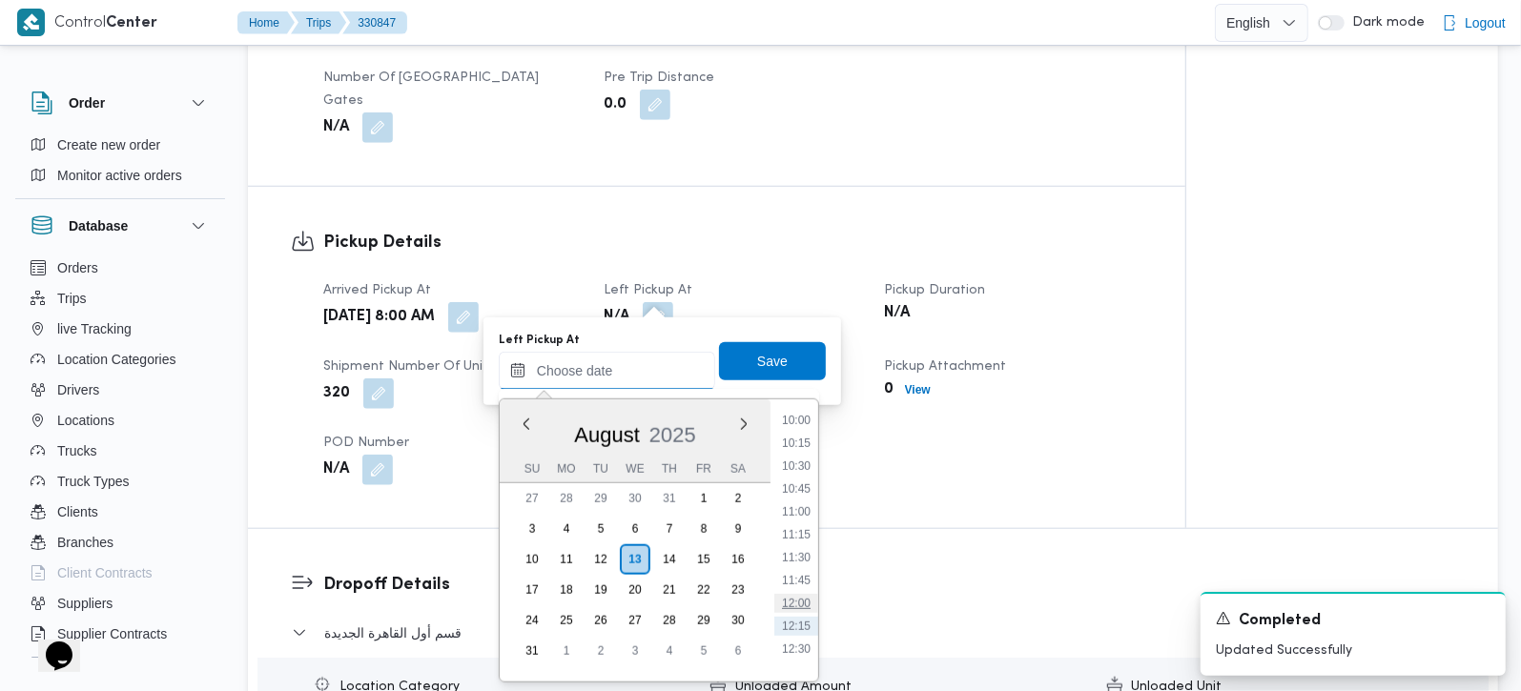
scroll to position [880, 0]
click at [802, 421] on li "09:30" at bounding box center [796, 413] width 44 height 19
type input "[DATE] 09:30"
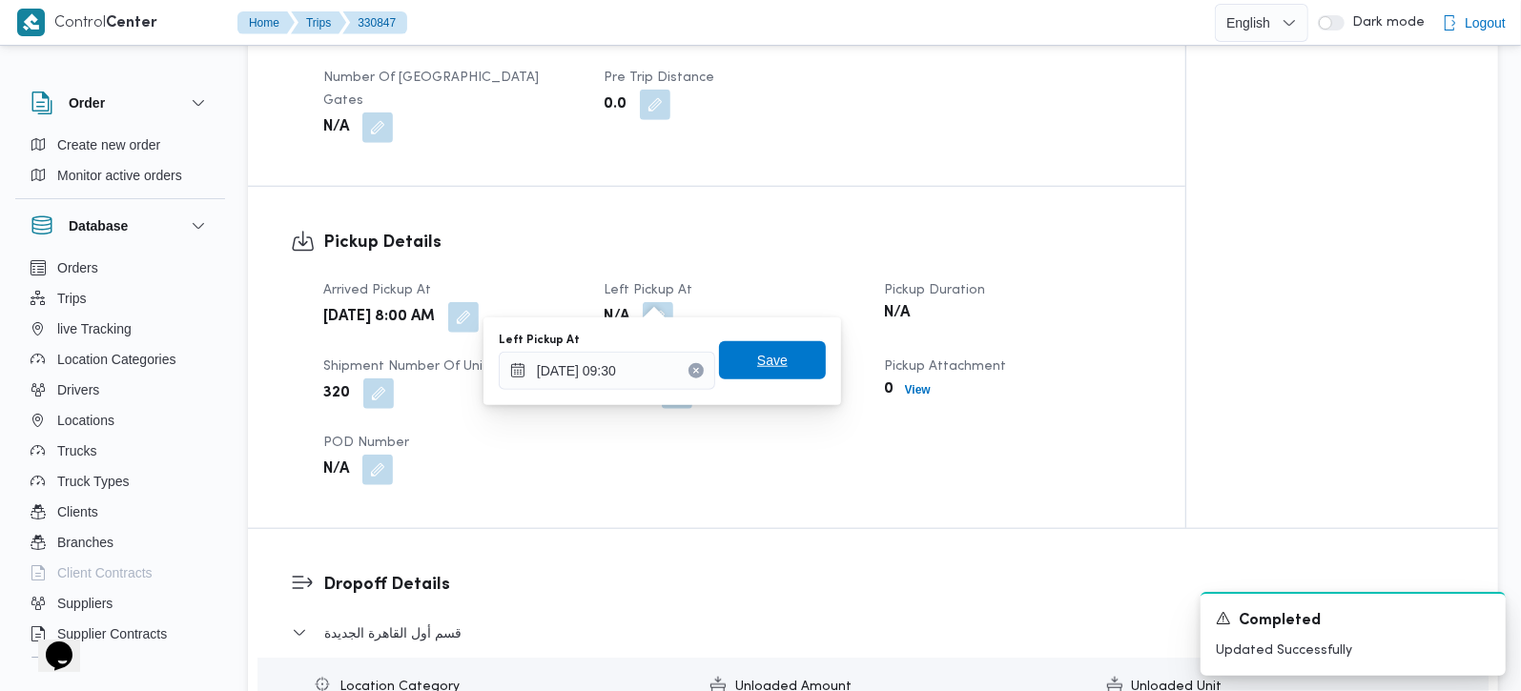
click at [774, 342] on div "Save" at bounding box center [772, 361] width 107 height 38
click at [774, 354] on span "Save" at bounding box center [772, 360] width 107 height 38
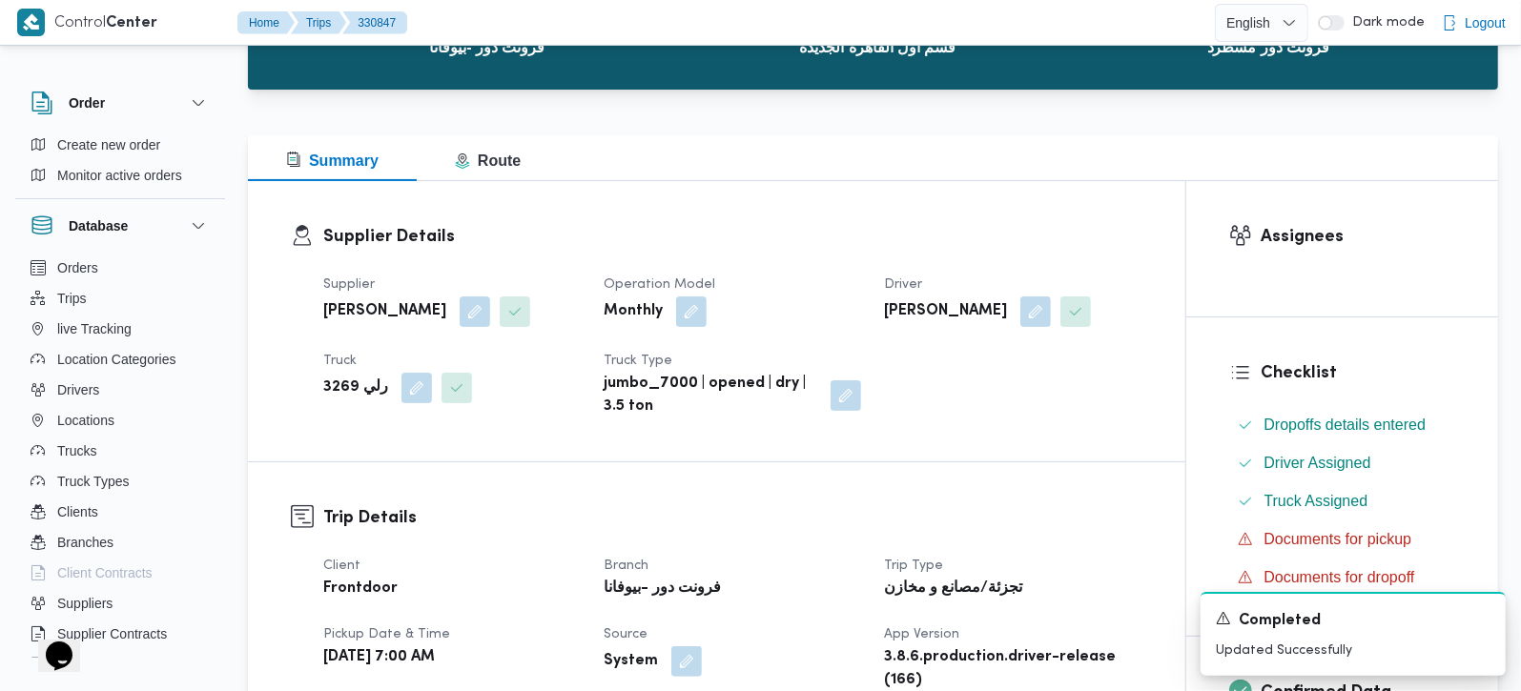
scroll to position [0, 0]
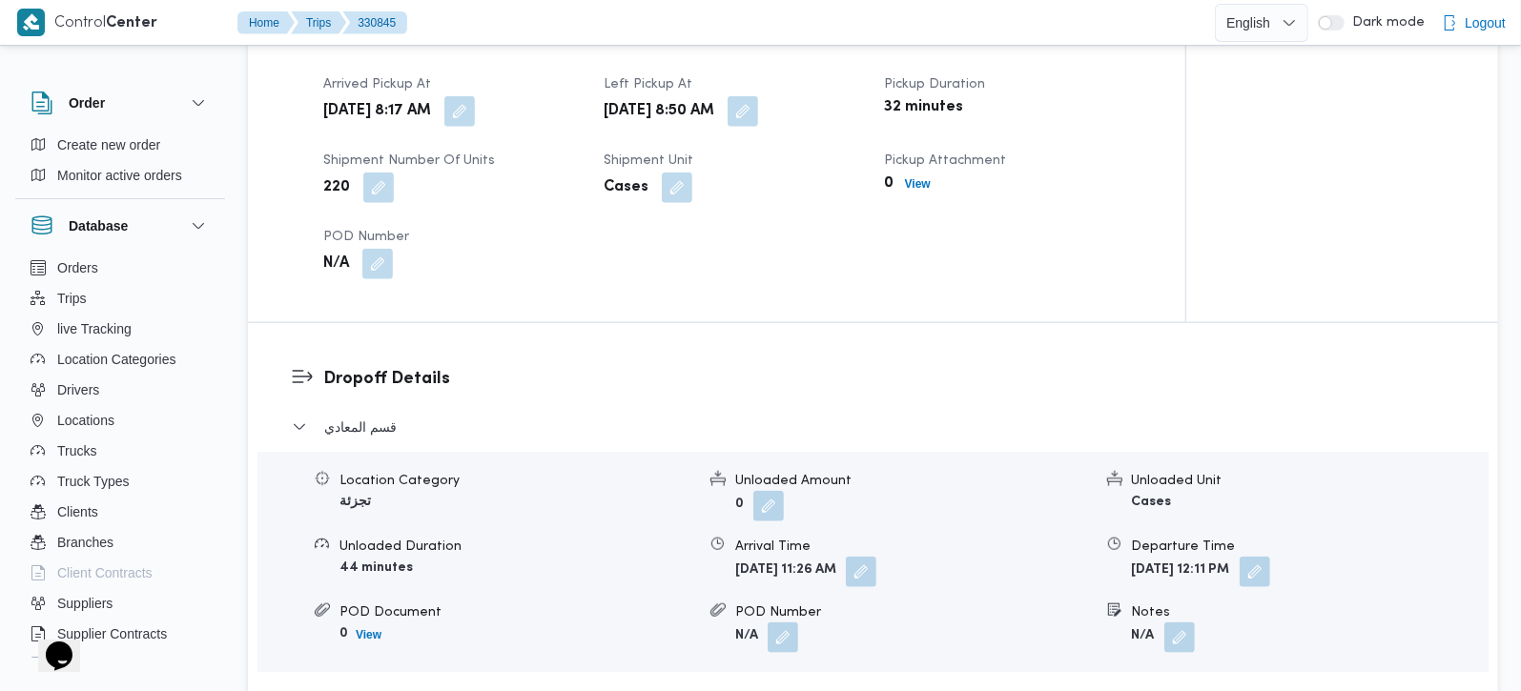
scroll to position [1458, 0]
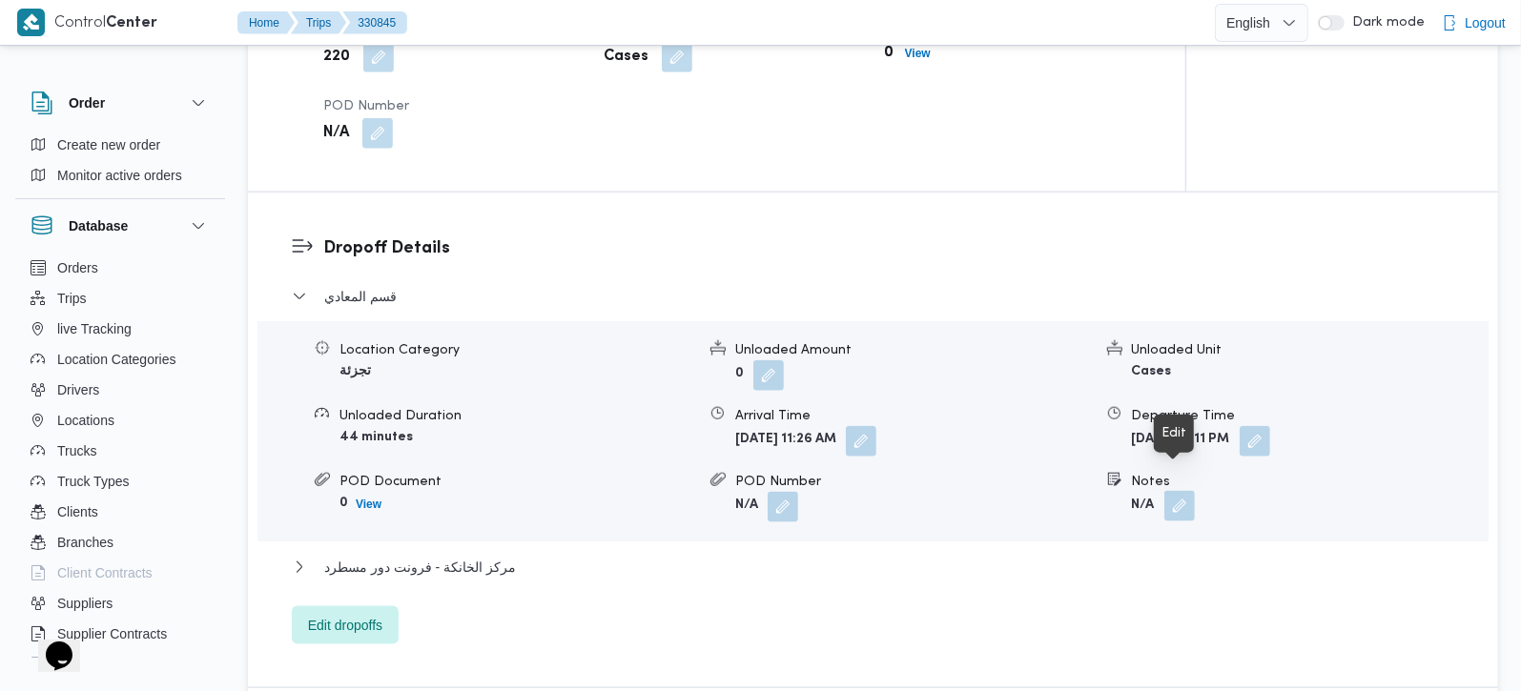
click at [1182, 491] on button "button" at bounding box center [1179, 506] width 31 height 31
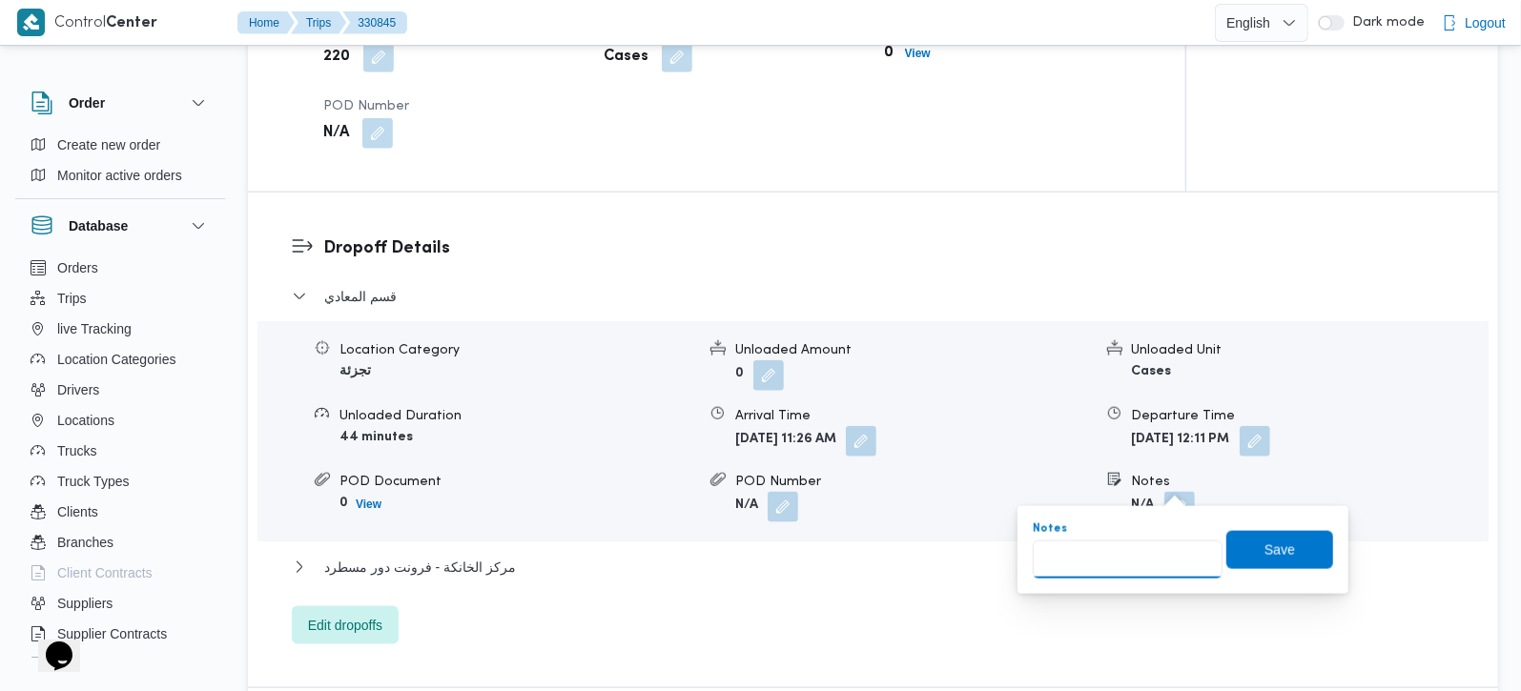
click at [1160, 543] on input "Notes" at bounding box center [1128, 560] width 190 height 38
paste input "زهراء المعادي"
type input "زهراء المعادي"
click at [1227, 551] on span "Save" at bounding box center [1279, 549] width 107 height 38
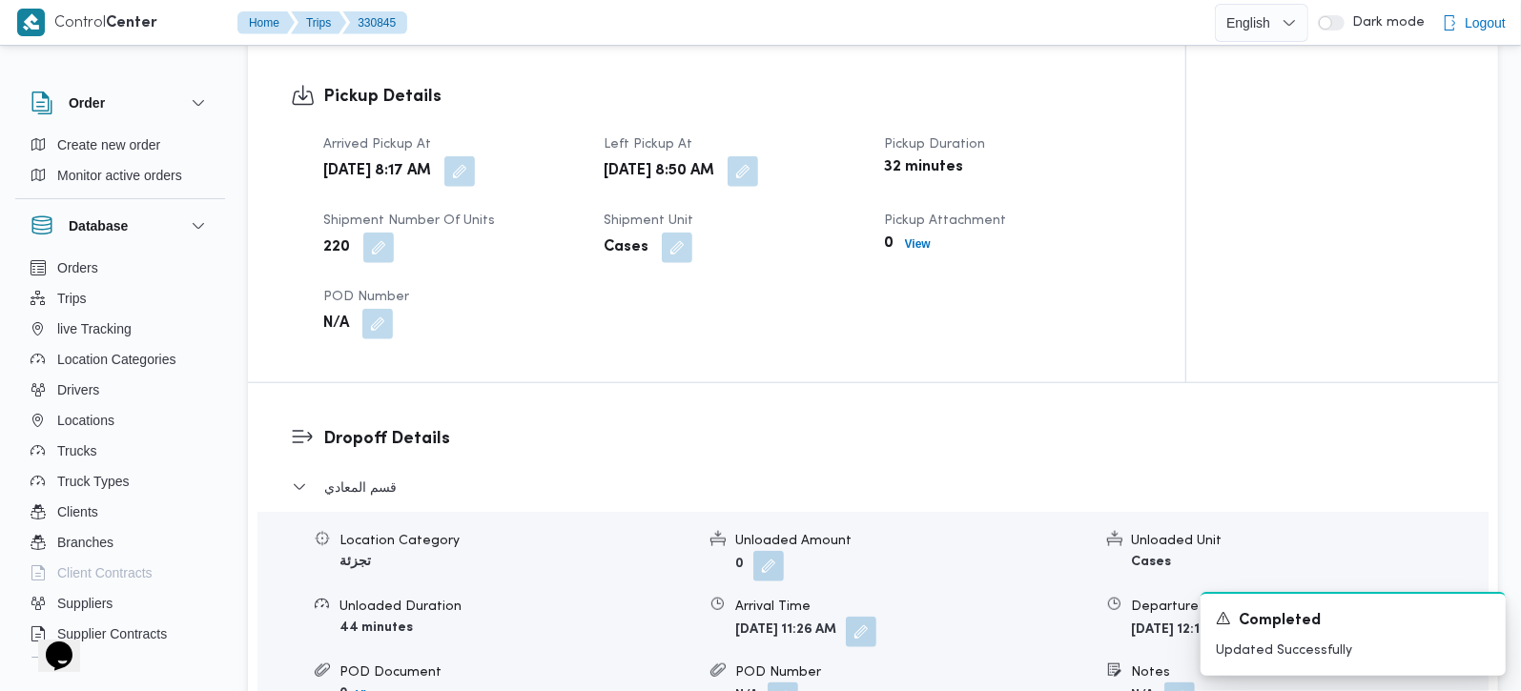
scroll to position [1234, 0]
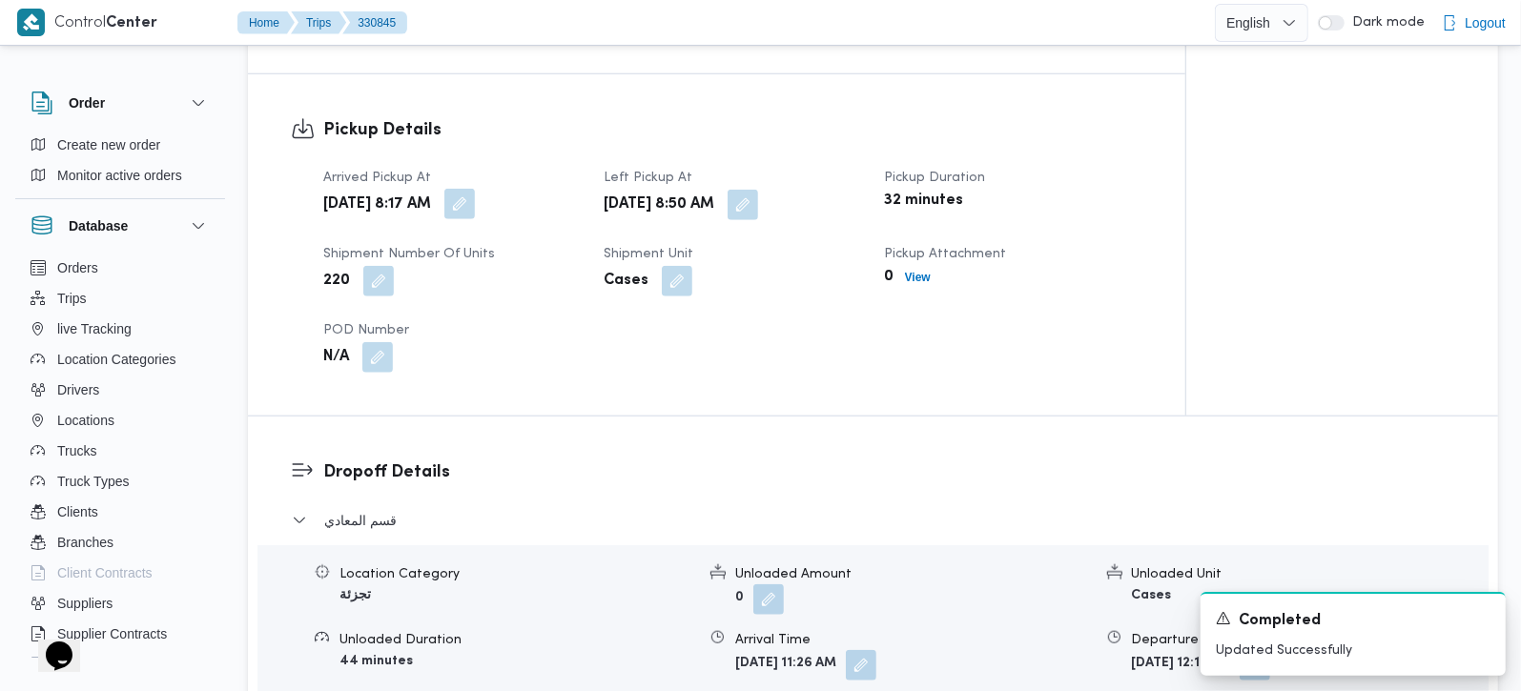
click at [475, 192] on button "button" at bounding box center [459, 204] width 31 height 31
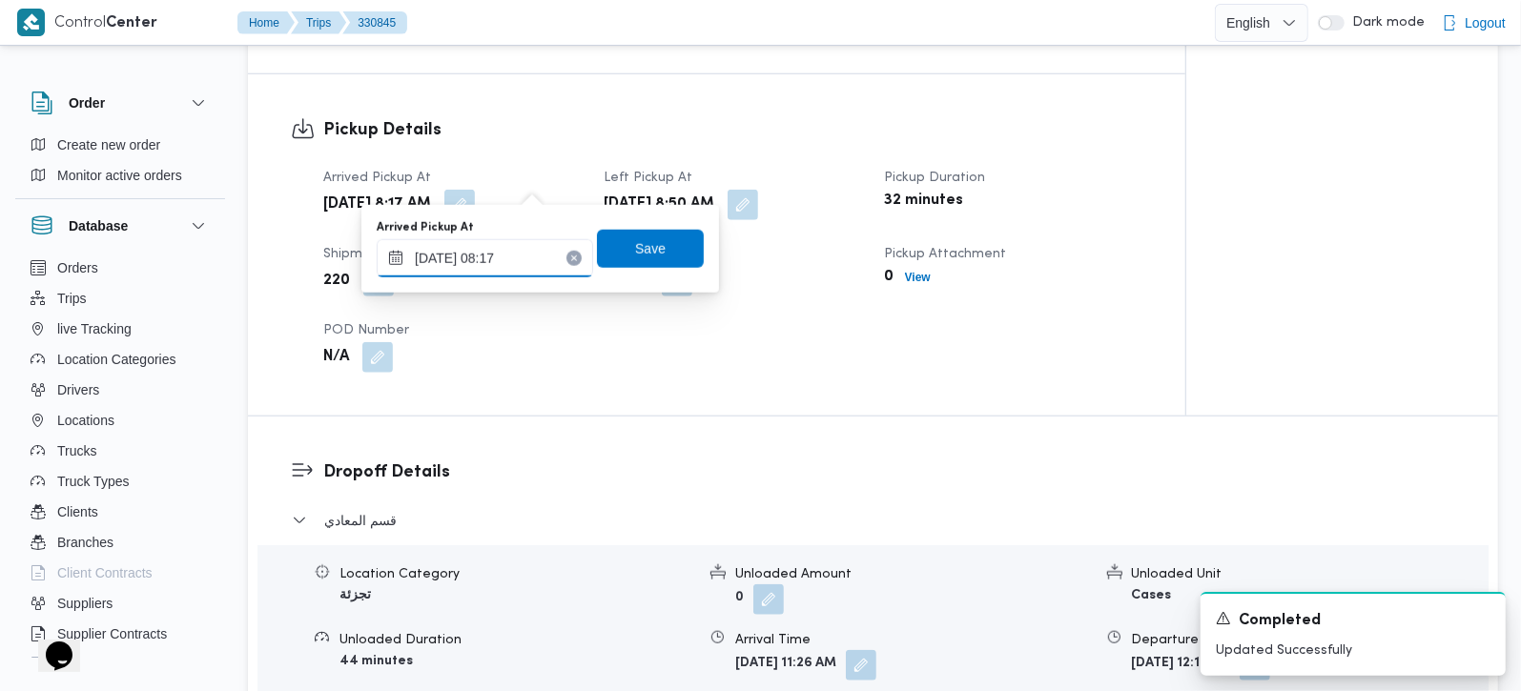
click at [488, 275] on input "[DATE] 08:17" at bounding box center [485, 258] width 216 height 38
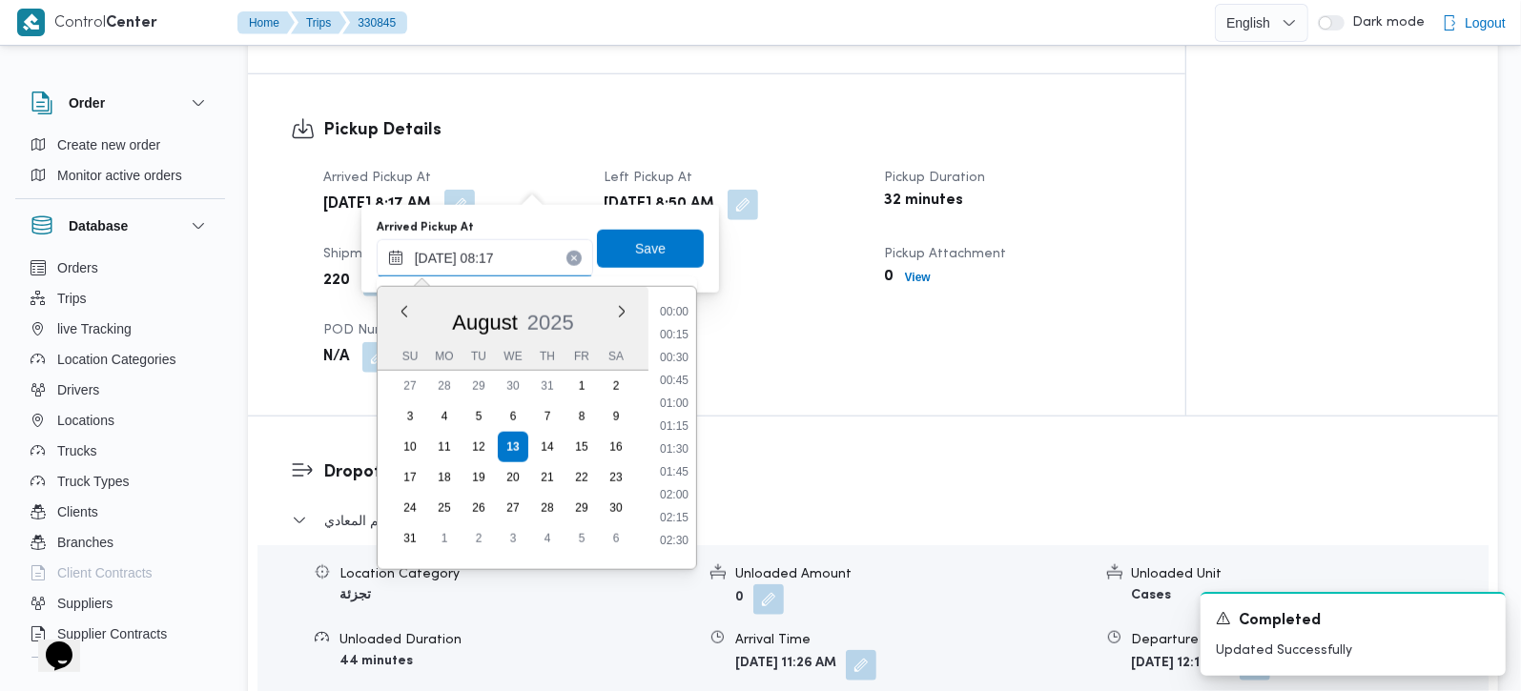
scroll to position [626, 0]
click at [758, 189] on button "button" at bounding box center [743, 204] width 31 height 31
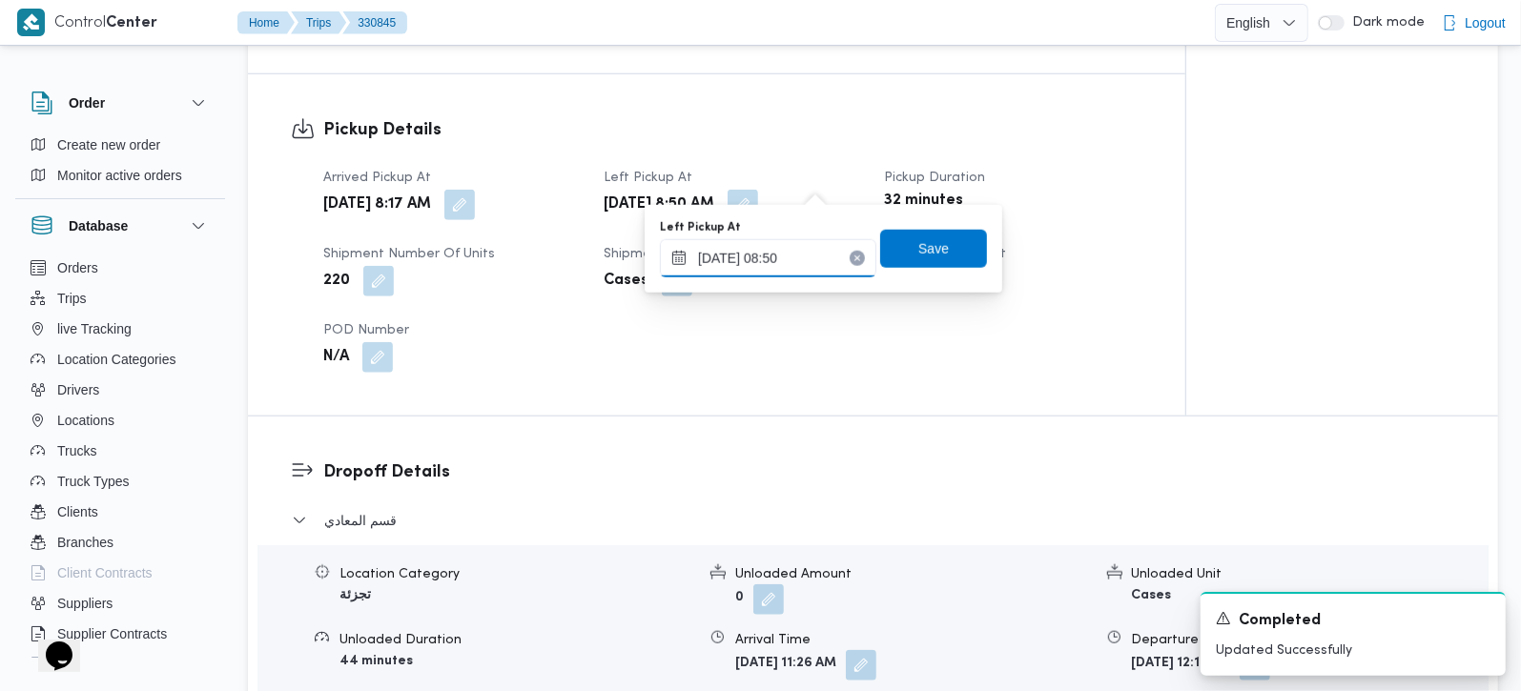
click at [792, 259] on input "[DATE] 08:50" at bounding box center [768, 258] width 216 height 38
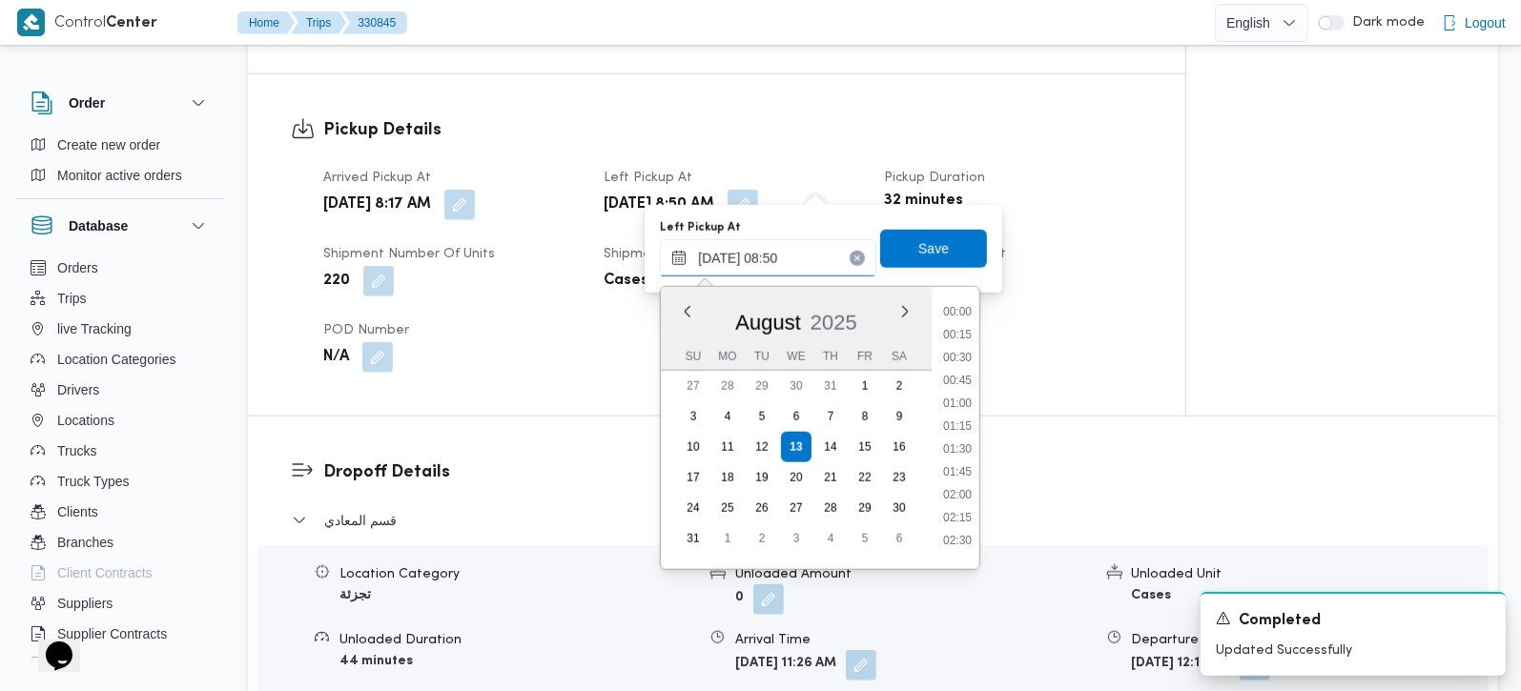
scroll to position [671, 0]
click at [963, 505] on li "09:30" at bounding box center [957, 510] width 44 height 19
type input "13/08/2025 09:30"
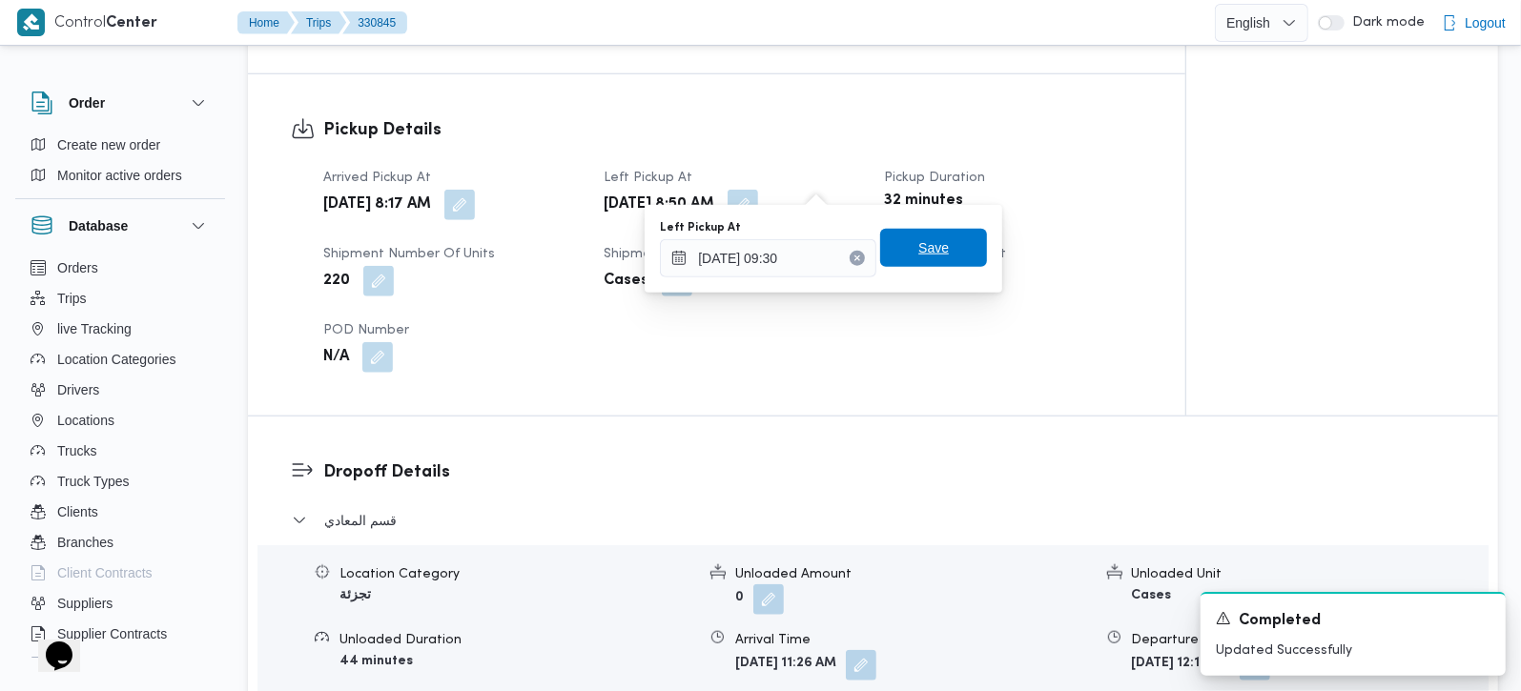
click at [945, 230] on span "Save" at bounding box center [933, 248] width 107 height 38
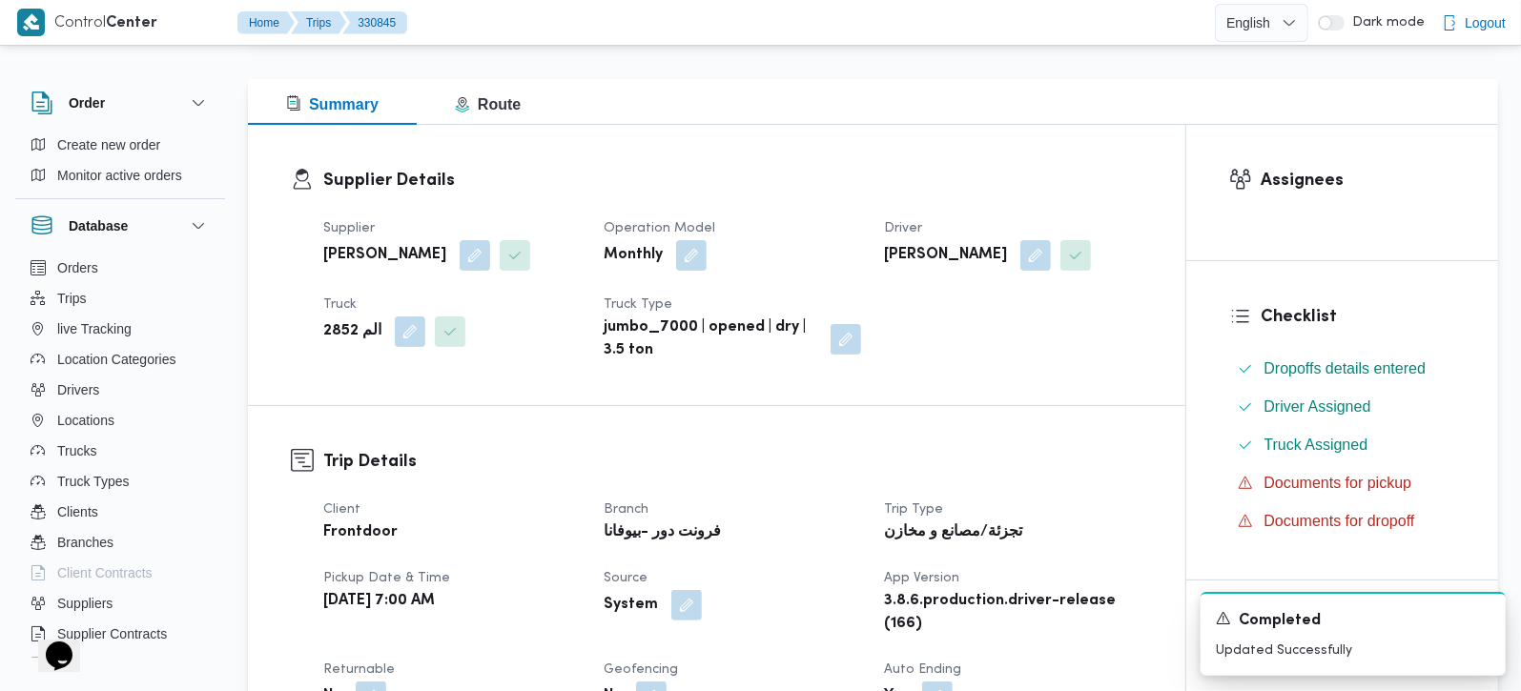
scroll to position [0, 0]
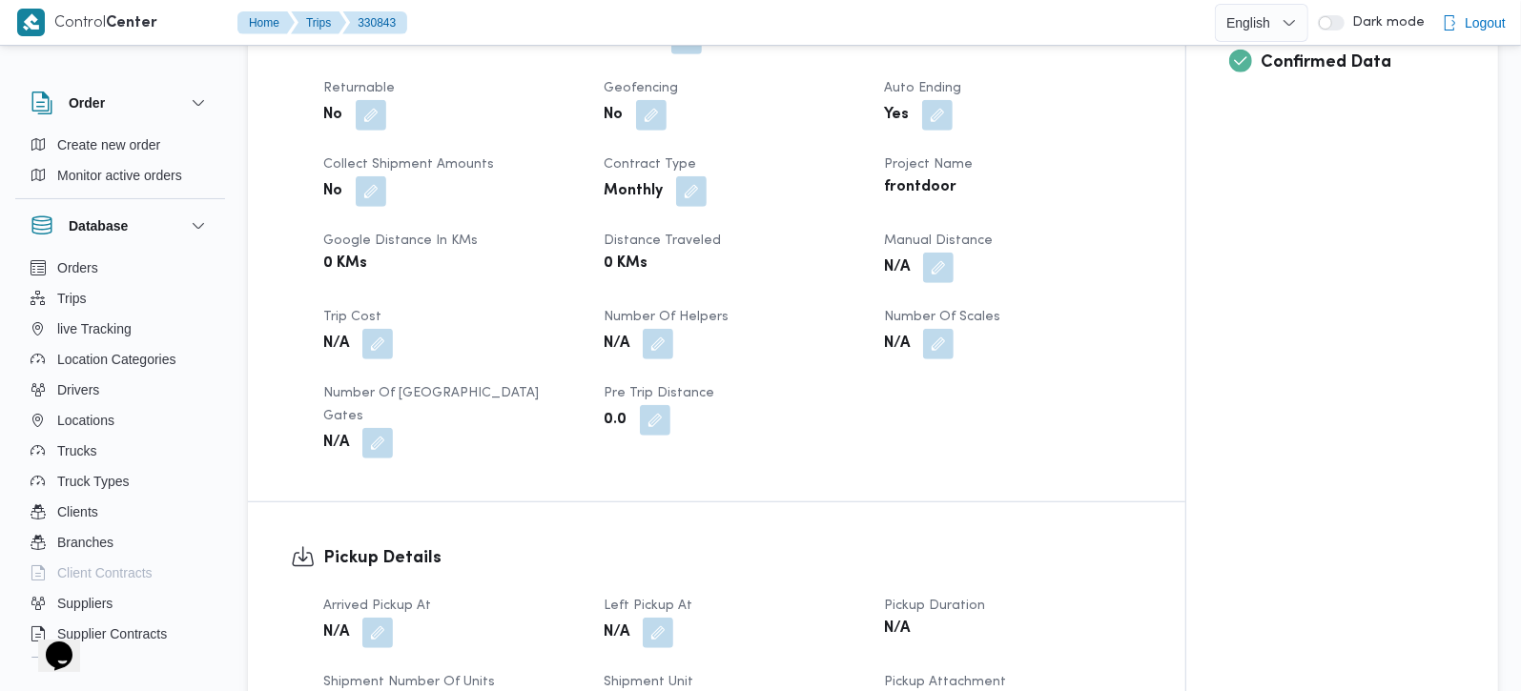
scroll to position [672, 0]
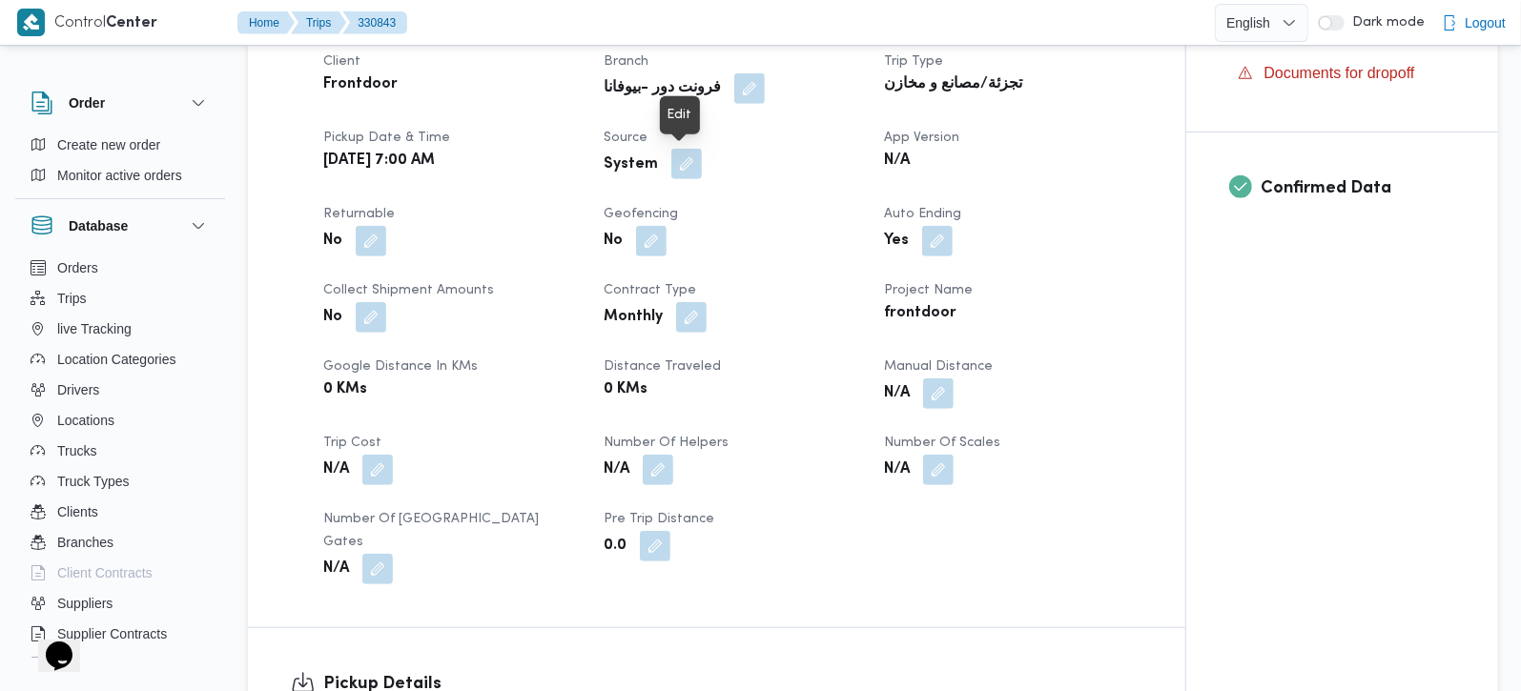
click at [679, 174] on button "button" at bounding box center [686, 164] width 31 height 31
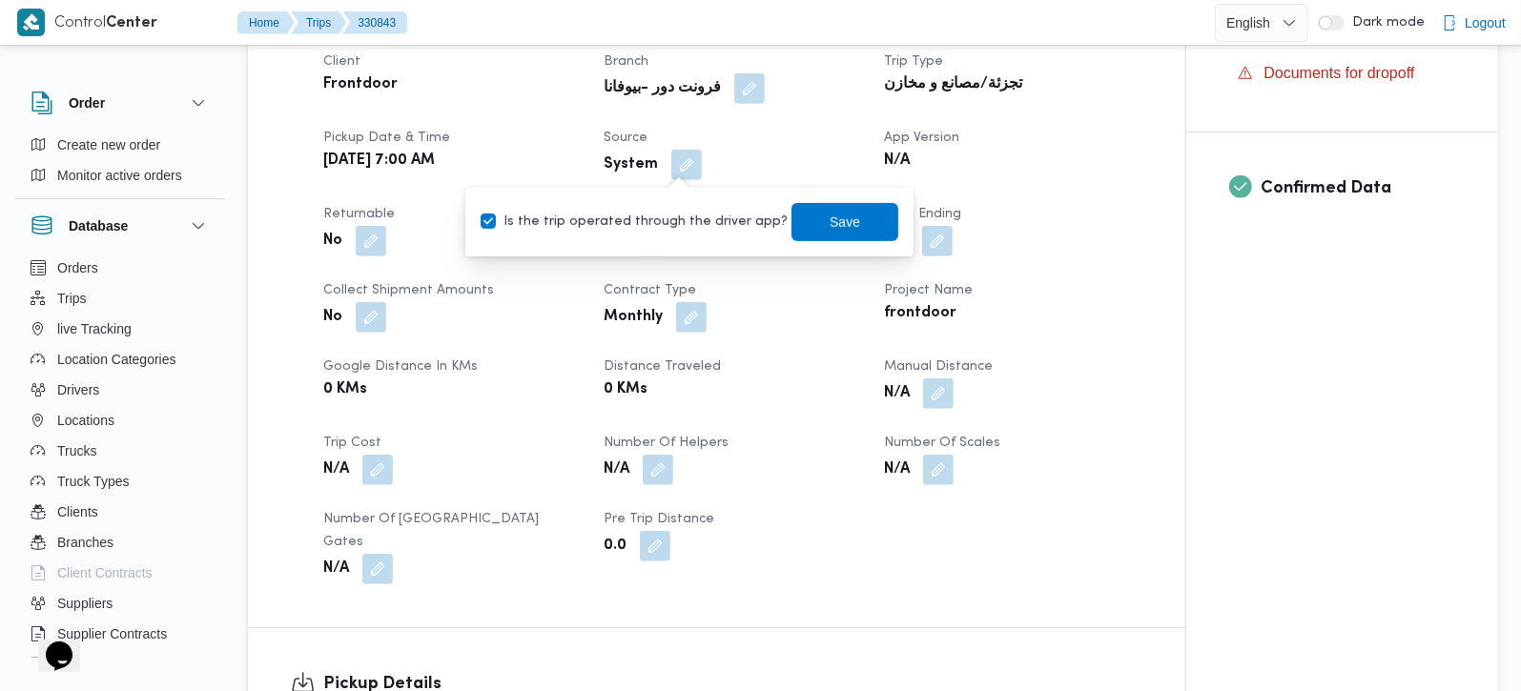
click at [663, 224] on label "Is the trip operated through the driver app?" at bounding box center [634, 222] width 307 height 23
checkbox input "false"
click at [853, 224] on span "Save" at bounding box center [845, 221] width 107 height 38
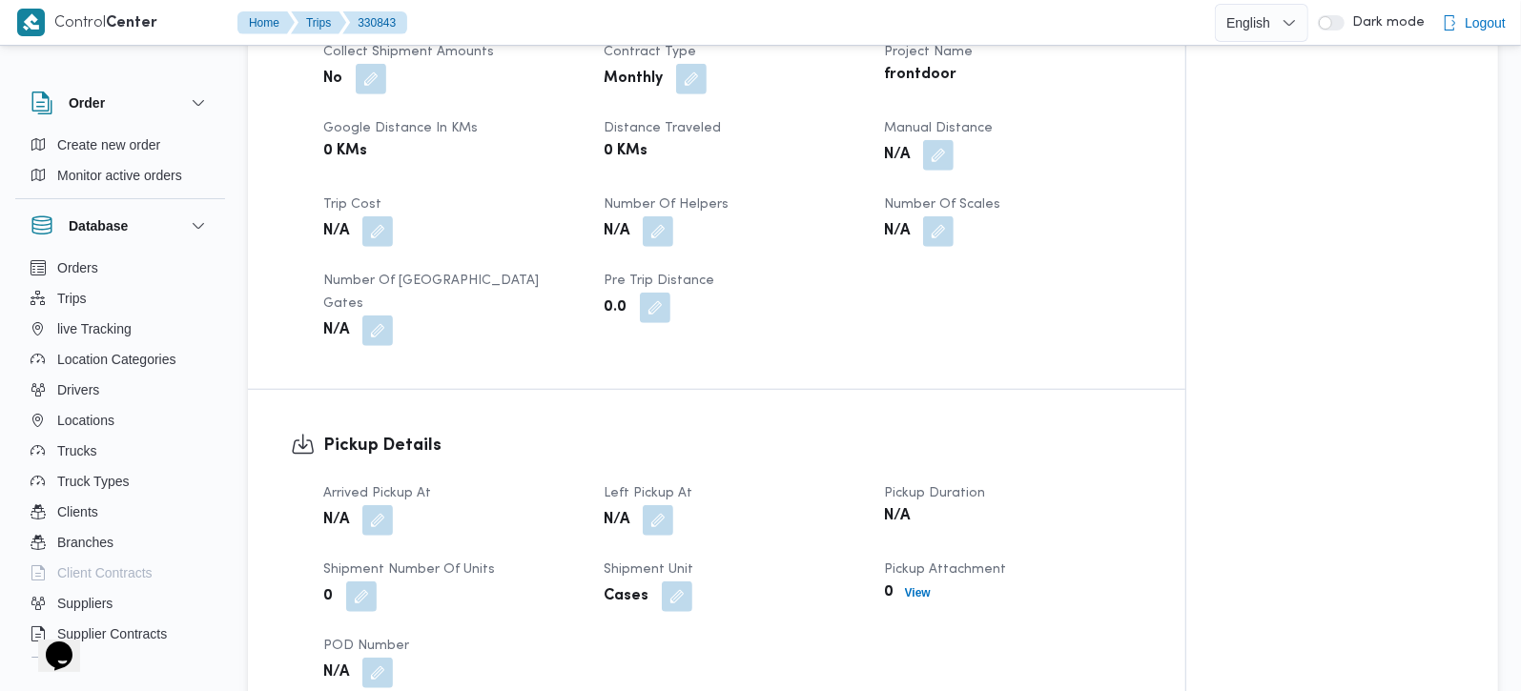
scroll to position [1121, 0]
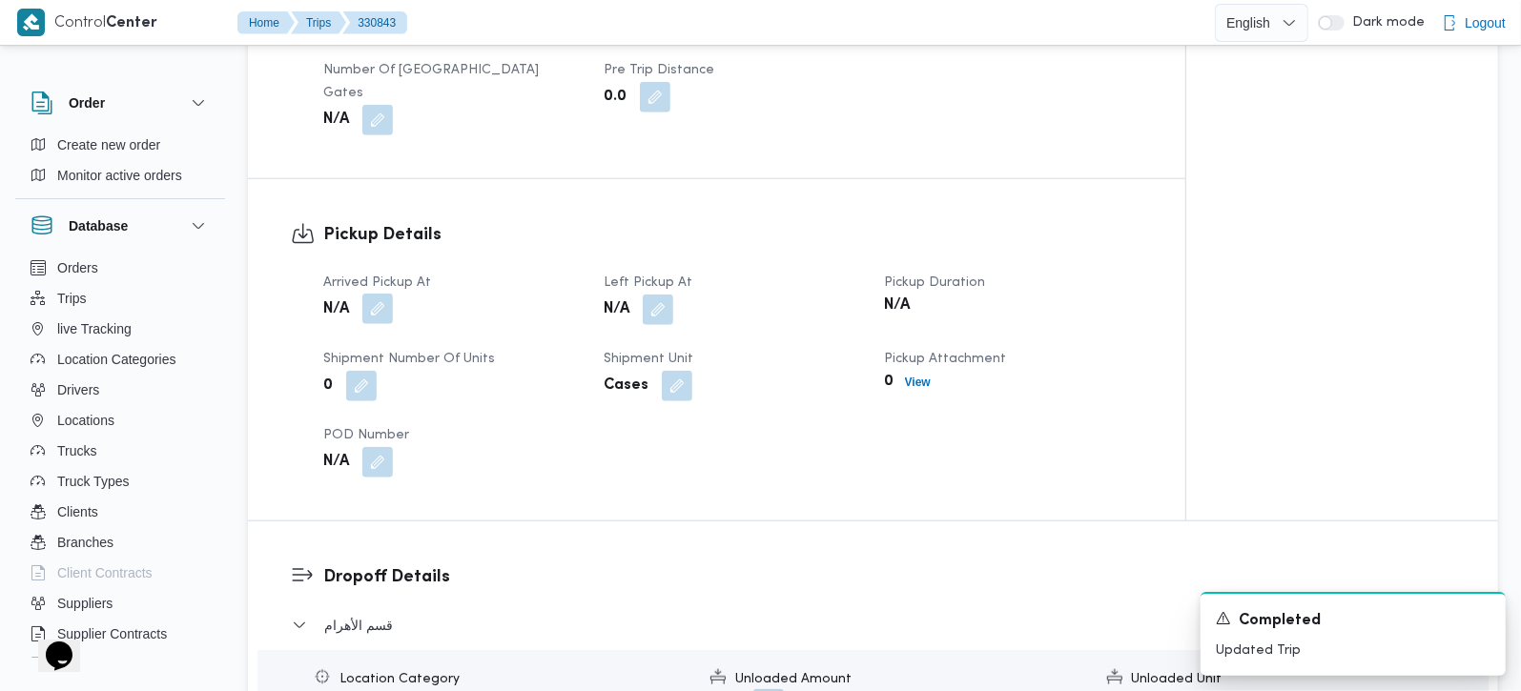
click at [383, 294] on button "button" at bounding box center [377, 309] width 31 height 31
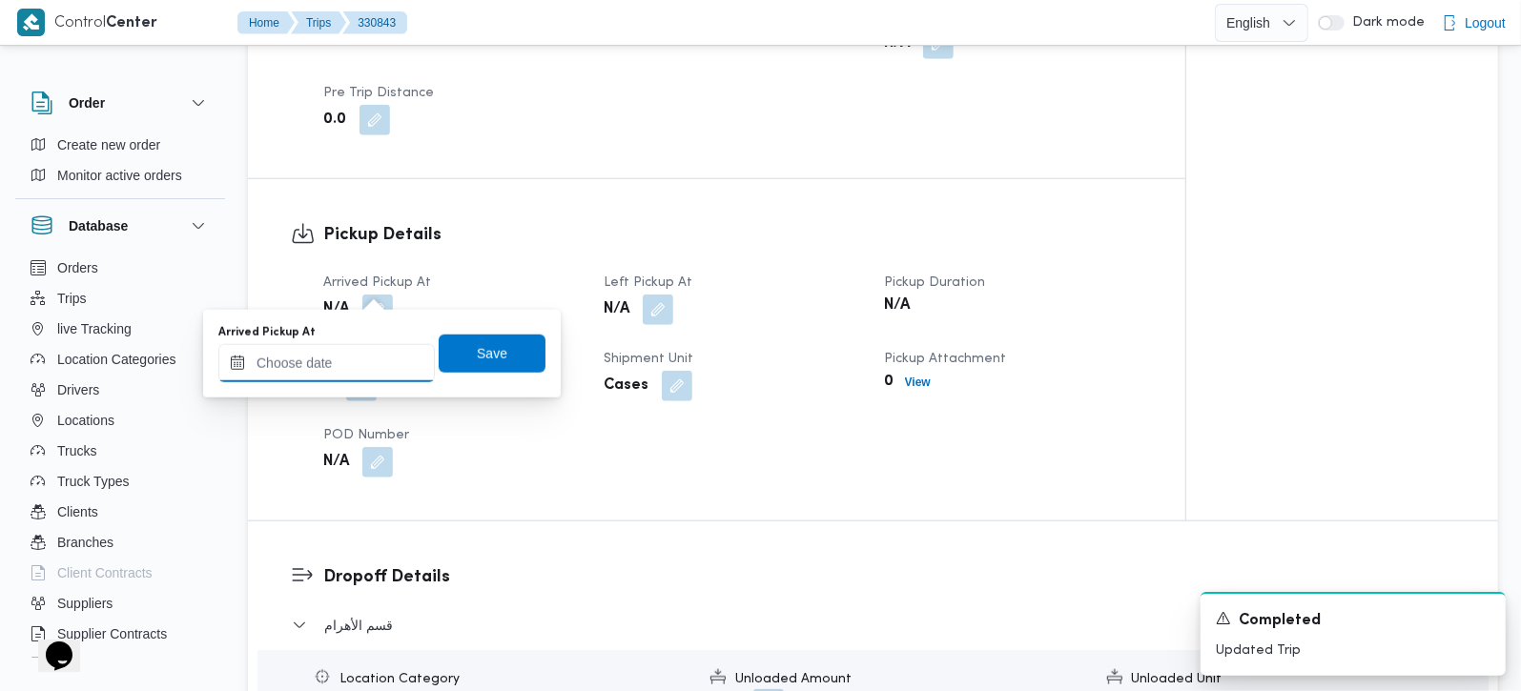
click at [353, 367] on input "Arrived Pickup At" at bounding box center [326, 363] width 216 height 38
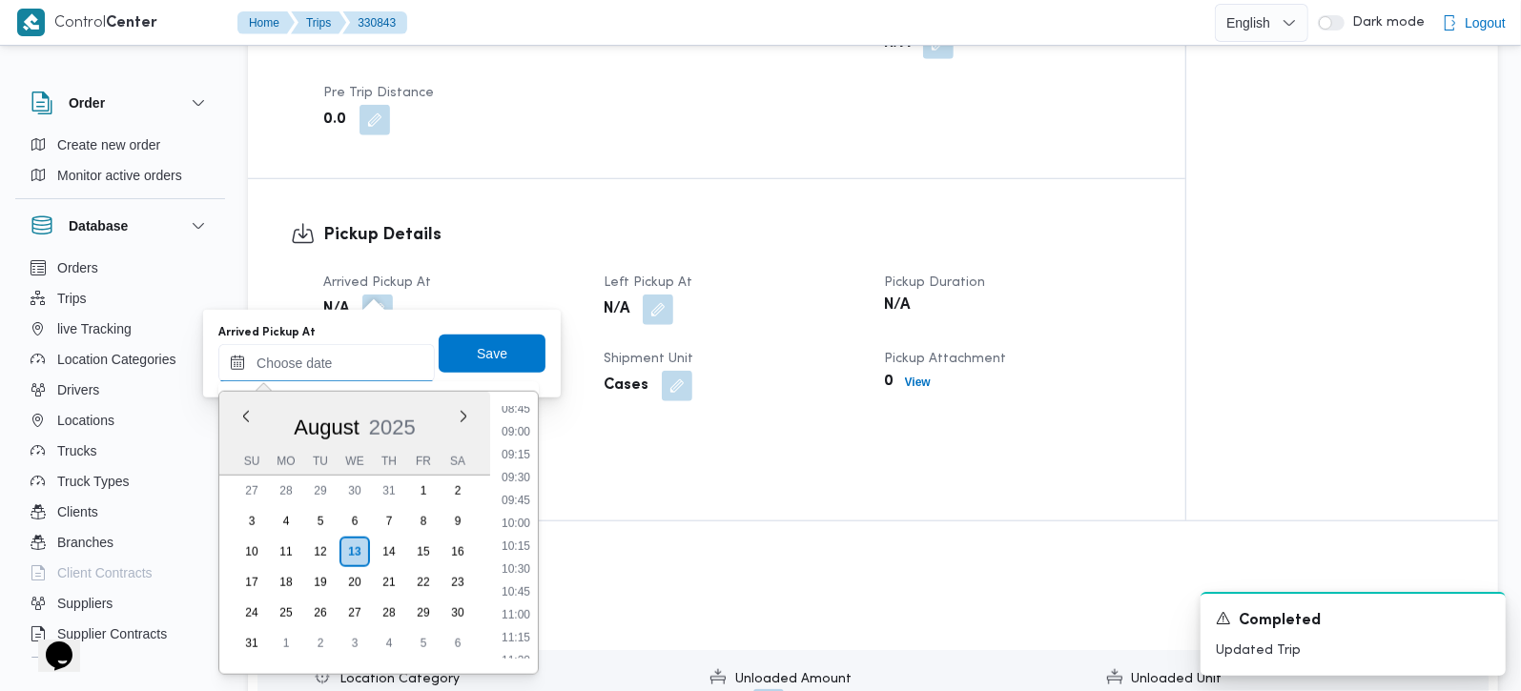
scroll to position [768, 0]
click at [513, 421] on li "08:30" at bounding box center [516, 427] width 44 height 19
type input "13/08/2025 08:30"
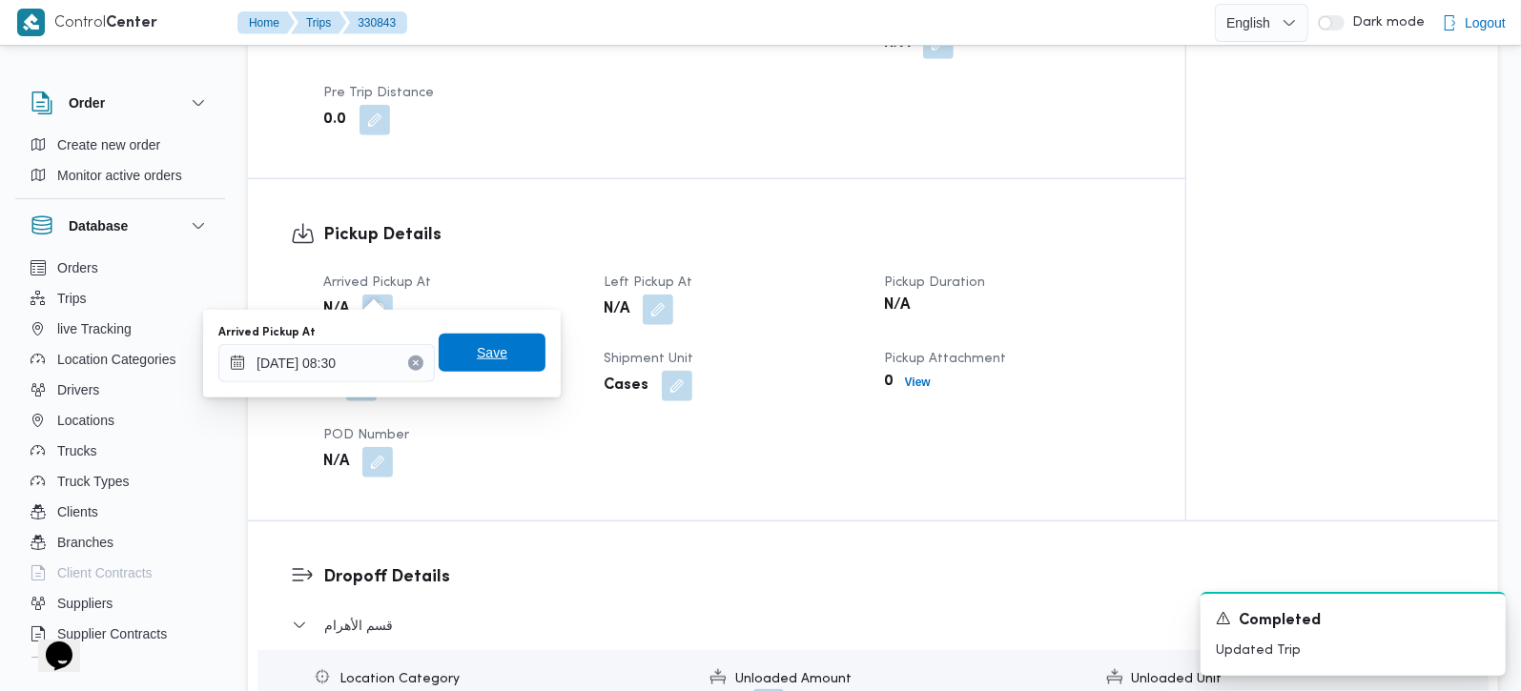
click at [493, 353] on span "Save" at bounding box center [492, 353] width 107 height 38
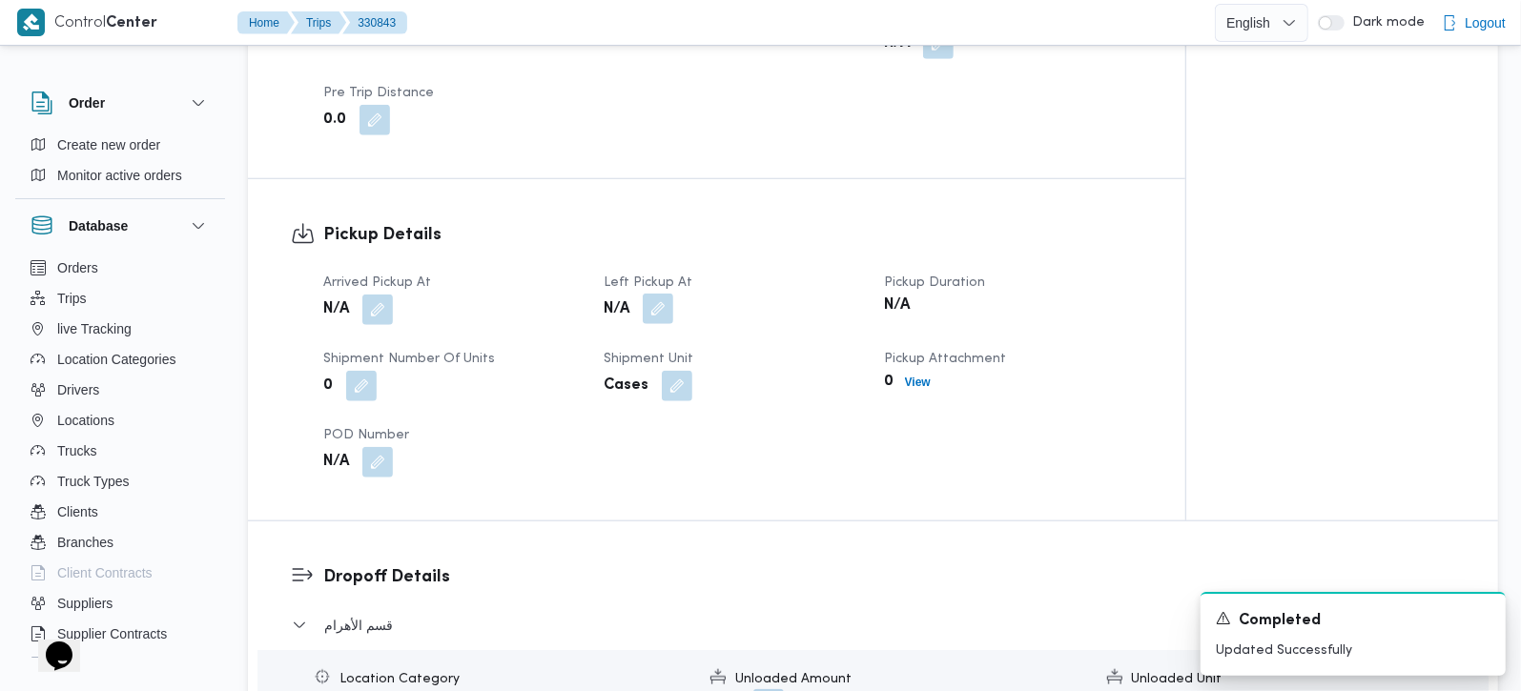
click at [656, 294] on button "button" at bounding box center [658, 309] width 31 height 31
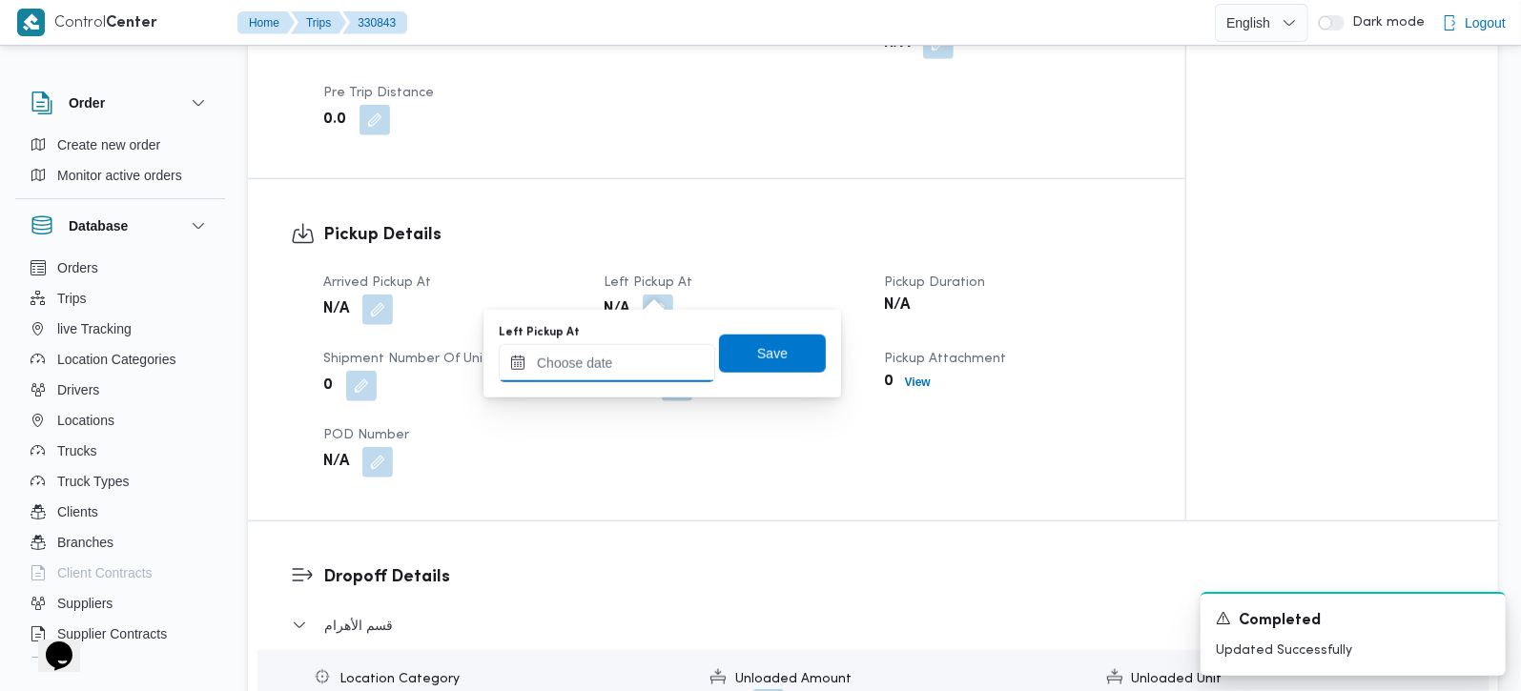
click at [636, 363] on input "Left Pickup At" at bounding box center [607, 363] width 216 height 38
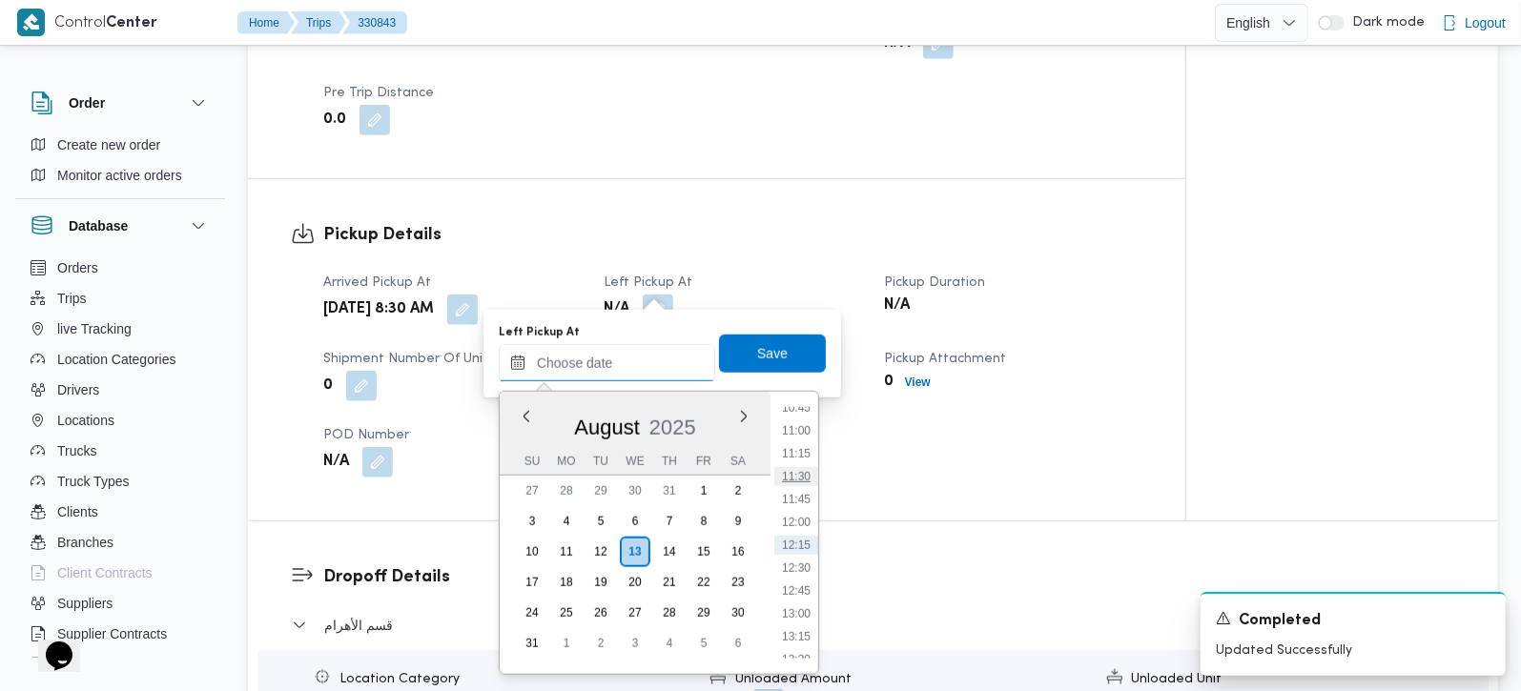
scroll to position [880, 0]
click at [802, 410] on li "09:30" at bounding box center [796, 406] width 44 height 19
type input "13/08/2025 09:30"
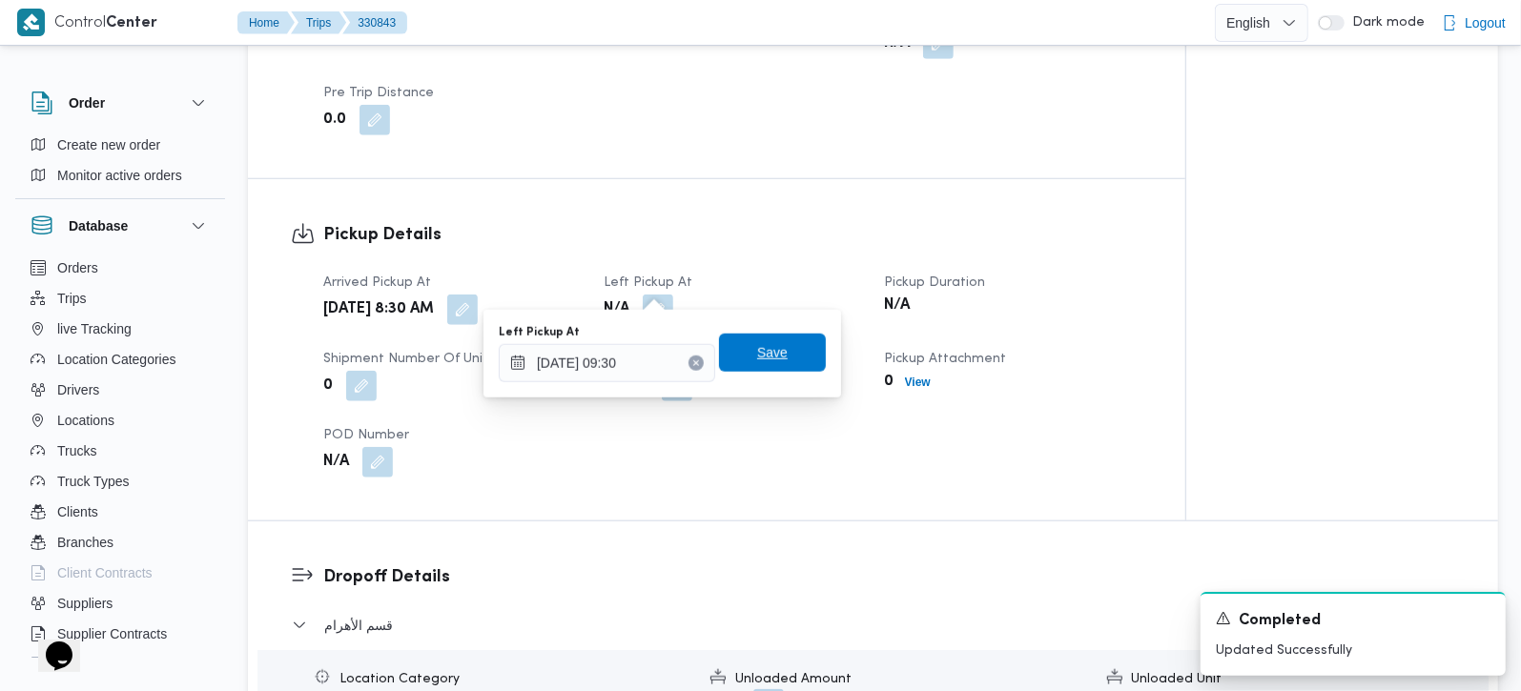
click at [778, 357] on span "Save" at bounding box center [772, 353] width 107 height 38
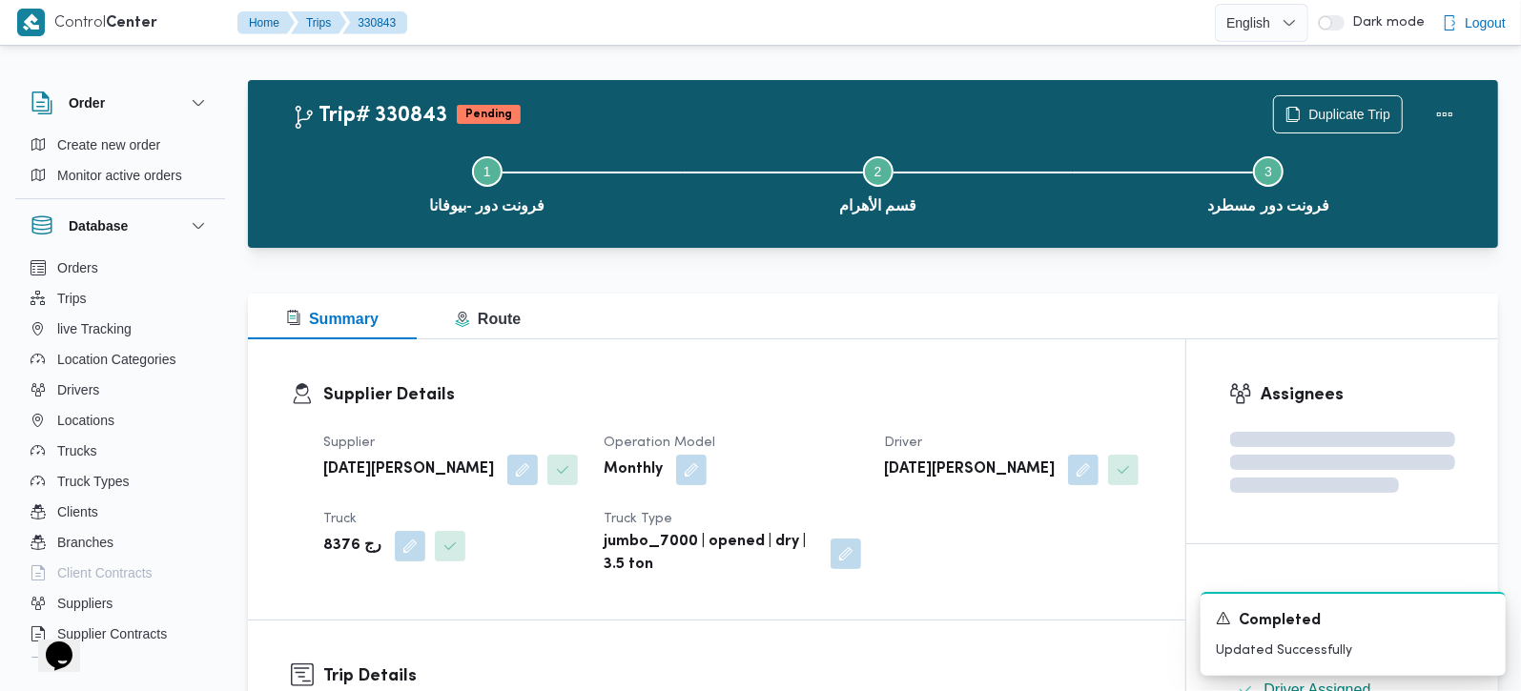
scroll to position [0, 0]
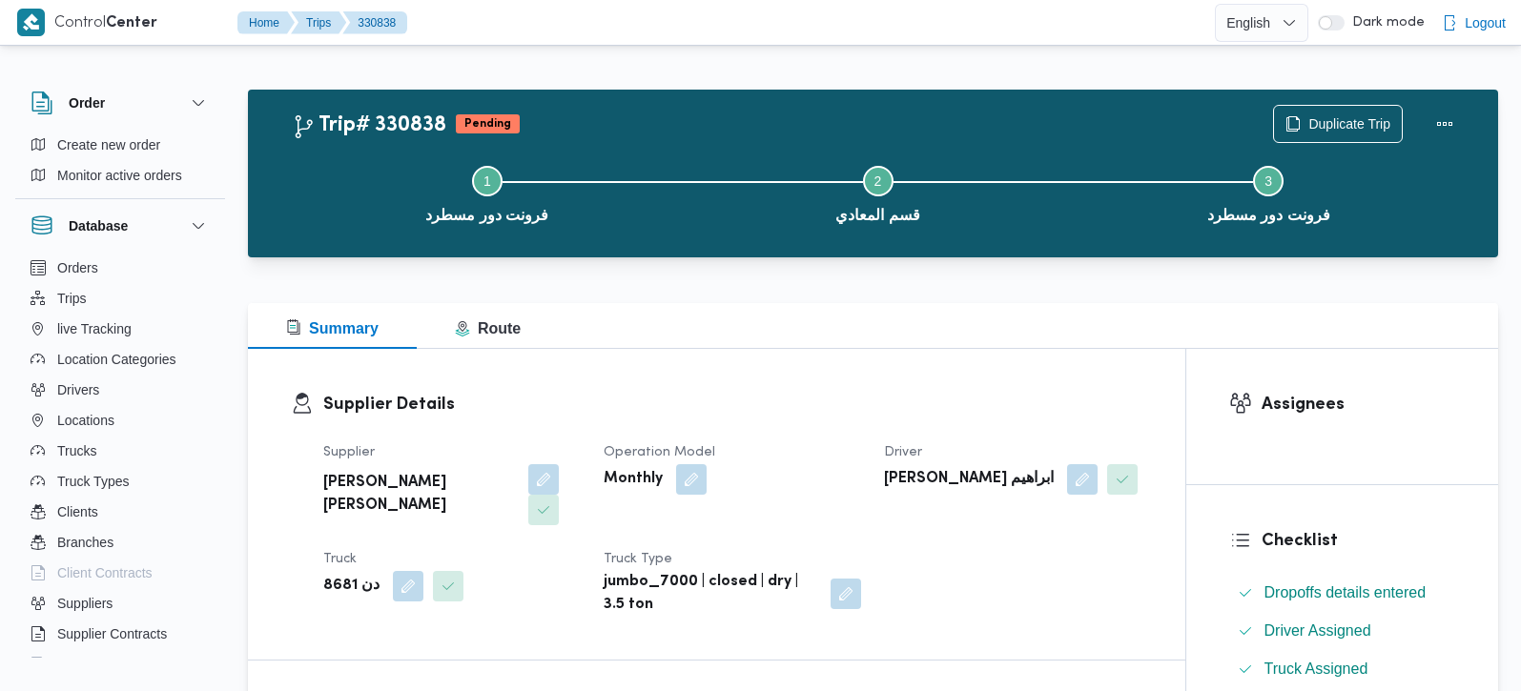
click at [332, 575] on b "دن 8681" at bounding box center [351, 586] width 56 height 23
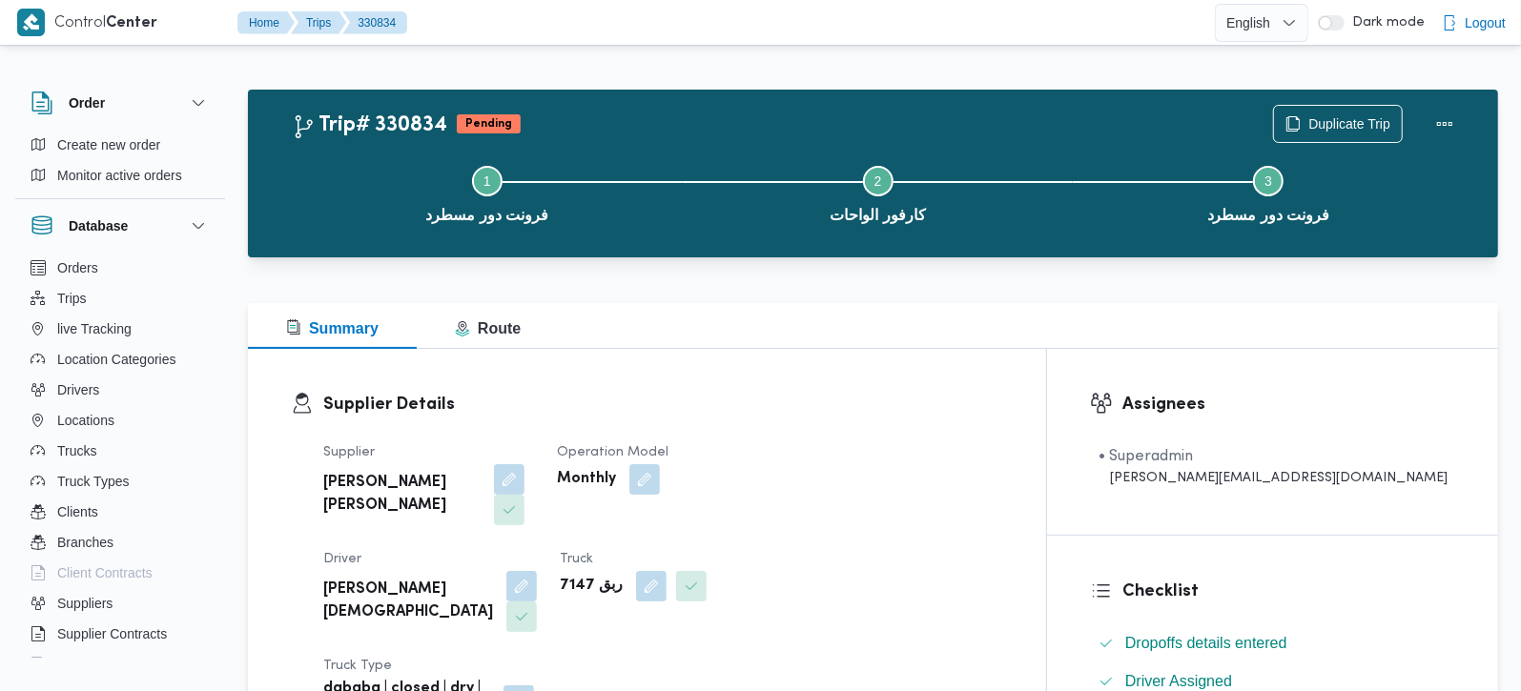
click at [560, 575] on b "ربق 7147" at bounding box center [591, 586] width 63 height 23
copy b "7147"
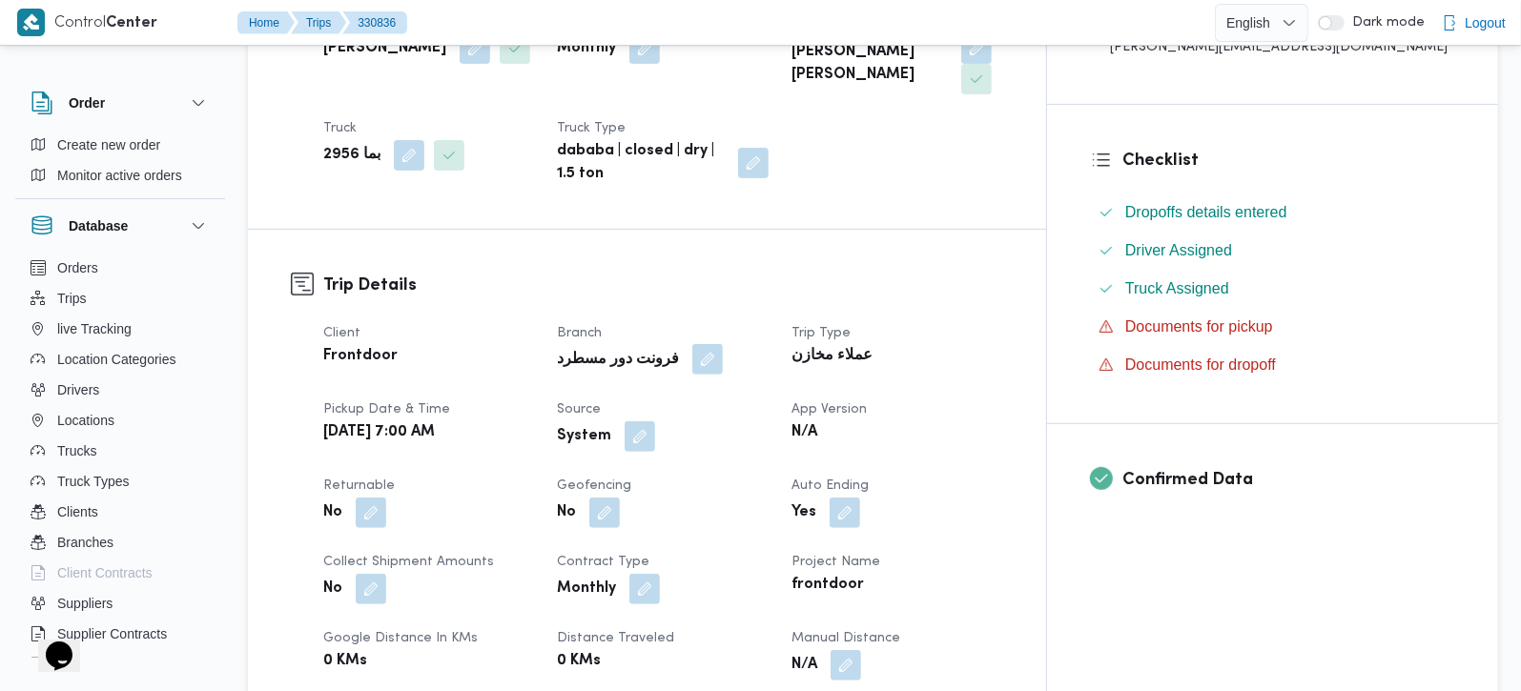
scroll to position [448, 0]
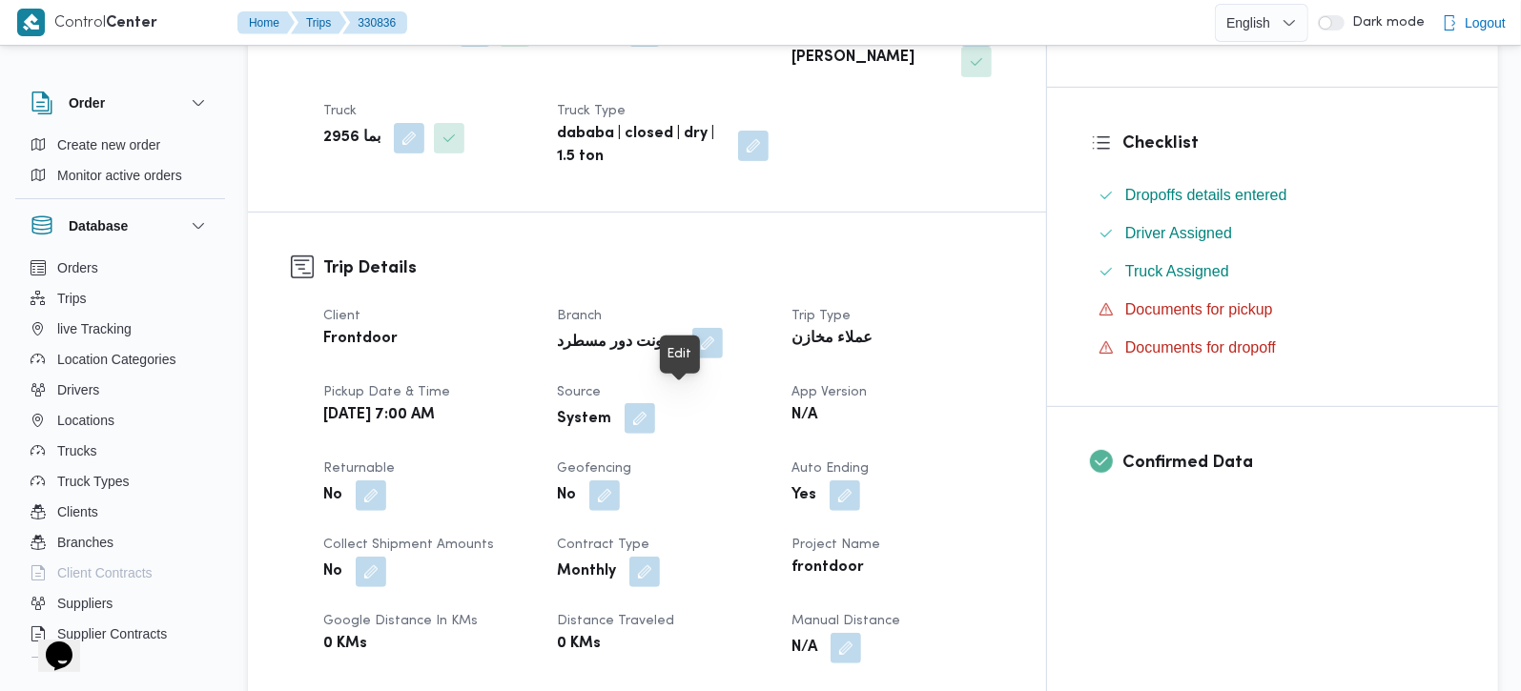
click at [655, 403] on button "button" at bounding box center [640, 418] width 31 height 31
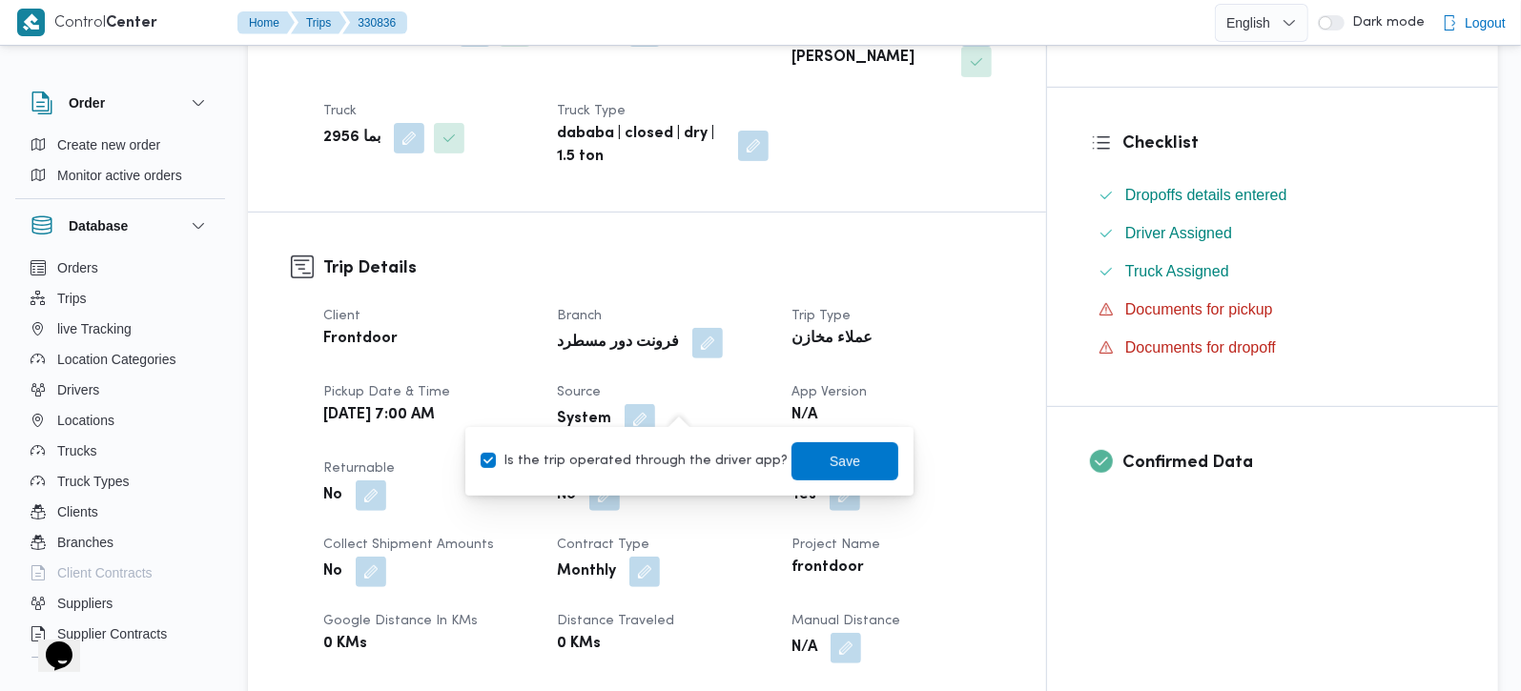
click at [669, 450] on label "Is the trip operated through the driver app?" at bounding box center [634, 461] width 307 height 23
checkbox input "false"
click at [793, 459] on span "Save" at bounding box center [845, 461] width 107 height 38
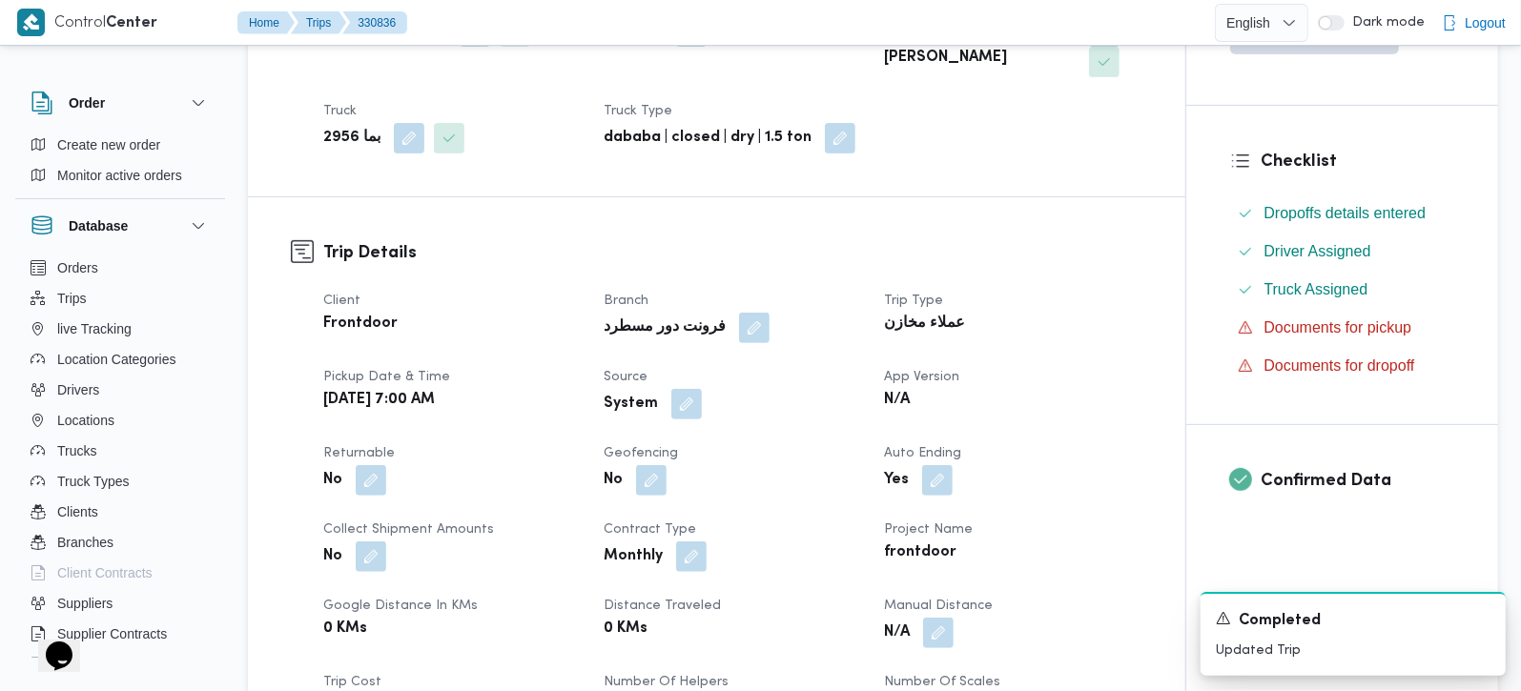
scroll to position [0, 0]
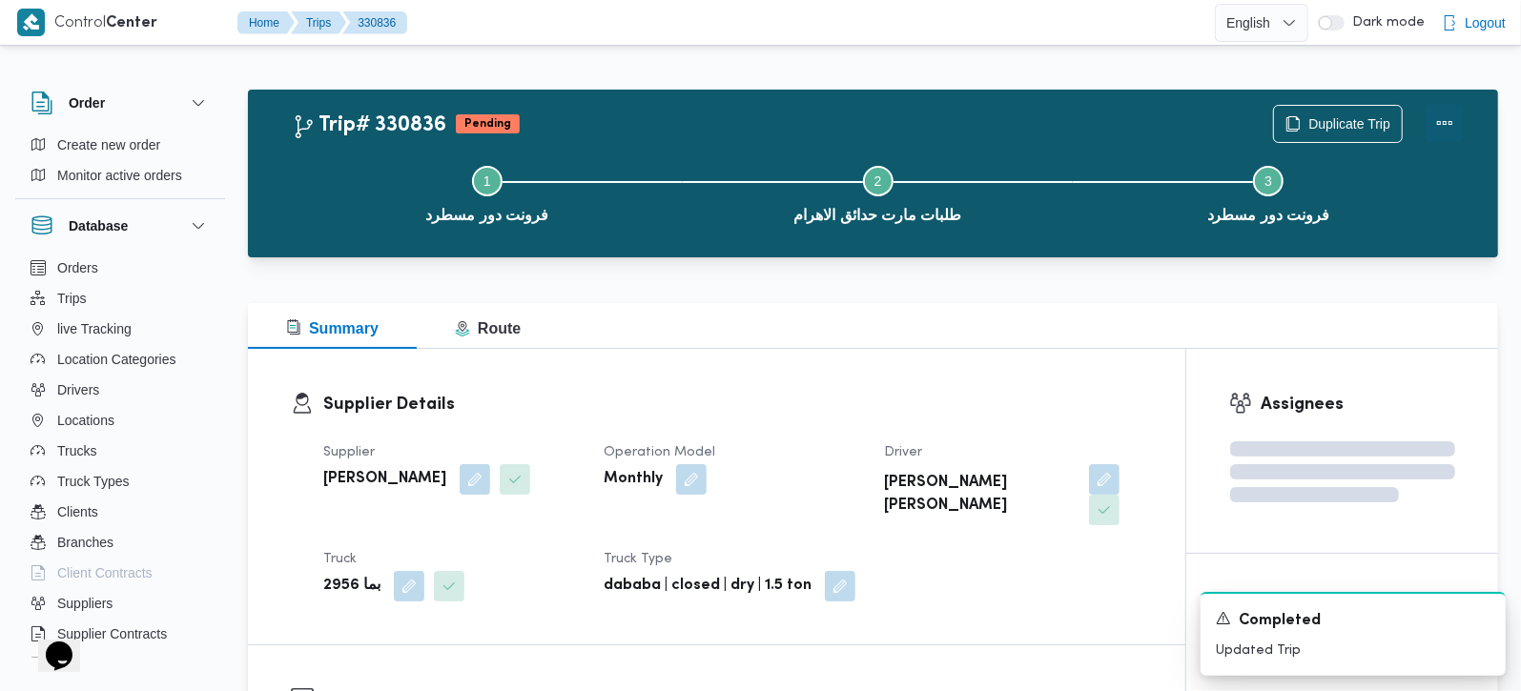
click at [1440, 119] on button "Actions" at bounding box center [1445, 123] width 38 height 38
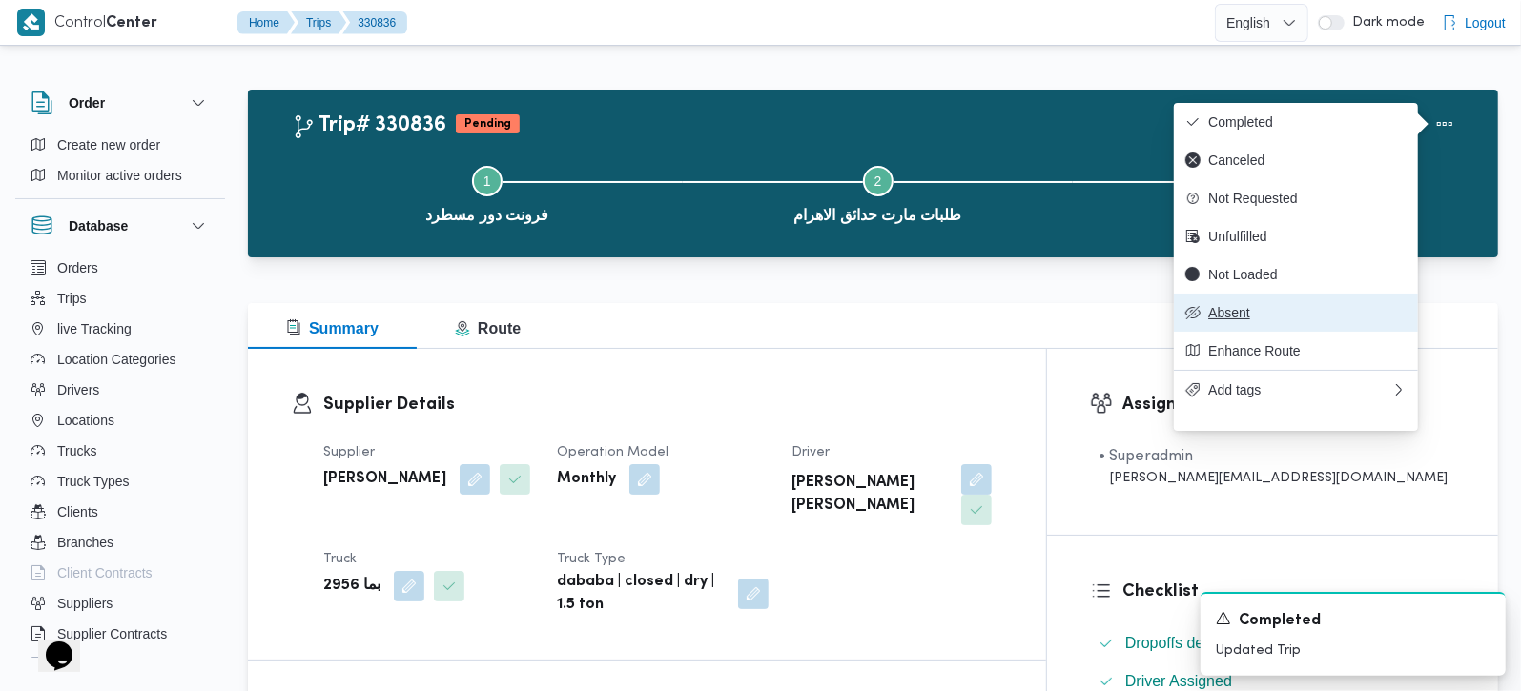
click at [1236, 319] on span "Absent" at bounding box center [1307, 312] width 198 height 15
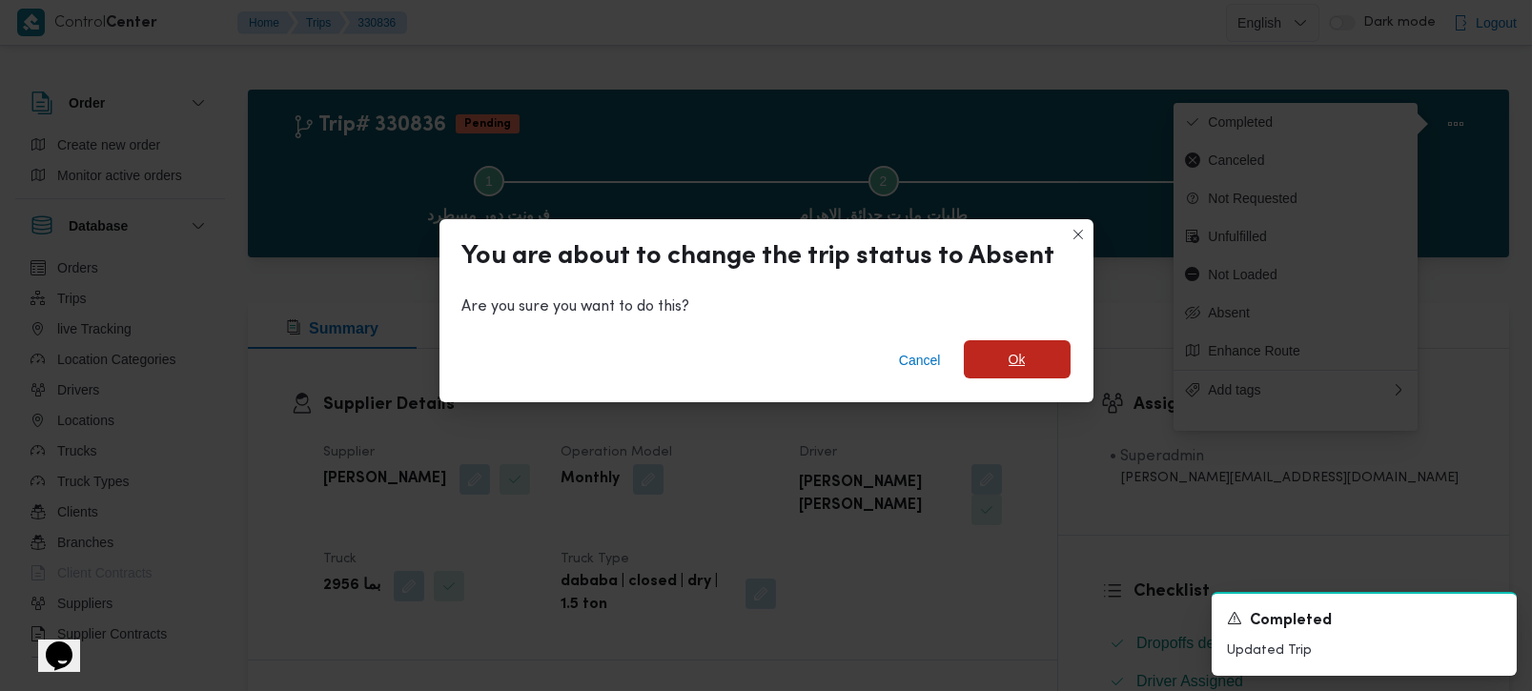
click at [977, 364] on span "Ok" at bounding box center [1017, 359] width 107 height 38
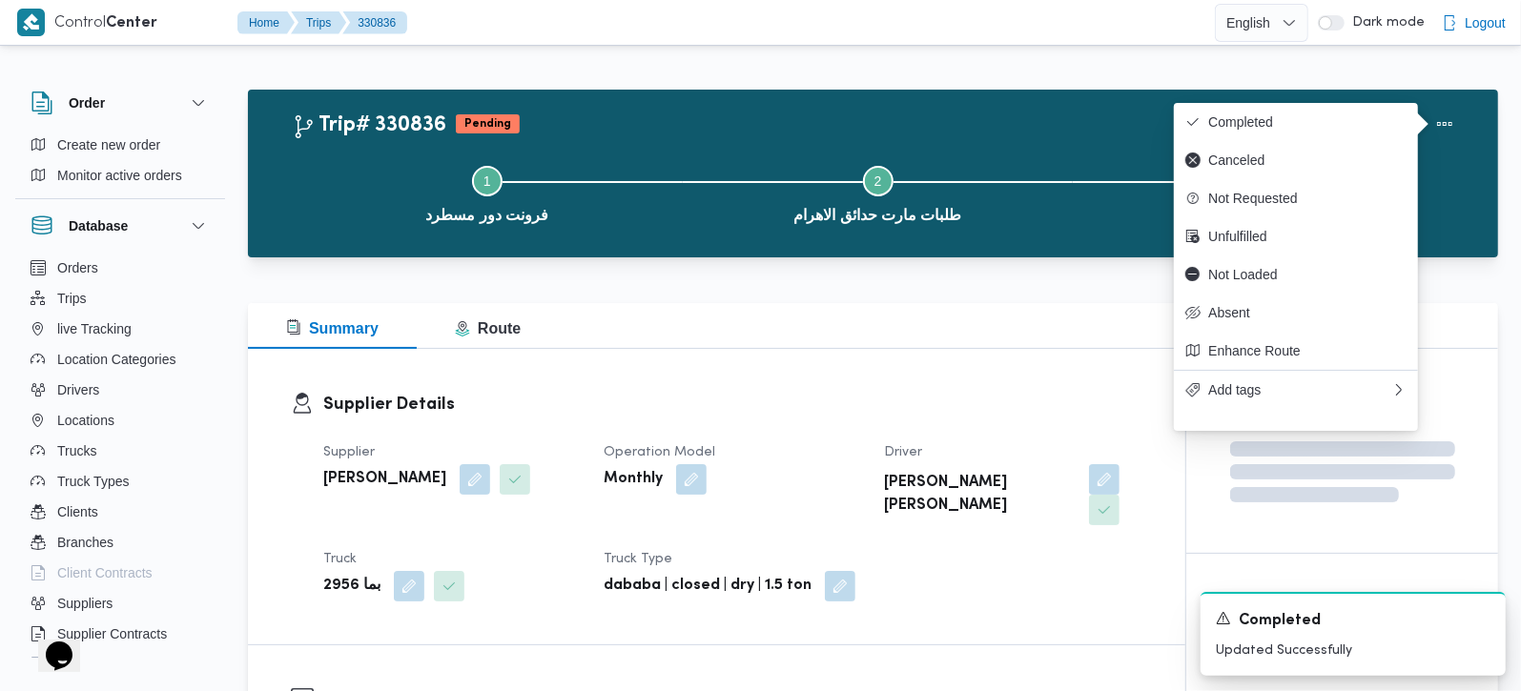
click at [786, 352] on div "Supplier Details Supplier عبدالهادي جلال الدين عبدالهادي علي Operation Model Mo…" at bounding box center [716, 497] width 937 height 296
